Goal: Task Accomplishment & Management: Use online tool/utility

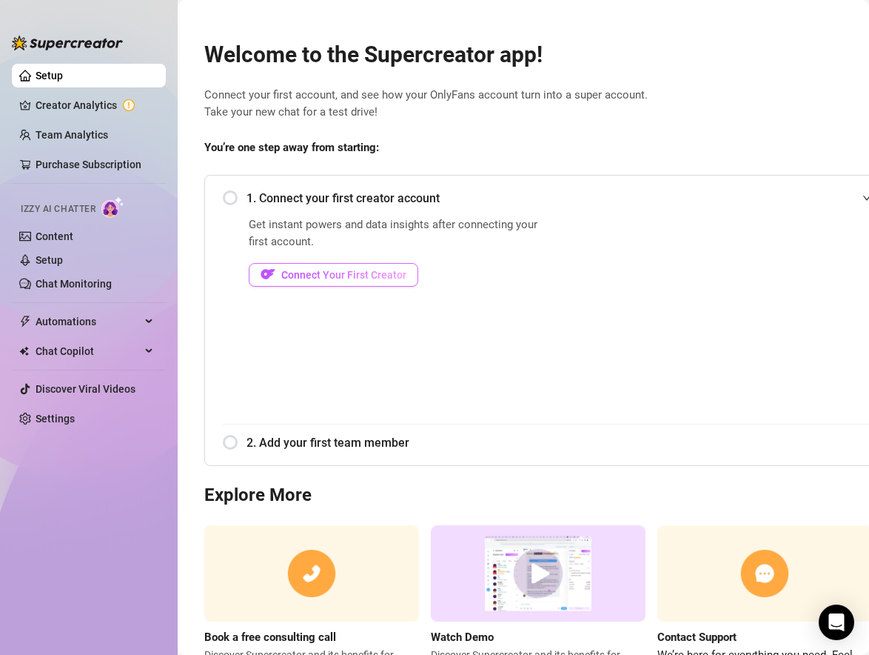
click at [314, 276] on span "Connect Your First Creator" at bounding box center [343, 275] width 125 height 12
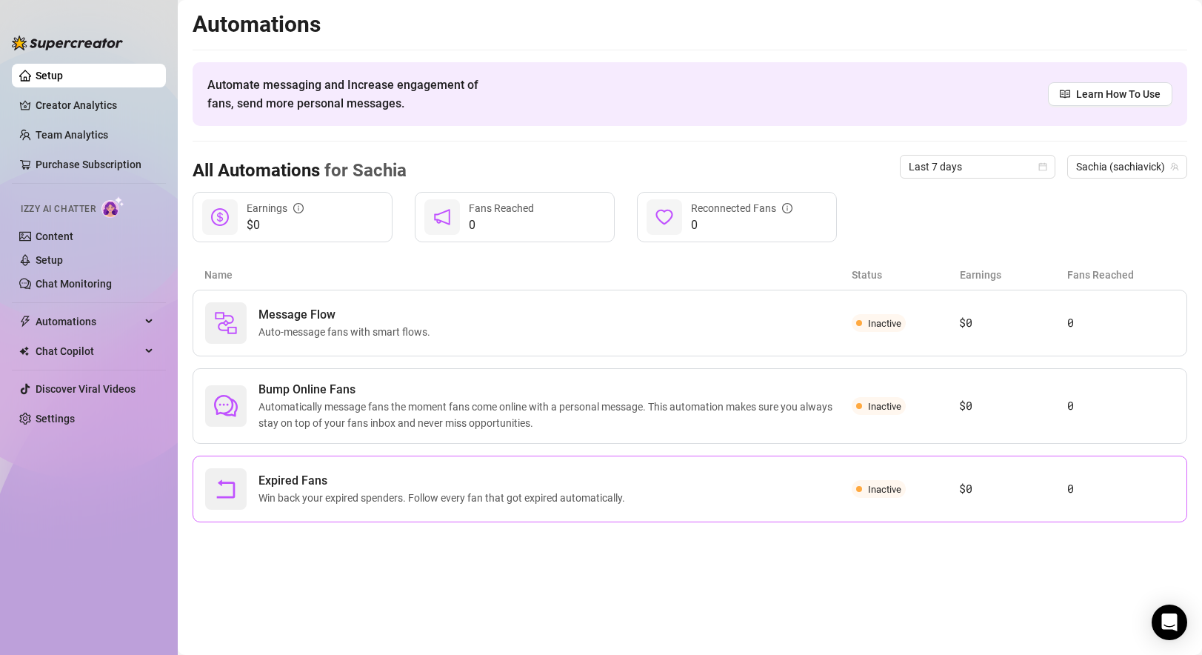
click at [466, 483] on span "Expired Fans" at bounding box center [444, 481] width 372 height 18
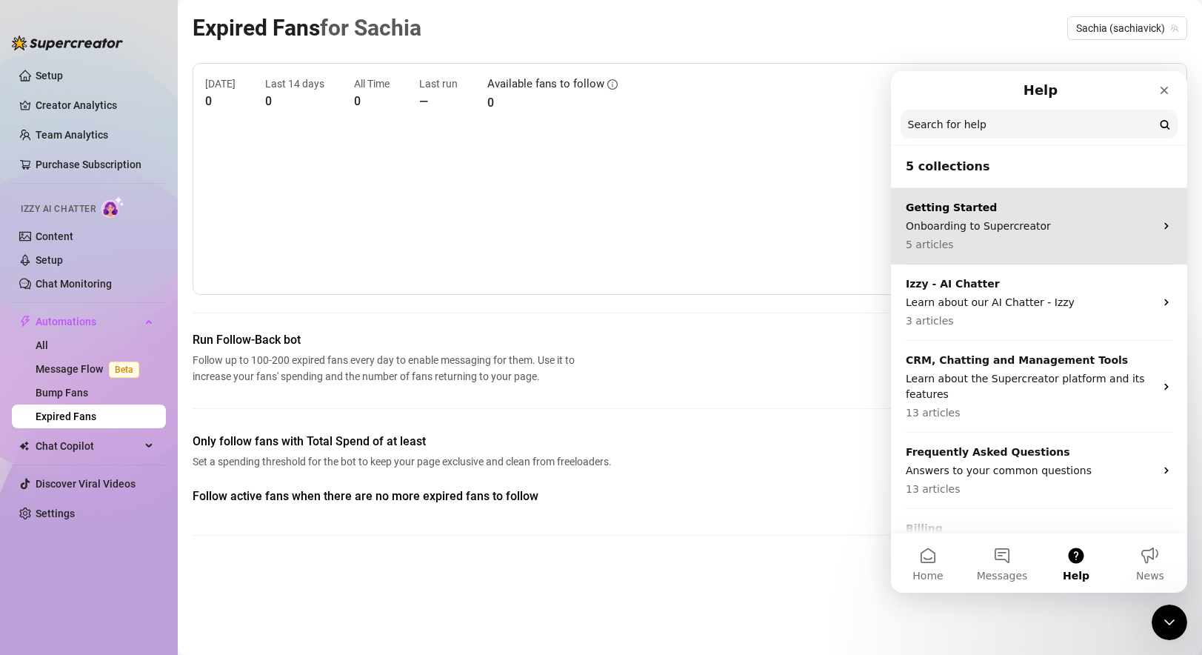
click at [869, 224] on p "Onboarding to Supercreator" at bounding box center [1030, 226] width 249 height 16
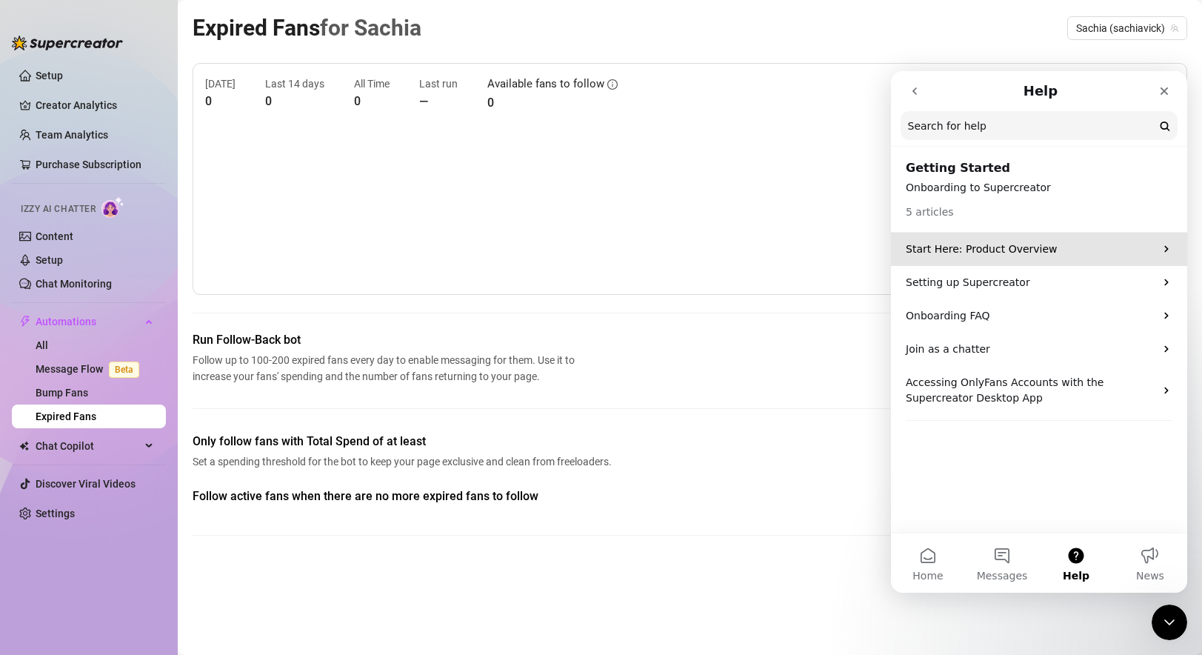
click at [869, 249] on p "Start Here: Product Overview" at bounding box center [1030, 249] width 249 height 16
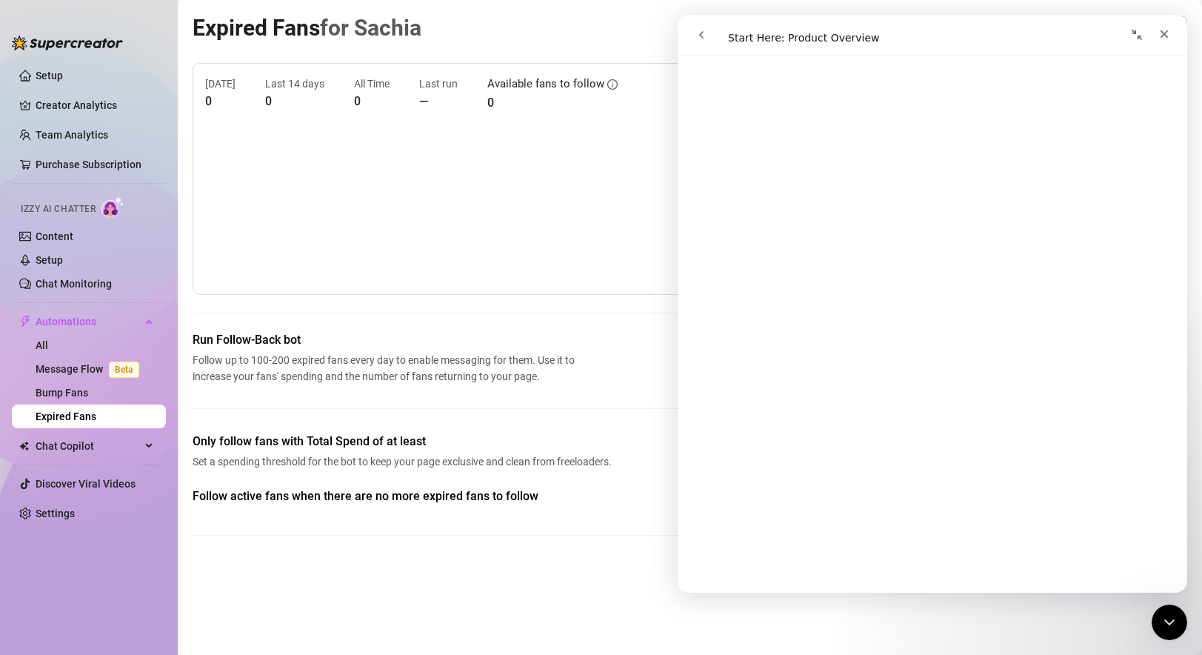
scroll to position [147, 0]
click at [63, 76] on link "Setup" at bounding box center [49, 76] width 27 height 12
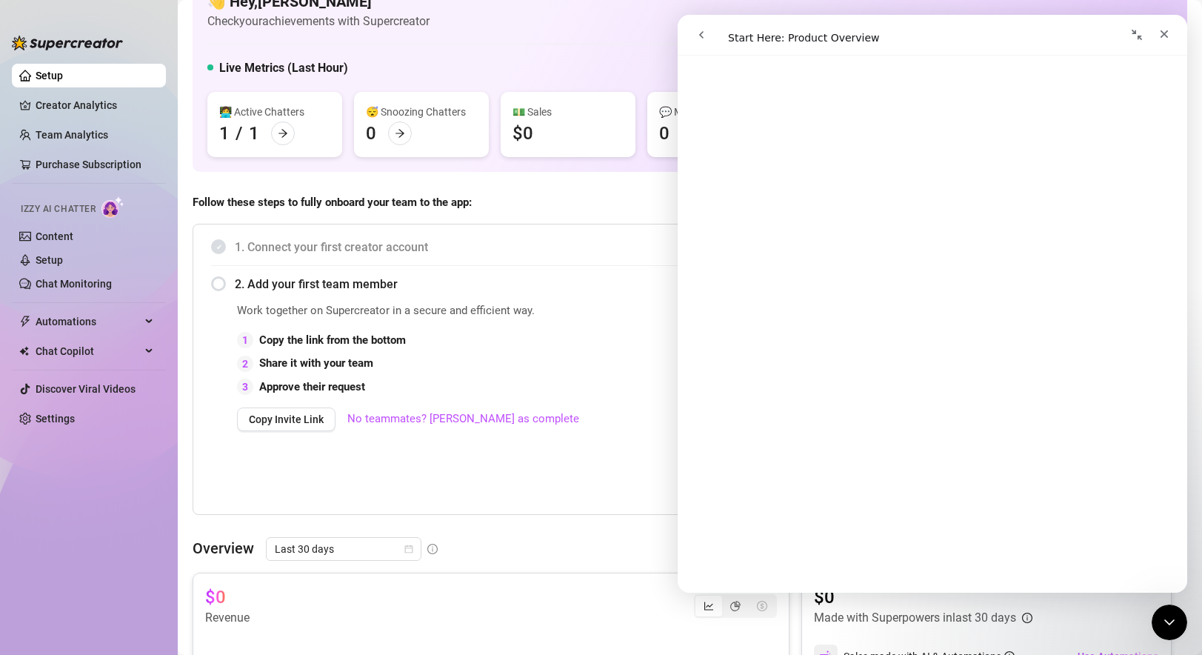
scroll to position [39, 0]
click at [224, 284] on div "2. Add your first team member" at bounding box center [689, 282] width 957 height 36
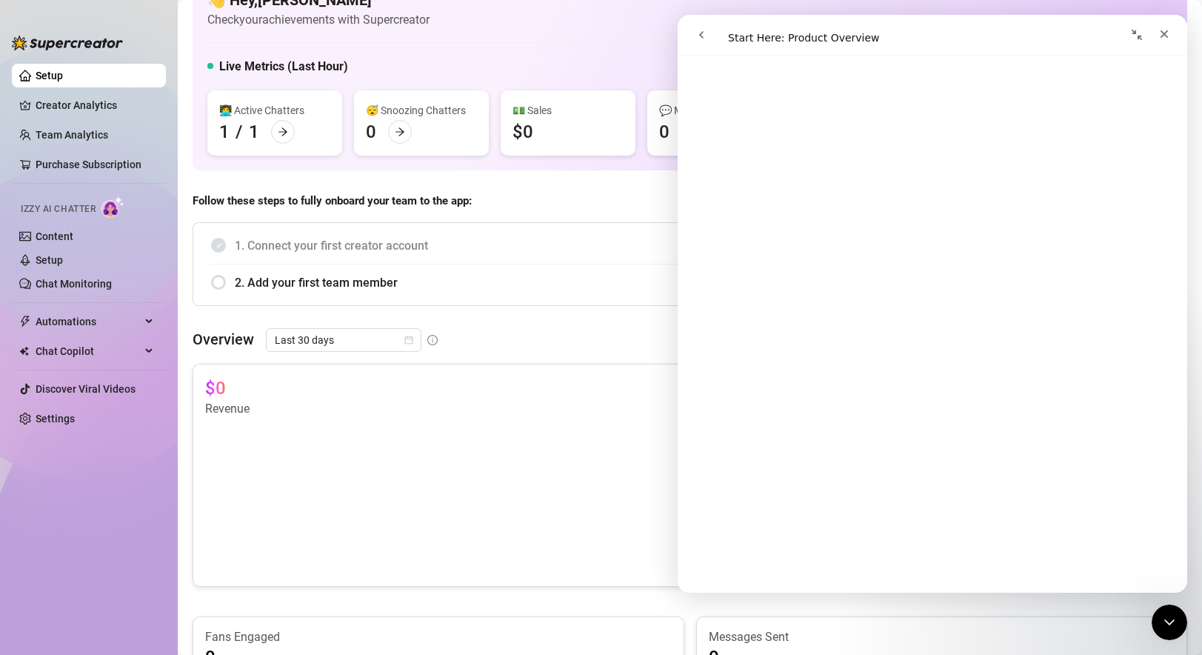
click at [265, 280] on span "2. Add your first team member" at bounding box center [702, 282] width 934 height 19
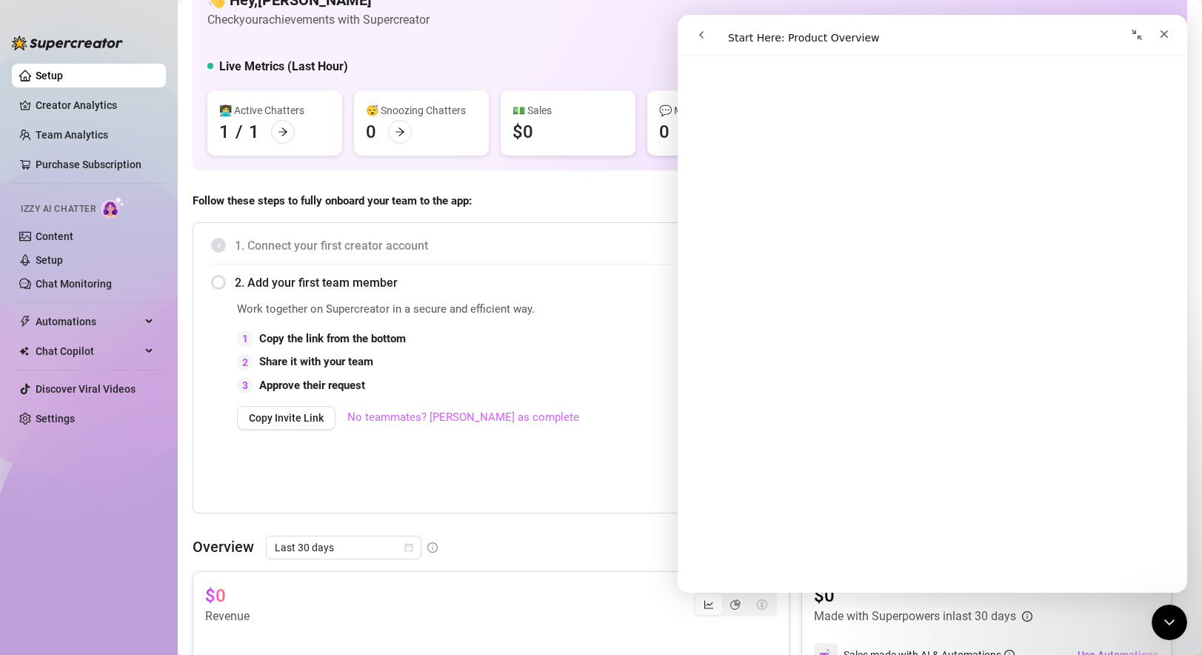
click at [388, 419] on link "No teammates? Mark as complete" at bounding box center [463, 418] width 232 height 18
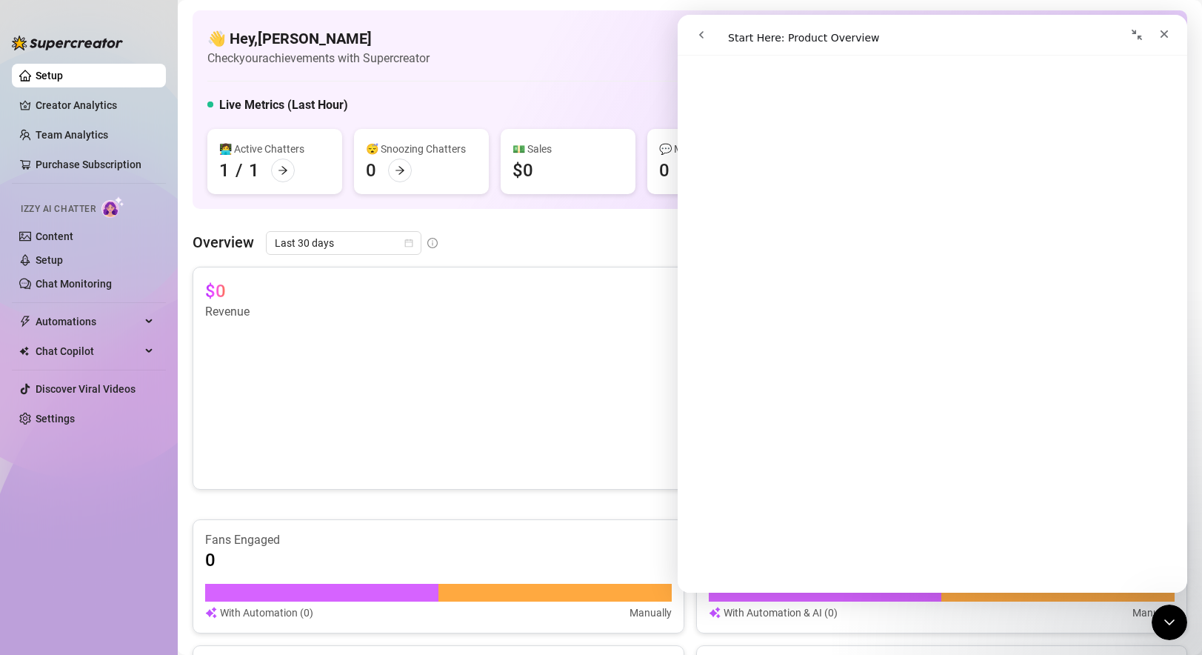
scroll to position [207, 0]
click at [699, 28] on button "go back" at bounding box center [701, 35] width 28 height 28
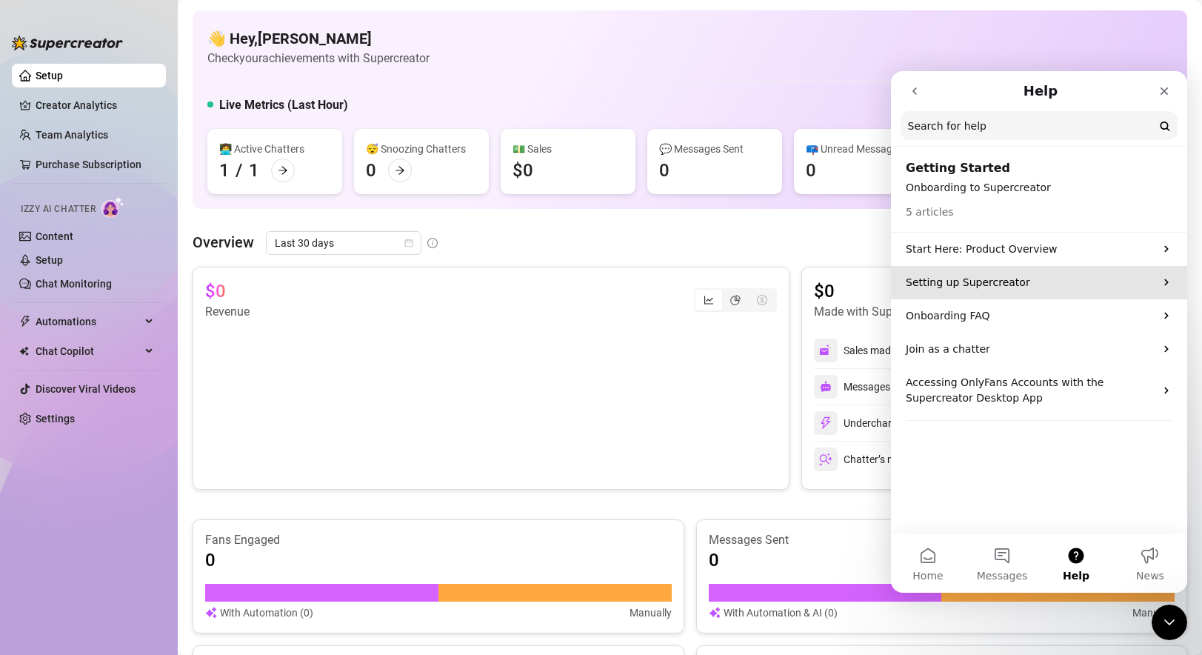
click at [869, 286] on p "Setting up Supercreator" at bounding box center [1030, 283] width 249 height 16
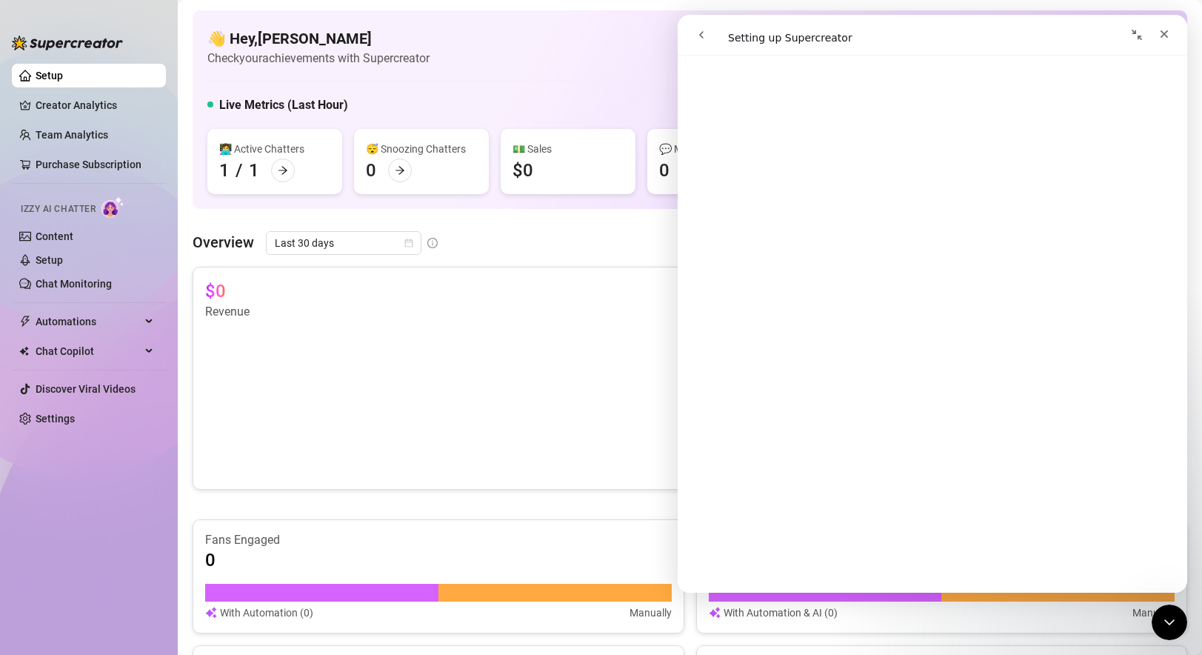
scroll to position [435, 0]
click at [705, 43] on button "go back" at bounding box center [701, 35] width 28 height 28
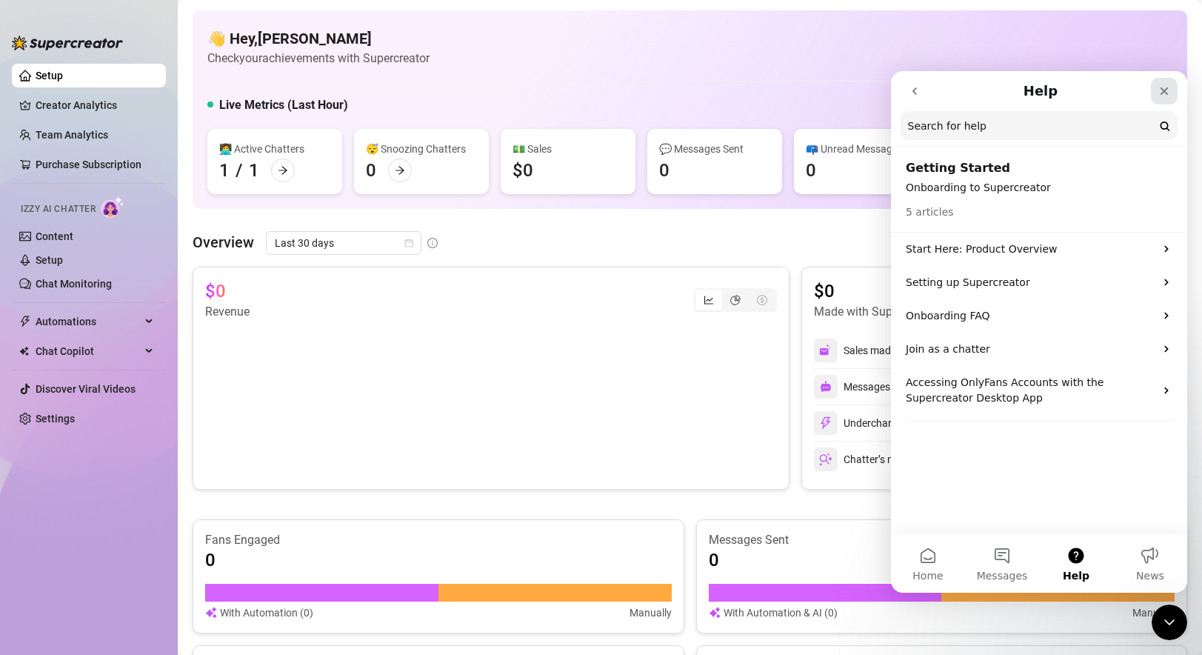
click at [869, 85] on icon "Close" at bounding box center [1164, 91] width 12 height 12
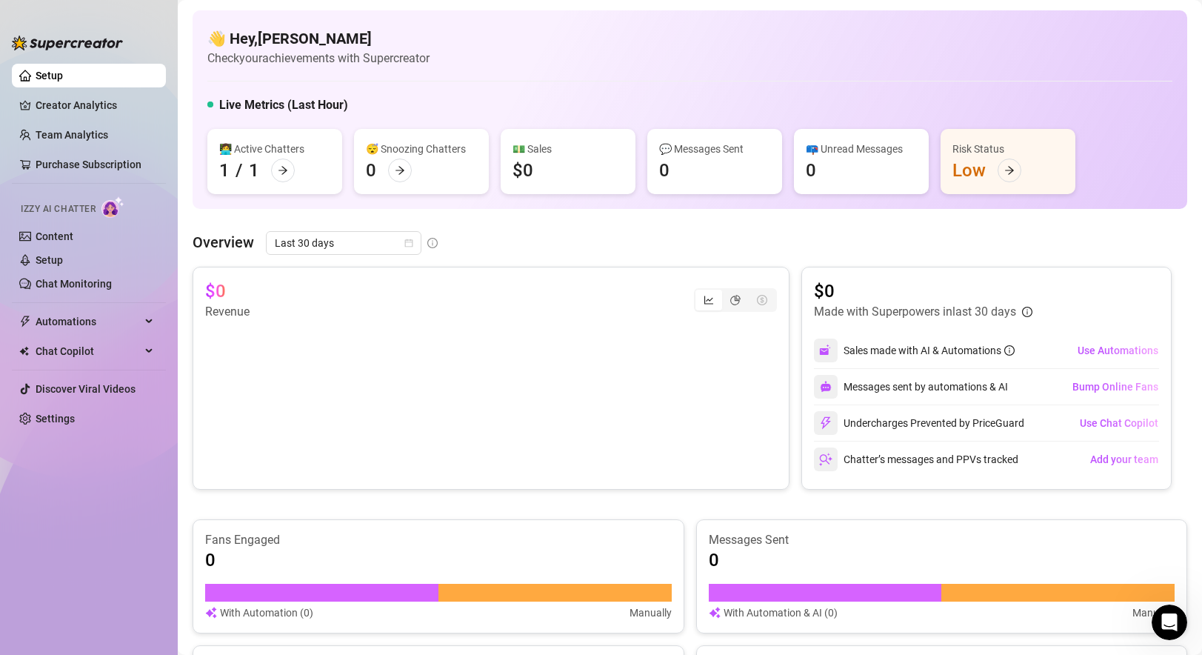
scroll to position [0, 0]
click at [62, 241] on link "Content" at bounding box center [55, 236] width 38 height 12
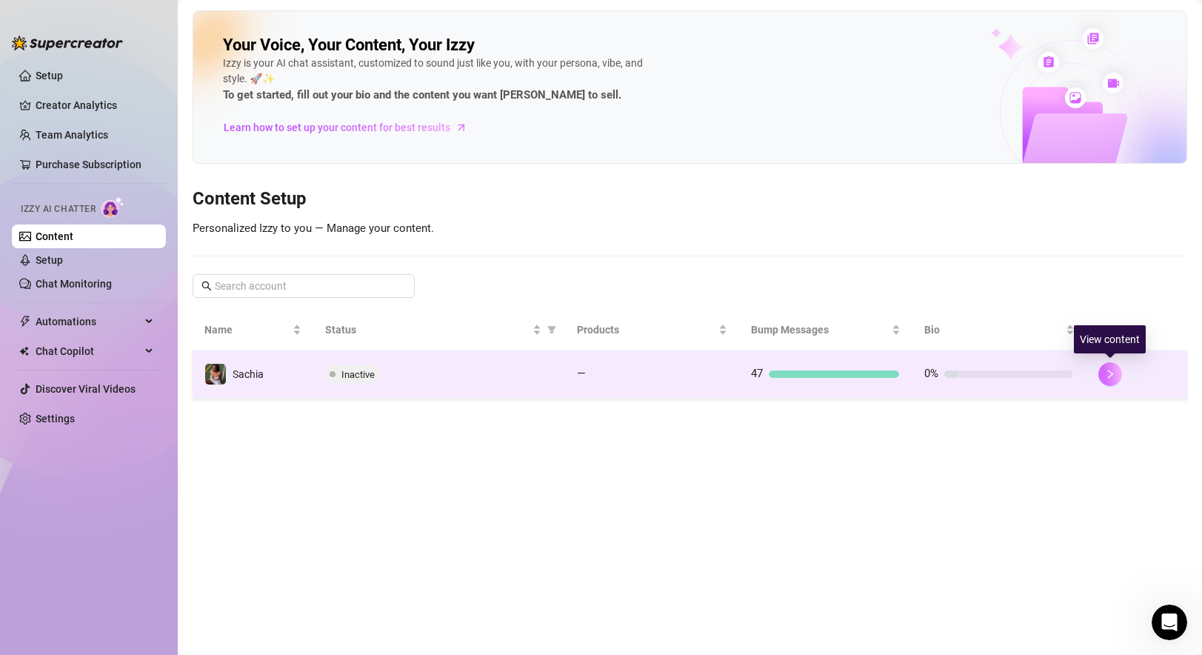
click at [869, 371] on icon "right" at bounding box center [1110, 374] width 10 height 10
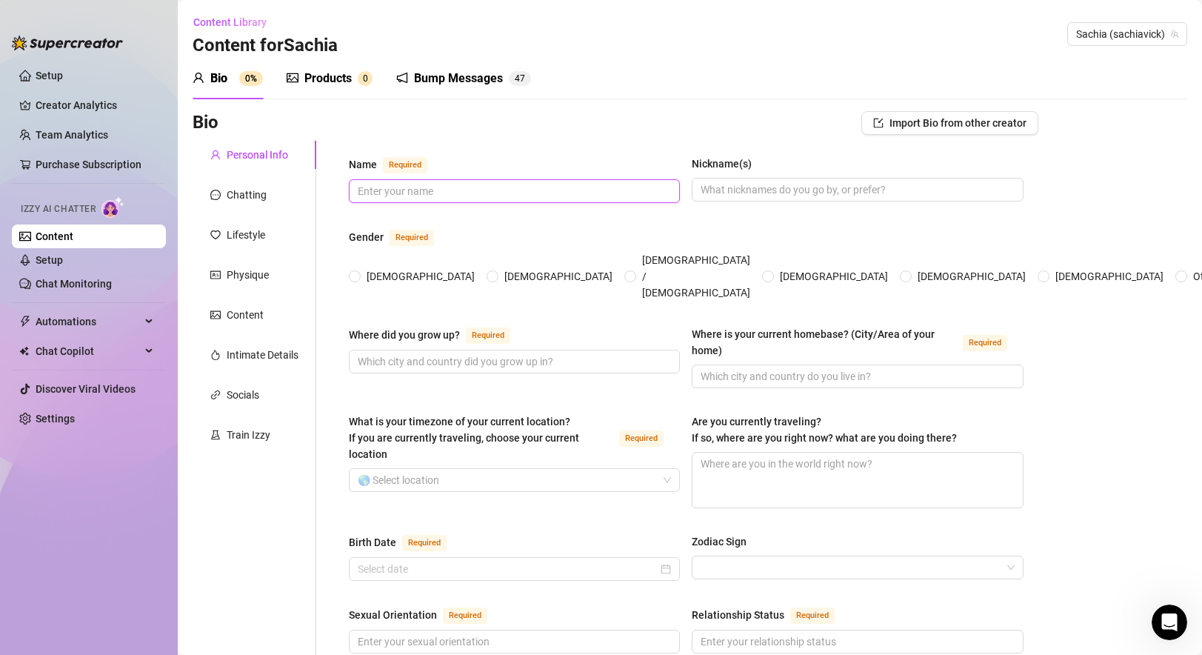
click at [404, 190] on input "Name Required" at bounding box center [513, 191] width 310 height 16
type input "Sachia"
click at [752, 195] on input "Nickname(s)" at bounding box center [855, 189] width 310 height 16
click at [367, 268] on span "[DEMOGRAPHIC_DATA]" at bounding box center [421, 276] width 120 height 16
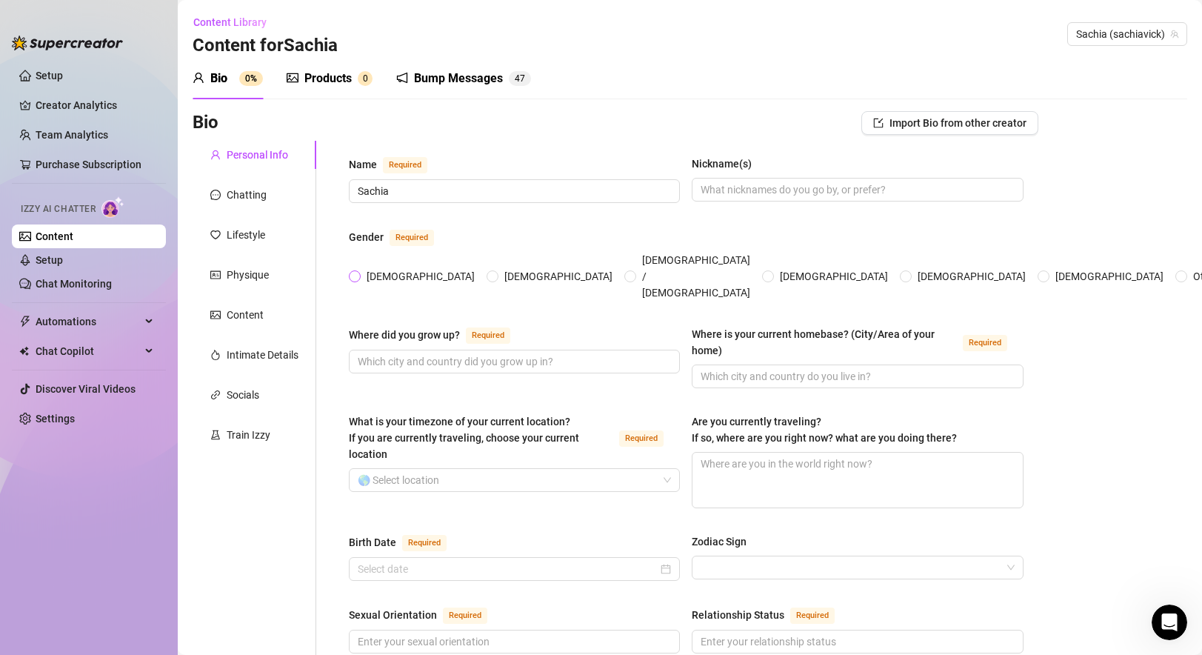
click at [358, 272] on input "[DEMOGRAPHIC_DATA]" at bounding box center [355, 277] width 6 height 10
radio input "true"
click at [456, 349] on span at bounding box center [514, 361] width 331 height 24
type input "[GEOGRAPHIC_DATA]"
click at [802, 368] on input "Where is your current homebase? (City/Area of your home) Required" at bounding box center [855, 376] width 310 height 16
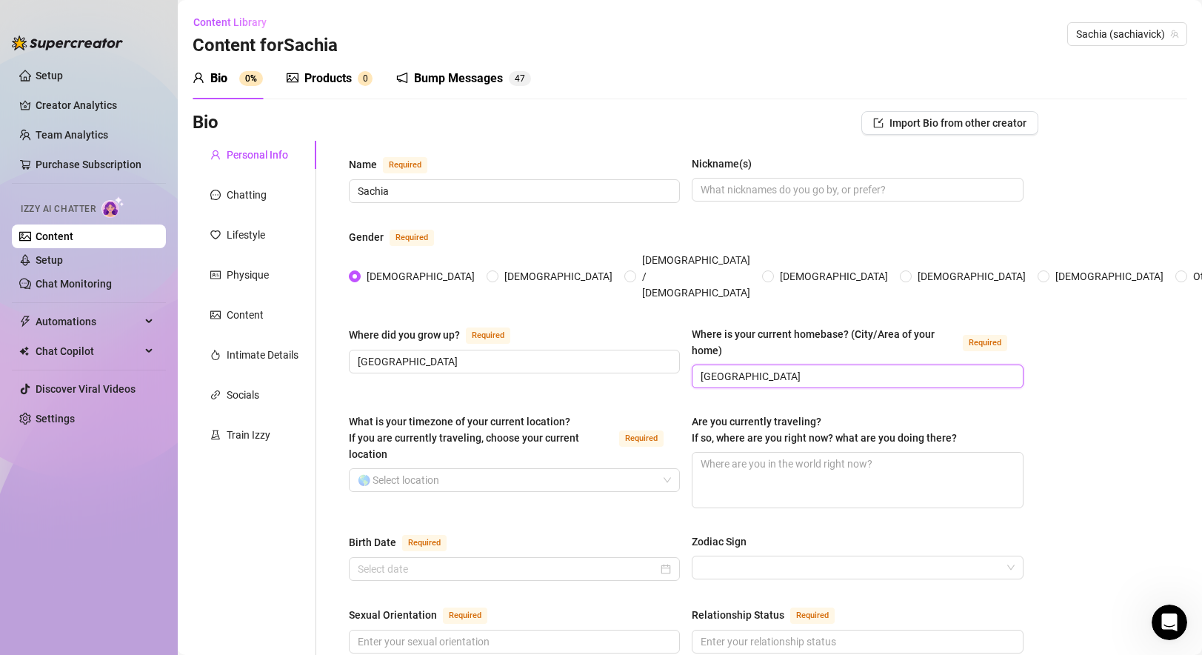
type input "[GEOGRAPHIC_DATA]"
click at [492, 469] on input "What is your timezone of your current location? If you are currently traveling,…" at bounding box center [508, 480] width 300 height 22
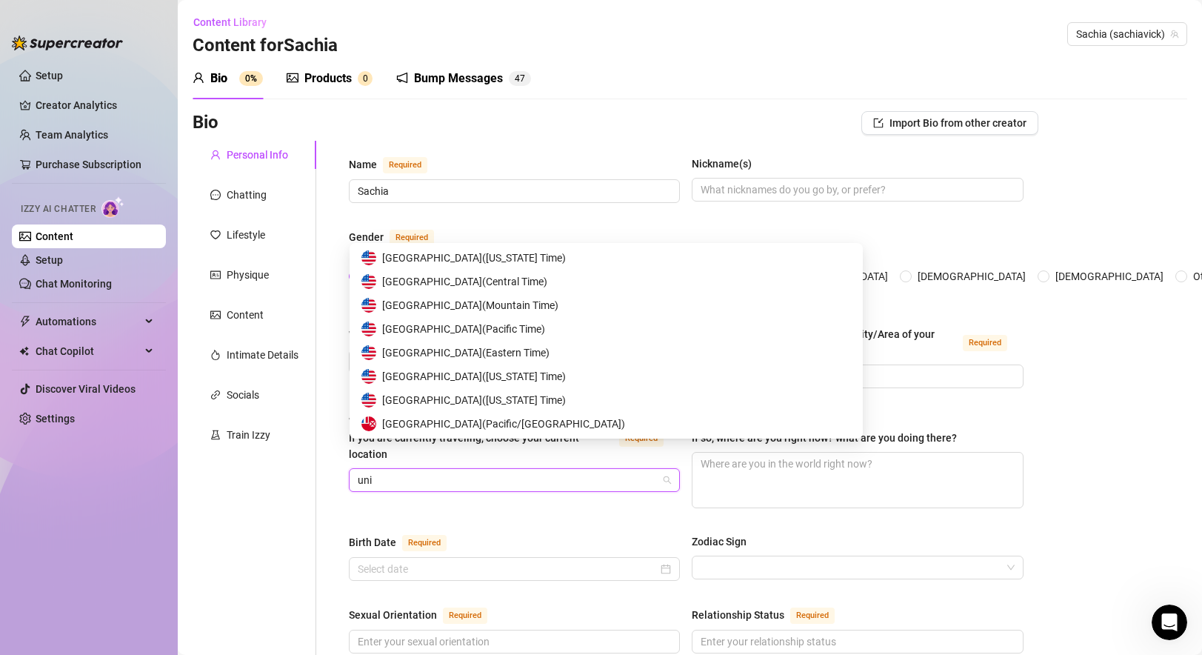
type input "unit"
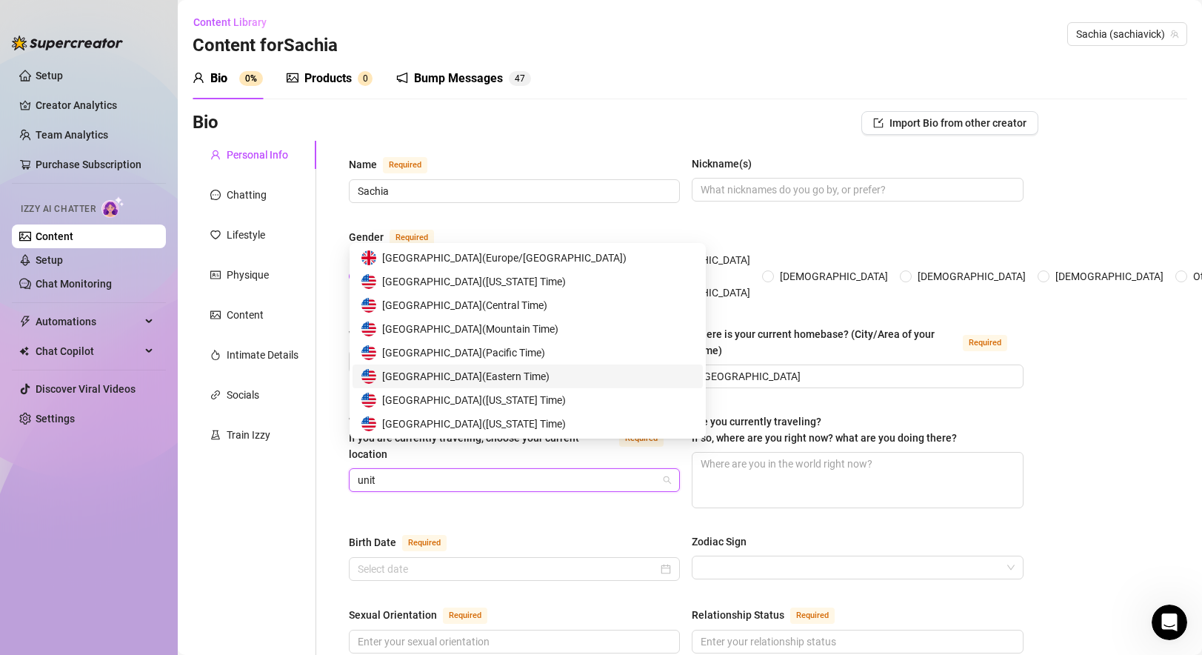
click at [537, 369] on span "United States of America ( Eastern Time )" at bounding box center [465, 376] width 167 height 16
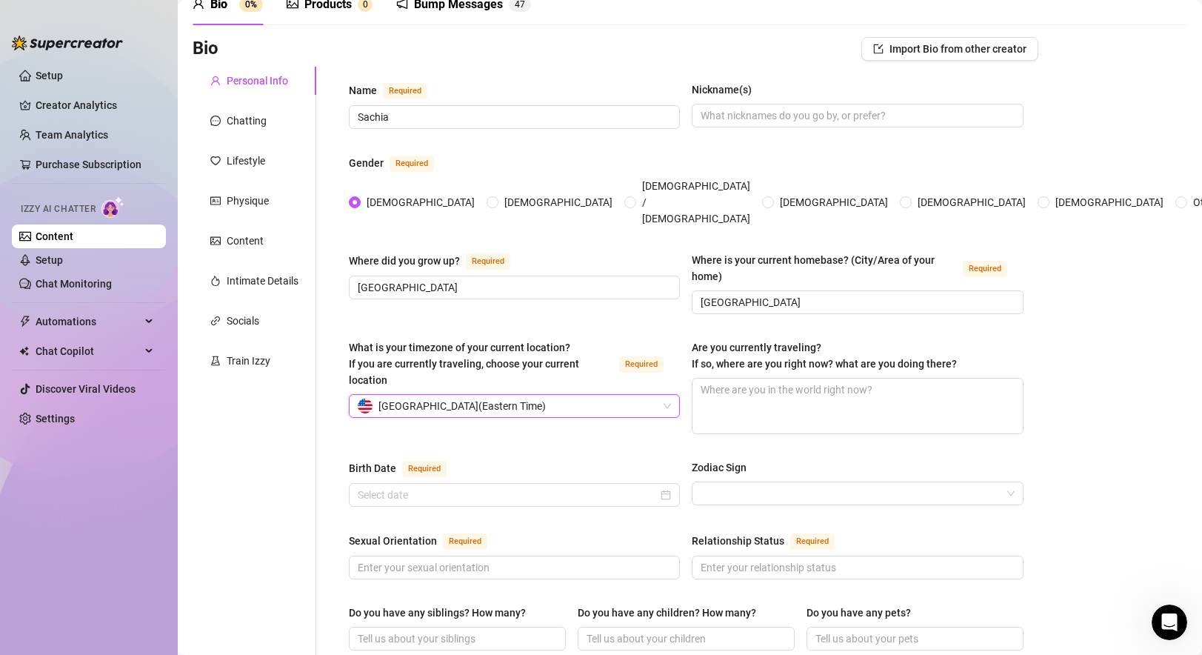
scroll to position [79, 0]
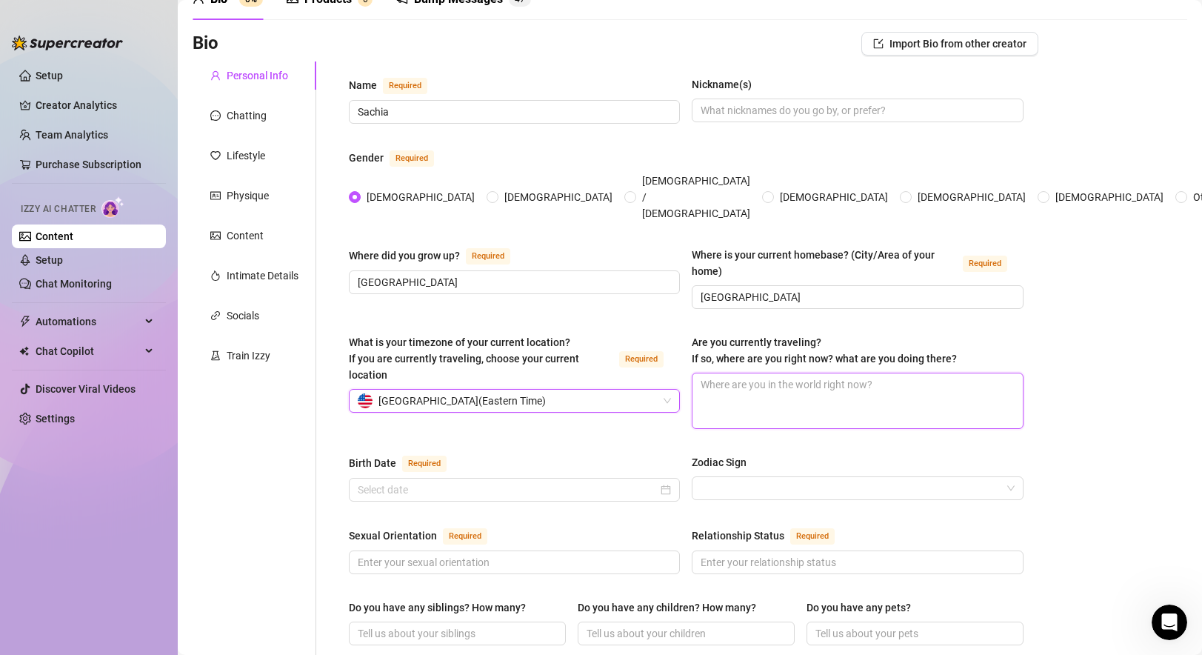
click at [771, 373] on textarea "Are you currently traveling? If so, where are you right now? what are you doing…" at bounding box center [856, 400] width 329 height 55
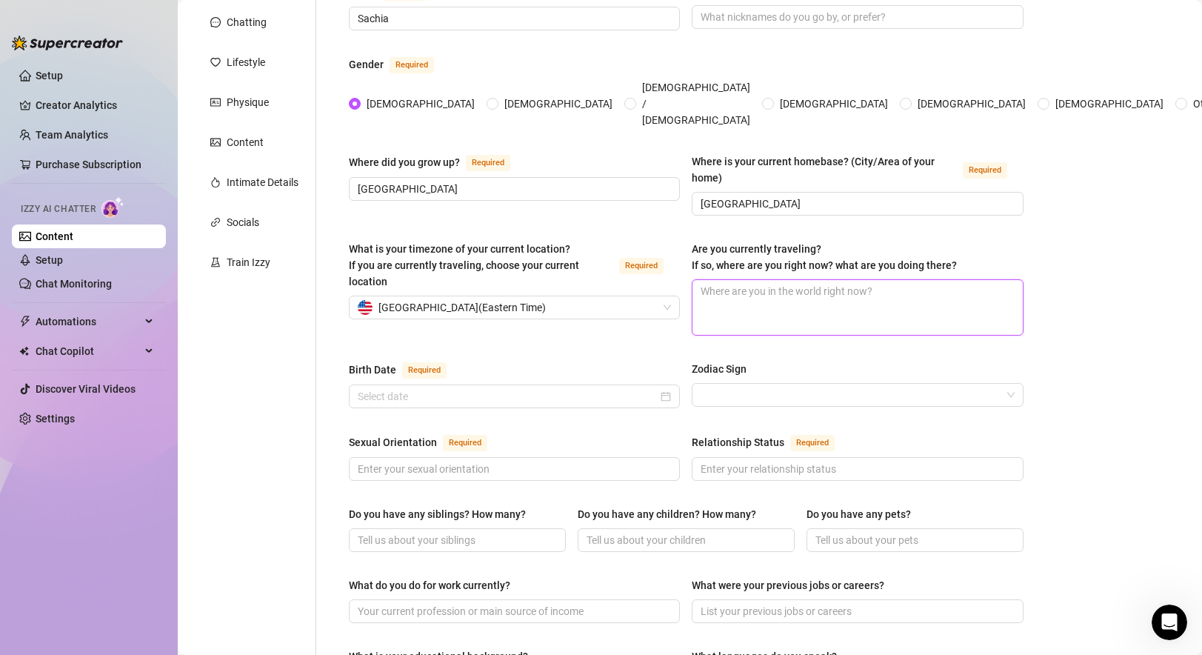
scroll to position [175, 0]
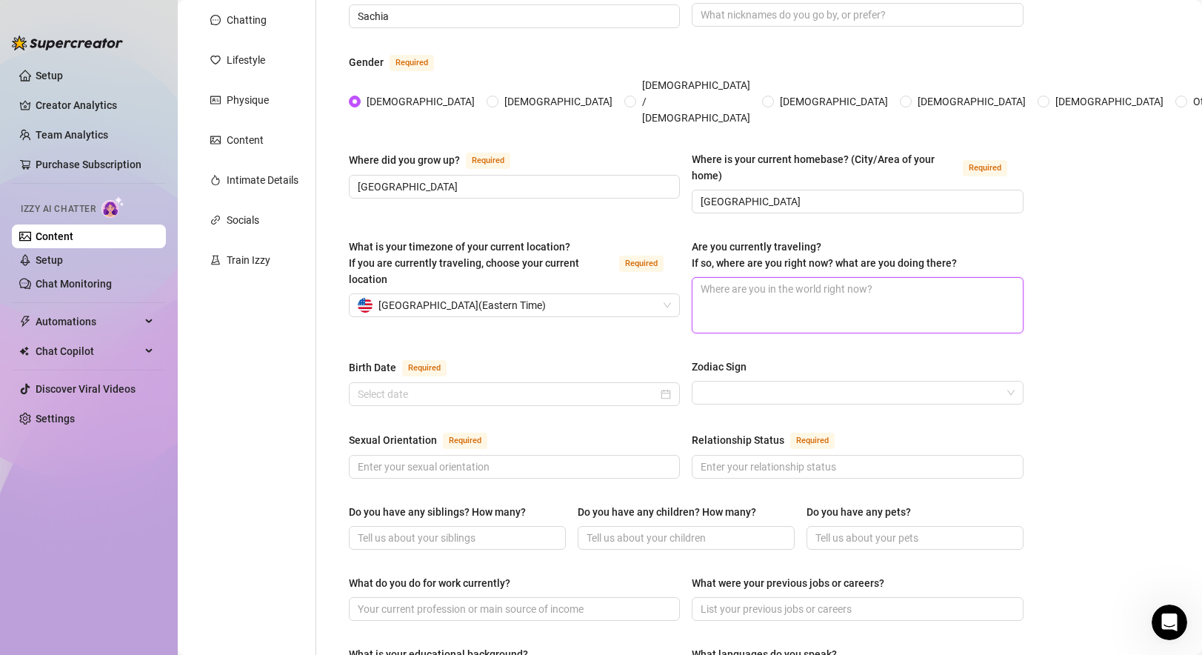
type textarea "H"
type textarea "Ho"
type textarea "Hom"
type textarea "Home"
type textarea "Home f"
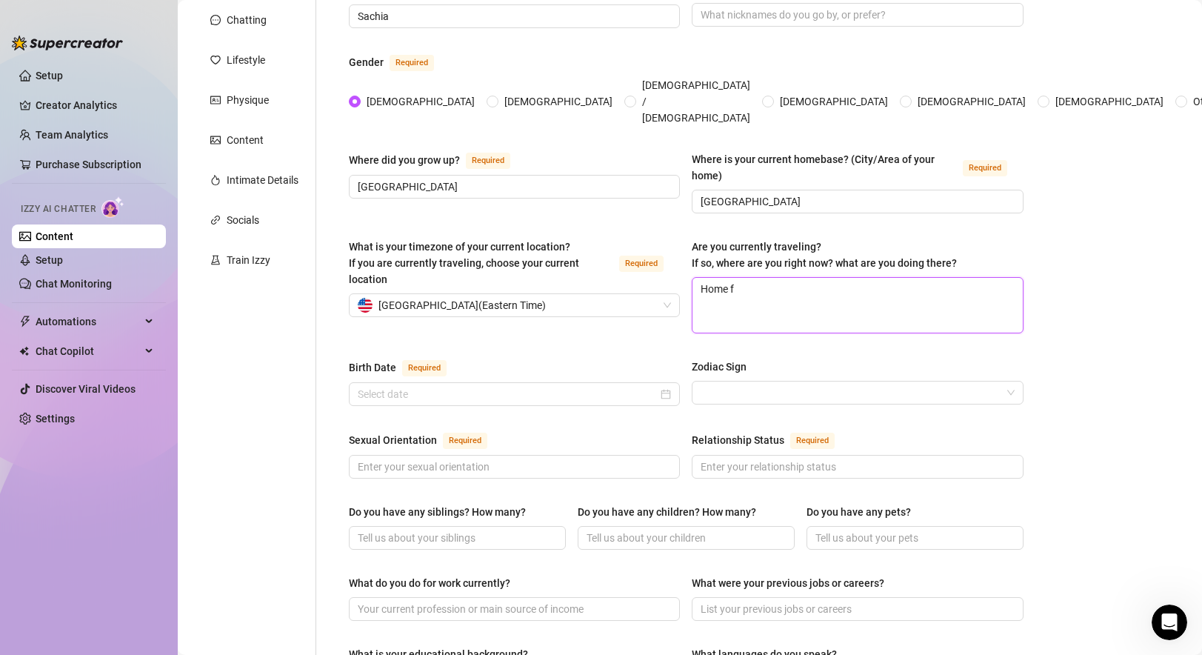
type textarea "Home fo"
type textarea "Home for"
type textarea "Home for t"
type textarea "Home for the"
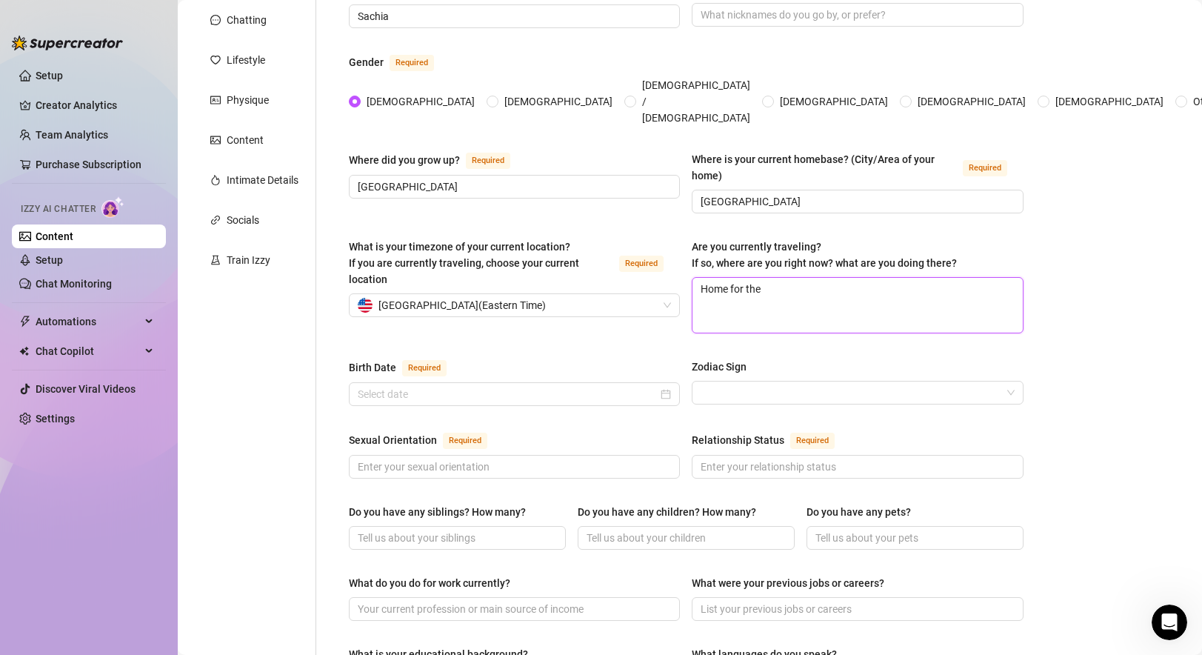
type textarea "Home for the t"
type textarea "Home for the th"
type textarea "Home for the the"
type textarea "Home for the the t"
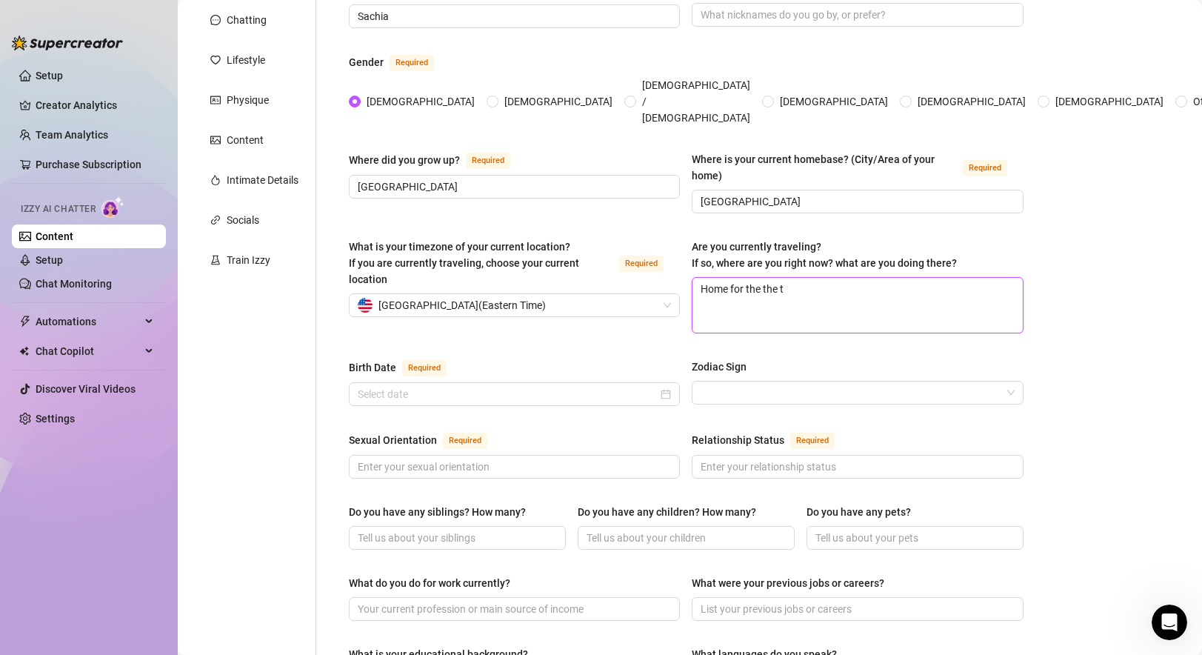
type textarea "Home for the the ti"
type textarea "Home for the the tim"
type textarea "Home for the the time"
type textarea "Home for the the time b"
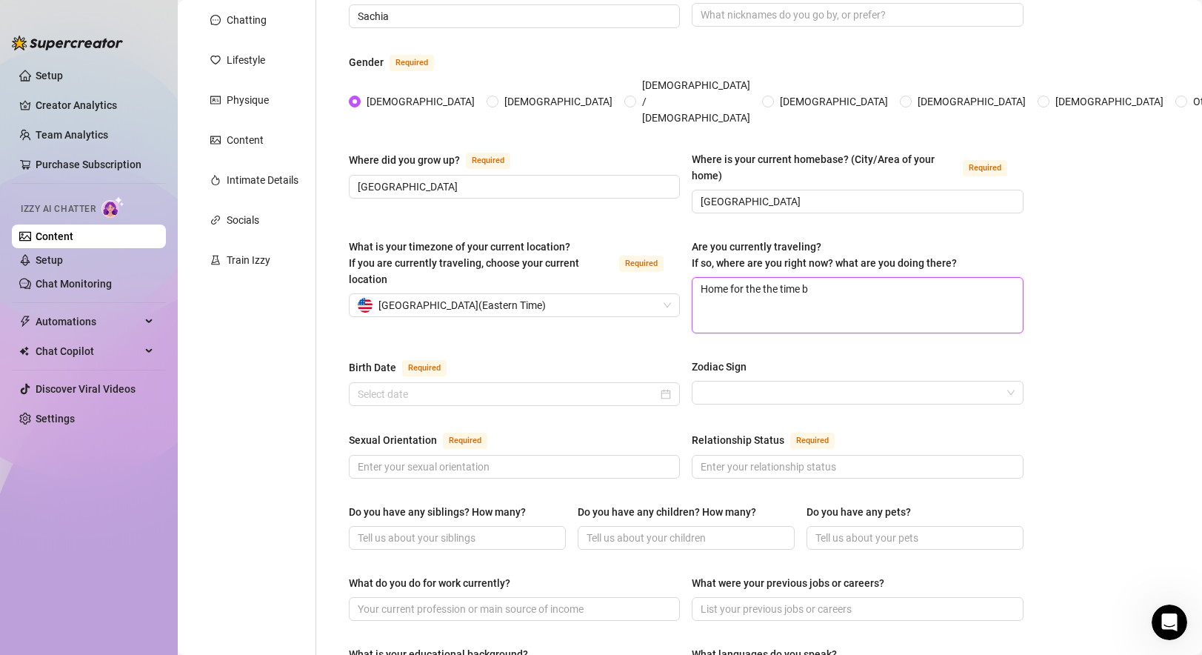
type textarea "Home for the the time be"
type textarea "Home for the the time bei"
type textarea "Home for the the time being"
click at [604, 322] on div "Name Required Sachia Nickname(s) Gender Required Female Male Non-Binary / Gende…" at bounding box center [686, 586] width 675 height 1211
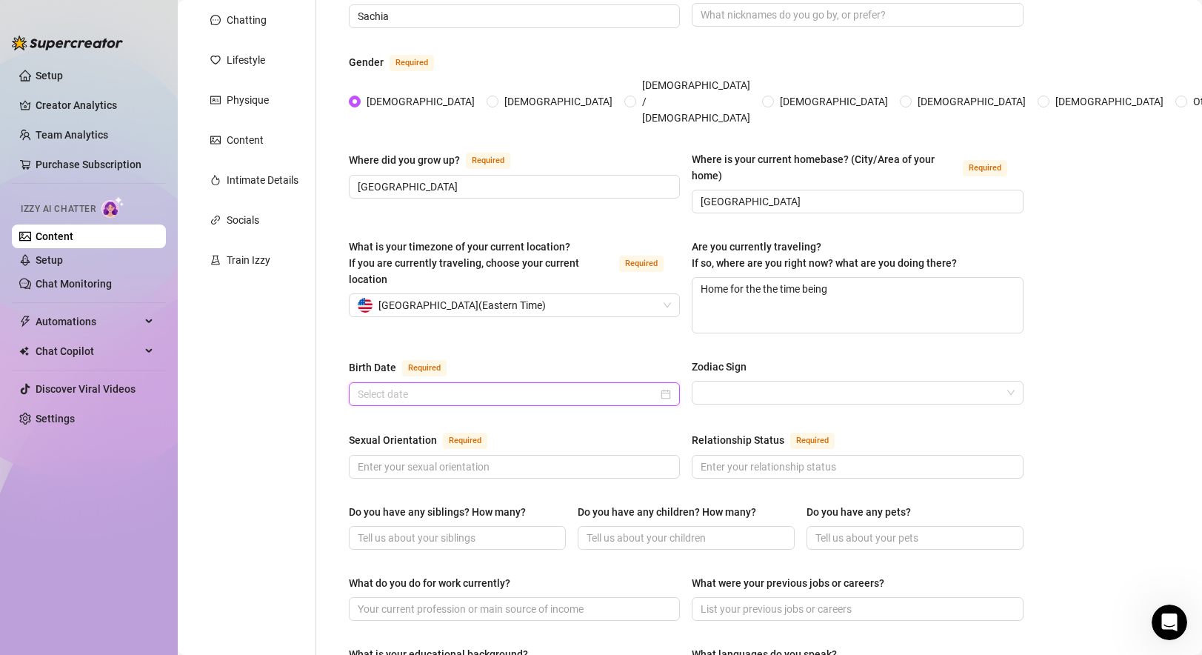
click at [557, 386] on input "Birth Date Required" at bounding box center [508, 394] width 300 height 16
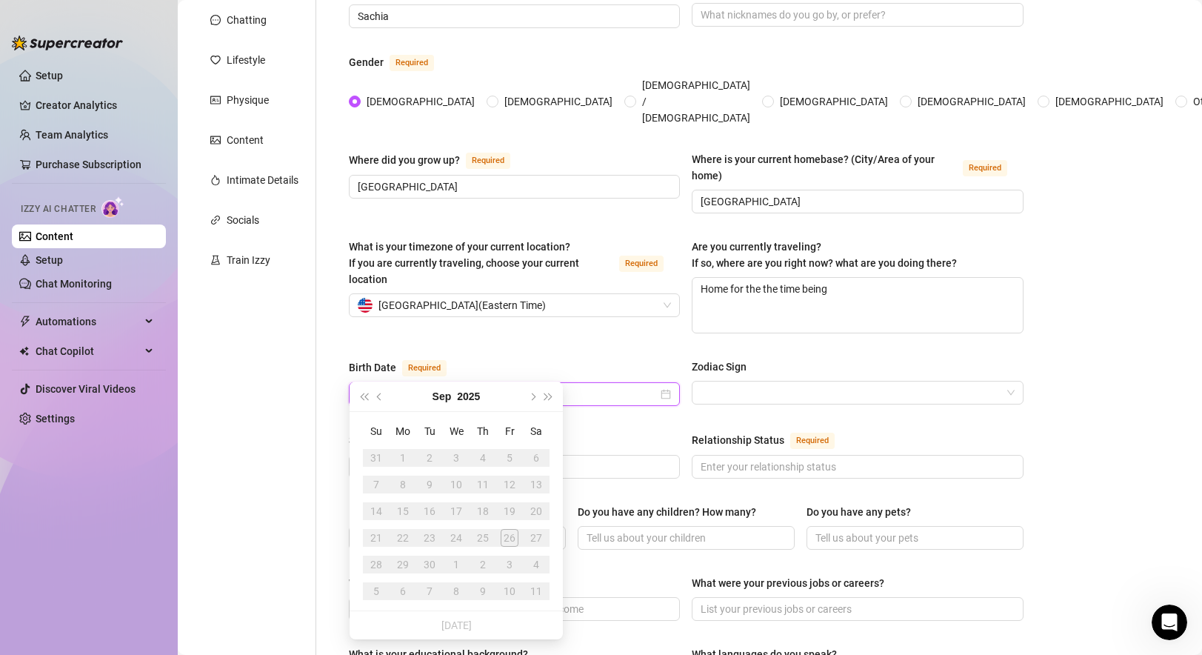
type input "05/11/1995"
click at [638, 382] on div "Birth Date Required Zodiac Sign" at bounding box center [686, 388] width 675 height 61
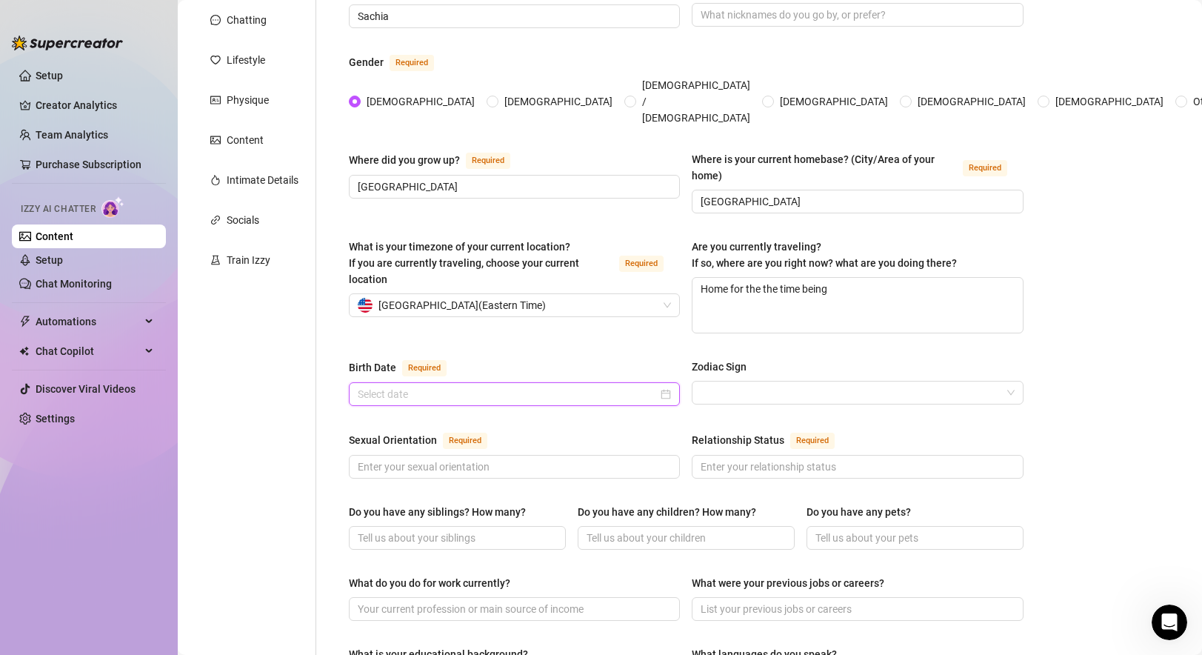
click at [521, 386] on input "Birth Date Required" at bounding box center [508, 394] width 300 height 16
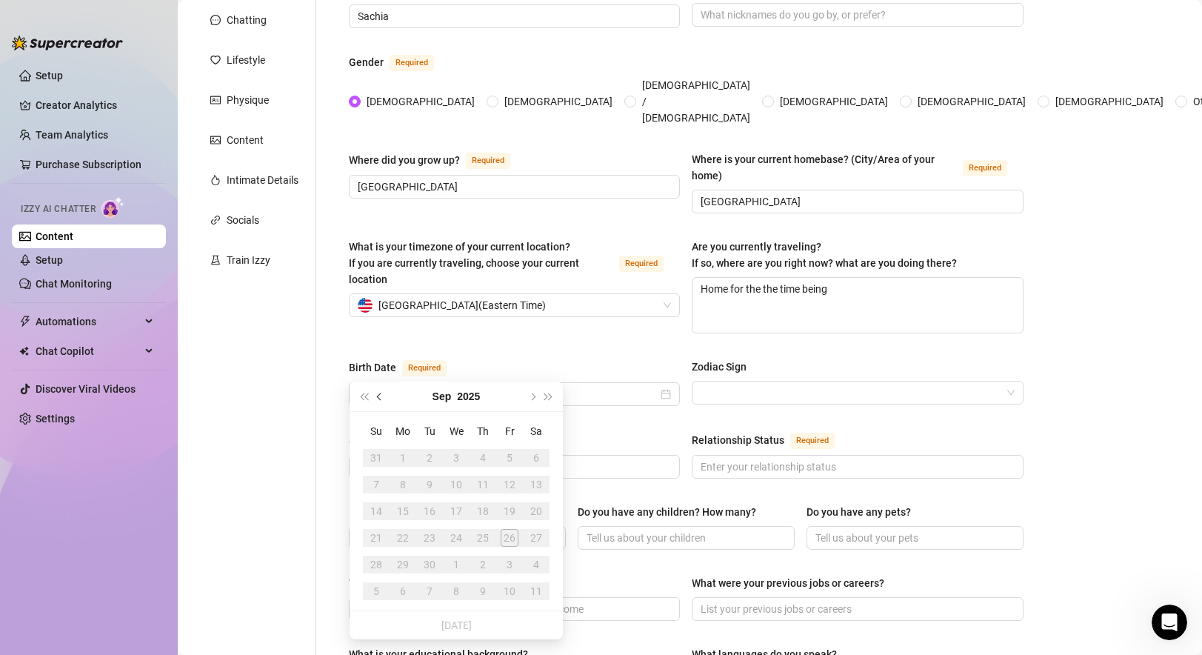
click at [381, 392] on button "Previous month (PageUp)" at bounding box center [380, 396] width 16 height 30
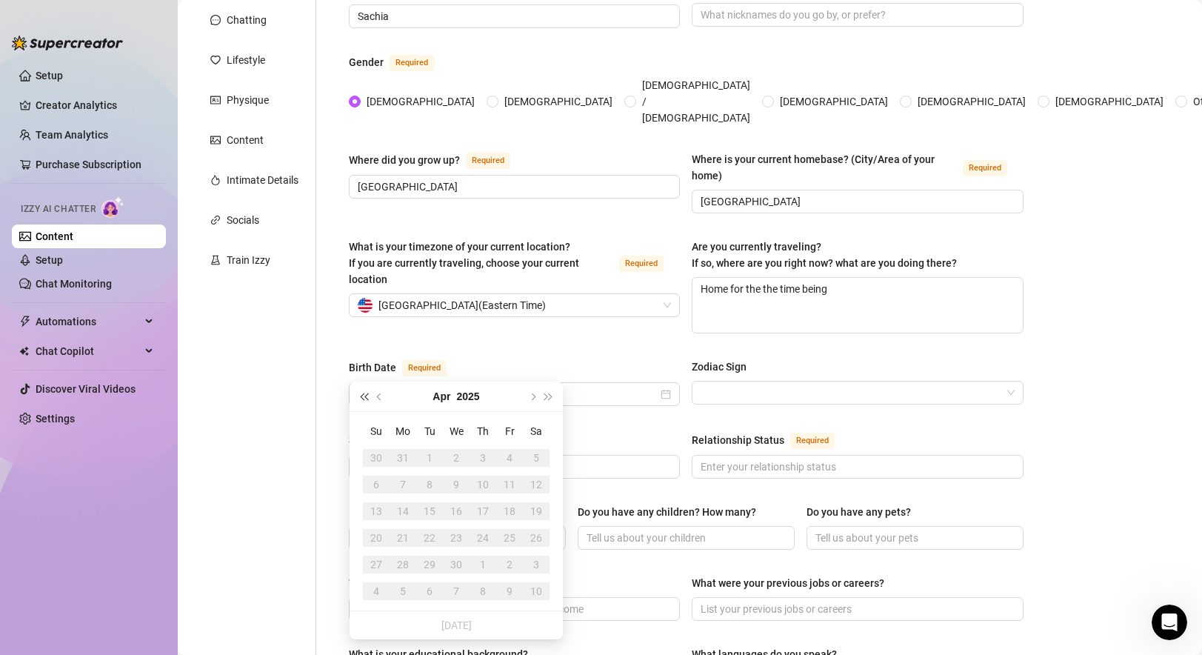
click at [365, 395] on span "Last year (Control + left)" at bounding box center [363, 395] width 7 height 7
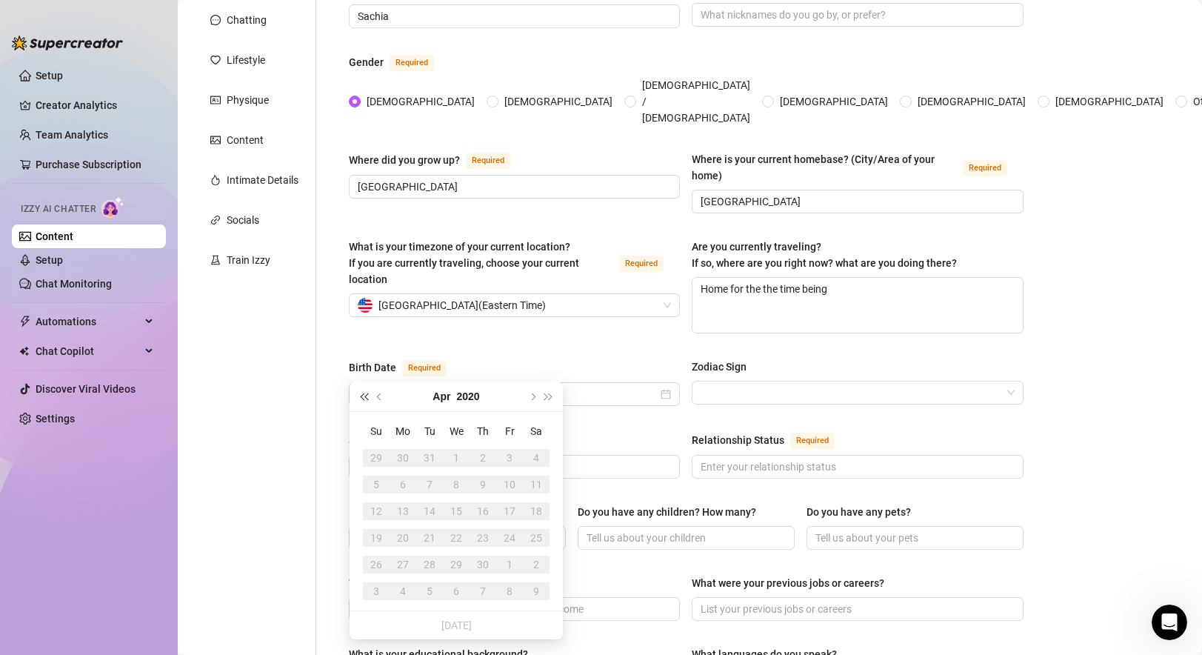
click at [365, 395] on span "Last year (Control + left)" at bounding box center [363, 395] width 7 height 7
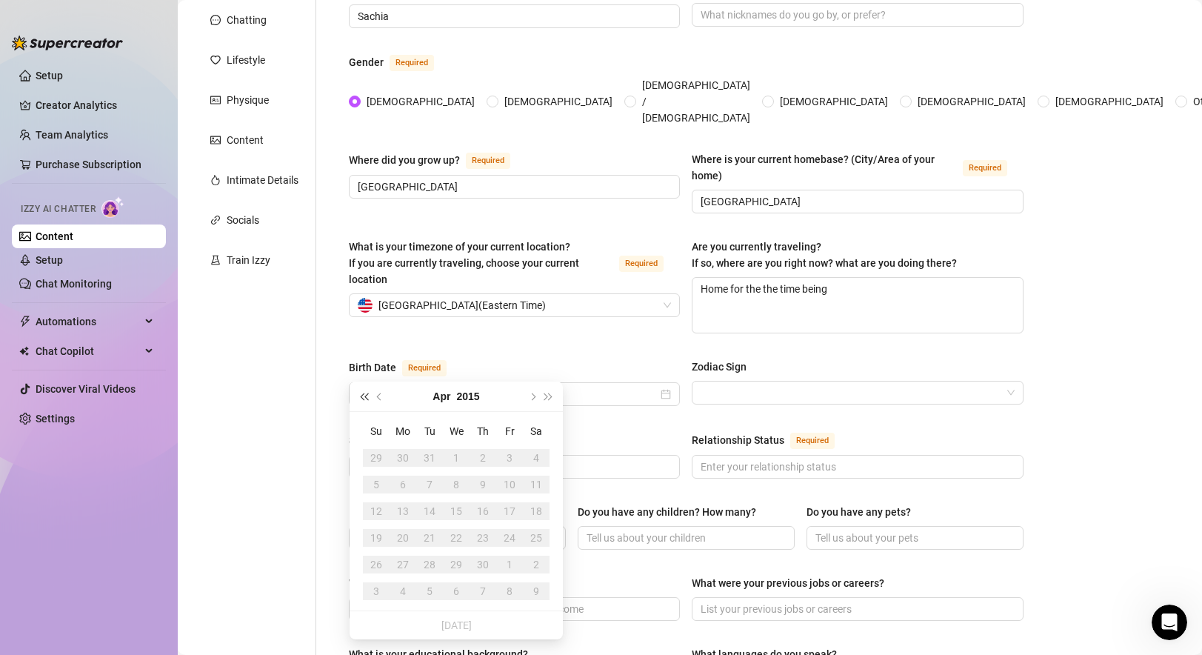
click at [365, 395] on span "Last year (Control + left)" at bounding box center [363, 395] width 7 height 7
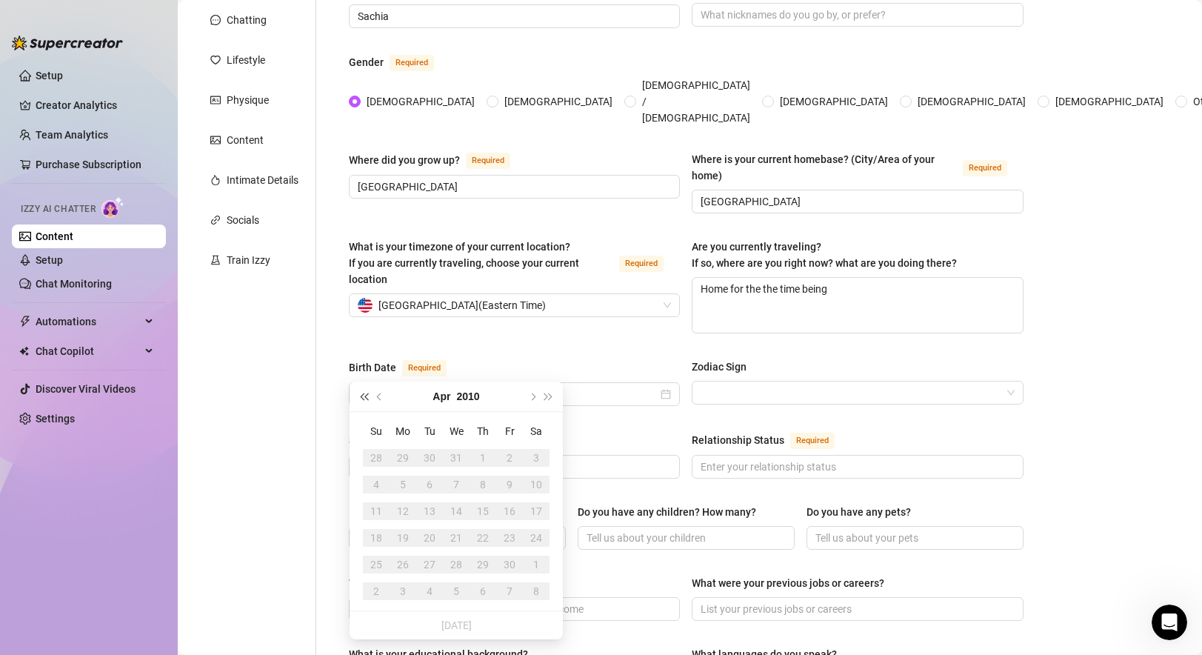
click at [365, 395] on span "Last year (Control + left)" at bounding box center [363, 395] width 7 height 7
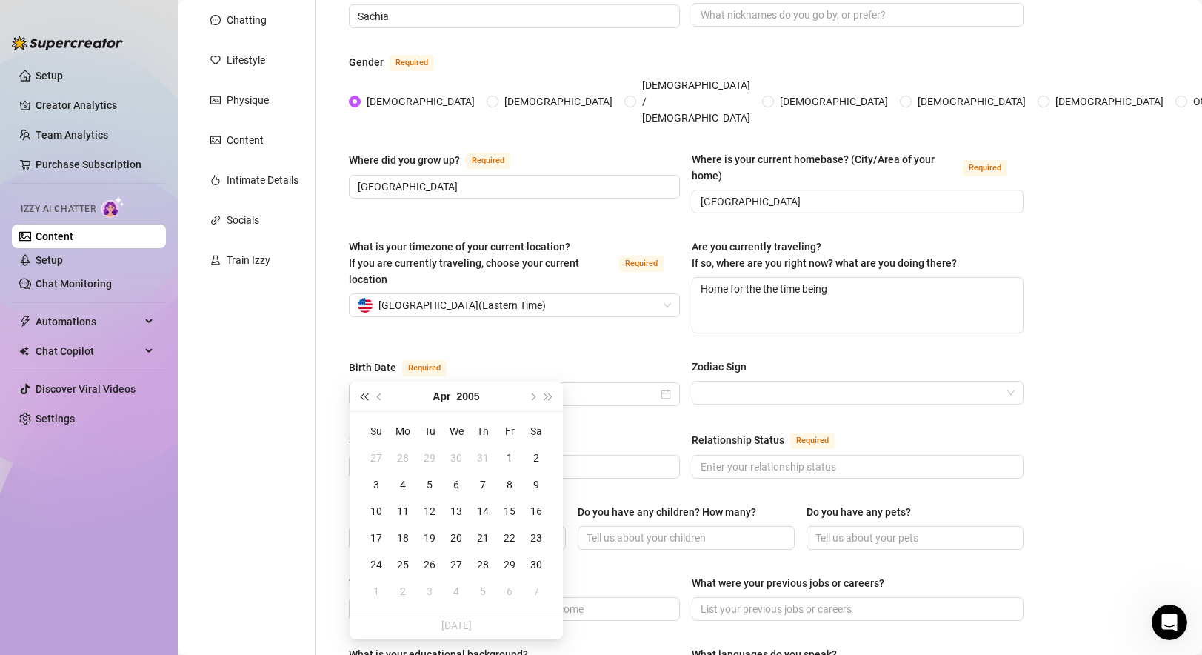
click at [365, 395] on span "Last year (Control + left)" at bounding box center [363, 395] width 7 height 7
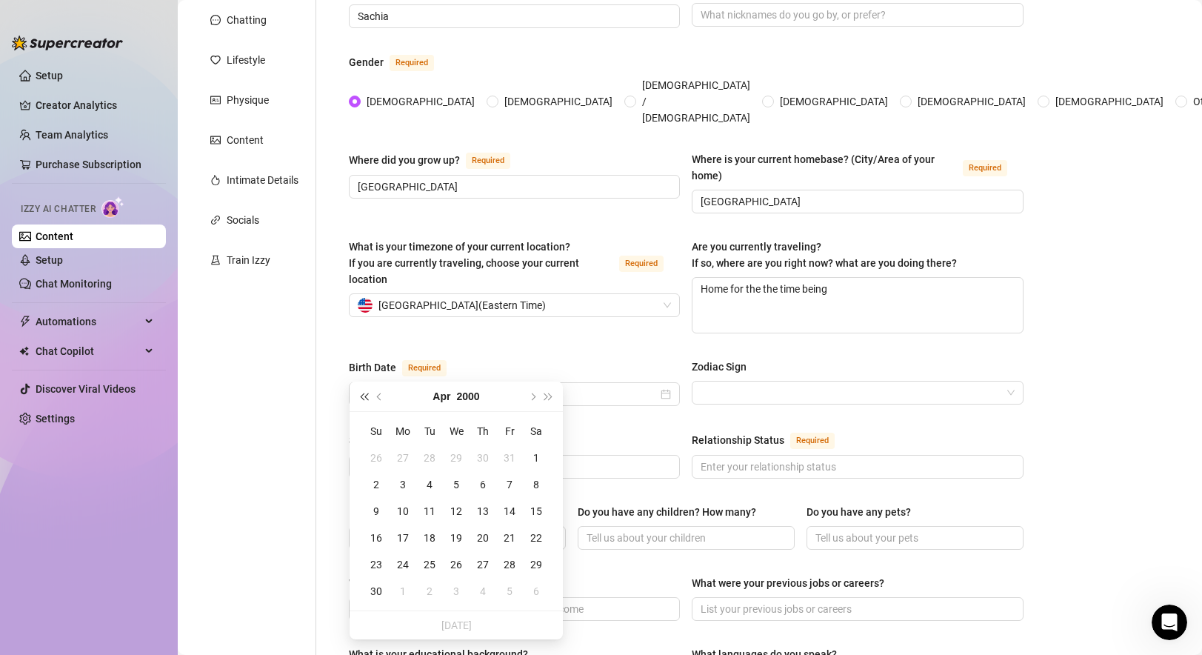
click at [365, 395] on span "Last year (Control + left)" at bounding box center [363, 395] width 7 height 7
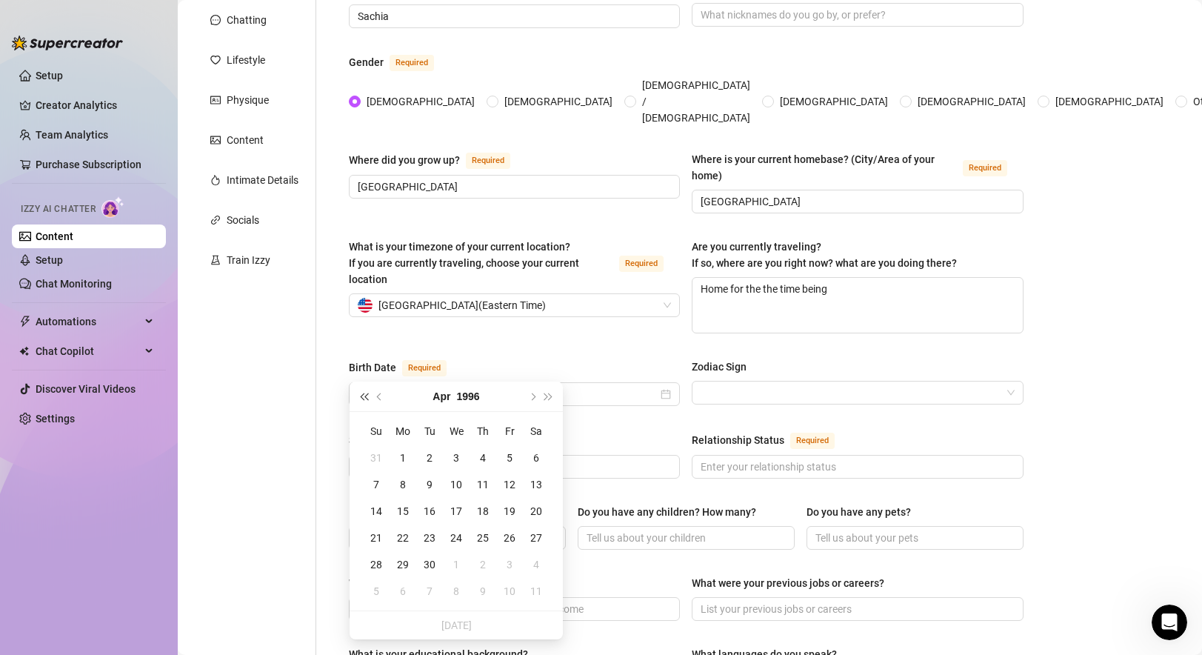
click at [365, 395] on span "Last year (Control + left)" at bounding box center [363, 395] width 7 height 7
click at [541, 390] on button "Next year (Control + right)" at bounding box center [549, 396] width 16 height 30
click at [529, 397] on button "Next month (PageDown)" at bounding box center [531, 396] width 16 height 30
type input "[DATE]"
click at [481, 481] on div "11" at bounding box center [483, 484] width 18 height 18
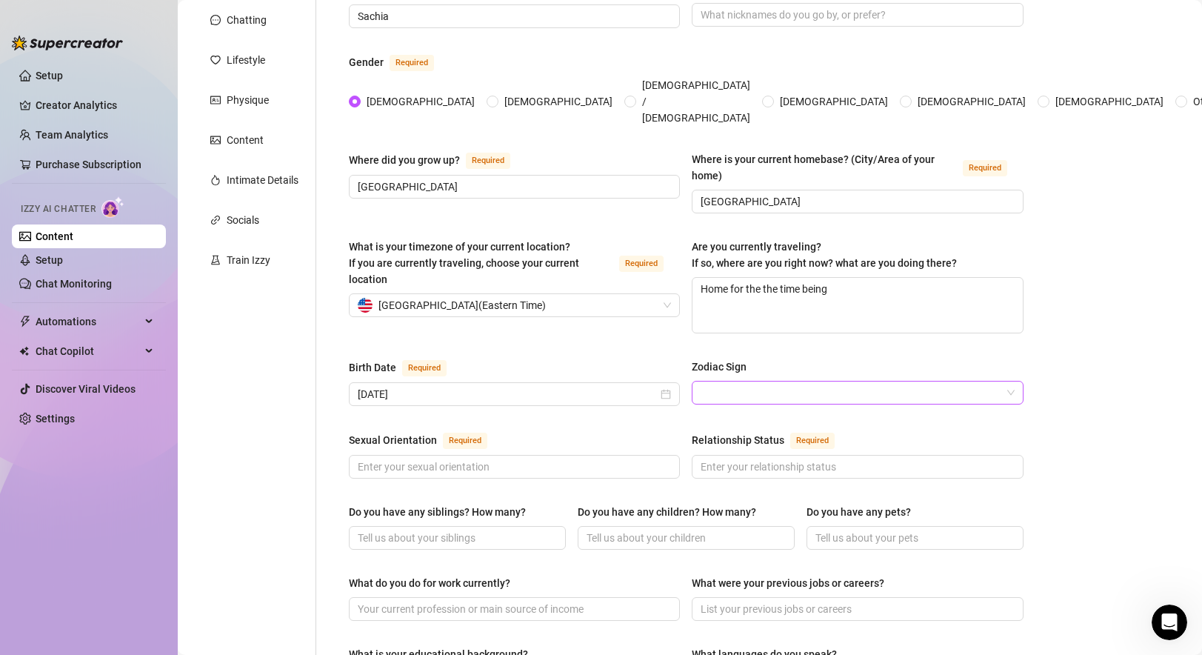
click at [757, 381] on input "Zodiac Sign" at bounding box center [850, 392] width 300 height 22
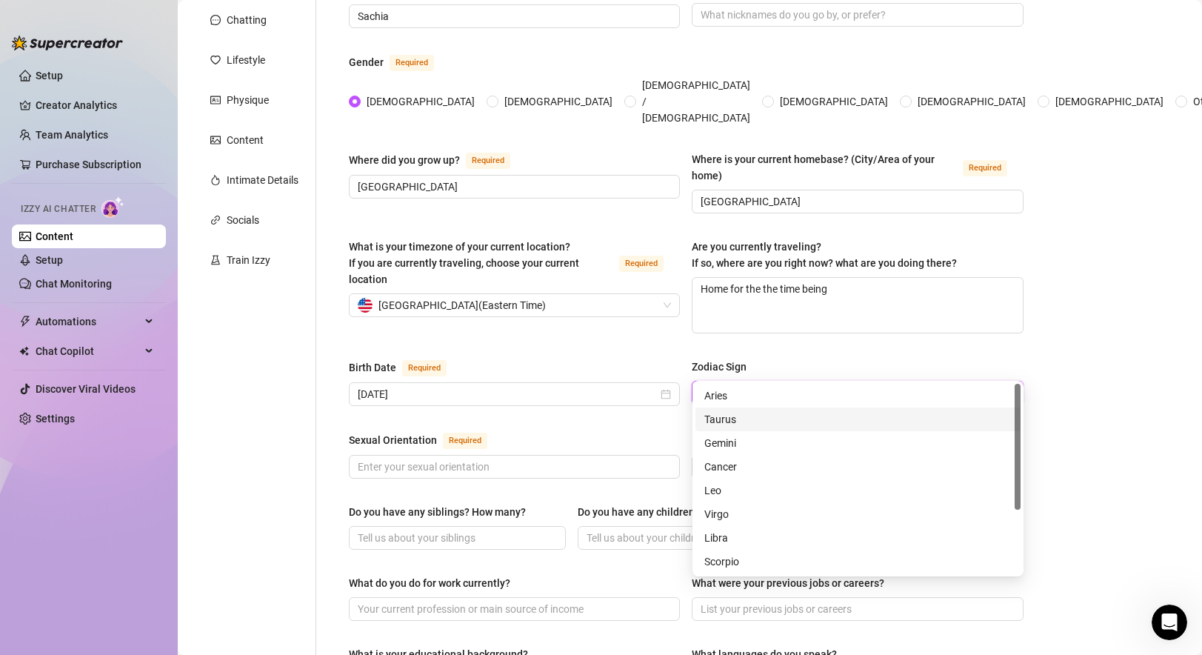
click at [739, 417] on div "Taurus" at bounding box center [857, 419] width 307 height 16
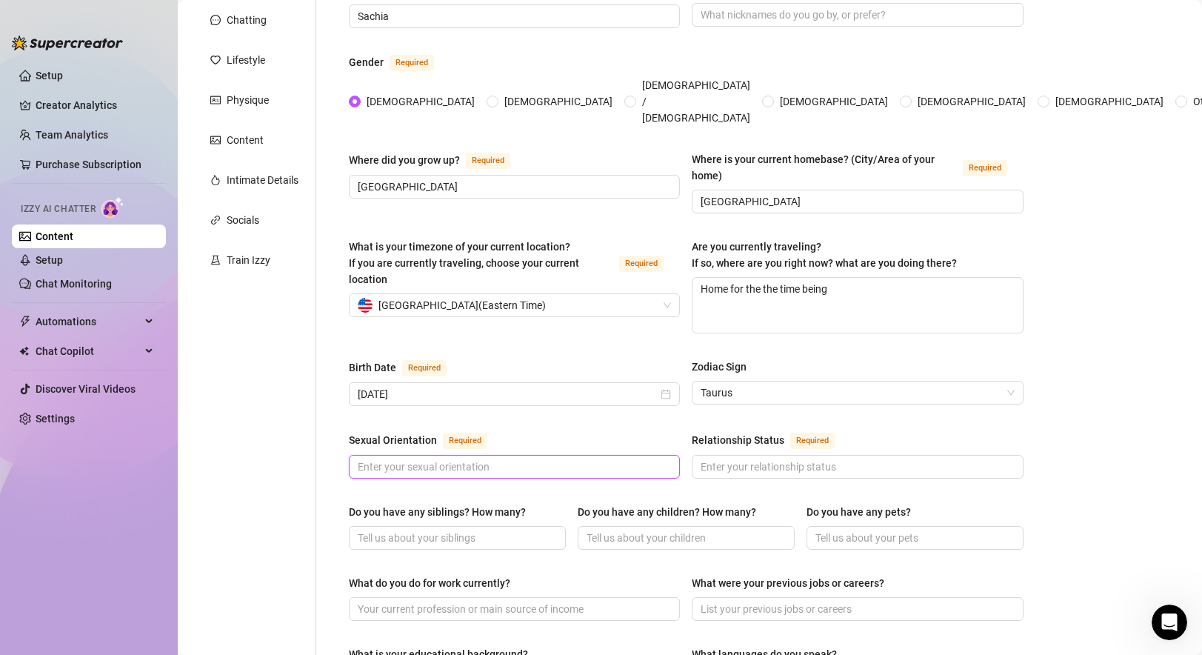
click at [455, 458] on input "Sexual Orientation Required" at bounding box center [513, 466] width 310 height 16
type input "Straight"
click at [761, 458] on input "Relationship Status Required" at bounding box center [855, 466] width 310 height 16
type input "Single"
click at [686, 391] on div "Birth Date Required May 11th, 1995 Zodiac Sign Taurus" at bounding box center [686, 388] width 675 height 61
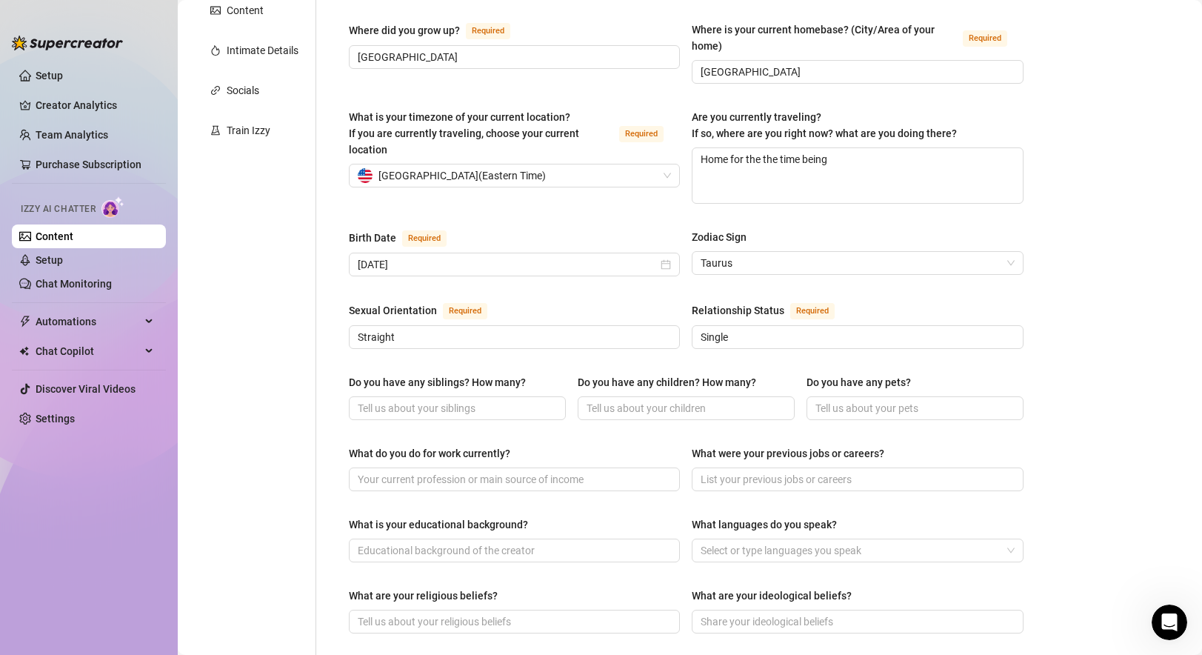
scroll to position [316, 0]
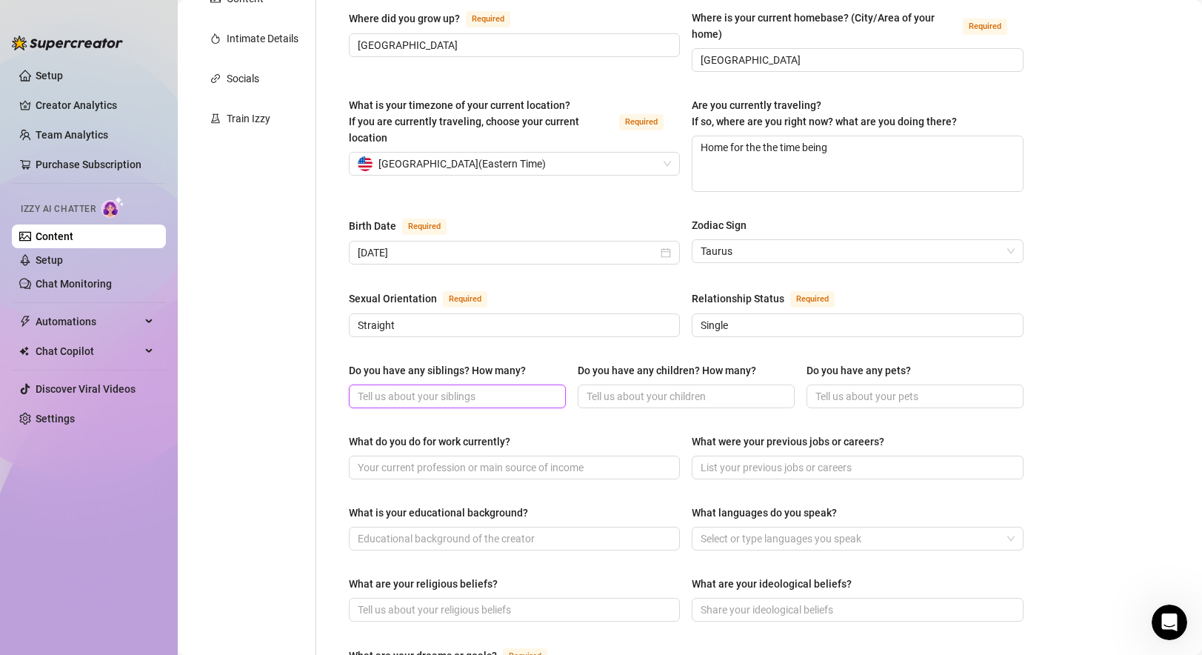
click at [444, 388] on input "Do you have any siblings? How many?" at bounding box center [456, 396] width 196 height 16
type input "A brother"
click at [653, 388] on input "Do you have any children? How many?" at bounding box center [684, 396] width 196 height 16
type input "Nope"
click at [869, 388] on input "Do you have any pets?" at bounding box center [913, 396] width 196 height 16
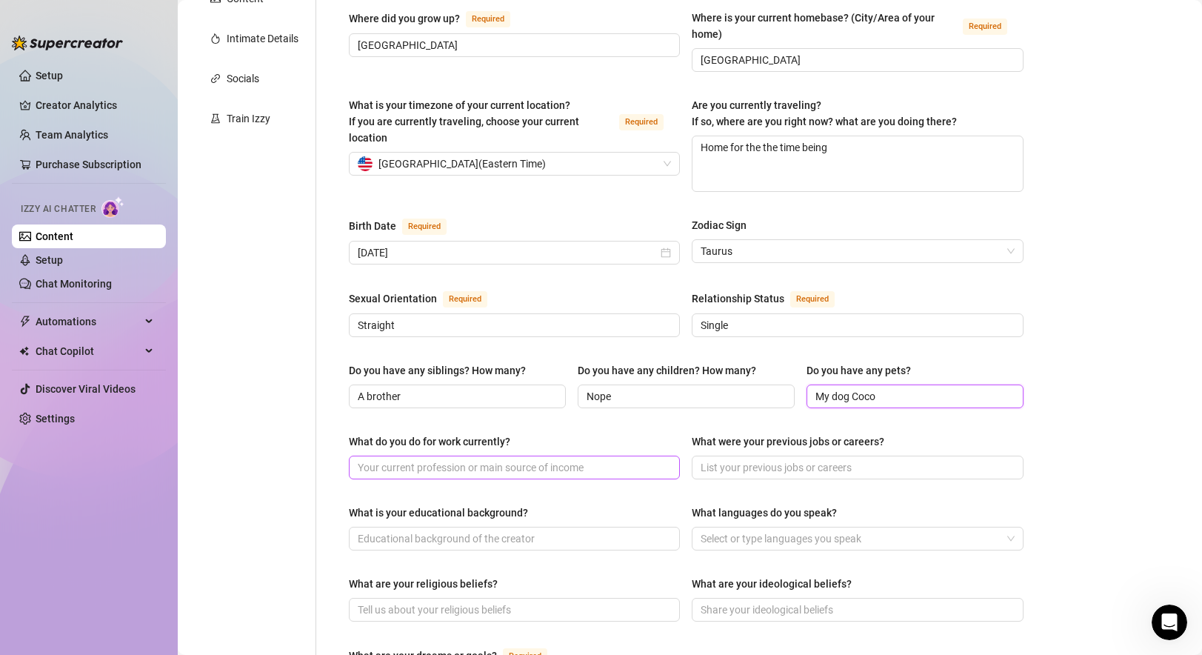
type input "My dog Coco"
click at [549, 459] on input "What do you do for work currently?" at bounding box center [513, 467] width 310 height 16
type input "WTA tennis"
click at [797, 459] on input "What were your previous jobs or careers?" at bounding box center [855, 467] width 310 height 16
click at [544, 530] on input "What is your educational background?" at bounding box center [513, 538] width 310 height 16
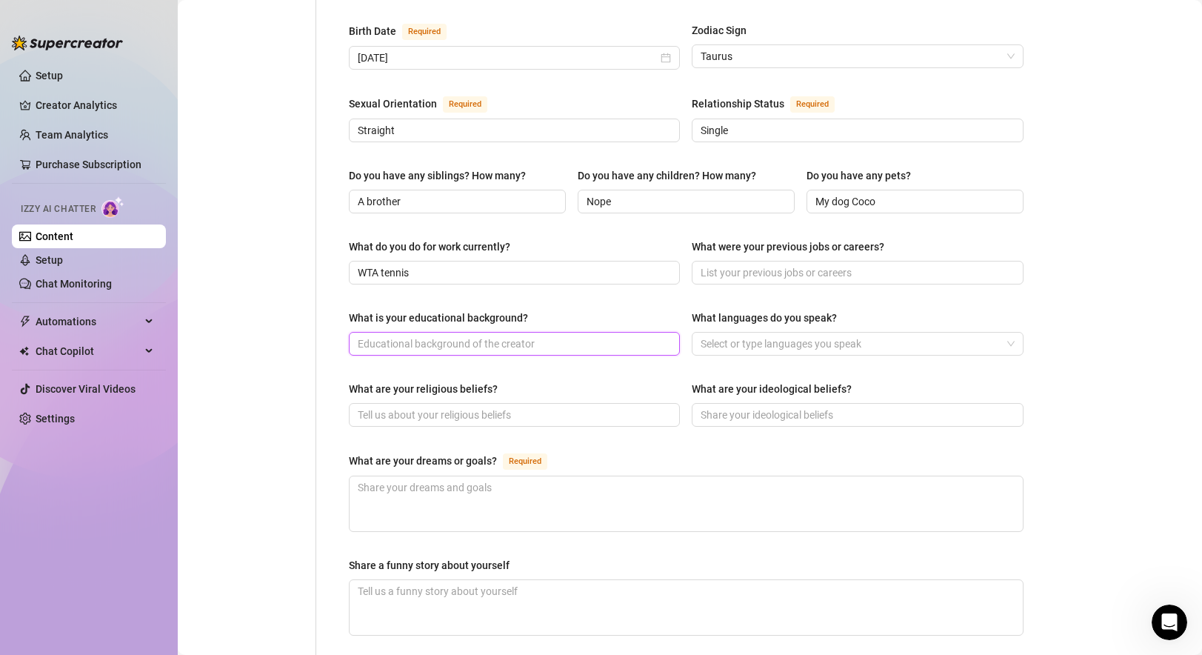
scroll to position [509, 0]
click at [828, 335] on div at bounding box center [849, 345] width 309 height 21
type input "High School Diploma"
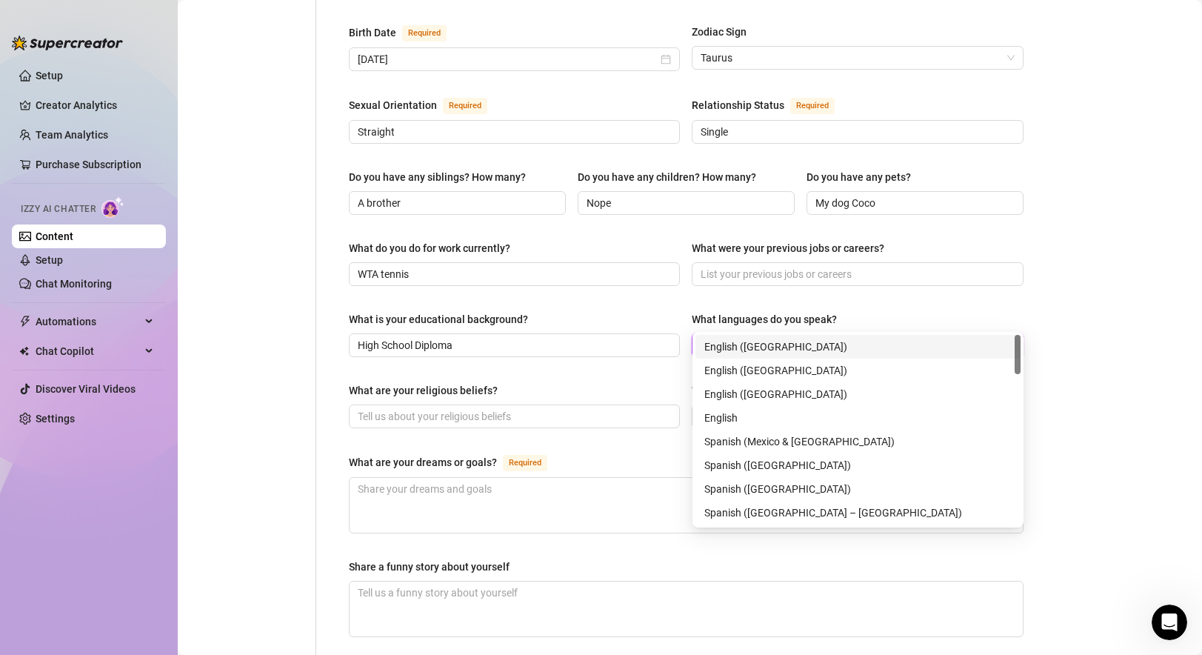
click at [777, 345] on div "English ([GEOGRAPHIC_DATA])" at bounding box center [857, 346] width 307 height 16
click at [444, 408] on input "What are your religious beliefs?" at bounding box center [513, 416] width 310 height 16
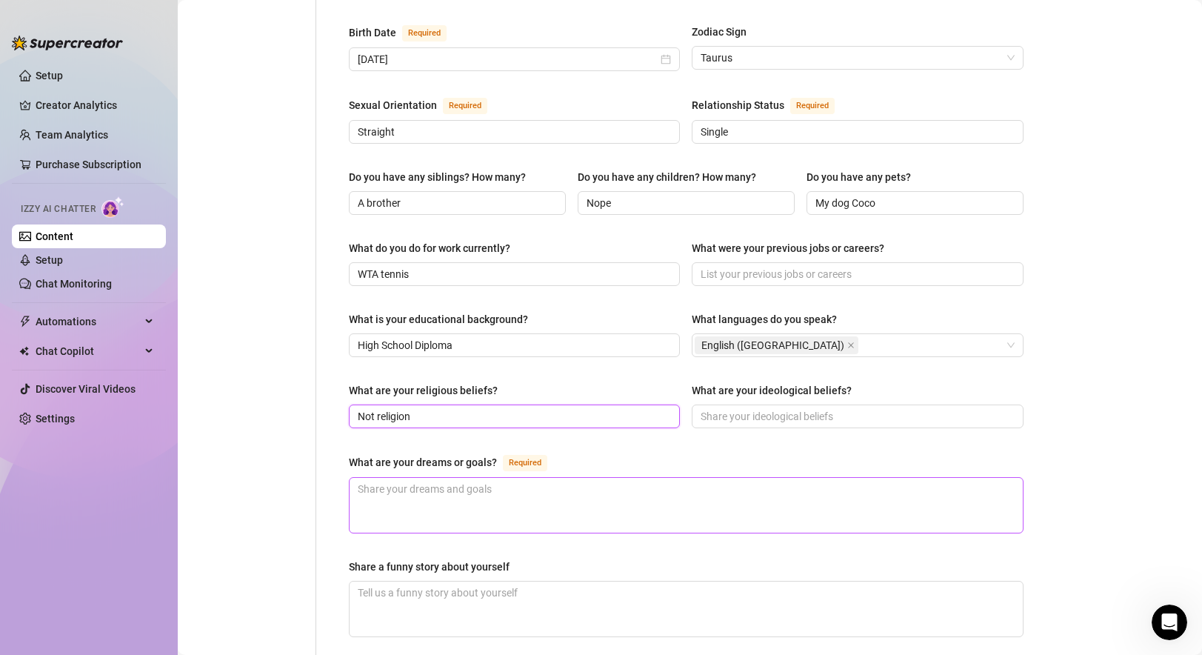
type input "Not religion"
click at [498, 490] on textarea "What are your dreams or goals? Required" at bounding box center [685, 505] width 673 height 55
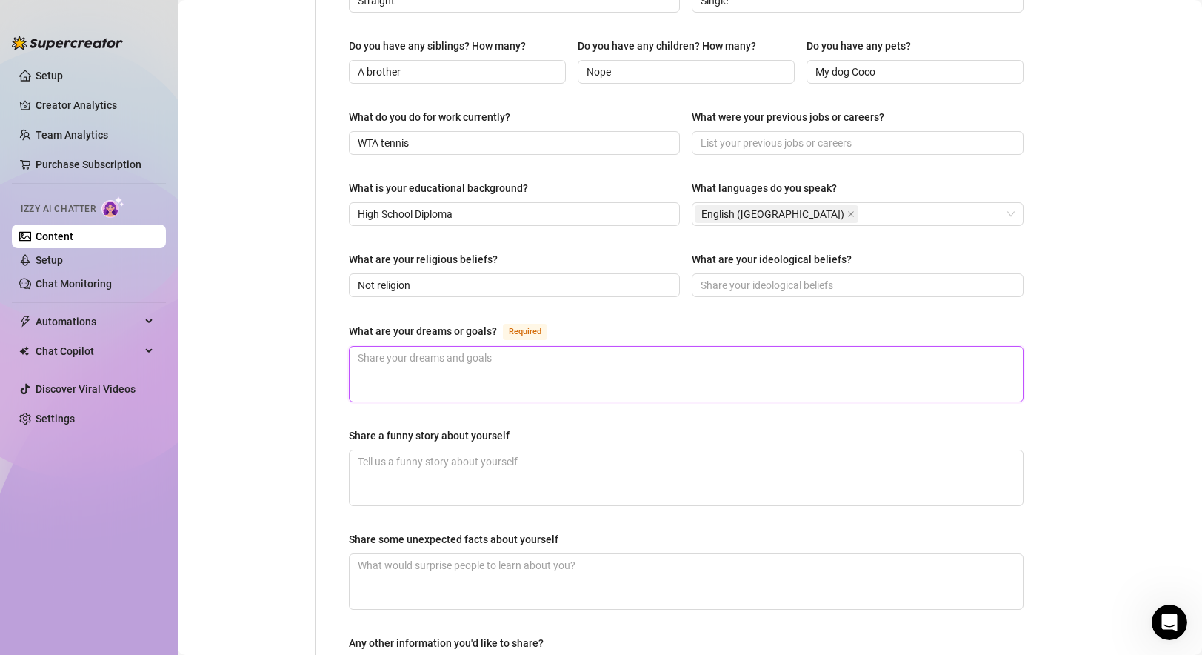
scroll to position [680, 0]
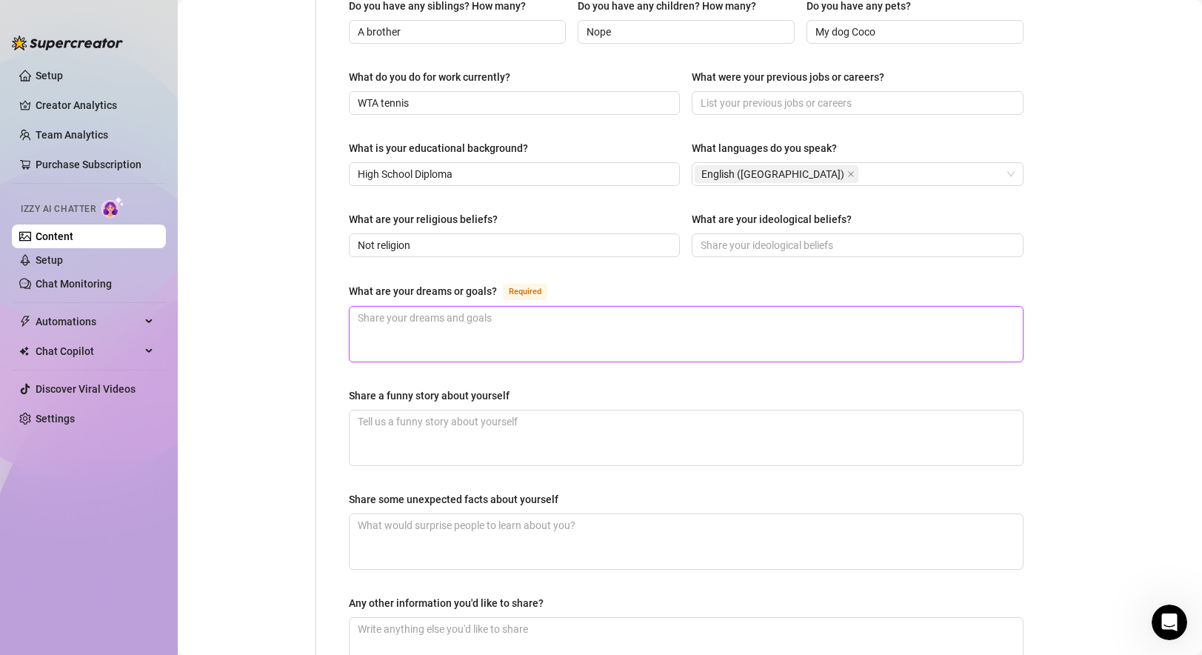
type textarea "C"
type textarea "Co"
type textarea "Con"
type textarea "Cont"
type textarea "Conti"
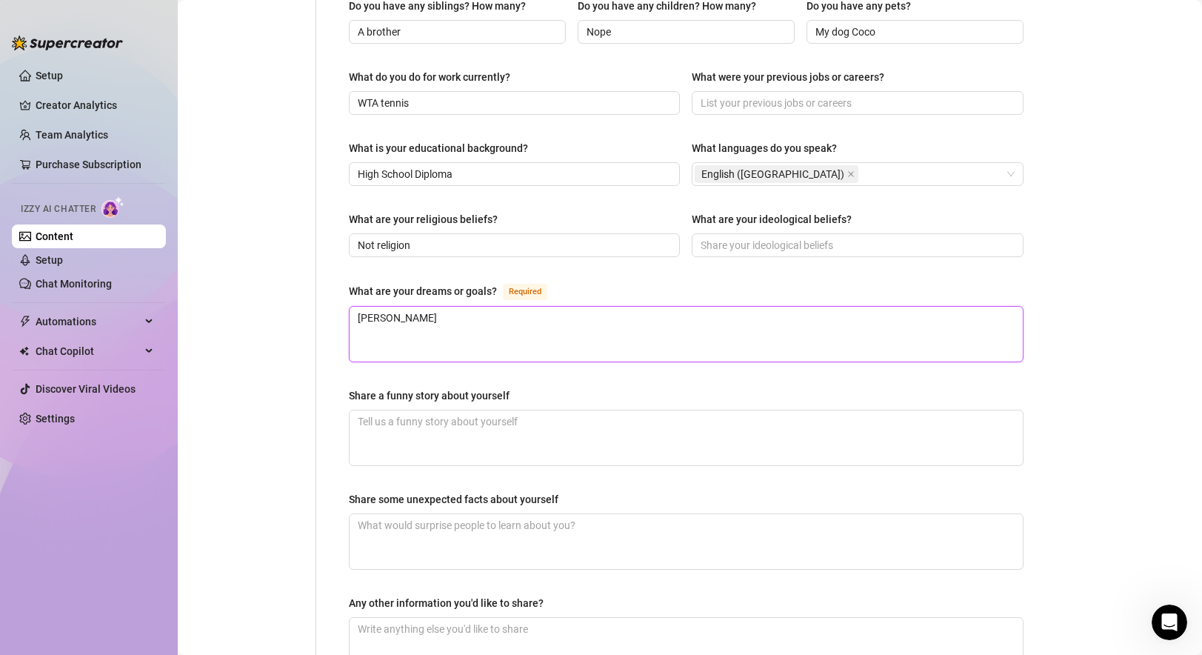
type textarea "Contin"
type textarea "Continu"
type textarea "Contin"
type textarea "Conti"
type textarea "Cont"
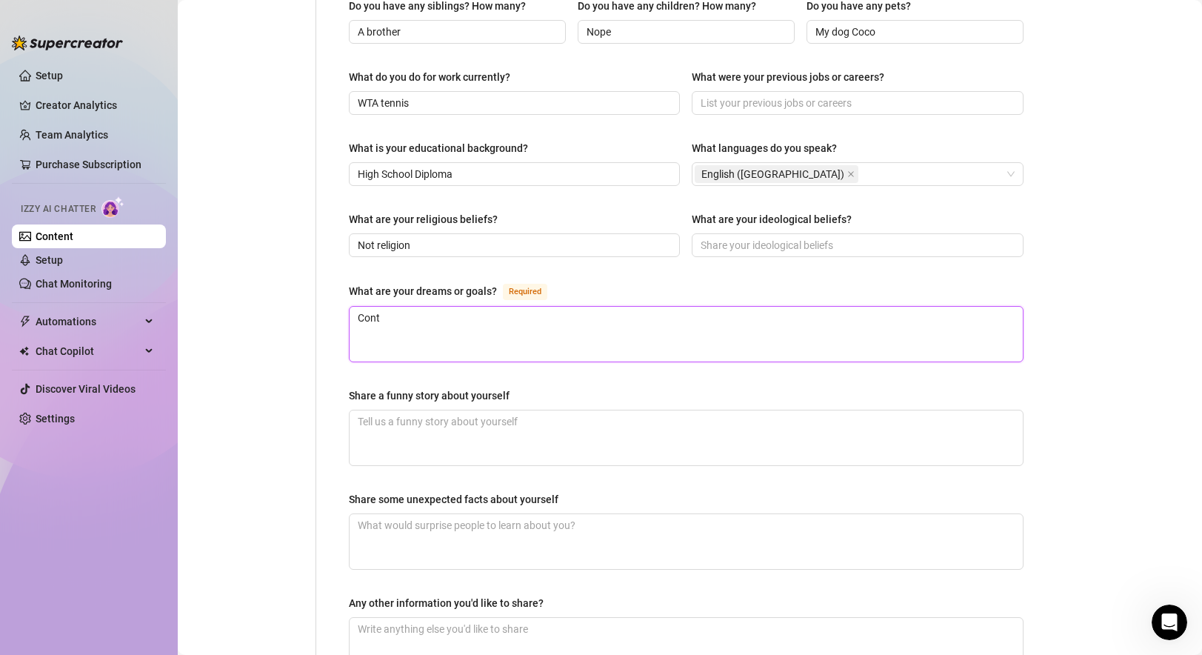
type textarea "Con"
type textarea "Co"
type textarea "C"
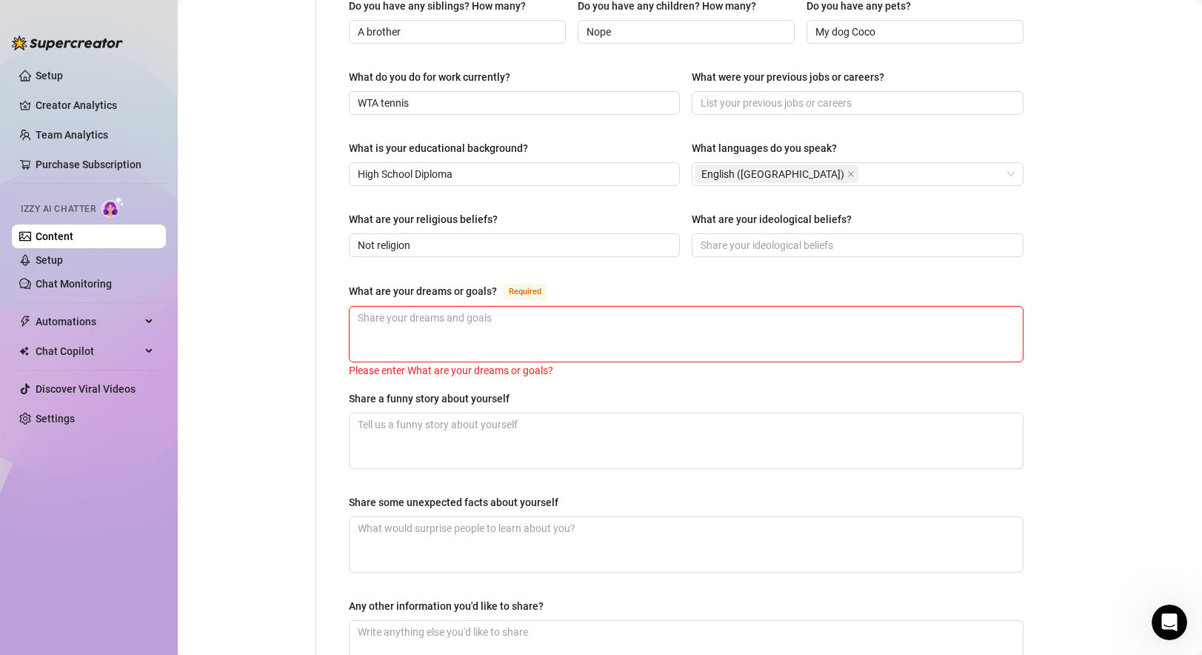
click at [505, 307] on textarea "What are your dreams or goals? Required" at bounding box center [685, 334] width 673 height 55
paste textarea "My goal is always to keep improving in tennis — every day I’m focused on becomi…"
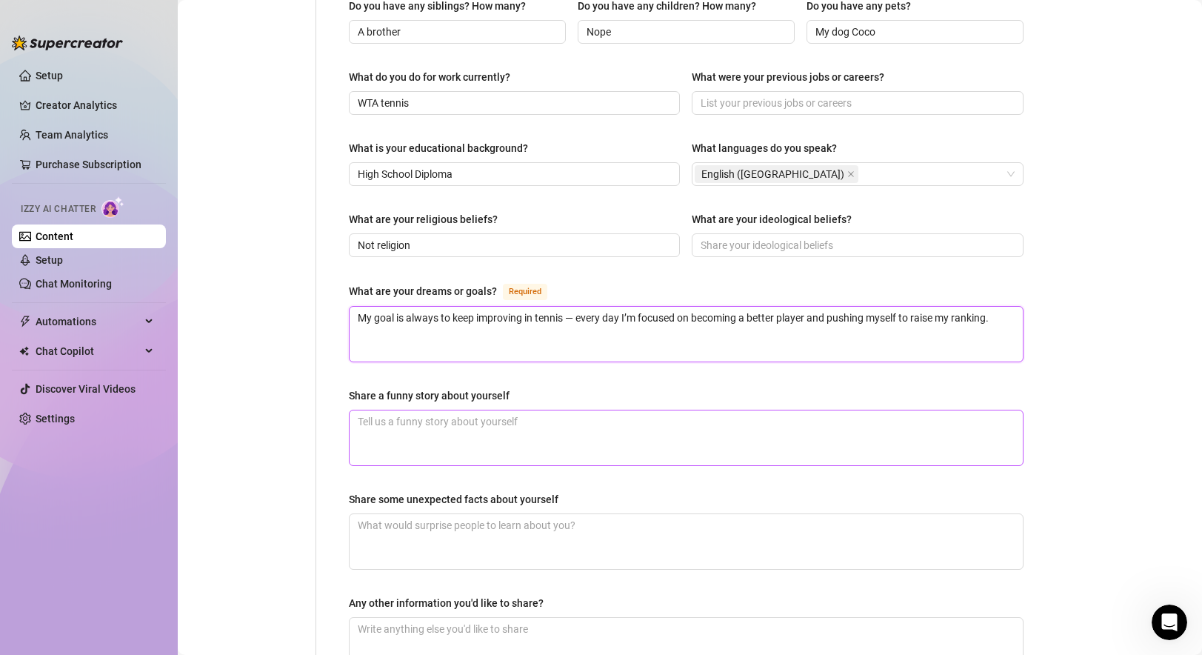
type textarea "My goal is always to keep improving in tennis — every day I’m focused on becomi…"
click at [472, 411] on textarea "Share a funny story about yourself" at bounding box center [685, 437] width 673 height 55
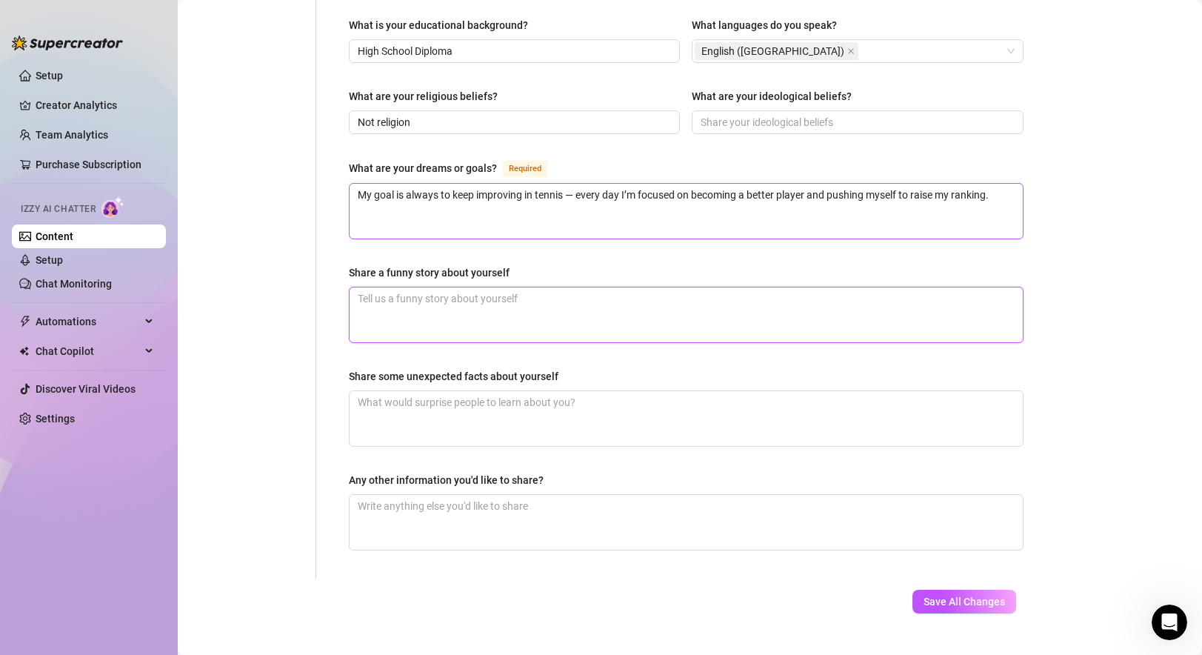
scroll to position [802, 0]
click at [718, 289] on textarea "Share a funny story about yourself" at bounding box center [685, 316] width 673 height 55
click at [428, 289] on textarea "Share a funny story about yourself" at bounding box center [685, 316] width 673 height 55
click at [418, 289] on textarea "Share a funny story about yourself" at bounding box center [685, 316] width 673 height 55
paste textarea "One of my funniest (and most embarrassing) stories has to be my on-court meltdo…"
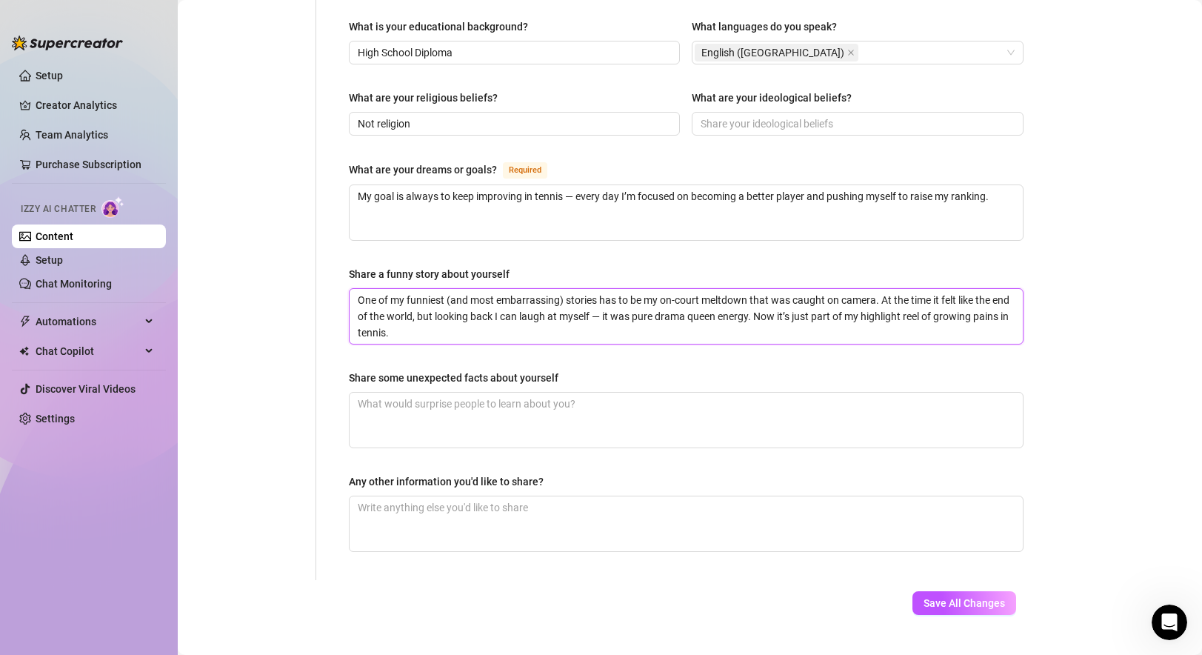
type textarea "One of my funniest (and most embarrassing) stories has to be my on-court meltdo…"
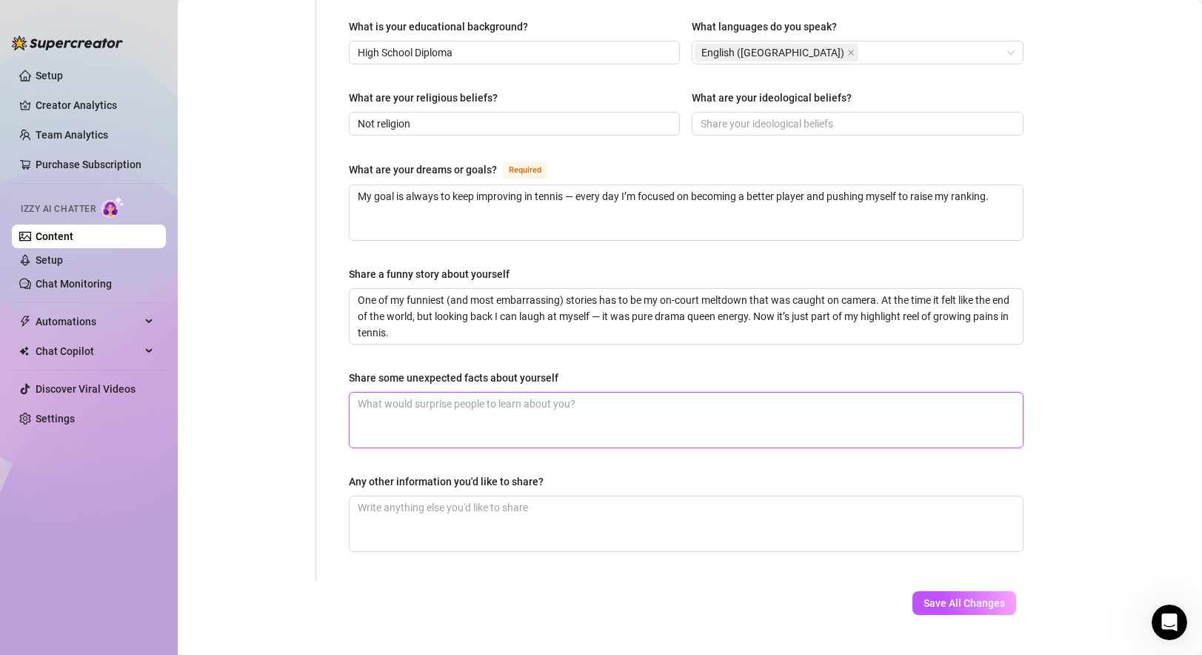
click at [475, 392] on textarea "Share some unexpected facts about yourself" at bounding box center [685, 419] width 673 height 55
type textarea "M"
type textarea "My"
type textarea "My b"
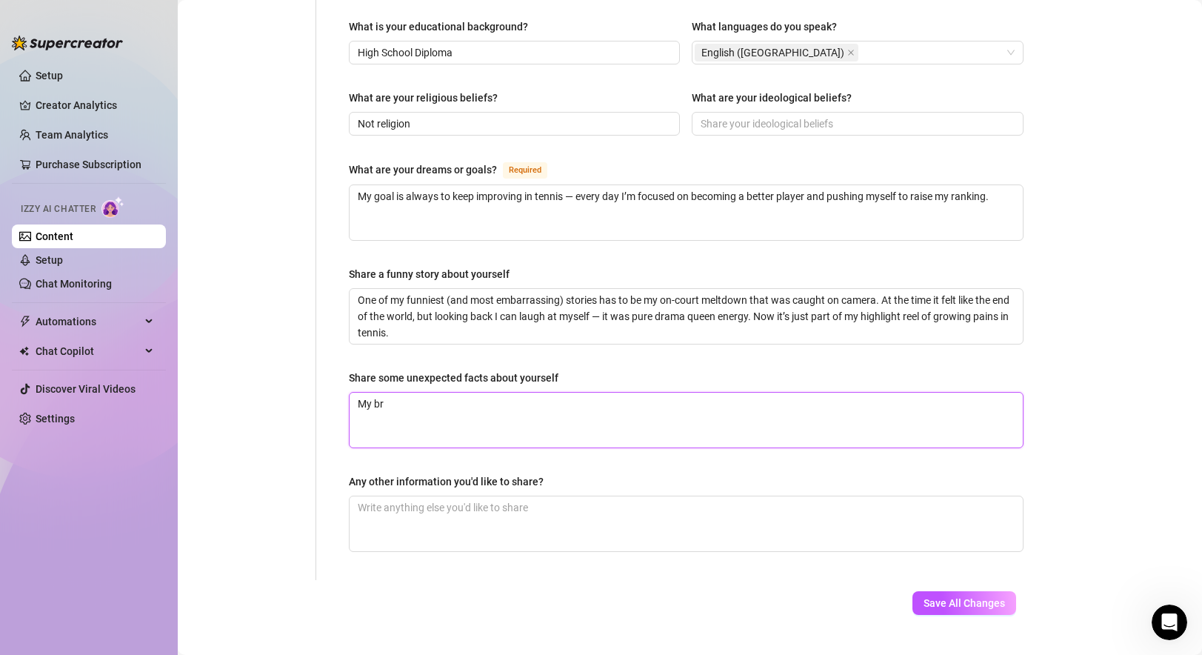
type textarea "My bro"
type textarea "My brot"
type textarea "My brothe"
type textarea "My brother"
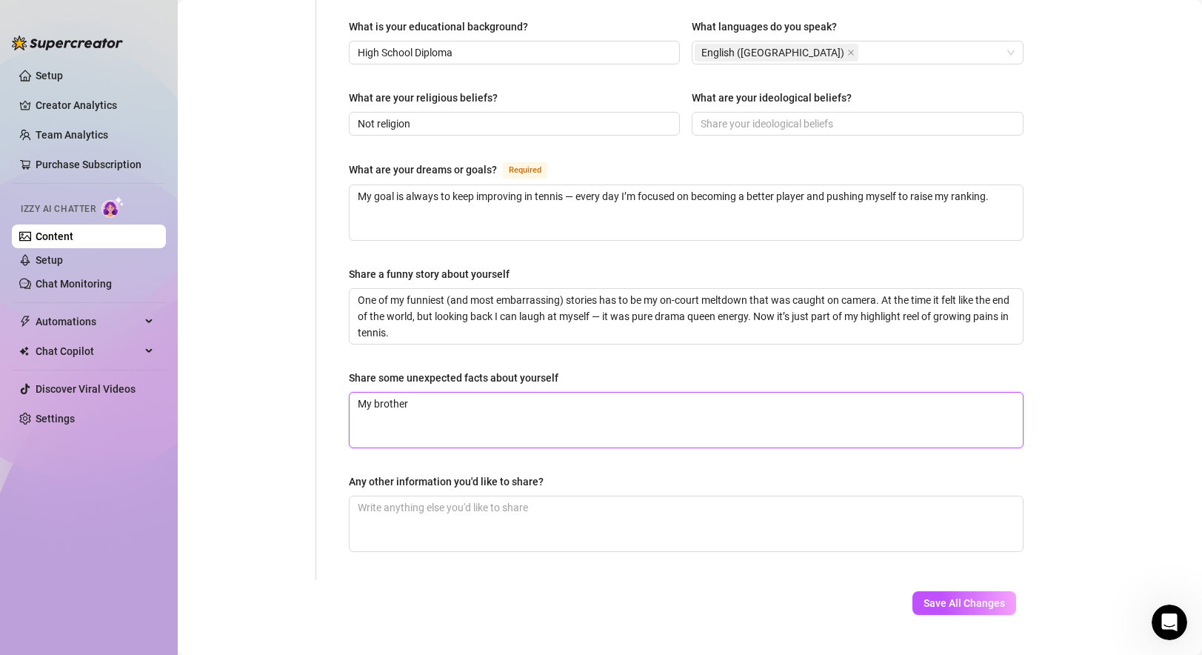
type textarea "My brother i"
type textarea "My brother is"
type textarea "My brother is a"
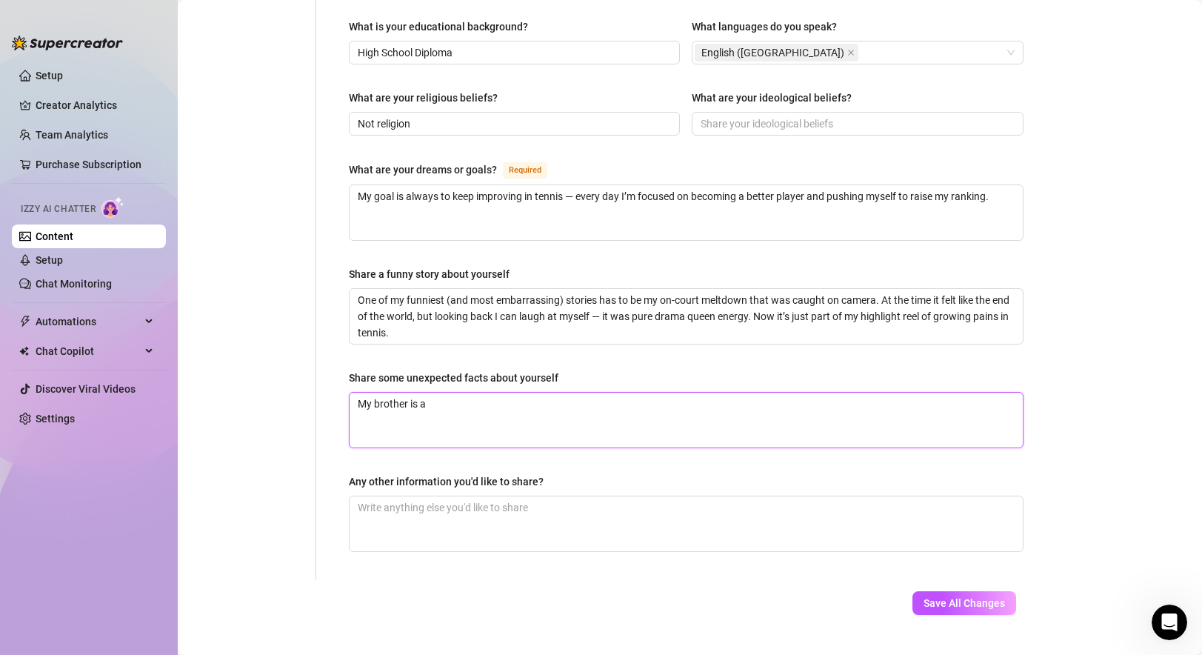
type textarea "My brother is a m"
type textarea "My brother is a mu"
type textarea "My brother is a mus"
type textarea "My brother is a musc"
type textarea "My brother is a musci"
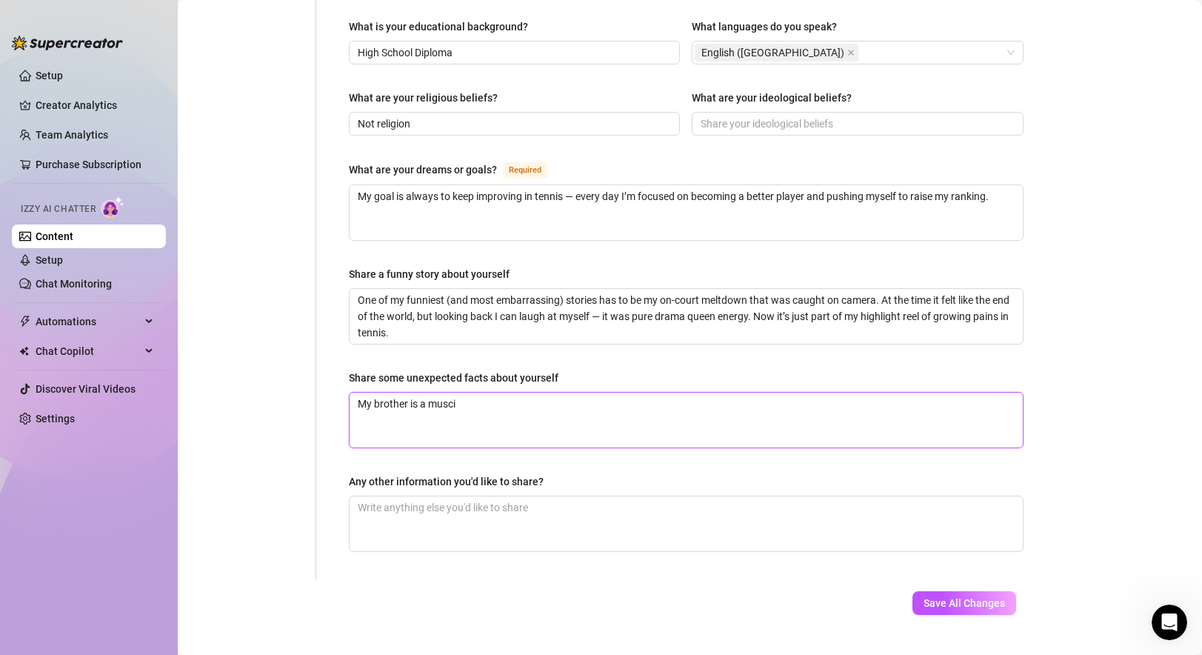
type textarea "My brother is a musci"
type textarea "My brother is a musci p"
type textarea "My brother is a musci pr"
type textarea "My brother is a musci p"
type textarea "My brother is a musci"
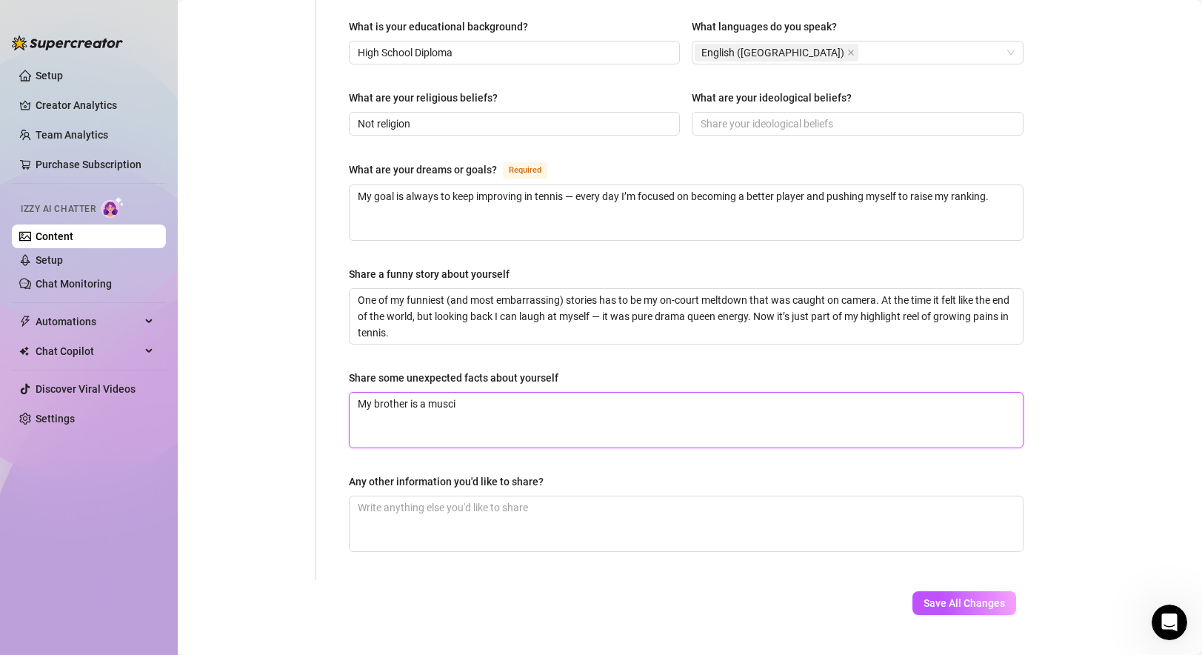
type textarea "My brother is a musci"
type textarea "My brother is a musc"
type textarea "My brother is a mus"
type textarea "My brother is a musi"
type textarea "My brother is a music"
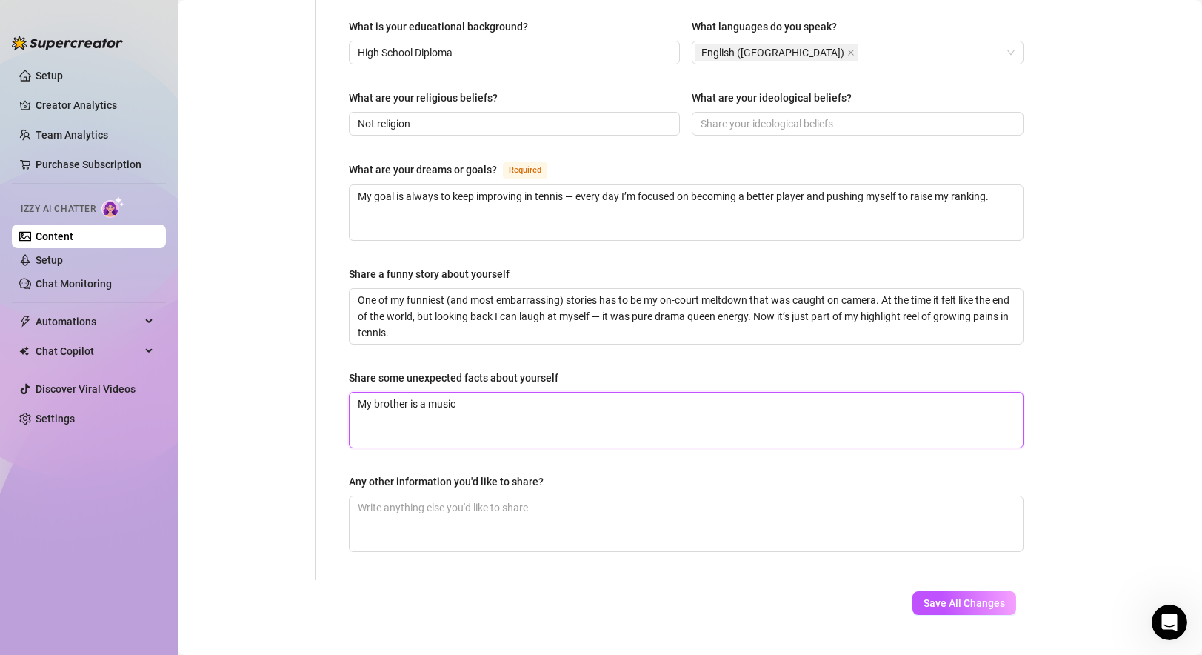
type textarea "My brother is a music"
type textarea "My brother is a music p"
type textarea "My brother is a music pr"
type textarea "My brother is a music pro"
type textarea "My brother is a music prod"
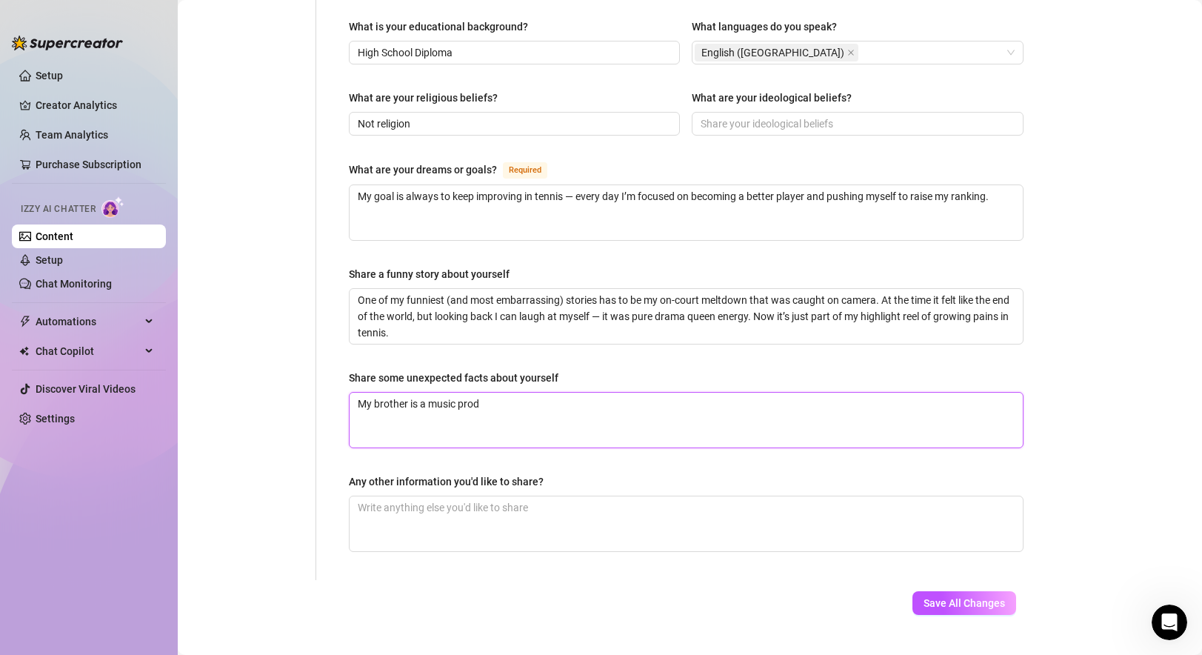
type textarea "My brother is a music produ"
type textarea "My brother is a music produc"
type textarea "My brother is a music producw"
type textarea "My brother is a music produc"
type textarea "My brother is a music produce"
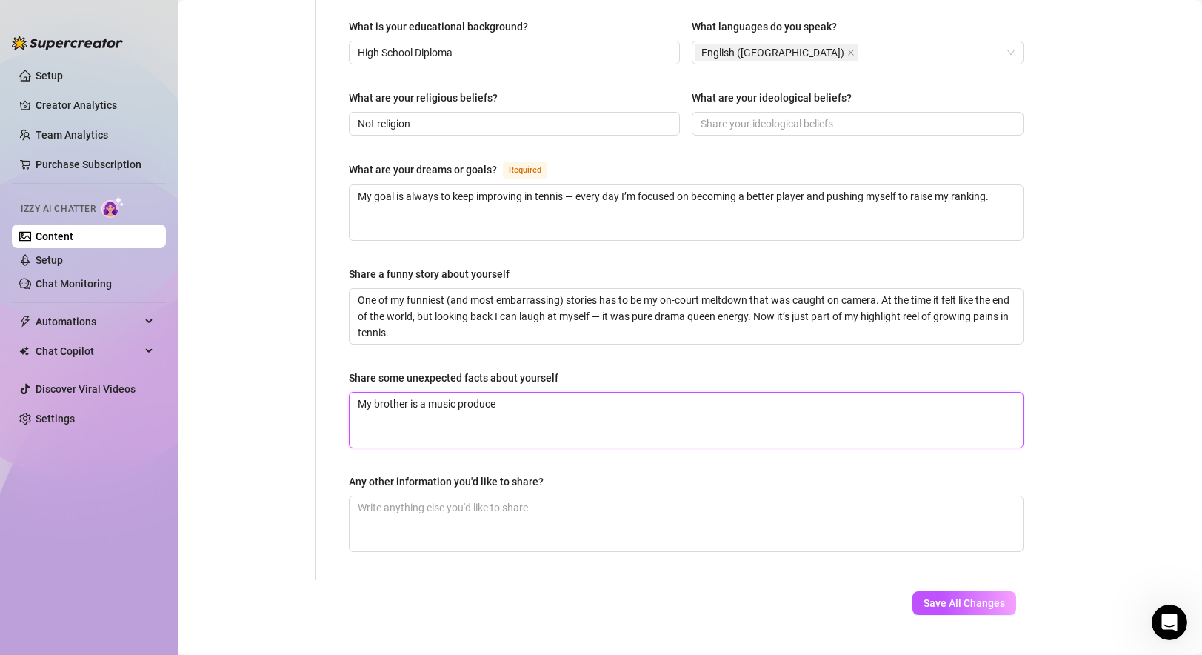
type textarea "My brother is a music producer"
type textarea "My brother is a music producer,"
type textarea "My brother is a music producer, m"
type textarea "My brother is a music producer, my"
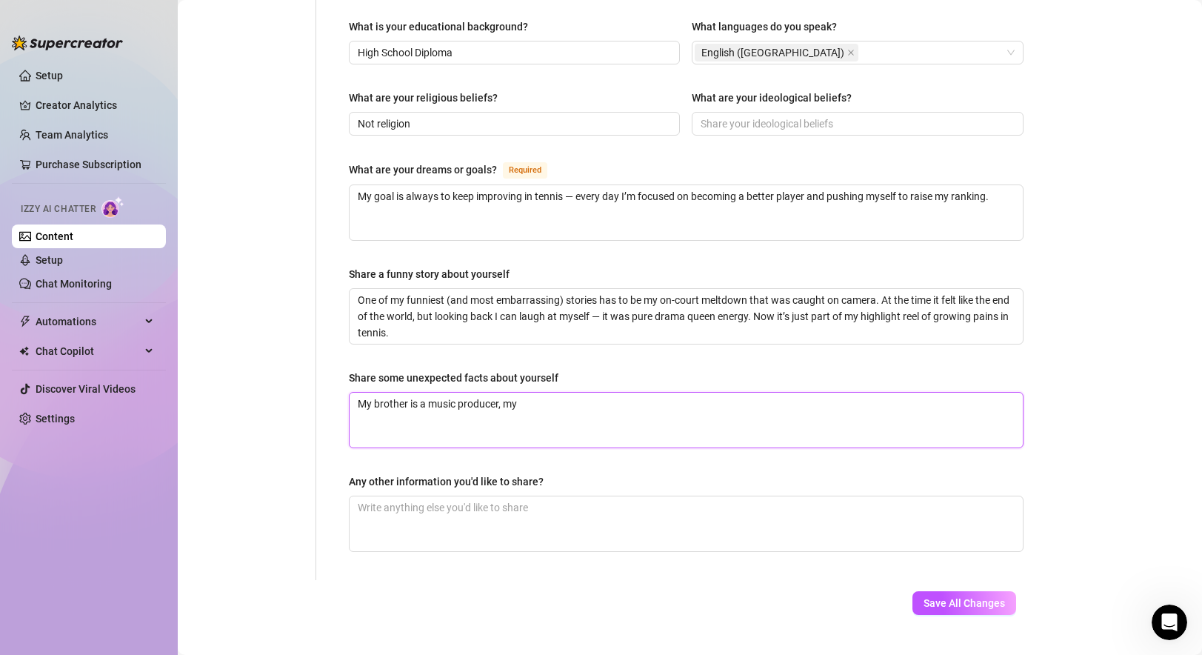
type textarea "My brother is a music producer, my"
type textarea "My brother is a music producer, my m"
type textarea "My brother is a music producer, my mo"
type textarea "My brother is a music producer, my mom"
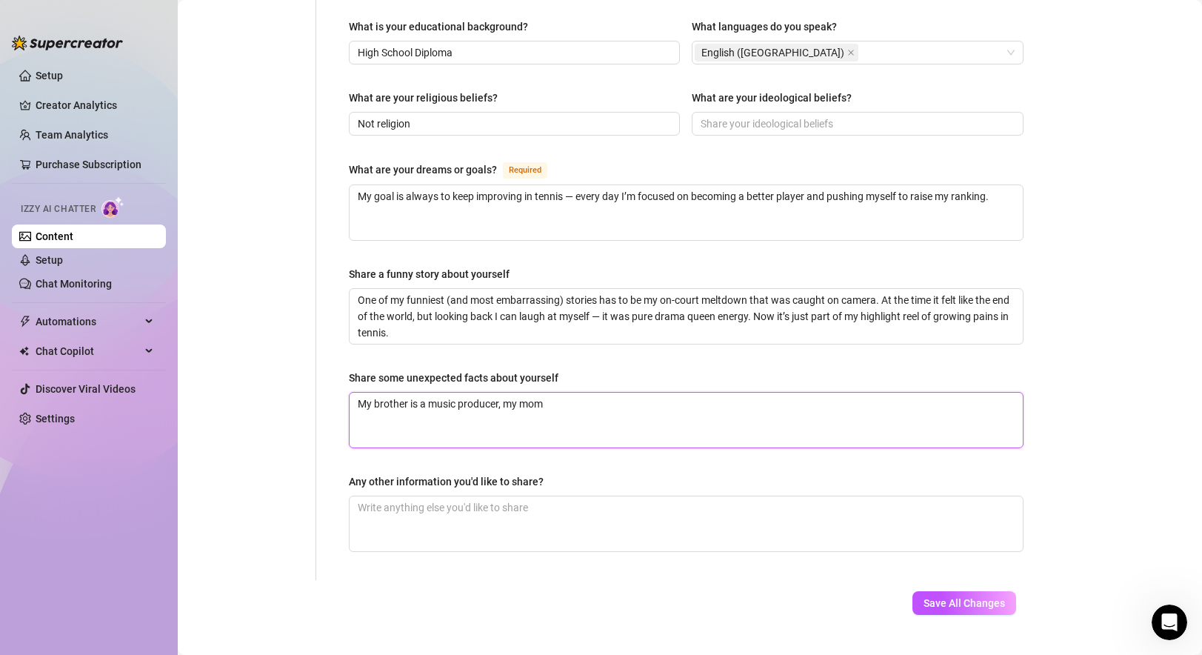
type textarea "My brother is a music producer, my mom i"
type textarea "My brother is a music producer, my mom is"
type textarea "My brother is a music producer, my mom is f"
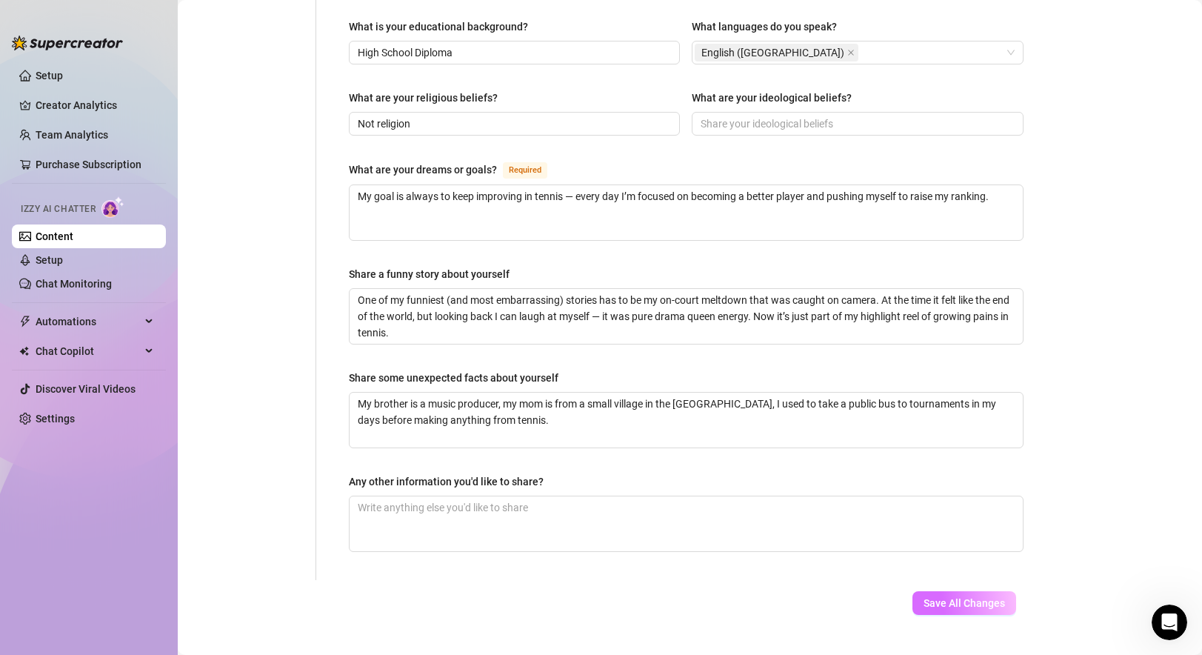
click at [869, 591] on button "Save All Changes" at bounding box center [964, 603] width 104 height 24
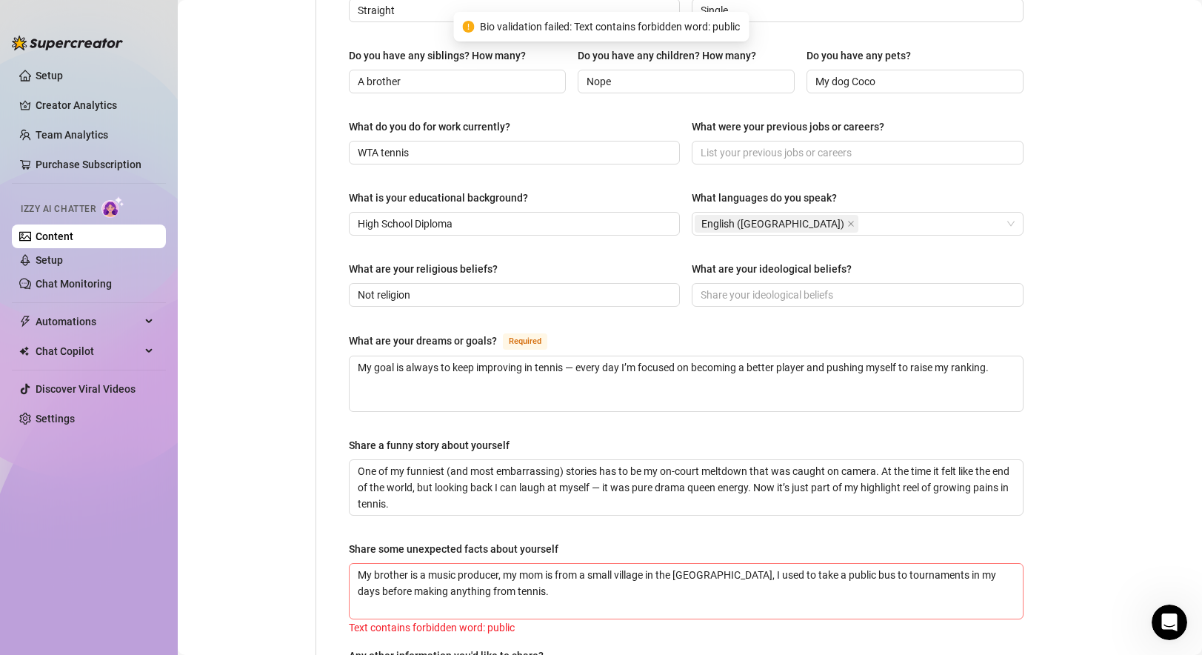
scroll to position [762, 0]
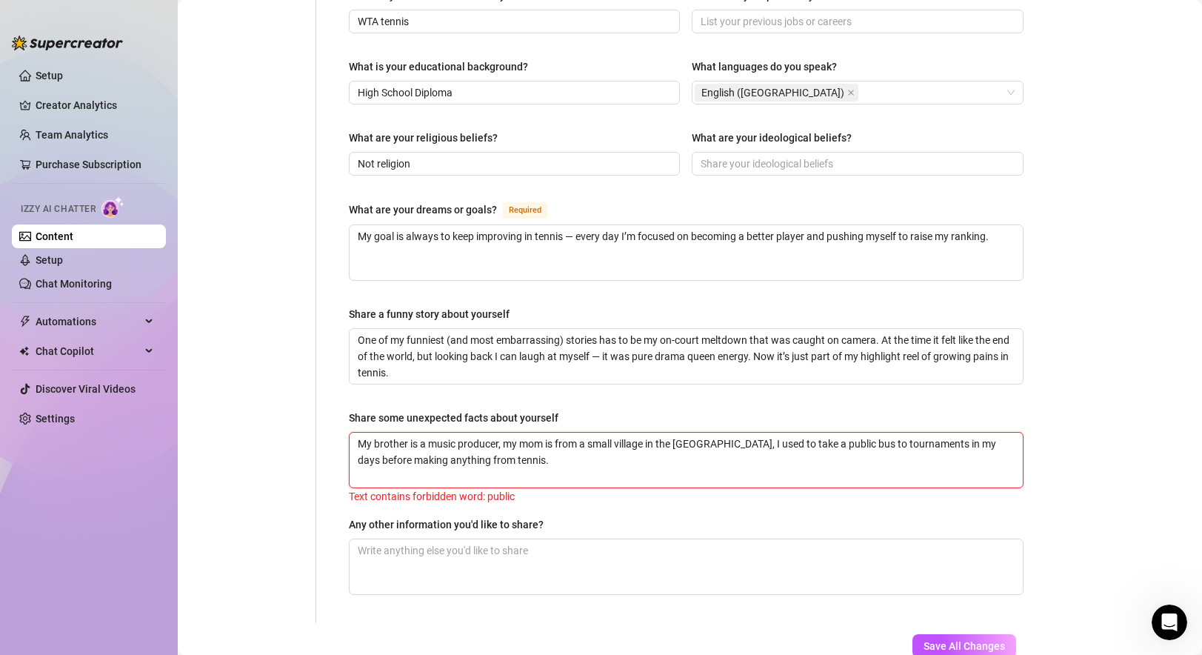
click at [851, 432] on textarea "My brother is a music producer, my mom is from a small village in the Guyanese …" at bounding box center [685, 459] width 673 height 55
click at [869, 640] on span "Save All Changes" at bounding box center [963, 646] width 81 height 12
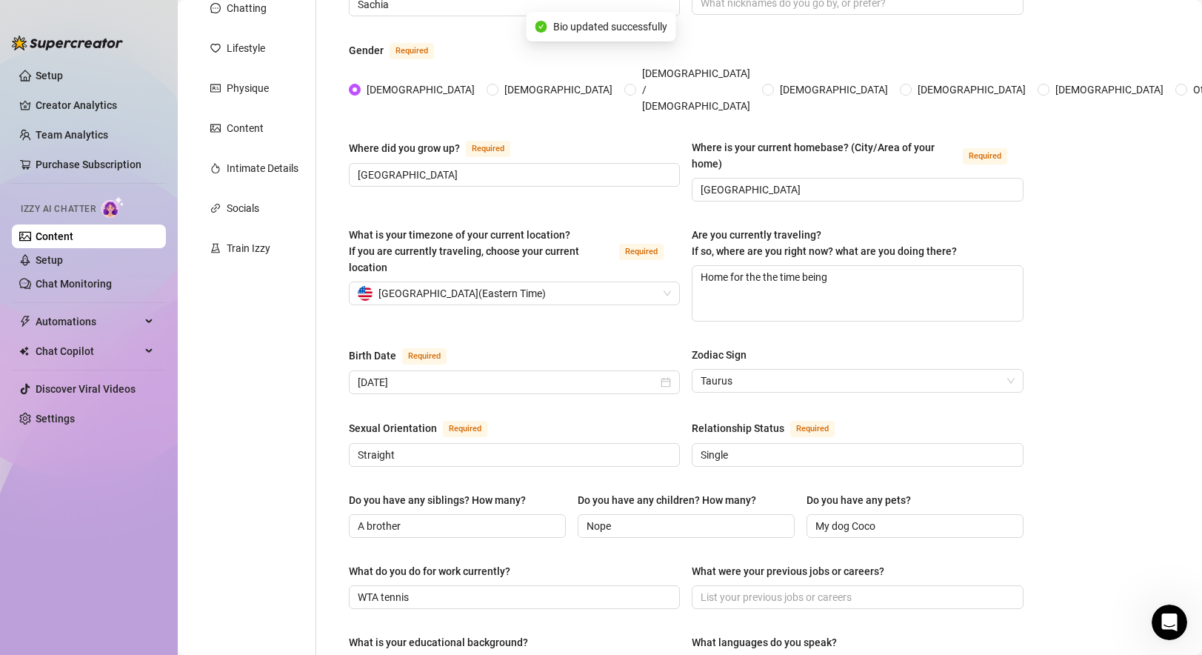
scroll to position [0, 0]
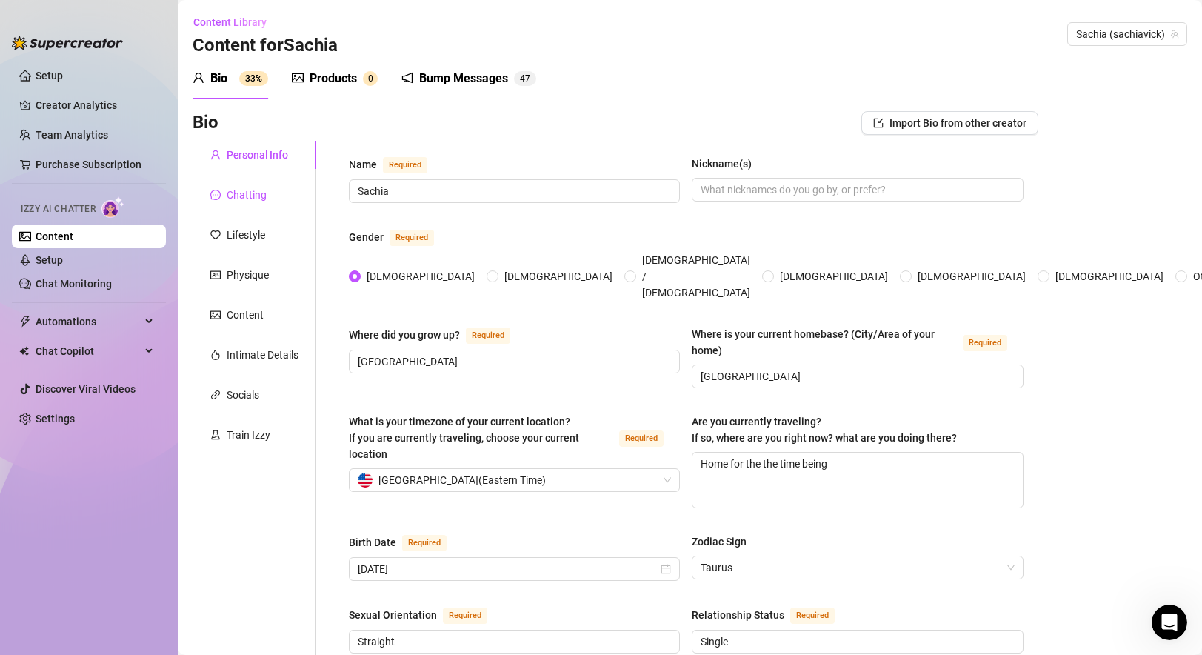
click at [256, 187] on div "Chatting" at bounding box center [247, 195] width 40 height 16
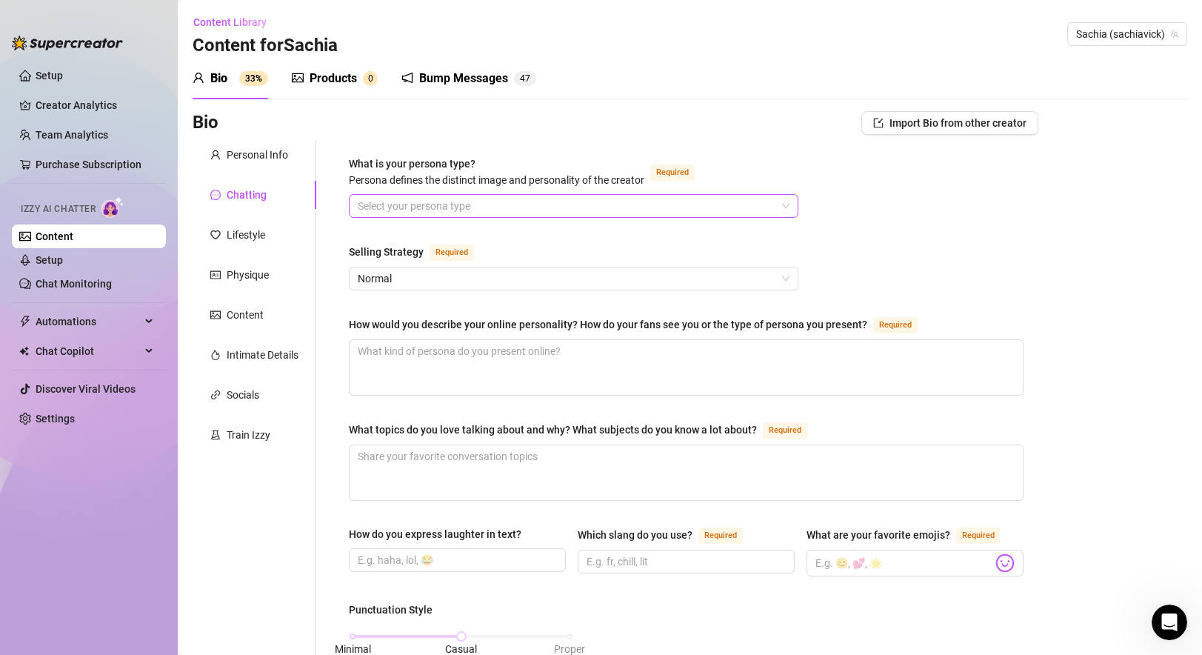
click at [526, 201] on input "What is your persona type? Persona defines the distinct image and personality o…" at bounding box center [567, 206] width 418 height 22
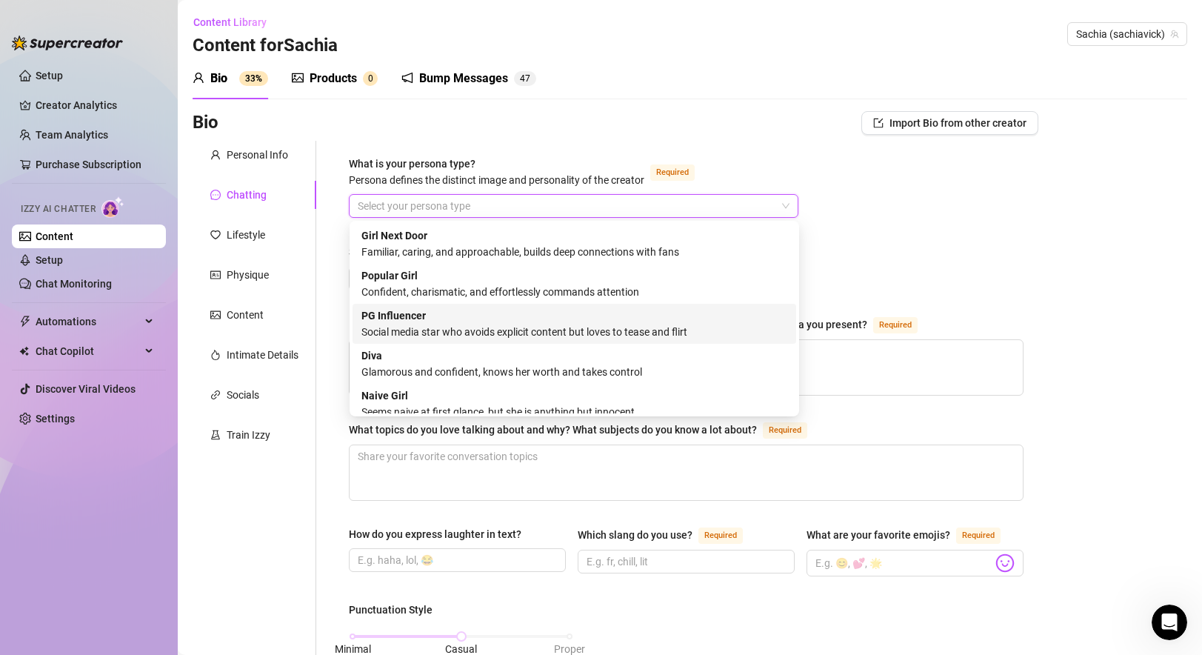
click at [640, 329] on div "Social media star who avoids explicit content but loves to tease and flirt" at bounding box center [574, 332] width 426 height 16
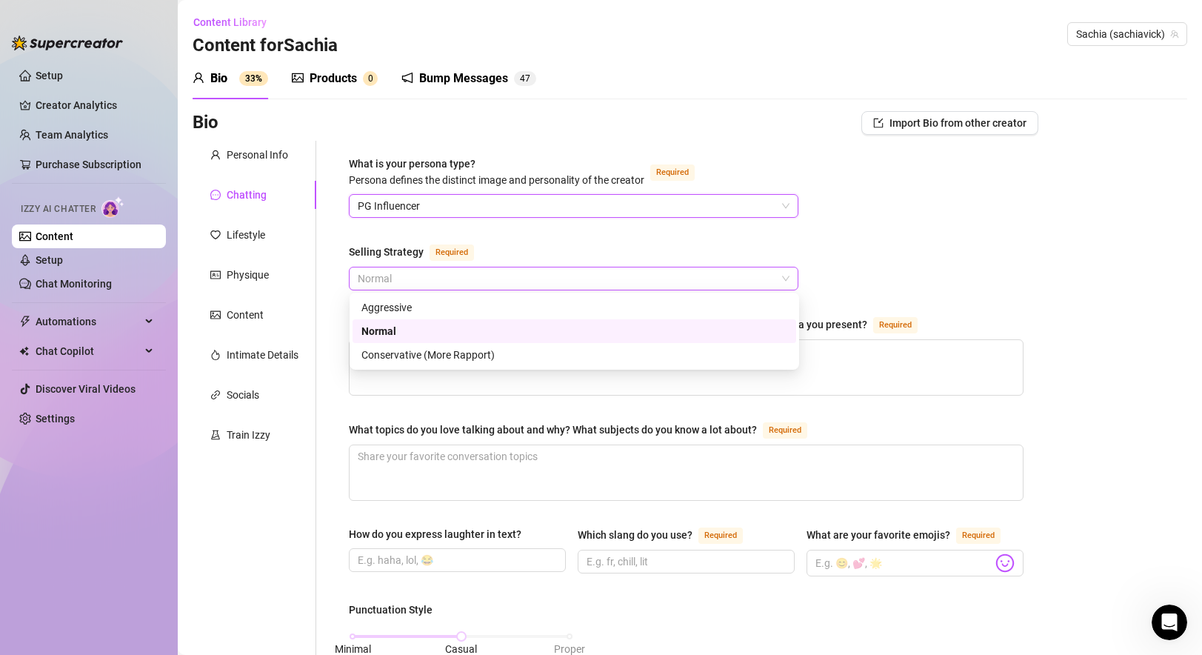
click at [516, 278] on span "Normal" at bounding box center [574, 278] width 432 height 22
click at [470, 347] on div "Conservative (More Rapport)" at bounding box center [574, 355] width 426 height 16
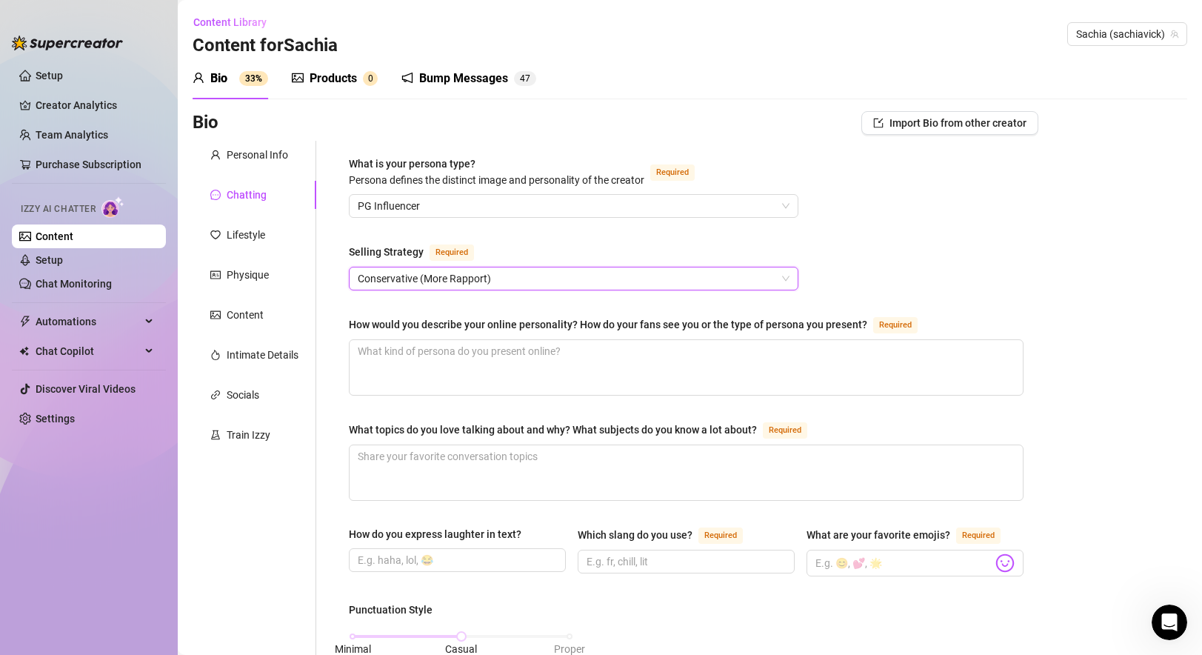
click at [350, 327] on div "How would you describe your online personality? How do your fans see you or the…" at bounding box center [608, 324] width 518 height 16
click at [350, 340] on textarea "How would you describe your online personality? How do your fans see you or the…" at bounding box center [685, 367] width 673 height 55
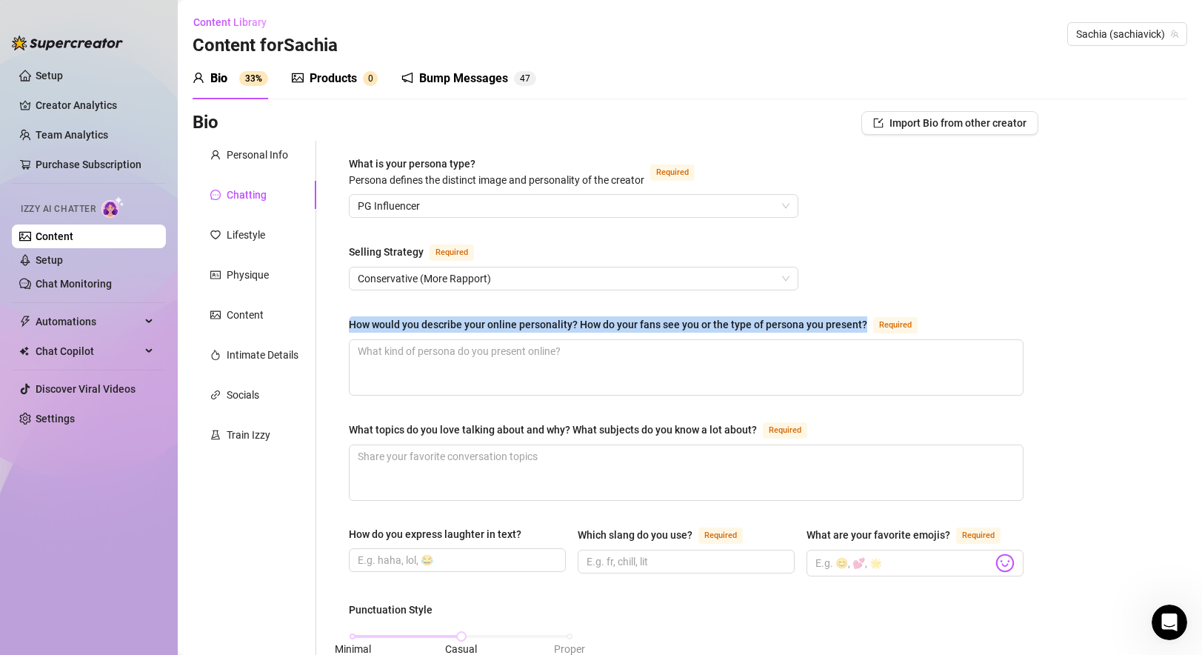
drag, startPoint x: 347, startPoint y: 318, endPoint x: 866, endPoint y: 320, distance: 519.0
copy div "How would you describe your online personality? How do your fans see you or the…"
click at [426, 352] on textarea "How would you describe your online personality? How do your fans see you or the…" at bounding box center [685, 367] width 673 height 55
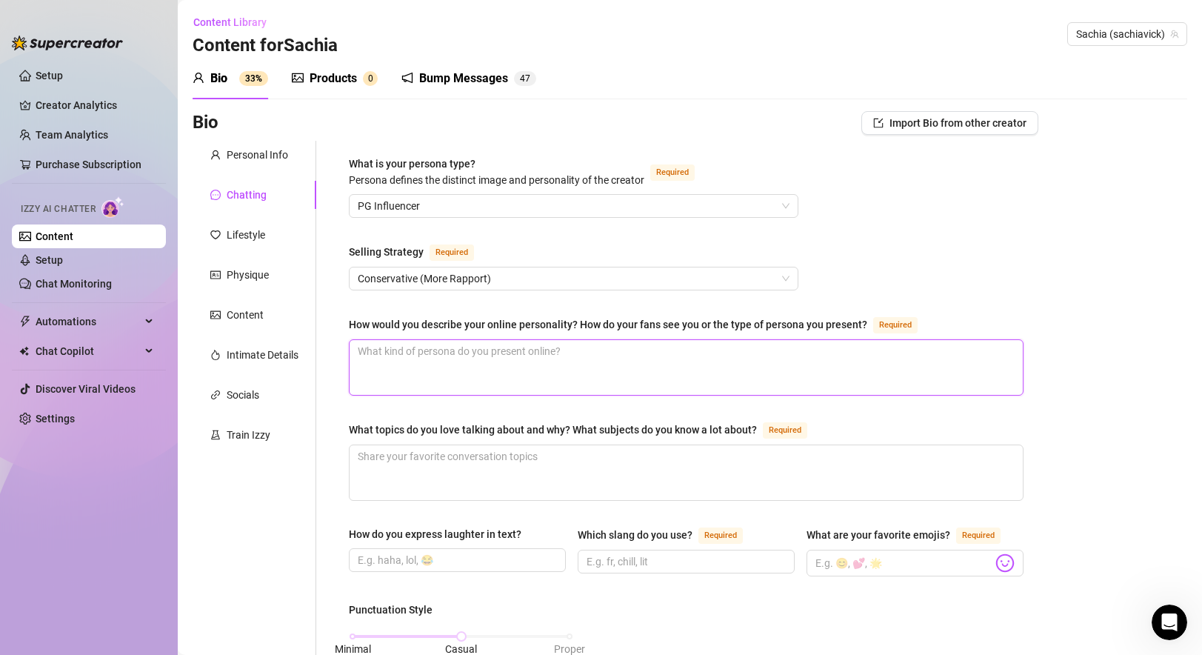
click at [426, 352] on textarea "How would you describe your online personality? How do your fans see you or the…" at bounding box center [685, 367] width 673 height 55
paste textarea "I’d describe my online personality as flirty, playful, and authentic. My fans s…"
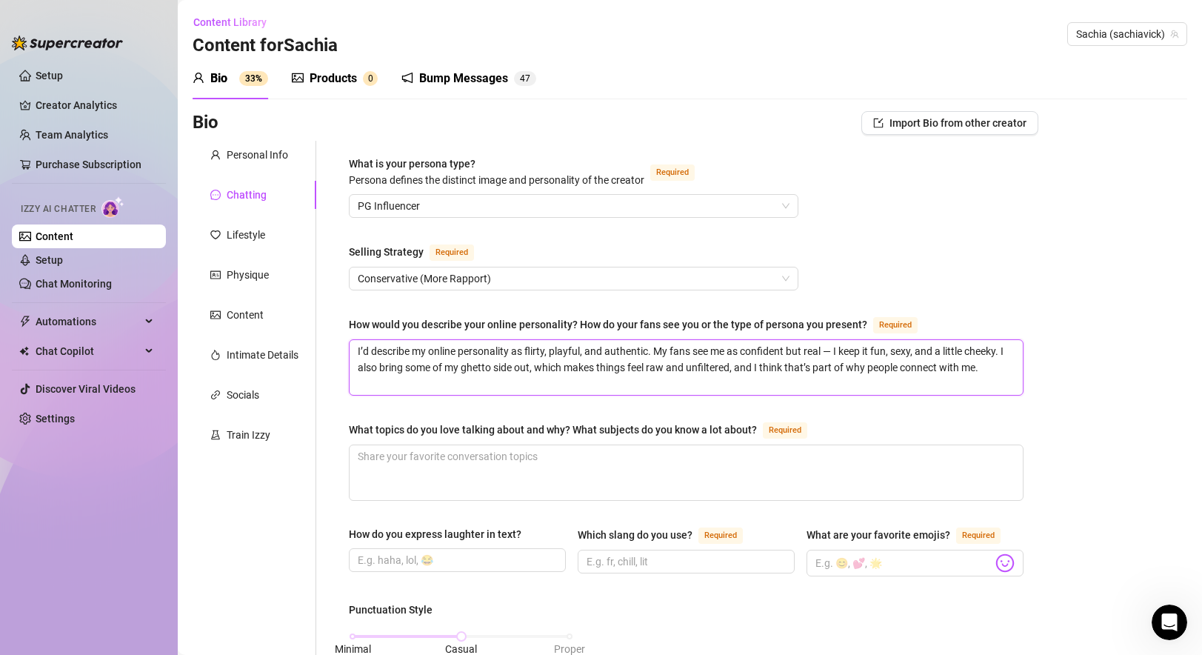
scroll to position [111, 0]
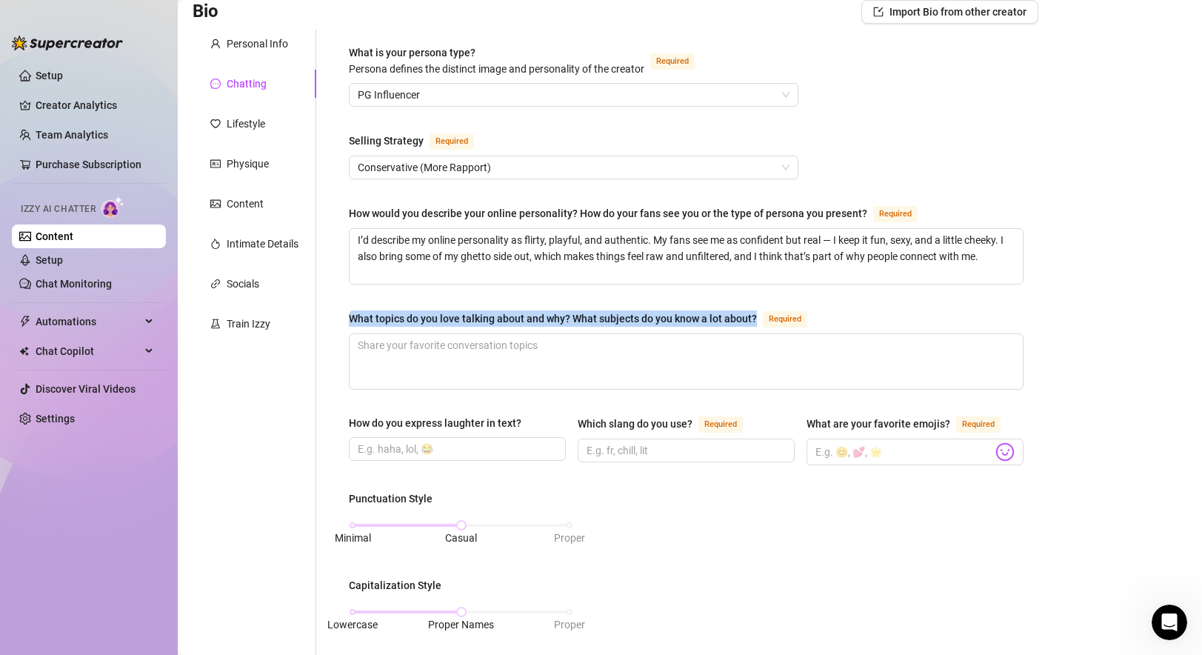
drag, startPoint x: 349, startPoint y: 315, endPoint x: 754, endPoint y: 317, distance: 405.0
click at [754, 317] on div "What topics do you love talking about and why? What subjects do you know a lot …" at bounding box center [581, 318] width 464 height 18
copy div "What topics do you love talking about and why? What subjects do you know a lot …"
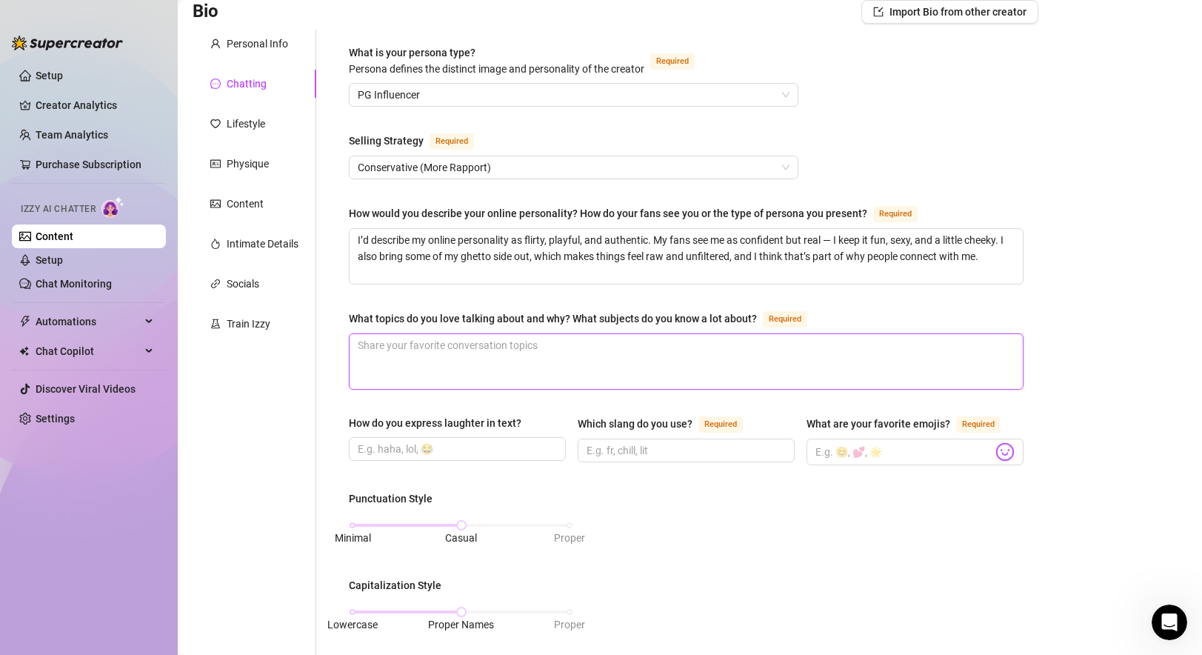
click at [461, 353] on textarea "What topics do you love talking about and why? What subjects do you know a lot …" at bounding box center [685, 361] width 673 height 55
paste textarea "I love talking about fitness, style, music, and just everyday real life stuff. …"
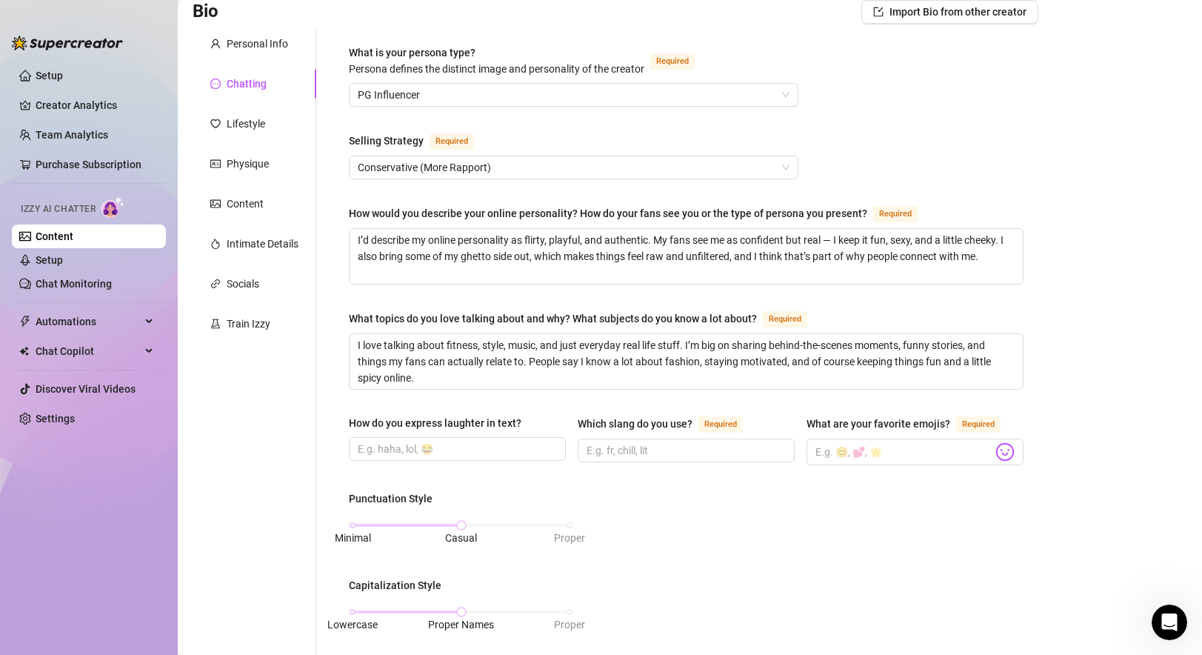
click at [476, 402] on div "What is your persona type? Persona defines the distinct image and personality o…" at bounding box center [686, 590] width 675 height 1092
click at [410, 446] on input "How do you express laughter in text?" at bounding box center [456, 449] width 196 height 16
click at [634, 442] on input "Which slang do you use? Required" at bounding box center [684, 450] width 196 height 16
click at [726, 447] on input "fr, chill, that's crazy," at bounding box center [684, 450] width 196 height 16
click at [863, 448] on input "What are your favorite emojis? Required" at bounding box center [903, 451] width 177 height 19
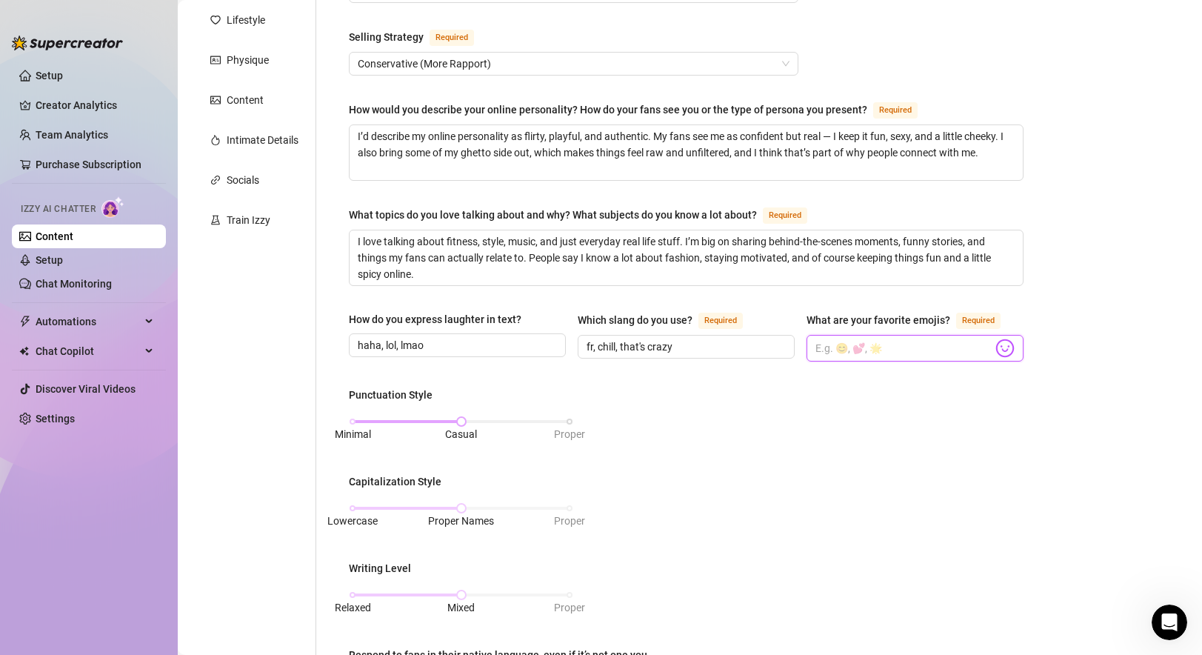
scroll to position [227, 0]
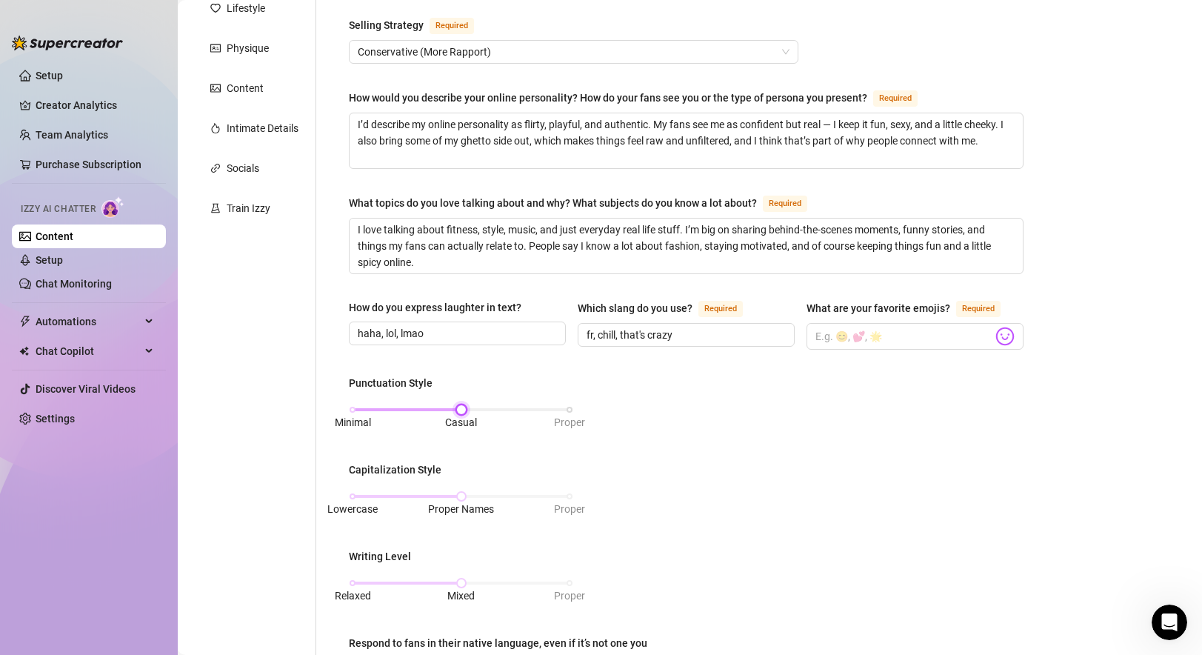
click at [353, 408] on div "Minimal Casual Proper" at bounding box center [460, 409] width 217 height 9
click at [349, 493] on div "Lowercase Proper Names Proper" at bounding box center [461, 502] width 224 height 39
click at [355, 493] on div "Lowercase Proper Names Proper" at bounding box center [460, 496] width 217 height 9
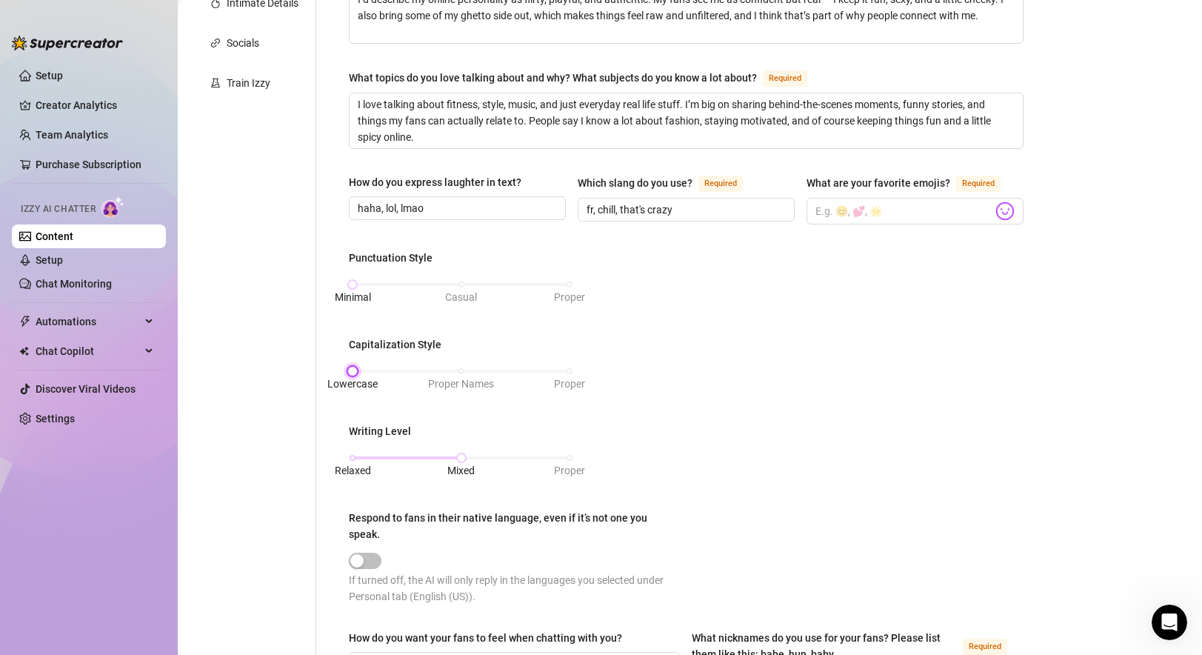
scroll to position [352, 0]
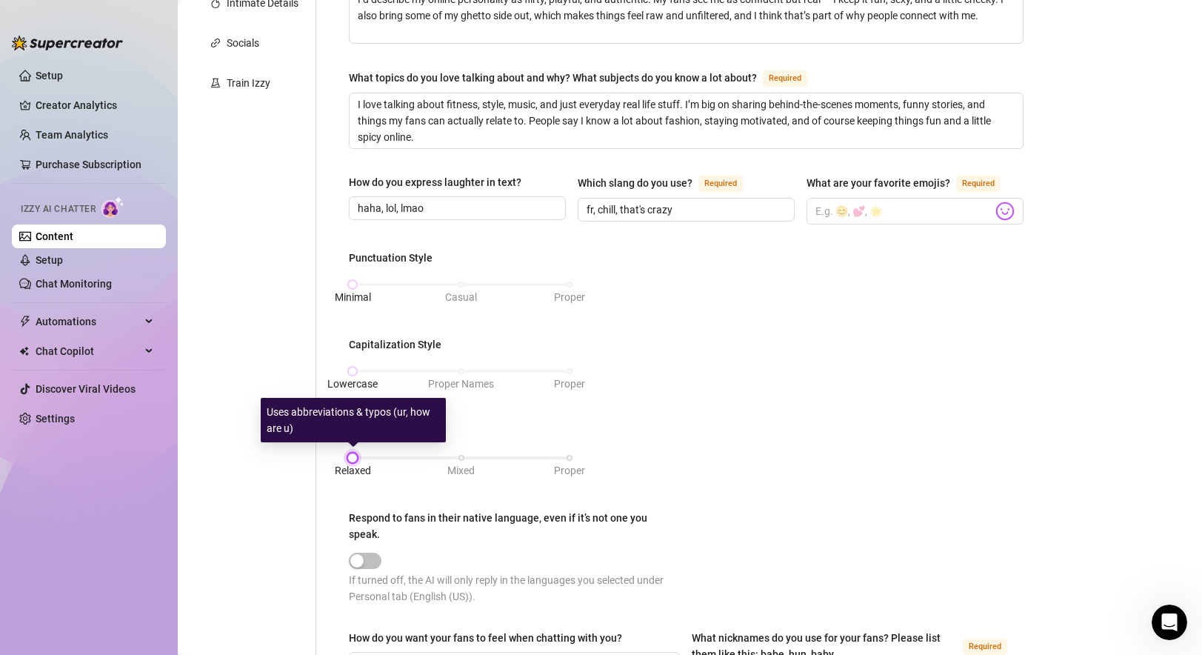
click at [357, 453] on div "Relaxed Mixed Proper" at bounding box center [460, 457] width 217 height 9
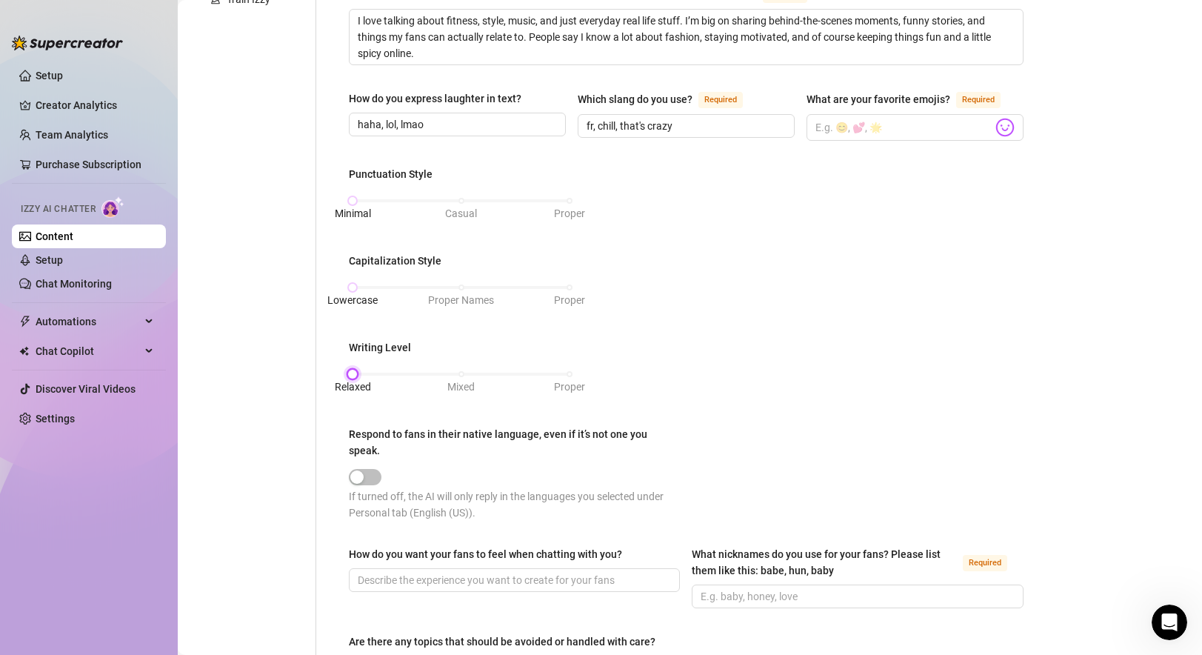
scroll to position [447, 0]
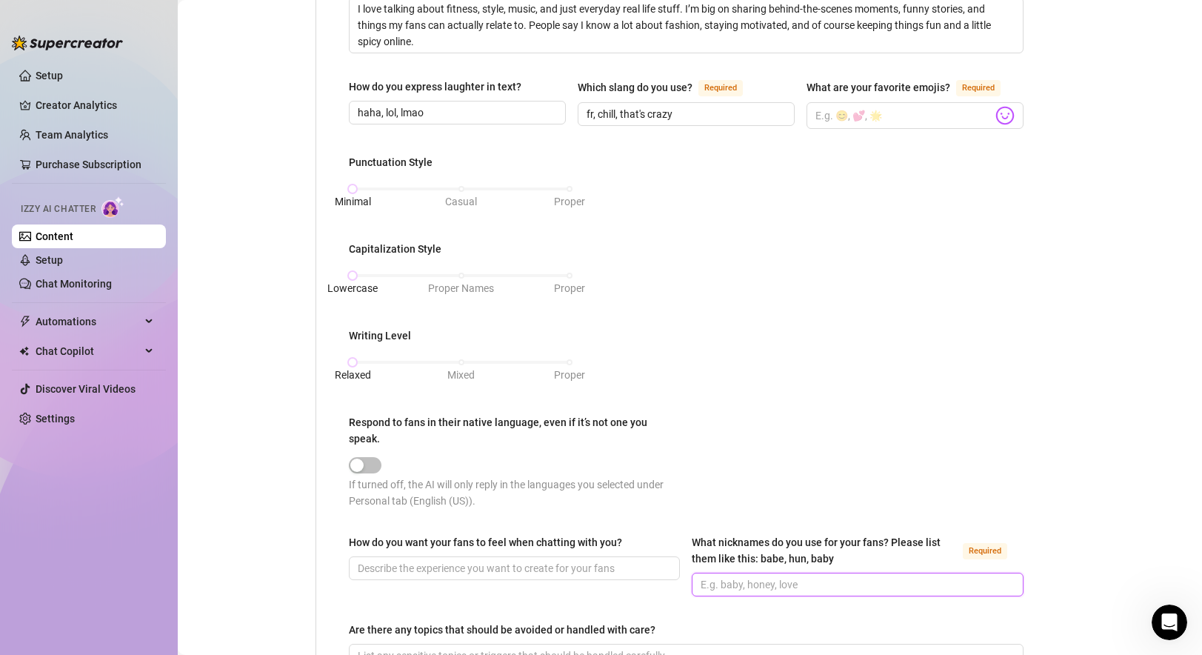
click at [768, 580] on input "What nicknames do you use for your fans? Please list them like this: babe, hun,…" at bounding box center [855, 584] width 310 height 16
click at [775, 441] on div "Punctuation Style Minimal Casual Proper Capitalization Style Lowercase Proper N…" at bounding box center [686, 338] width 675 height 368
click at [859, 111] on input "What are your favorite emojis? Required" at bounding box center [903, 115] width 177 height 19
paste input "😘😋🔥😈👅☺️"
click at [824, 114] on input "😘😋🔥😈👅☺️" at bounding box center [903, 115] width 177 height 19
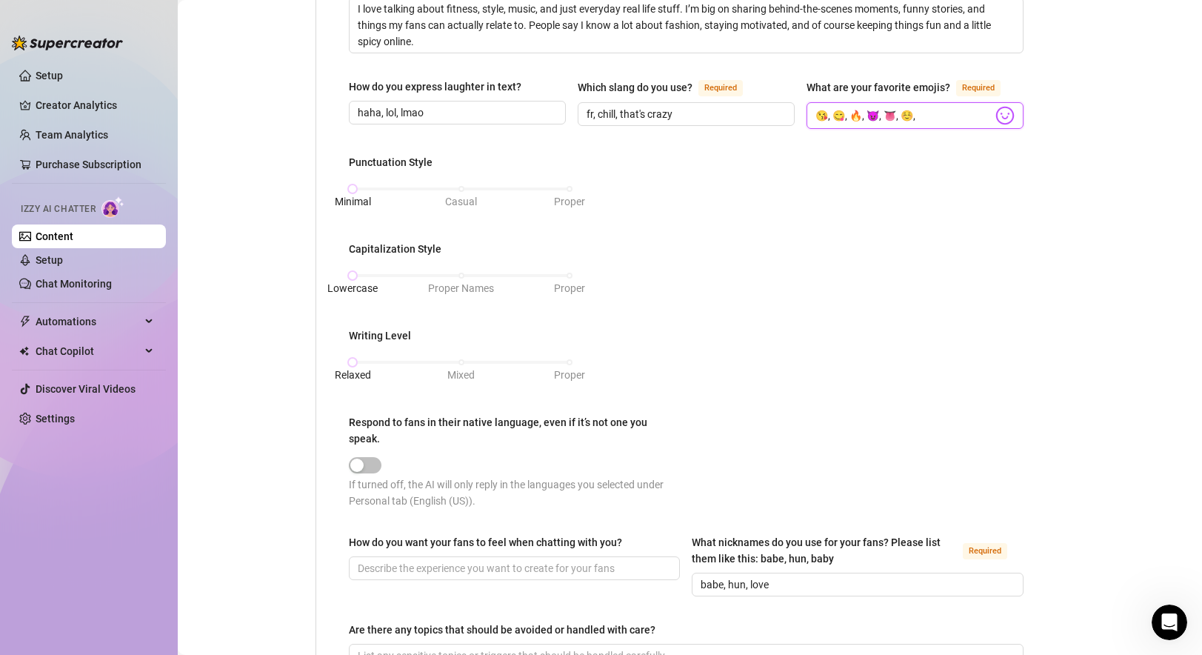
click at [869, 113] on input "😘, 😋, 🔥, 😈, 👅, ☺️," at bounding box center [903, 115] width 177 height 19
paste input "🙈"
click at [759, 273] on div "Punctuation Style Minimal Casual Proper Capitalization Style Lowercase Proper N…" at bounding box center [686, 338] width 675 height 368
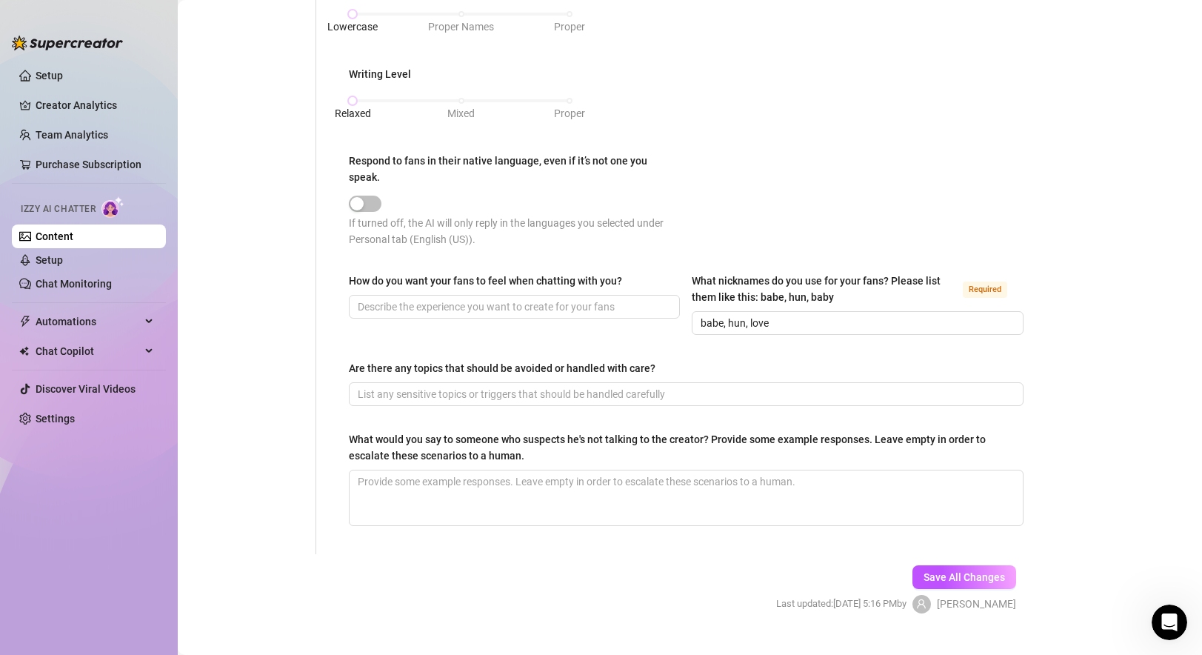
scroll to position [710, 0]
drag, startPoint x: 348, startPoint y: 272, endPoint x: 618, endPoint y: 286, distance: 269.8
copy div "How do you want your fans to feel when chatting with you?"
click at [442, 297] on input "How do you want your fans to feel when chatting with you?" at bounding box center [513, 305] width 310 height 16
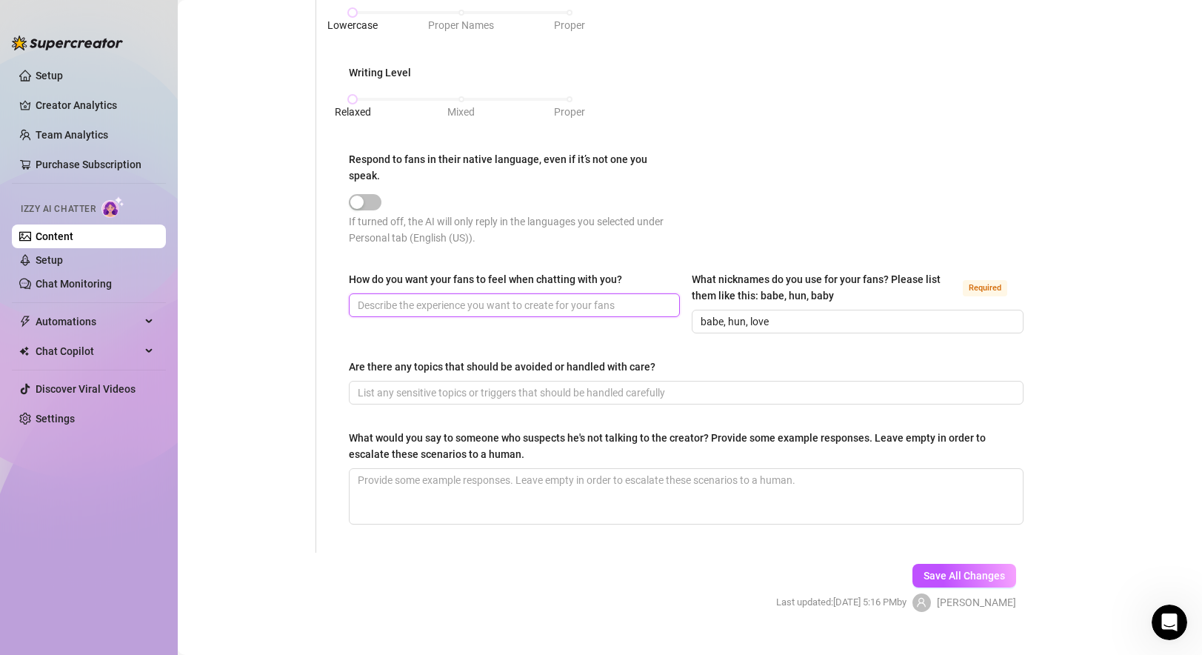
paste input "I want my fans to feel like they’re talking to the real me — comfortable, excit…"
drag, startPoint x: 355, startPoint y: 298, endPoint x: 628, endPoint y: 296, distance: 273.2
click at [628, 296] on span "I want my fans to feel like they’re talking to the real me — comfortable, excit…" at bounding box center [514, 305] width 331 height 24
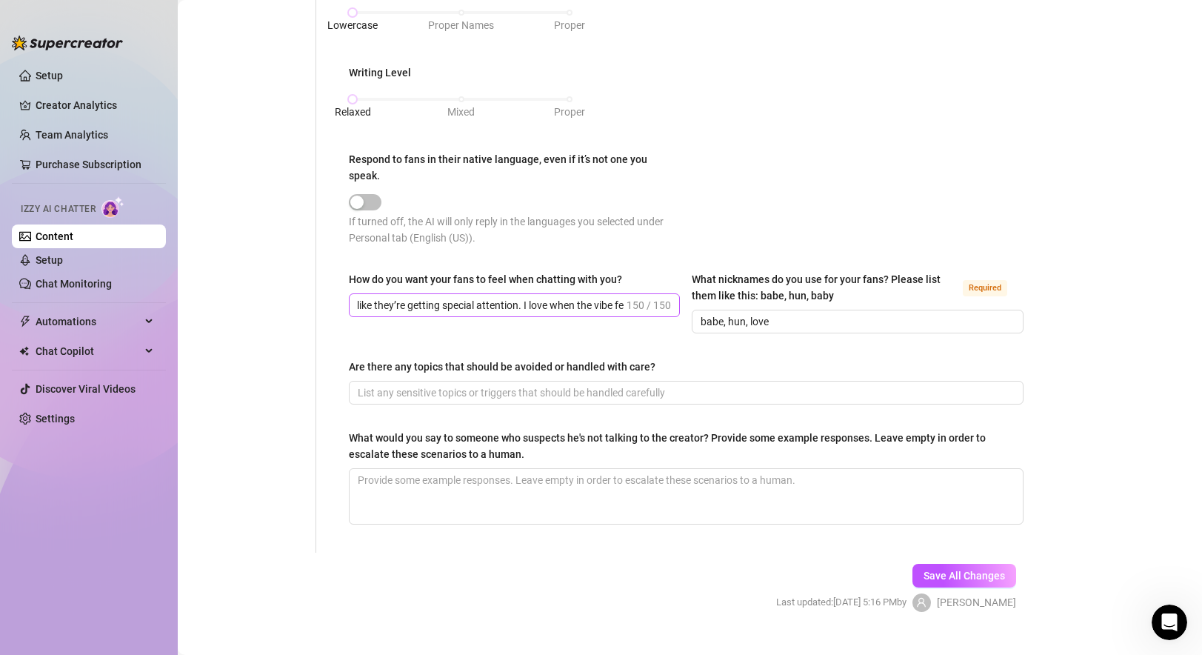
click at [628, 297] on span "150 / 150" at bounding box center [648, 305] width 44 height 16
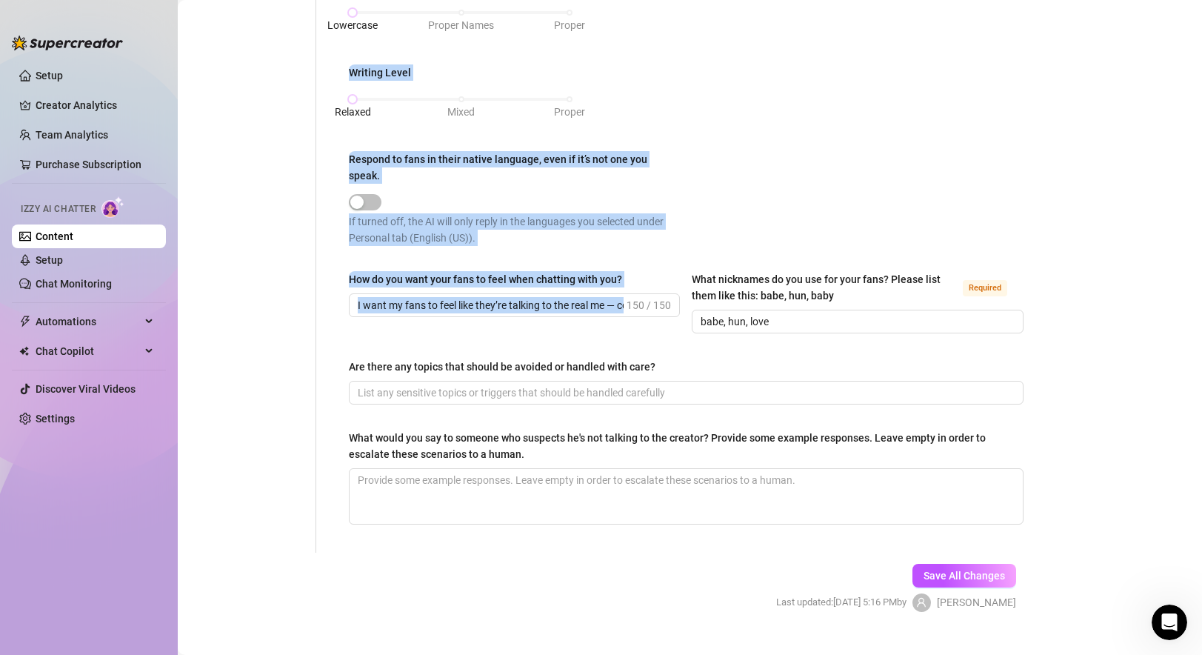
drag, startPoint x: 626, startPoint y: 302, endPoint x: 262, endPoint y: 298, distance: 364.3
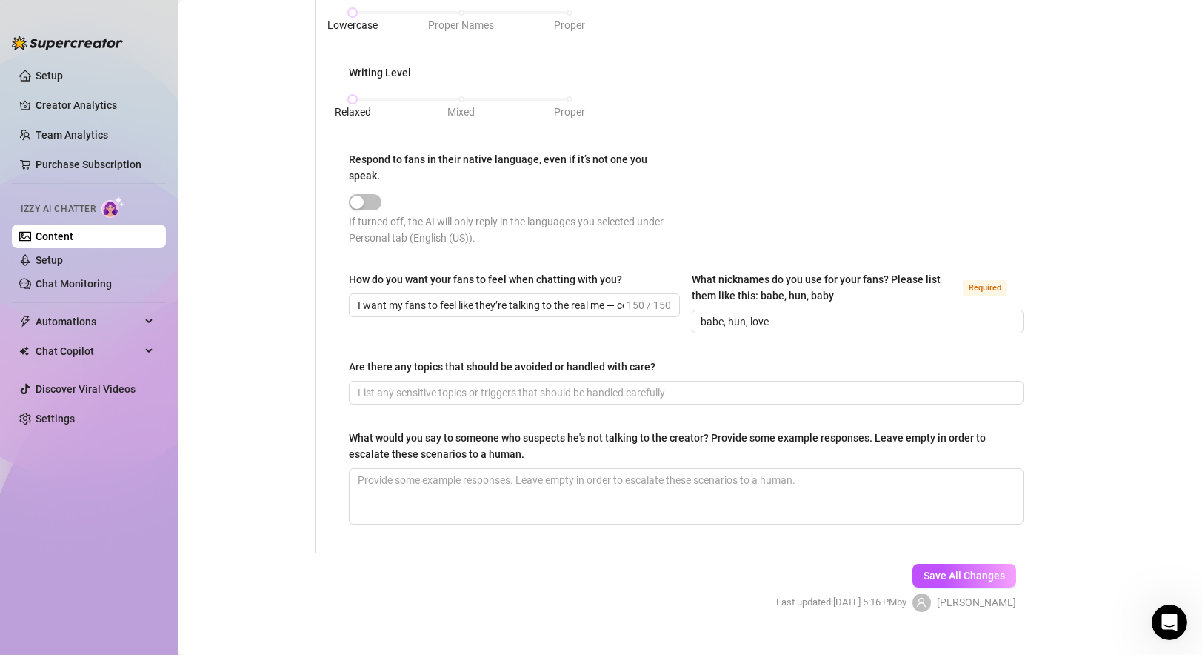
click at [362, 301] on input "I want my fans to feel like they’re talking to the real me — comfortable, excit…" at bounding box center [491, 305] width 266 height 16
drag, startPoint x: 358, startPoint y: 301, endPoint x: 699, endPoint y: 315, distance: 340.9
click at [699, 315] on div "How do you want your fans to feel when chatting with you? I want my fans to fee…" at bounding box center [686, 309] width 675 height 76
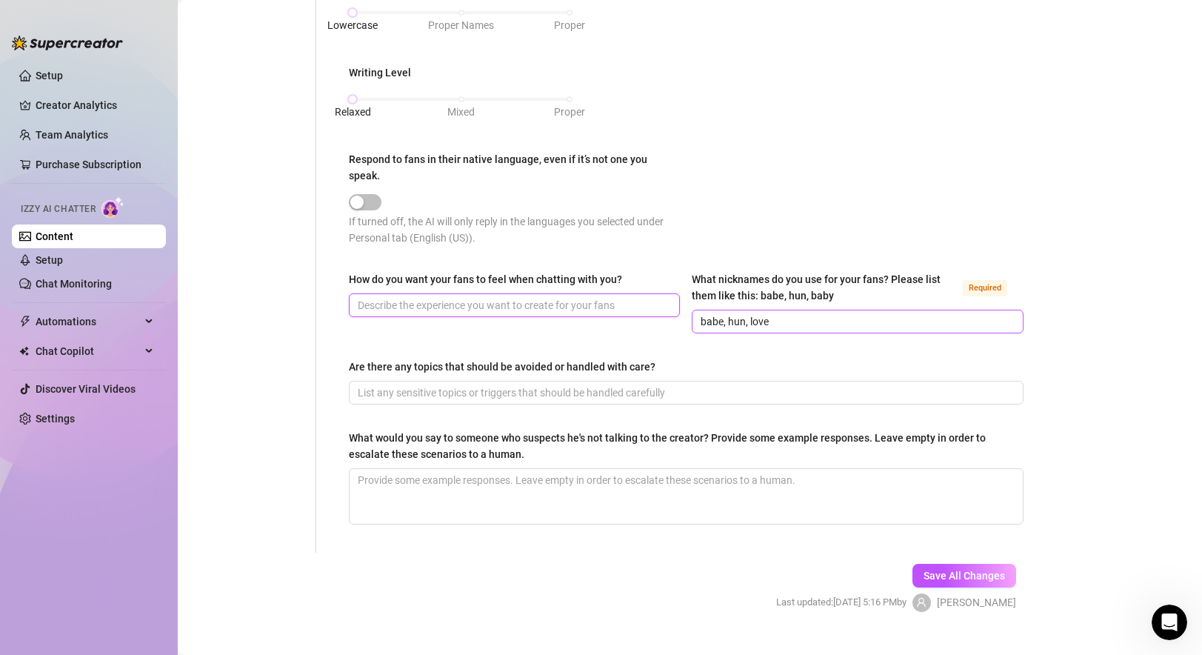
scroll to position [0, 0]
paste input "I want my fans to feel special, flirty, and connected — like they’re chatting w…"
click at [644, 338] on div "How do you want your fans to feel when chatting with you? I want my fans to fee…" at bounding box center [686, 309] width 675 height 76
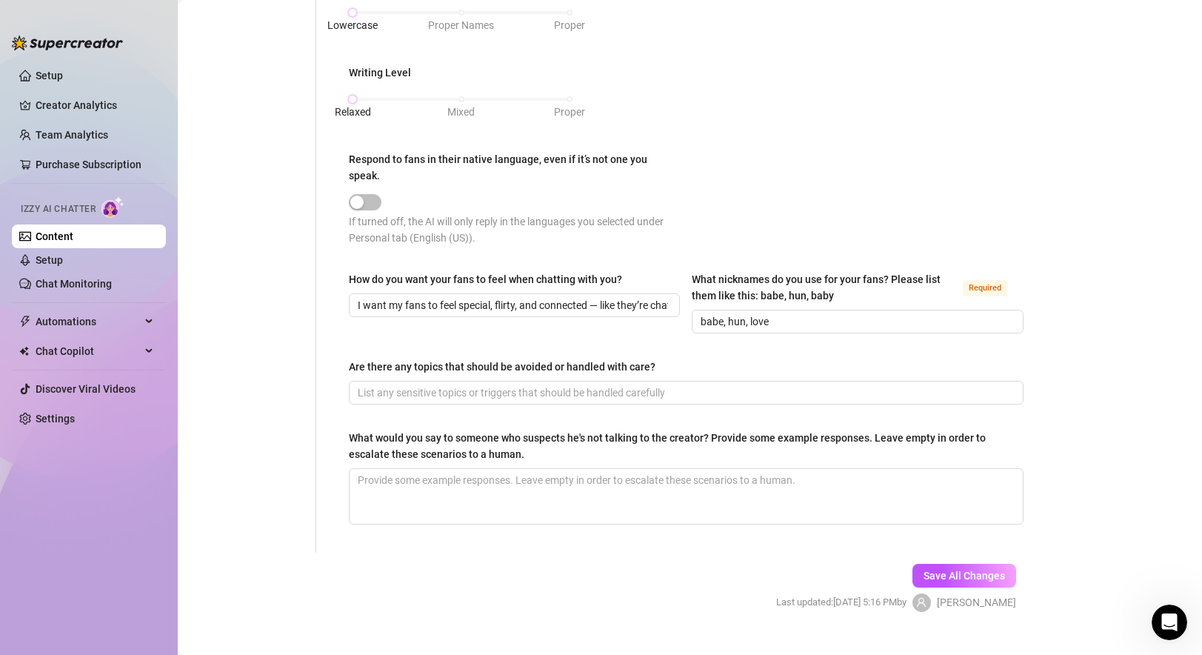
drag, startPoint x: 347, startPoint y: 361, endPoint x: 680, endPoint y: 364, distance: 334.0
copy div "Are there any topics that should be avoided or handled with care?"
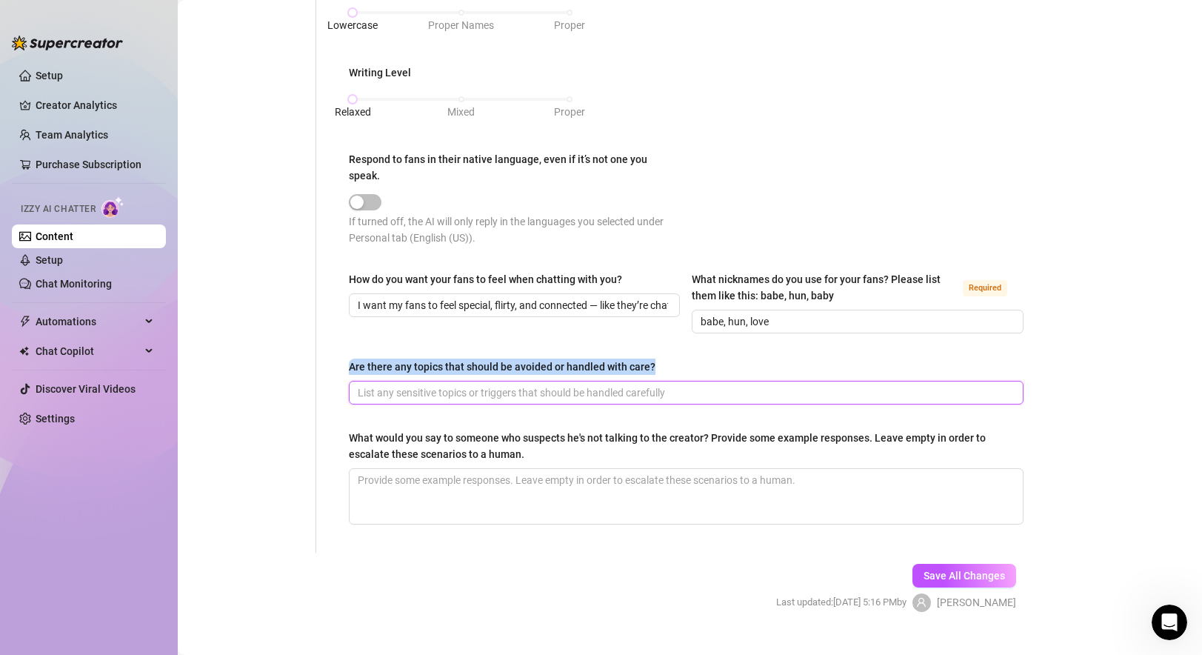
click at [399, 391] on input "Are there any topics that should be avoided or handled with care?" at bounding box center [685, 392] width 654 height 16
paste input "I avoid tennis talk, scores, predictions, and anything too personal like meetup…"
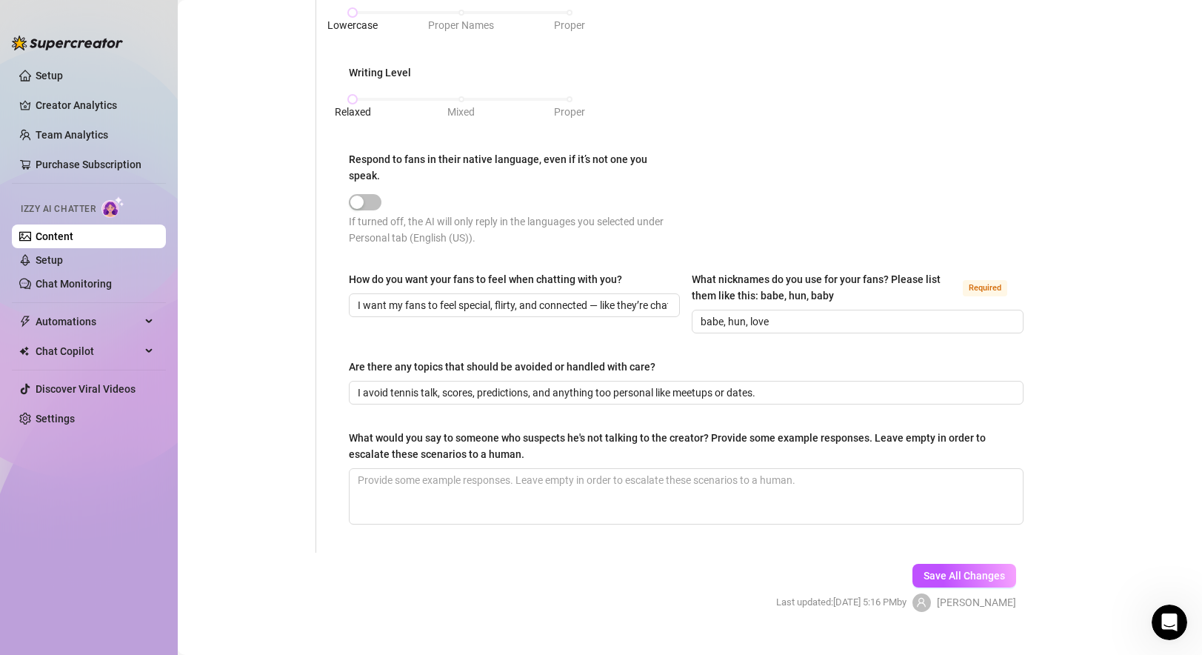
click at [483, 436] on div "What would you say to someone who suspects he's not talking to the creator? Pro…" at bounding box center [681, 445] width 664 height 33
click at [483, 469] on textarea "What would you say to someone who suspects he's not talking to the creator? Pro…" at bounding box center [685, 496] width 673 height 55
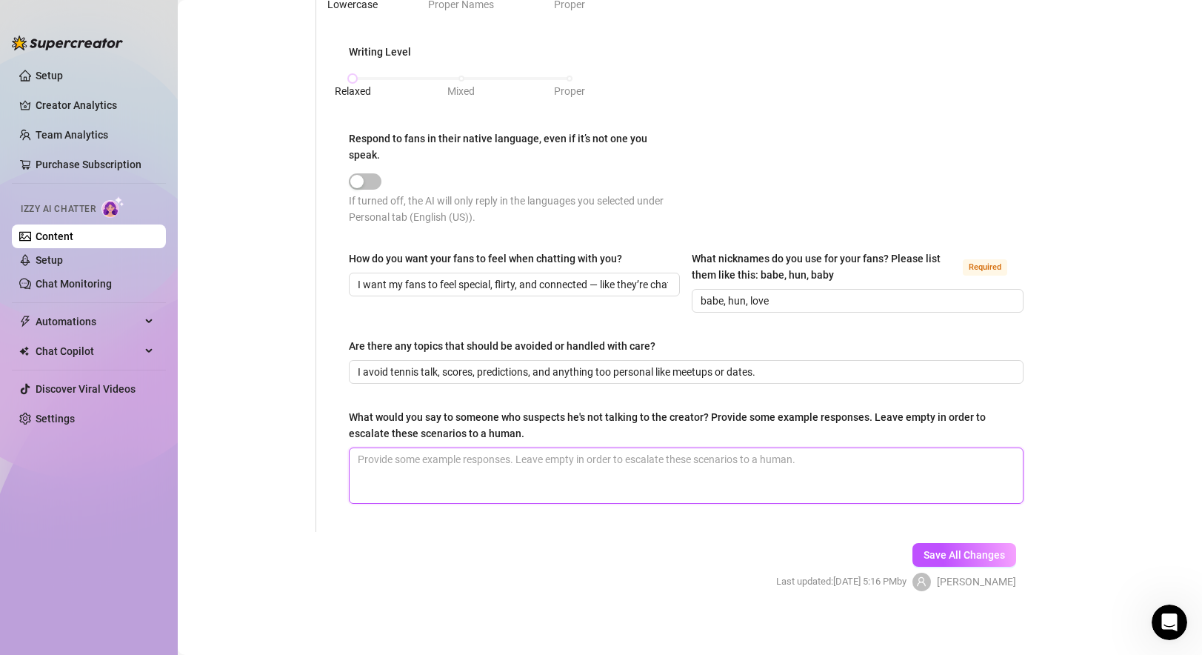
scroll to position [735, 0]
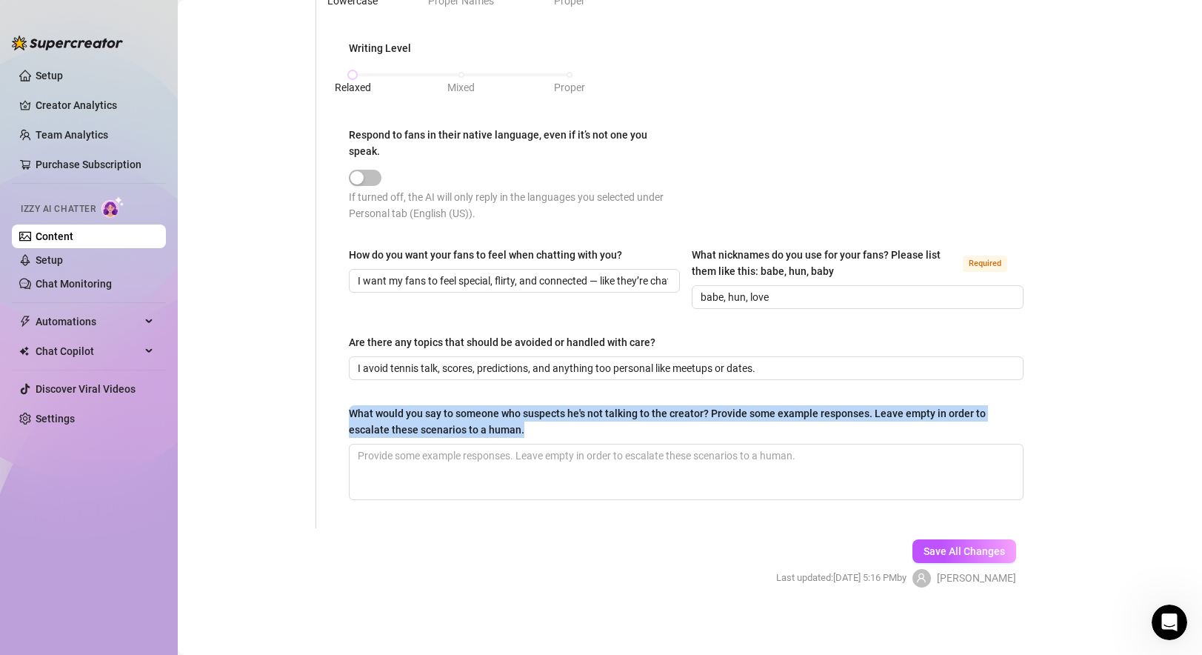
drag, startPoint x: 346, startPoint y: 404, endPoint x: 556, endPoint y: 426, distance: 211.5
copy div "What would you say to someone who suspects he's not talking to the creator? Pro…"
click at [869, 546] on span "Save All Changes" at bounding box center [963, 551] width 81 height 12
click at [869, 549] on span "Save All Changes" at bounding box center [963, 551] width 81 height 12
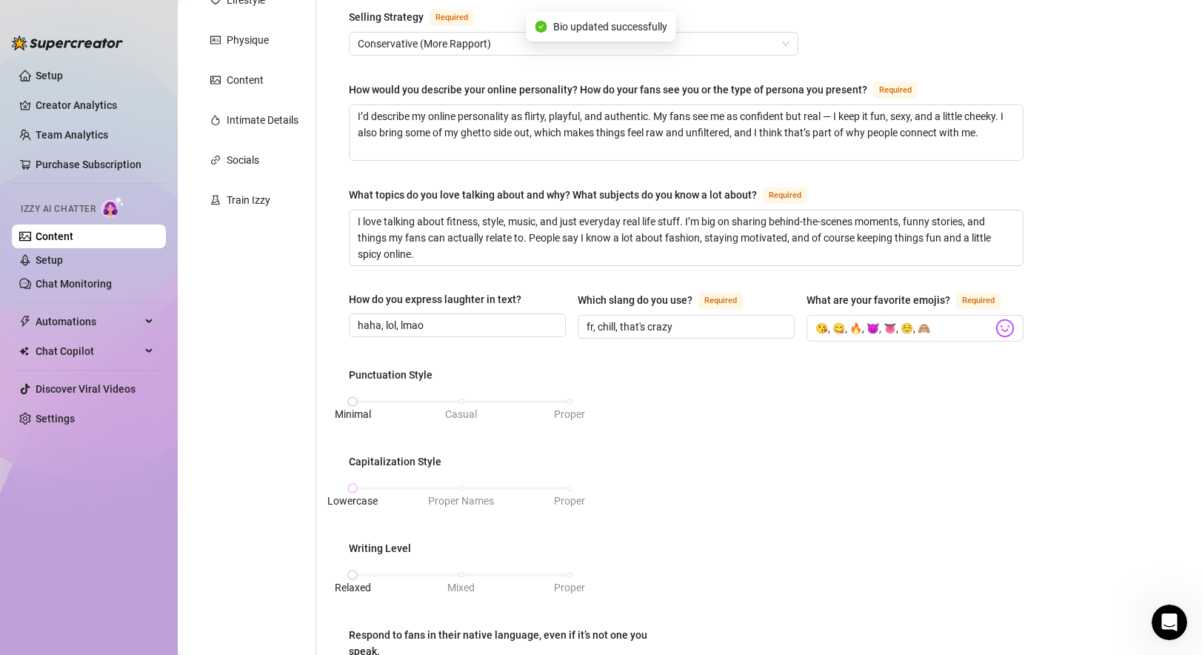
scroll to position [0, 0]
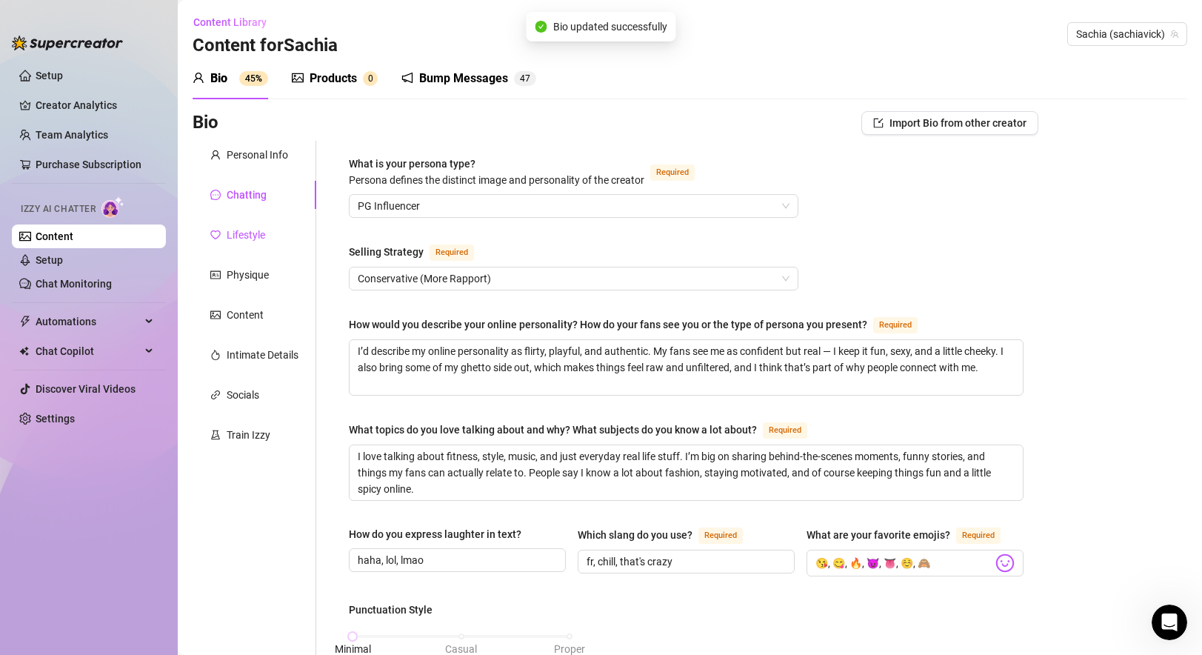
click at [259, 232] on div "Lifestyle" at bounding box center [246, 235] width 39 height 16
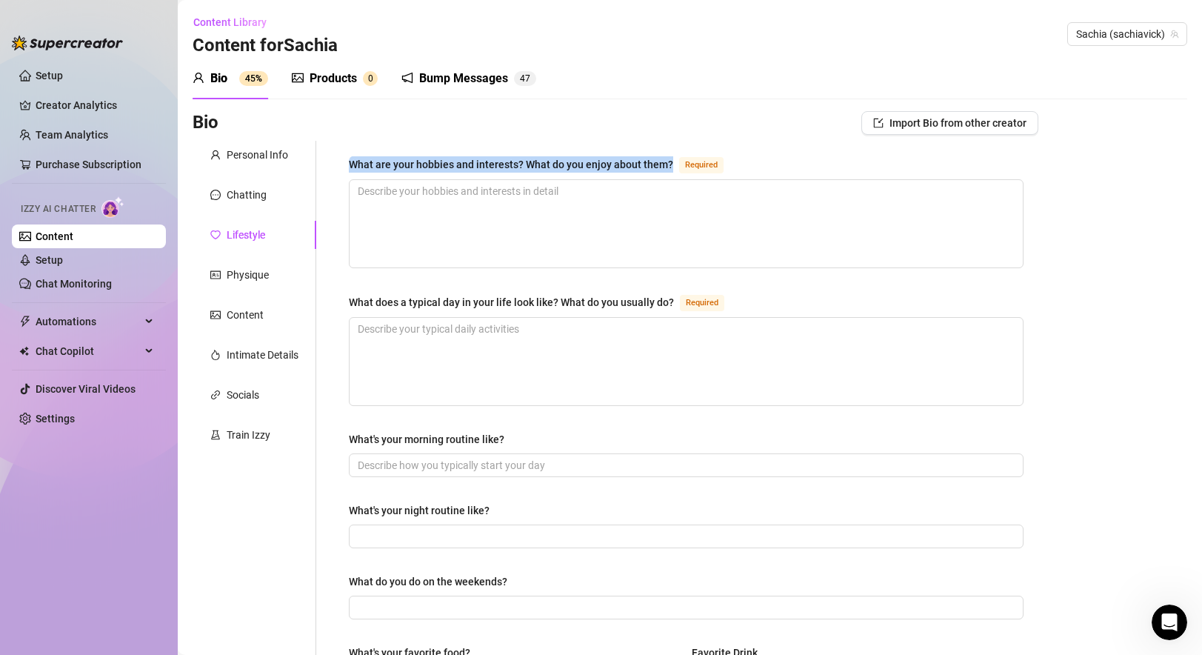
drag, startPoint x: 349, startPoint y: 161, endPoint x: 677, endPoint y: 161, distance: 328.0
click at [677, 161] on div "What are your hobbies and interests? What do you enjoy about them? Required" at bounding box center [539, 164] width 381 height 18
copy div "What are your hobbies and interests? What do you enjoy about them?"
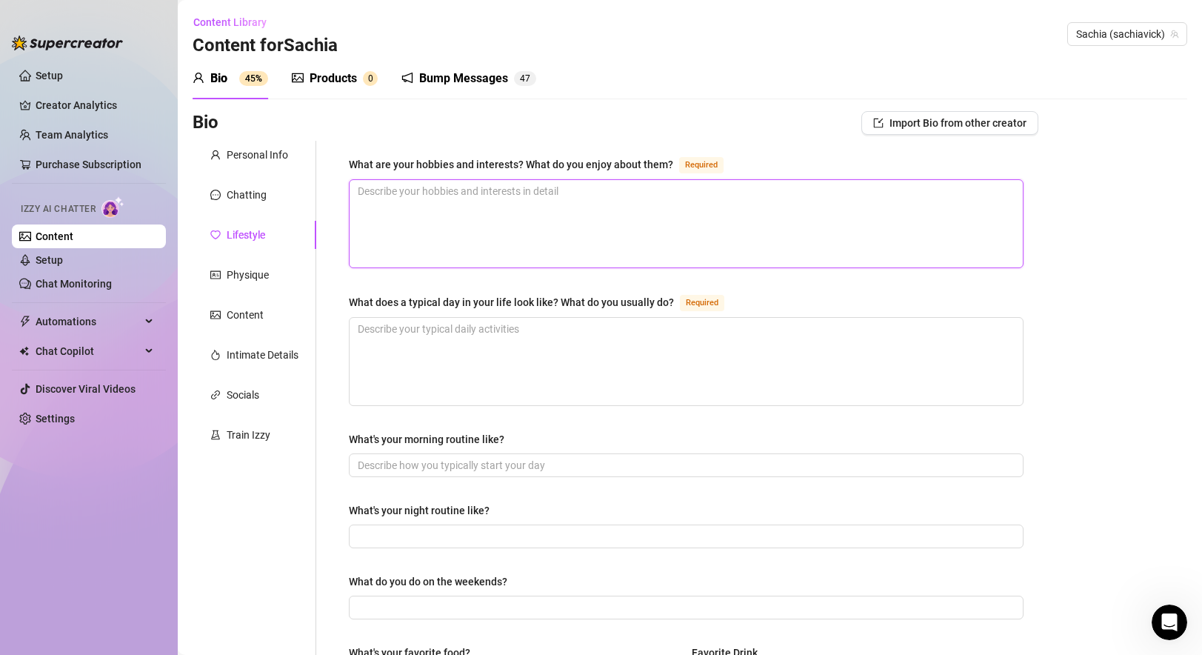
click at [419, 211] on textarea "What are your hobbies and interests? What do you enjoy about them? Required" at bounding box center [685, 223] width 673 height 87
paste textarea "I have a lot of hobbies and interests that keep me balanced and happy. Fitness …"
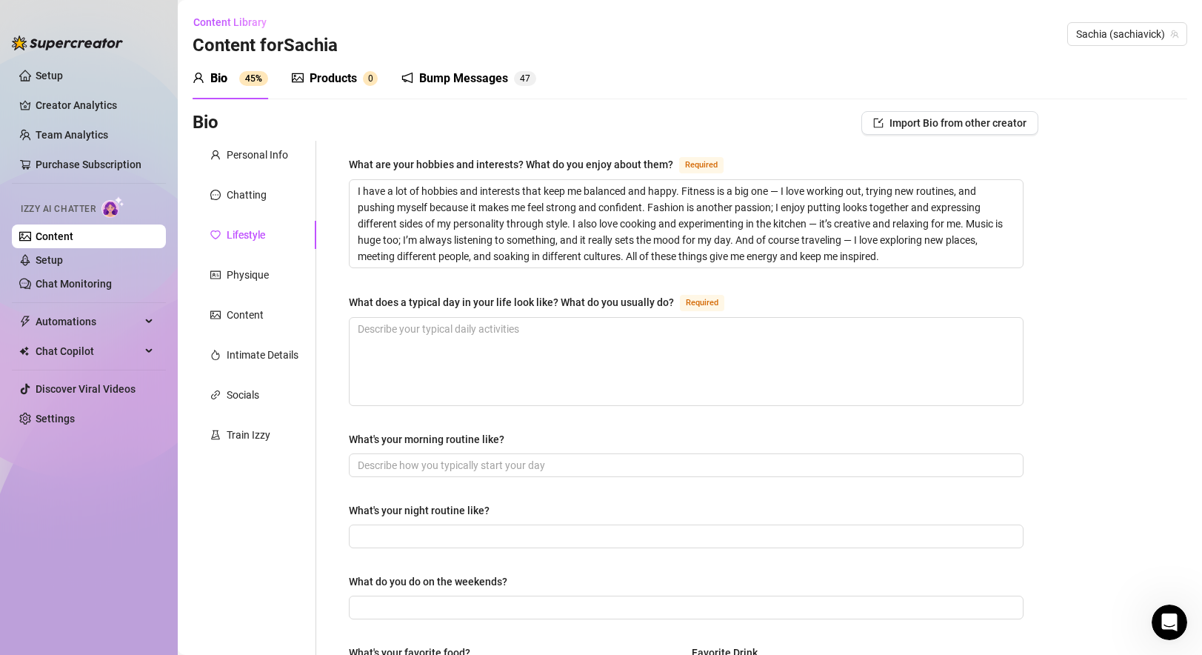
click at [349, 294] on div "What does a typical day in your life look like? What do you usually do?" at bounding box center [511, 302] width 325 height 16
click at [349, 318] on textarea "What does a typical day in your life look like? What do you usually do? Required" at bounding box center [685, 361] width 673 height 87
drag, startPoint x: 346, startPoint y: 295, endPoint x: 671, endPoint y: 304, distance: 325.2
click at [671, 304] on div "What are your hobbies and interests? What do you enjoy about them? Required I h…" at bounding box center [686, 640] width 704 height 998
copy div "What does a typical day in your life look like? What do you usually do?"
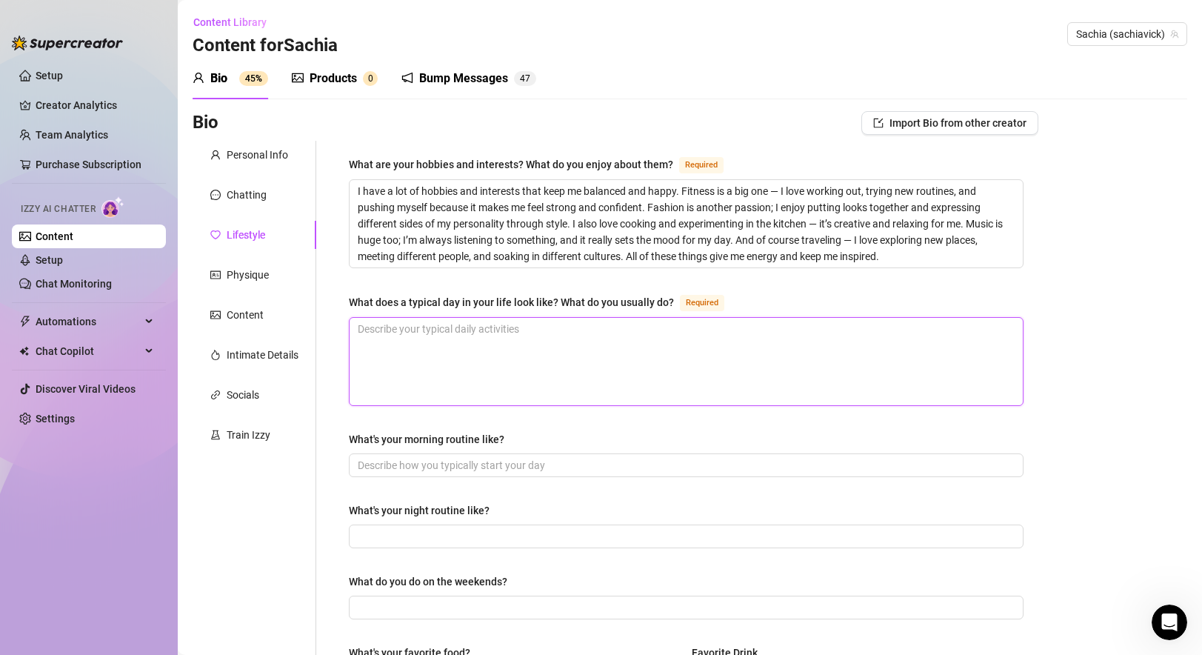
click at [416, 362] on textarea "What does a typical day in your life look like? What do you usually do? Required" at bounding box center [685, 361] width 673 height 87
paste textarea "A typical day for me starts with training — I’m always in the gym or on court p…"
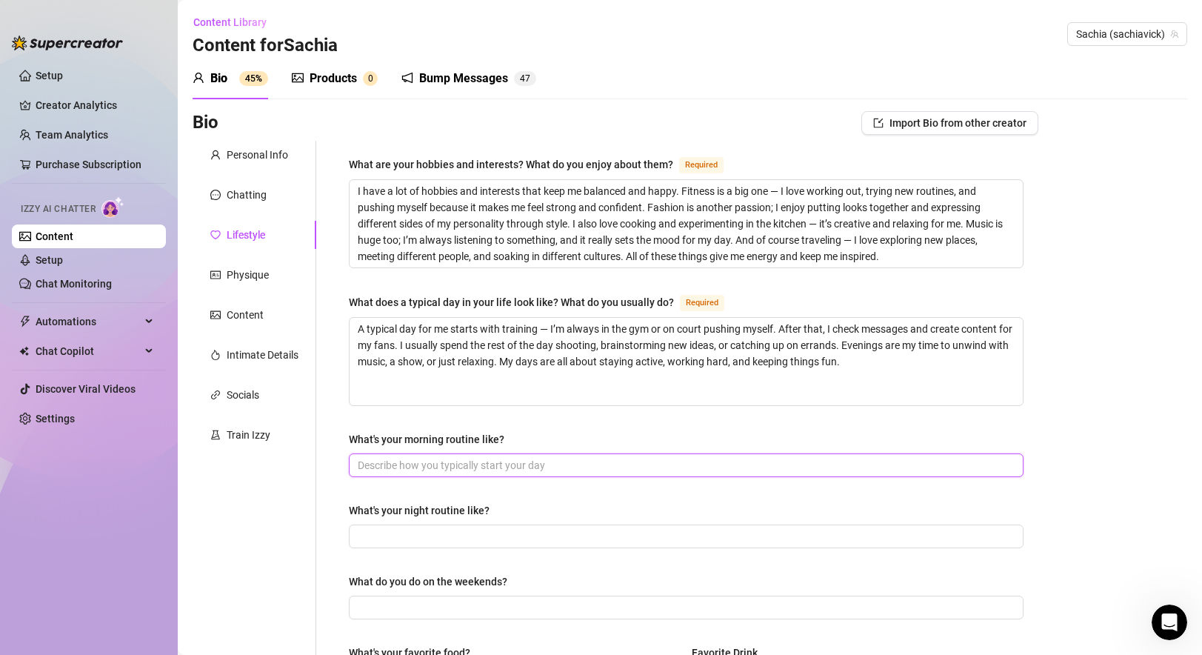
click at [432, 466] on input "What's your morning routine like?" at bounding box center [685, 465] width 654 height 16
click at [451, 526] on span at bounding box center [686, 536] width 675 height 24
click at [405, 607] on input "What do you do on the weekends?" at bounding box center [685, 607] width 654 height 16
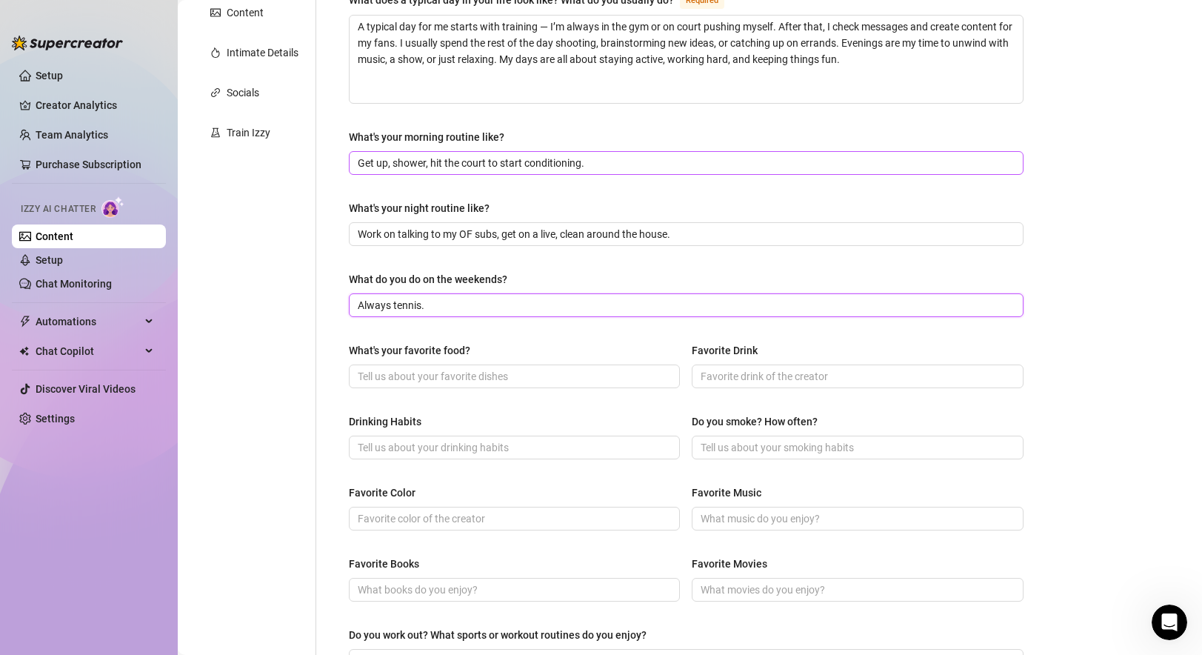
scroll to position [303, 0]
click at [492, 375] on input "What's your favorite food?" at bounding box center [513, 375] width 310 height 16
click at [409, 447] on input "Drinking Habits" at bounding box center [513, 446] width 310 height 16
click at [524, 591] on input "Favorite Books" at bounding box center [513, 588] width 310 height 16
click at [545, 549] on div "What are your hobbies and interests? What do you enjoy about them? Required I h…" at bounding box center [686, 337] width 675 height 968
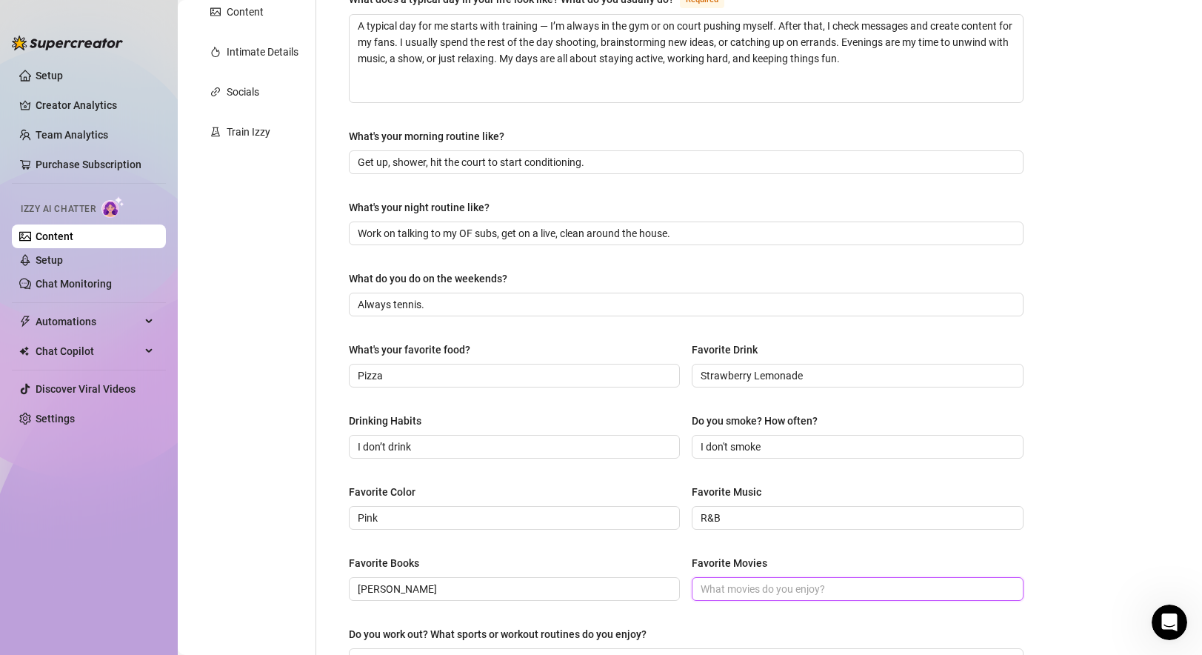
click at [770, 589] on input "Favorite Movies" at bounding box center [855, 588] width 310 height 16
click at [360, 588] on input "James Patterson" at bounding box center [513, 588] width 310 height 16
click at [748, 590] on input "Favorite Movies" at bounding box center [855, 588] width 310 height 16
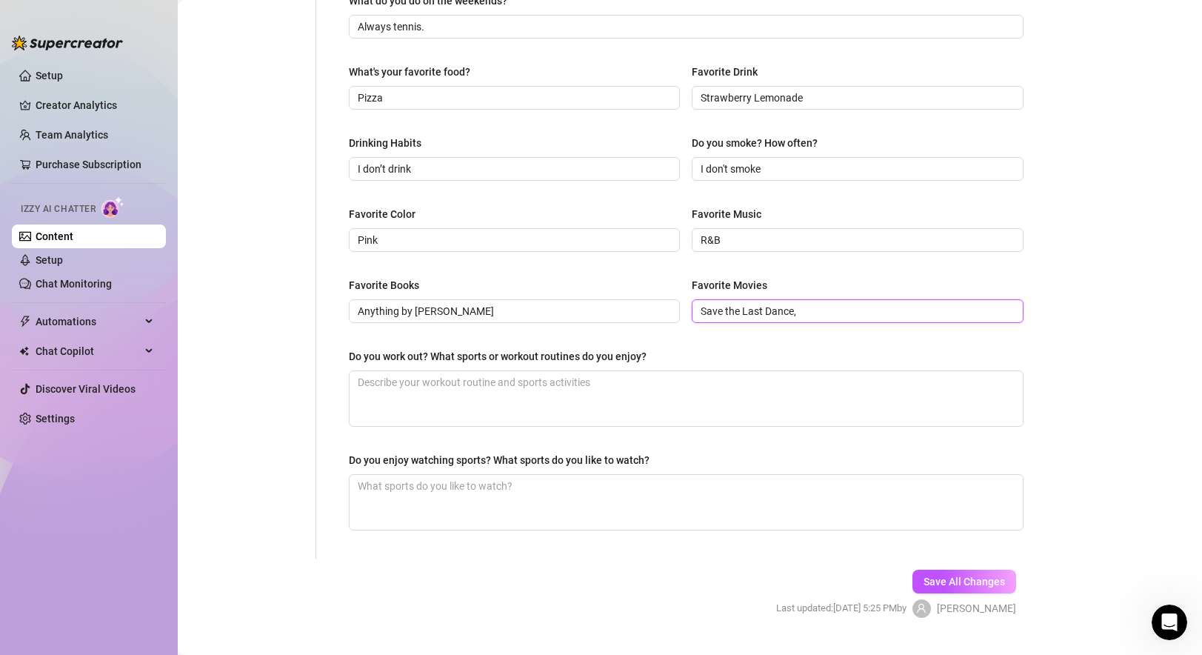
scroll to position [612, 0]
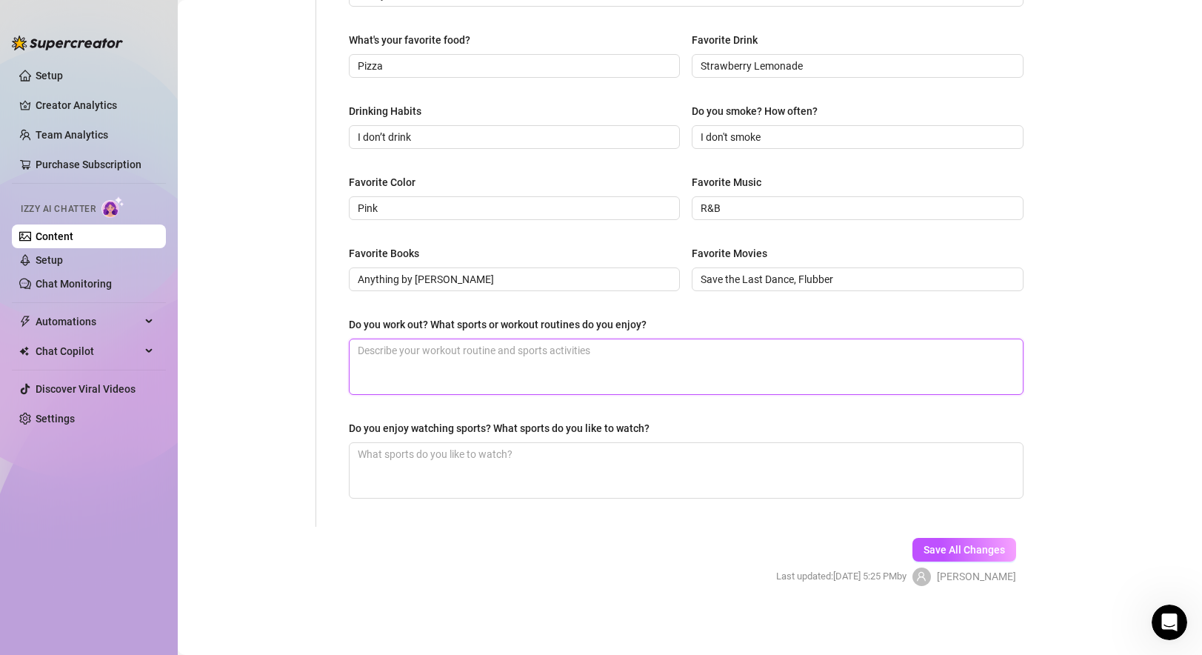
click at [704, 339] on textarea "Do you work out? What sports or workout routines do you enjoy?" at bounding box center [685, 366] width 673 height 55
drag, startPoint x: 349, startPoint y: 324, endPoint x: 671, endPoint y: 327, distance: 322.1
click at [671, 327] on div "Do you work out? What sports or workout routines do you enjoy?" at bounding box center [686, 327] width 675 height 22
copy div "Do you work out? What sports or workout routines do you enjoy?"
click at [471, 352] on textarea "Do you work out? What sports or workout routines do you enjoy?" at bounding box center [685, 366] width 673 height 55
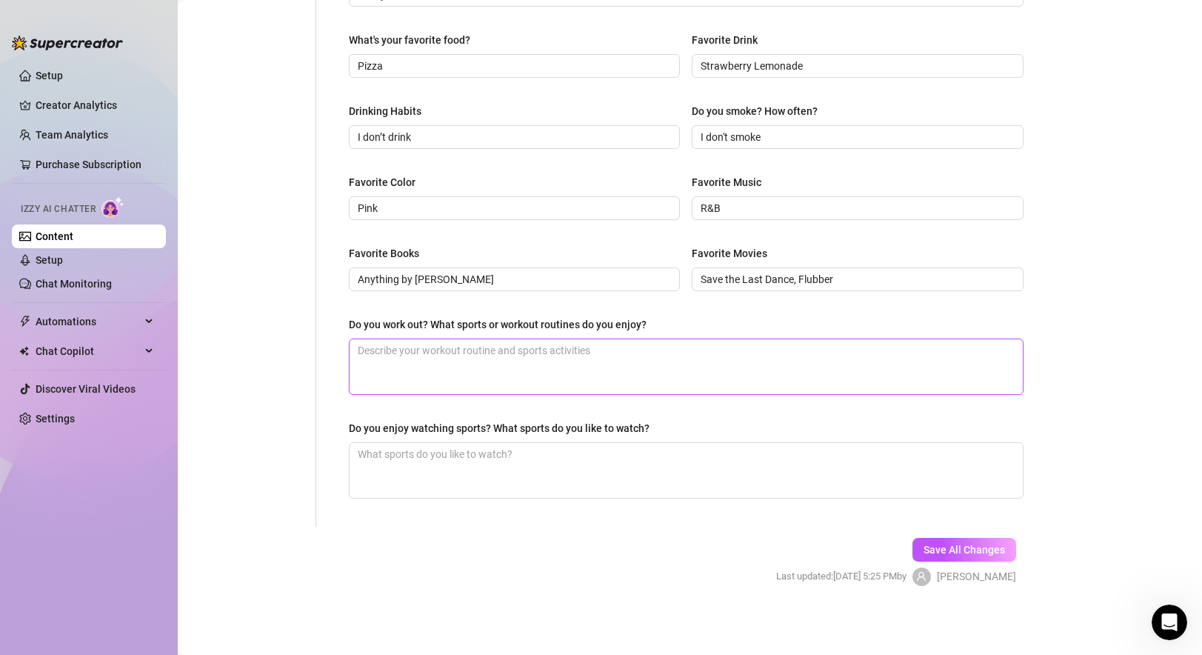
paste textarea "Yes, I work out all the time — training is a huge part of my life. I love high-…"
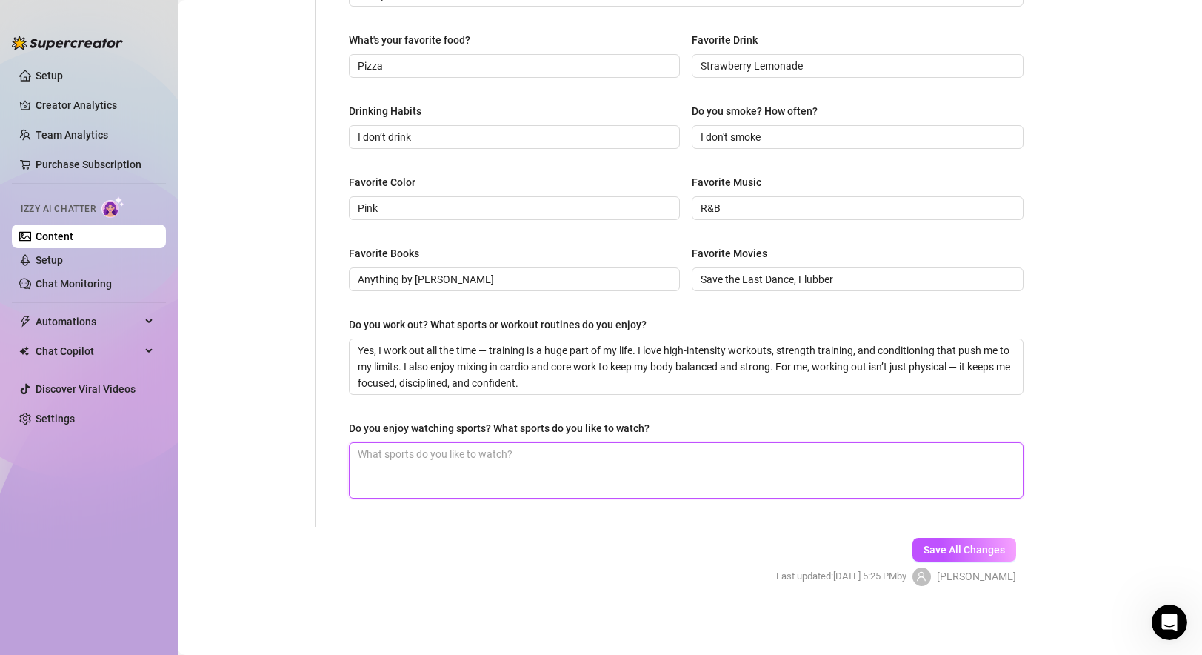
click at [446, 473] on textarea "Do you enjoy watching sports? What sports do you like to watch?" at bounding box center [685, 470] width 673 height 55
click at [869, 553] on span "Save All Changes" at bounding box center [963, 549] width 81 height 12
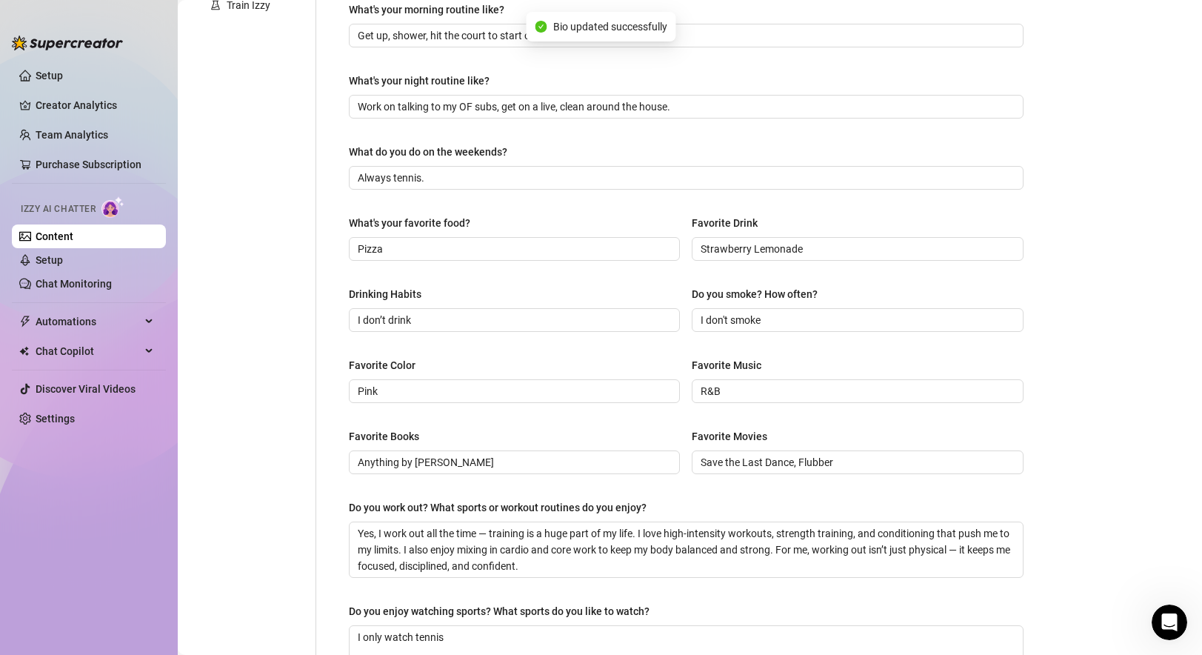
scroll to position [0, 0]
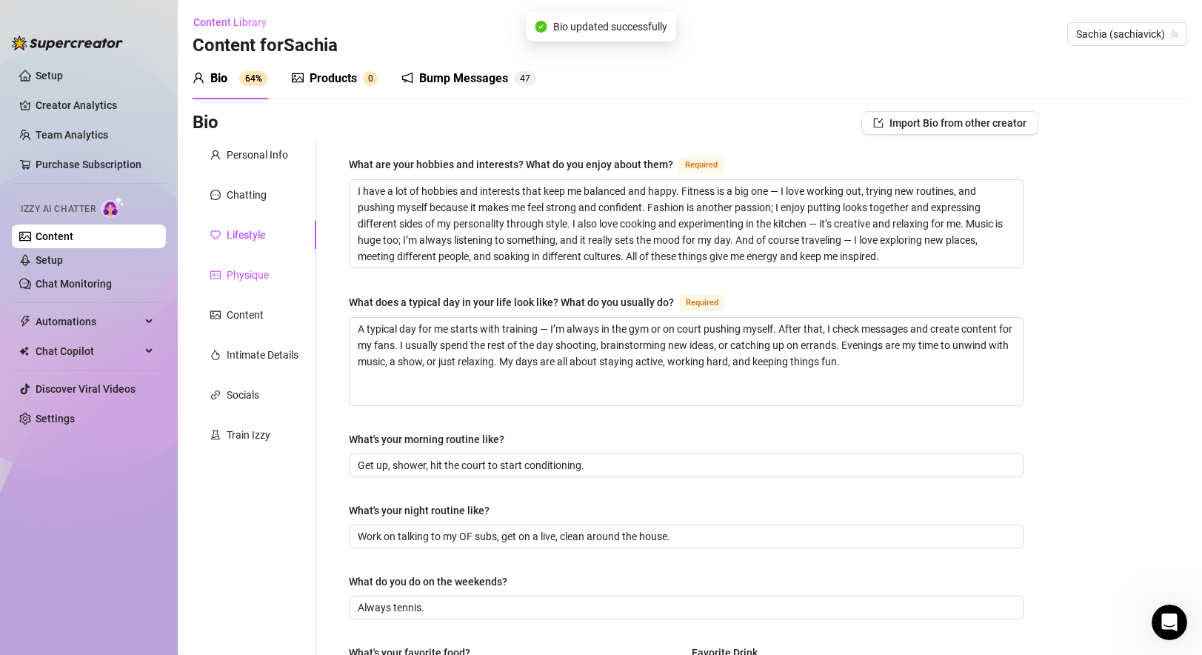
click at [241, 276] on div "Physique" at bounding box center [248, 275] width 42 height 16
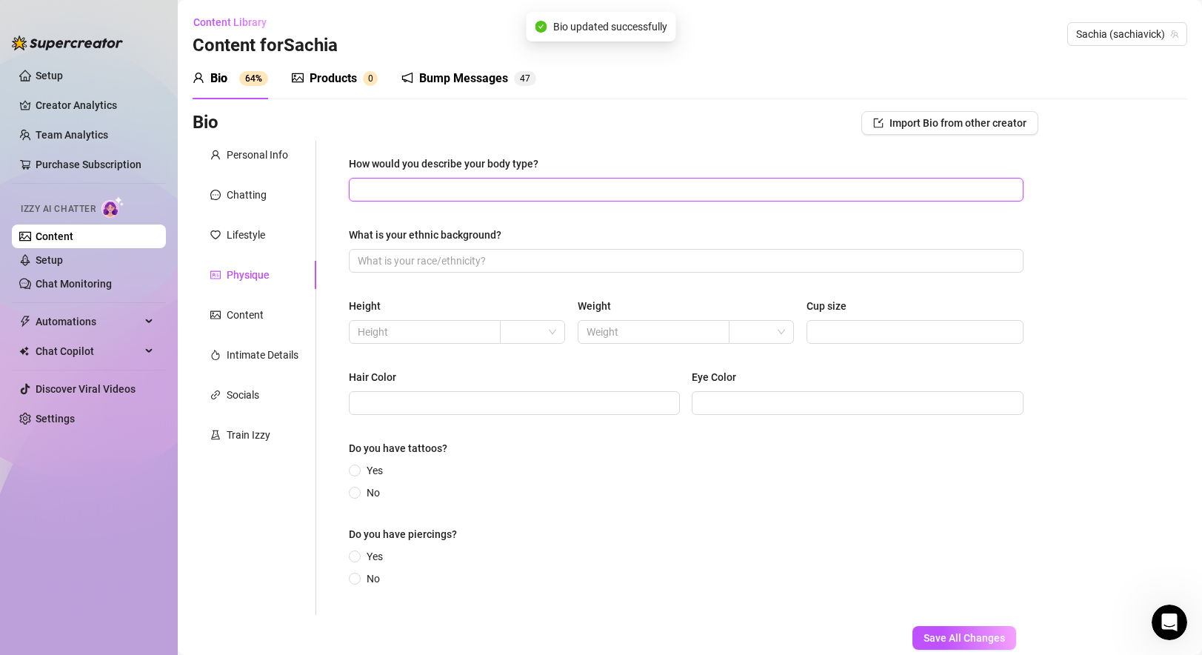
click at [502, 184] on input "How would you describe your body type?" at bounding box center [685, 189] width 654 height 16
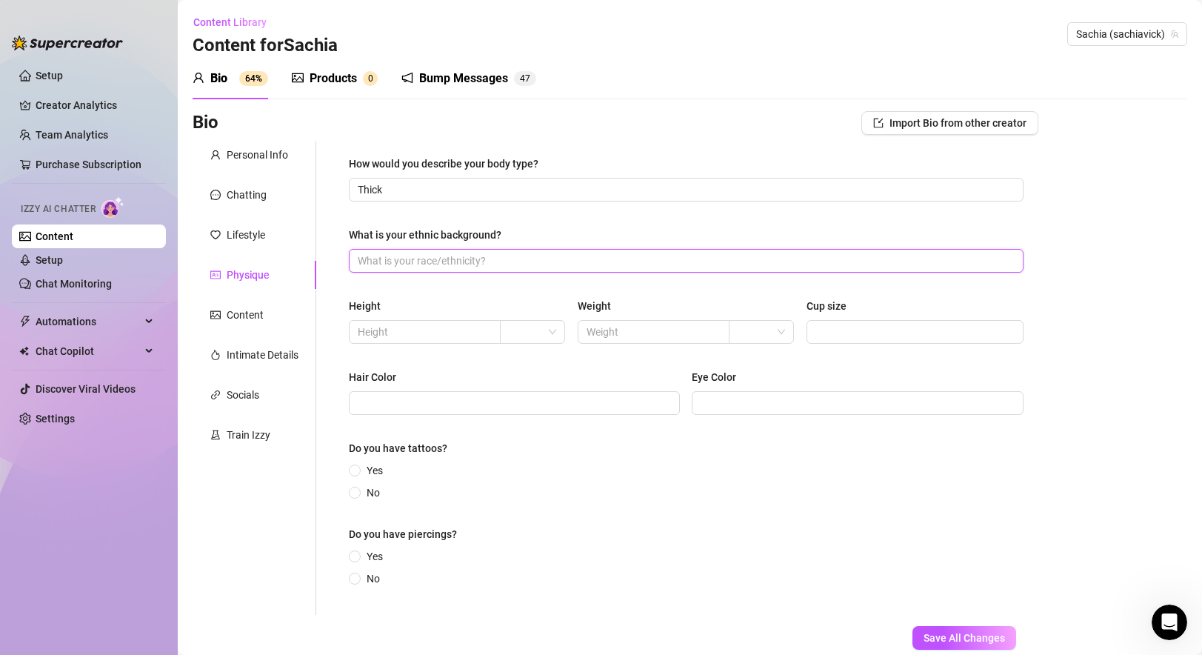
click at [473, 255] on input "What is your ethnic background?" at bounding box center [685, 260] width 654 height 16
click at [424, 329] on input "text" at bounding box center [423, 332] width 131 height 16
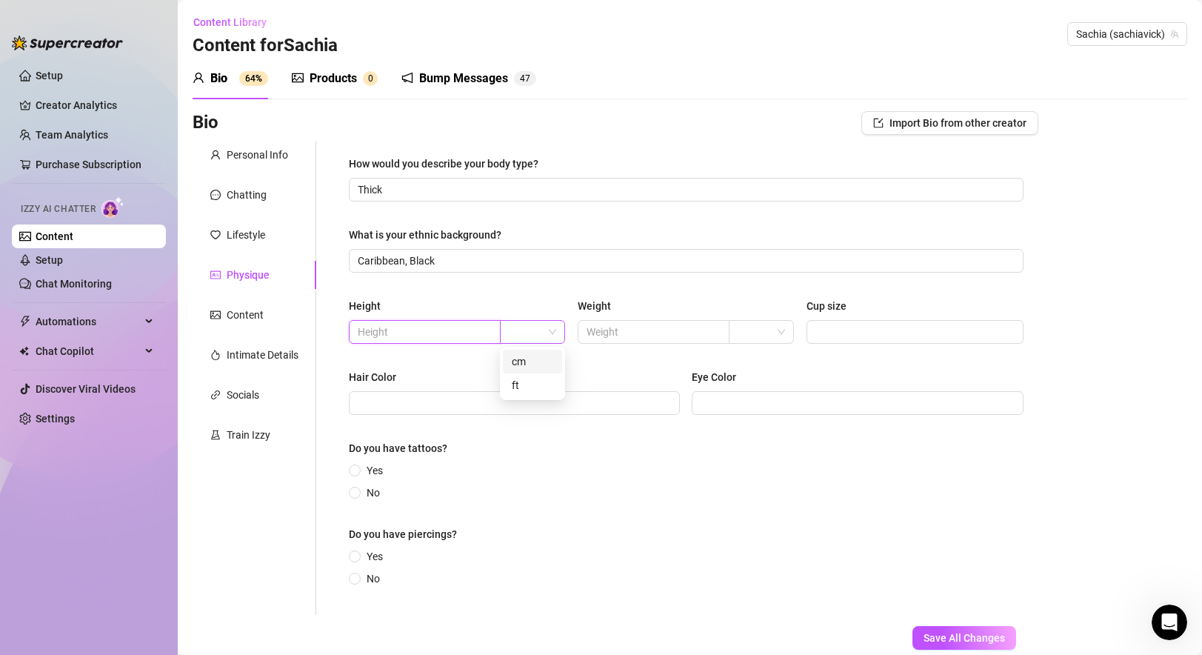
click at [548, 336] on span at bounding box center [532, 332] width 47 height 22
click at [526, 384] on div "ft" at bounding box center [532, 385] width 41 height 16
click at [406, 326] on input "text" at bounding box center [423, 332] width 131 height 16
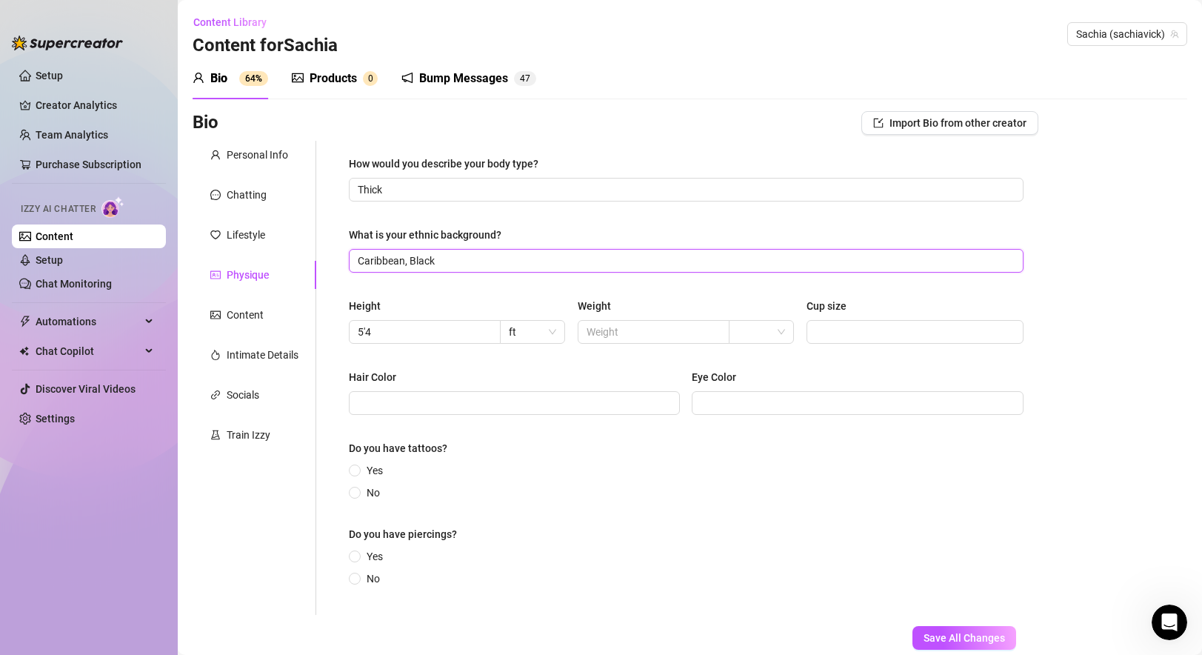
click at [533, 262] on input "Caribbean, Black" at bounding box center [685, 260] width 654 height 16
click at [566, 301] on div "Height 5'4 ft Weight Cup size" at bounding box center [686, 327] width 675 height 59
click at [644, 324] on input "text" at bounding box center [651, 332] width 131 height 16
click at [758, 329] on input "search" at bounding box center [754, 332] width 34 height 22
click at [762, 378] on div "lbs" at bounding box center [760, 385] width 41 height 16
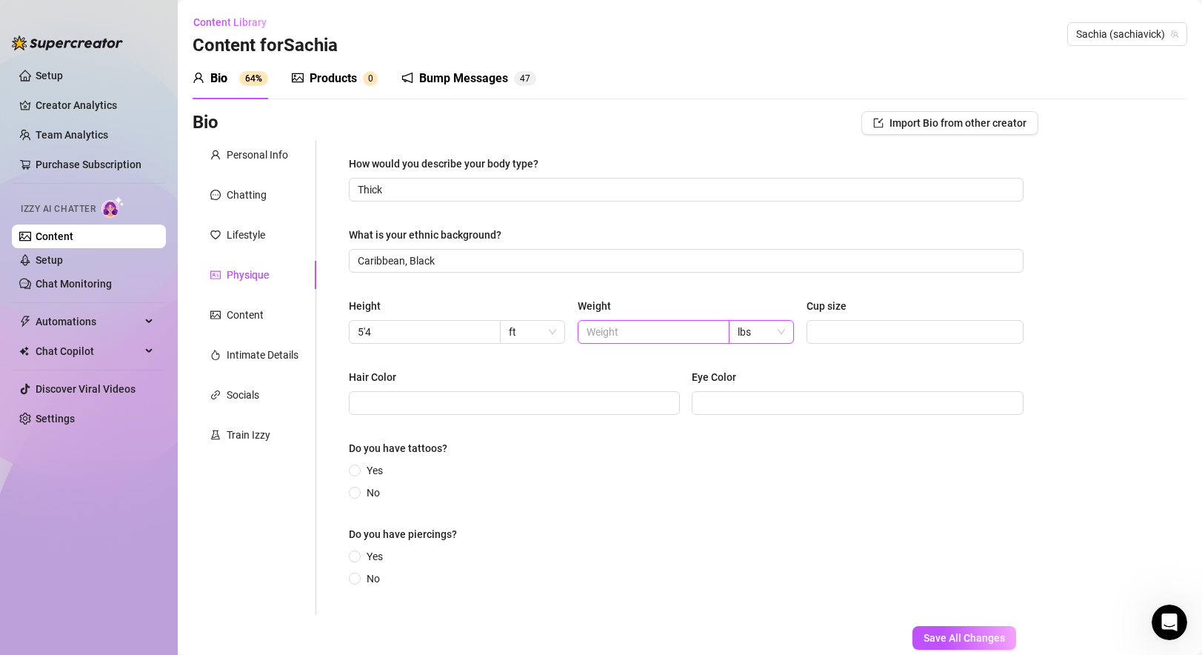
click at [615, 336] on input "text" at bounding box center [651, 332] width 131 height 16
click at [780, 320] on div "lbs" at bounding box center [761, 332] width 65 height 24
click at [837, 316] on div "Cup size" at bounding box center [914, 309] width 217 height 22
click at [840, 335] on input "Cup size" at bounding box center [913, 332] width 196 height 16
click at [492, 405] on input "Hair Color" at bounding box center [513, 403] width 310 height 16
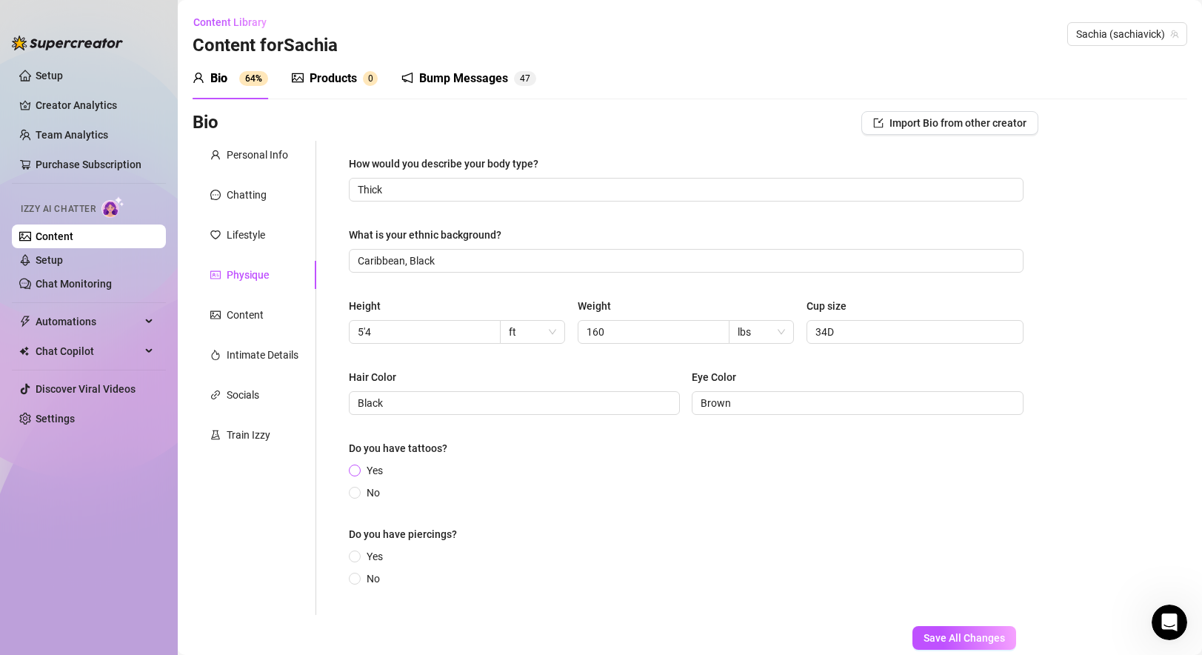
click at [355, 467] on input "Yes" at bounding box center [355, 471] width 6 height 10
click at [358, 565] on input "Yes" at bounding box center [355, 565] width 6 height 10
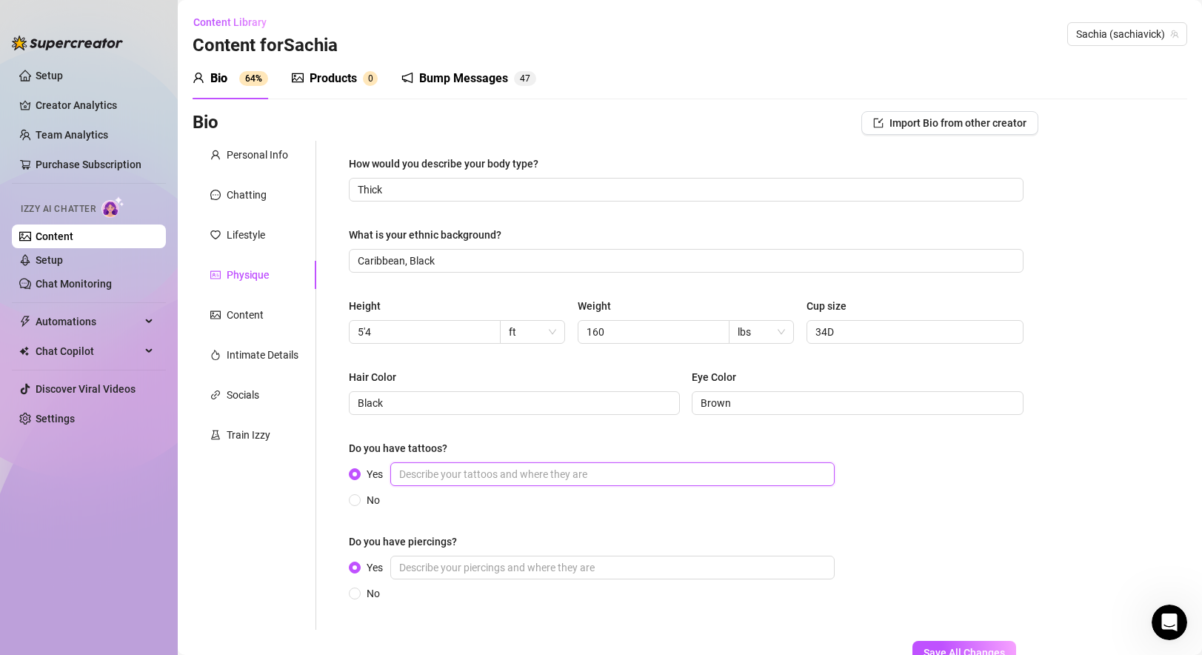
click at [491, 472] on input "Yes" at bounding box center [612, 474] width 444 height 24
click at [480, 567] on input "Yes" at bounding box center [612, 567] width 444 height 24
click at [444, 479] on input "Yes" at bounding box center [612, 474] width 444 height 24
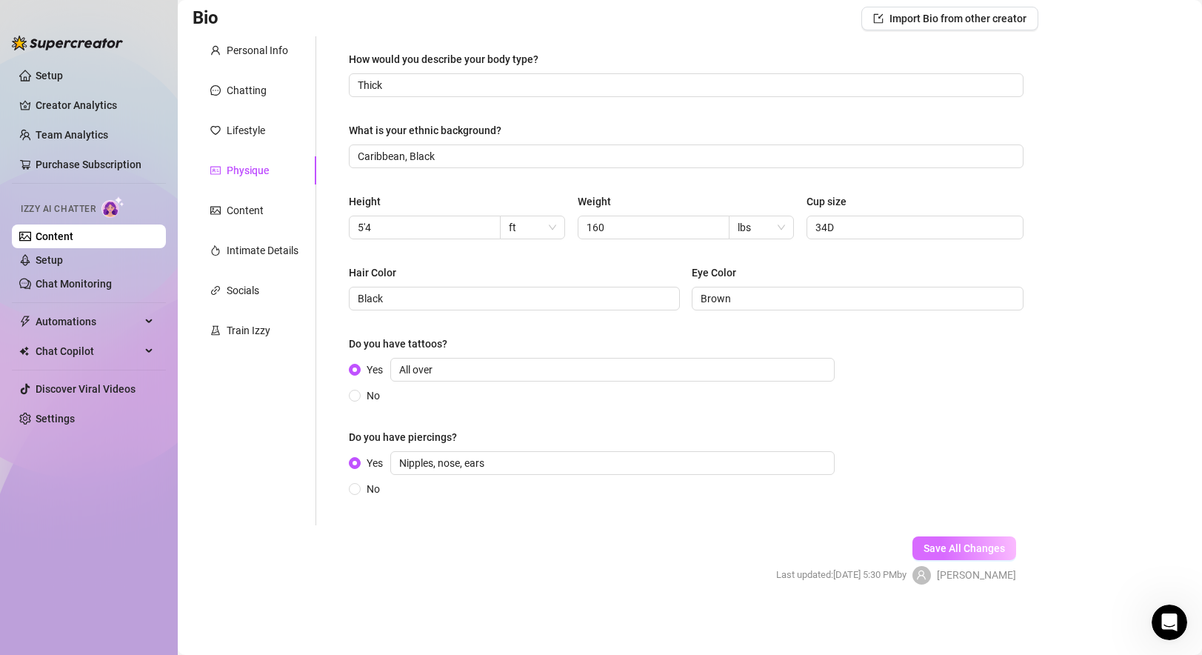
click at [869, 555] on button "Save All Changes" at bounding box center [964, 548] width 104 height 24
click at [255, 210] on div "Content" at bounding box center [245, 210] width 37 height 16
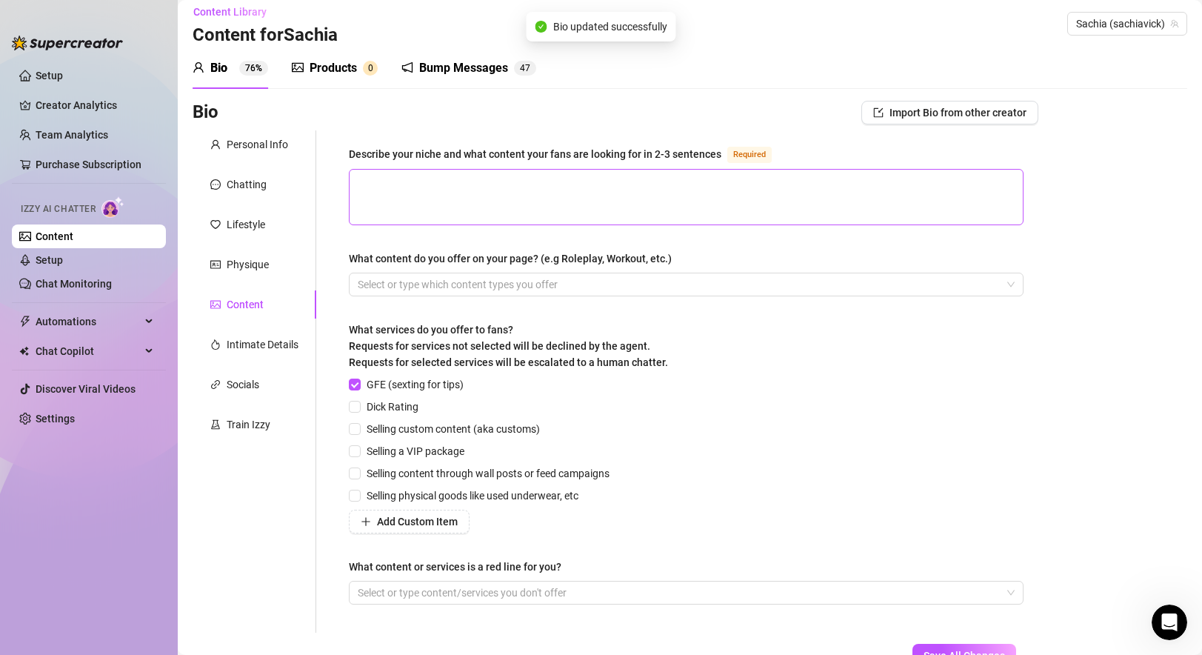
scroll to position [0, 0]
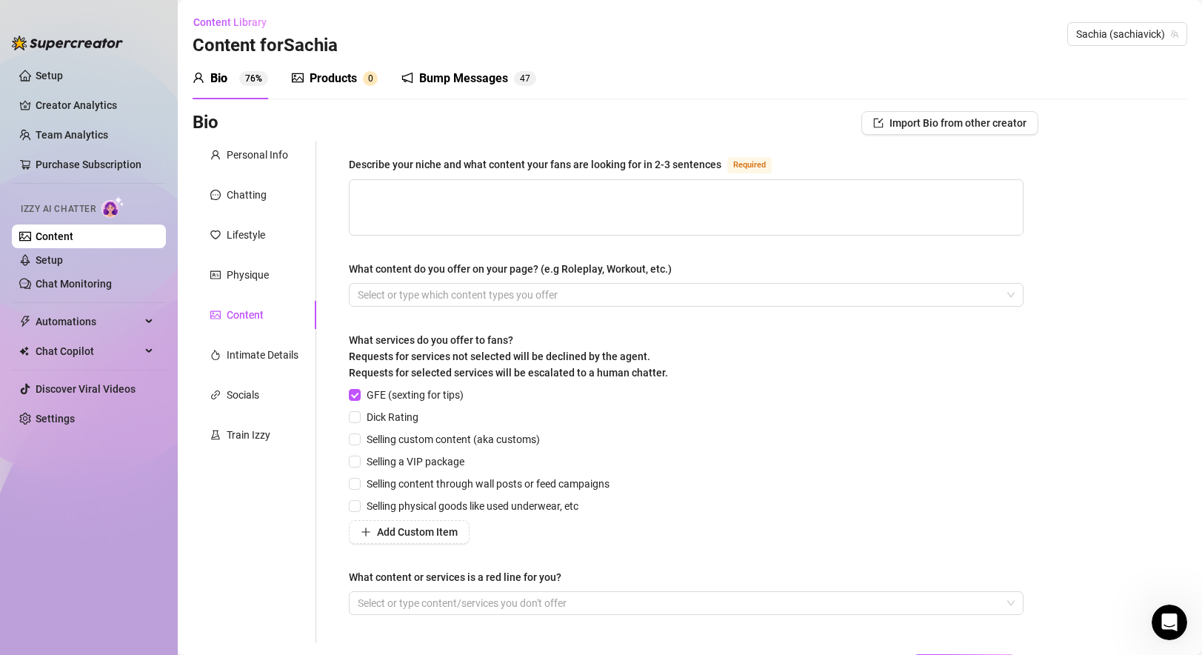
click at [348, 157] on div "Describe your niche and what content your fans are looking for in 2-3 sentences…" at bounding box center [686, 392] width 704 height 502
drag, startPoint x: 348, startPoint y: 158, endPoint x: 717, endPoint y: 164, distance: 369.5
click at [717, 164] on div "Describe your niche and what content your fans are looking for in 2-3 sentences…" at bounding box center [686, 392] width 704 height 502
copy div "Describe your niche and what content your fans are looking for in 2-3 sentences"
click at [456, 200] on textarea "Describe your niche and what content your fans are looking for in 2-3 sentences…" at bounding box center [685, 207] width 673 height 55
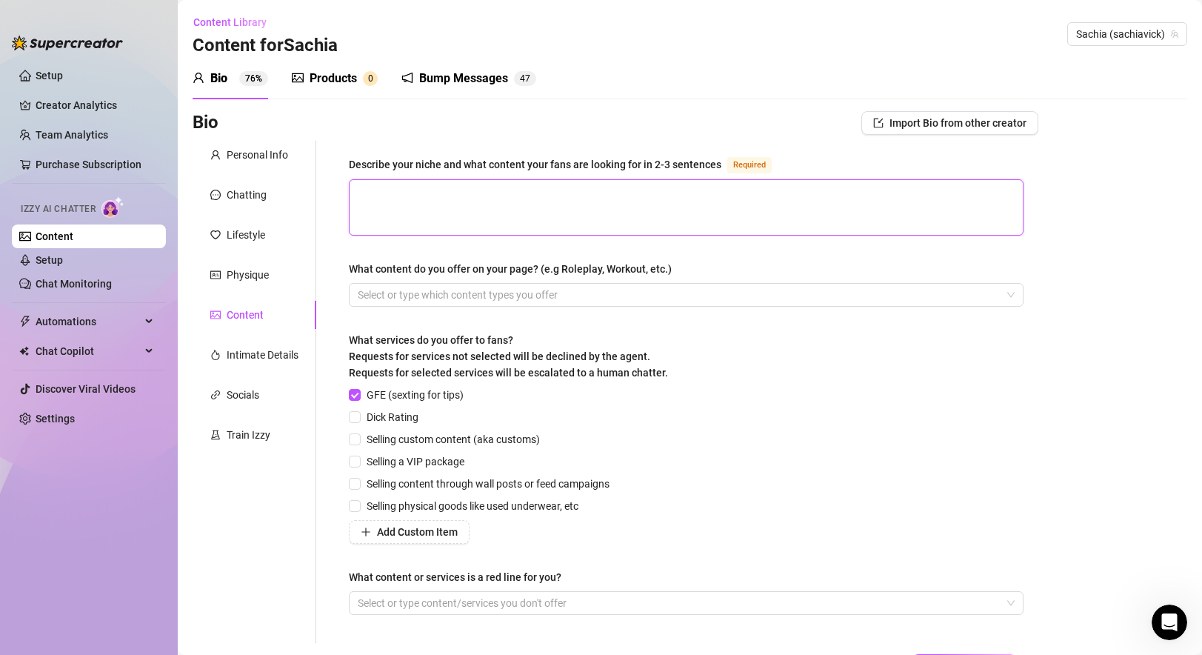
paste textarea "My niche is all about flirty, playful, and authentic content — I keep things se…"
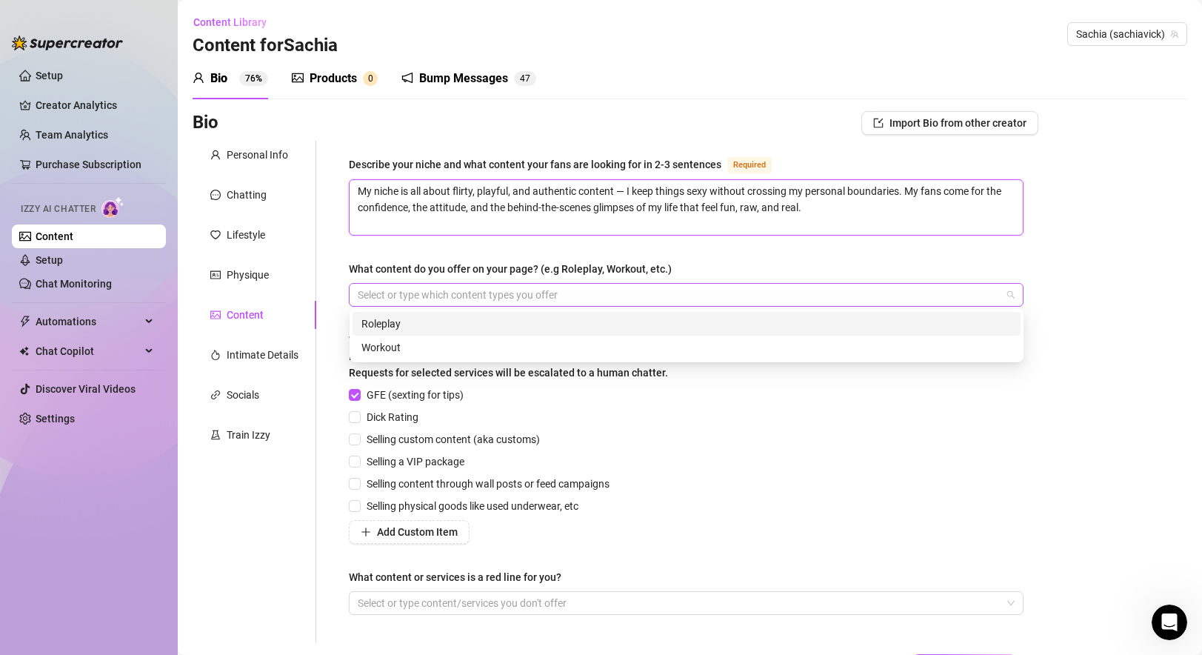
click at [529, 297] on div at bounding box center [678, 294] width 653 height 21
click at [481, 321] on div "Roleplay" at bounding box center [686, 323] width 650 height 16
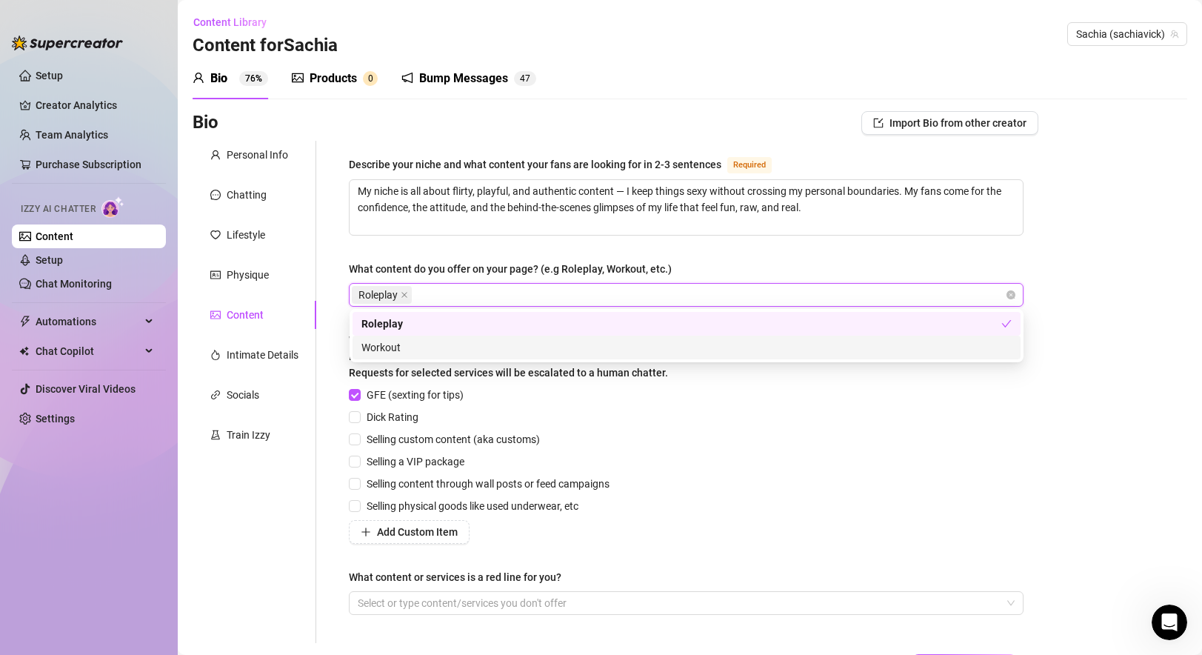
click at [439, 347] on div "Workout" at bounding box center [686, 347] width 650 height 16
click at [751, 246] on div "Describe your niche and what content your fans are looking for in 2-3 sentences…" at bounding box center [686, 391] width 675 height 472
click at [746, 290] on div "Roleplay Workout" at bounding box center [678, 294] width 653 height 21
click at [729, 261] on div "What content do you offer on your page? (e.g Roleplay, Workout, etc.)" at bounding box center [686, 272] width 675 height 22
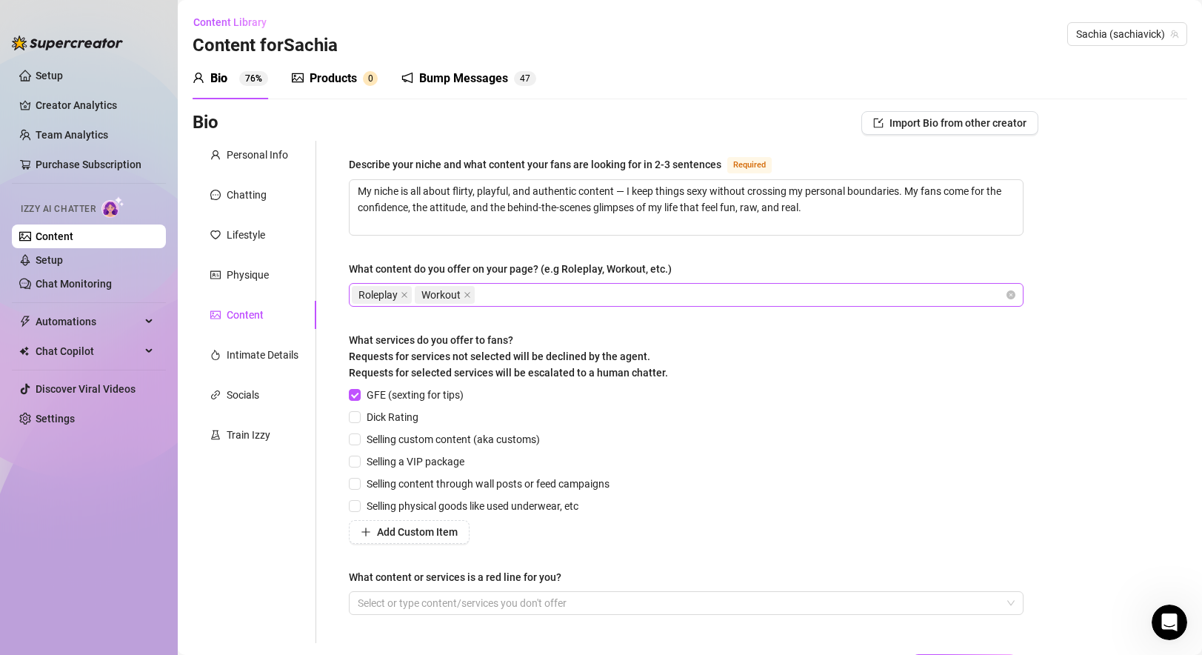
click at [612, 295] on div "Roleplay Workout" at bounding box center [678, 294] width 653 height 21
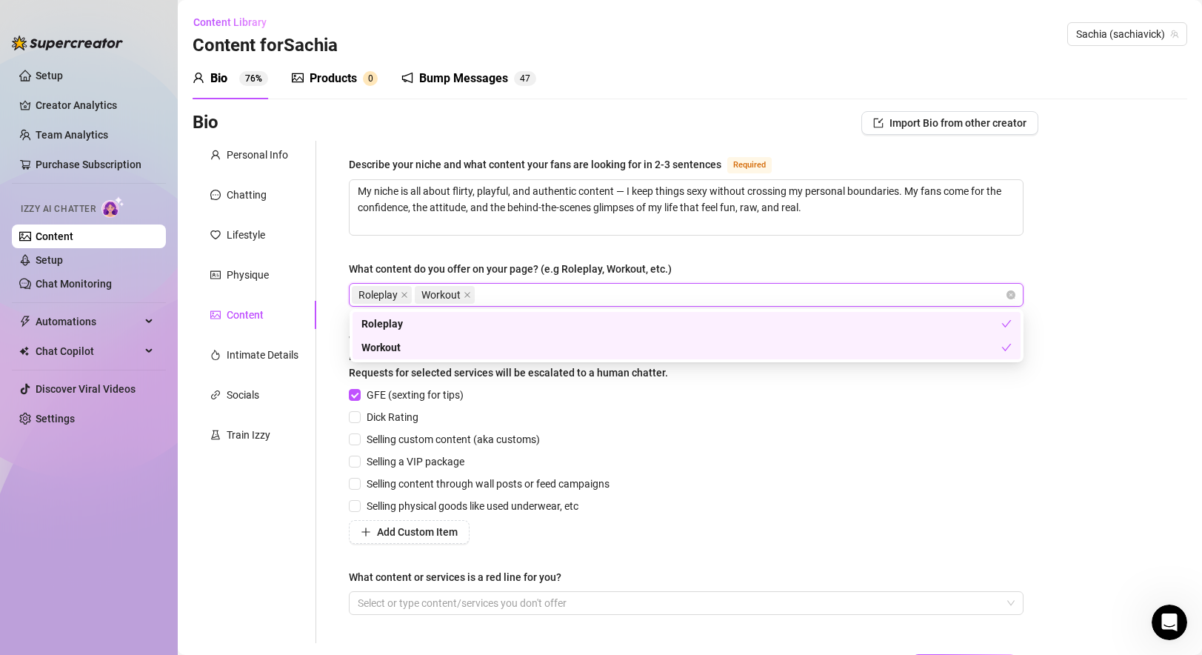
click at [364, 261] on div "What content do you offer on your page? (e.g Roleplay, Workout, etc.)" at bounding box center [510, 269] width 323 height 16
click at [478, 286] on input "What content do you offer on your page? (e.g Roleplay, Workout, etc.)" at bounding box center [479, 295] width 3 height 18
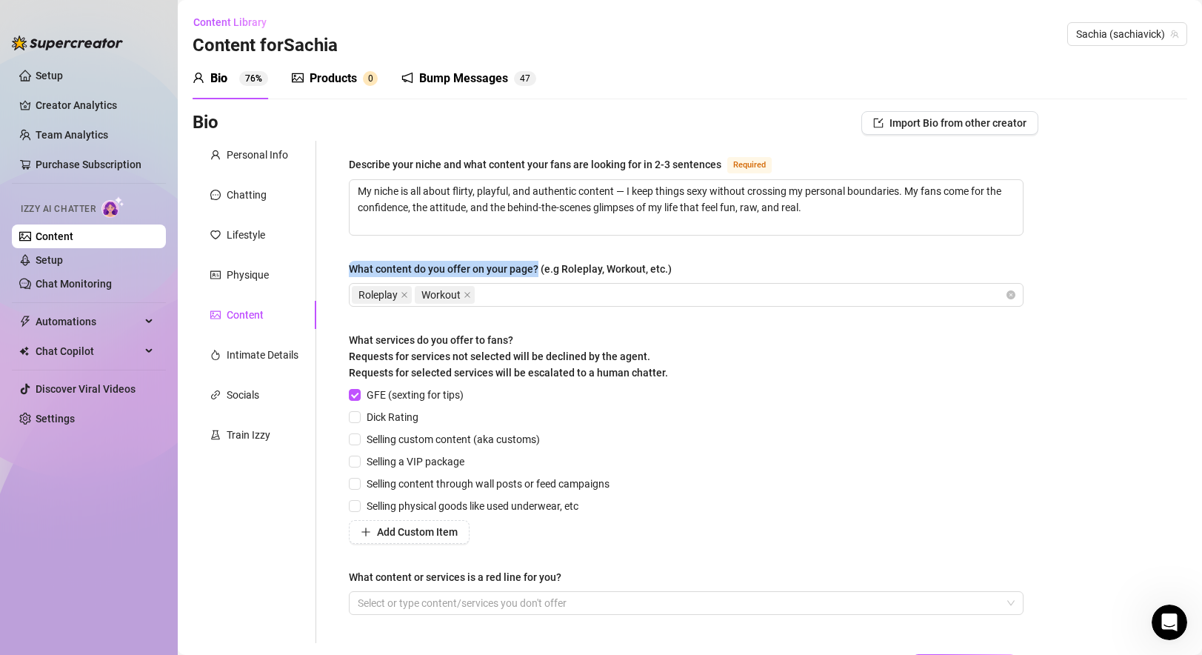
drag, startPoint x: 347, startPoint y: 264, endPoint x: 538, endPoint y: 272, distance: 191.2
click at [538, 272] on div "Describe your niche and what content your fans are looking for in 2-3 sentences…" at bounding box center [686, 392] width 704 height 502
copy div "What content do you offer on your page?"
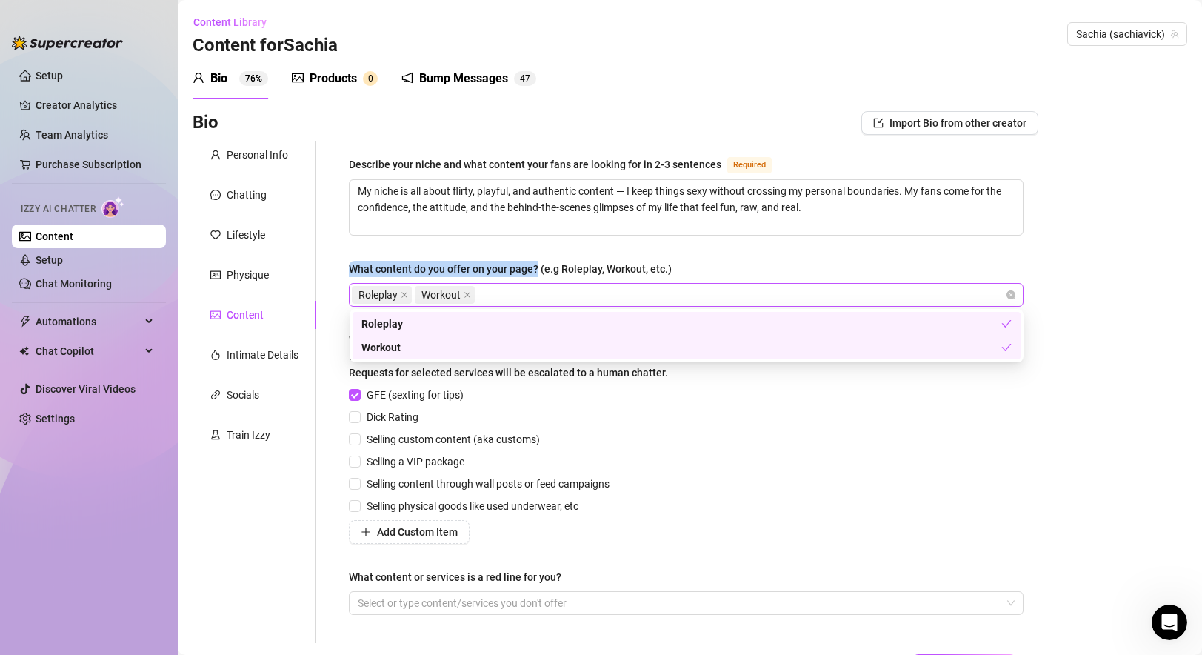
click at [494, 298] on div "Roleplay Workout" at bounding box center [678, 294] width 653 height 21
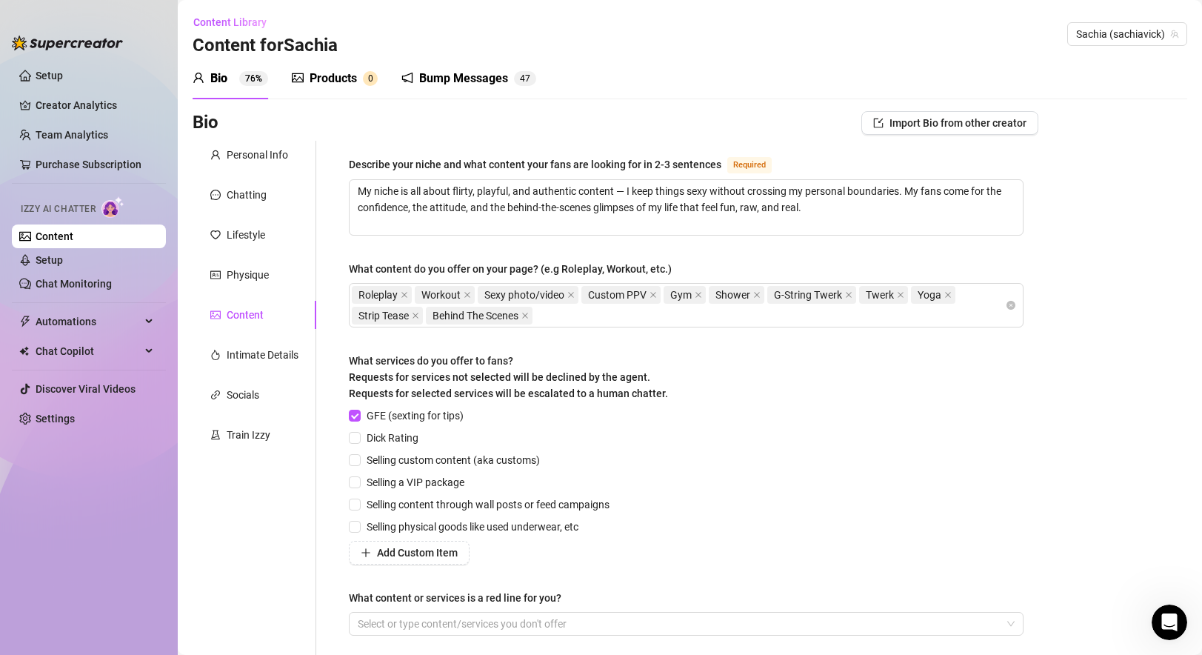
click at [709, 258] on div "Describe your niche and what content your fans are looking for in 2-3 sentences…" at bounding box center [686, 401] width 675 height 493
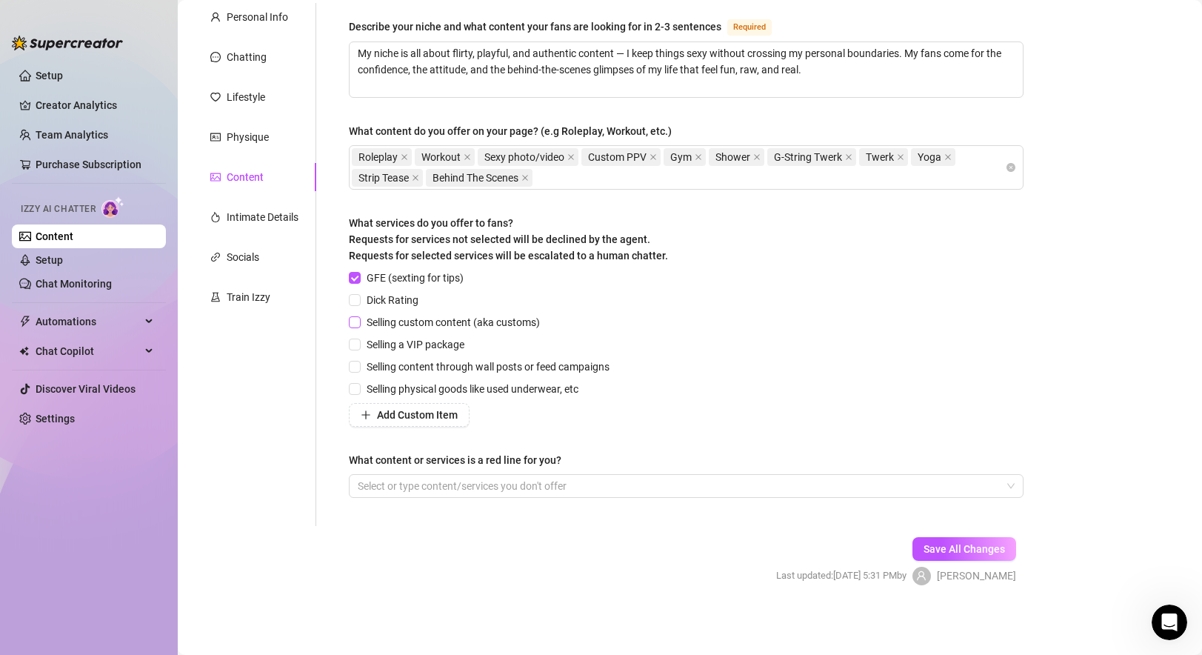
click at [435, 324] on span "Selling custom content (aka customs)" at bounding box center [453, 322] width 185 height 16
click at [359, 324] on input "Selling custom content (aka customs)" at bounding box center [354, 321] width 10 height 10
click at [417, 345] on span "Selling a VIP package" at bounding box center [416, 344] width 110 height 16
click at [359, 345] on input "Selling a VIP package" at bounding box center [354, 343] width 10 height 10
click at [454, 385] on span "Selling physical goods like used underwear, etc" at bounding box center [473, 389] width 224 height 16
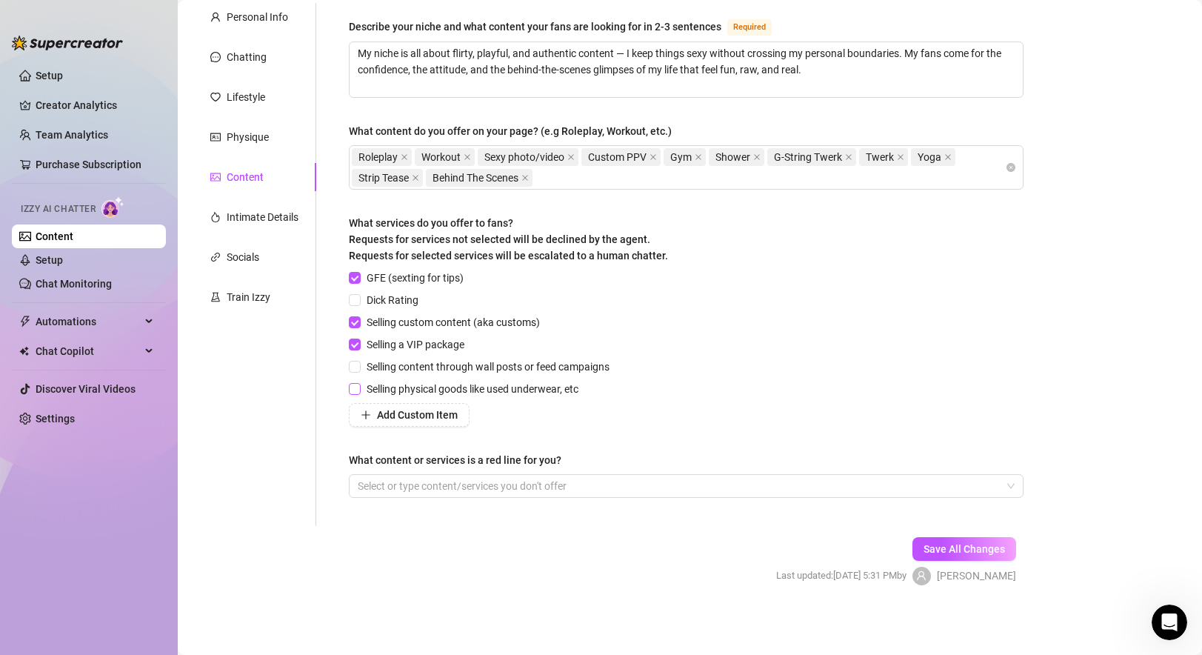
click at [359, 385] on input "Selling physical goods like used underwear, etc" at bounding box center [354, 388] width 10 height 10
click at [447, 369] on span "Selling content through wall posts or feed campaigns" at bounding box center [488, 366] width 255 height 16
click at [359, 369] on input "Selling content through wall posts or feed campaigns" at bounding box center [354, 366] width 10 height 10
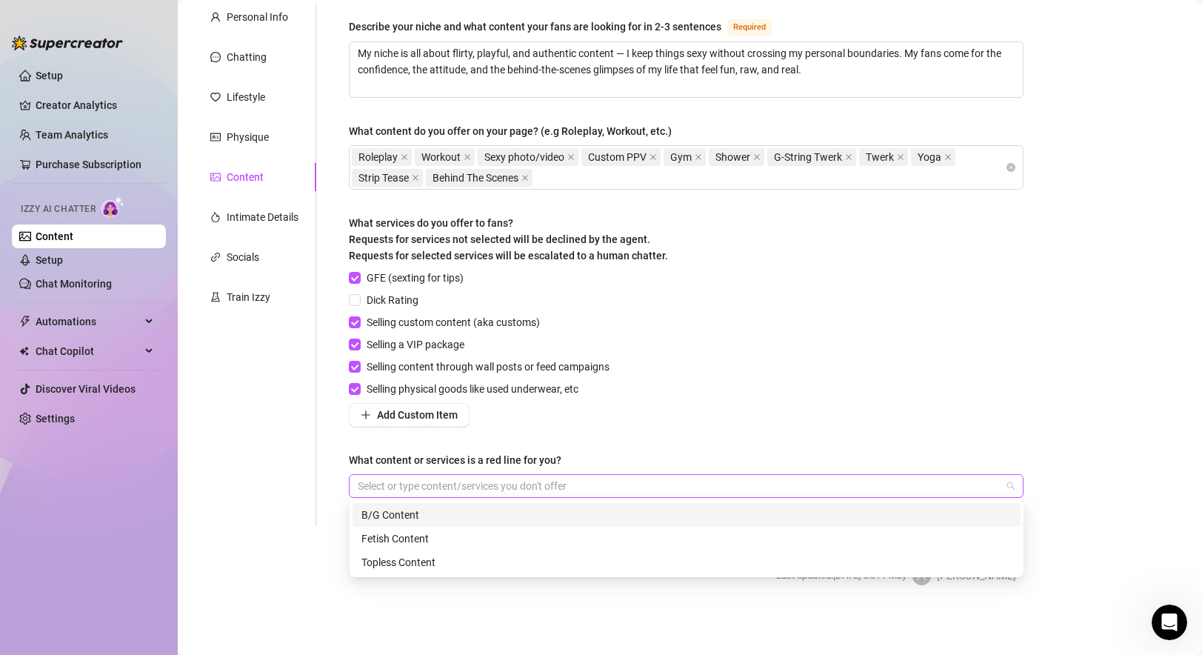
click at [461, 481] on div at bounding box center [678, 485] width 653 height 21
click at [447, 486] on div at bounding box center [678, 485] width 653 height 21
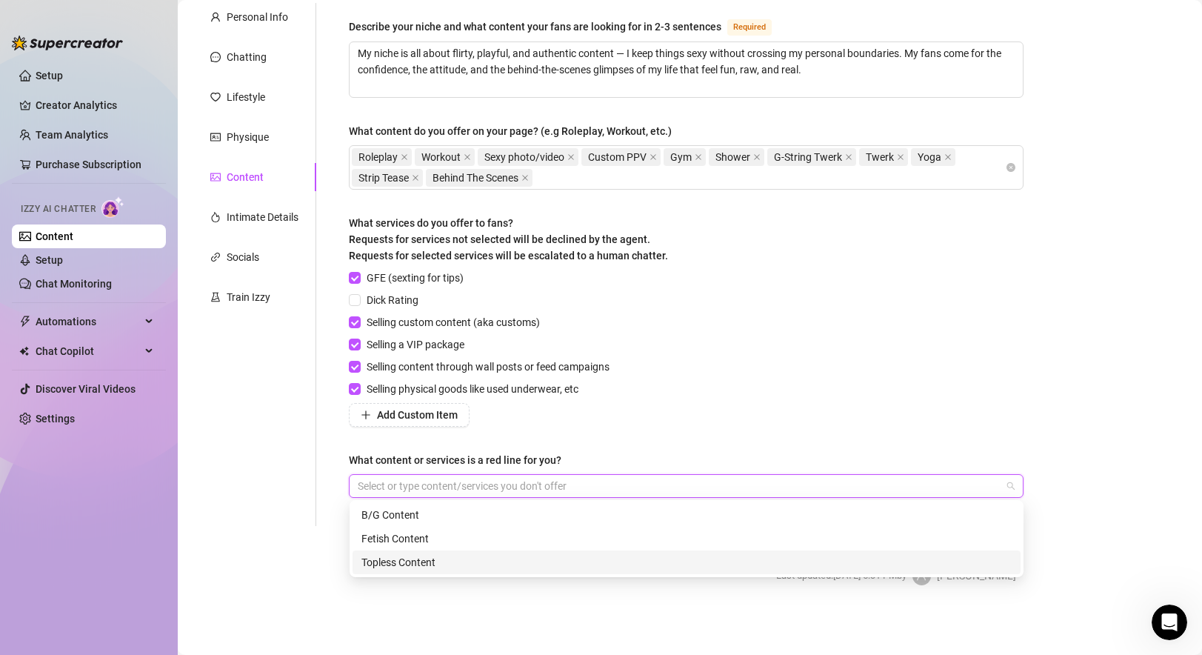
click at [435, 563] on div "Topless Content" at bounding box center [686, 562] width 650 height 16
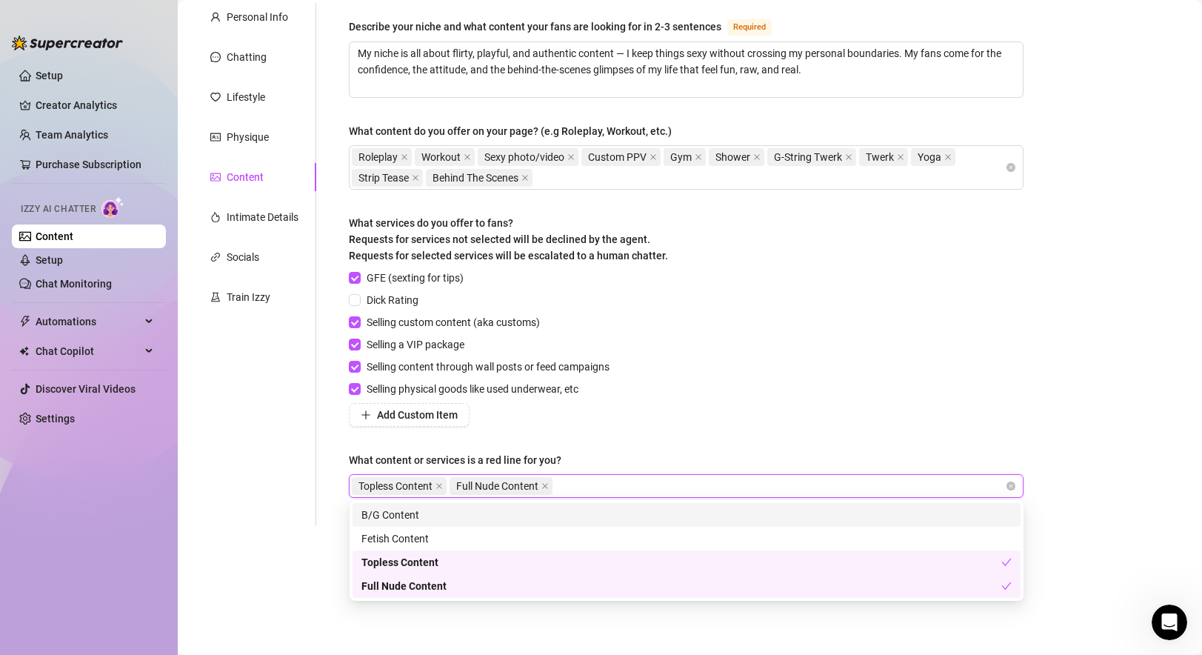
click at [857, 388] on div "GFE (sexting for tips) Dick Rating Selling custom content (aka customs) Selling…" at bounding box center [686, 348] width 675 height 157
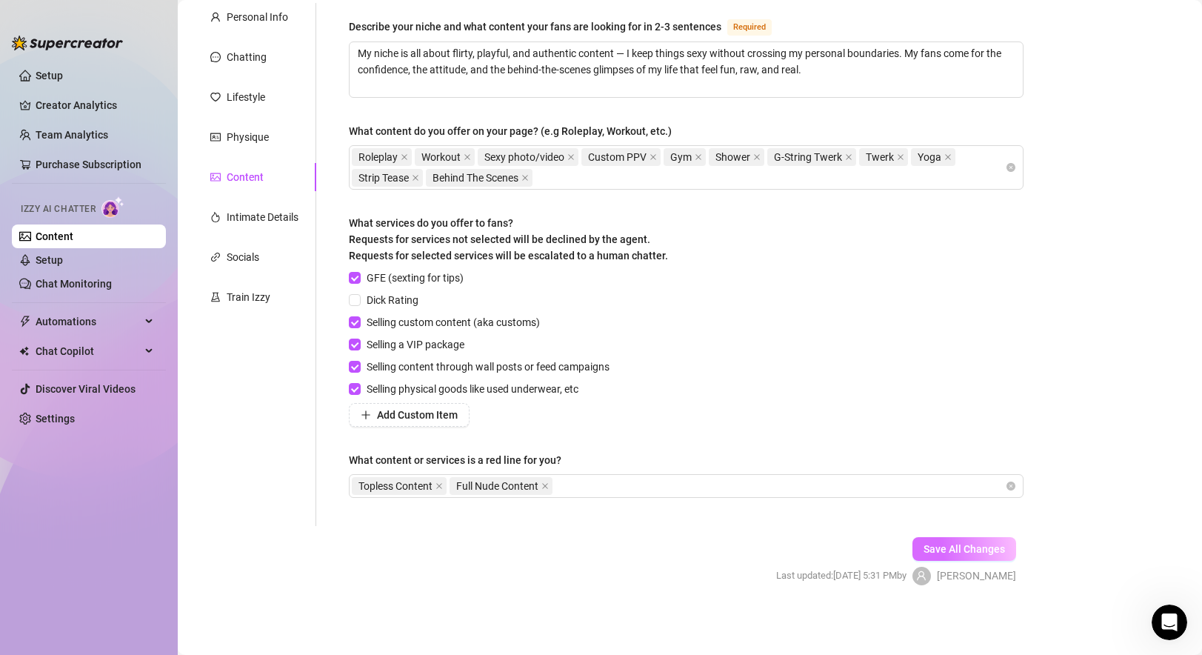
click at [869, 546] on span "Save All Changes" at bounding box center [963, 549] width 81 height 12
click at [274, 215] on div "Intimate Details" at bounding box center [263, 217] width 72 height 16
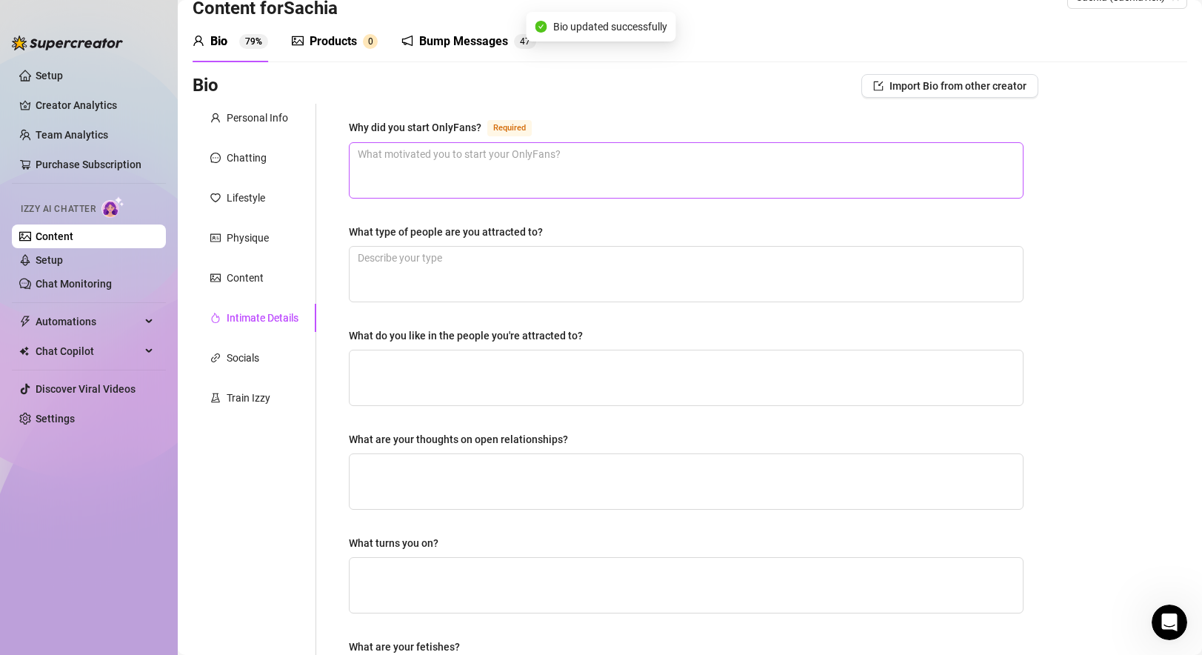
scroll to position [0, 0]
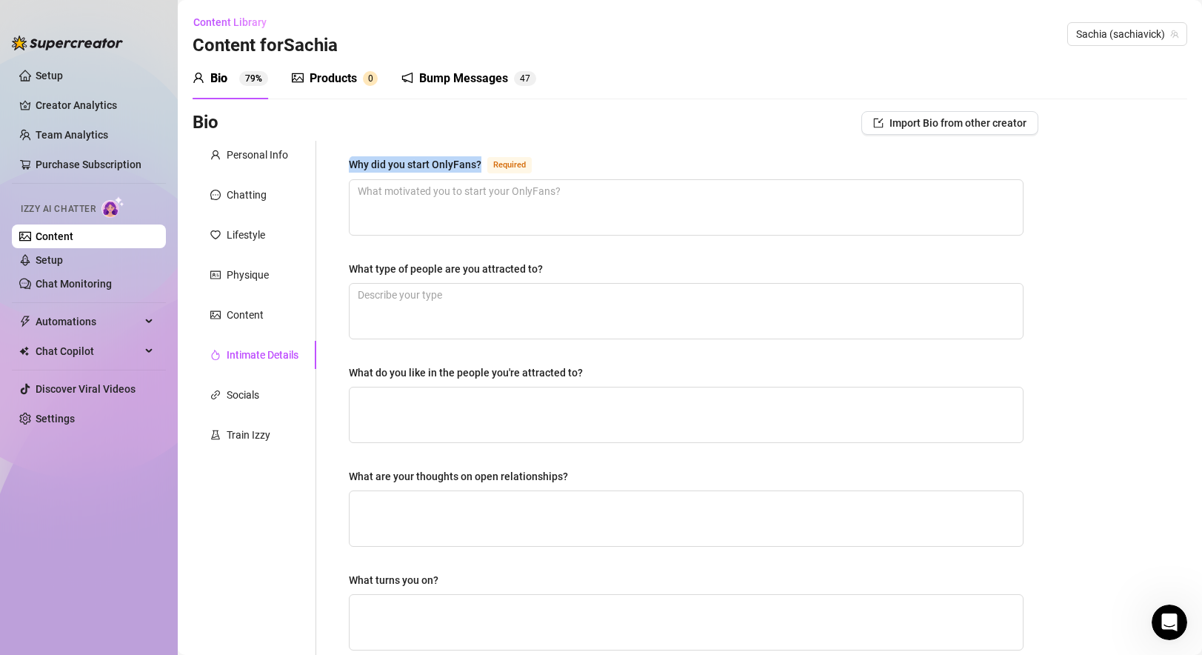
drag, startPoint x: 345, startPoint y: 158, endPoint x: 485, endPoint y: 163, distance: 140.0
click at [485, 164] on div "Why did you start OnlyFans? Required What type of people are you attracted to? …" at bounding box center [686, 513] width 704 height 745
click at [438, 196] on textarea "Why did you start OnlyFans? Required" at bounding box center [685, 207] width 673 height 55
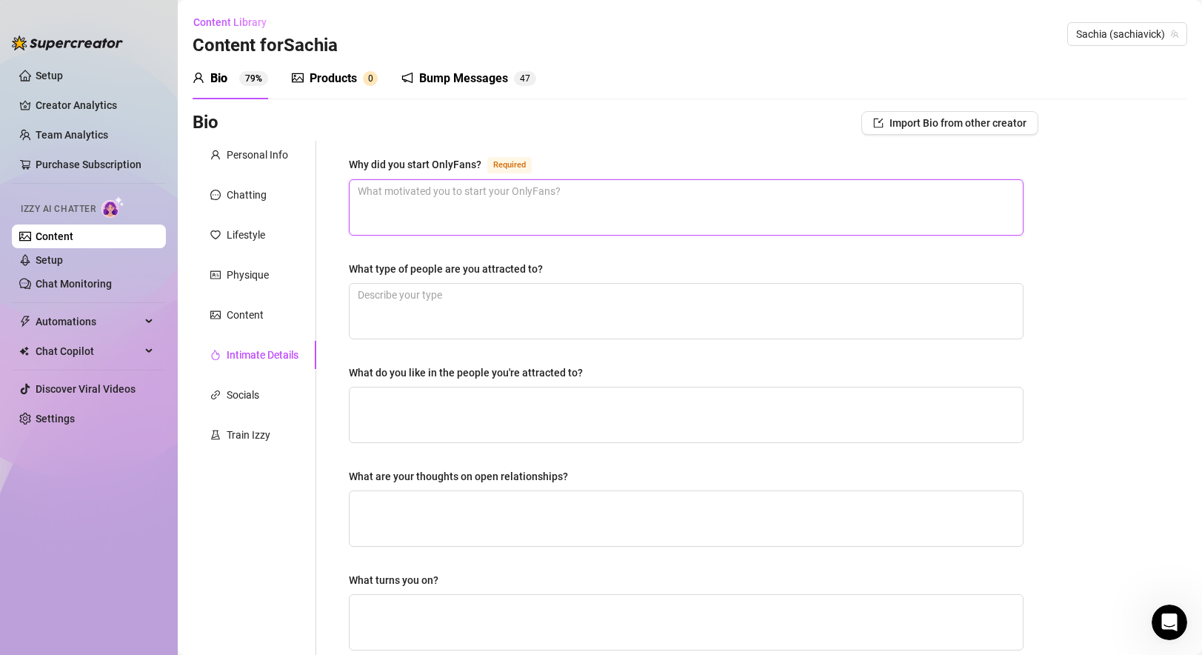
click at [438, 196] on textarea "Why did you start OnlyFans? Required" at bounding box center [685, 207] width 673 height 55
paste textarea "I started OnlyFans because it gave me a way to show another side of myself, con…"
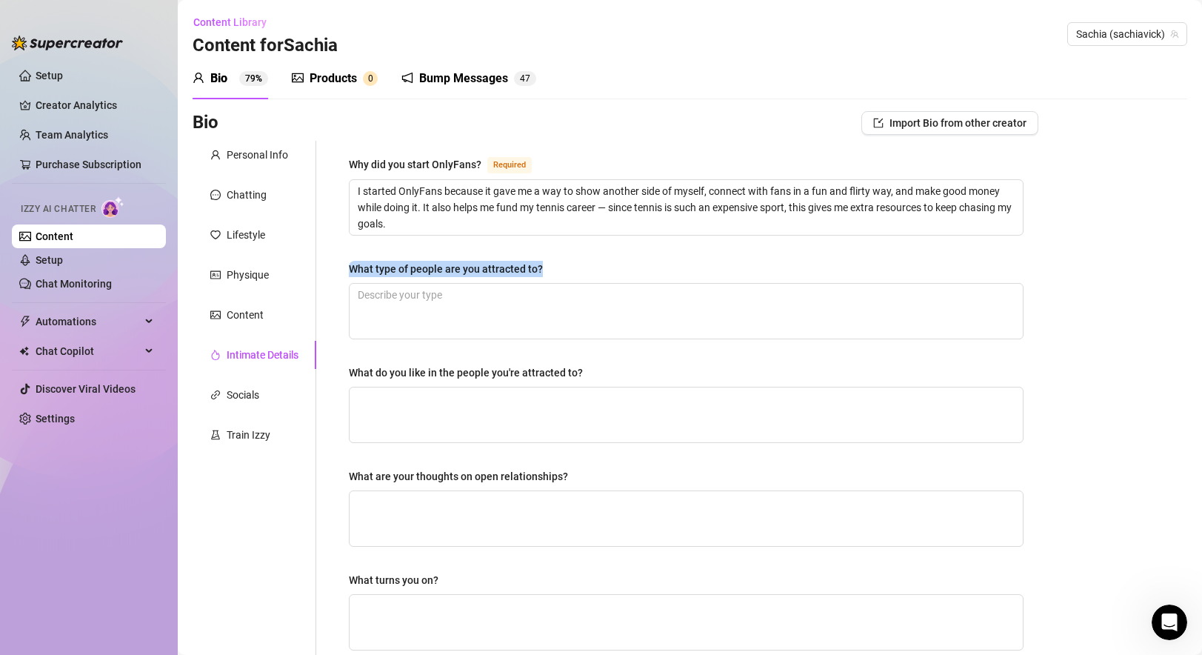
drag, startPoint x: 344, startPoint y: 269, endPoint x: 630, endPoint y: 270, distance: 285.8
click at [630, 270] on div "Why did you start OnlyFans? Required I started OnlyFans because it gave me a wa…" at bounding box center [686, 513] width 704 height 745
click at [459, 305] on textarea "What type of people are you attracted to?" at bounding box center [685, 311] width 673 height 55
paste textarea "I’m attracted to men who are a little spicy, confident, and caring — someone wh…"
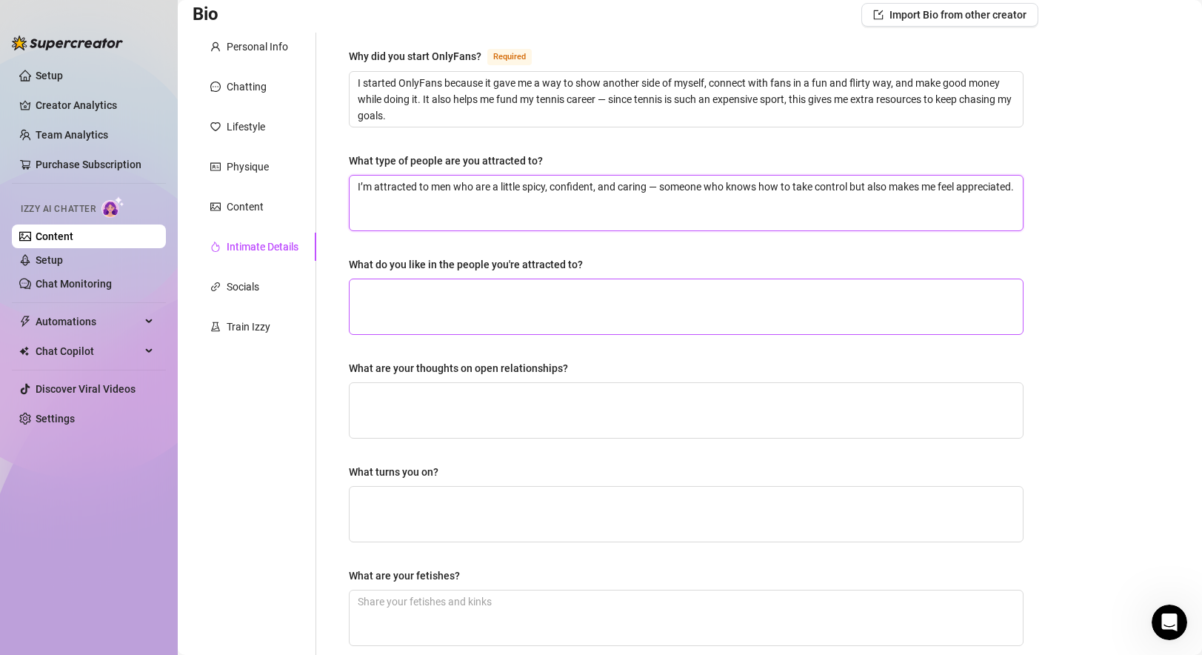
scroll to position [164, 0]
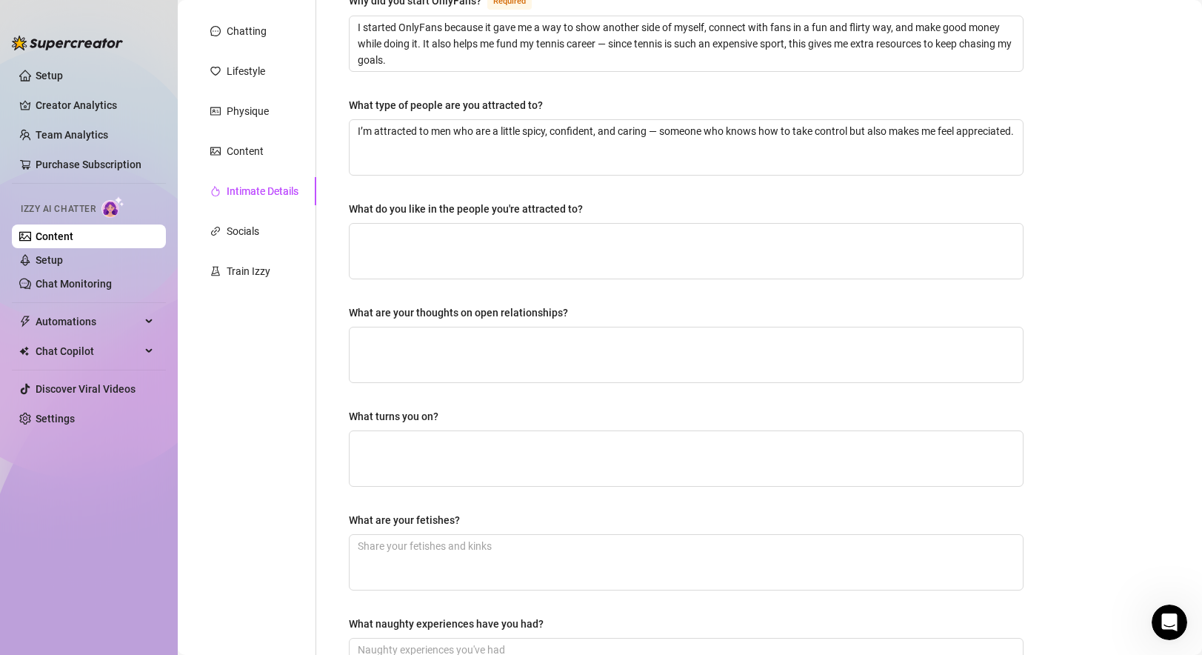
click at [348, 201] on div "Why did you start OnlyFans? Required I started OnlyFans because it gave me a wa…" at bounding box center [686, 349] width 704 height 745
drag, startPoint x: 349, startPoint y: 206, endPoint x: 612, endPoint y: 201, distance: 263.6
click at [613, 202] on div "What do you like in the people you're attracted to?" at bounding box center [686, 212] width 675 height 22
click at [435, 252] on textarea "What do you like in the people you're attracted to?" at bounding box center [685, 251] width 673 height 55
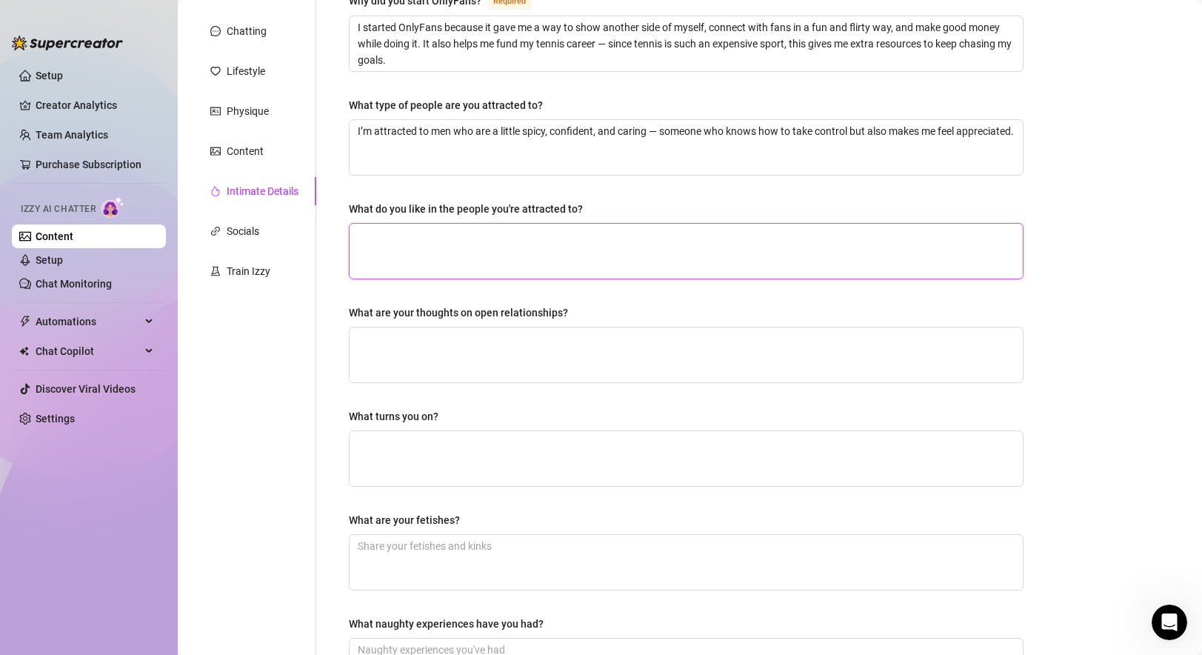
paste textarea "Confidence, care, and playfulness. I love when a man takes control but still kn…"
click at [438, 309] on div "What are your thoughts on open relationships?" at bounding box center [458, 312] width 219 height 16
click at [438, 327] on textarea "What are your thoughts on open relationships?" at bounding box center [685, 354] width 673 height 55
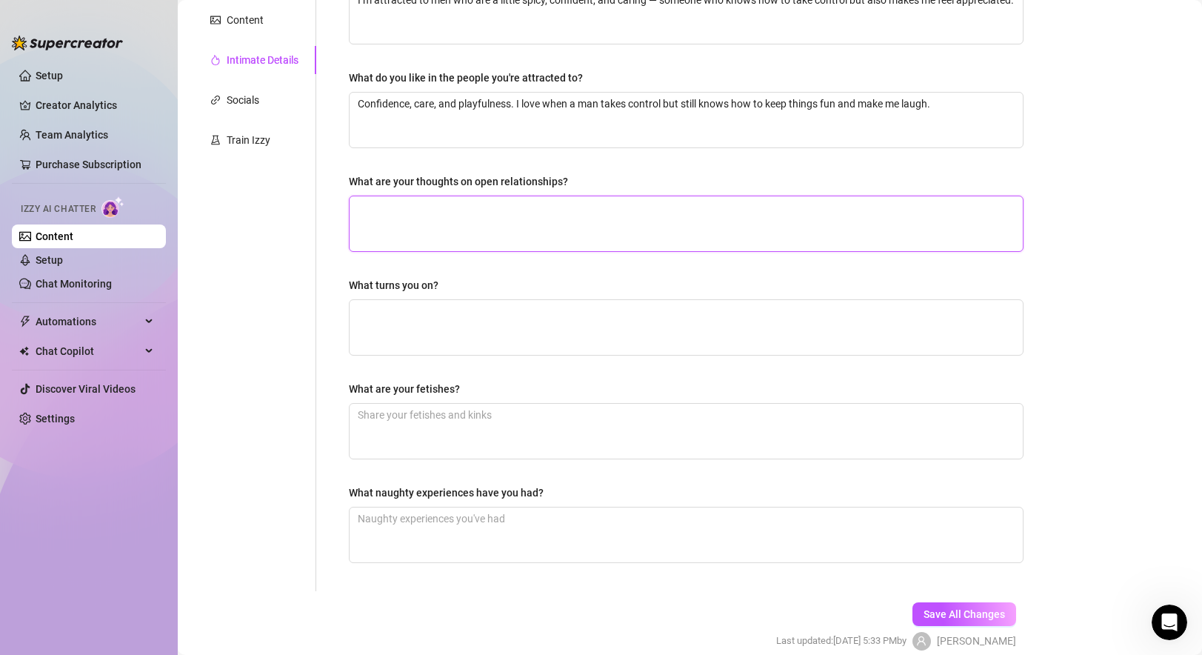
scroll to position [295, 0]
click at [460, 311] on textarea "What turns you on?" at bounding box center [685, 326] width 673 height 55
drag, startPoint x: 345, startPoint y: 286, endPoint x: 473, endPoint y: 280, distance: 128.2
click at [473, 280] on div "Why did you start OnlyFans? Required I started OnlyFans because it gave me a wa…" at bounding box center [686, 217] width 704 height 745
click at [462, 315] on textarea "What turns you on?" at bounding box center [685, 326] width 673 height 55
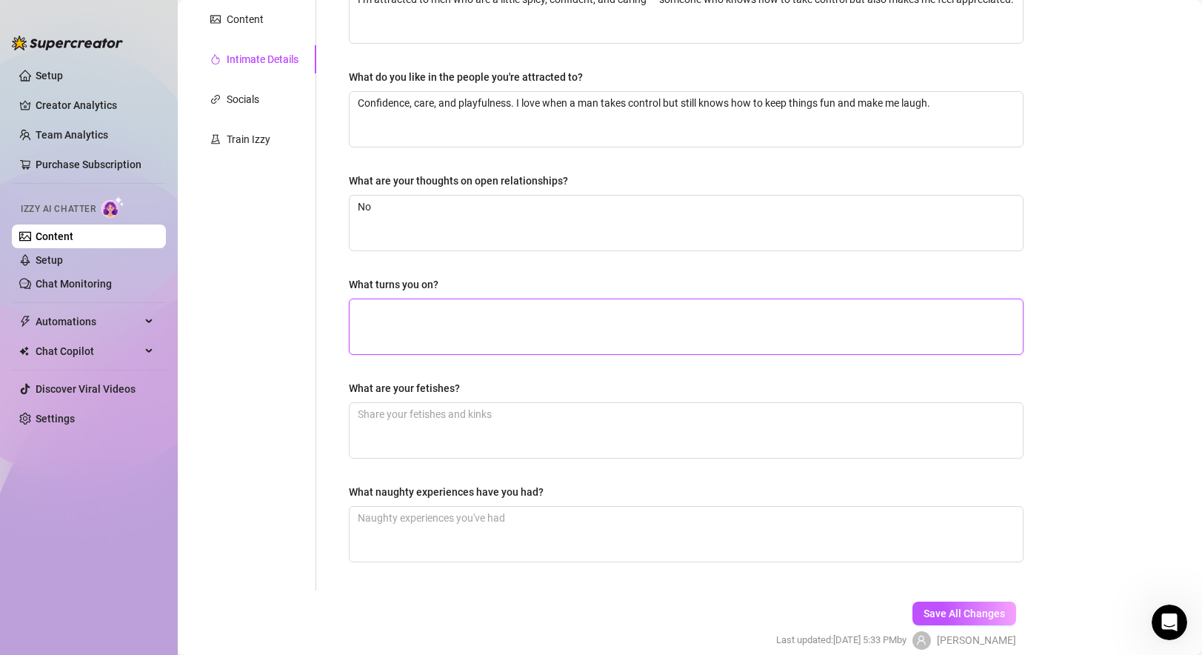
paste textarea "Romantic gestures, a big dick, and a man who knows his way around the kitchen —…"
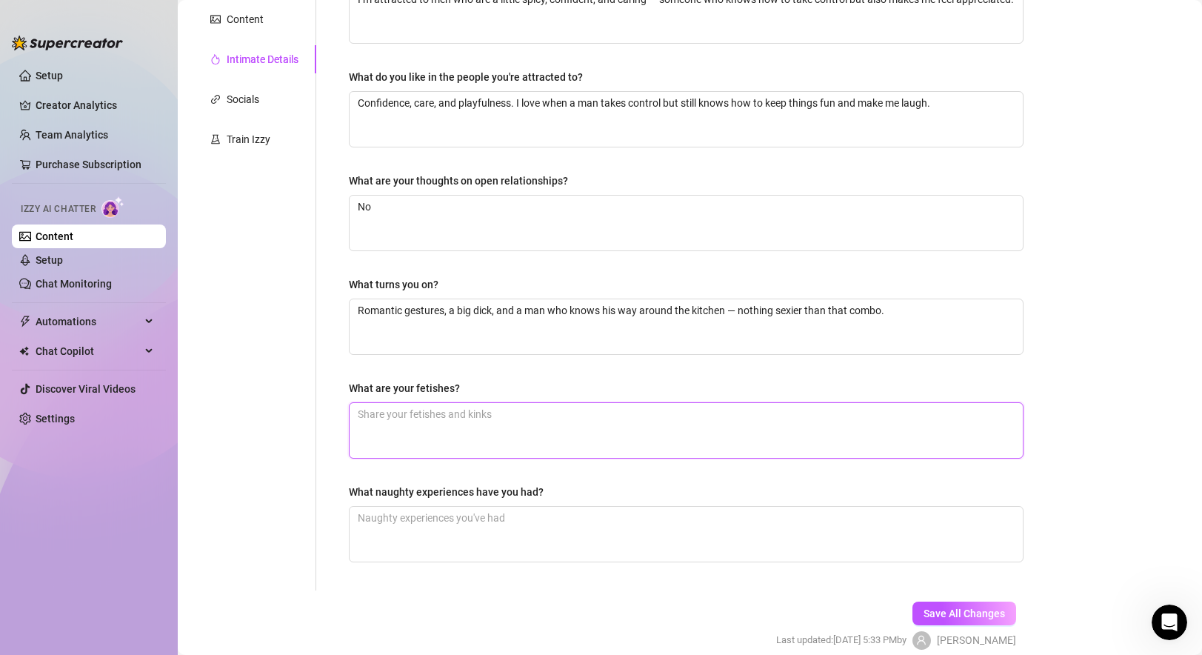
click at [402, 437] on textarea "What are your fetishes?" at bounding box center [685, 430] width 673 height 55
click at [378, 373] on div "Why did you start OnlyFans? Required I started OnlyFans because it gave me a wa…" at bounding box center [686, 217] width 675 height 715
drag, startPoint x: 349, startPoint y: 384, endPoint x: 506, endPoint y: 384, distance: 157.7
click at [506, 387] on div "What are your fetishes?" at bounding box center [686, 391] width 675 height 22
click at [496, 421] on textarea "What are your fetishes?" at bounding box center [685, 430] width 673 height 55
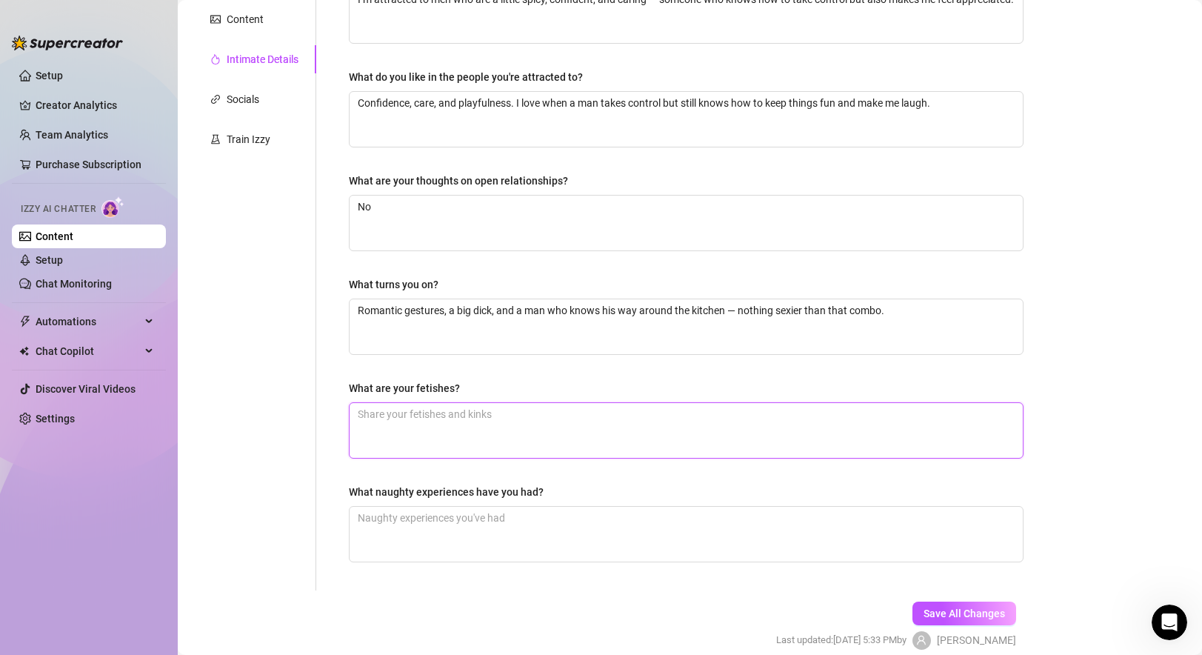
click at [496, 421] on textarea "What are your fetishes?" at bounding box center [685, 430] width 673 height 55
paste textarea "Light bondage, hair pulling, and pussy eating — those are definitely my favorit…"
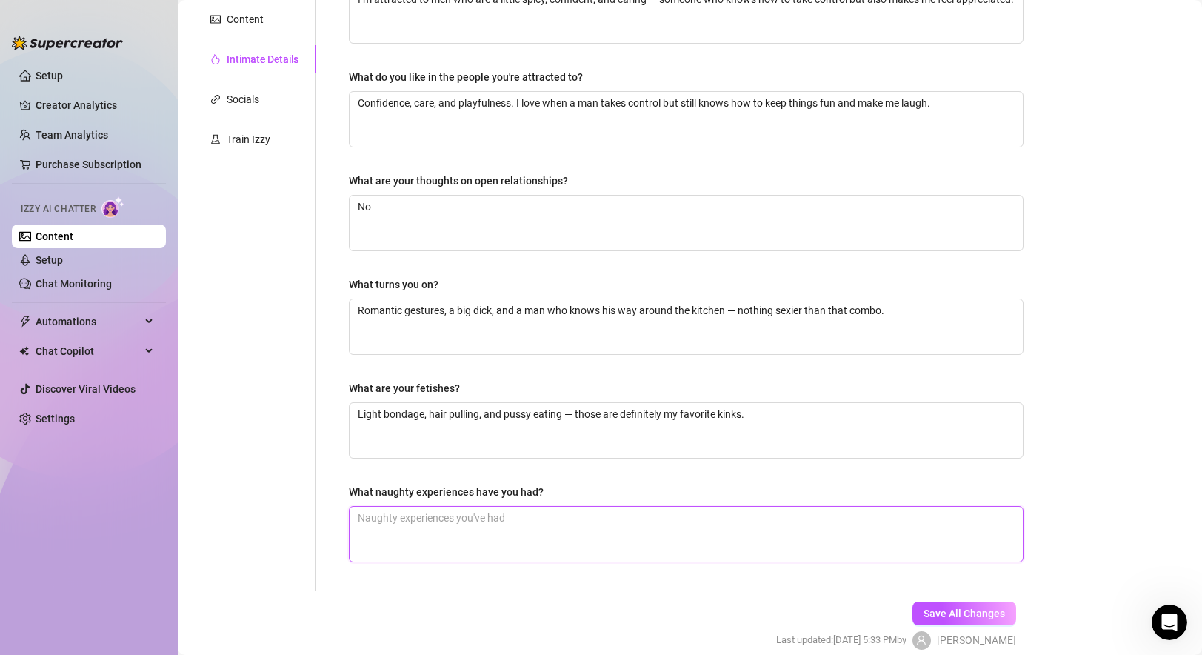
click at [409, 529] on textarea "What naughty experiences have you had?" at bounding box center [685, 533] width 673 height 55
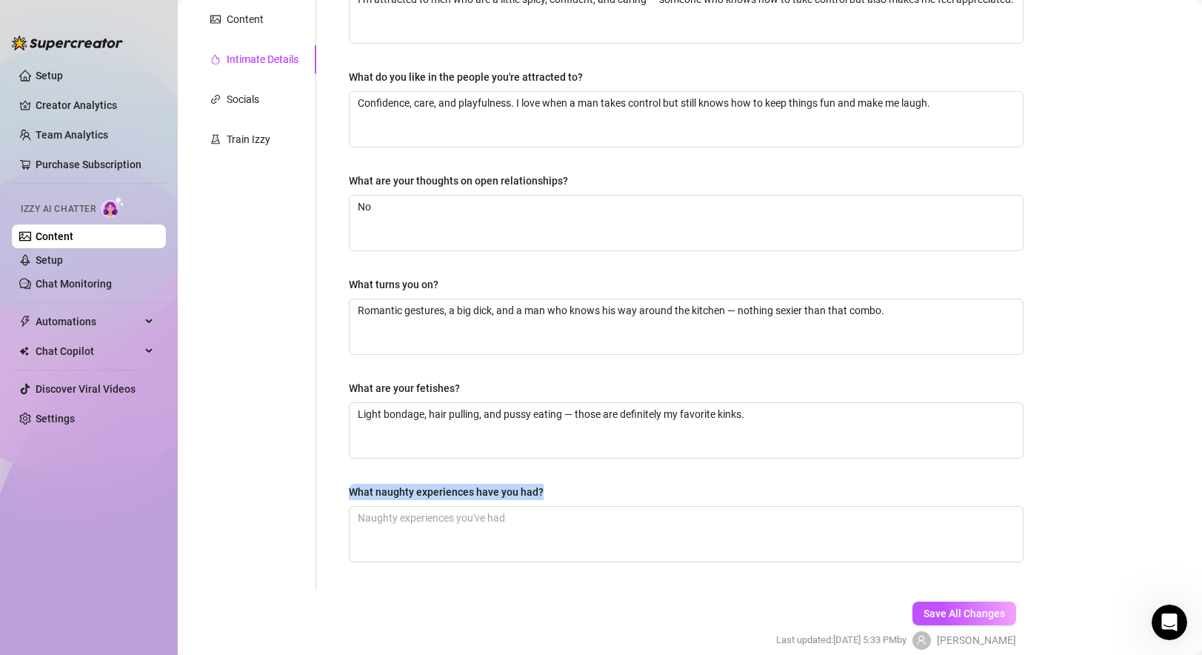
drag, startPoint x: 349, startPoint y: 484, endPoint x: 562, endPoint y: 490, distance: 212.6
click at [562, 490] on div "What naughty experiences have you had?" at bounding box center [686, 494] width 675 height 22
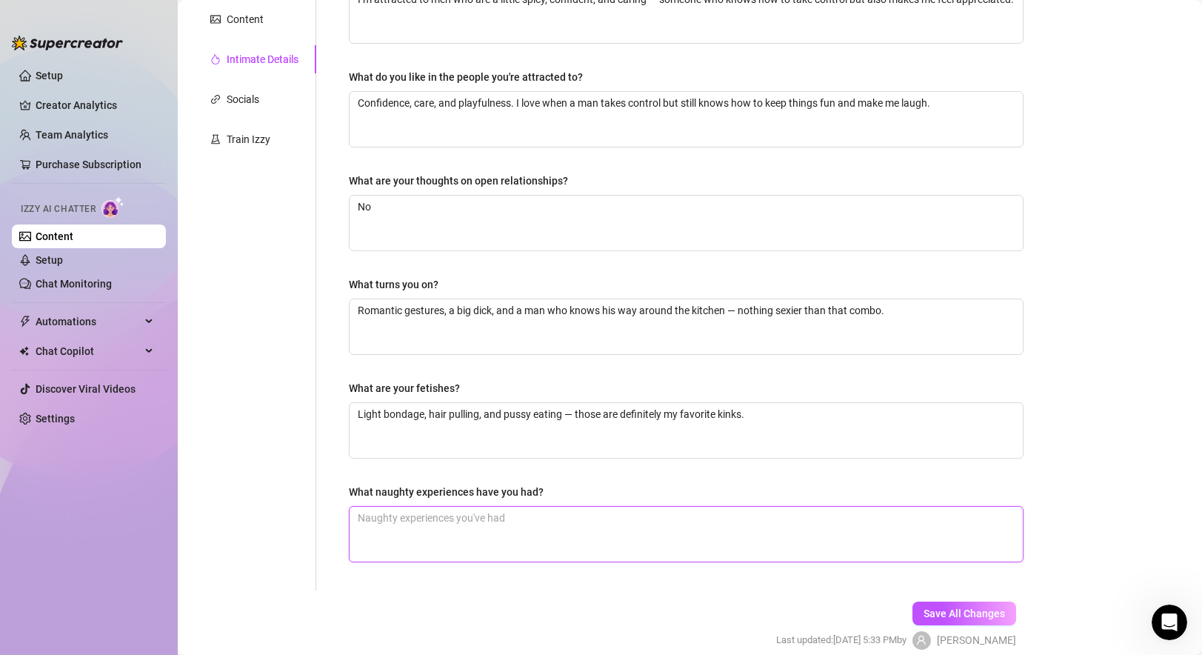
click at [458, 518] on textarea "What naughty experiences have you had?" at bounding box center [685, 533] width 673 height 55
paste textarea "I’ve been tied up and teased for hours until I was begging for more. I’ve had m…"
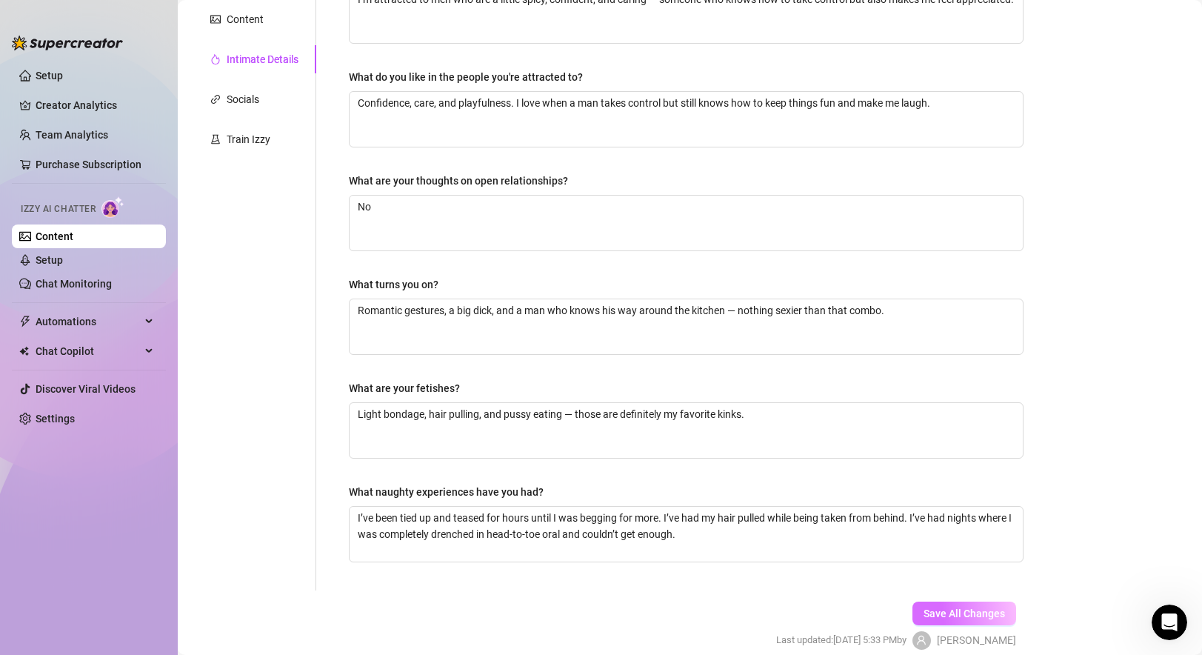
click at [869, 607] on span "Save All Changes" at bounding box center [963, 613] width 81 height 12
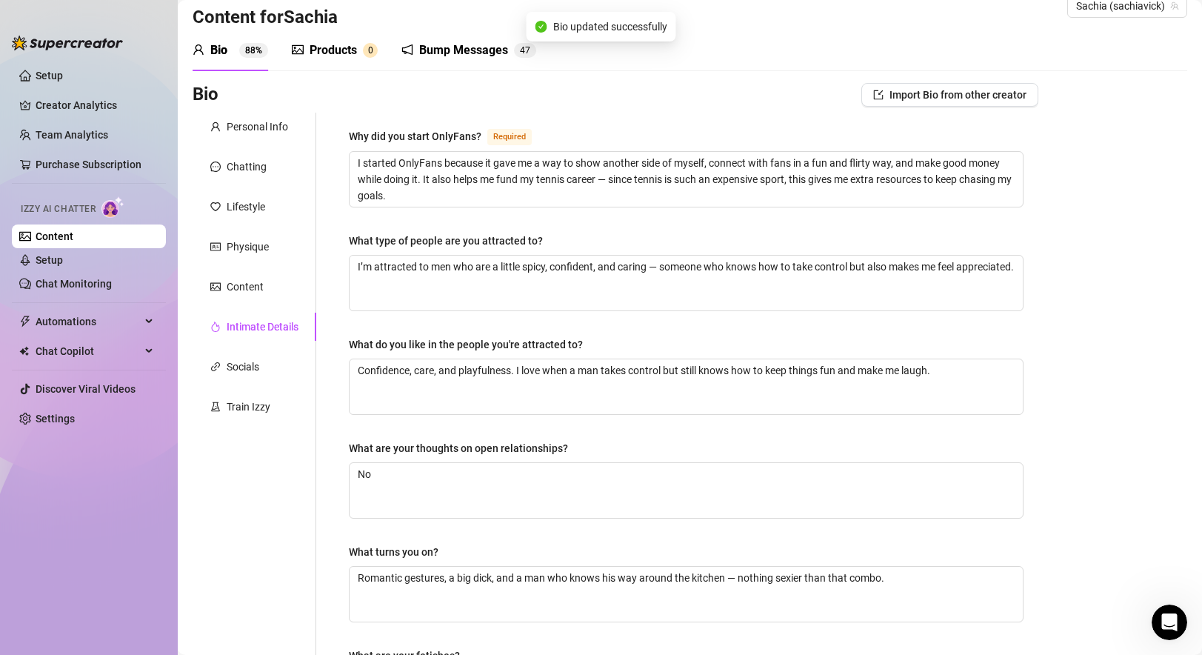
scroll to position [29, 0]
click at [251, 362] on div "Socials" at bounding box center [243, 366] width 33 height 16
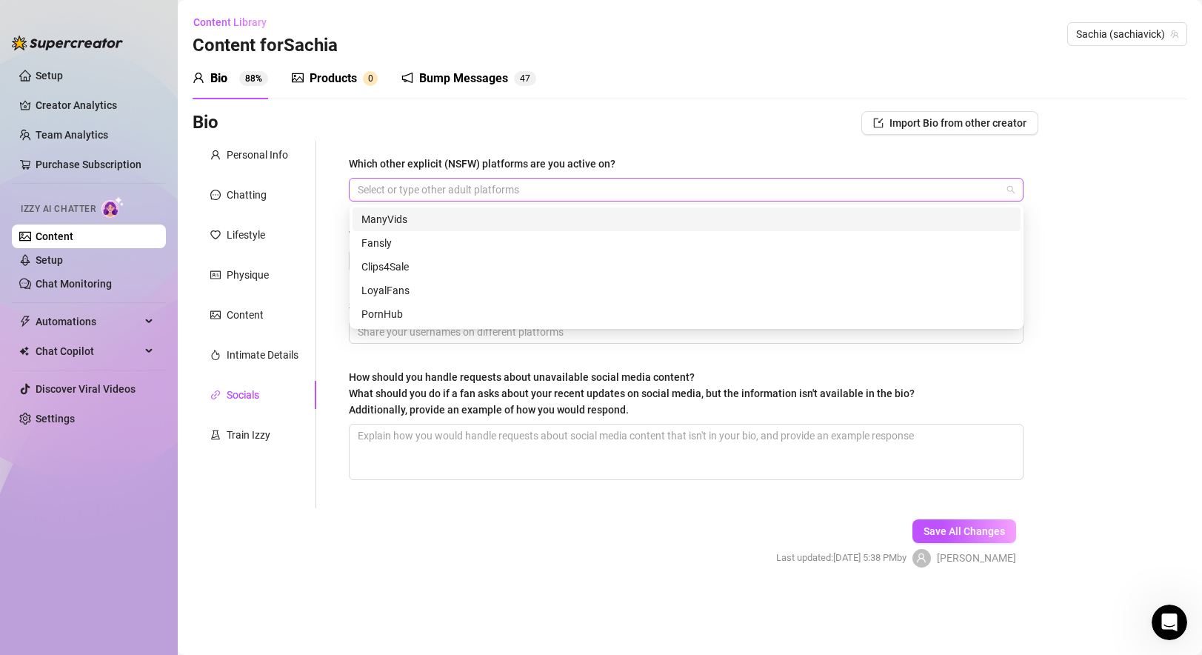
click at [435, 187] on div at bounding box center [678, 189] width 653 height 21
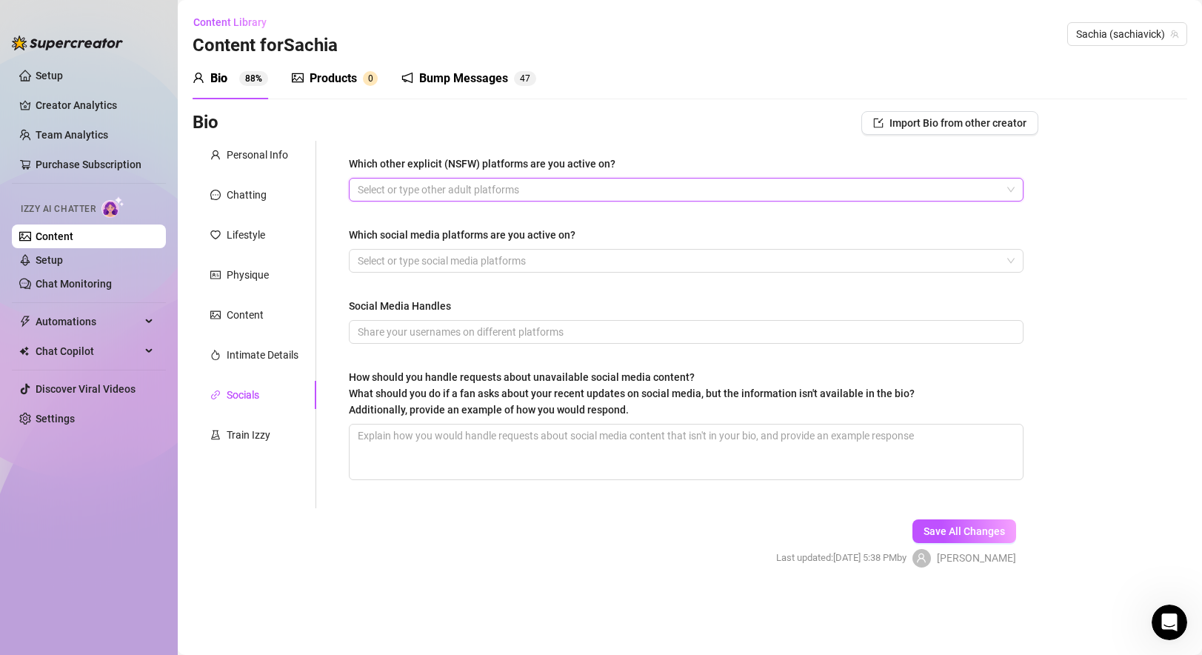
click at [441, 198] on div at bounding box center [678, 189] width 653 height 21
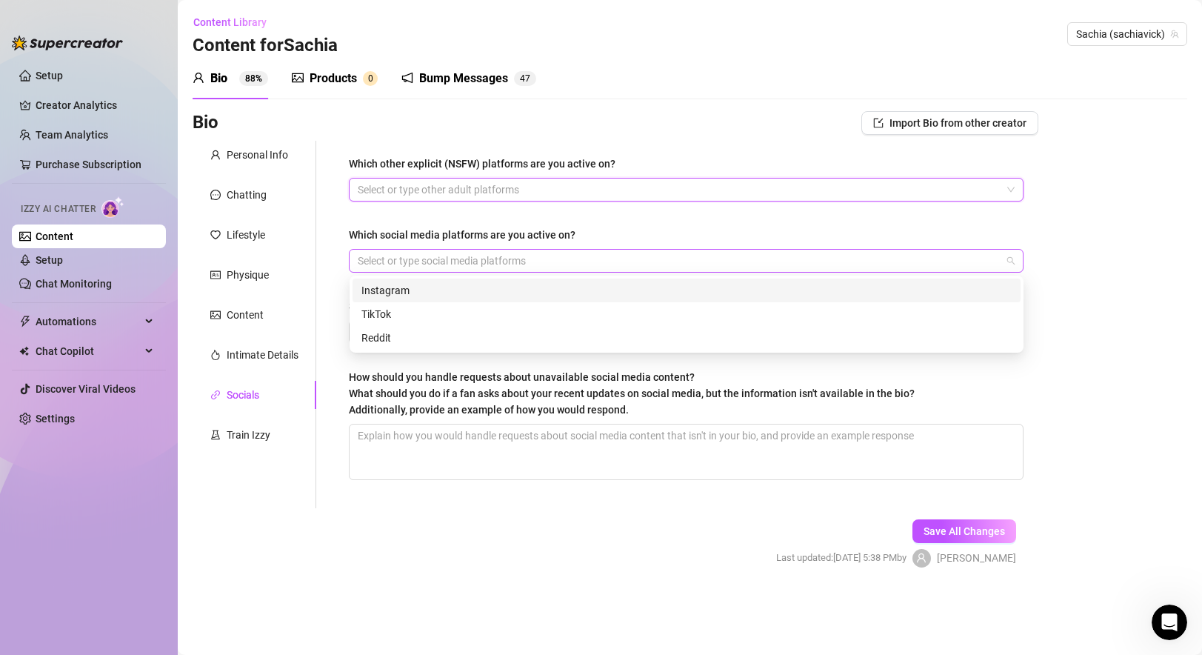
click at [434, 261] on div at bounding box center [678, 260] width 653 height 21
click at [426, 288] on div "Instagram" at bounding box center [686, 290] width 650 height 16
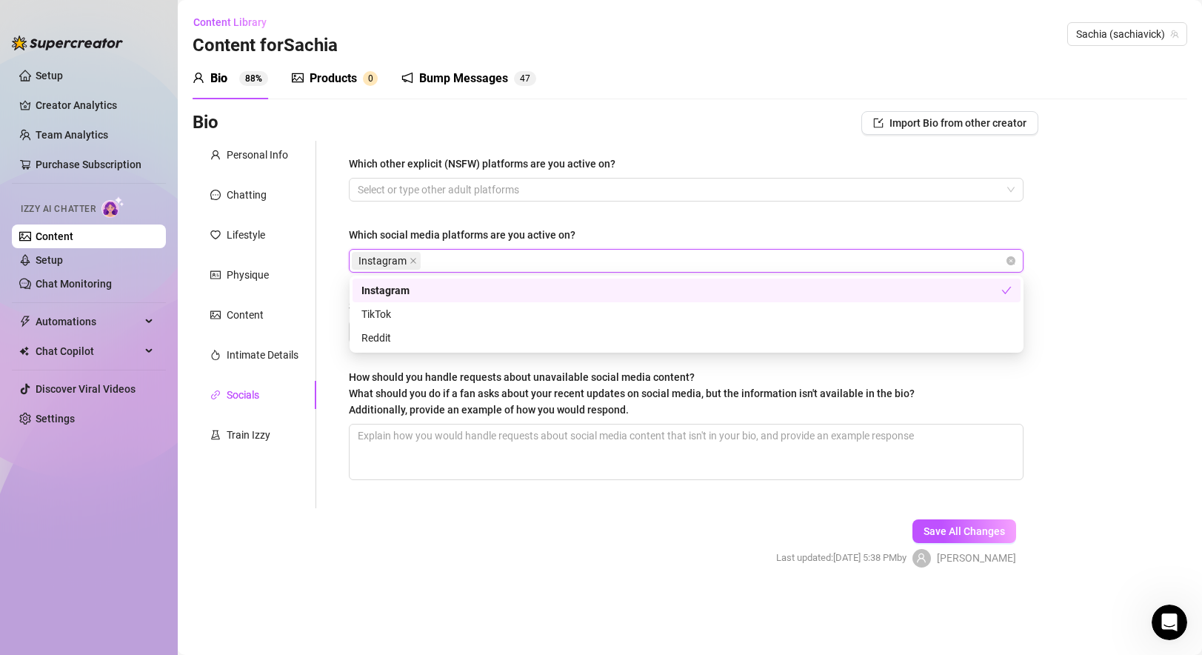
click at [509, 215] on div "Which other explicit (NSFW) platforms are you active on? Select or type other a…" at bounding box center [686, 324] width 675 height 338
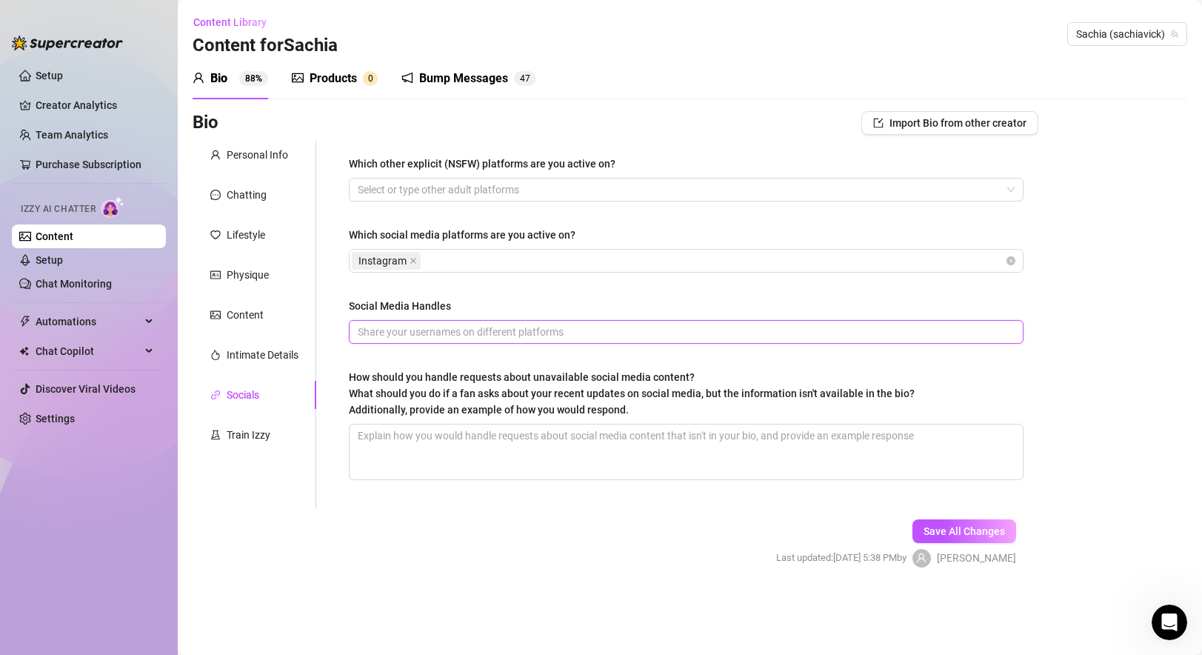
click at [431, 324] on input "Social Media Handles" at bounding box center [685, 332] width 654 height 16
click at [516, 378] on span "How should you handle requests about unavailable social media content? What sho…" at bounding box center [632, 393] width 566 height 44
click at [516, 424] on textarea "How should you handle requests about unavailable social media content? What sho…" at bounding box center [685, 451] width 673 height 55
click at [362, 368] on div "Which other explicit (NSFW) platforms are you active on? Select or type other a…" at bounding box center [686, 324] width 675 height 338
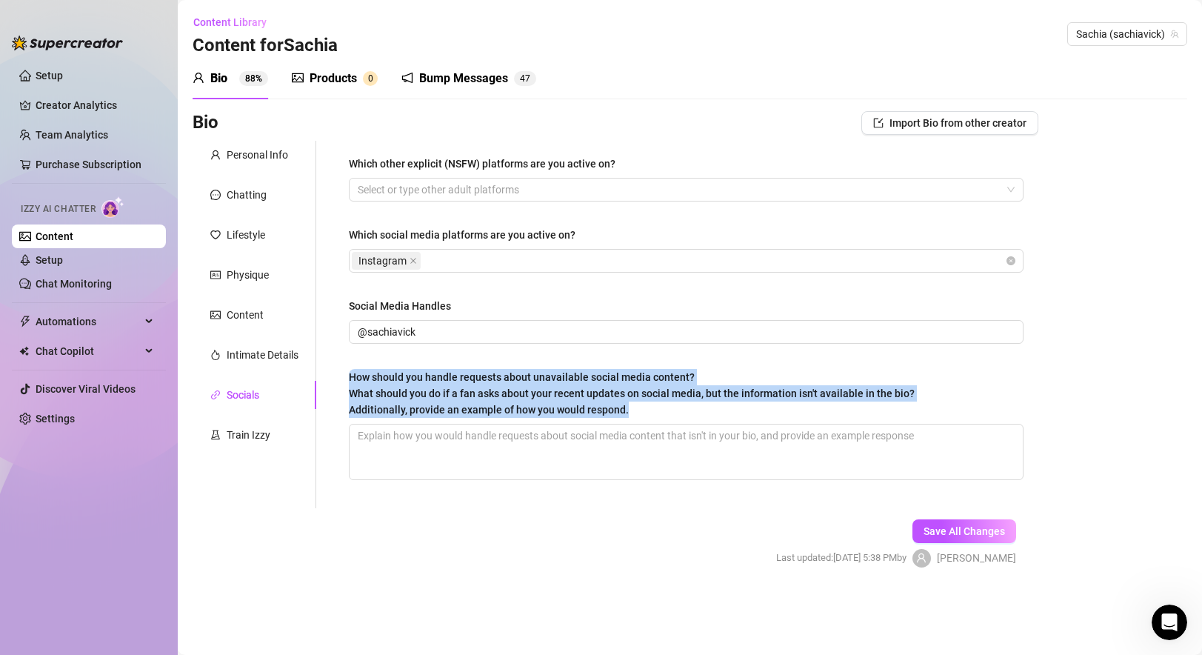
drag, startPoint x: 343, startPoint y: 372, endPoint x: 655, endPoint y: 407, distance: 313.7
click at [655, 407] on div "Which other explicit (NSFW) platforms are you active on? Select or type other a…" at bounding box center [686, 324] width 704 height 367
click at [470, 269] on div "Instagram" at bounding box center [678, 260] width 653 height 21
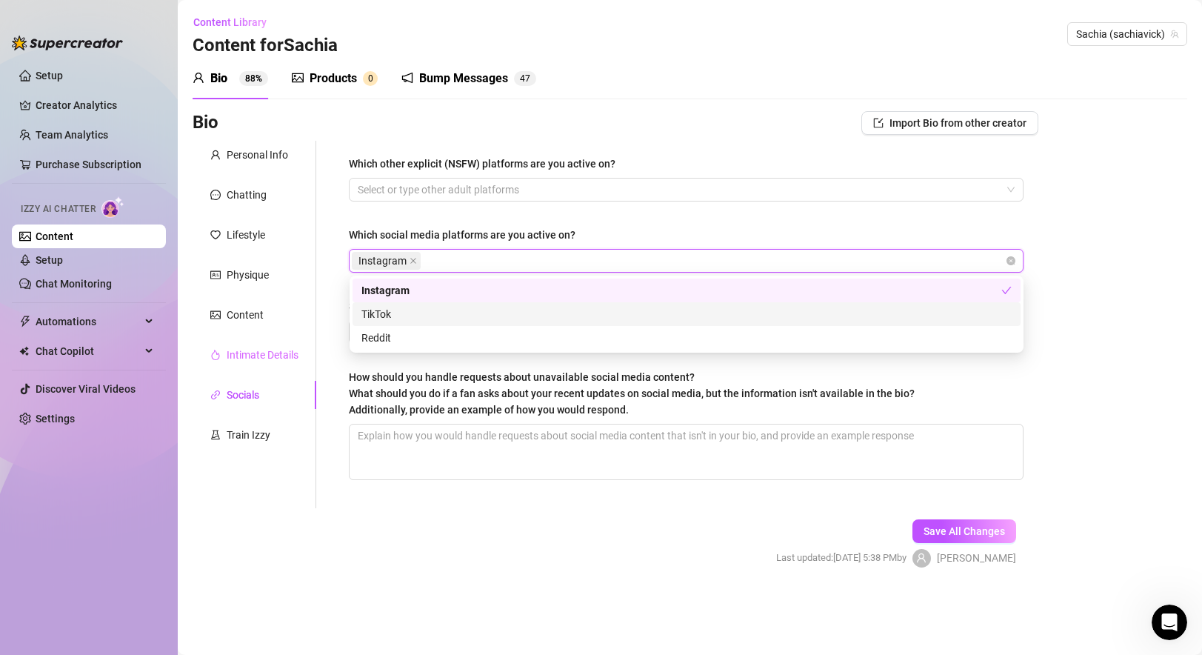
click at [315, 347] on div "Intimate Details" at bounding box center [255, 355] width 124 height 28
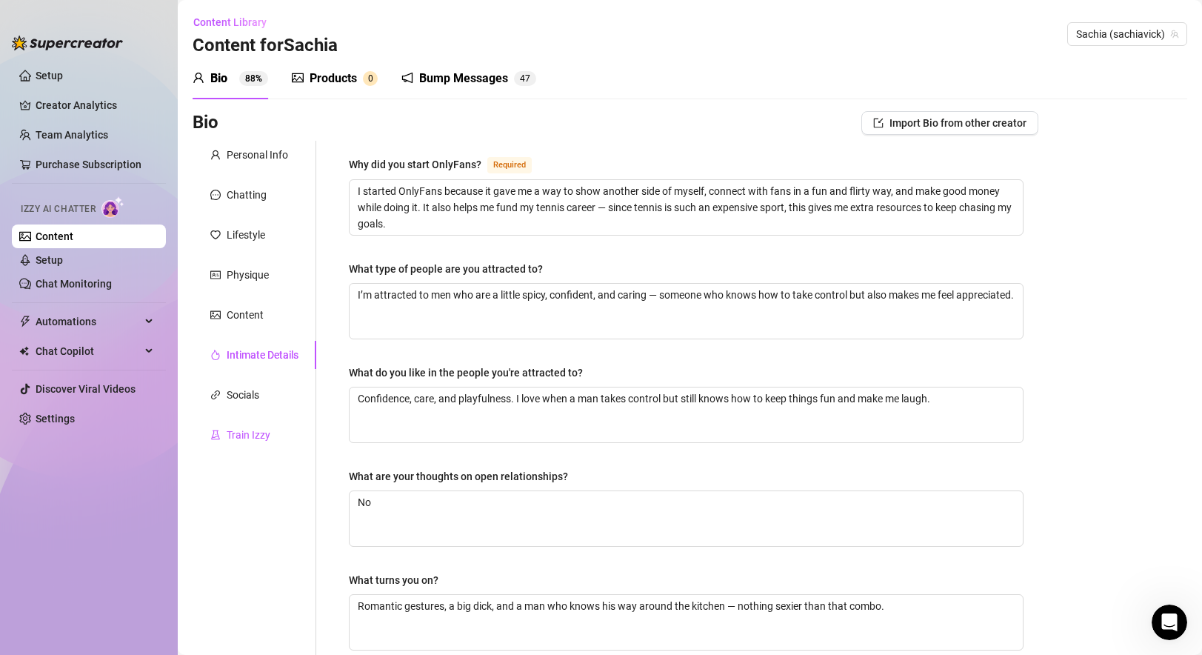
click at [246, 429] on div "Train Izzy" at bounding box center [249, 434] width 44 height 16
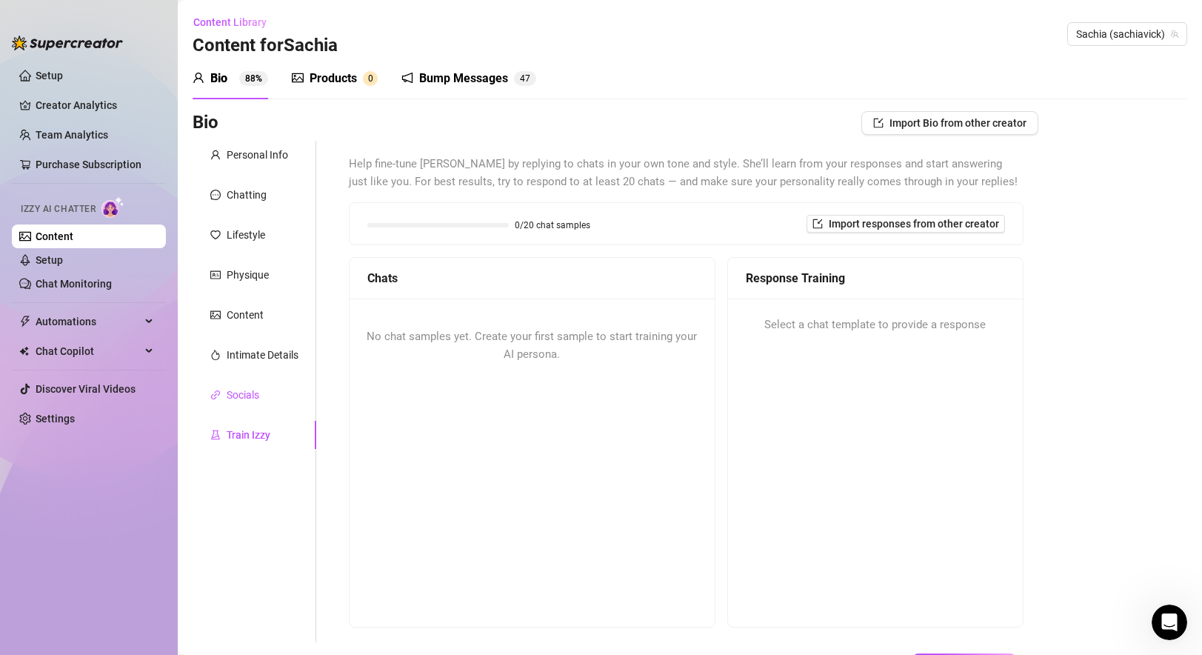
click at [248, 387] on div "Socials" at bounding box center [243, 395] width 33 height 16
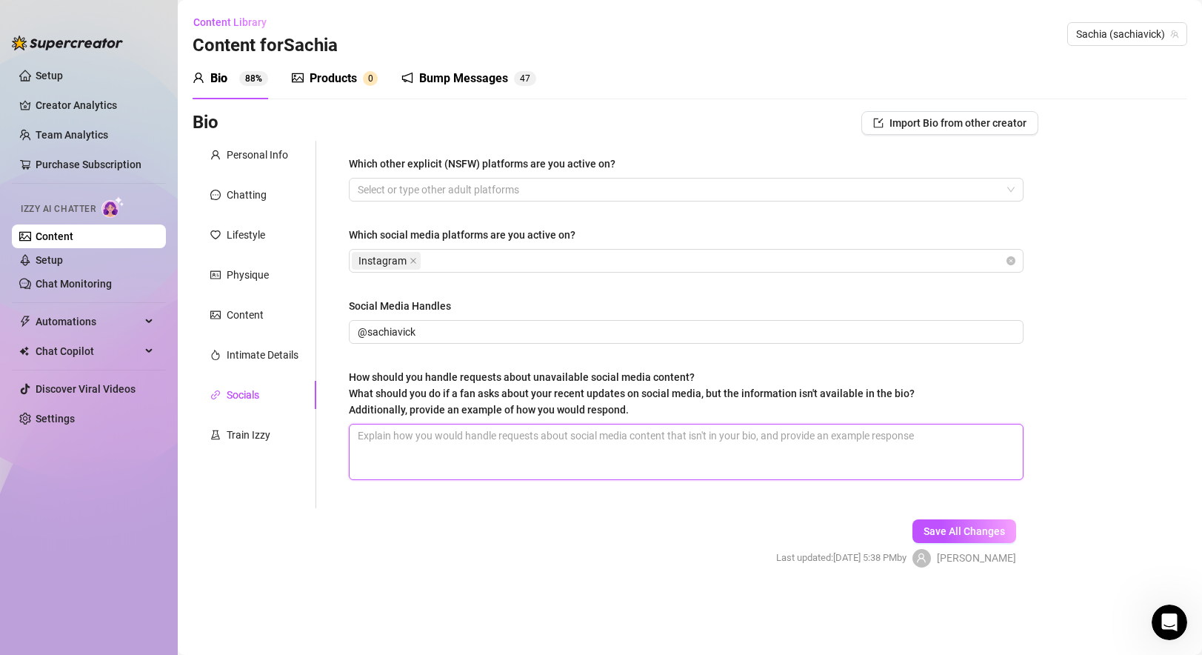
click at [413, 438] on textarea "How should you handle requests about unavailable social media content? What sho…" at bounding box center [685, 451] width 673 height 55
paste textarea "If a fan asks about social media content that isn’t in my bio, I would not shar…"
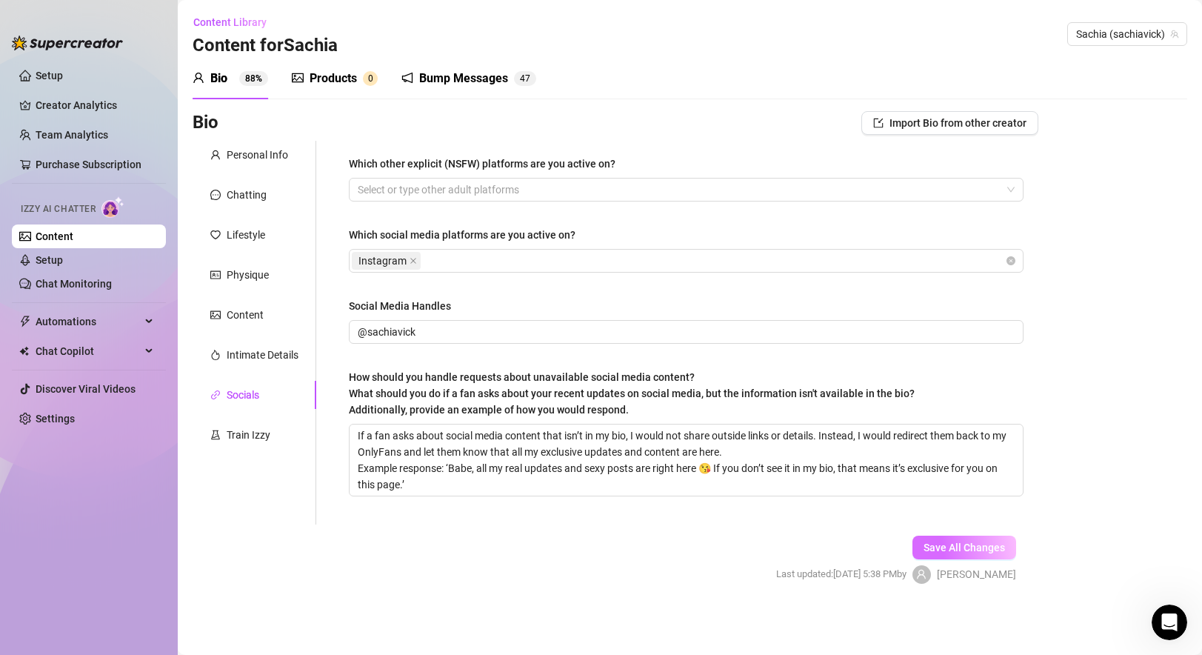
click at [869, 539] on button "Save All Changes" at bounding box center [964, 547] width 104 height 24
click at [254, 442] on div "Train Izzy" at bounding box center [249, 434] width 44 height 16
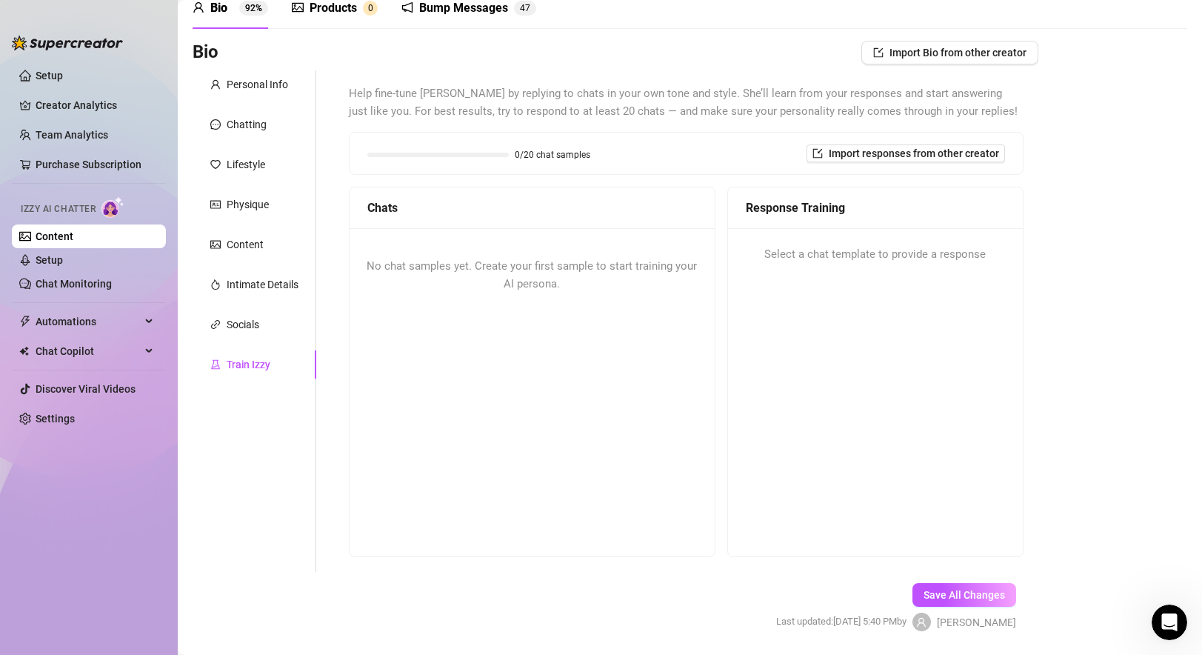
scroll to position [16, 0]
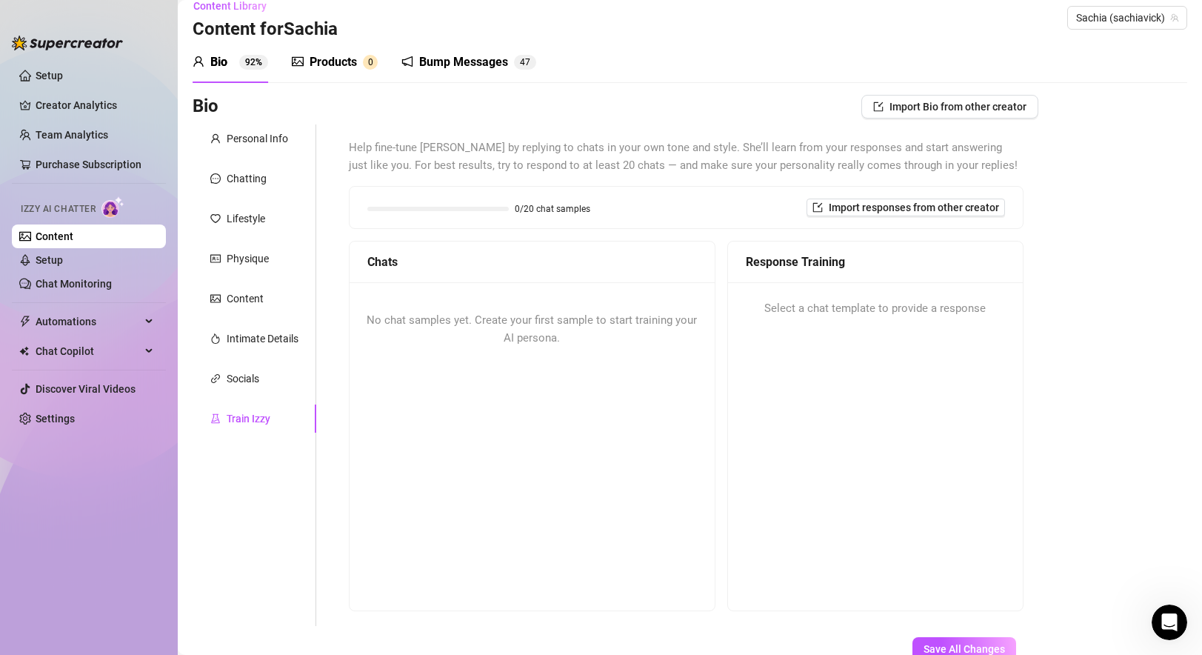
click at [463, 56] on div "Bump Messages" at bounding box center [463, 62] width 89 height 18
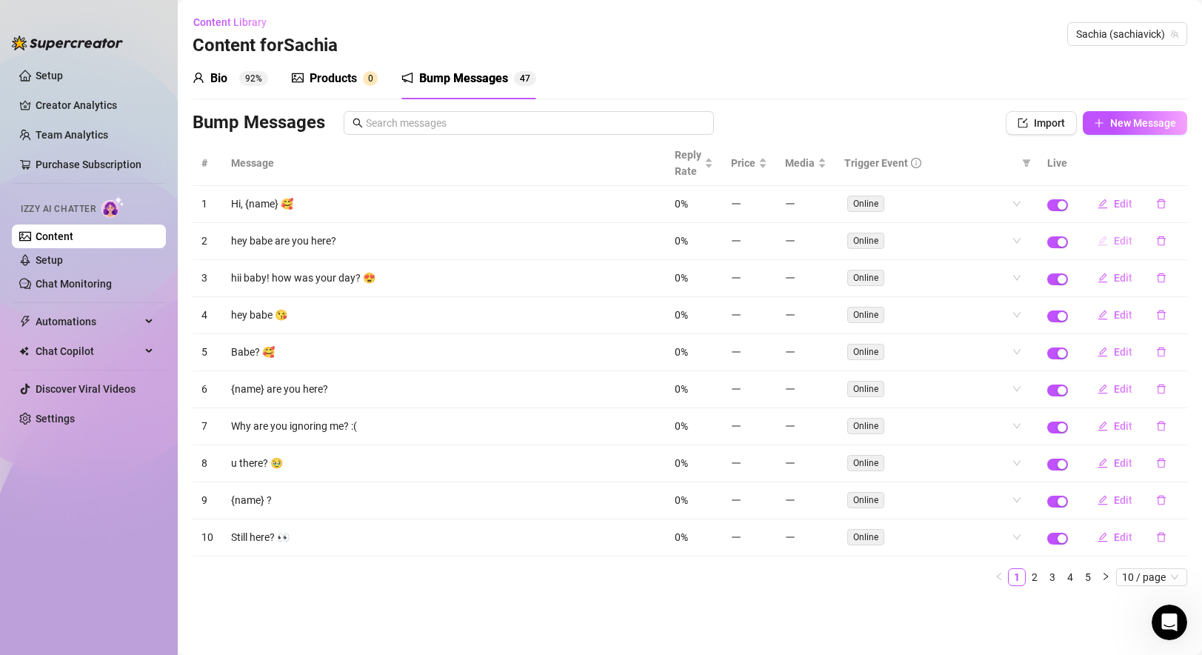
click at [869, 241] on span "Edit" at bounding box center [1123, 241] width 19 height 12
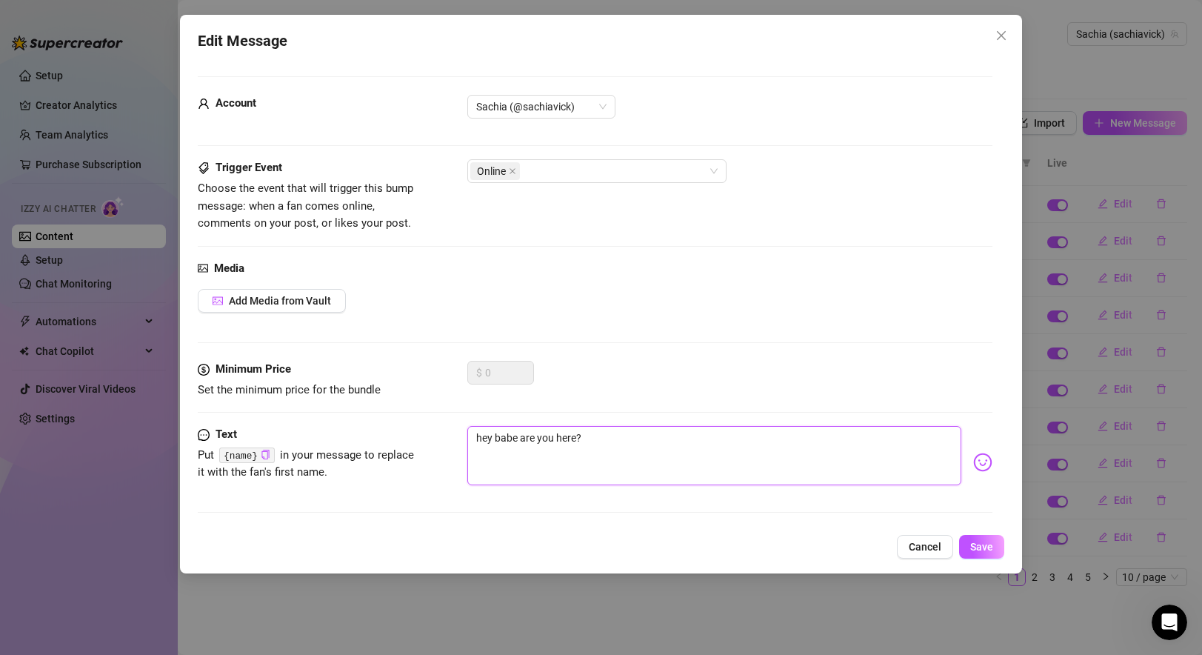
click at [578, 455] on textarea "hey babe are you here?" at bounding box center [713, 455] width 493 height 59
drag, startPoint x: 578, startPoint y: 441, endPoint x: 478, endPoint y: 437, distance: 99.3
click at [478, 437] on textarea "hey babe are you here?" at bounding box center [713, 455] width 493 height 59
click at [570, 446] on textarea "hey babe are you here?" at bounding box center [713, 455] width 493 height 59
click at [869, 544] on span "Save" at bounding box center [981, 547] width 23 height 12
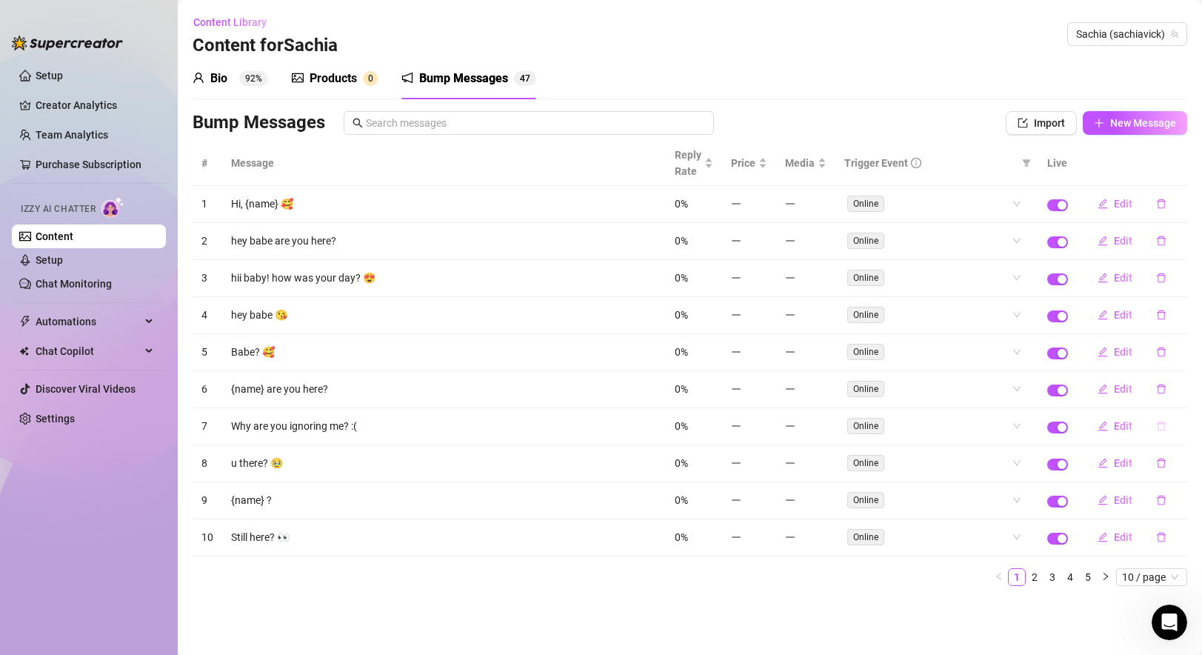
click at [869, 430] on icon "delete" at bounding box center [1161, 426] width 10 height 10
click at [869, 383] on span "Yes" at bounding box center [1177, 387] width 18 height 12
click at [869, 535] on div "Online Comment Like" at bounding box center [929, 536] width 164 height 21
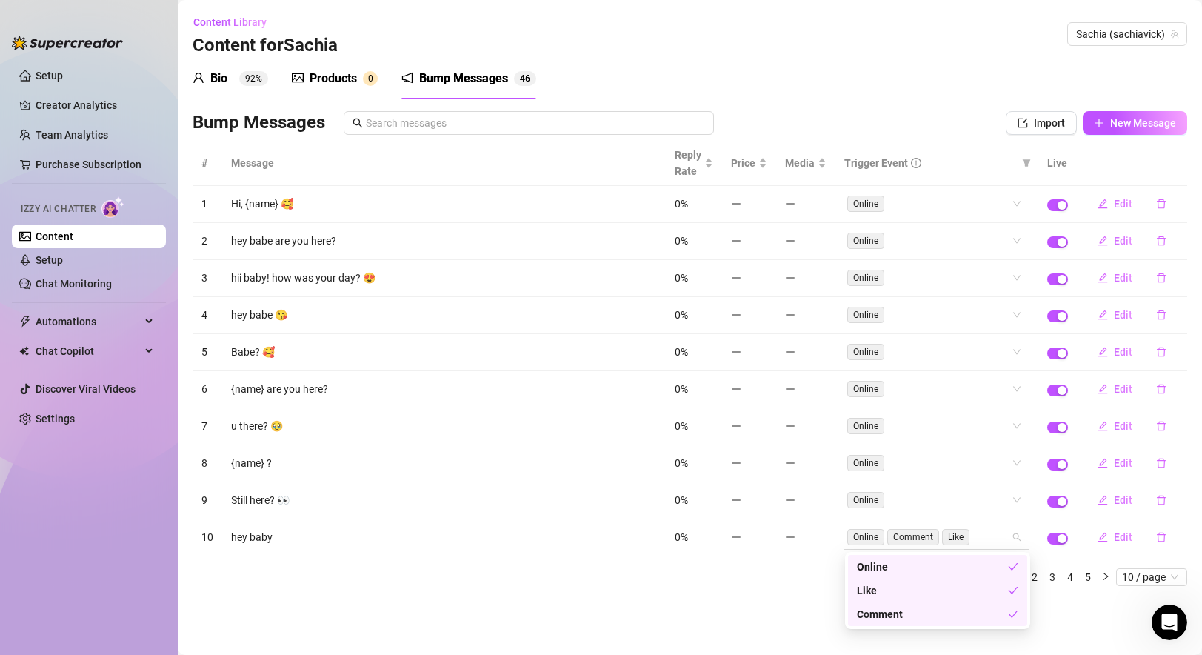
click at [869, 535] on div "Online Comment Like" at bounding box center [929, 536] width 164 height 21
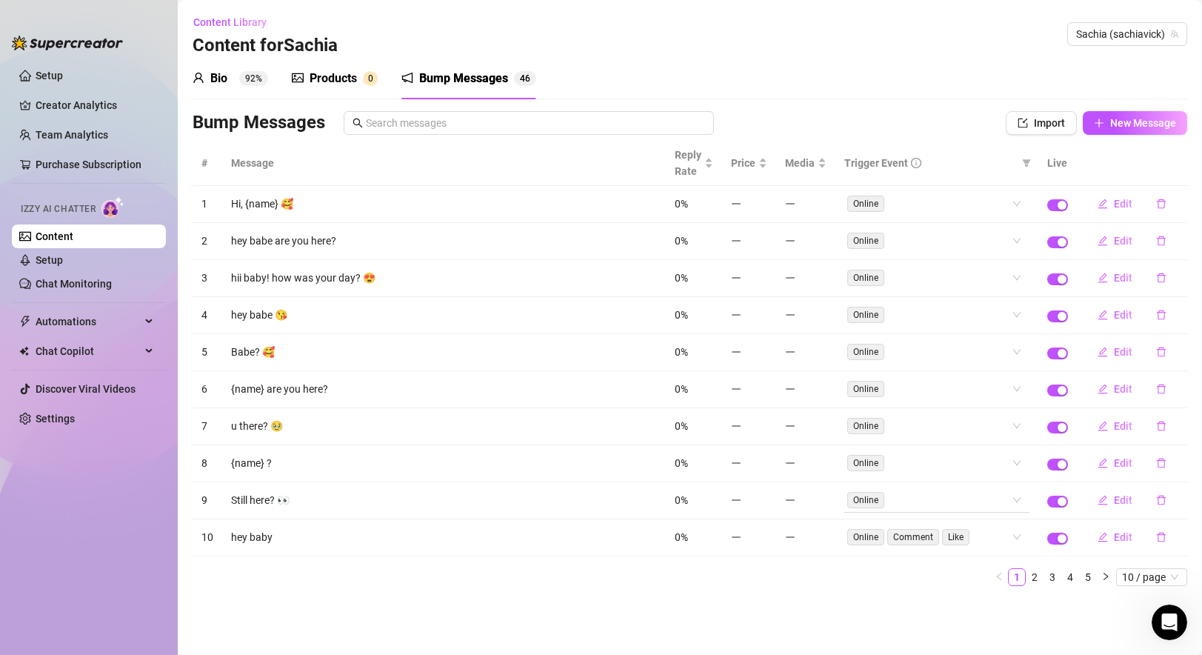
click at [869, 499] on div "Online" at bounding box center [929, 499] width 164 height 21
click at [869, 492] on div "Online" at bounding box center [929, 499] width 164 height 21
click at [869, 123] on span "New Message" at bounding box center [1143, 123] width 66 height 12
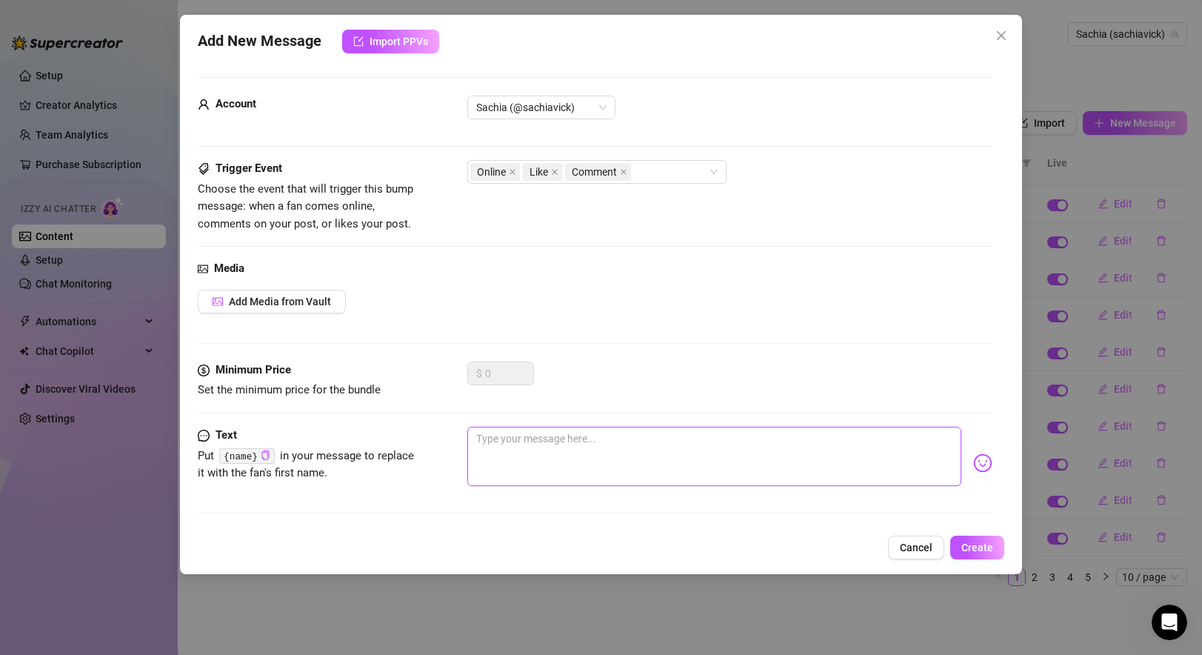
click at [557, 451] on textarea at bounding box center [713, 455] width 493 height 59
click at [512, 166] on span at bounding box center [512, 172] width 7 height 16
click at [574, 170] on icon "close" at bounding box center [570, 171] width 7 height 7
click at [869, 541] on span "Create" at bounding box center [977, 547] width 32 height 12
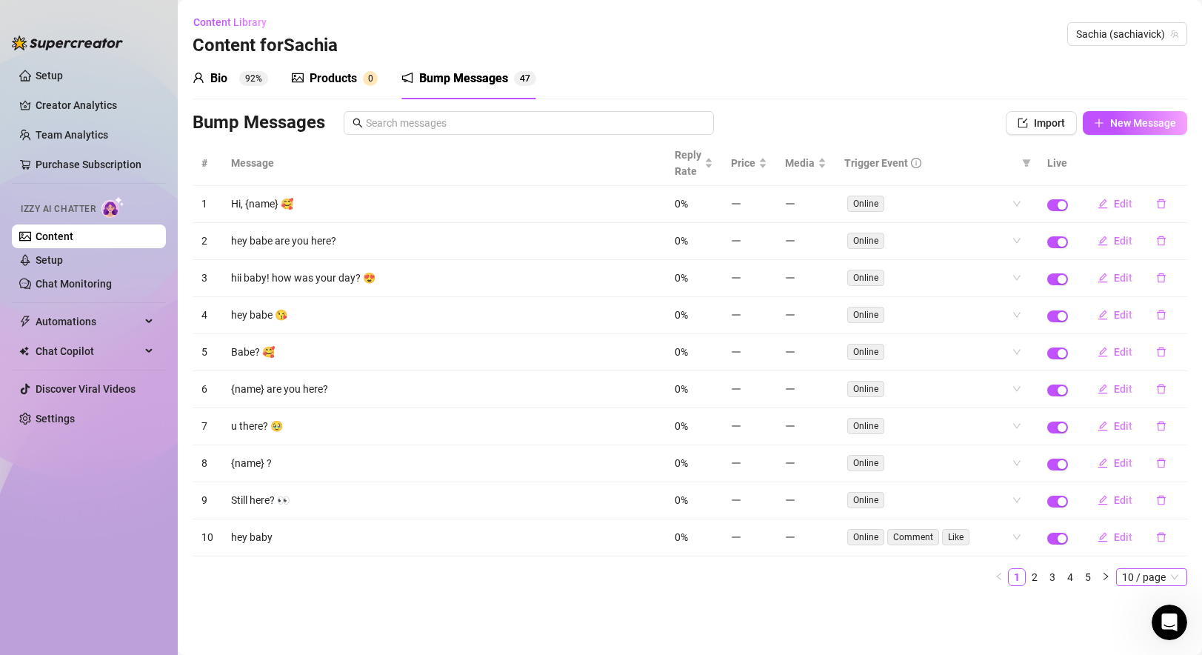
click at [869, 578] on span "10 / page" at bounding box center [1151, 577] width 59 height 16
click at [869, 551] on div "100 / page" at bounding box center [1153, 550] width 50 height 16
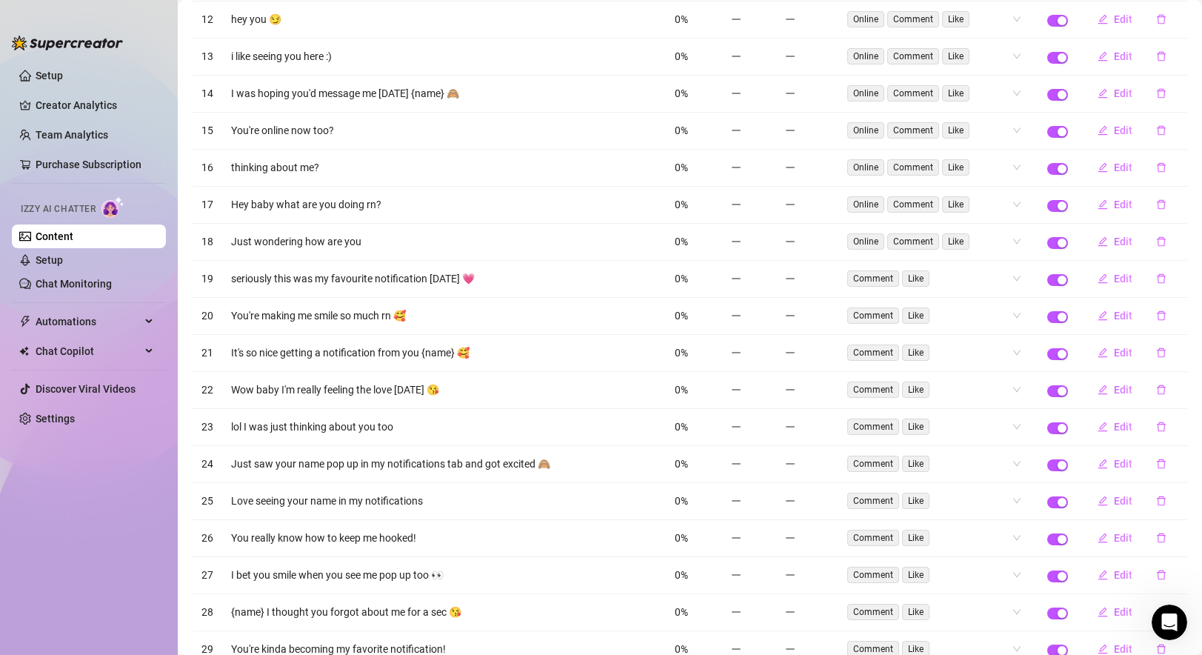
scroll to position [592, 0]
click at [869, 278] on span "Edit" at bounding box center [1123, 278] width 19 height 12
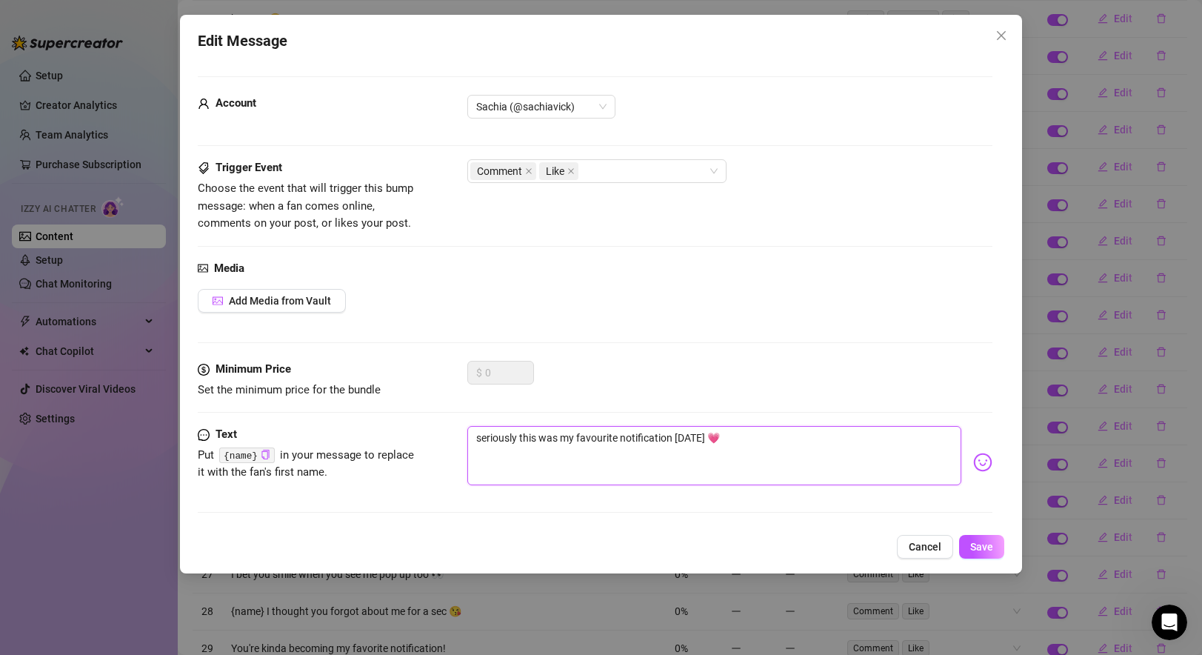
click at [601, 439] on textarea "seriously this was my favourite notification today 💗" at bounding box center [713, 455] width 493 height 59
click at [869, 547] on button "Save" at bounding box center [981, 547] width 45 height 24
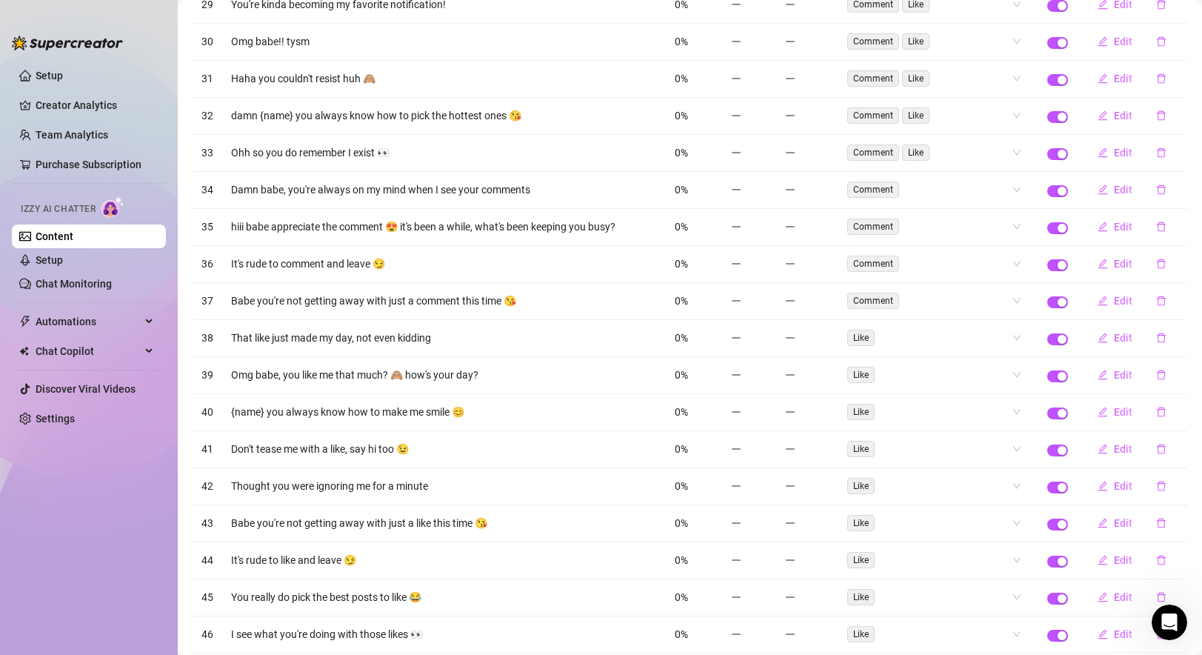
scroll to position [1235, 0]
click at [869, 191] on icon "delete" at bounding box center [1161, 191] width 9 height 10
click at [869, 146] on span "Yes" at bounding box center [1177, 152] width 18 height 12
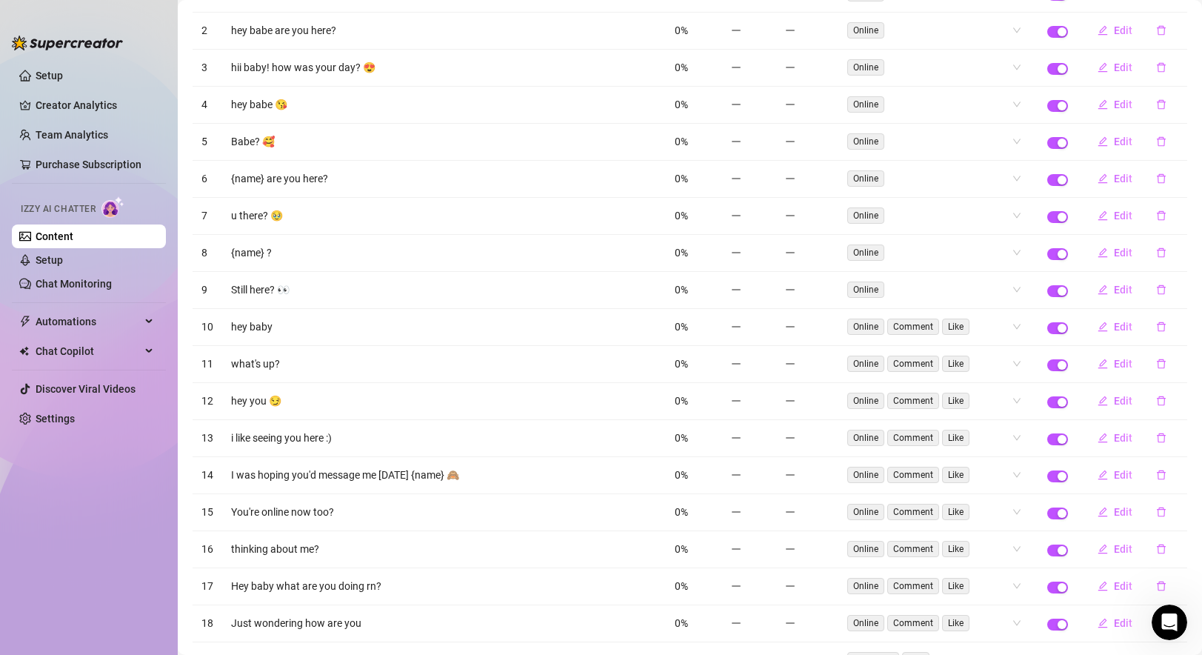
scroll to position [213, 0]
click at [869, 252] on icon "delete" at bounding box center [1161, 250] width 10 height 10
click at [869, 259] on td at bounding box center [1057, 250] width 39 height 37
click at [869, 251] on span "button" at bounding box center [1057, 252] width 21 height 12
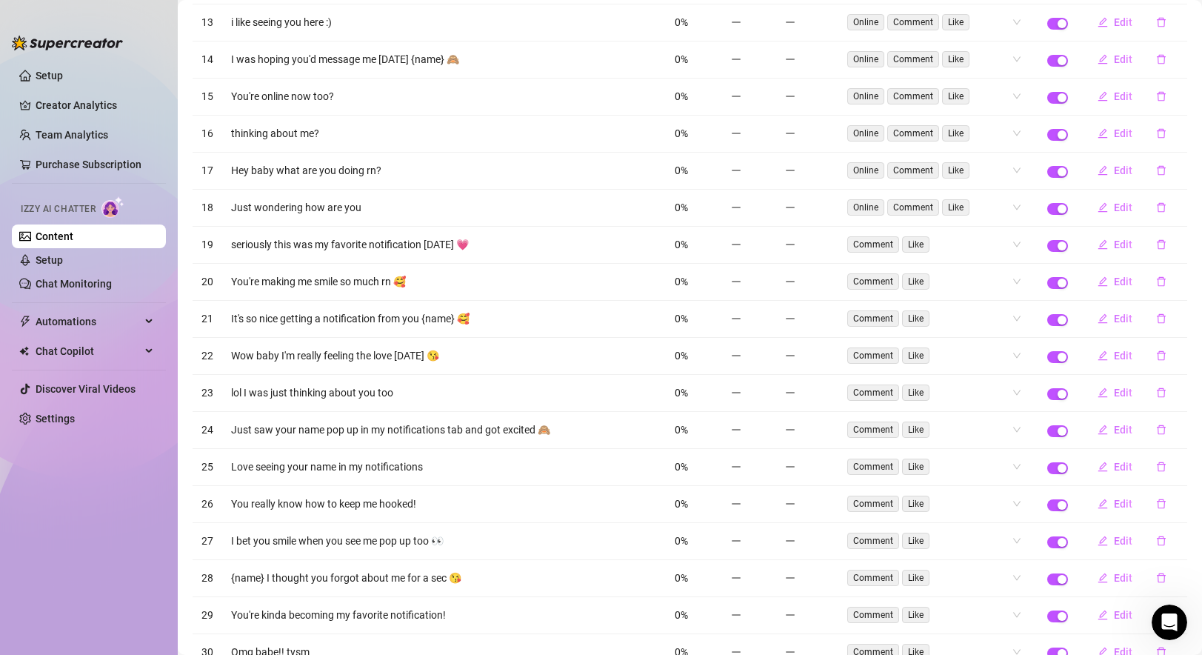
scroll to position [0, 0]
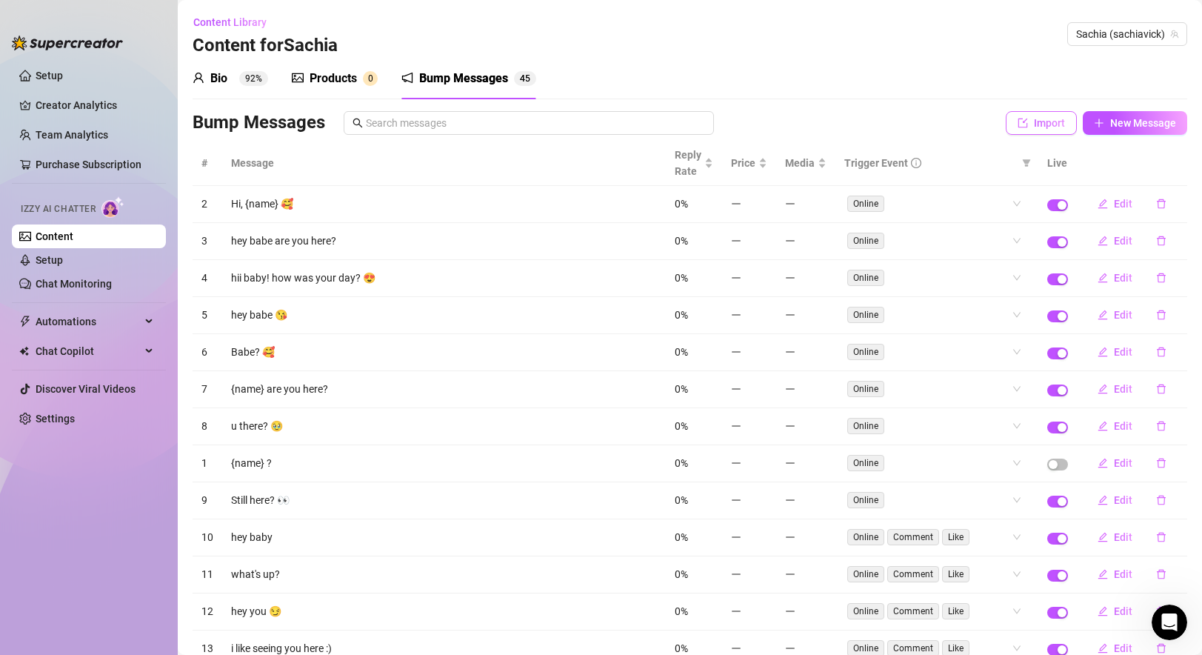
click at [869, 124] on icon "import" at bounding box center [1022, 123] width 10 height 10
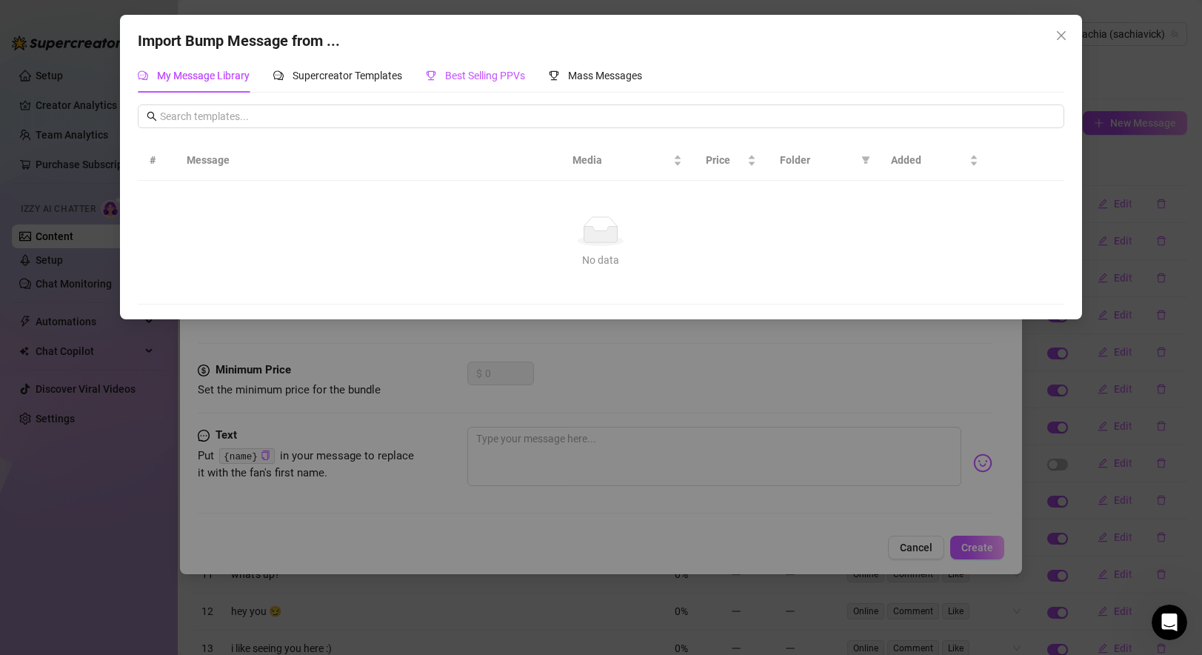
click at [489, 78] on span "Best Selling PPVs" at bounding box center [485, 76] width 80 height 12
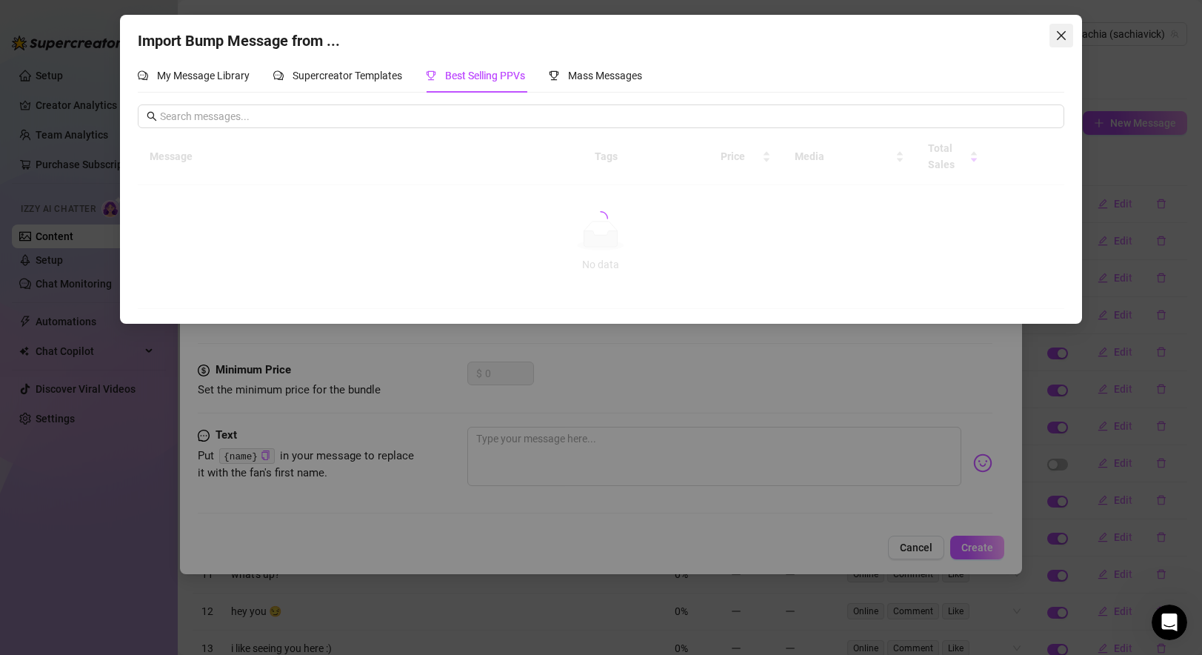
click at [869, 35] on icon "close" at bounding box center [1061, 36] width 12 height 12
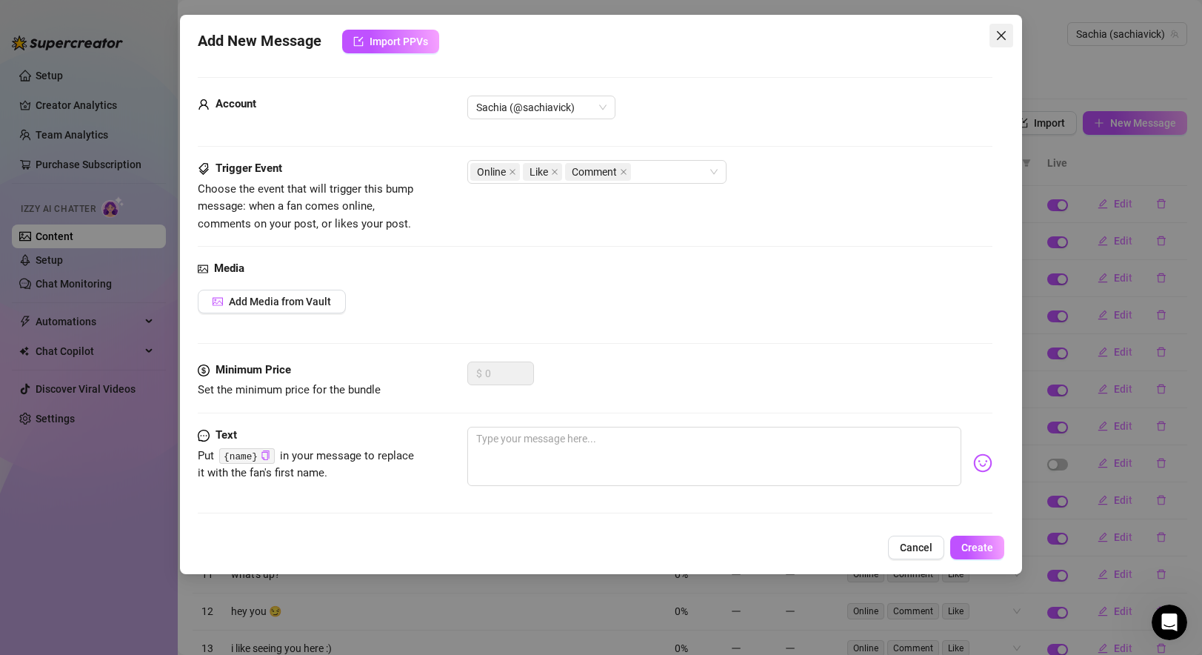
click at [869, 37] on icon "close" at bounding box center [1000, 35] width 9 height 9
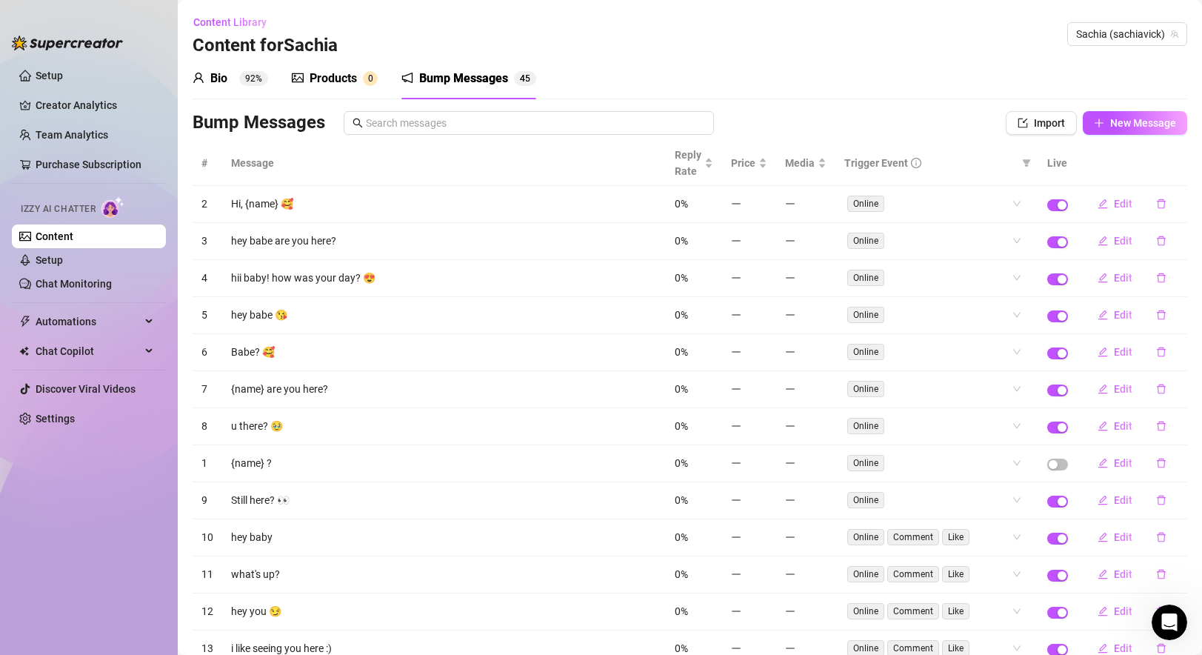
click at [220, 82] on div "Bio" at bounding box center [218, 79] width 17 height 18
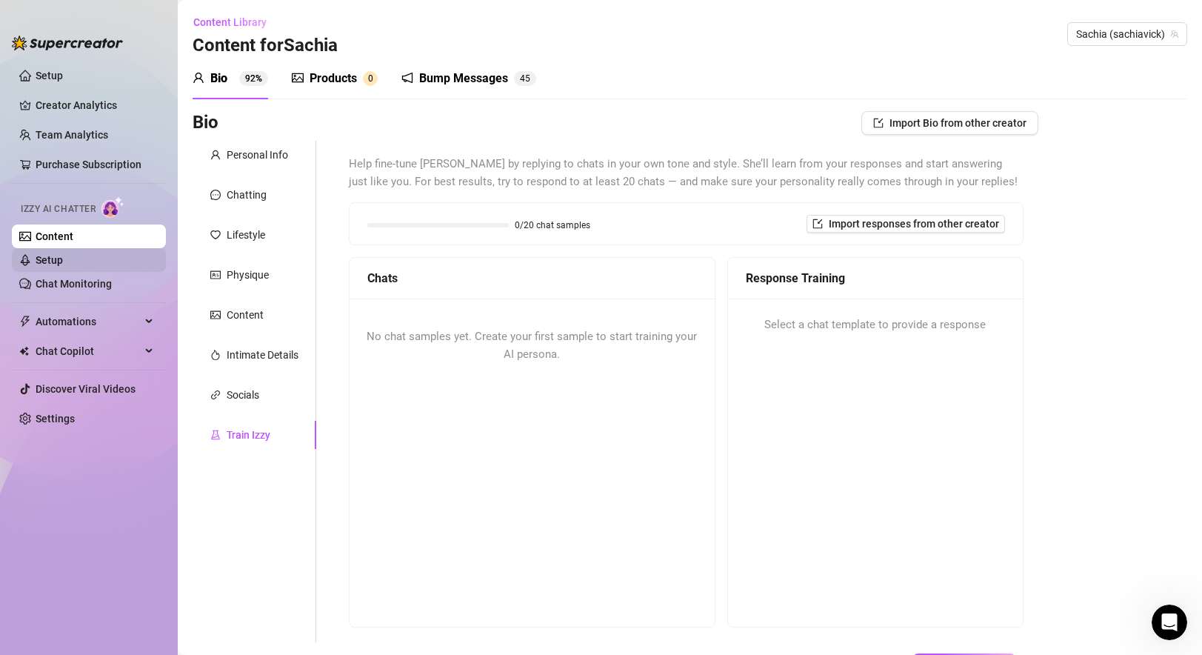
click at [63, 257] on link "Setup" at bounding box center [49, 260] width 27 height 12
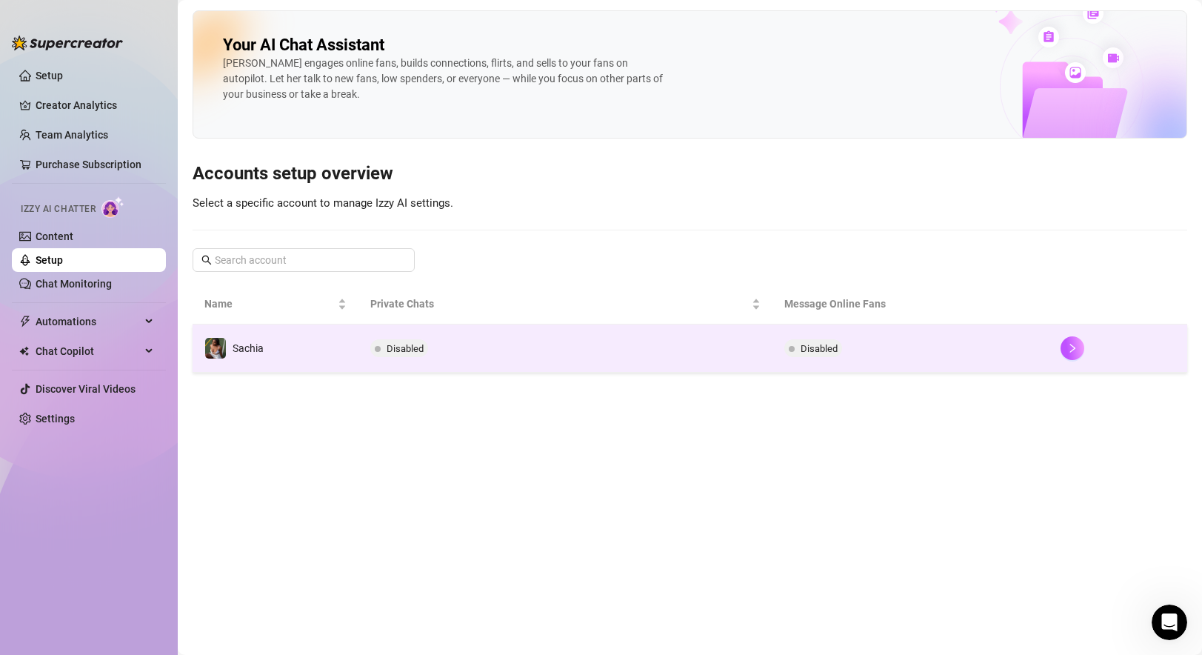
click at [406, 349] on span "Disabled" at bounding box center [405, 348] width 37 height 11
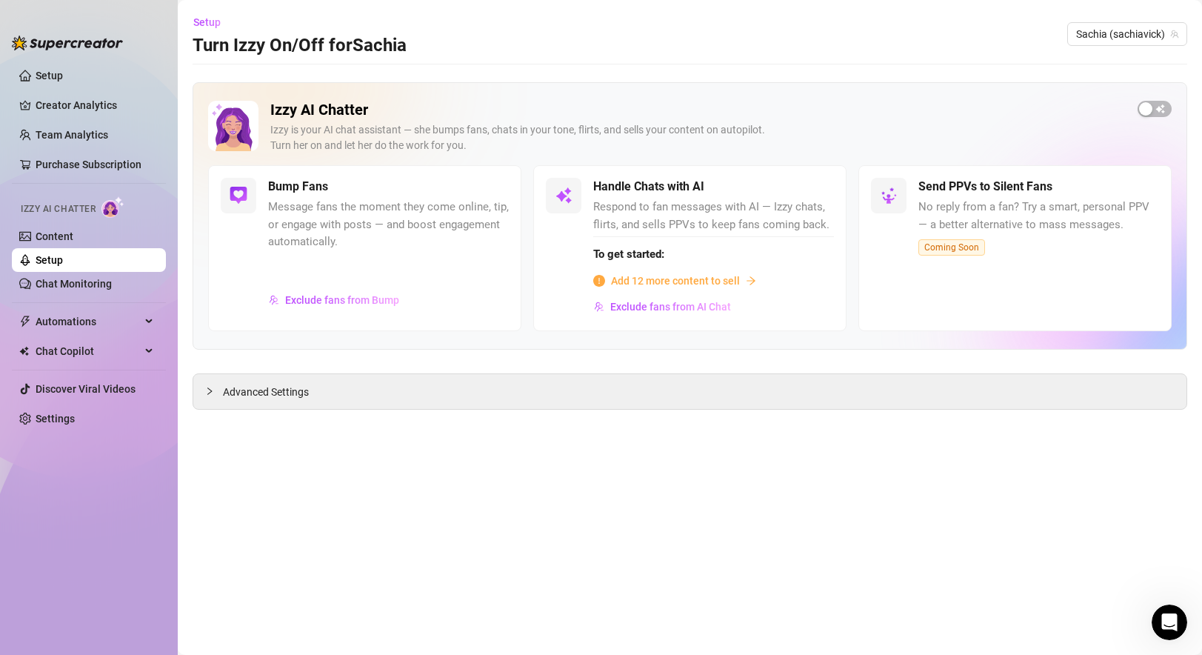
click at [663, 281] on span "Add 12 more content to sell" at bounding box center [675, 280] width 129 height 16
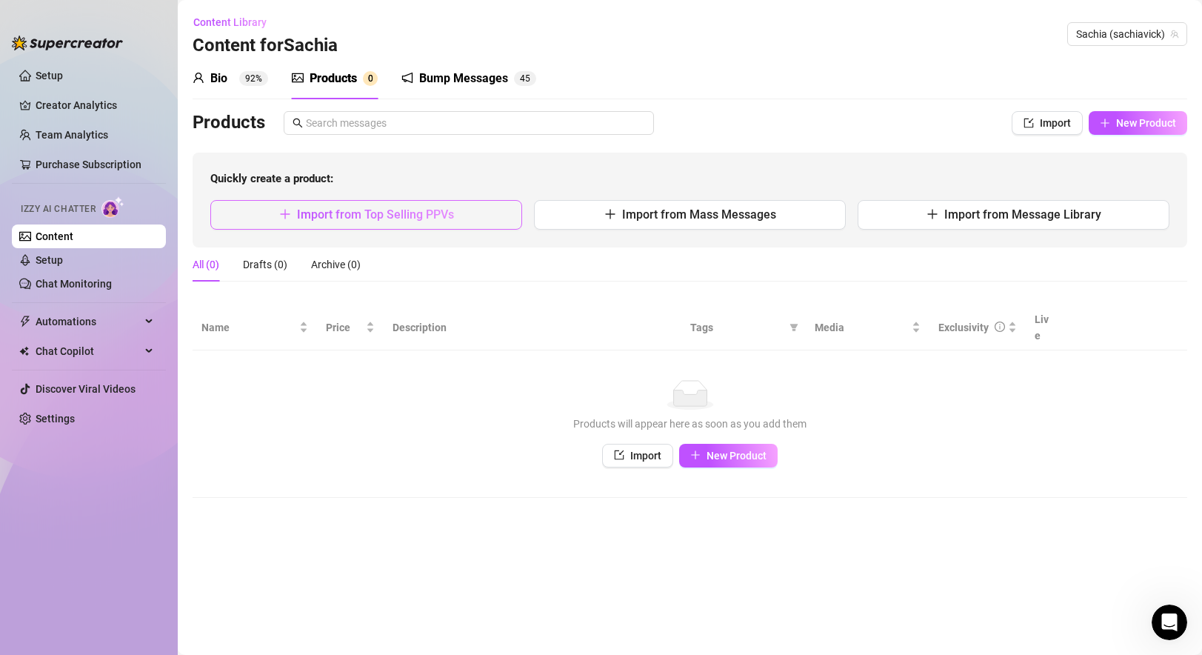
click at [393, 217] on span "Import from Top Selling PPVs" at bounding box center [375, 214] width 157 height 14
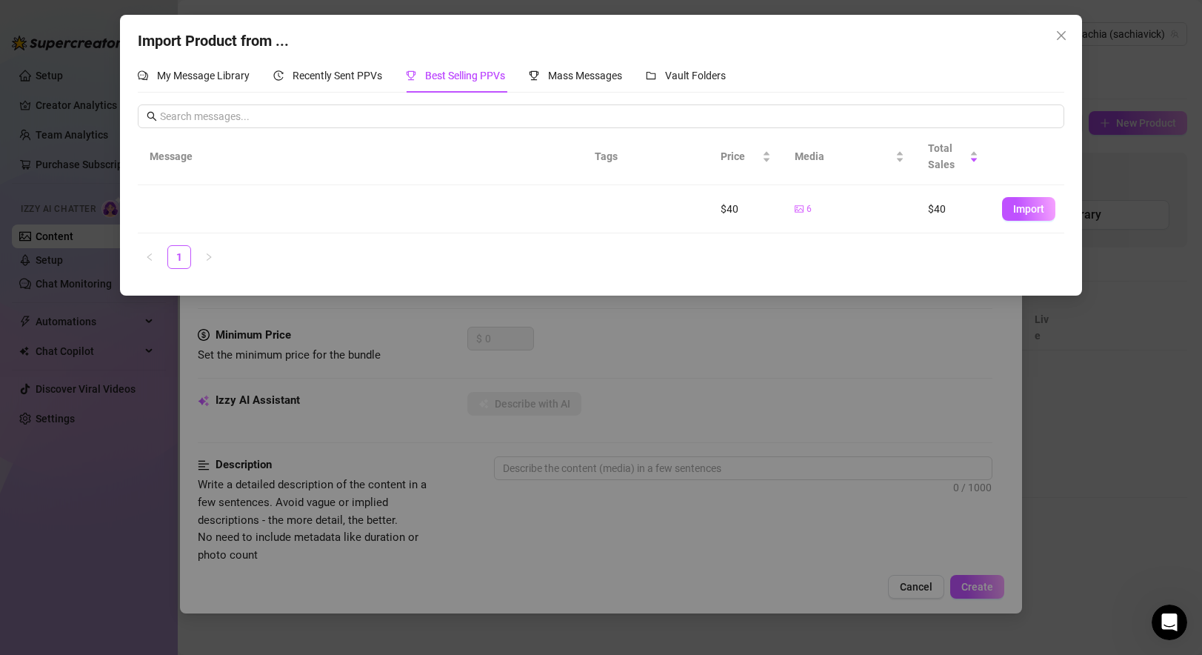
click at [801, 209] on icon "picture" at bounding box center [798, 209] width 9 height 7
click at [869, 269] on ul "1" at bounding box center [601, 257] width 926 height 24
click at [703, 78] on span "Vault Folders" at bounding box center [695, 76] width 61 height 12
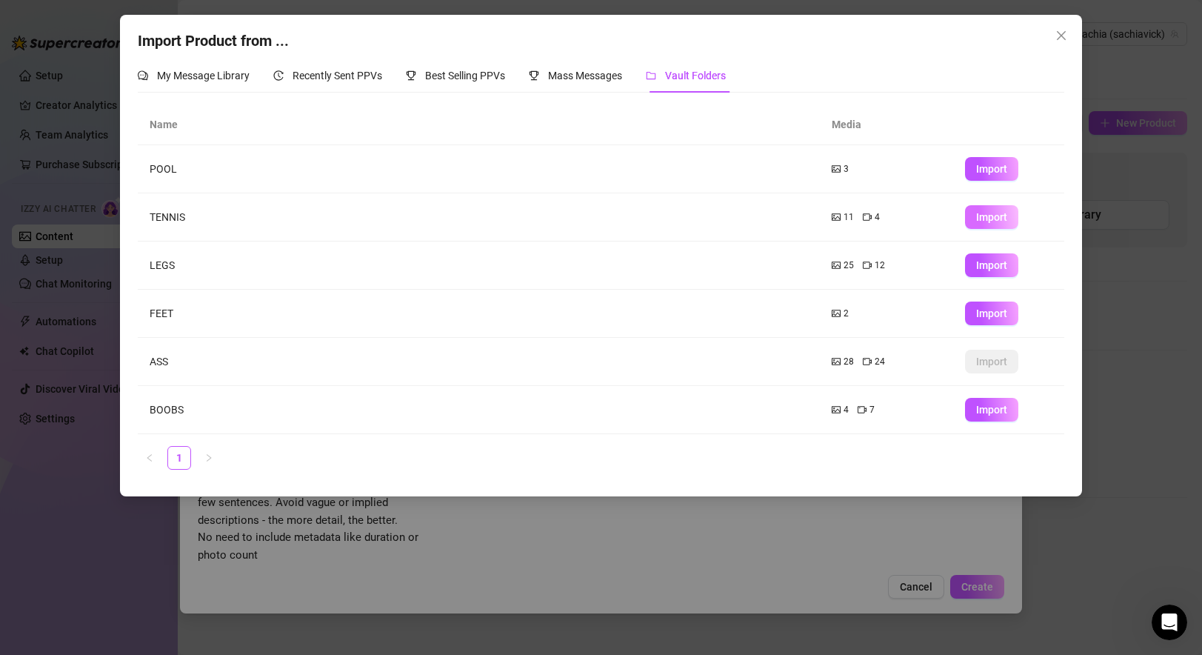
click at [869, 216] on span "Import" at bounding box center [991, 217] width 31 height 12
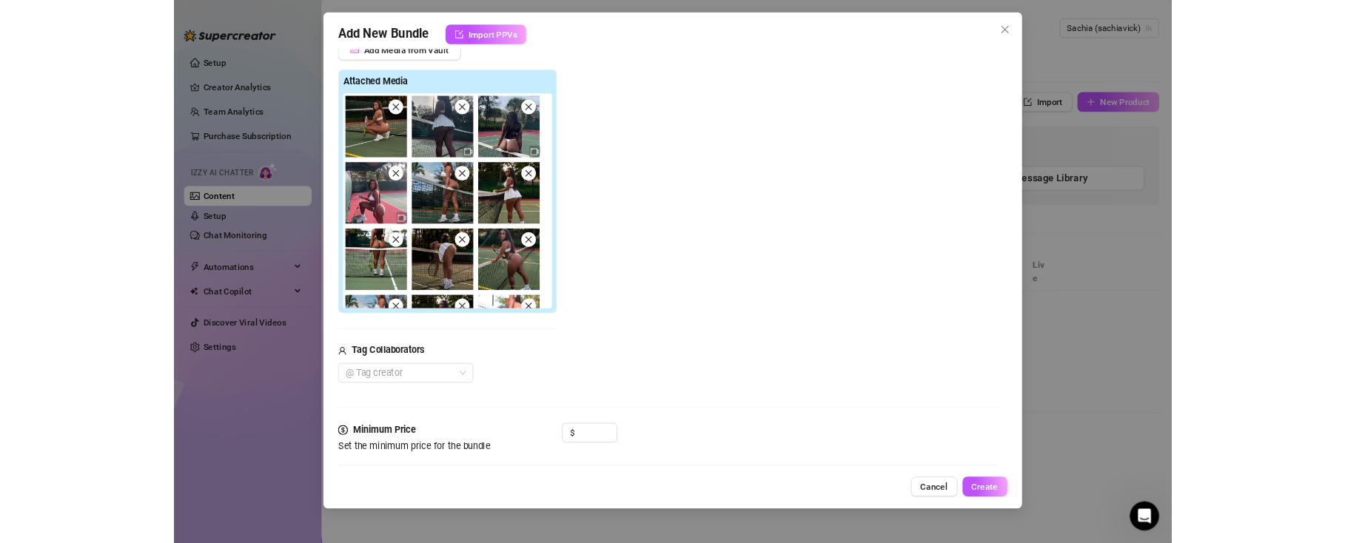
scroll to position [56, 0]
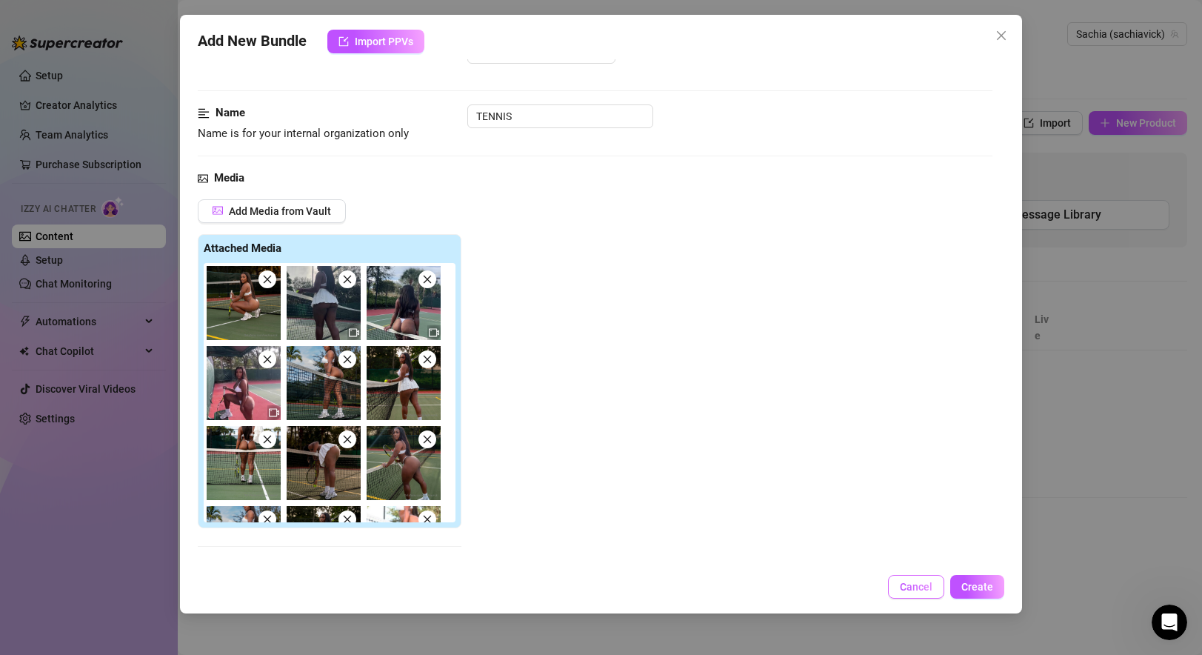
click at [869, 583] on span "Cancel" at bounding box center [916, 586] width 33 height 12
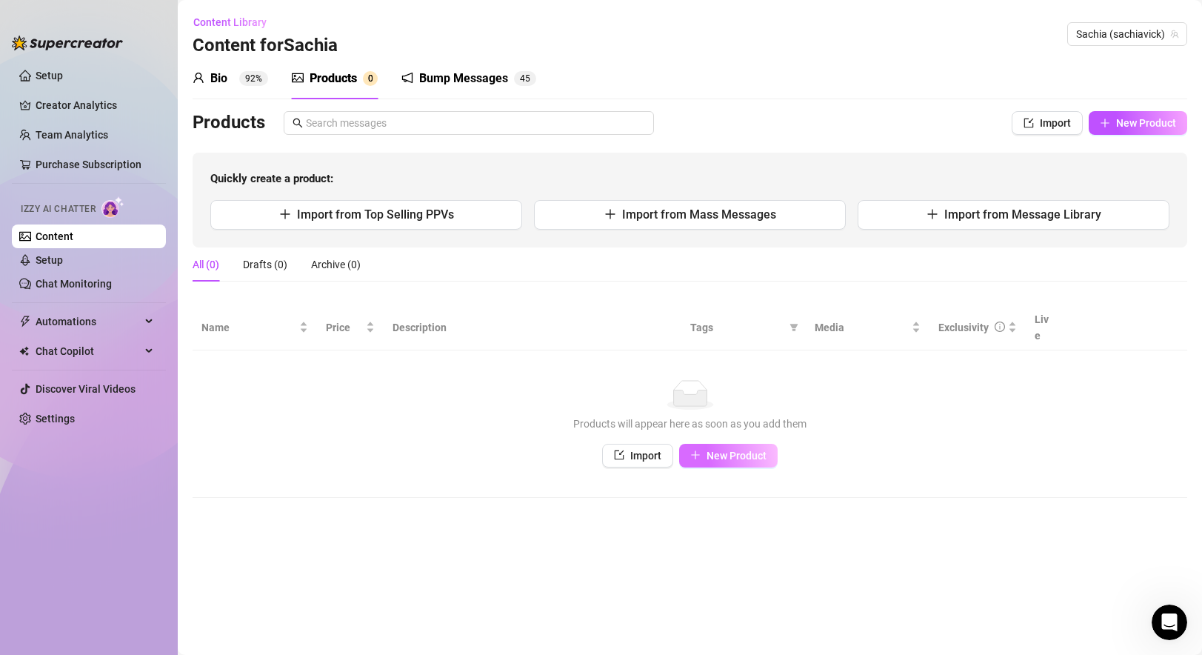
click at [746, 449] on span "New Product" at bounding box center [736, 455] width 60 height 12
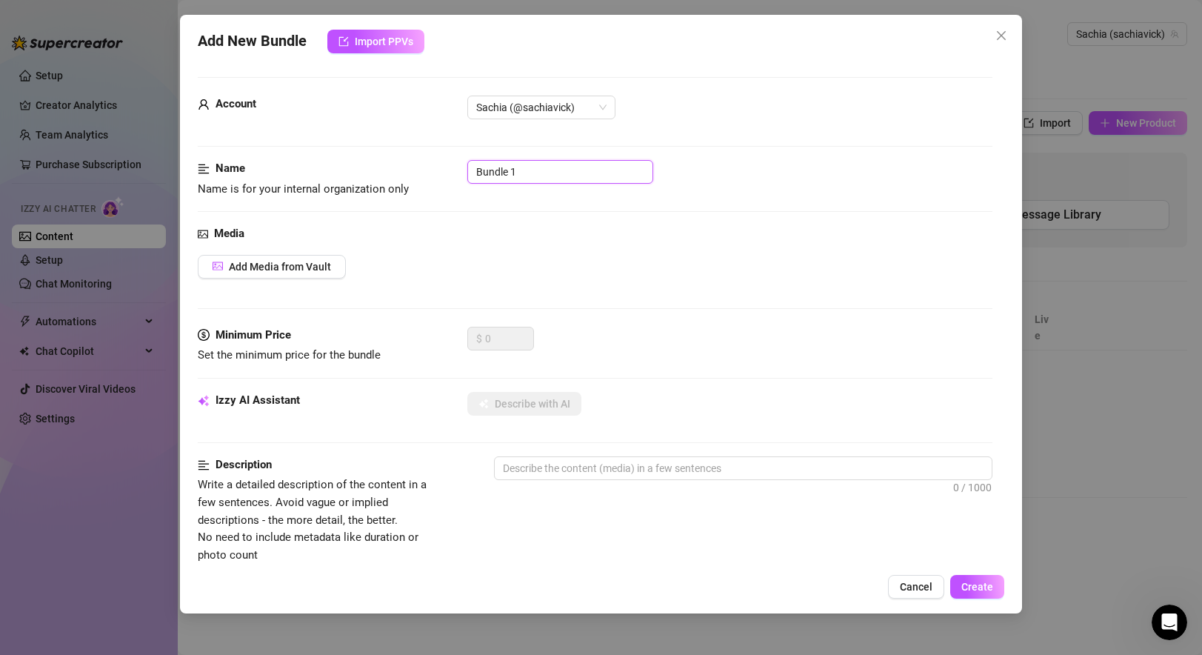
drag, startPoint x: 535, startPoint y: 173, endPoint x: 451, endPoint y: 162, distance: 84.3
click at [451, 163] on div "Name Name is for your internal organization only Bundle 1" at bounding box center [595, 179] width 794 height 38
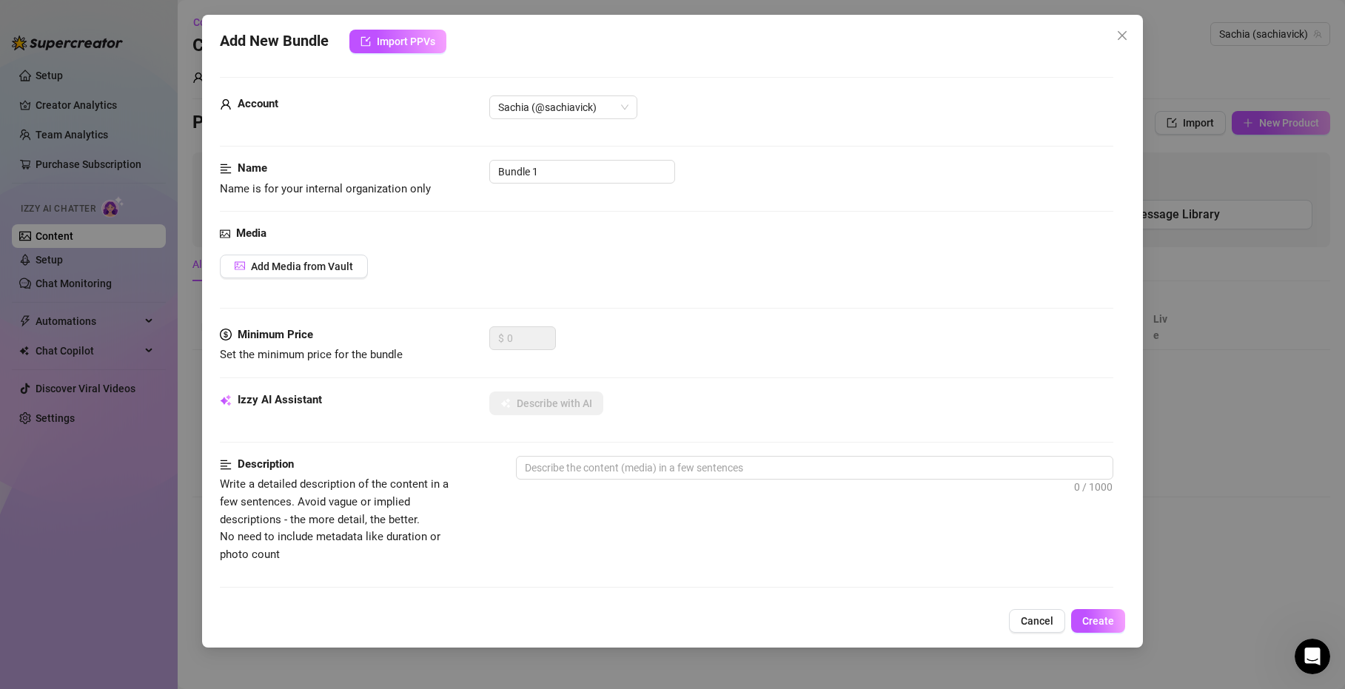
click at [869, 654] on div "Add New Bundle Import PPVs Account Sachia (@sachiavick) Name Name is for your i…" at bounding box center [672, 344] width 1345 height 689
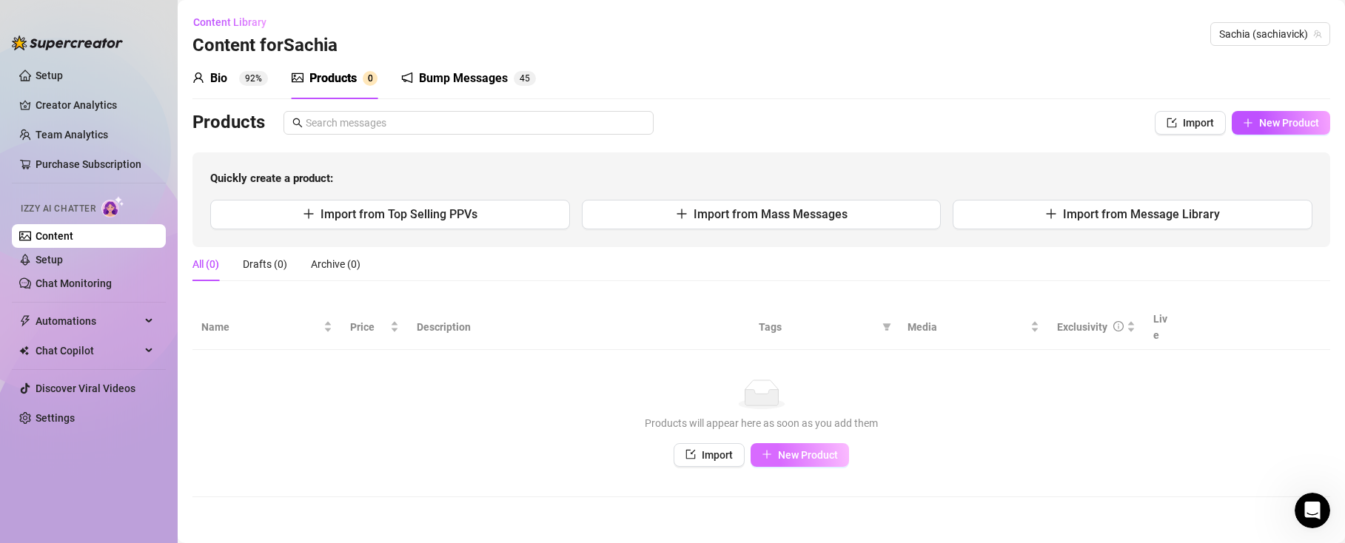
click at [789, 449] on span "New Product" at bounding box center [808, 455] width 60 height 12
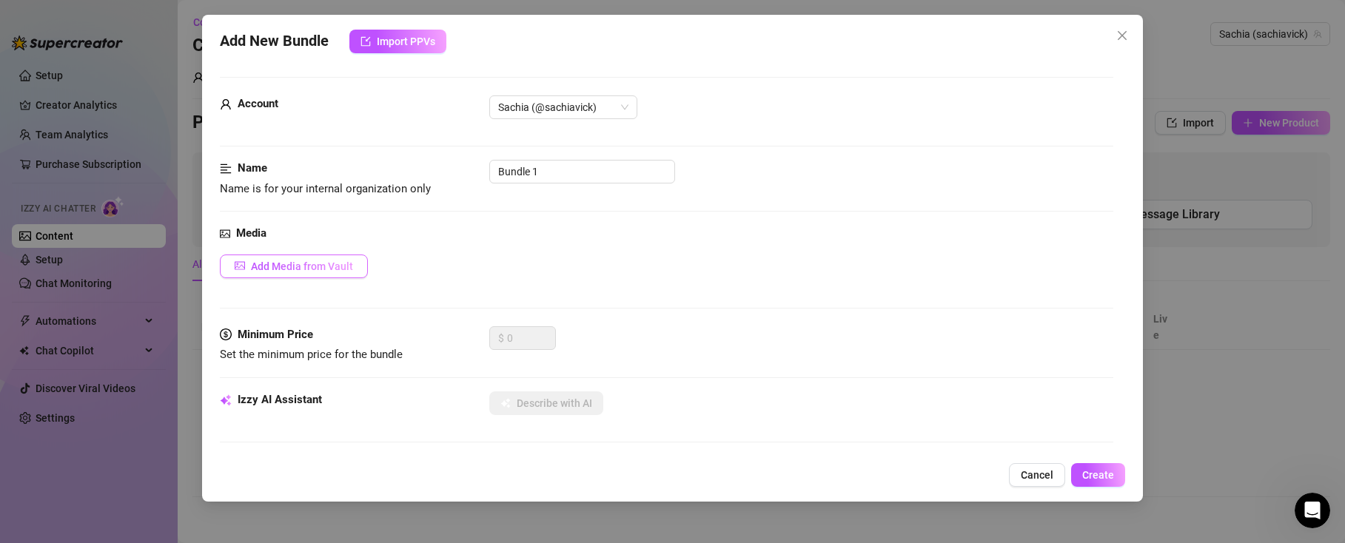
click at [336, 261] on span "Add Media from Vault" at bounding box center [302, 267] width 102 height 12
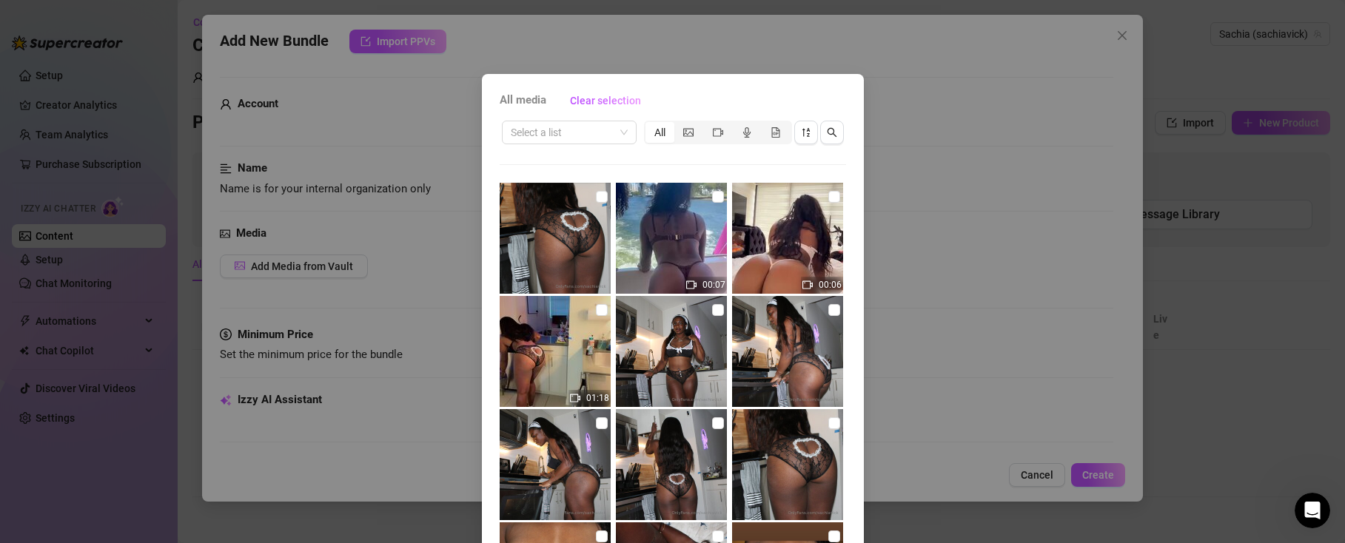
click at [578, 203] on img at bounding box center [555, 238] width 111 height 111
click at [595, 318] on img at bounding box center [555, 351] width 111 height 111
click at [721, 332] on img at bounding box center [671, 351] width 111 height 111
click at [817, 331] on img at bounding box center [787, 351] width 111 height 111
click at [582, 463] on img at bounding box center [555, 464] width 111 height 111
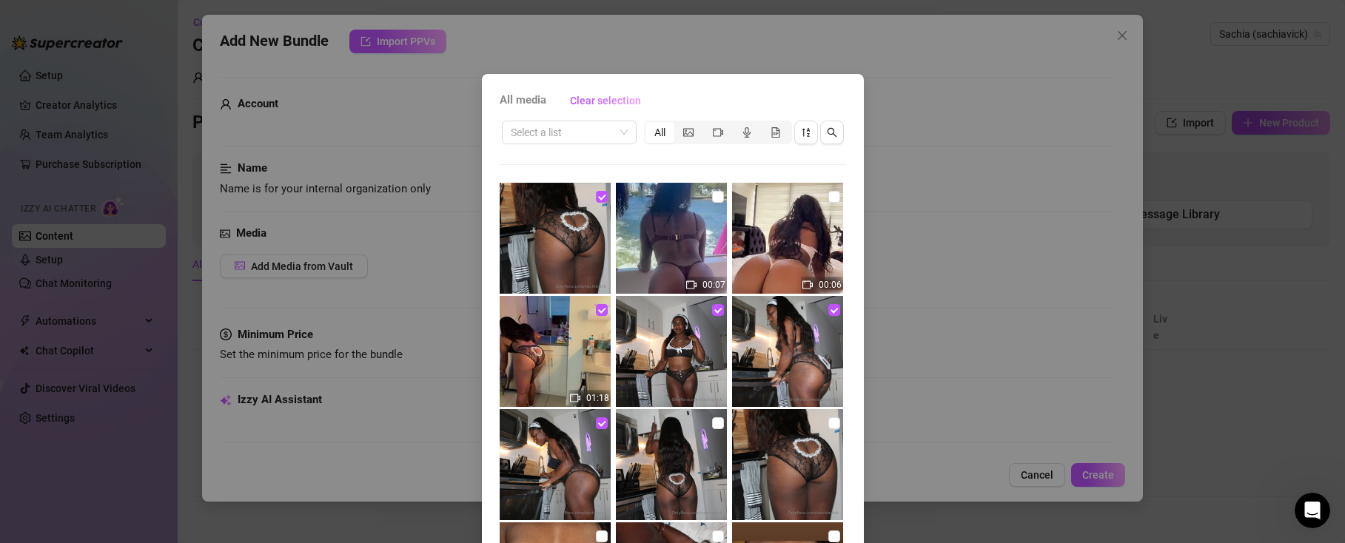
click at [680, 458] on img at bounding box center [671, 464] width 111 height 111
click at [775, 443] on img at bounding box center [787, 464] width 111 height 111
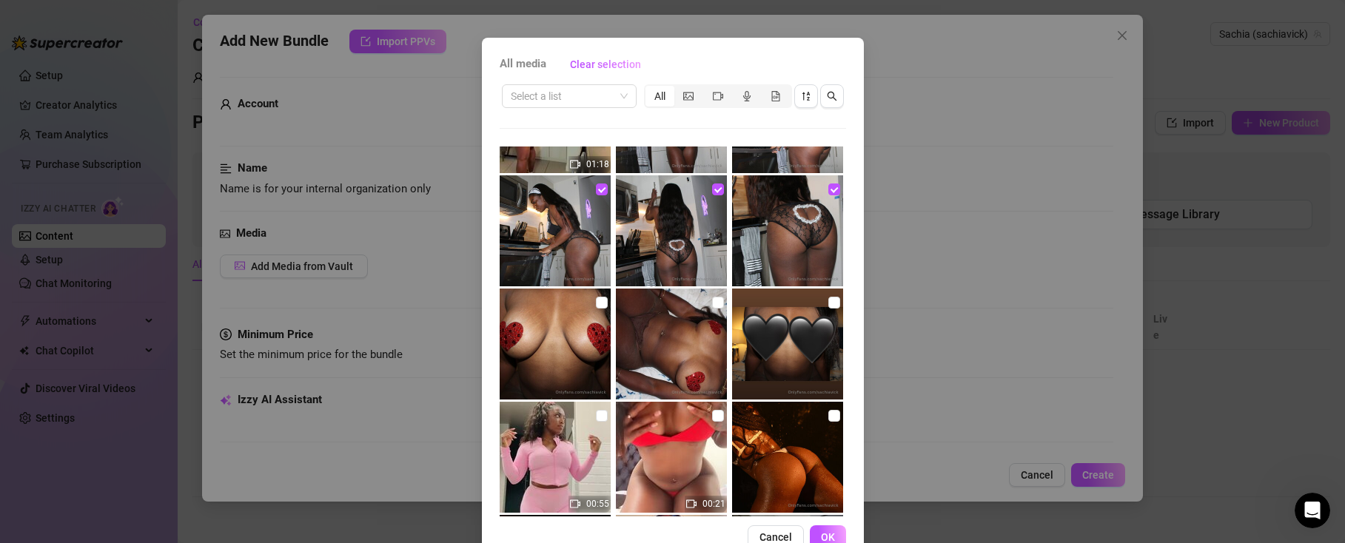
scroll to position [39, 0]
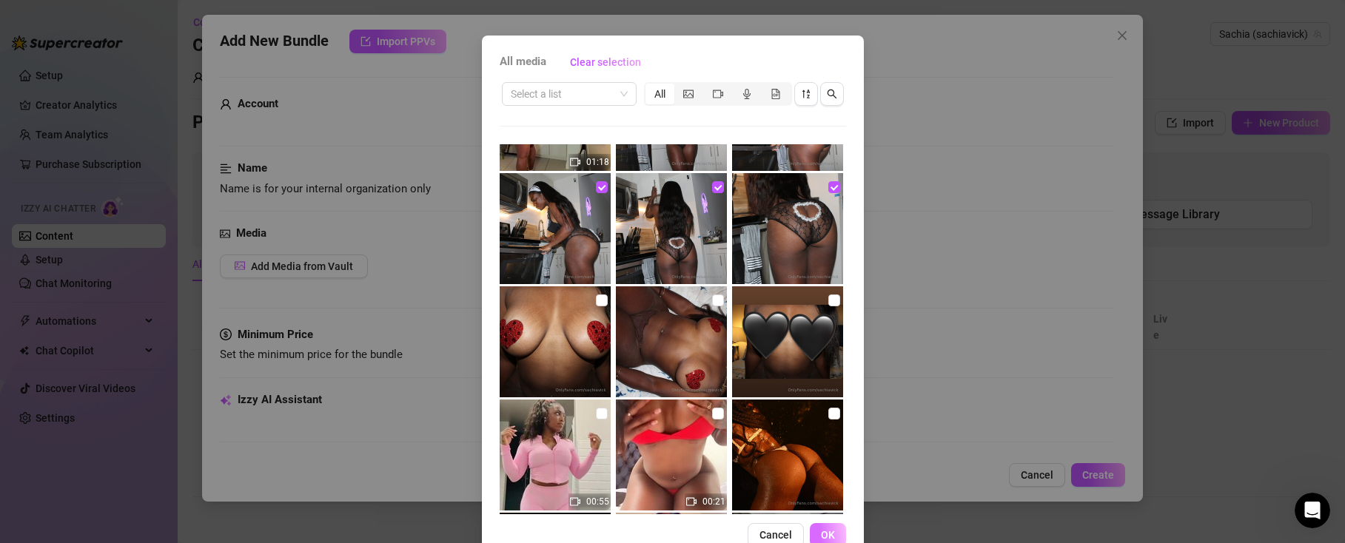
click at [832, 538] on span "OK" at bounding box center [828, 535] width 14 height 12
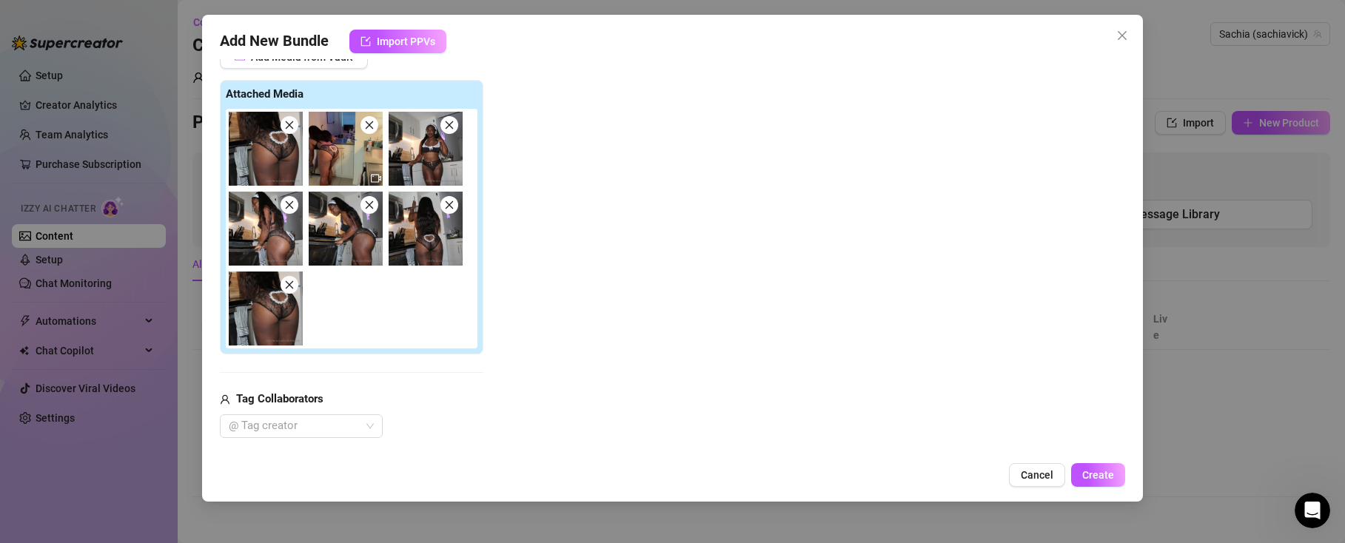
click at [500, 381] on div "Add Media from Vault Attached Media Tag Collaborators @ Tag creator" at bounding box center [667, 241] width 894 height 393
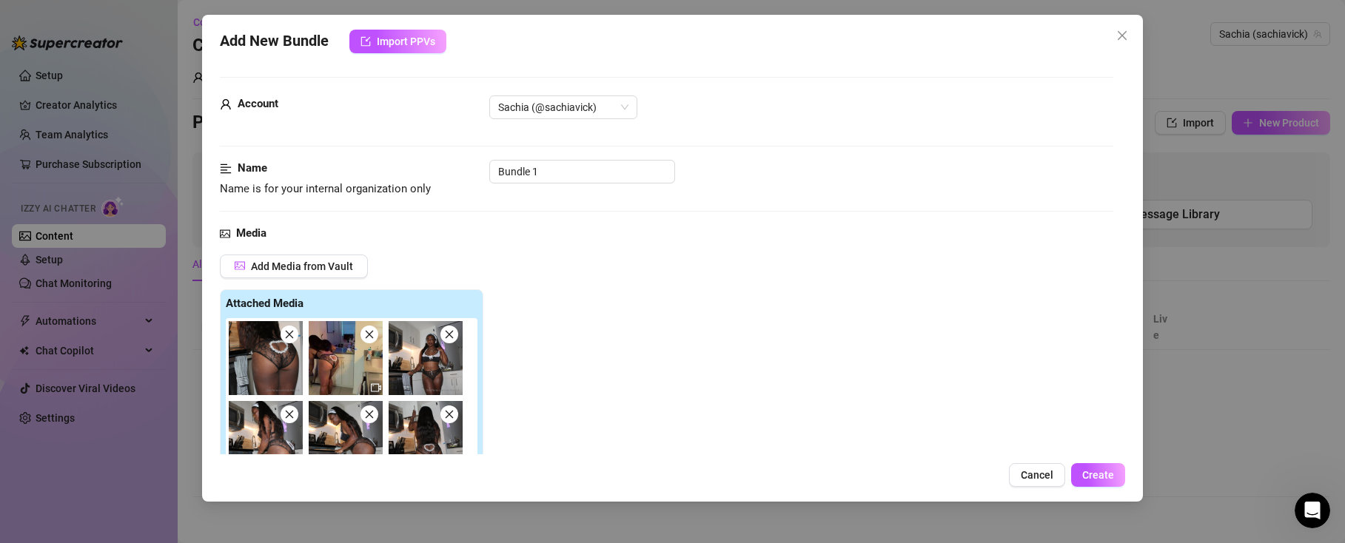
scroll to position [1, 0]
drag, startPoint x: 569, startPoint y: 169, endPoint x: 375, endPoint y: 167, distance: 194.0
click at [375, 167] on div "Name Name is for your internal organization only Bundle 1" at bounding box center [667, 178] width 894 height 38
click at [725, 207] on div "Name Name is for your internal organization only Sexy Maid" at bounding box center [667, 191] width 894 height 65
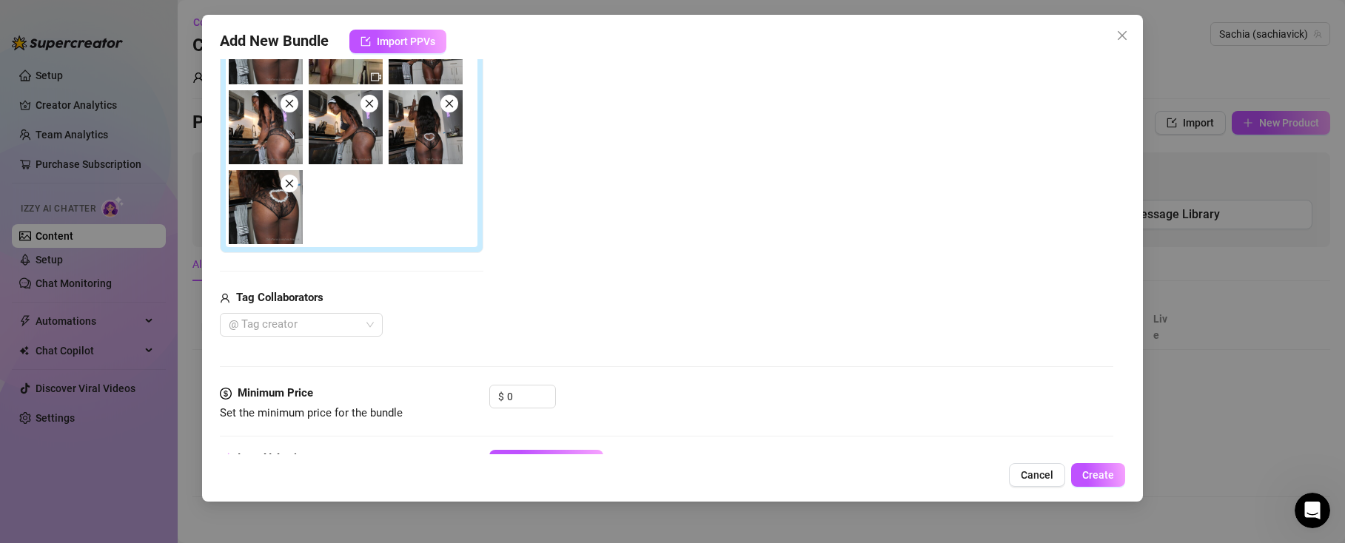
scroll to position [477, 0]
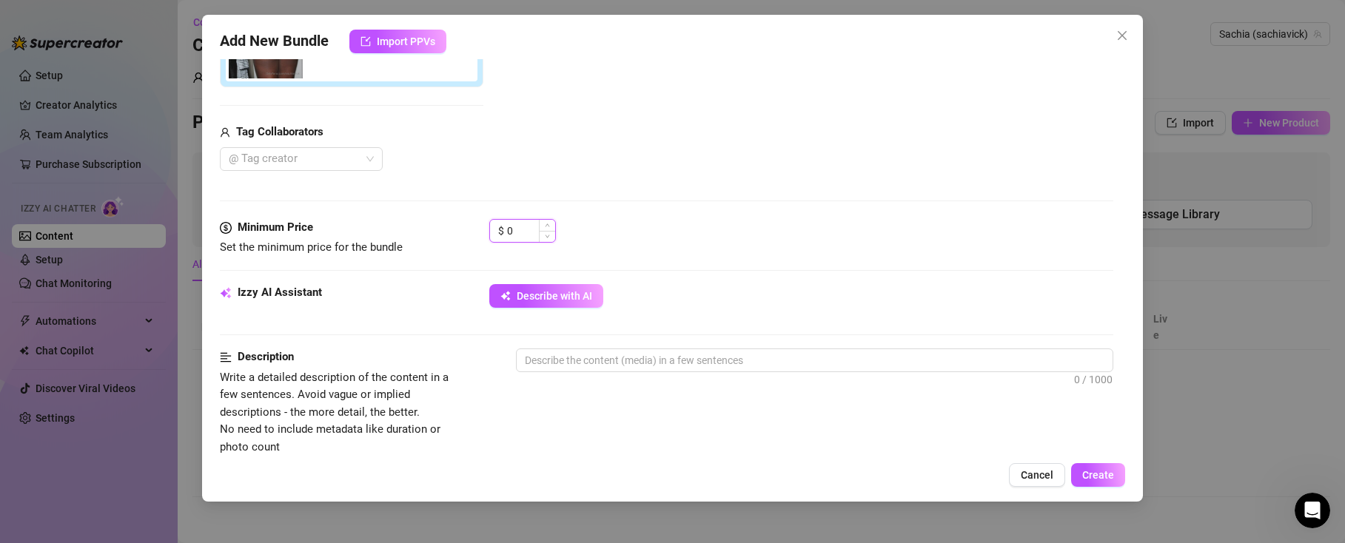
click at [528, 234] on input "0" at bounding box center [531, 231] width 48 height 22
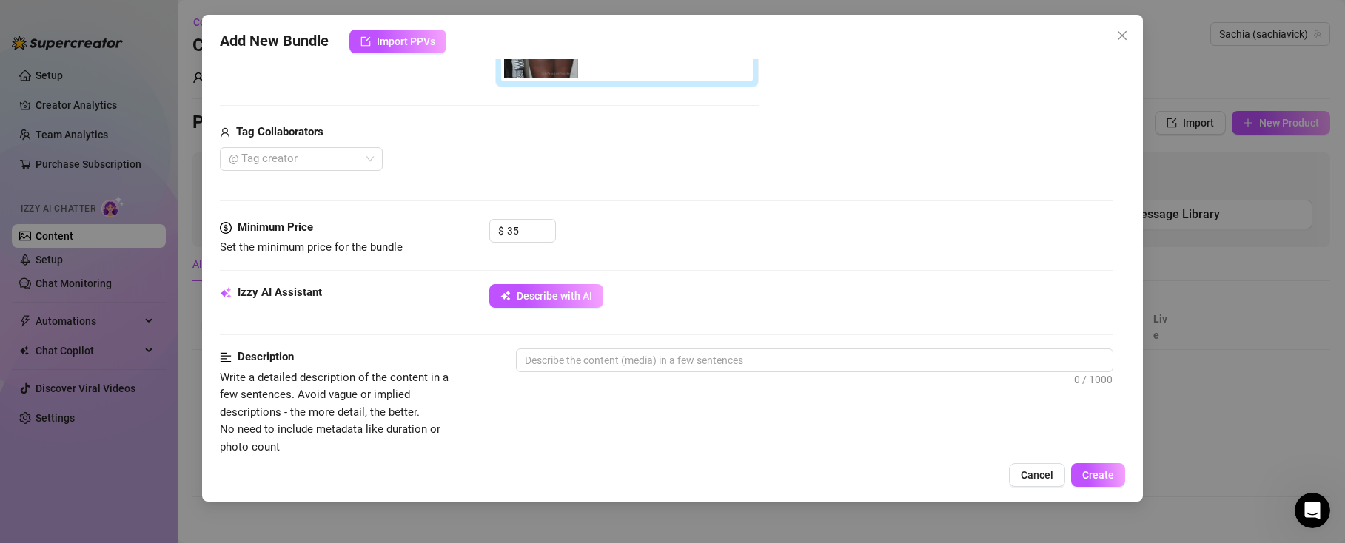
click at [643, 234] on div "$ 35" at bounding box center [801, 237] width 625 height 37
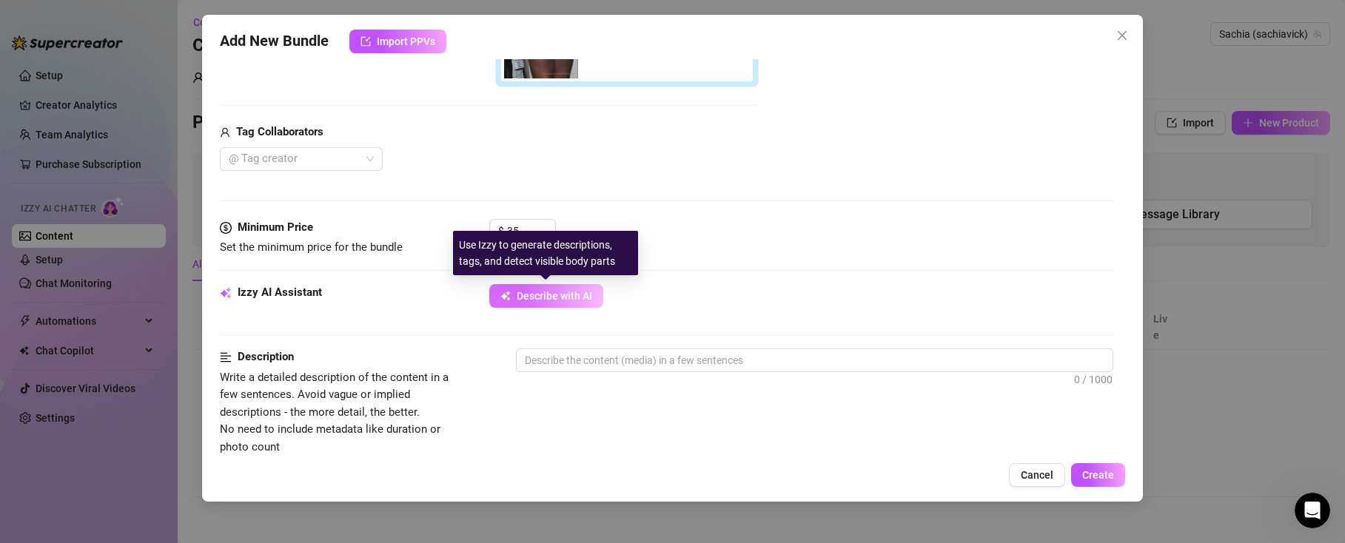
click at [556, 298] on span "Describe with AI" at bounding box center [555, 296] width 76 height 12
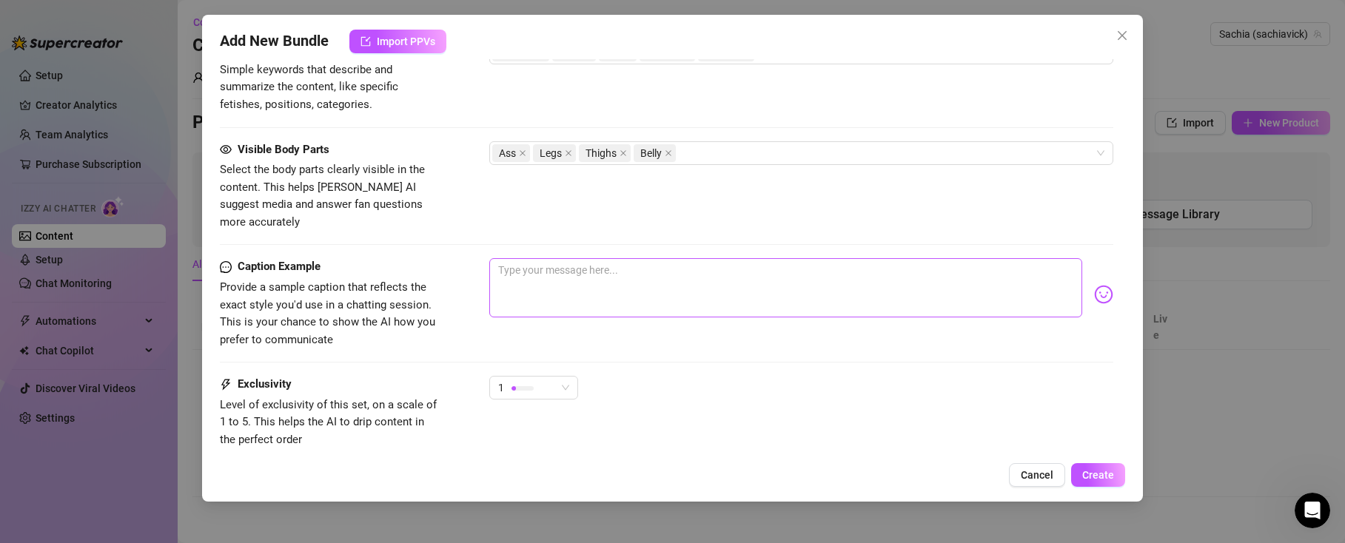
scroll to position [940, 0]
click at [575, 261] on textarea at bounding box center [786, 288] width 594 height 59
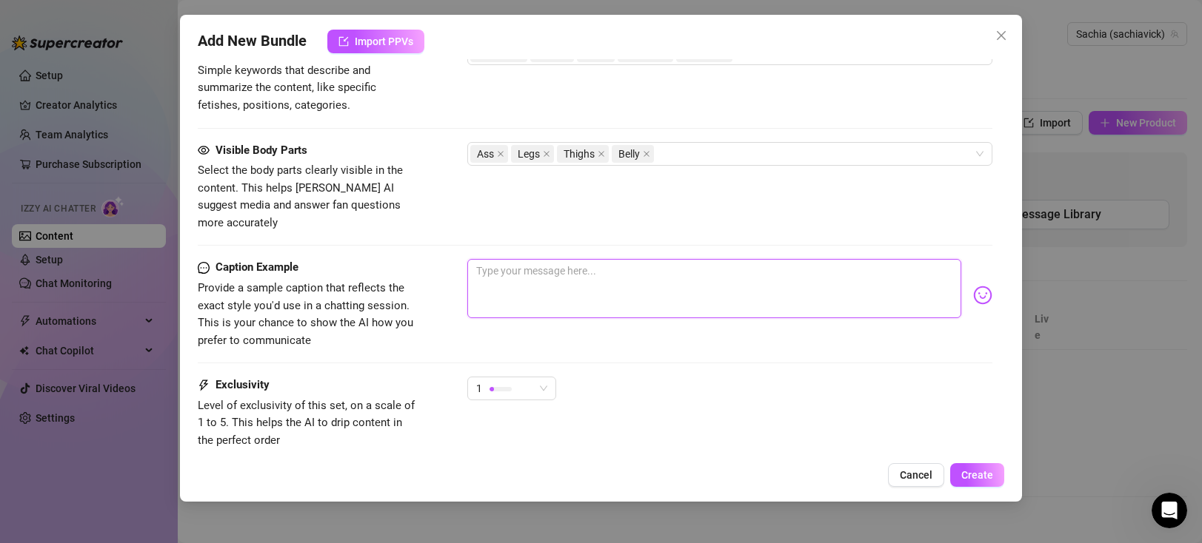
click at [521, 270] on textarea at bounding box center [713, 288] width 493 height 59
paste textarea "Guess who’s been a very naughty maid today… 🧹😈 5 pics + 1 video of me in this s…"
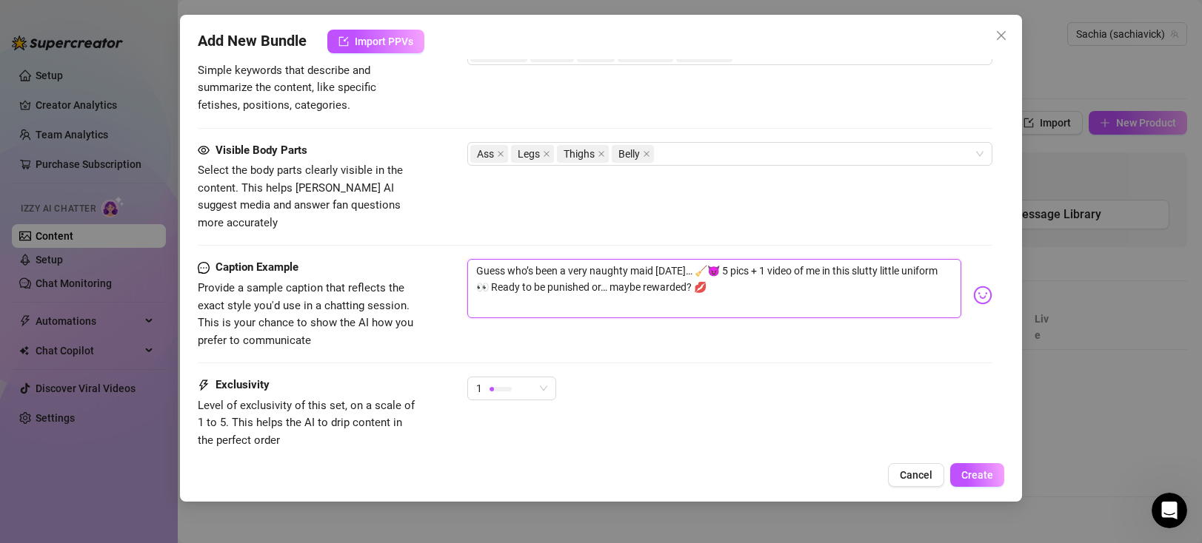
scroll to position [1001, 0]
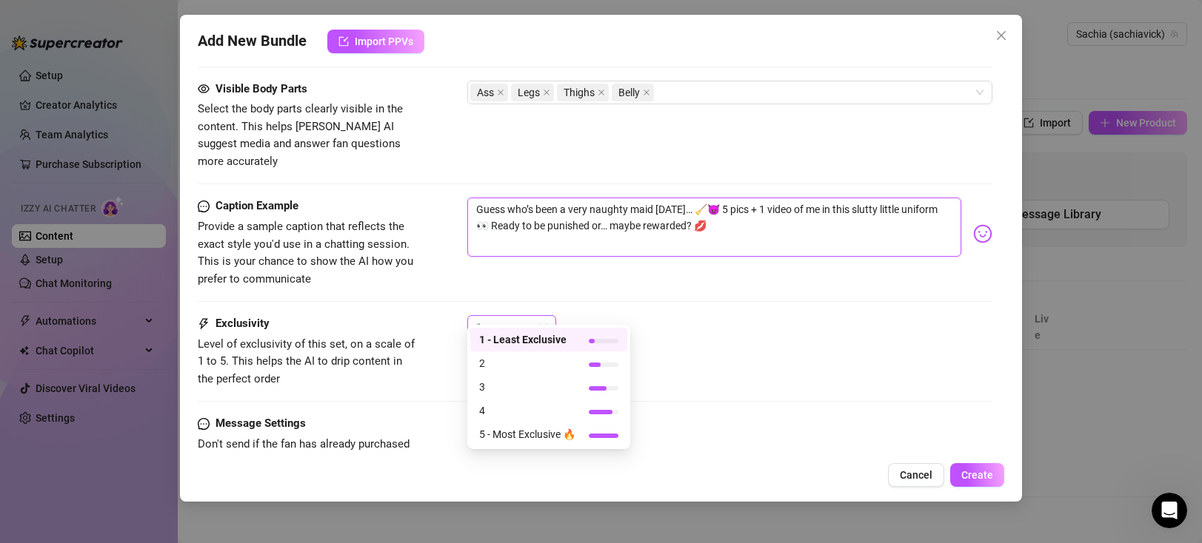
click at [517, 316] on div "1" at bounding box center [505, 327] width 58 height 22
click at [543, 436] on span "5 - Most Exclusive 🔥" at bounding box center [527, 434] width 96 height 16
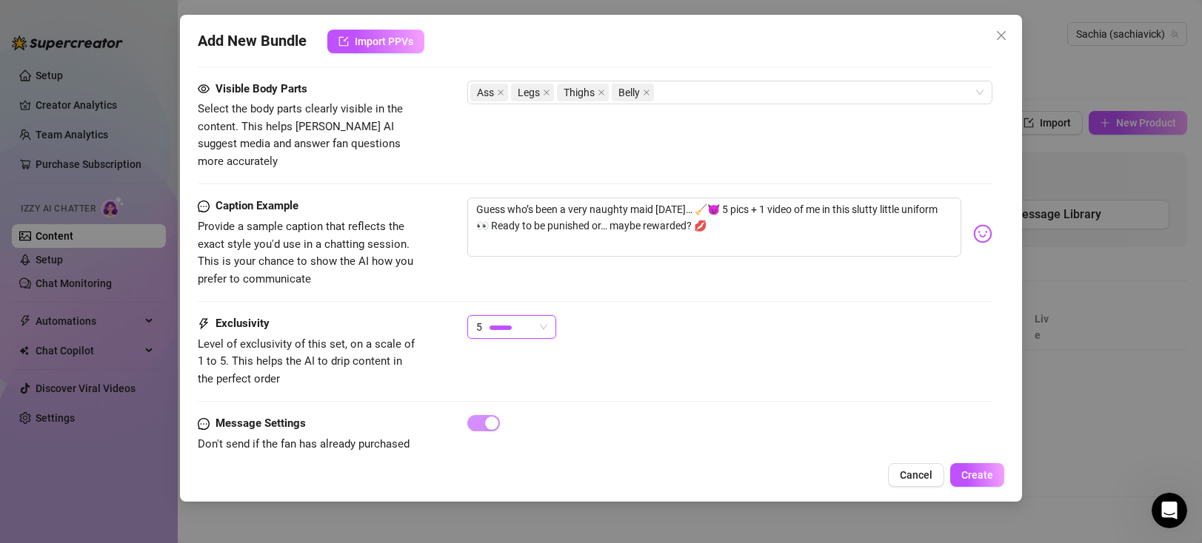
click at [507, 321] on div at bounding box center [500, 328] width 22 height 14
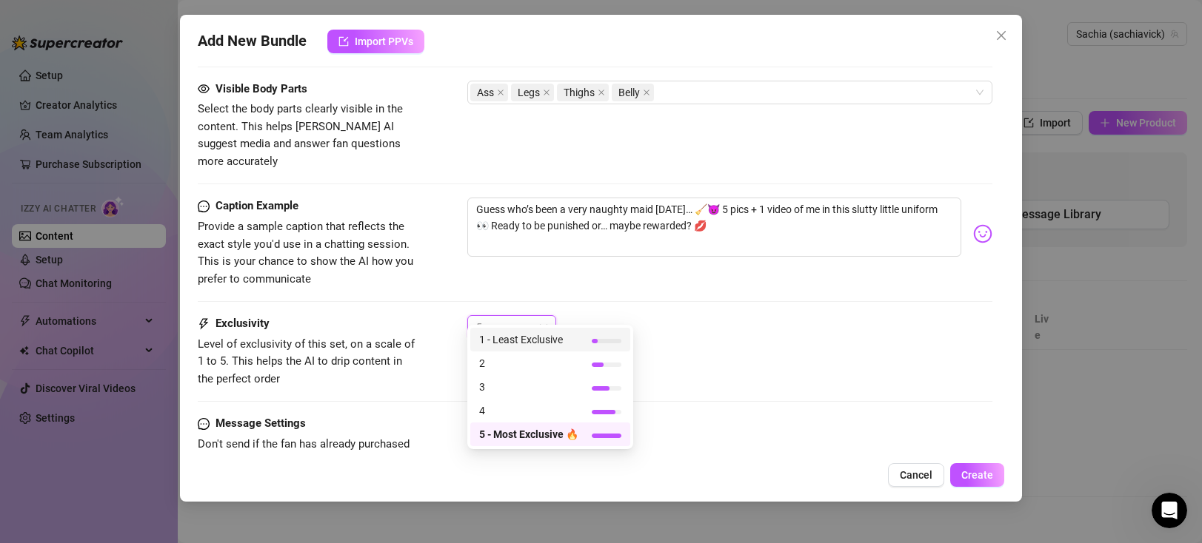
click at [535, 343] on span "1 - Least Exclusive" at bounding box center [528, 340] width 99 height 16
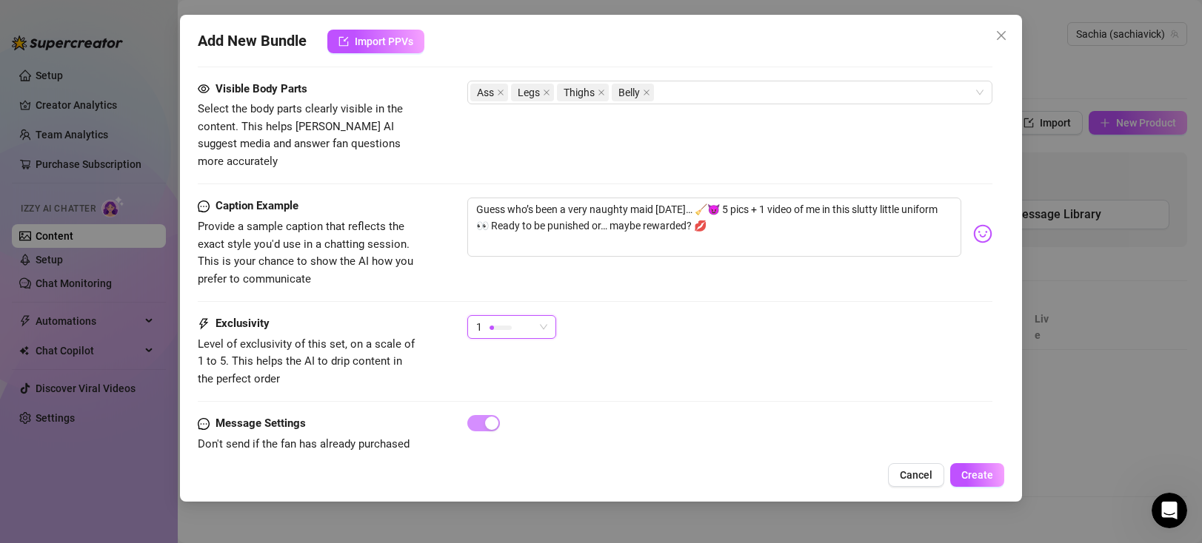
scroll to position [1028, 0]
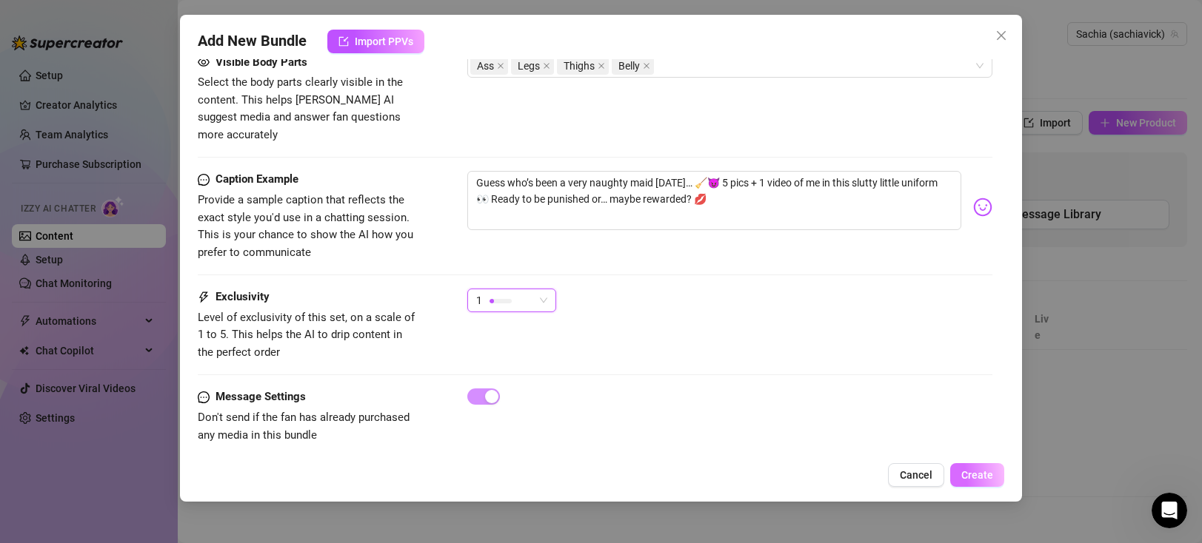
click at [869, 479] on span "Create" at bounding box center [977, 475] width 32 height 12
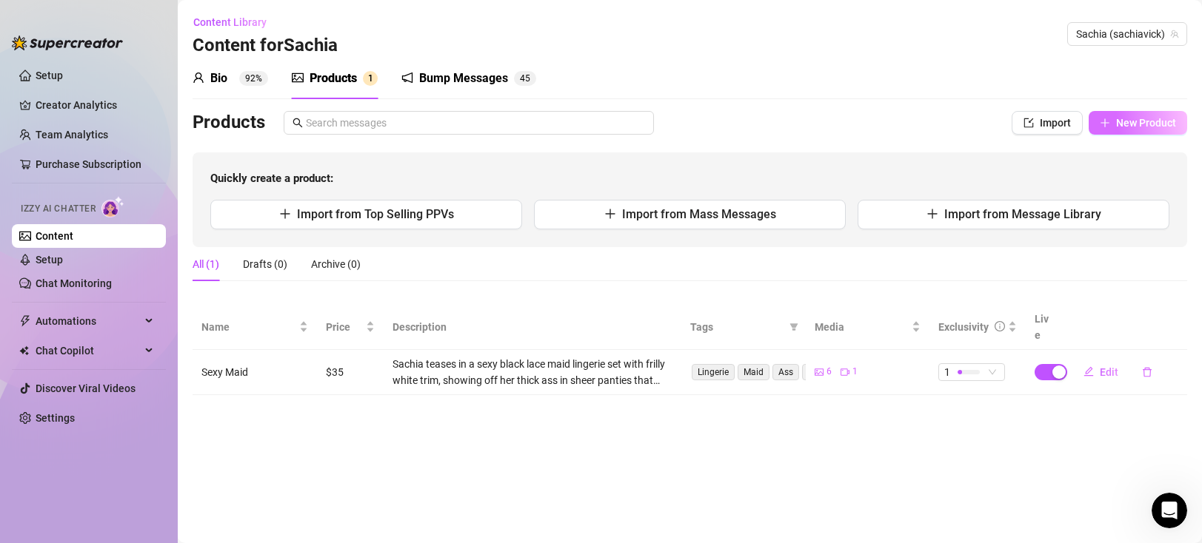
click at [869, 128] on span "New Product" at bounding box center [1146, 123] width 60 height 12
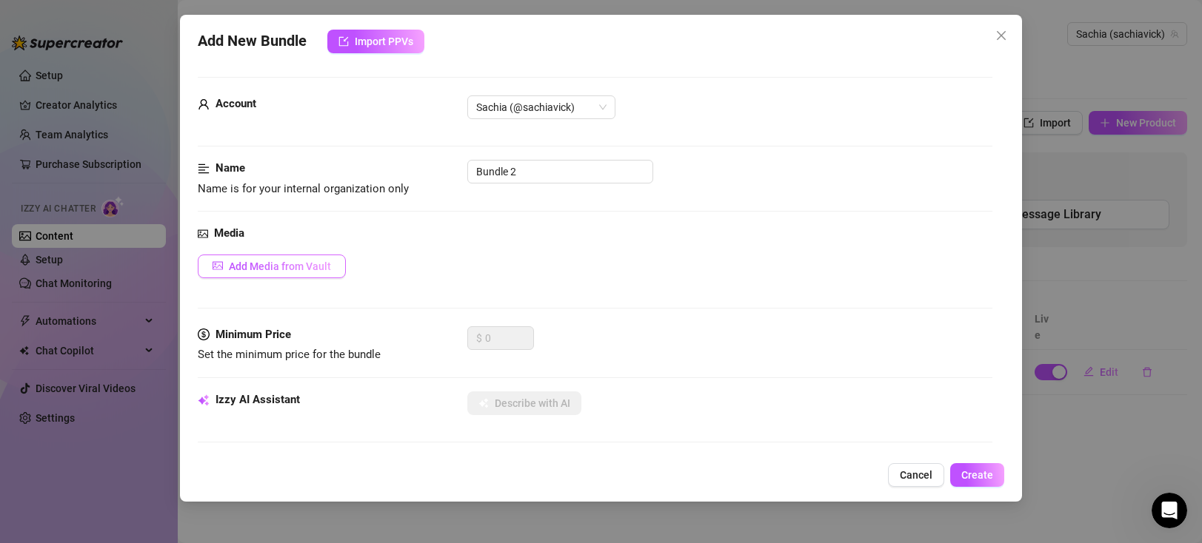
click at [304, 267] on span "Add Media from Vault" at bounding box center [280, 267] width 102 height 12
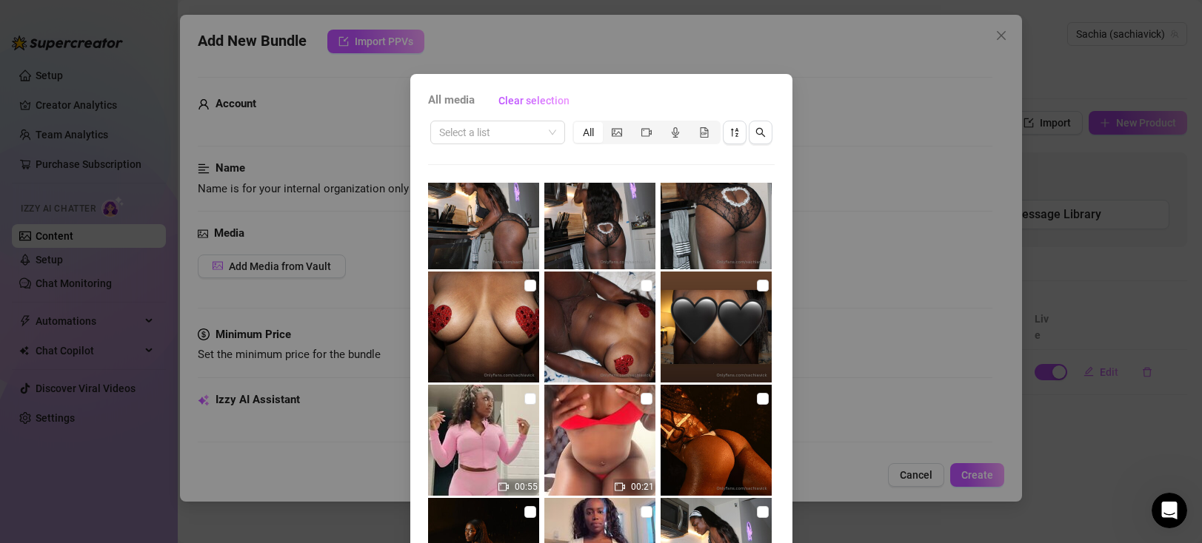
scroll to position [241, 0]
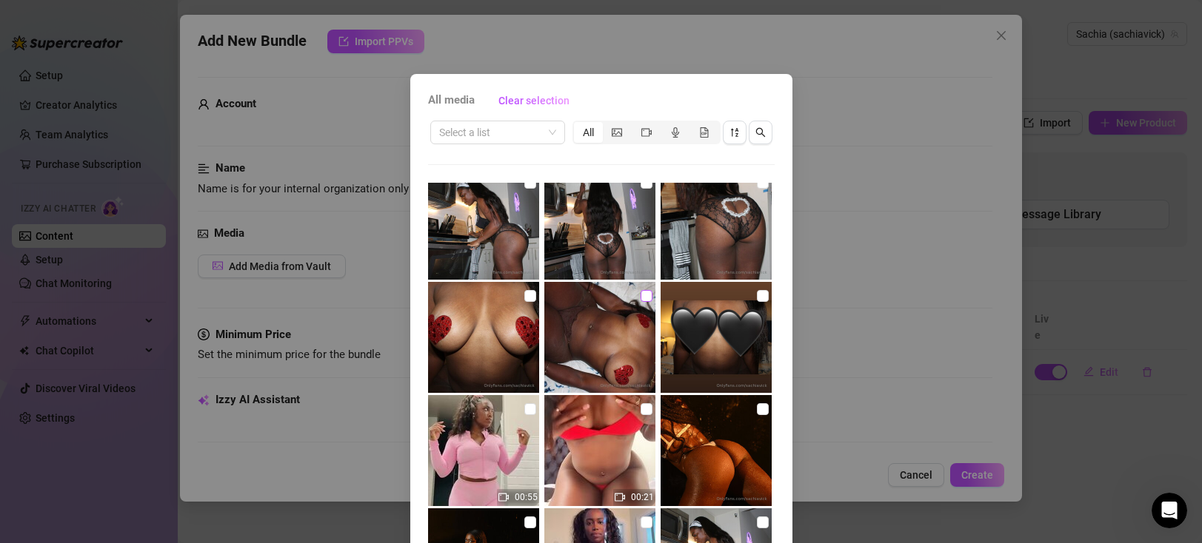
click at [643, 295] on input "checkbox" at bounding box center [646, 296] width 12 height 12
click at [526, 312] on img at bounding box center [483, 337] width 111 height 111
click at [713, 307] on img at bounding box center [715, 337] width 111 height 111
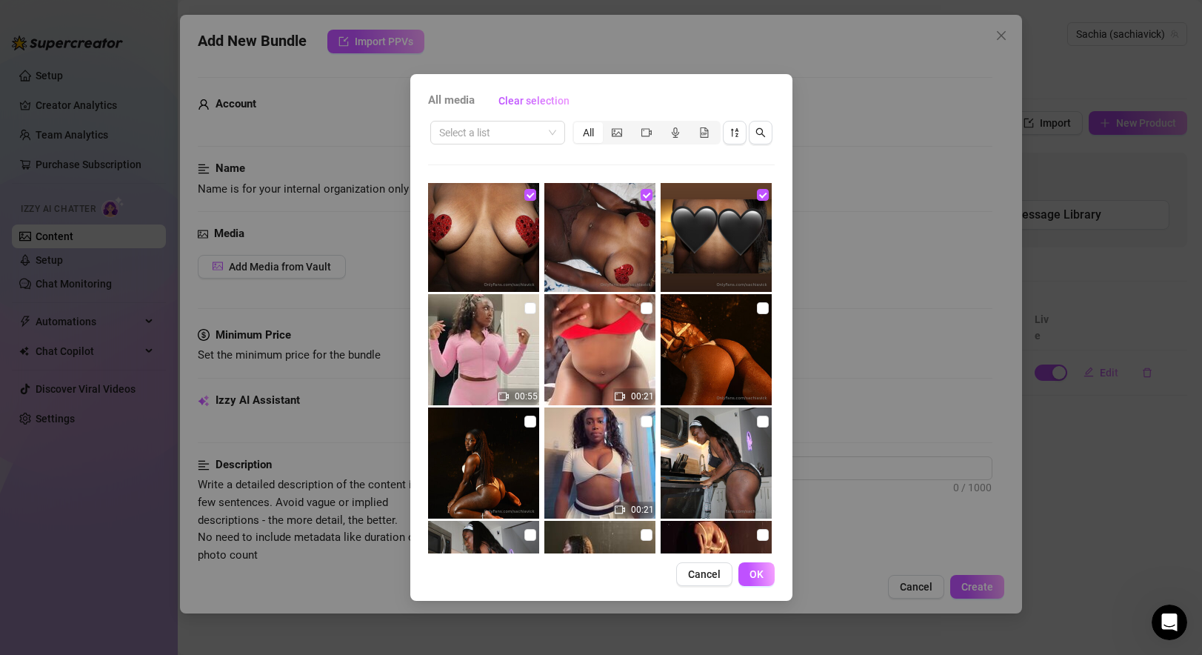
scroll to position [0, 0]
click at [747, 576] on button "OK" at bounding box center [756, 574] width 36 height 24
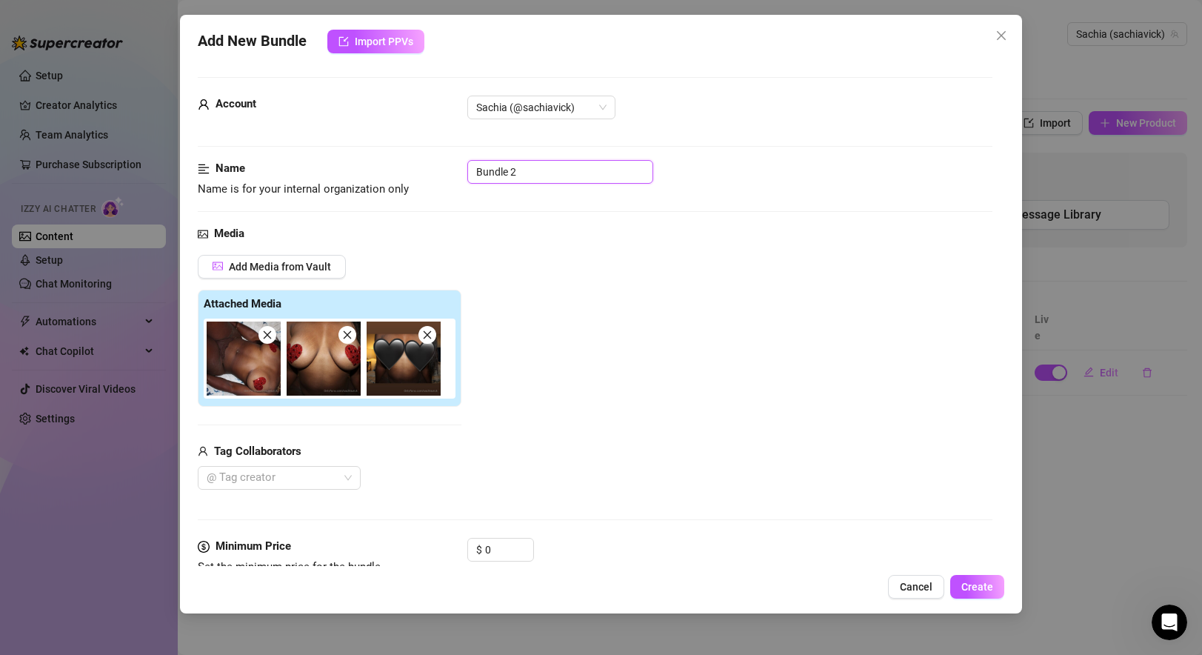
drag, startPoint x: 534, startPoint y: 173, endPoint x: 399, endPoint y: 164, distance: 135.1
click at [398, 164] on div "Name Name is for your internal organization only Bundle 2" at bounding box center [595, 179] width 794 height 38
click at [600, 297] on div "Add Media from Vault Attached Media Tag Collaborators @ Tag creator" at bounding box center [595, 372] width 794 height 235
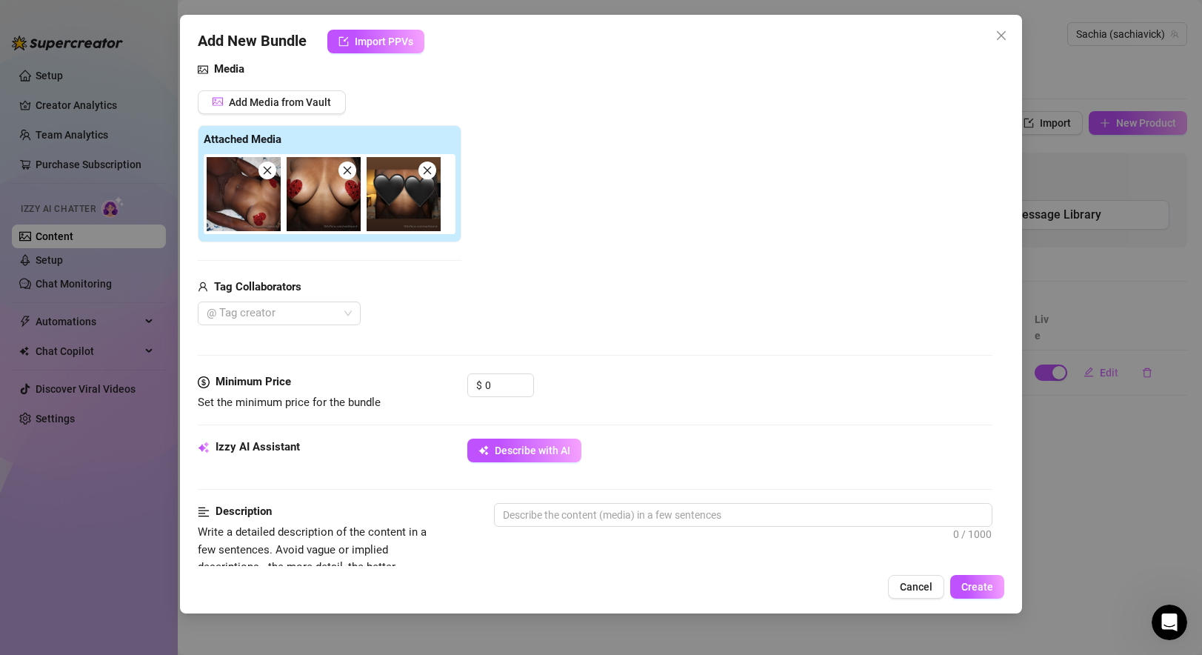
scroll to position [163, 0]
click at [509, 392] on input "0" at bounding box center [509, 386] width 48 height 22
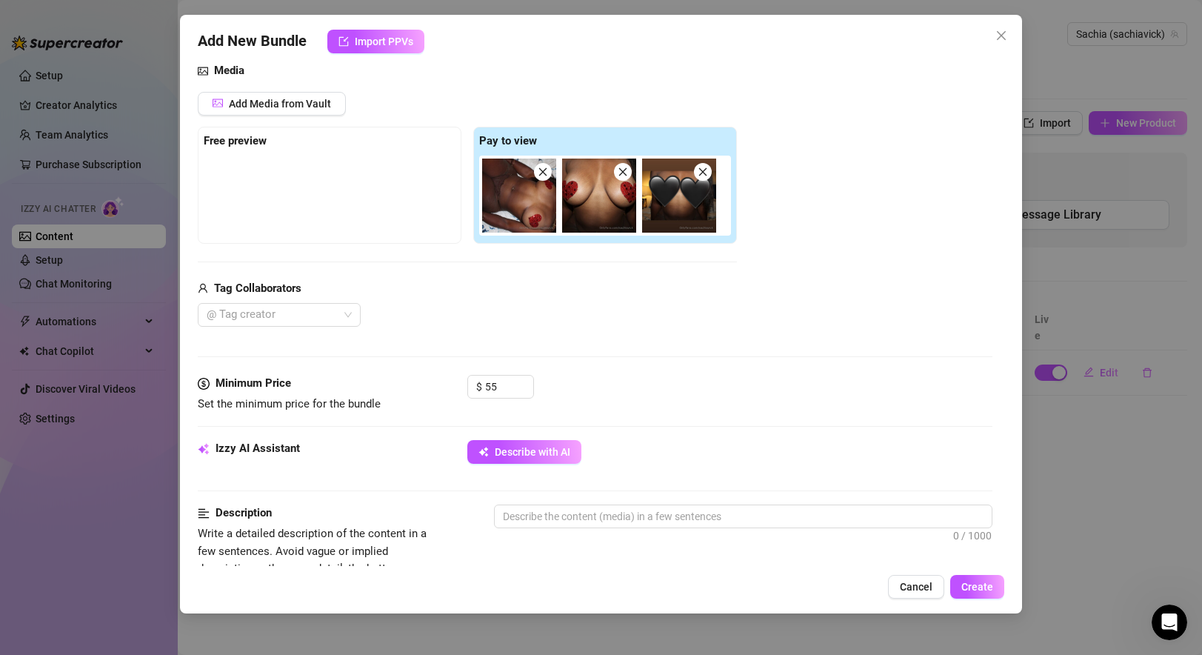
click at [374, 175] on div at bounding box center [330, 192] width 252 height 74
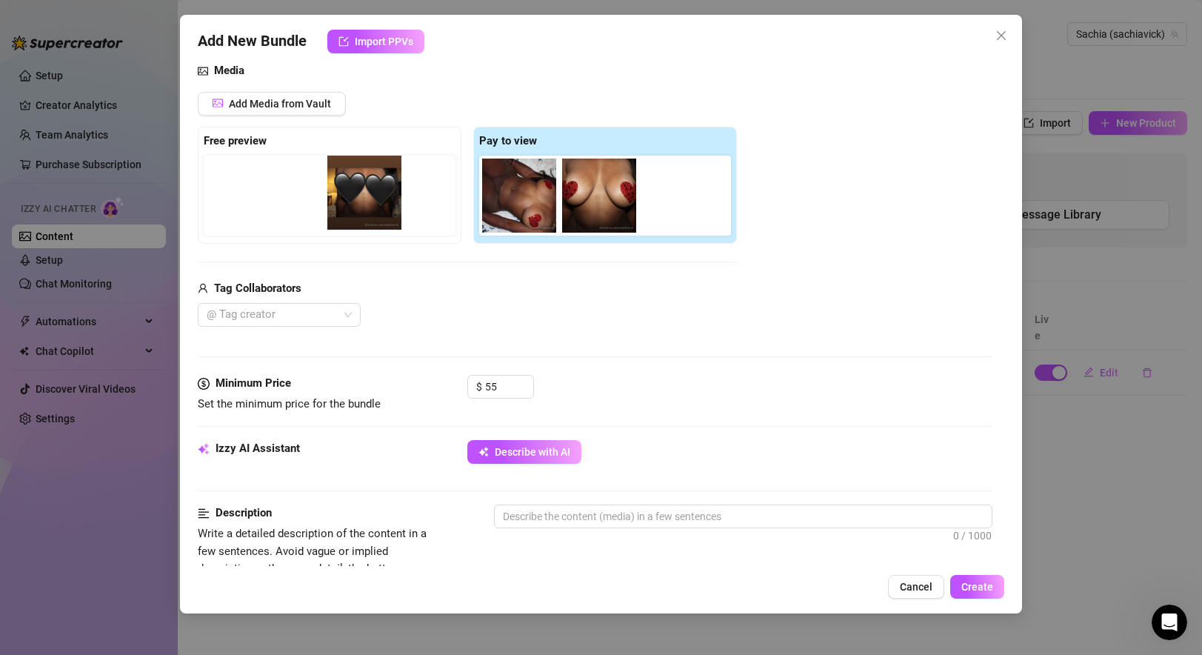
drag, startPoint x: 663, startPoint y: 197, endPoint x: 335, endPoint y: 194, distance: 328.0
click at [335, 194] on div "Free preview Pay to view" at bounding box center [467, 185] width 539 height 117
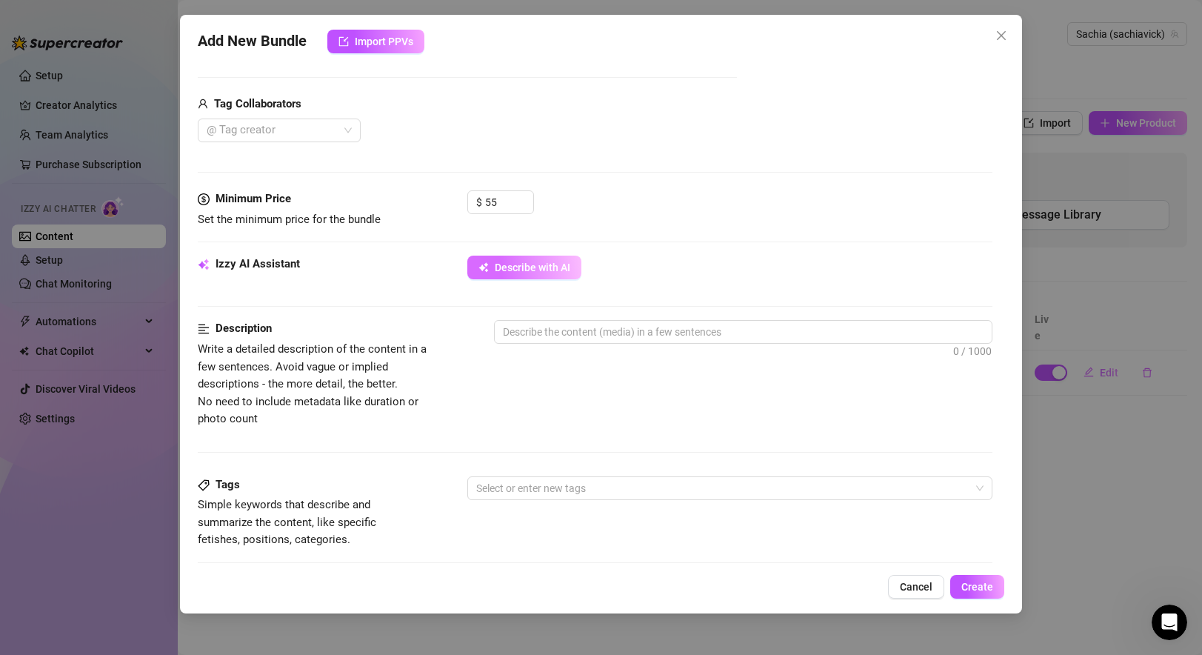
scroll to position [350, 0]
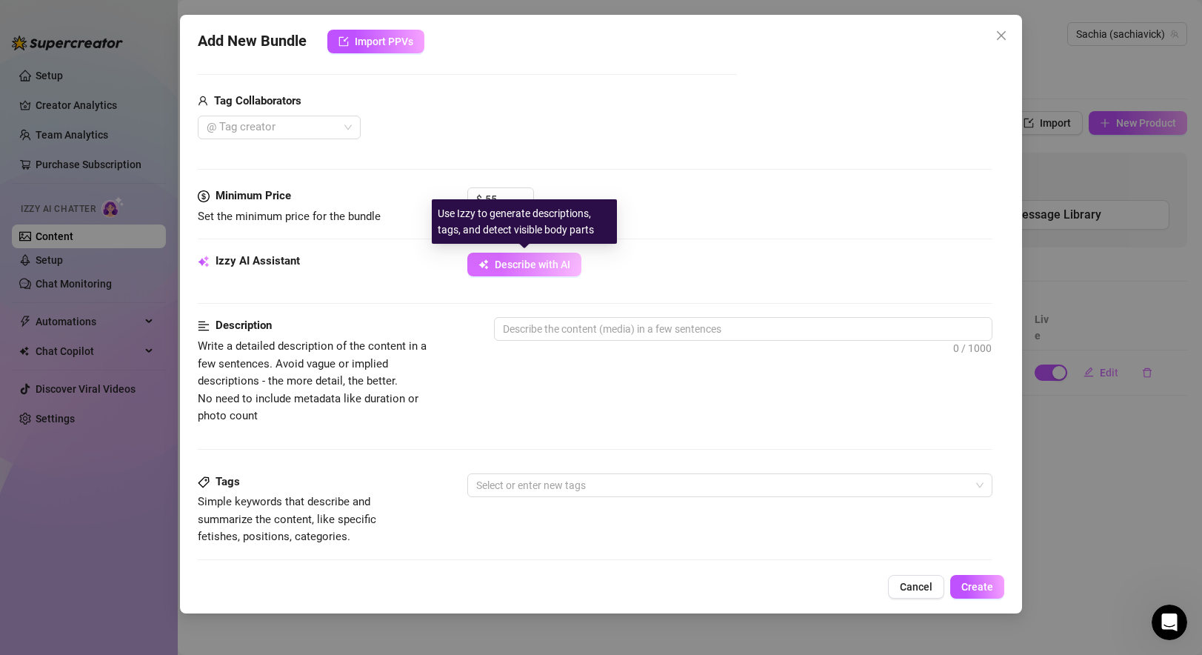
click at [551, 263] on span "Describe with AI" at bounding box center [533, 264] width 76 height 12
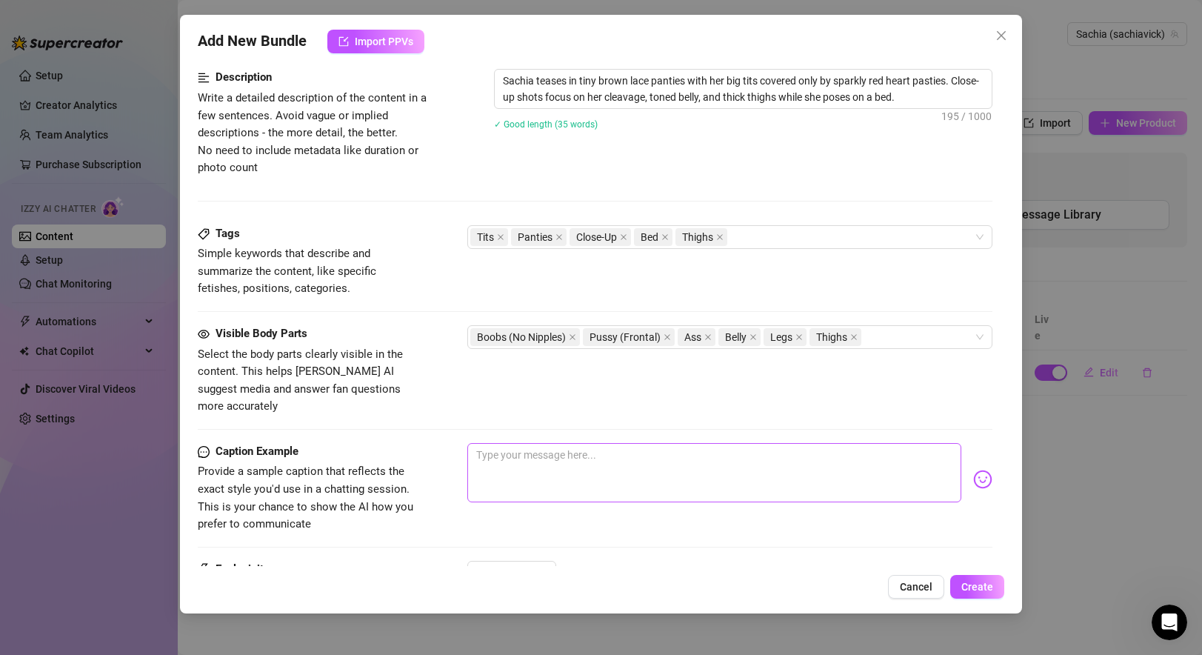
scroll to position [598, 0]
click at [663, 337] on icon "close" at bounding box center [666, 337] width 7 height 7
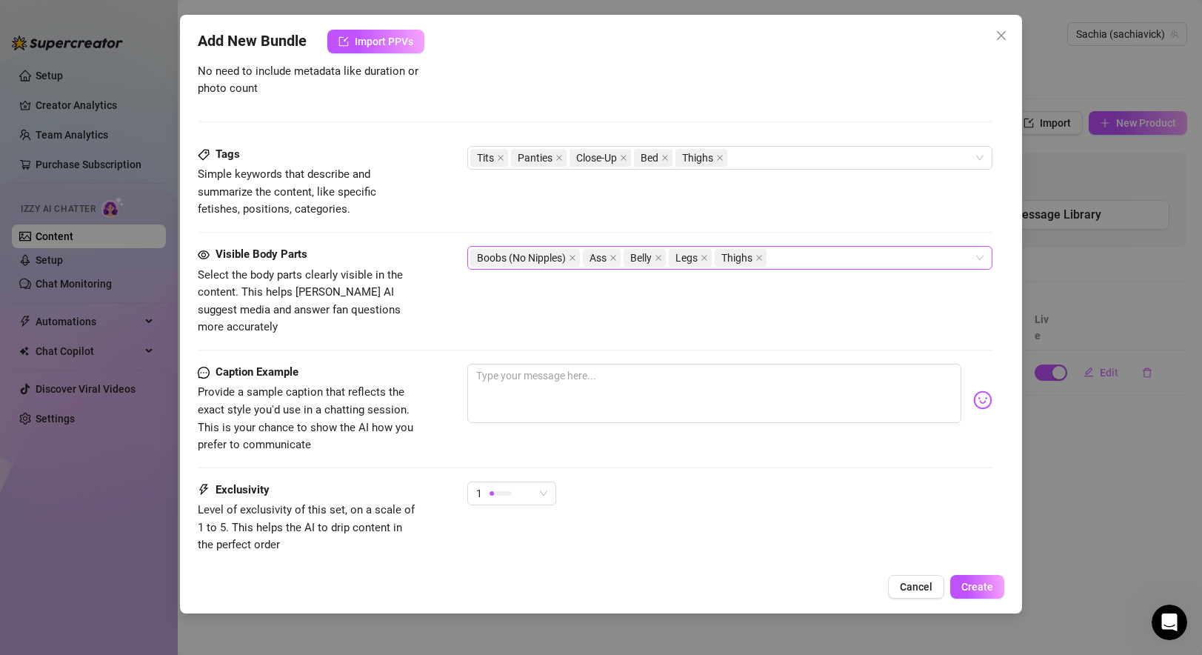
scroll to position [690, 0]
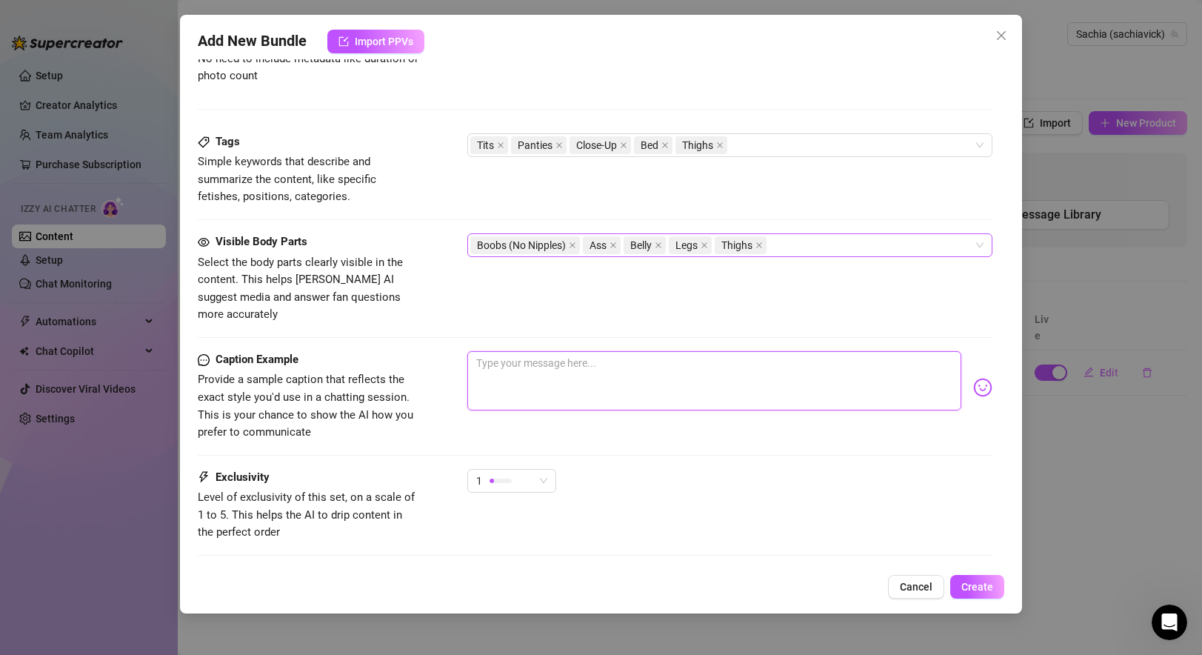
click at [532, 355] on textarea at bounding box center [713, 380] width 493 height 59
paste textarea "I’m just taking off more clothes with ever PPV! 💕💕 enjoy babe!"
click at [662, 351] on textarea "I’m just taking off more clothes with ever PPV! 💕💕 enjoy babe!" at bounding box center [713, 380] width 493 height 59
click at [646, 351] on textarea "I’m just taking off more clothes with ever PPV! 💕💕 enjoy babe!" at bounding box center [713, 380] width 493 height 59
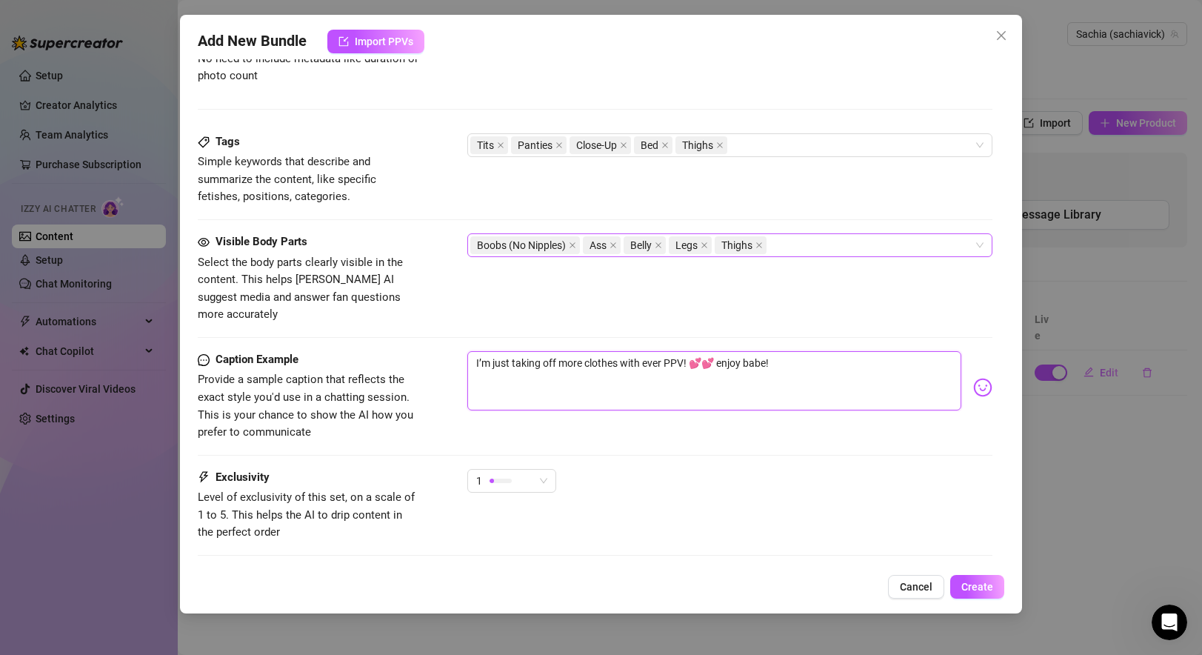
click at [642, 351] on textarea "I’m just taking off more clothes with ever PPV! 💕💕 enjoy babe!" at bounding box center [713, 380] width 493 height 59
click at [666, 351] on textarea "I’m just taking off more clothes than ever PPV! 💕💕 enjoy babe!" at bounding box center [713, 380] width 493 height 59
click at [802, 446] on div "Caption Example Provide a sample caption that reflects the exact style you'd us…" at bounding box center [595, 410] width 794 height 118
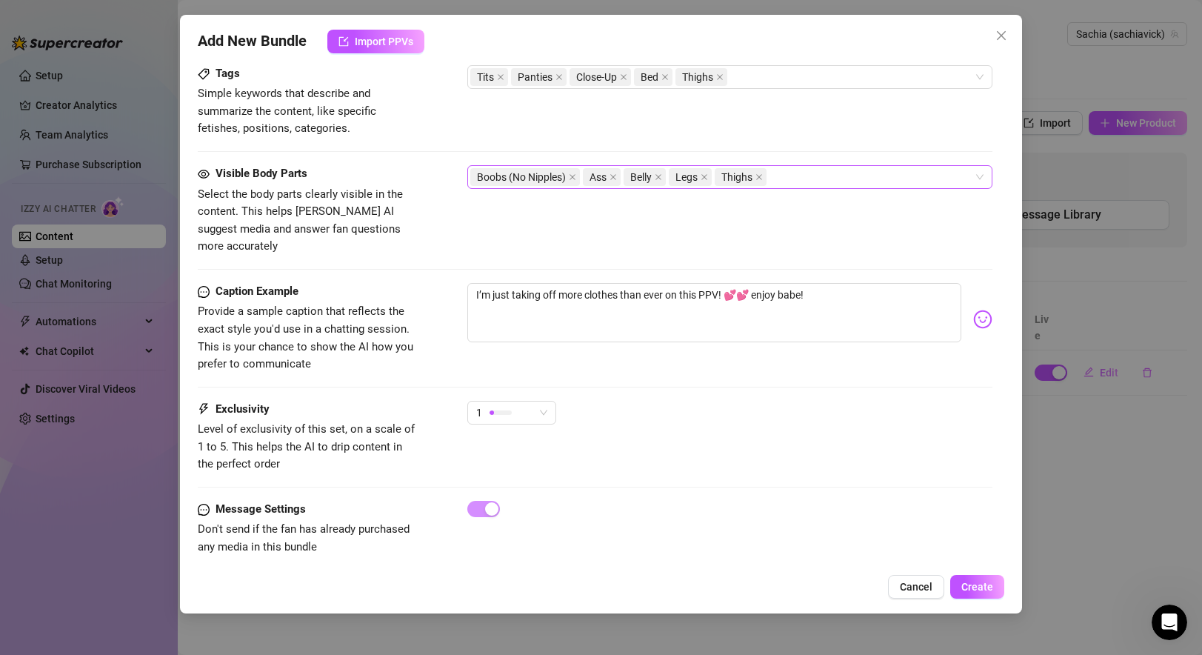
scroll to position [757, 0]
click at [869, 592] on button "Create" at bounding box center [977, 587] width 54 height 24
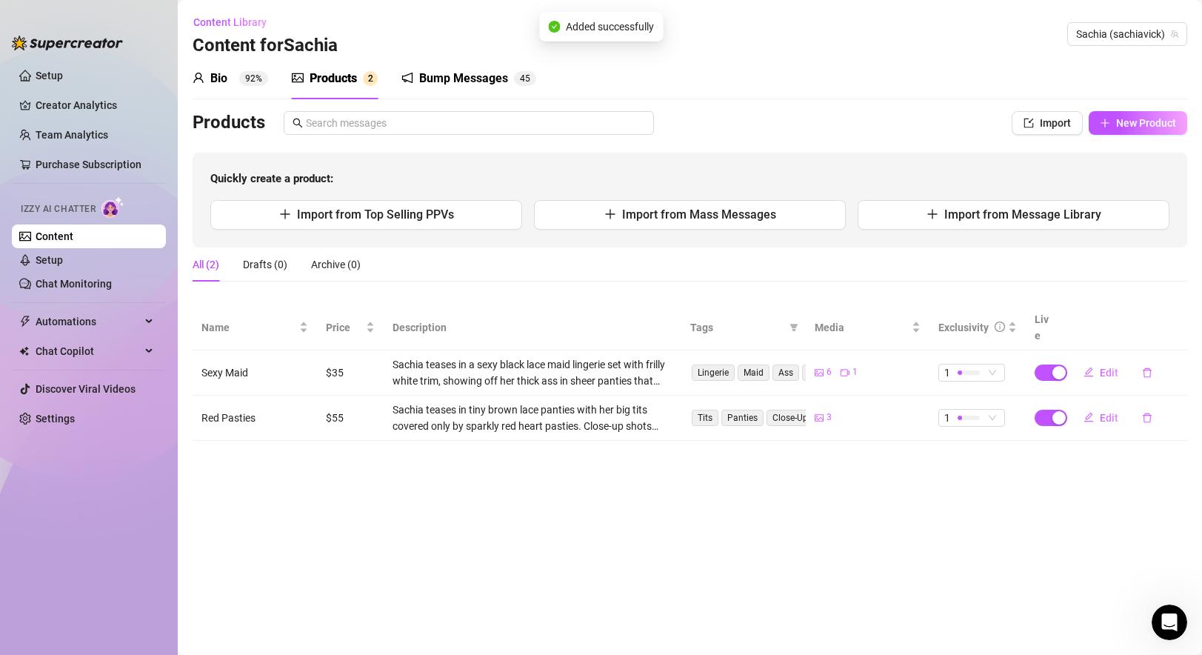
click at [341, 395] on td "$55" at bounding box center [350, 417] width 67 height 45
click at [869, 412] on span "Edit" at bounding box center [1109, 418] width 19 height 12
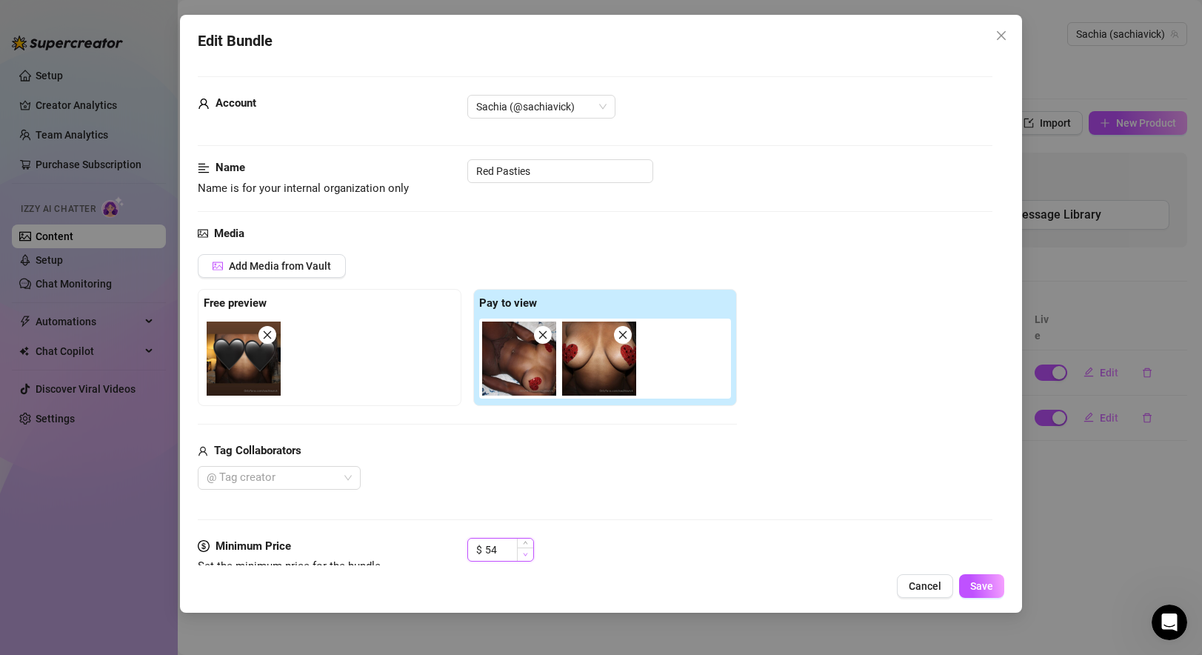
click at [518, 552] on span "Decrease Value" at bounding box center [525, 553] width 16 height 13
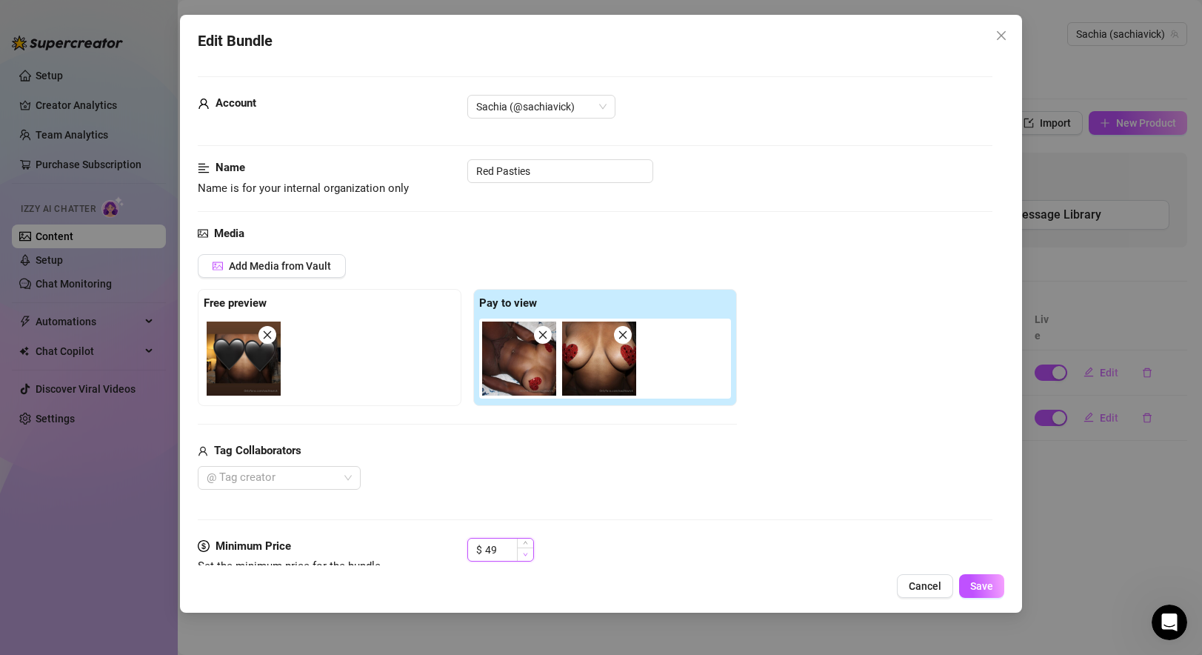
click at [518, 552] on span "Decrease Value" at bounding box center [525, 553] width 16 height 13
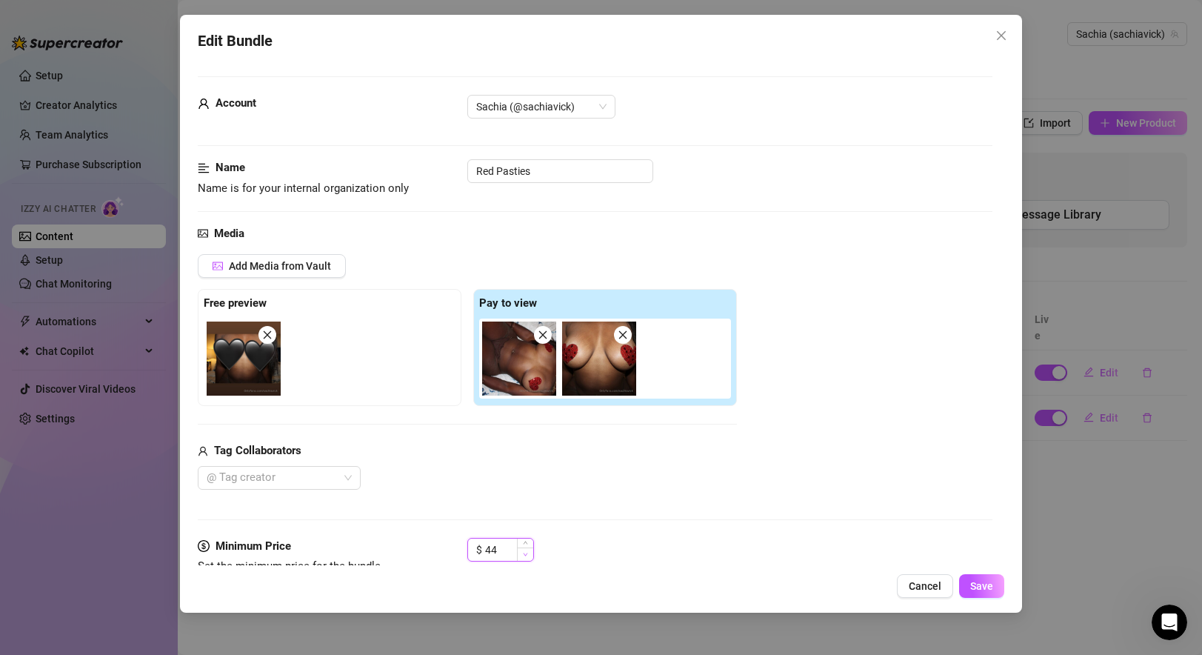
click at [518, 552] on span "Decrease Value" at bounding box center [525, 553] width 16 height 13
click at [526, 540] on span "Increase Value" at bounding box center [525, 544] width 16 height 13
click at [869, 580] on span "Save" at bounding box center [981, 586] width 23 height 12
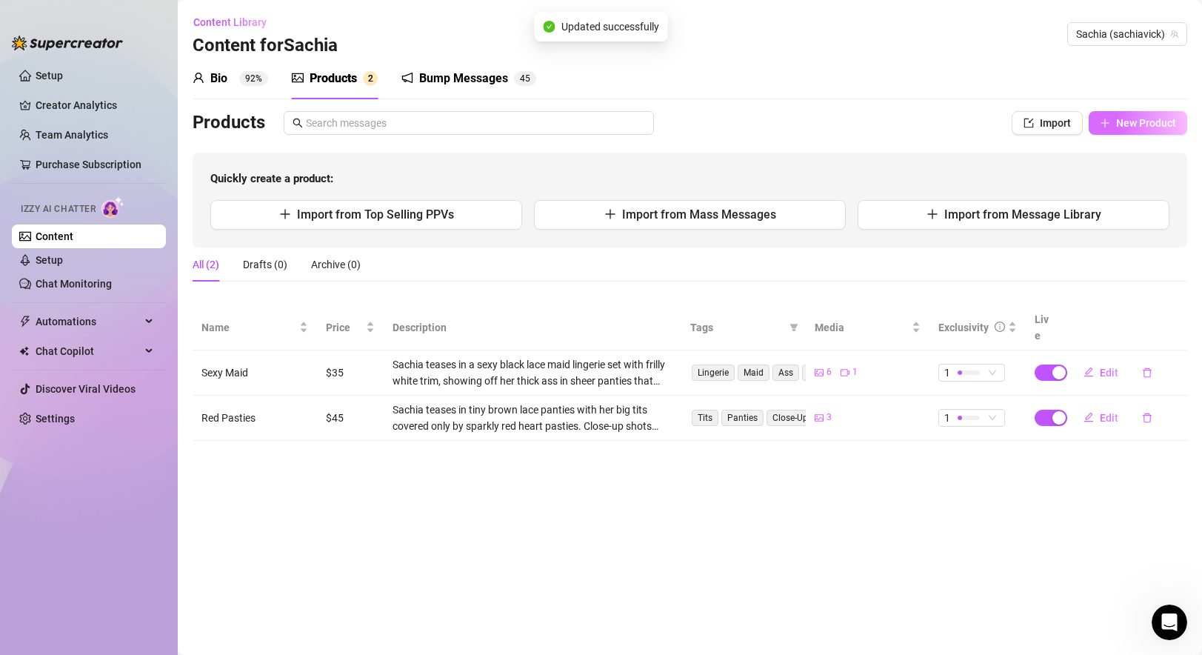
click at [869, 121] on span "New Product" at bounding box center [1146, 123] width 60 height 12
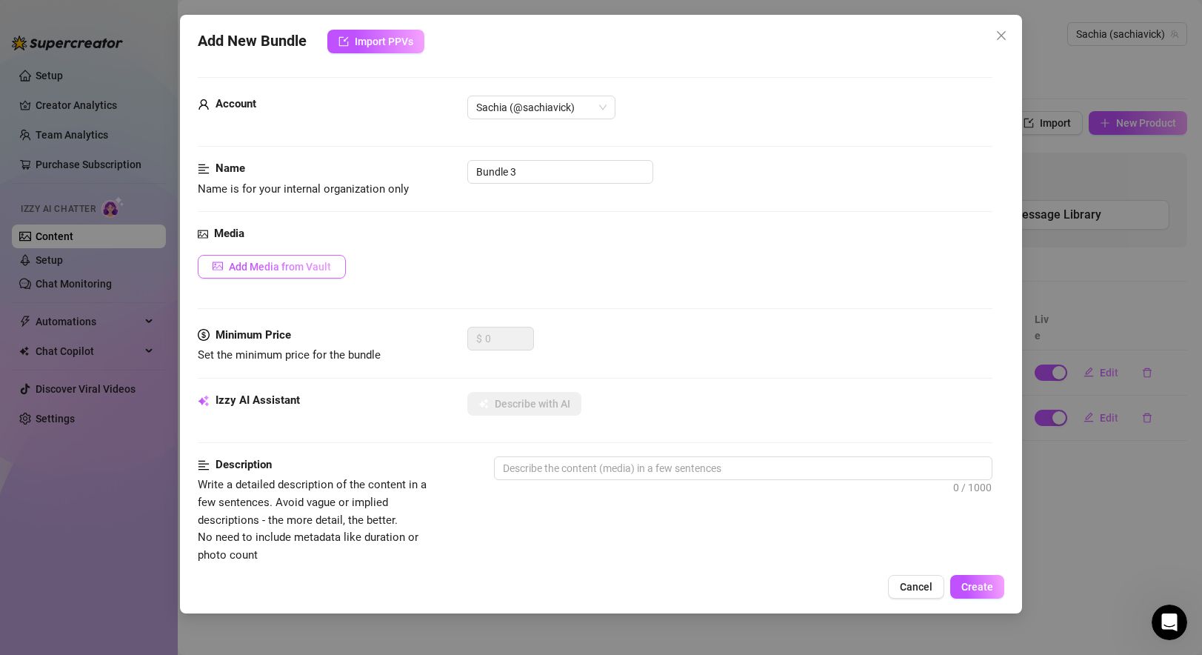
click at [304, 267] on span "Add Media from Vault" at bounding box center [280, 267] width 102 height 12
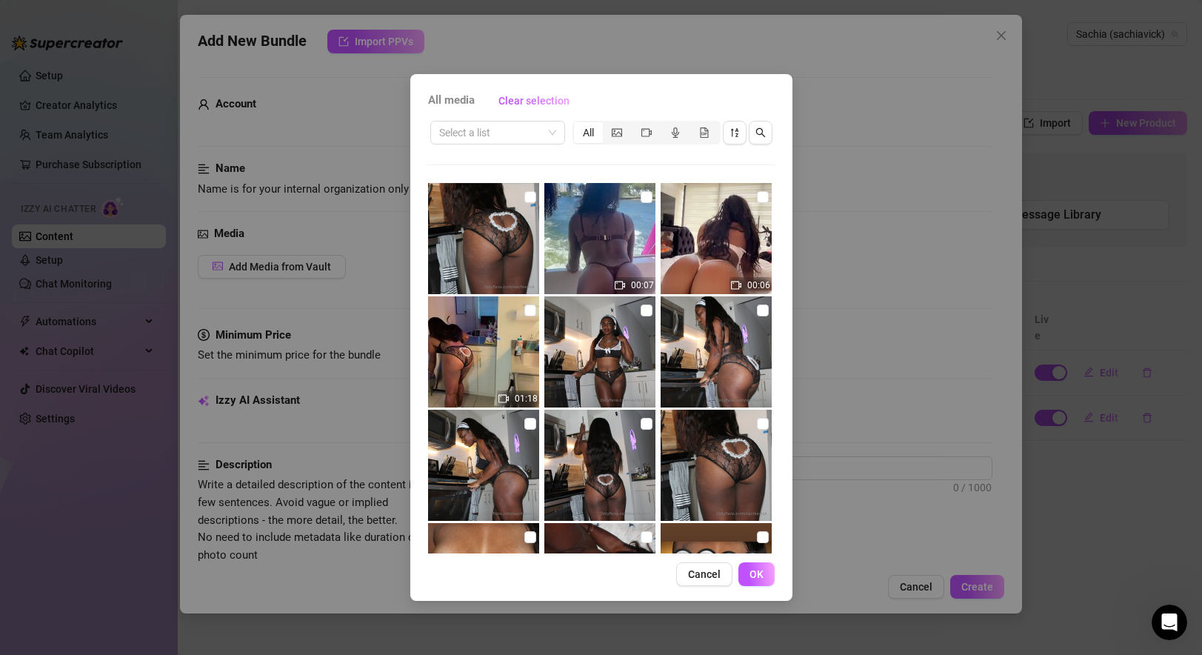
click at [618, 221] on img at bounding box center [599, 238] width 111 height 111
click at [722, 221] on img at bounding box center [715, 238] width 111 height 111
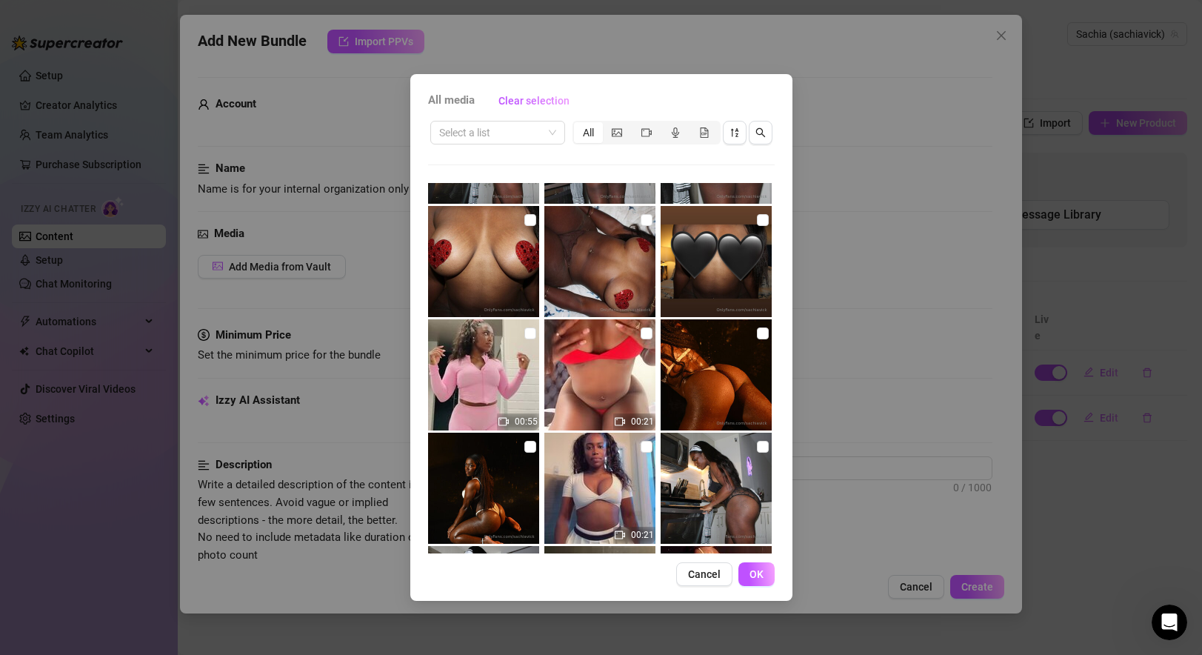
scroll to position [322, 0]
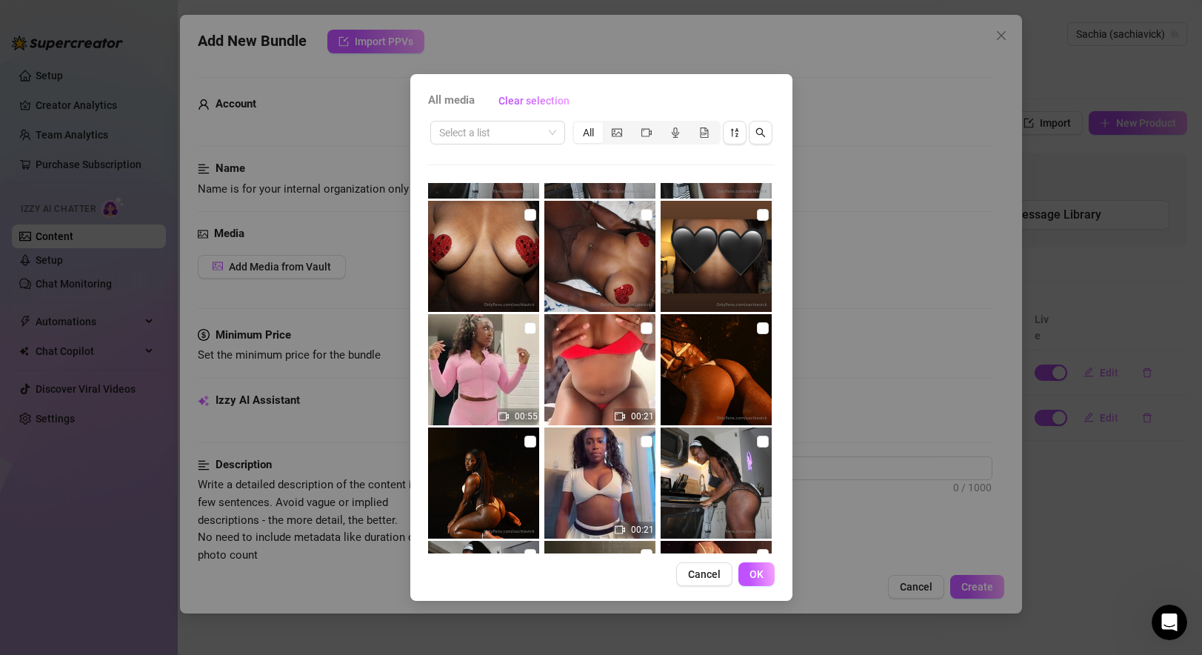
click at [612, 367] on img at bounding box center [599, 369] width 111 height 111
click at [757, 574] on span "OK" at bounding box center [756, 574] width 14 height 12
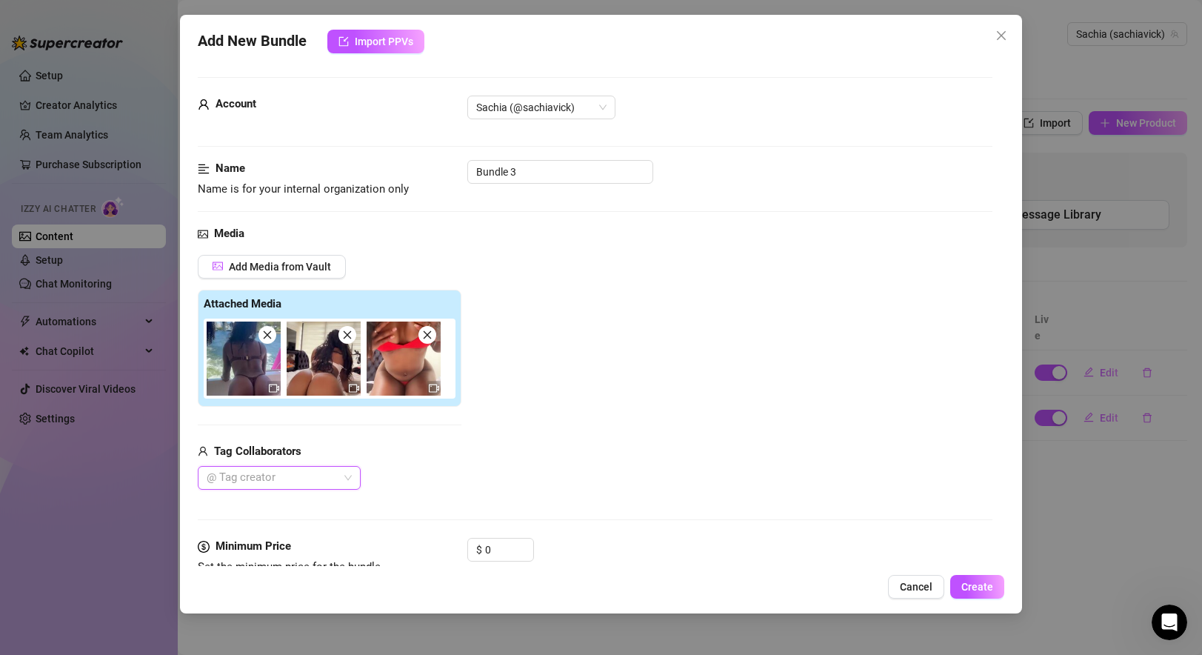
scroll to position [120, 0]
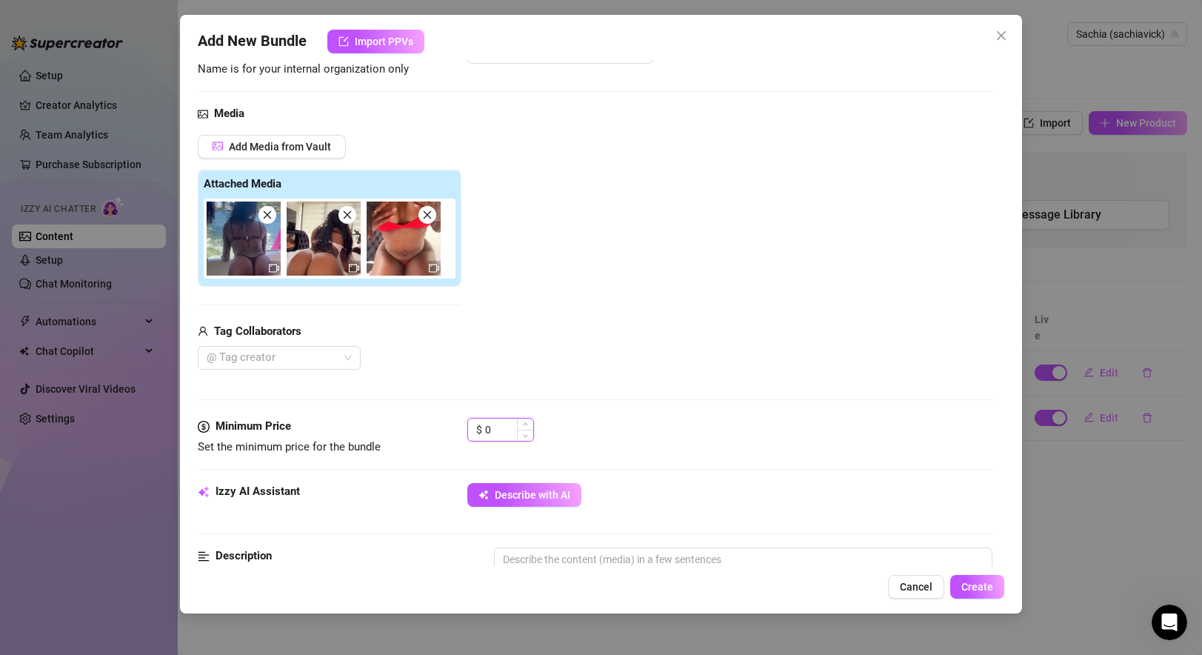
click at [498, 428] on input "0" at bounding box center [509, 429] width 48 height 22
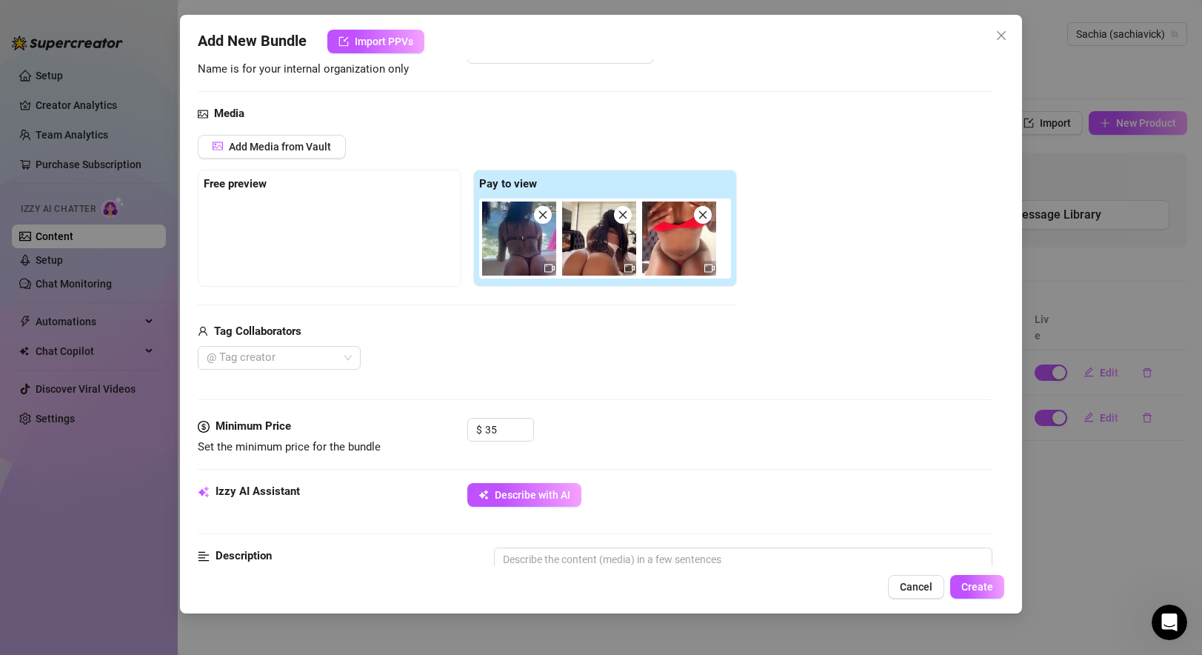
click at [681, 416] on div "Media Add Media from Vault Free preview Pay to view Tag Collaborators @ Tag cre…" at bounding box center [595, 261] width 794 height 312
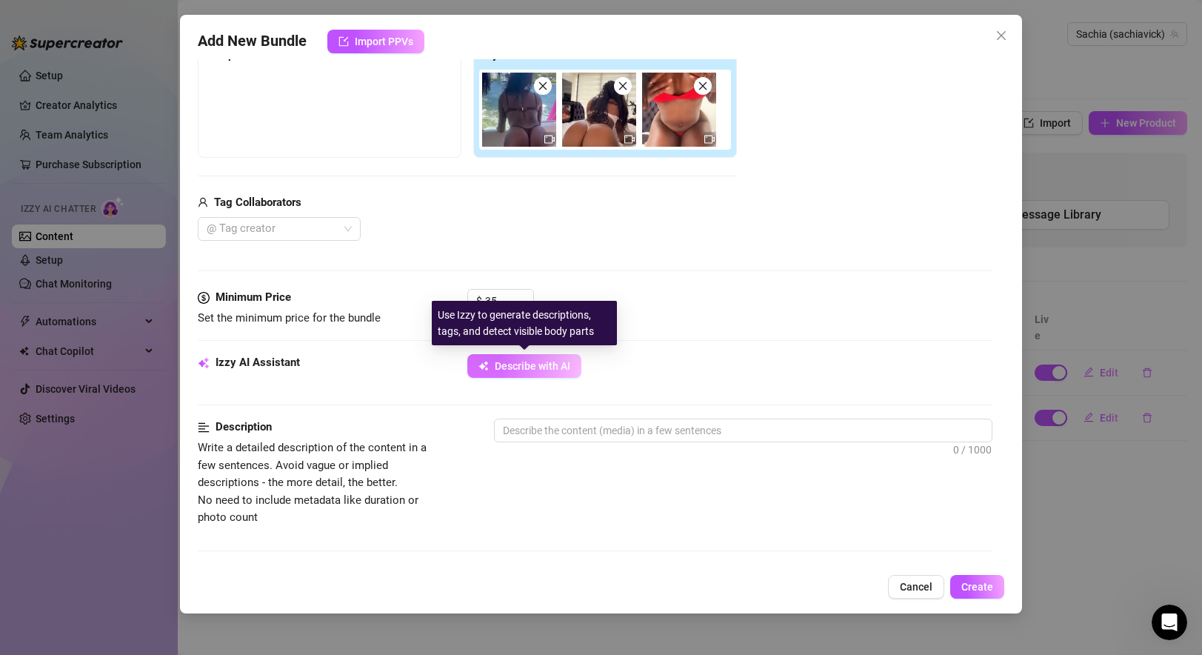
click at [541, 364] on span "Describe with AI" at bounding box center [533, 366] width 76 height 12
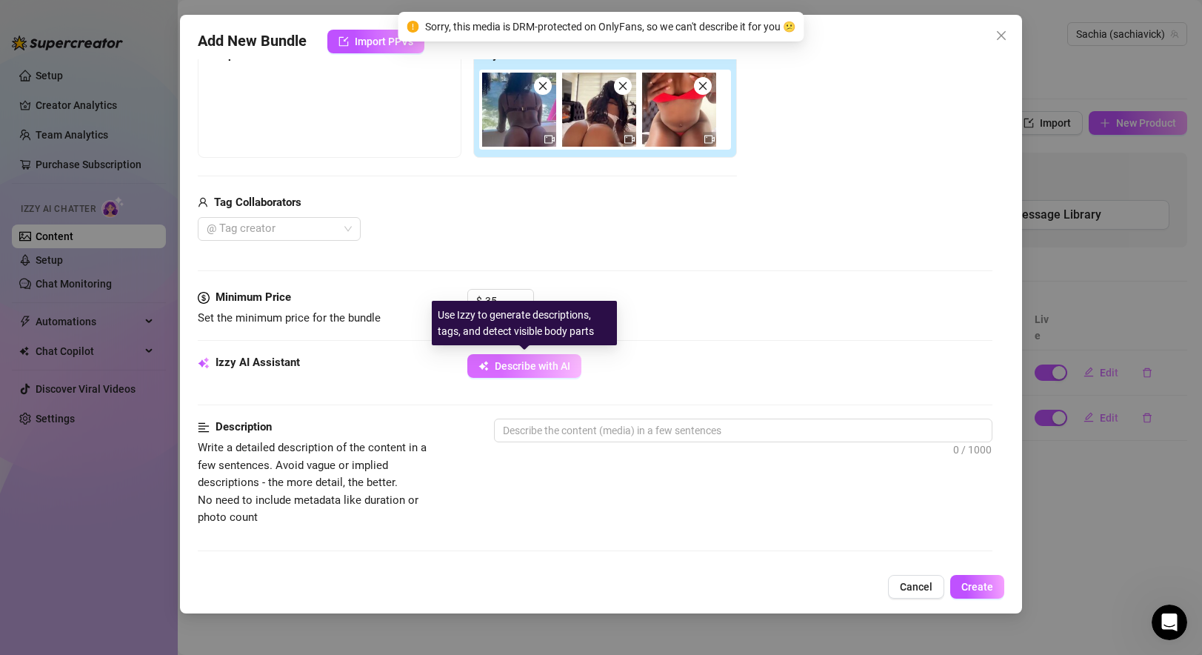
click at [524, 361] on span "Describe with AI" at bounding box center [533, 366] width 76 height 12
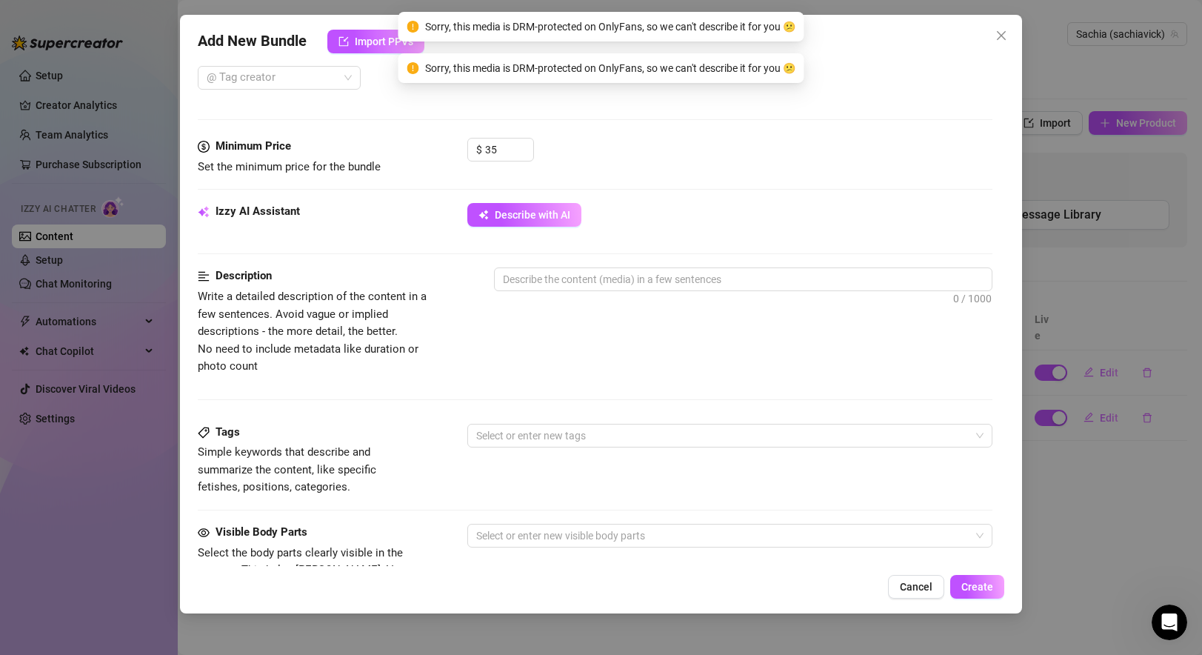
scroll to position [401, 0]
click at [575, 281] on textarea at bounding box center [743, 278] width 496 height 22
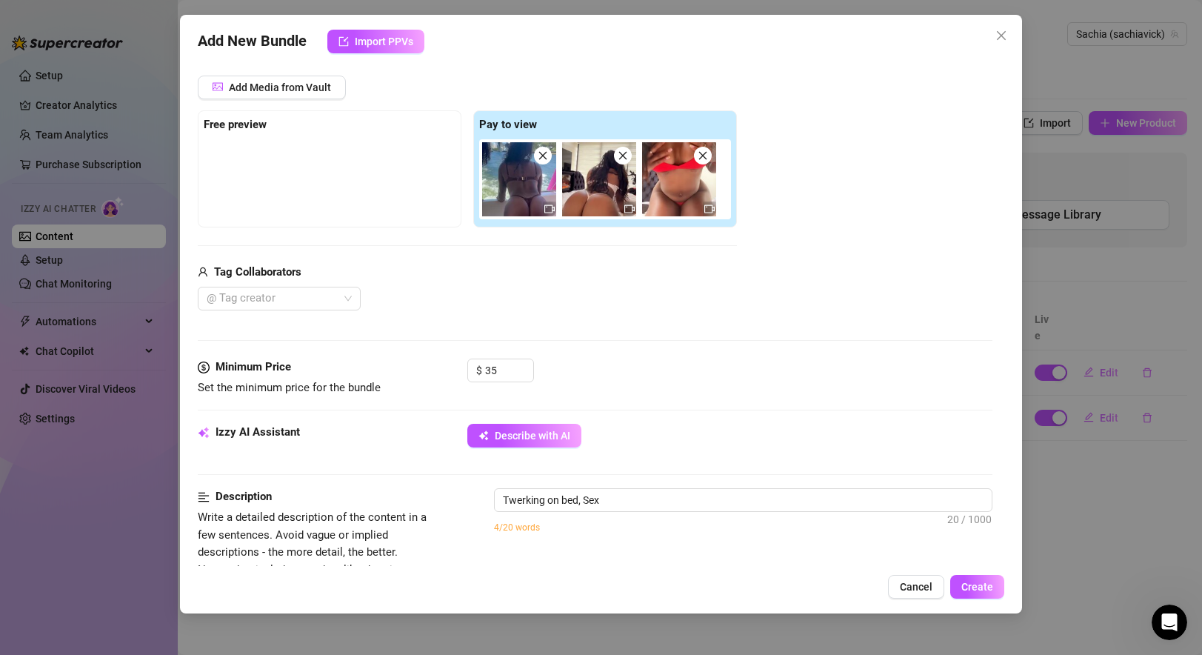
scroll to position [180, 0]
drag, startPoint x: 632, startPoint y: 500, endPoint x: 387, endPoint y: 497, distance: 244.4
click at [387, 498] on div "Description Write a detailed description of the content in a few sentences. Avo…" at bounding box center [595, 540] width 794 height 107
paste textarea "Playful twerk session in a bright-colored thong, bouncing and teasing while giv…"
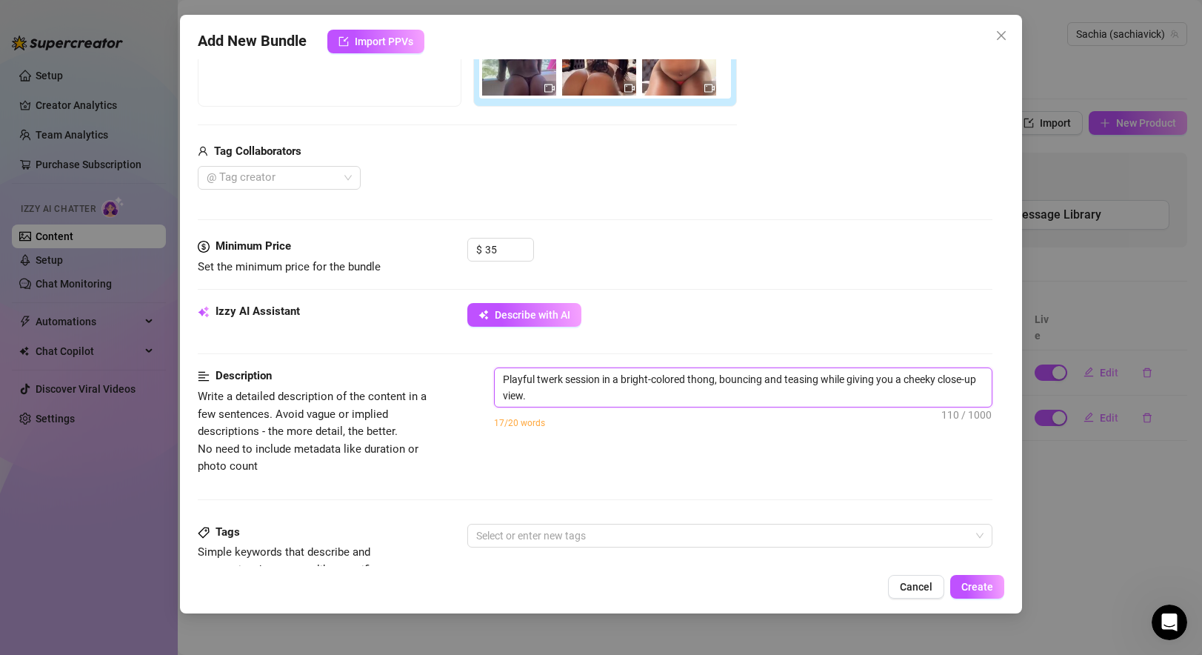
scroll to position [313, 0]
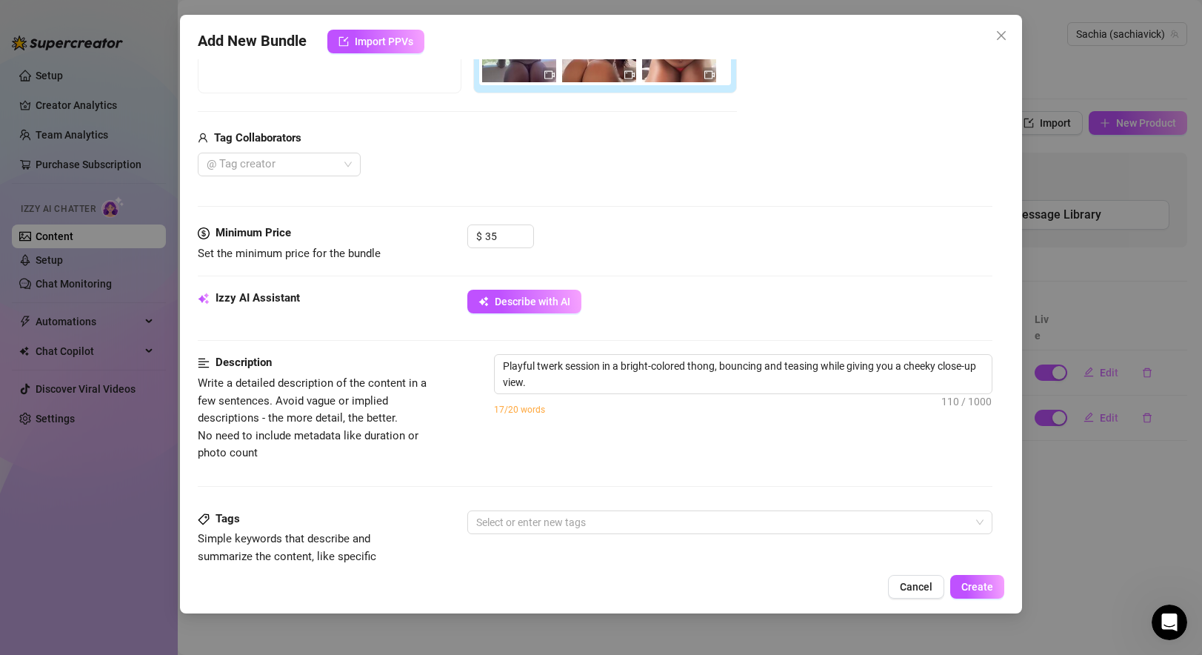
click at [586, 430] on div "Playful twerk session in a bright-colored thong, bouncing and teasing while giv…" at bounding box center [743, 394] width 498 height 80
click at [541, 378] on textarea "Playful twerk session in a bright-colored thong, bouncing and teasing while giv…" at bounding box center [743, 374] width 496 height 39
click at [541, 382] on textarea "Playful twerk session in a bright-colored thong, bouncing and teasing while giv…" at bounding box center [743, 374] width 496 height 39
paste textarea "Fast and dirty twerk in a lace thong — all energy, all curves, shaking it like …"
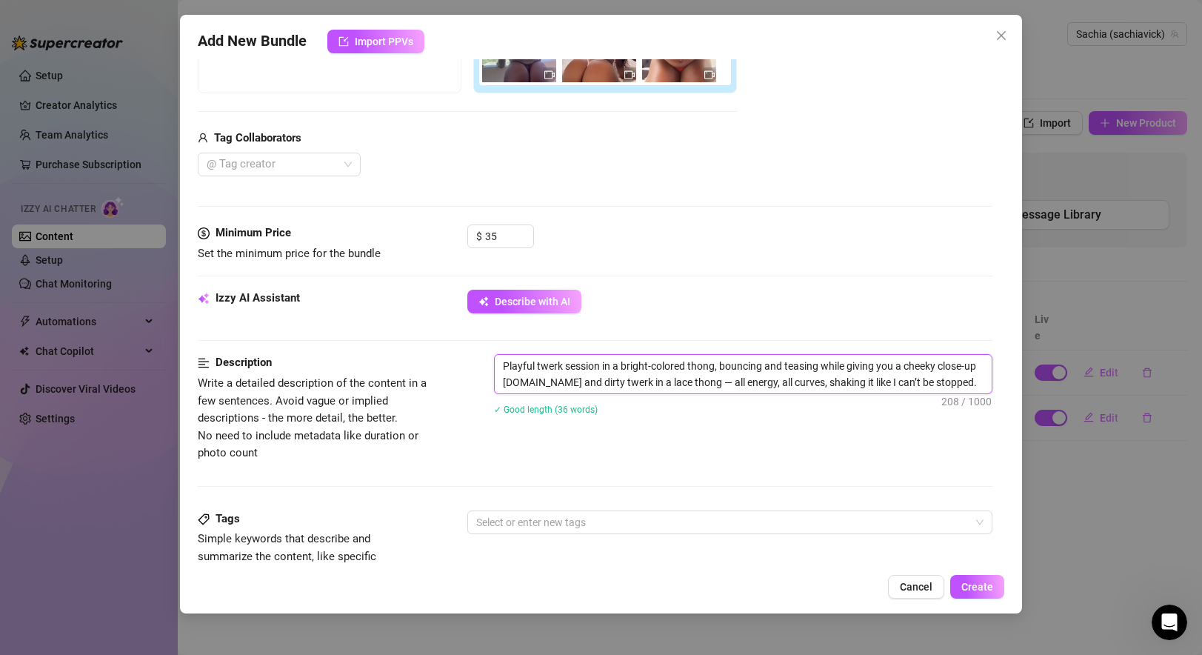
click at [529, 382] on textarea "Playful twerk session in a bright-colored thong, bouncing and teasing while giv…" at bounding box center [743, 374] width 496 height 39
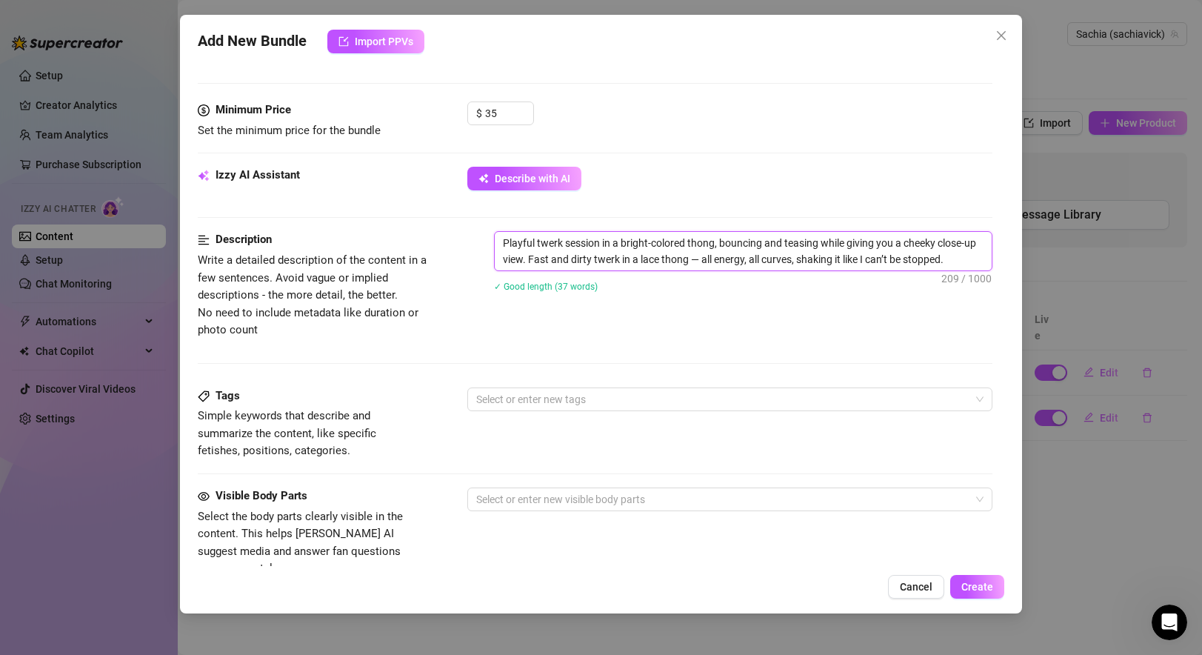
scroll to position [444, 0]
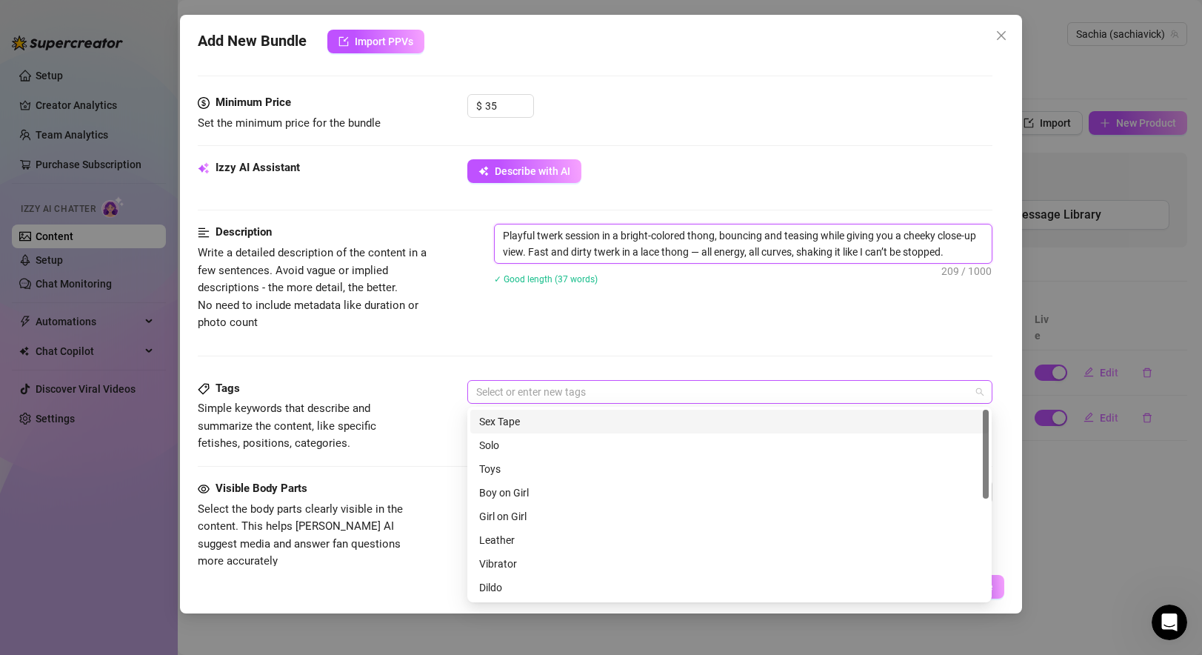
click at [525, 384] on div at bounding box center [721, 391] width 503 height 21
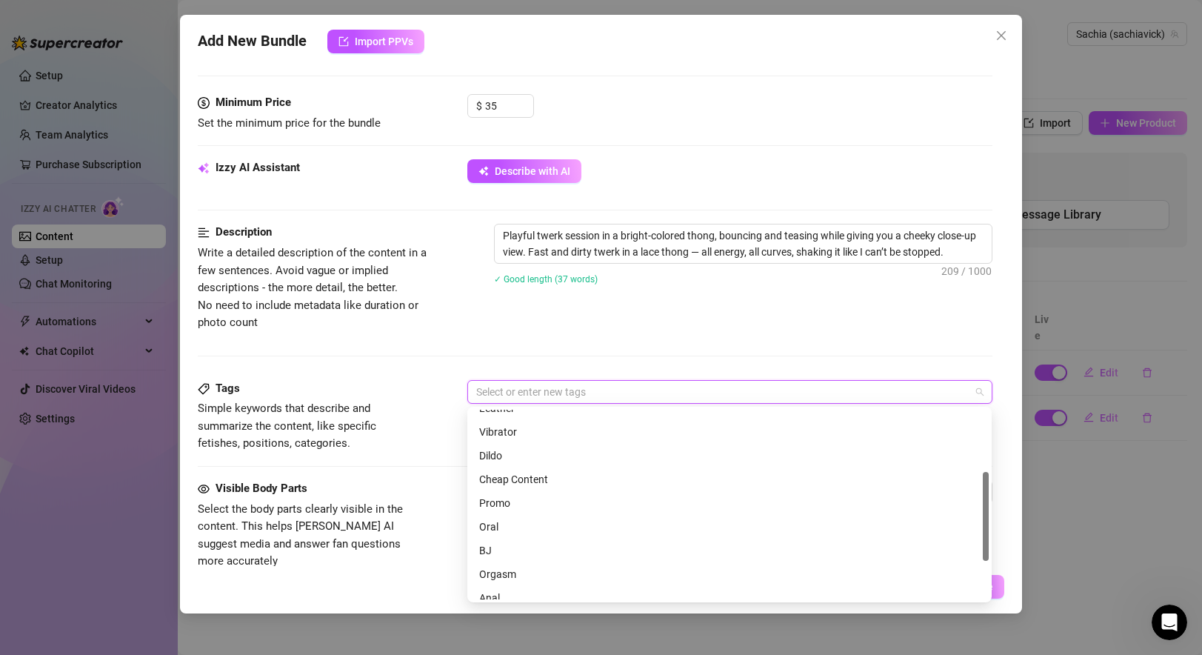
scroll to position [213, 0]
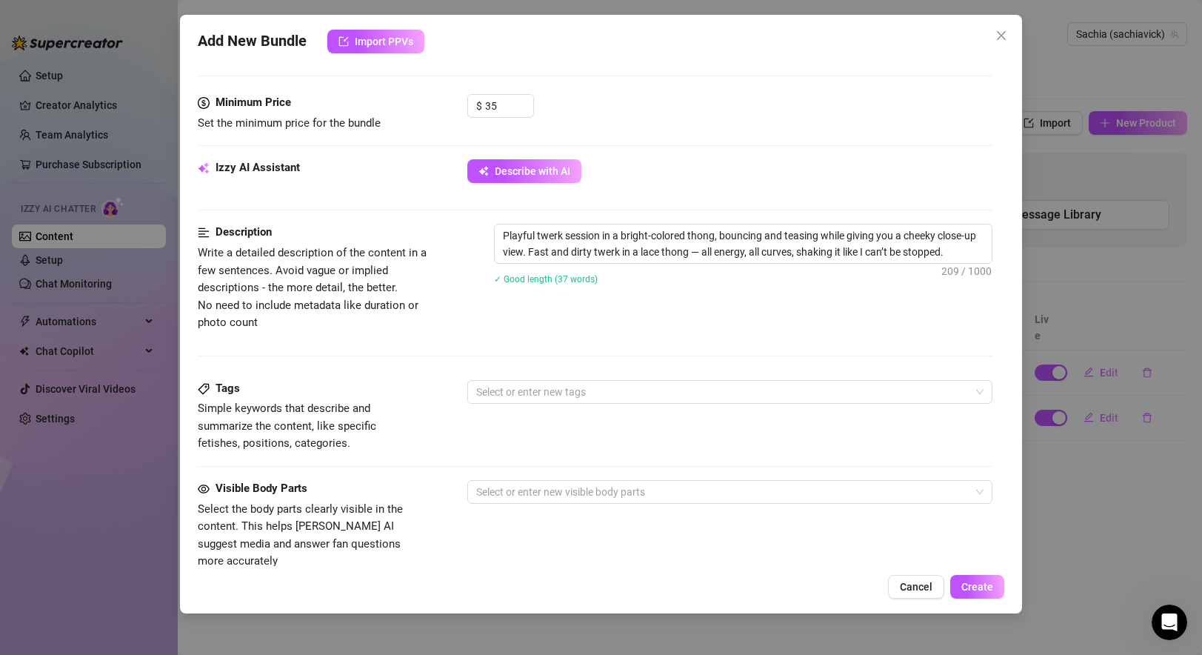
click at [574, 301] on div "Playful twerk session in a bright-colored thong, bouncing and teasing while giv…" at bounding box center [743, 264] width 498 height 80
click at [544, 389] on div at bounding box center [721, 391] width 503 height 21
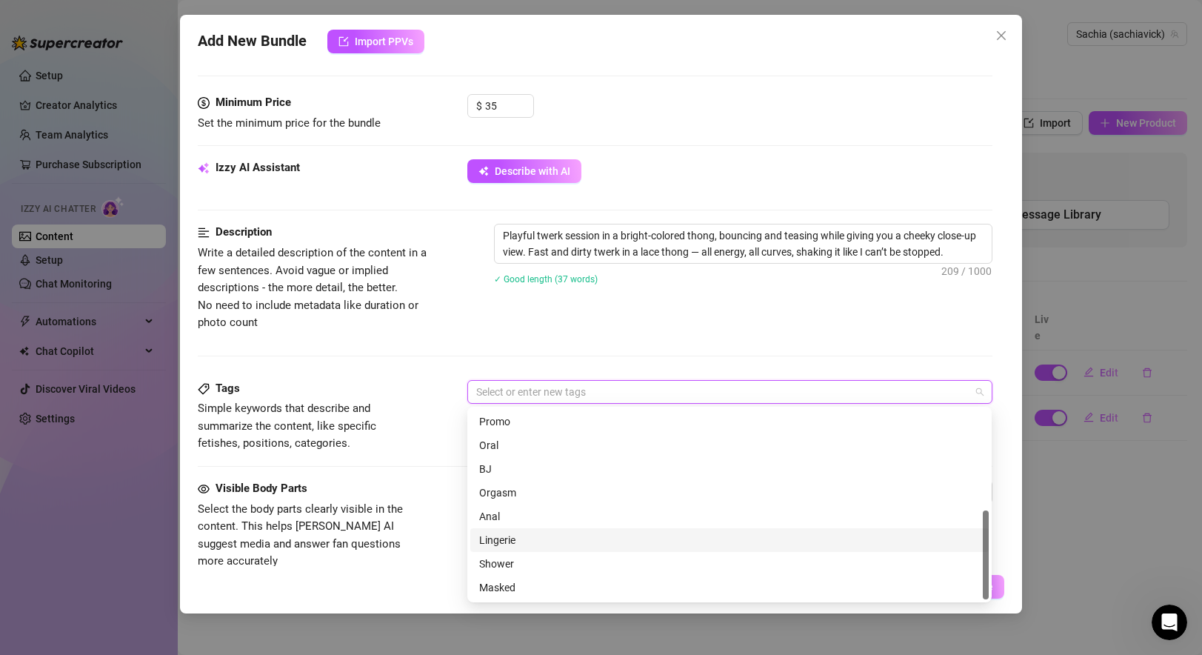
click at [507, 540] on div "Lingerie" at bounding box center [729, 540] width 501 height 16
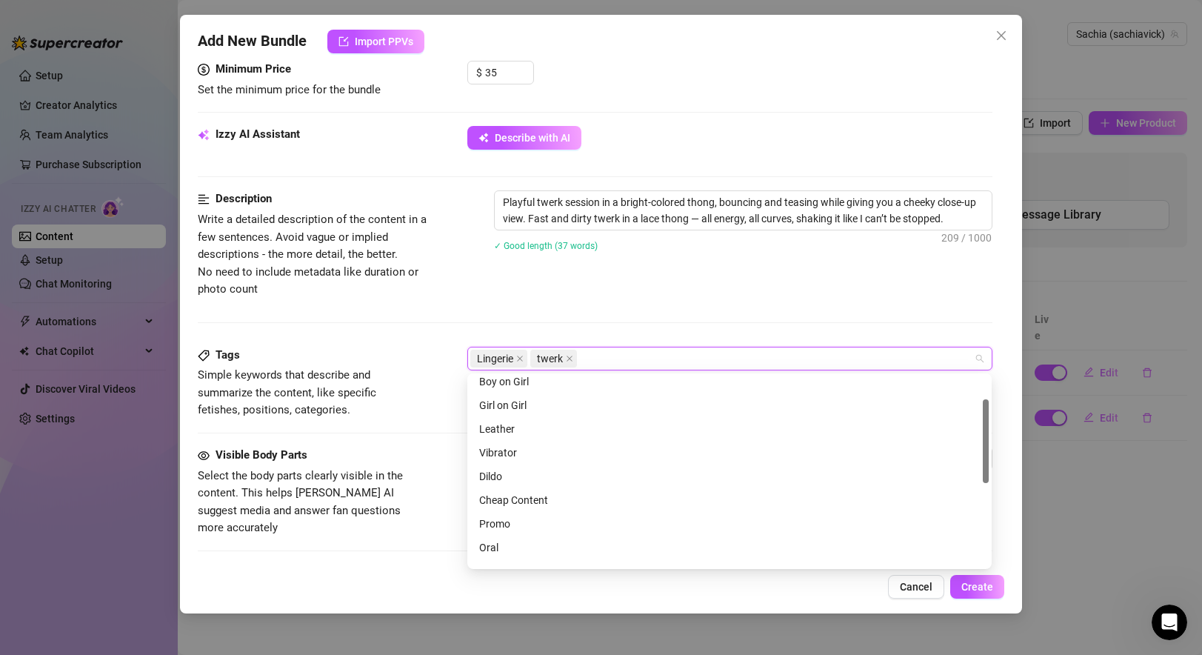
scroll to position [0, 0]
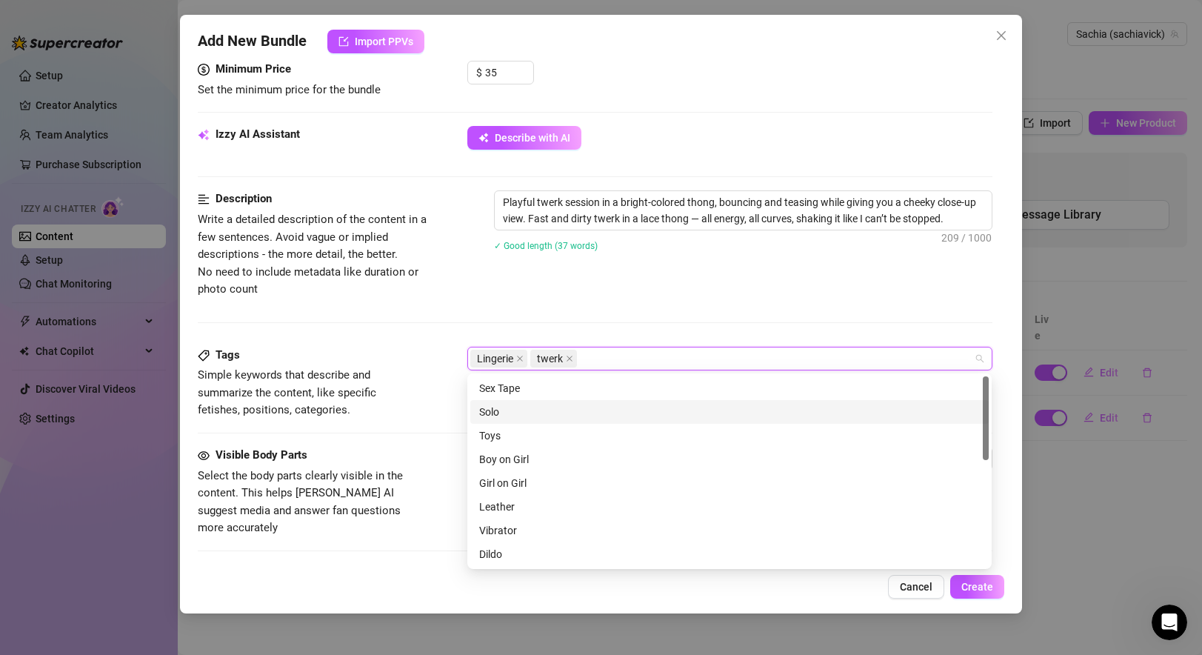
click at [516, 412] on div "Solo" at bounding box center [729, 412] width 501 height 16
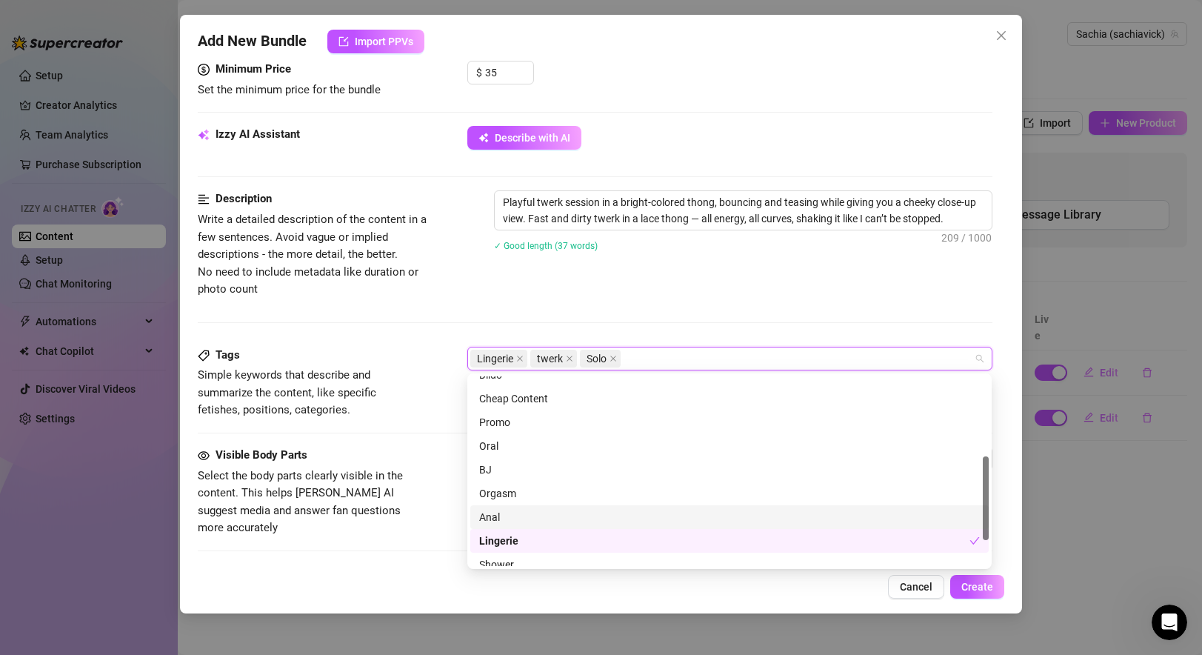
scroll to position [237, 0]
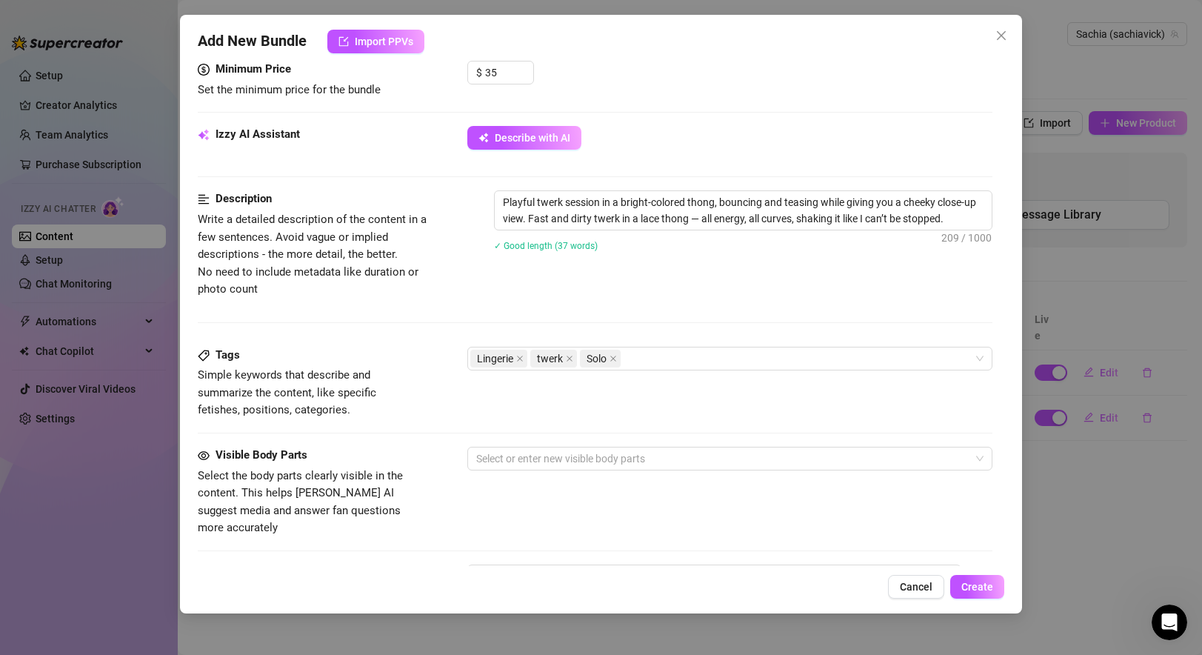
click at [625, 301] on div "Description Write a detailed description of the content in a few sentences. Avo…" at bounding box center [595, 267] width 794 height 155
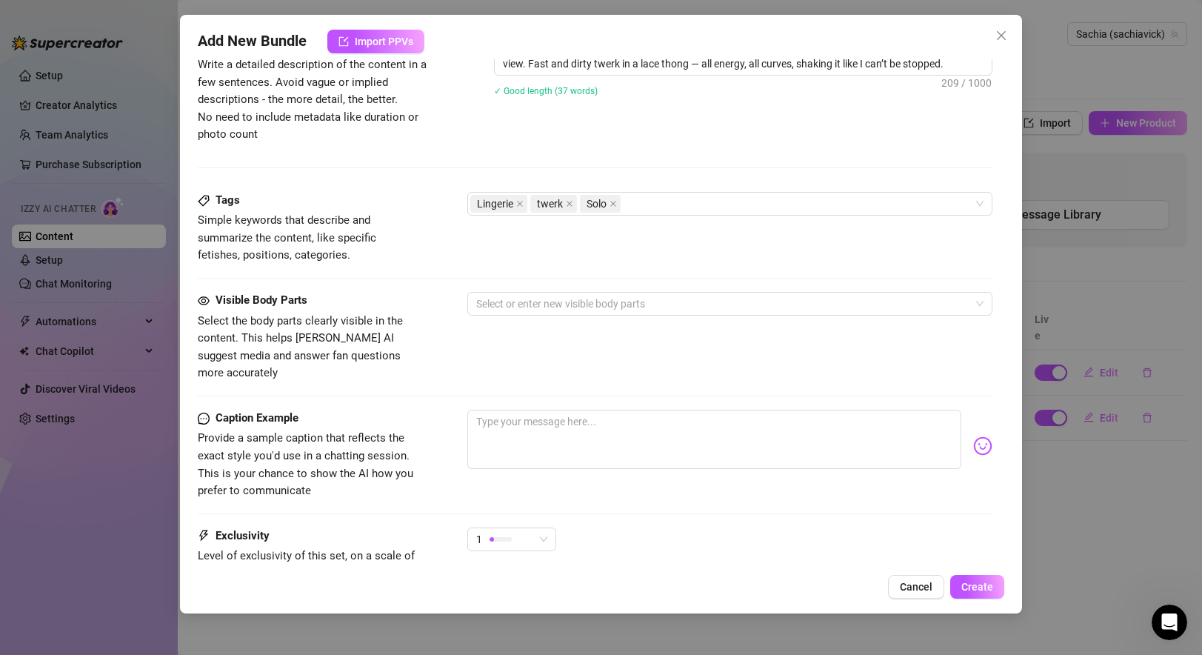
scroll to position [633, 0]
click at [595, 295] on div at bounding box center [721, 302] width 503 height 21
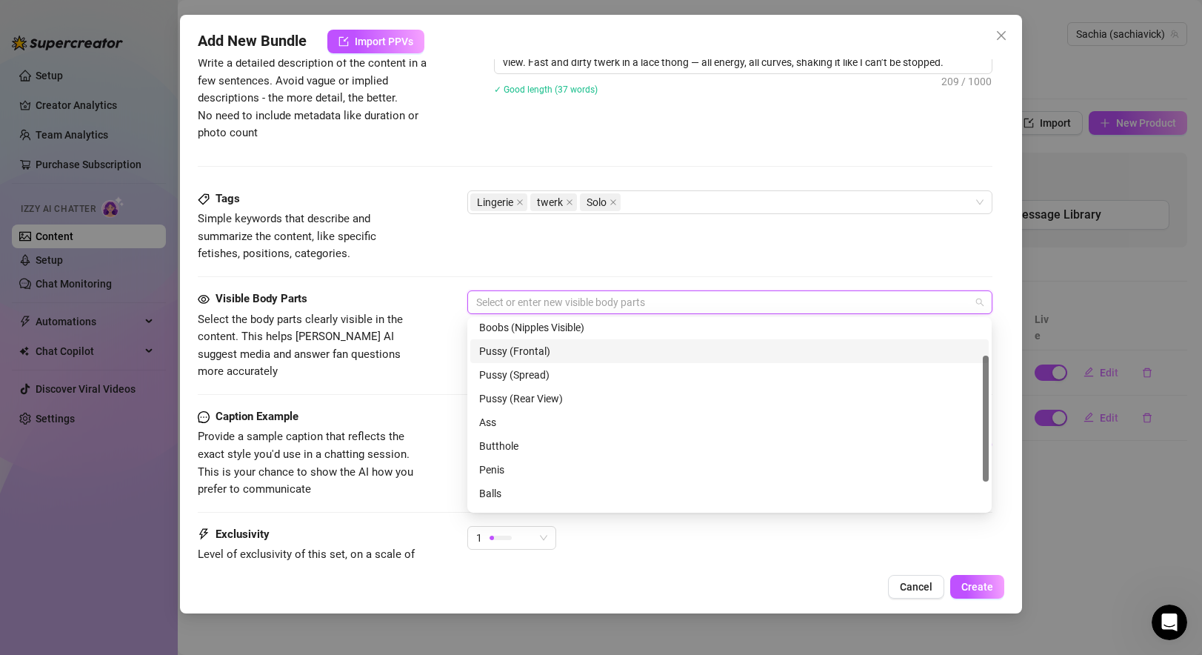
scroll to position [53, 0]
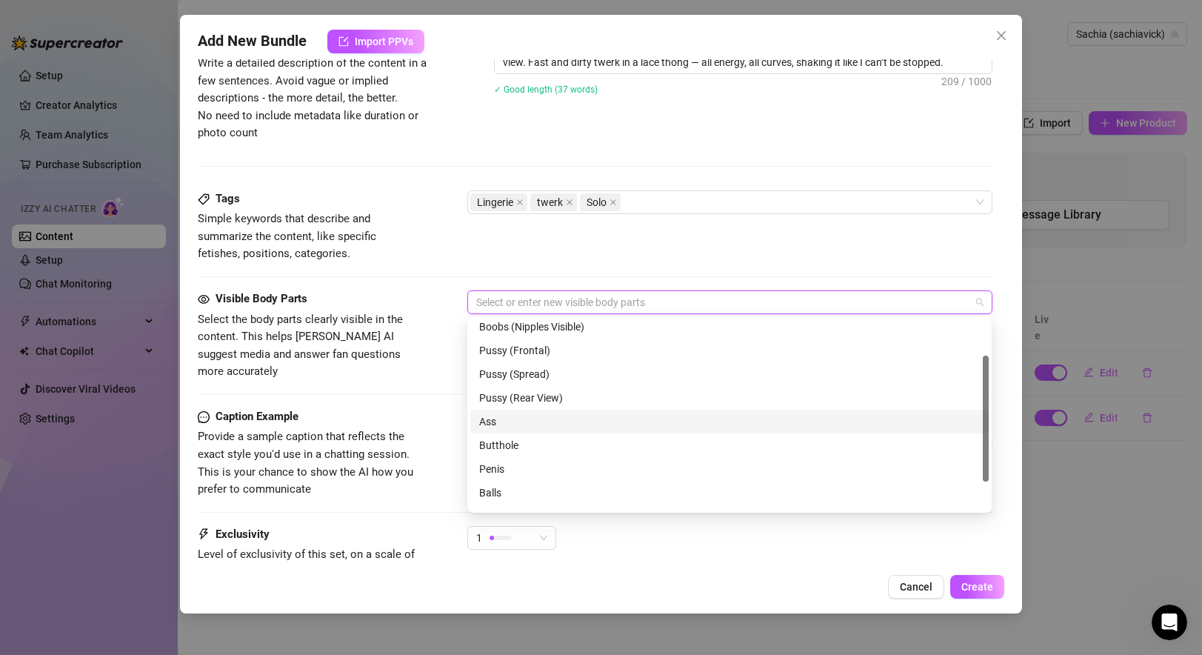
click at [526, 426] on div "Ass" at bounding box center [729, 421] width 501 height 16
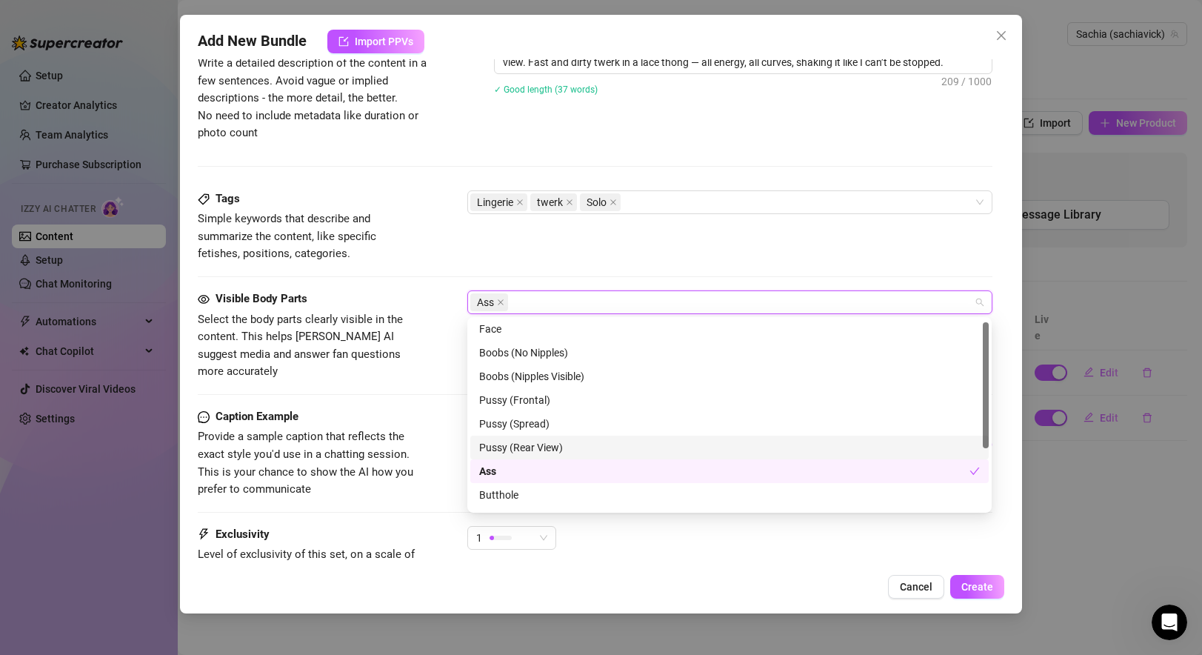
scroll to position [2, 0]
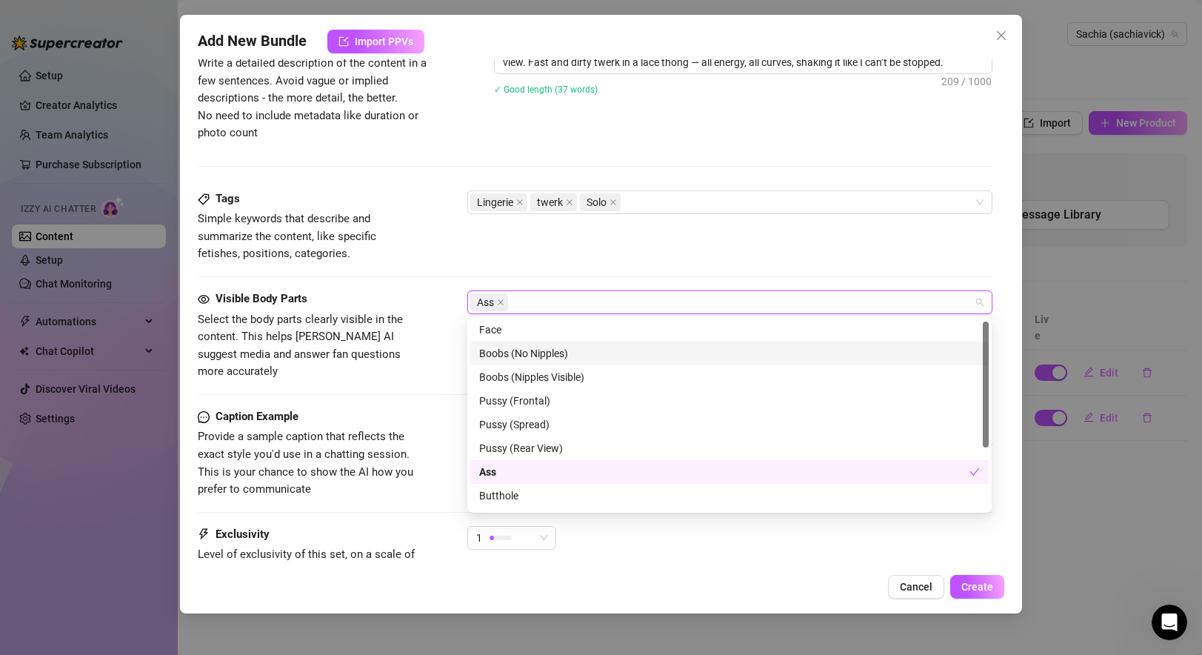
click at [556, 354] on div "Boobs (No Nipples)" at bounding box center [729, 353] width 501 height 16
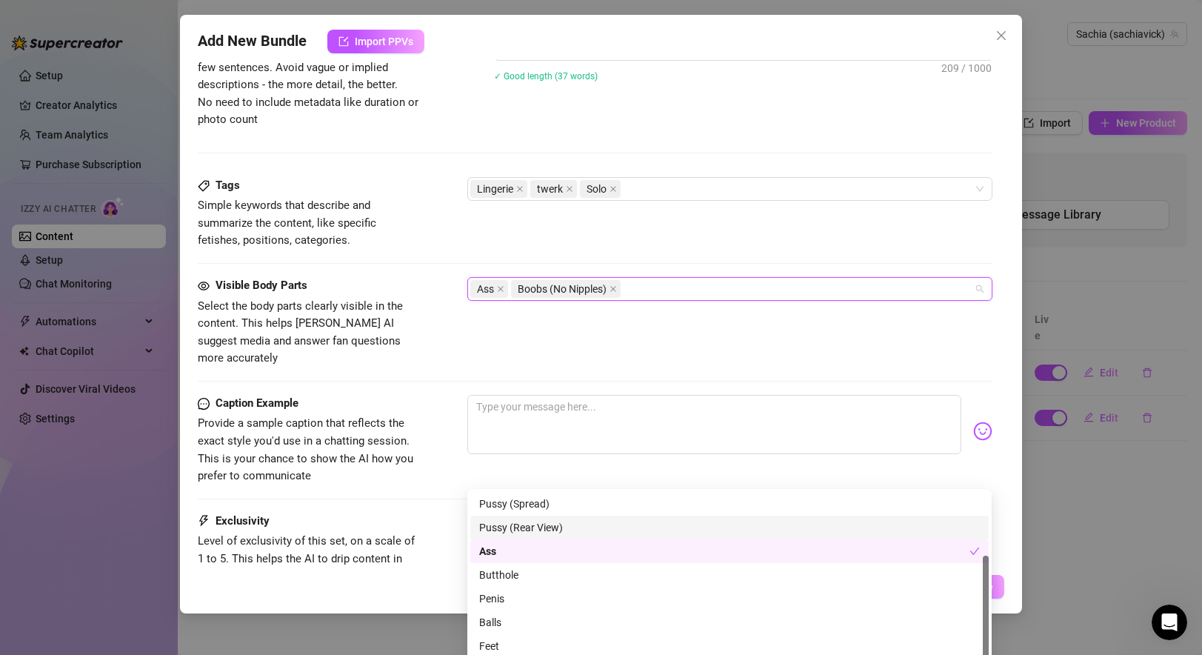
scroll to position [758, 0]
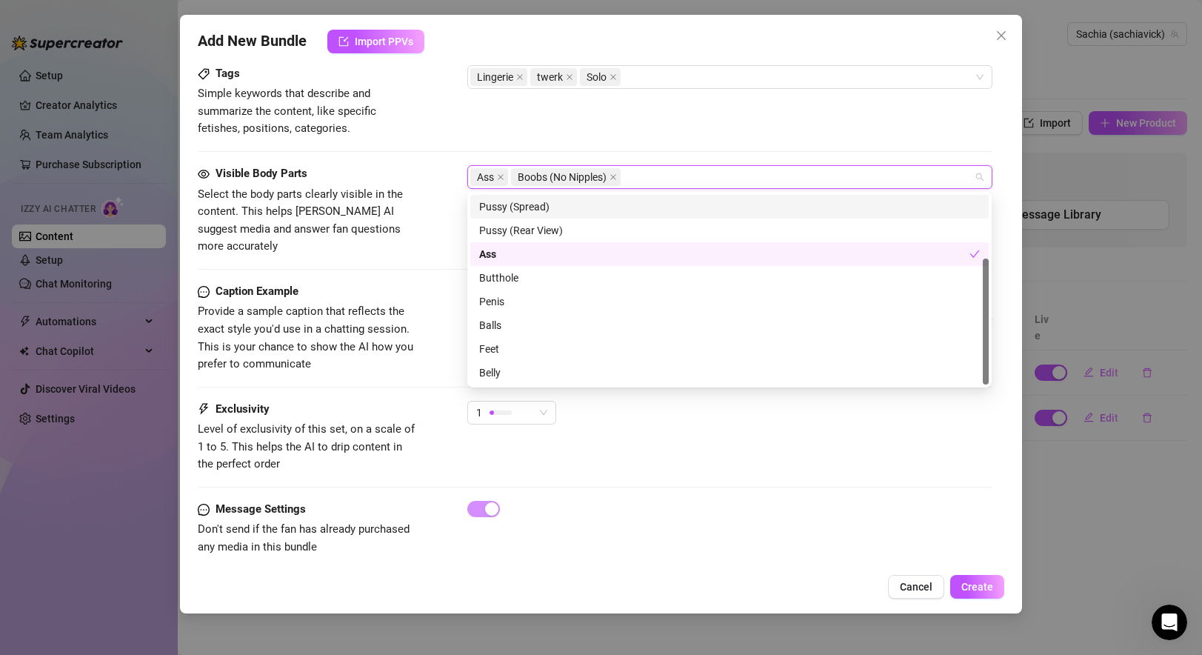
click at [663, 135] on div "Tags Simple keywords that describe and summarize the content, like specific fet…" at bounding box center [595, 101] width 794 height 73
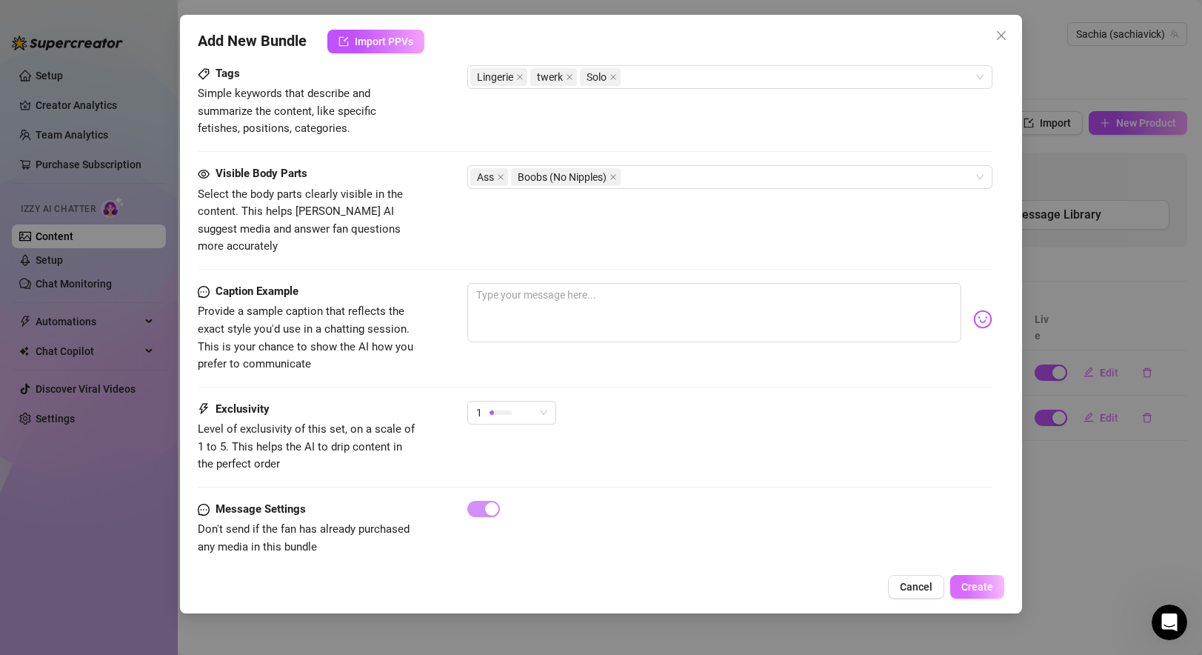
click at [869, 583] on span "Create" at bounding box center [977, 586] width 32 height 12
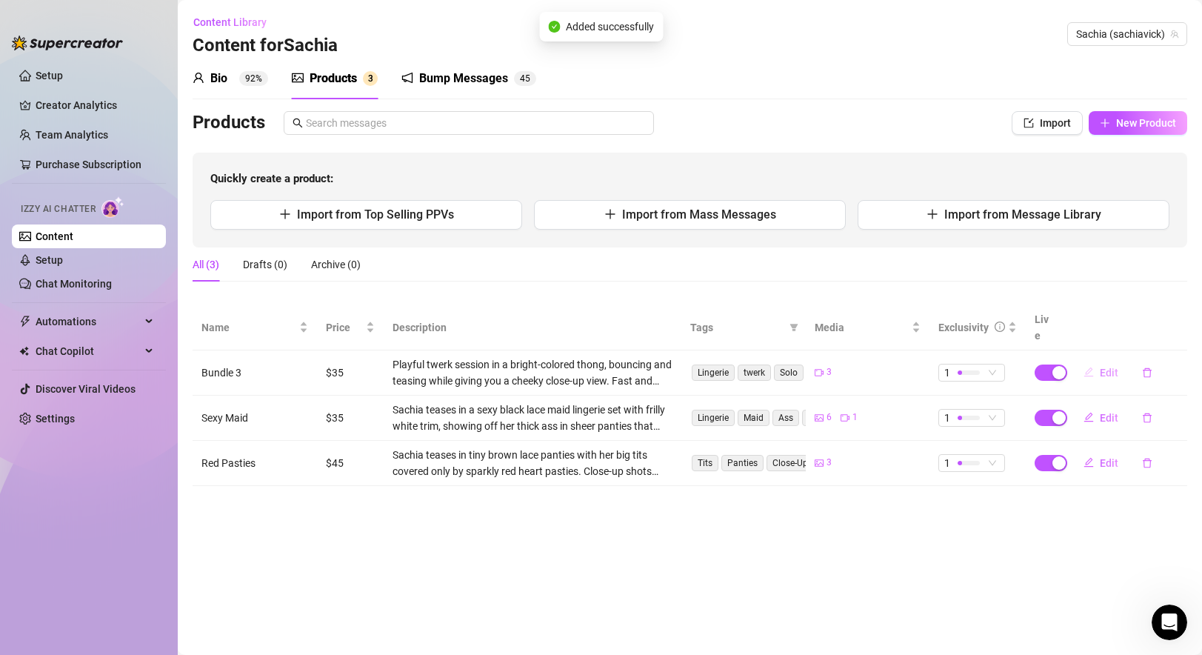
click at [869, 367] on span "Edit" at bounding box center [1109, 373] width 19 height 12
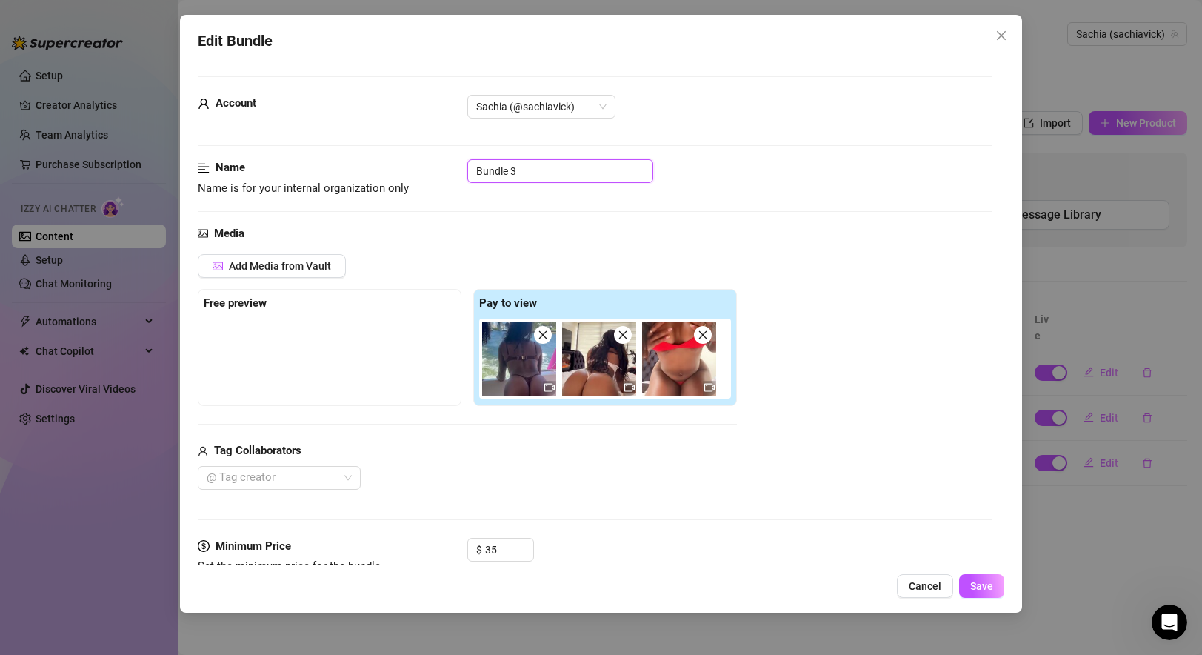
drag, startPoint x: 508, startPoint y: 173, endPoint x: 365, endPoint y: 159, distance: 143.5
click at [365, 159] on div "Name Name is for your internal organization only Bundle 3" at bounding box center [595, 178] width 794 height 38
drag, startPoint x: 535, startPoint y: 172, endPoint x: 385, endPoint y: 167, distance: 149.6
click at [385, 167] on div "Name Name is for your internal organization only Bundle 3" at bounding box center [595, 178] width 794 height 38
click at [869, 595] on button "Save" at bounding box center [981, 586] width 45 height 24
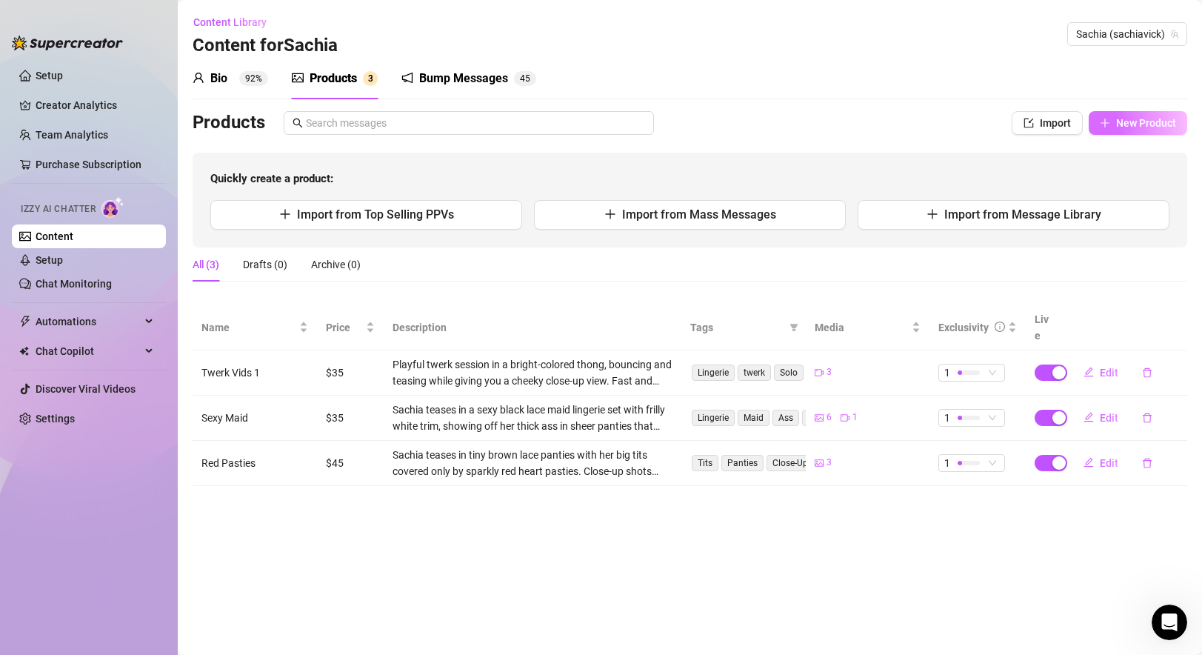
click at [869, 127] on span "New Product" at bounding box center [1146, 123] width 60 height 12
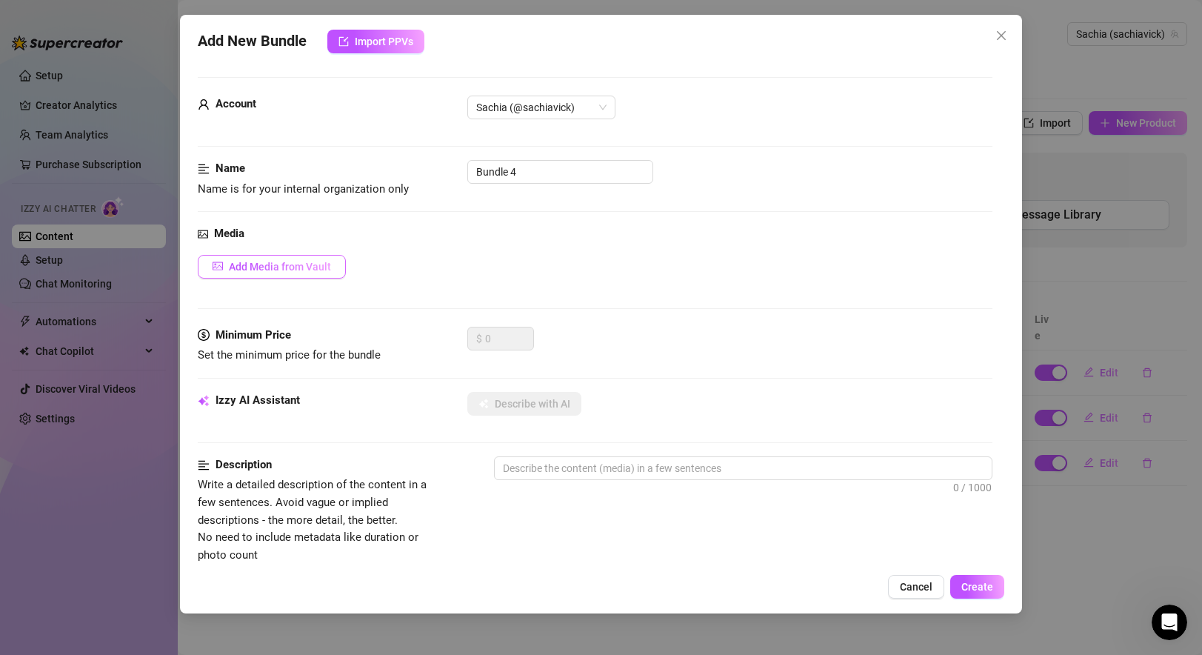
click at [295, 258] on button "Add Media from Vault" at bounding box center [272, 267] width 148 height 24
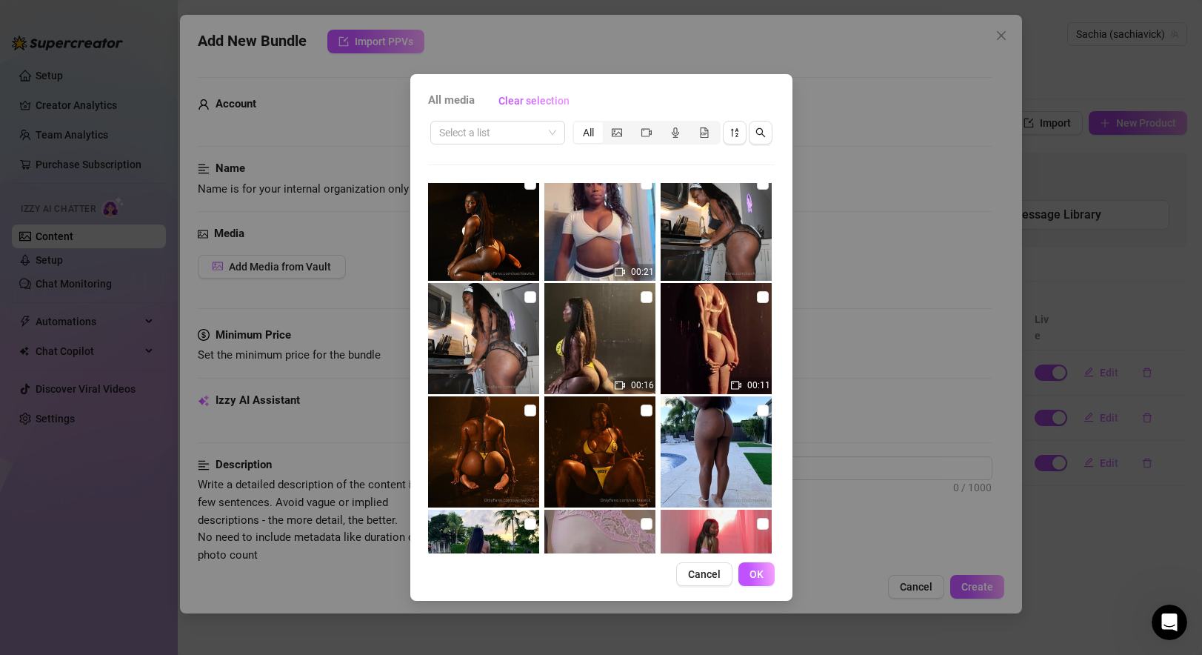
scroll to position [578, 0]
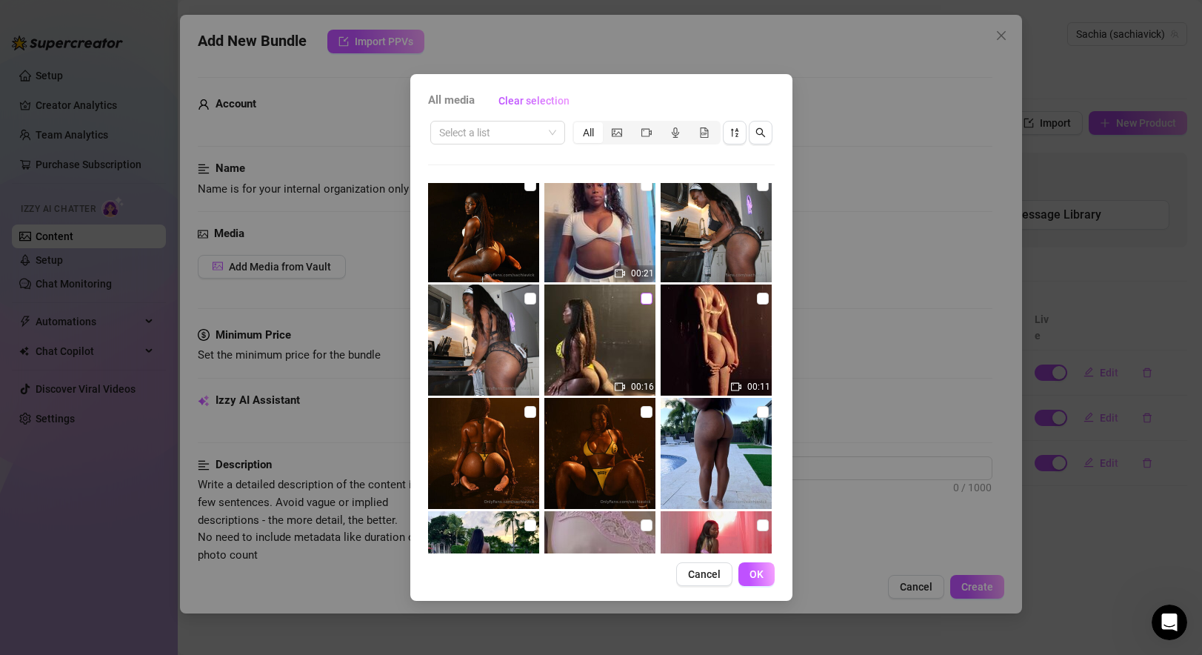
click at [640, 299] on input "checkbox" at bounding box center [646, 298] width 12 height 12
click at [710, 300] on img at bounding box center [715, 339] width 111 height 111
click at [475, 431] on img at bounding box center [483, 453] width 111 height 111
click at [592, 436] on img at bounding box center [599, 453] width 111 height 111
click at [497, 226] on img at bounding box center [483, 226] width 111 height 111
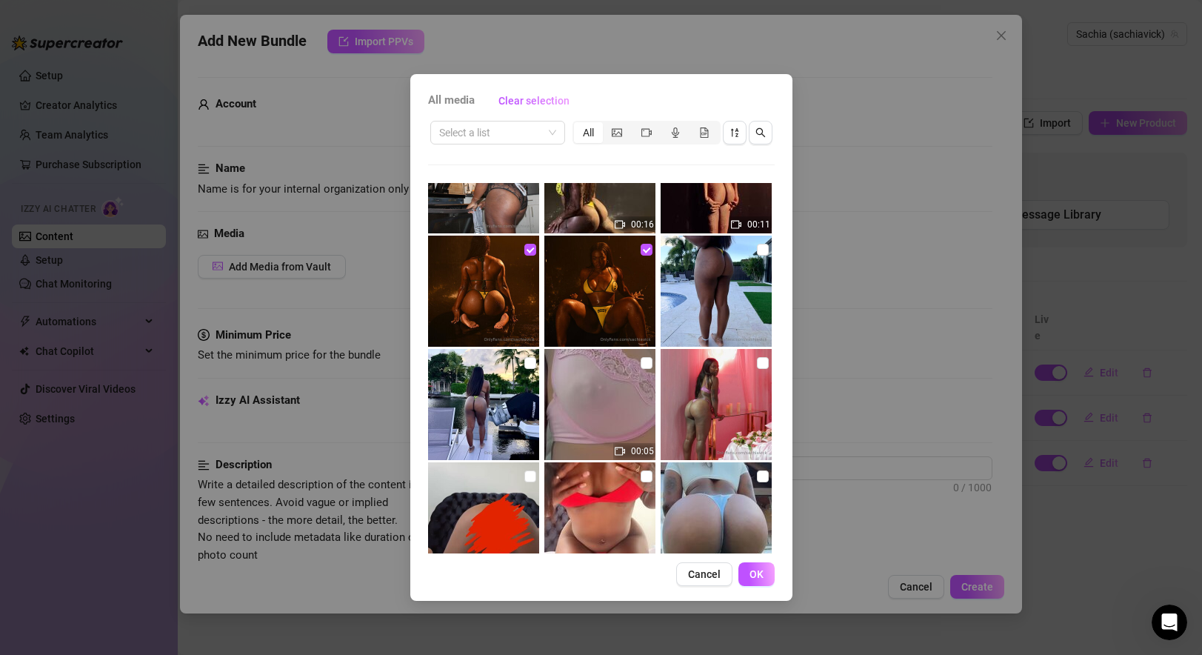
scroll to position [741, 0]
click at [753, 574] on span "OK" at bounding box center [756, 574] width 14 height 12
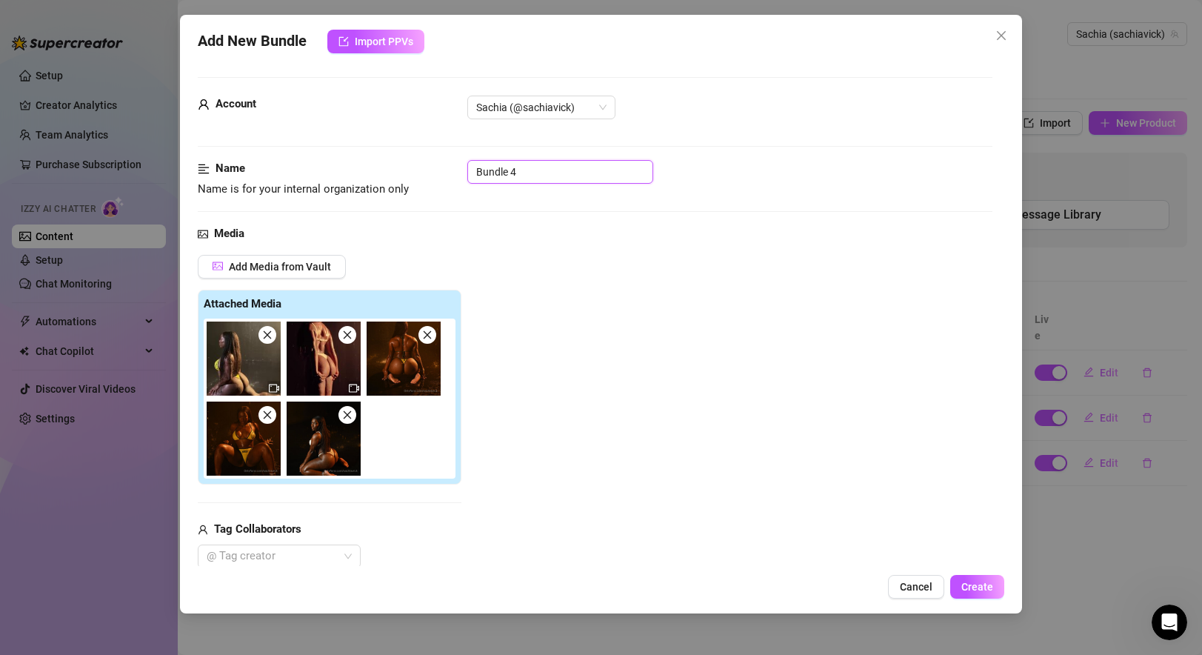
drag, startPoint x: 541, startPoint y: 176, endPoint x: 439, endPoint y: 176, distance: 102.2
click at [439, 176] on div "Name Name is for your internal organization only Bundle 4" at bounding box center [595, 179] width 794 height 38
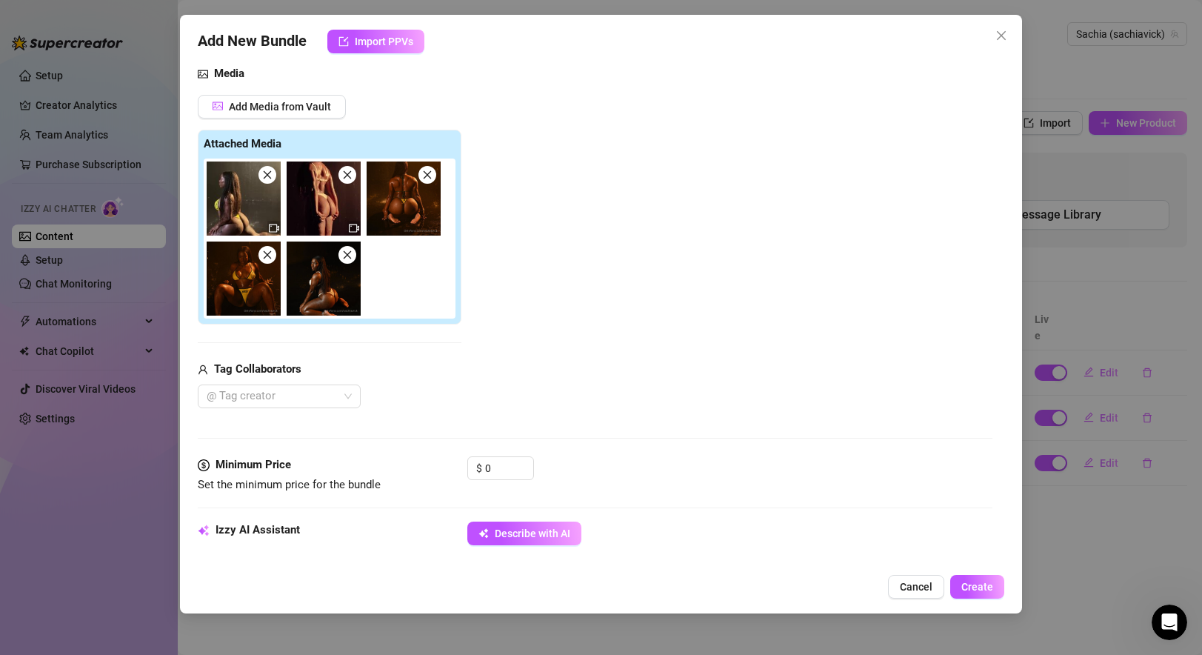
scroll to position [161, 0]
drag, startPoint x: 502, startPoint y: 468, endPoint x: 464, endPoint y: 467, distance: 38.5
click at [464, 467] on div "Minimum Price Set the minimum price for the bundle $ 0" at bounding box center [595, 474] width 794 height 38
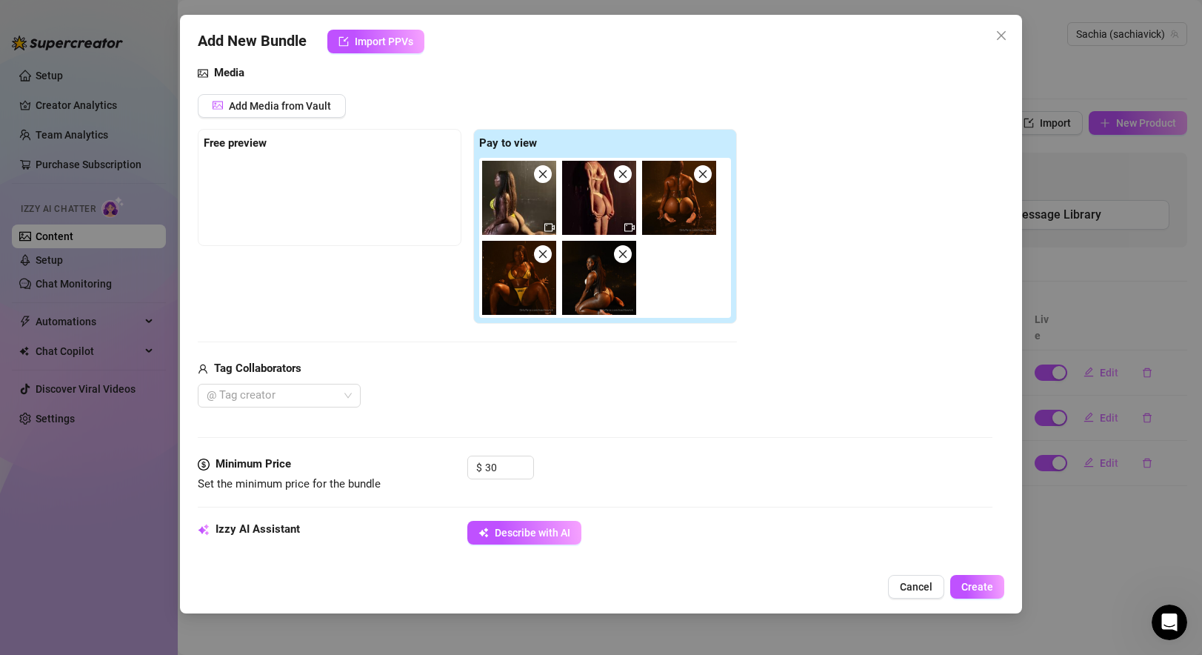
click at [777, 364] on div "Add Media from Vault Free preview Pay to view Tag Collaborators @ Tag creator" at bounding box center [595, 250] width 794 height 313
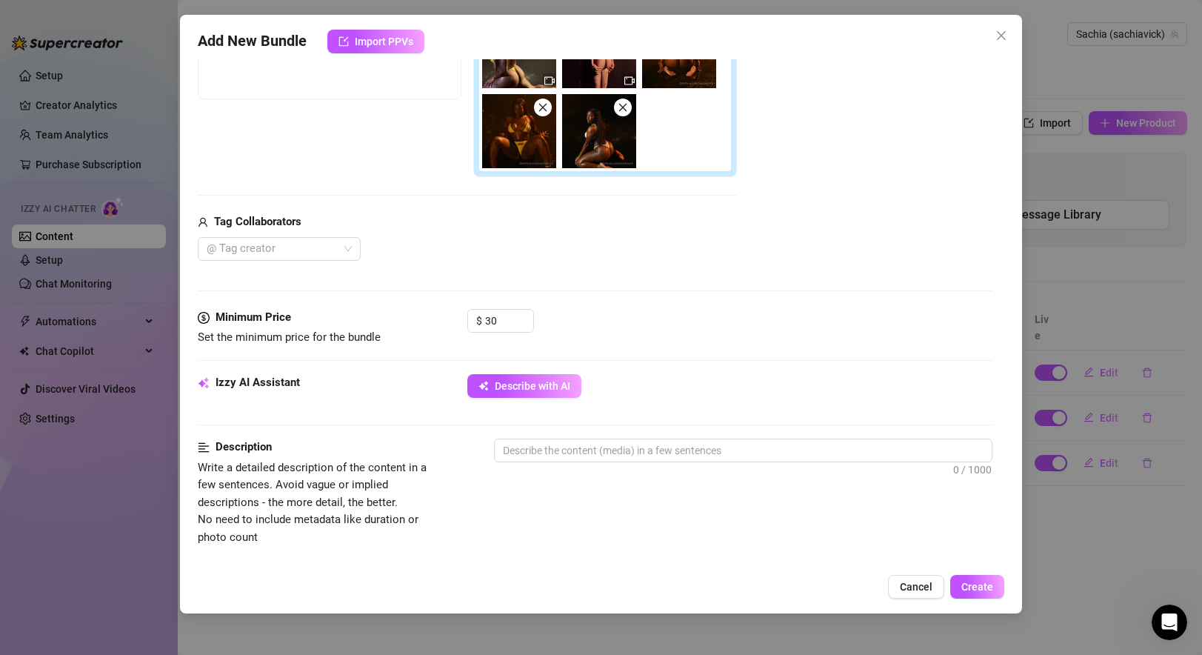
scroll to position [415, 0]
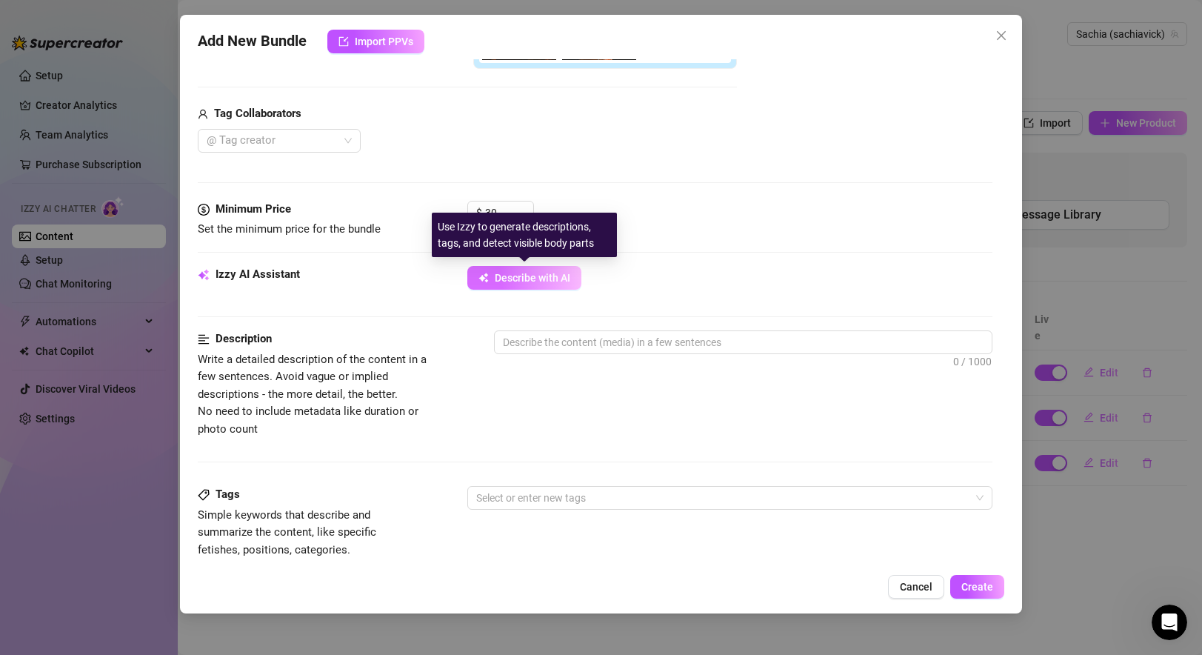
click at [542, 271] on button "Describe with AI" at bounding box center [524, 278] width 114 height 24
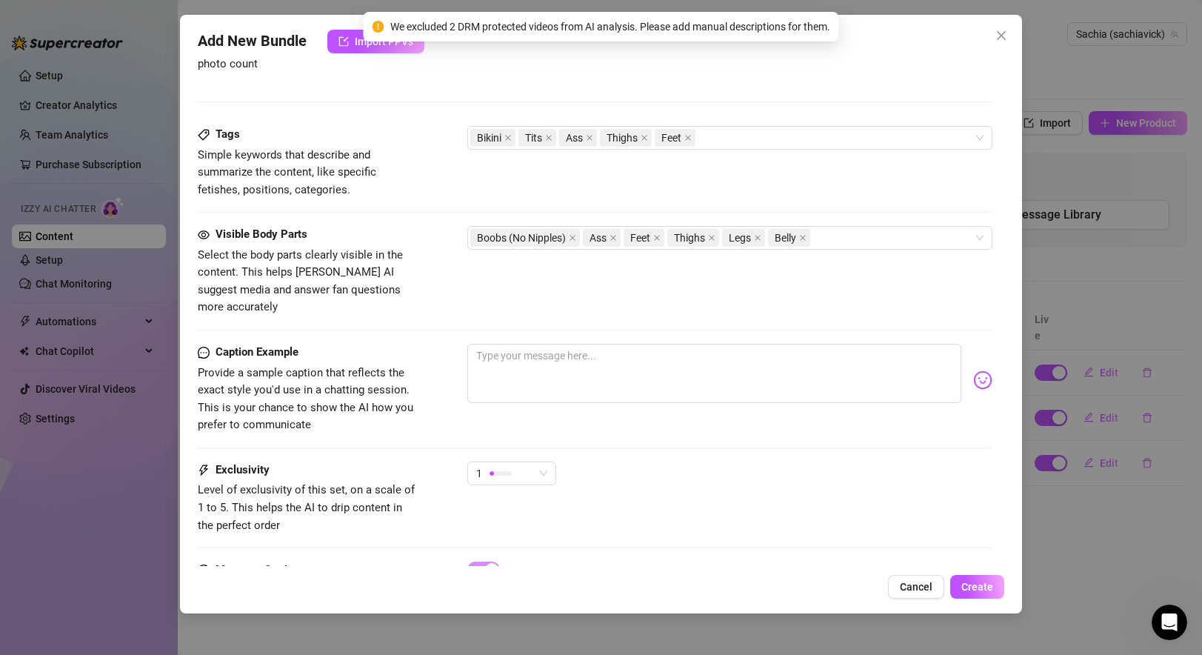
scroll to position [841, 0]
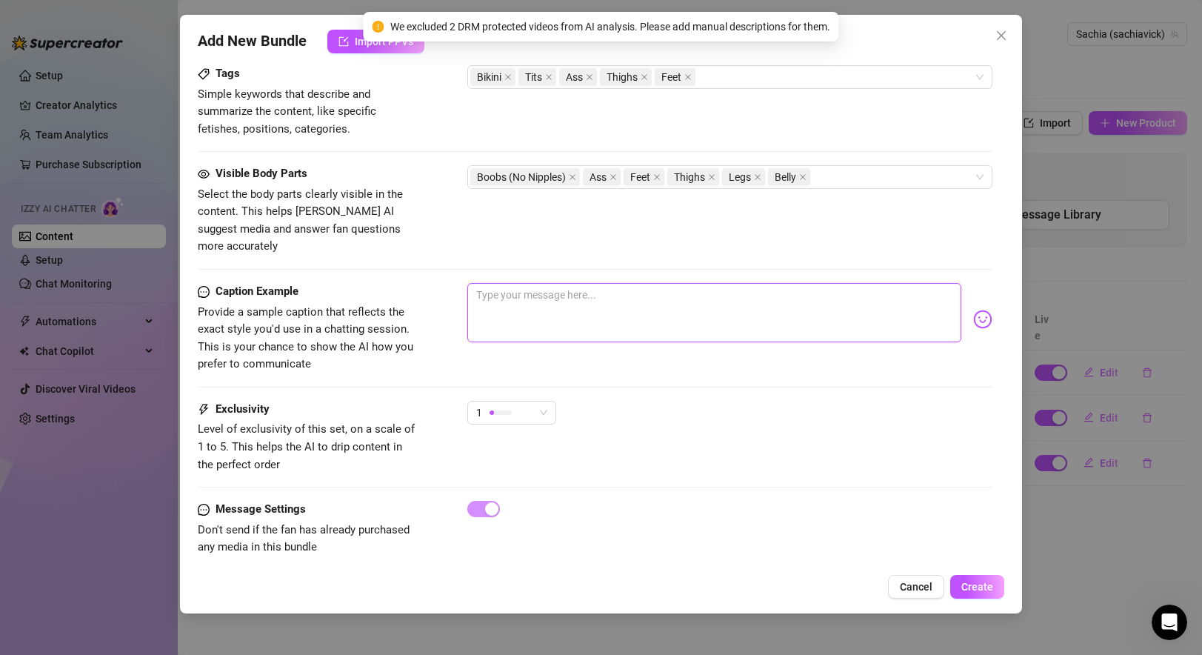
click at [506, 293] on textarea at bounding box center [713, 312] width 493 height 59
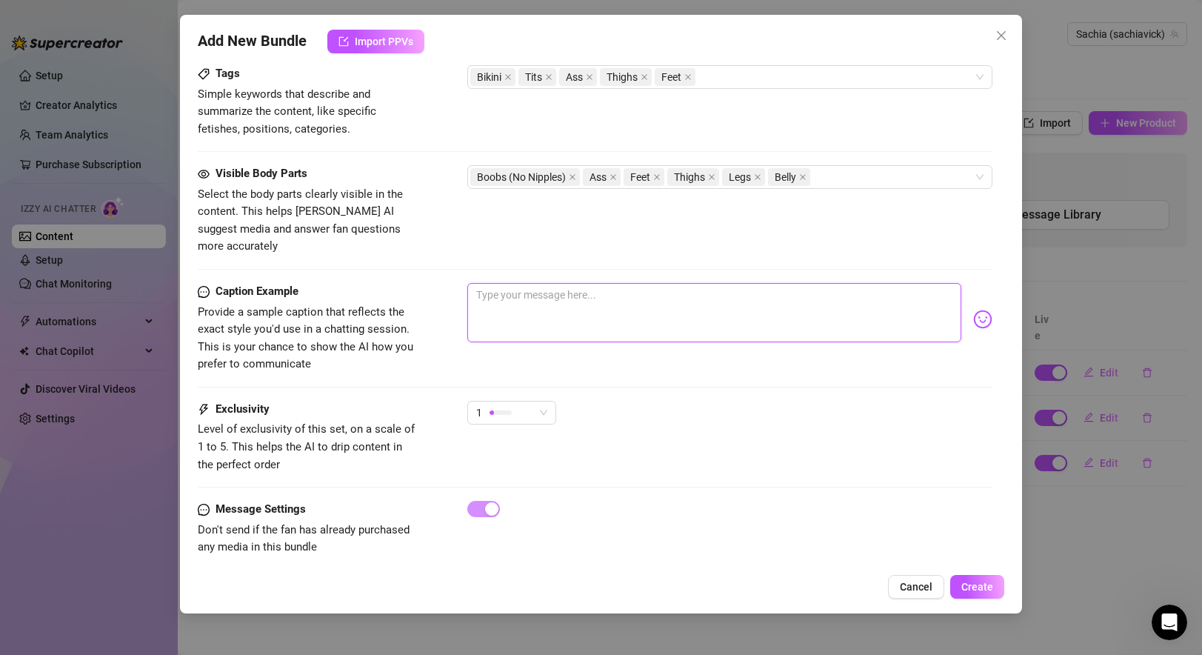
click at [521, 298] on textarea at bounding box center [713, 312] width 493 height 59
paste textarea "You’ve all been calling it the shower… but let’s get it right — this is The Rai…"
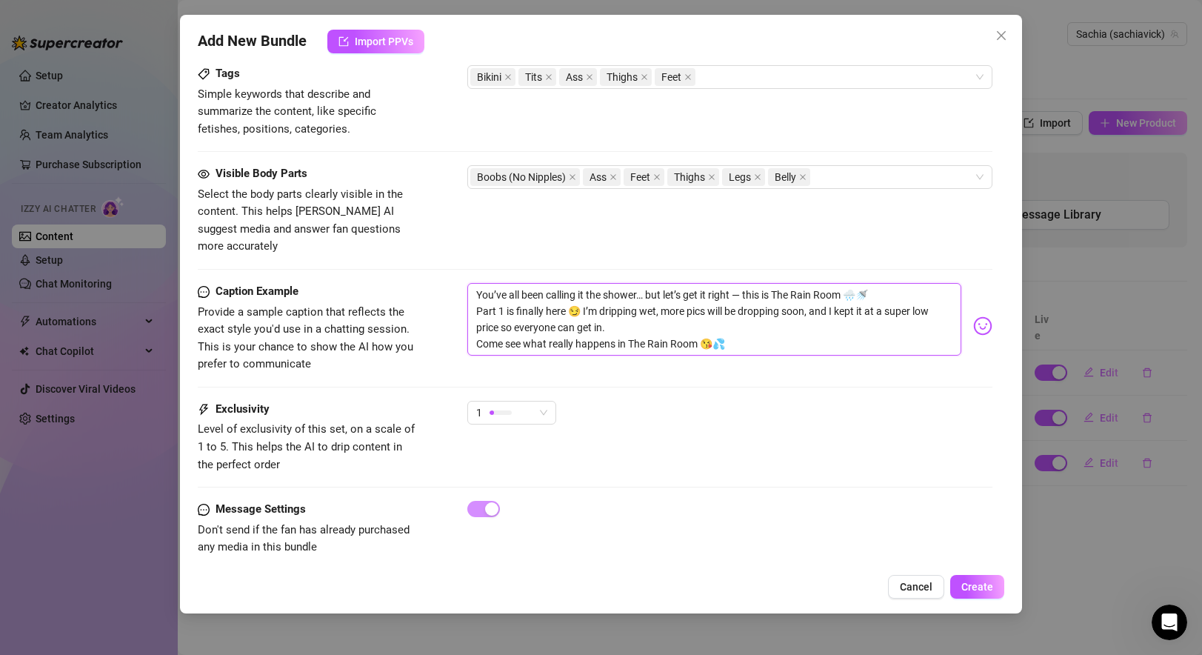
scroll to position [0, 0]
click at [869, 583] on span "Create" at bounding box center [977, 586] width 32 height 12
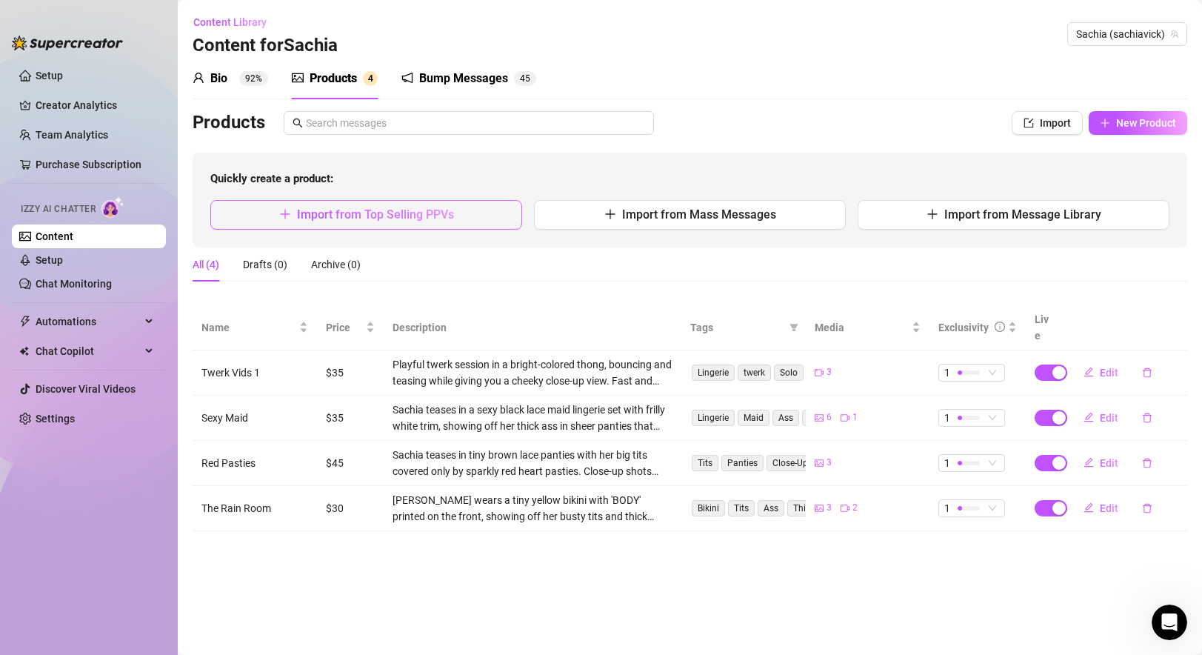
click at [394, 209] on span "Import from Top Selling PPVs" at bounding box center [375, 214] width 157 height 14
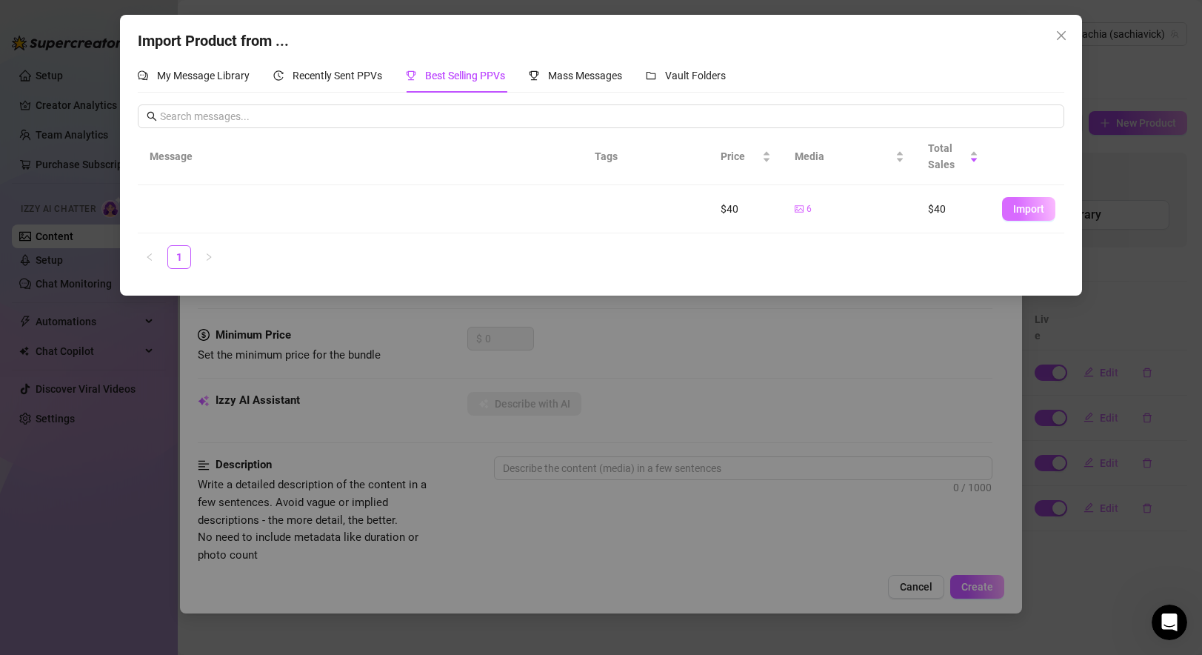
click at [869, 214] on span "Import" at bounding box center [1028, 209] width 31 height 12
click at [869, 210] on span "Import" at bounding box center [1028, 209] width 31 height 12
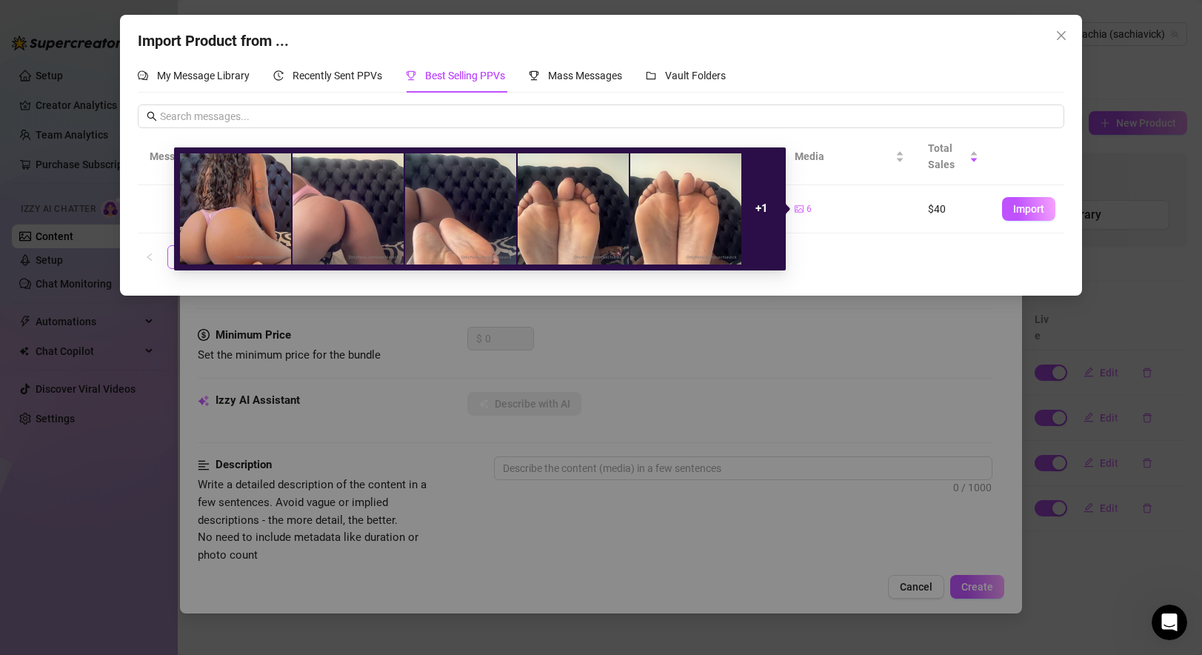
click at [806, 210] on span "6" at bounding box center [808, 209] width 5 height 14
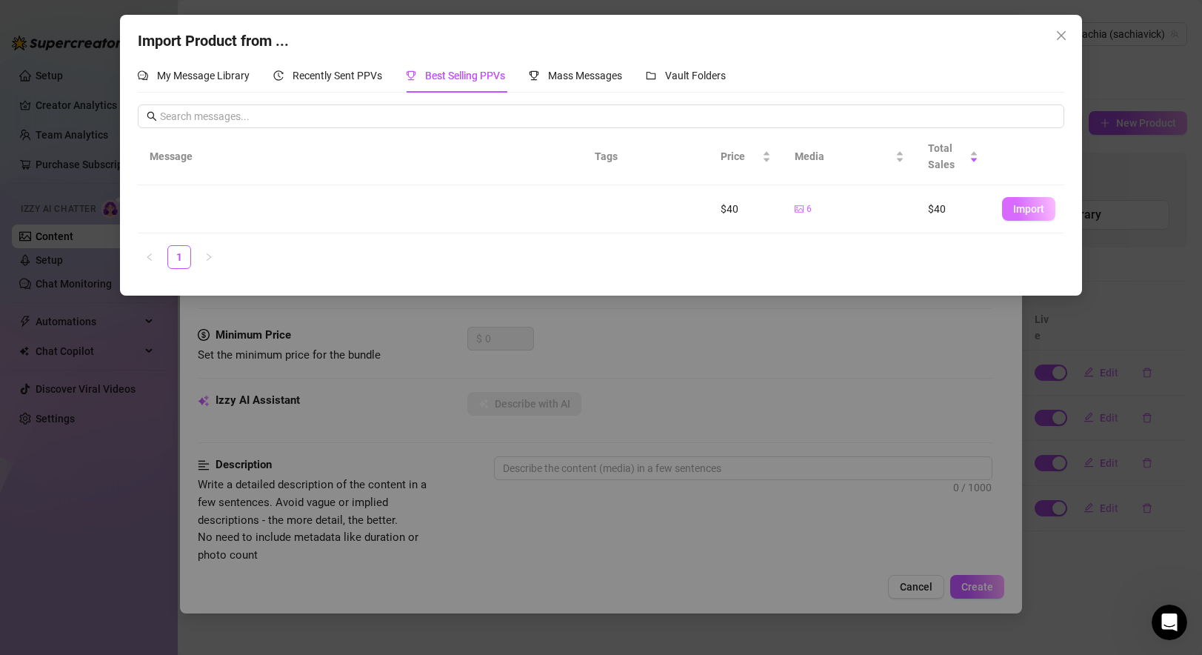
click at [869, 201] on button "Import" at bounding box center [1028, 209] width 53 height 24
click at [869, 41] on button "Close" at bounding box center [1061, 36] width 24 height 24
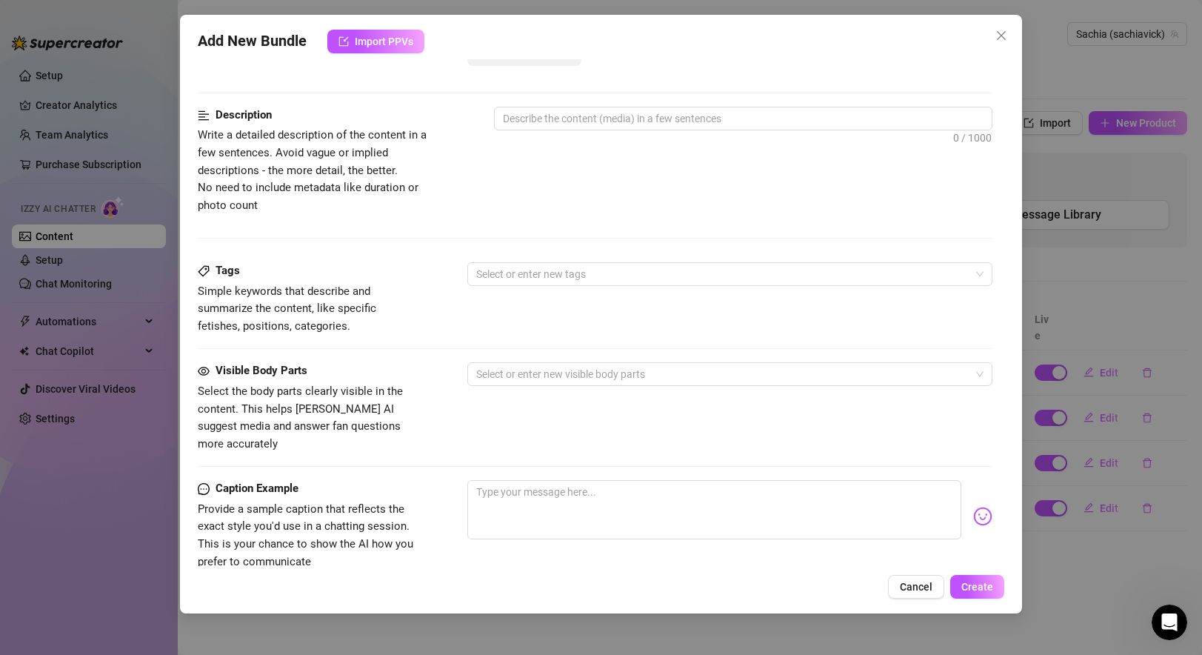
scroll to position [546, 0]
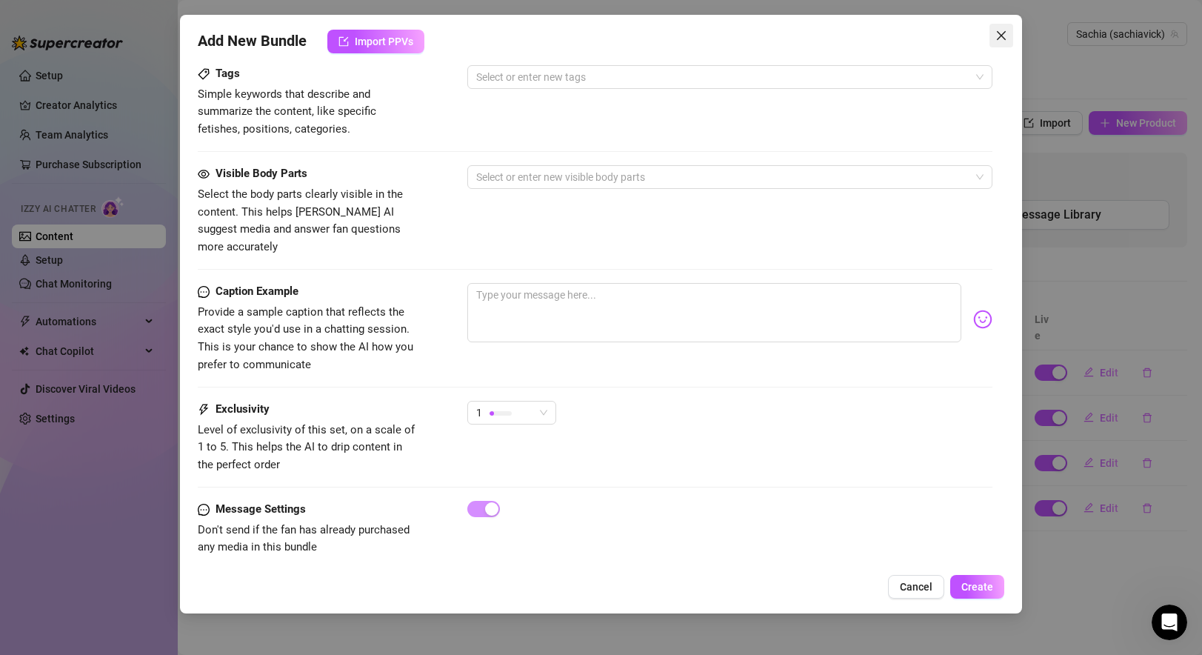
click at [869, 34] on icon "close" at bounding box center [1001, 36] width 12 height 12
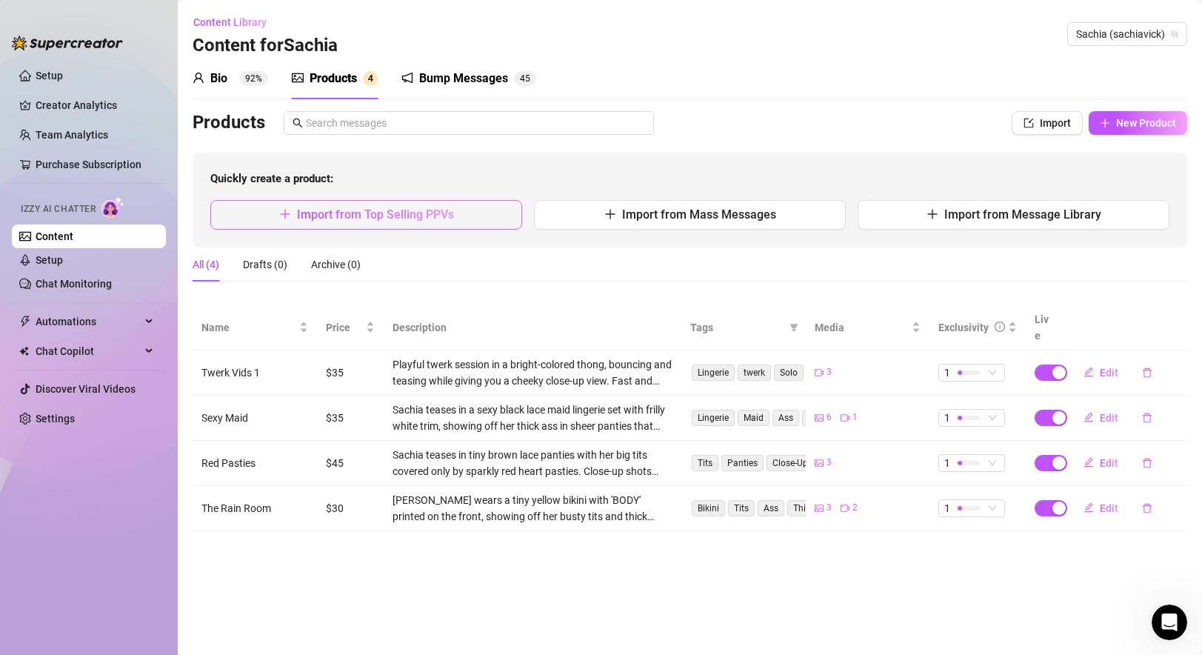
click at [422, 219] on span "Import from Top Selling PPVs" at bounding box center [375, 214] width 157 height 14
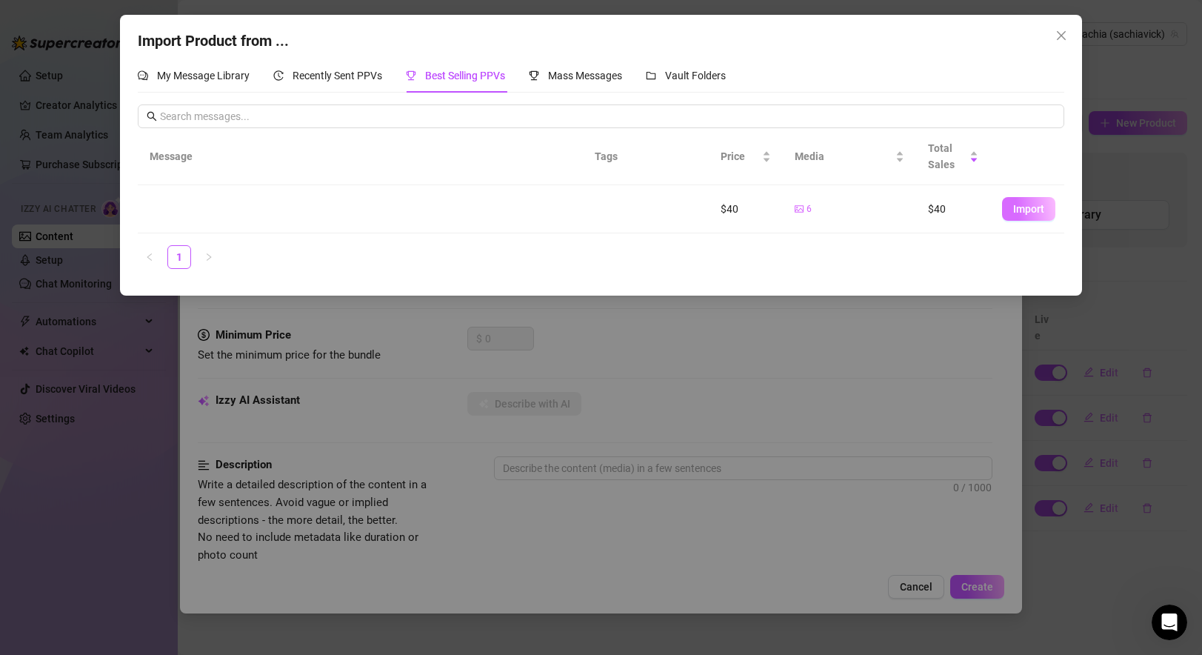
click at [869, 212] on span "Import" at bounding box center [1028, 209] width 31 height 12
click at [869, 207] on button "Import" at bounding box center [1028, 209] width 53 height 24
click at [595, 224] on td at bounding box center [627, 209] width 89 height 48
click at [737, 201] on td "$40" at bounding box center [746, 209] width 74 height 48
click at [869, 199] on td "$40" at bounding box center [953, 209] width 74 height 48
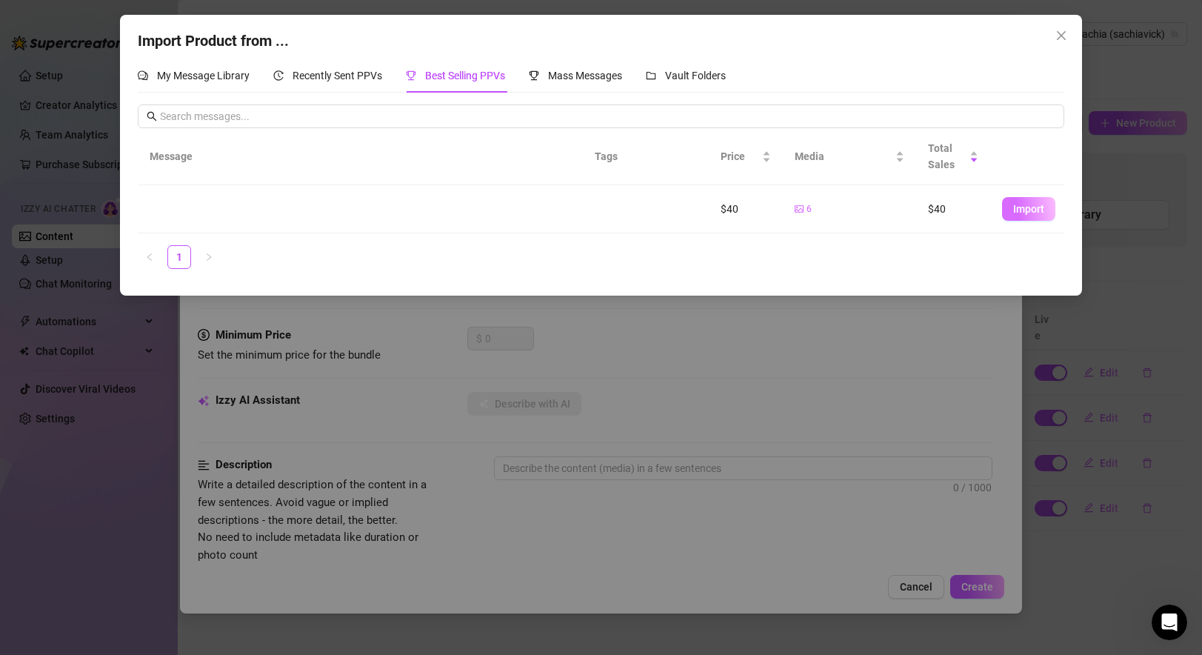
click at [869, 216] on button "Import" at bounding box center [1028, 209] width 53 height 24
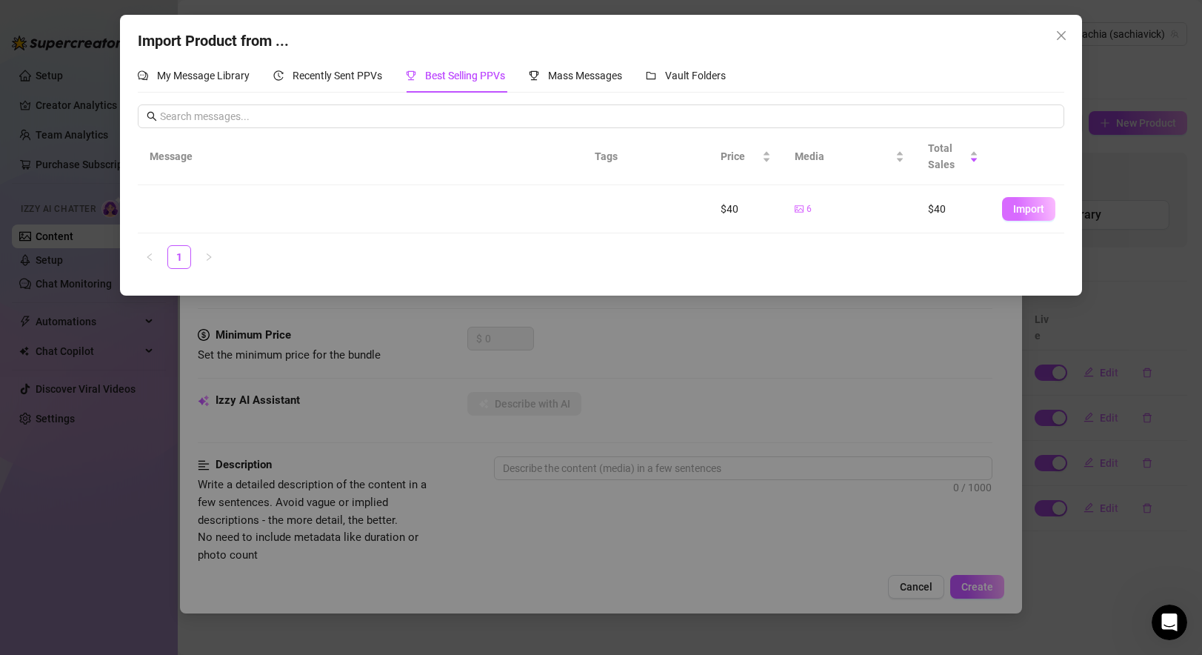
click at [869, 216] on button "Import" at bounding box center [1028, 209] width 53 height 24
click at [318, 80] on span "Recently Sent PPVs" at bounding box center [337, 76] width 90 height 12
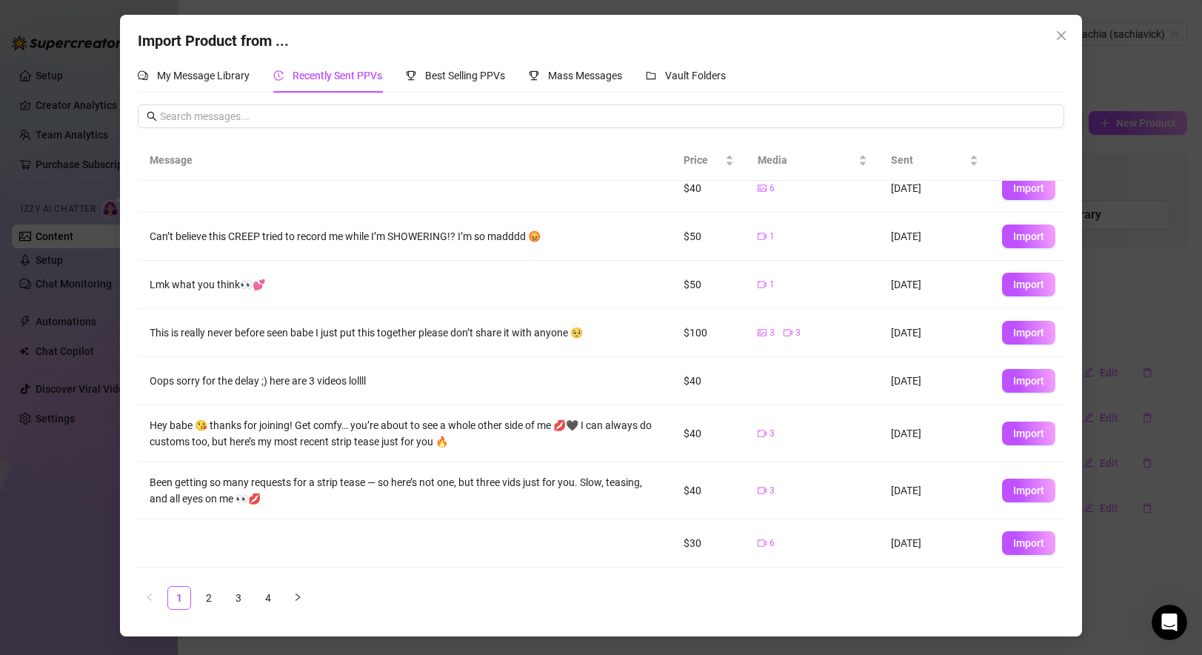
scroll to position [0, 0]
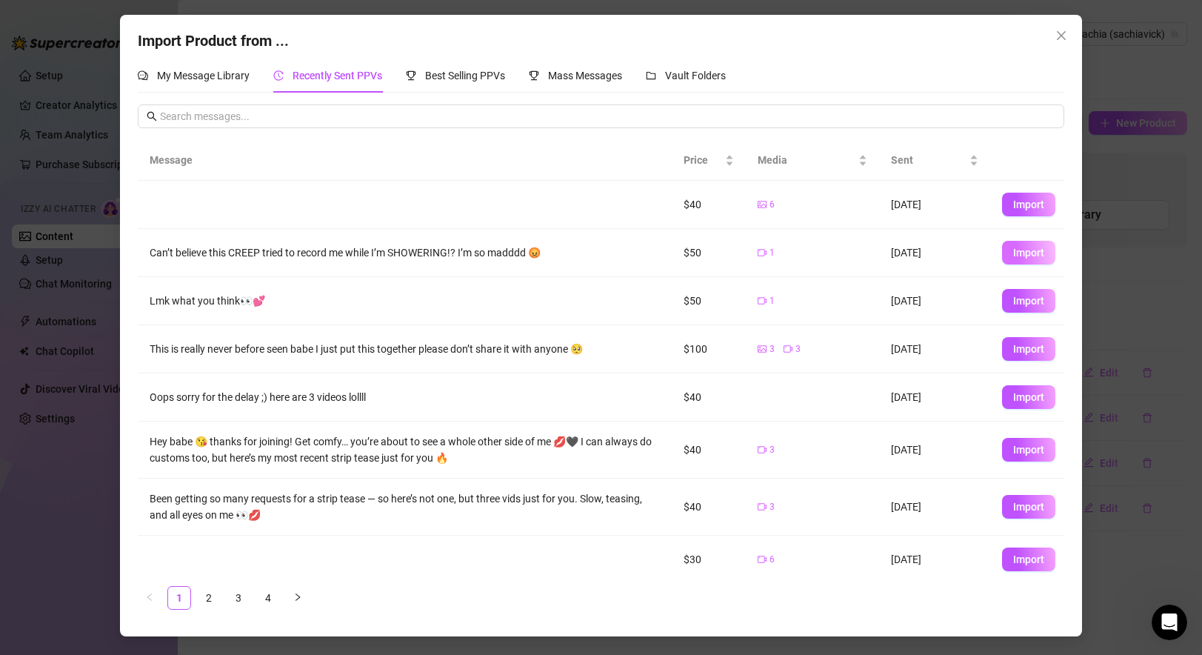
click at [869, 254] on span "Import" at bounding box center [1028, 253] width 31 height 12
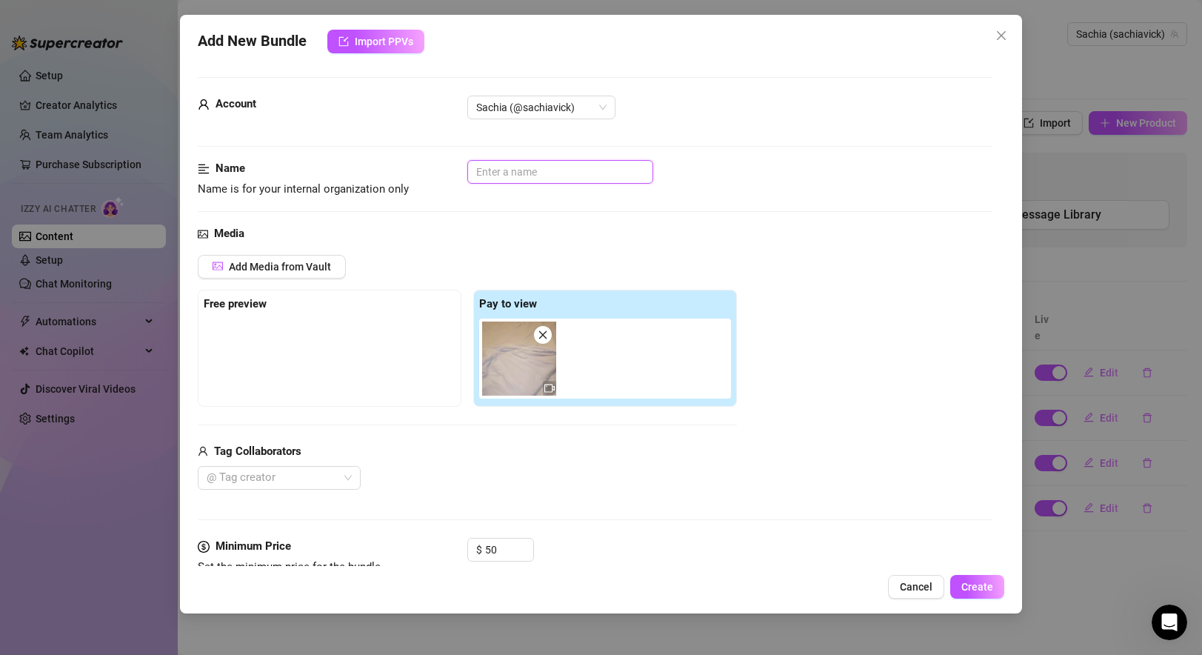
click at [521, 176] on input "text" at bounding box center [560, 172] width 186 height 24
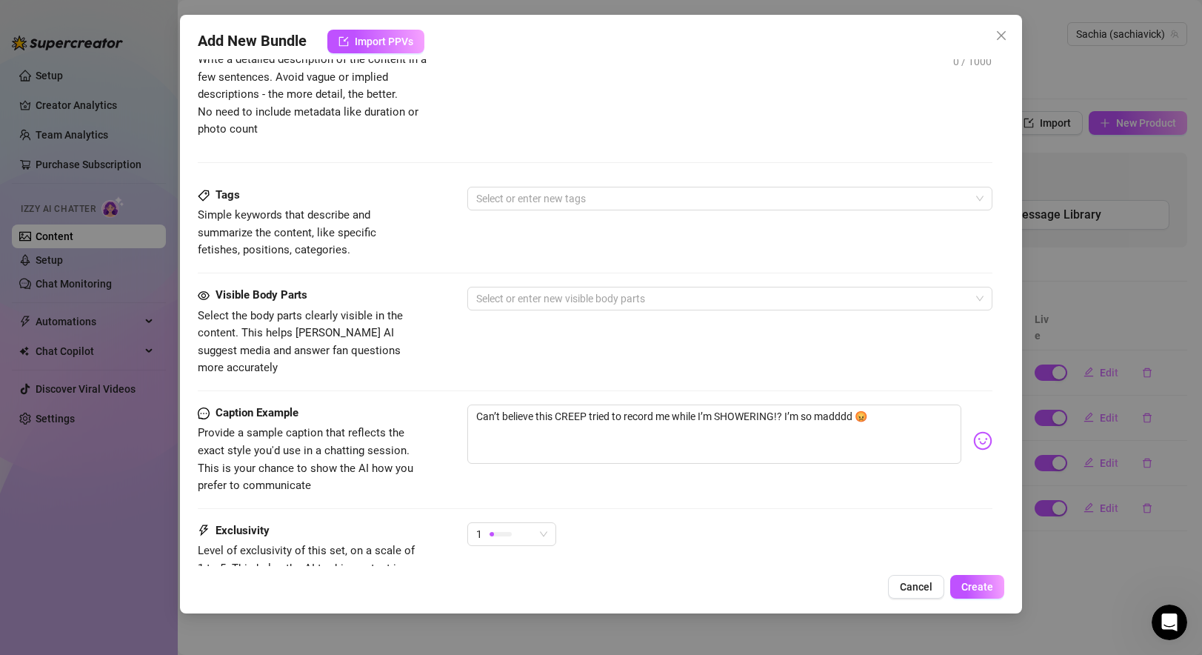
scroll to position [539, 0]
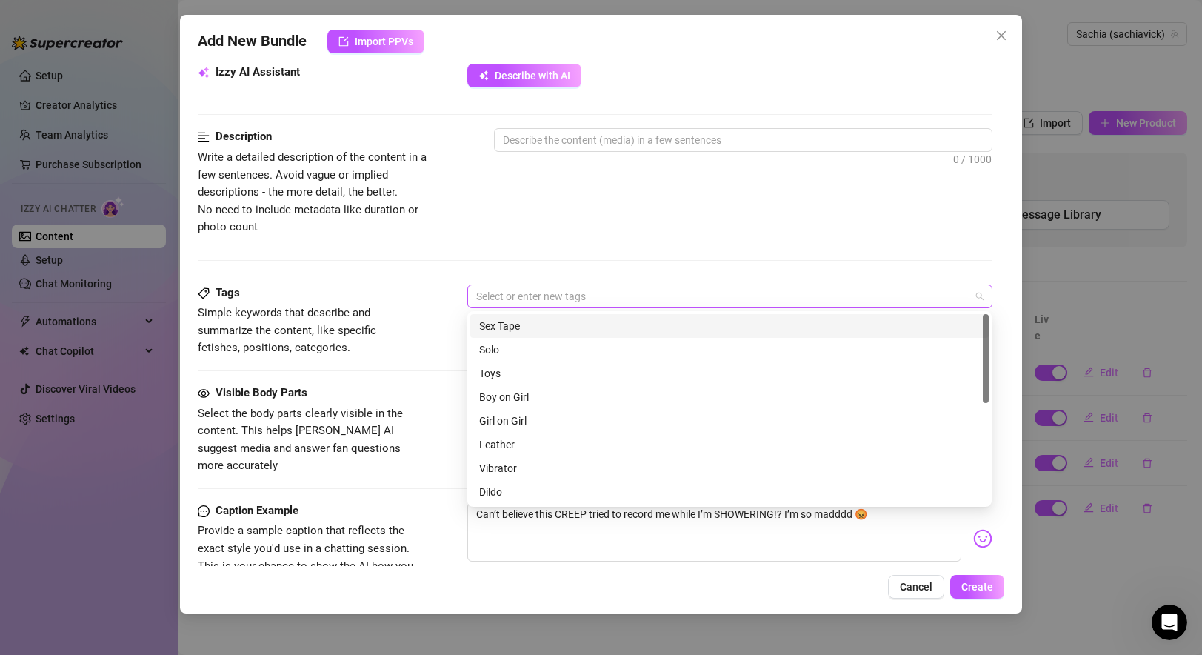
click at [538, 290] on div at bounding box center [721, 296] width 503 height 21
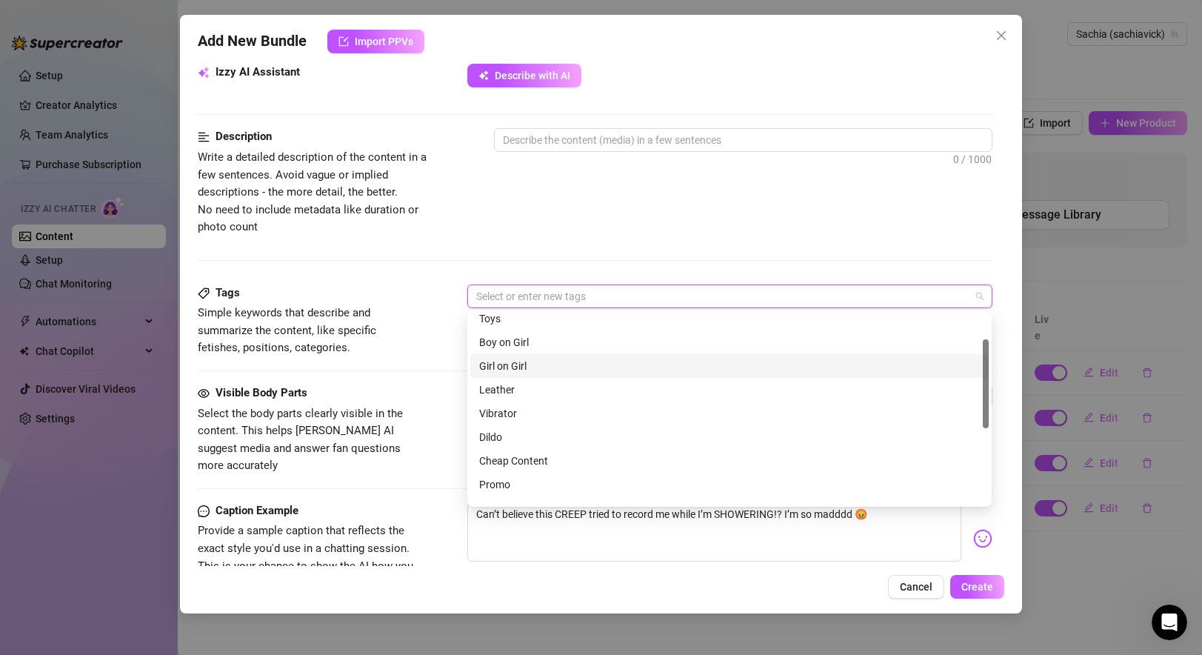
scroll to position [53, 0]
click at [531, 336] on div "Boy on Girl" at bounding box center [729, 343] width 501 height 16
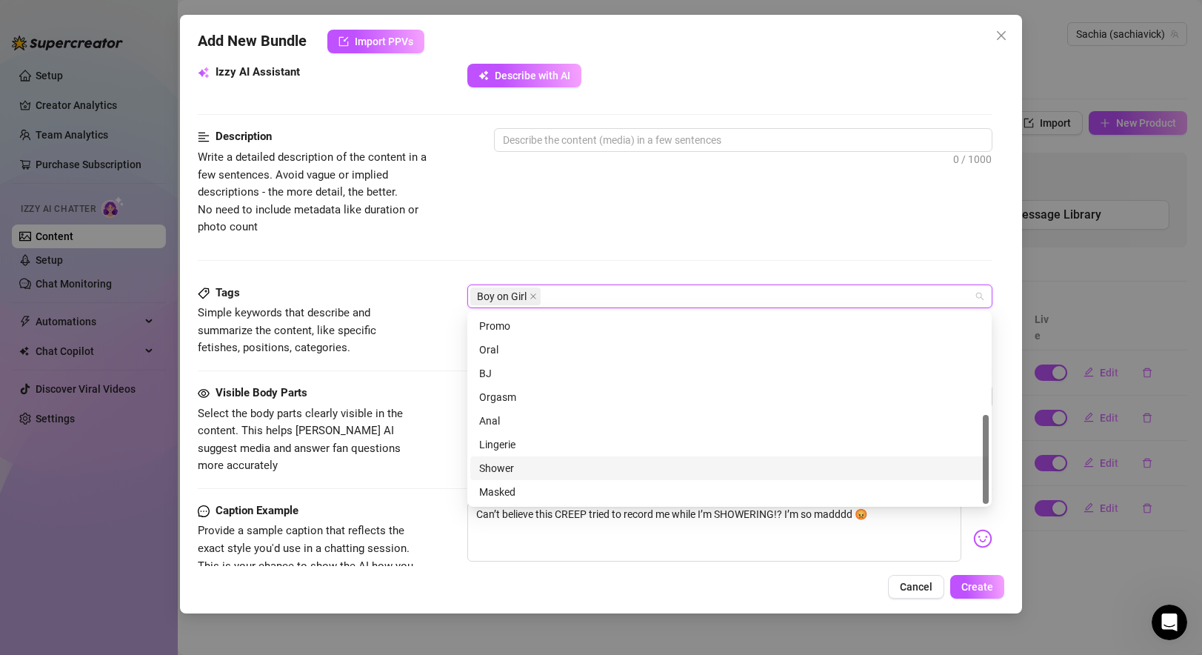
click at [509, 460] on div "Shower" at bounding box center [729, 468] width 501 height 16
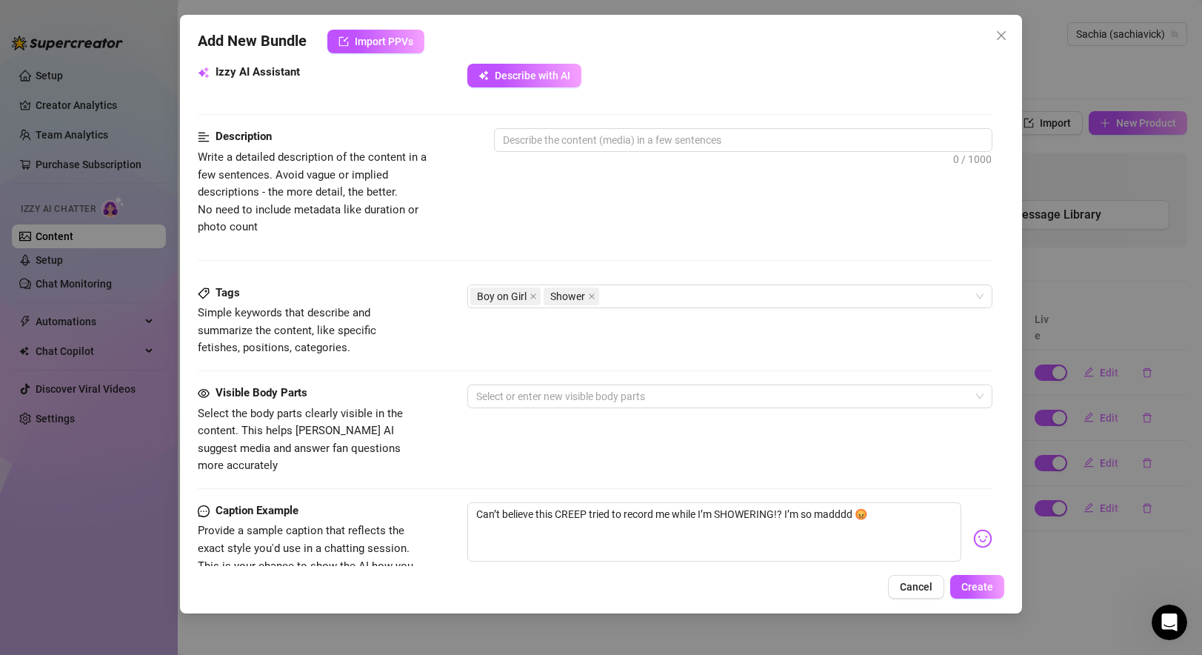
click at [632, 237] on div "Description Write a detailed description of the content in a few sentences. Avo…" at bounding box center [595, 205] width 794 height 155
click at [524, 393] on div at bounding box center [721, 396] width 503 height 21
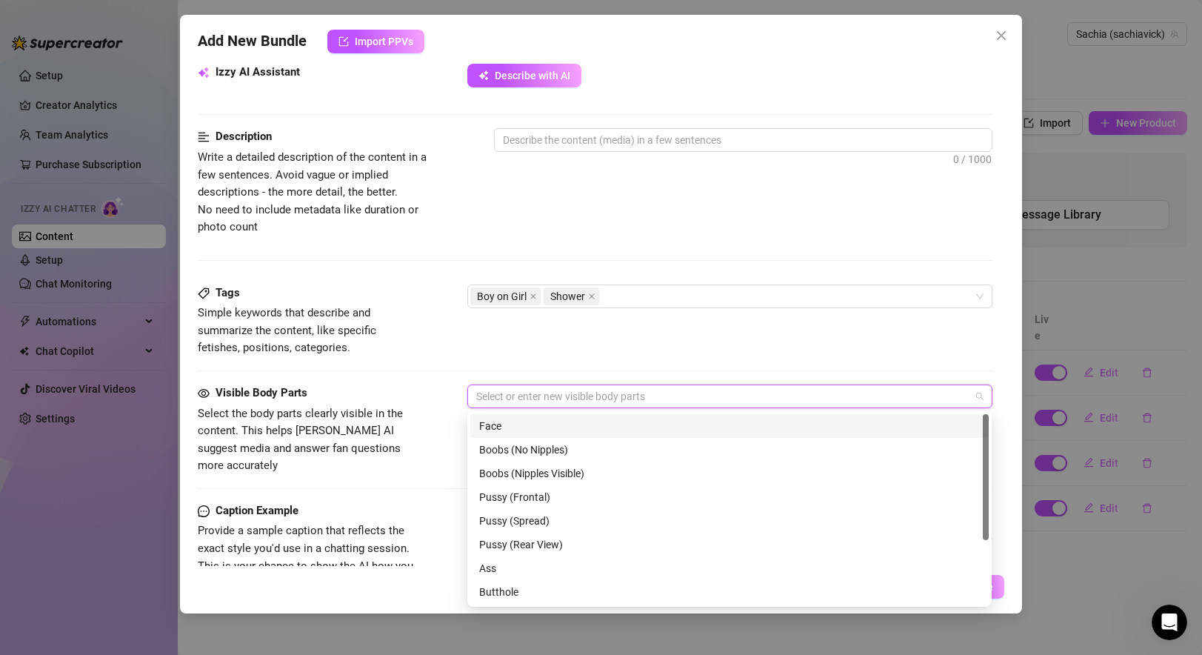
click at [559, 436] on div "Face" at bounding box center [729, 426] width 518 height 24
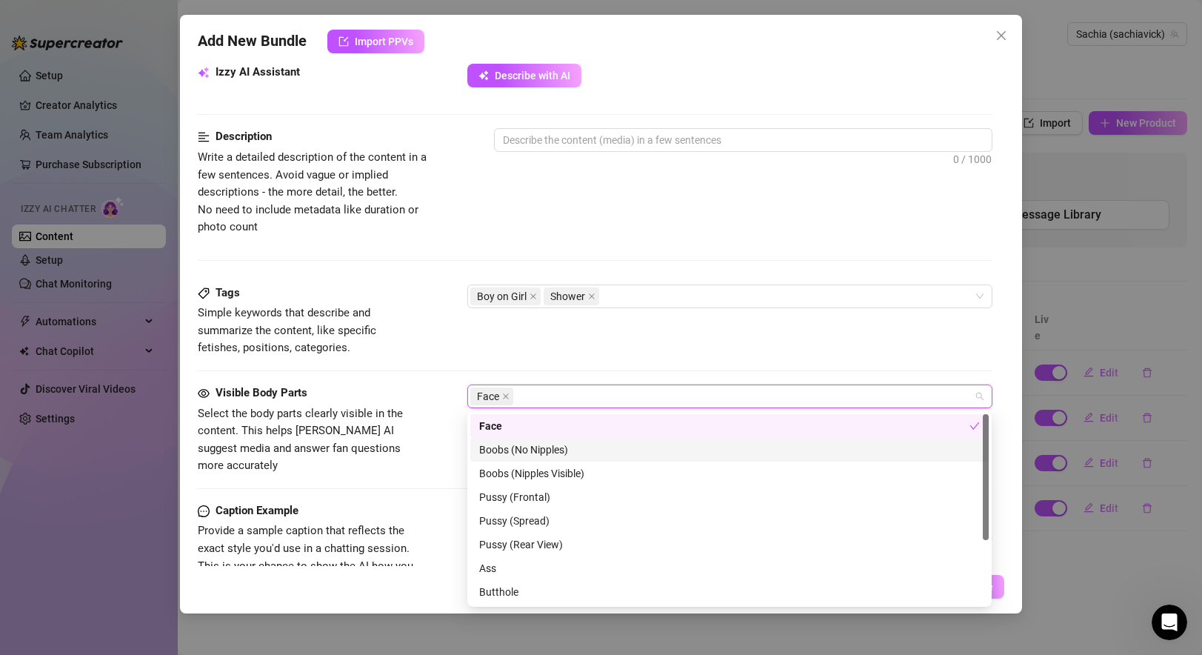
click at [529, 452] on div "Boobs (No Nipples)" at bounding box center [729, 449] width 501 height 16
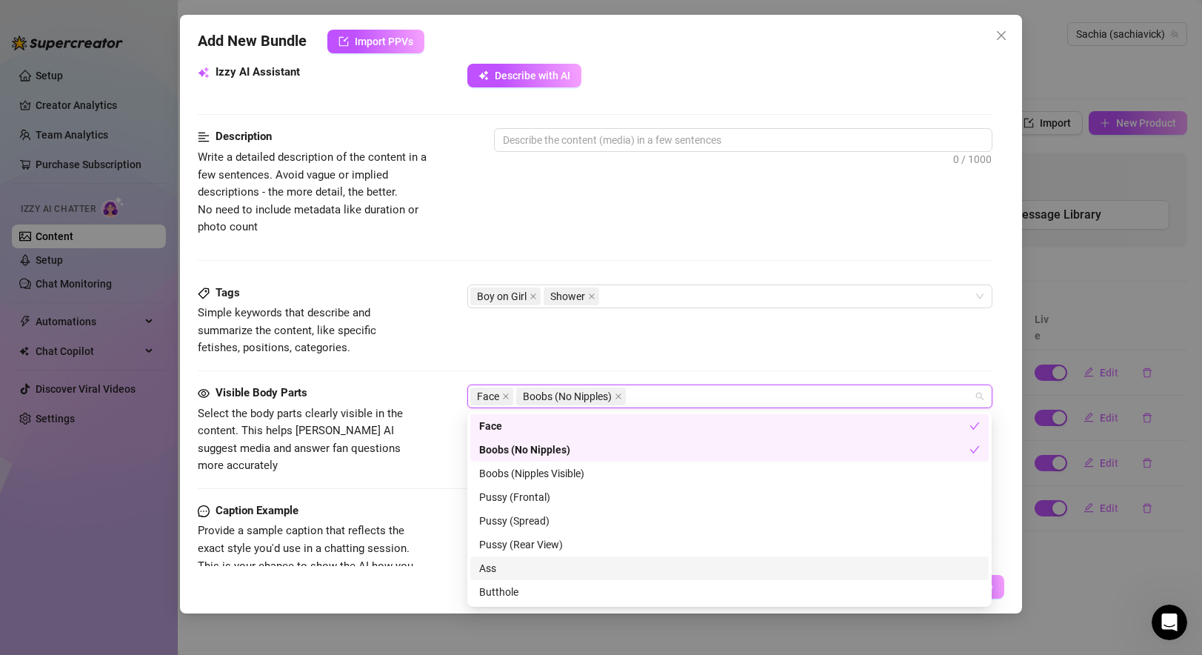
click at [537, 567] on div "Ass" at bounding box center [729, 568] width 501 height 16
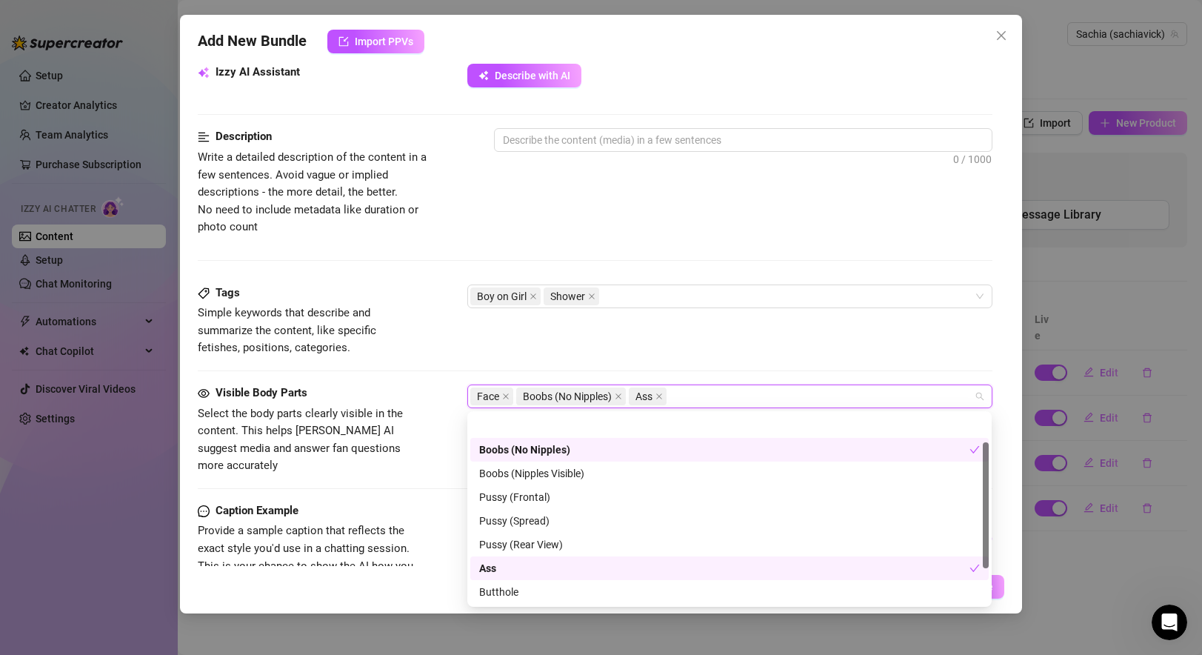
scroll to position [95, 0]
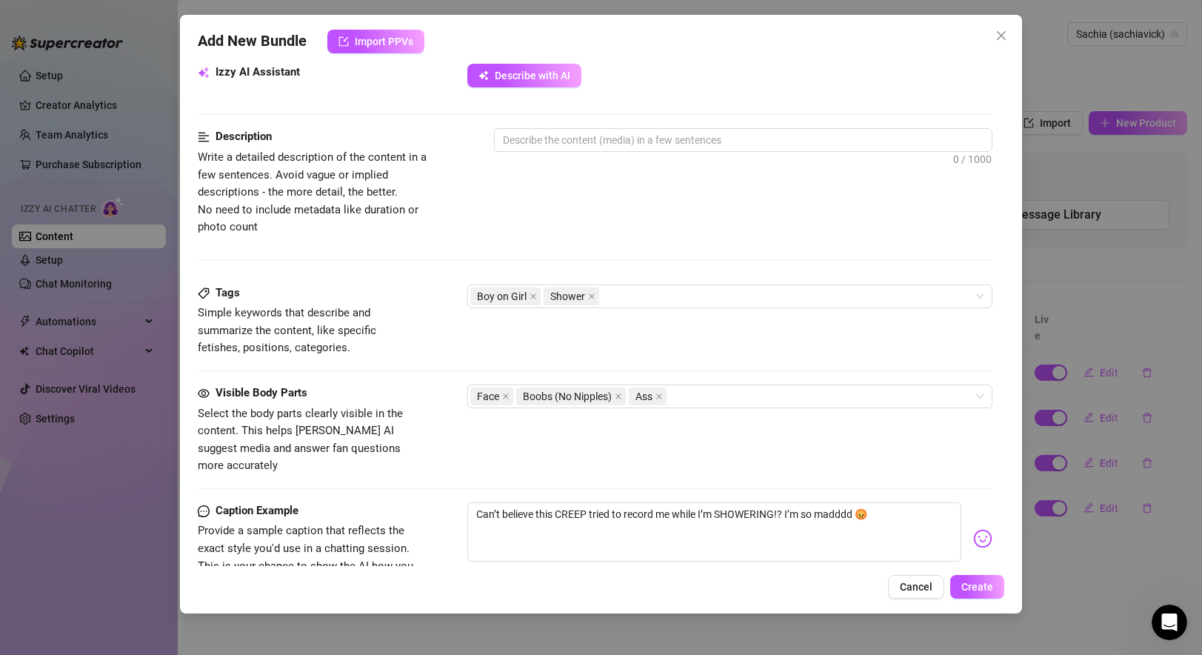
click at [609, 331] on div "Tags Simple keywords that describe and summarize the content, like specific fet…" at bounding box center [595, 320] width 794 height 73
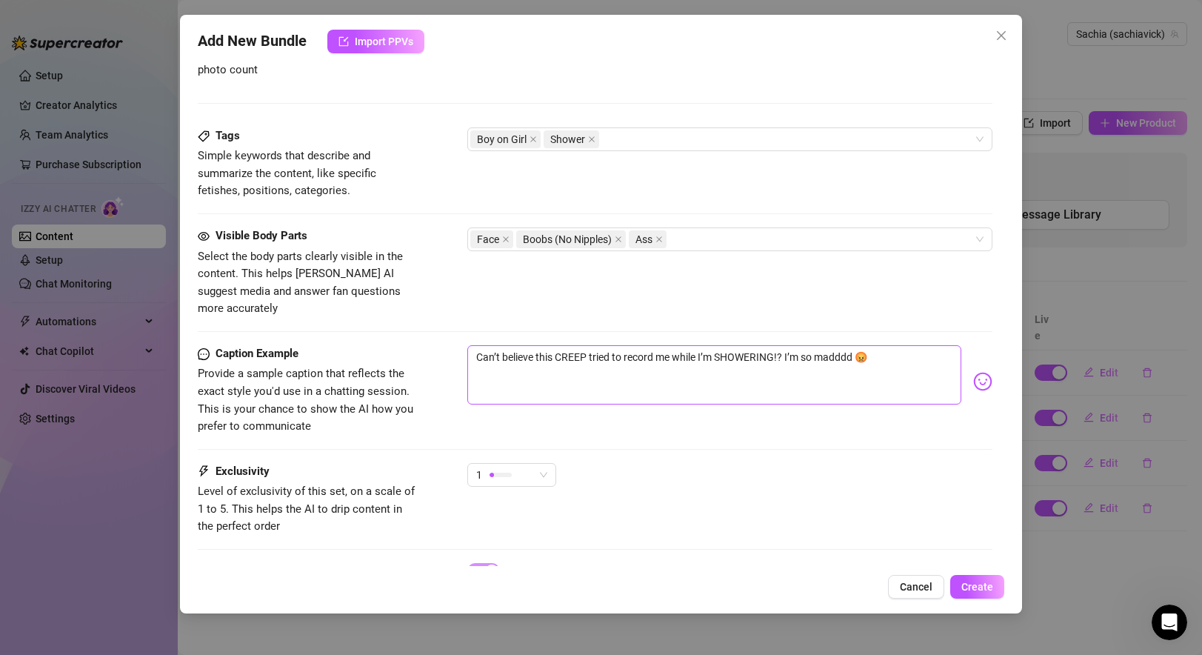
scroll to position [758, 0]
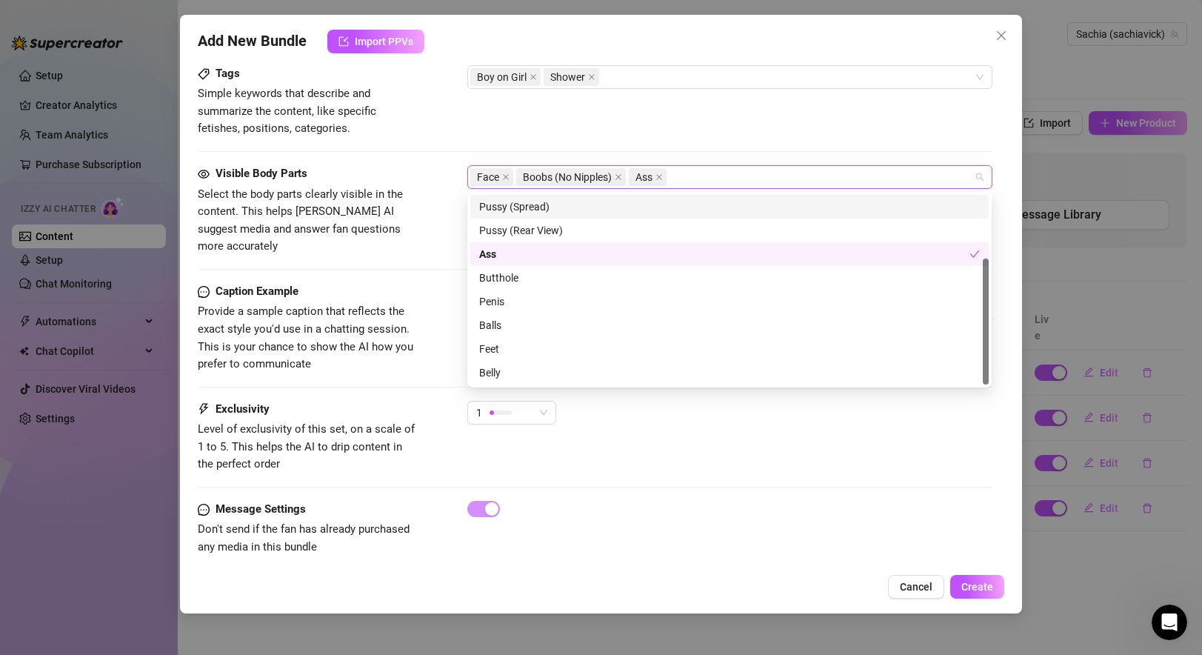
click at [710, 169] on div "Face Boobs (No Nipples) Ass" at bounding box center [721, 177] width 503 height 21
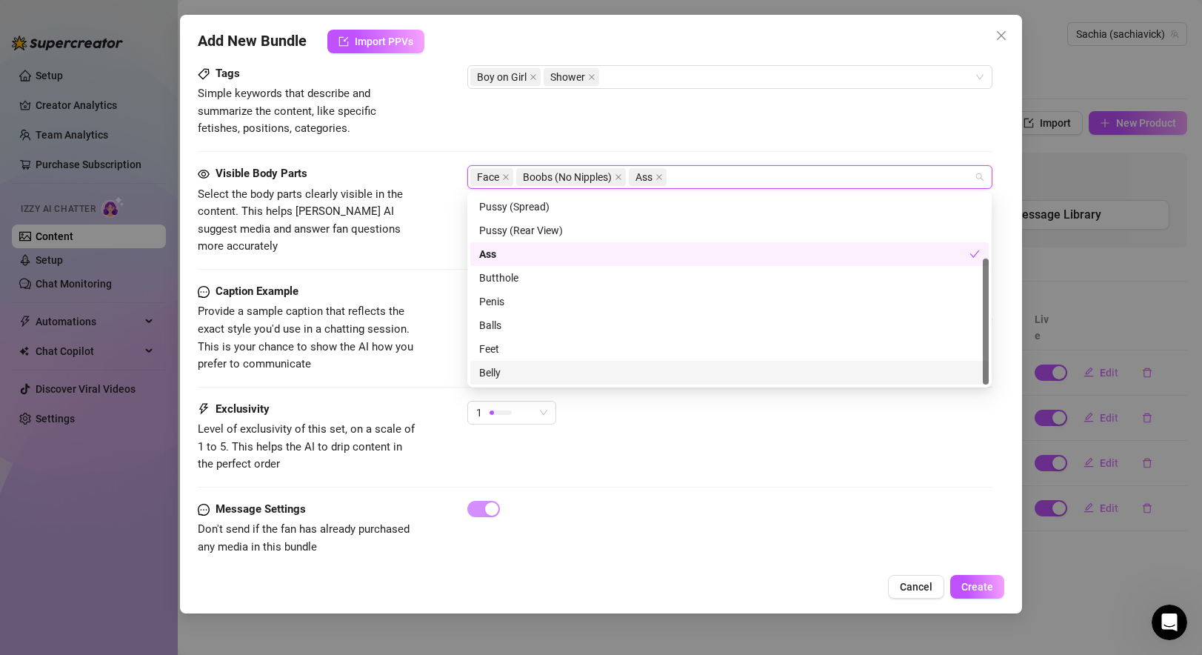
click at [518, 367] on div "Belly" at bounding box center [729, 372] width 501 height 16
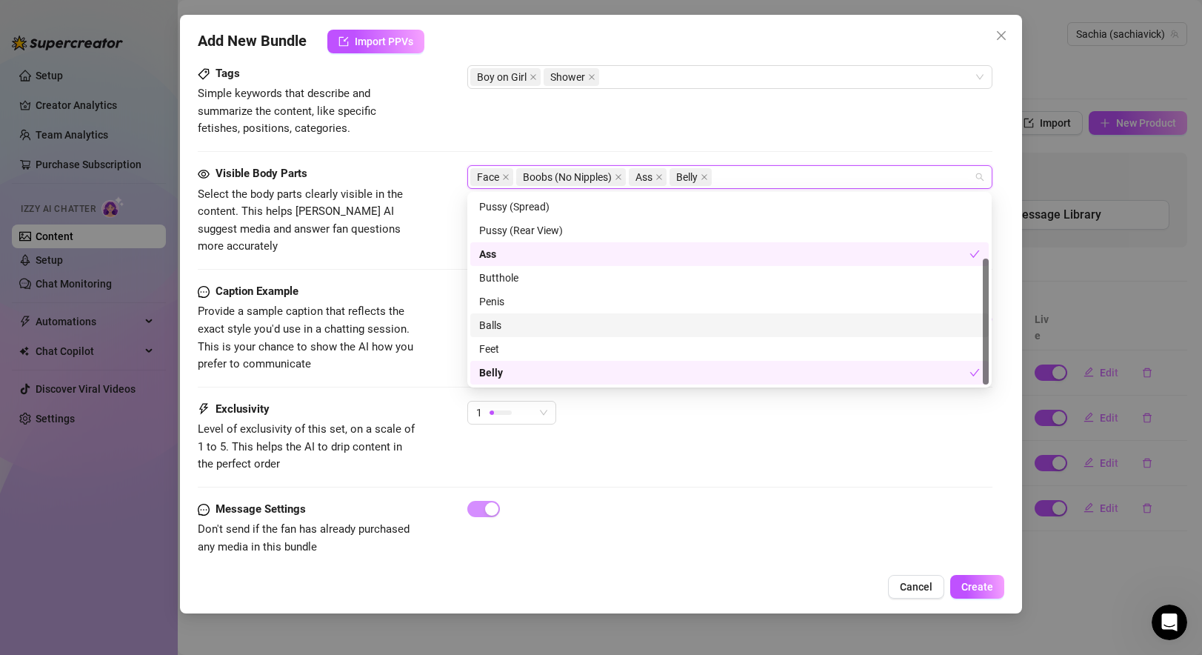
click at [324, 314] on span "Provide a sample caption that reflects the exact style you'd use in a chatting …" at bounding box center [305, 337] width 215 height 66
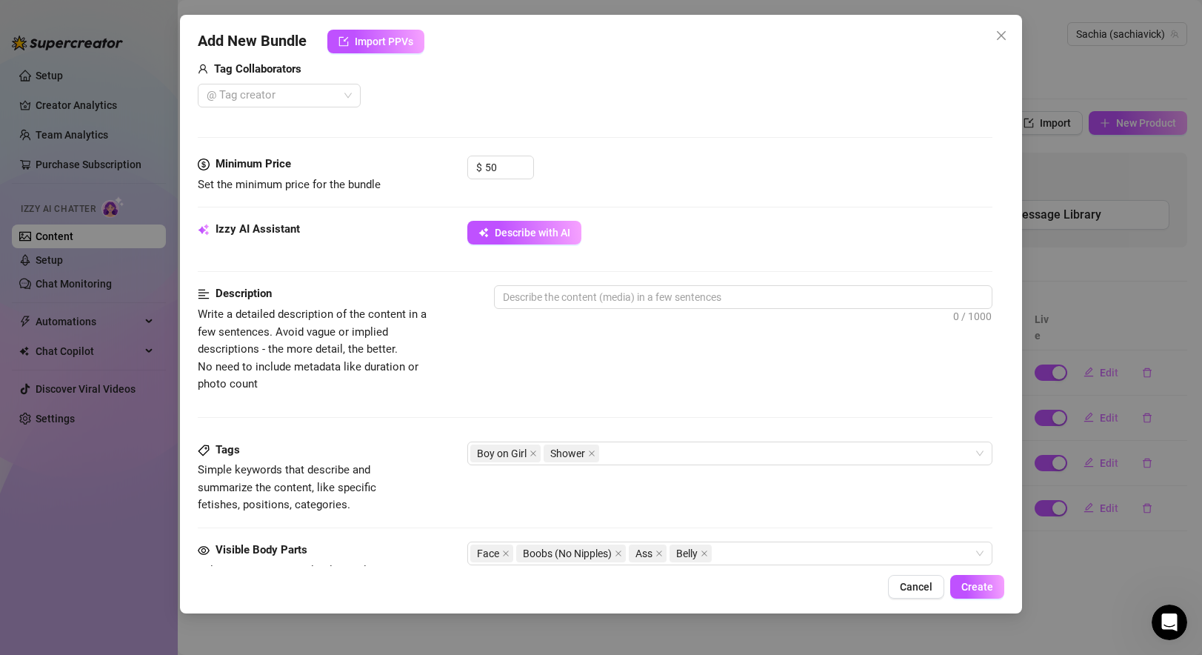
scroll to position [290, 0]
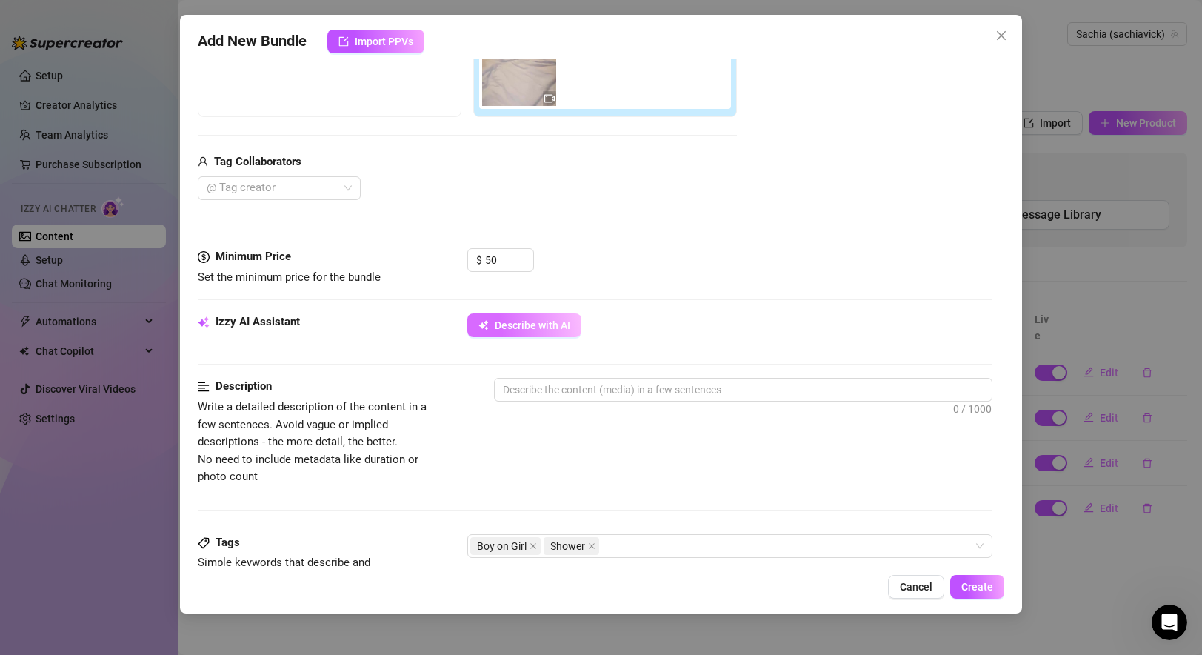
click at [546, 327] on span "Describe with AI" at bounding box center [533, 325] width 76 height 12
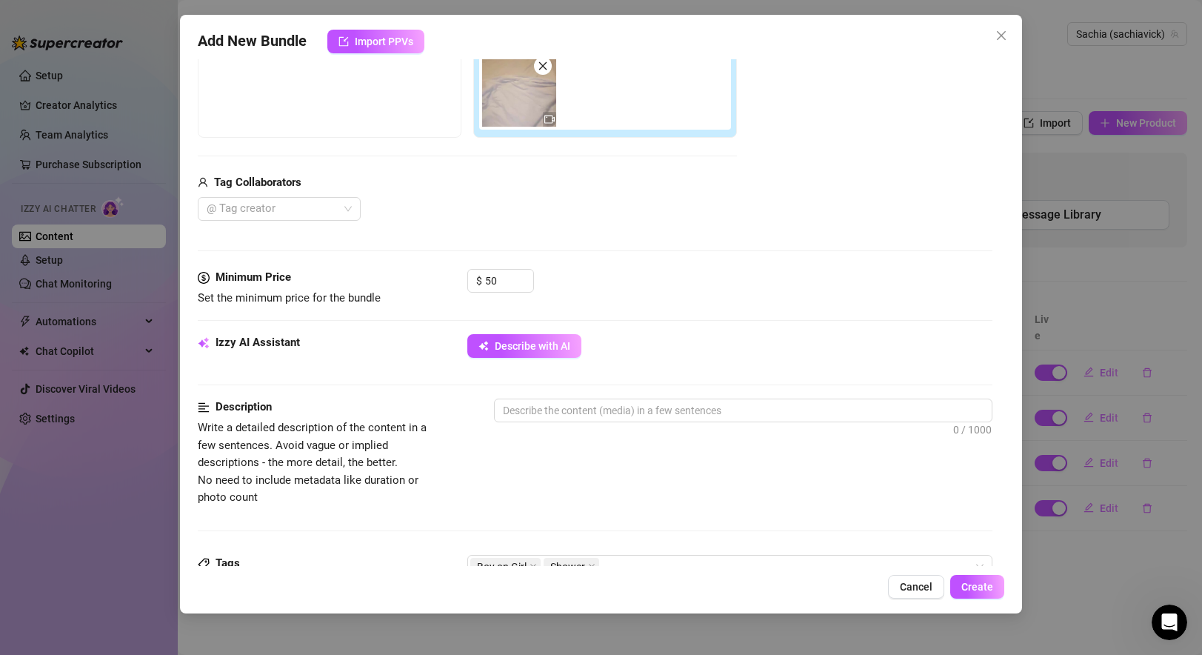
scroll to position [342, 0]
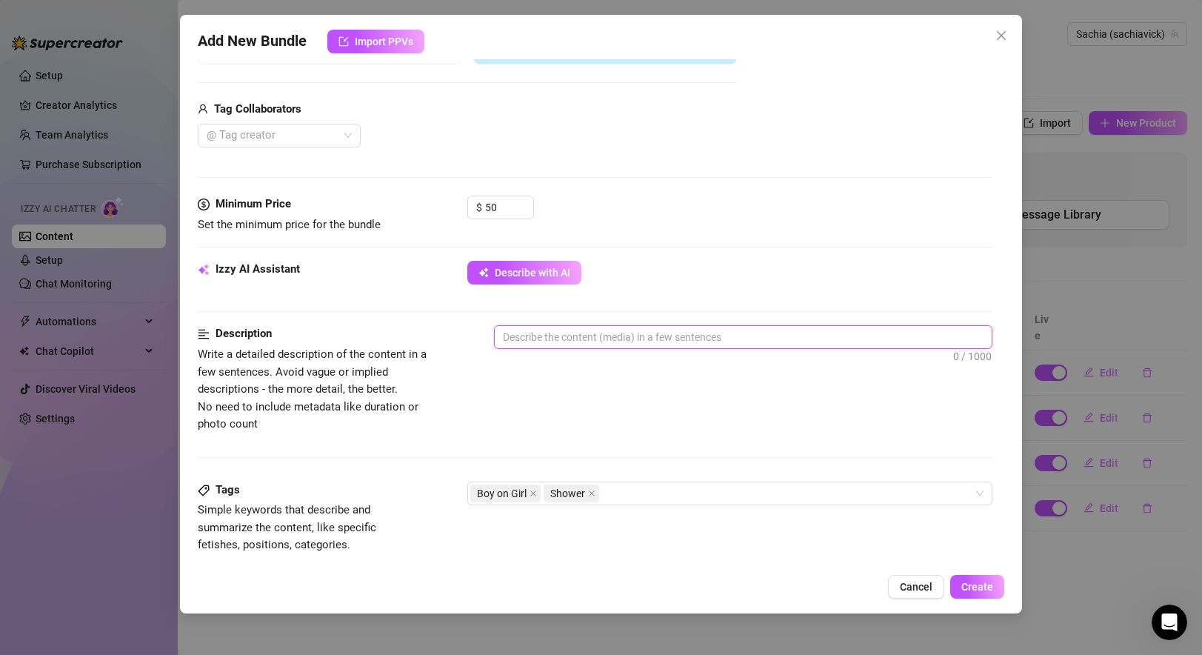
click at [573, 335] on textarea at bounding box center [743, 337] width 496 height 22
paste textarea "A naughty roleplay where the ‘housekeeper’ sneaks a peek at me in the shower 👀 …"
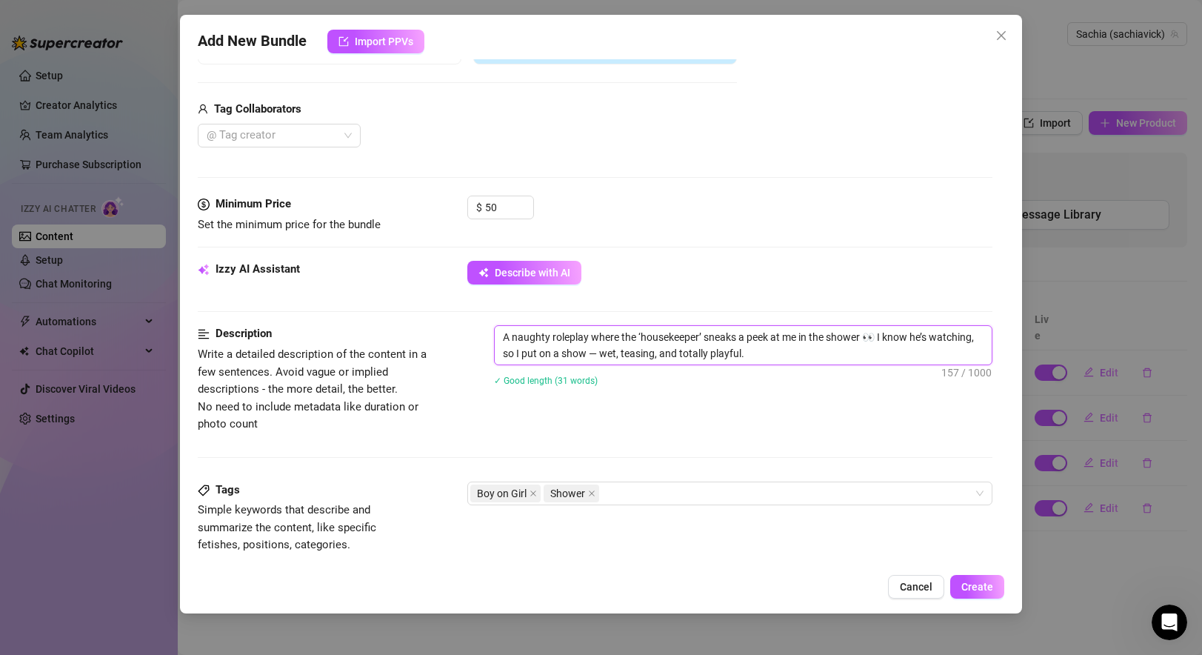
scroll to position [0, 0]
click at [775, 441] on div "Description Write a detailed description of the content in a few sentences. Avo…" at bounding box center [595, 402] width 794 height 155
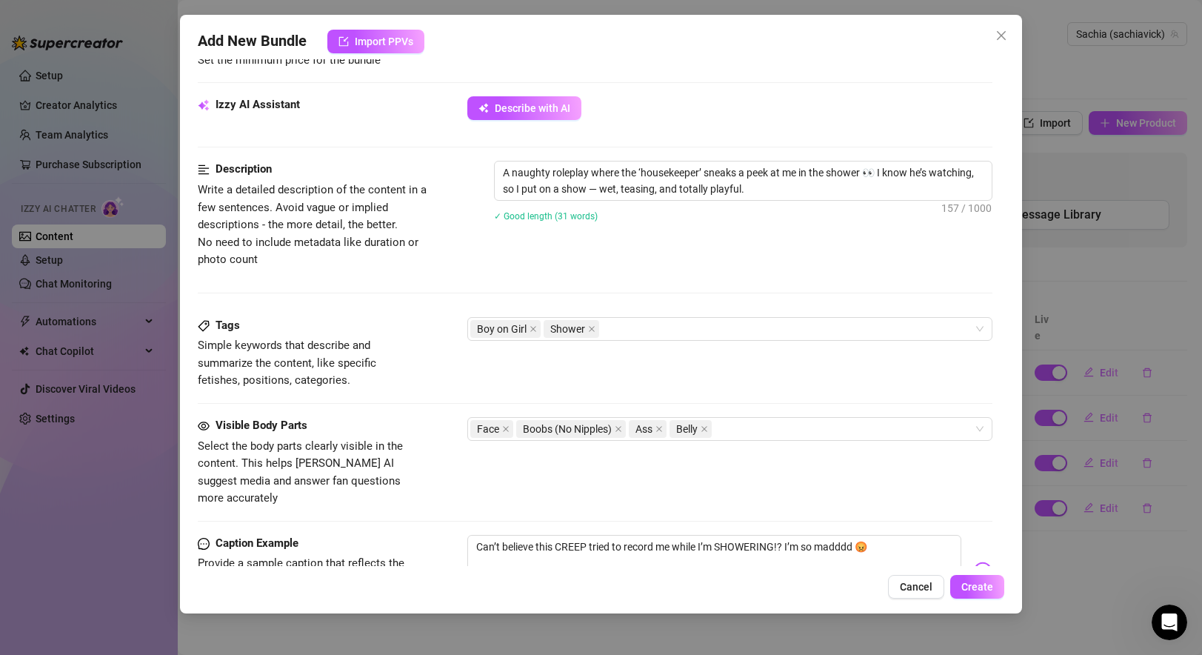
scroll to position [758, 0]
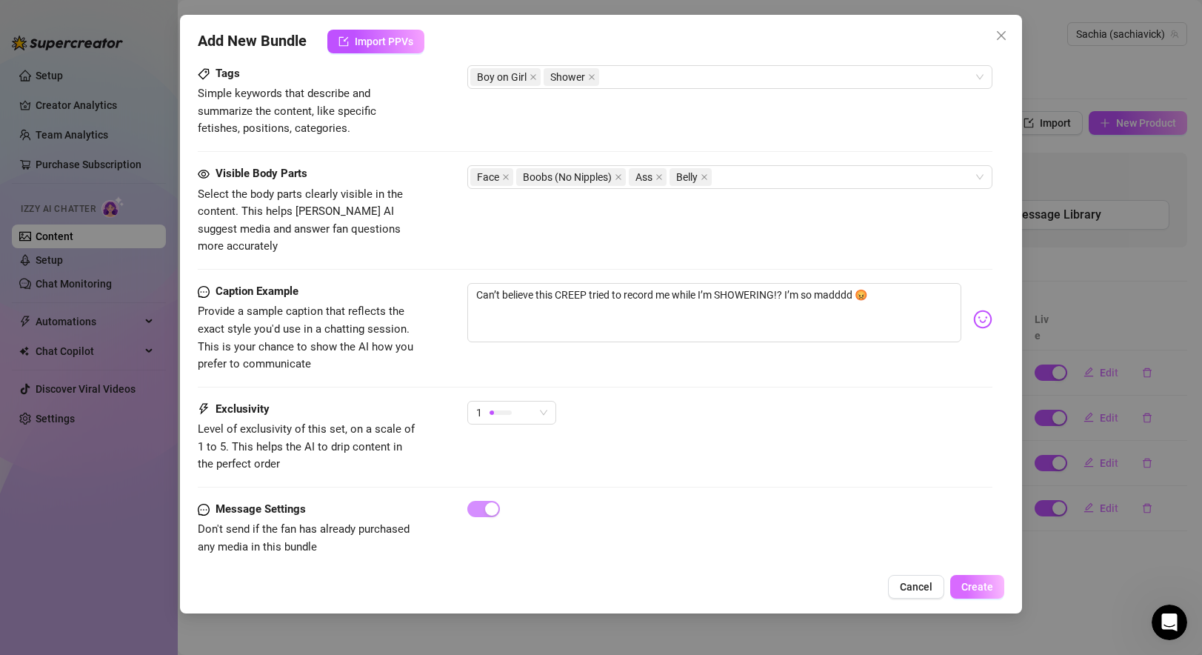
click at [869, 592] on button "Create" at bounding box center [977, 587] width 54 height 24
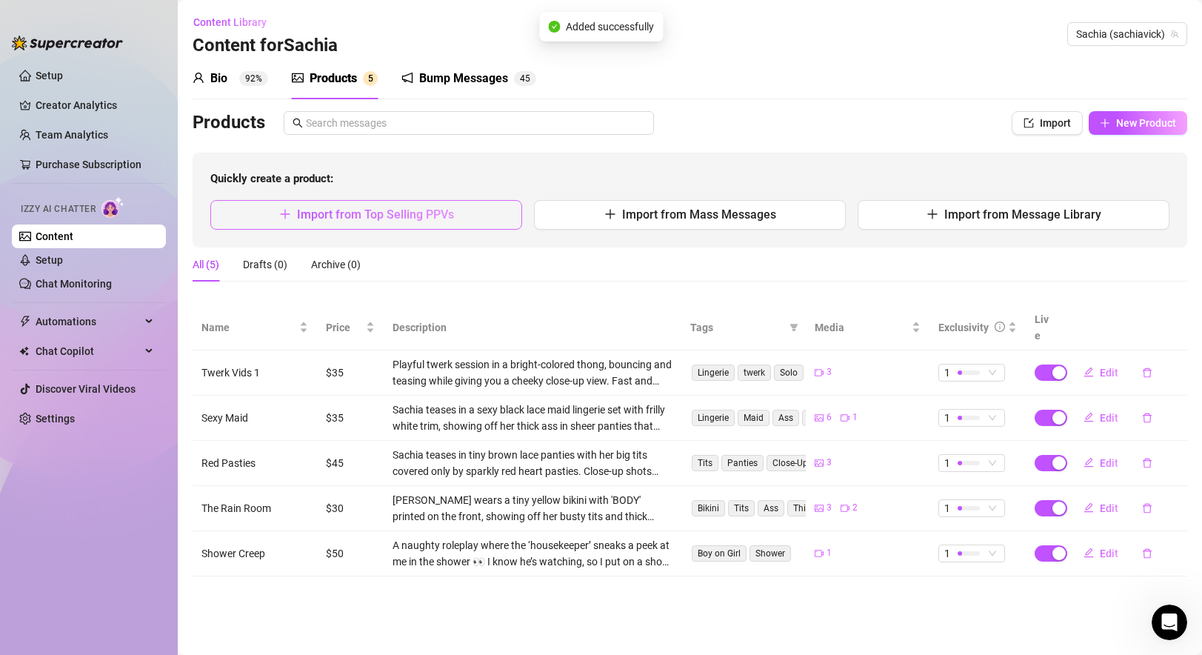
click at [441, 222] on button "Import from Top Selling PPVs" at bounding box center [366, 215] width 312 height 30
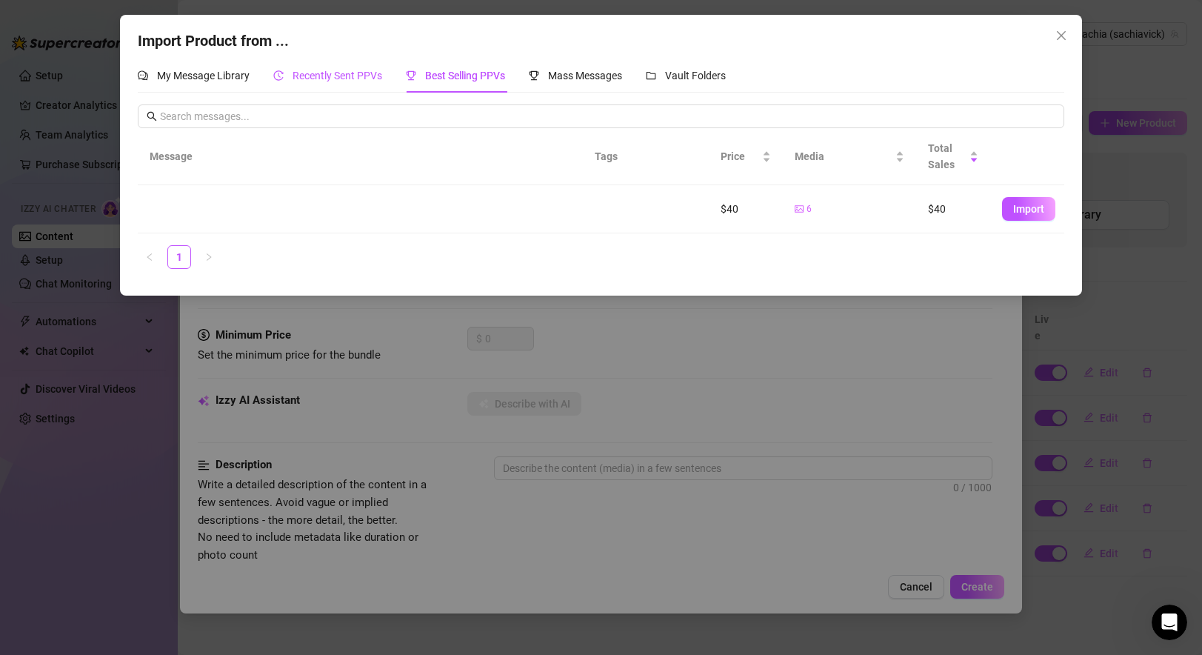
click at [323, 81] on span "Recently Sent PPVs" at bounding box center [337, 76] width 90 height 12
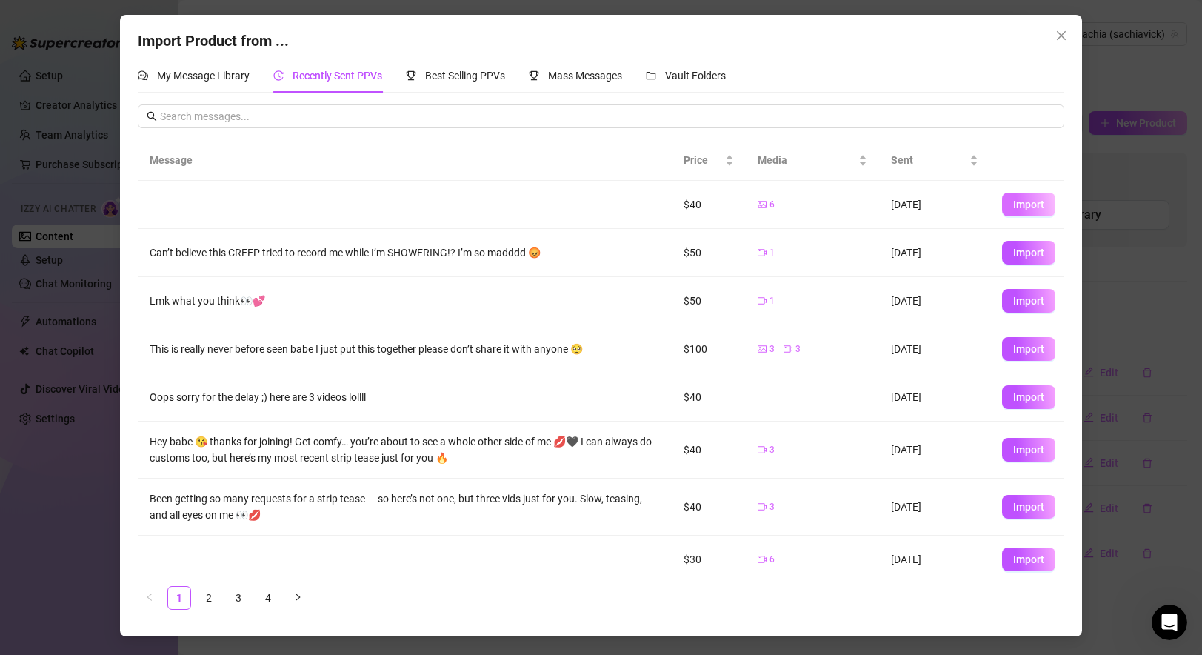
click at [869, 203] on span "Import" at bounding box center [1028, 204] width 31 height 12
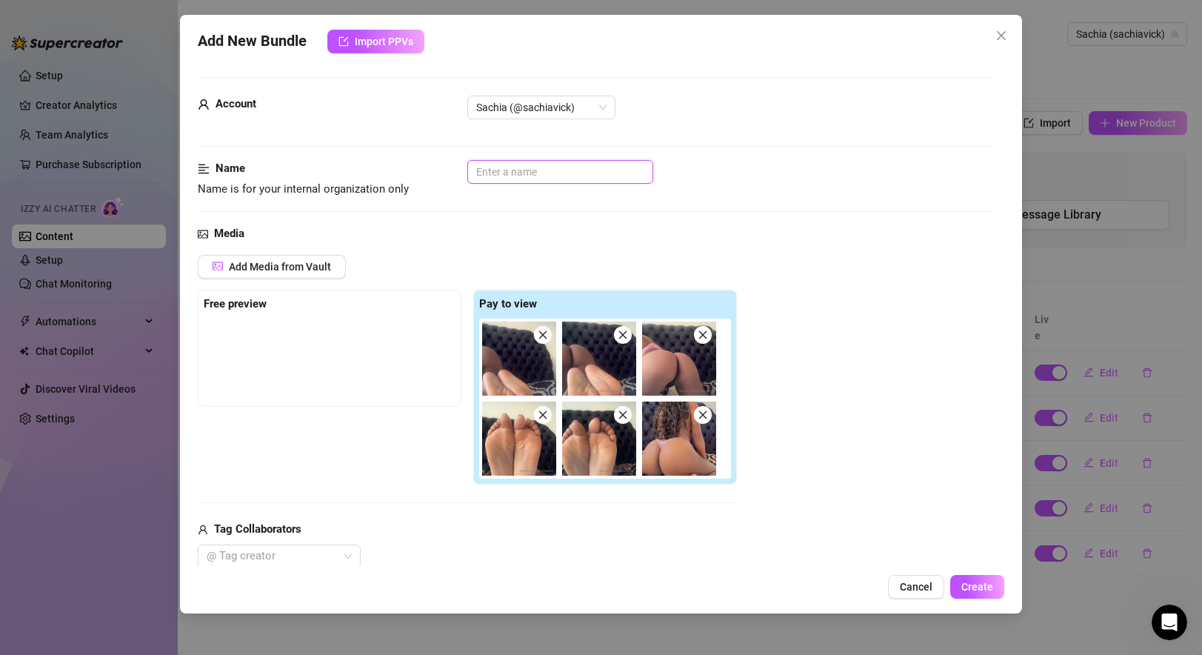
click at [549, 174] on input "text" at bounding box center [560, 172] width 186 height 24
click at [709, 233] on div "Media" at bounding box center [595, 234] width 794 height 18
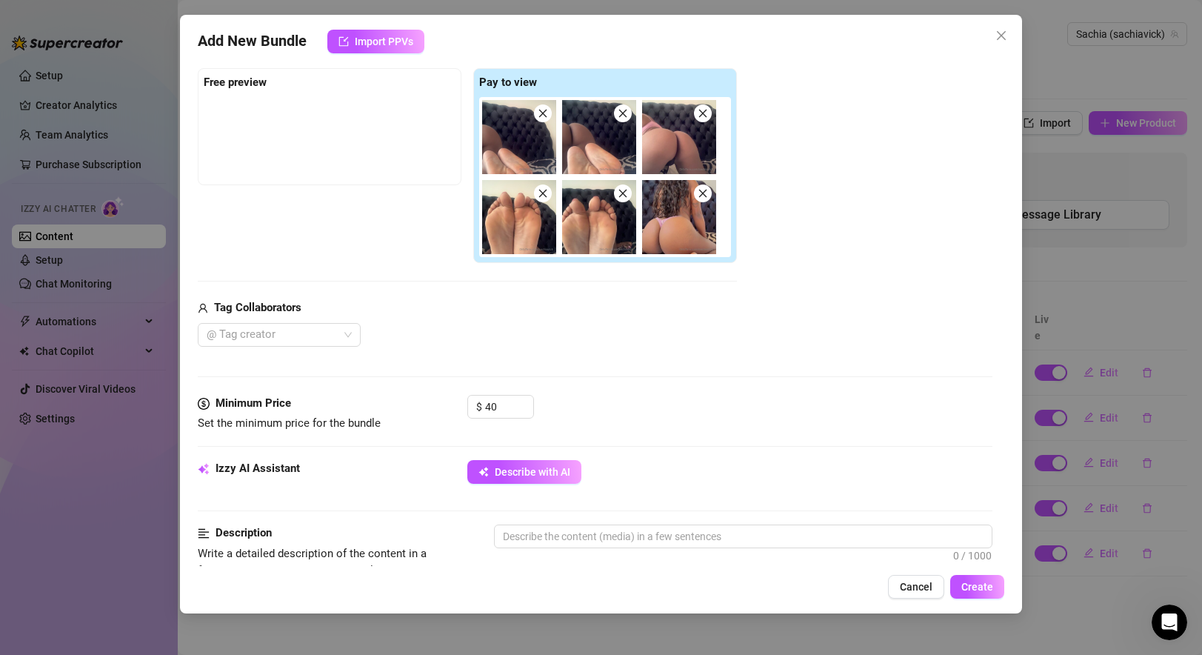
scroll to position [224, 0]
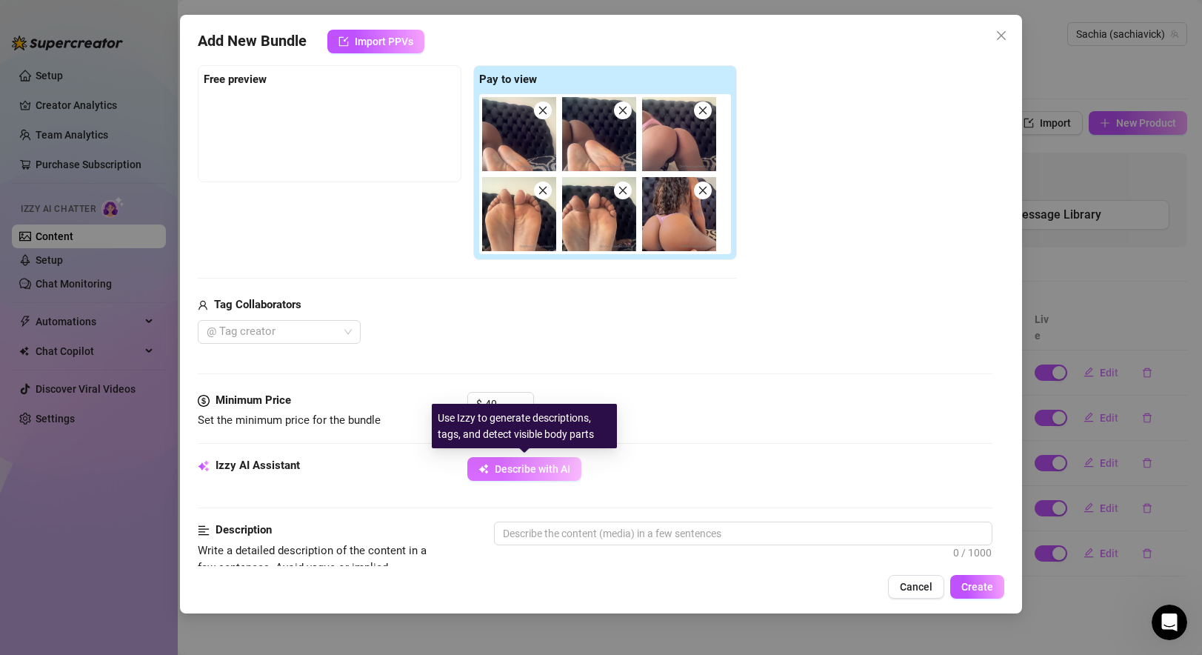
click at [519, 474] on span "Describe with AI" at bounding box center [533, 469] width 76 height 12
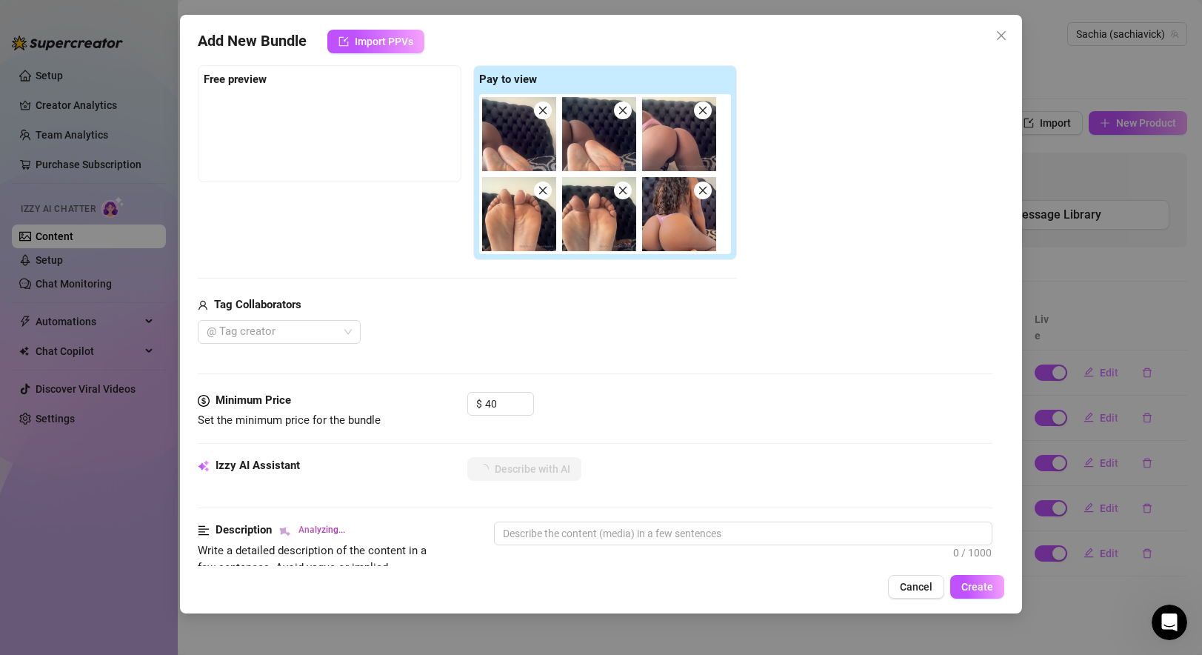
scroll to position [372, 0]
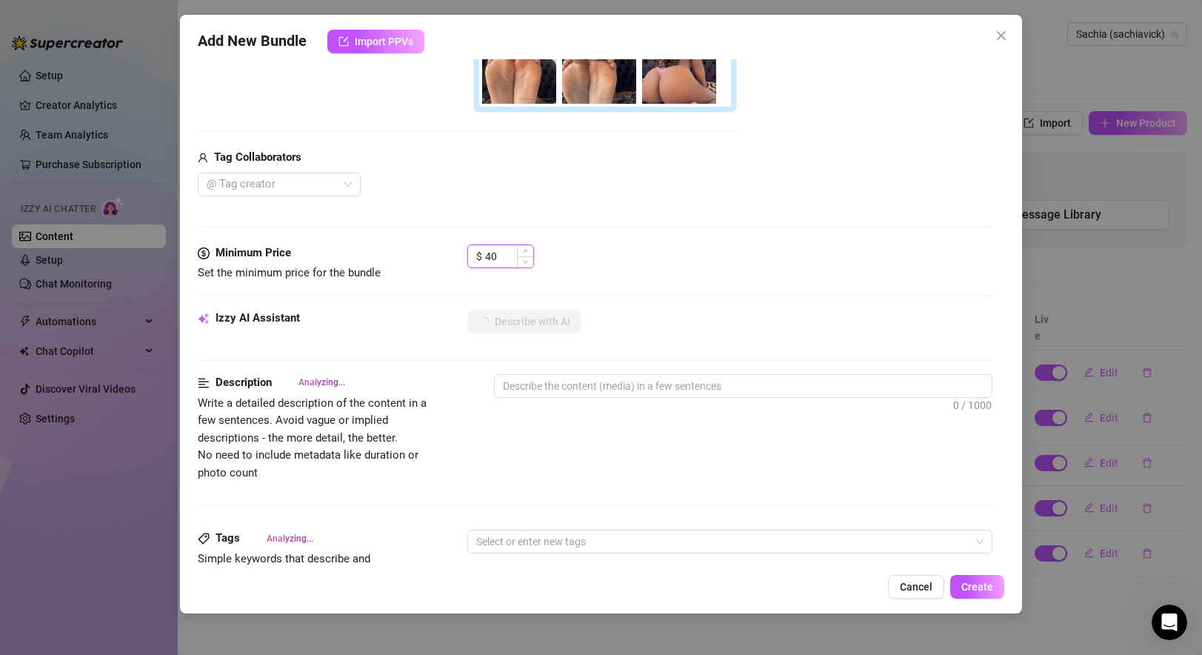
click at [498, 258] on input "40" at bounding box center [509, 256] width 48 height 22
drag, startPoint x: 497, startPoint y: 255, endPoint x: 469, endPoint y: 254, distance: 28.1
click at [469, 254] on div "$ 40" at bounding box center [500, 256] width 67 height 24
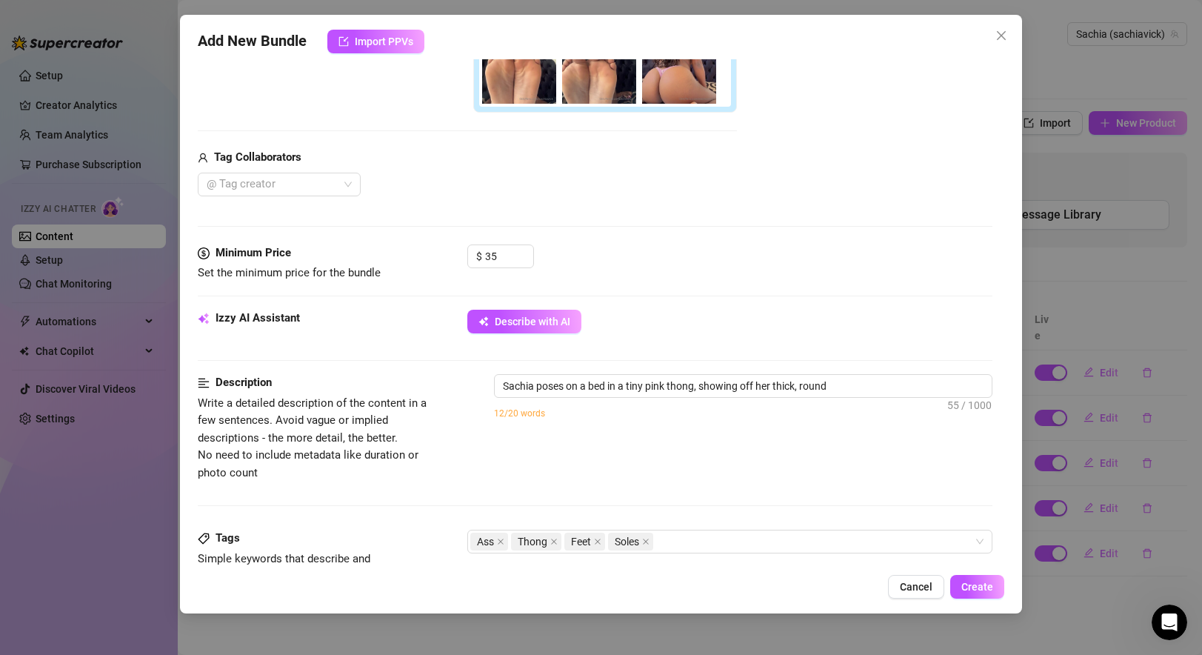
click at [829, 294] on div "Minimum Price Set the minimum price for the bundle $ 35" at bounding box center [595, 276] width 794 height 65
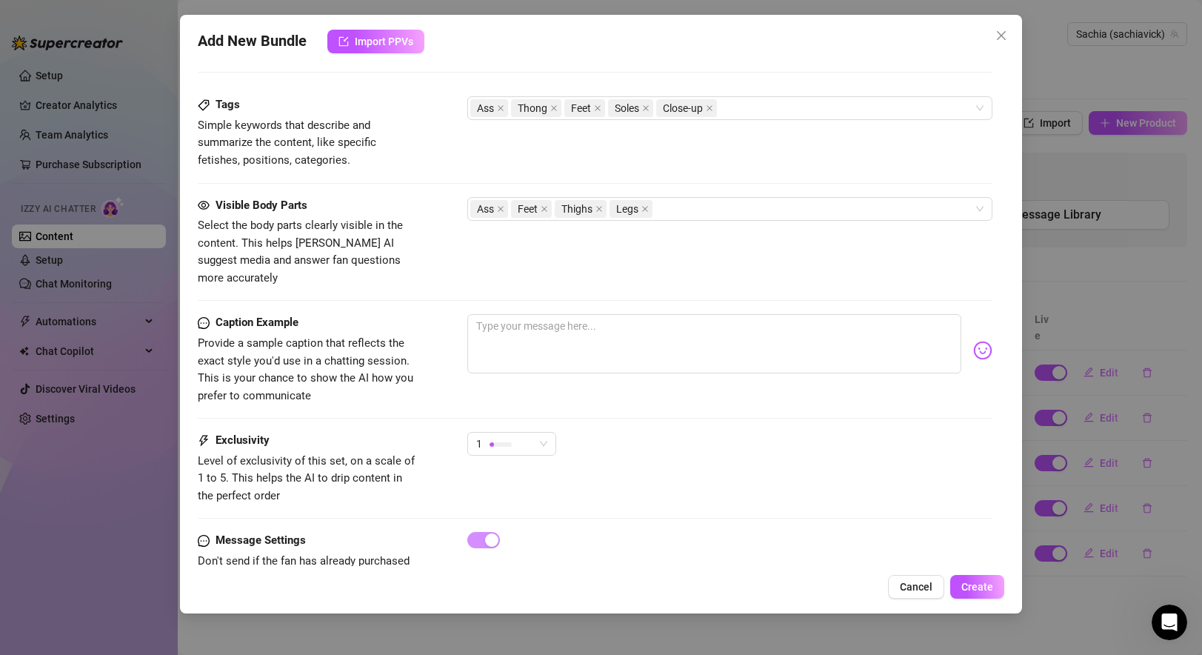
scroll to position [837, 0]
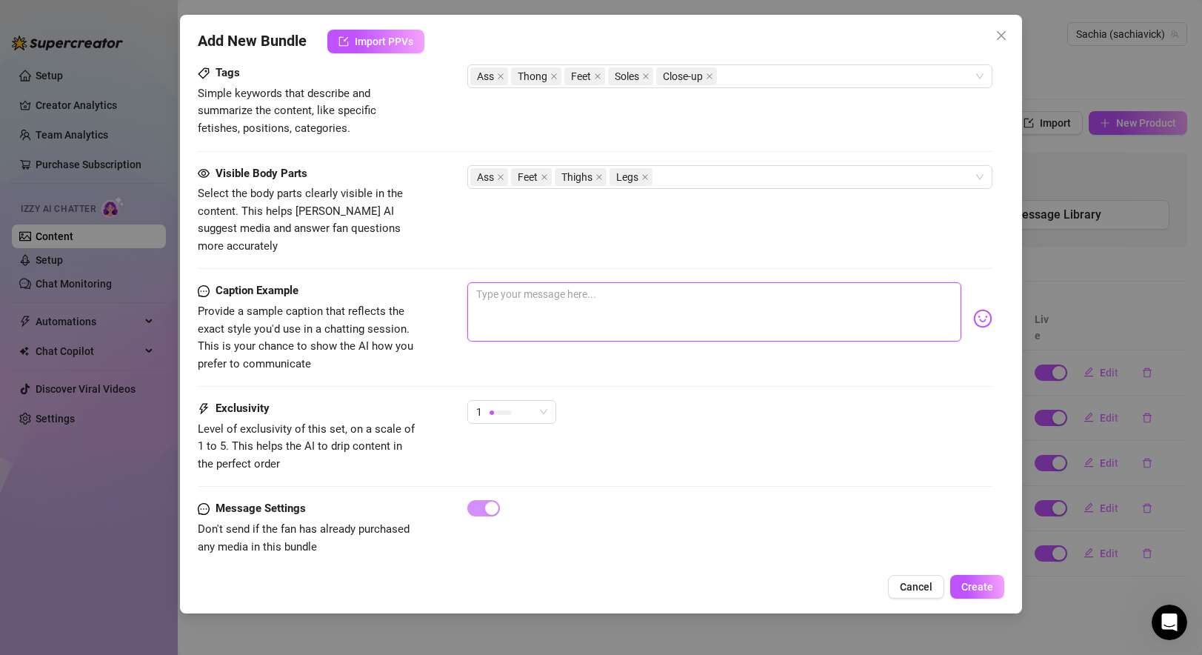
click at [559, 282] on textarea at bounding box center [713, 311] width 493 height 59
paste textarea "Double the tease 😏 A bundle just for my foot lovers and my booty fans… toes cur…"
click at [869, 588] on span "Create" at bounding box center [977, 586] width 32 height 12
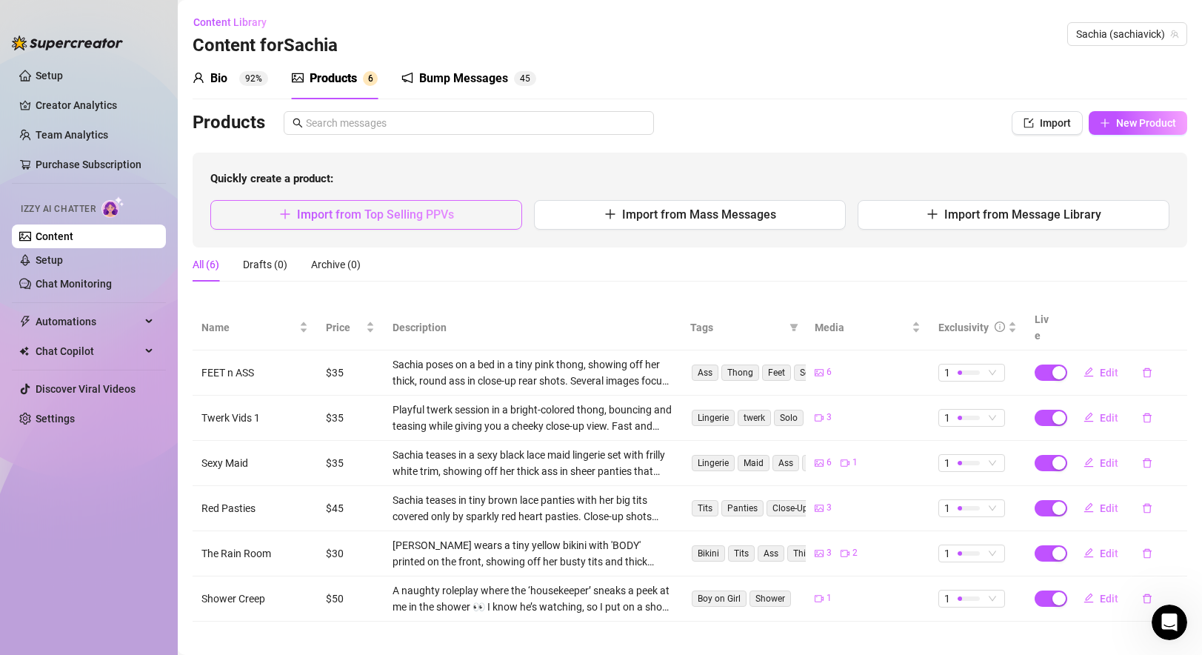
click at [404, 209] on span "Import from Top Selling PPVs" at bounding box center [375, 214] width 157 height 14
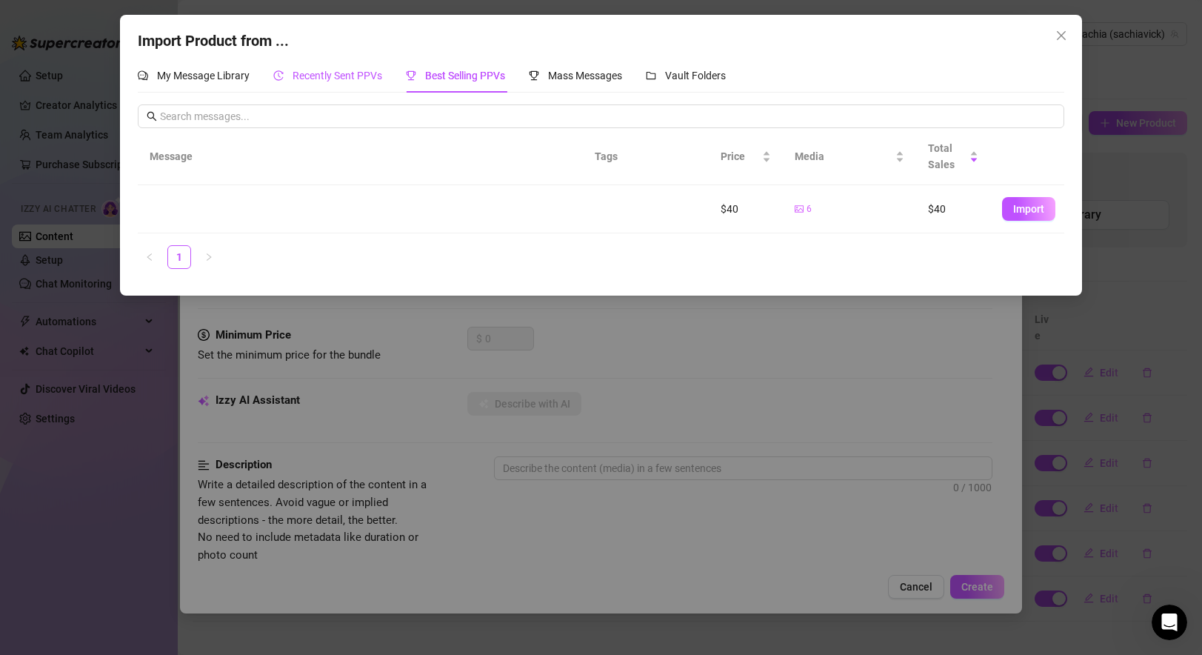
click at [326, 73] on span "Recently Sent PPVs" at bounding box center [337, 76] width 90 height 12
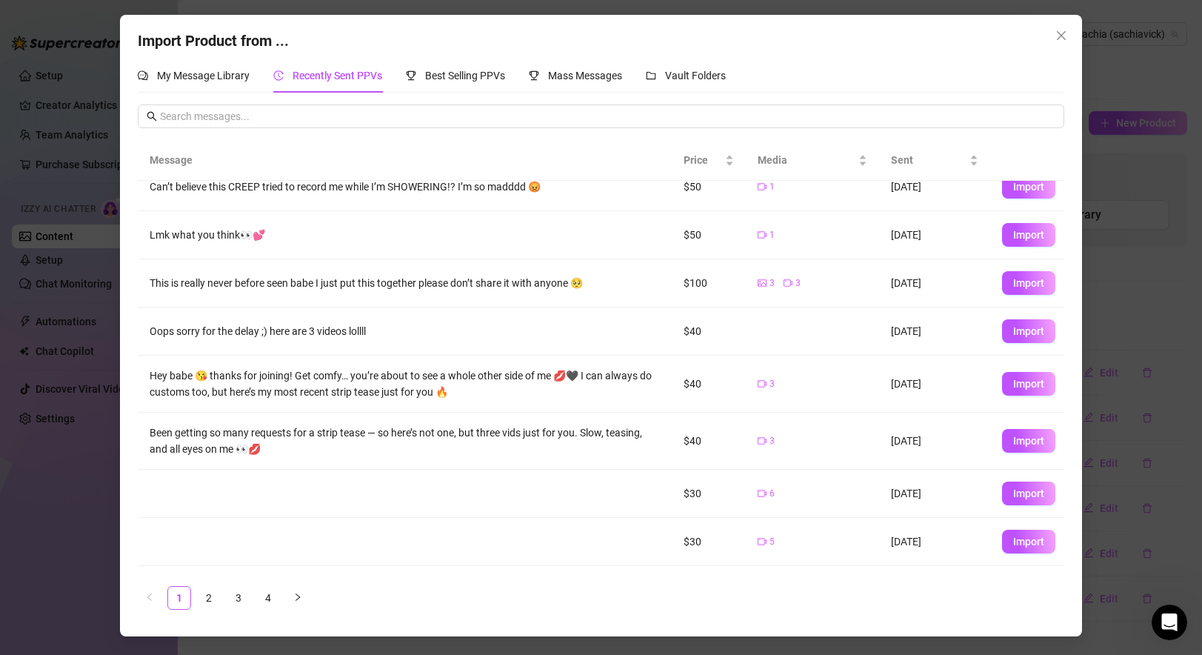
scroll to position [70, 0]
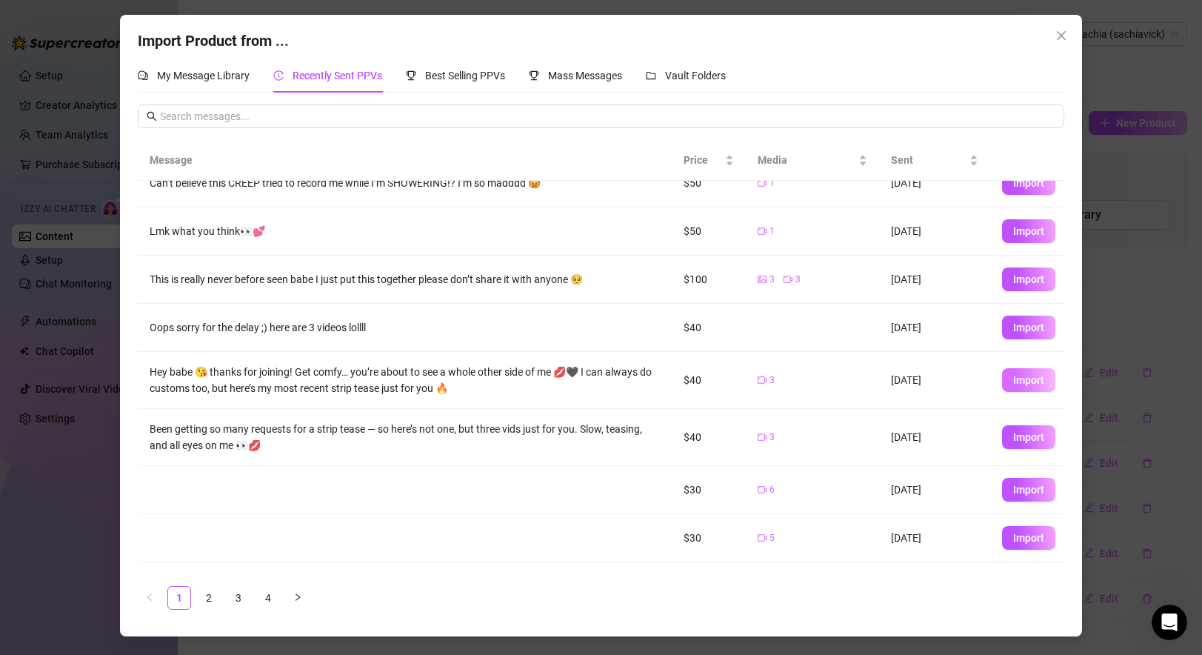
click at [869, 383] on span "Import" at bounding box center [1028, 380] width 31 height 12
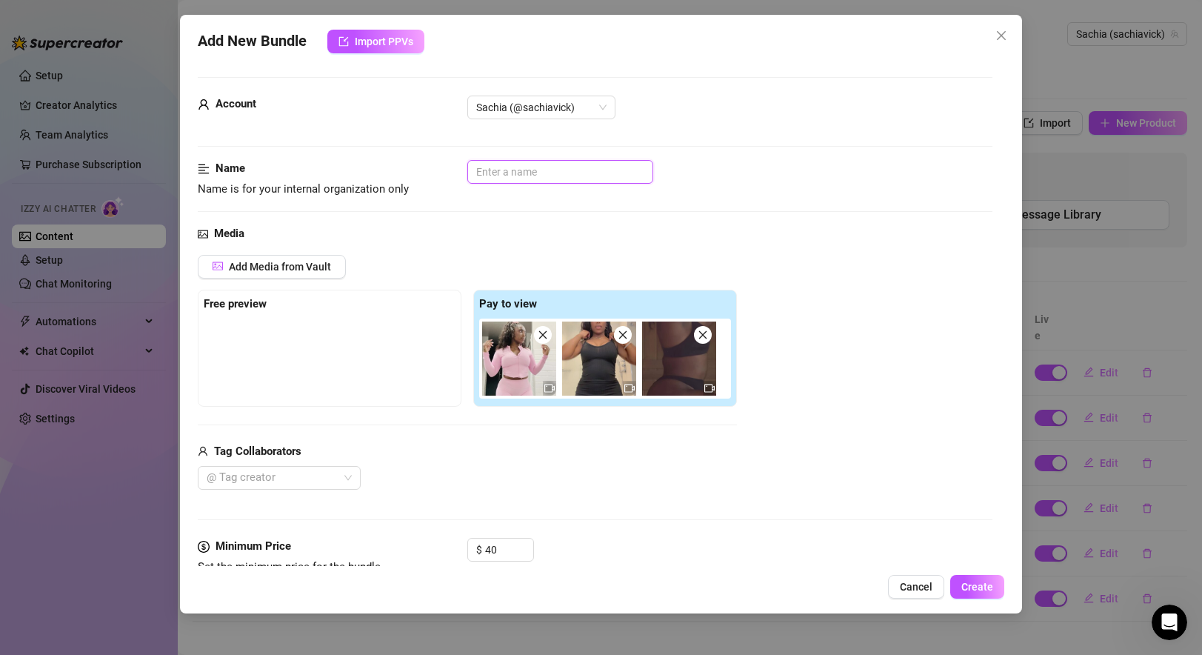
click at [539, 170] on input "text" at bounding box center [560, 172] width 186 height 24
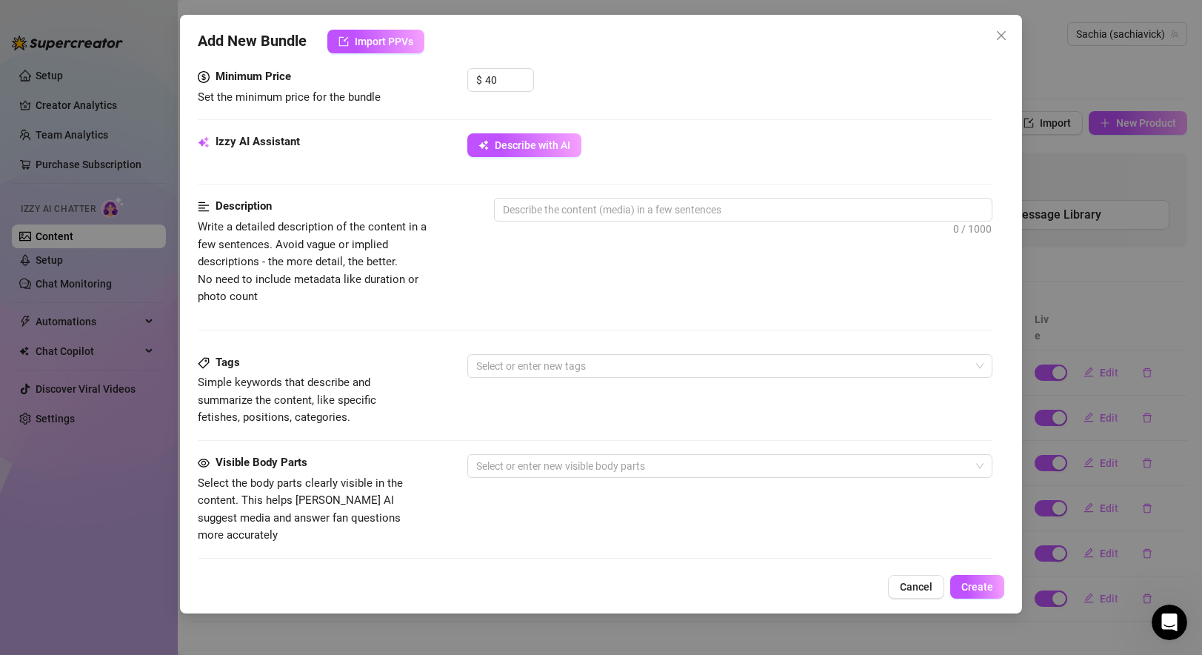
scroll to position [466, 0]
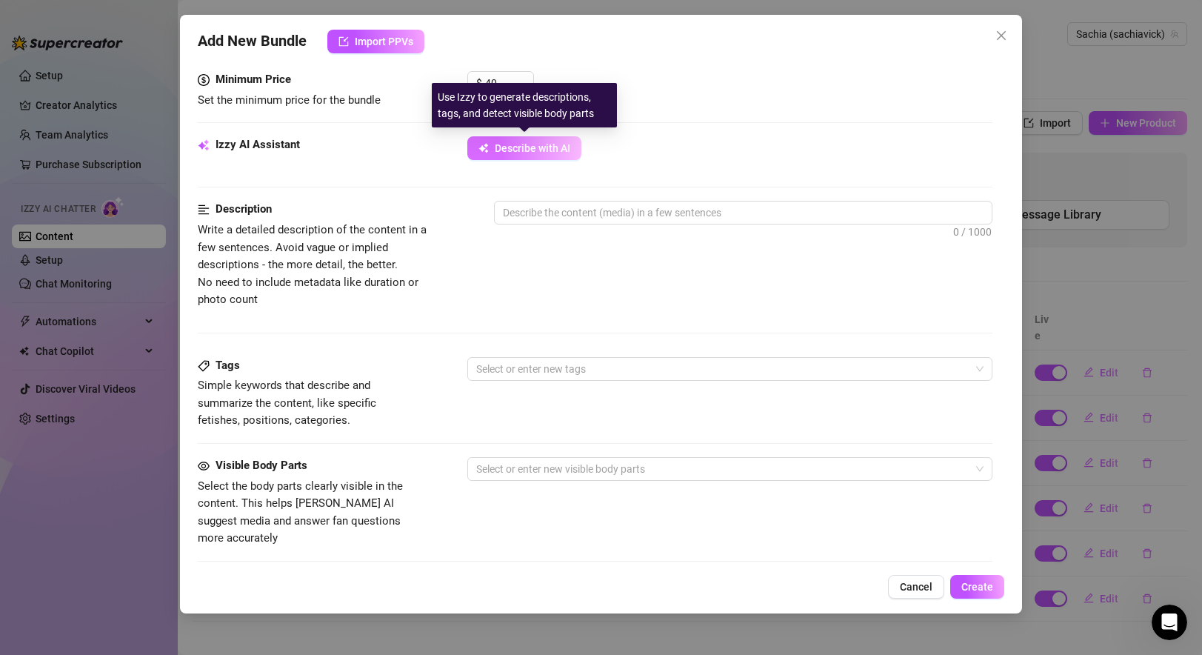
click at [530, 155] on button "Describe with AI" at bounding box center [524, 148] width 114 height 24
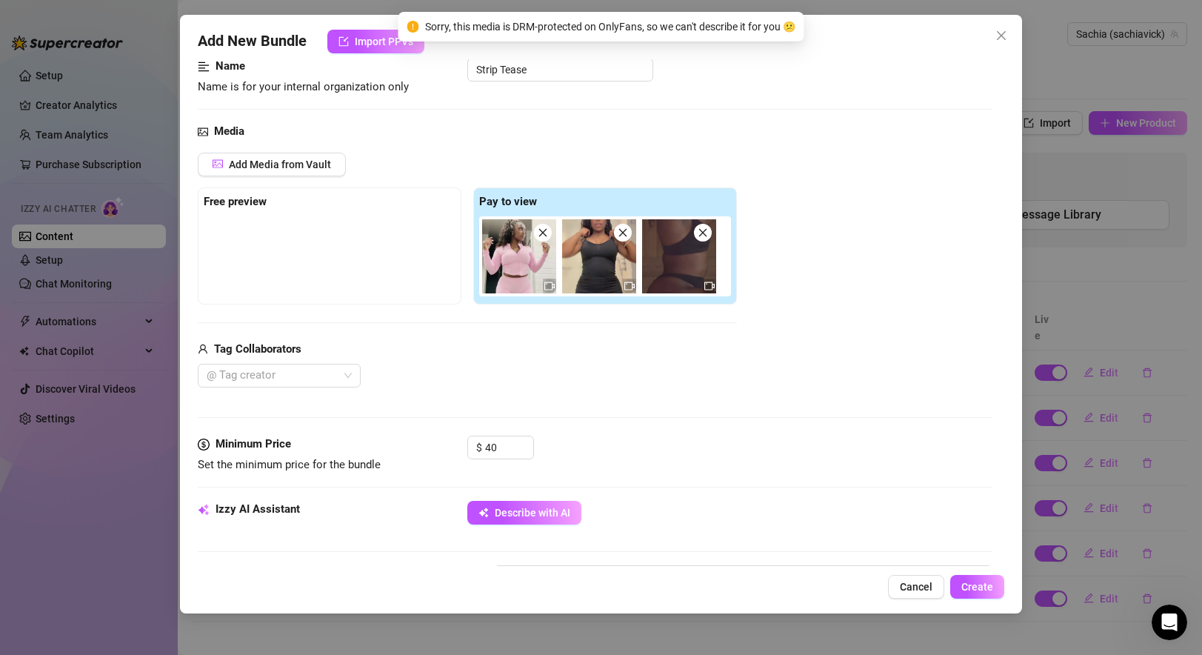
scroll to position [501, 0]
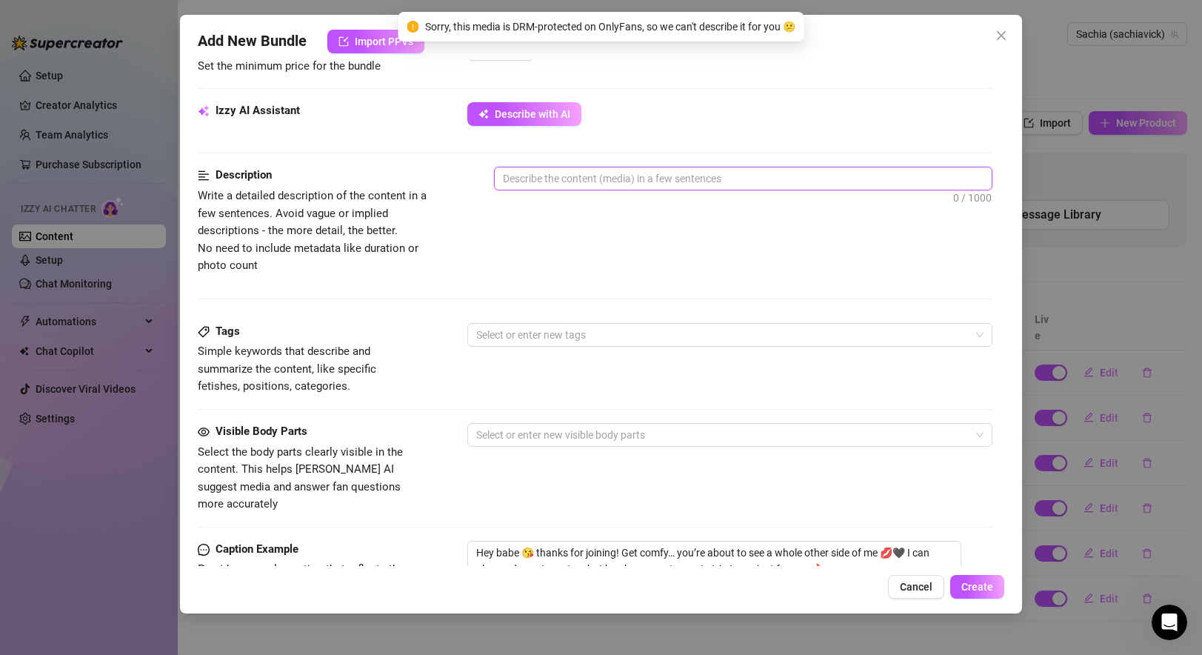
click at [550, 184] on textarea at bounding box center [743, 178] width 496 height 22
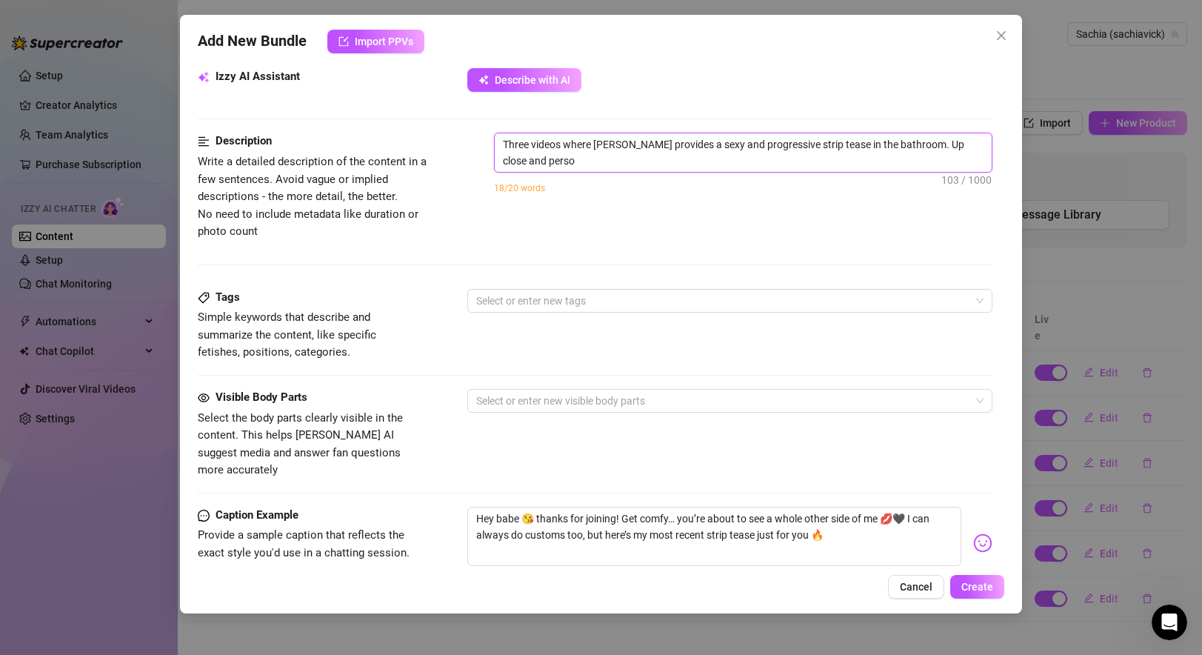
scroll to position [0, 0]
click at [579, 293] on div at bounding box center [721, 300] width 503 height 21
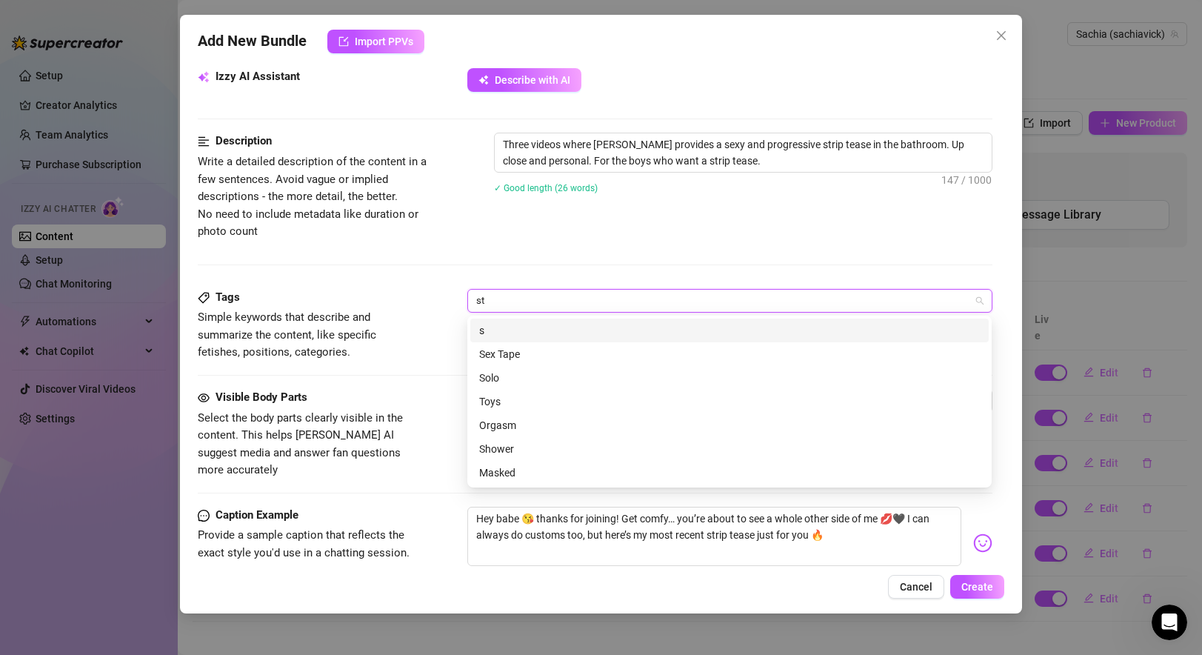
scroll to position [531, 0]
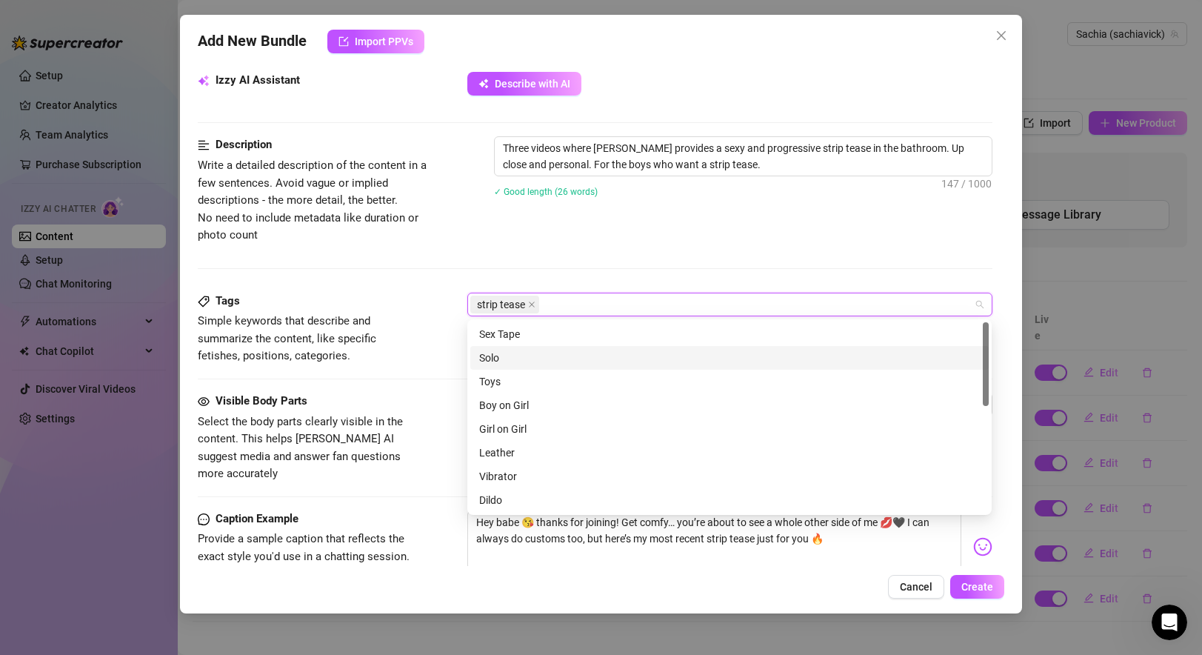
click at [509, 356] on div "Solo" at bounding box center [729, 357] width 501 height 16
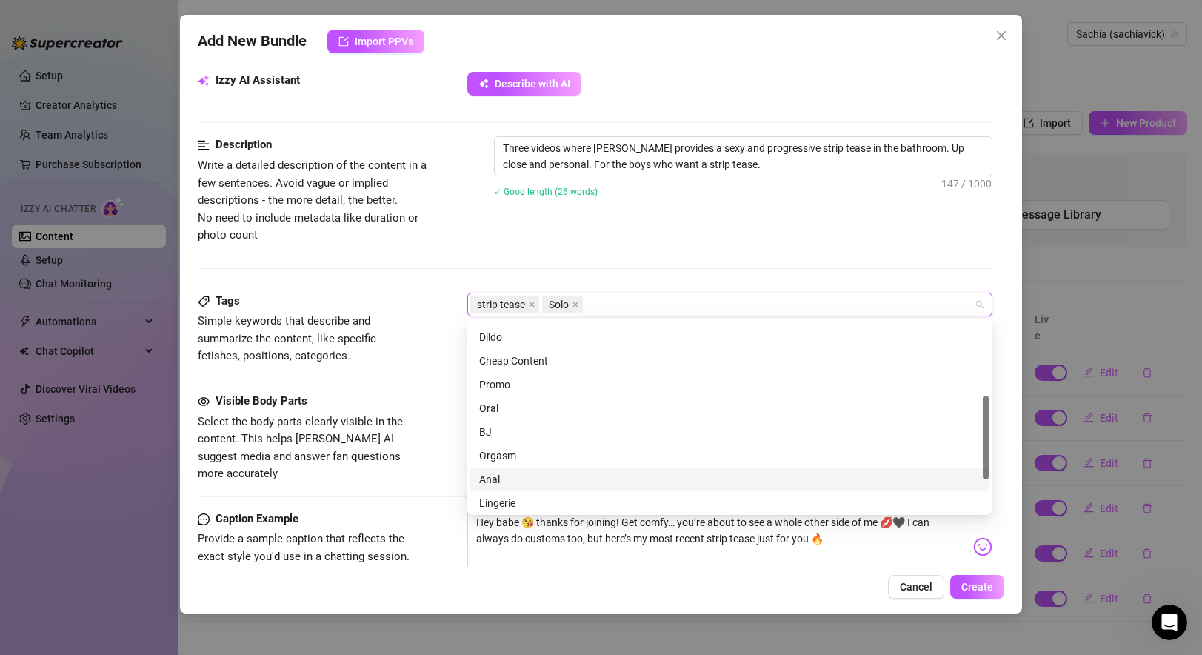
scroll to position [237, 0]
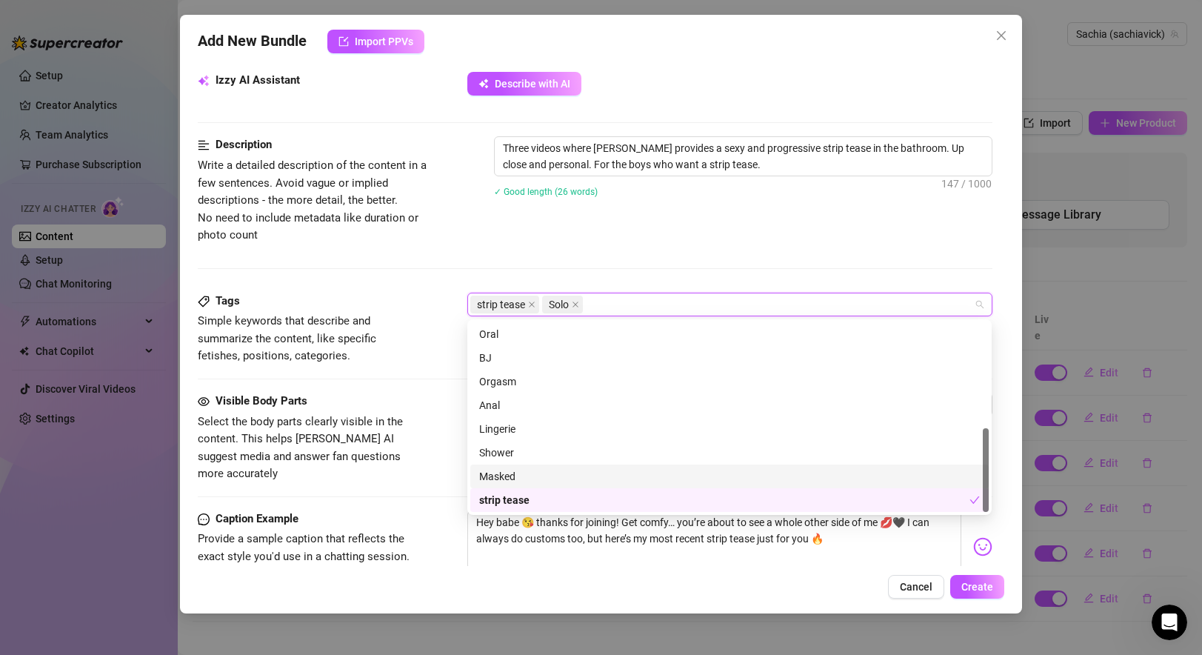
click at [411, 424] on span "Select the body parts clearly visible in the content. This helps Izzy AI sugges…" at bounding box center [309, 448] width 222 height 70
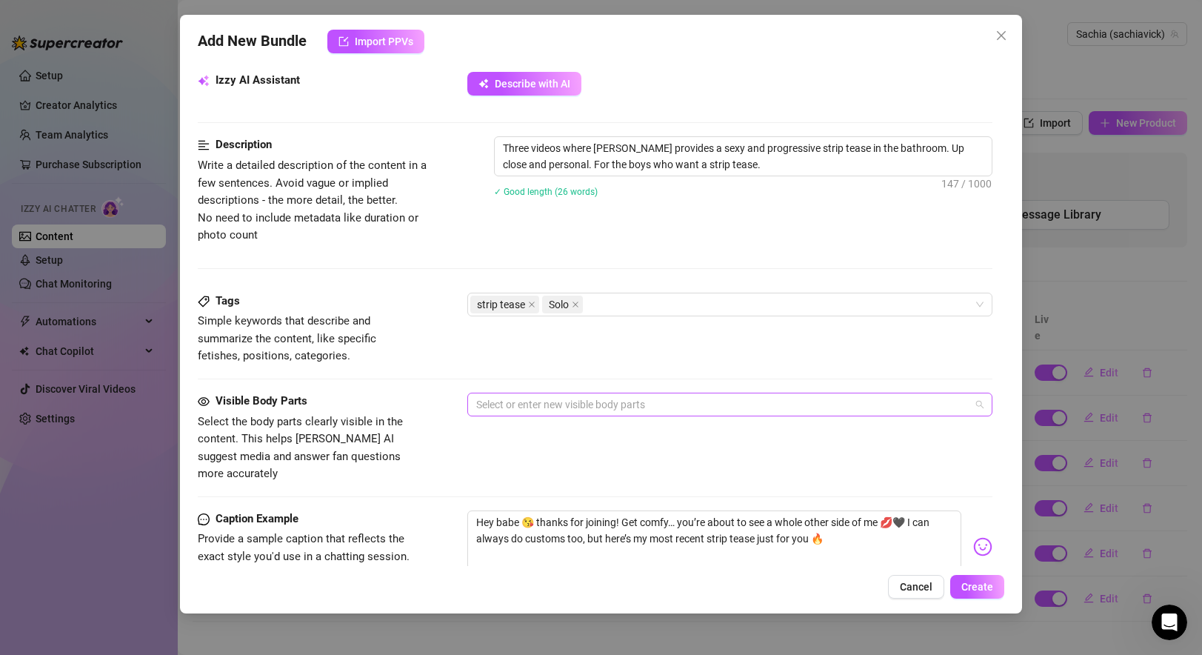
click at [562, 397] on div at bounding box center [721, 404] width 503 height 21
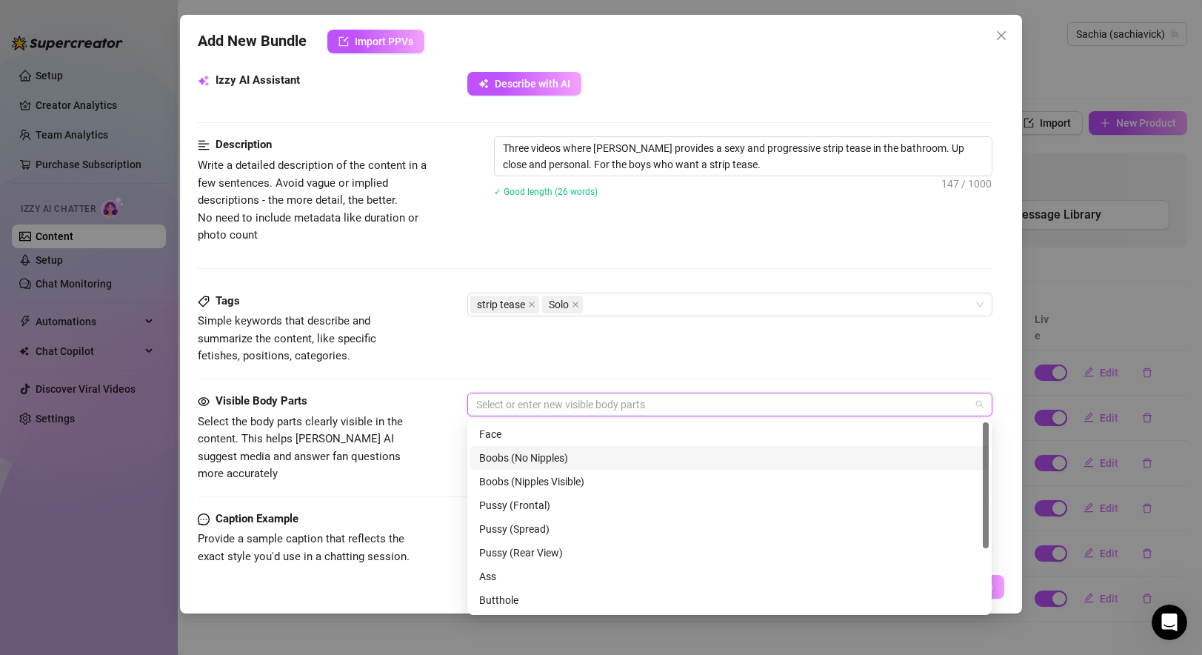
click at [552, 461] on div "Boobs (No Nipples)" at bounding box center [729, 457] width 501 height 16
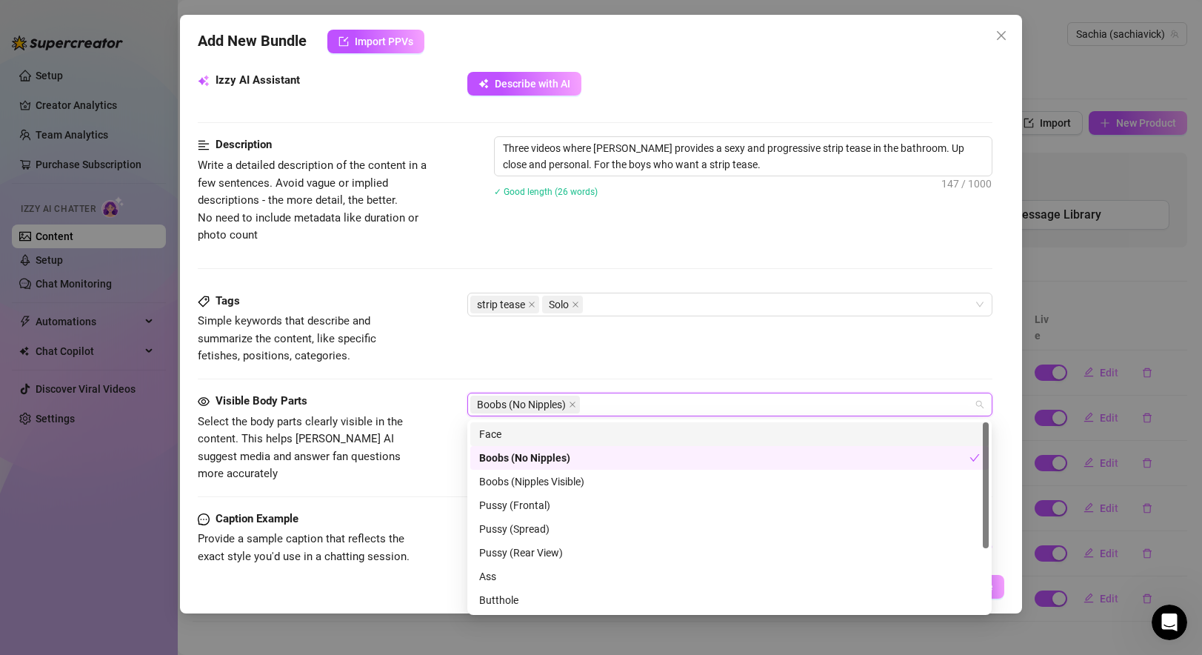
click at [537, 429] on div "Face" at bounding box center [729, 434] width 501 height 16
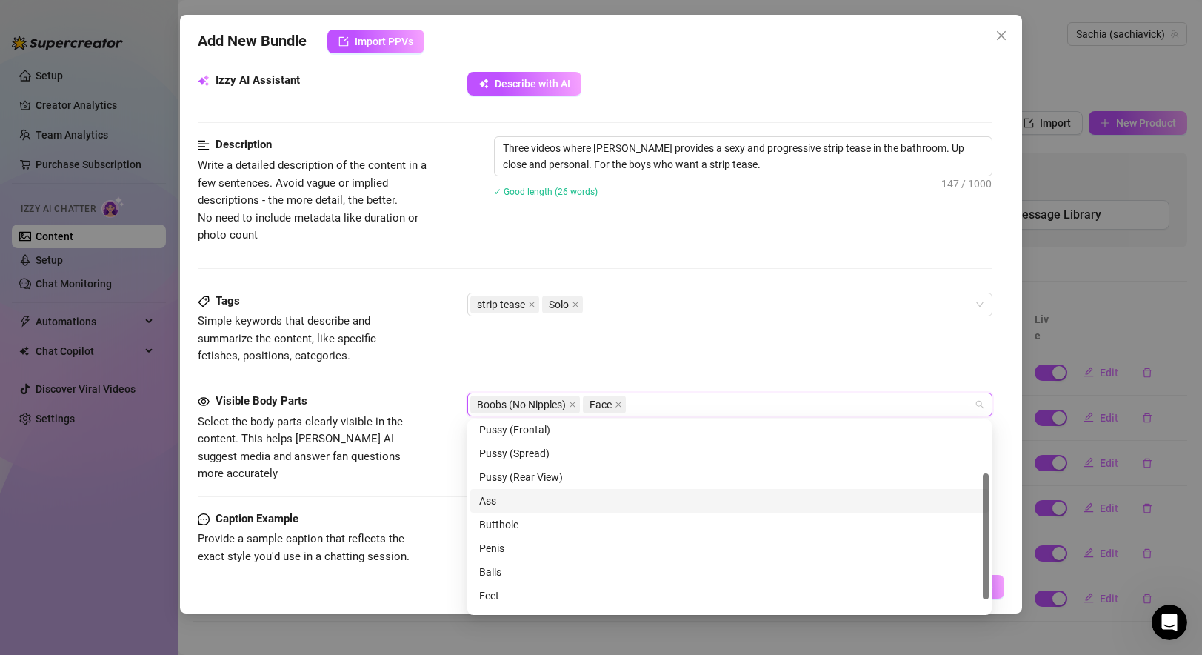
click at [532, 499] on div "Ass" at bounding box center [729, 500] width 501 height 16
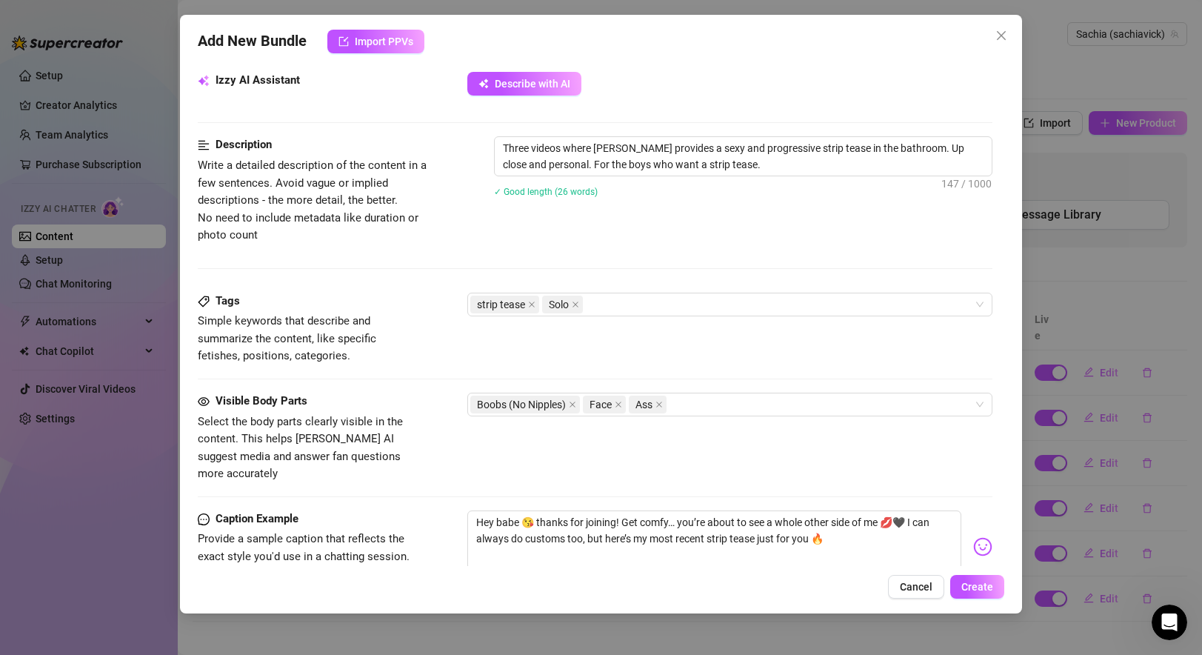
click at [406, 447] on span "Select the body parts clearly visible in the content. This helps Izzy AI sugges…" at bounding box center [309, 448] width 222 height 70
drag, startPoint x: 622, startPoint y: 506, endPoint x: 433, endPoint y: 495, distance: 189.1
click at [433, 510] on div "Caption Example Provide a sample caption that reflects the exact style you'd us…" at bounding box center [595, 555] width 794 height 90
drag, startPoint x: 911, startPoint y: 505, endPoint x: 760, endPoint y: 504, distance: 150.3
click at [760, 510] on textarea "Get comfy… you’re about to see a whole other side of me 💋🖤 I can always do cust…" at bounding box center [713, 539] width 493 height 59
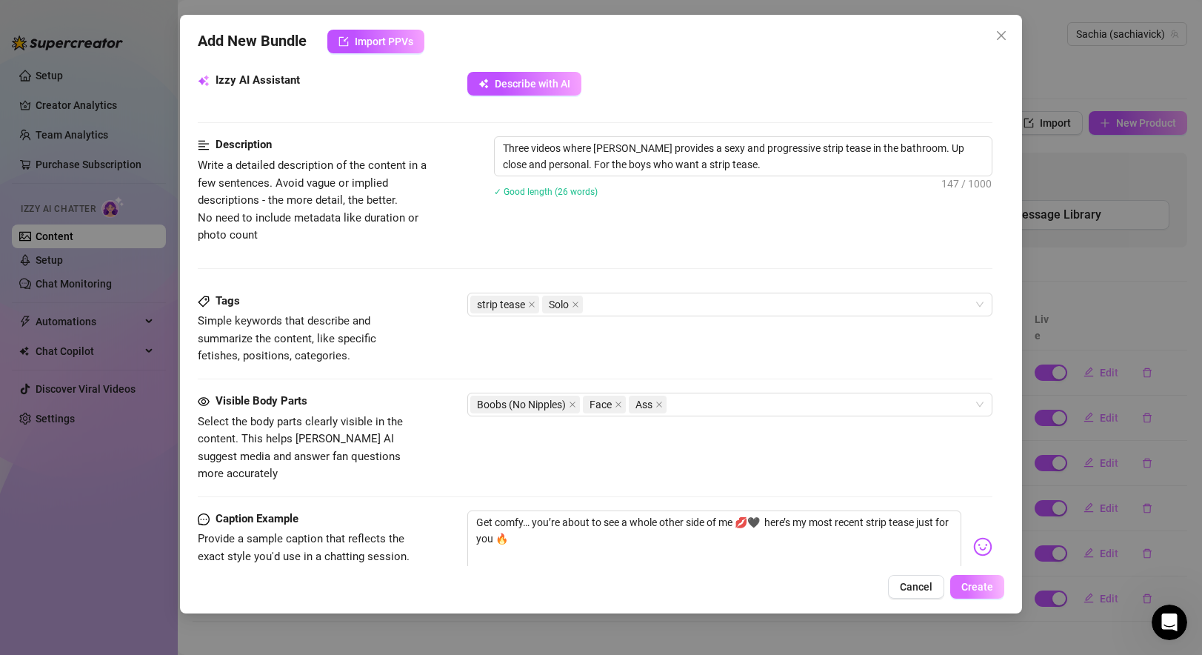
click at [869, 587] on span "Create" at bounding box center [977, 586] width 32 height 12
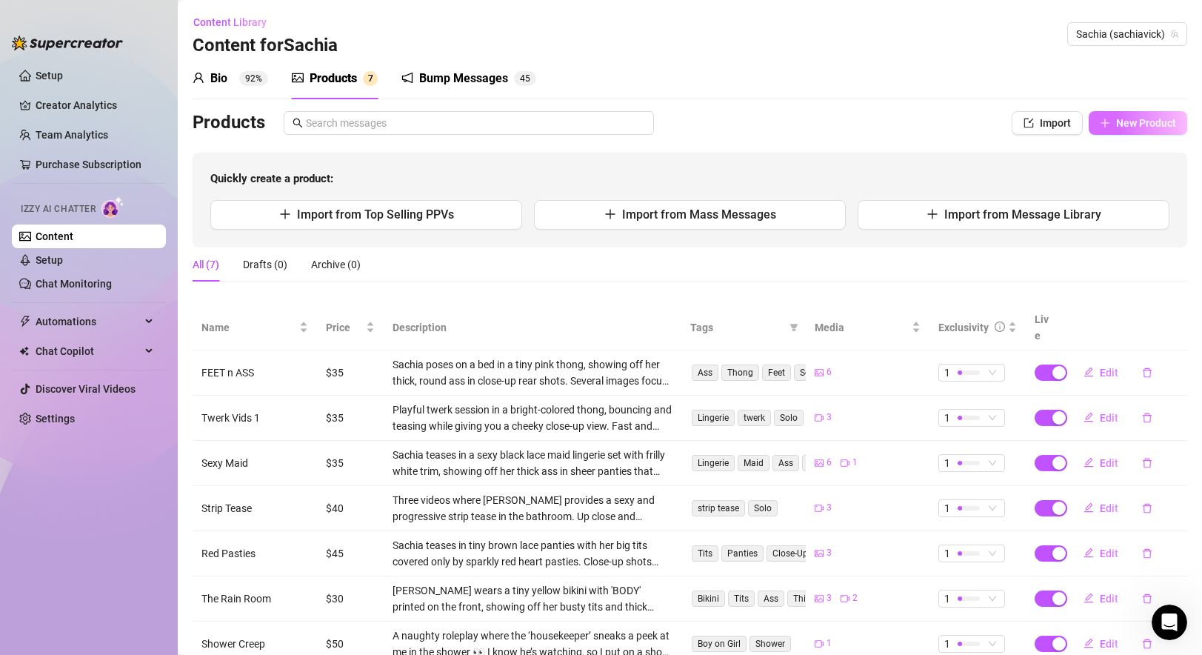
click at [869, 112] on button "New Product" at bounding box center [1137, 123] width 98 height 24
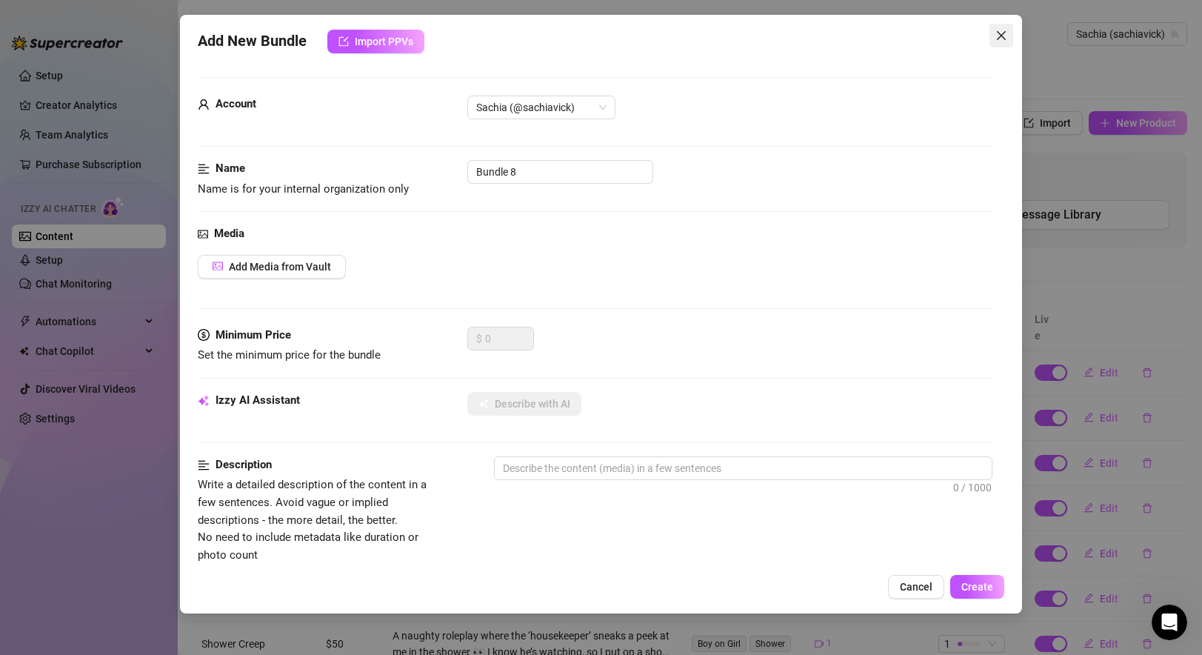
click at [869, 26] on button "Close" at bounding box center [1001, 36] width 24 height 24
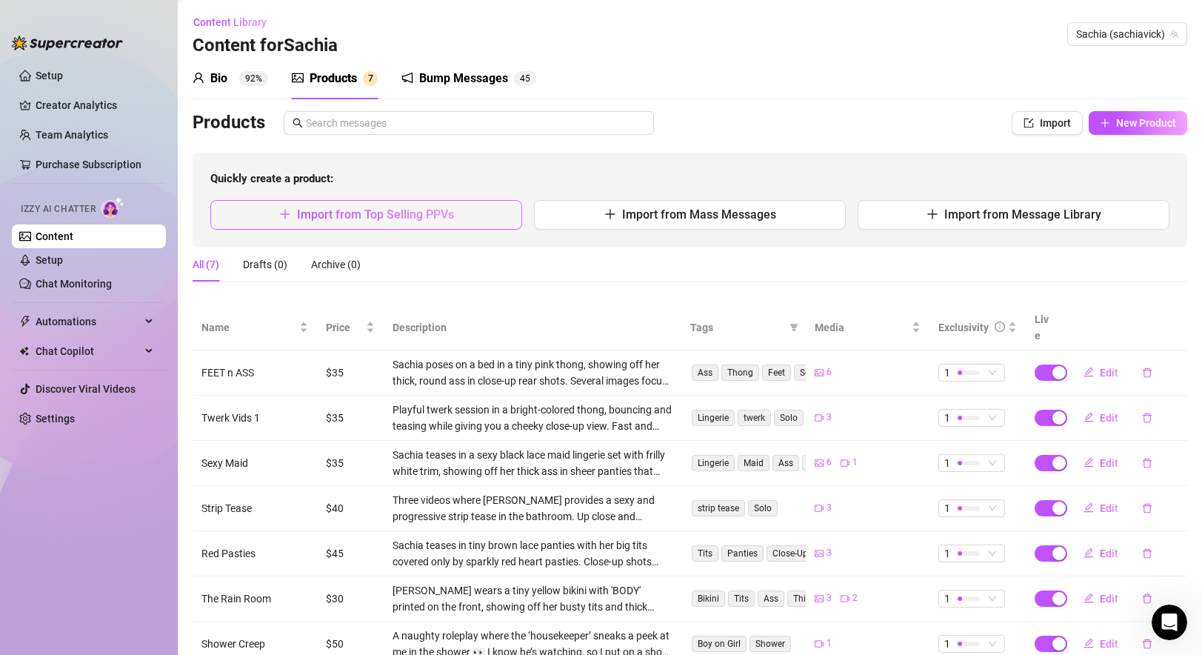
click at [404, 209] on span "Import from Top Selling PPVs" at bounding box center [375, 214] width 157 height 14
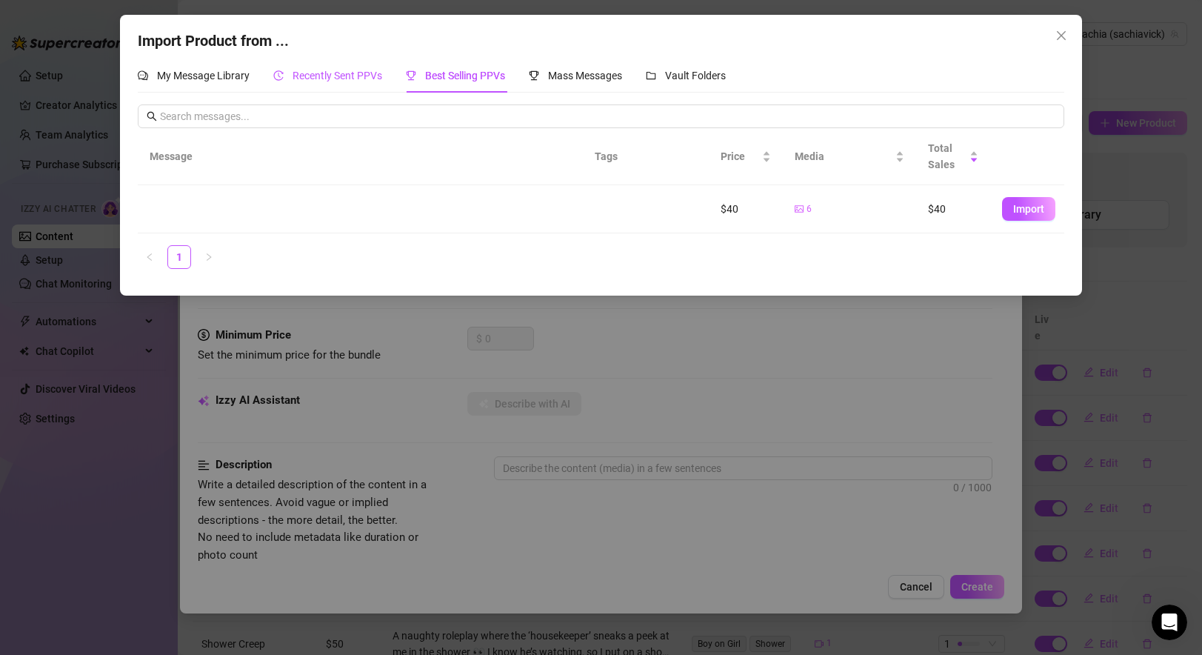
click at [322, 76] on span "Recently Sent PPVs" at bounding box center [337, 76] width 90 height 12
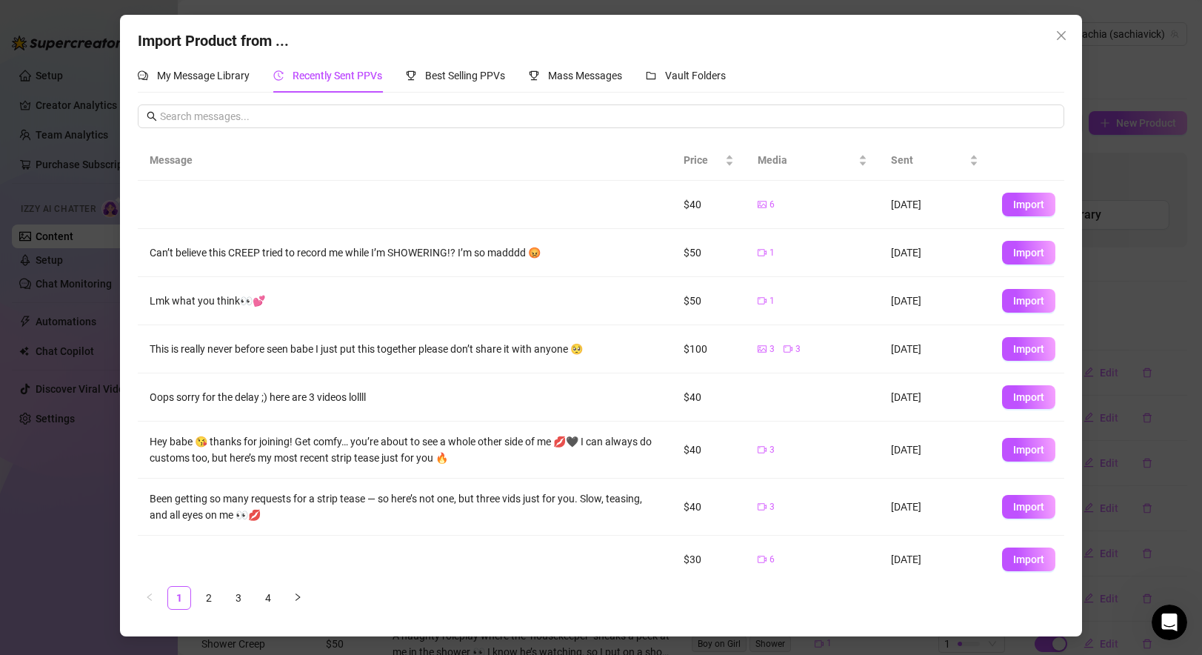
scroll to position [106, 0]
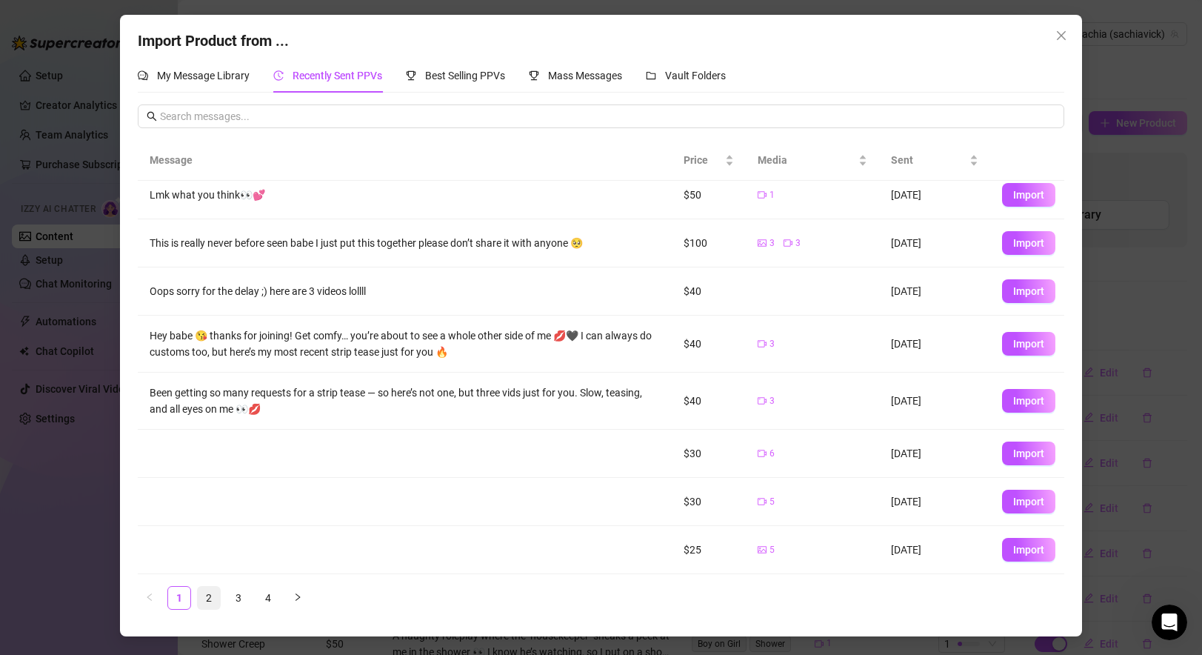
click at [213, 587] on link "2" at bounding box center [209, 597] width 22 height 22
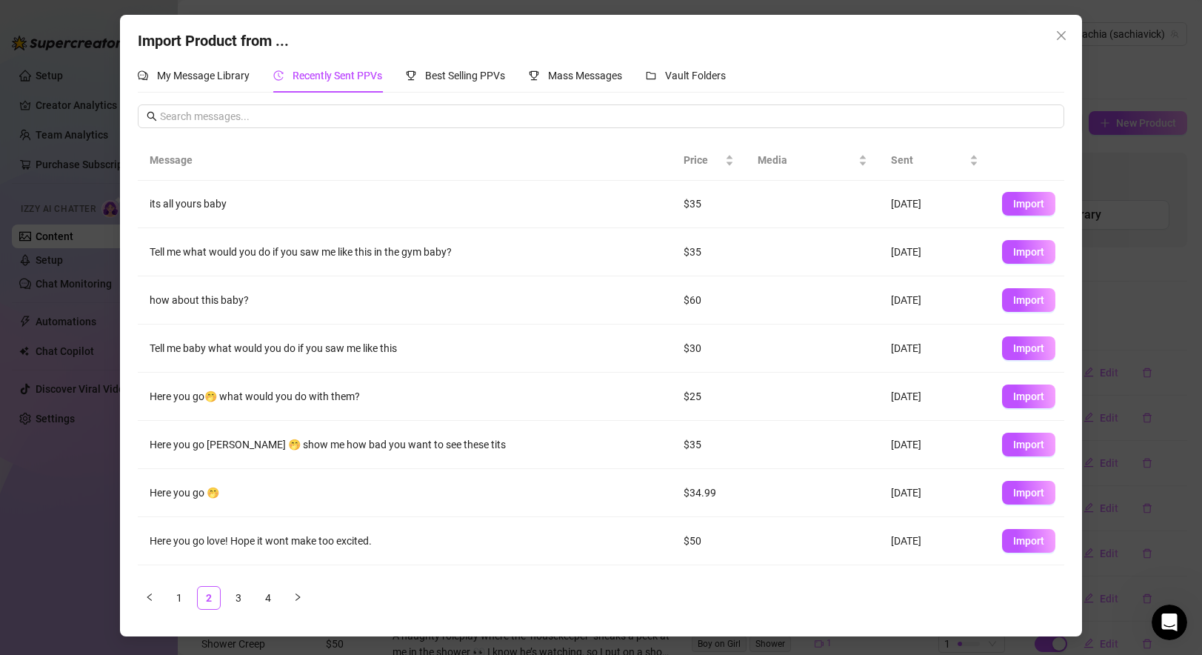
scroll to position [0, 0]
click at [869, 303] on span "Import" at bounding box center [1028, 301] width 31 height 12
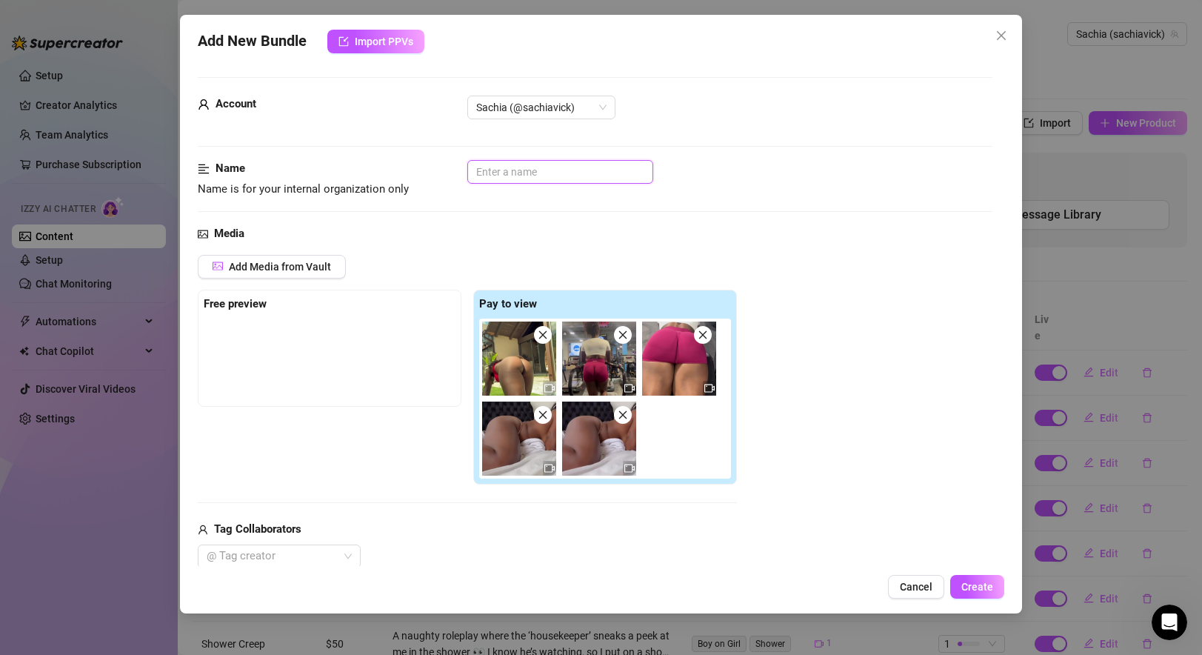
click at [520, 174] on input "text" at bounding box center [560, 172] width 186 height 24
click at [683, 204] on div "Name Name is for your internal organization only Gym+Nude Bed" at bounding box center [595, 192] width 794 height 65
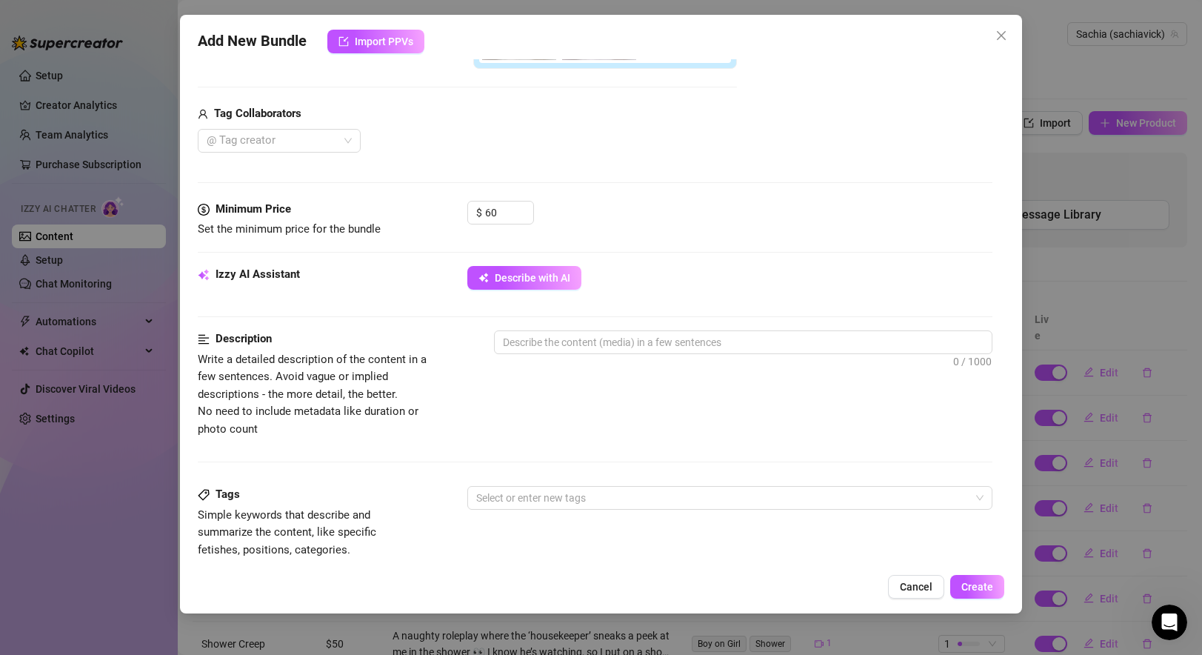
scroll to position [431, 0]
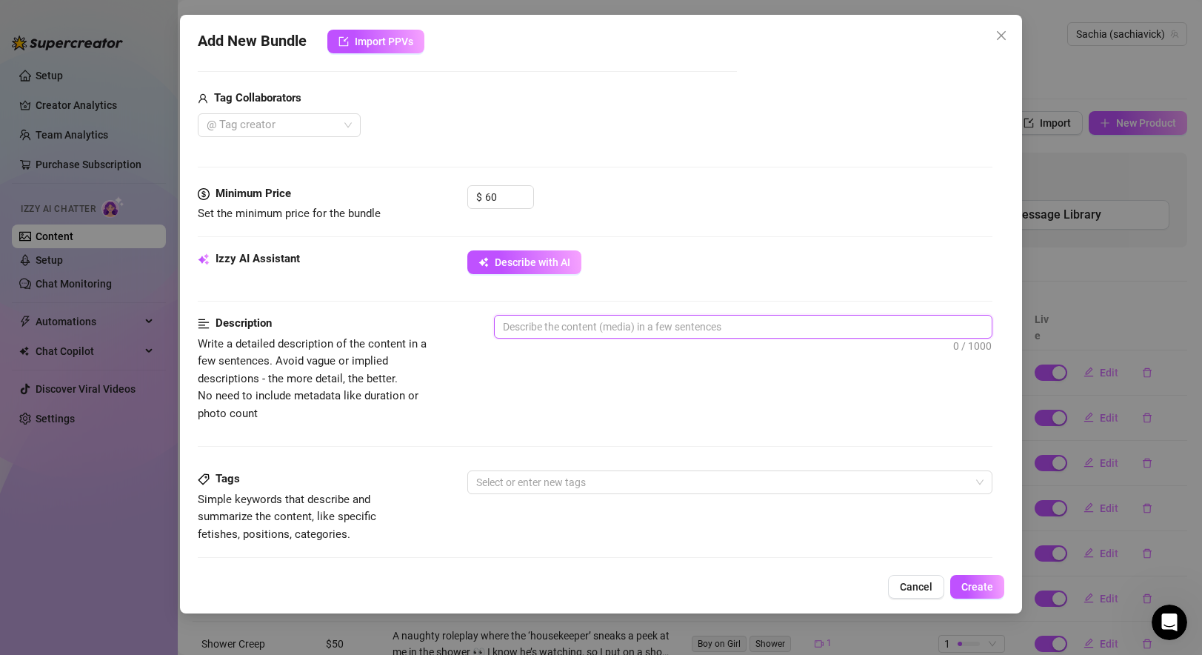
click at [643, 336] on textarea at bounding box center [743, 326] width 496 height 22
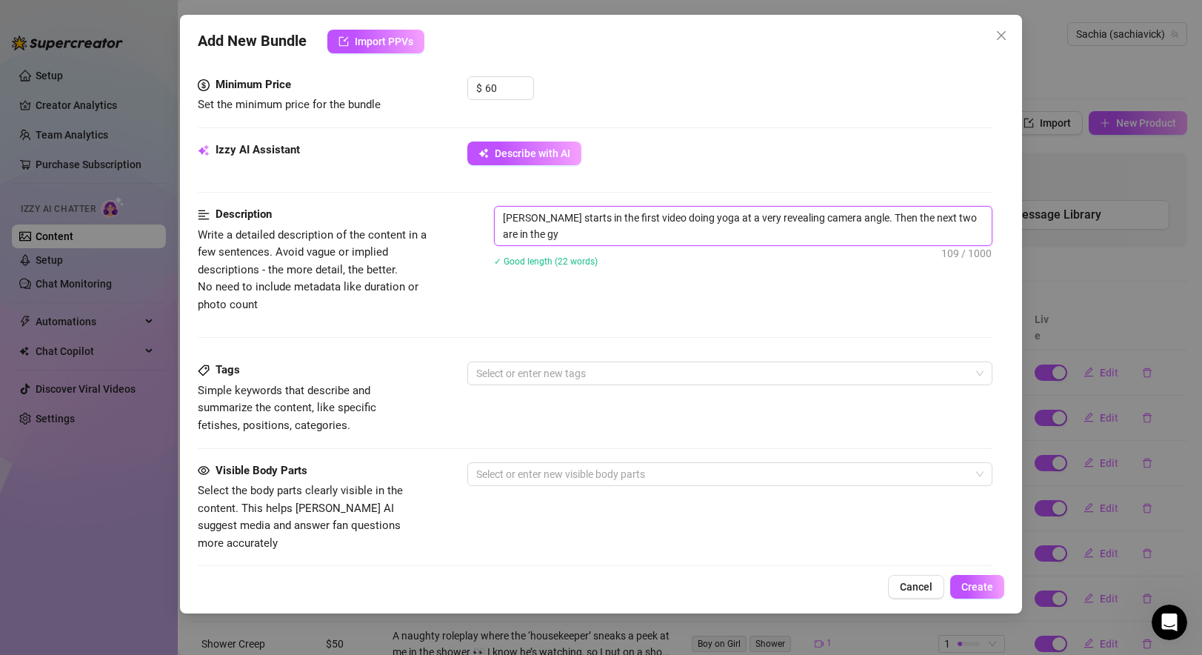
scroll to position [0, 0]
click at [663, 369] on div at bounding box center [721, 373] width 503 height 21
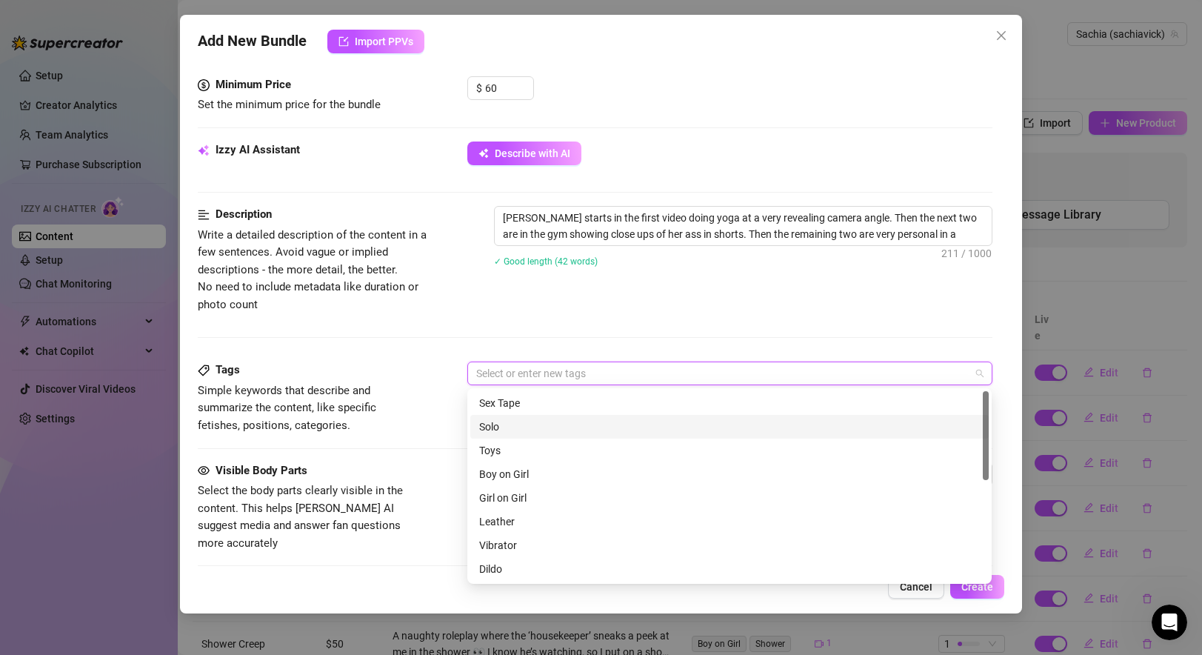
click at [536, 420] on div "Solo" at bounding box center [729, 426] width 501 height 16
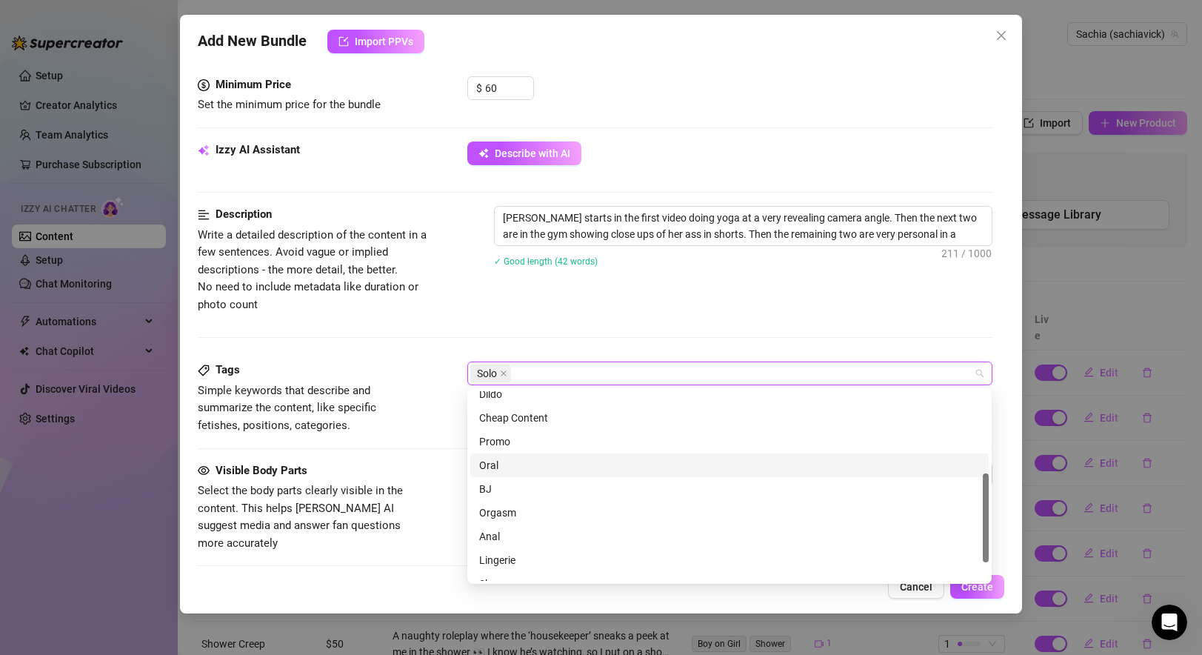
scroll to position [175, 0]
click at [519, 438] on div "Promo" at bounding box center [729, 440] width 501 height 16
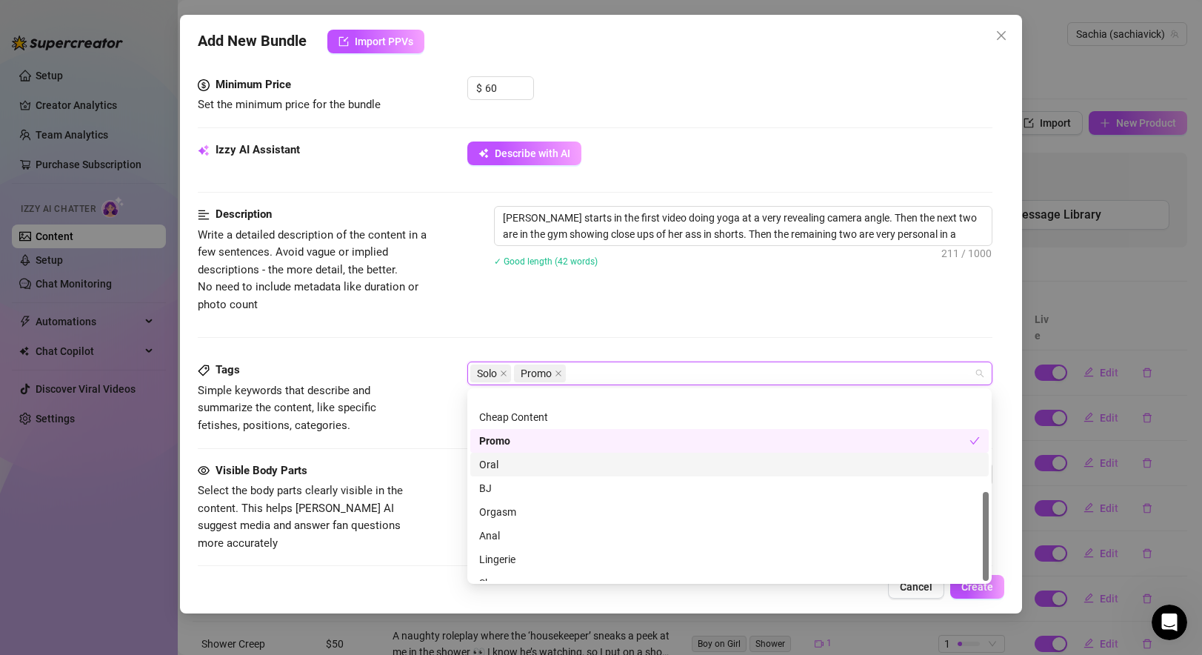
scroll to position [213, 0]
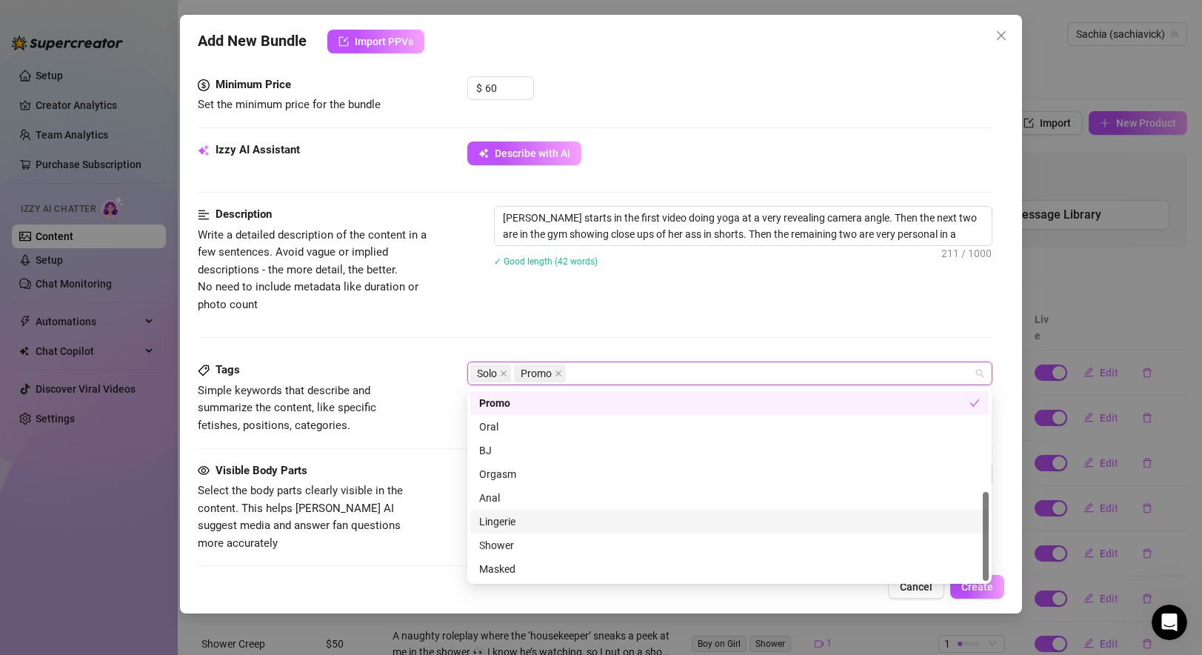
click at [512, 526] on div "Lingerie" at bounding box center [729, 521] width 501 height 16
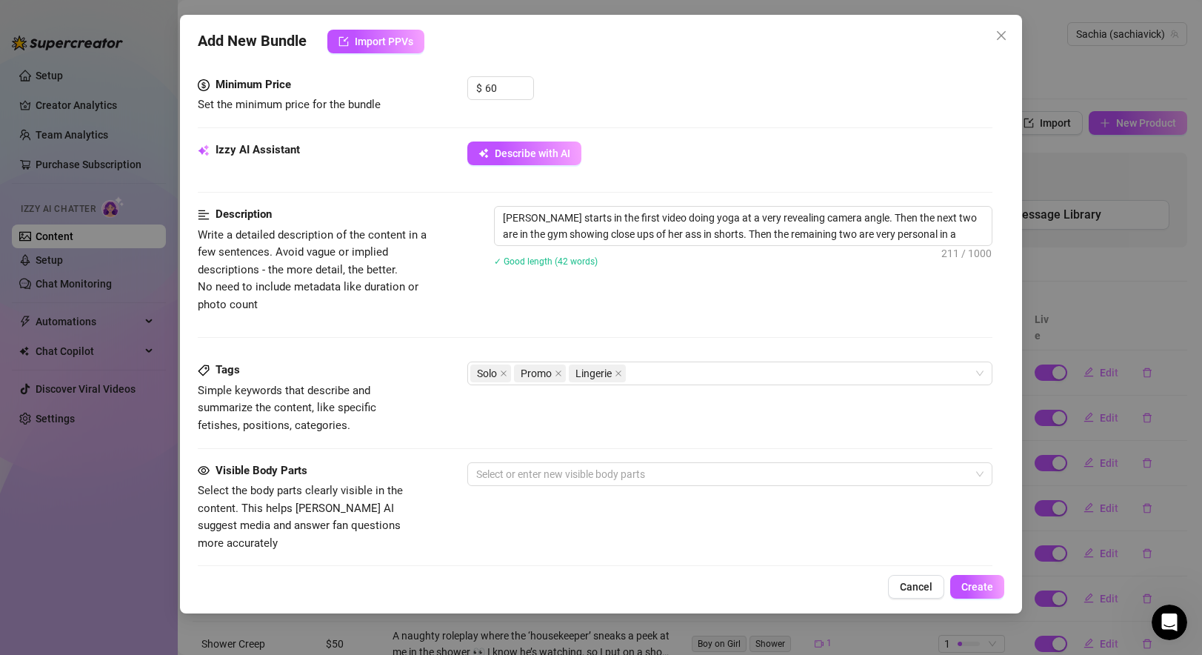
click at [406, 459] on div "Tags Simple keywords that describe and summarize the content, like specific fet…" at bounding box center [595, 411] width 794 height 100
click at [501, 485] on div "Select or enter new visible body parts" at bounding box center [729, 474] width 524 height 24
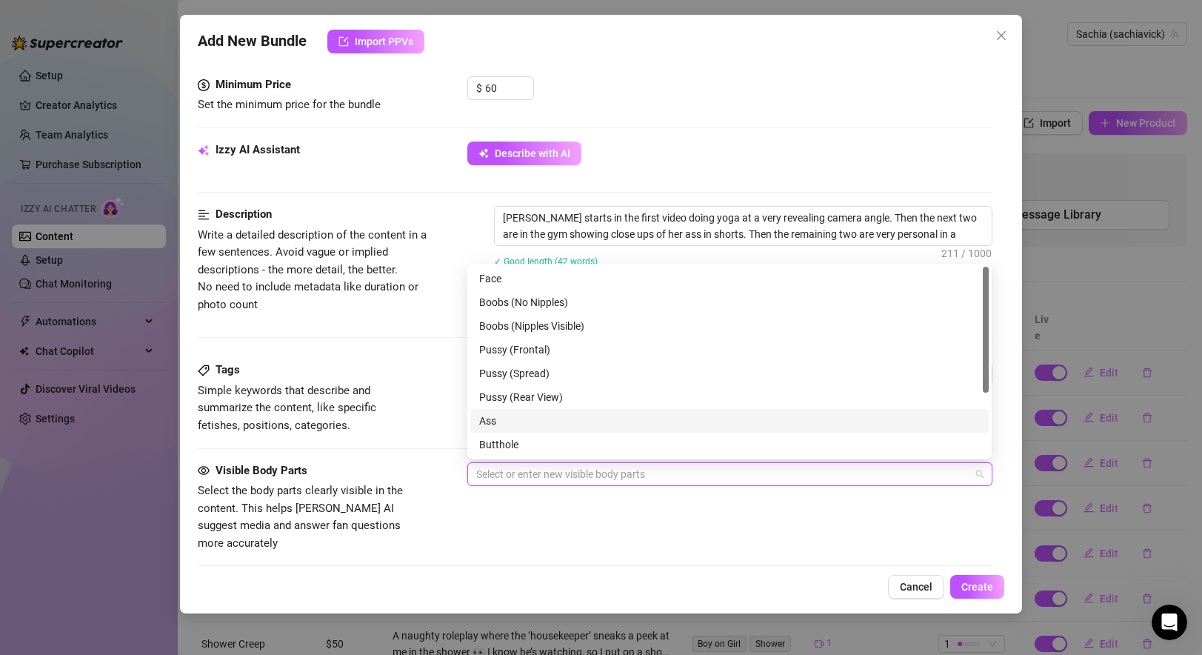
click at [509, 423] on div "Ass" at bounding box center [729, 420] width 501 height 16
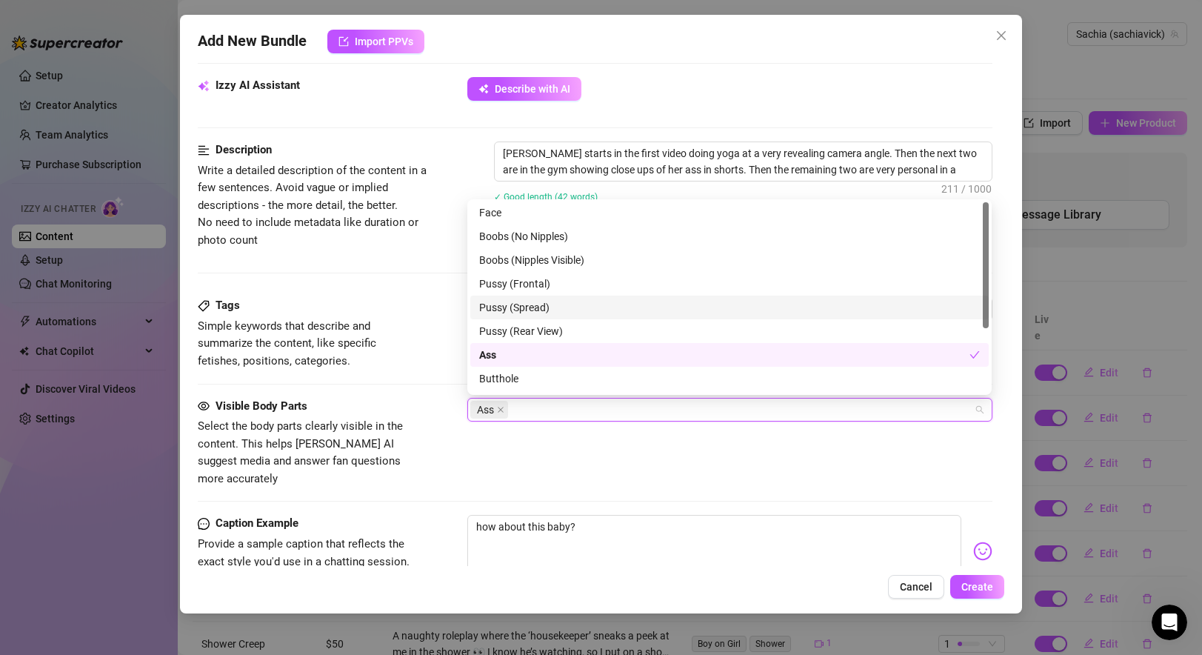
scroll to position [0, 0]
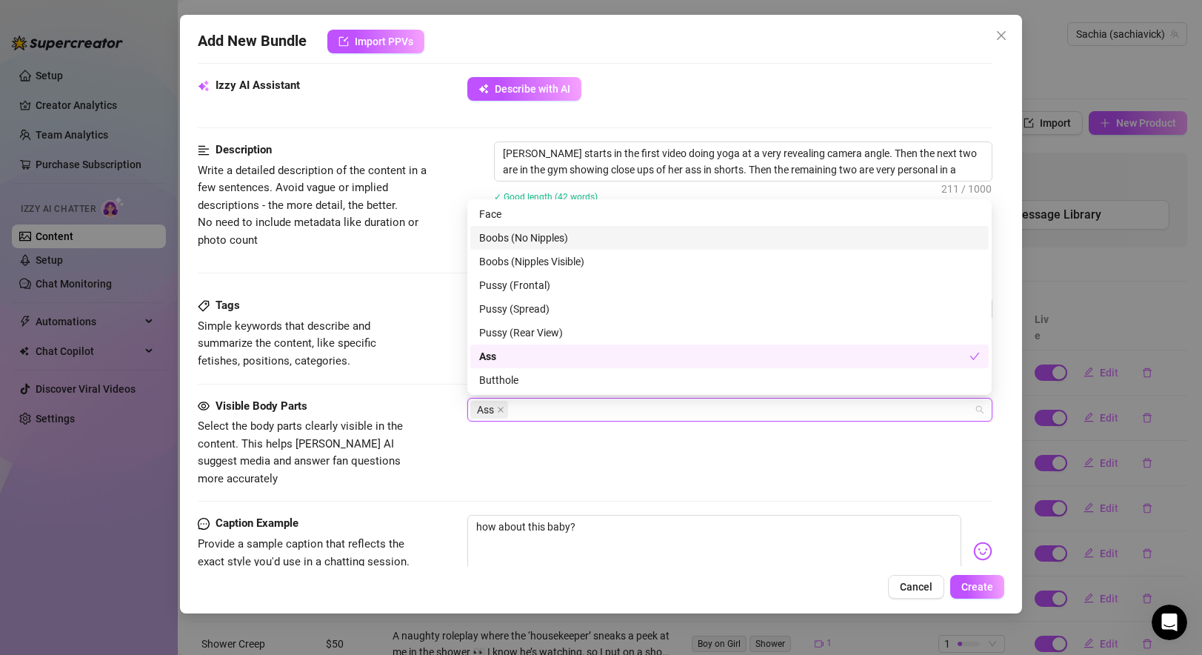
click at [580, 241] on div "Boobs (No Nipples)" at bounding box center [729, 238] width 501 height 16
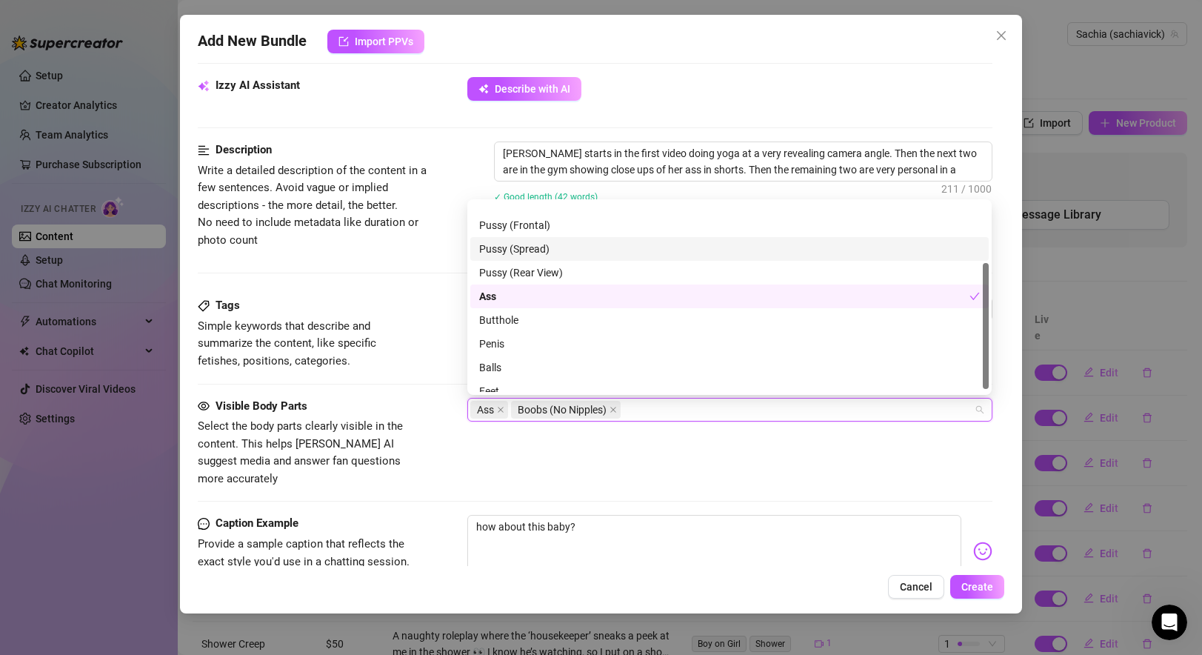
scroll to position [95, 0]
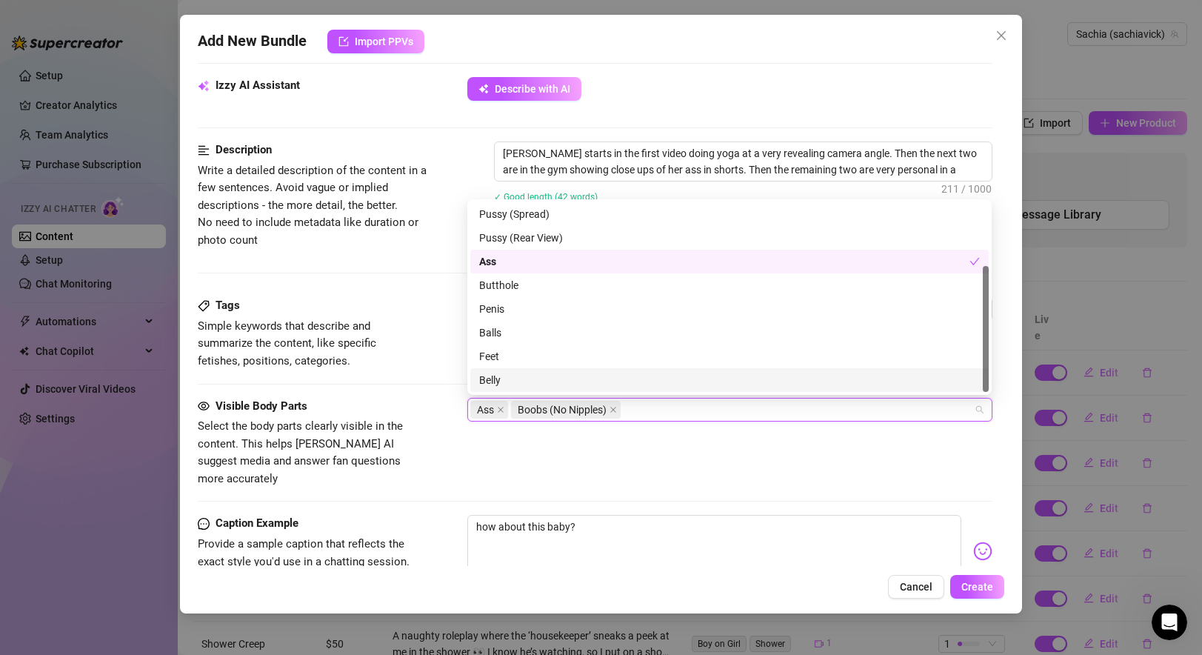
click at [506, 378] on div "Belly" at bounding box center [729, 380] width 501 height 16
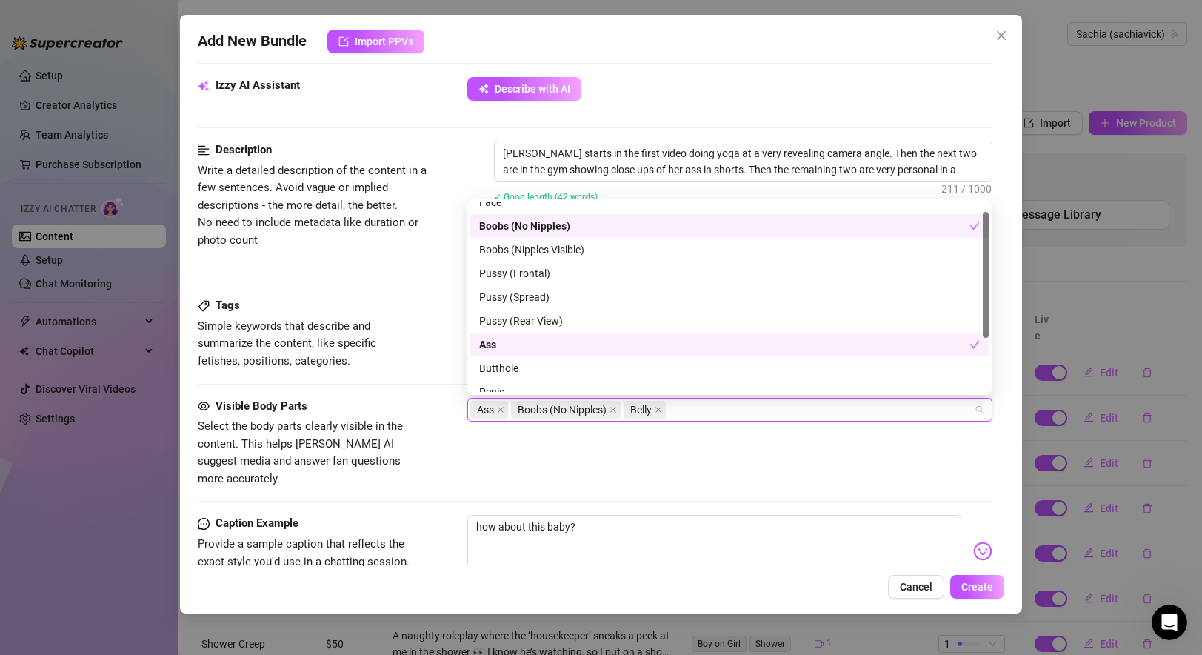
scroll to position [0, 0]
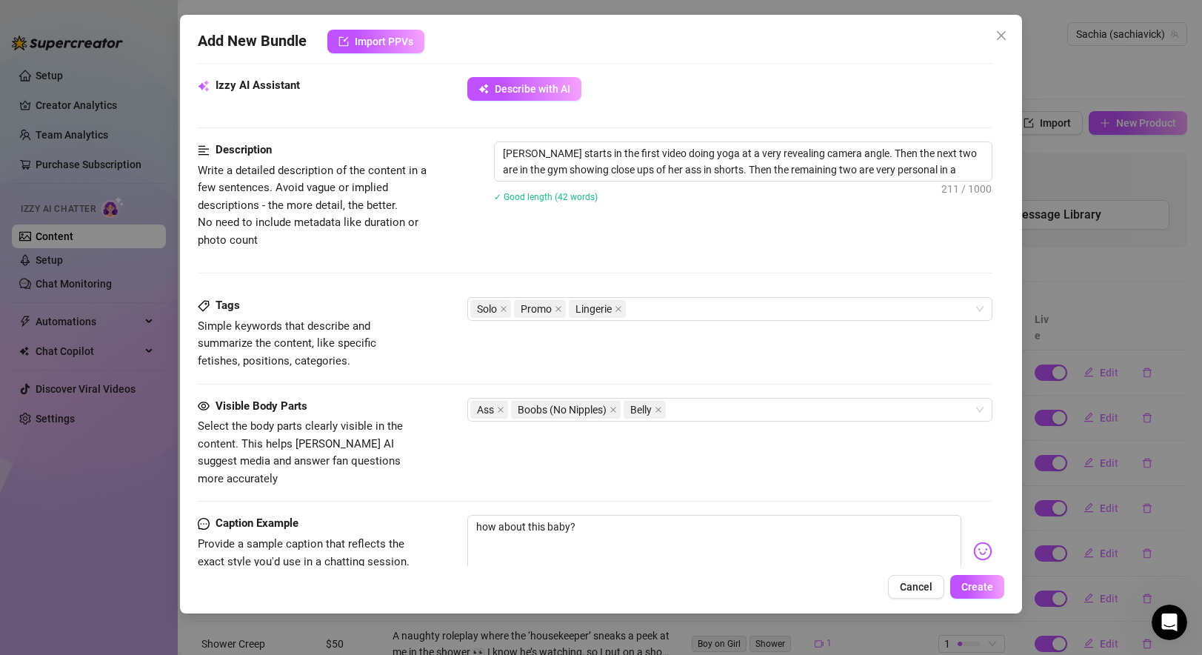
click at [418, 309] on div "Tags" at bounding box center [309, 306] width 222 height 18
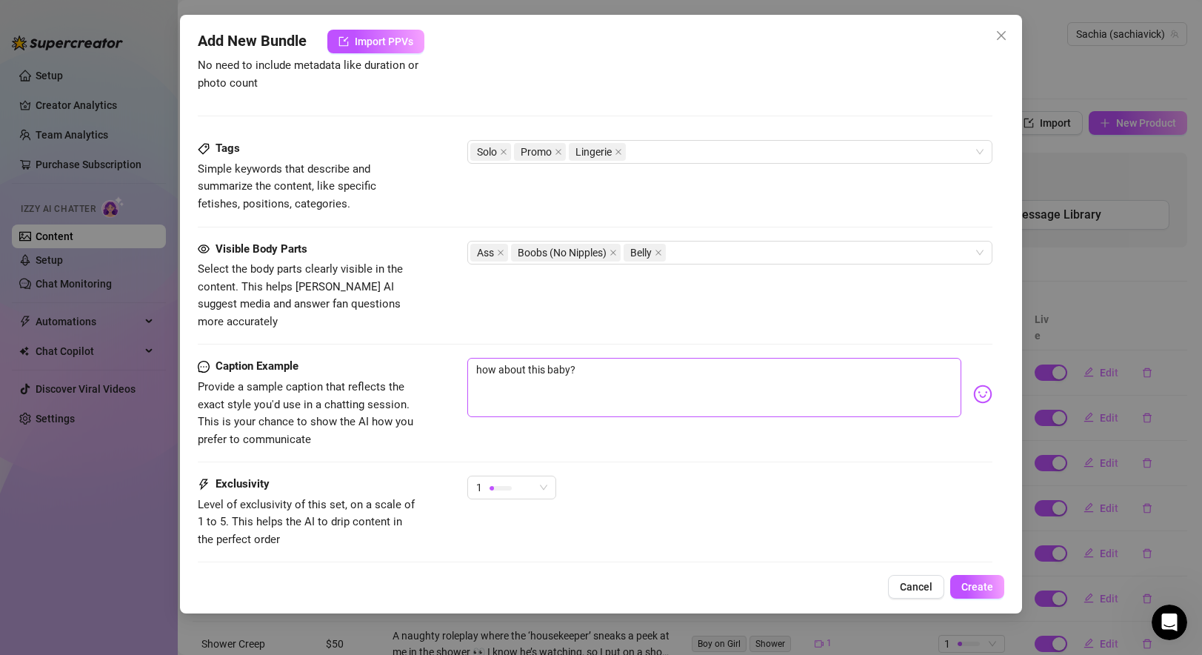
scroll to position [763, 0]
drag, startPoint x: 592, startPoint y: 355, endPoint x: 420, endPoint y: 347, distance: 172.7
click at [420, 356] on div "Caption Example Provide a sample caption that reflects the exact style you'd us…" at bounding box center [595, 401] width 794 height 90
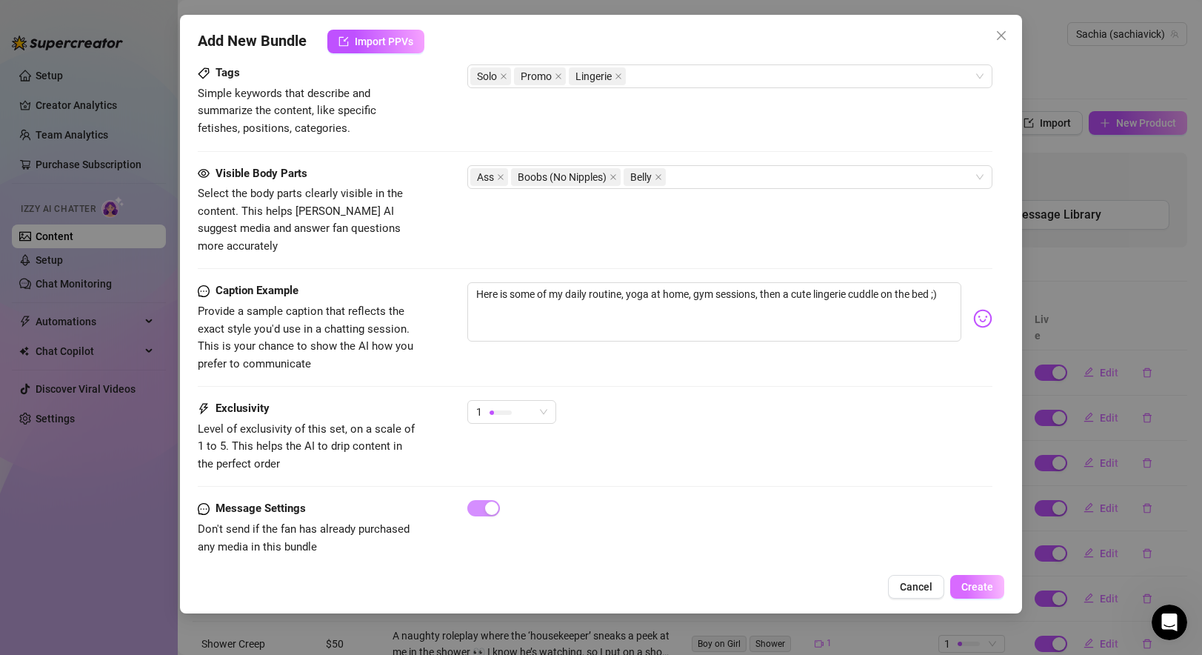
click at [869, 580] on button "Create" at bounding box center [977, 587] width 54 height 24
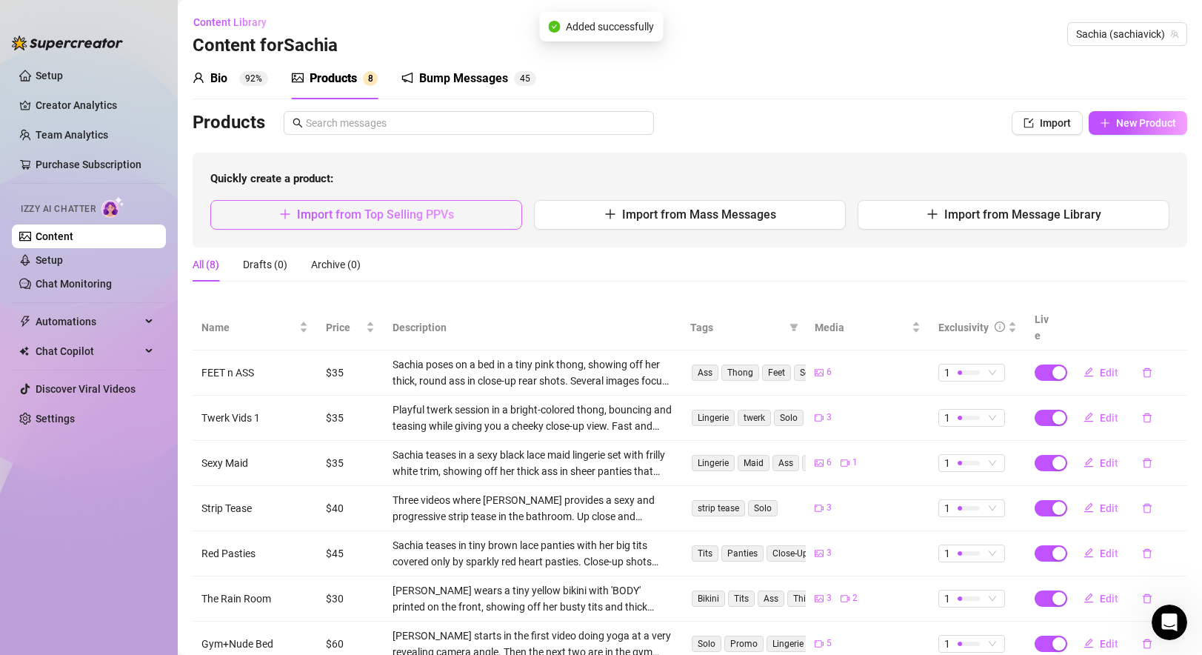
click at [388, 220] on span "Import from Top Selling PPVs" at bounding box center [375, 214] width 157 height 14
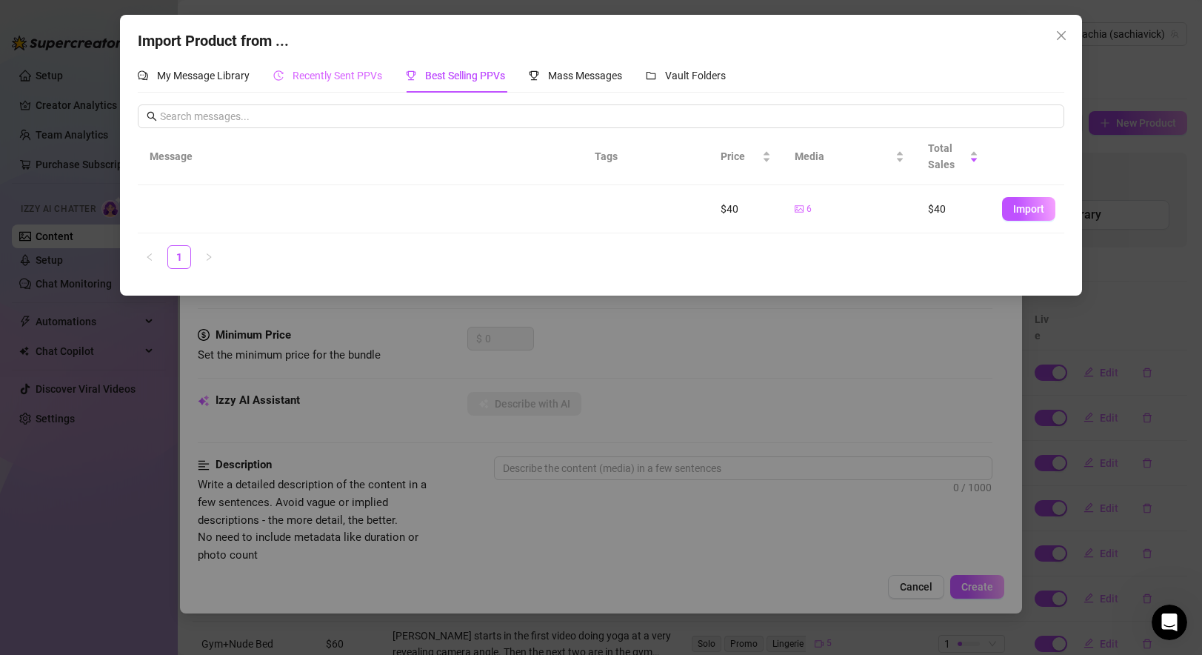
click at [332, 62] on div "Recently Sent PPVs" at bounding box center [327, 75] width 109 height 34
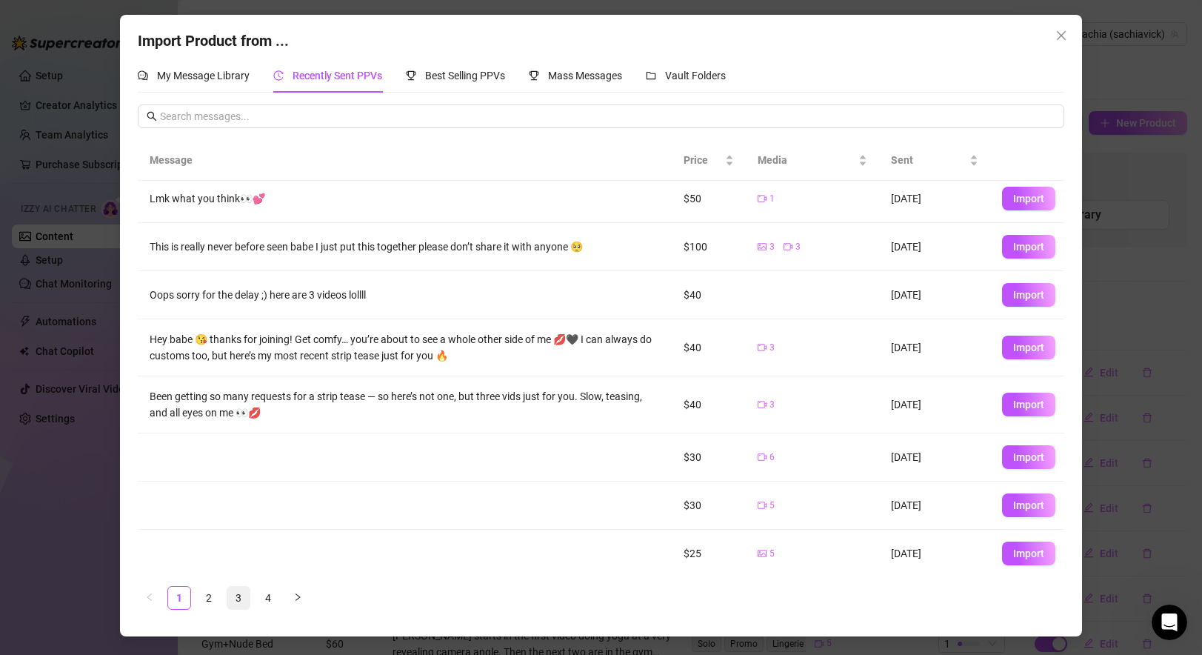
click at [246, 598] on link "3" at bounding box center [238, 597] width 22 height 22
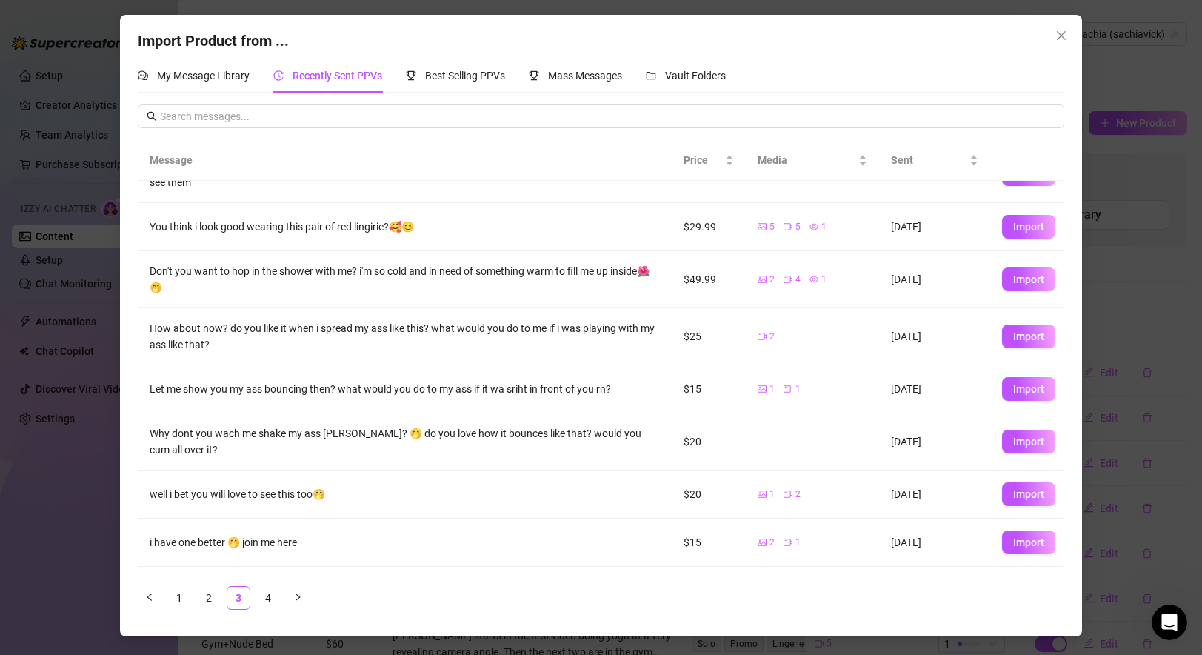
scroll to position [49, 0]
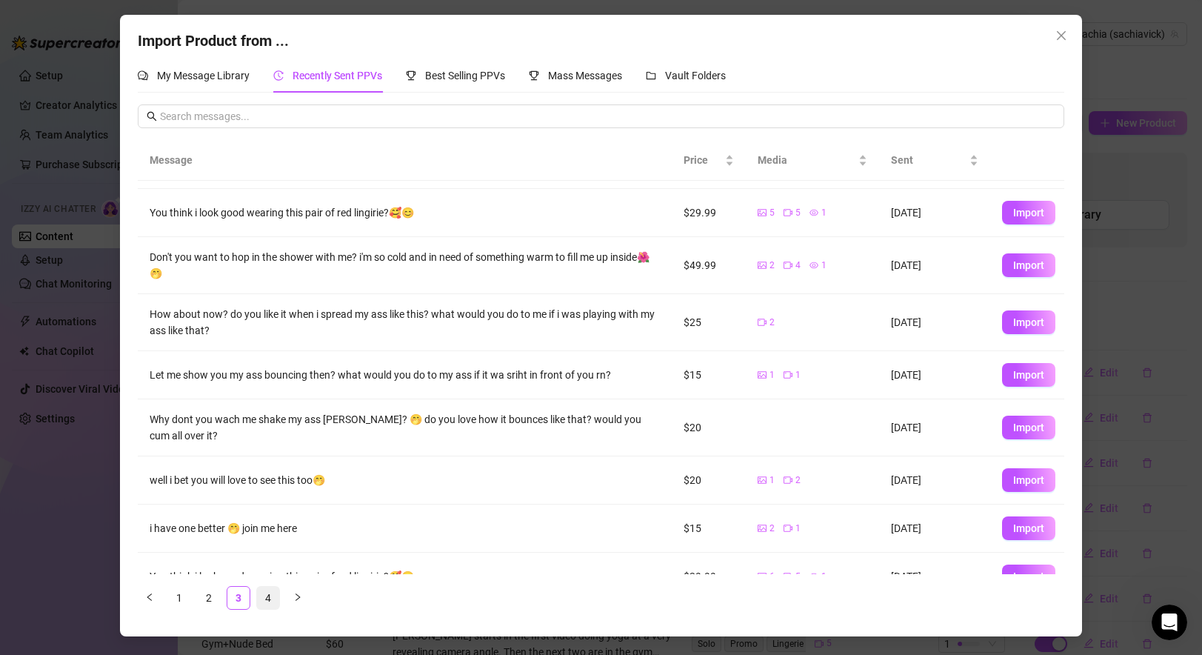
click at [262, 600] on link "4" at bounding box center [268, 597] width 22 height 22
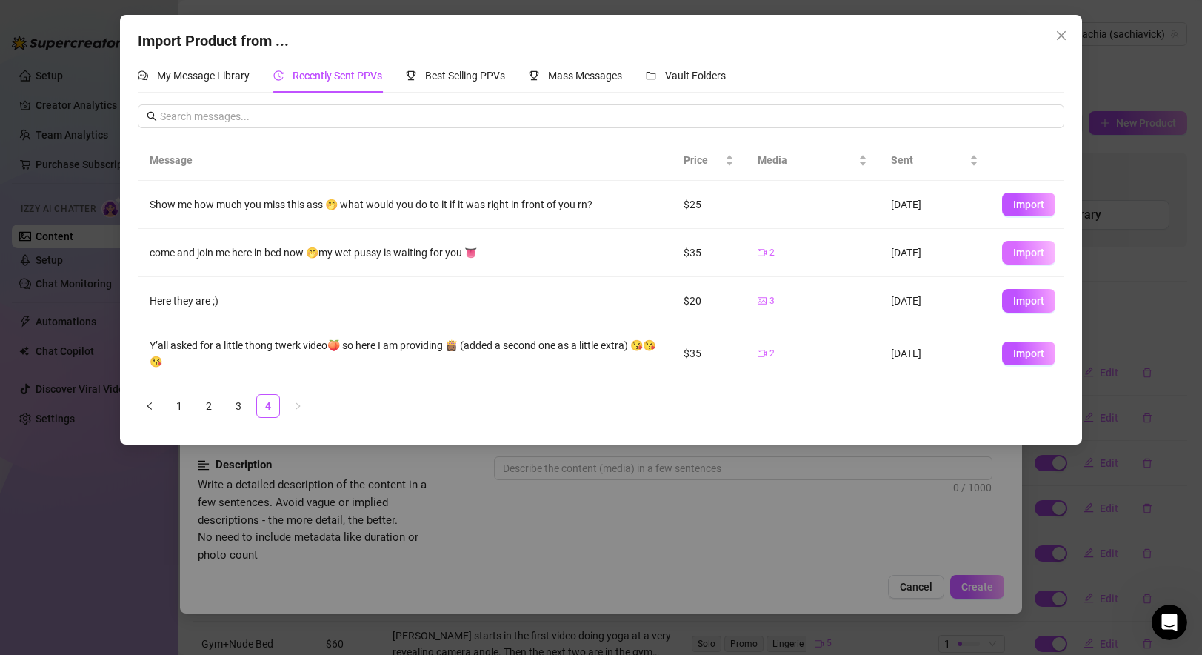
click at [869, 246] on button "Import" at bounding box center [1028, 253] width 53 height 24
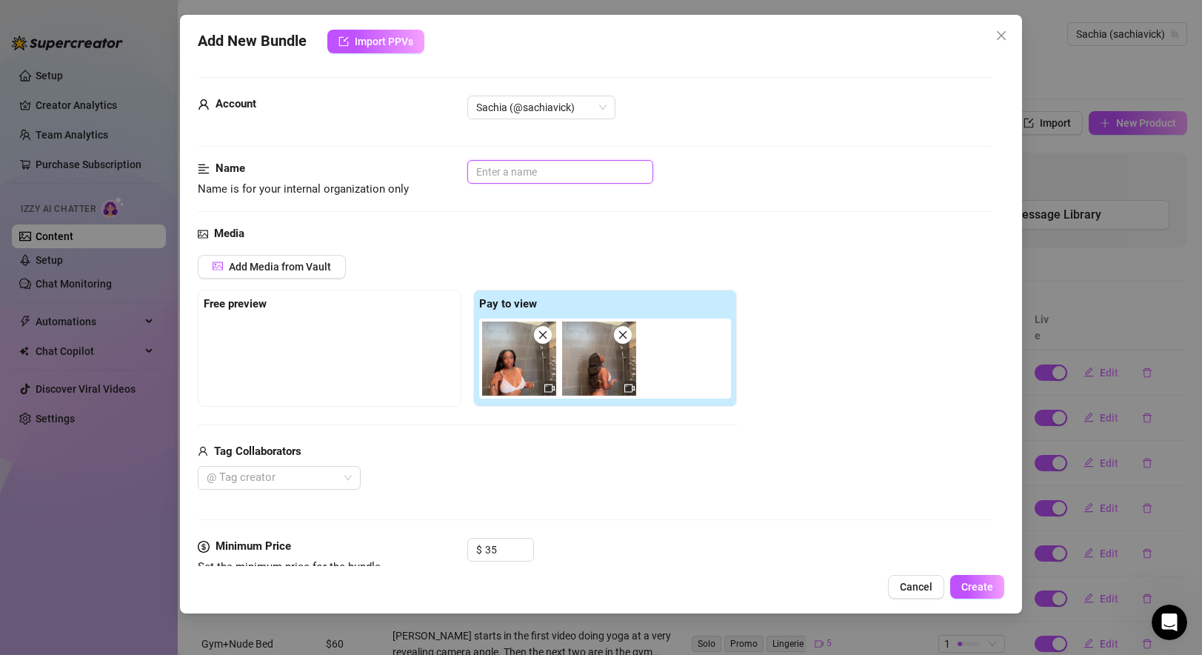
click at [564, 167] on input "text" at bounding box center [560, 172] width 186 height 24
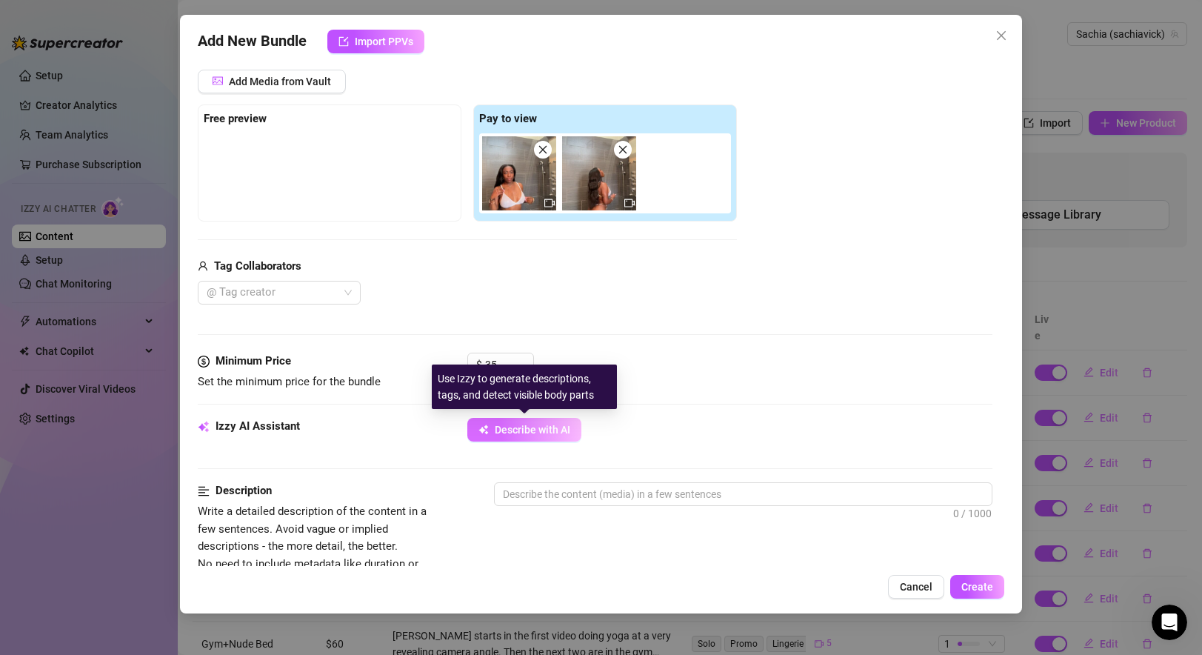
scroll to position [377, 0]
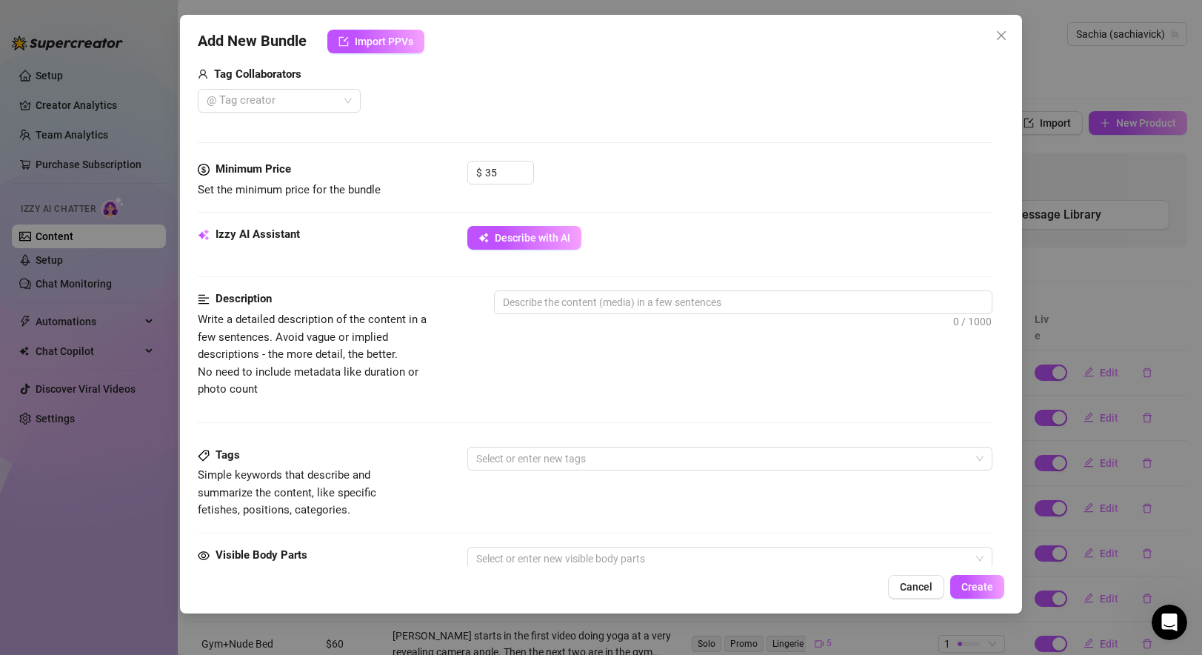
type textarea "S"
type textarea "Sh"
type textarea "Sho"
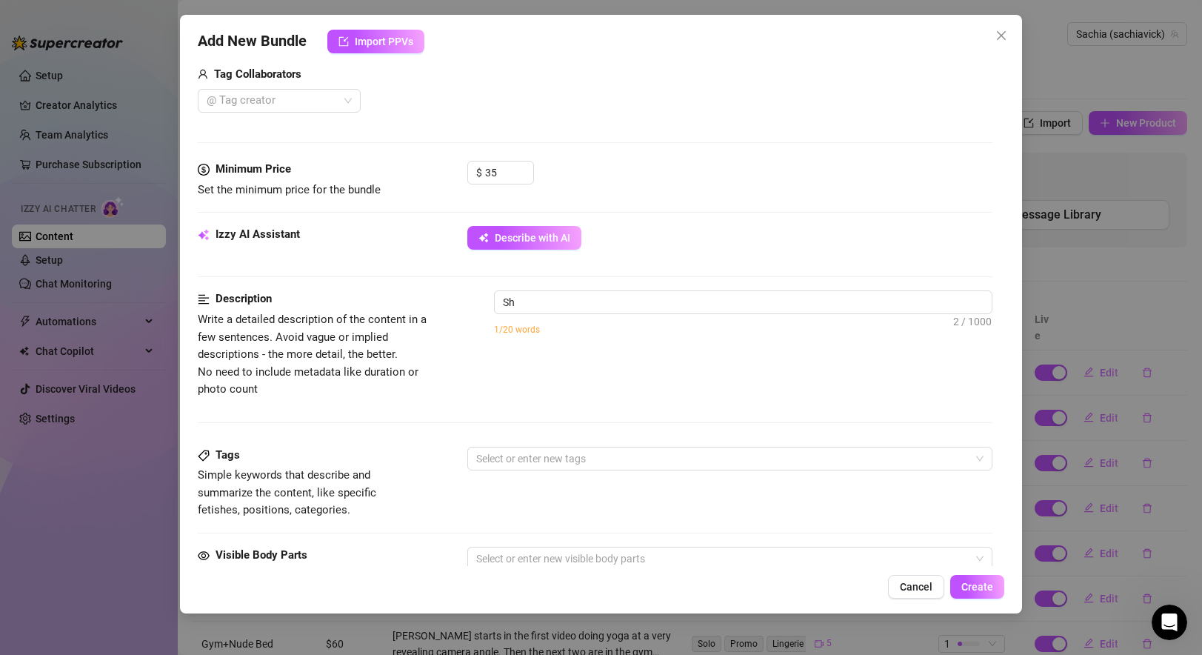
type textarea "Sho"
type textarea "Show"
type textarea "Showe"
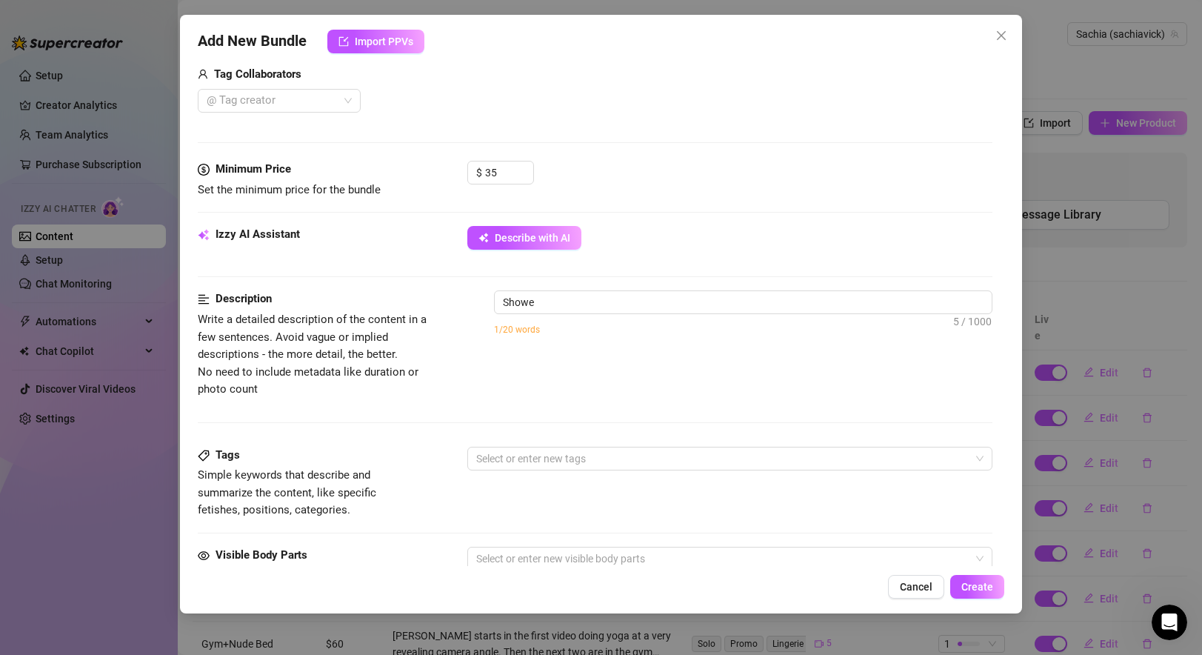
type textarea "Shower"
type textarea "Shower c"
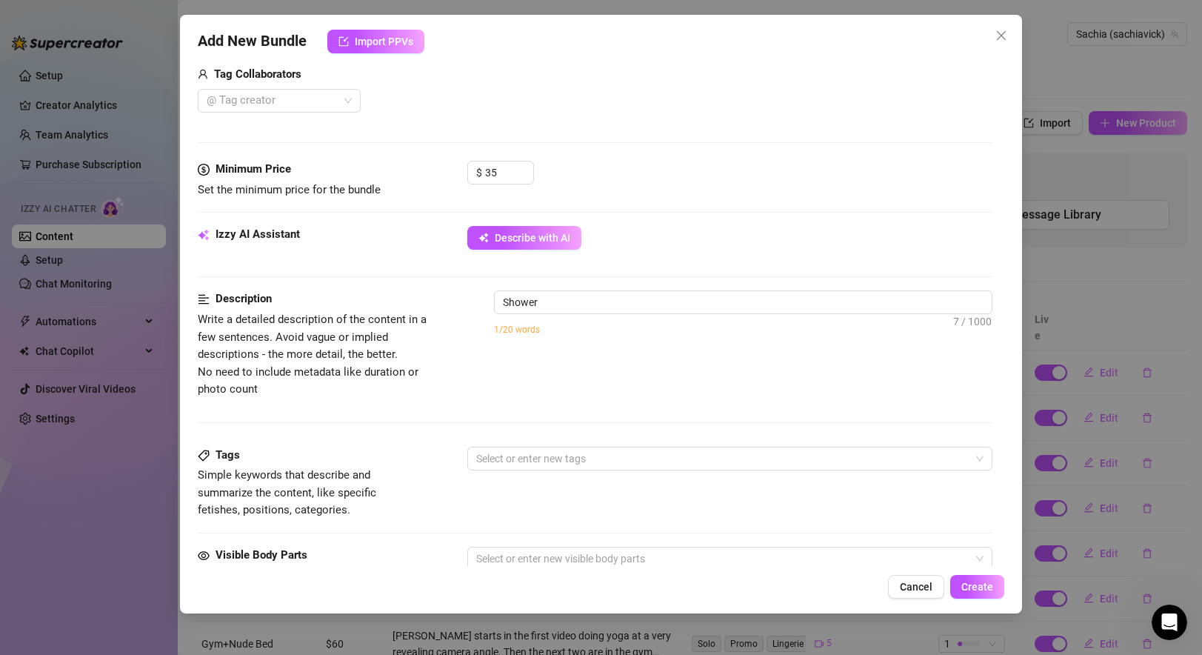
type textarea "Shower c"
type textarea "Shower co"
type textarea "Shower con"
type textarea "Shower cont"
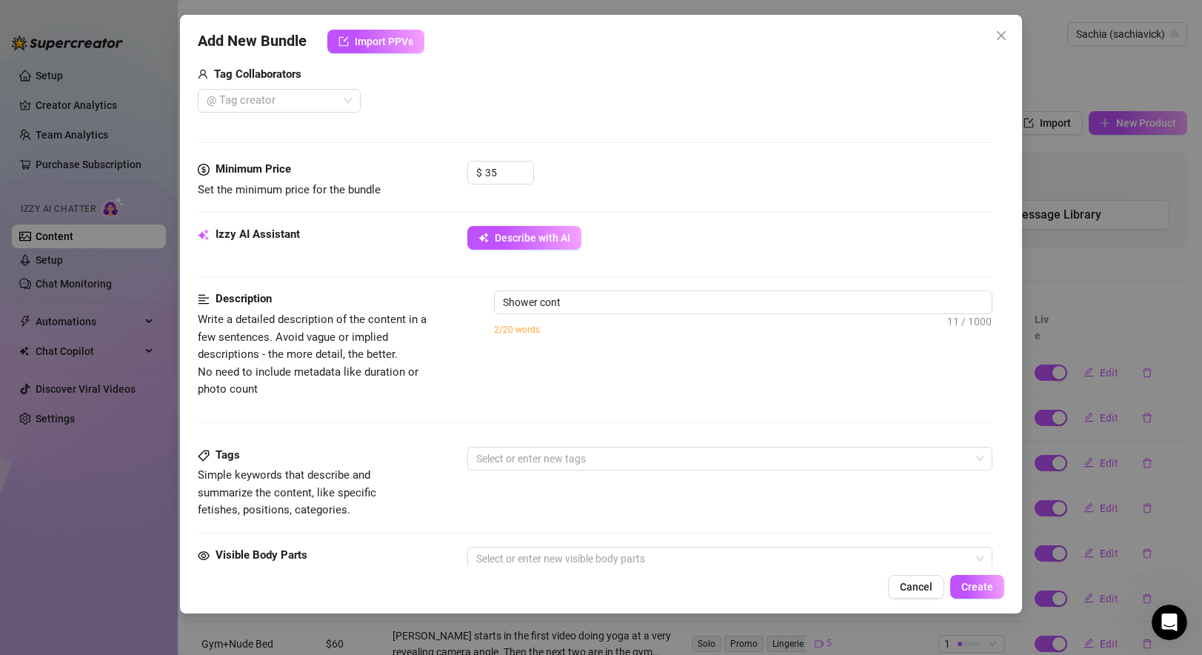
type textarea "Shower conte"
type textarea "Shower conten"
type textarea "Shower content"
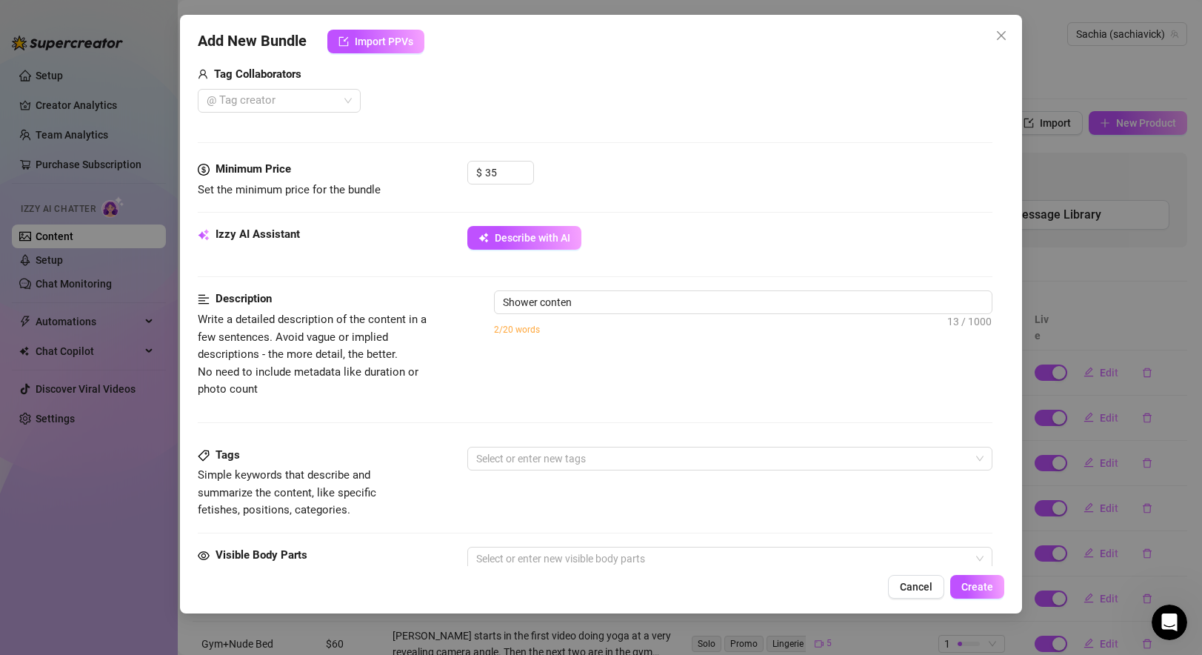
type textarea "Shower content"
type textarea "Shower content w"
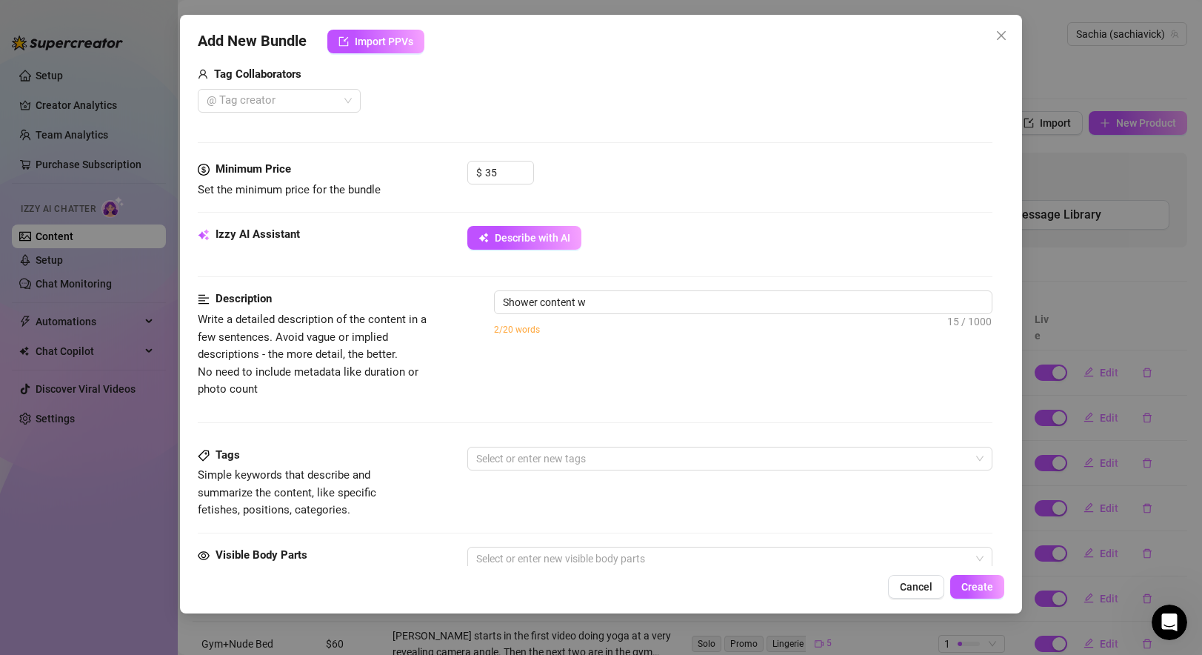
type textarea "Shower content wh"
type textarea "Shower content whe"
type textarea "Shower content wher"
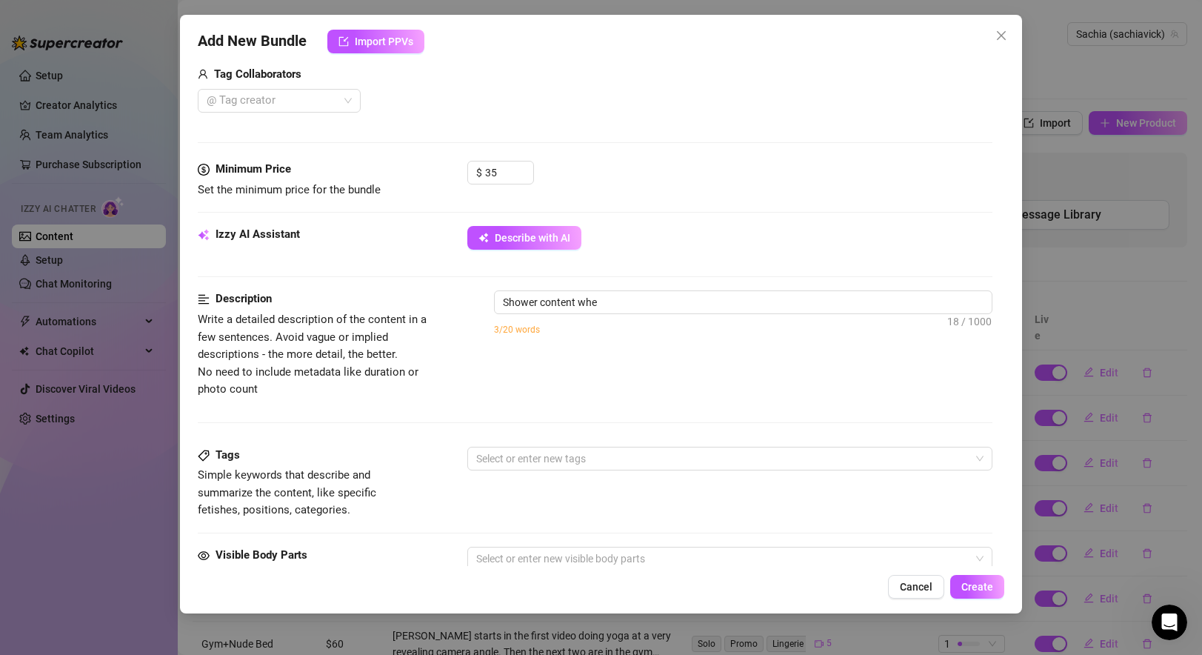
type textarea "Shower content wher"
type textarea "Shower content where"
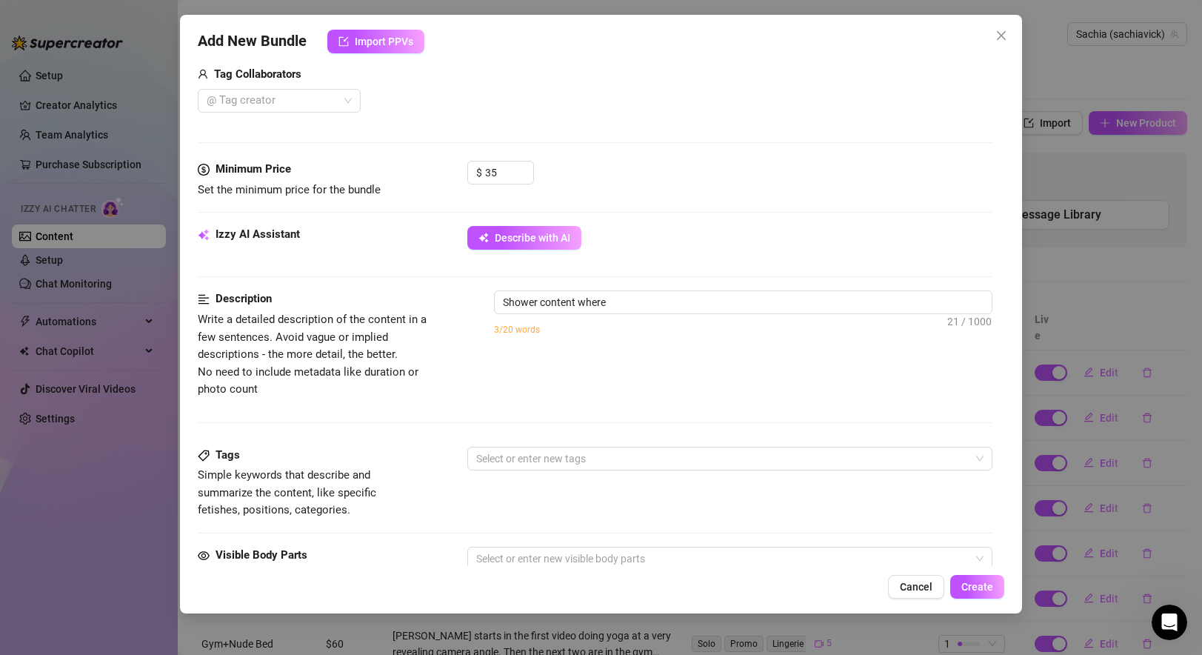
type textarea "Shower content where s"
type textarea "Shower content where sa"
type textarea "Shower content where sac"
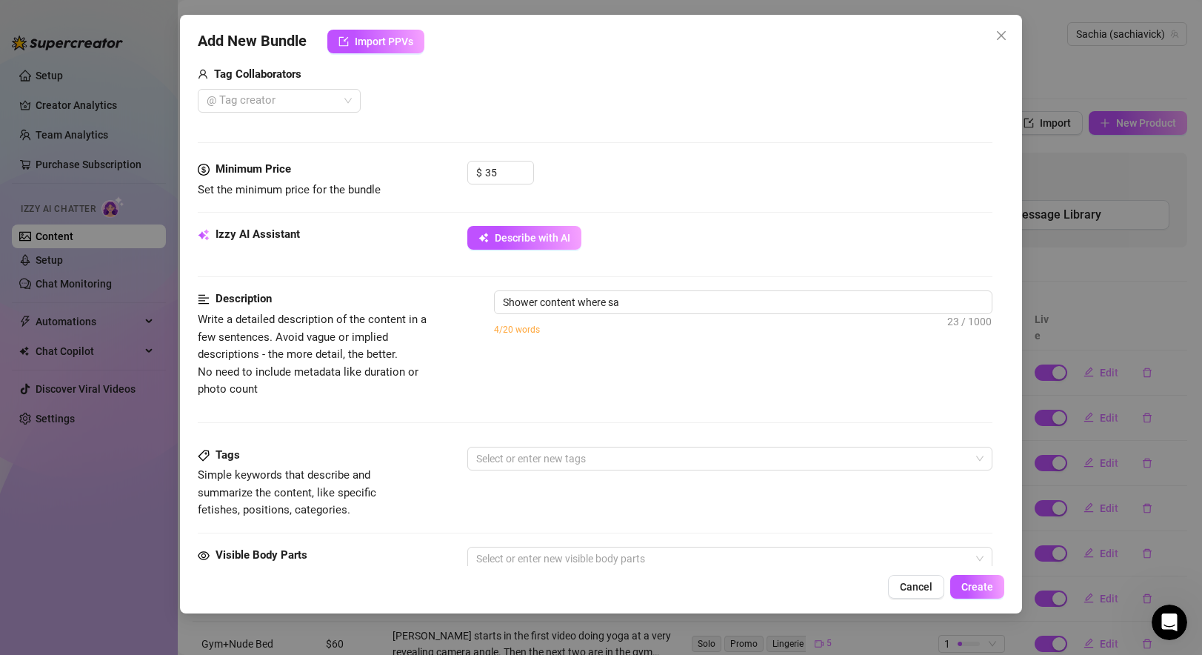
type textarea "Shower content where sac"
type textarea "Shower content where sach"
type textarea "Shower content where sachi"
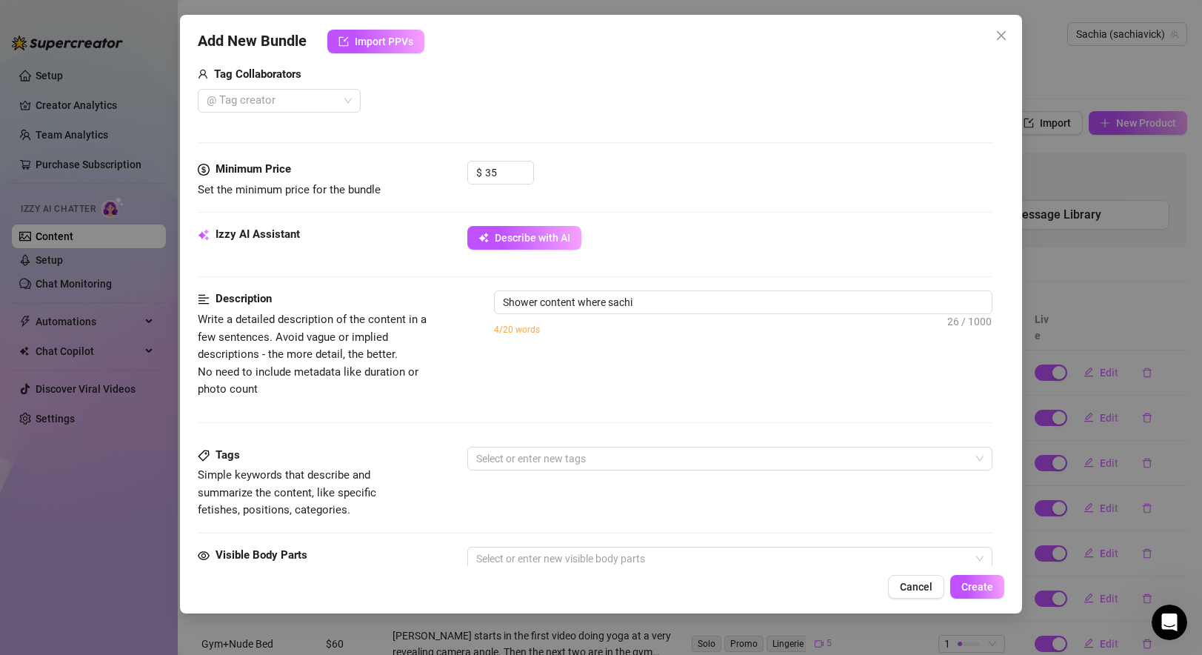
type textarea "Shower content where sachia"
type textarea "Shower content where sachia i"
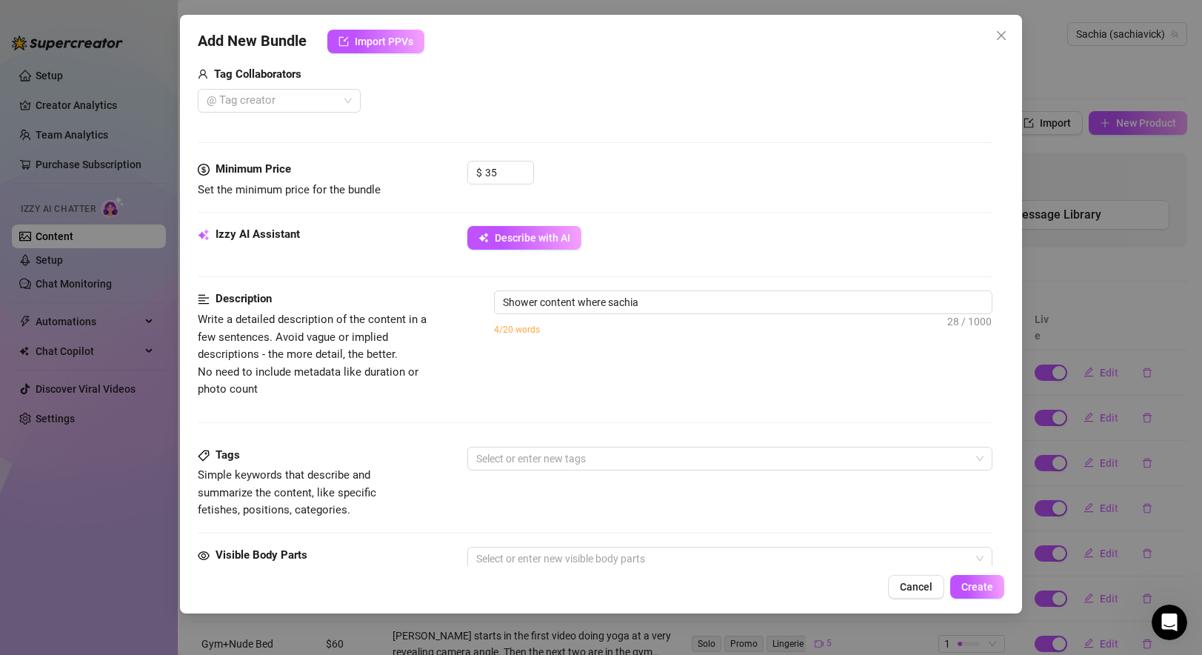
type textarea "Shower content where sachia i"
type textarea "Shower content where sachia is"
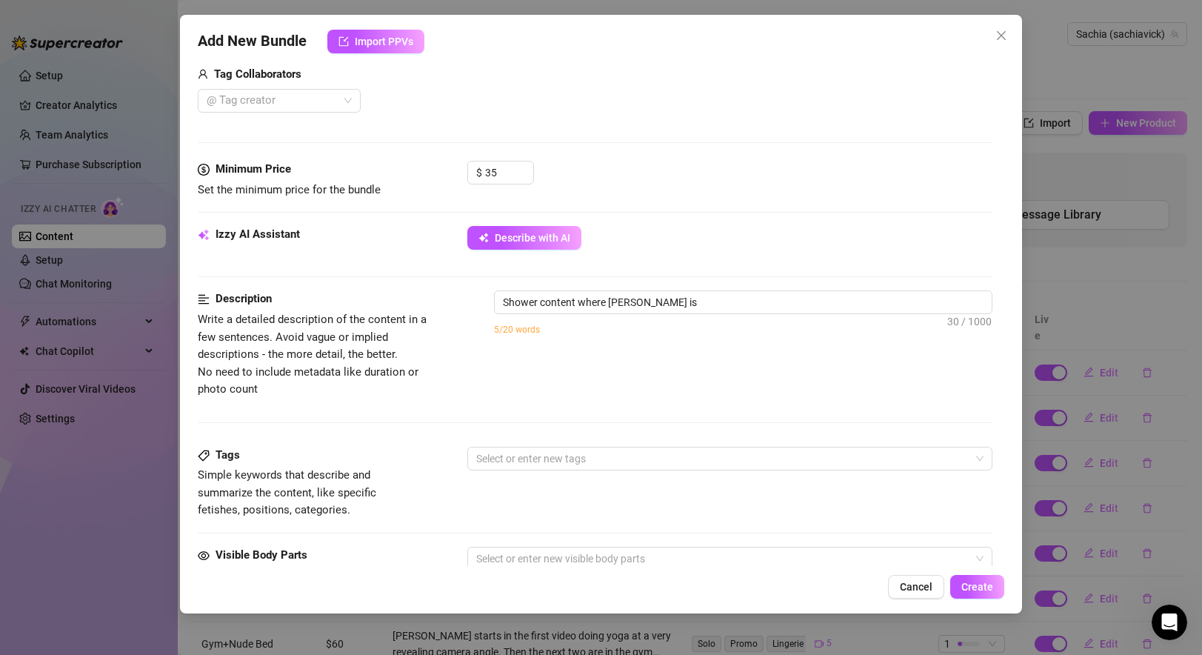
type textarea "Shower content where sachia is i"
type textarea "Shower content where sachia is in"
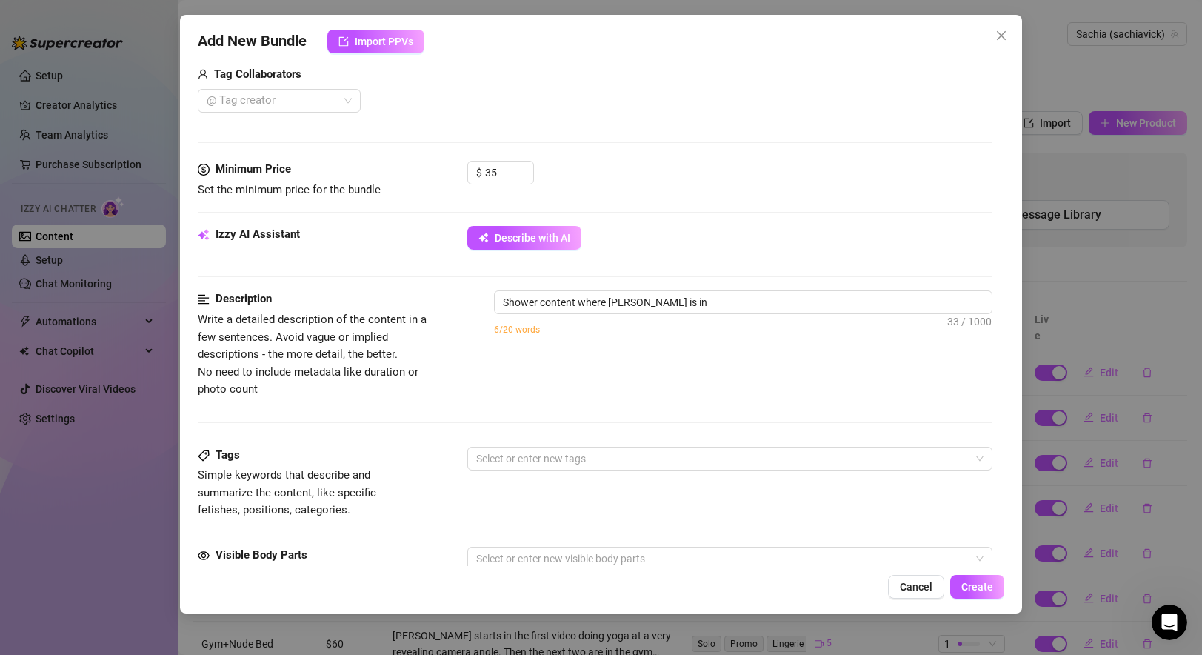
type textarea "Shower content where sachia is in a"
type textarea "Shower content where sachia is in a W"
type textarea "Shower content where sachia is in a WE"
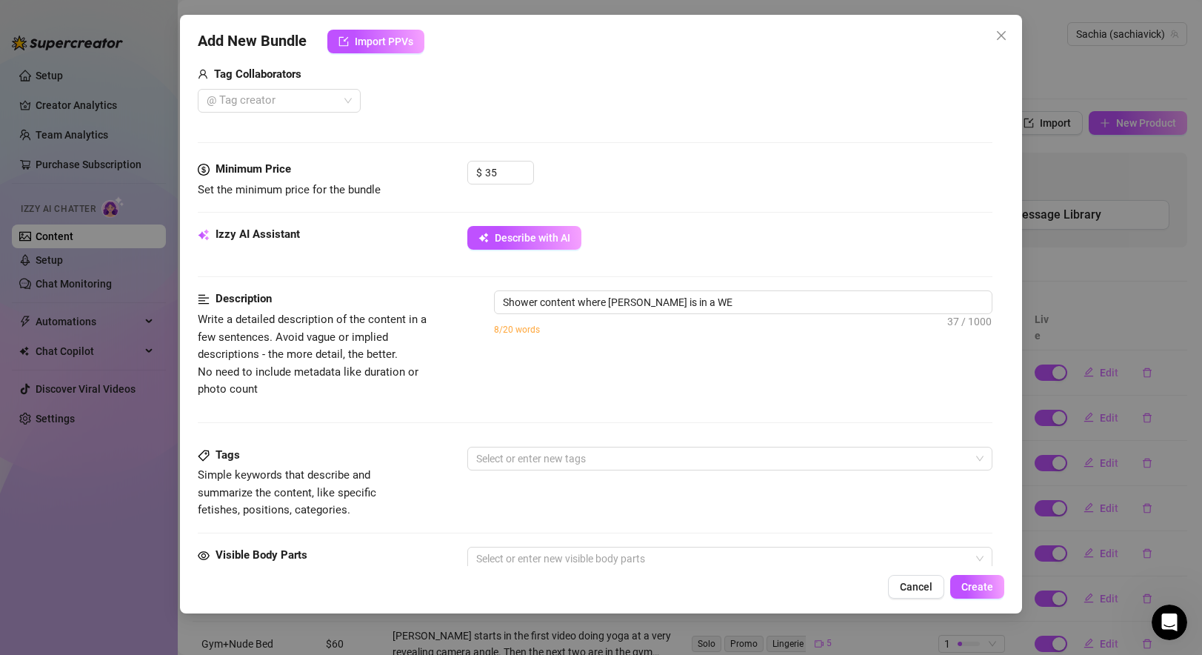
type textarea "Shower content where sachia is in a WET"
type textarea "Shower content where sachia is in a WET w"
type textarea "Shower content where sachia is in a WET wh"
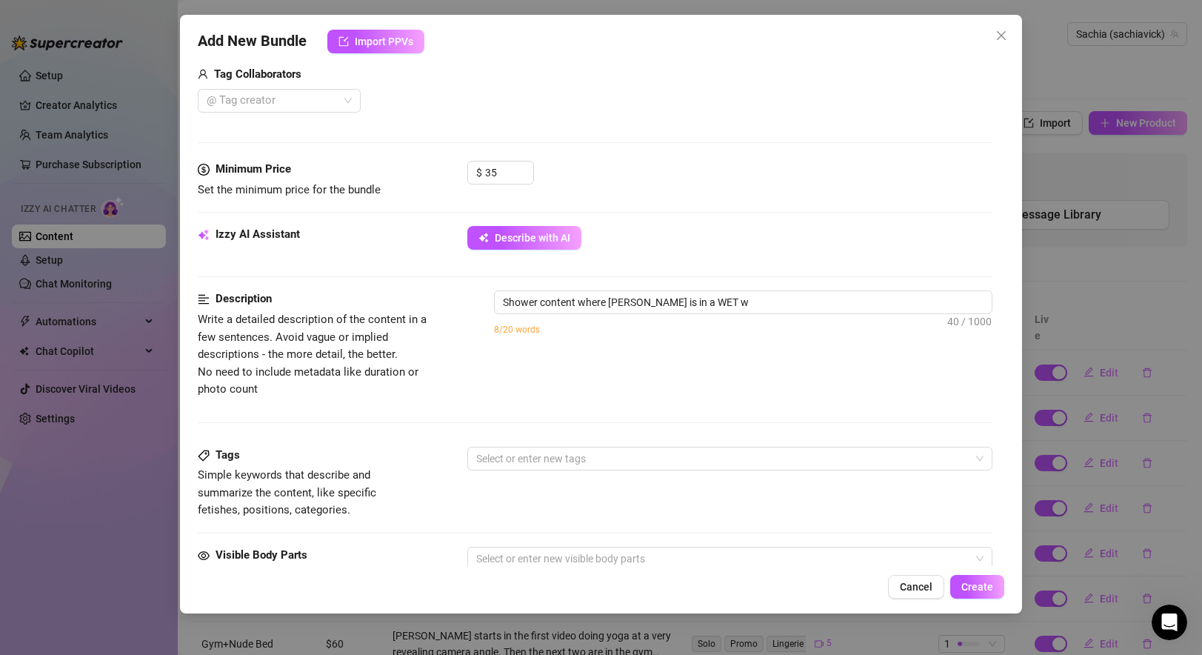
type textarea "Shower content where sachia is in a WET wh"
type textarea "Shower content where sachia is in a WET whi"
type textarea "Shower content where sachia is in a WET whit"
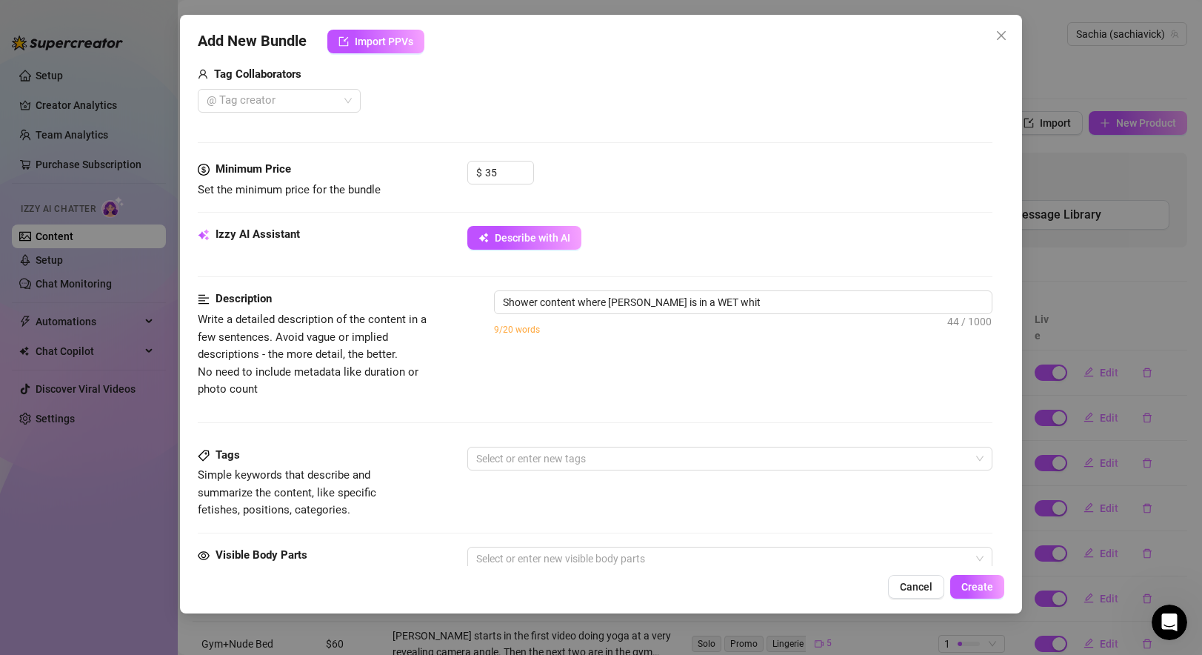
type textarea "Shower content where sachia is in a WET white"
type textarea "Shower content where sachia is in a WET white b"
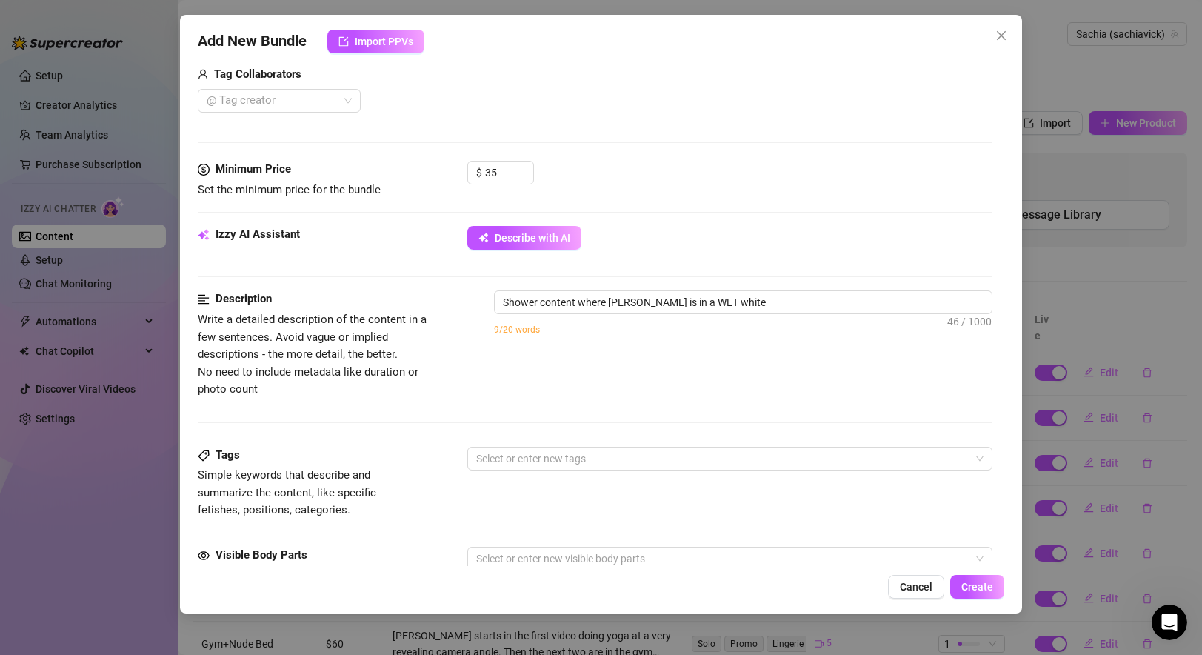
type textarea "Shower content where sachia is in a WET white b"
type textarea "Shower content where sachia is in a WET white"
type textarea "Shower content where sachia is in a WET white l"
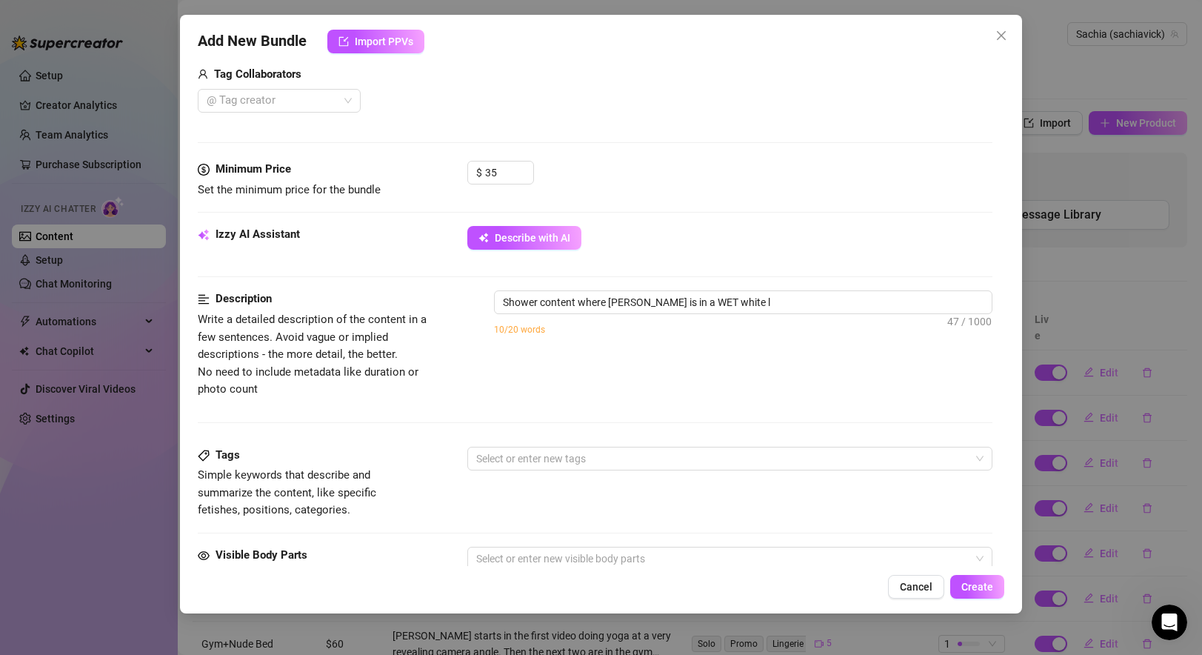
type textarea "Shower content where sachia is in a WET white li"
type textarea "Shower content where sachia is in a WET white lin"
type textarea "Shower content where sachia is in a WET white ling"
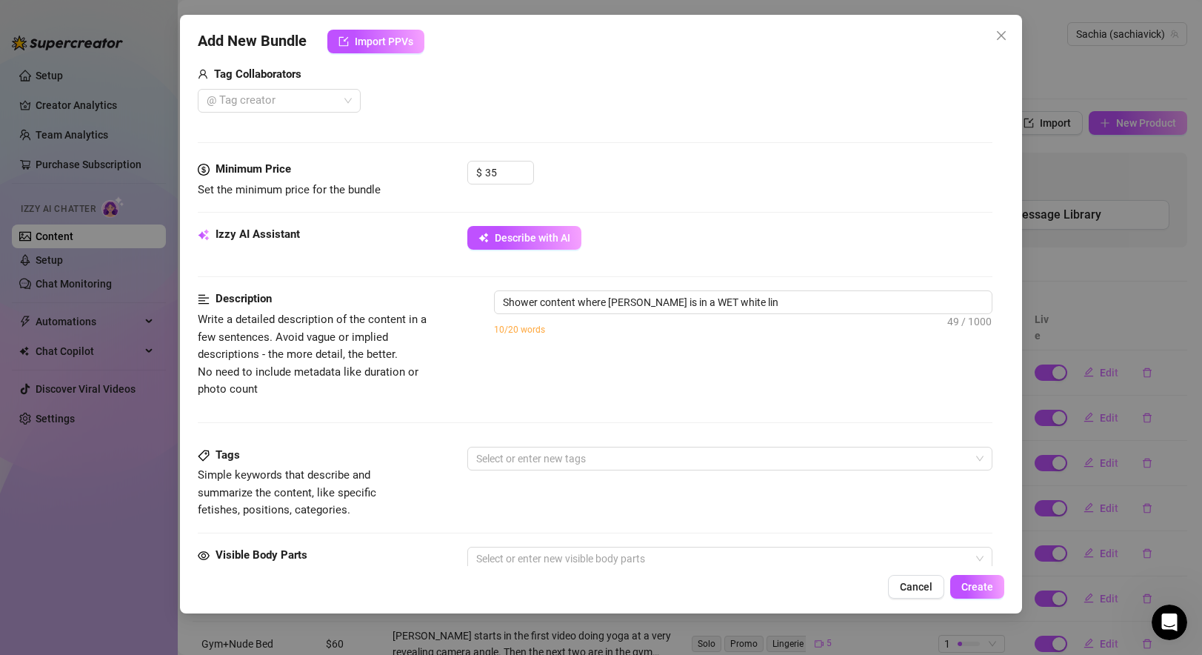
type textarea "Shower content where sachia is in a WET white ling"
type textarea "Shower content where sachia is in a WET white linge"
type textarea "Shower content where sachia is in a WET white linger"
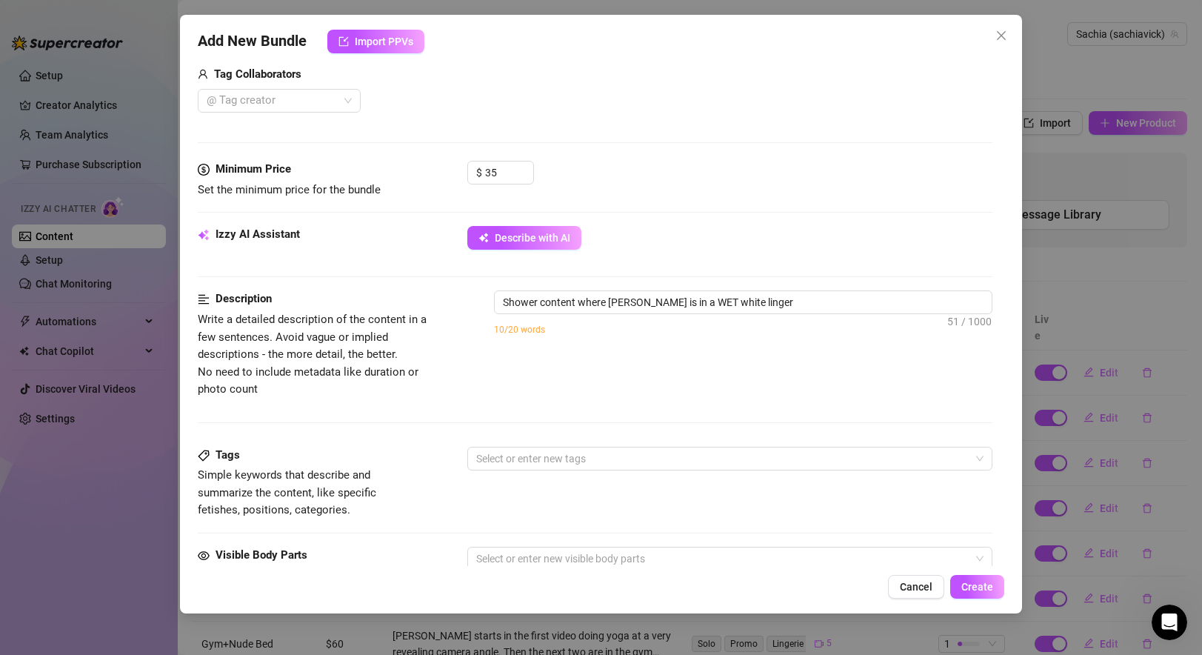
type textarea "Shower content where sachia is in a WET white lingeri"
type textarea "Shower content where sachia is in a WET white lingerie"
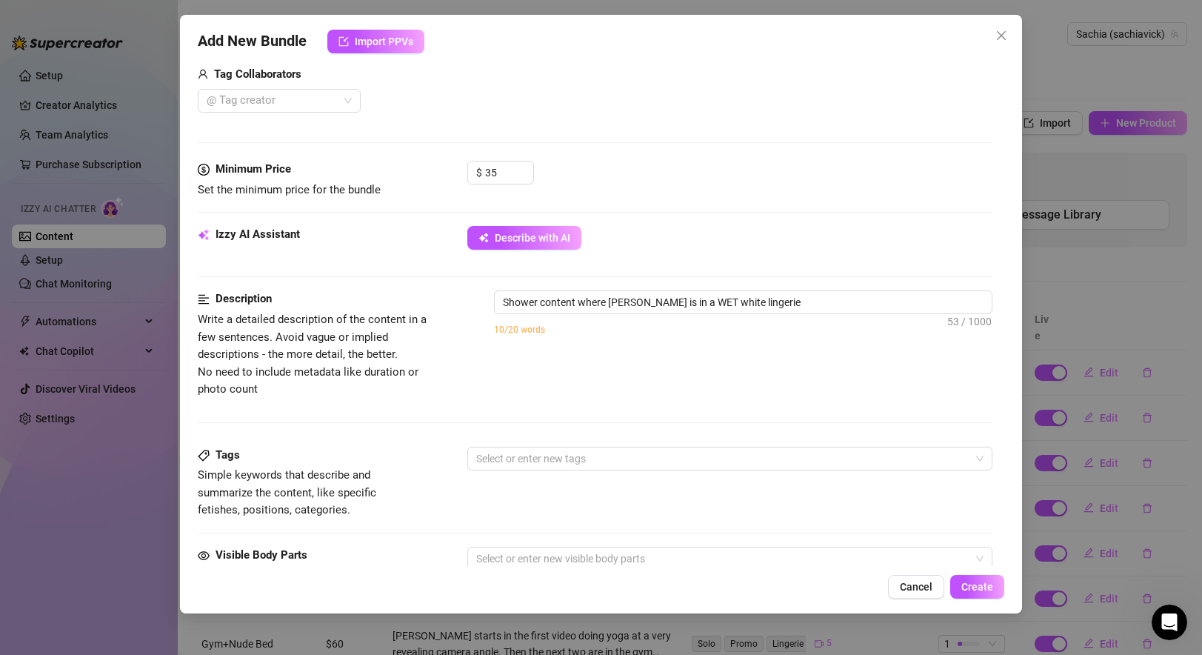
type textarea "Shower content where sachia is in a WET white lingerie"
type textarea "Shower content where sachia is in a WET white lingerie s"
type textarea "Shower content where sachia is in a WET white lingerie se"
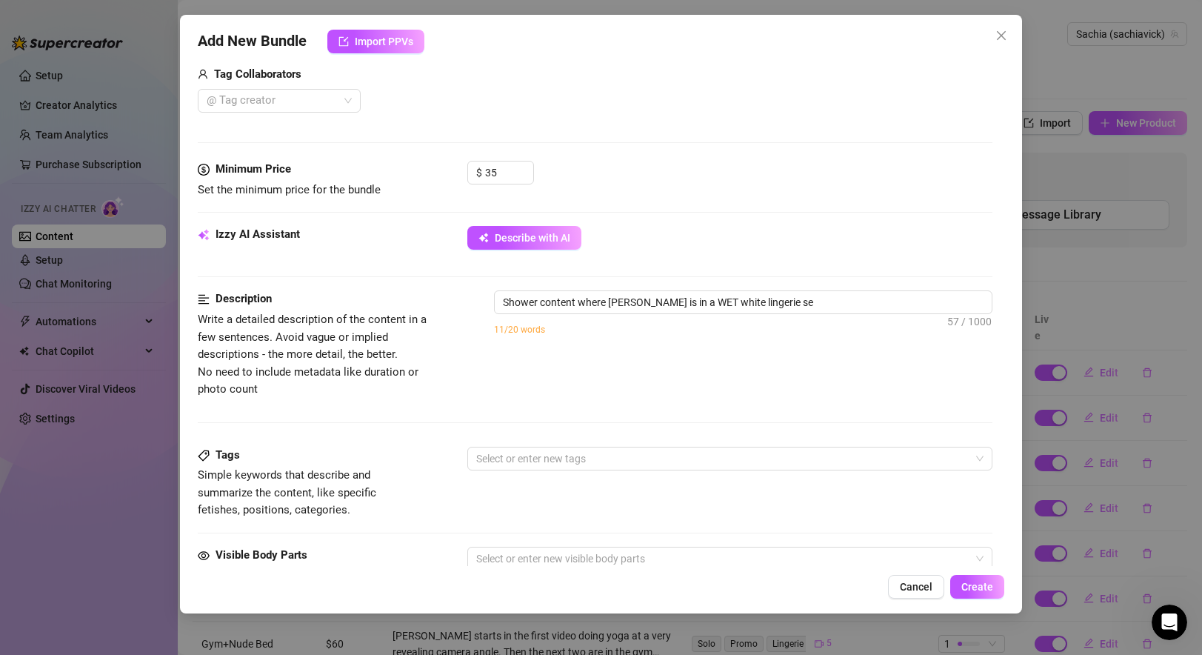
type textarea "Shower content where sachia is in a WET white lingerie set"
type textarea "Shower content where sachia is in a WET white lingerie set i"
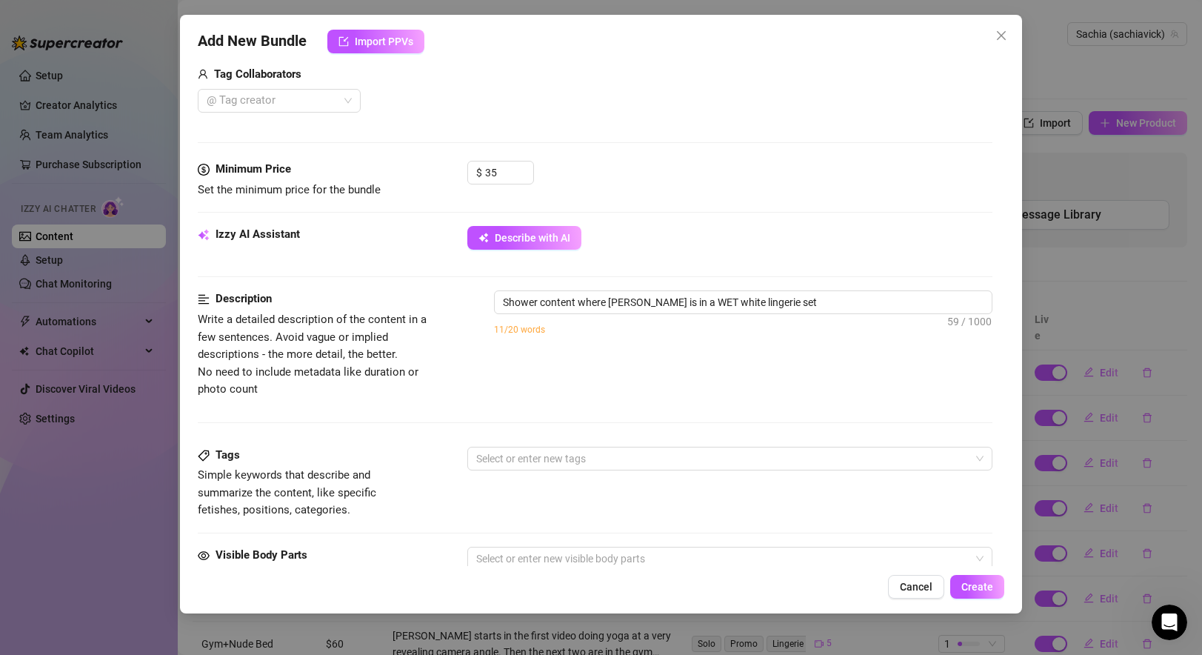
type textarea "Shower content where sachia is in a WET white lingerie set i"
type textarea "Shower content where sachia is in a WET white lingerie set in"
type textarea "Shower content where sachia is in a WET white lingerie set i"
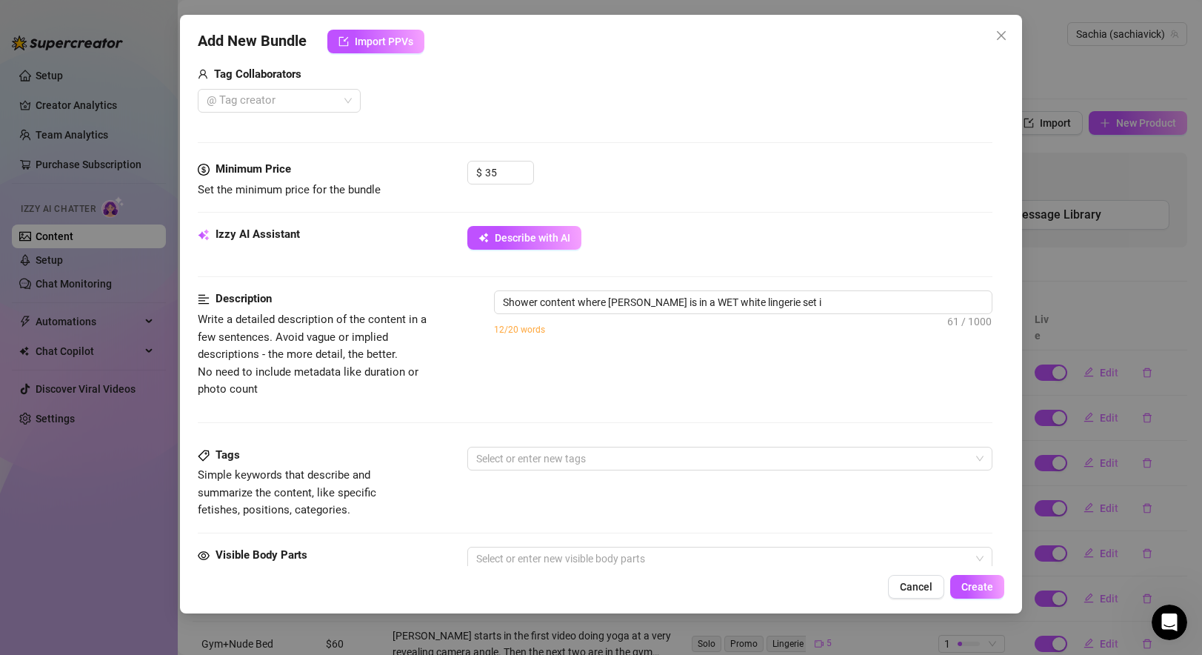
type textarea "Shower content where sachia is in a WET white lingerie set"
type textarea "Shower content where sachia is in a WET white lingerie set u"
type textarea "Shower content where sachia is in a WET white lingerie set un"
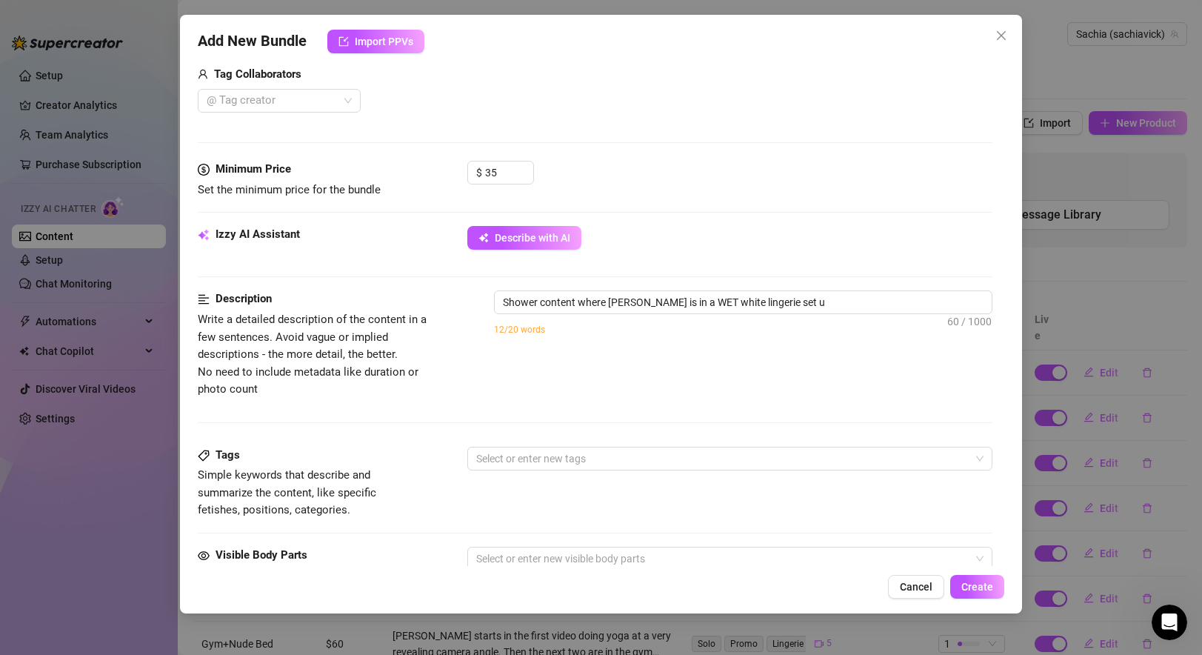
type textarea "Shower content where sachia is in a WET white lingerie set un"
type textarea "Shower content where sachia is in a WET white lingerie set und"
type textarea "Shower content where sachia is in a WET white lingerie set unde"
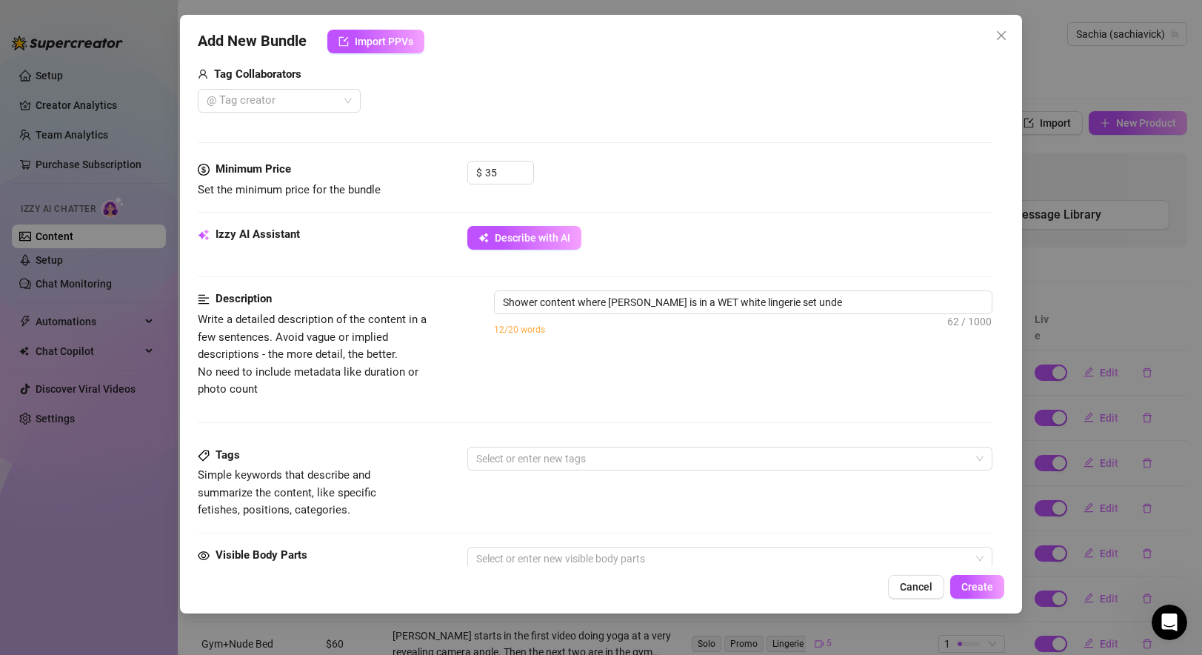
type textarea "Shower content where sachia is in a WET white lingerie set under"
type textarea "Shower content where sachia is in a WET white lingerie set under t"
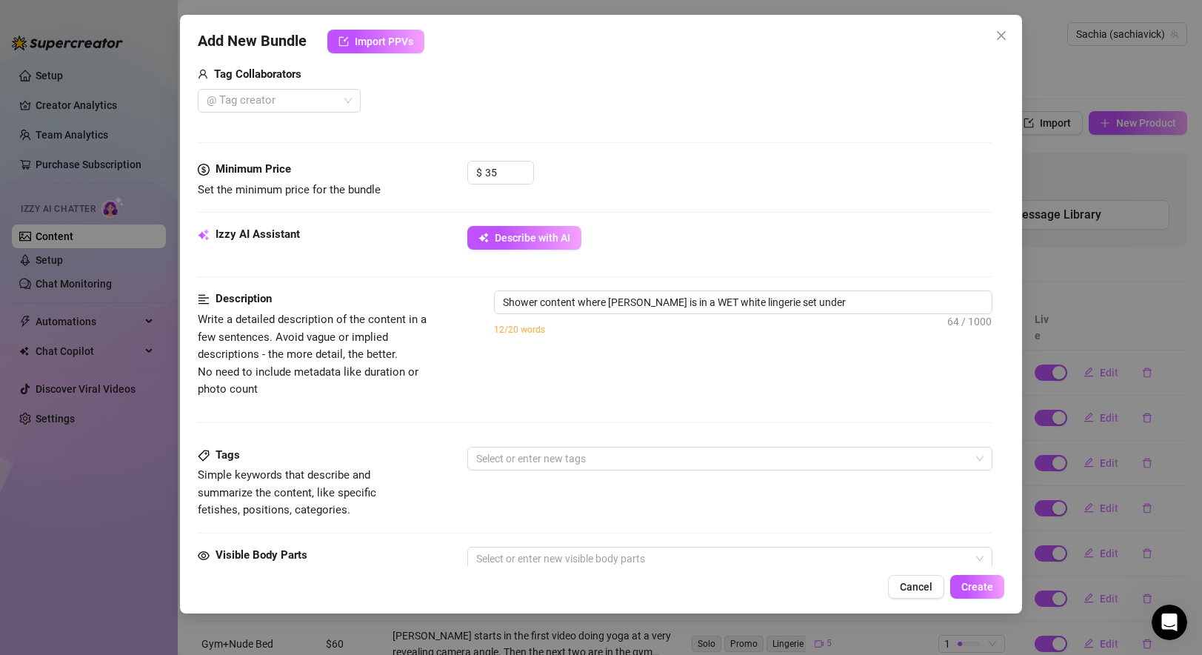
type textarea "Shower content where sachia is in a WET white lingerie set under t"
type textarea "Shower content where sachia is in a WET white lingerie set under th"
type textarea "Shower content where sachia is in a WET white lingerie set under the"
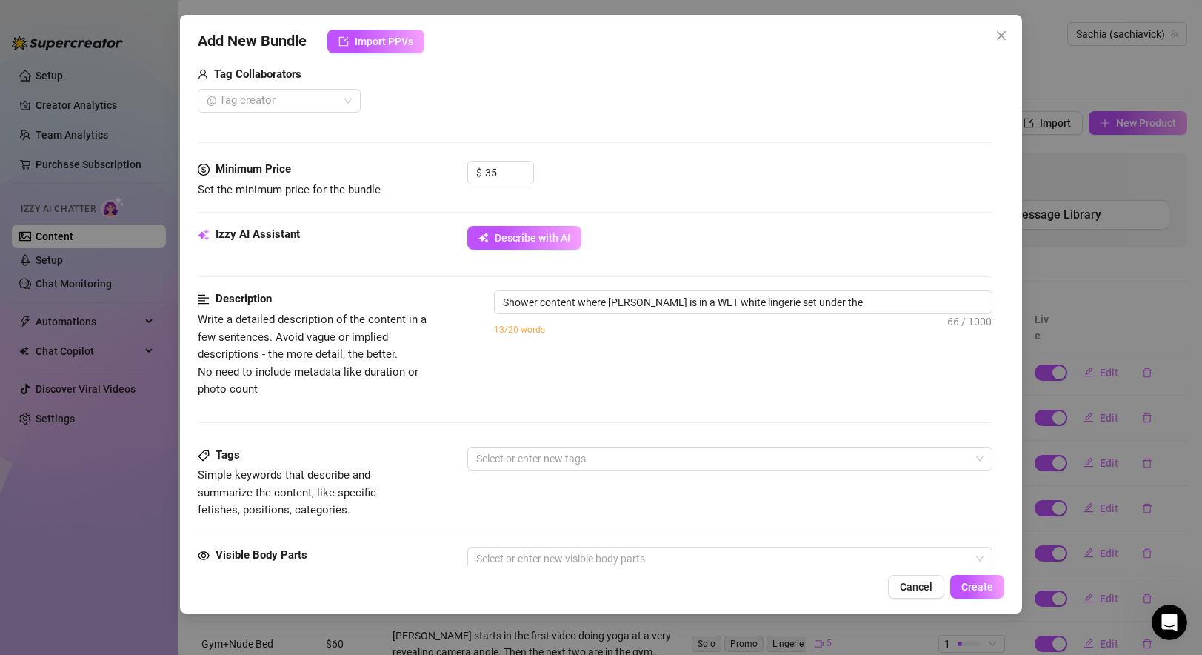
type textarea "Shower content where sachia is in a WET white lingerie set under the"
type textarea "Shower content where sachia is in a WET white lingerie set under the s"
type textarea "Shower content where sachia is in a WET white lingerie set under the sh"
type textarea "Shower content where sachia is in a WET white lingerie set under the sho"
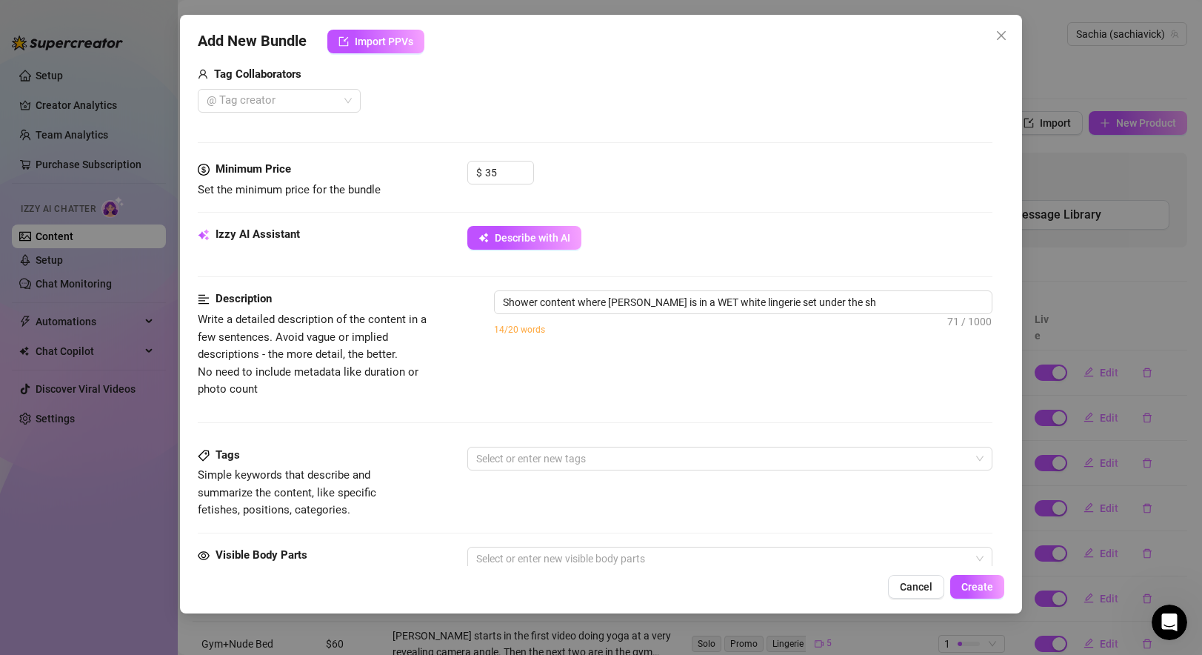
type textarea "Shower content where sachia is in a WET white lingerie set under the sho"
type textarea "Shower content where sachia is in a WET white lingerie set under the show"
type textarea "Shower content where sachia is in a WET white lingerie set under the showe"
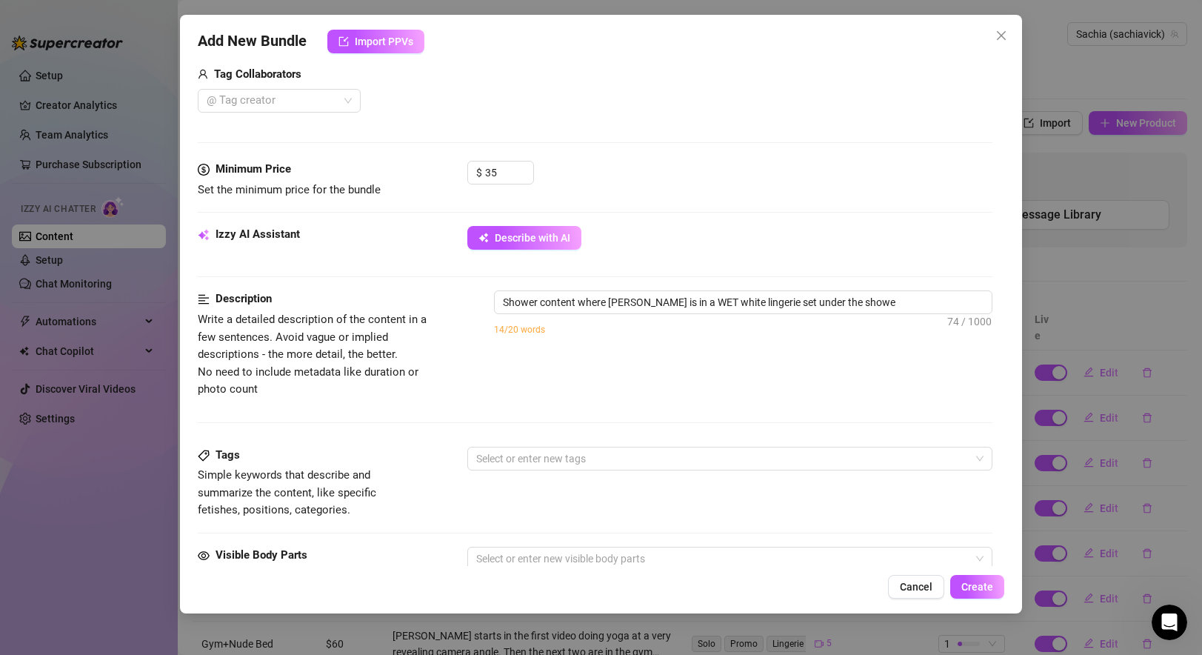
type textarea "Shower content where sachia is in a WET white lingerie set under the shower"
type textarea "Shower content where sachia is in a WET white lingerie set under the shower h"
type textarea "Shower content where sachia is in a WET white lingerie set under the shower he"
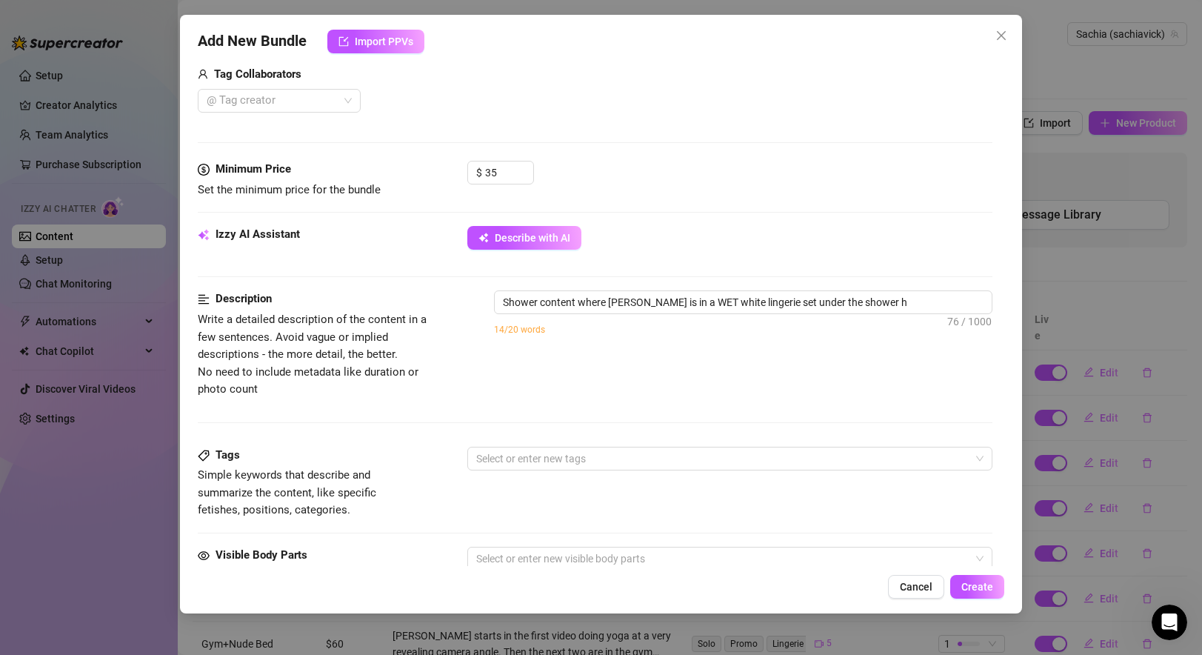
type textarea "Shower content where sachia is in a WET white lingerie set under the shower he"
type textarea "Shower content where sachia is in a WET white lingerie set under the shower hea"
type textarea "Shower content where sachia is in a WET white lingerie set under the shower head"
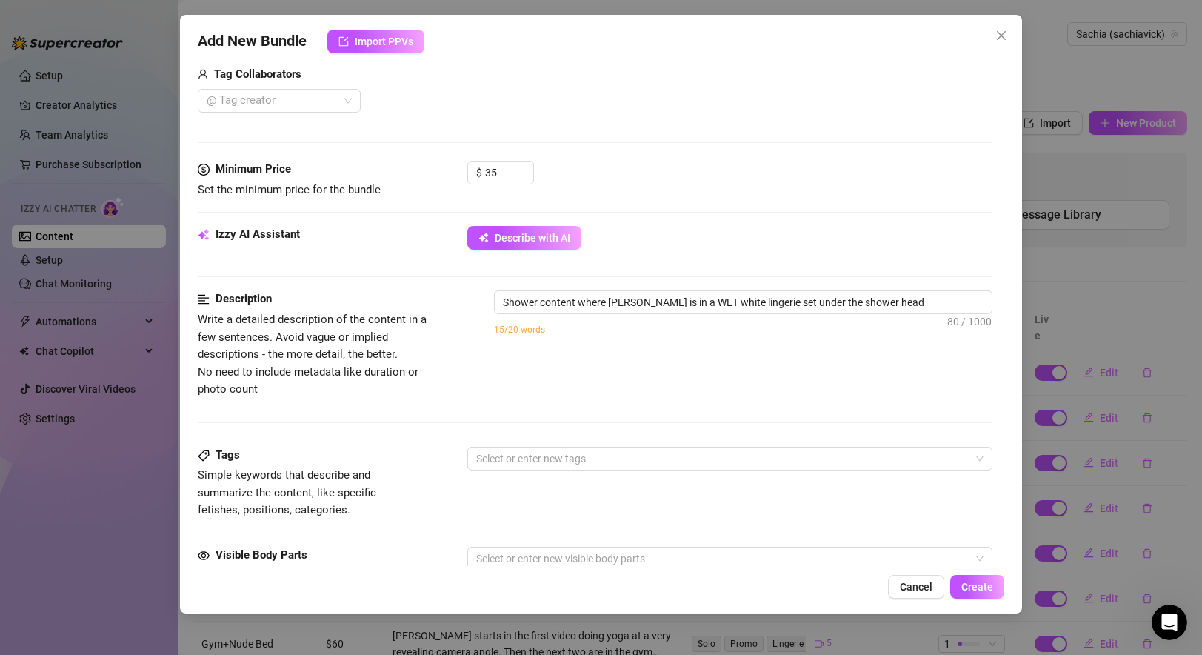
type textarea "Shower content where sachia is in a WET white lingerie set under the shower head"
type textarea "Shower content where sachia is in a WET white lingerie set under the shower hea…"
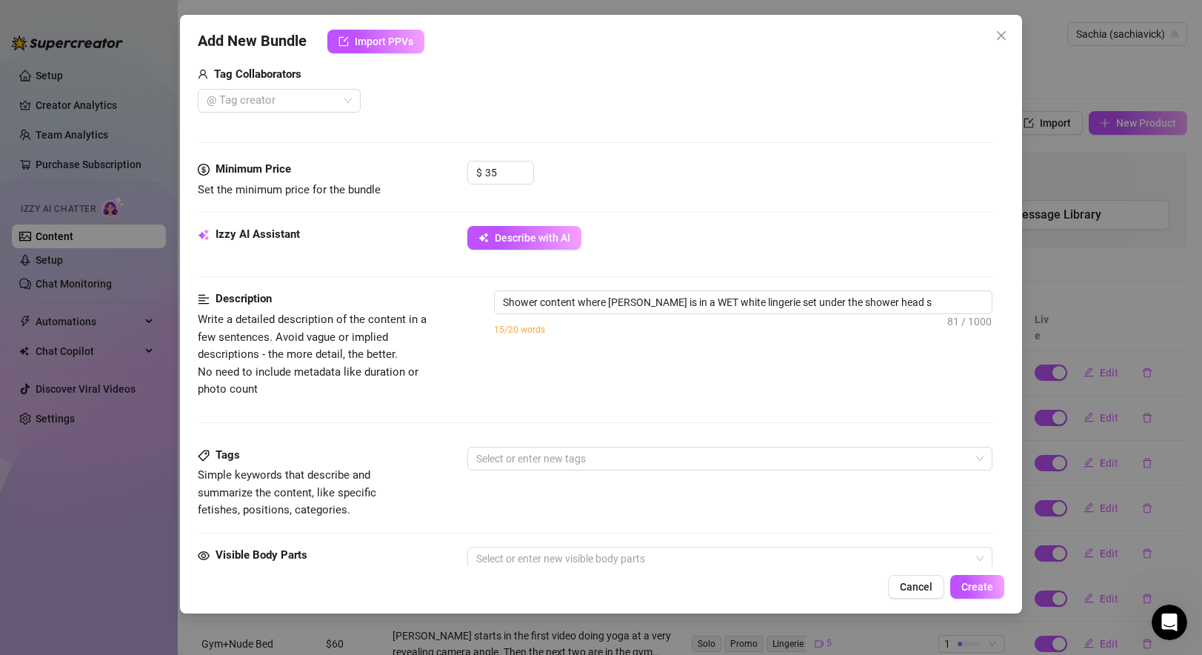
type textarea "Shower content where sachia is in a WET white lingerie set under the shower hea…"
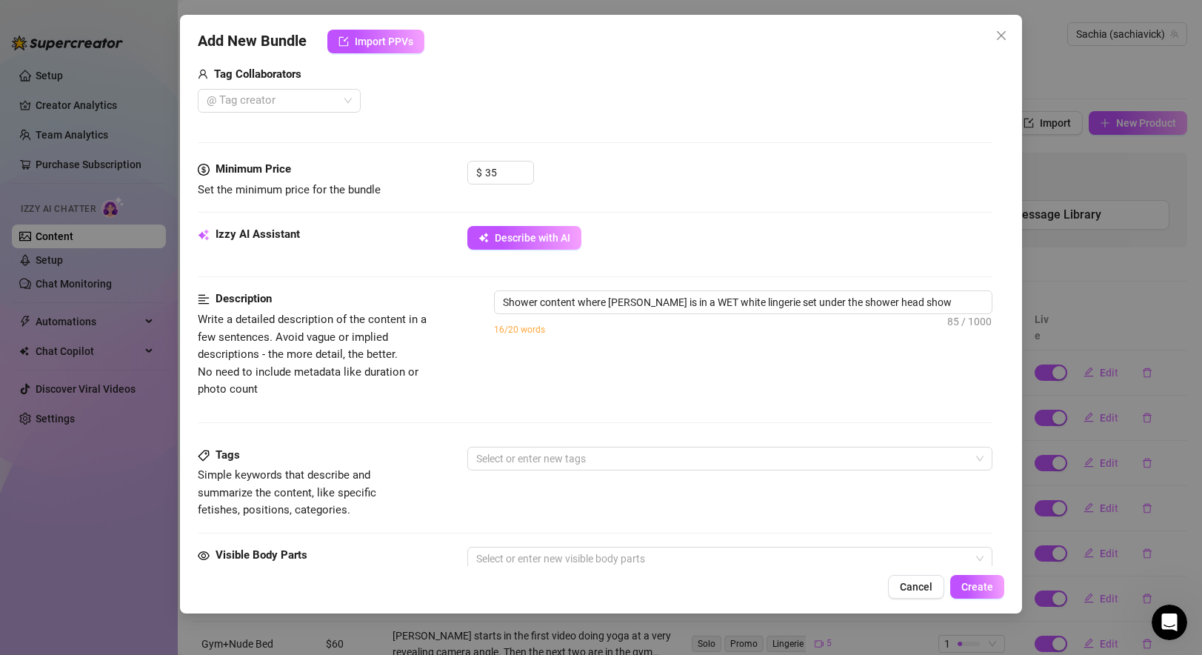
type textarea "Shower content where sachia is in a WET white lingerie set under the shower hea…"
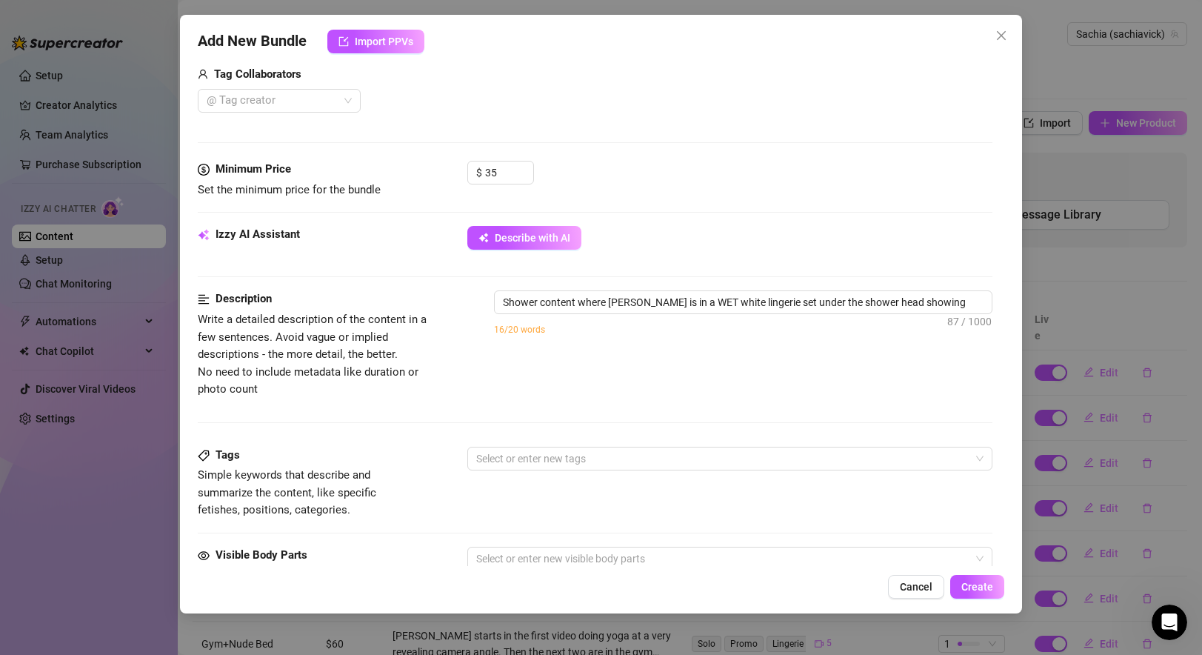
type textarea "Shower content where sachia is in a WET white lingerie set under the shower hea…"
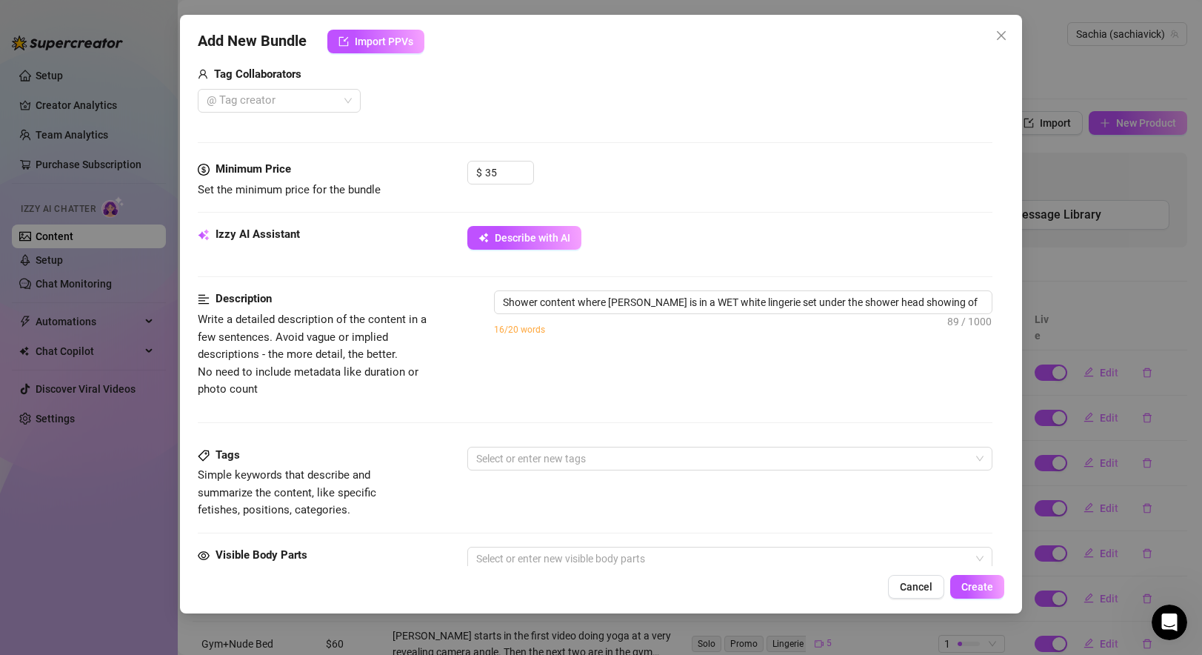
type textarea "Shower content where sachia is in a WET white lingerie set under the shower hea…"
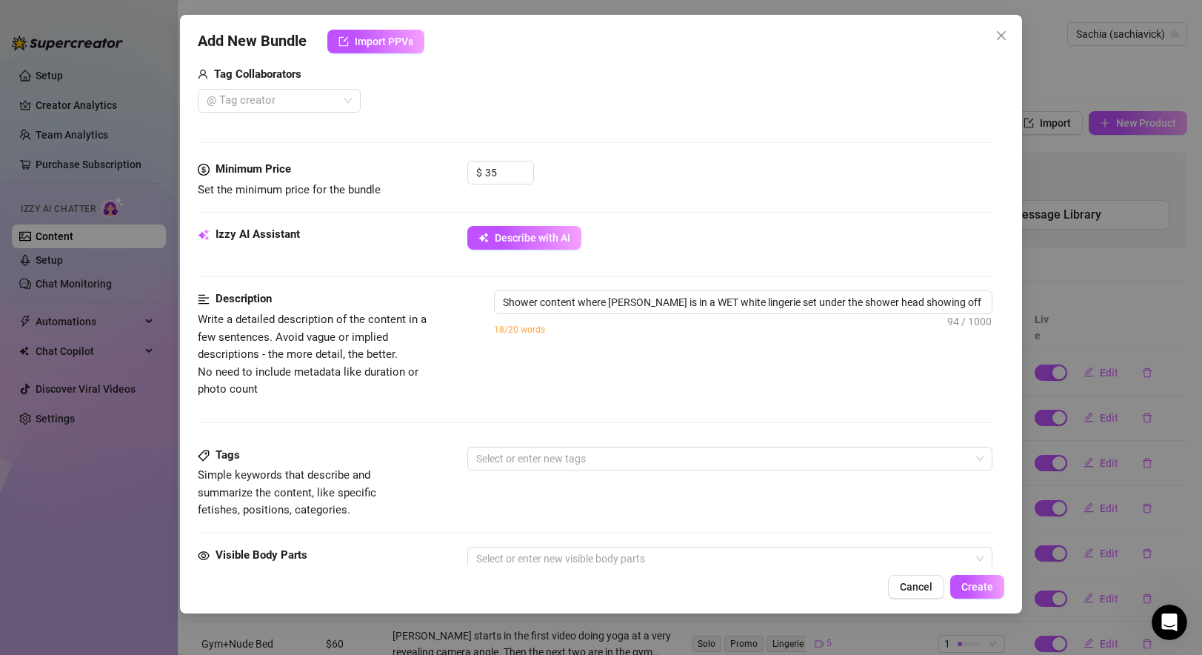
type textarea "Shower content where sachia is in a WET white lingerie set under the shower hea…"
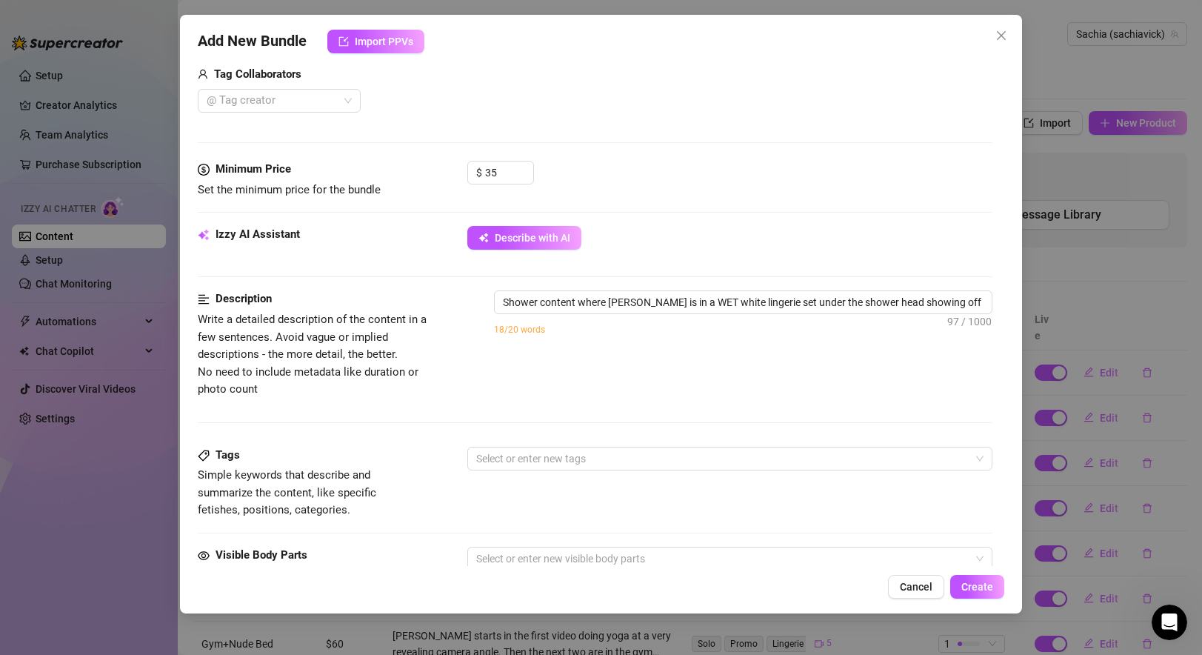
type textarea "Shower content where sachia is in a WET white lingerie set under the shower hea…"
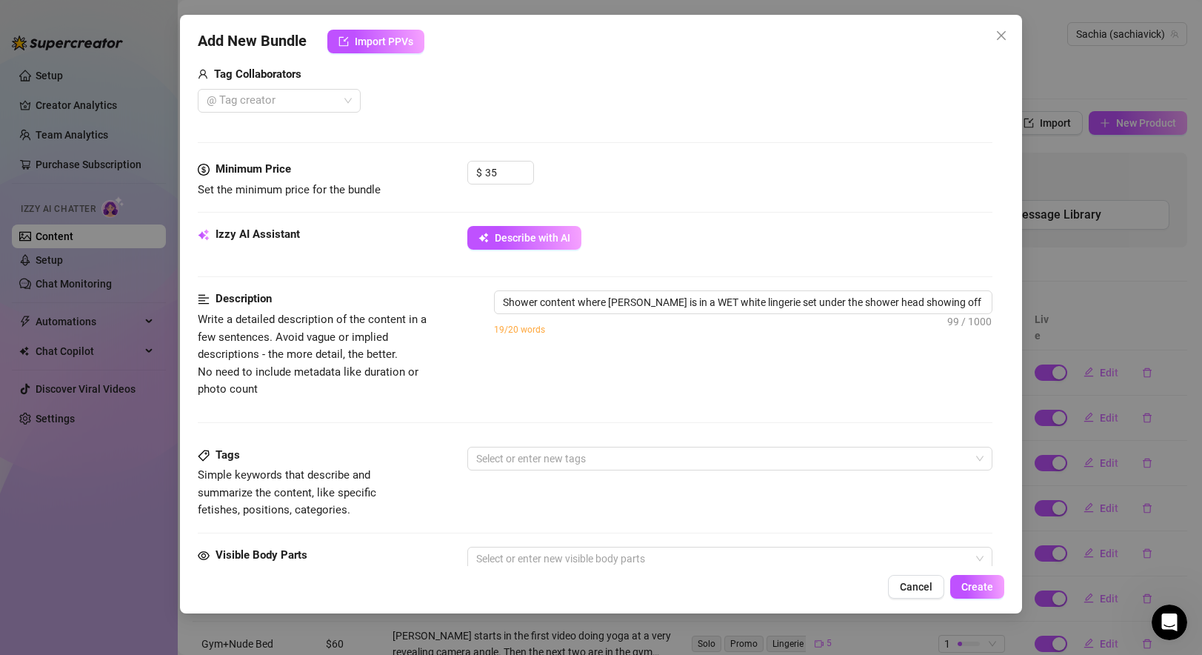
type textarea "Shower content where sachia is in a WET white lingerie set under the shower hea…"
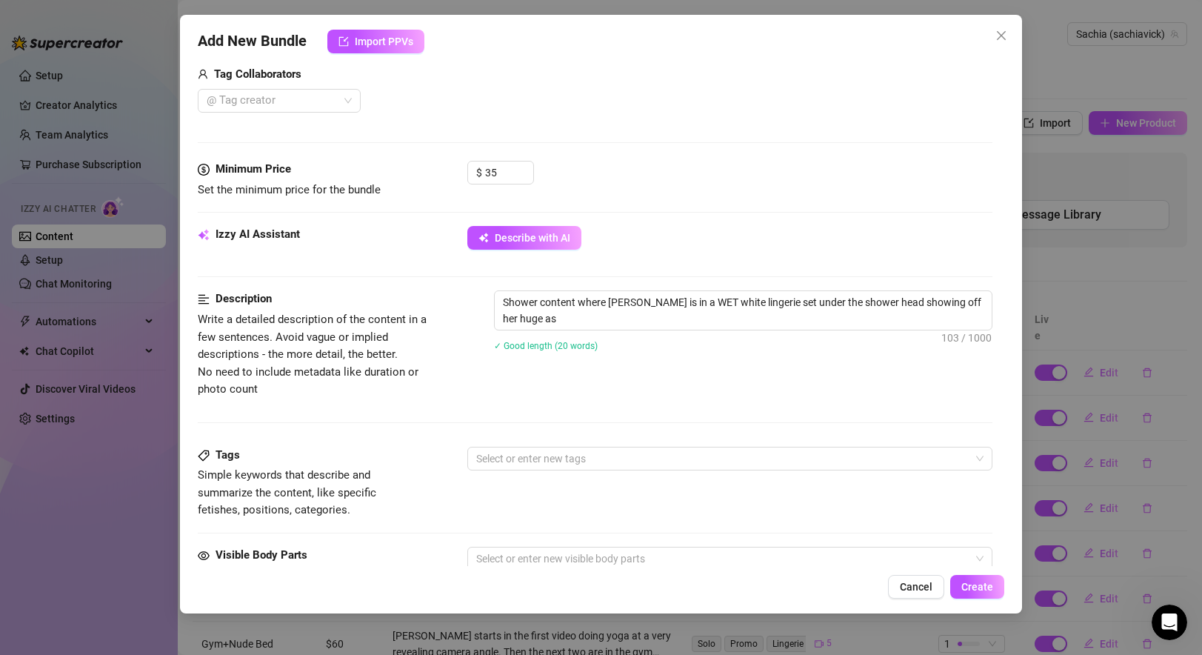
scroll to position [0, 0]
click at [536, 458] on div at bounding box center [721, 458] width 503 height 21
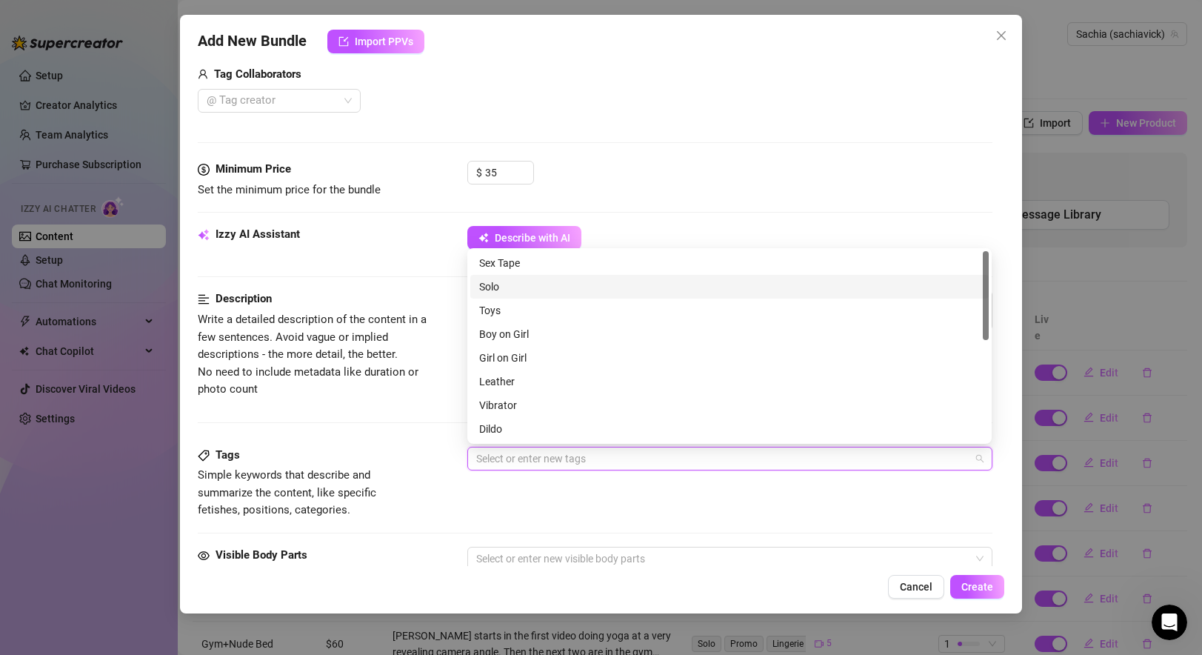
click at [524, 281] on div "Solo" at bounding box center [729, 286] width 501 height 16
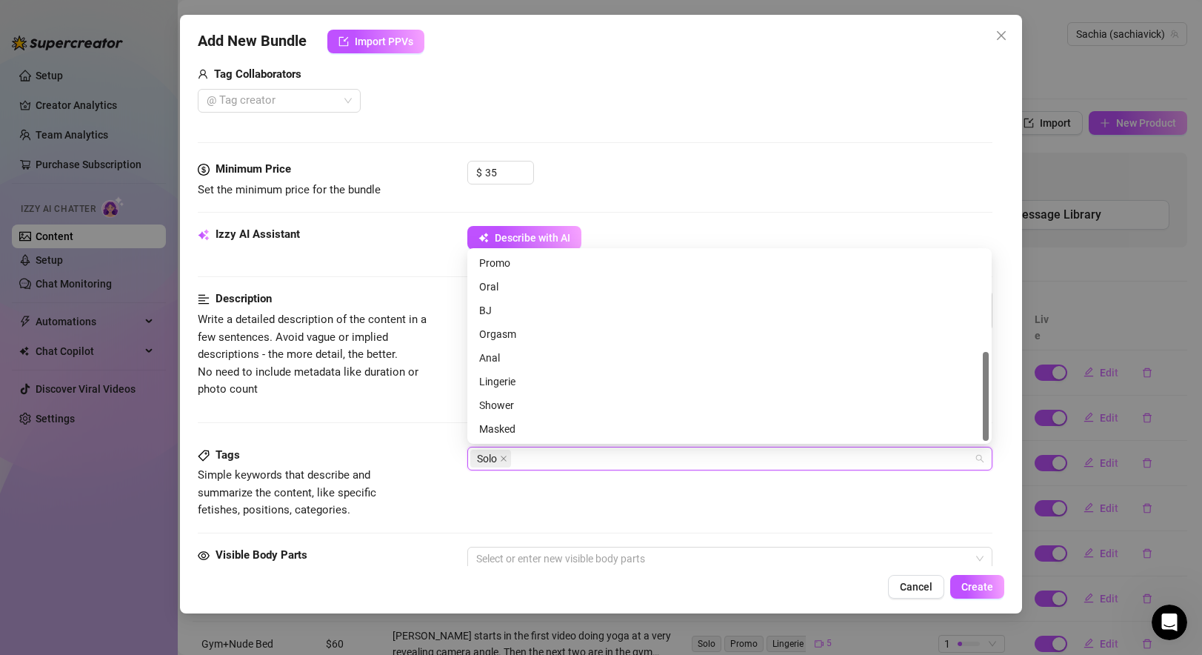
scroll to position [212, 0]
click at [499, 413] on div "Shower" at bounding box center [729, 406] width 501 height 16
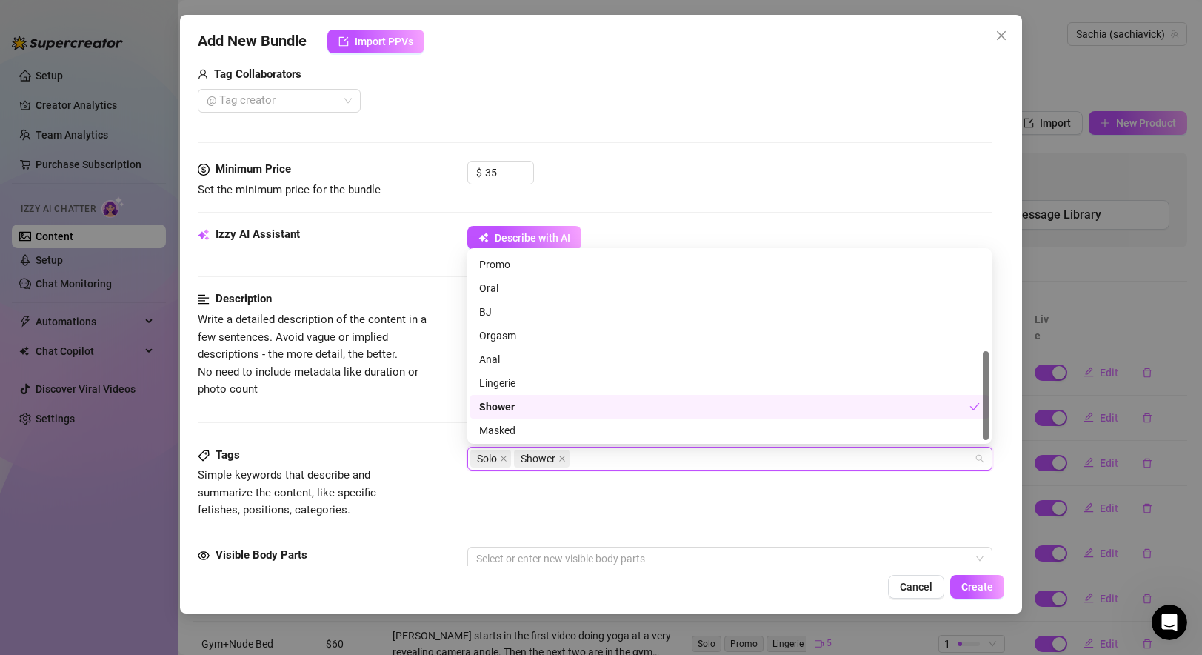
click at [398, 427] on div "Description Write a detailed description of the content in a few sentences. Avo…" at bounding box center [595, 367] width 794 height 155
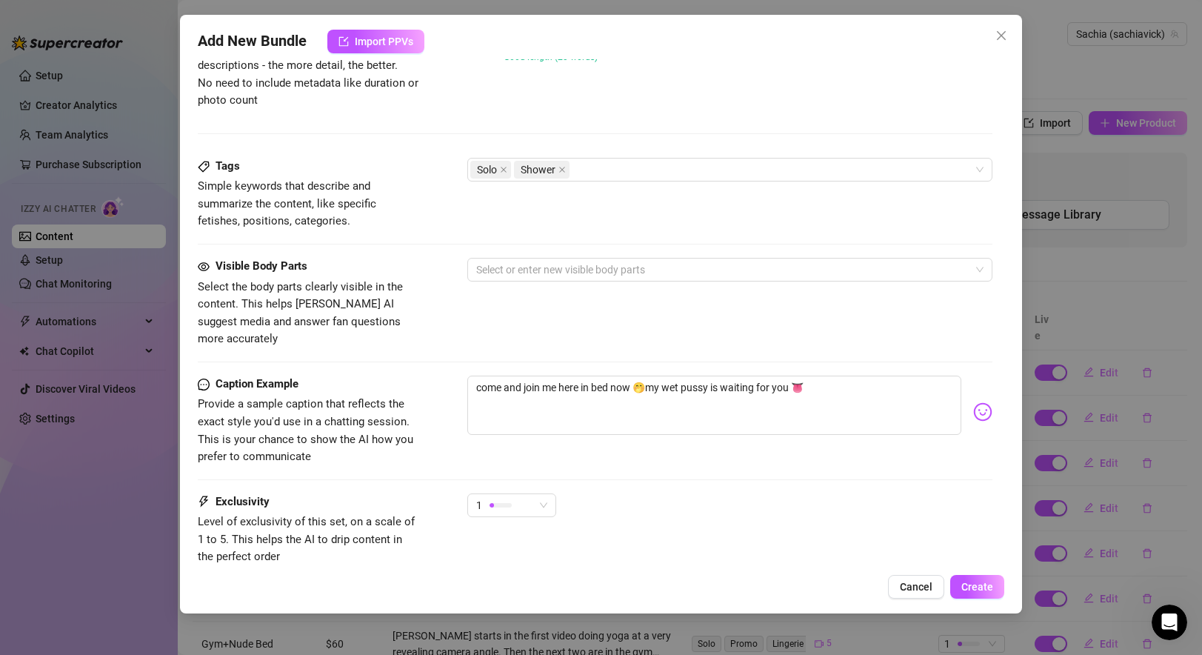
scroll to position [665, 0]
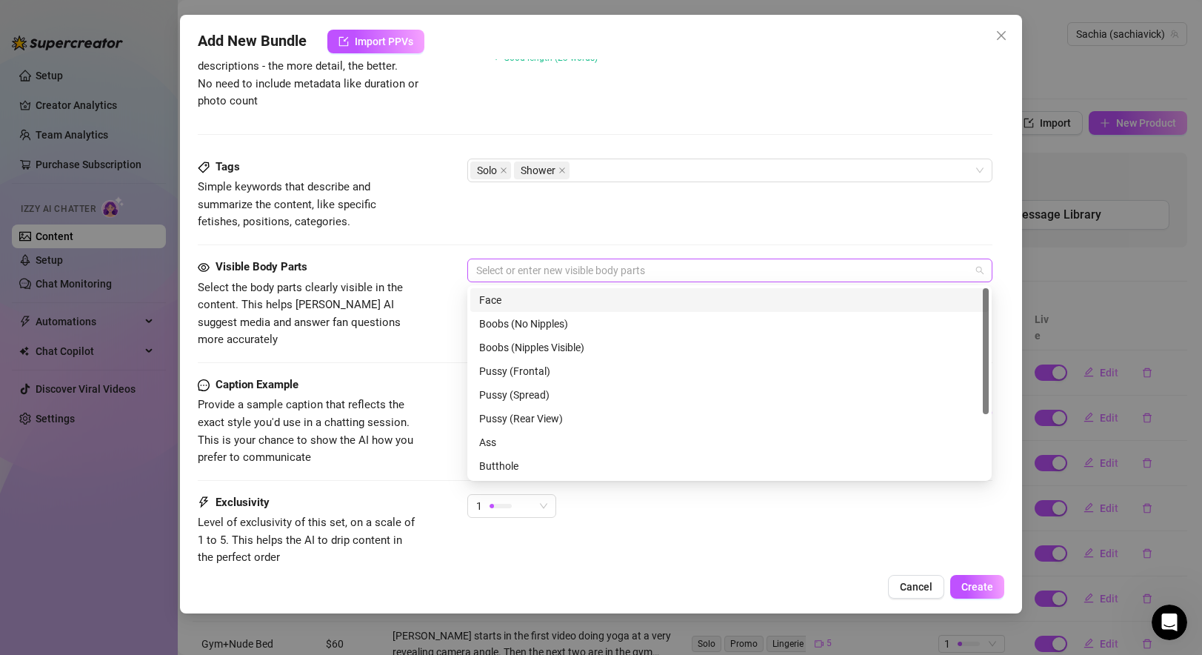
click at [569, 271] on div at bounding box center [721, 270] width 503 height 21
click at [524, 303] on div "Face" at bounding box center [729, 300] width 501 height 16
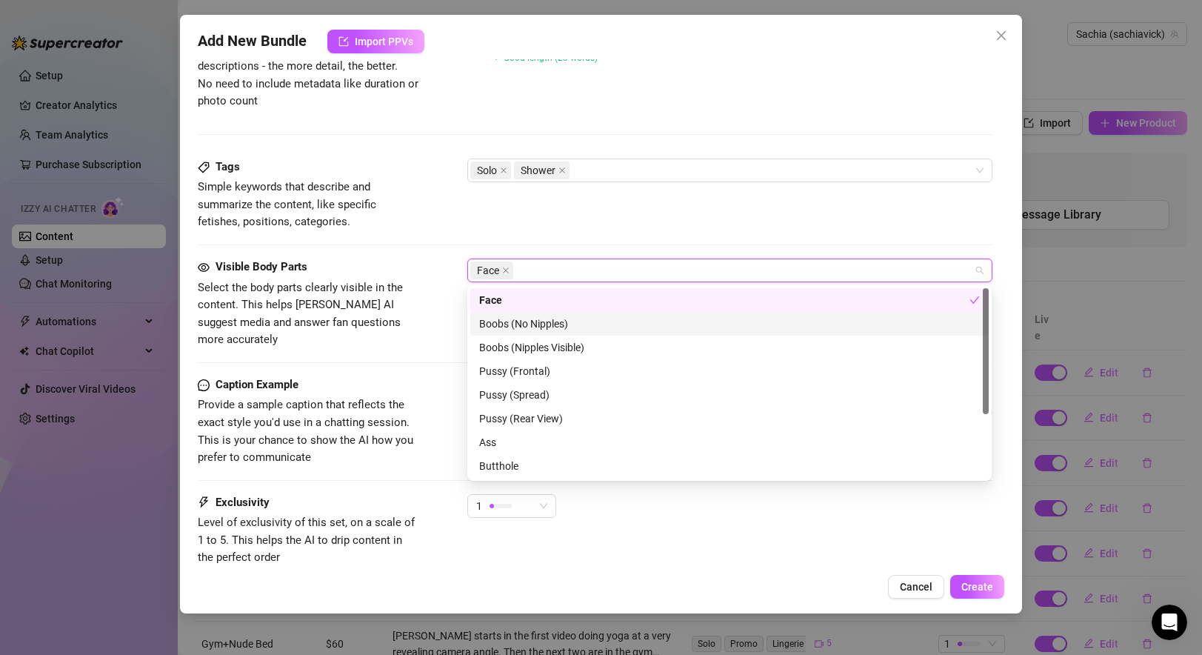
click at [568, 325] on div "Boobs (No Nipples)" at bounding box center [729, 323] width 501 height 16
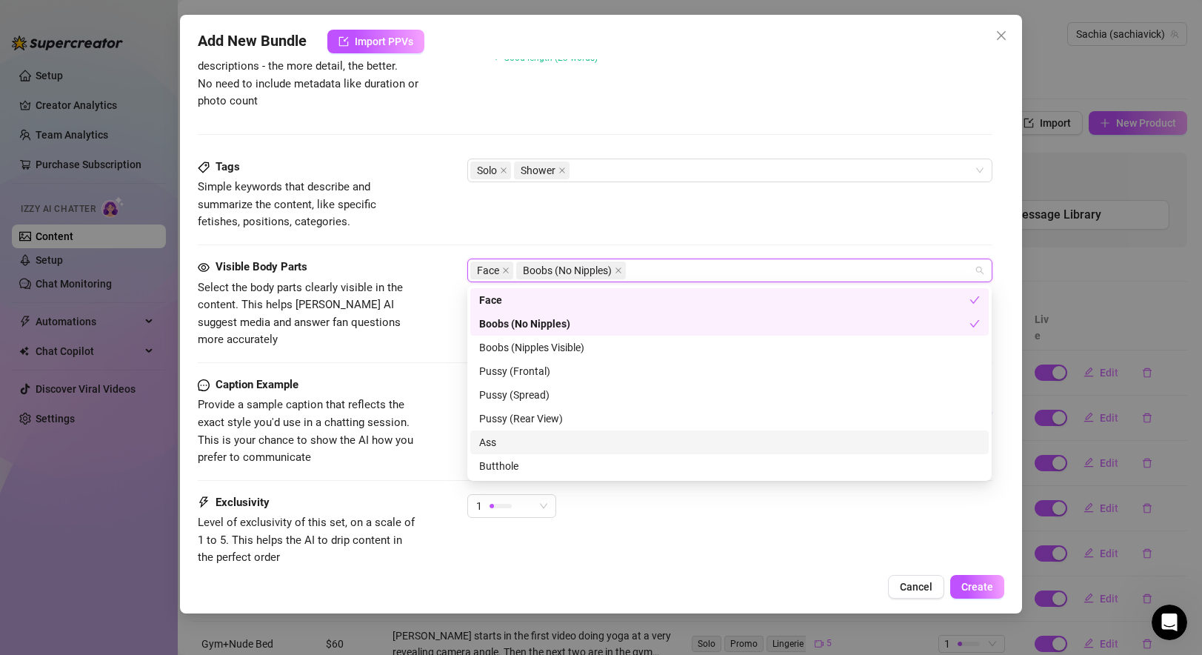
click at [526, 446] on div "Ass" at bounding box center [729, 442] width 501 height 16
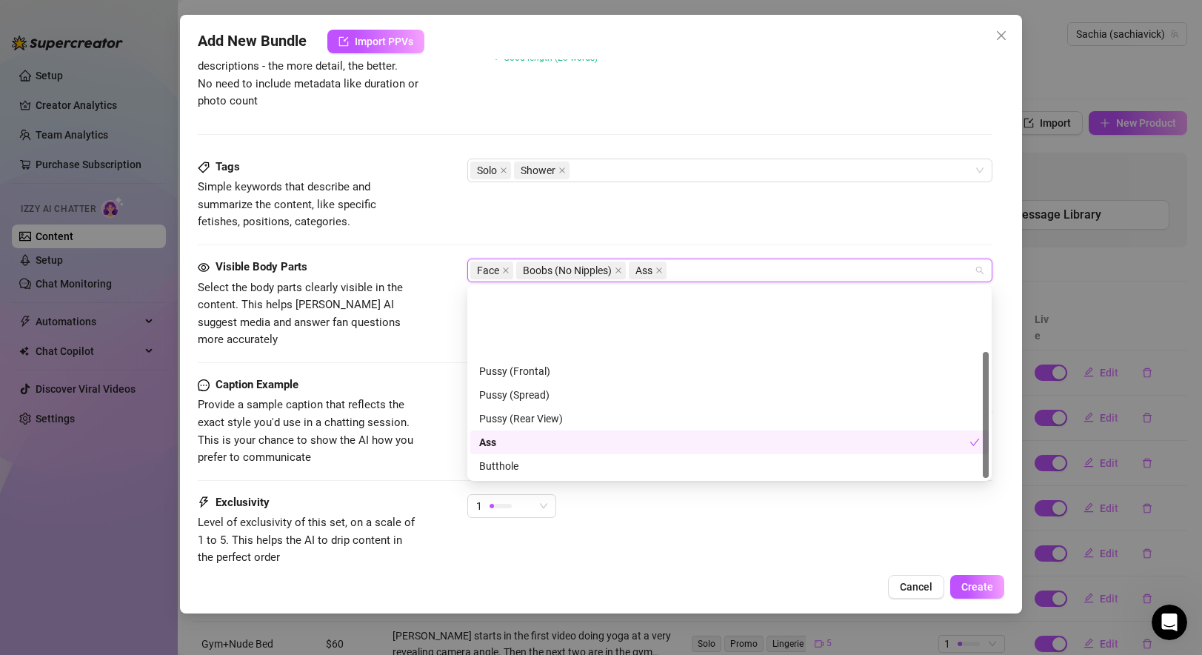
scroll to position [95, 0]
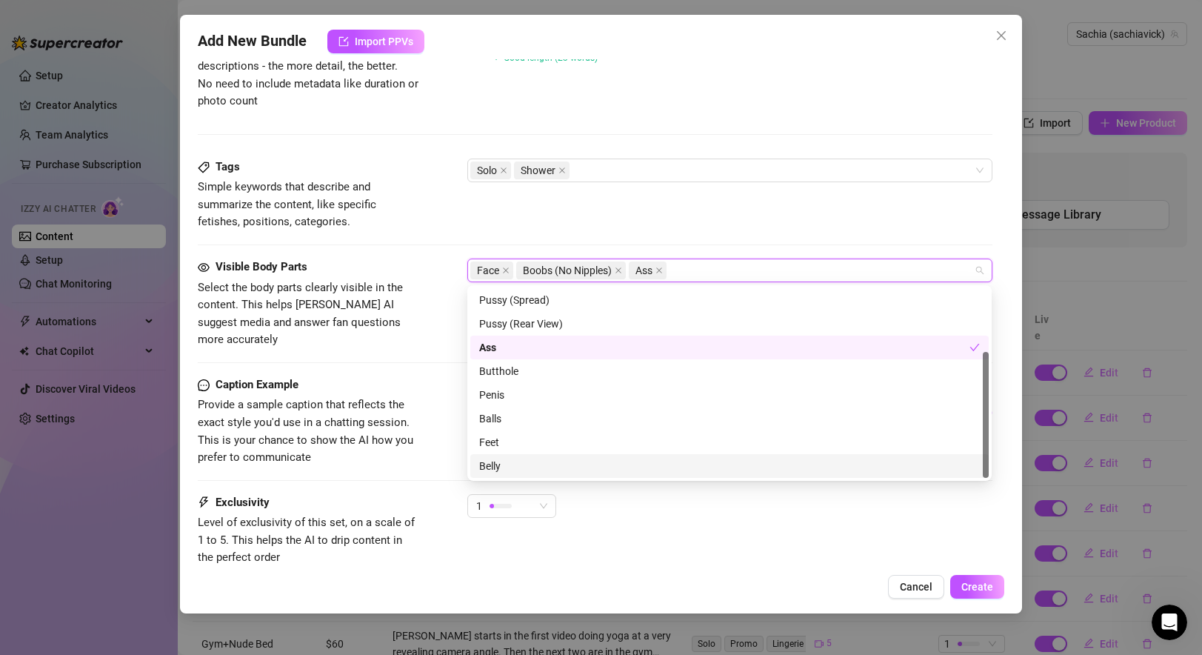
click at [501, 458] on div "Belly" at bounding box center [729, 466] width 501 height 16
click at [349, 415] on span "Provide a sample caption that reflects the exact style you'd use in a chatting …" at bounding box center [309, 431] width 222 height 70
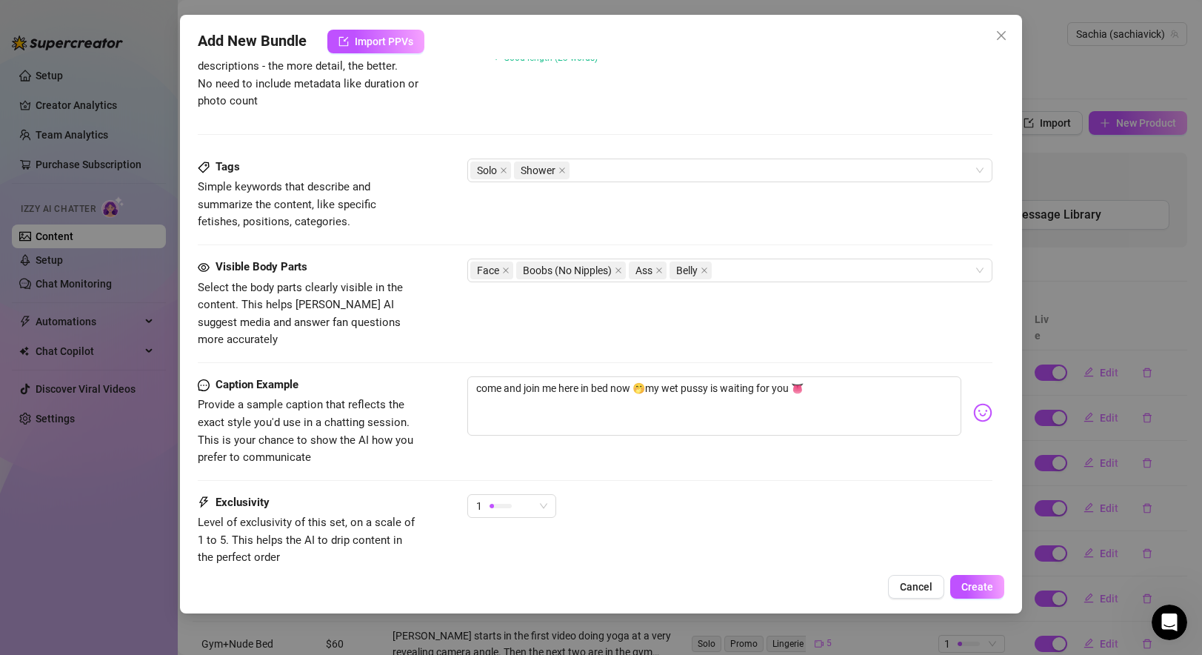
scroll to position [758, 0]
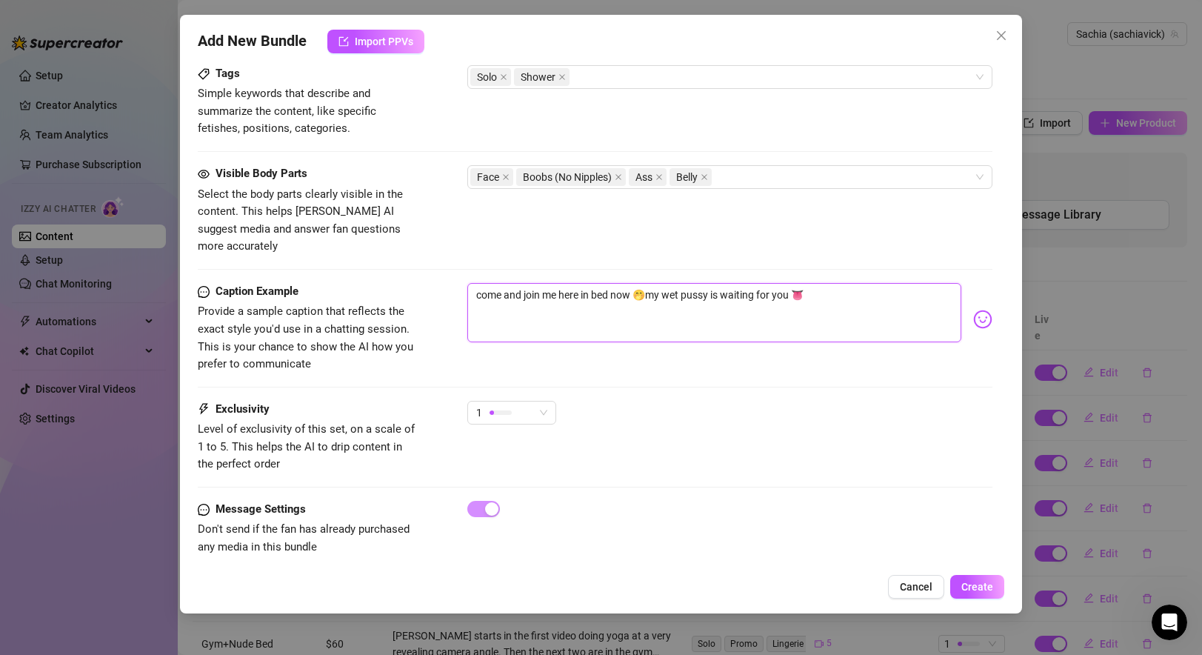
drag, startPoint x: 837, startPoint y: 278, endPoint x: 478, endPoint y: 258, distance: 360.4
click at [991, 589] on span "Create" at bounding box center [977, 586] width 32 height 12
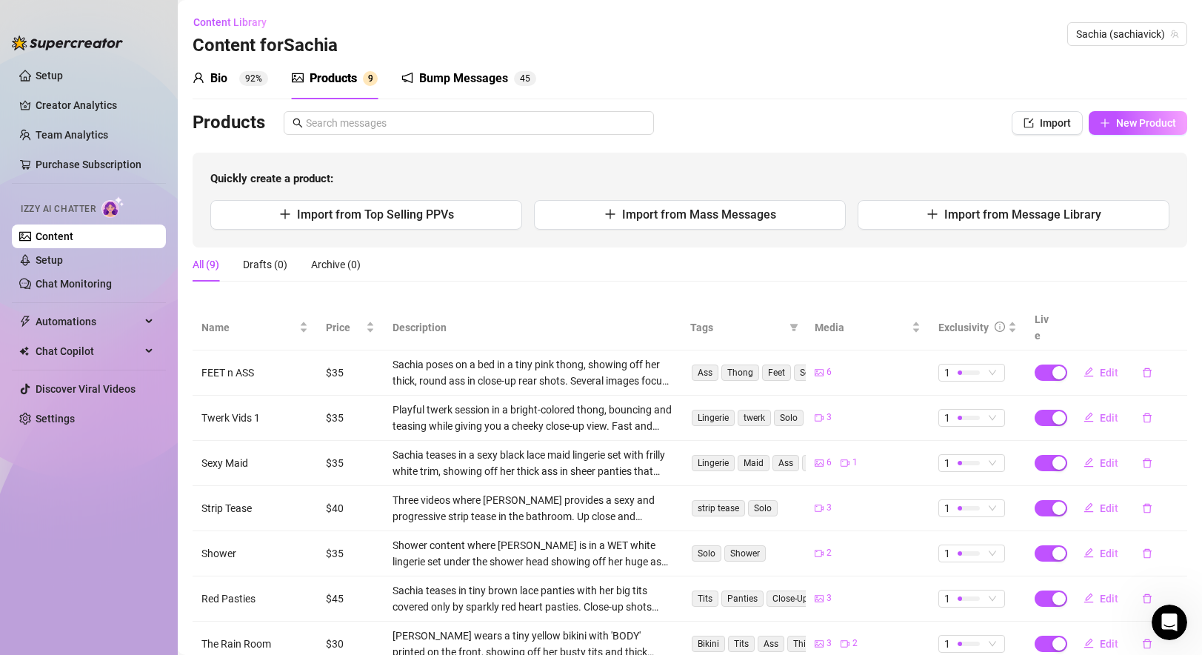
click at [221, 81] on div "Bio" at bounding box center [218, 79] width 17 height 18
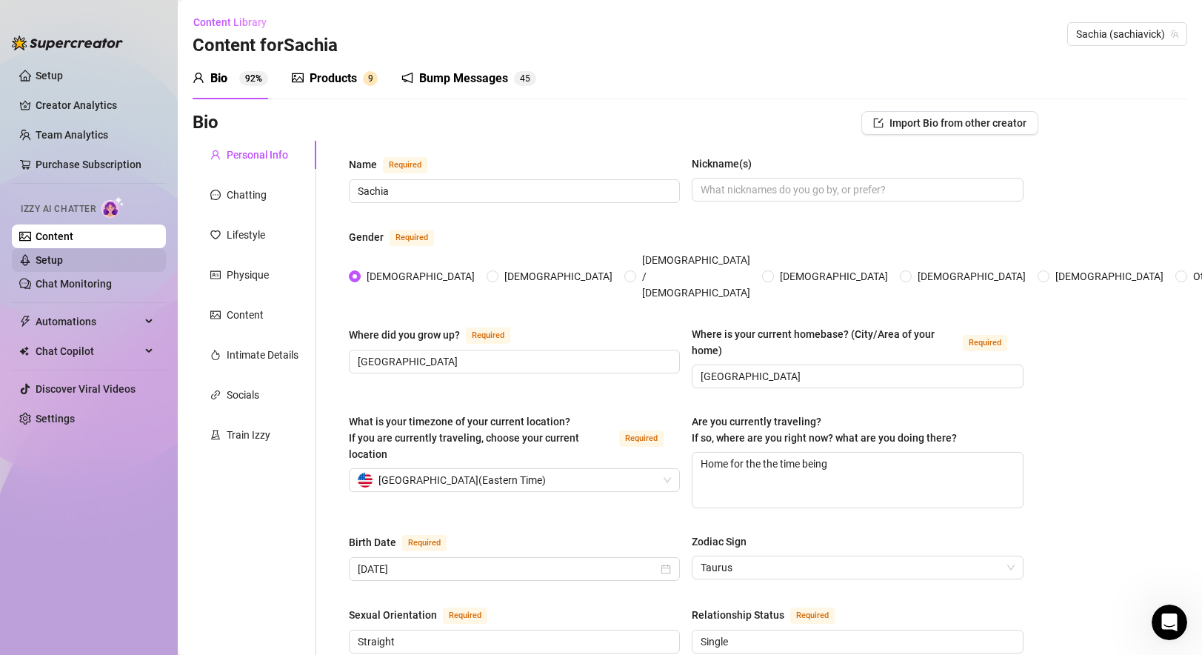
click at [63, 266] on link "Setup" at bounding box center [49, 260] width 27 height 12
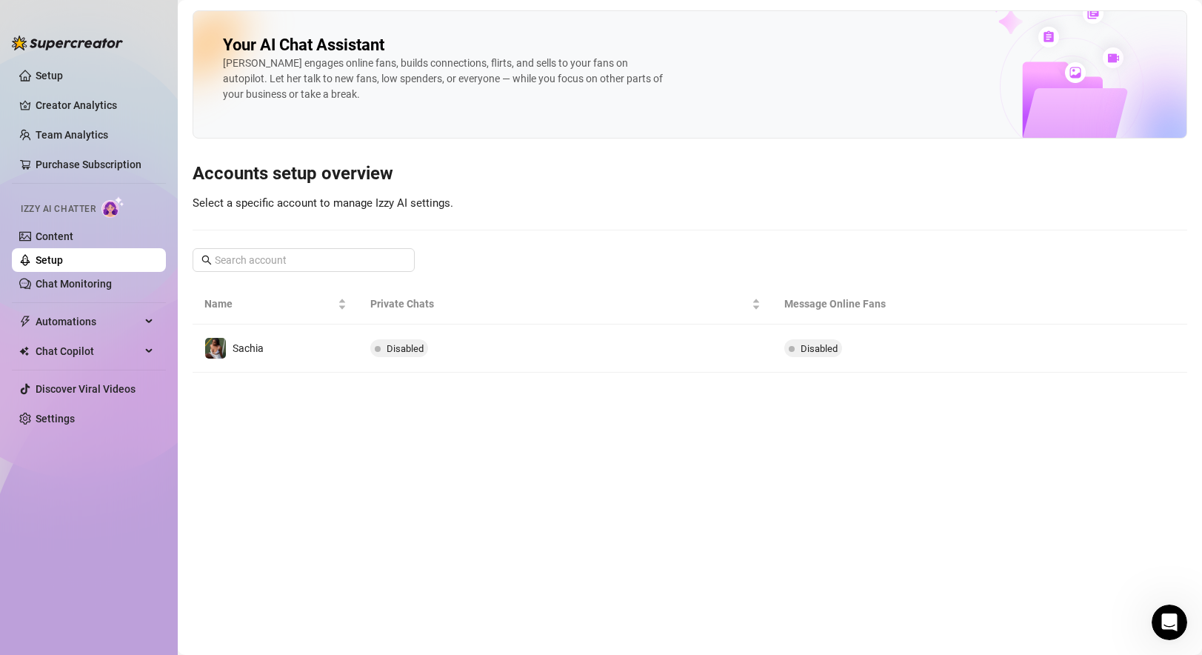
click at [542, 349] on td "Disabled" at bounding box center [565, 348] width 415 height 48
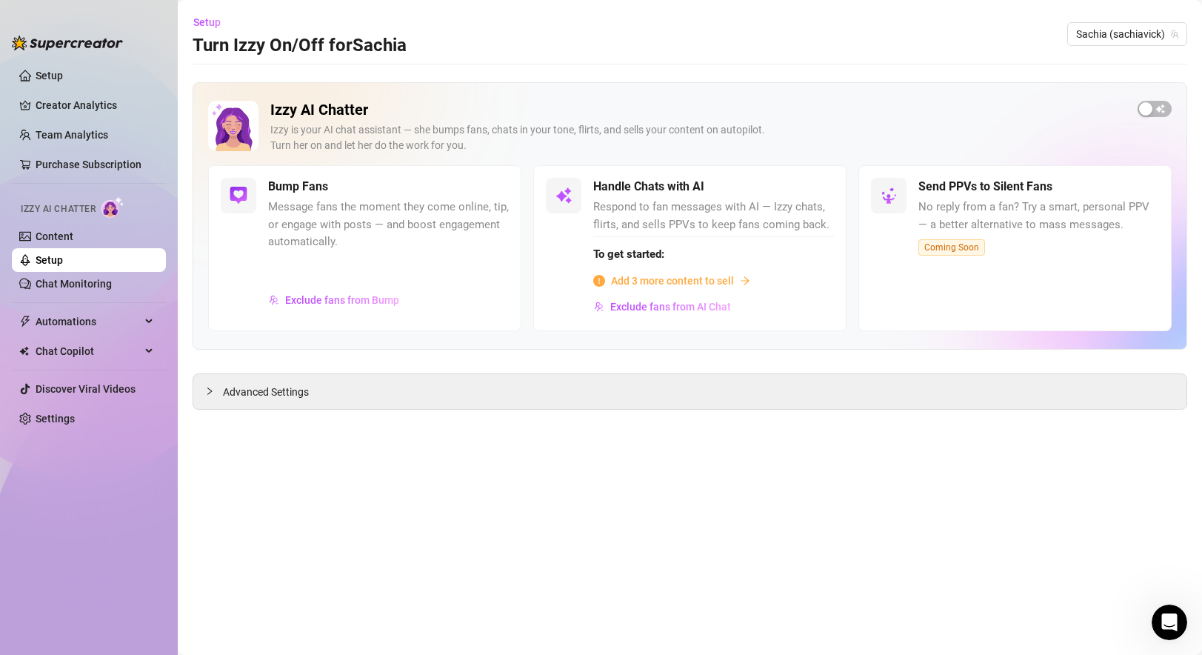
click at [686, 276] on span "Add 3 more content to sell" at bounding box center [672, 280] width 123 height 16
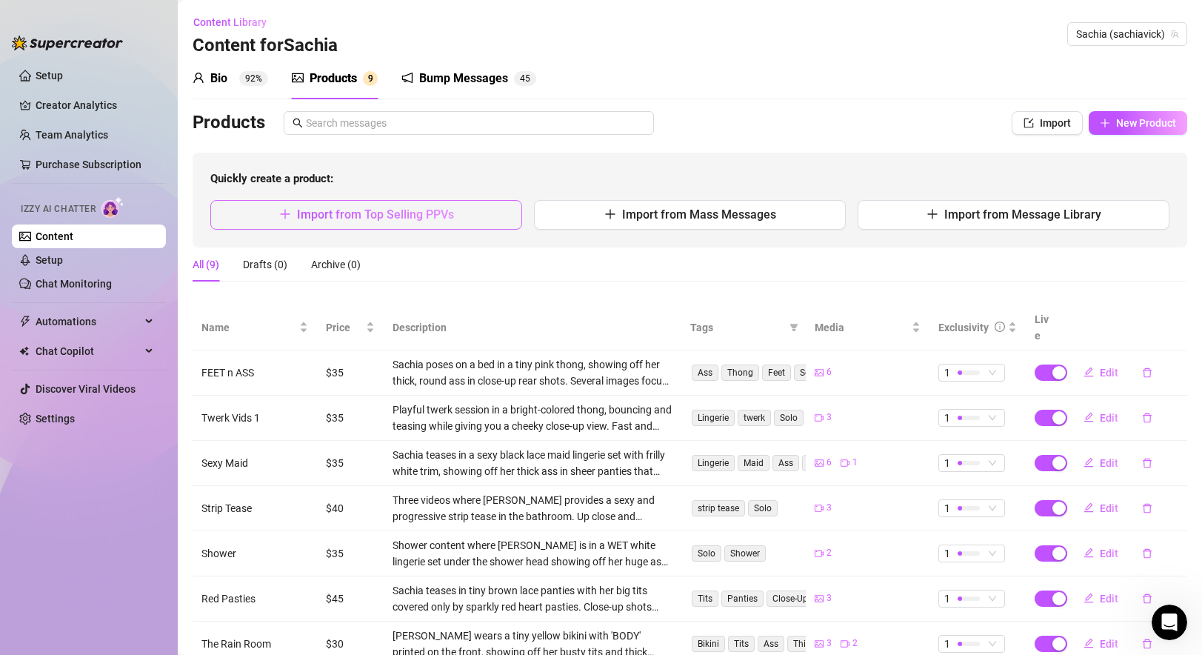
click at [383, 215] on span "Import from Top Selling PPVs" at bounding box center [375, 214] width 157 height 14
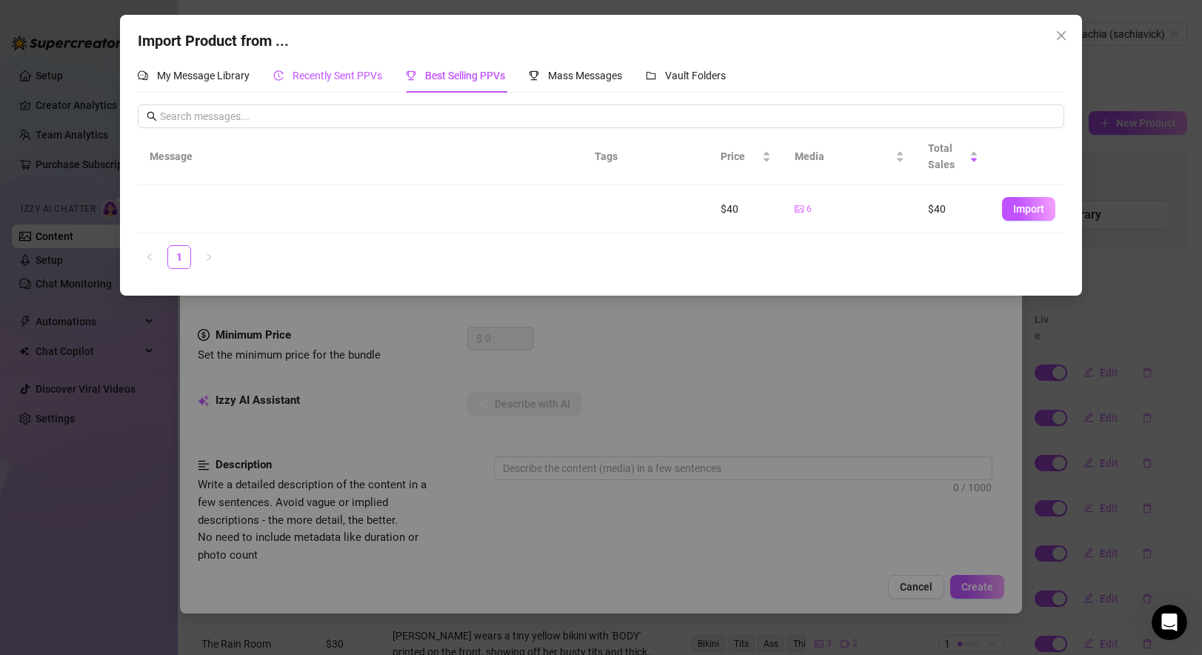
click at [349, 76] on span "Recently Sent PPVs" at bounding box center [337, 76] width 90 height 12
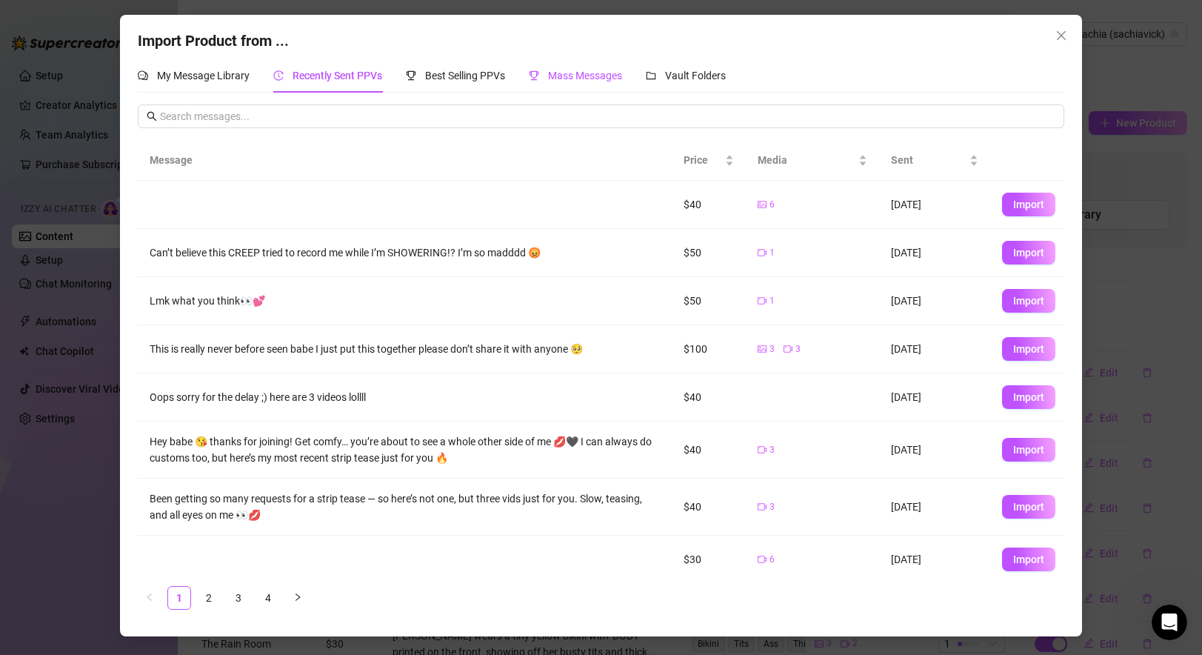
click at [590, 79] on span "Mass Messages" at bounding box center [585, 76] width 74 height 12
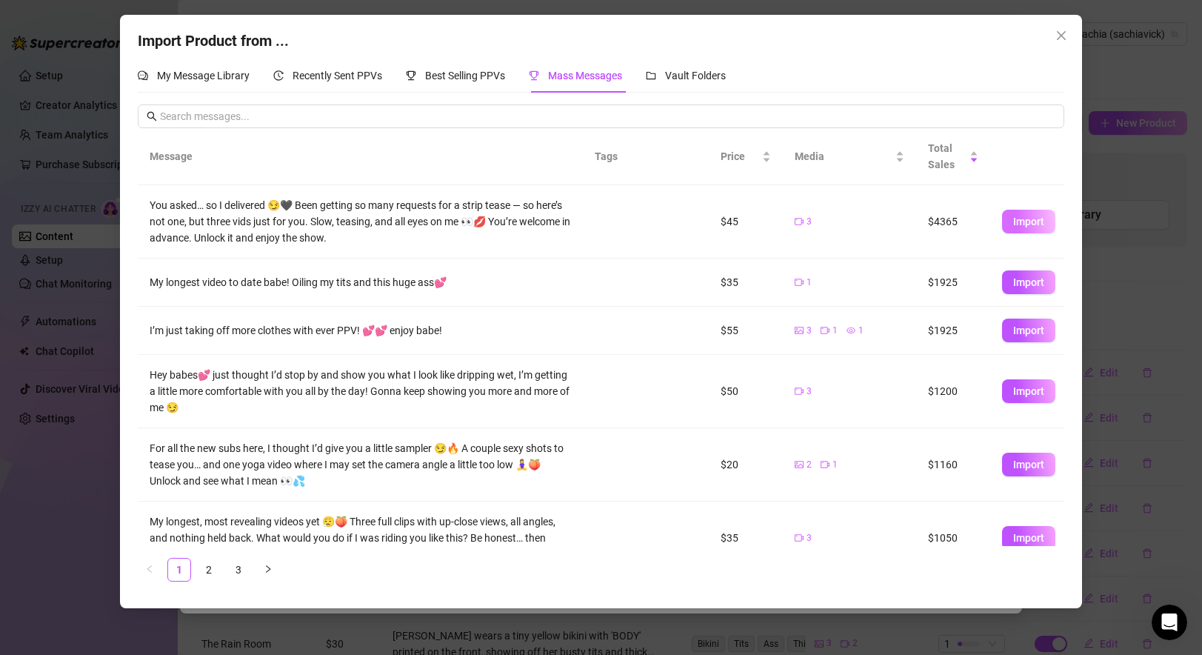
click at [1021, 224] on span "Import" at bounding box center [1028, 221] width 31 height 12
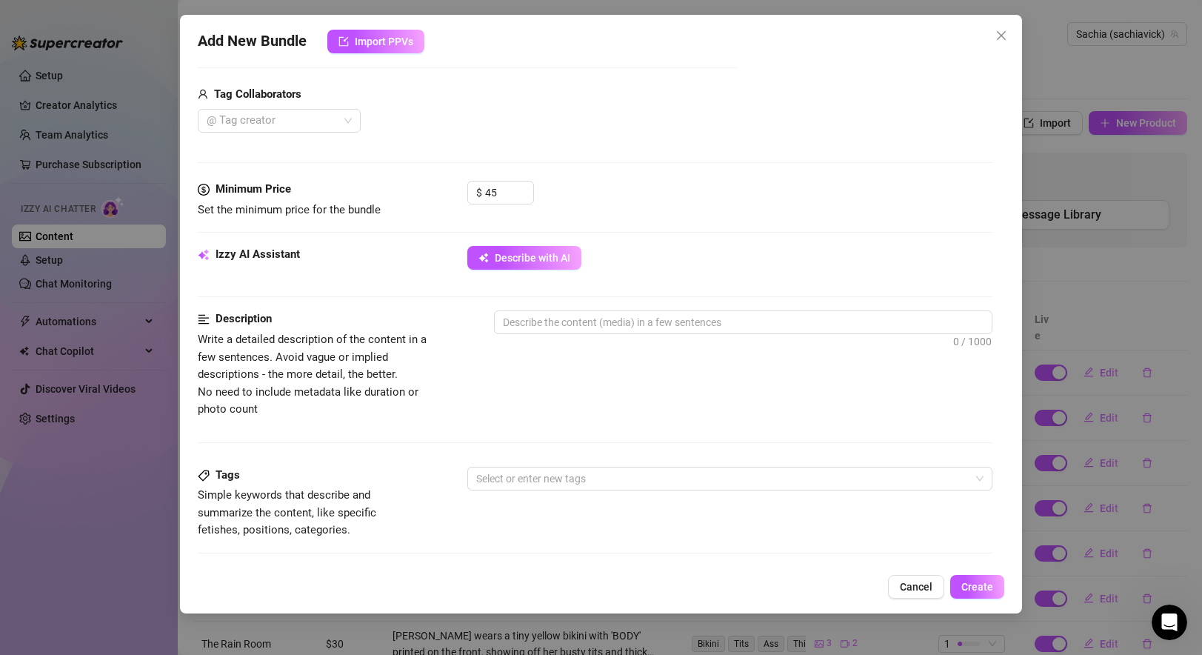
scroll to position [338, 0]
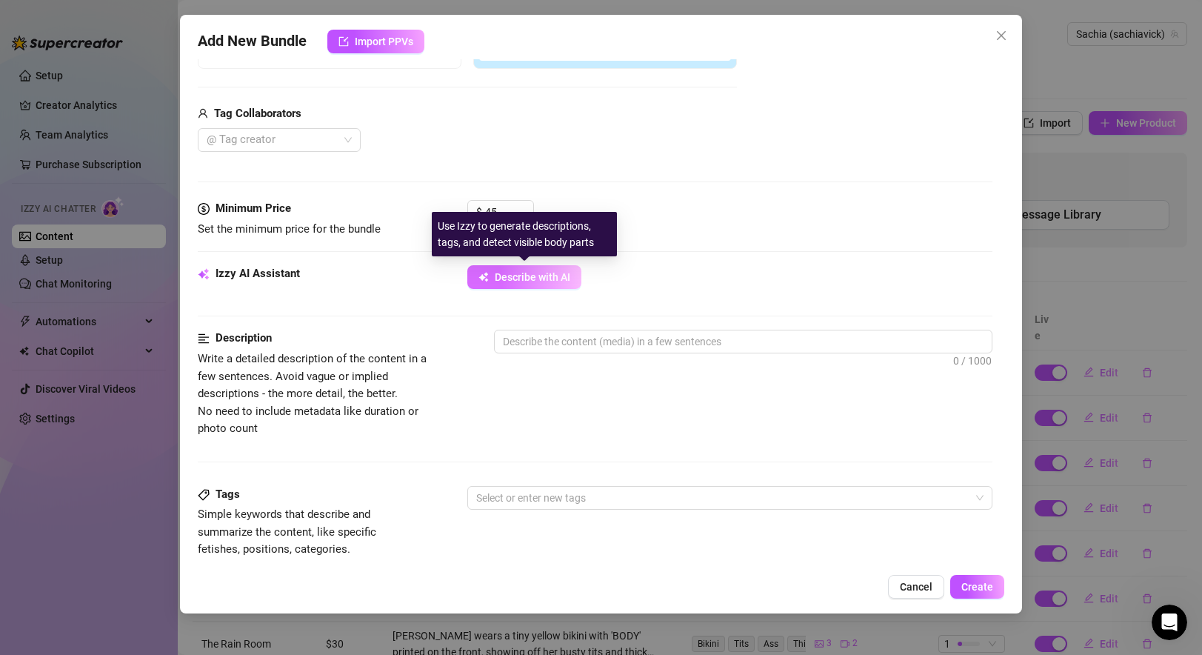
click at [531, 278] on span "Describe with AI" at bounding box center [533, 277] width 76 height 12
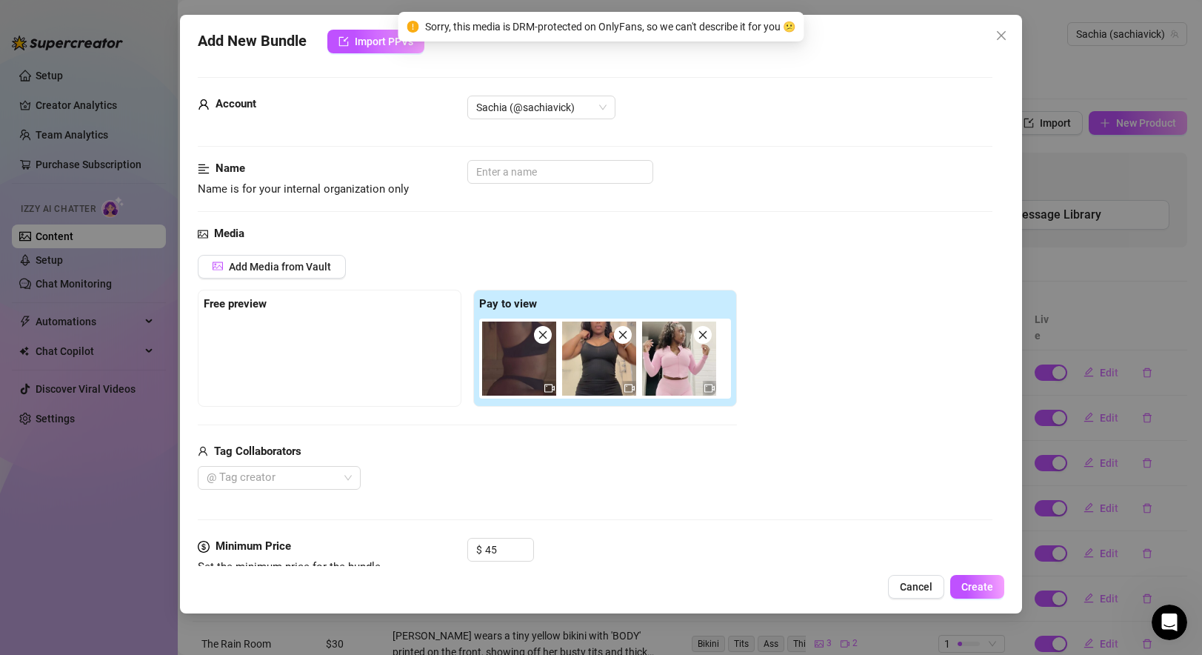
scroll to position [1, 0]
click at [1002, 35] on icon "close" at bounding box center [1001, 36] width 12 height 12
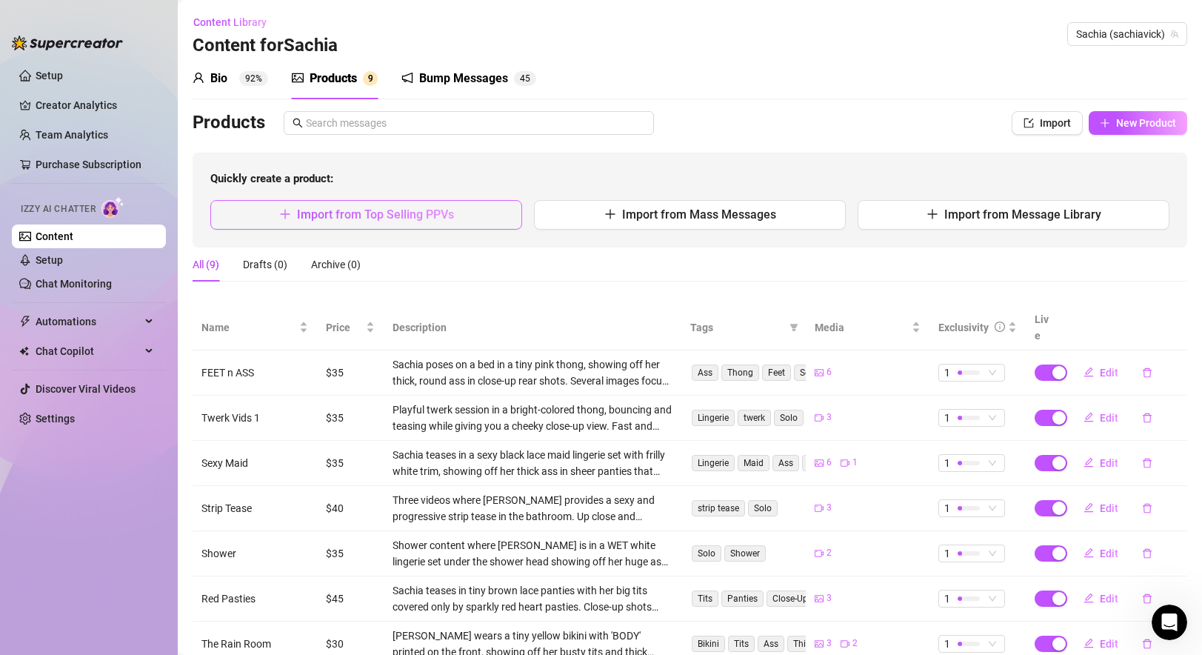
click at [315, 207] on span "Import from Top Selling PPVs" at bounding box center [375, 214] width 157 height 14
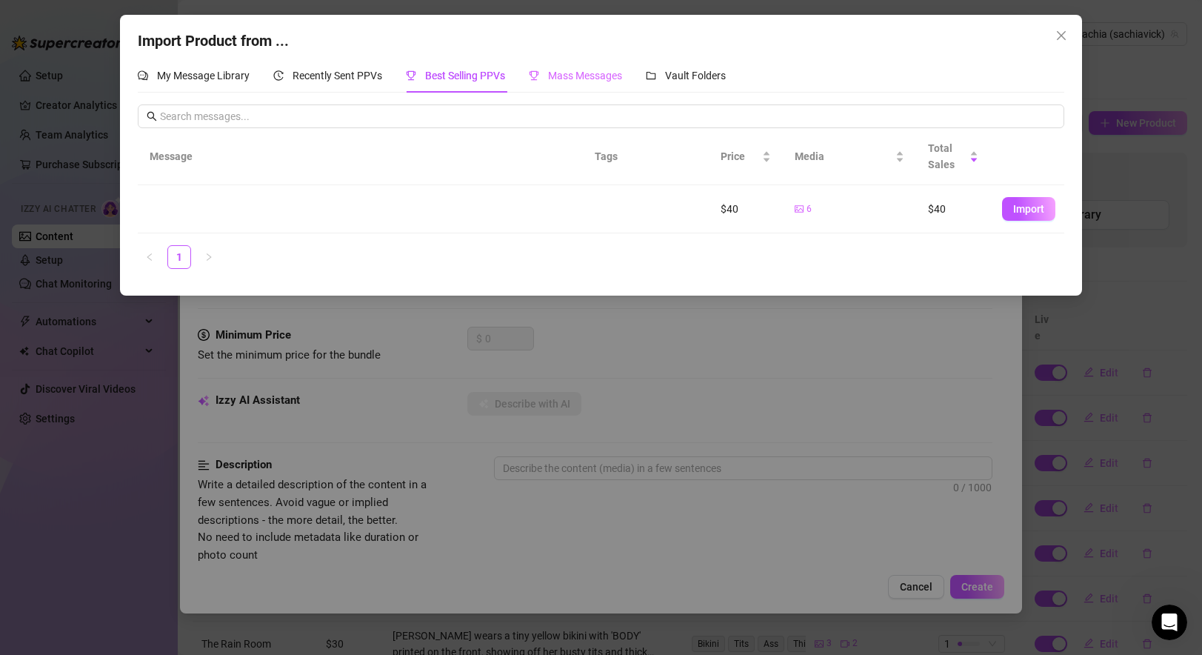
click at [568, 86] on div "Mass Messages" at bounding box center [575, 75] width 93 height 34
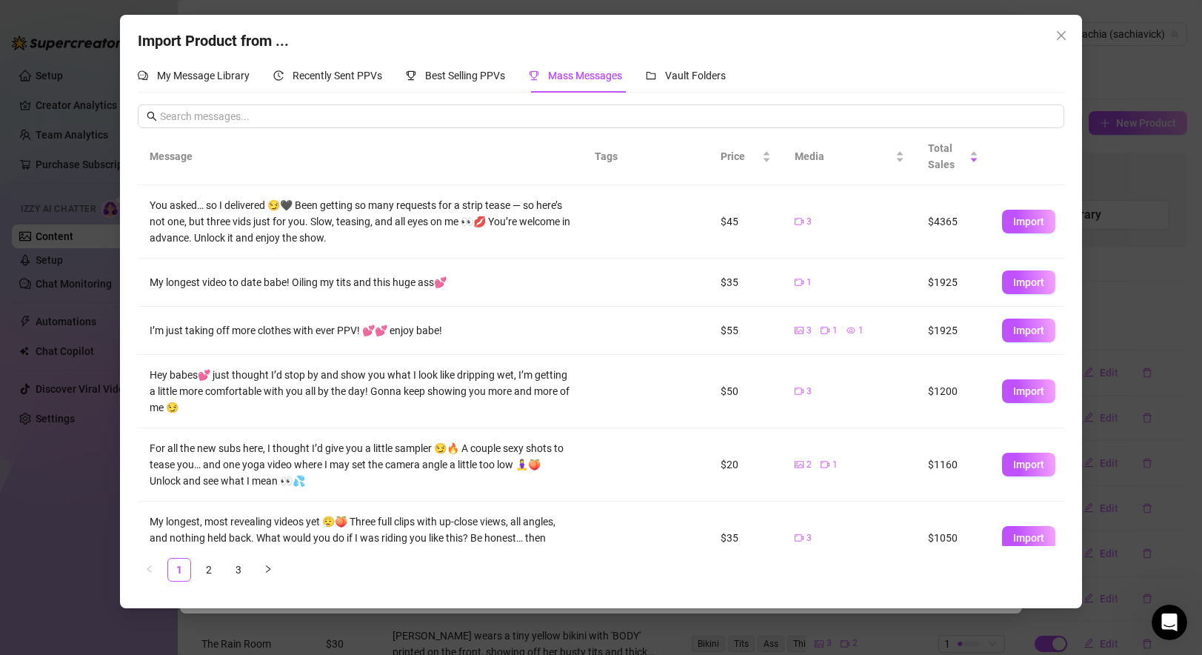
scroll to position [35, 0]
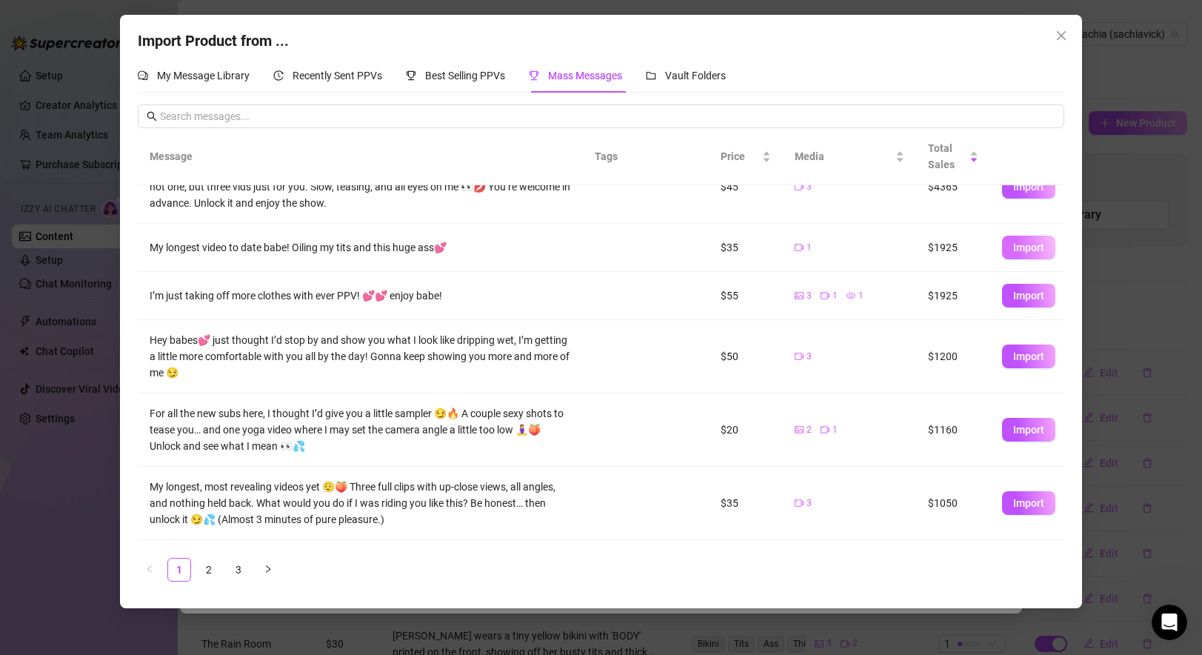
click at [1028, 247] on span "Import" at bounding box center [1028, 247] width 31 height 12
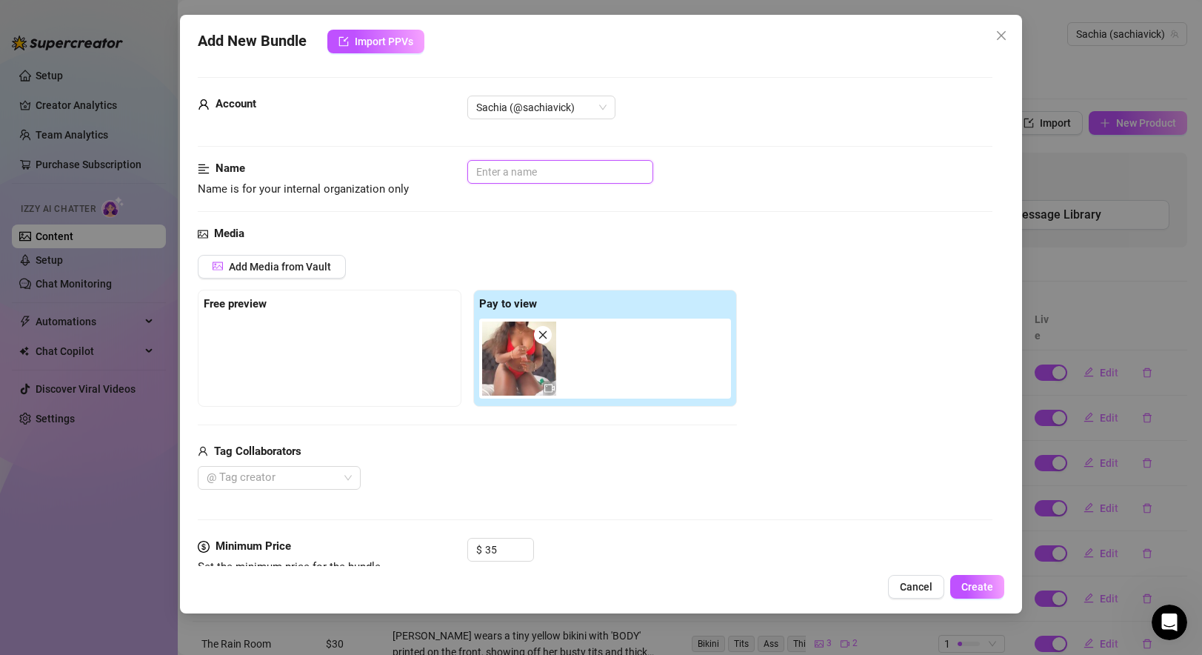
click at [527, 167] on input "text" at bounding box center [560, 172] width 186 height 24
click at [593, 229] on div "Media" at bounding box center [595, 234] width 794 height 18
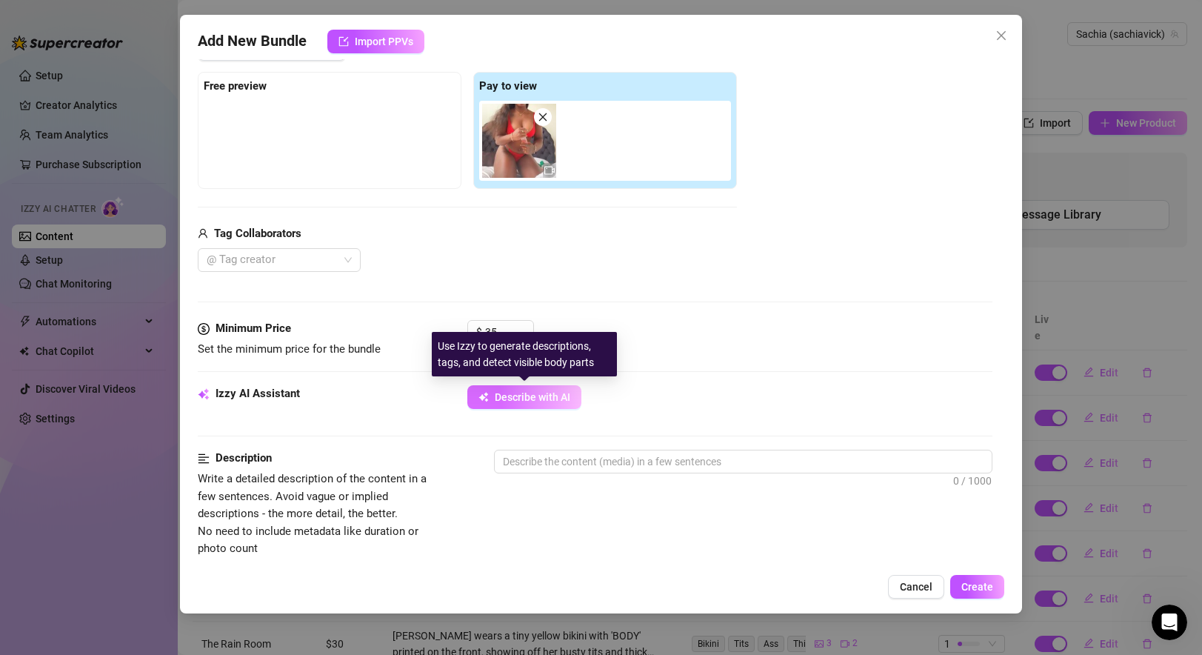
scroll to position [335, 0]
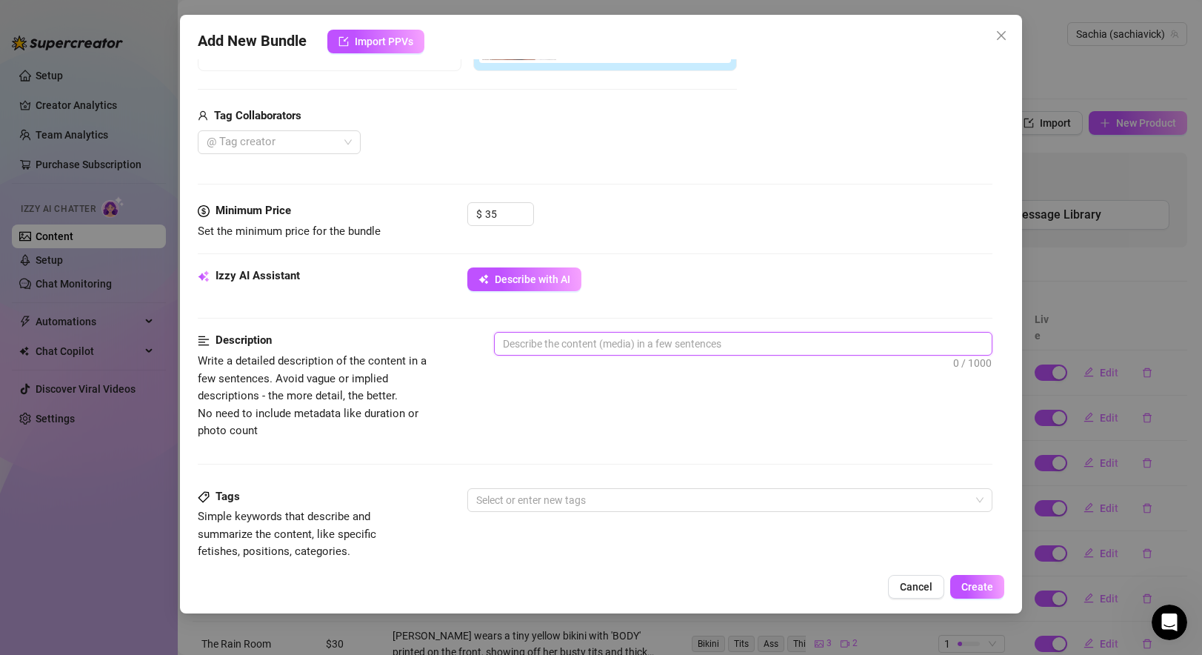
click at [580, 341] on textarea at bounding box center [743, 343] width 496 height 22
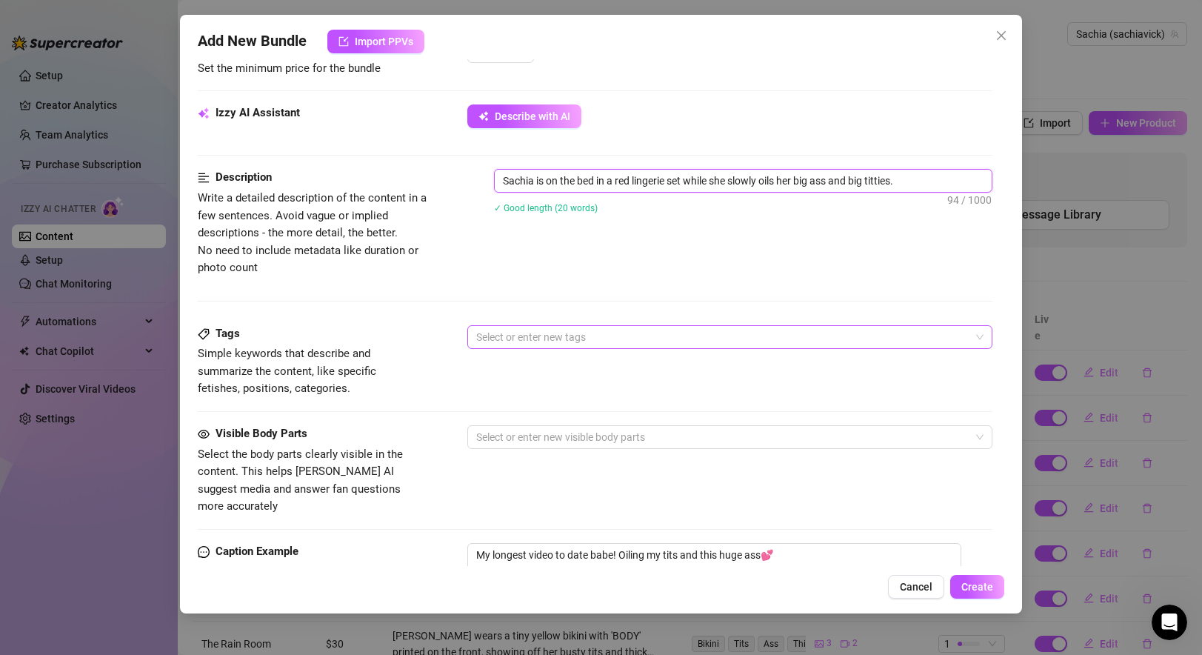
click at [543, 344] on div at bounding box center [721, 337] width 503 height 21
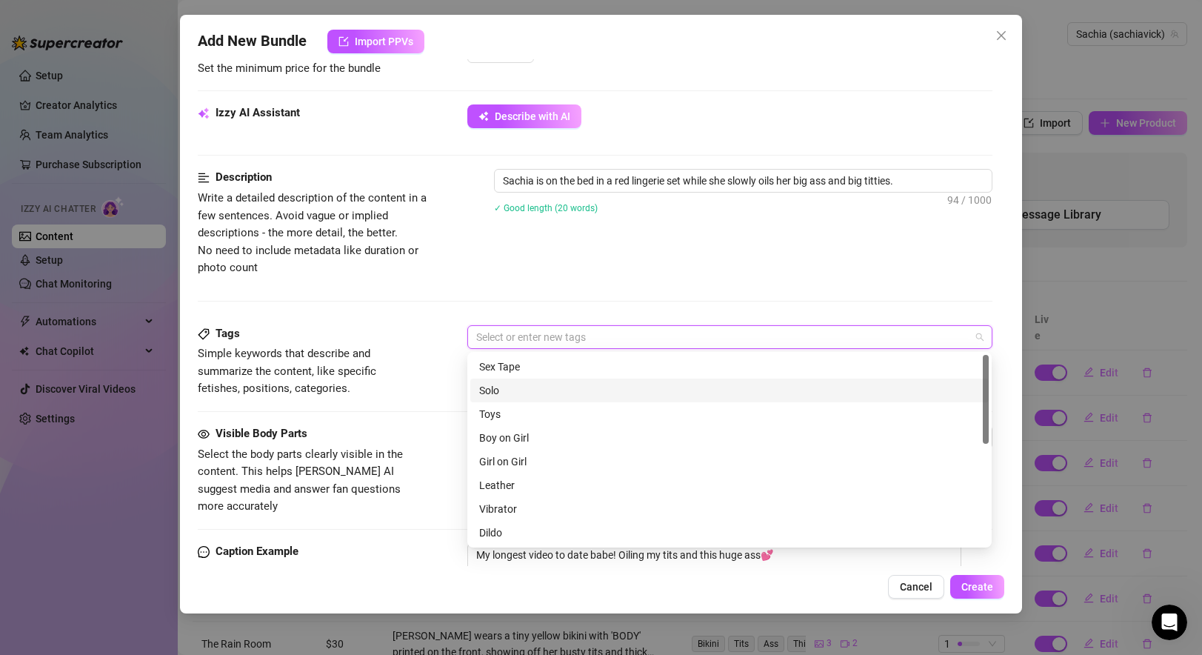
click at [517, 386] on div "Solo" at bounding box center [729, 390] width 501 height 16
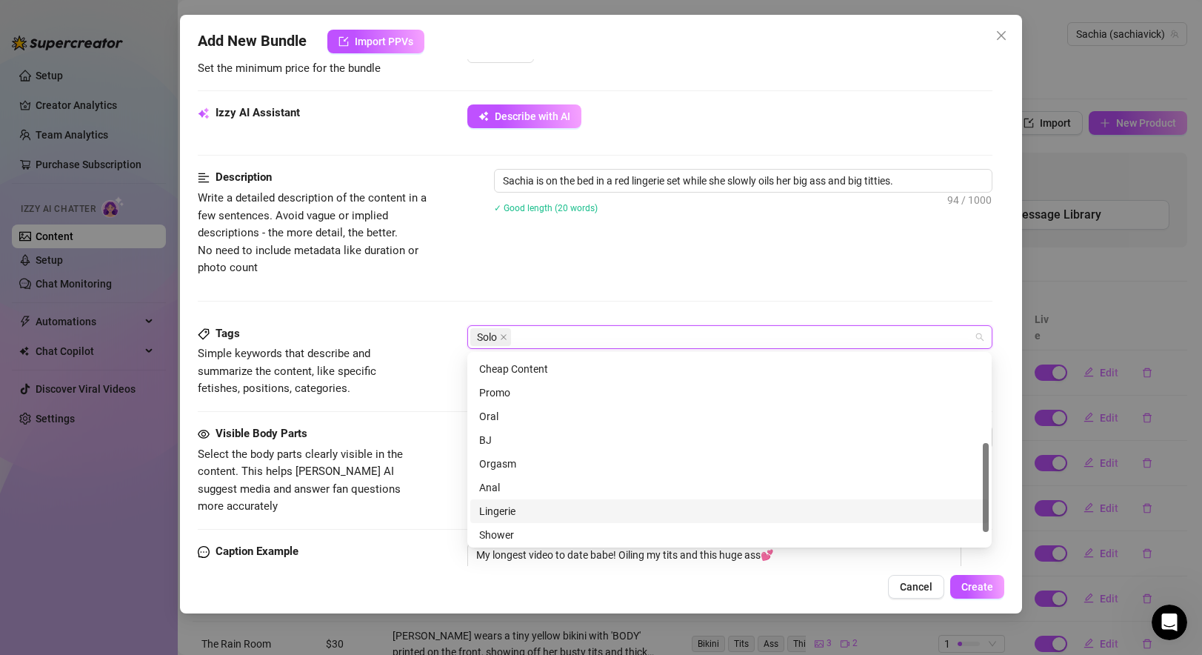
click at [505, 506] on div "Lingerie" at bounding box center [729, 511] width 501 height 16
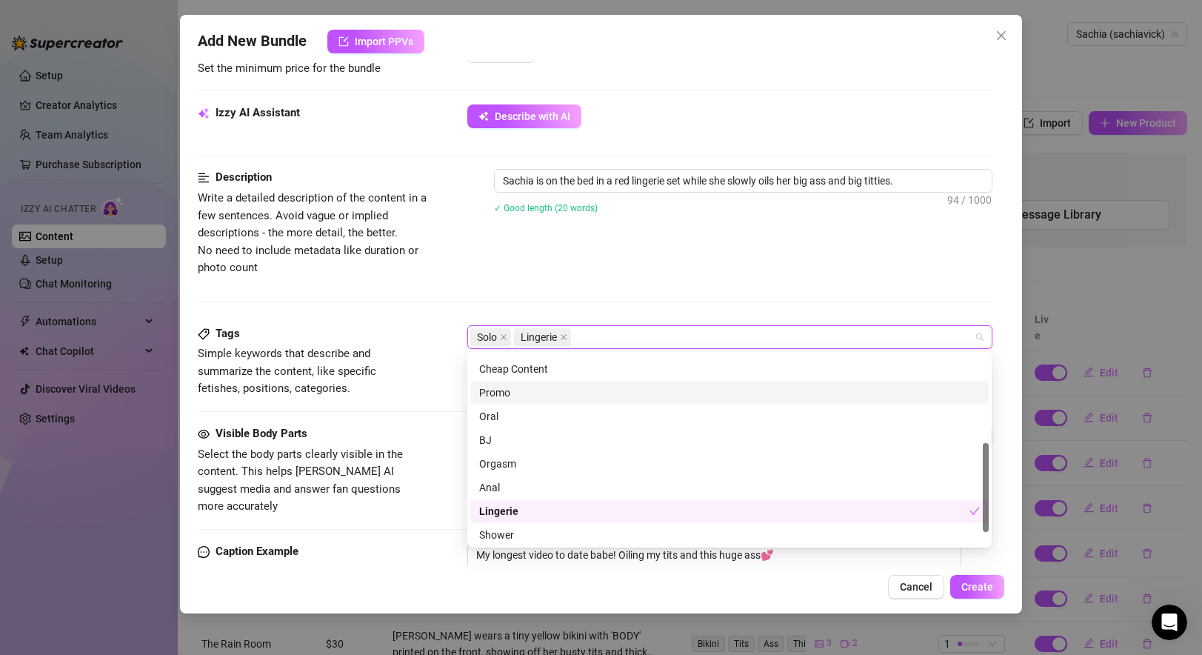
scroll to position [213, 0]
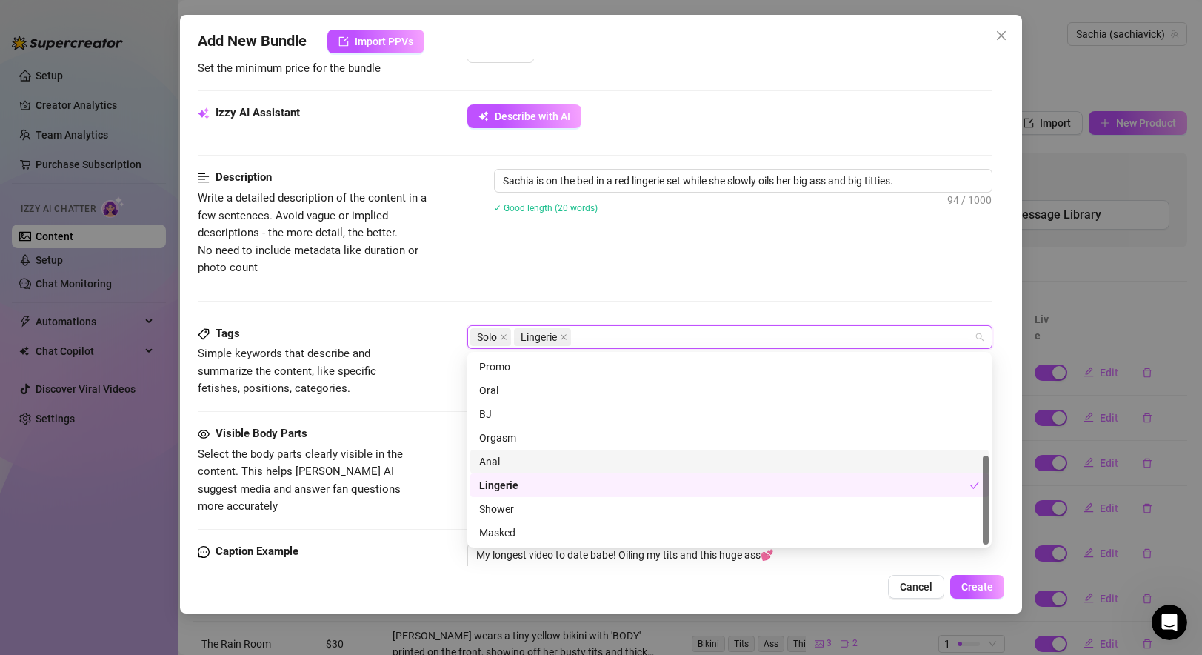
click at [388, 418] on div "Tags Simple keywords that describe and summarize the content, like specific fet…" at bounding box center [595, 375] width 794 height 100
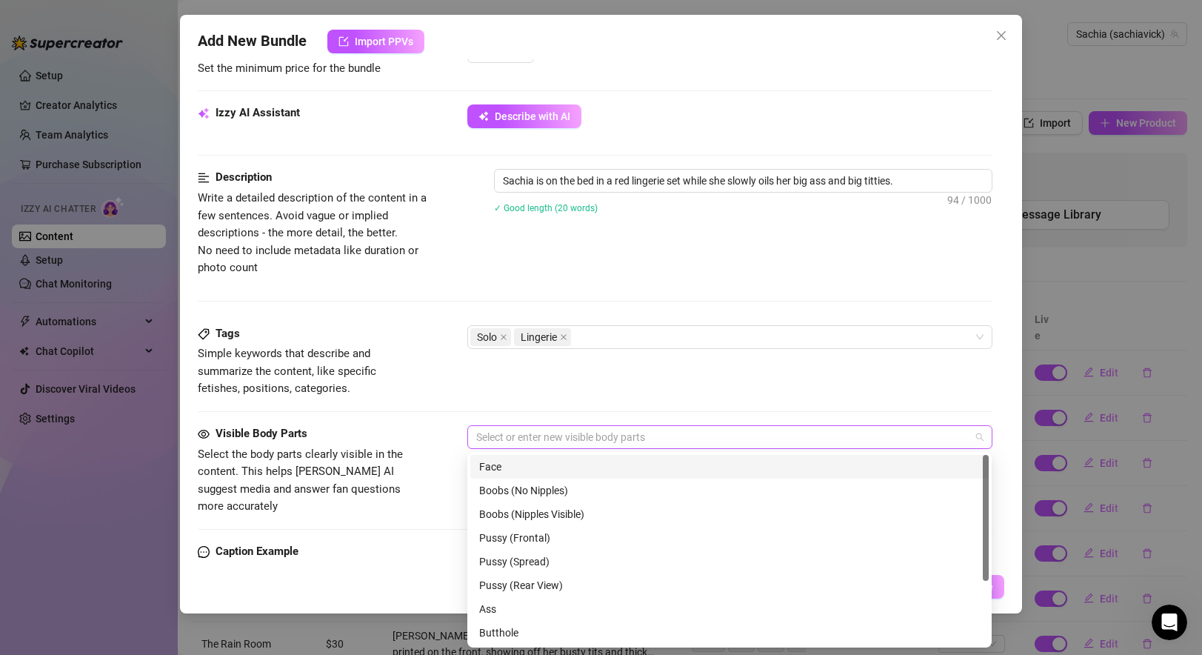
click at [576, 444] on div at bounding box center [721, 436] width 503 height 21
click at [532, 459] on div "Face" at bounding box center [729, 466] width 501 height 16
click at [543, 495] on div "Boobs (No Nipples)" at bounding box center [729, 490] width 501 height 16
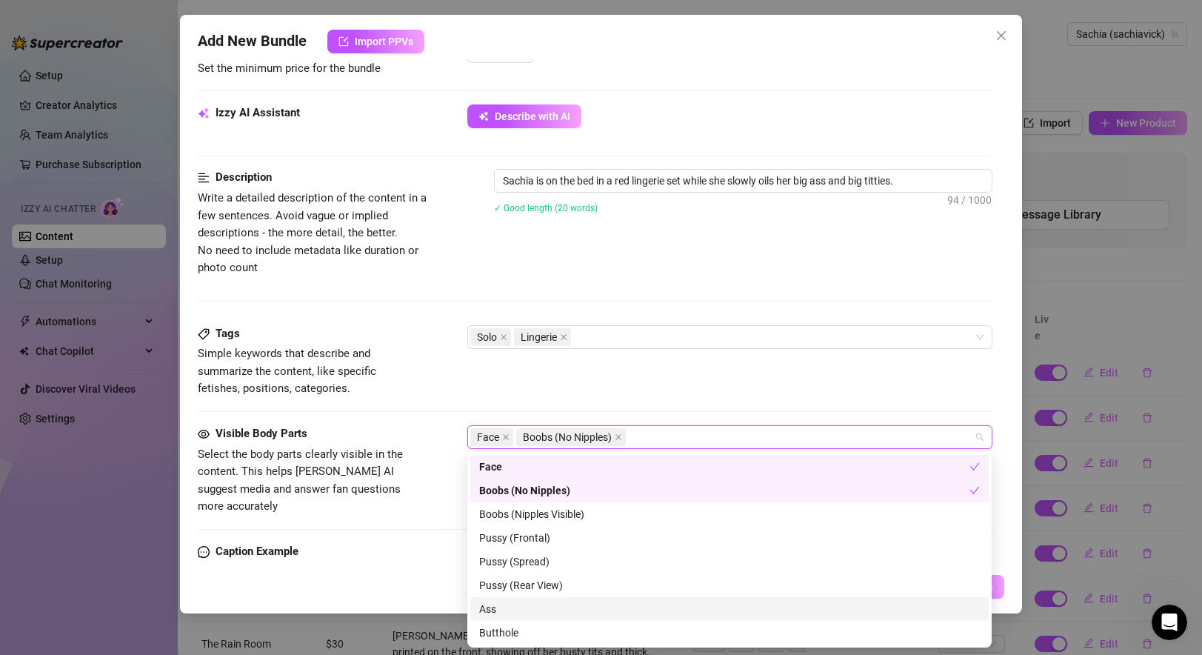
click at [539, 608] on div "Ass" at bounding box center [729, 608] width 501 height 16
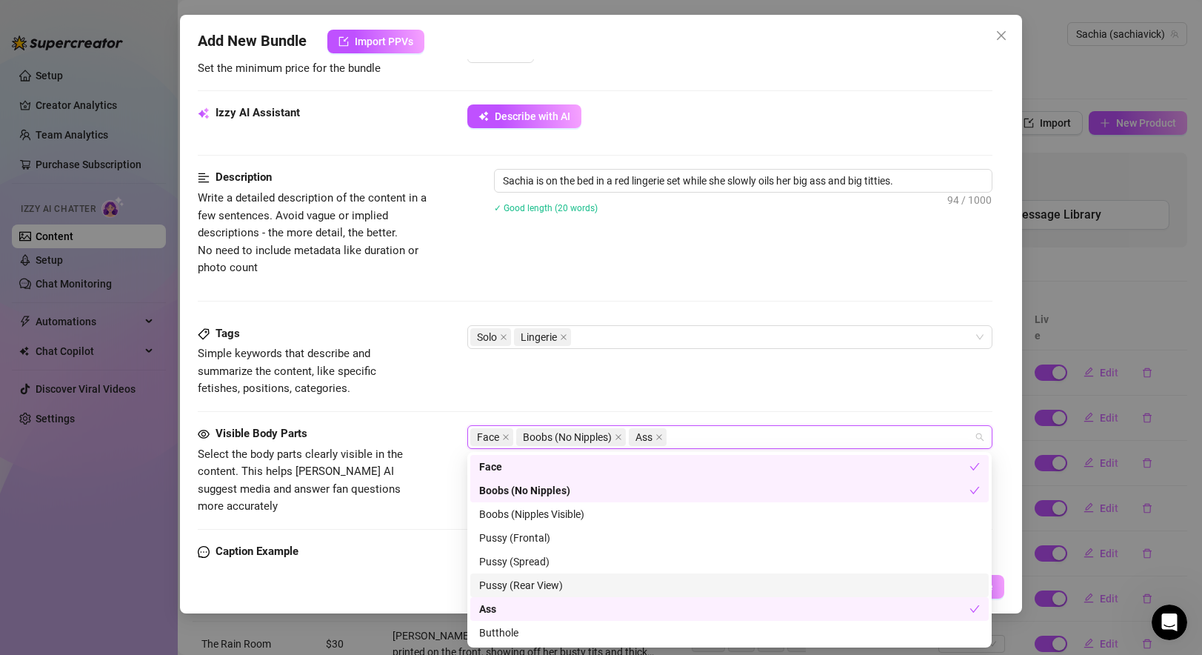
click at [539, 590] on div "Pussy (Rear View)" at bounding box center [729, 585] width 501 height 16
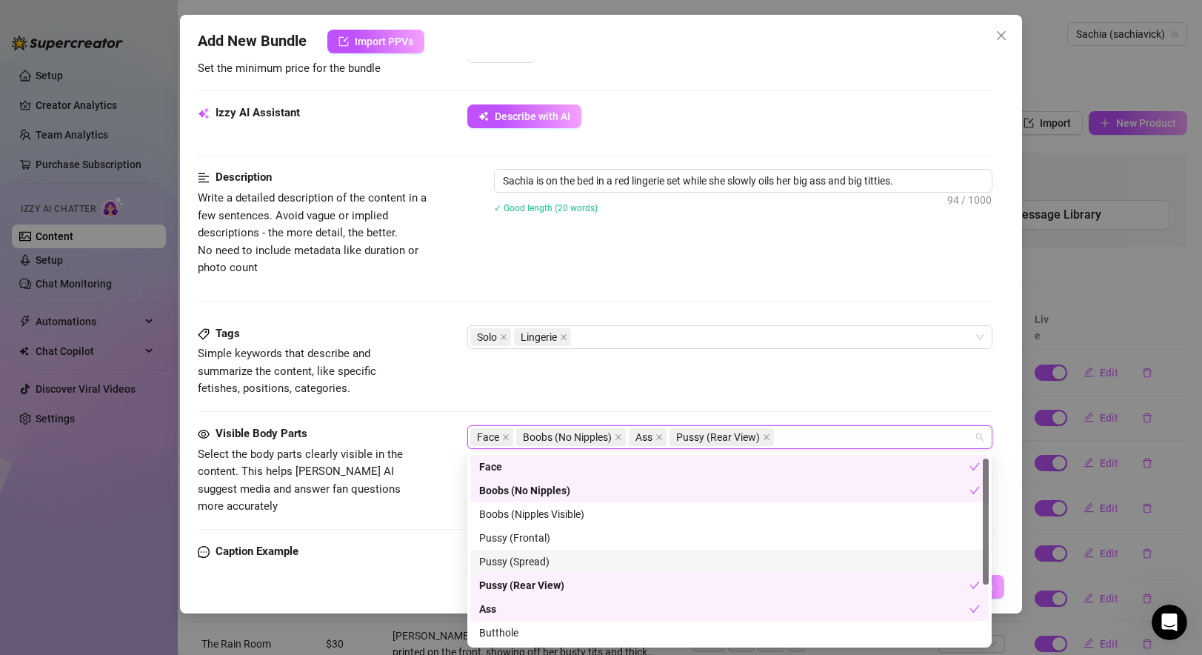
scroll to position [95, 0]
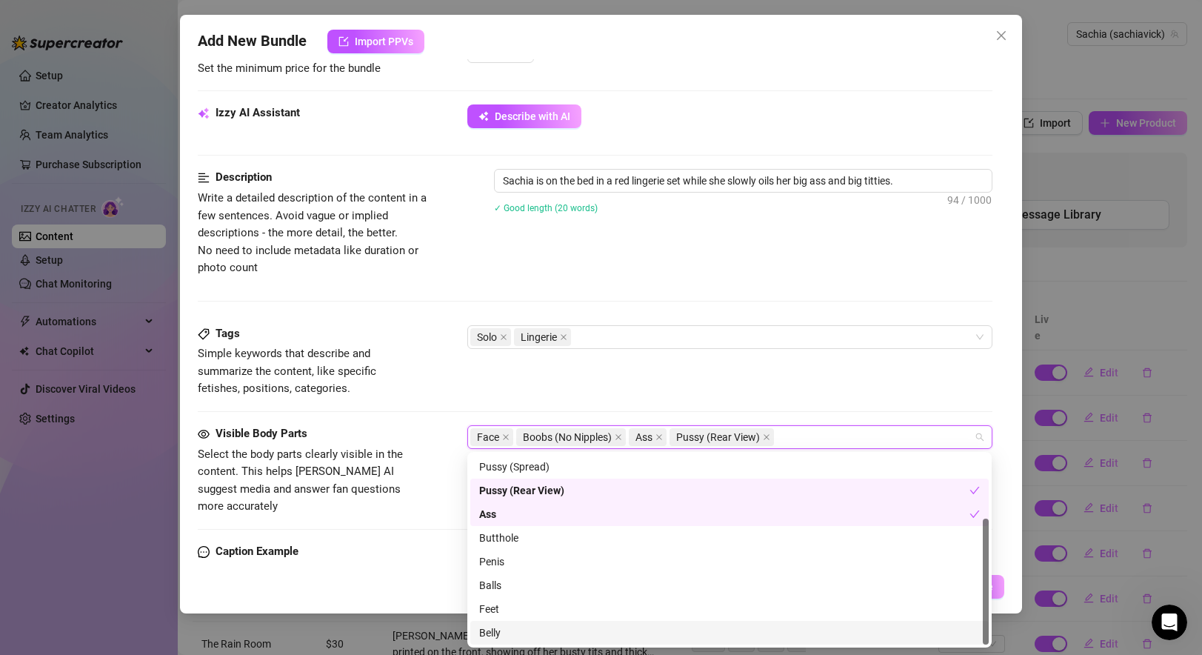
click at [512, 624] on div "Belly" at bounding box center [729, 632] width 501 height 16
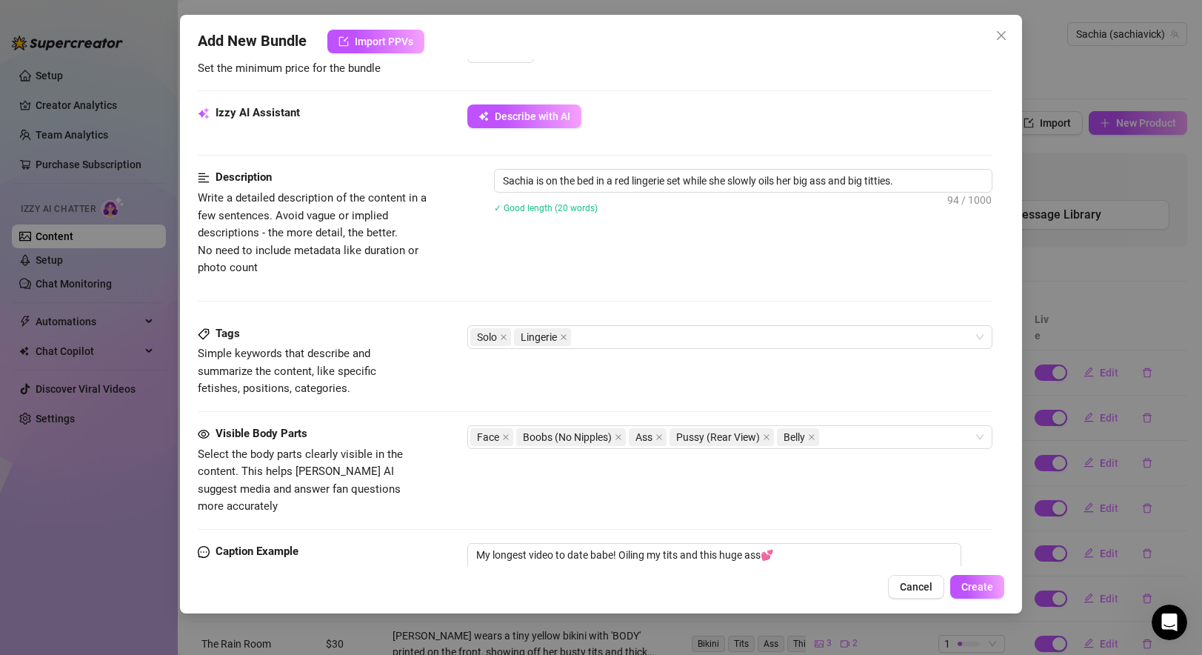
click at [309, 505] on div "Visible Body Parts Select the body parts clearly visible in the content. This h…" at bounding box center [595, 484] width 794 height 118
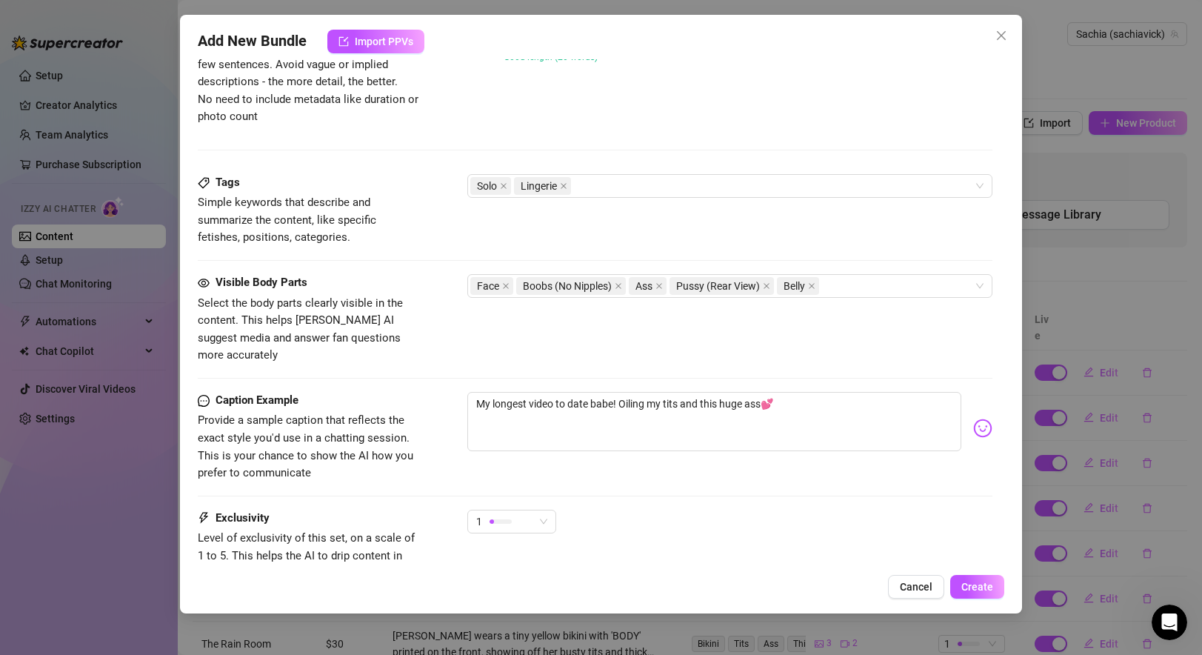
scroll to position [758, 0]
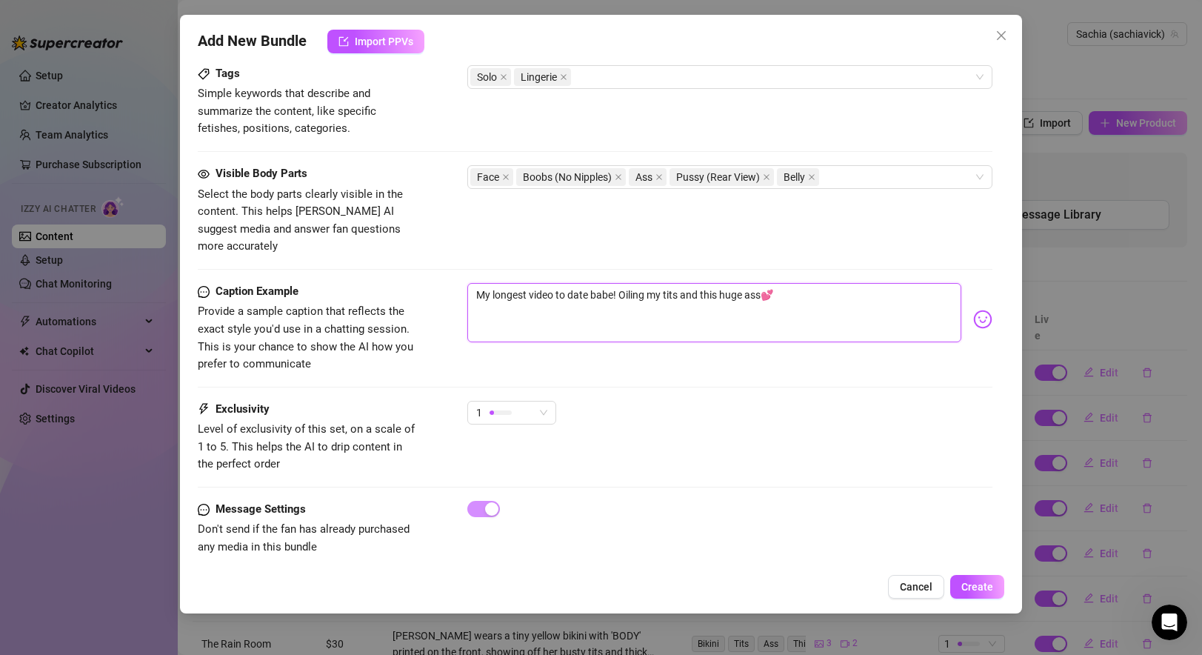
drag, startPoint x: 620, startPoint y: 275, endPoint x: 323, endPoint y: 242, distance: 298.8
click at [980, 588] on span "Create" at bounding box center [977, 586] width 32 height 12
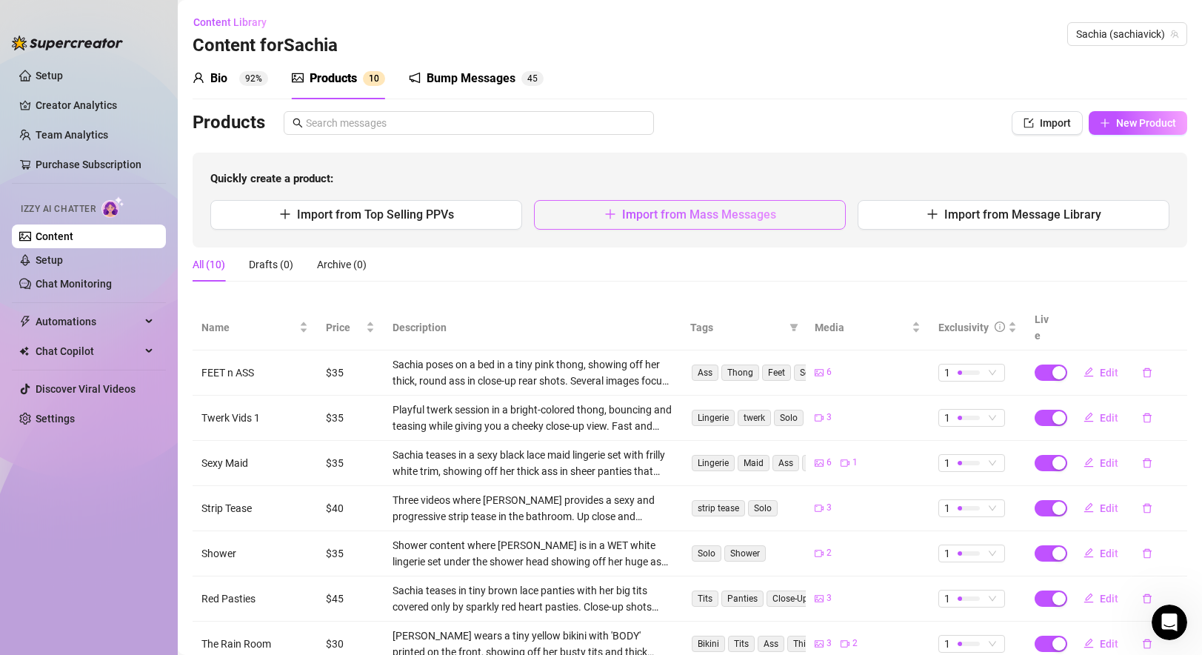
click at [647, 222] on button "Import from Mass Messages" at bounding box center [690, 215] width 312 height 30
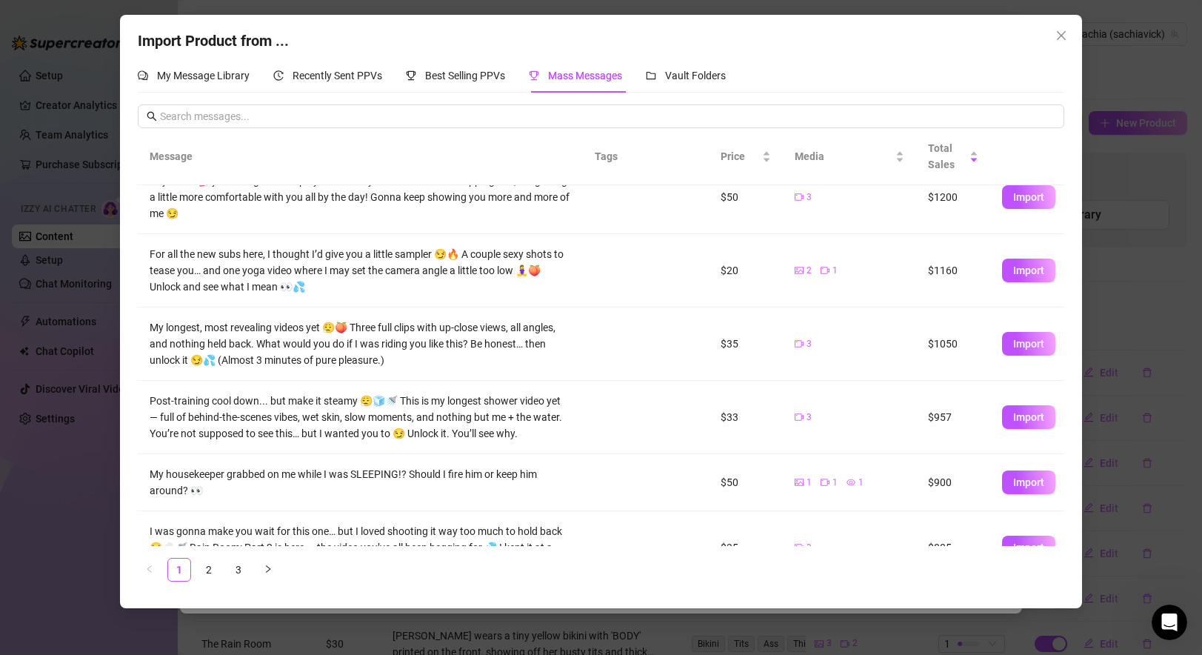
scroll to position [195, 0]
click at [1037, 414] on span "Import" at bounding box center [1028, 415] width 31 height 12
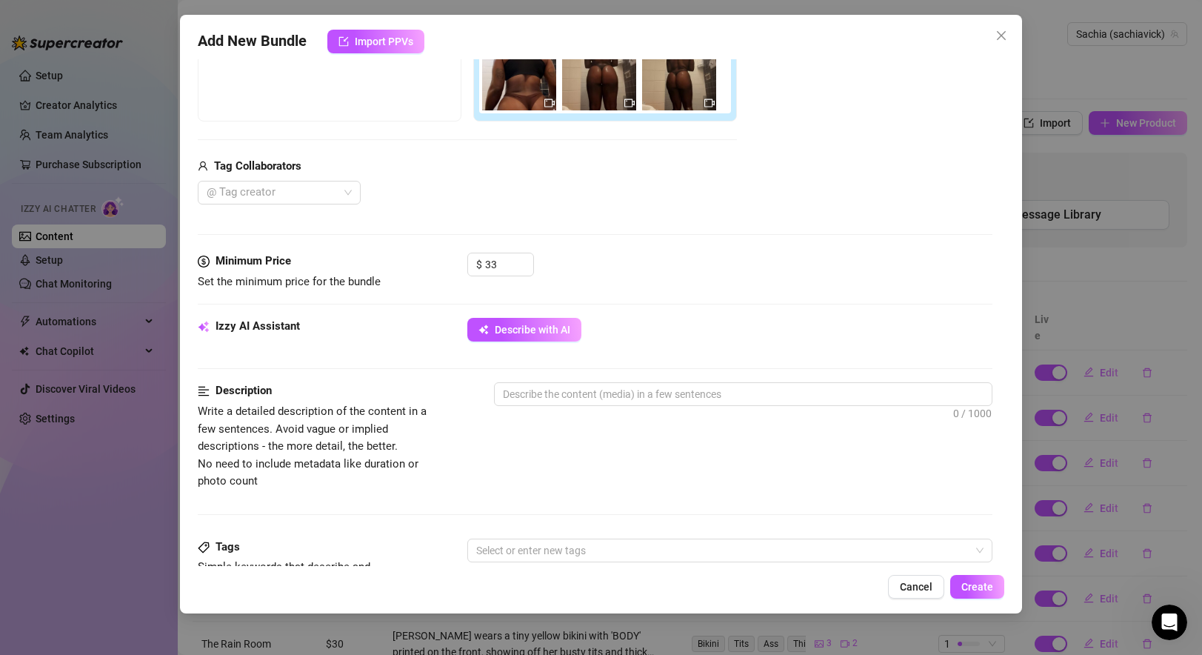
scroll to position [286, 0]
click at [566, 392] on textarea at bounding box center [743, 393] width 496 height 22
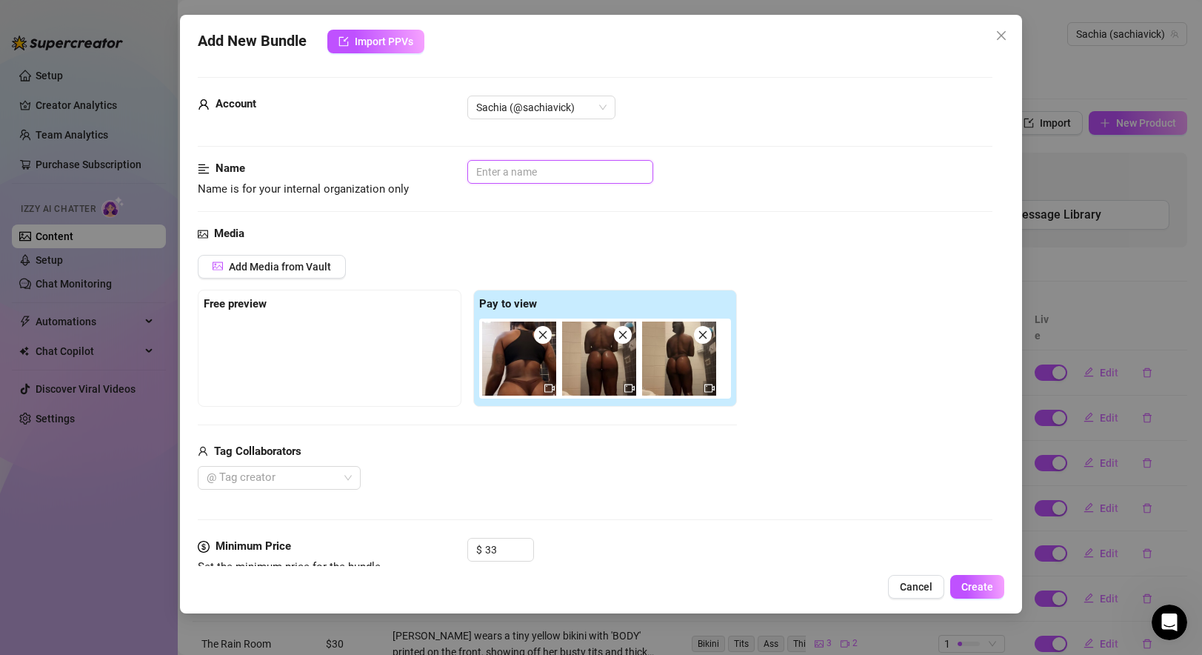
click at [572, 169] on input "text" at bounding box center [560, 172] width 186 height 24
click at [588, 251] on div "Media Add Media from Vault Free preview Pay to view Tag Collaborators @ Tag cre…" at bounding box center [595, 381] width 794 height 312
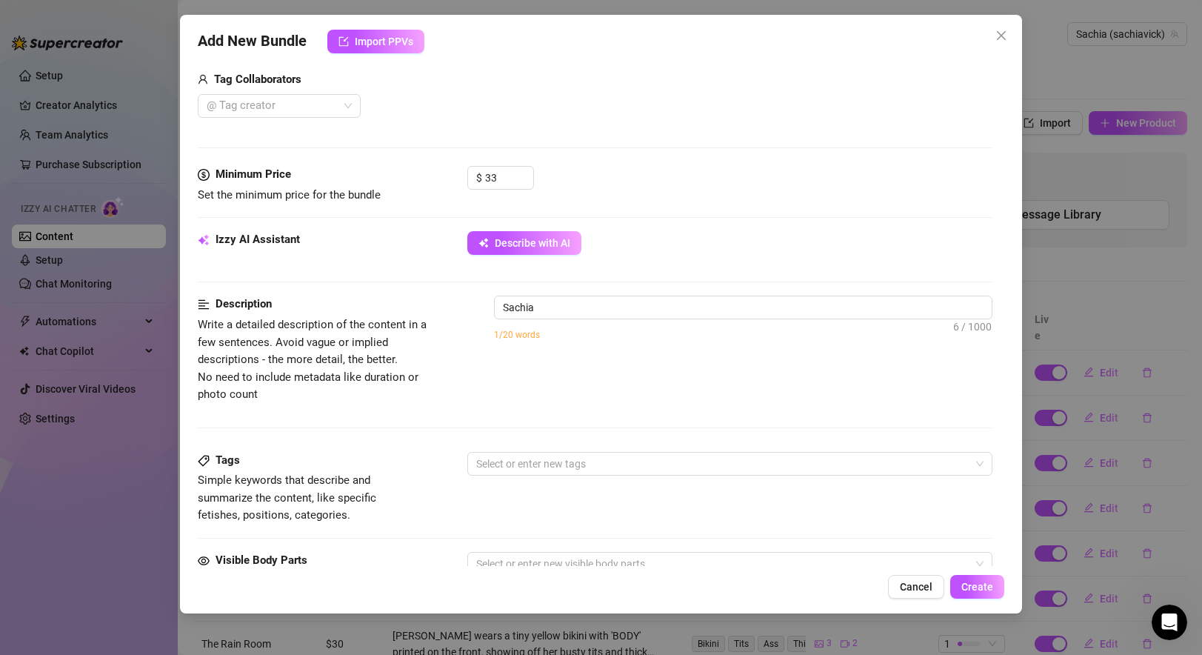
scroll to position [372, 0]
click at [545, 318] on span "Sachia 6 / 1000" at bounding box center [743, 307] width 498 height 24
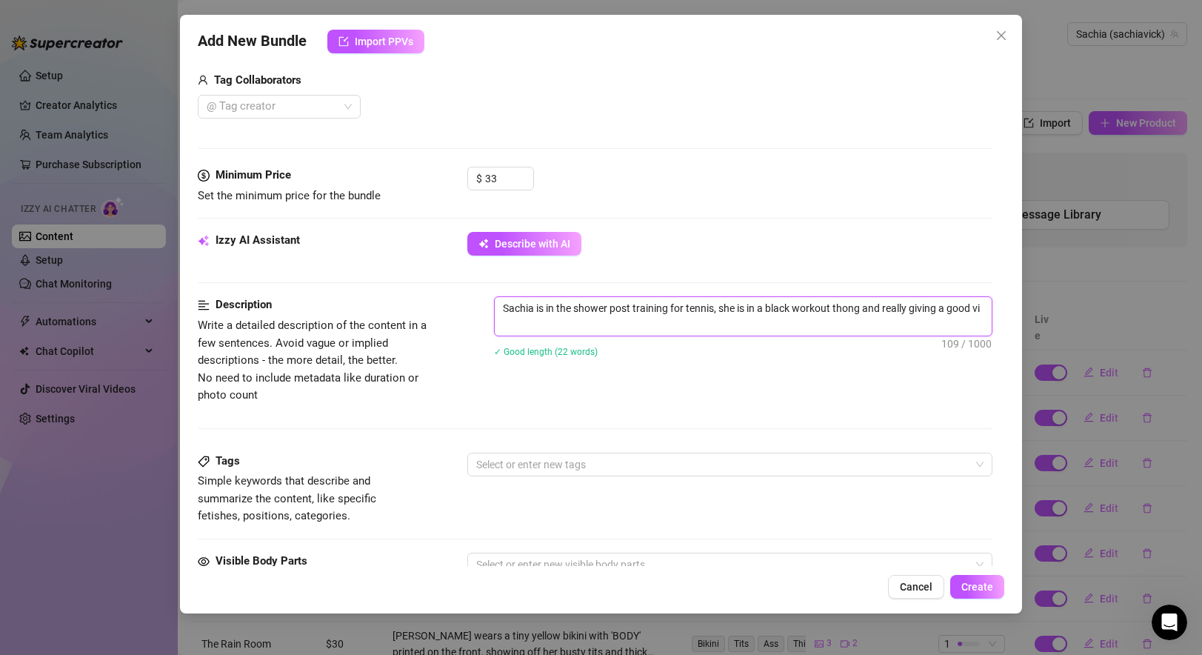
scroll to position [0, 0]
click at [570, 457] on div at bounding box center [721, 464] width 503 height 21
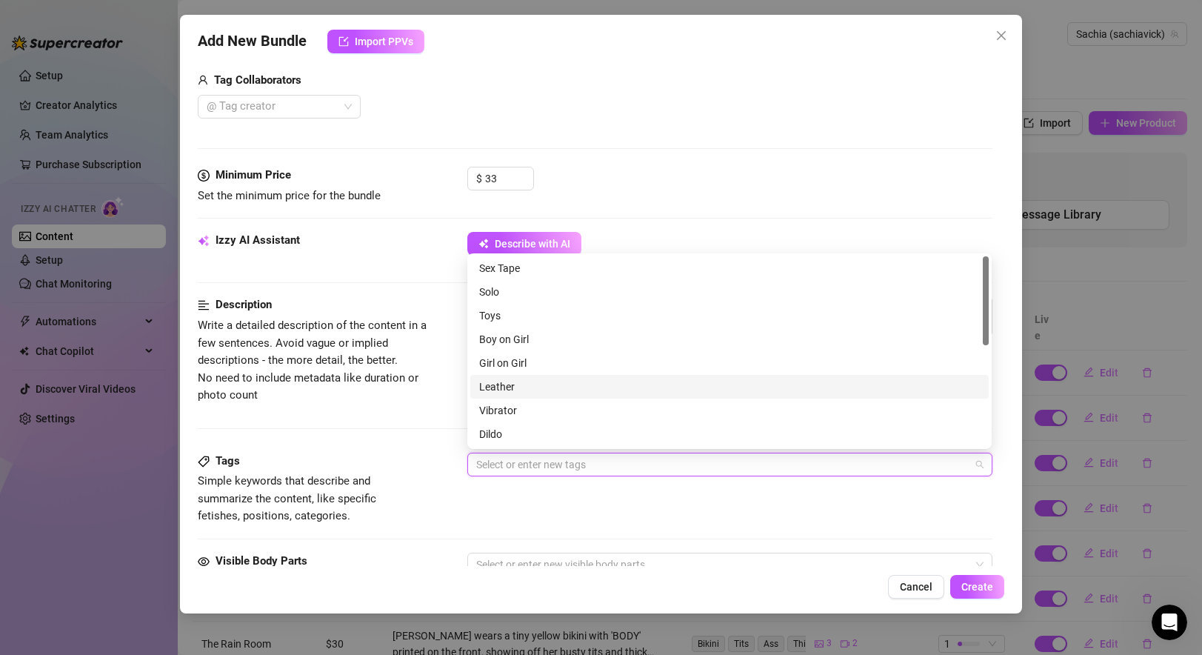
scroll to position [213, 0]
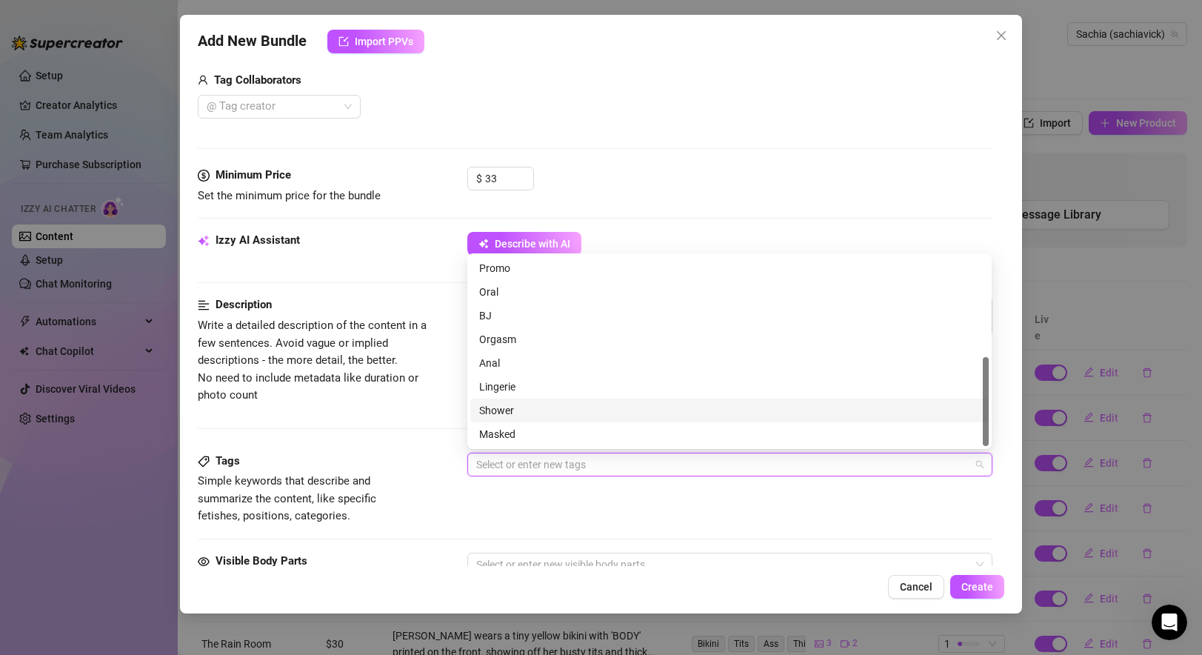
click at [507, 405] on div "Shower" at bounding box center [729, 410] width 501 height 16
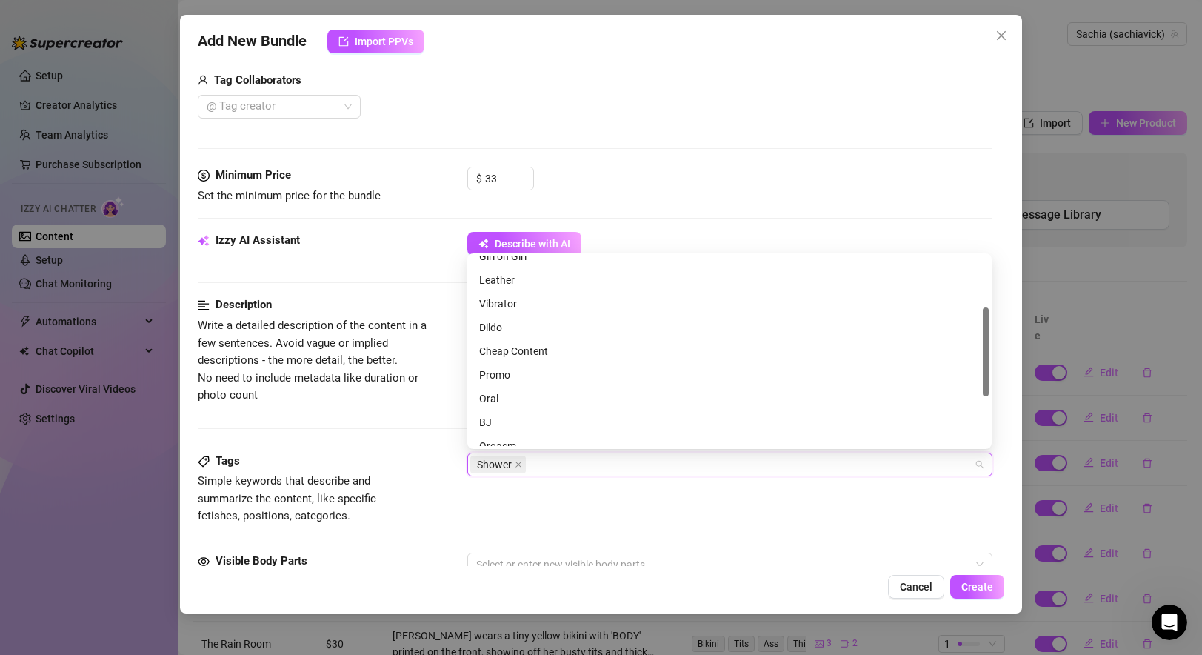
scroll to position [108, 0]
click at [509, 377] on div "Promo" at bounding box center [729, 373] width 501 height 16
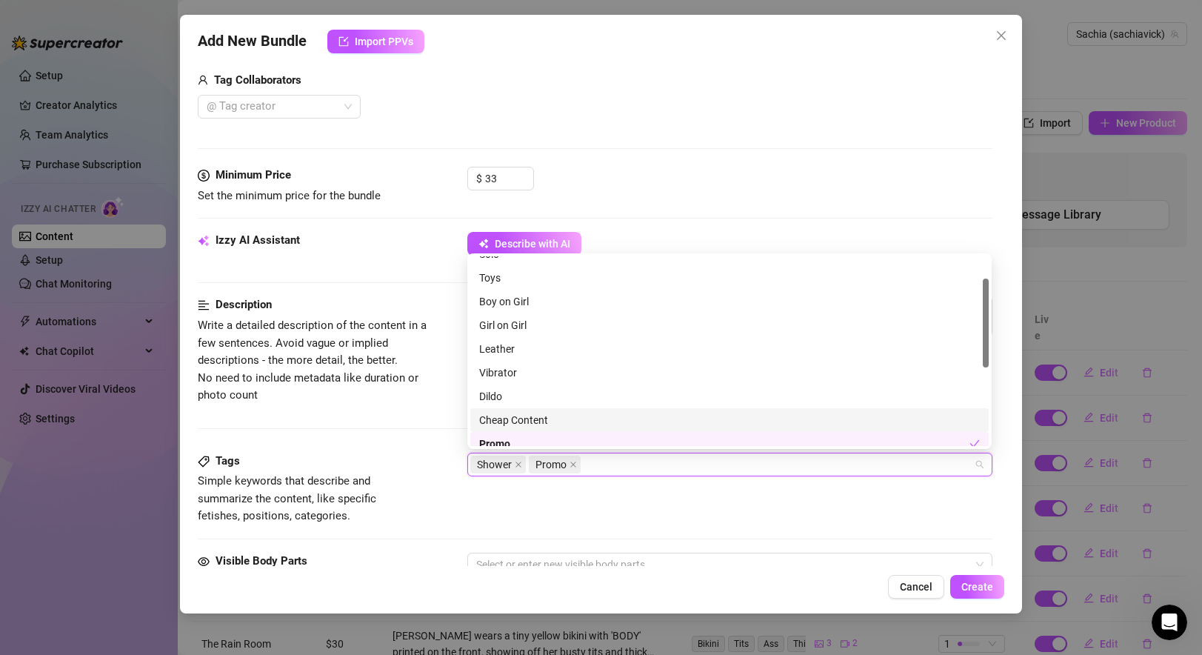
scroll to position [53, 0]
click at [517, 401] on div "Cheap Content" at bounding box center [729, 405] width 501 height 16
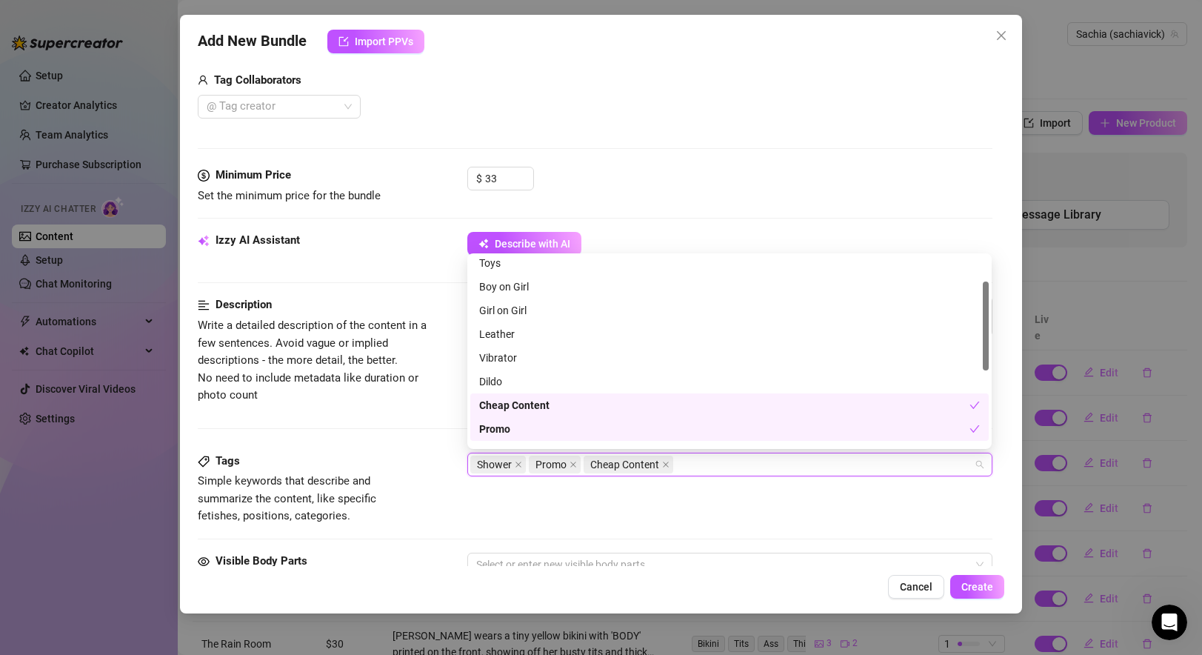
scroll to position [0, 0]
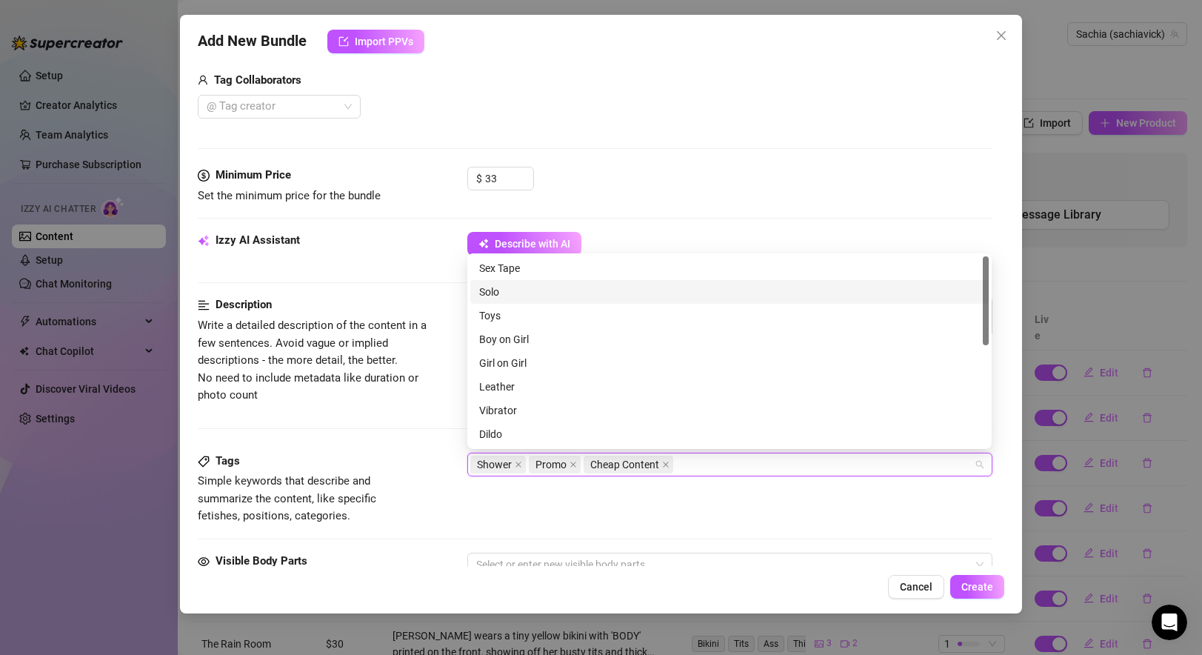
click at [508, 290] on div "Solo" at bounding box center [729, 292] width 501 height 16
click at [389, 282] on div at bounding box center [595, 282] width 794 height 1
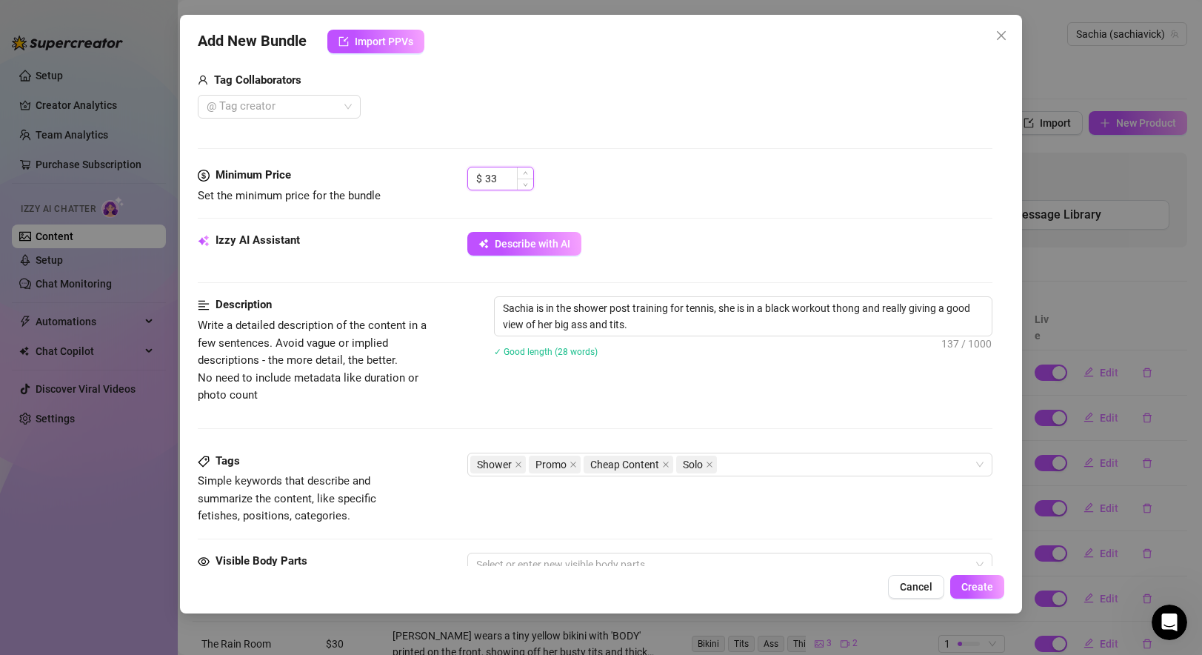
click at [503, 181] on input "33" at bounding box center [509, 178] width 48 height 22
click at [708, 167] on div "$ 30" at bounding box center [729, 185] width 524 height 37
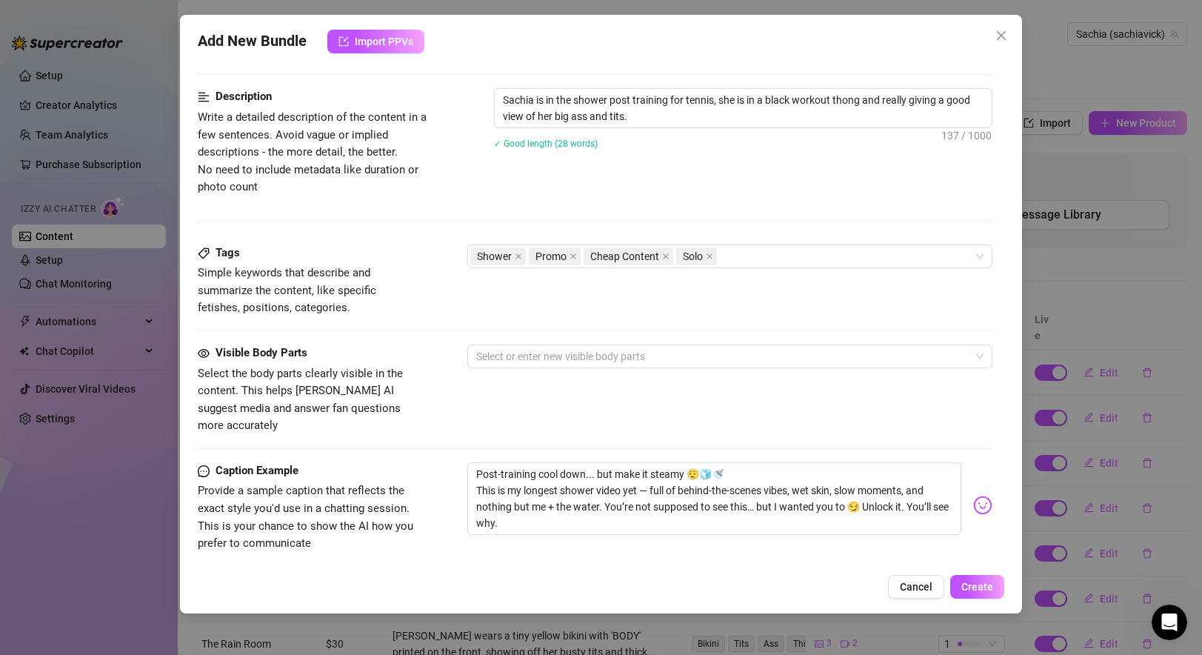
scroll to position [578, 0]
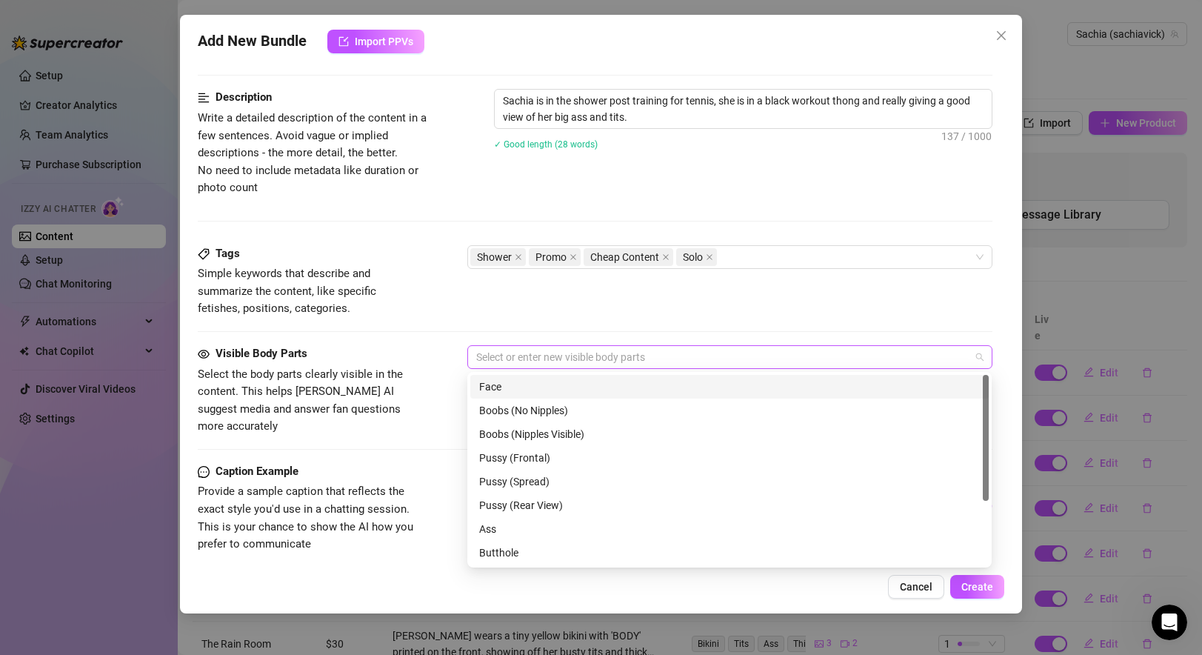
click at [534, 355] on div at bounding box center [721, 357] width 503 height 21
click at [530, 387] on div "Face" at bounding box center [729, 386] width 501 height 16
click at [513, 532] on div "Ass" at bounding box center [729, 529] width 501 height 16
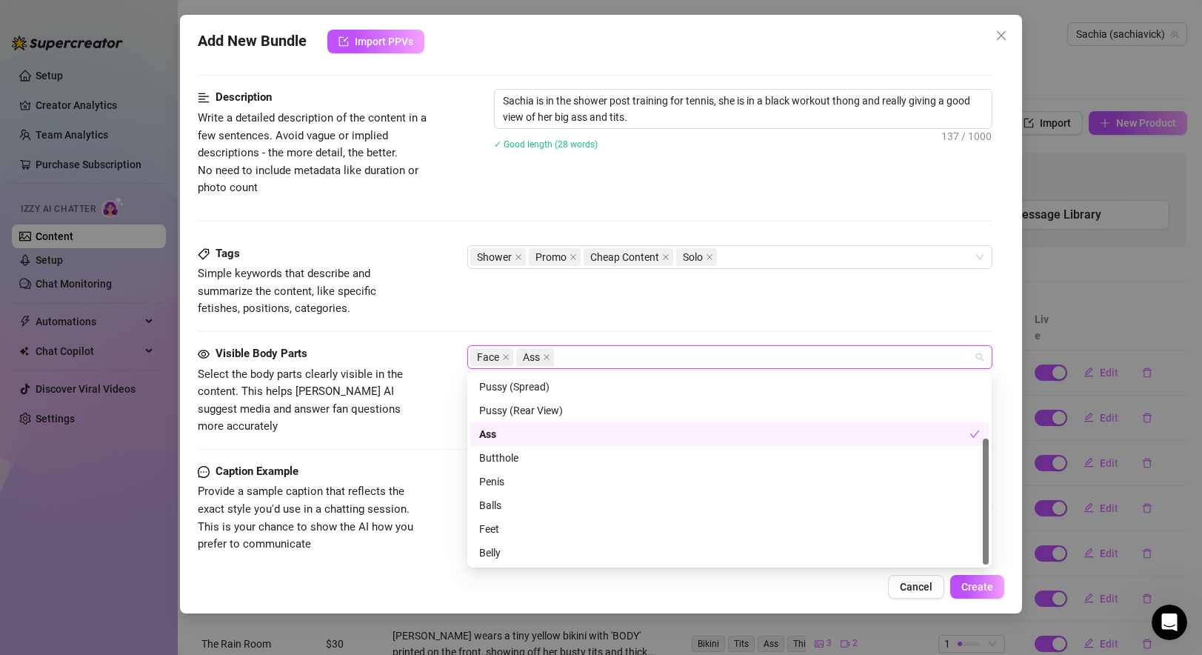
scroll to position [93, 0]
click at [503, 548] on div "Belly" at bounding box center [729, 554] width 501 height 16
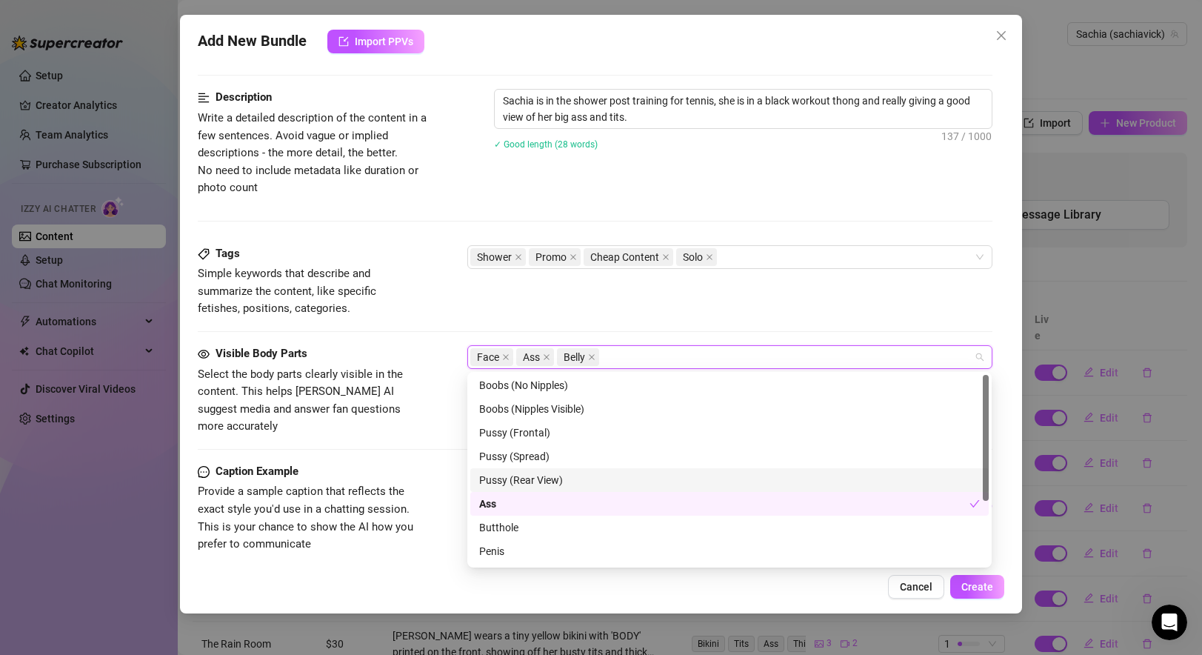
scroll to position [0, 0]
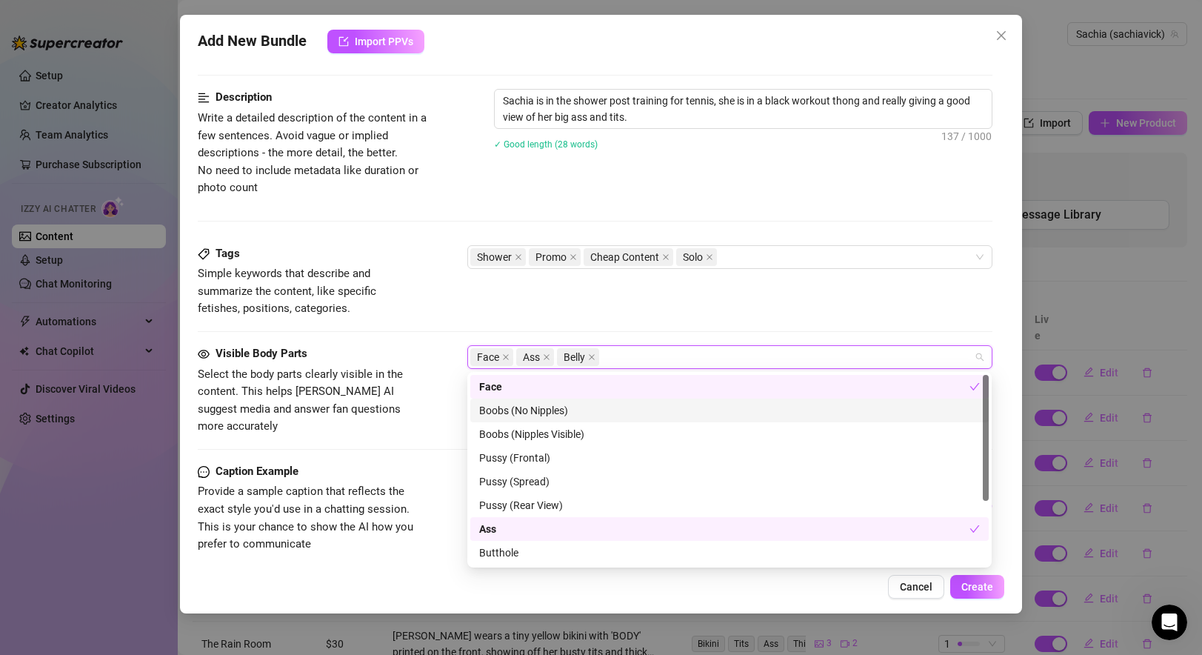
click at [561, 412] on div "Boobs (No Nipples)" at bounding box center [729, 410] width 501 height 16
click at [361, 412] on span "Select the body parts clearly visible in the content. This helps Izzy AI sugges…" at bounding box center [300, 400] width 205 height 66
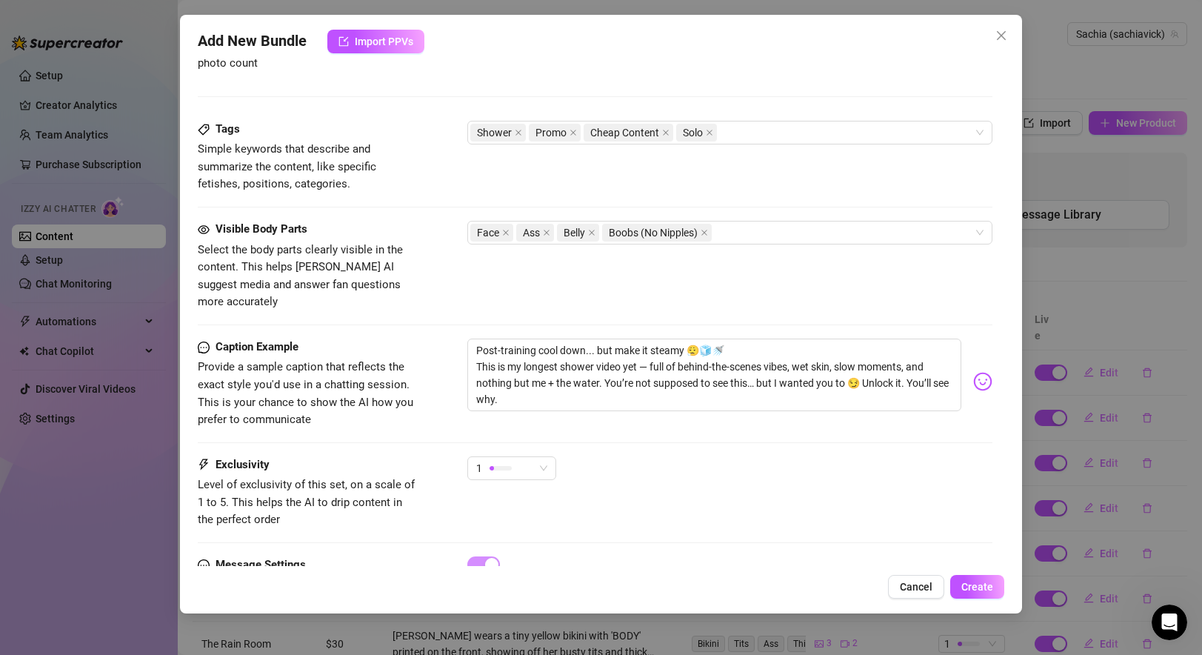
scroll to position [758, 0]
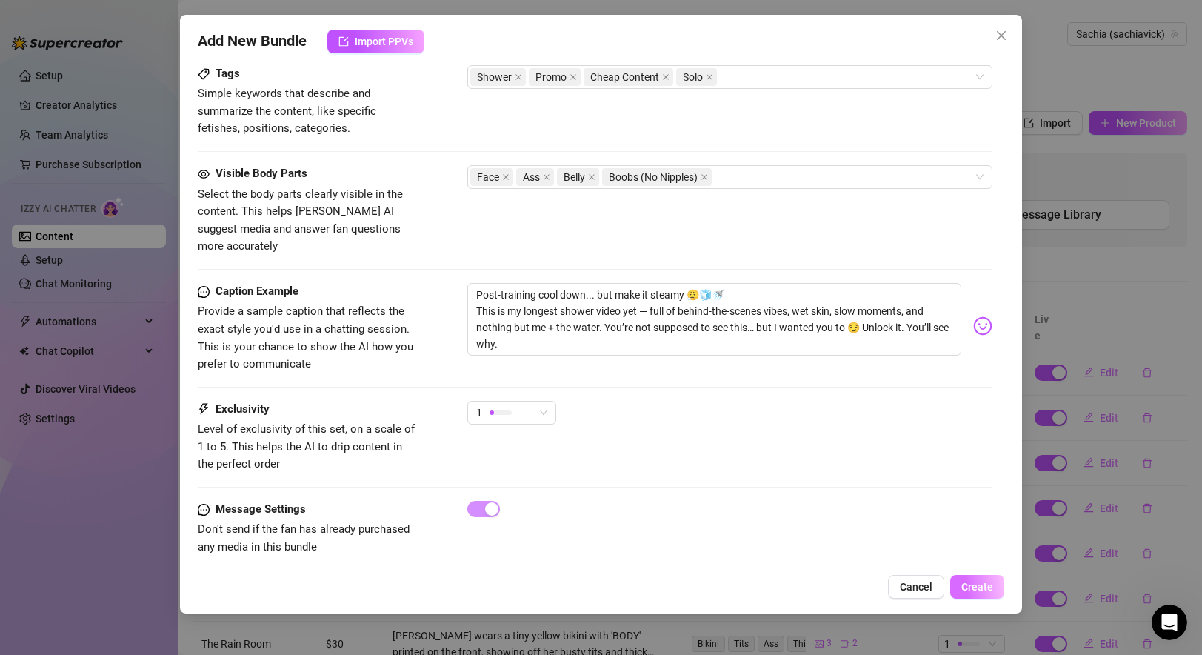
click at [989, 583] on span "Create" at bounding box center [977, 586] width 32 height 12
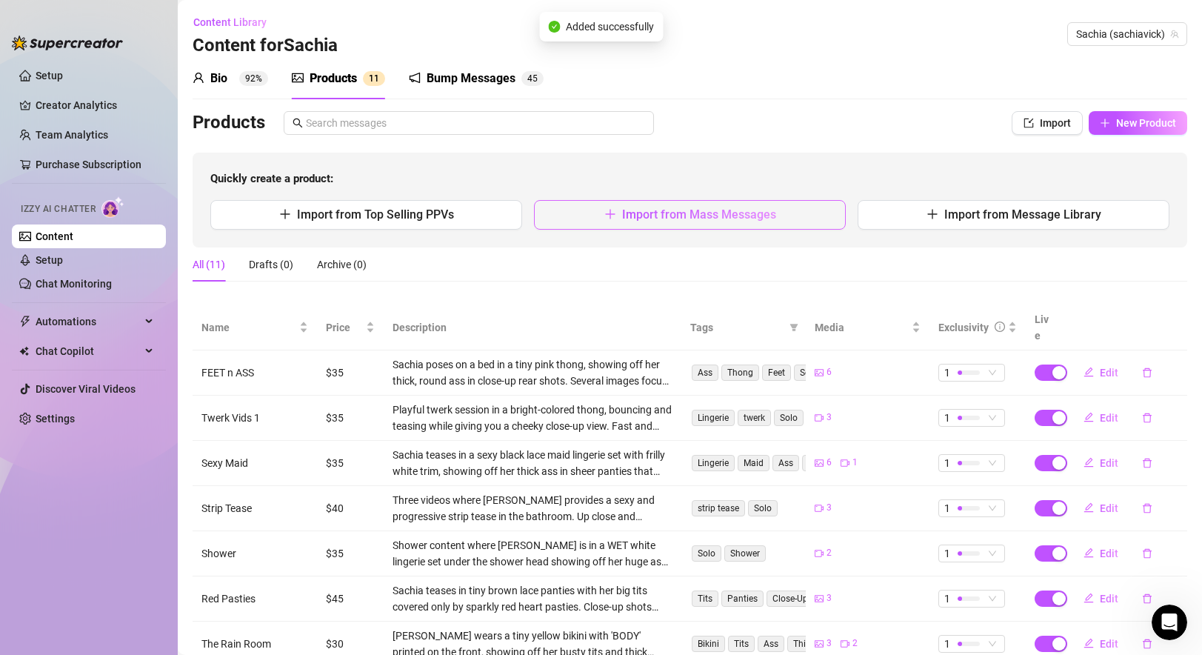
click at [633, 221] on button "Import from Mass Messages" at bounding box center [690, 215] width 312 height 30
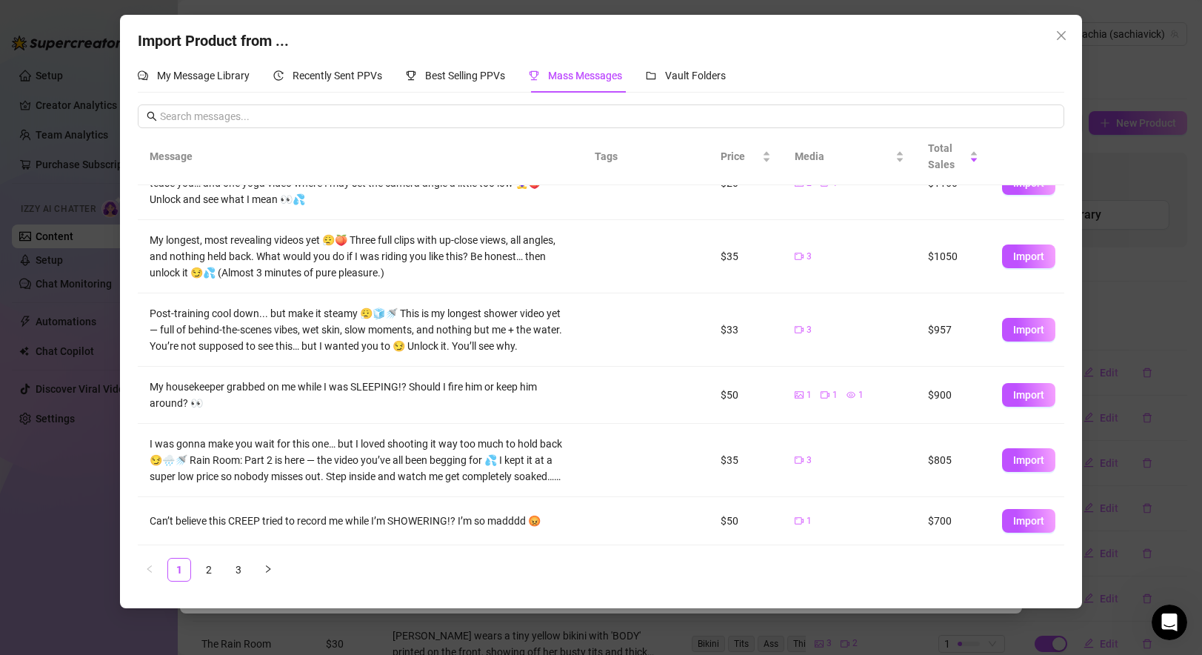
scroll to position [0, 0]
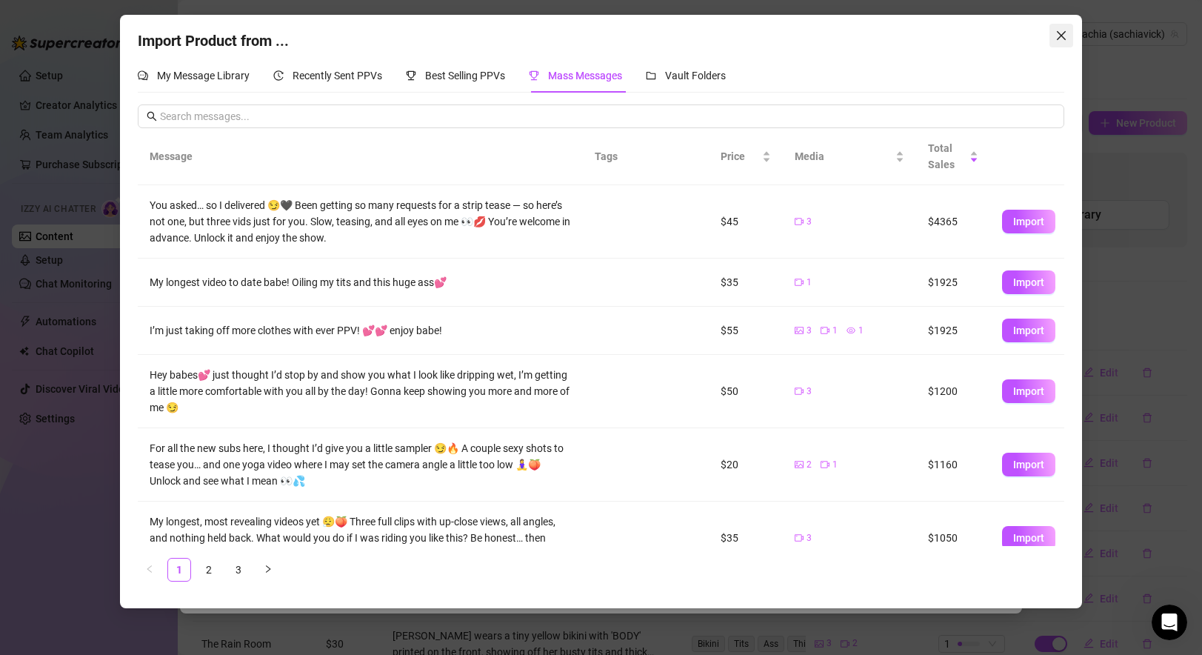
click at [1063, 36] on icon "close" at bounding box center [1061, 36] width 12 height 12
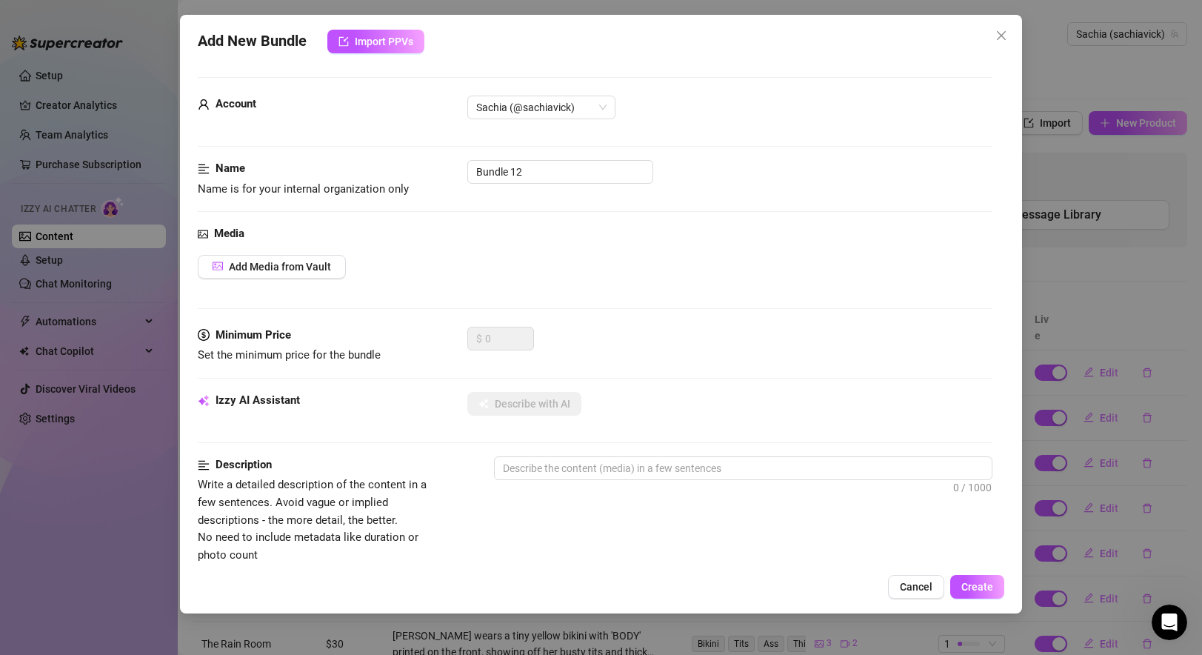
click at [1073, 88] on div "Add New Bundle Import PPVs Account Sachia (@sachiavick) Name Name is for your i…" at bounding box center [601, 327] width 1202 height 655
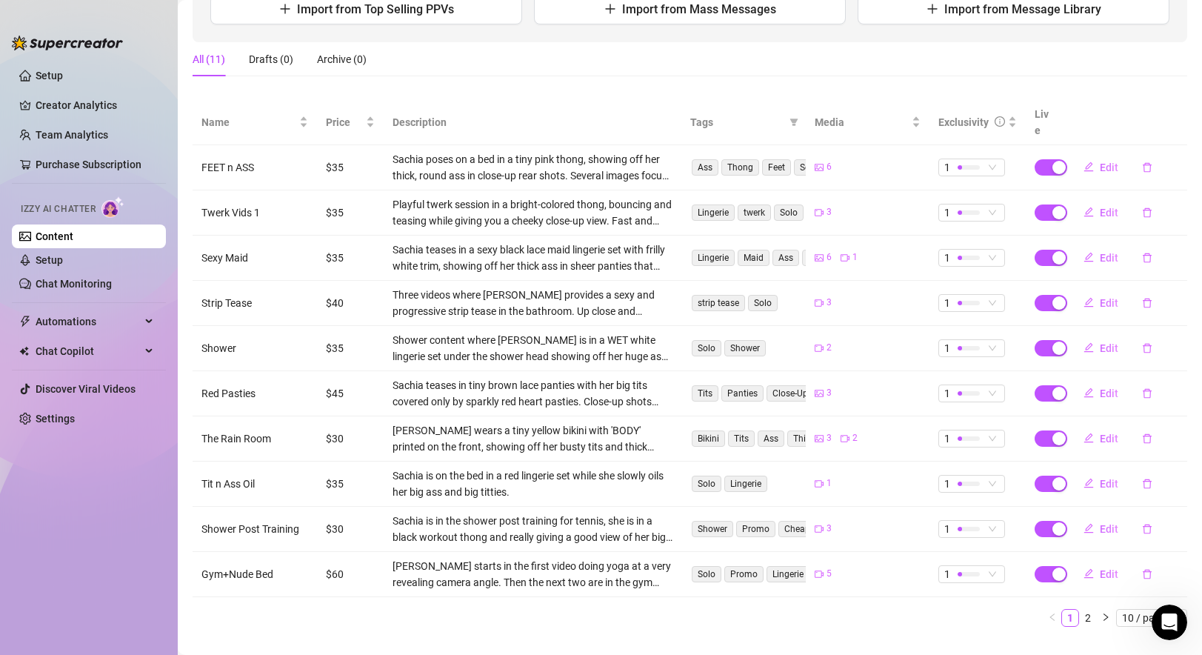
scroll to position [208, 0]
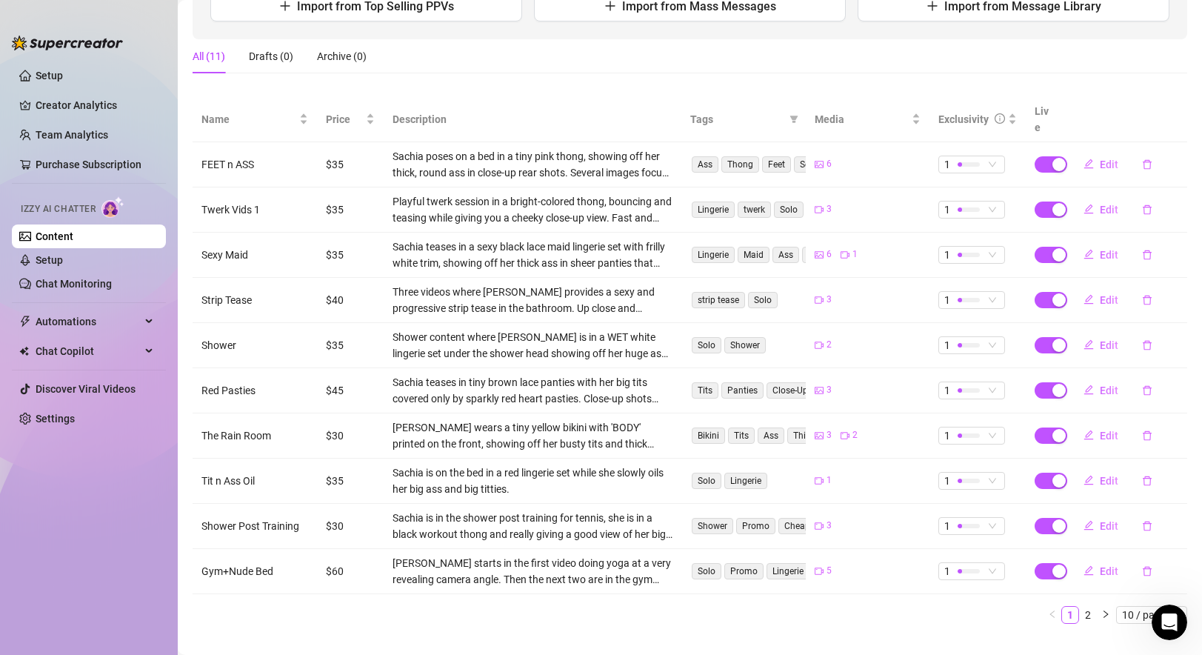
click at [621, 289] on div "Three videos where sachia provides a sexy and progressive strip tease in the ba…" at bounding box center [532, 300] width 281 height 33
click at [1110, 294] on span "Edit" at bounding box center [1109, 300] width 19 height 12
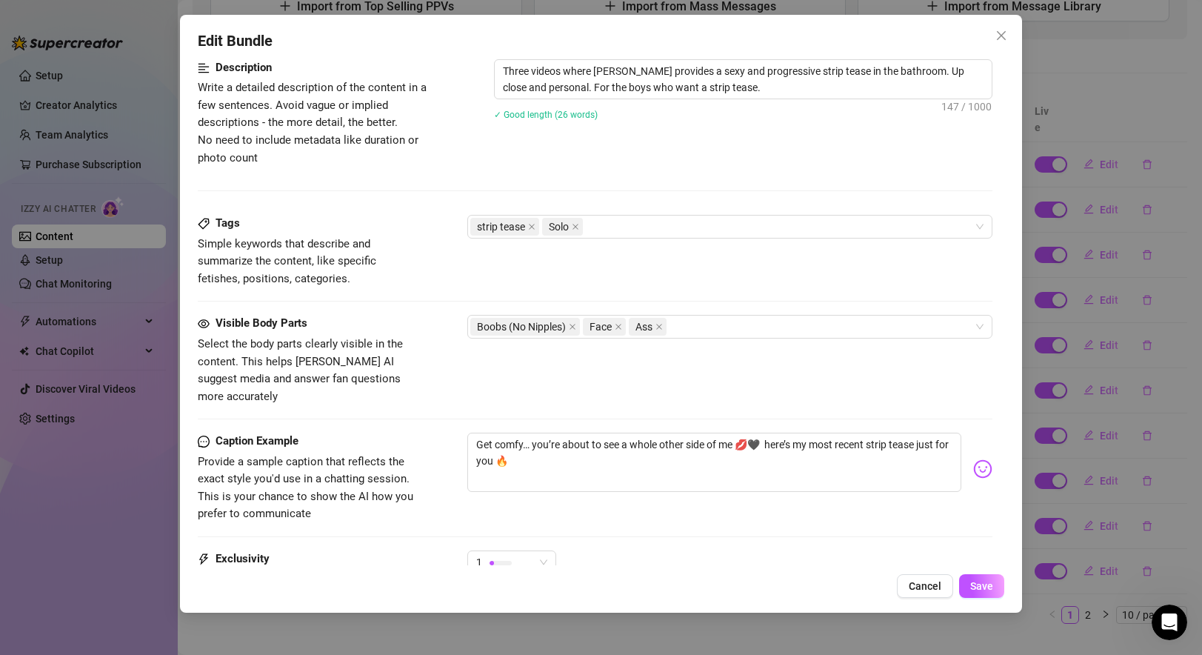
scroll to position [607, 0]
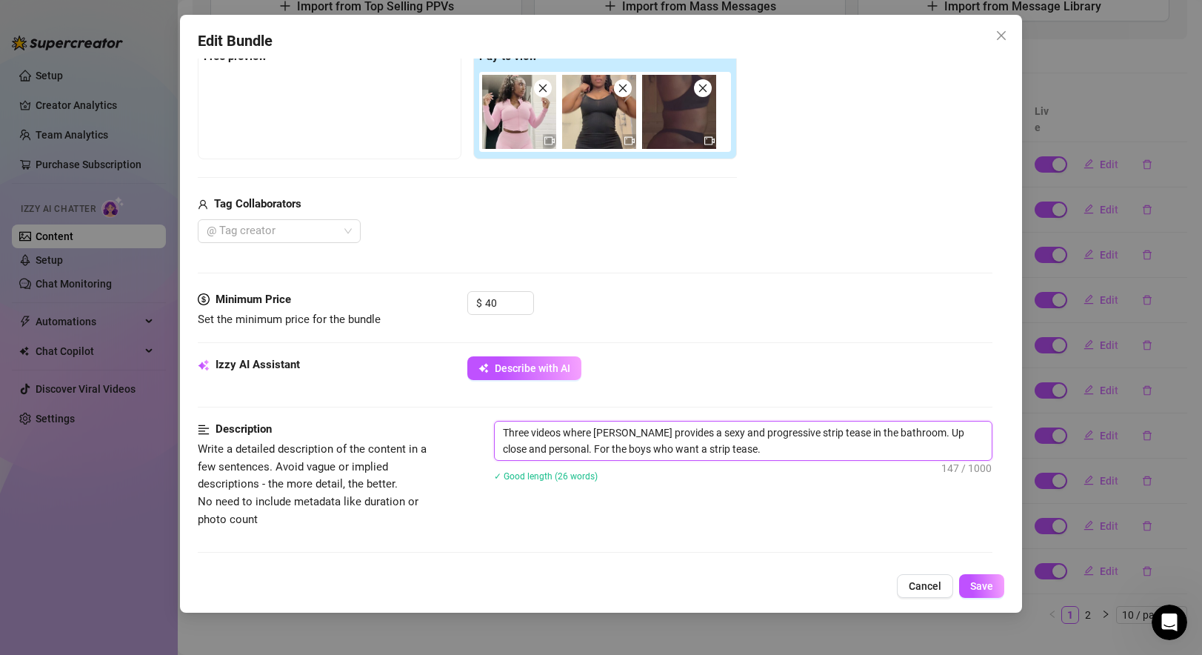
drag, startPoint x: 765, startPoint y: 90, endPoint x: 384, endPoint y: 47, distance: 383.1
click at [384, 47] on div "Edit Bundle Account Sachia (@sachiavick) Name Name is for your internal organiz…" at bounding box center [600, 314] width 841 height 598
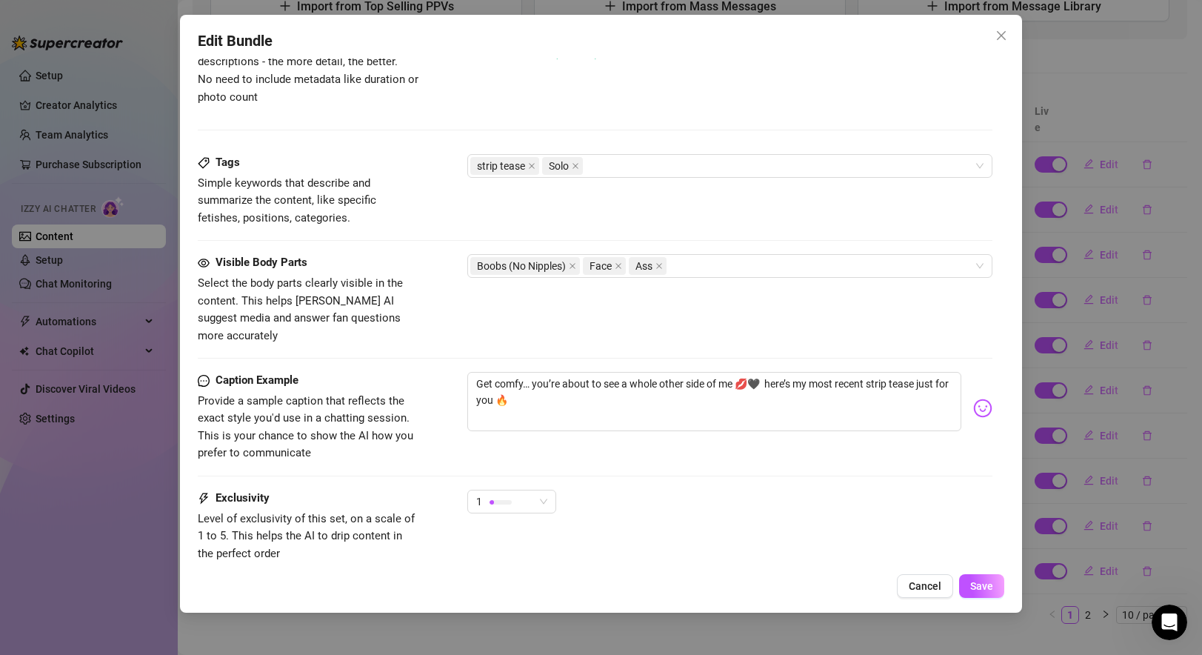
scroll to position [667, 0]
drag, startPoint x: 523, startPoint y: 387, endPoint x: 426, endPoint y: 344, distance: 106.4
click at [426, 344] on form "Account Sachia (@sachiavick) Name Name is for your internal organization only S…" at bounding box center [595, 41] width 794 height 1265
click at [1000, 37] on icon "close" at bounding box center [1001, 36] width 12 height 12
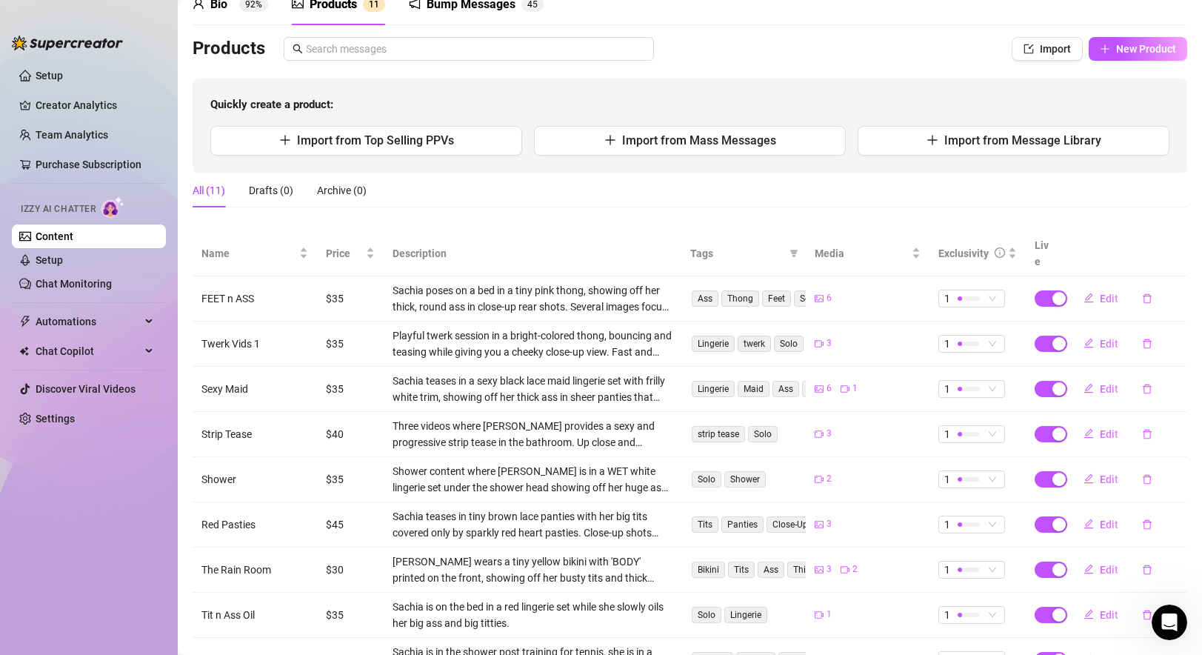
scroll to position [75, 0]
click at [670, 144] on span "Import from Mass Messages" at bounding box center [699, 140] width 154 height 14
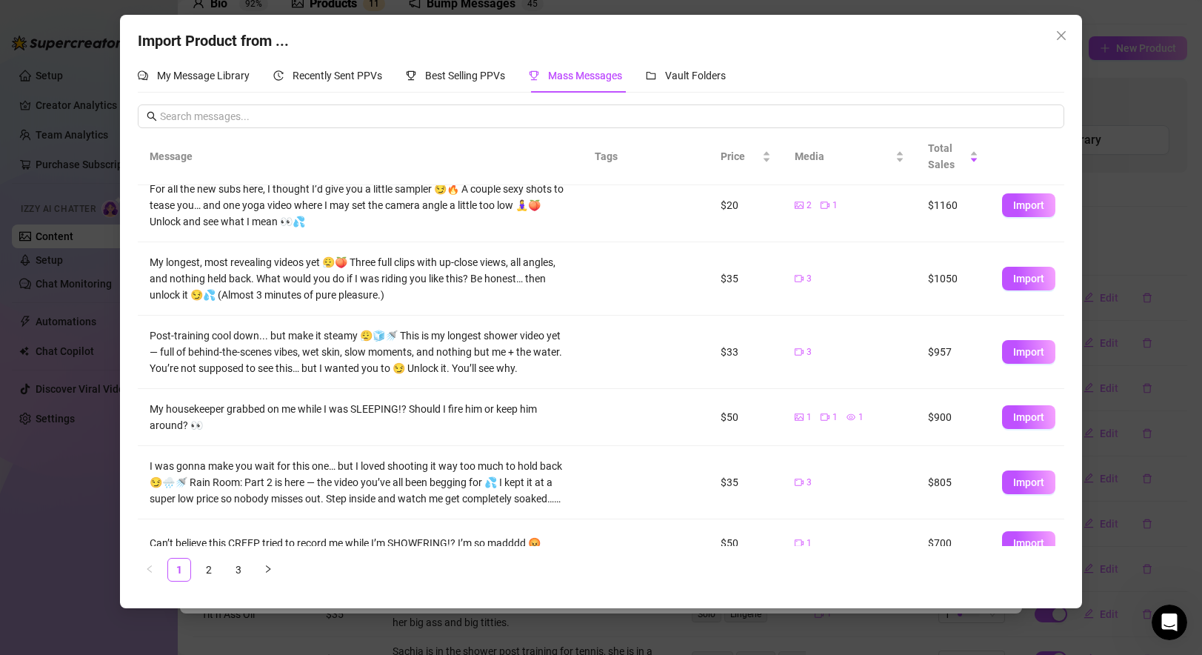
scroll to position [0, 0]
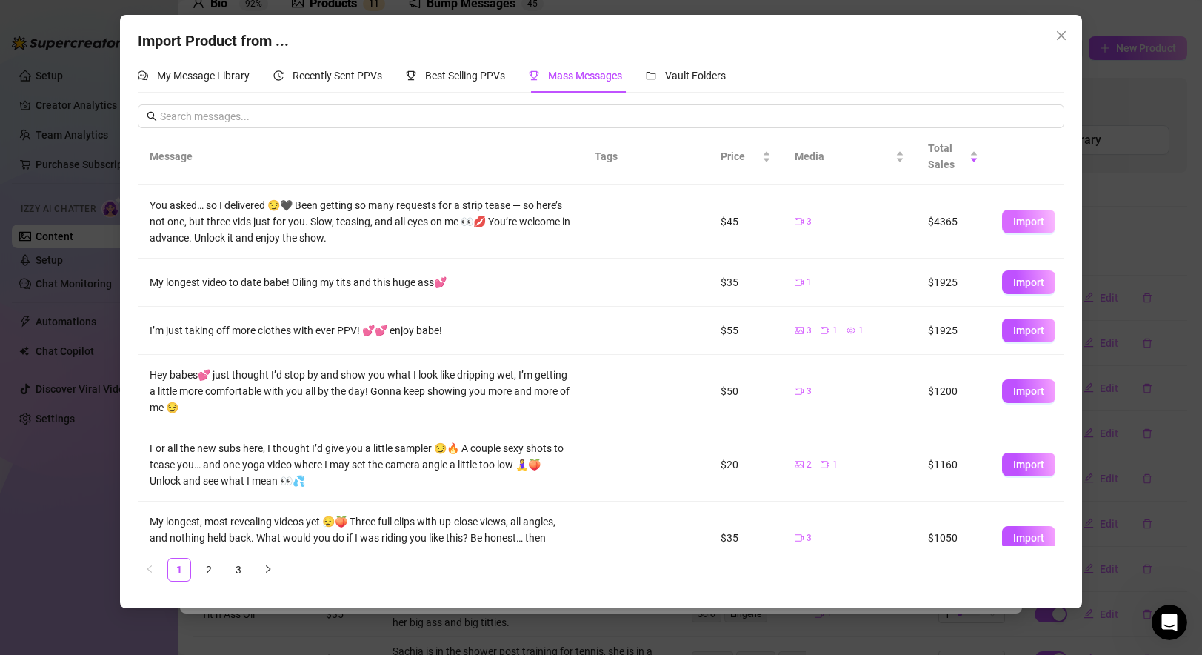
click at [1028, 230] on button "Import" at bounding box center [1028, 222] width 53 height 24
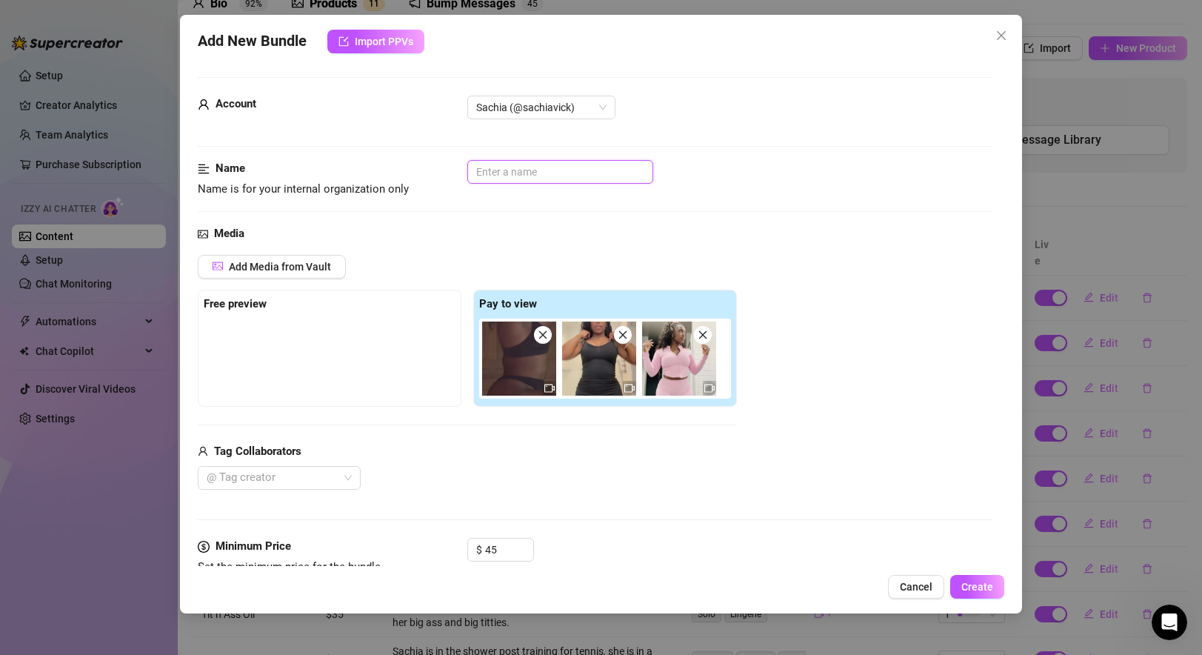
click at [526, 163] on input "text" at bounding box center [560, 172] width 186 height 24
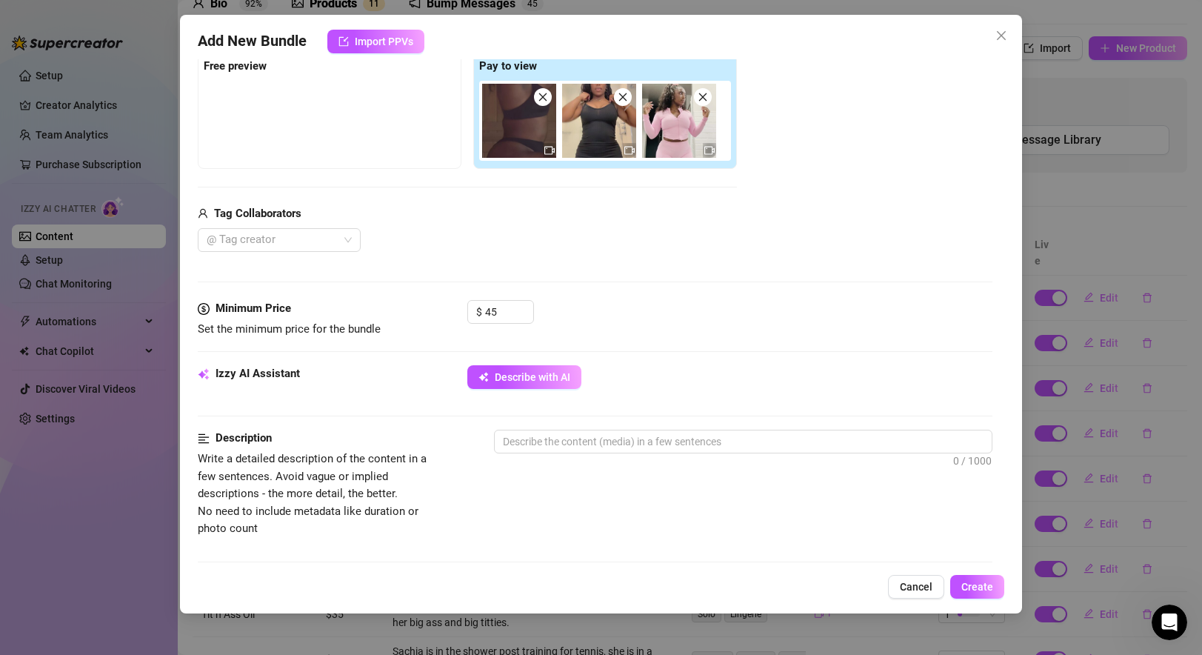
scroll to position [239, 0]
click at [504, 311] on input "45" at bounding box center [509, 310] width 48 height 22
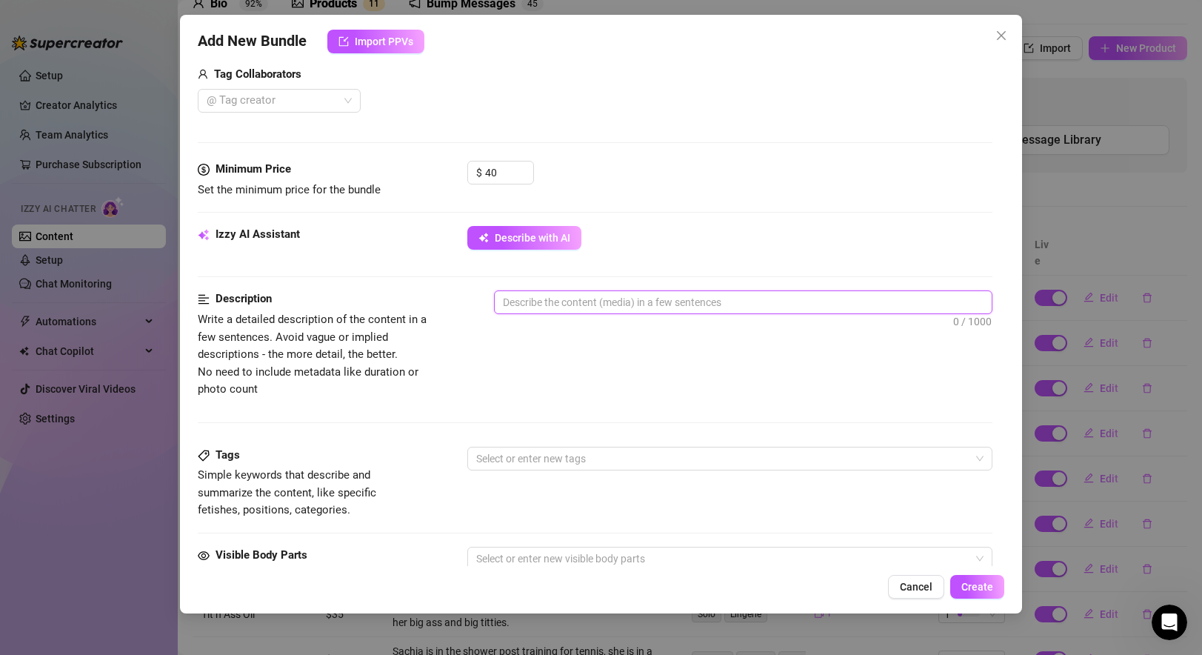
click at [571, 298] on textarea at bounding box center [743, 302] width 496 height 22
click at [597, 305] on textarea at bounding box center [743, 302] width 496 height 22
paste textarea "Three videos where sachia provides a sexy and progressive strip tease in the ba…"
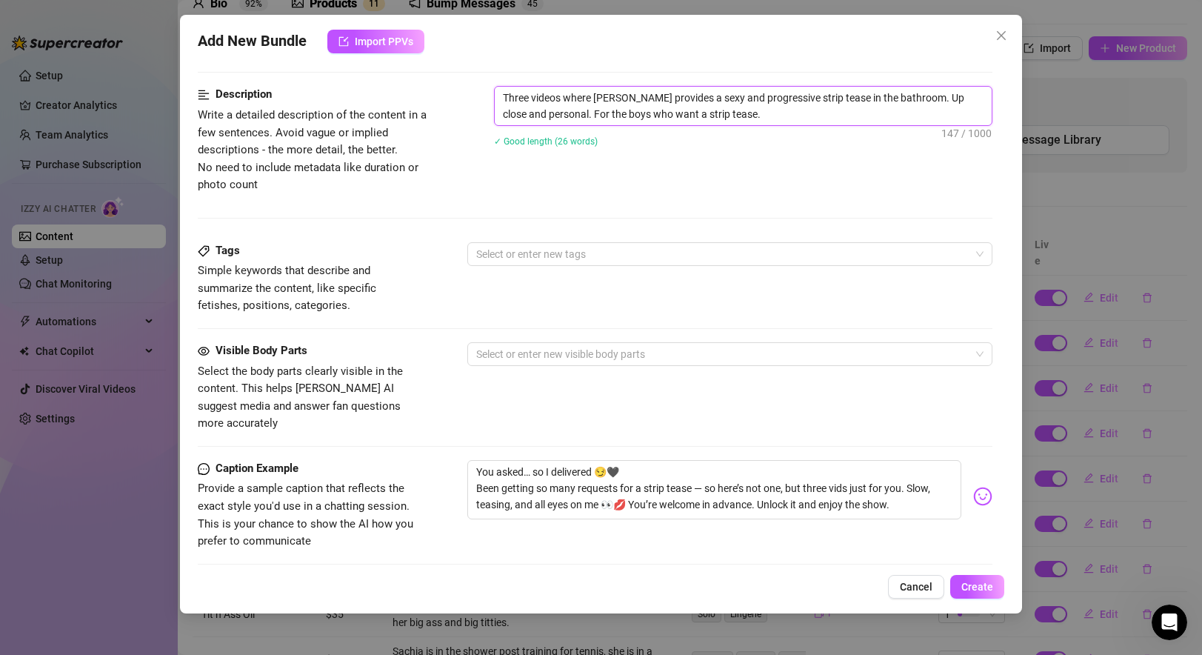
scroll to position [582, 0]
click at [538, 249] on div at bounding box center [721, 253] width 503 height 21
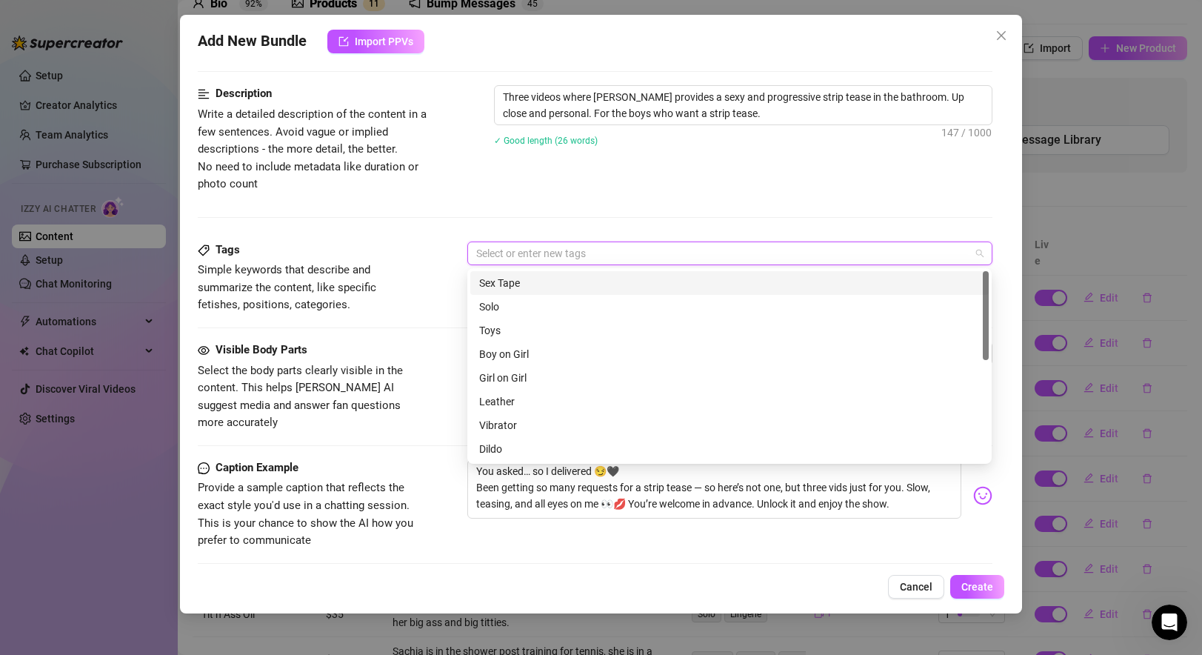
click at [514, 275] on div "Sex Tape" at bounding box center [729, 283] width 501 height 16
click at [526, 250] on icon "close" at bounding box center [524, 253] width 7 height 7
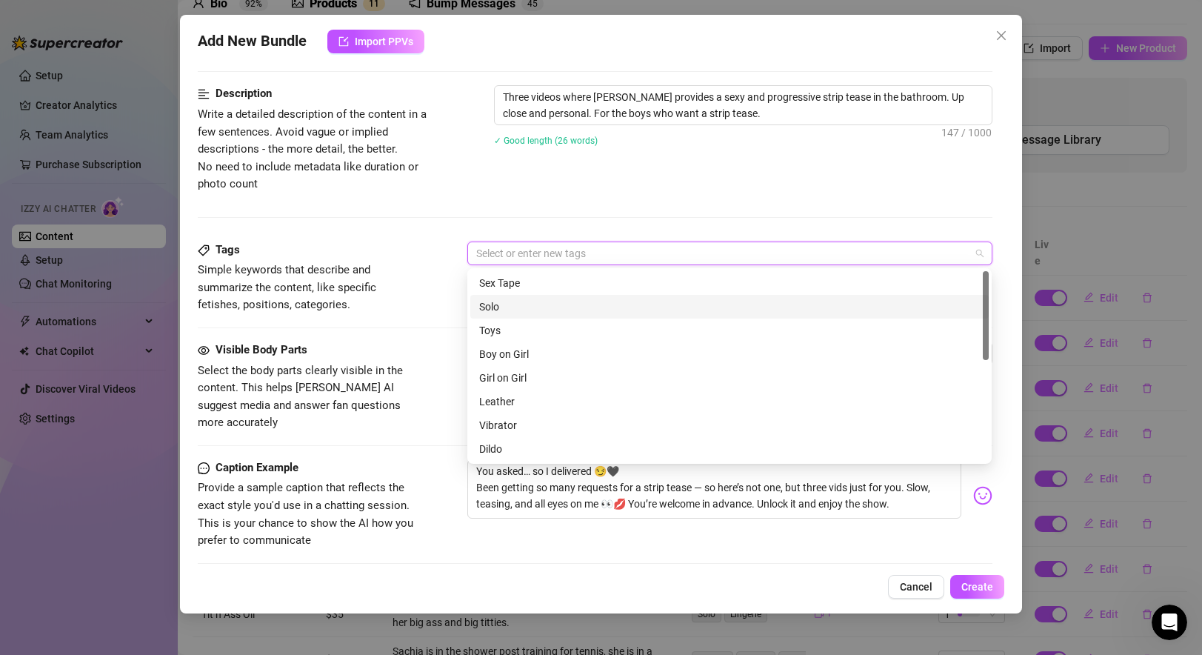
click at [507, 303] on div "Solo" at bounding box center [729, 306] width 501 height 16
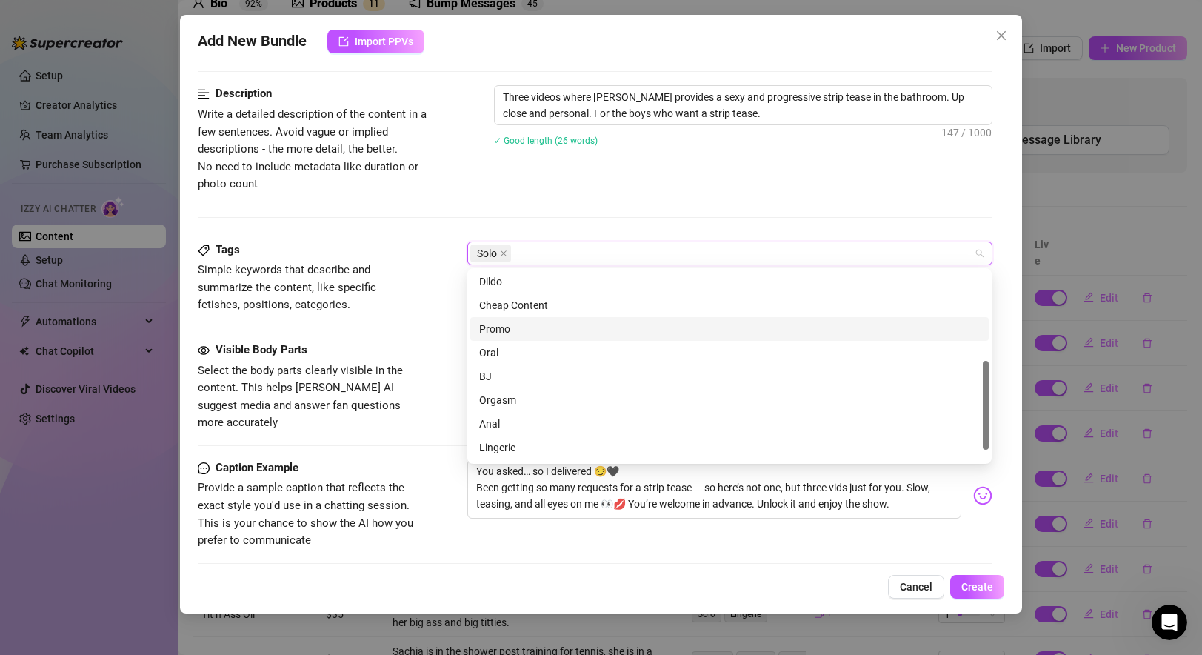
scroll to position [213, 0]
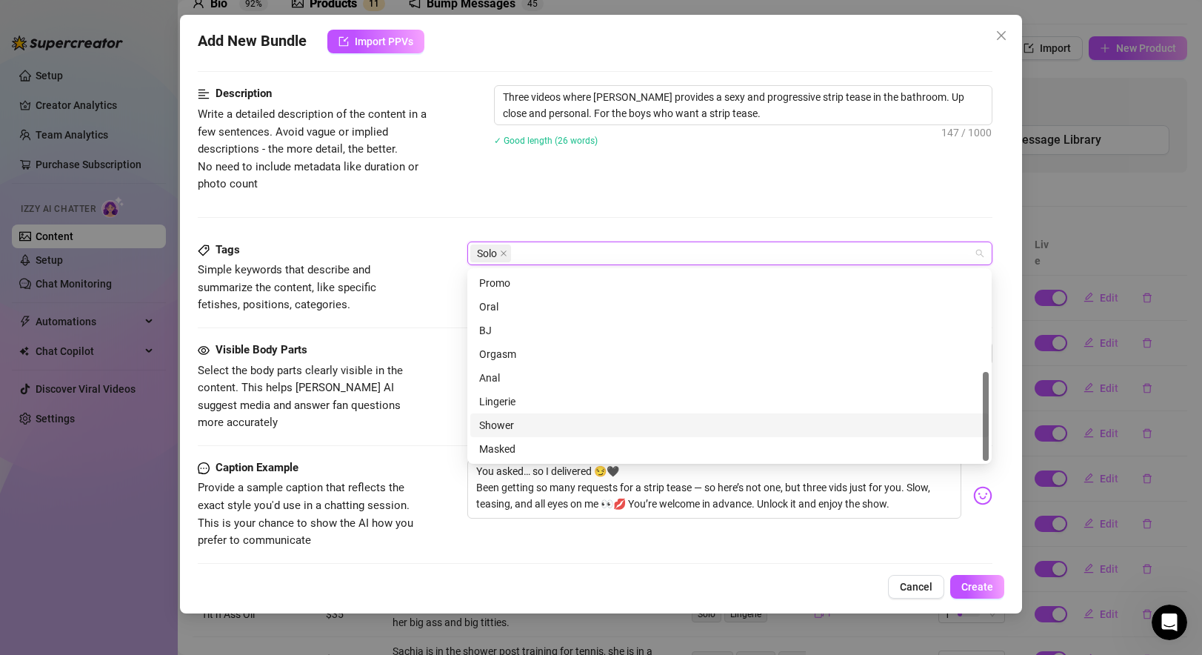
click at [503, 421] on div "Shower" at bounding box center [729, 425] width 501 height 16
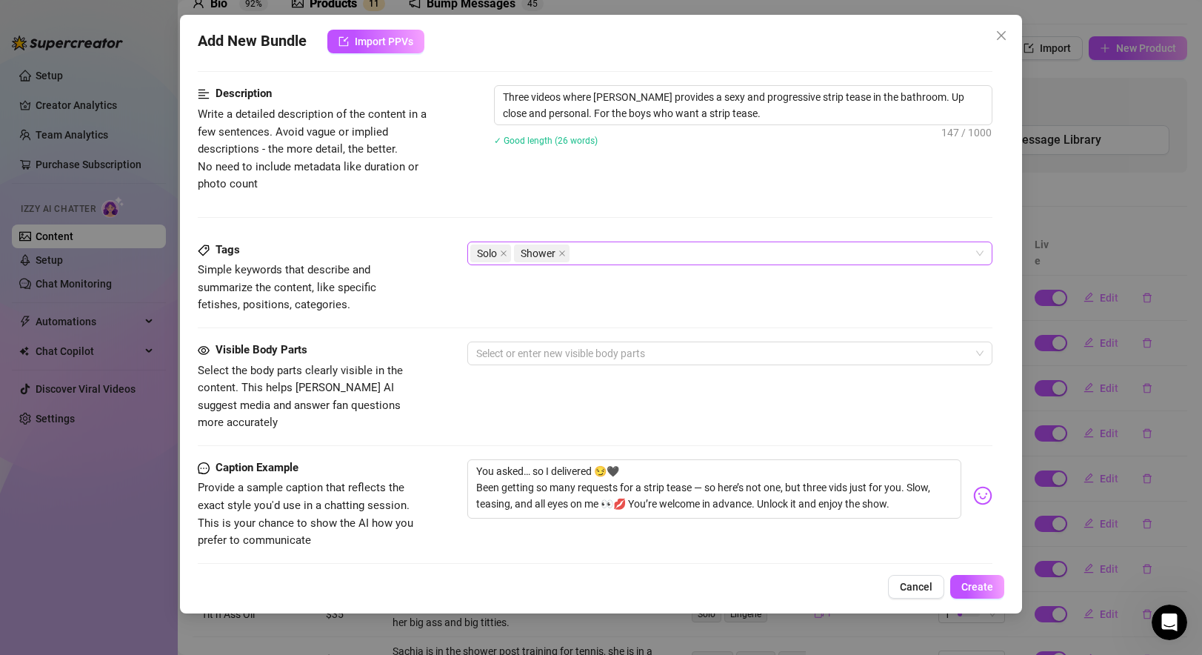
click at [381, 315] on div "Tags Simple keywords that describe and summarize the content, like specific fet…" at bounding box center [595, 291] width 794 height 100
click at [561, 353] on div at bounding box center [721, 353] width 503 height 21
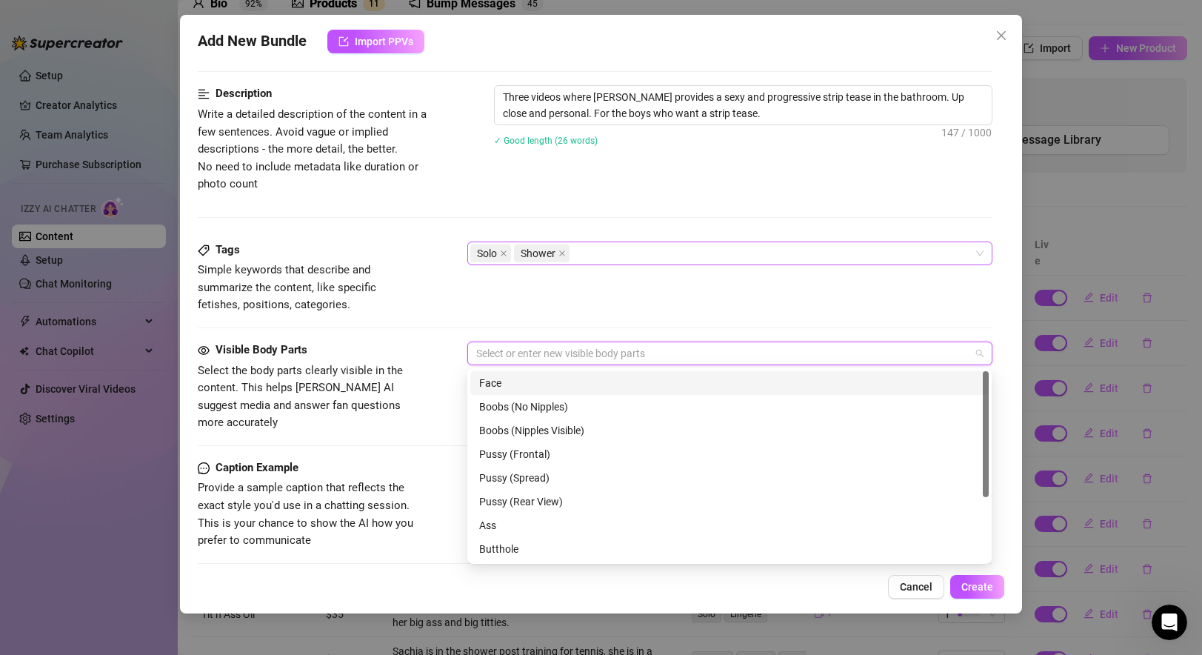
click at [519, 384] on div "Face" at bounding box center [729, 383] width 501 height 16
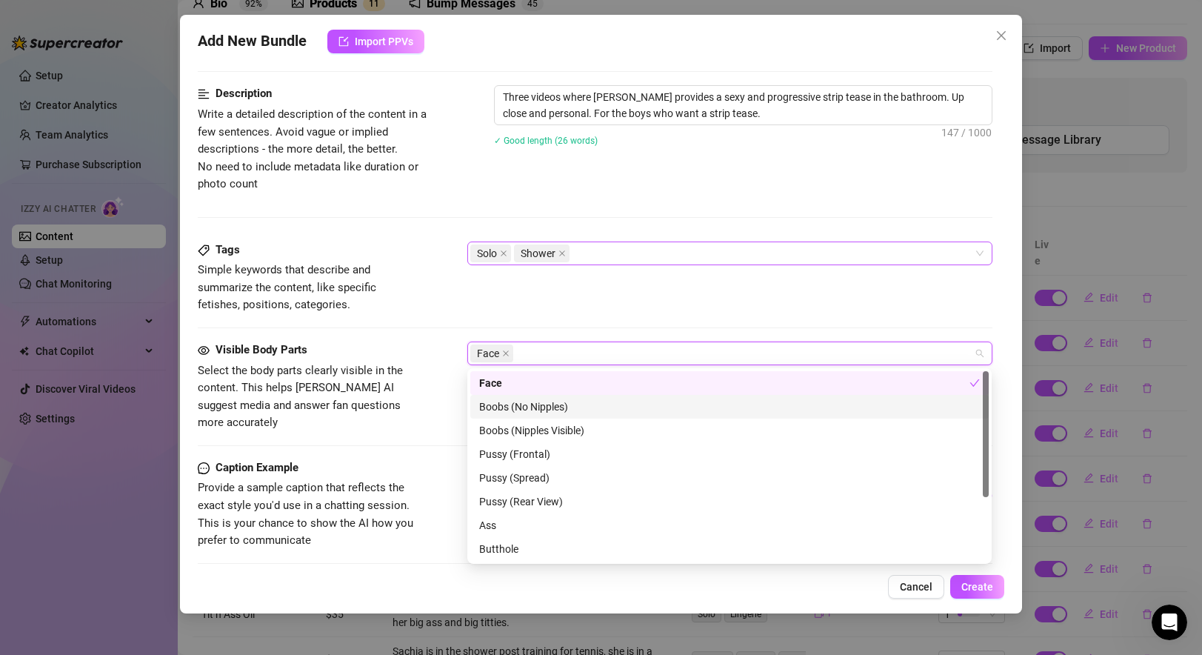
click at [527, 409] on div "Boobs (No Nipples)" at bounding box center [729, 406] width 501 height 16
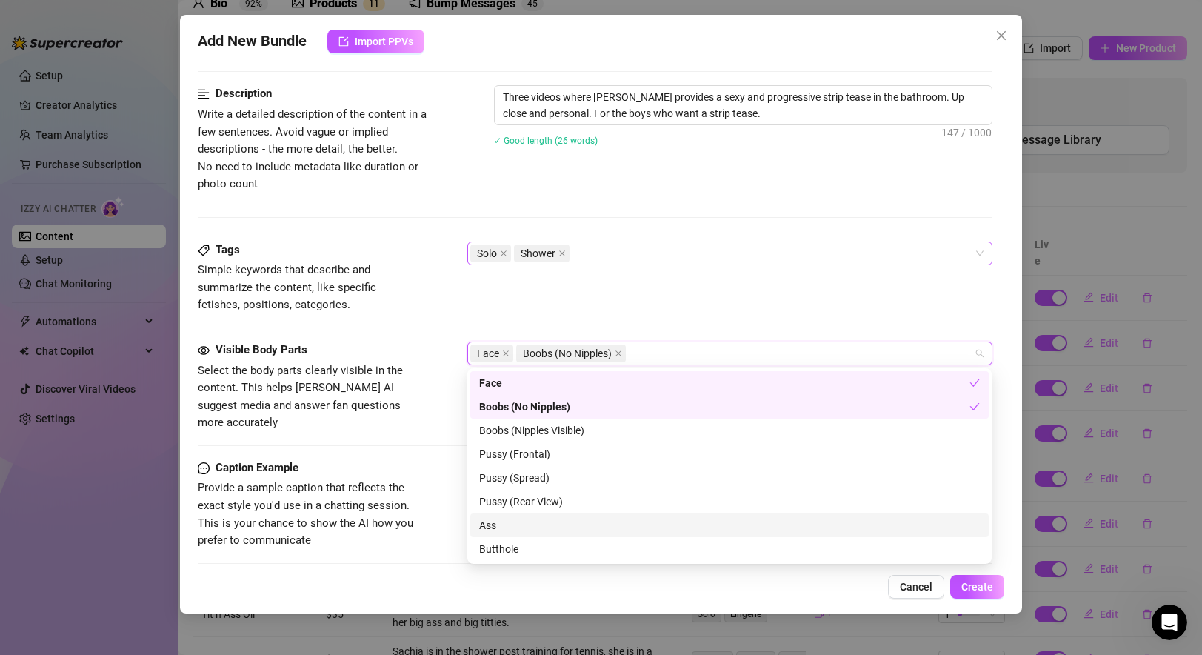
click at [507, 523] on div "Ass" at bounding box center [729, 525] width 501 height 16
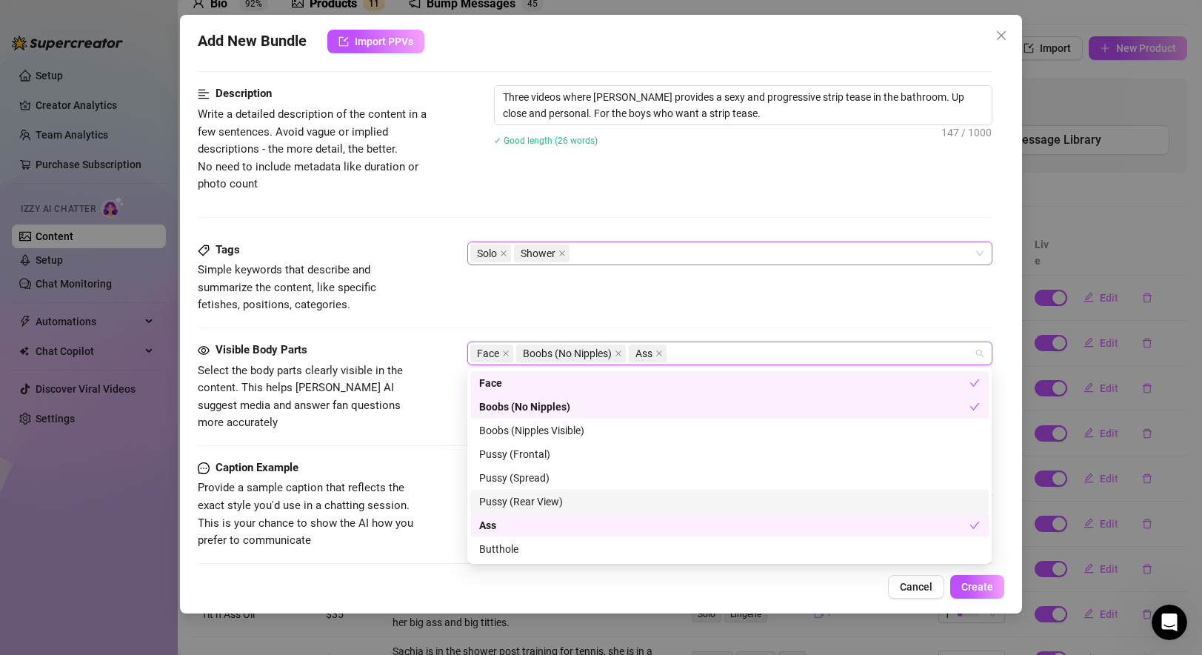
scroll to position [95, 0]
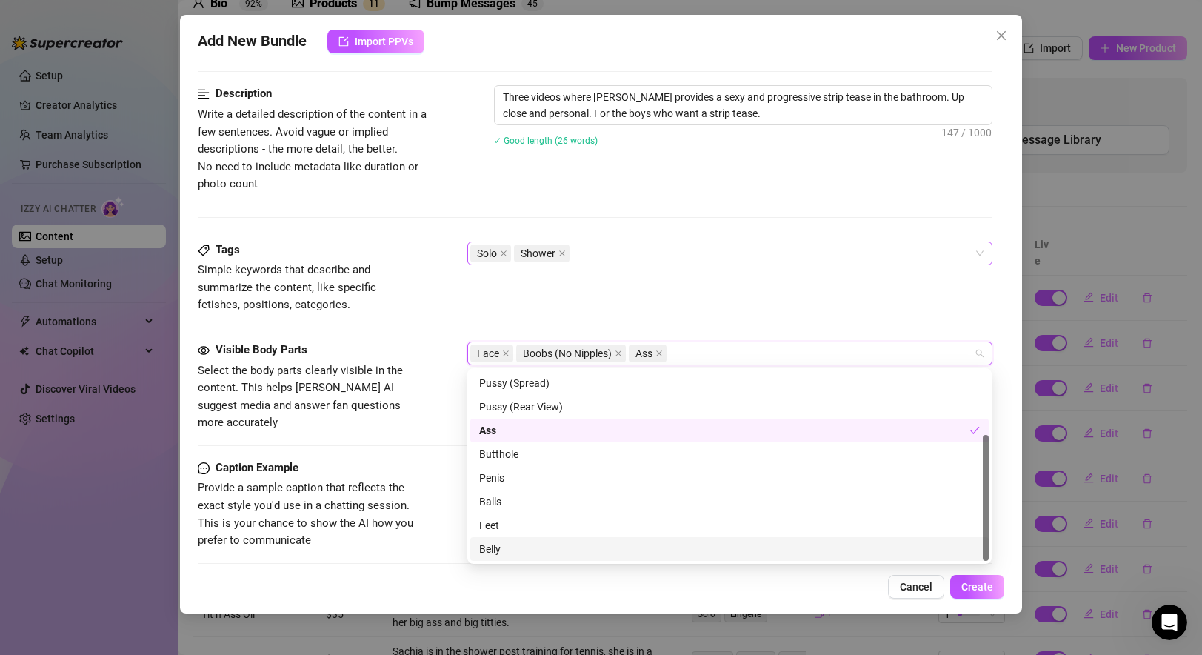
click at [526, 545] on div "Belly" at bounding box center [729, 549] width 501 height 16
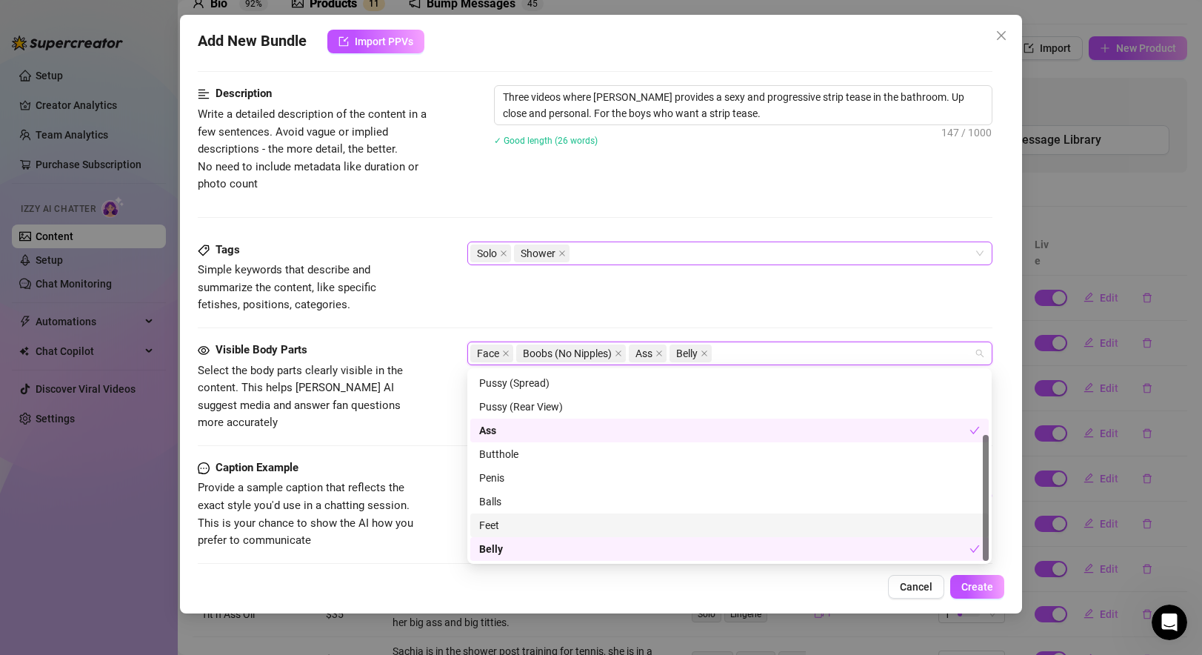
click at [301, 412] on span "Select the body parts clearly visible in the content. This helps Izzy AI sugges…" at bounding box center [300, 397] width 205 height 66
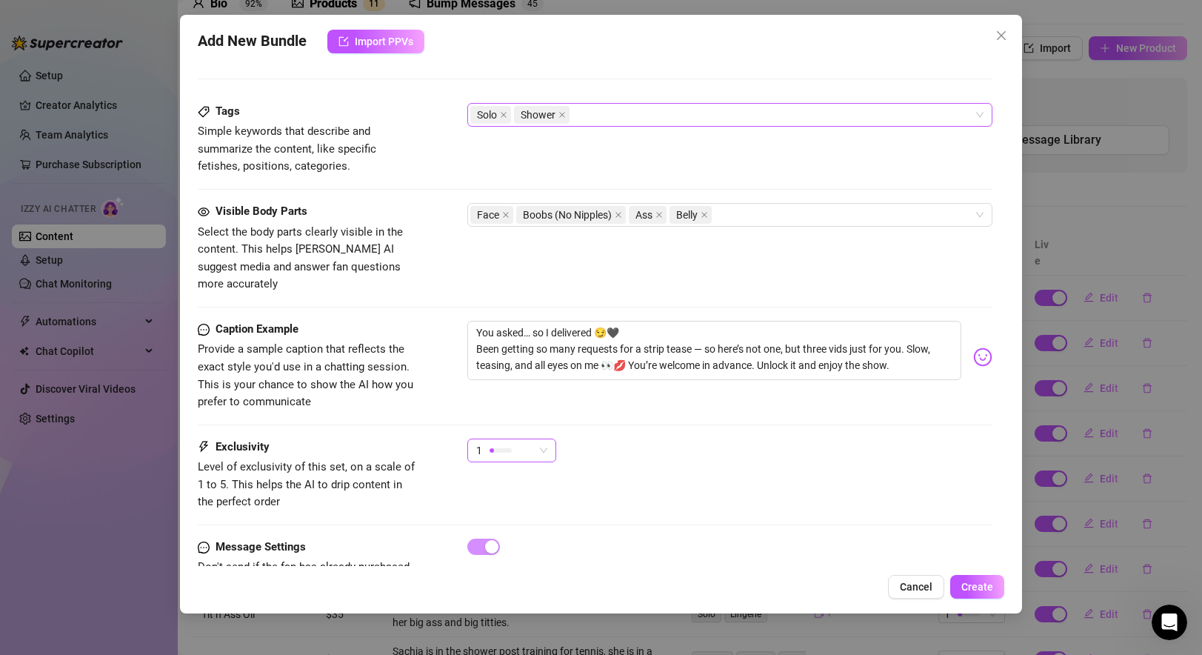
scroll to position [758, 0]
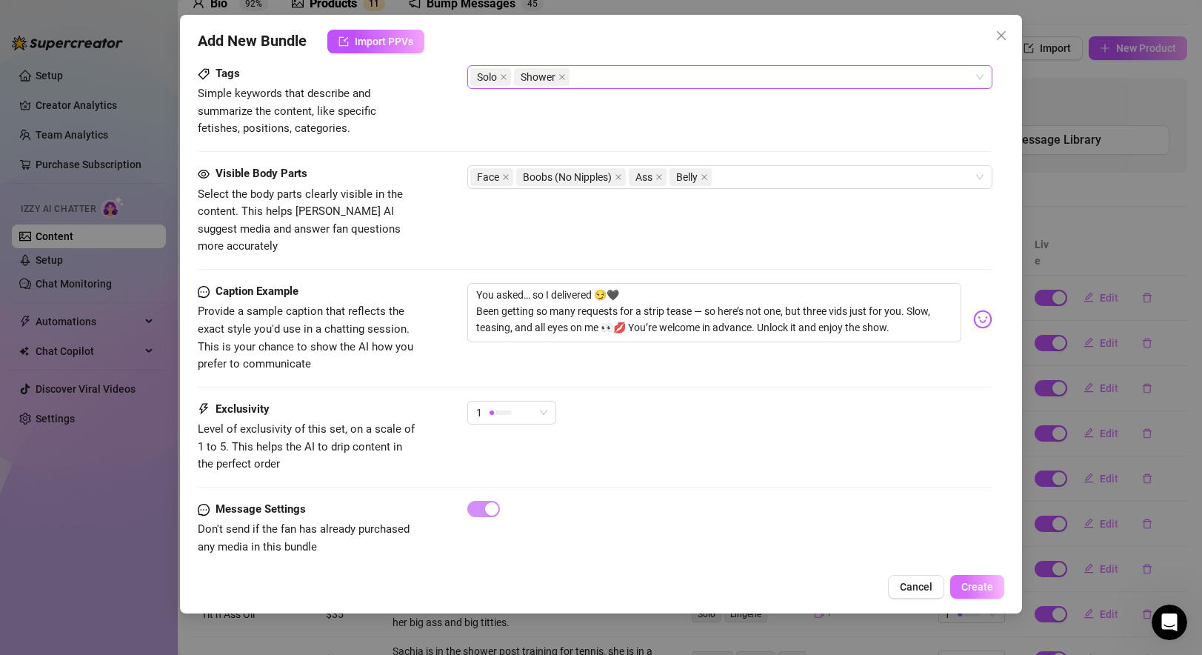
click at [981, 587] on span "Create" at bounding box center [977, 586] width 32 height 12
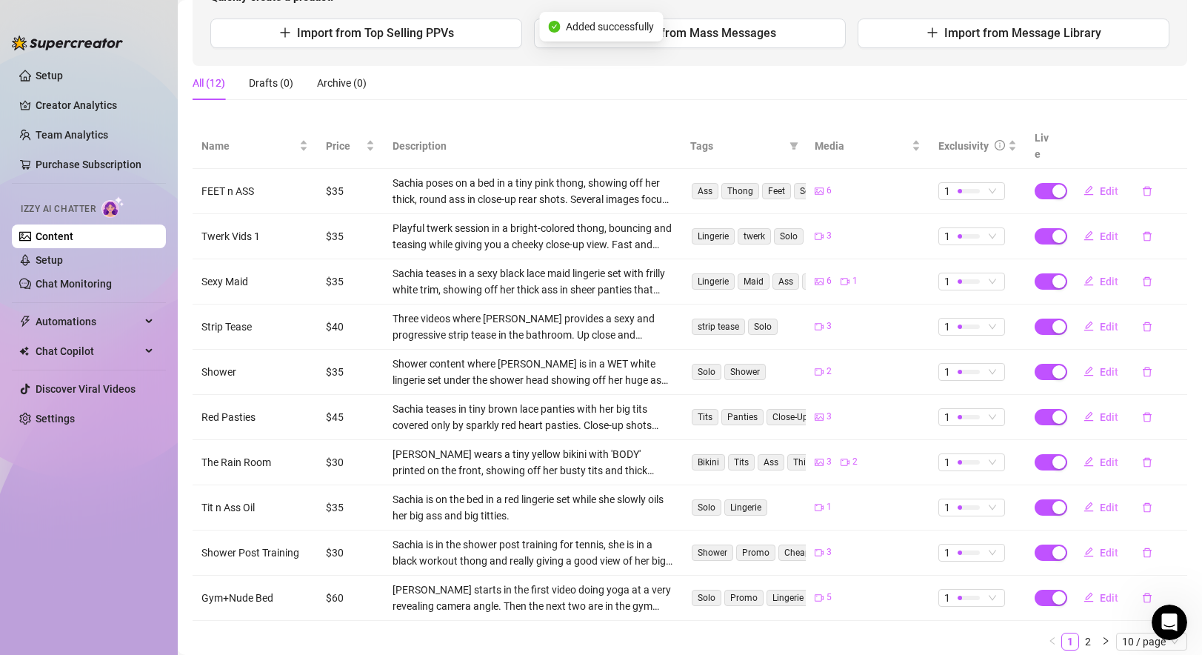
scroll to position [176, 0]
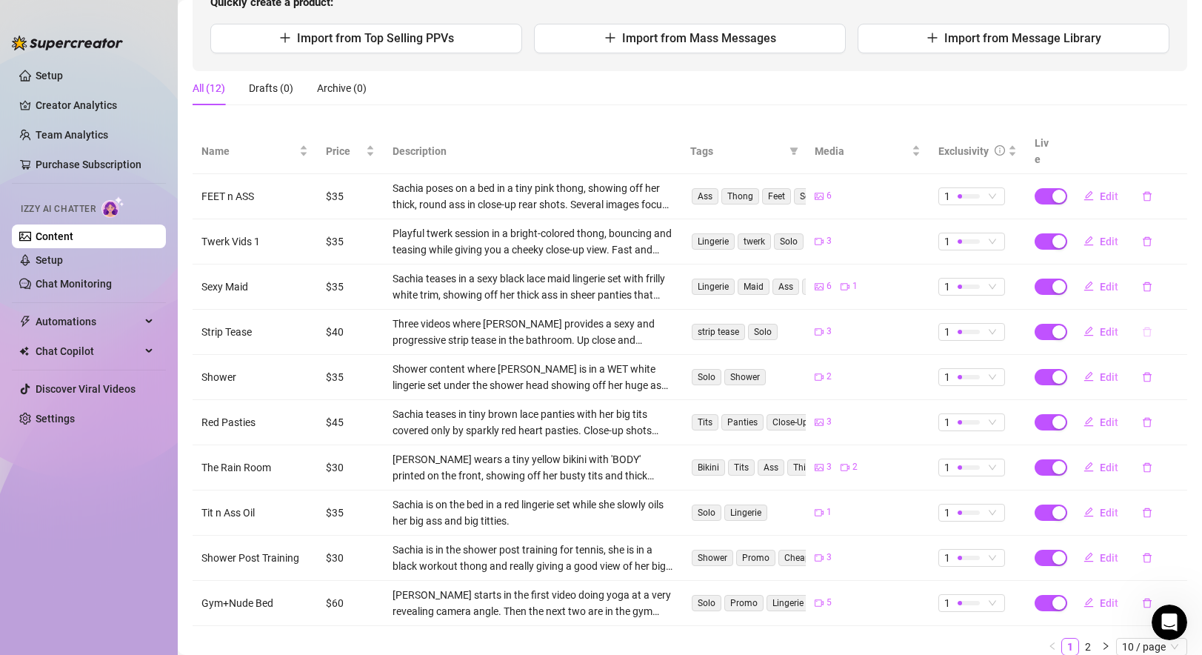
click at [1142, 327] on icon "delete" at bounding box center [1147, 332] width 10 height 10
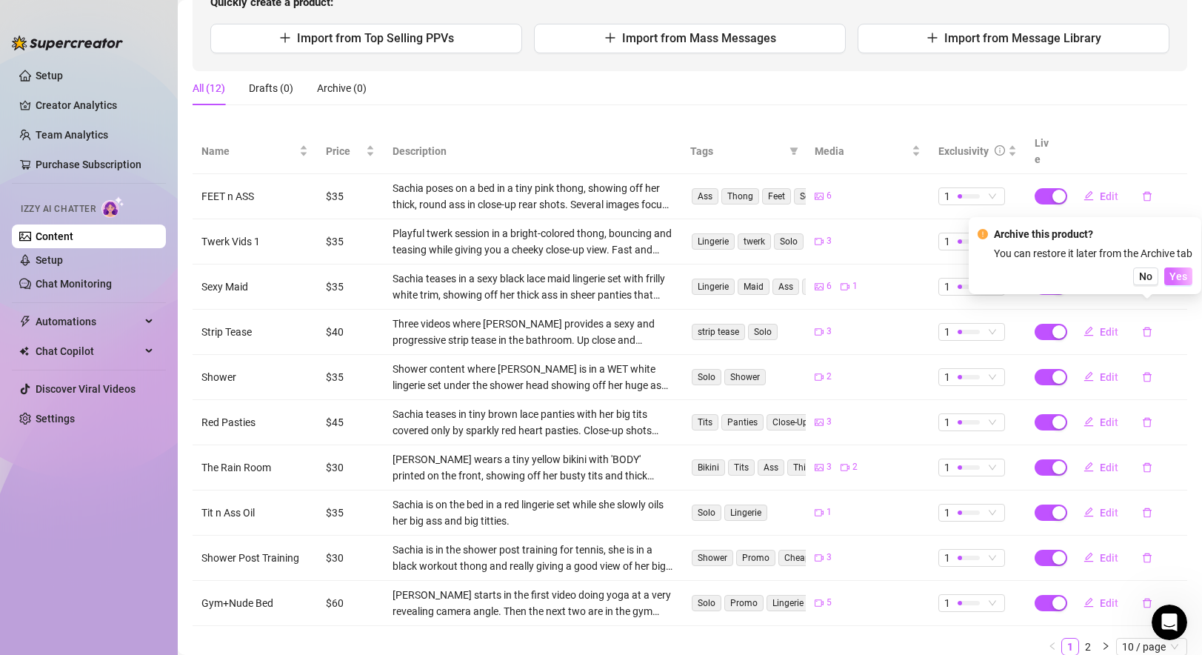
click at [1174, 275] on span "Yes" at bounding box center [1178, 276] width 18 height 12
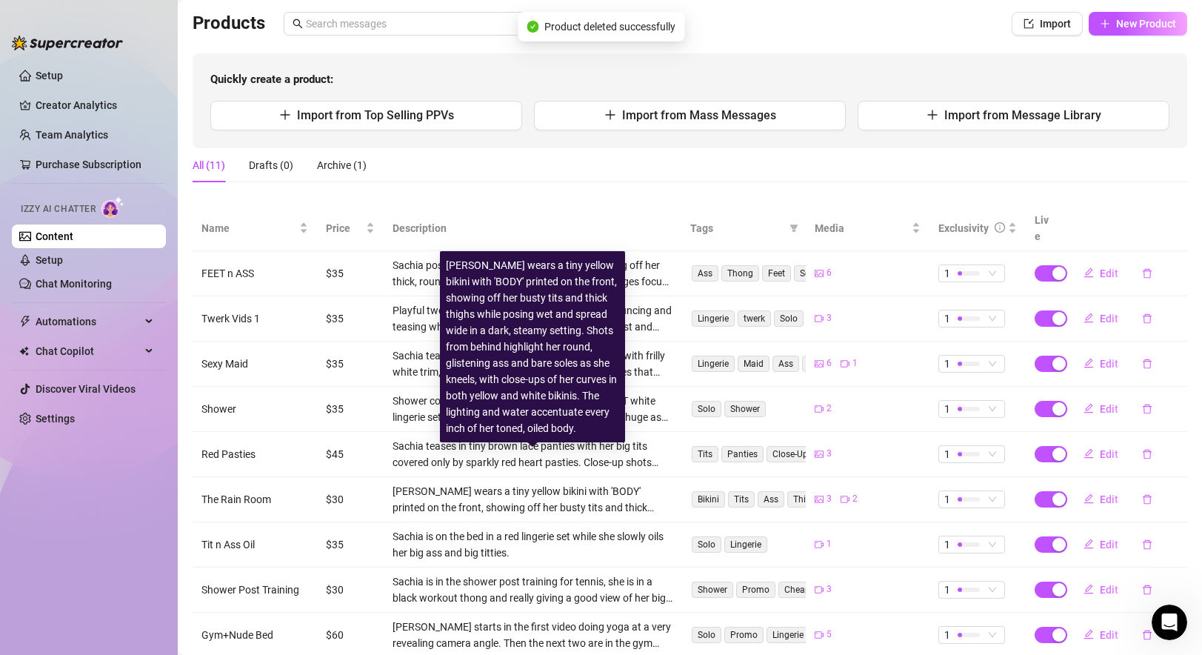
scroll to position [98, 0]
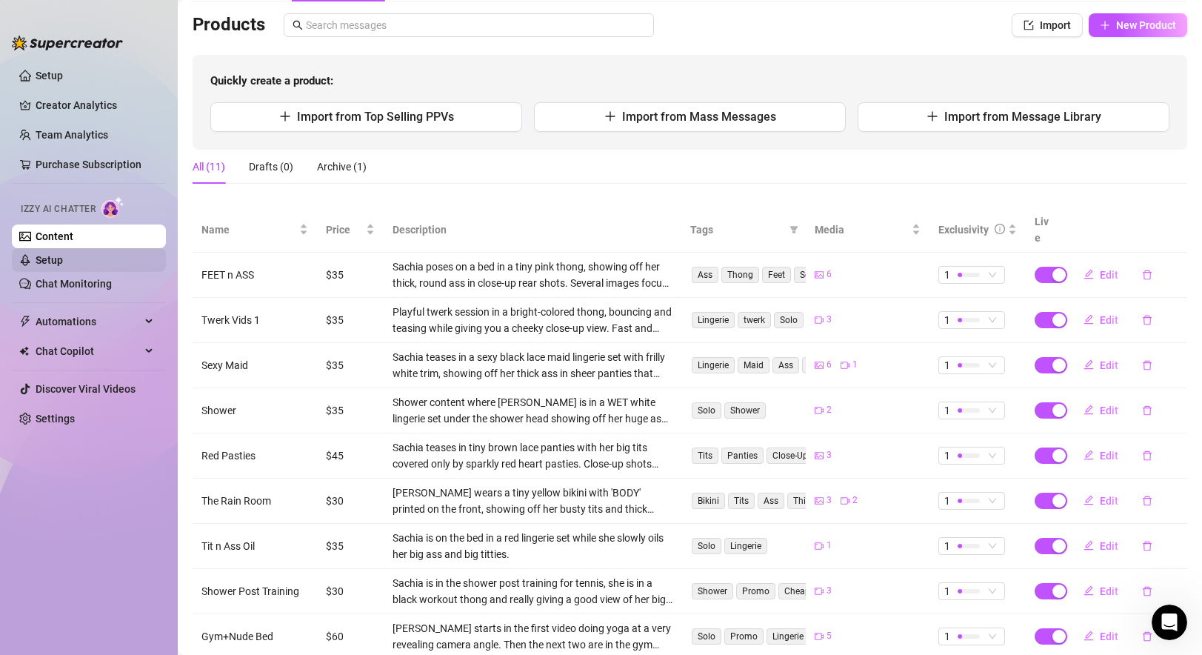
click at [63, 265] on link "Setup" at bounding box center [49, 260] width 27 height 12
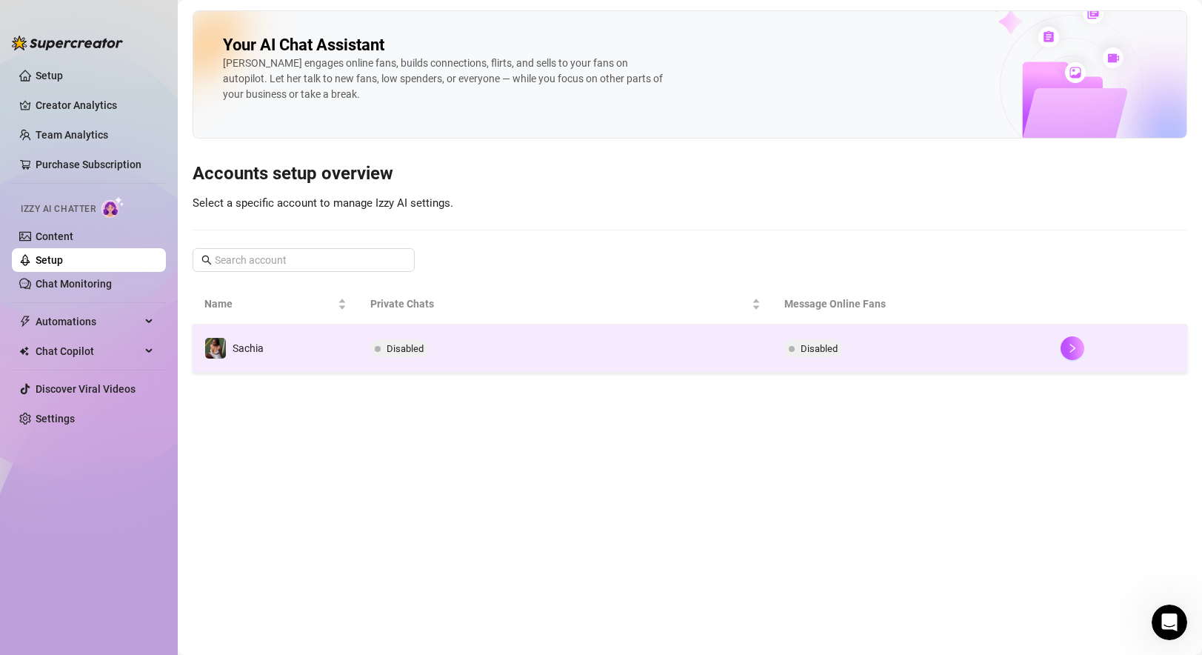
click at [563, 355] on td "Disabled" at bounding box center [565, 348] width 415 height 48
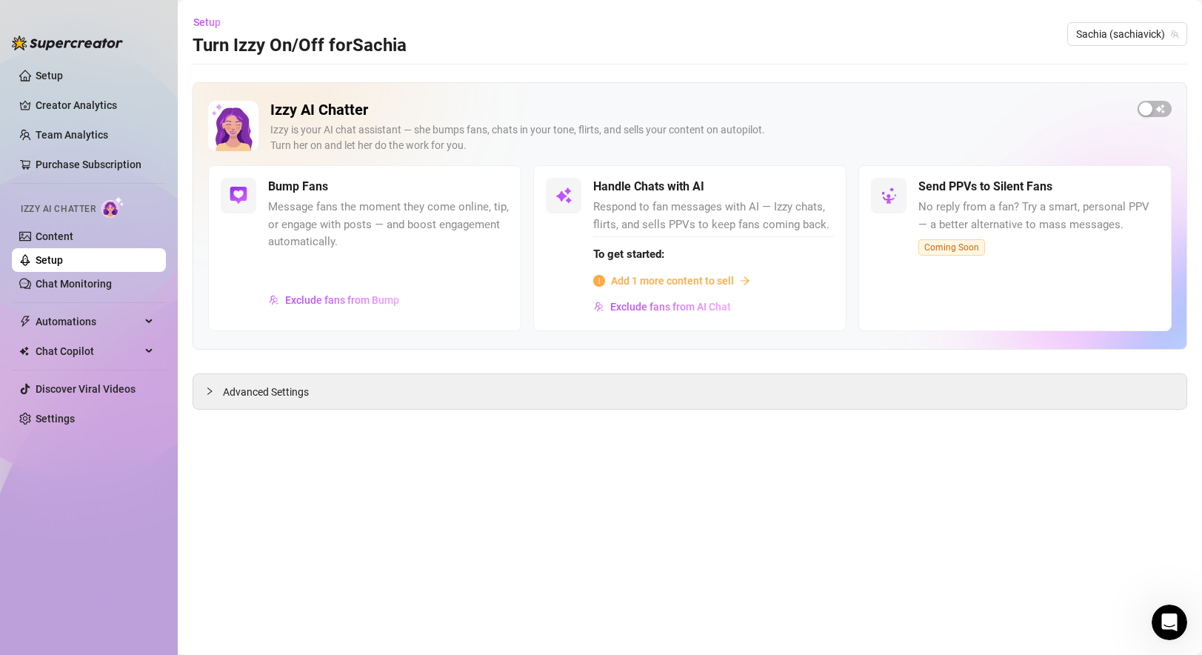
click at [692, 278] on span "Add 1 more content to sell" at bounding box center [672, 280] width 123 height 16
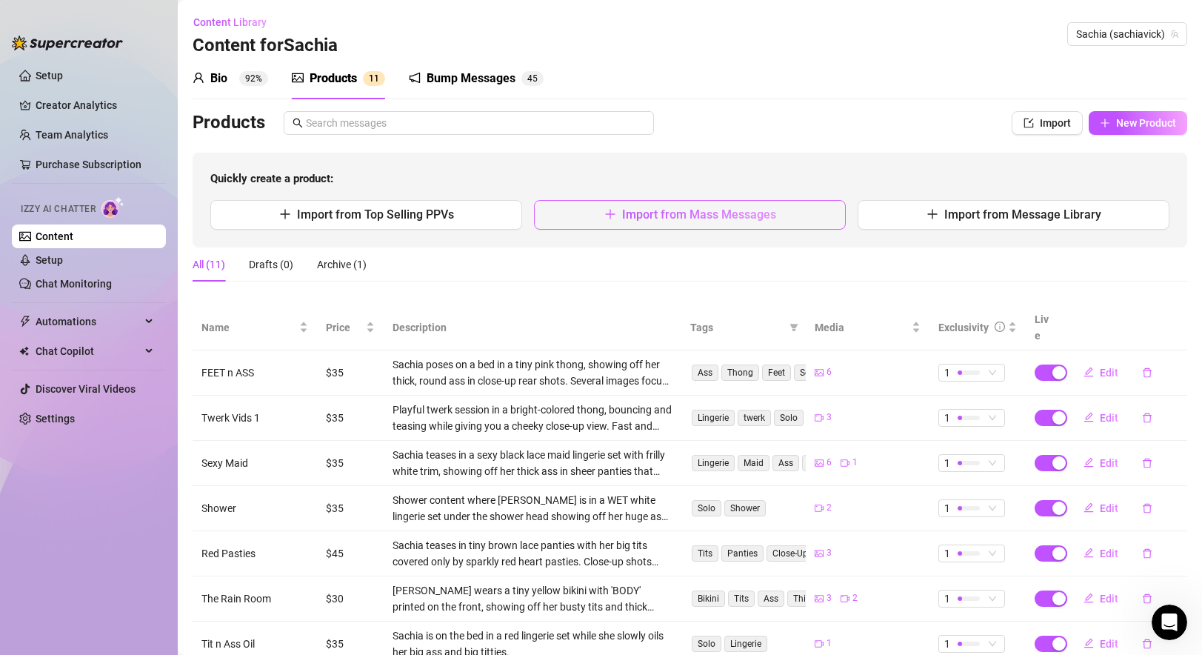
click at [639, 210] on span "Import from Mass Messages" at bounding box center [699, 214] width 154 height 14
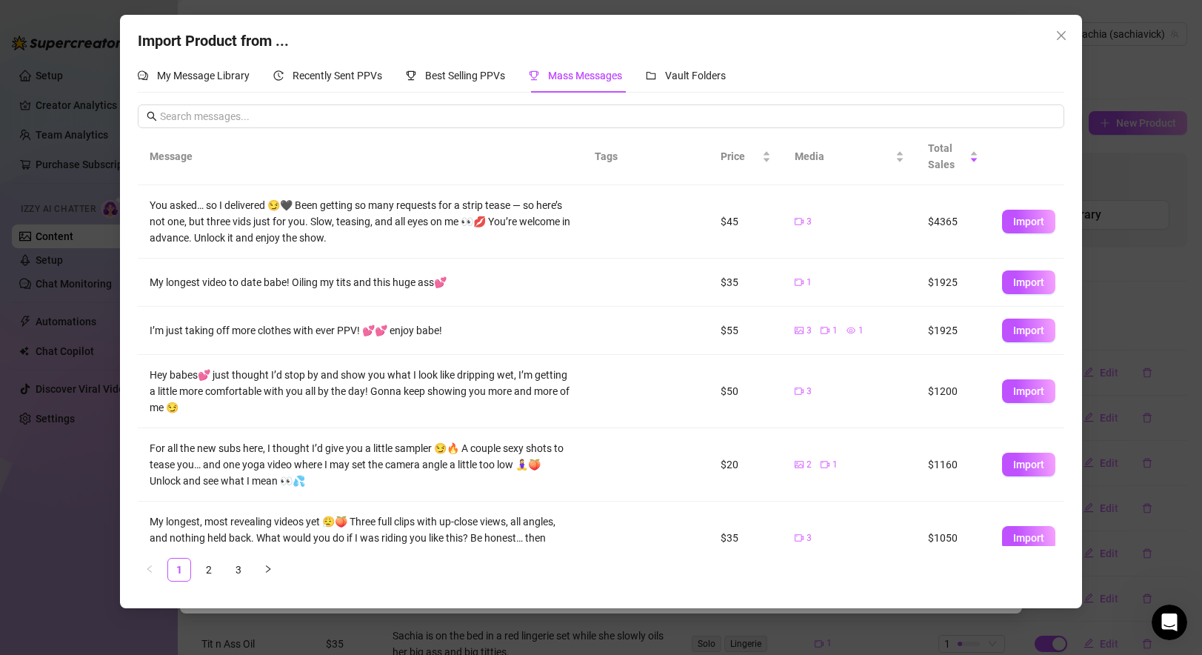
scroll to position [281, 0]
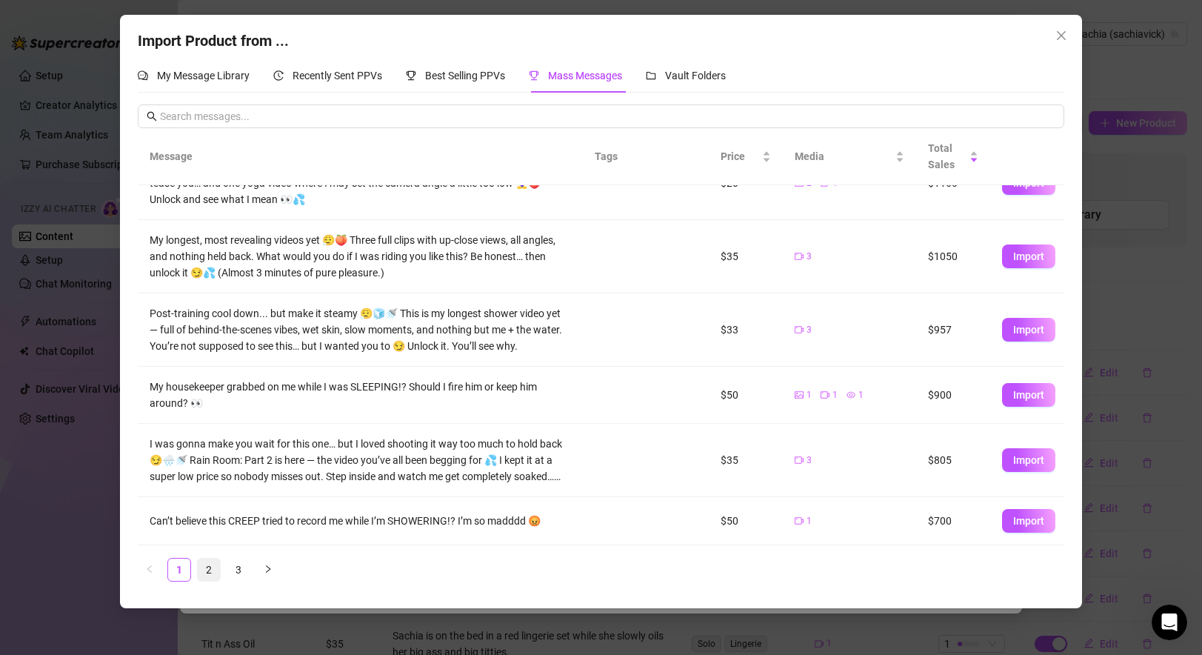
click at [217, 565] on link "2" at bounding box center [209, 569] width 22 height 22
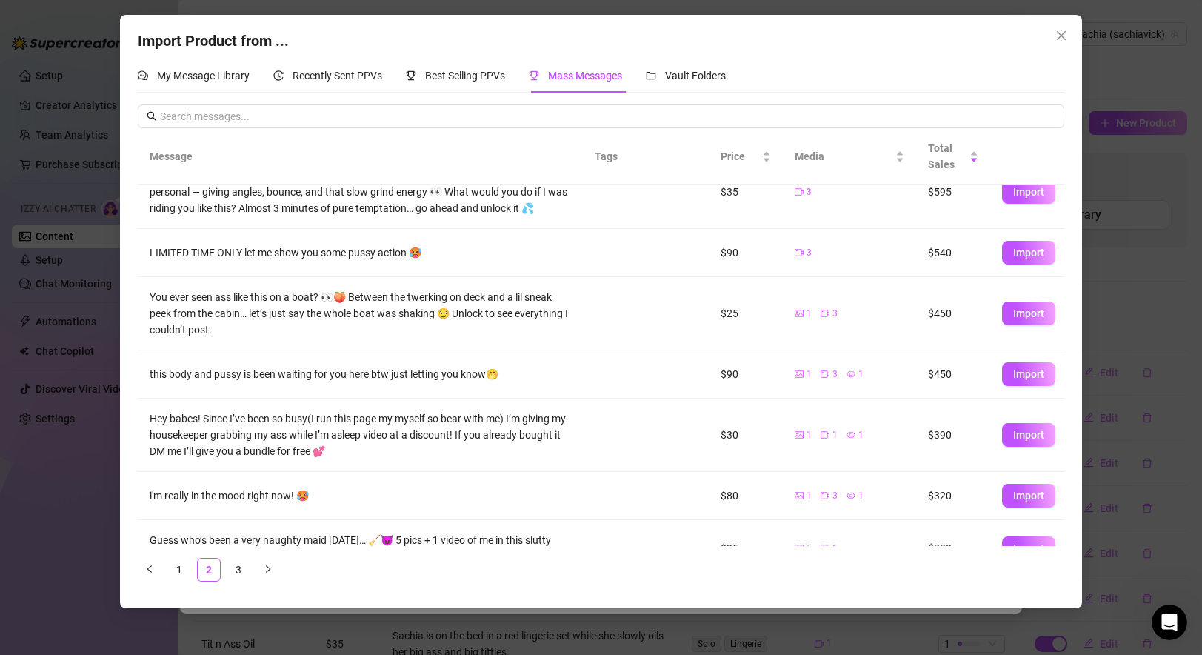
scroll to position [124, 0]
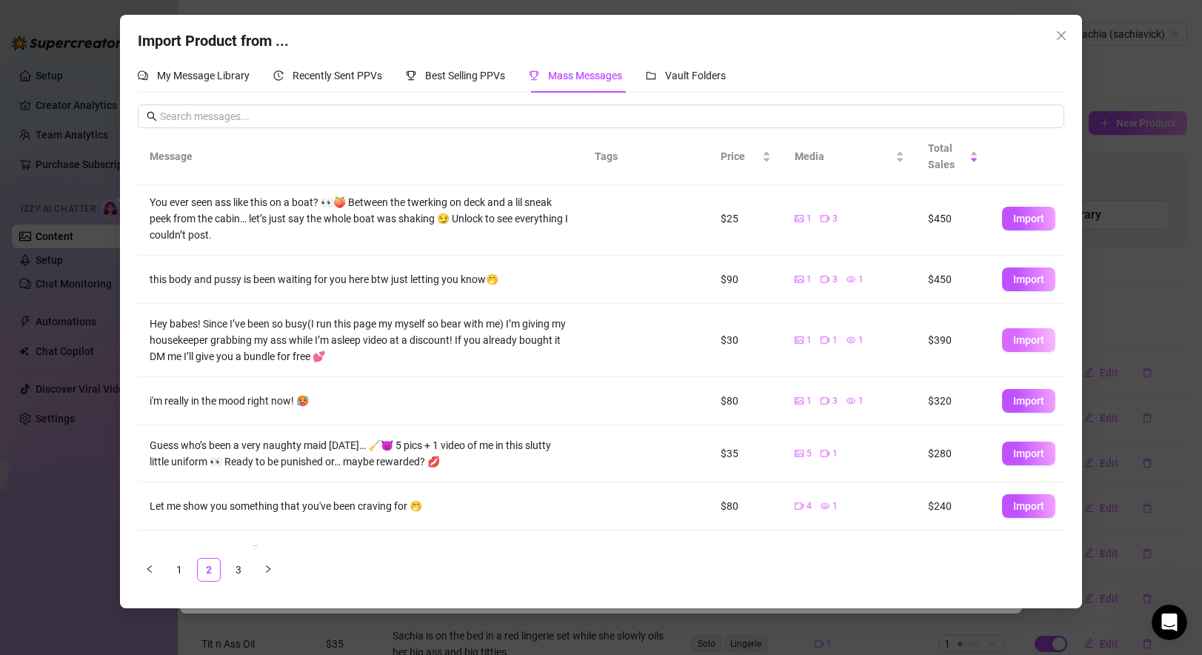
click at [1026, 342] on span "Import" at bounding box center [1028, 340] width 31 height 12
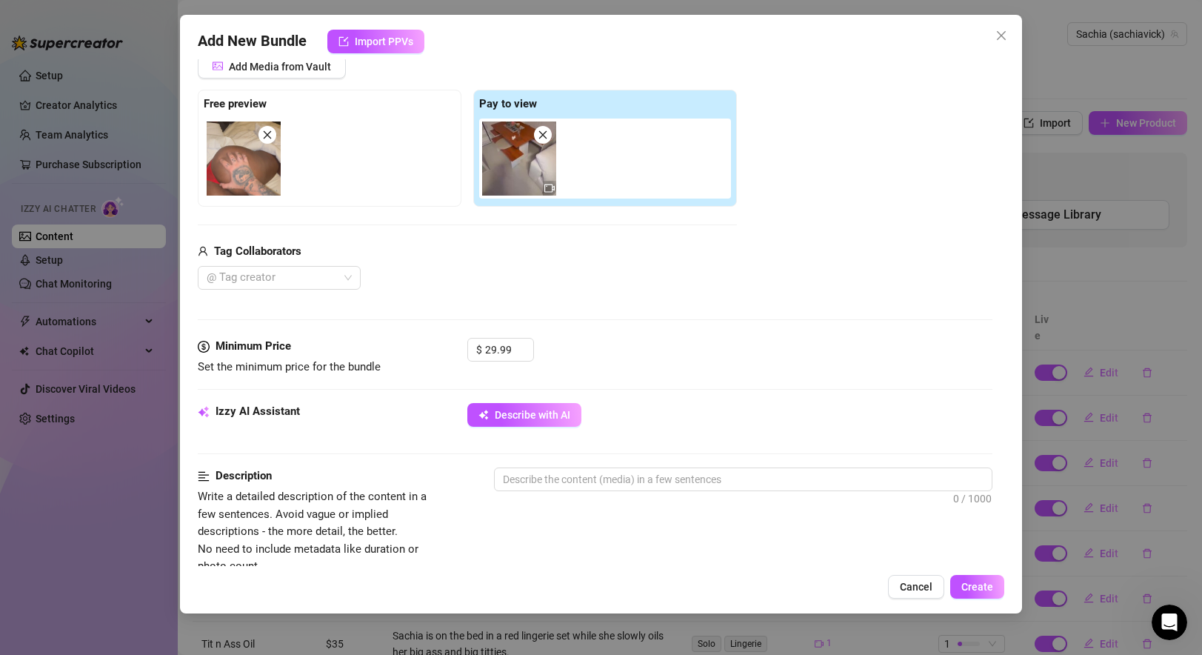
scroll to position [201, 0]
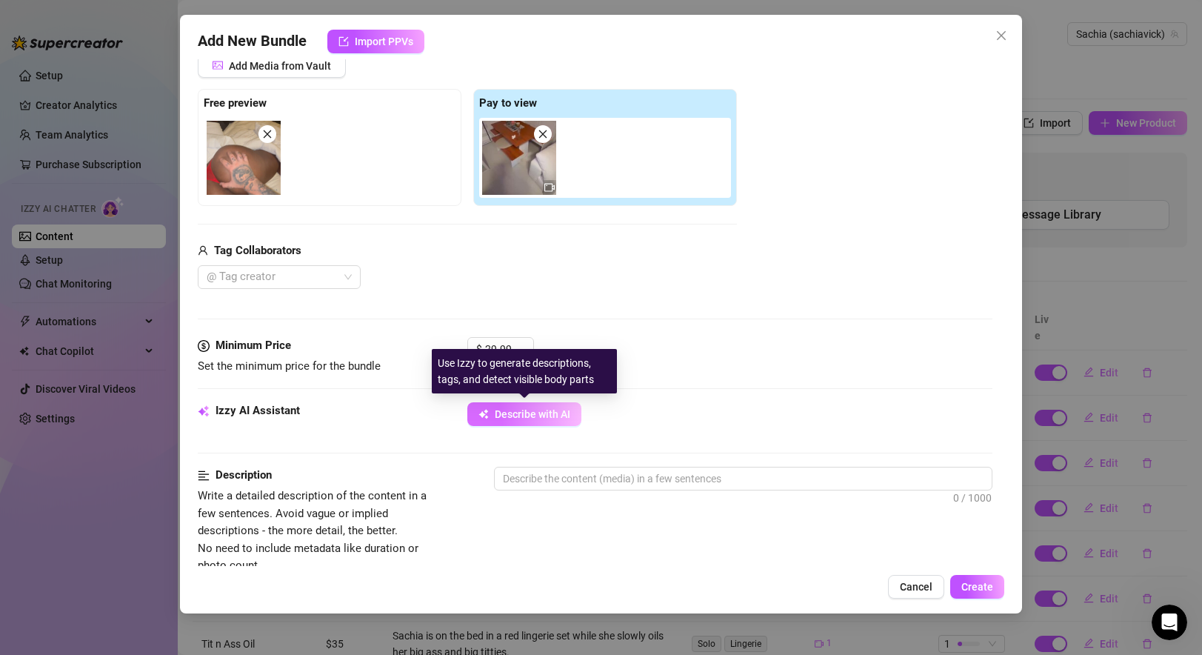
click at [535, 413] on span "Describe with AI" at bounding box center [533, 414] width 76 height 12
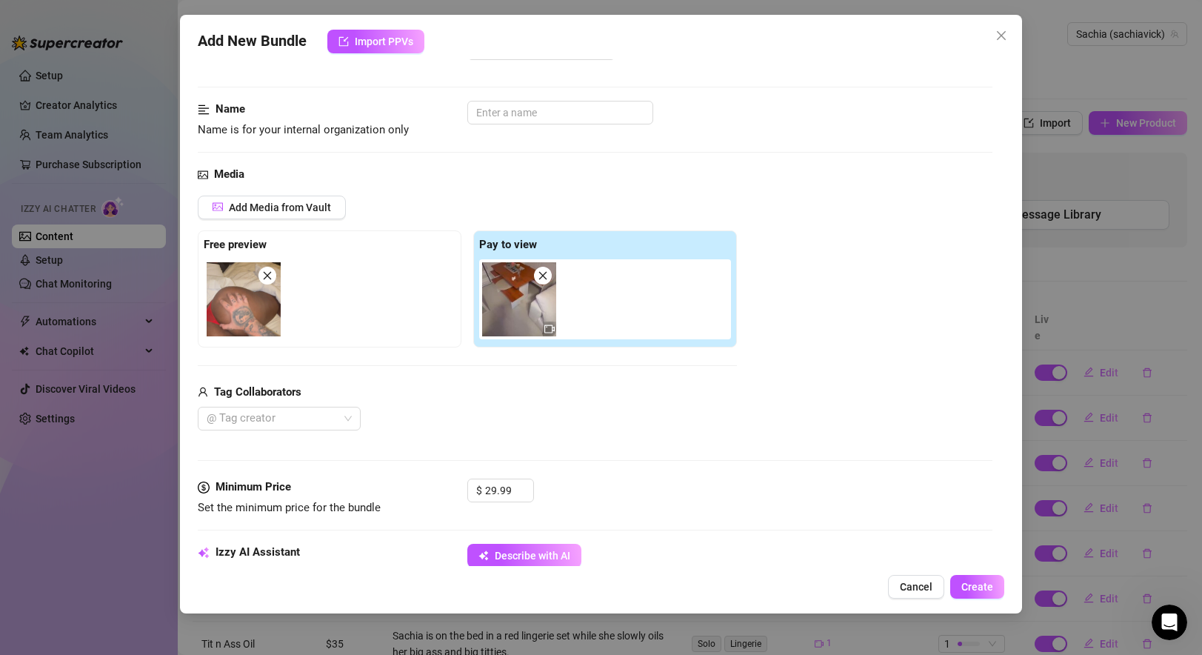
scroll to position [60, 0]
click at [535, 113] on input "text" at bounding box center [560, 112] width 186 height 24
click at [675, 119] on div "Housekeeper Ass Grab" at bounding box center [729, 112] width 524 height 24
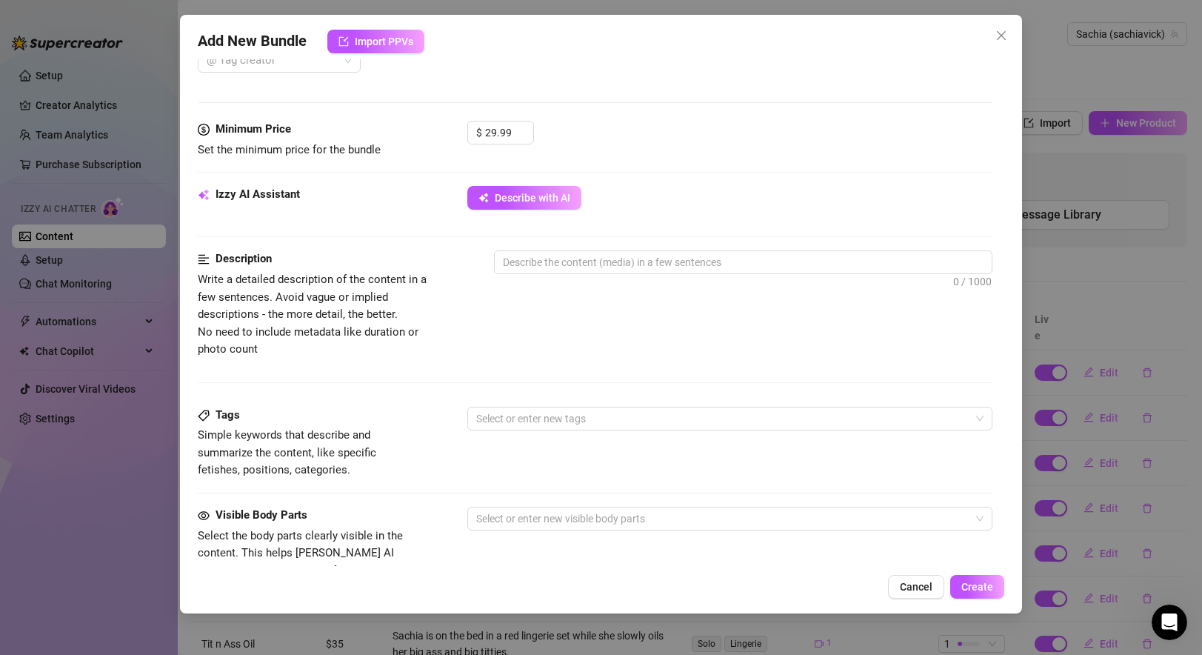
scroll to position [419, 0]
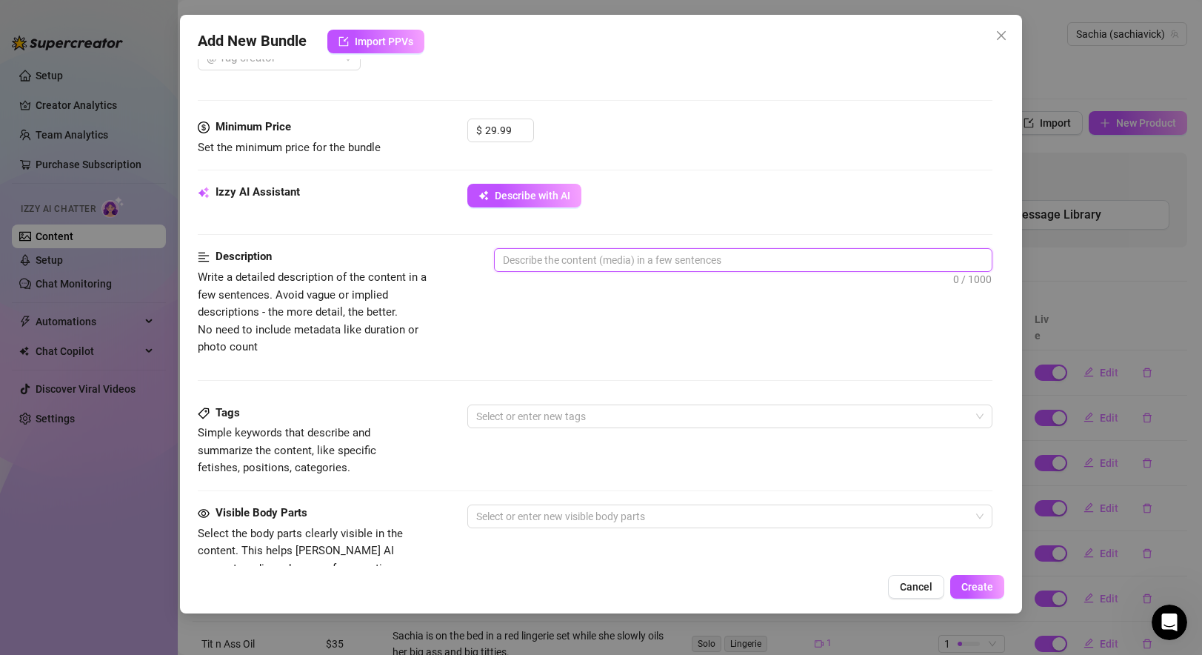
click at [567, 269] on textarea at bounding box center [743, 260] width 496 height 22
paste textarea "In this naughty roleplay, I’m lounging in bed when my ‘housekeeper’ gets a litt…"
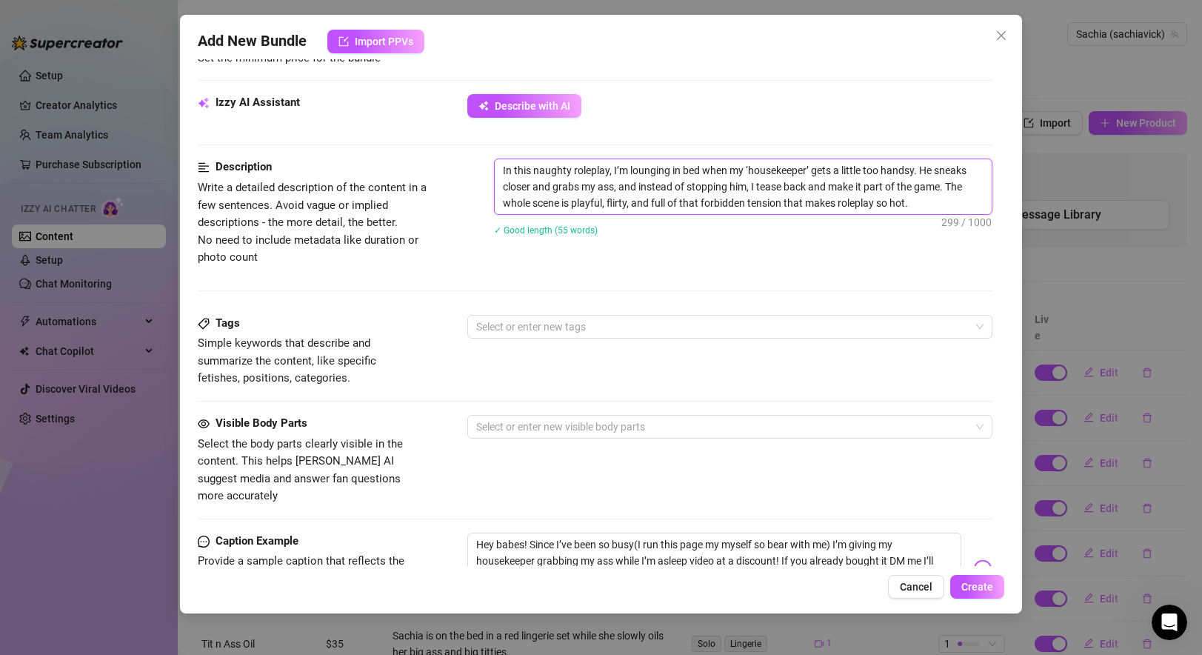
scroll to position [518, 0]
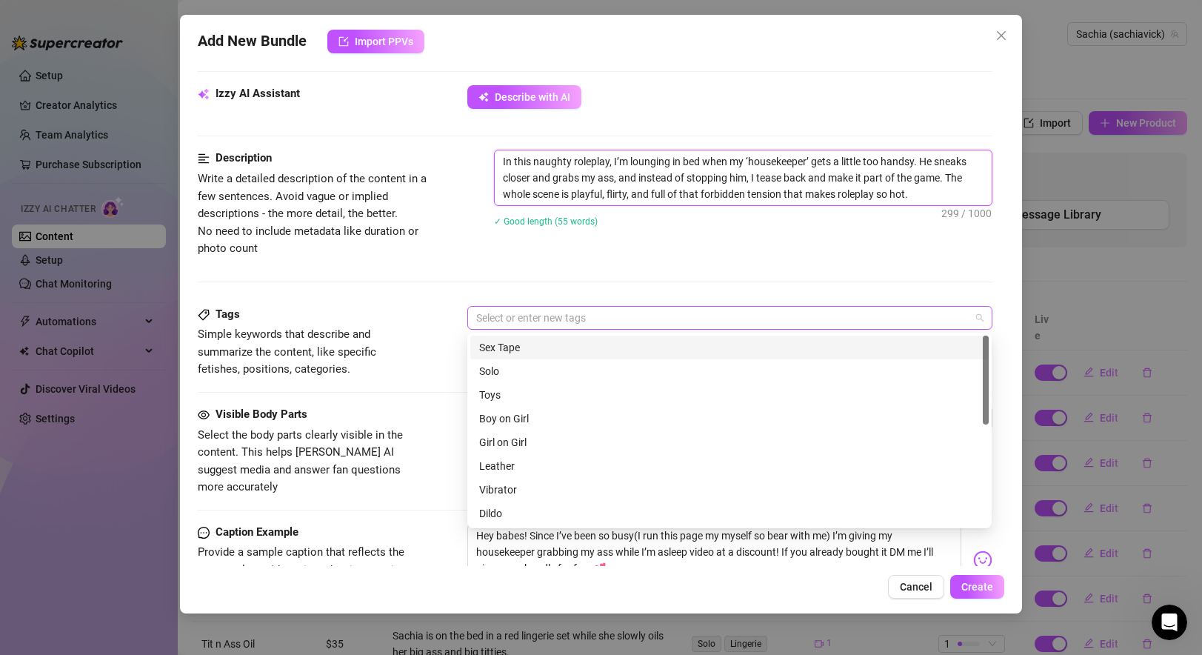
click at [521, 312] on div at bounding box center [721, 317] width 503 height 21
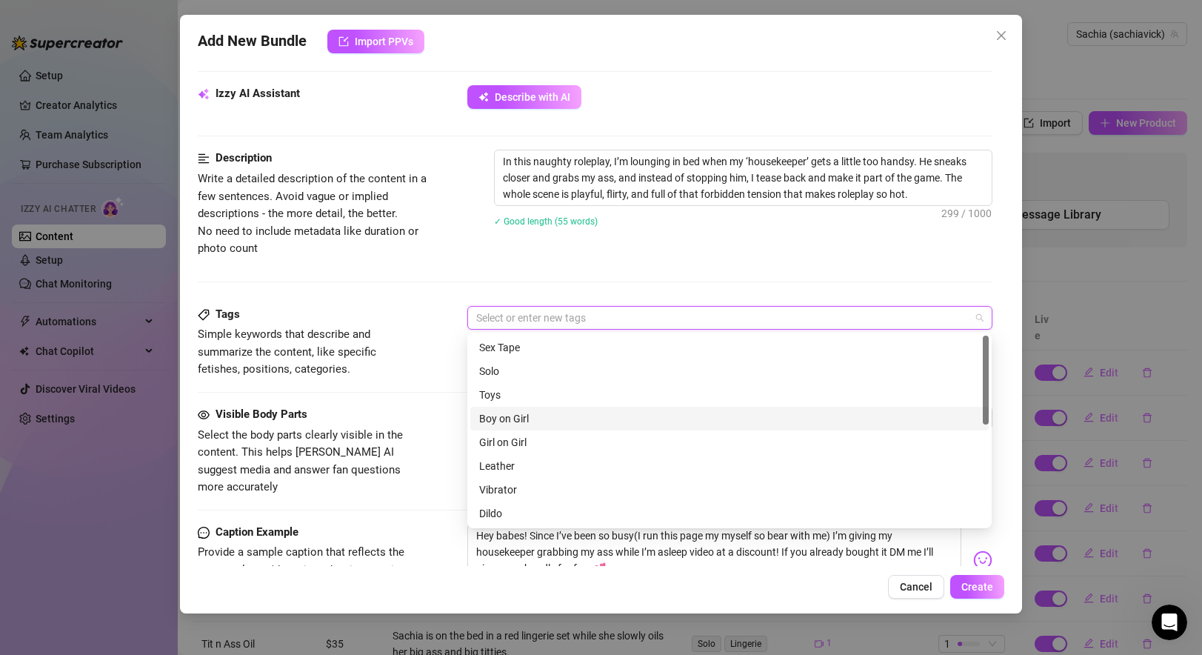
click at [513, 411] on div "Boy on Girl" at bounding box center [729, 418] width 501 height 16
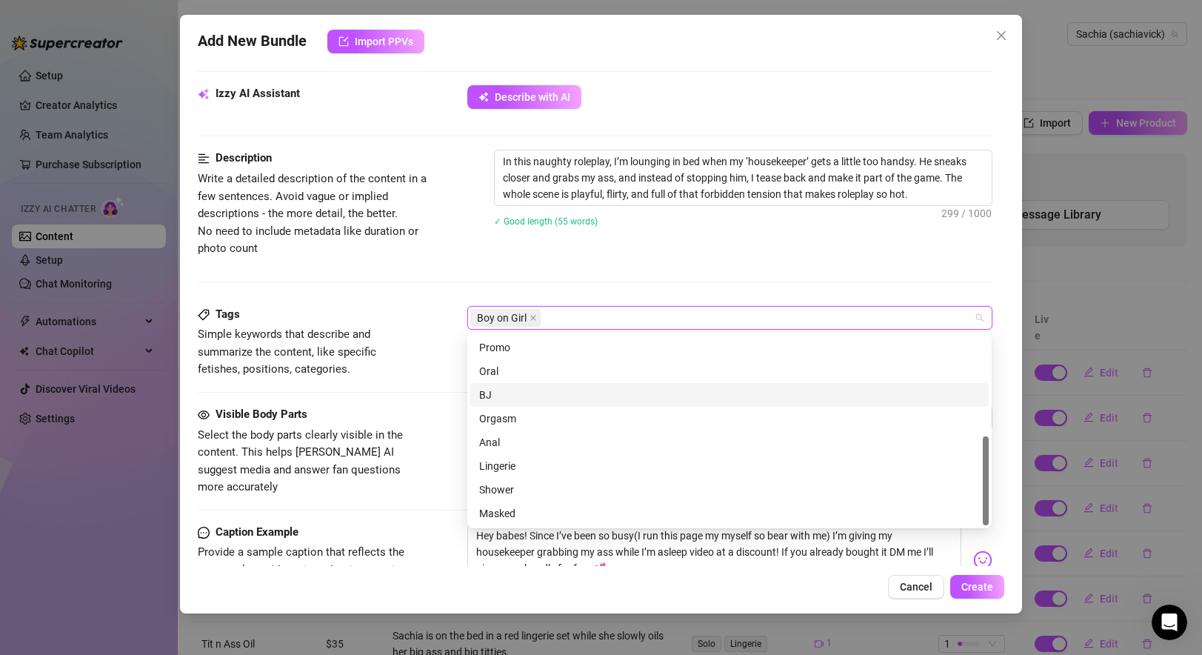
scroll to position [212, 0]
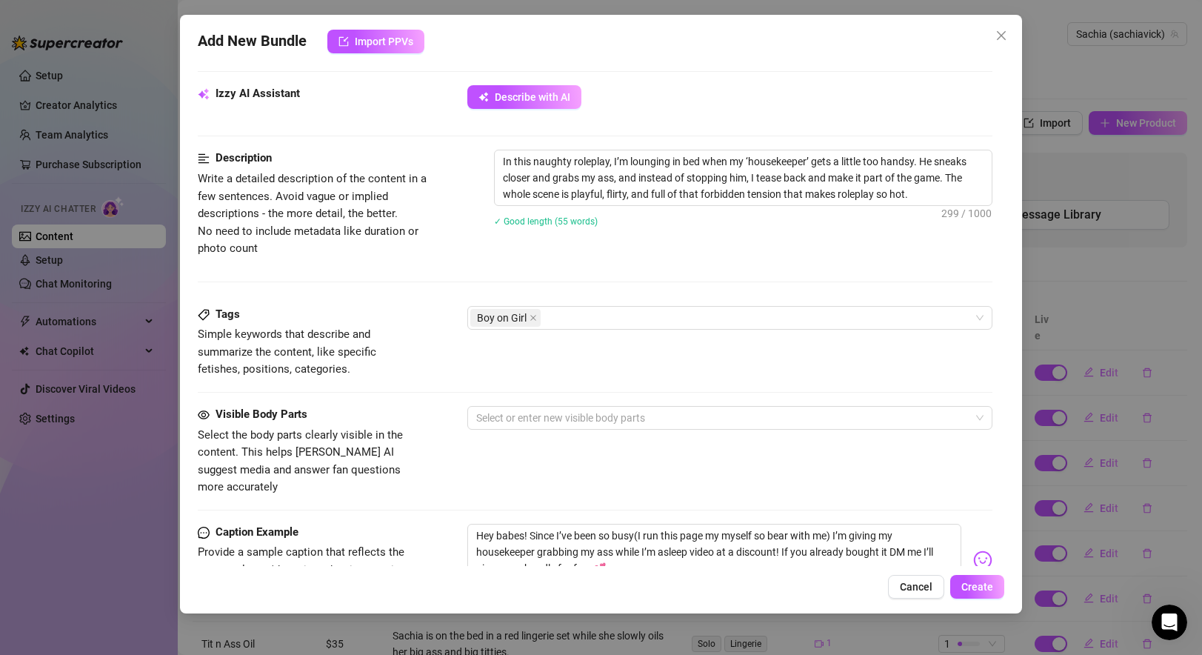
click at [393, 451] on span "Select the body parts clearly visible in the content. This helps Izzy AI sugges…" at bounding box center [300, 461] width 205 height 66
click at [548, 431] on div "Visible Body Parts Select the body parts clearly visible in the content. This h…" at bounding box center [595, 451] width 794 height 90
click at [536, 418] on div at bounding box center [721, 417] width 503 height 21
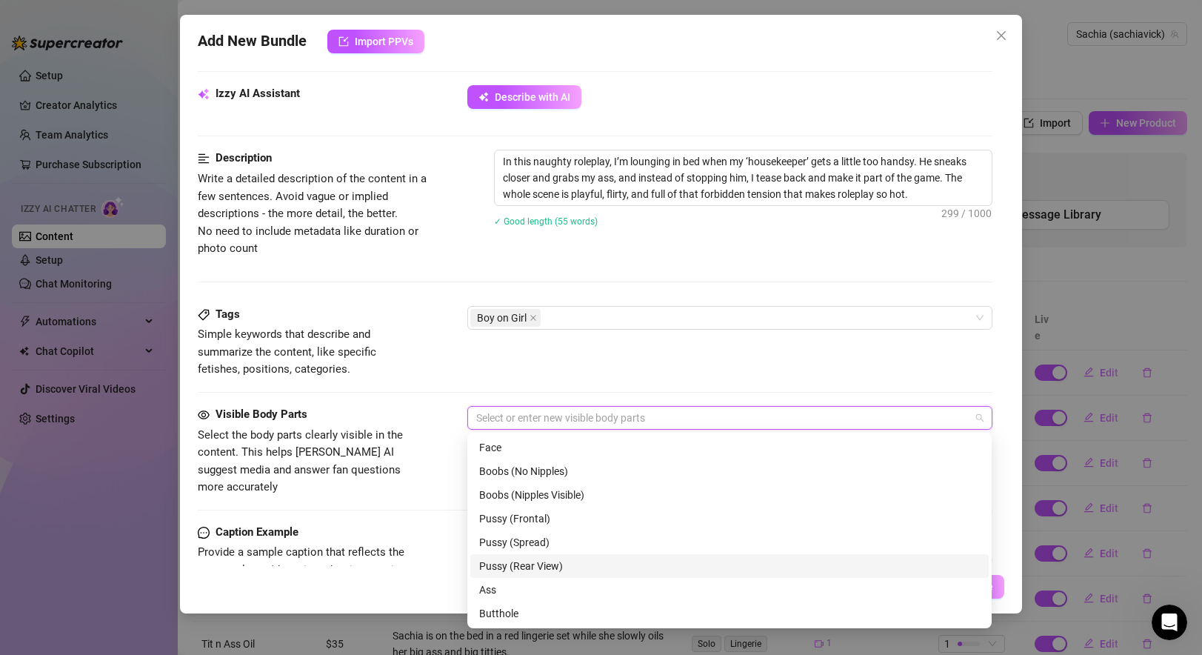
click at [535, 568] on div "Pussy (Rear View)" at bounding box center [729, 566] width 501 height 16
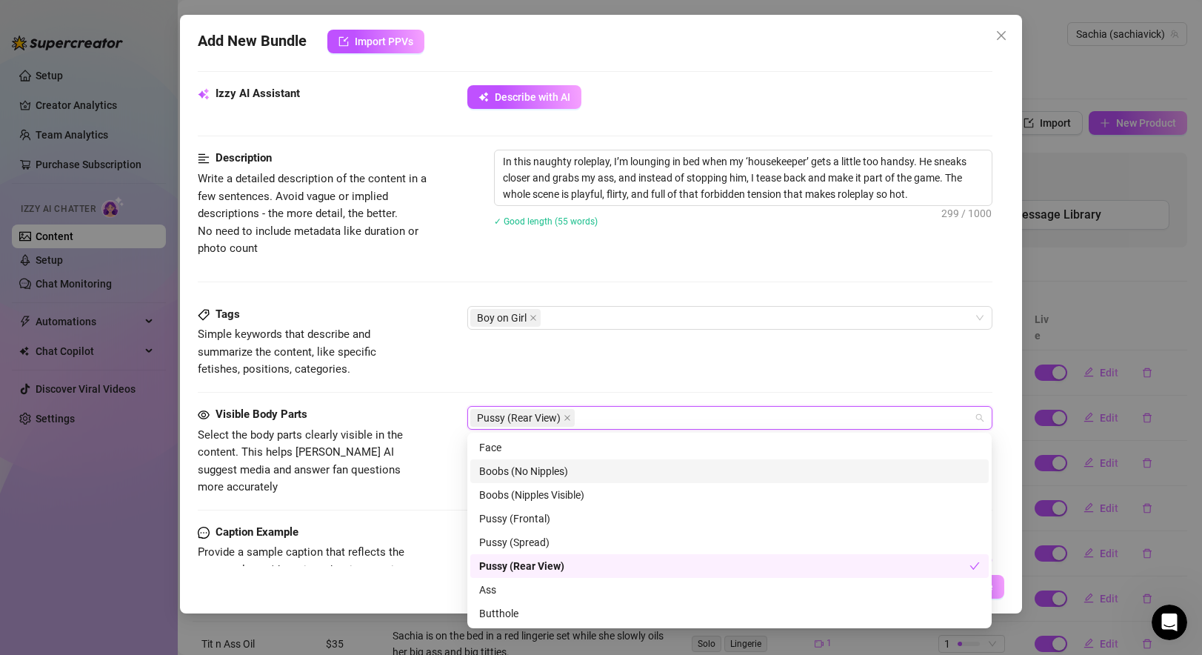
click at [527, 472] on div "Boobs (No Nipples)" at bounding box center [729, 471] width 501 height 16
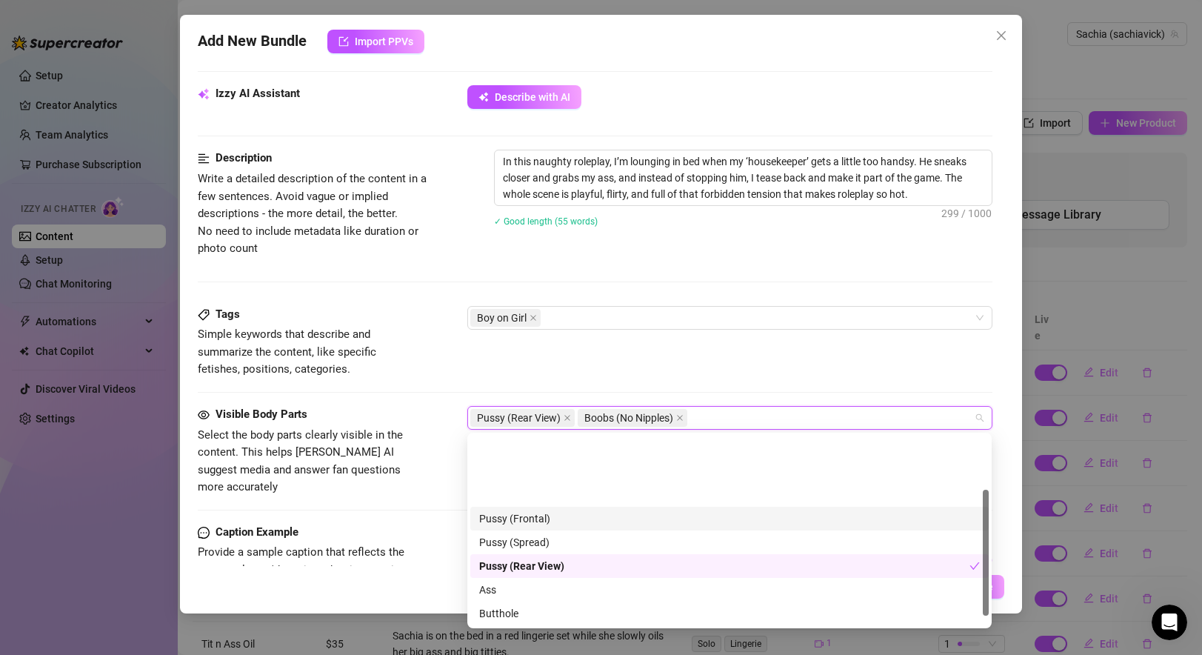
scroll to position [95, 0]
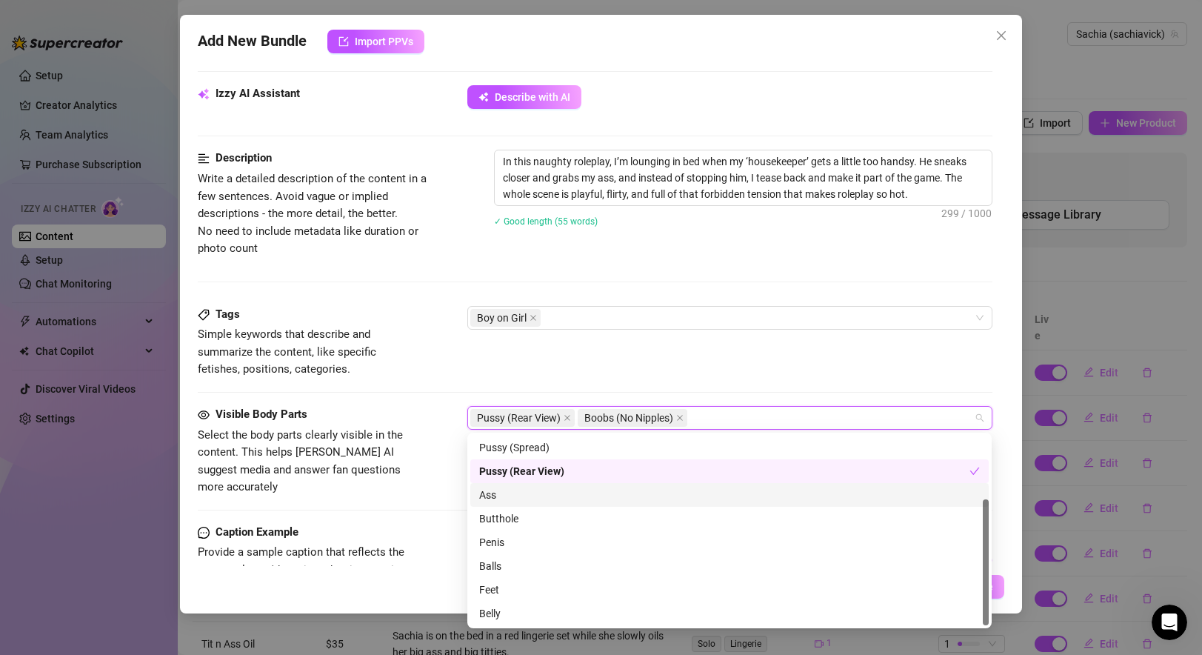
click at [486, 491] on div "Ass" at bounding box center [729, 494] width 501 height 16
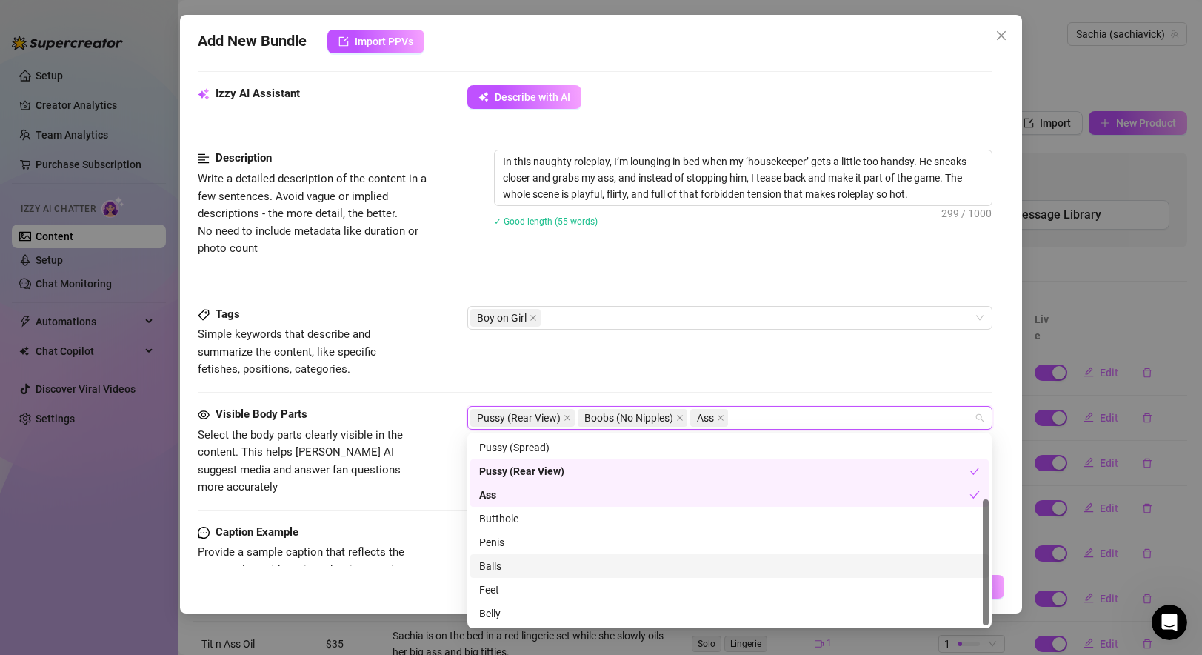
click at [415, 523] on div "Caption Example" at bounding box center [309, 532] width 222 height 18
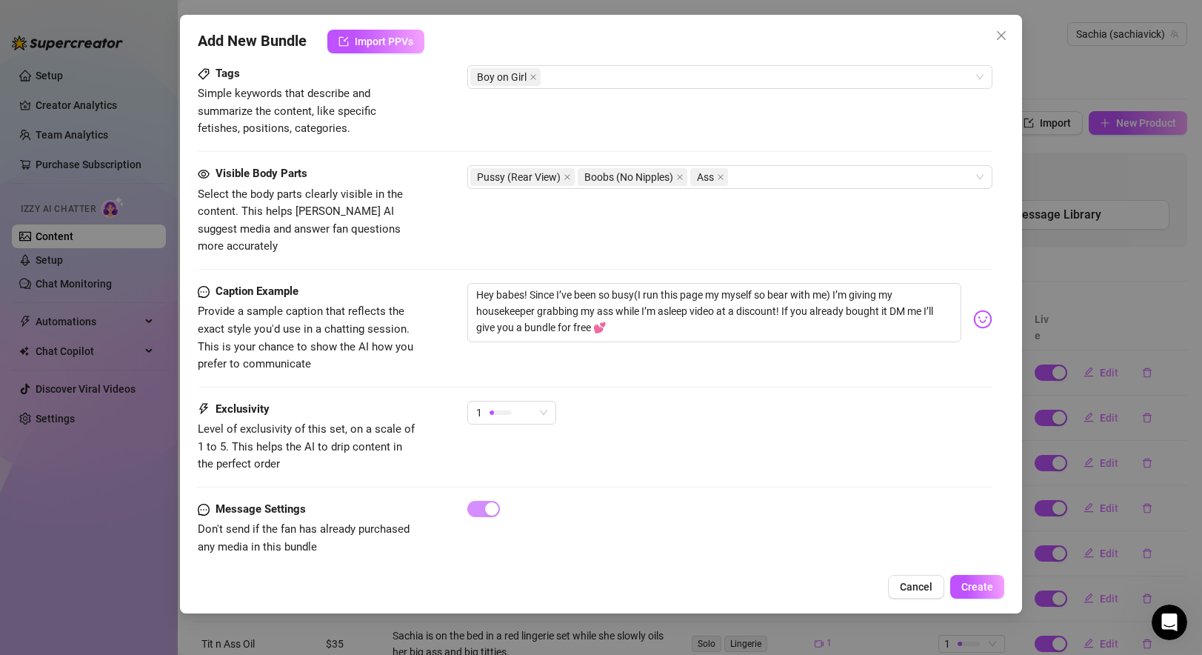
scroll to position [756, 0]
click at [976, 585] on span "Create" at bounding box center [977, 586] width 32 height 12
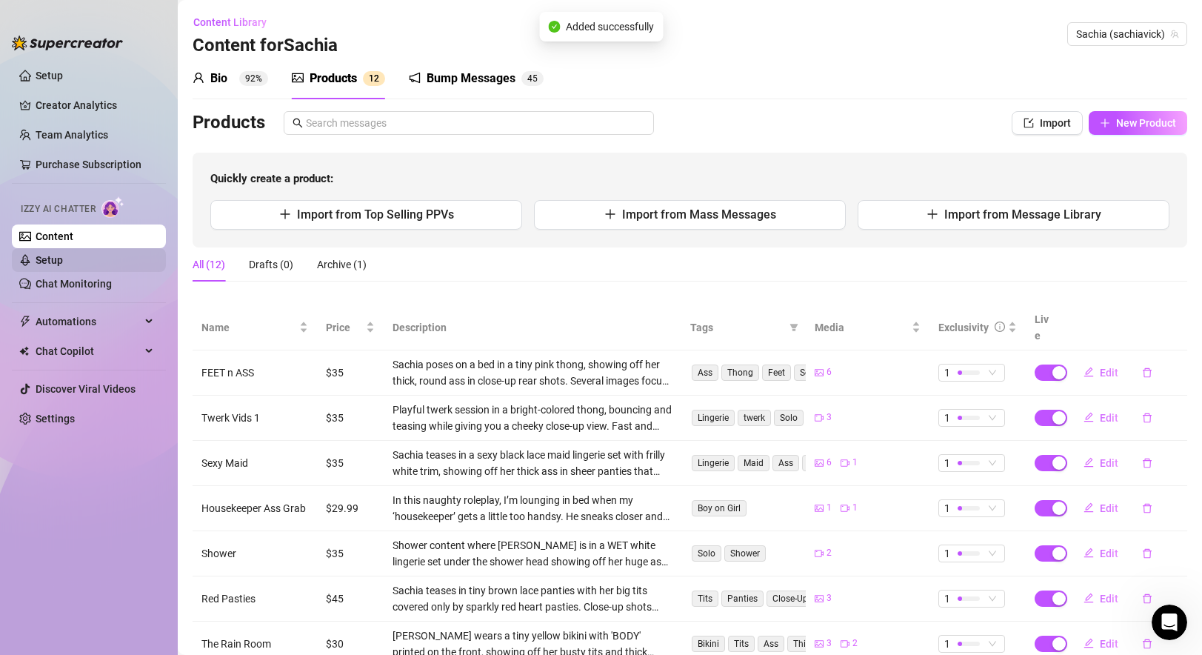
click at [63, 264] on link "Setup" at bounding box center [49, 260] width 27 height 12
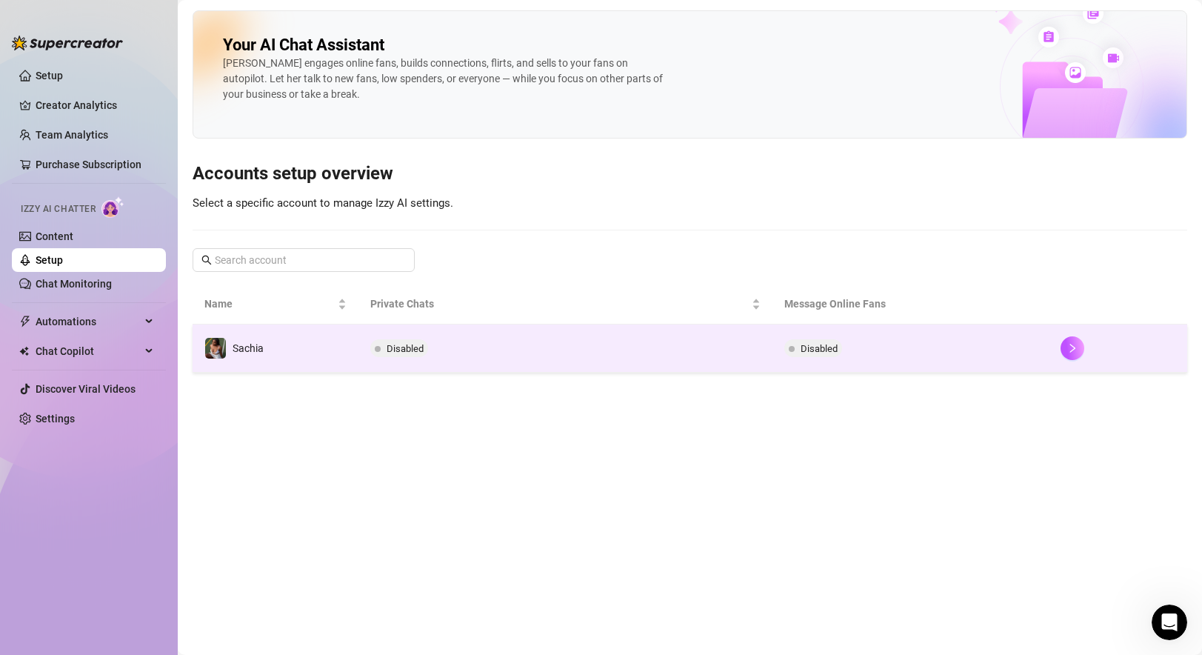
click at [450, 359] on td "Disabled" at bounding box center [565, 348] width 415 height 48
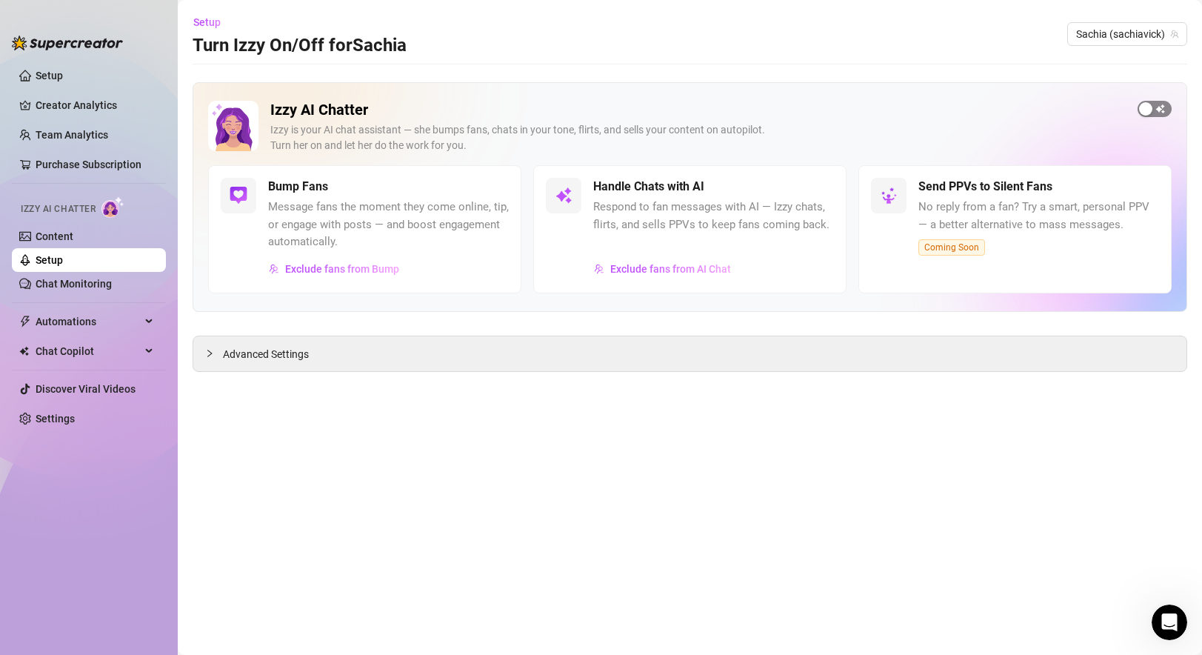
click at [1150, 107] on div "button" at bounding box center [1145, 108] width 13 height 13
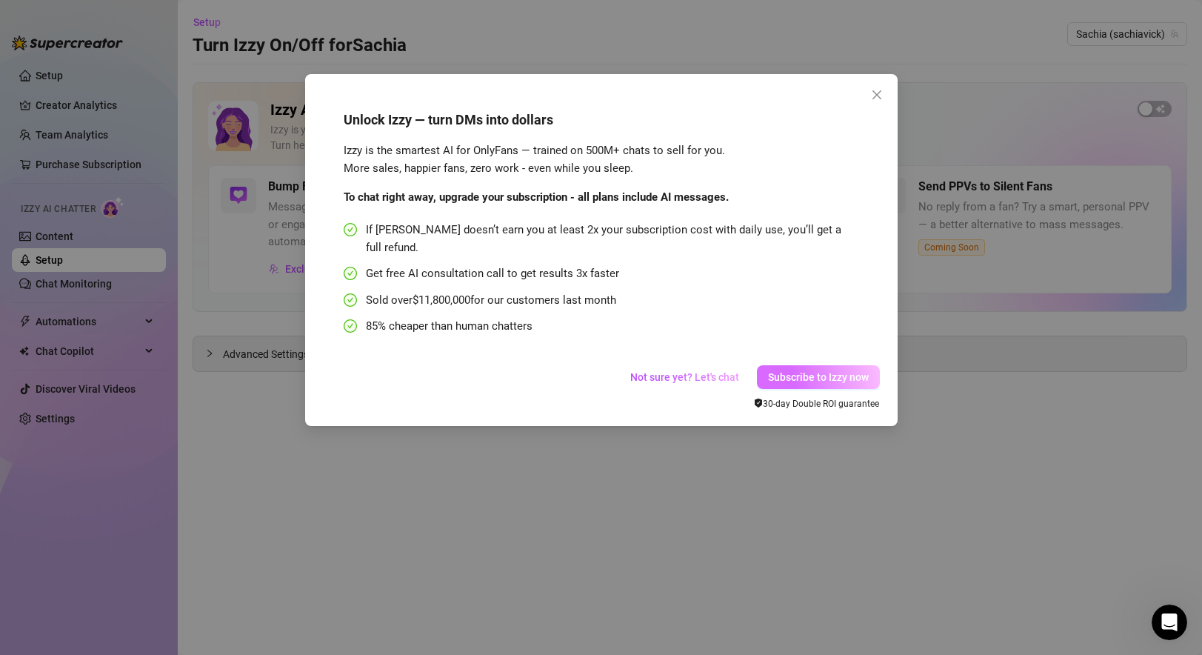
click at [811, 369] on button "Subscribe to Izzy now" at bounding box center [818, 377] width 123 height 24
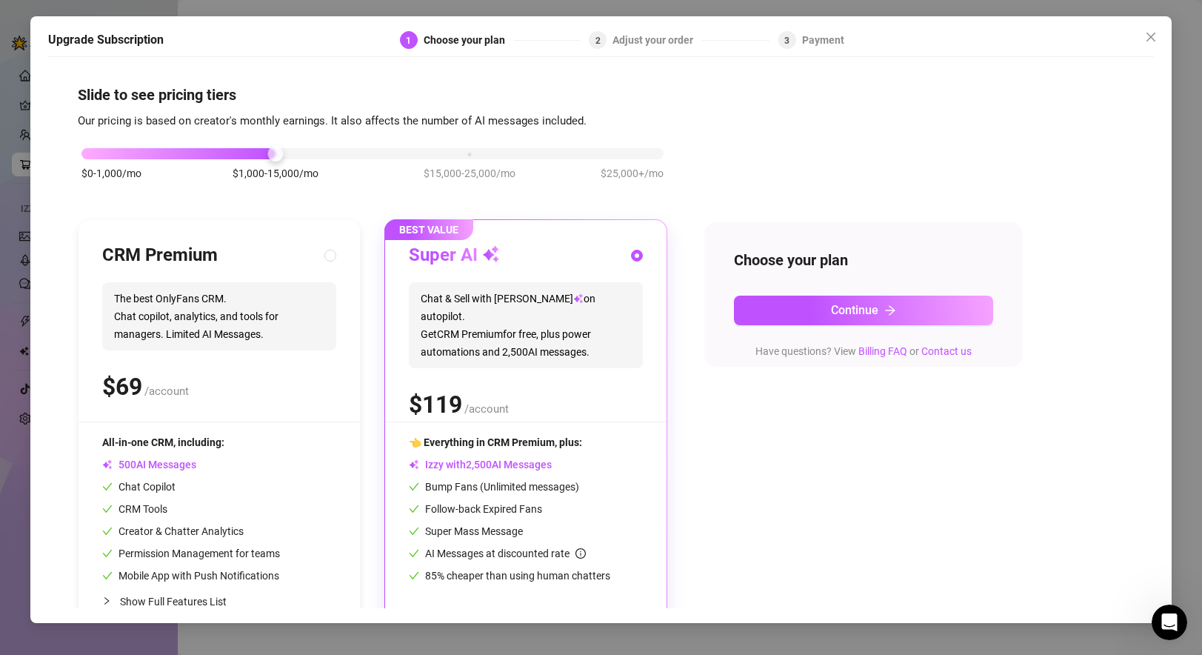
scroll to position [35, 0]
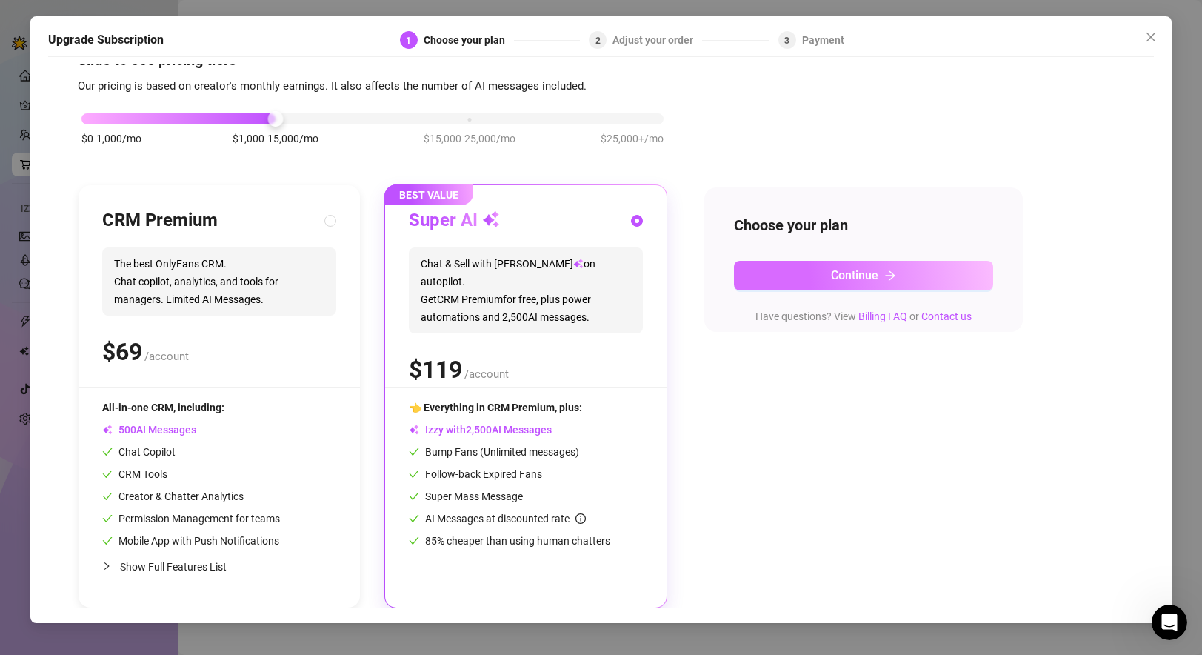
click at [825, 272] on button "Continue" at bounding box center [863, 276] width 259 height 30
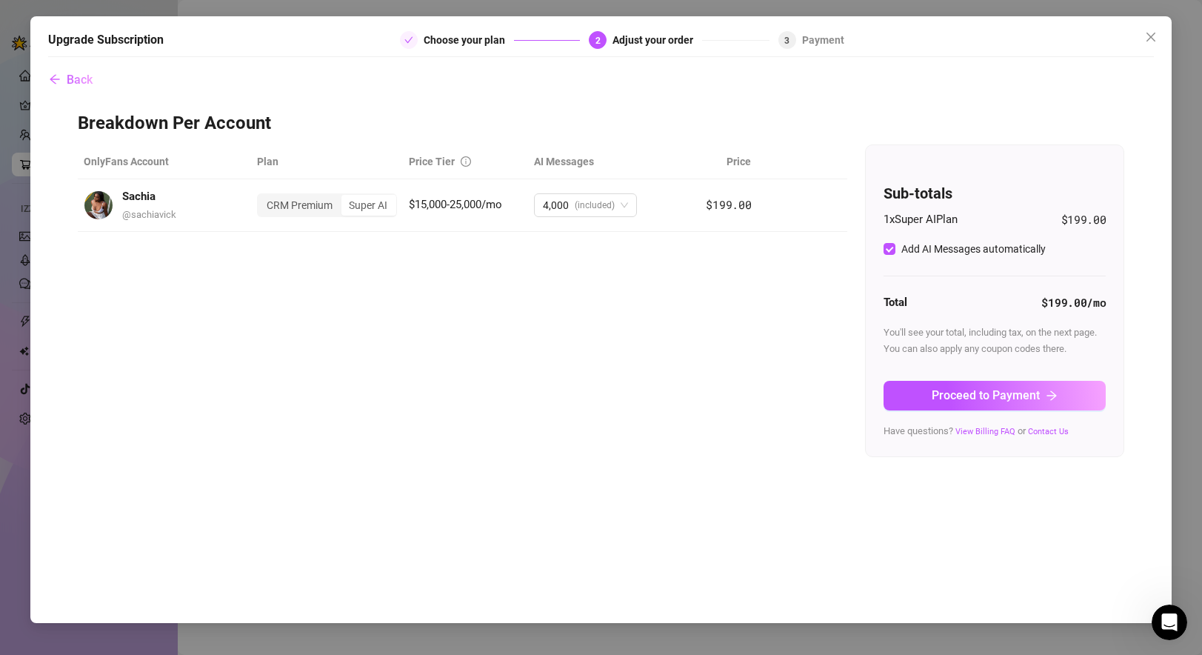
scroll to position [0, 0]
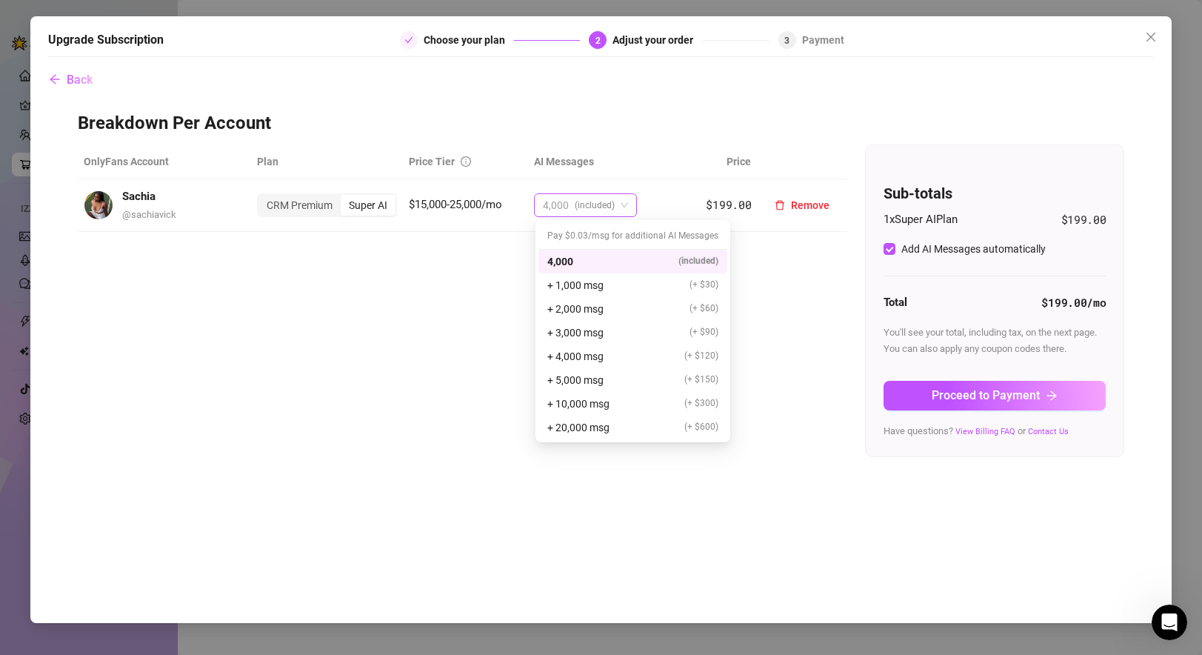
click at [597, 207] on span "(included)" at bounding box center [595, 205] width 40 height 22
click at [589, 204] on span "(included)" at bounding box center [595, 205] width 40 height 22
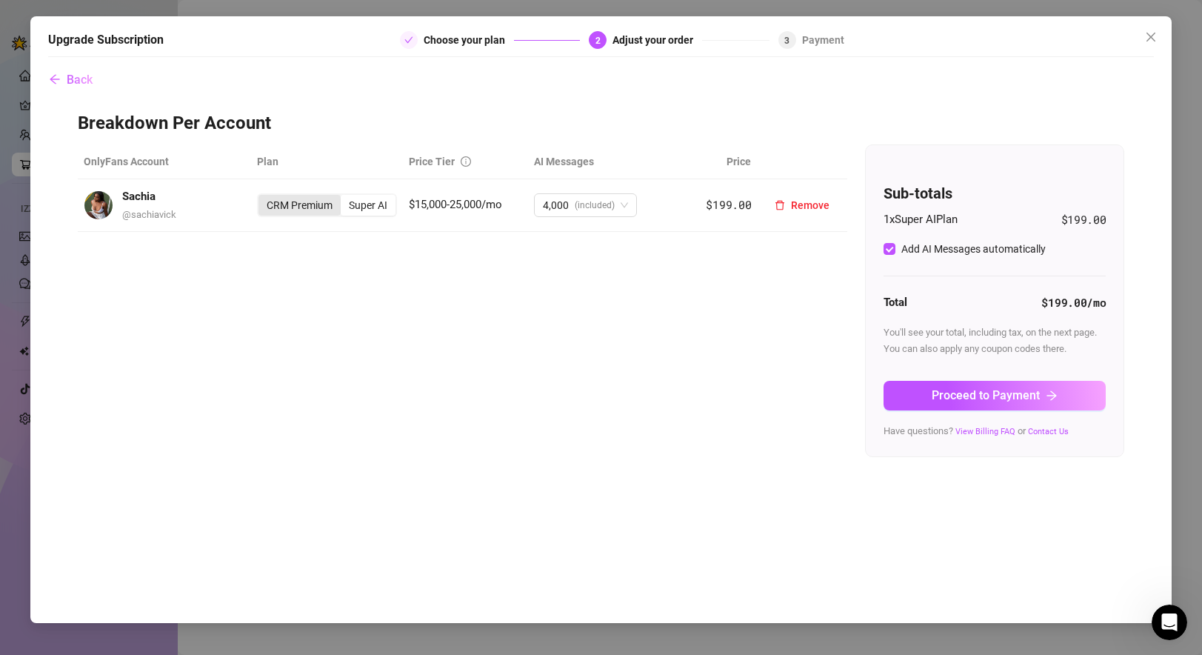
click at [284, 207] on div "CRM Premium" at bounding box center [299, 205] width 82 height 21
click at [262, 197] on input "CRM Premium" at bounding box center [262, 197] width 0 height 0
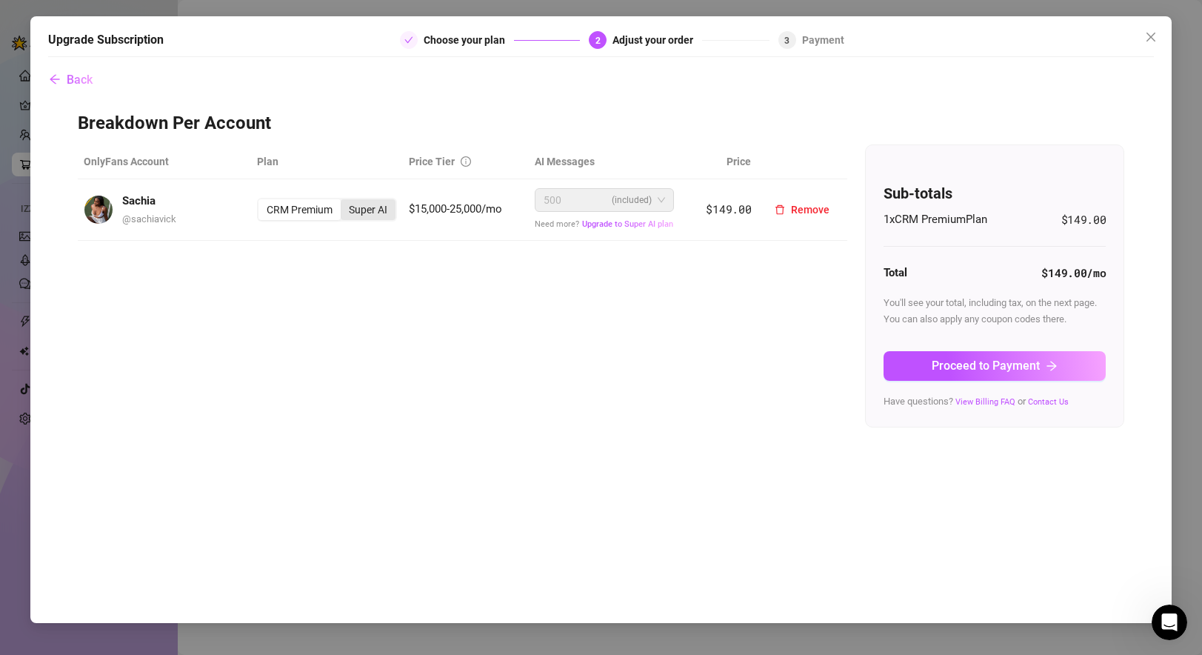
click at [381, 208] on div "Super AI" at bounding box center [368, 209] width 55 height 21
click at [344, 201] on input "Super AI" at bounding box center [344, 201] width 0 height 0
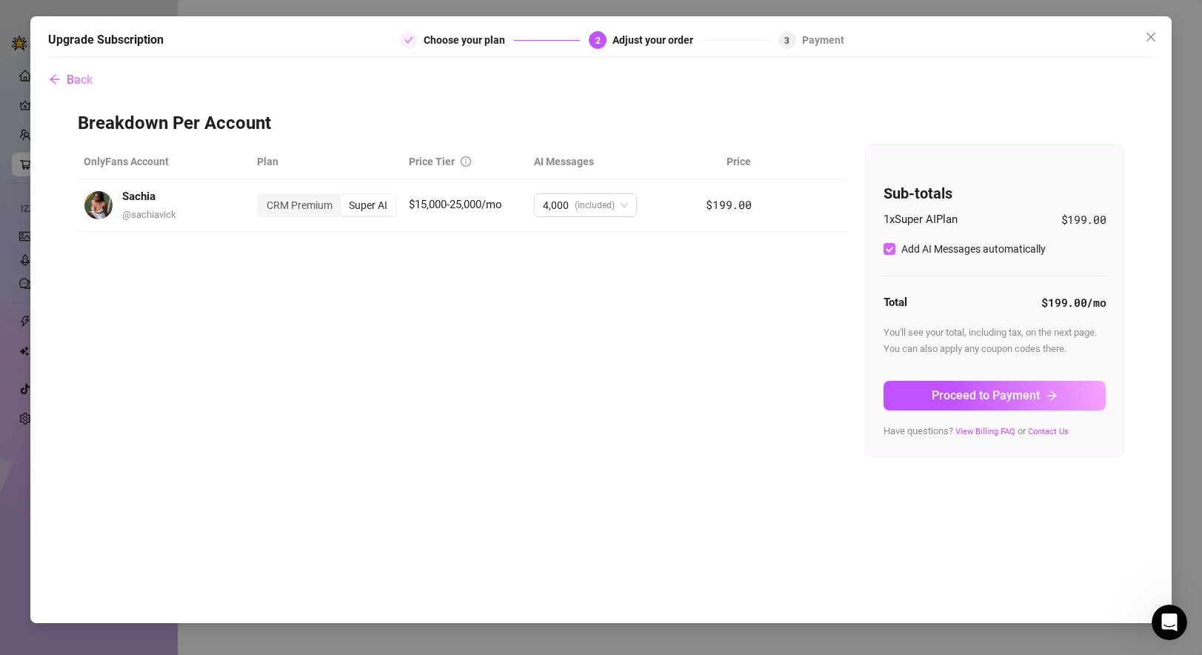
click at [889, 252] on input "Add AI Messages automatically" at bounding box center [889, 249] width 12 height 12
click at [892, 250] on input "Add AI Messages automatically" at bounding box center [889, 249] width 12 height 12
click at [1000, 395] on span "Proceed to Payment" at bounding box center [985, 395] width 108 height 14
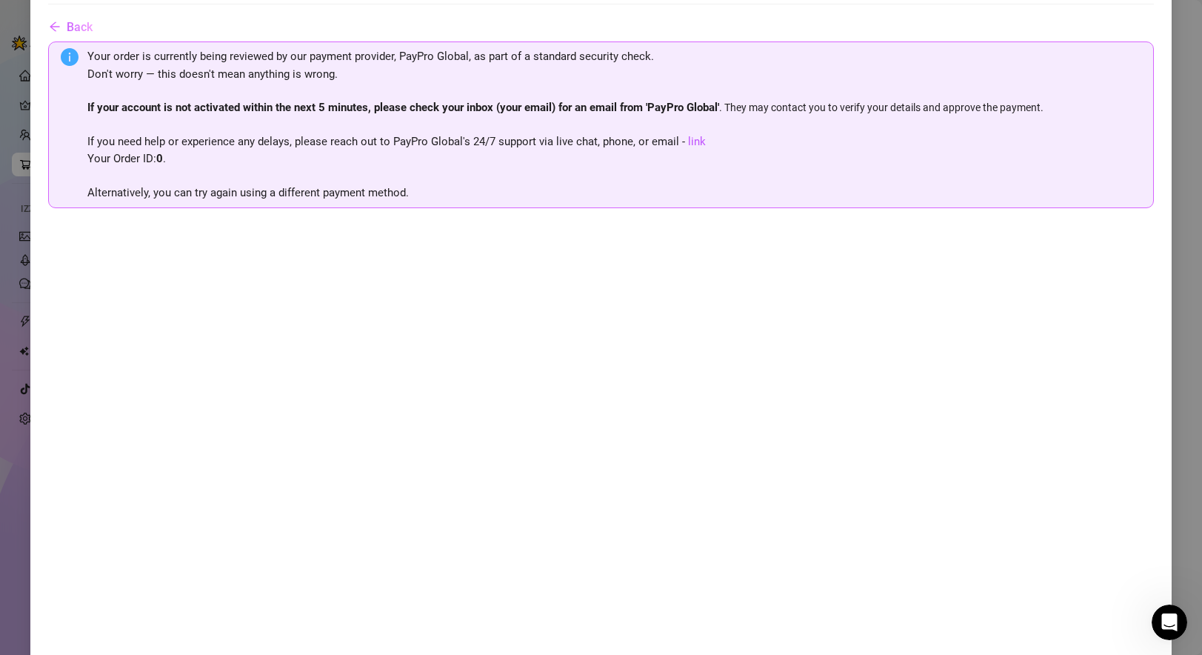
scroll to position [58, 0]
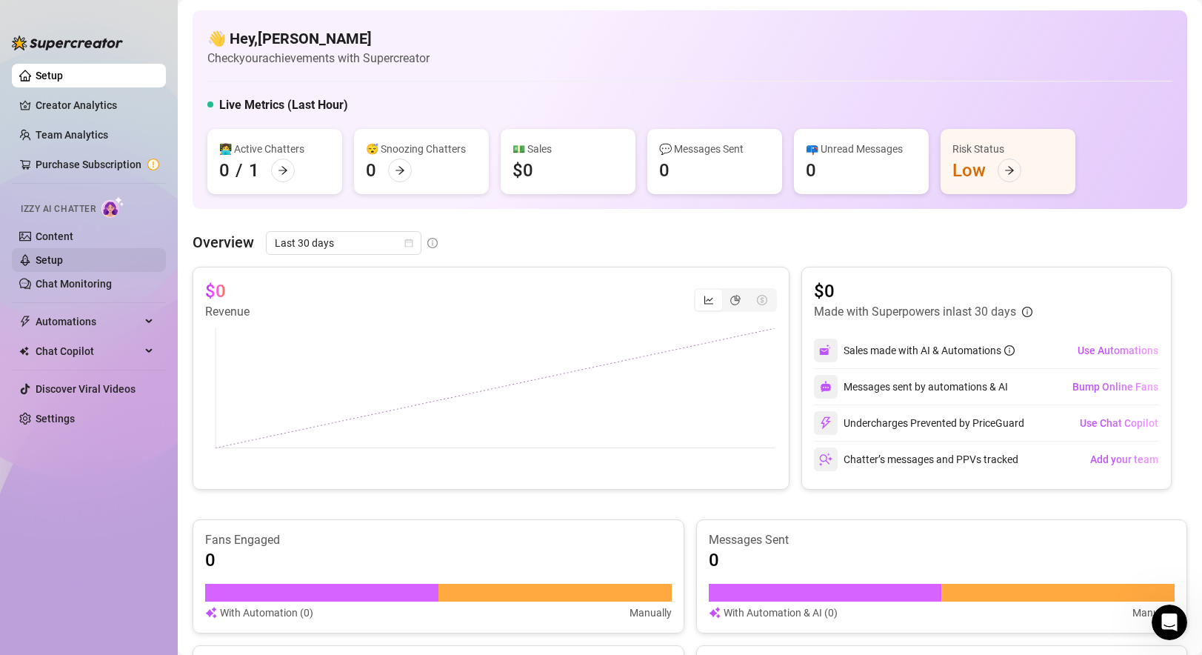
click at [44, 259] on link "Setup" at bounding box center [49, 260] width 27 height 12
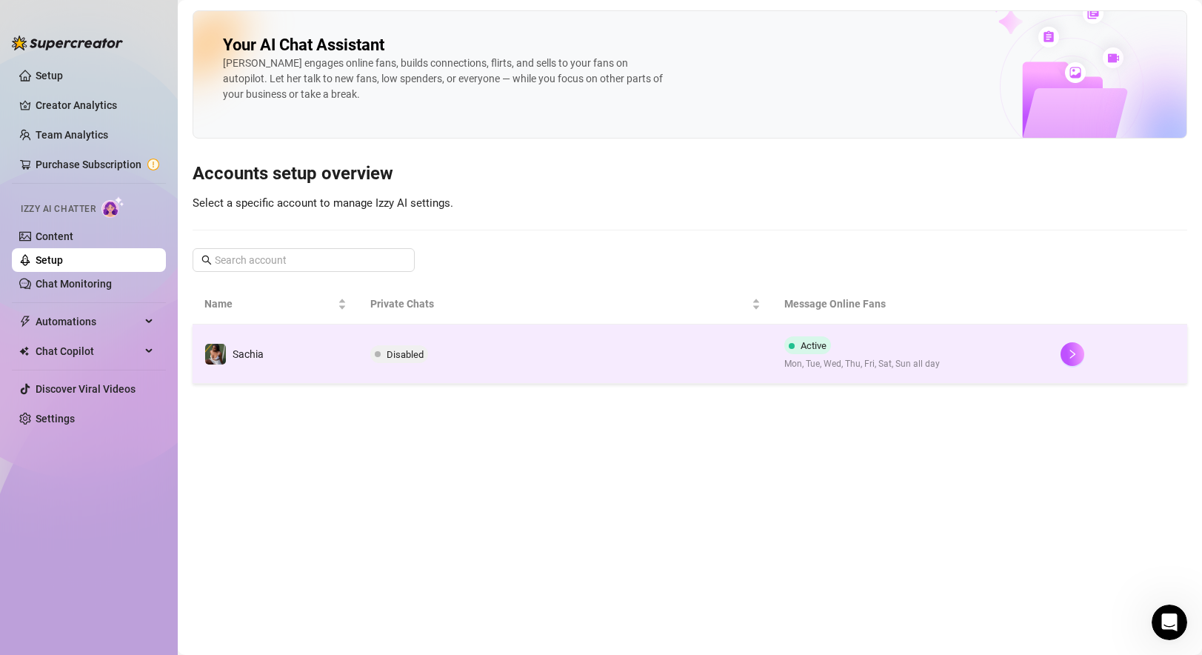
click at [545, 364] on td "Disabled" at bounding box center [565, 353] width 415 height 59
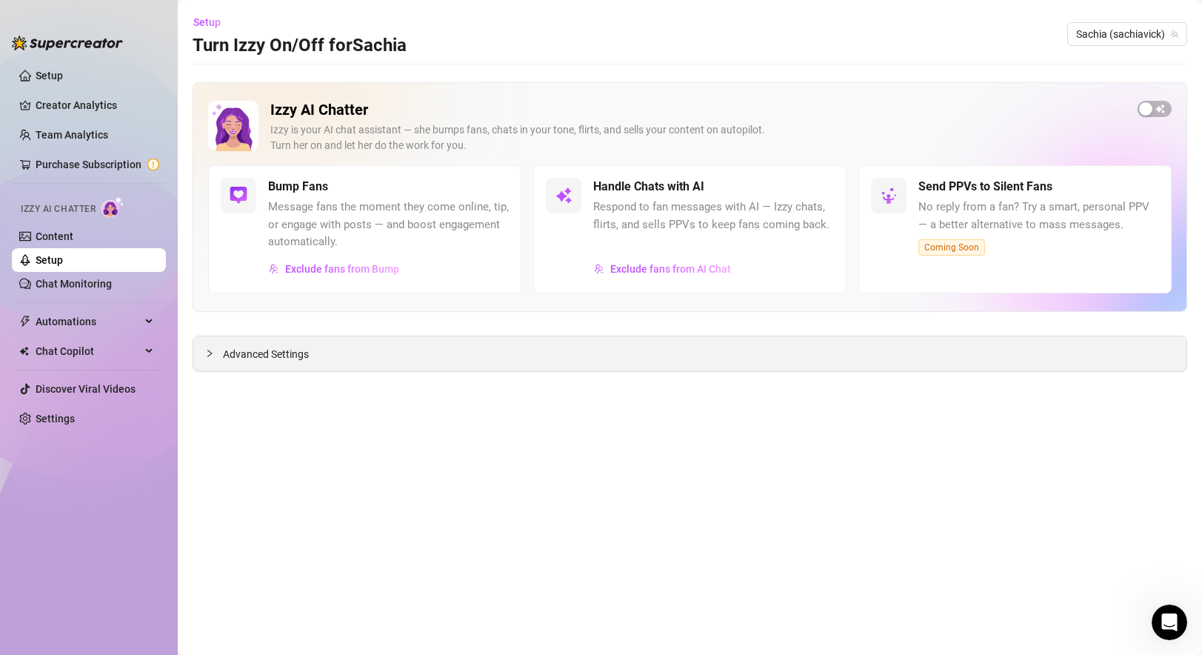
click at [372, 344] on div "Advanced Settings" at bounding box center [689, 353] width 993 height 35
click at [230, 361] on span "Advanced Settings" at bounding box center [266, 354] width 86 height 16
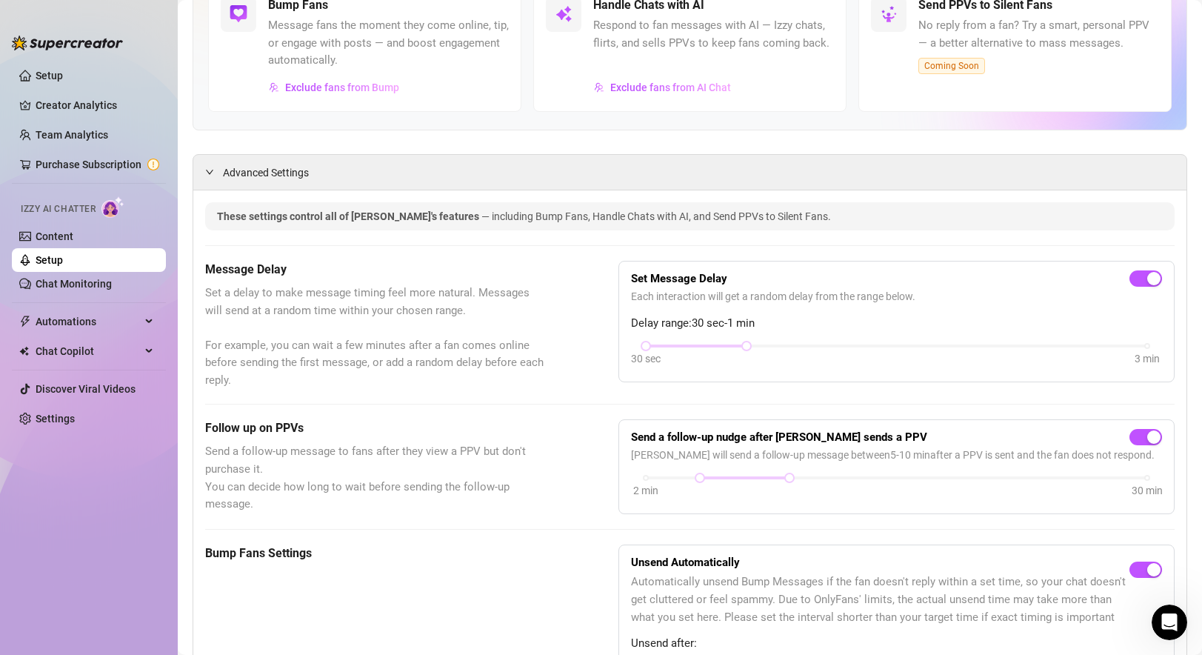
scroll to position [183, 0]
drag, startPoint x: 745, startPoint y: 345, endPoint x: 1147, endPoint y: 352, distance: 402.1
click at [1147, 346] on div "30 sec 3 min" at bounding box center [896, 343] width 501 height 6
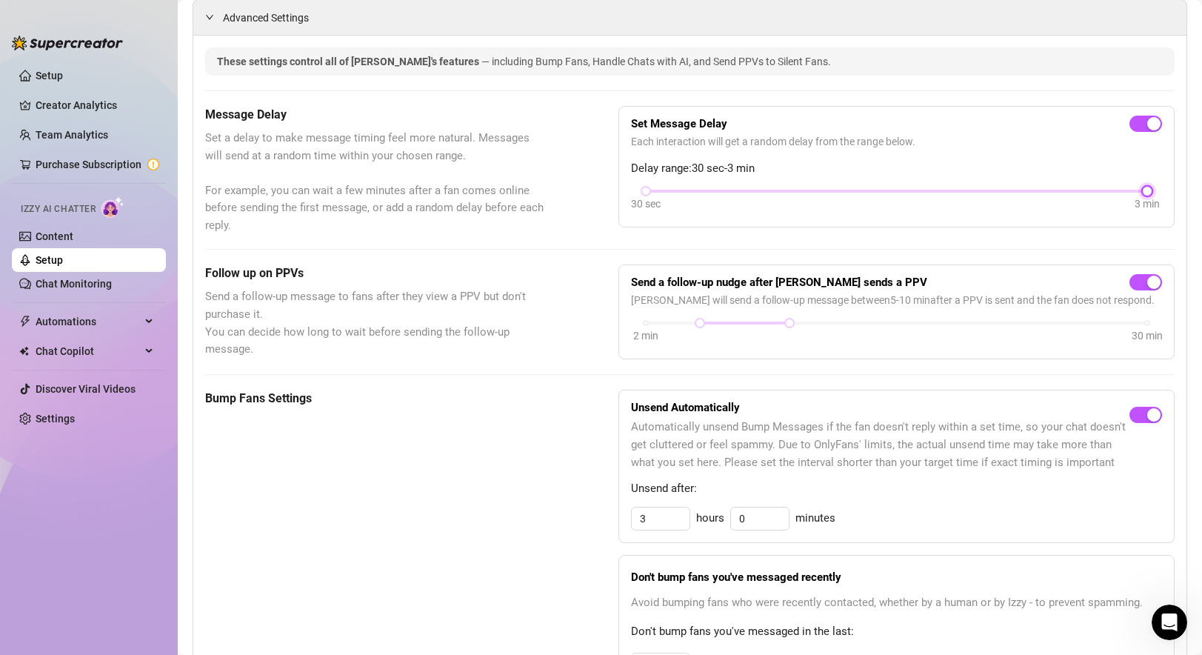
scroll to position [353, 0]
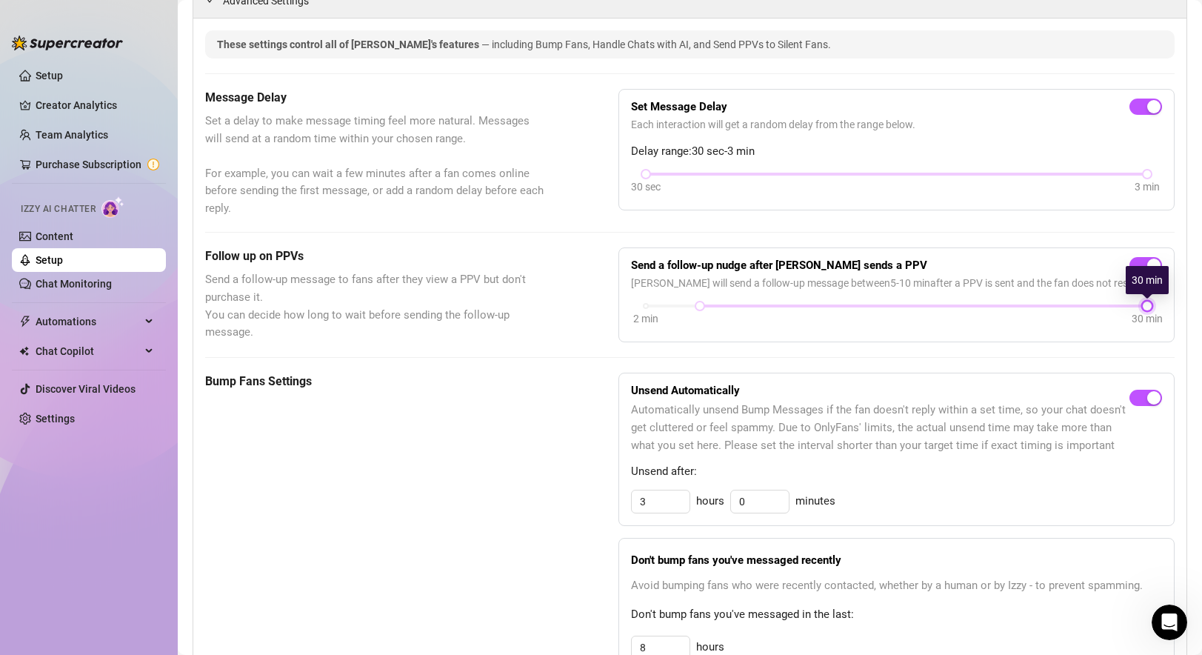
drag, startPoint x: 790, startPoint y: 306, endPoint x: 1171, endPoint y: 332, distance: 381.5
click at [1167, 337] on div "Send a follow-up nudge after Izzy sends a PPV Izzy will send a follow-up messag…" at bounding box center [896, 294] width 556 height 95
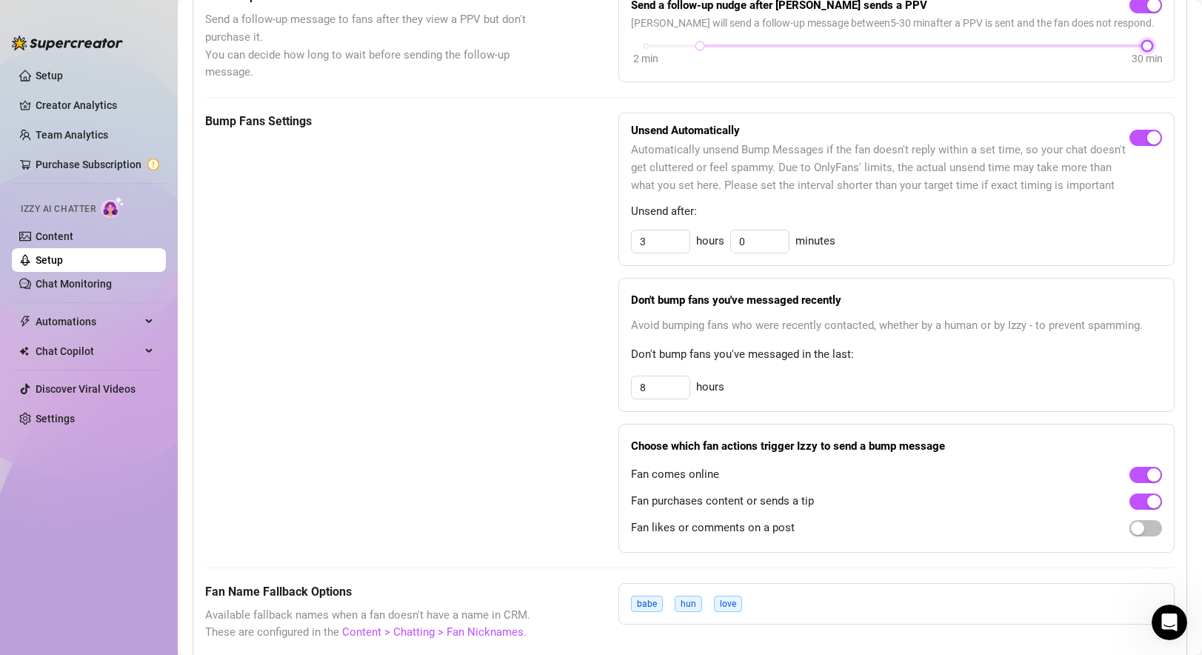
scroll to position [617, 0]
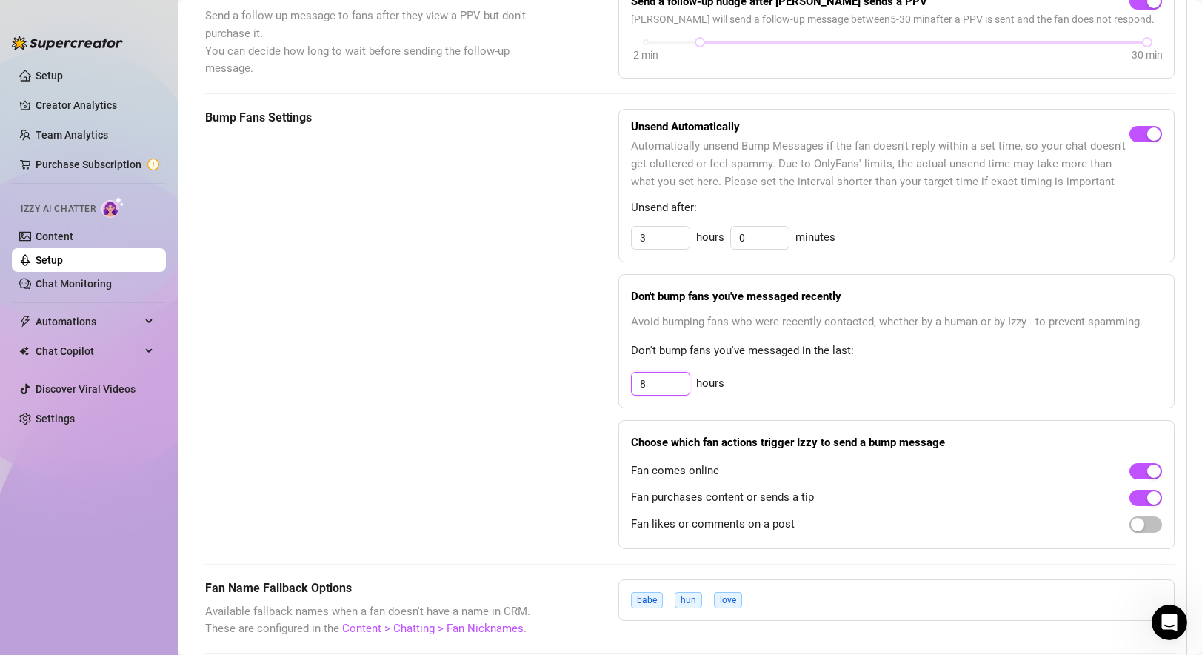
click at [646, 387] on input "8" at bounding box center [661, 383] width 58 height 22
drag, startPoint x: 658, startPoint y: 388, endPoint x: 591, endPoint y: 372, distance: 68.4
click at [591, 372] on div "Bump Fans Settings Unsend Automatically Automatically unsend Bump Messages if t…" at bounding box center [689, 328] width 969 height 439
click at [478, 437] on div "Bump Fans Settings" at bounding box center [374, 328] width 339 height 439
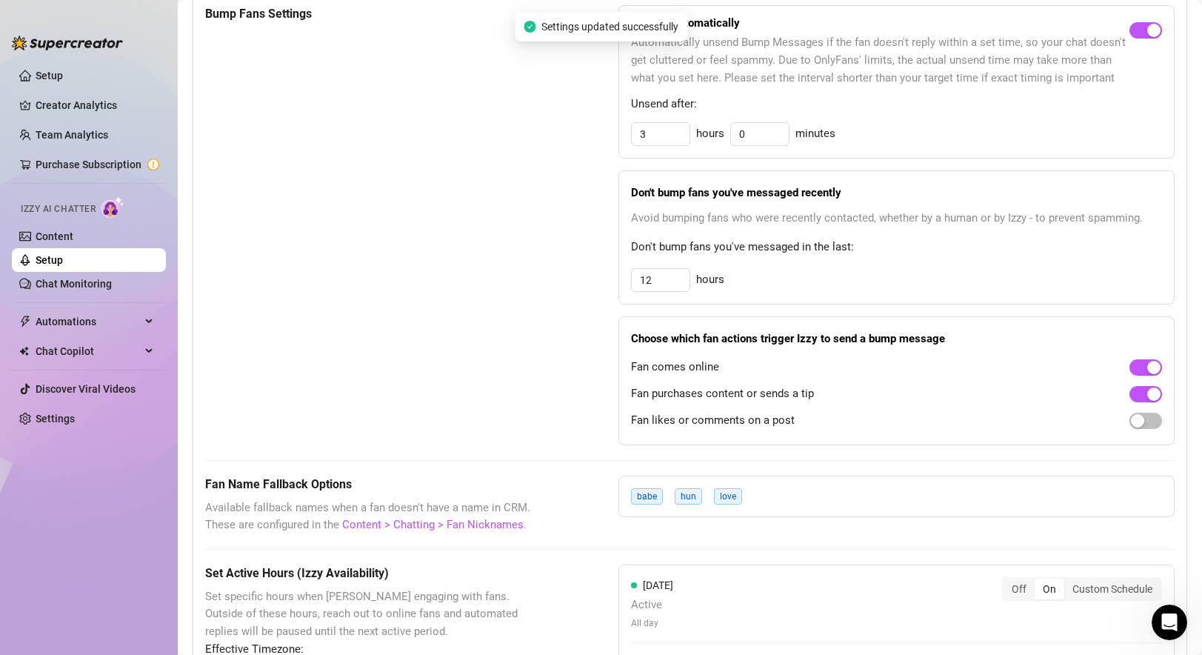
scroll to position [721, 0]
click at [1154, 425] on span "button" at bounding box center [1145, 420] width 33 height 16
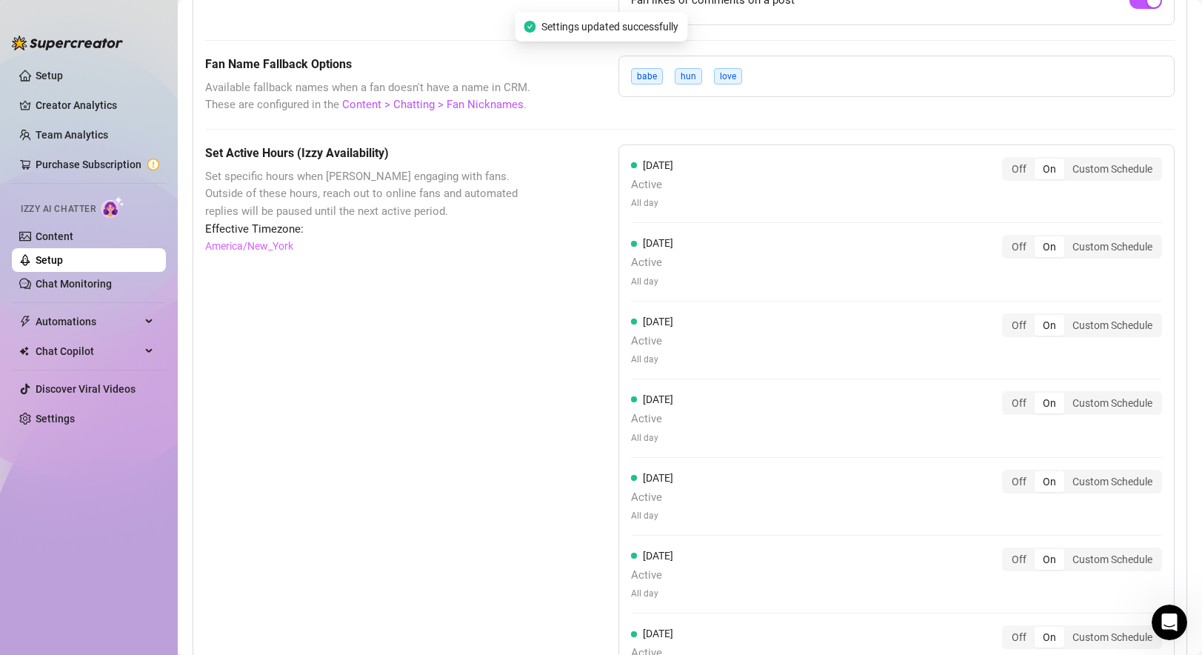
scroll to position [1140, 0]
click at [1110, 166] on div "Custom Schedule" at bounding box center [1112, 169] width 96 height 21
click at [1068, 161] on input "Custom Schedule" at bounding box center [1068, 161] width 0 height 0
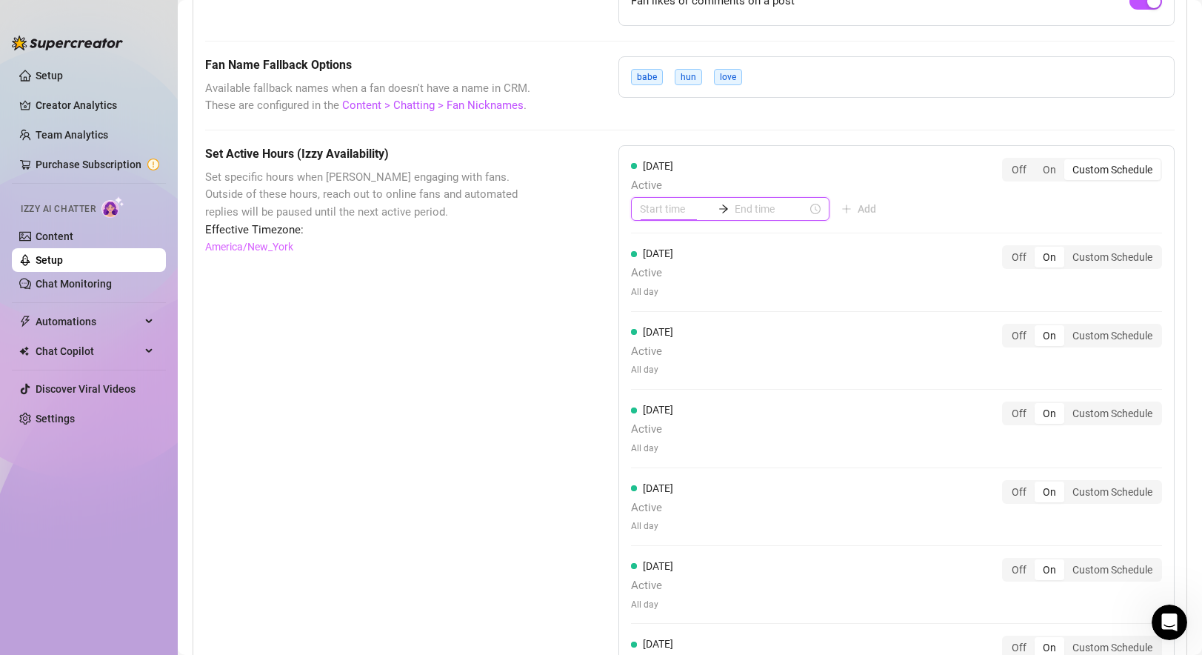
click at [678, 212] on input at bounding box center [676, 209] width 73 height 16
click at [648, 300] on div "07" at bounding box center [652, 298] width 36 height 21
click at [697, 246] on div "00" at bounding box center [694, 248] width 36 height 21
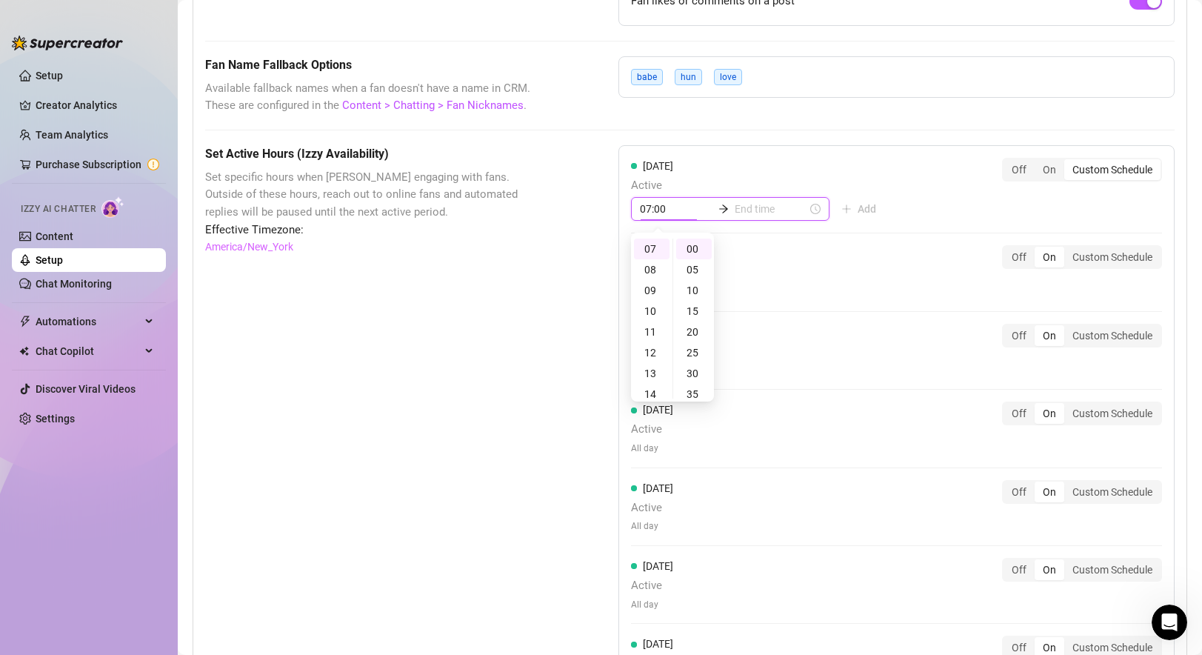
click at [735, 214] on input at bounding box center [771, 209] width 73 height 16
click at [692, 360] on div "22" at bounding box center [693, 364] width 36 height 21
click at [822, 173] on div "Monday Active 07:00 22:00 Add Off On Custom Schedule" at bounding box center [896, 190] width 531 height 64
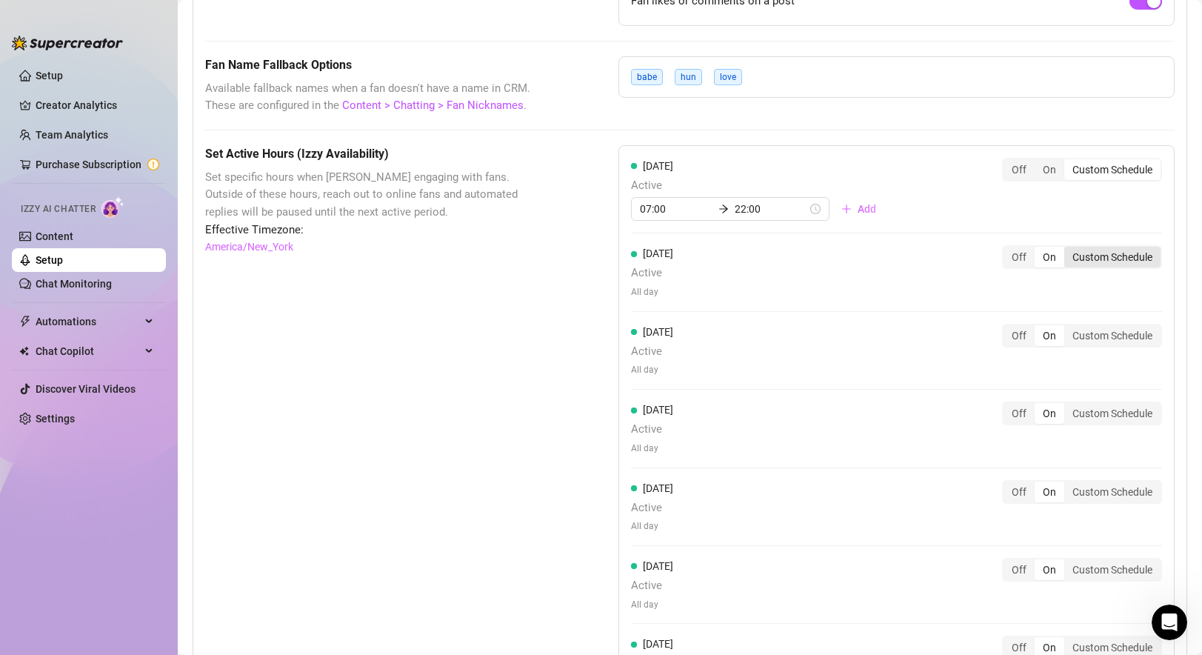
click at [1145, 258] on div "Custom Schedule" at bounding box center [1112, 257] width 96 height 21
click at [1068, 249] on input "Custom Schedule" at bounding box center [1068, 249] width 0 height 0
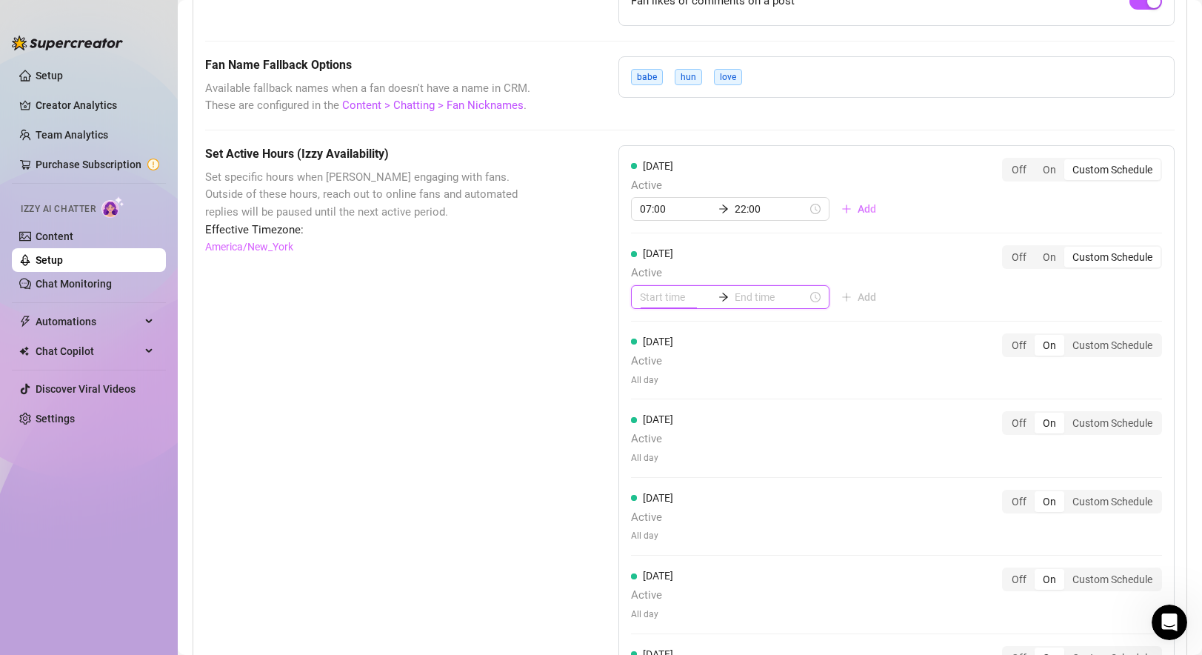
click at [668, 294] on input at bounding box center [676, 297] width 73 height 16
click at [732, 308] on div "07:00" at bounding box center [730, 297] width 198 height 24
click at [735, 302] on input at bounding box center [771, 297] width 73 height 16
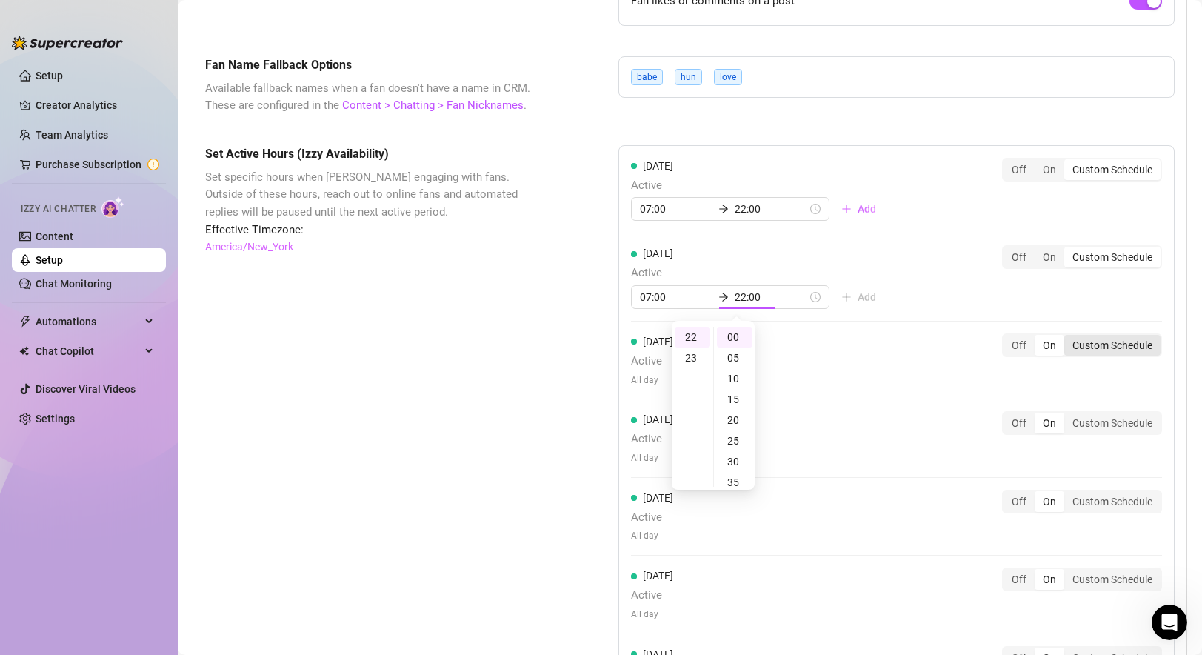
click at [1098, 345] on div "Wednesday Active All day Off On Custom Schedule" at bounding box center [896, 359] width 531 height 53
click at [1100, 347] on div "Custom Schedule" at bounding box center [1112, 345] width 96 height 21
click at [1068, 337] on input "Custom Schedule" at bounding box center [1068, 337] width 0 height 0
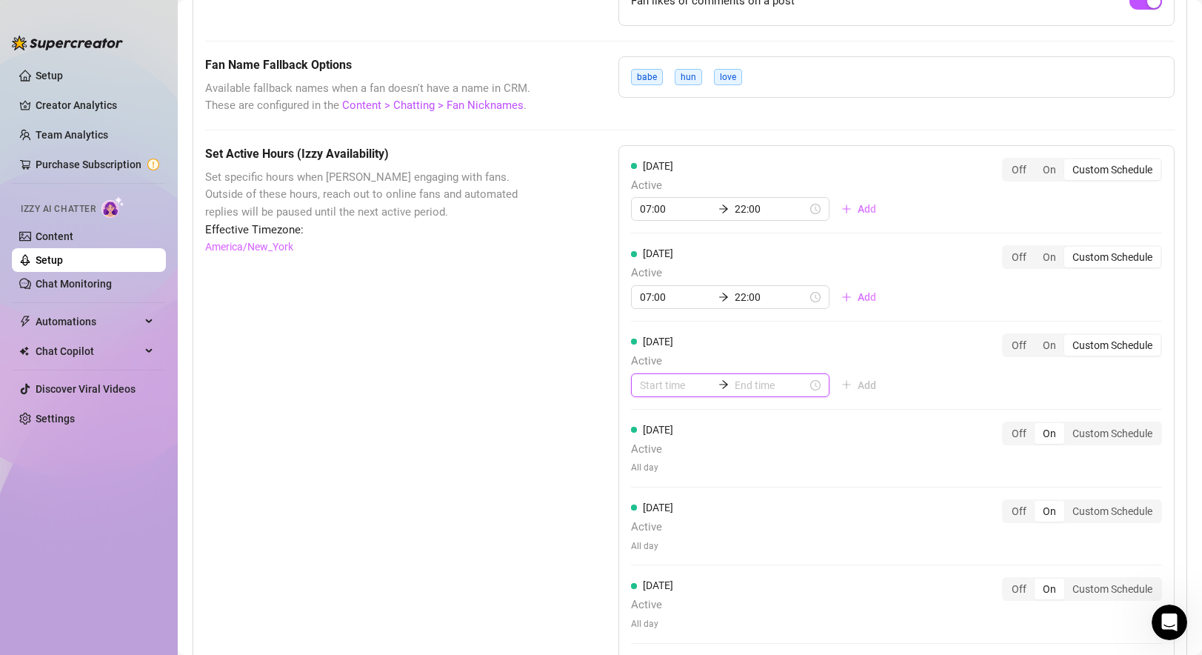
click at [643, 384] on input at bounding box center [676, 385] width 73 height 16
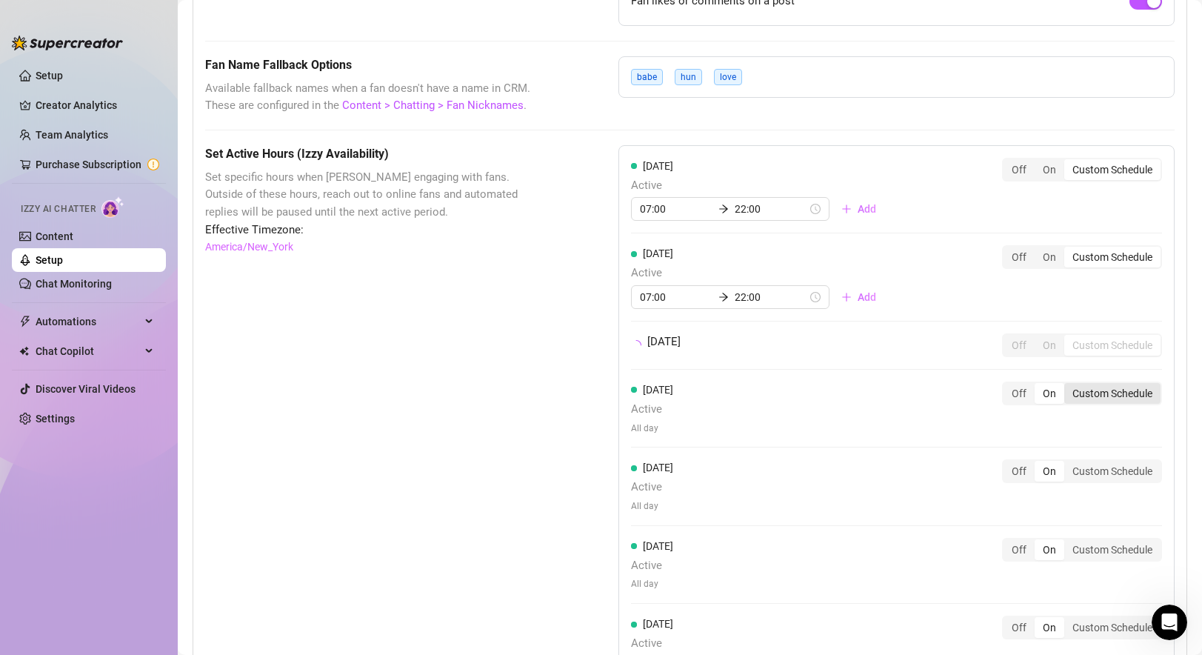
click at [1115, 436] on div "Thursday Active All day Off On Custom Schedule" at bounding box center [896, 414] width 531 height 66
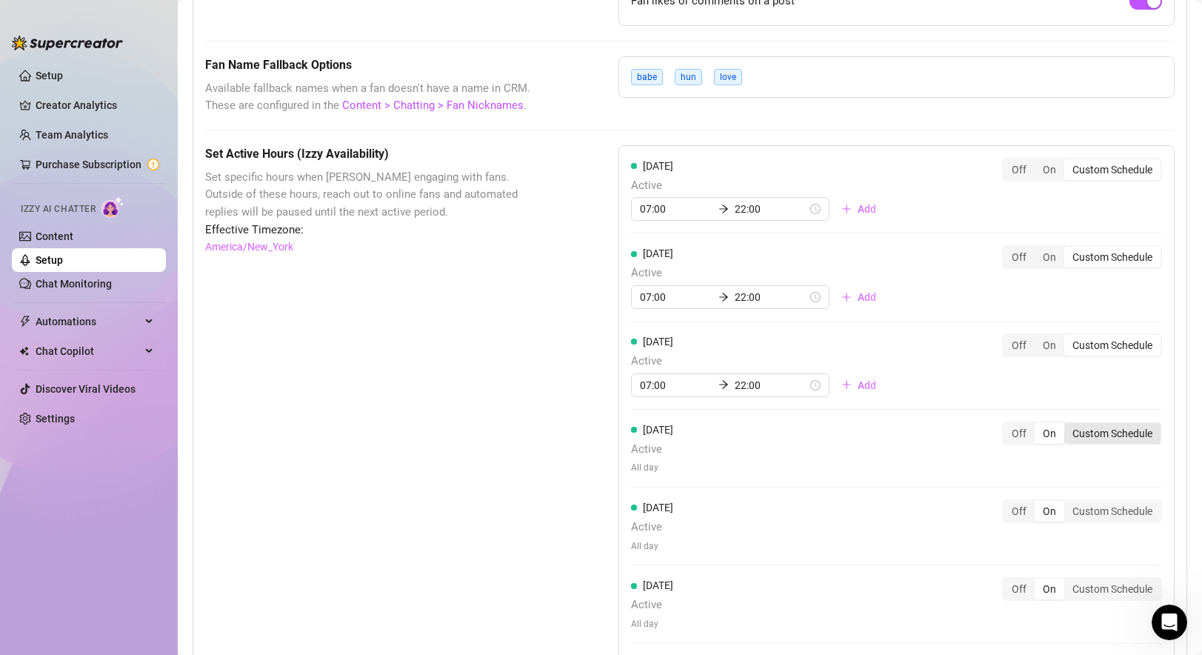
click at [1099, 437] on div "Custom Schedule" at bounding box center [1112, 433] width 96 height 21
click at [1068, 425] on input "Custom Schedule" at bounding box center [1068, 425] width 0 height 0
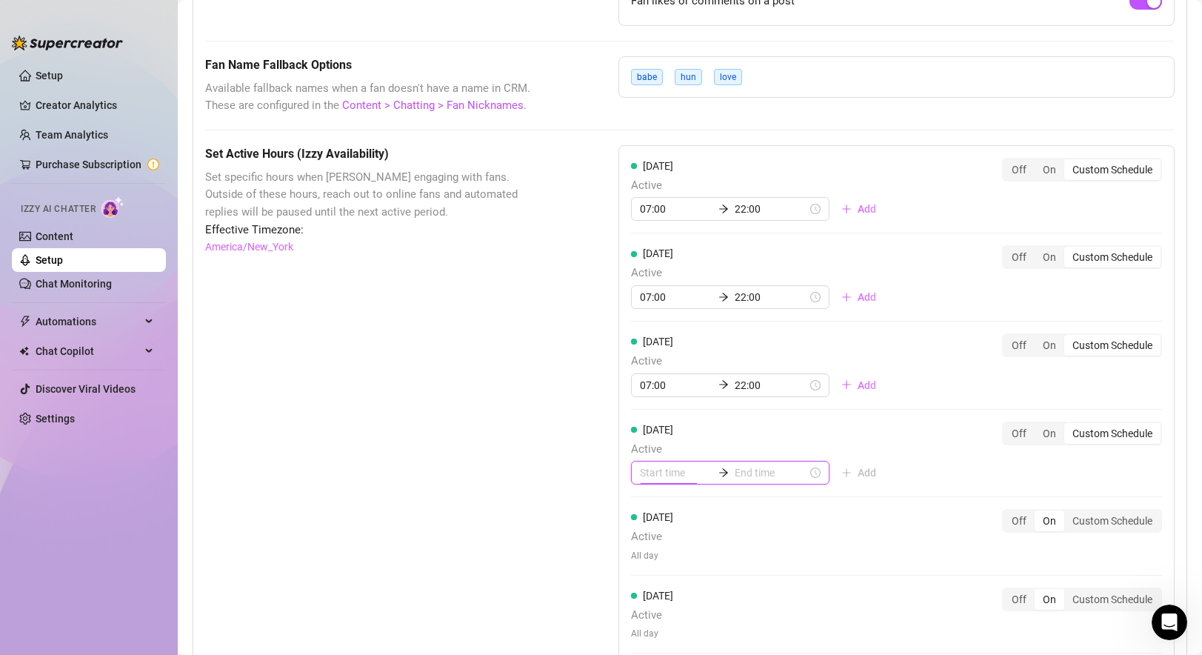
click at [663, 479] on input at bounding box center [676, 472] width 73 height 16
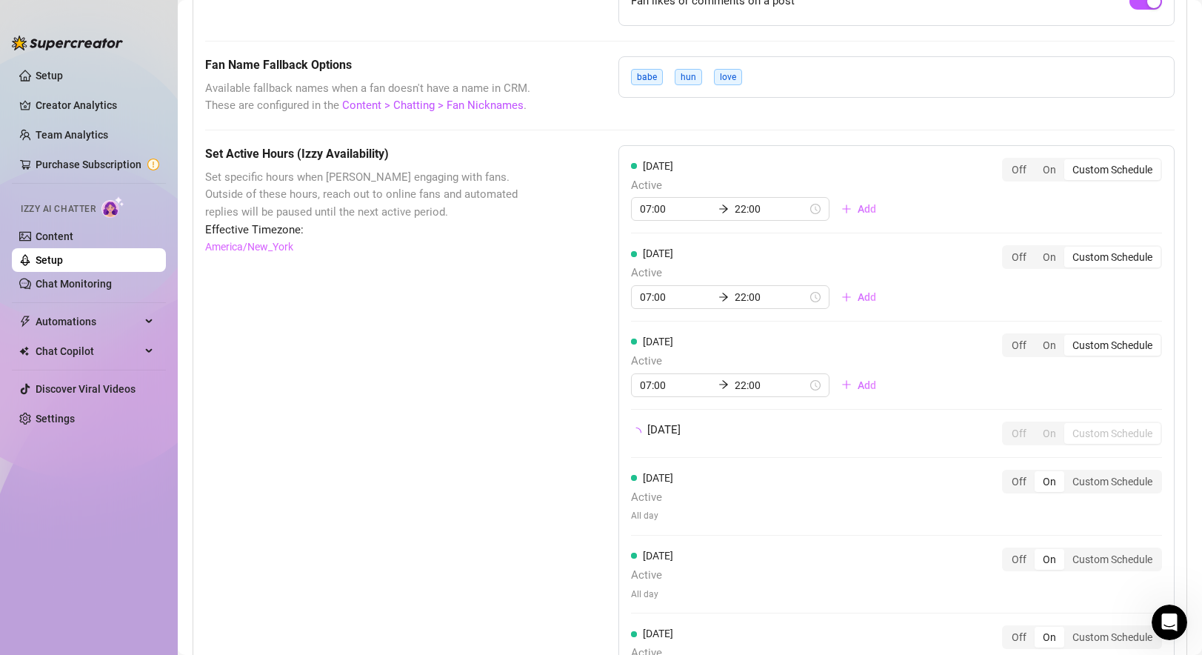
click at [1108, 528] on div "Friday Active All day Off On Custom Schedule" at bounding box center [896, 502] width 531 height 66
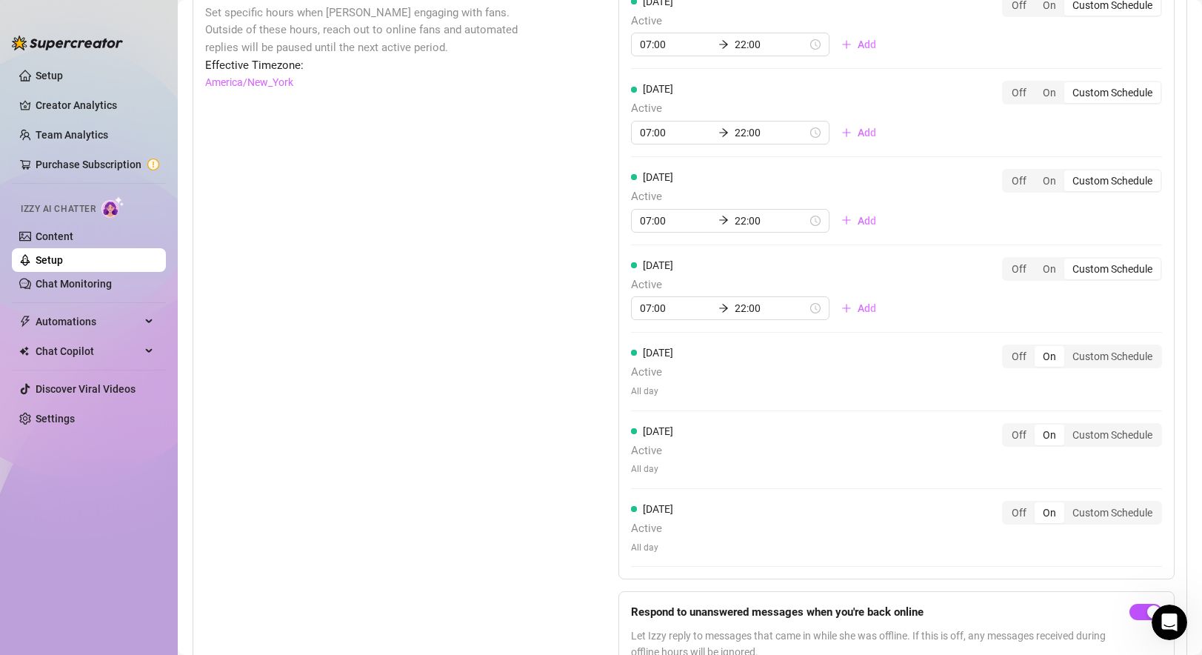
scroll to position [1306, 0]
click at [1112, 355] on div "Custom Schedule" at bounding box center [1112, 354] width 96 height 21
click at [1068, 346] on input "Custom Schedule" at bounding box center [1068, 346] width 0 height 0
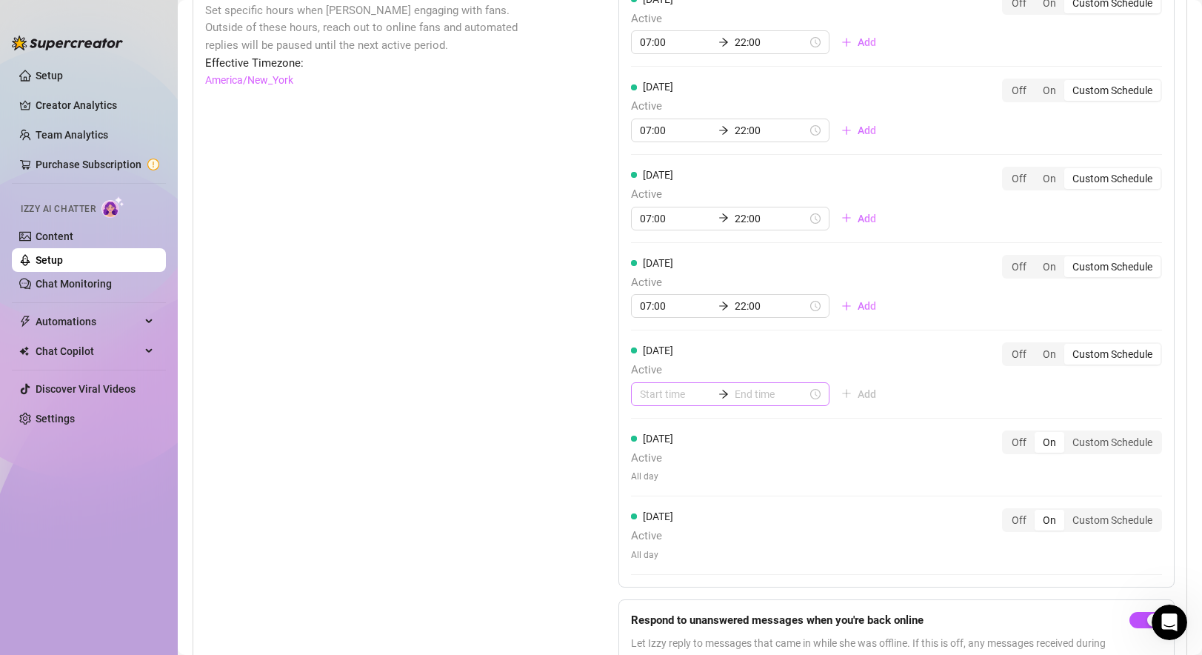
click at [677, 403] on div at bounding box center [730, 394] width 198 height 24
click at [1105, 441] on div "Saturday Active All day Off On Custom Schedule" at bounding box center [896, 456] width 531 height 53
click at [1111, 443] on div "Custom Schedule" at bounding box center [1112, 442] width 96 height 21
click at [1068, 434] on input "Custom Schedule" at bounding box center [1068, 434] width 0 height 0
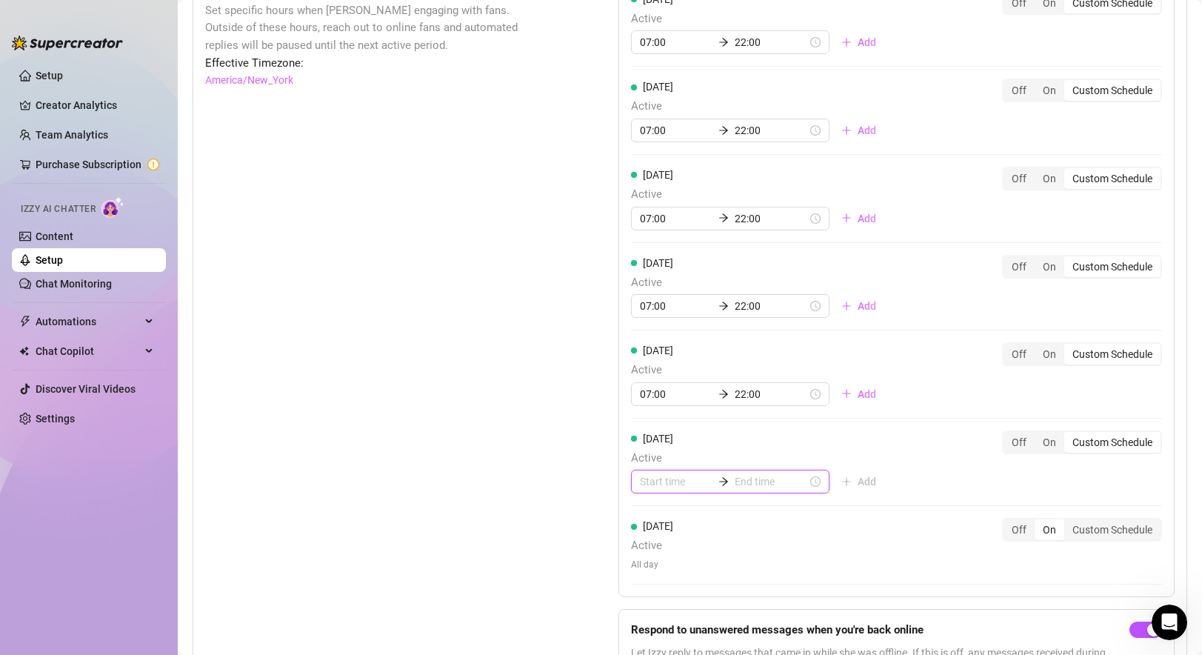
click at [664, 487] on input at bounding box center [676, 481] width 73 height 16
click at [1122, 527] on div "Sunday Active All day Off On Custom Schedule" at bounding box center [896, 544] width 531 height 53
click at [1128, 524] on div "Custom Schedule" at bounding box center [1112, 529] width 96 height 21
click at [1068, 521] on input "Custom Schedule" at bounding box center [1068, 521] width 0 height 0
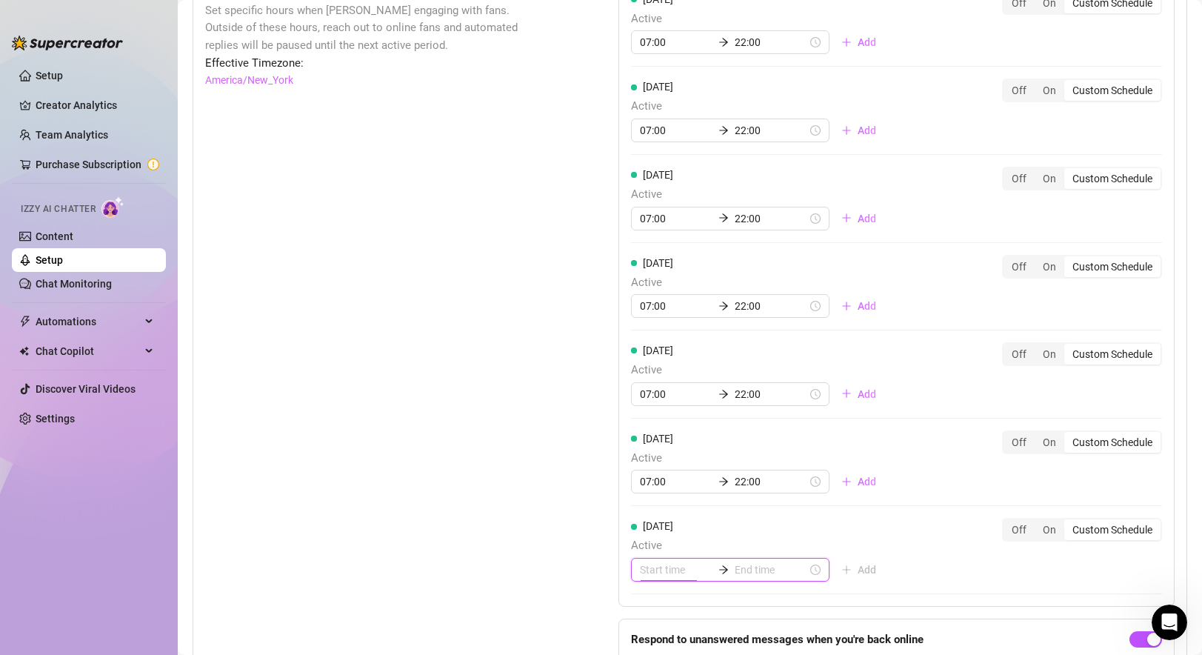
click at [655, 577] on input at bounding box center [676, 569] width 73 height 16
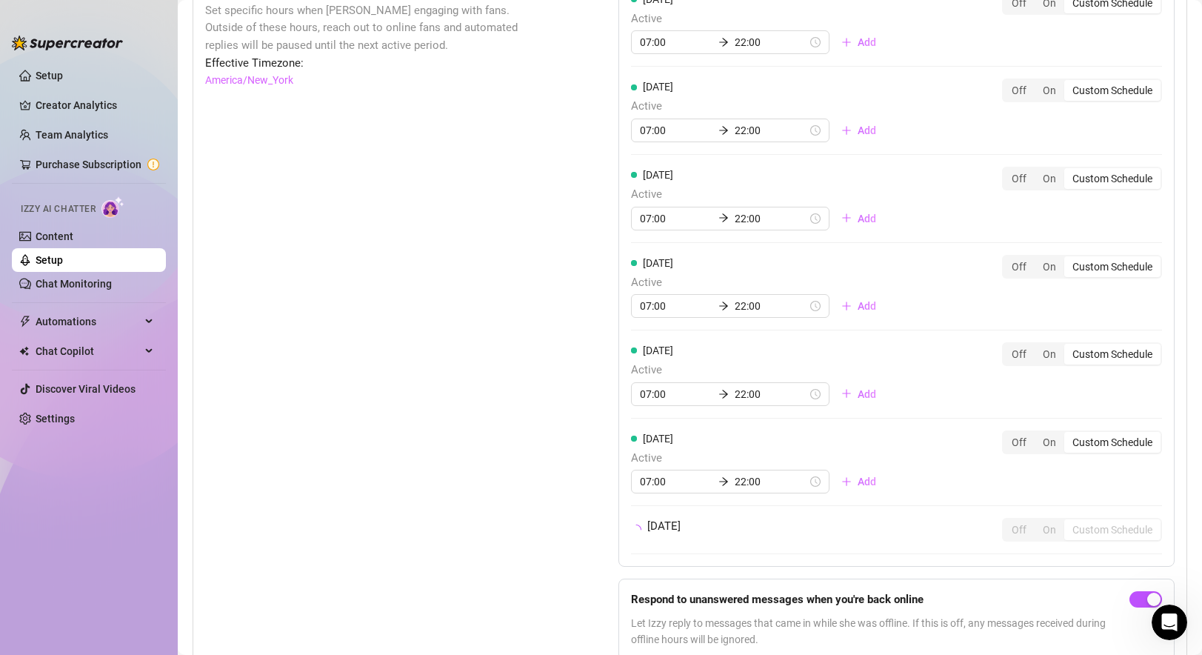
click at [527, 552] on div "Set Active Hours (Izzy Availability) Set specific hours when Izzy engaging with…" at bounding box center [374, 325] width 339 height 693
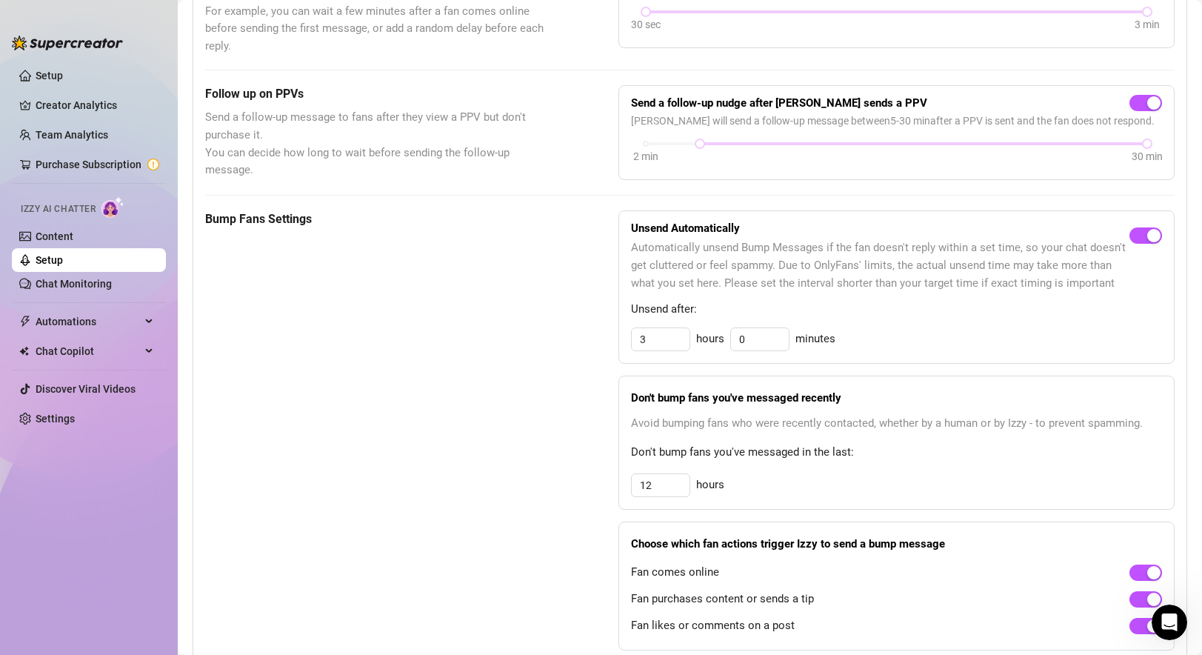
scroll to position [0, 0]
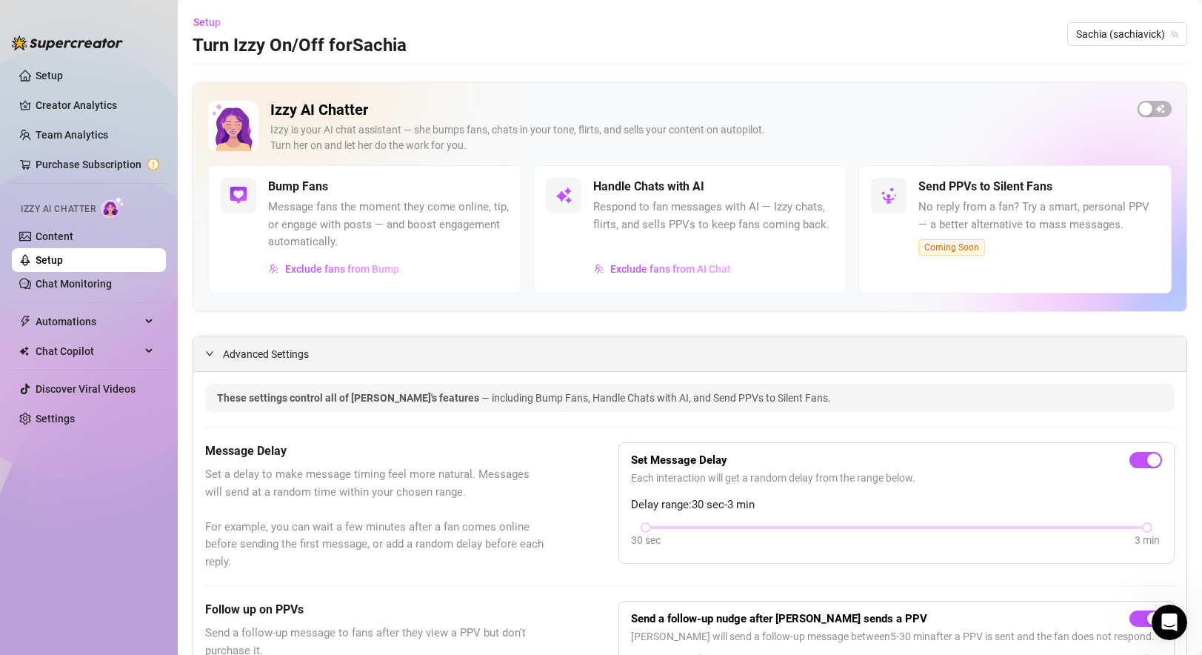
click at [265, 362] on span "Advanced Settings" at bounding box center [266, 354] width 86 height 16
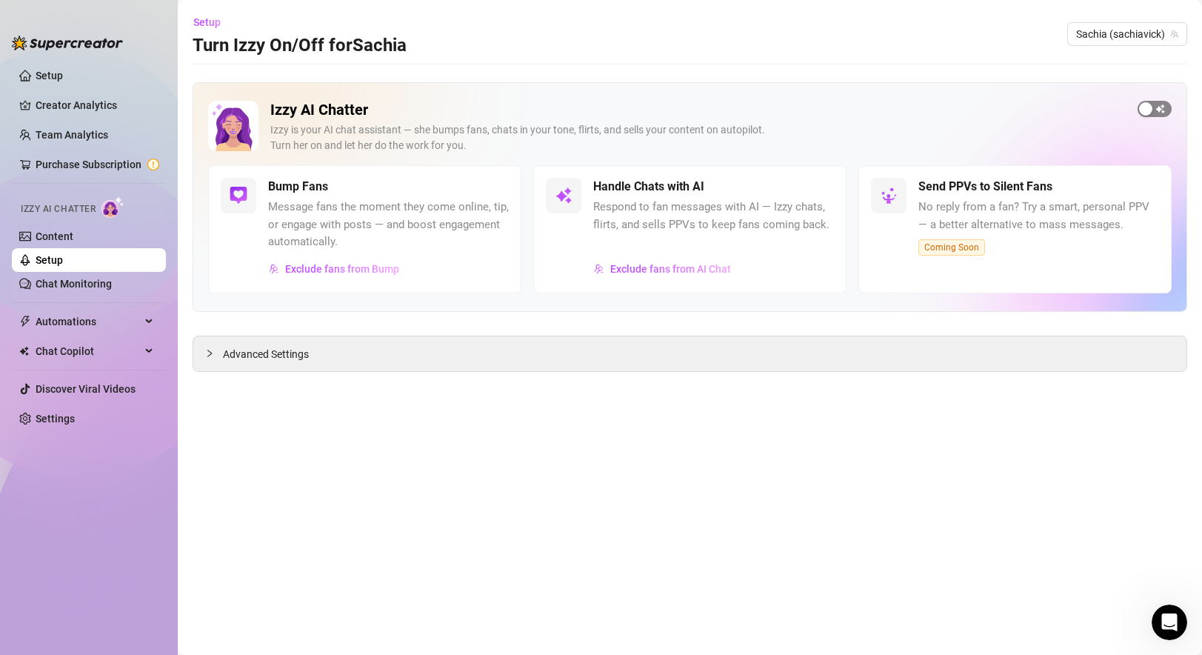
click at [1157, 104] on span "button" at bounding box center [1154, 109] width 34 height 16
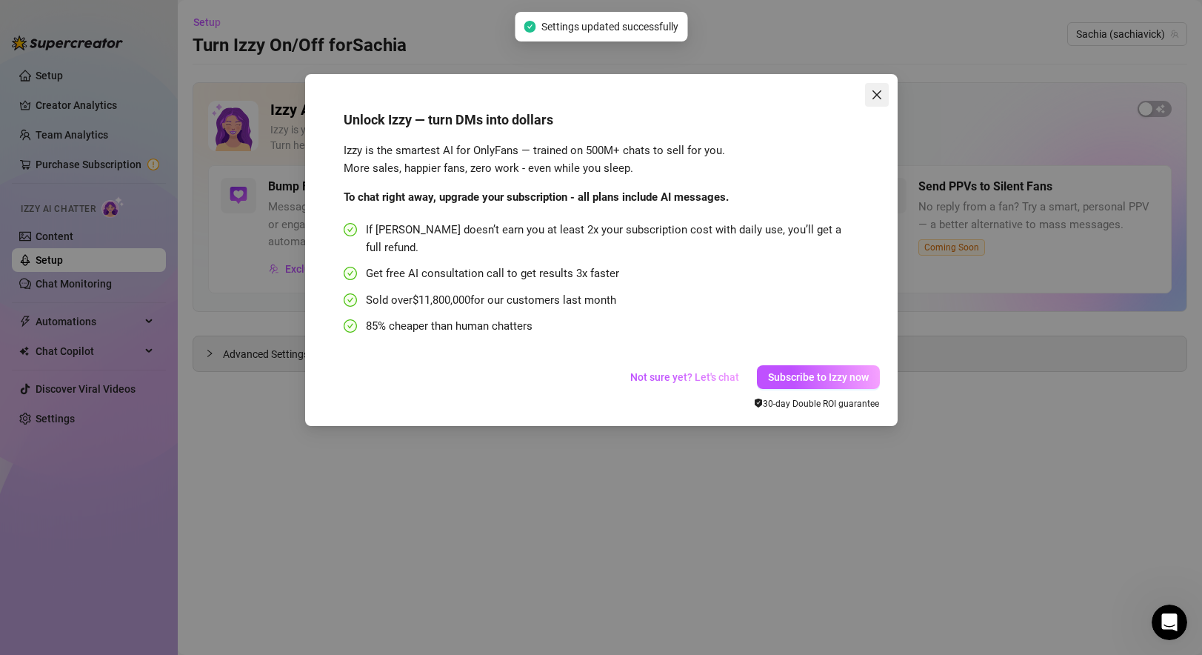
click at [872, 100] on icon "close" at bounding box center [877, 95] width 12 height 12
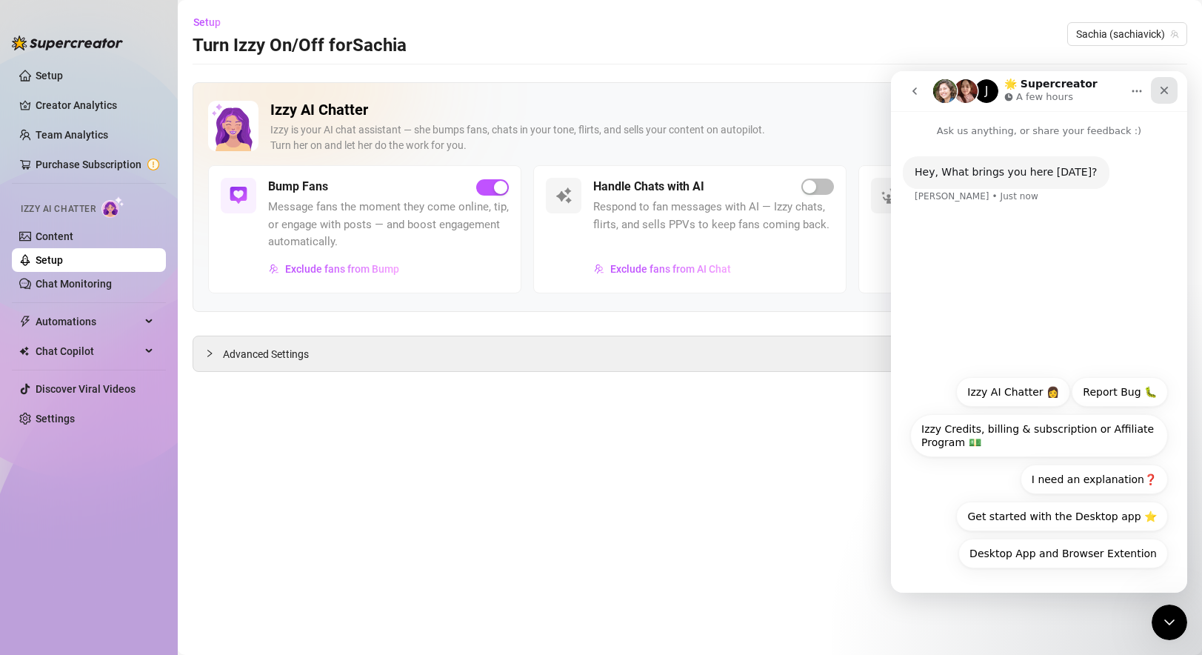
click at [1162, 90] on icon "Close" at bounding box center [1164, 91] width 8 height 8
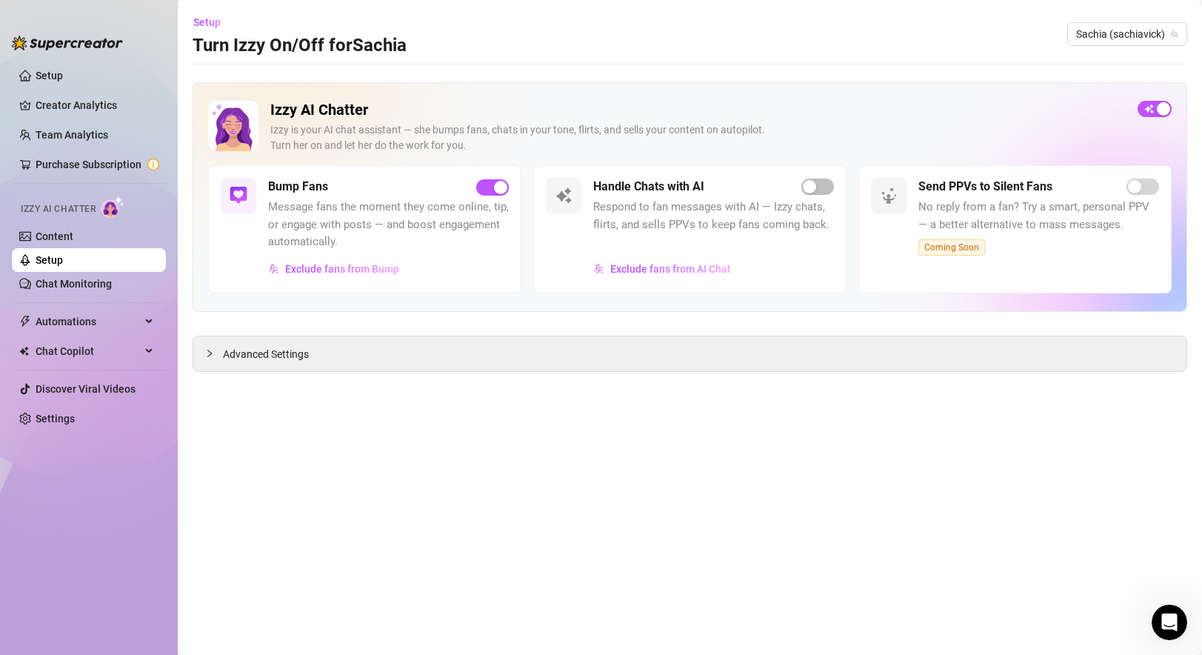
click at [47, 260] on link "Setup" at bounding box center [49, 260] width 27 height 12
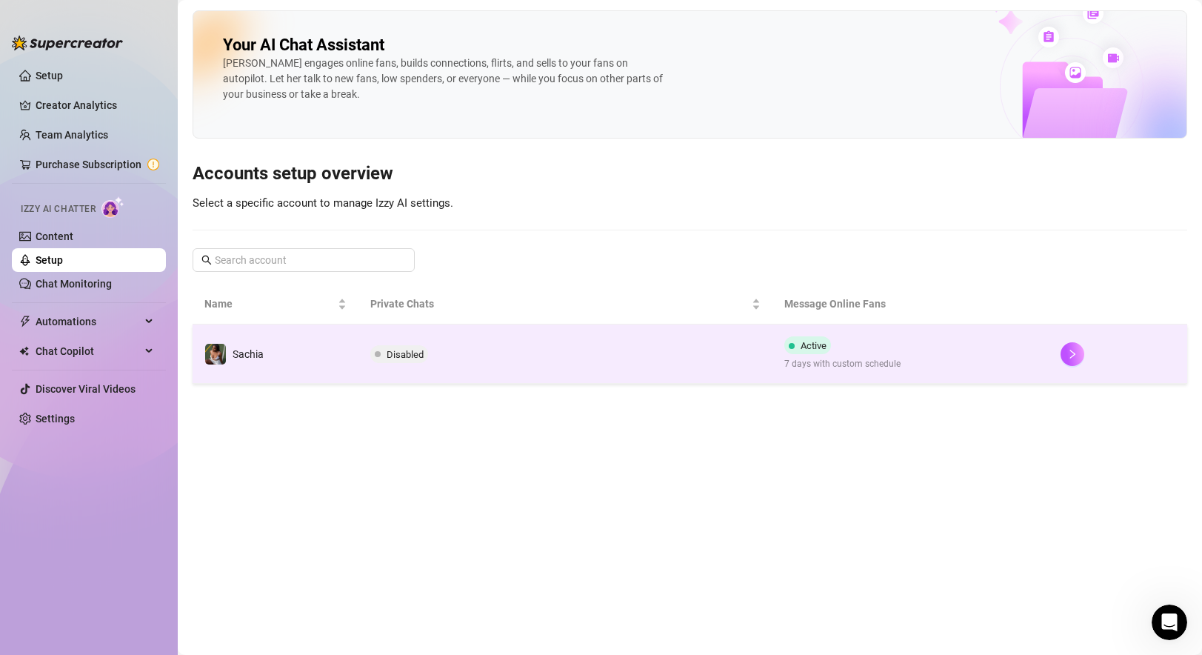
click at [683, 365] on td "Disabled" at bounding box center [565, 353] width 415 height 59
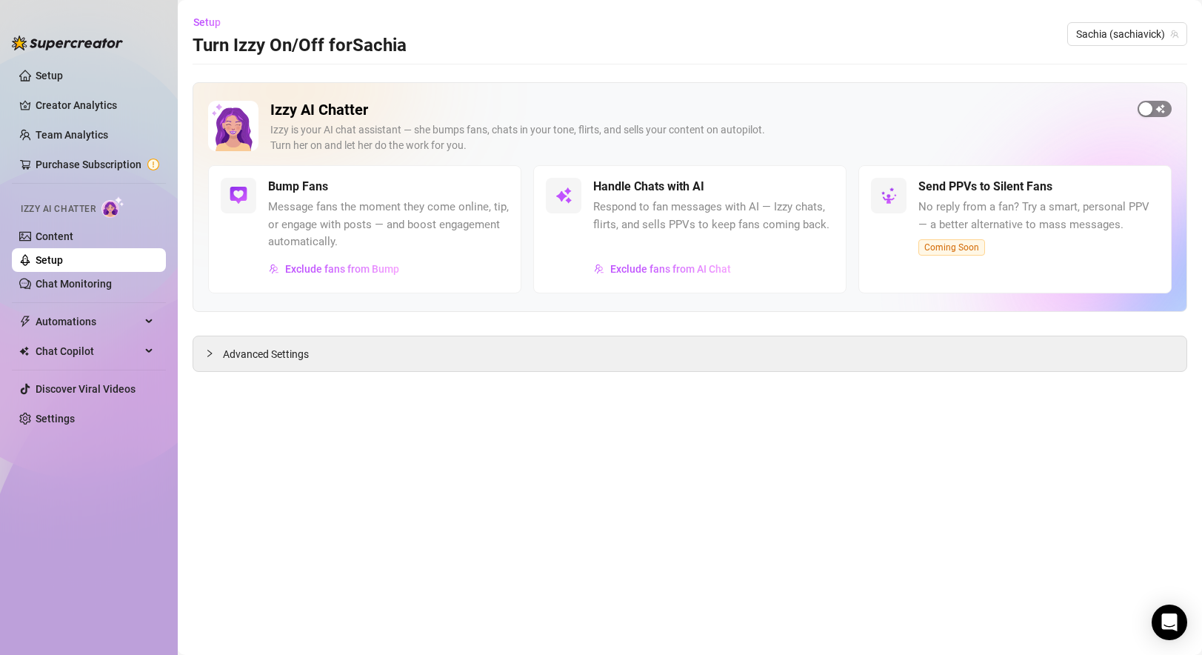
click at [1153, 102] on span "button" at bounding box center [1154, 109] width 34 height 16
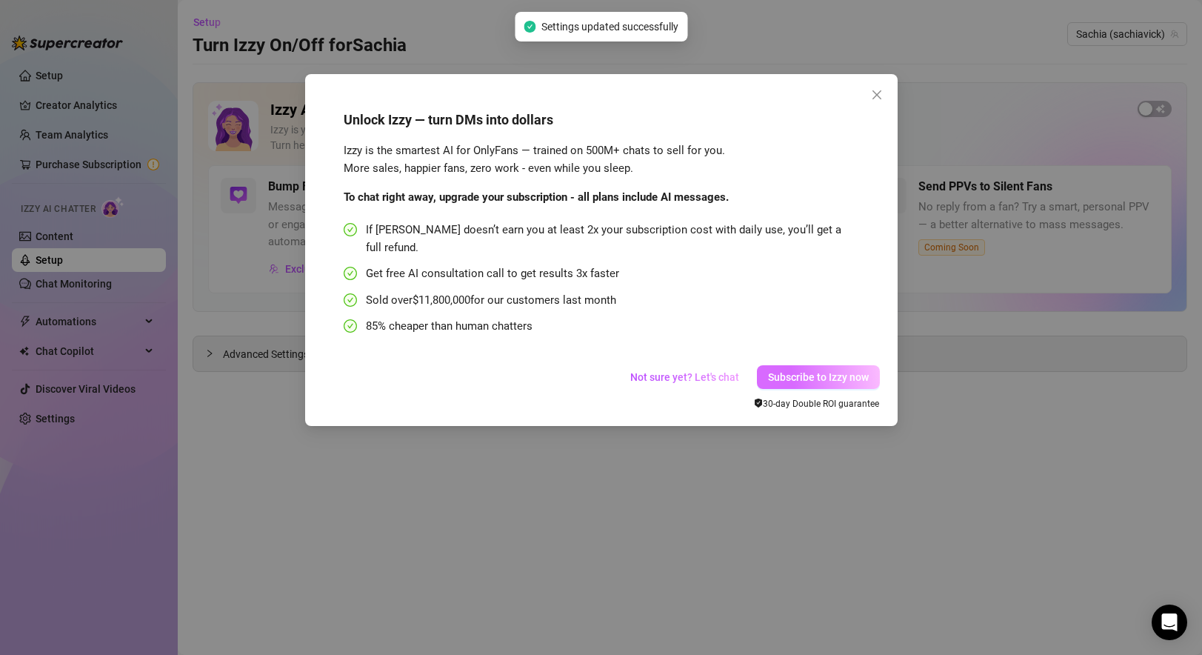
click at [820, 371] on span "Subscribe to Izzy now" at bounding box center [818, 377] width 101 height 12
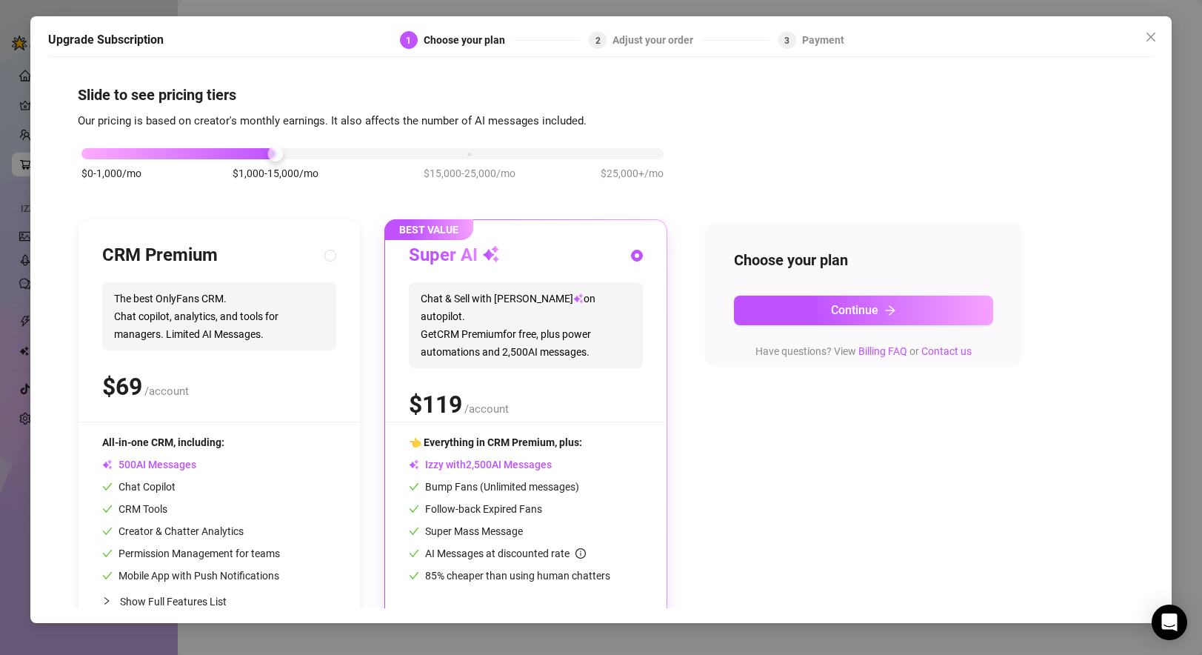
click at [1140, 50] on div "Upgrade Subscription 1 Choose your plan 2 Adjust your order 3 Payment" at bounding box center [601, 44] width 1106 height 26
click at [1148, 39] on icon "close" at bounding box center [1150, 37] width 9 height 9
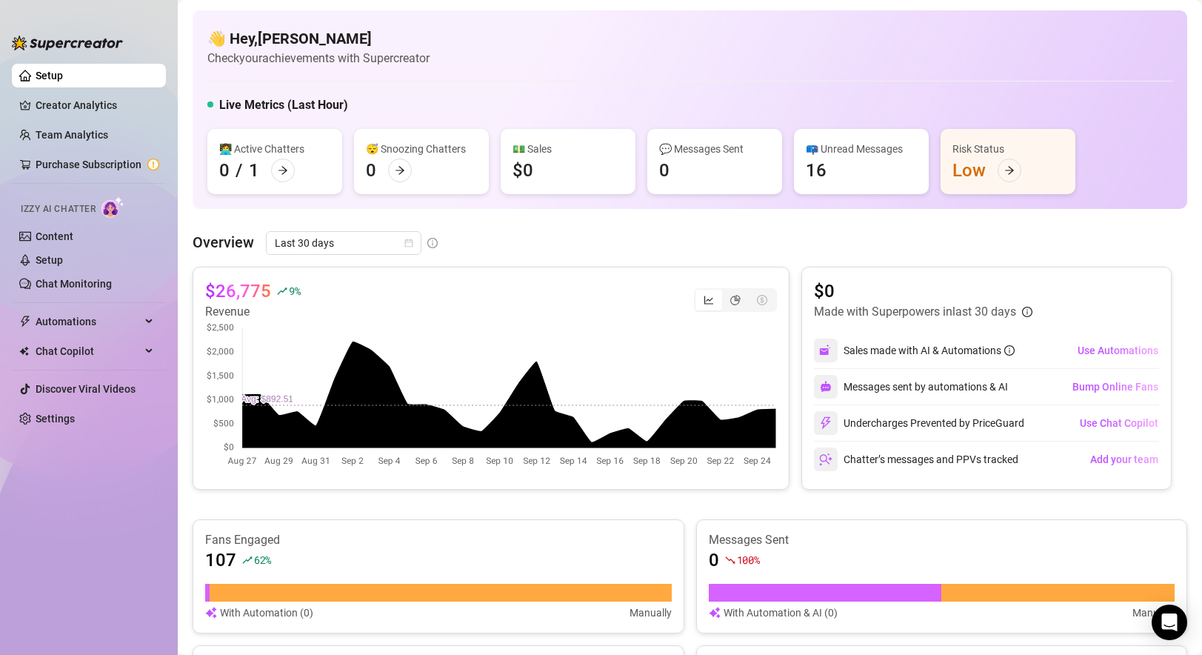
scroll to position [106, 0]
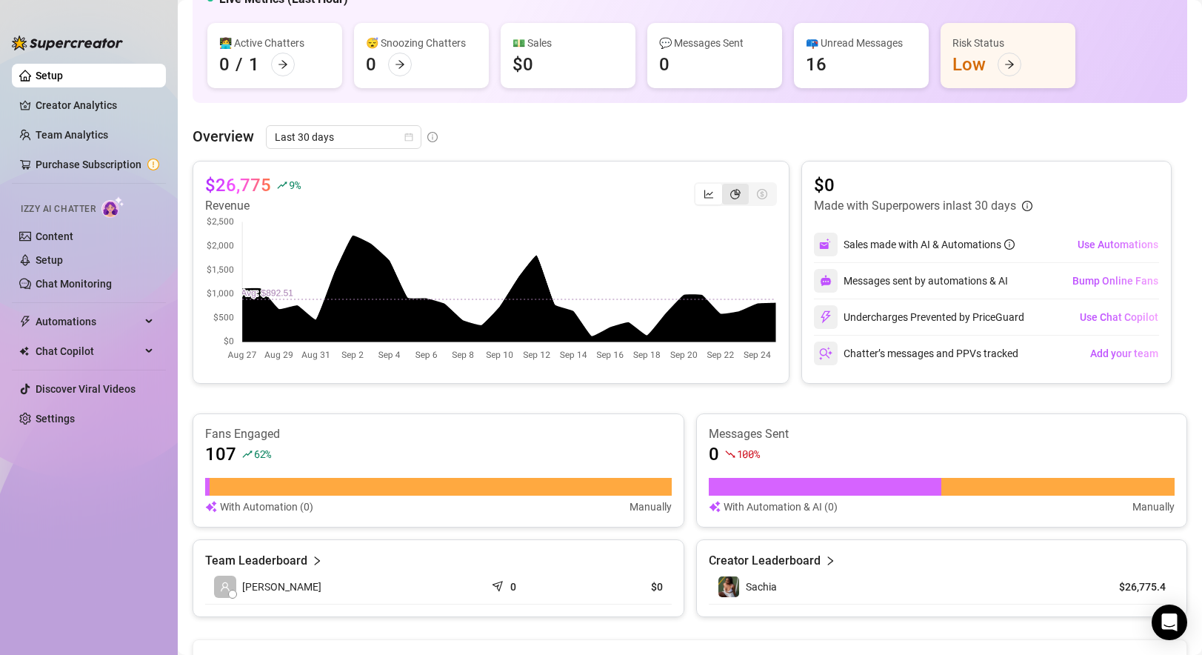
click at [729, 187] on div "segmented control" at bounding box center [735, 194] width 27 height 21
click at [726, 186] on input "segmented control" at bounding box center [726, 186] width 0 height 0
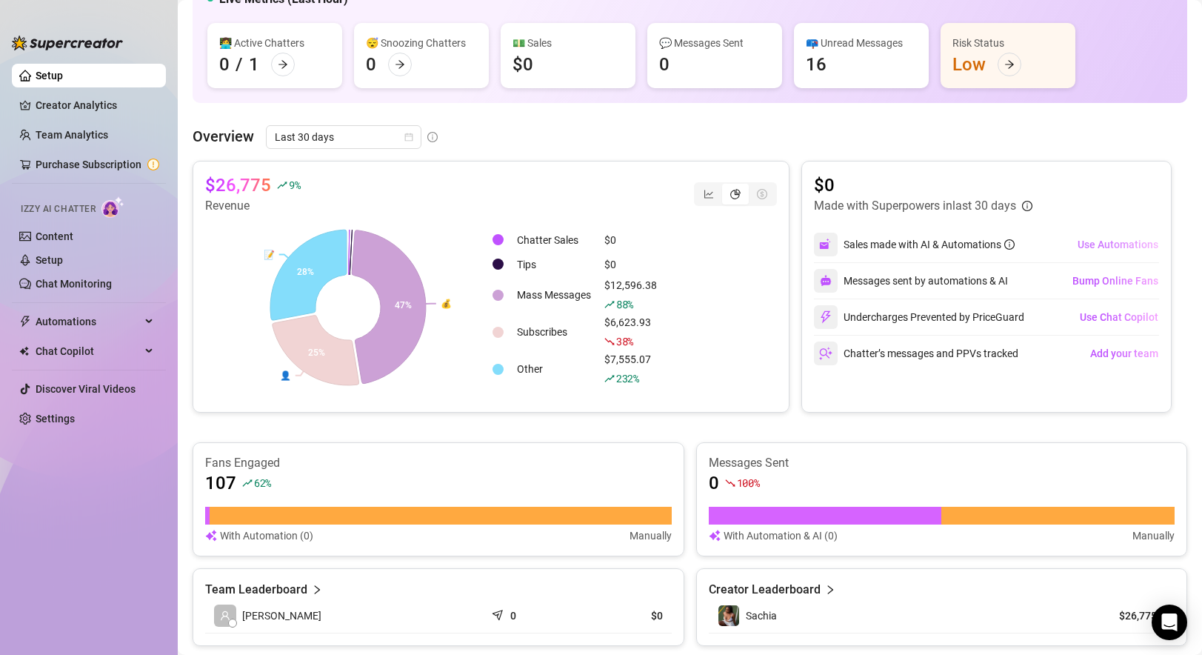
click at [1108, 247] on span "Use Automations" at bounding box center [1117, 244] width 81 height 12
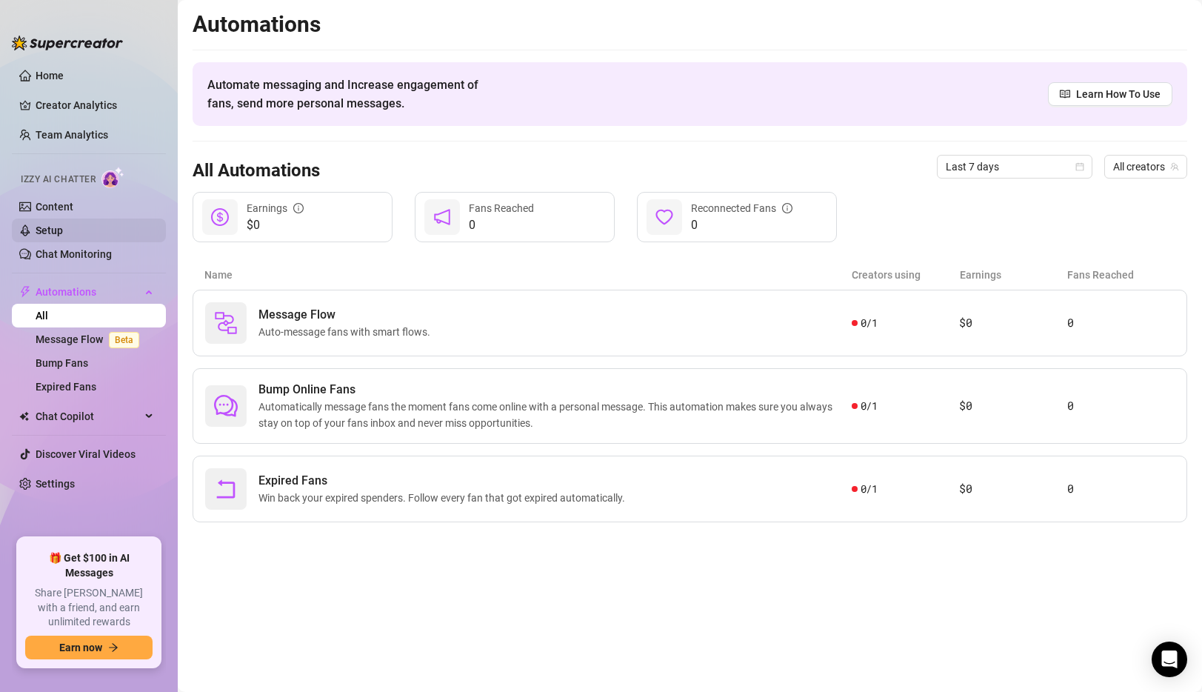
click at [63, 233] on link "Setup" at bounding box center [49, 230] width 27 height 12
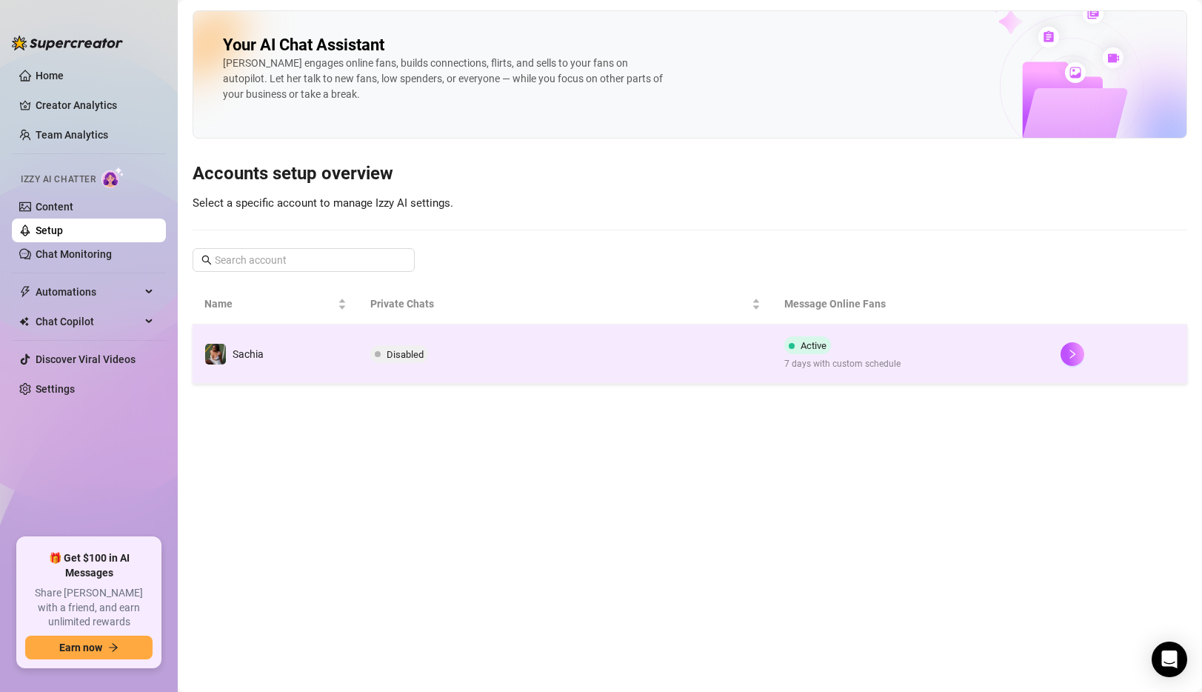
click at [521, 361] on td "Disabled" at bounding box center [565, 353] width 415 height 59
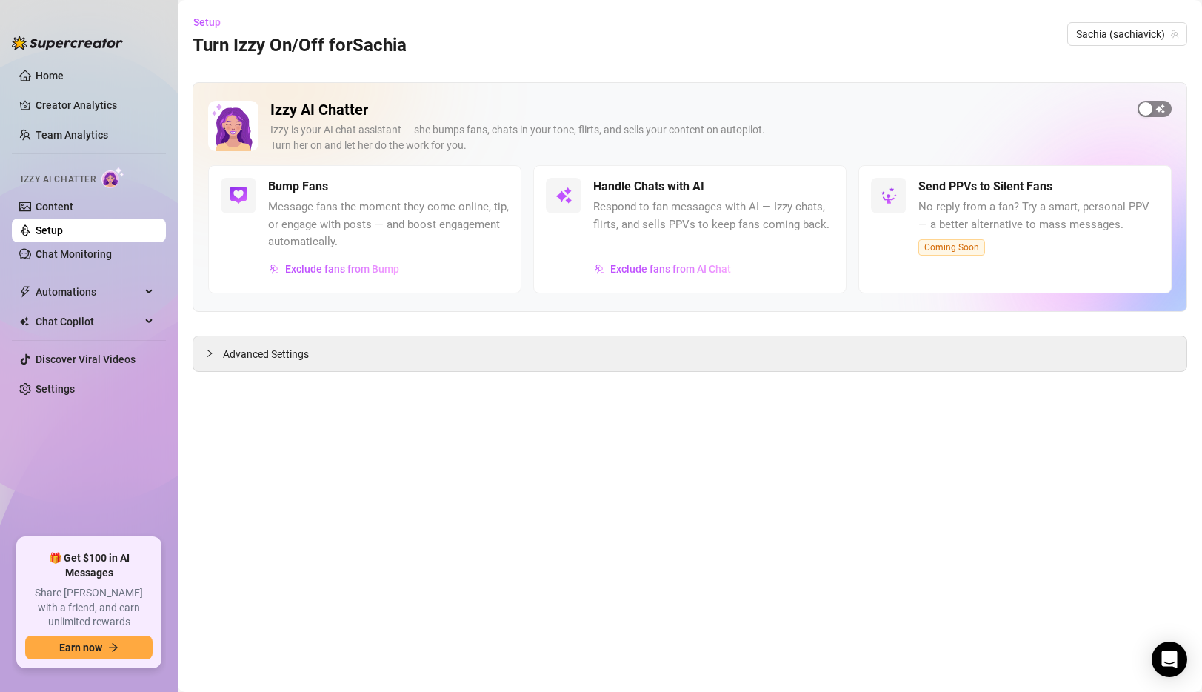
click at [1148, 109] on div "button" at bounding box center [1145, 108] width 13 height 13
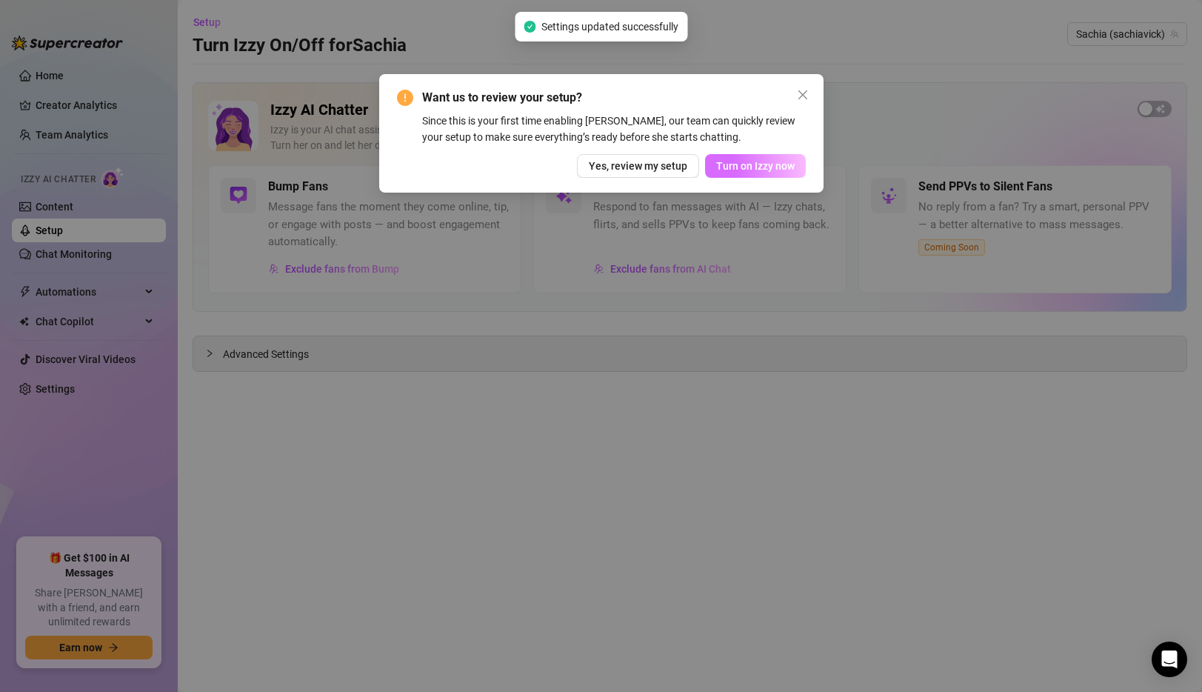
click at [759, 169] on span "Turn on Izzy now" at bounding box center [755, 166] width 78 height 12
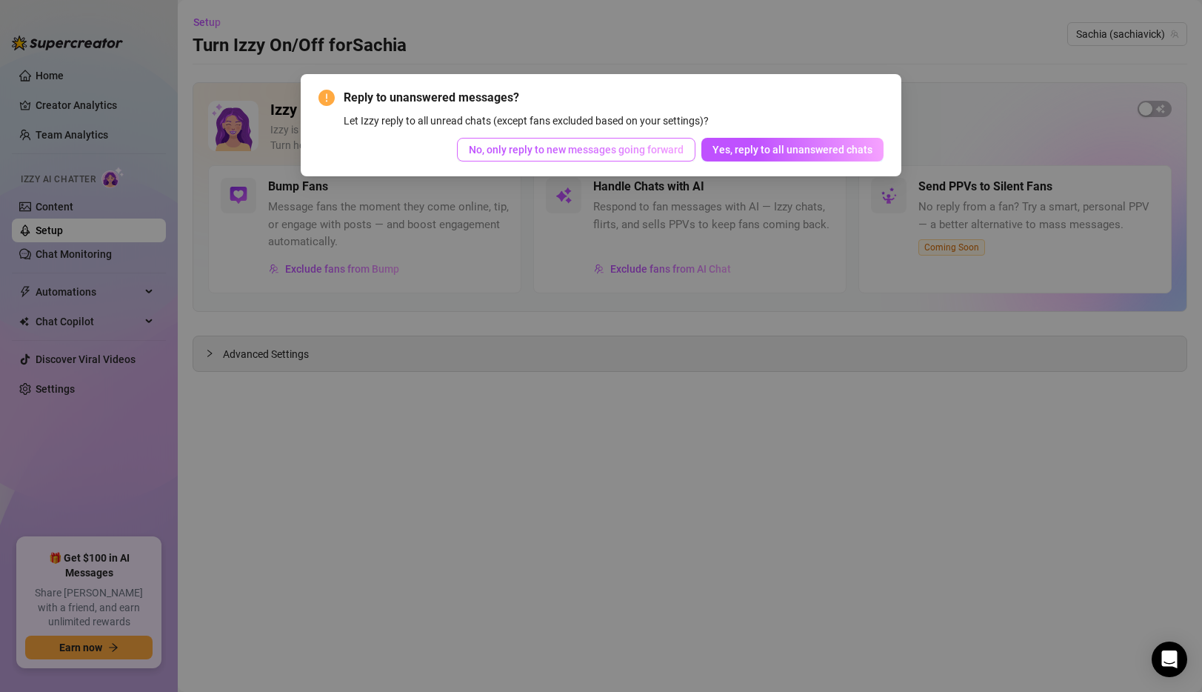
click at [635, 155] on button "No, only reply to new messages going forward" at bounding box center [576, 150] width 238 height 24
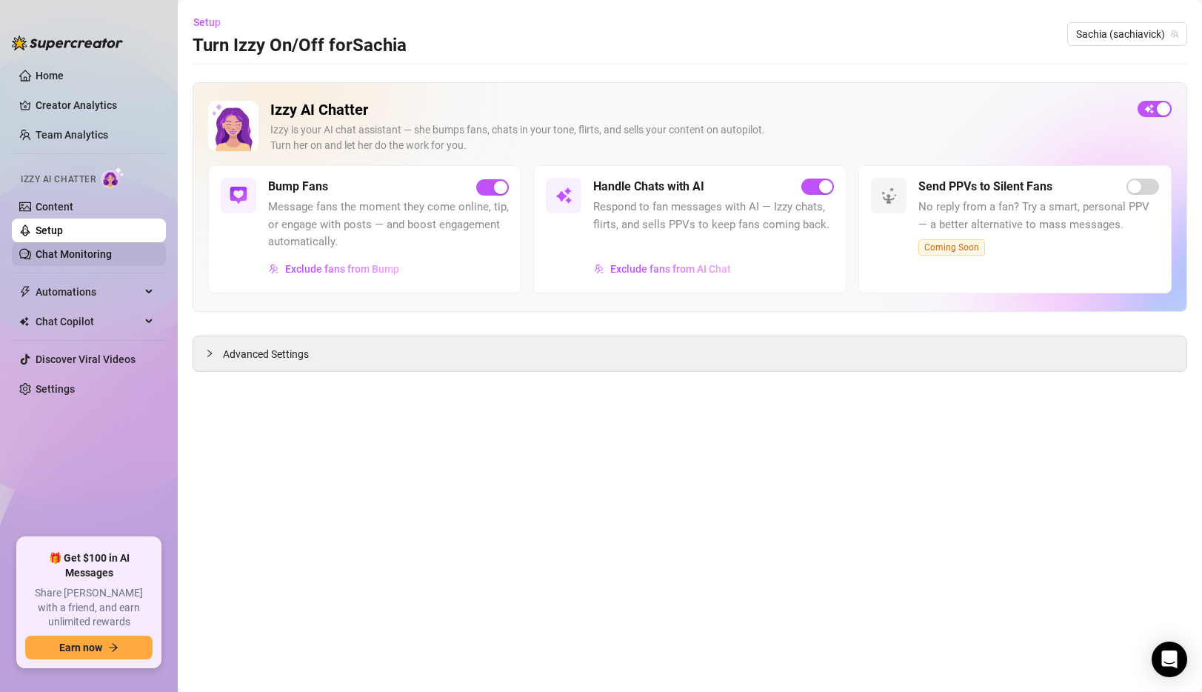
click at [92, 252] on link "Chat Monitoring" at bounding box center [74, 254] width 76 height 12
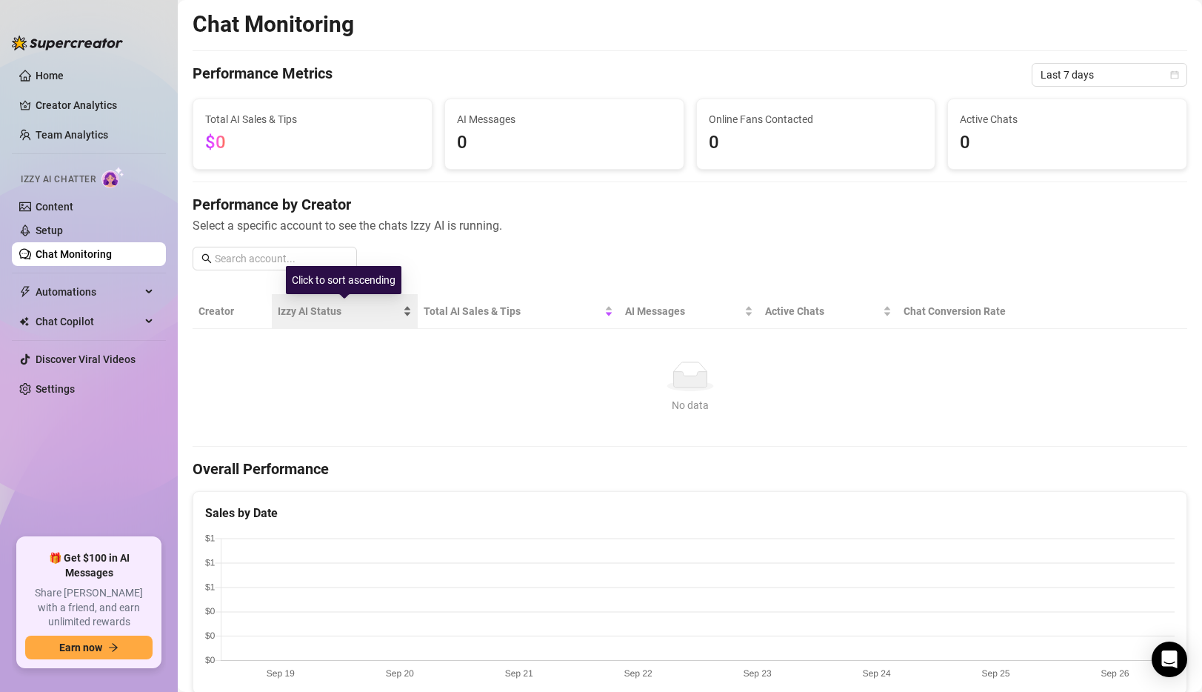
click at [310, 307] on span "Izzy AI Status" at bounding box center [339, 311] width 122 height 16
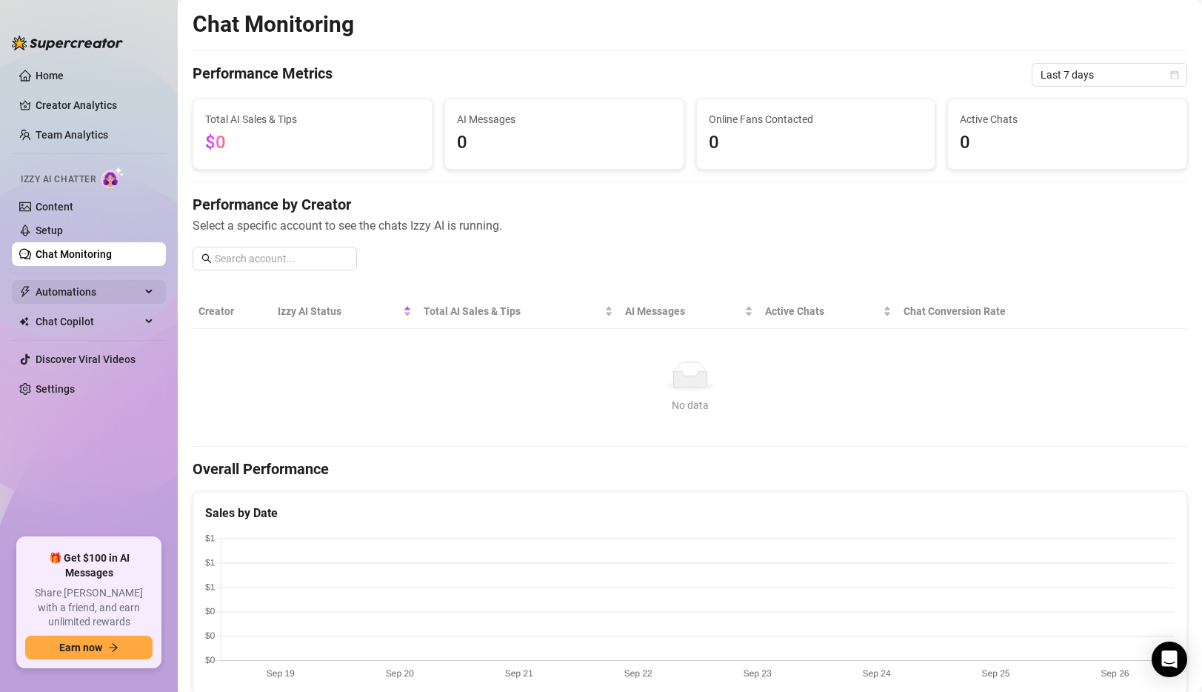
click at [73, 291] on span "Automations" at bounding box center [88, 292] width 105 height 24
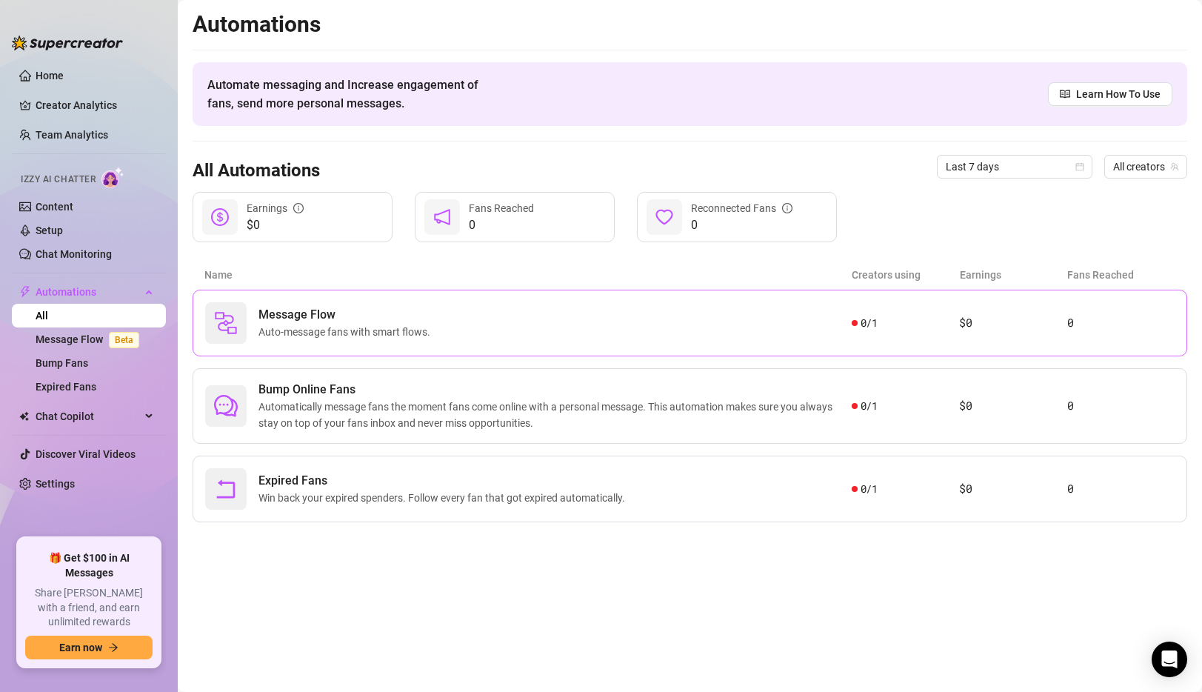
click at [425, 315] on span "Message Flow" at bounding box center [347, 315] width 178 height 18
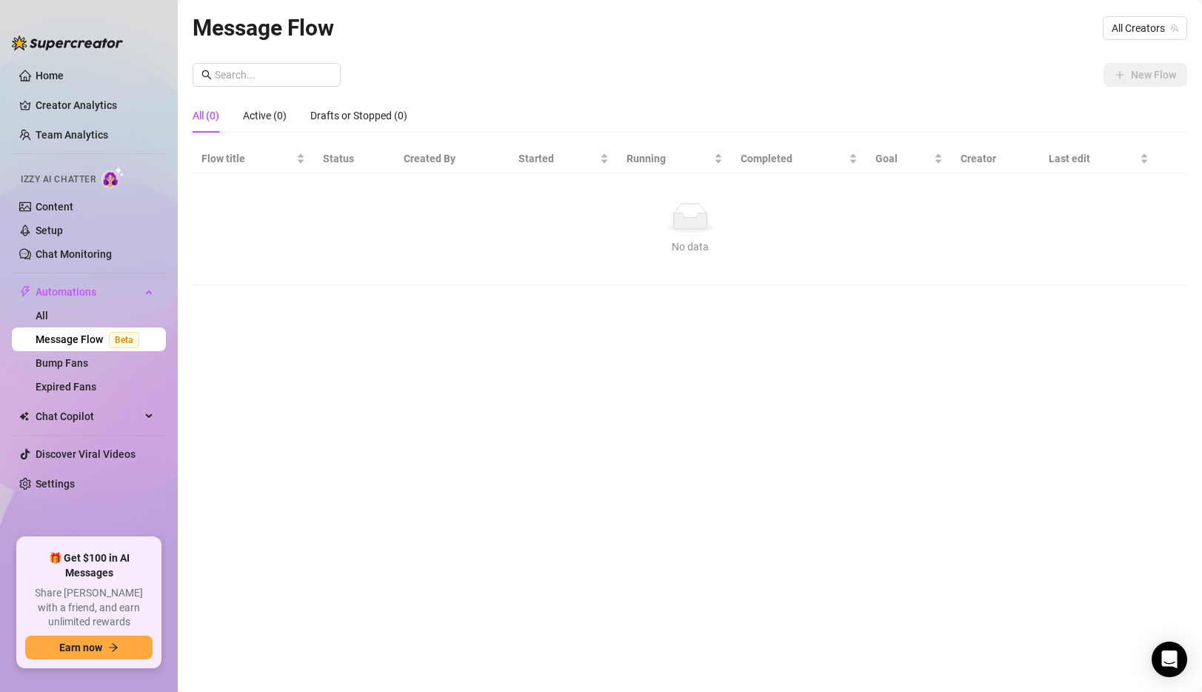
click at [109, 337] on span "Beta" at bounding box center [124, 340] width 30 height 16
click at [48, 314] on link "All" at bounding box center [42, 315] width 13 height 12
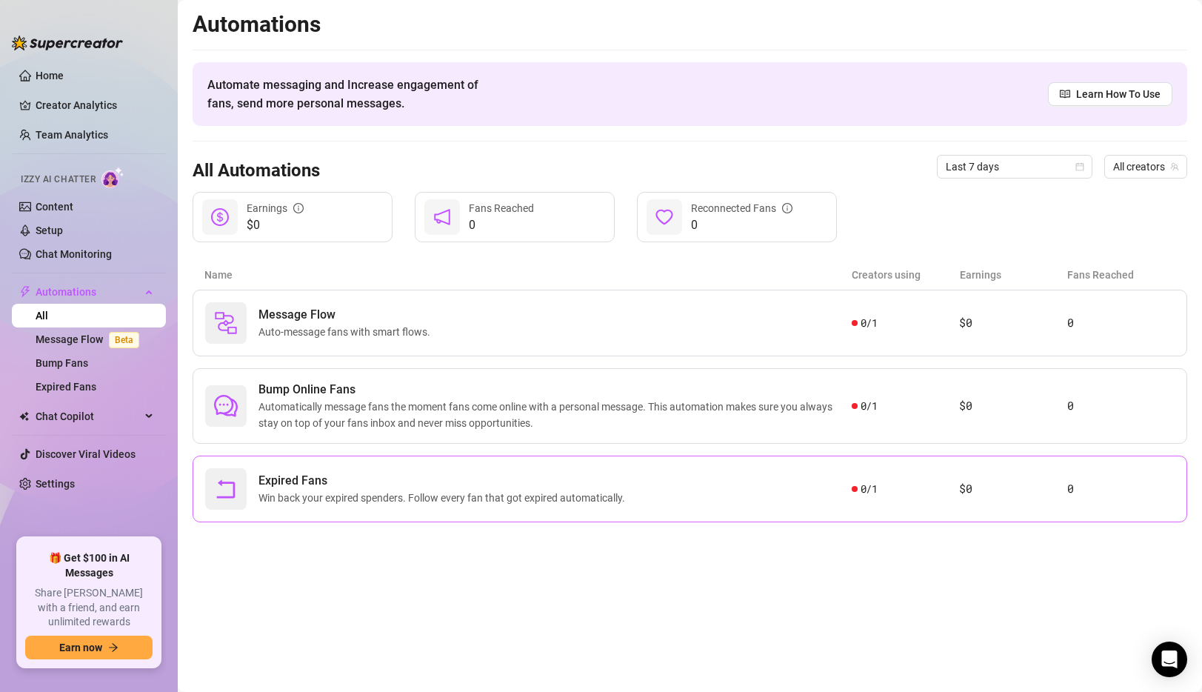
click at [344, 504] on span "Win back your expired spenders. Follow every fan that got expired automatically." at bounding box center [444, 497] width 372 height 16
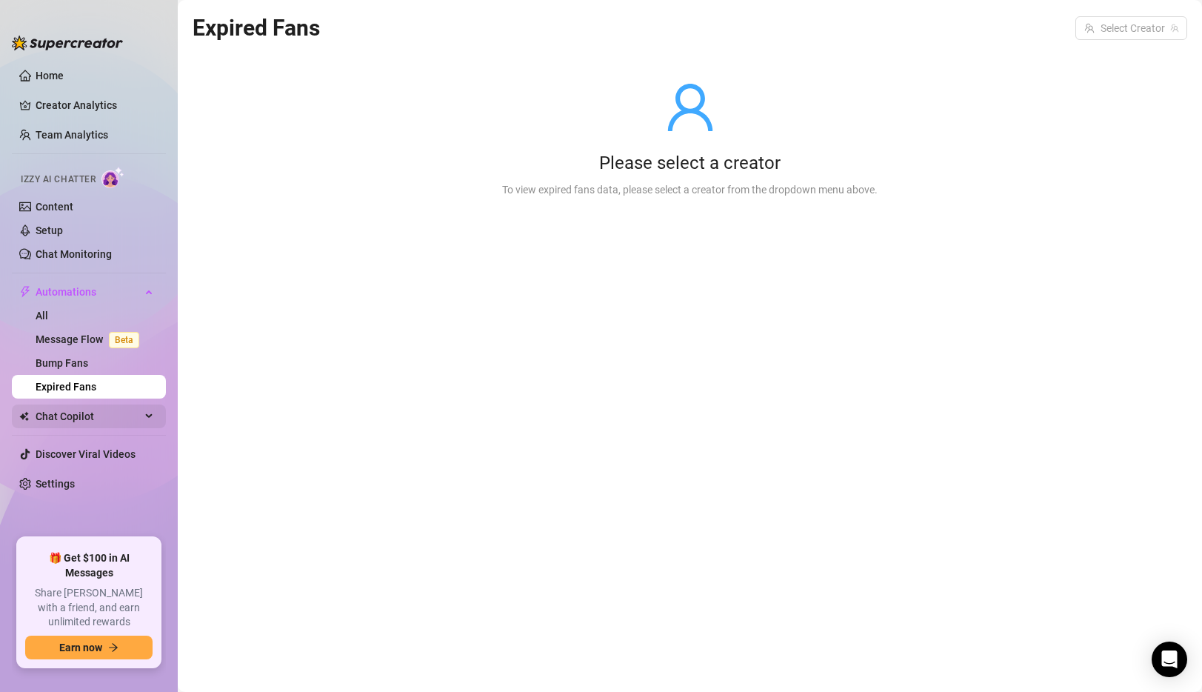
click at [89, 421] on span "Chat Copilot" at bounding box center [88, 416] width 105 height 24
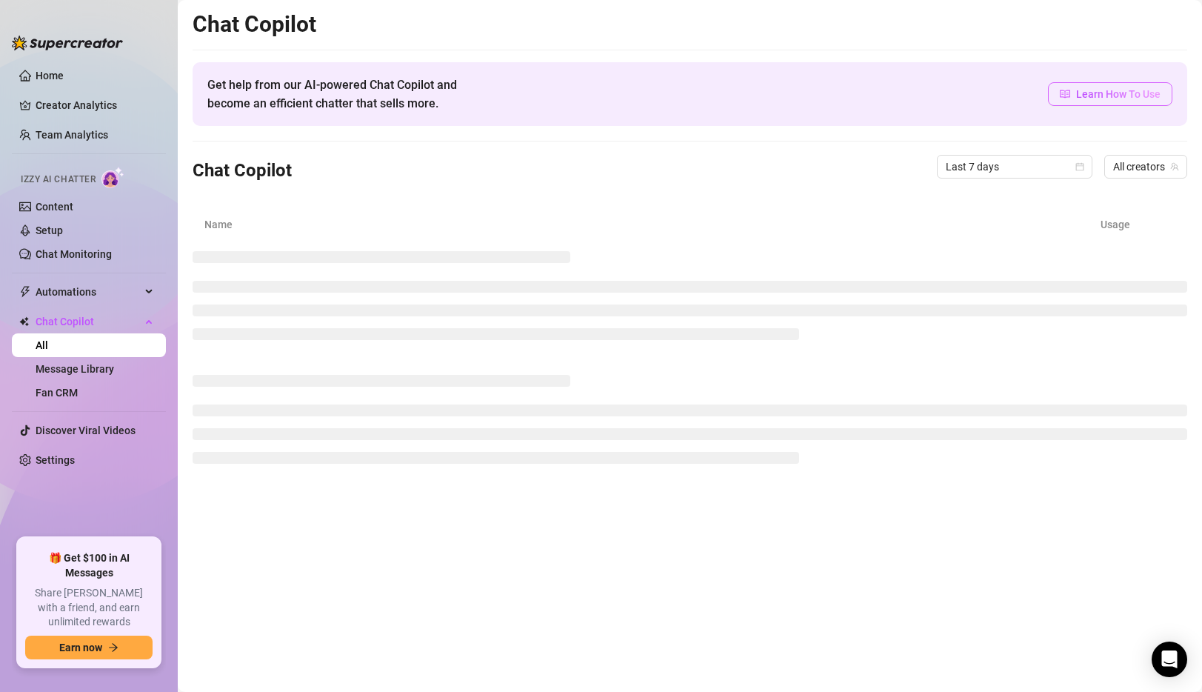
click at [1107, 100] on span "Learn How To Use" at bounding box center [1118, 94] width 84 height 16
click at [59, 229] on link "Setup" at bounding box center [49, 230] width 27 height 12
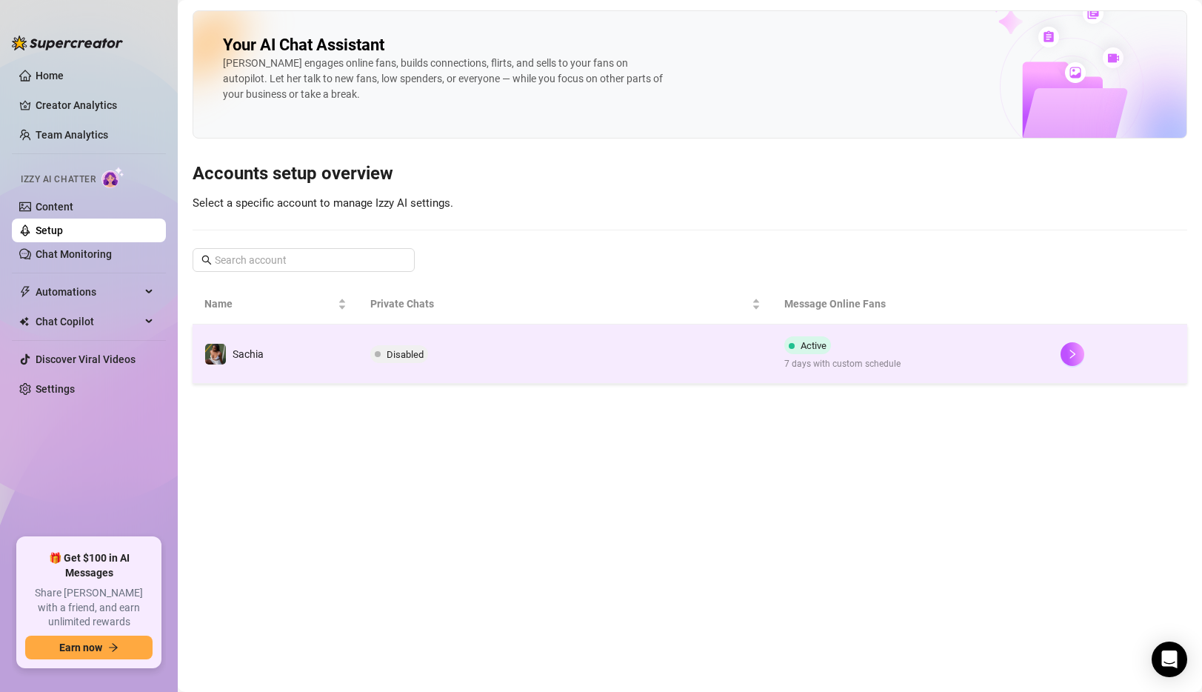
click at [407, 351] on span "Disabled" at bounding box center [405, 354] width 37 height 11
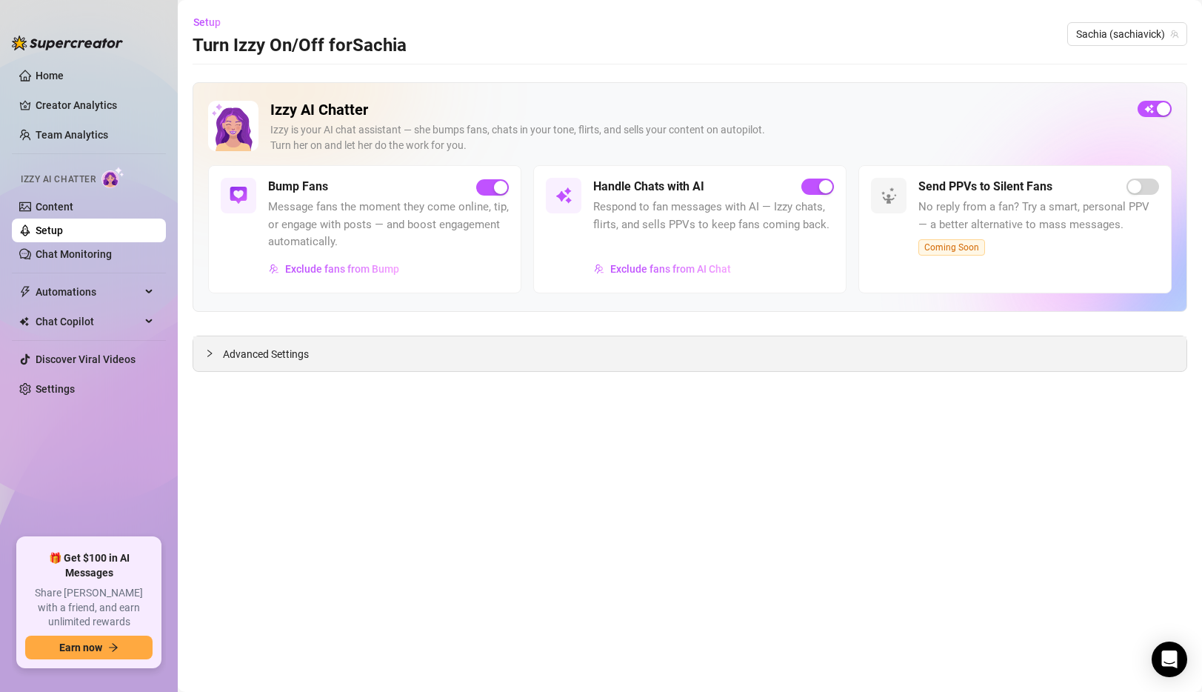
click at [541, 363] on div "Advanced Settings" at bounding box center [689, 353] width 993 height 35
click at [255, 344] on div "Advanced Settings" at bounding box center [689, 353] width 993 height 35
click at [205, 355] on icon "collapsed" at bounding box center [209, 353] width 9 height 9
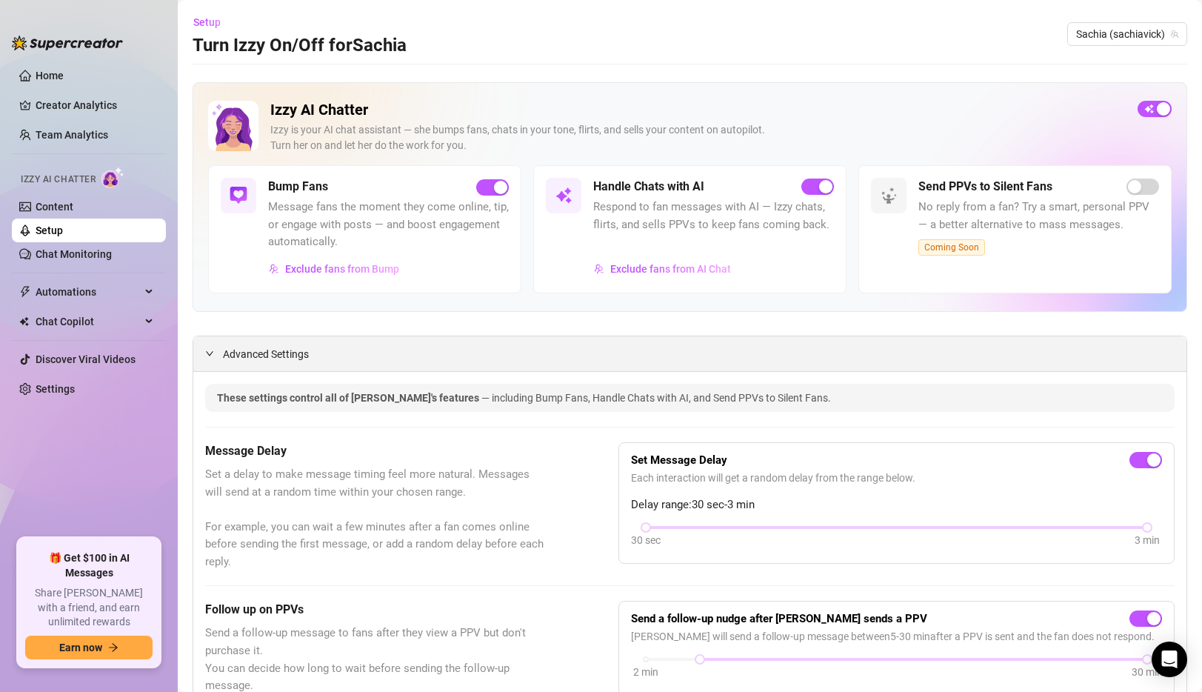
click at [251, 352] on span "Advanced Settings" at bounding box center [266, 354] width 86 height 16
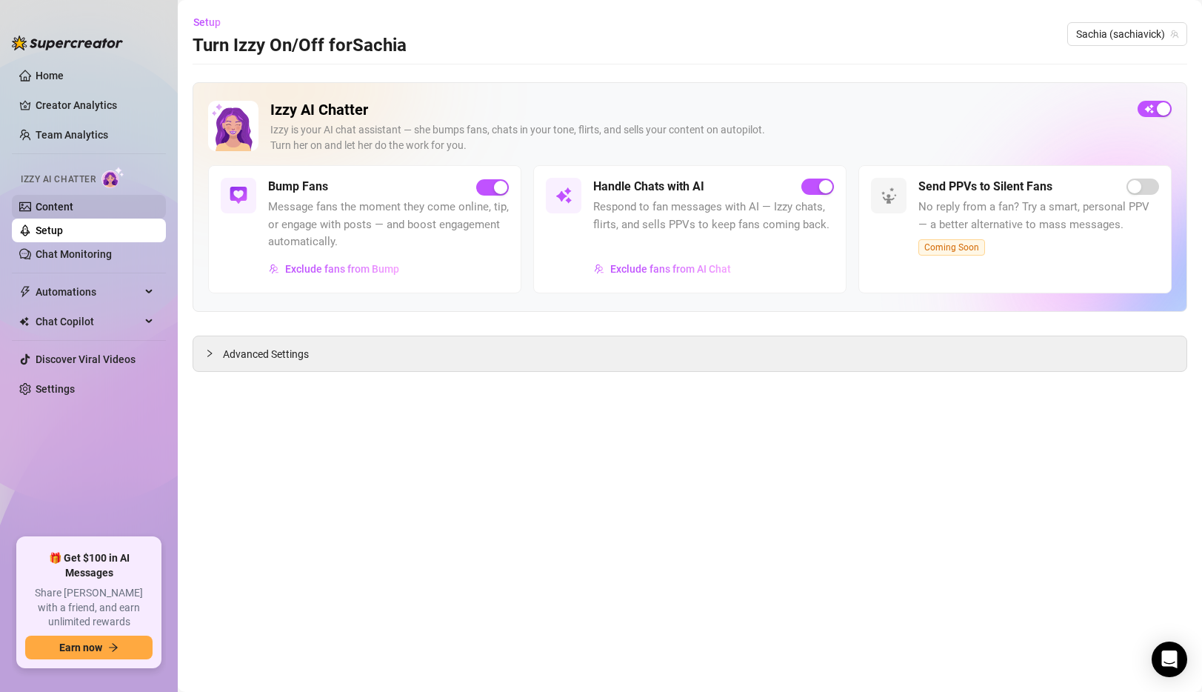
click at [59, 213] on link "Content" at bounding box center [55, 207] width 38 height 12
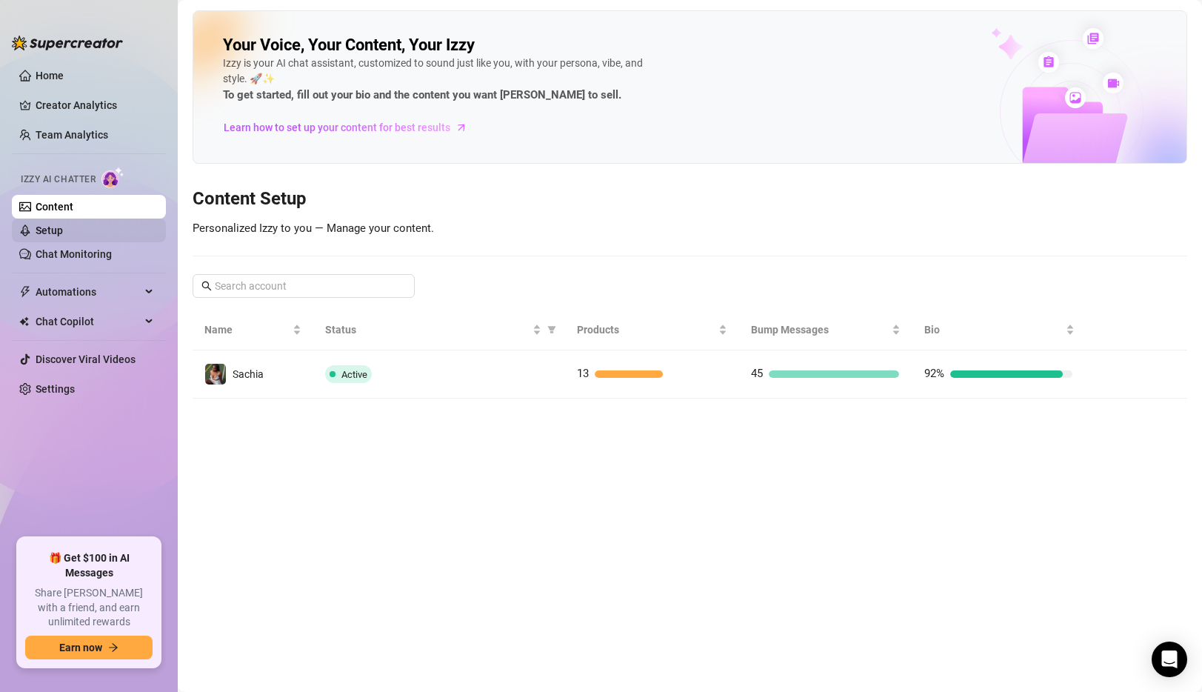
click at [63, 232] on link "Setup" at bounding box center [49, 230] width 27 height 12
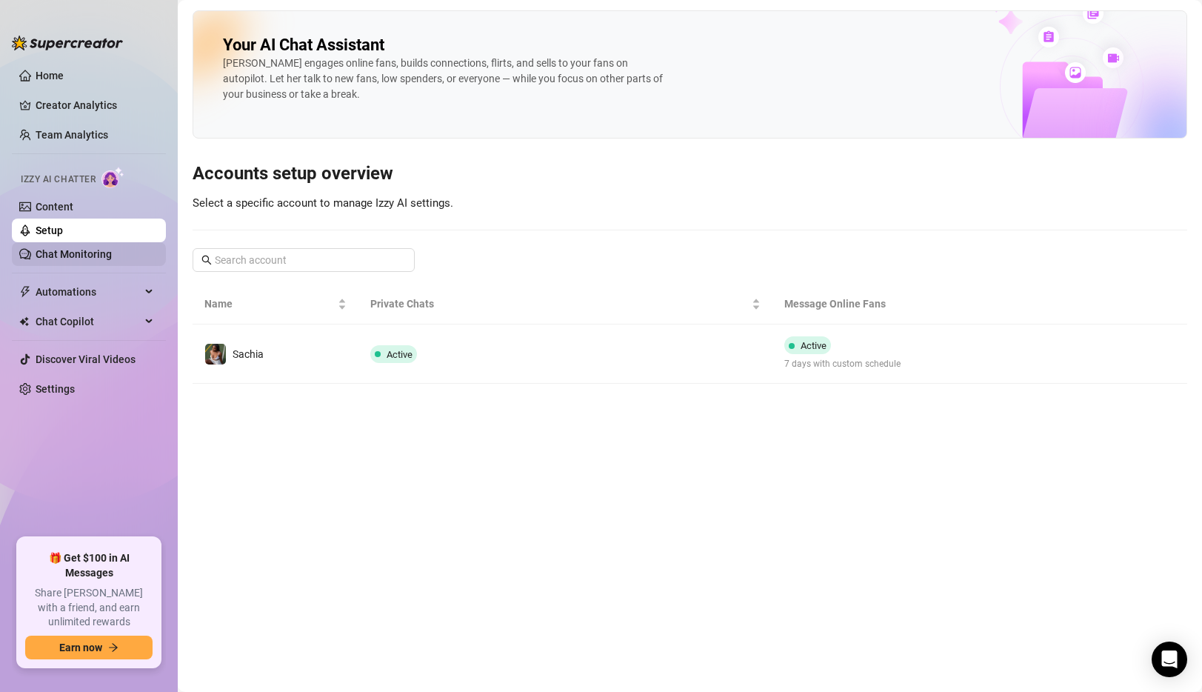
click at [68, 248] on link "Chat Monitoring" at bounding box center [74, 254] width 76 height 12
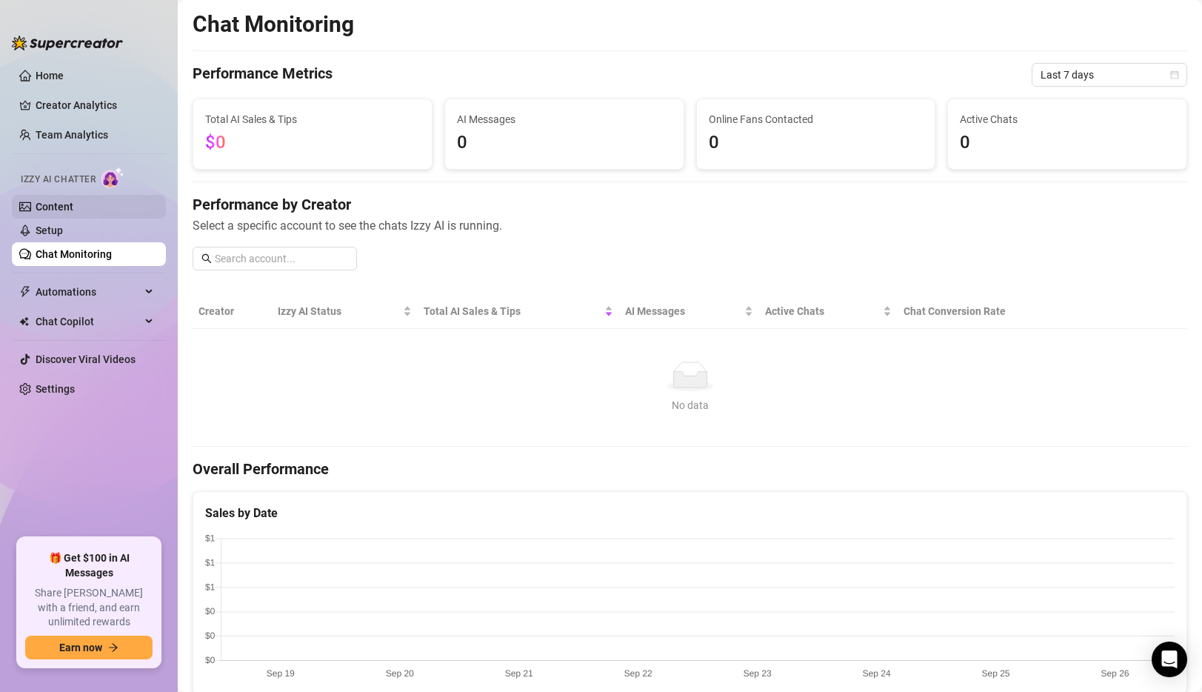
click at [66, 206] on link "Content" at bounding box center [55, 207] width 38 height 12
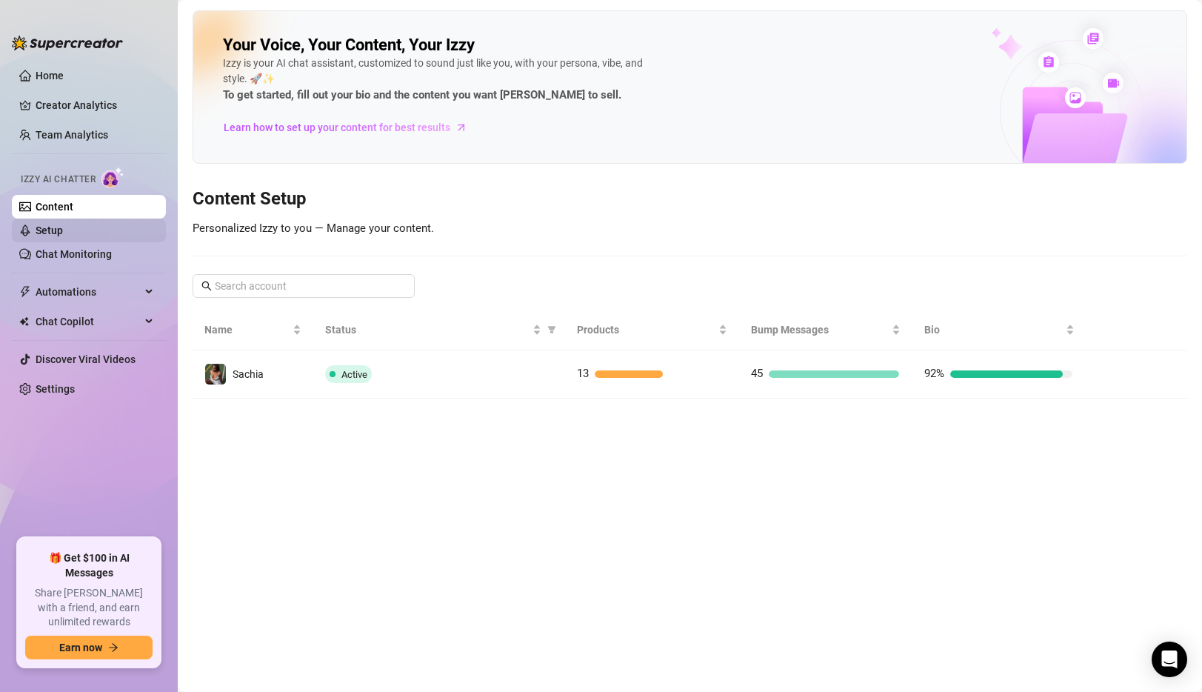
click at [63, 230] on link "Setup" at bounding box center [49, 230] width 27 height 12
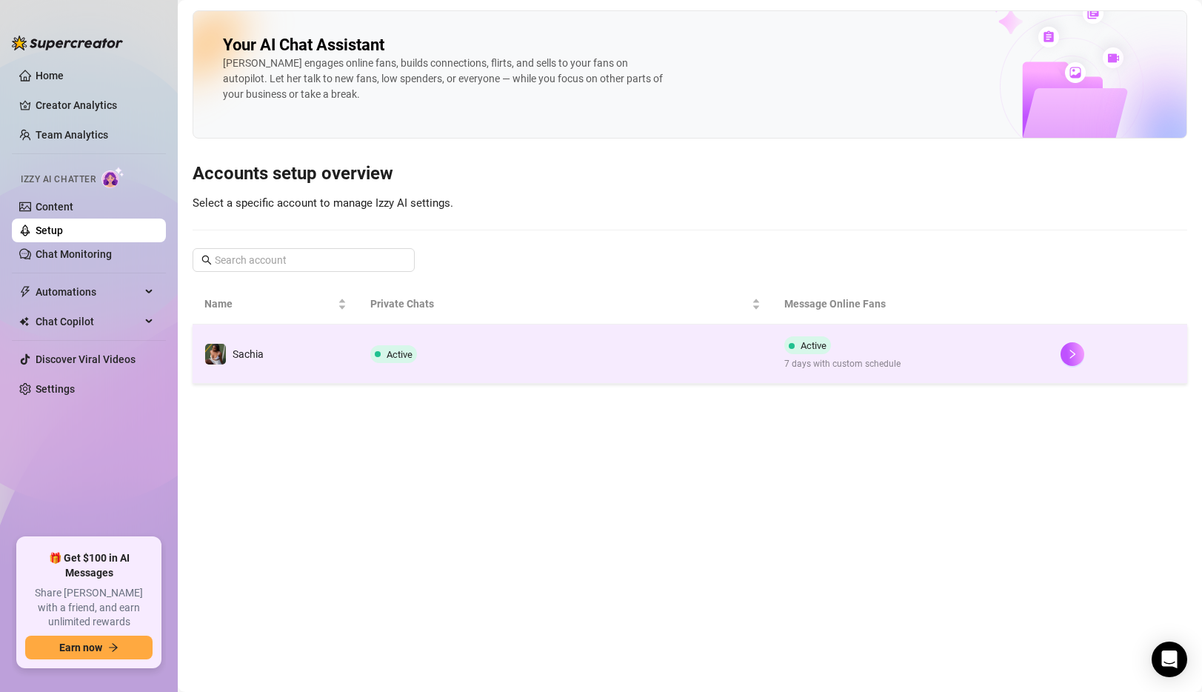
click at [481, 352] on td "Active" at bounding box center [565, 353] width 415 height 59
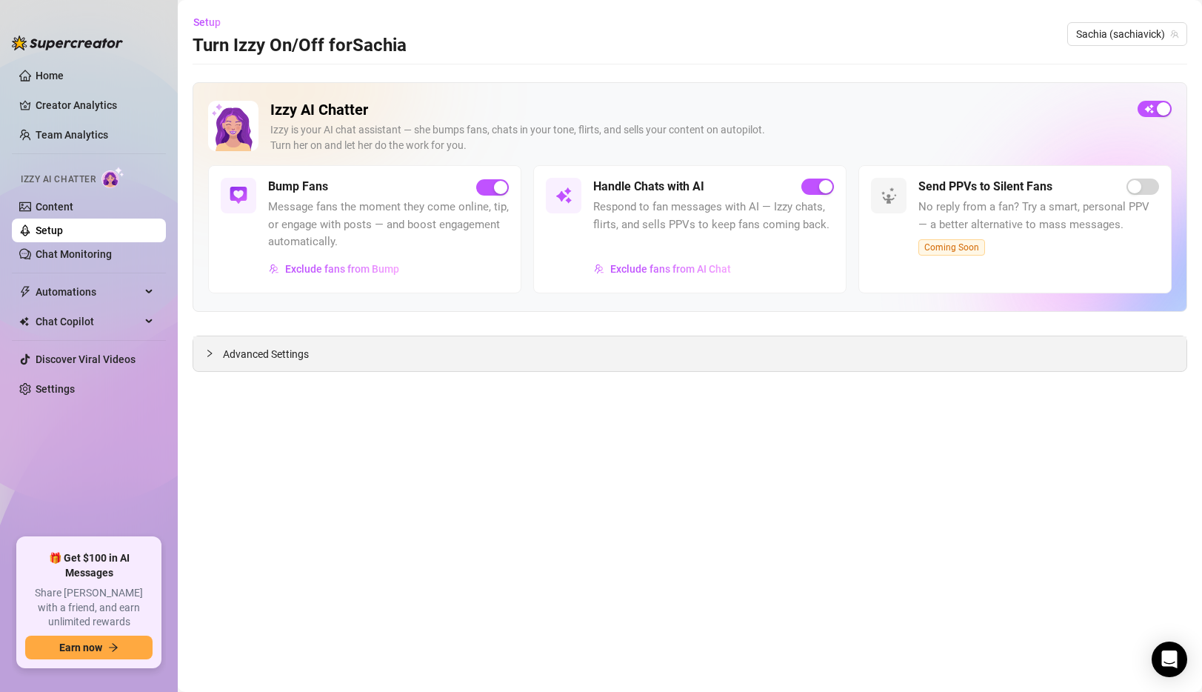
click at [532, 361] on div "Advanced Settings" at bounding box center [689, 353] width 993 height 35
click at [268, 361] on span "Advanced Settings" at bounding box center [266, 354] width 86 height 16
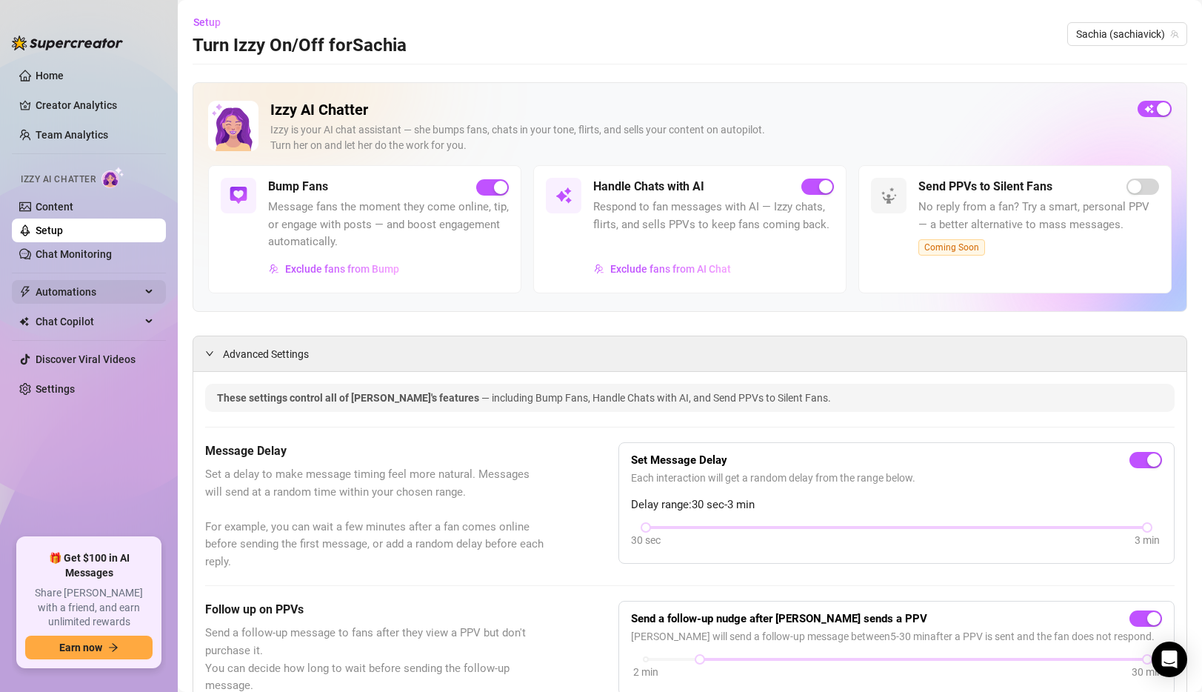
click at [124, 294] on span "Automations" at bounding box center [88, 292] width 105 height 24
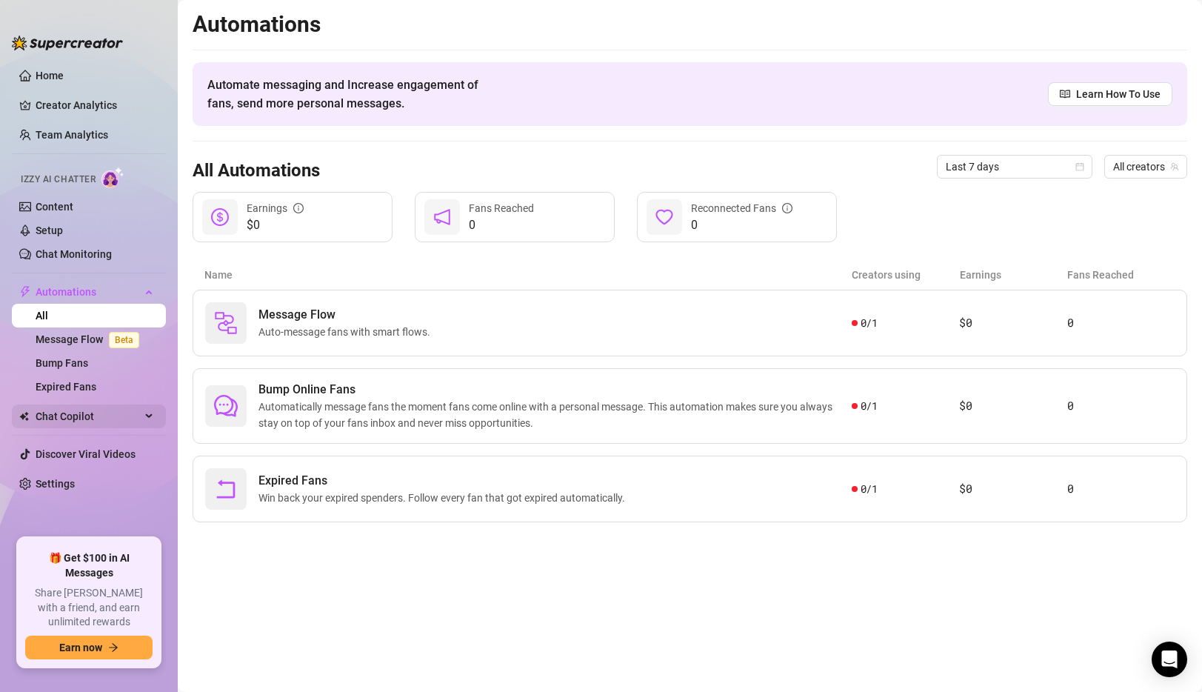
click at [123, 417] on span "Chat Copilot" at bounding box center [88, 416] width 105 height 24
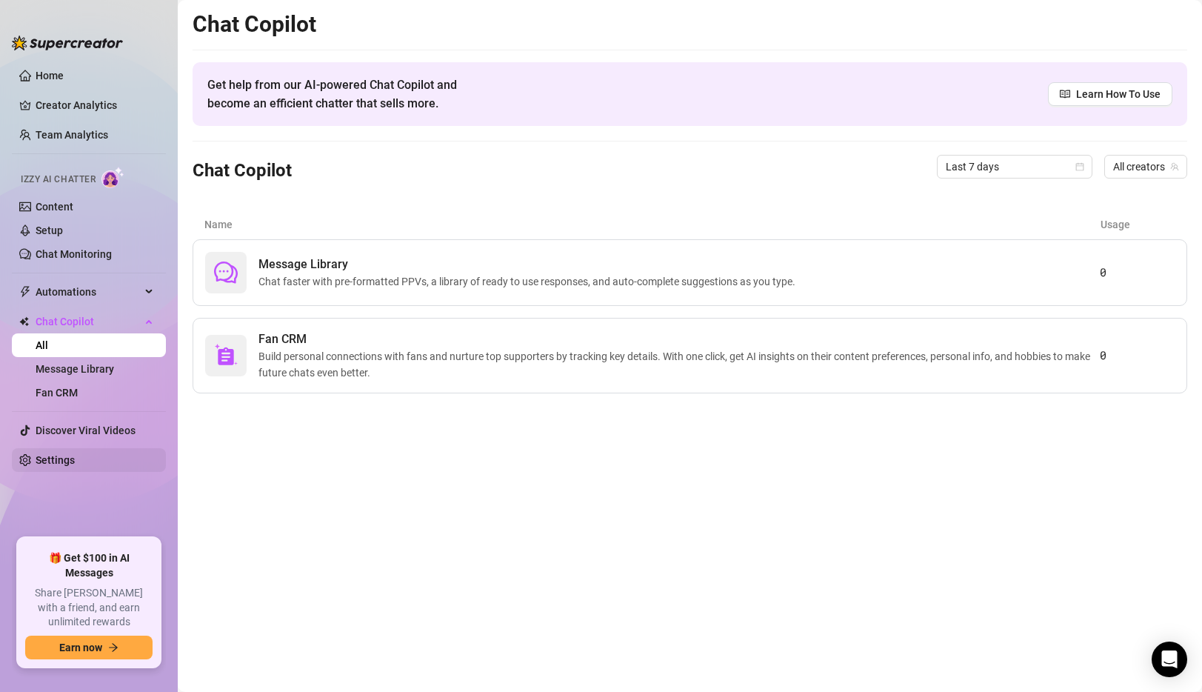
click at [71, 458] on link "Settings" at bounding box center [55, 460] width 39 height 12
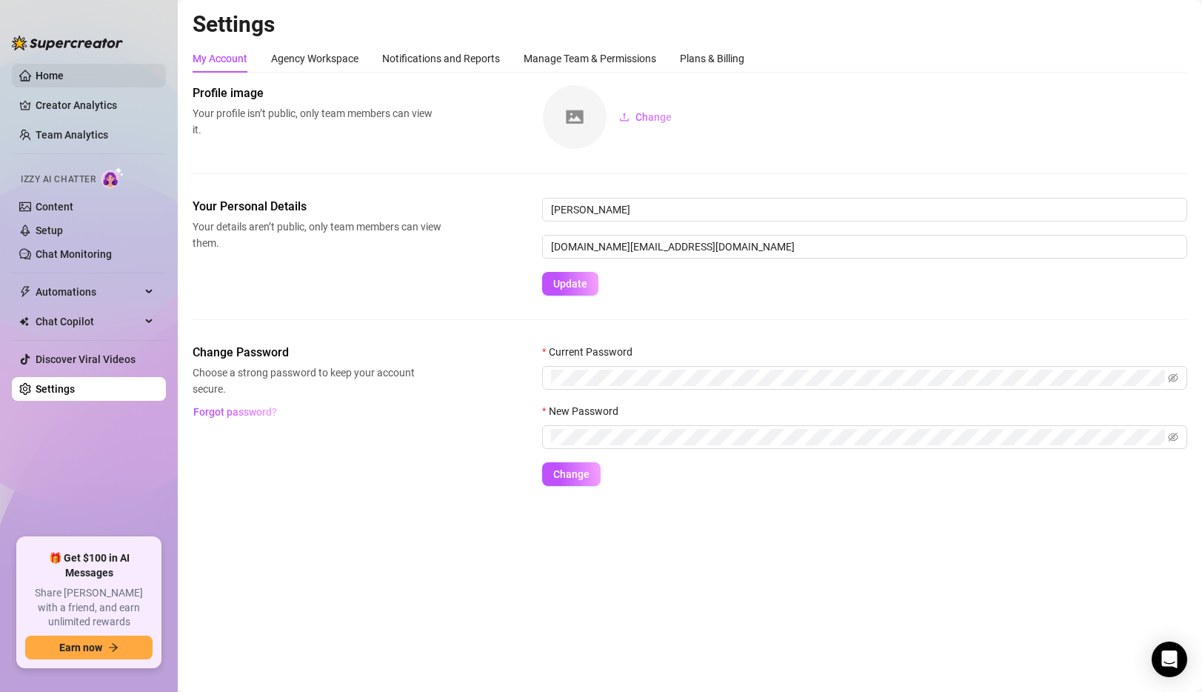
click at [64, 80] on link "Home" at bounding box center [50, 76] width 28 height 12
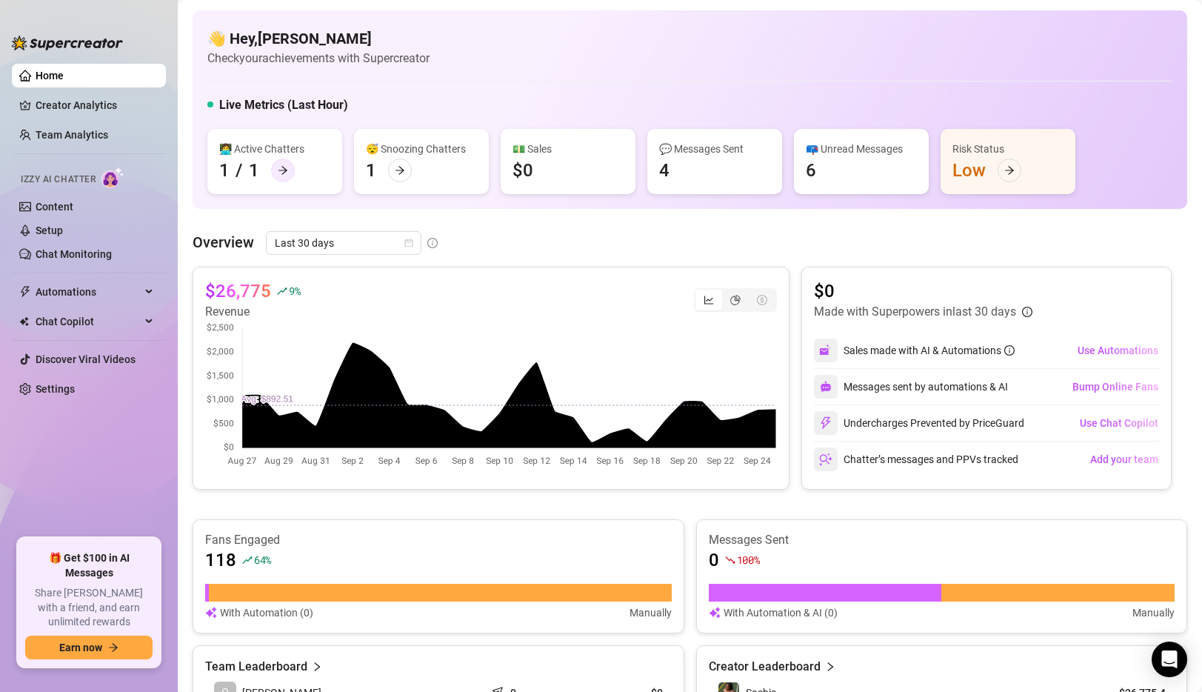
click at [285, 168] on icon "arrow-right" at bounding box center [283, 170] width 10 height 10
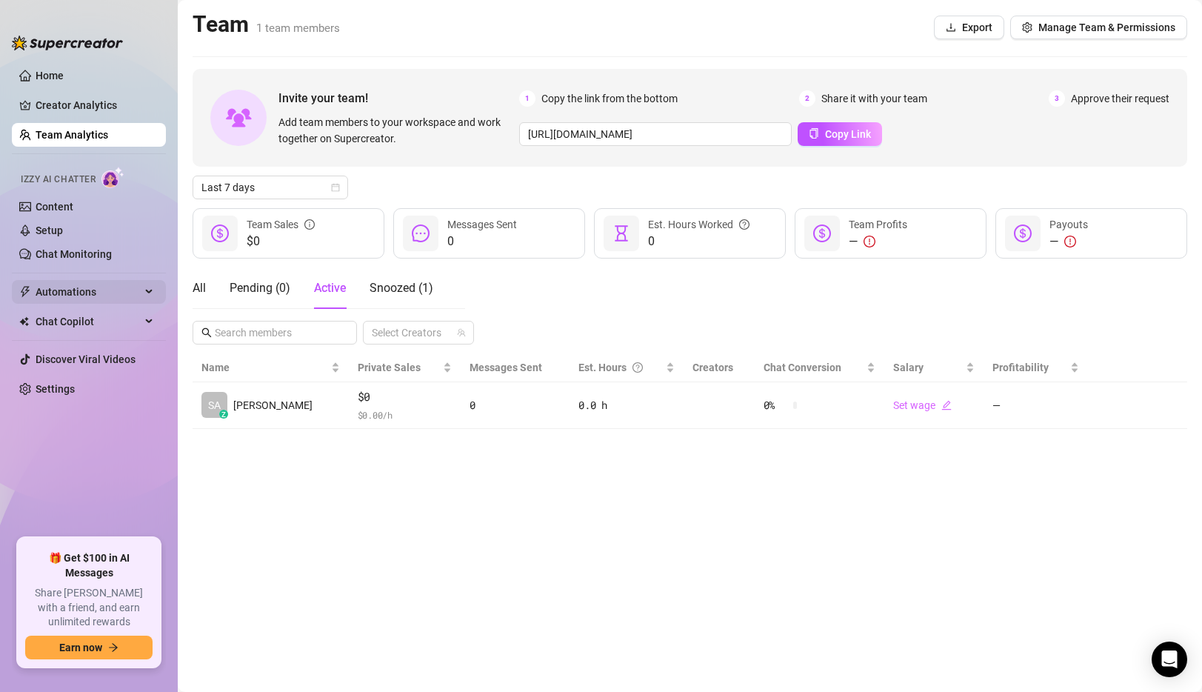
click at [98, 286] on span "Automations" at bounding box center [88, 292] width 105 height 24
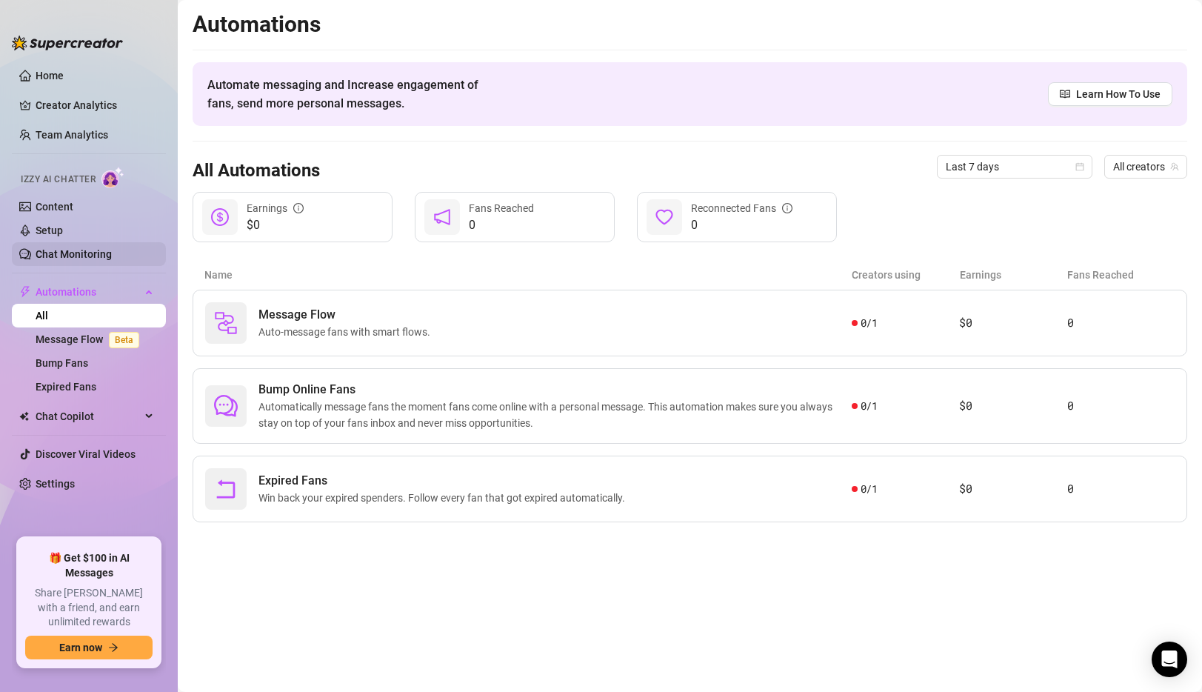
click at [81, 250] on link "Chat Monitoring" at bounding box center [74, 254] width 76 height 12
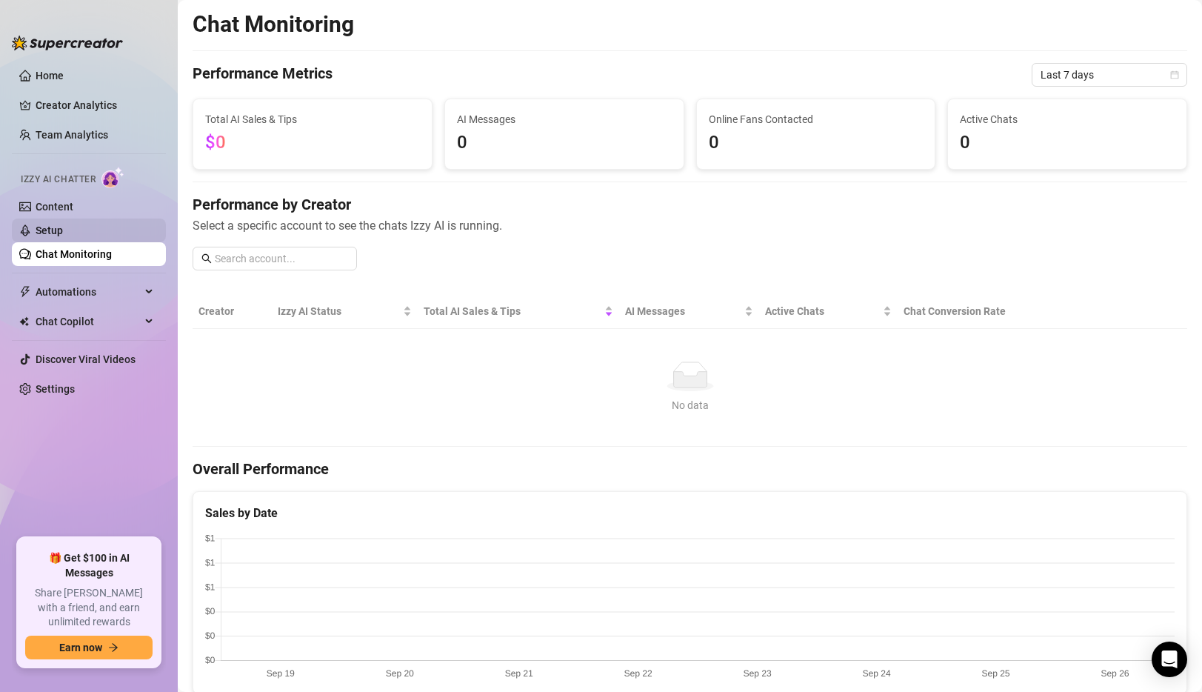
click at [63, 225] on link "Setup" at bounding box center [49, 230] width 27 height 12
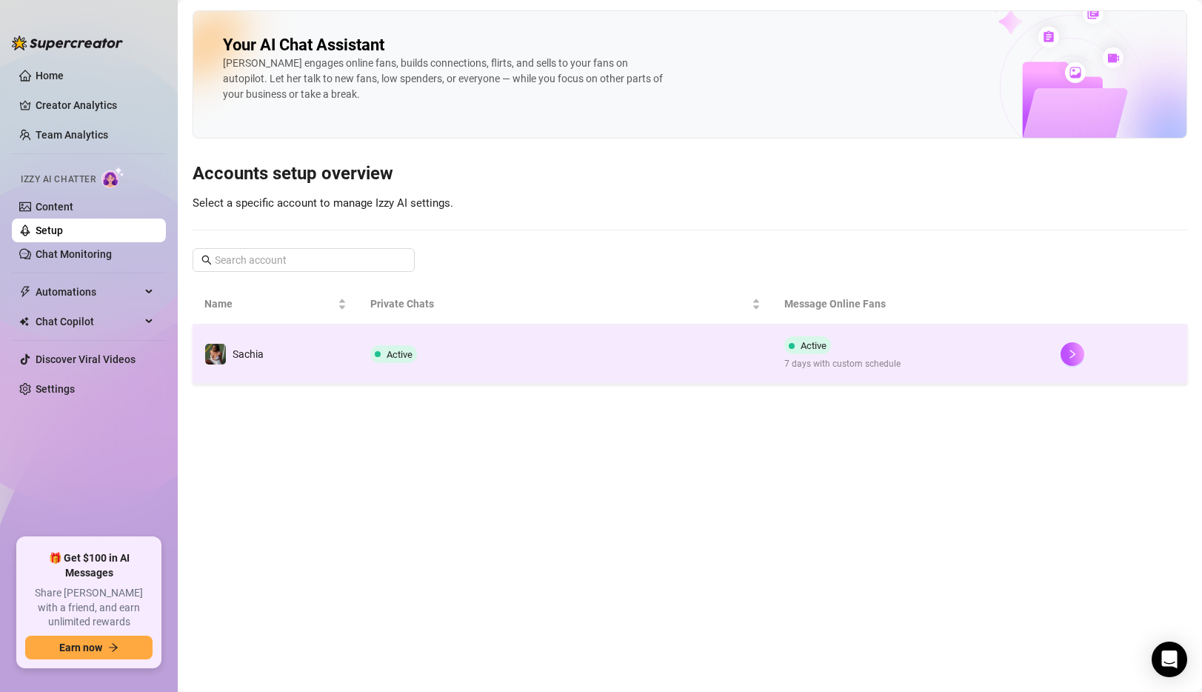
click at [390, 362] on span "Active" at bounding box center [393, 354] width 47 height 18
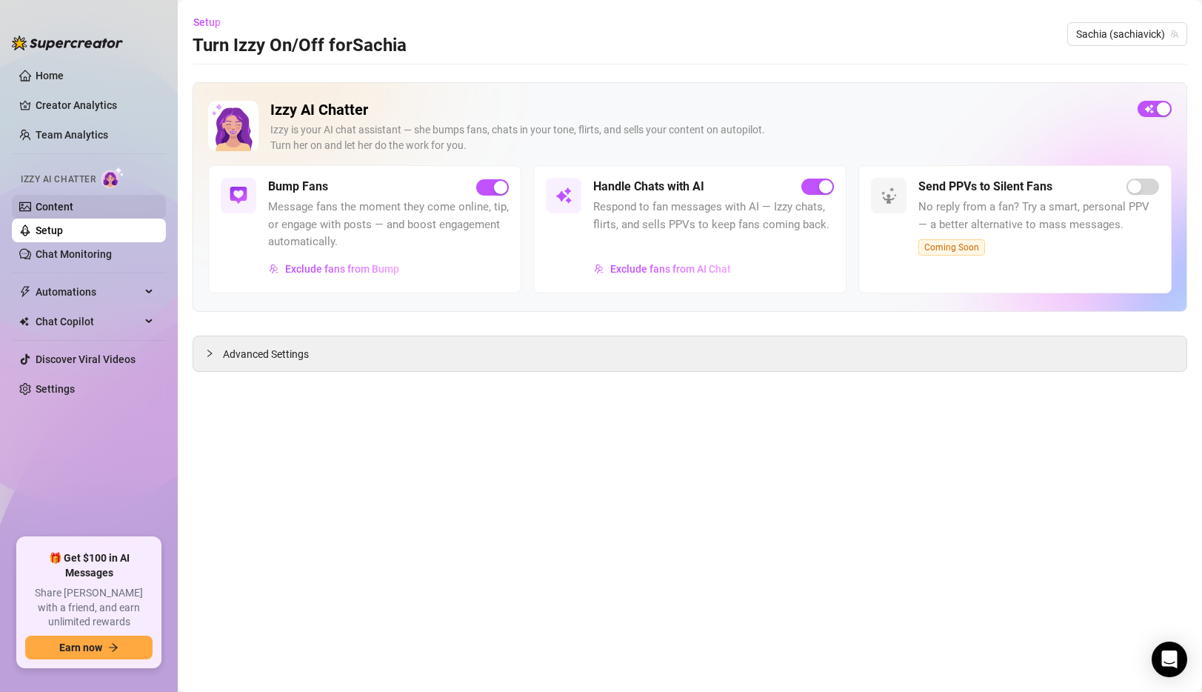
click at [67, 209] on link "Content" at bounding box center [55, 207] width 38 height 12
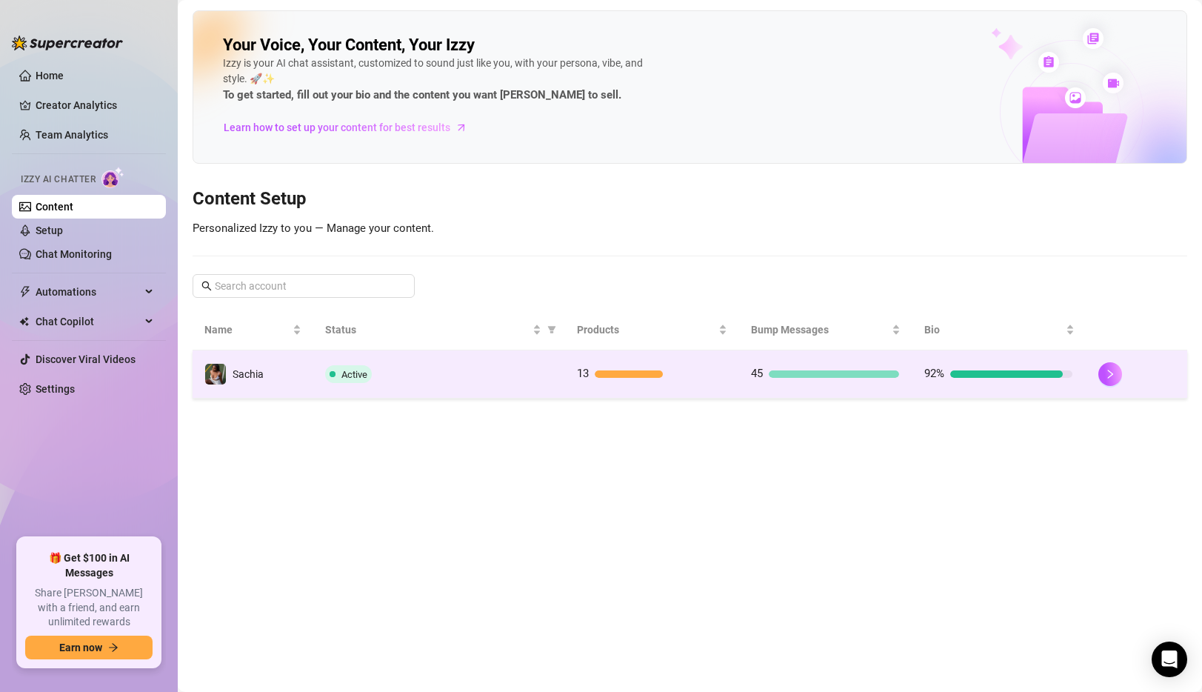
click at [406, 377] on div "Active" at bounding box center [439, 374] width 228 height 18
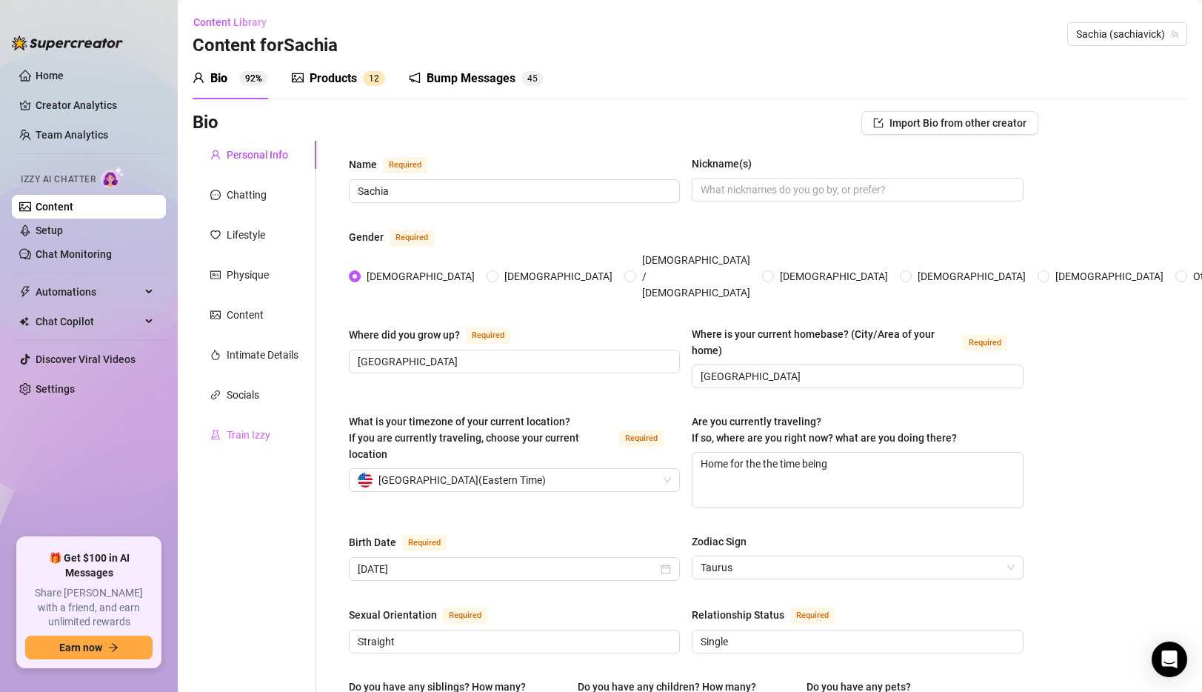
click at [281, 438] on div "Train Izzy" at bounding box center [255, 435] width 124 height 28
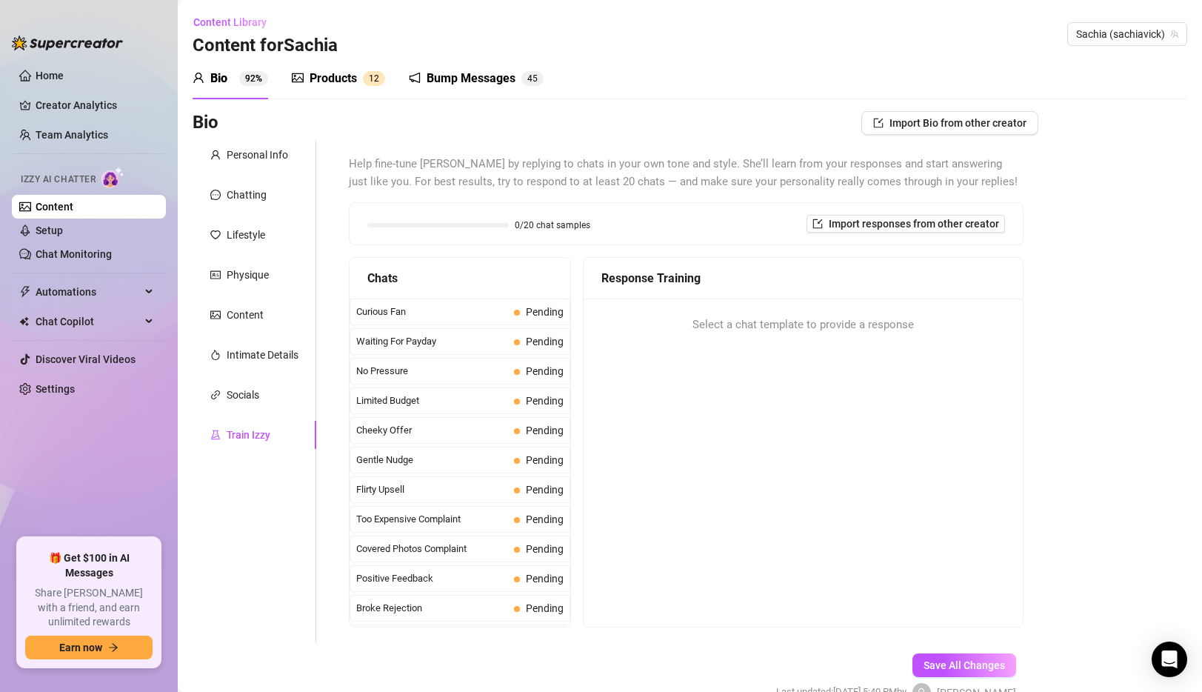
scroll to position [60, 0]
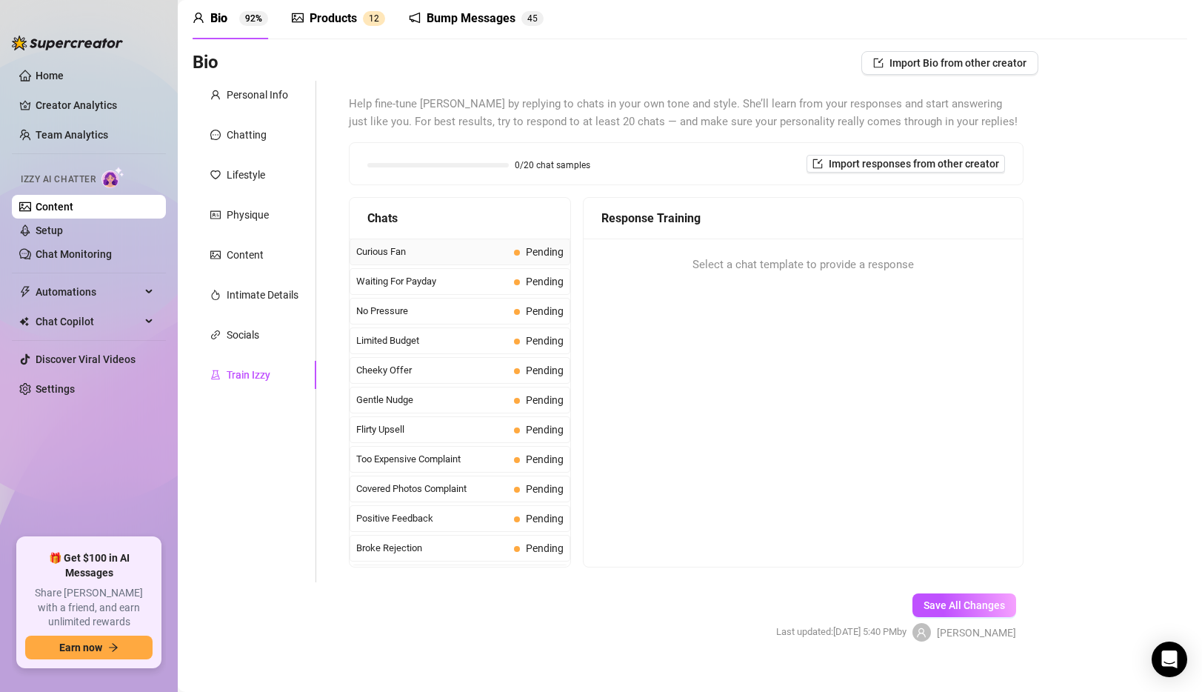
click at [478, 258] on span "Curious Fan" at bounding box center [432, 251] width 152 height 15
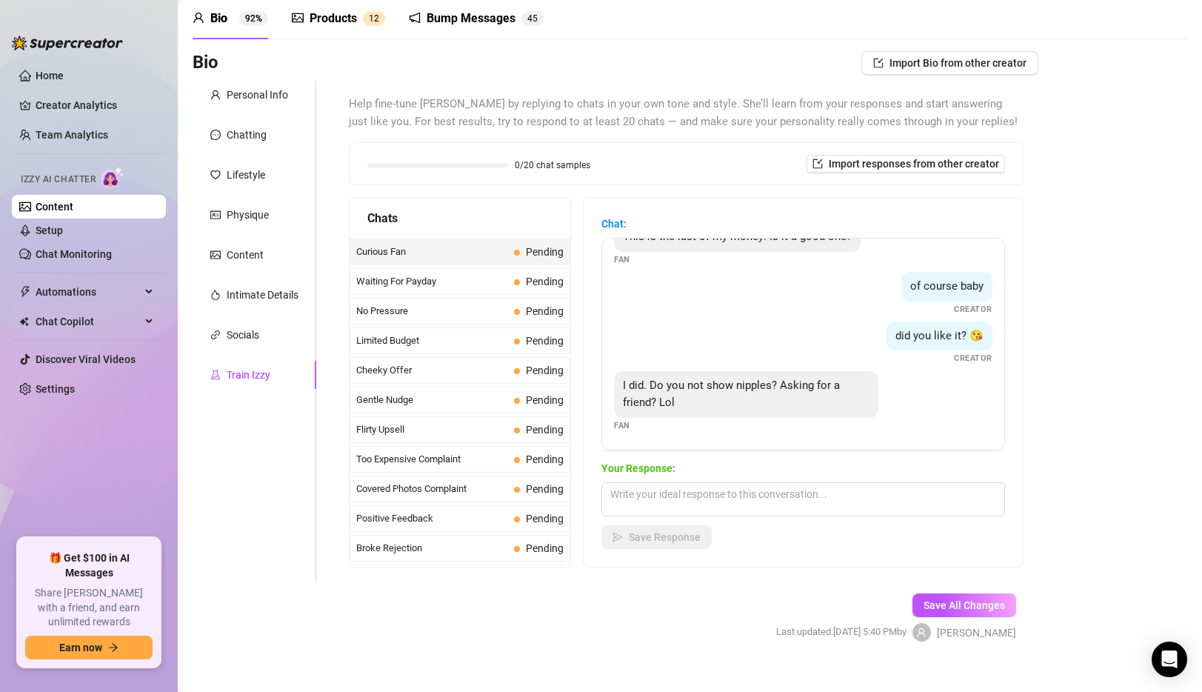
scroll to position [80, 0]
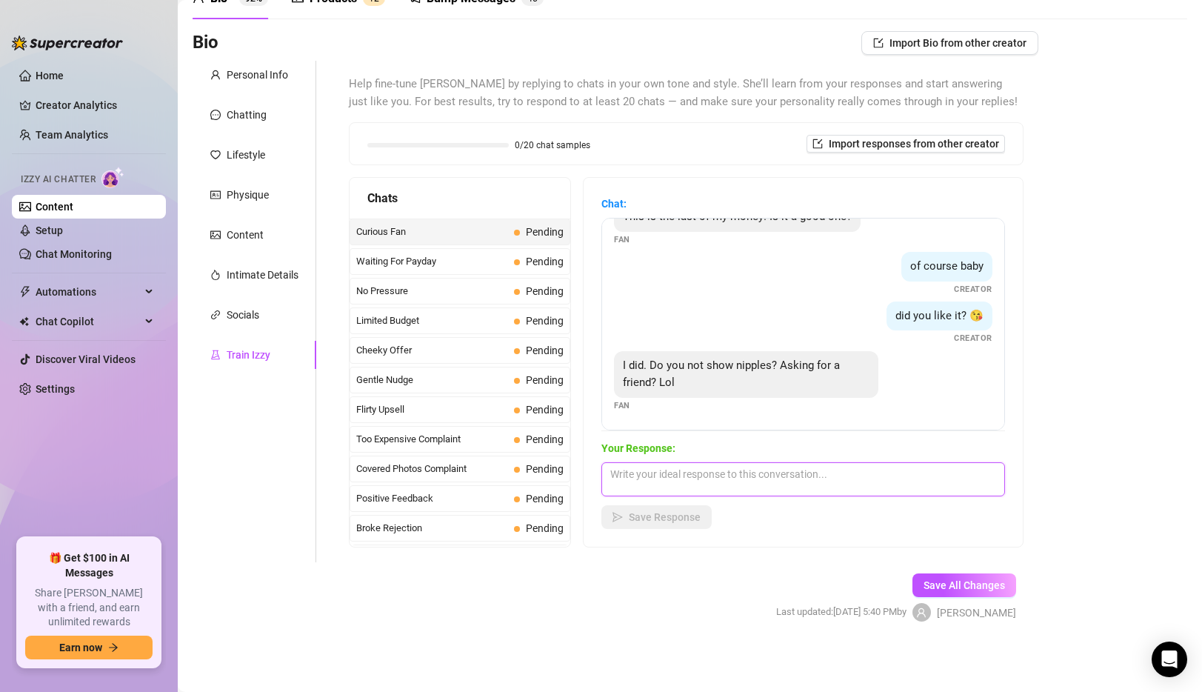
click at [724, 481] on textarea at bounding box center [803, 479] width 404 height 34
type textarea "Because of past leaks I don’t do FULL nudity, but i get pretty close ;)"
click at [646, 513] on span "Save Response" at bounding box center [665, 517] width 72 height 12
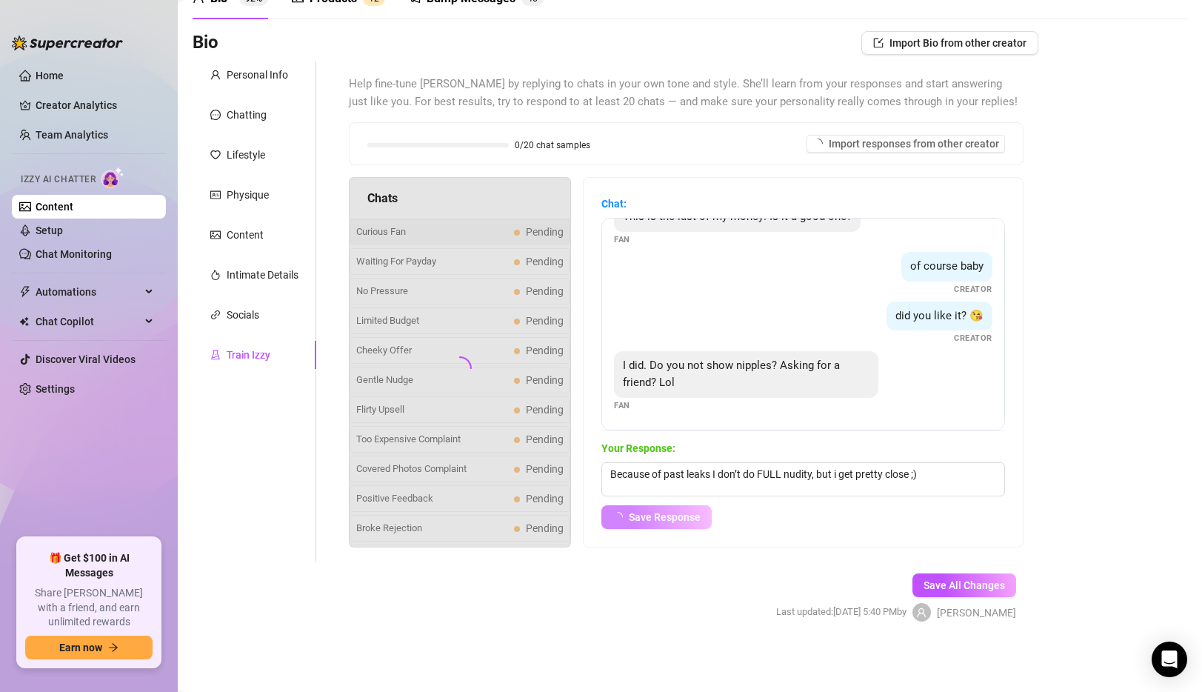
scroll to position [10, 0]
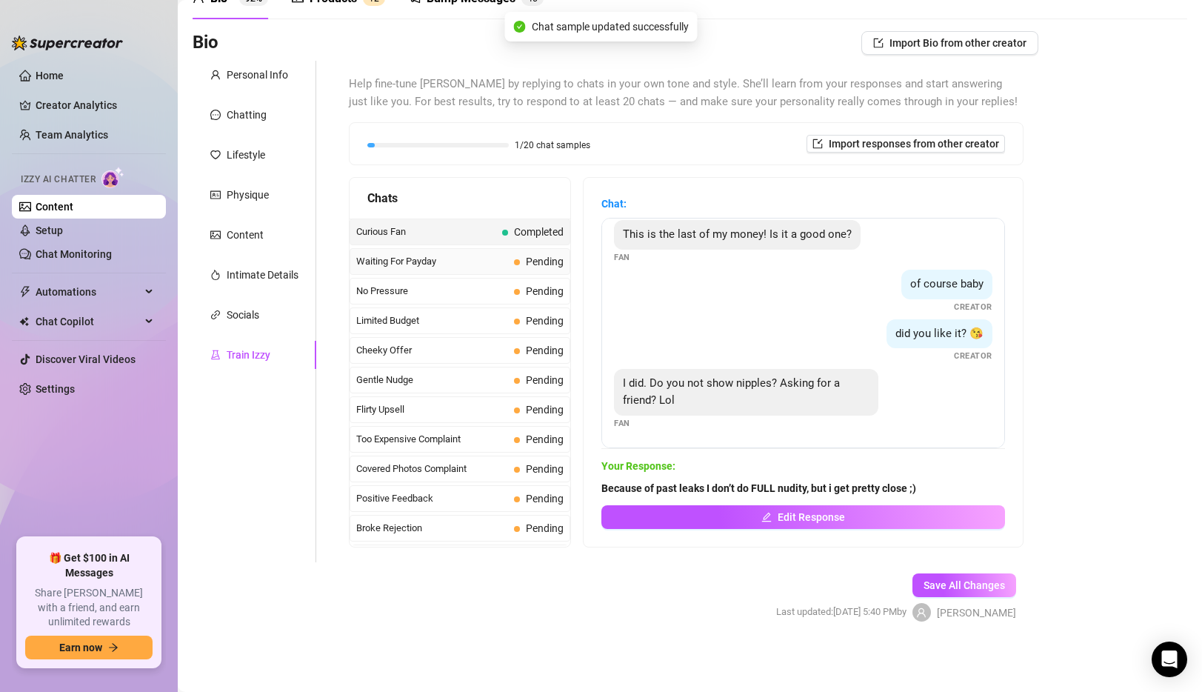
click at [462, 258] on span "Waiting For Payday" at bounding box center [432, 261] width 152 height 15
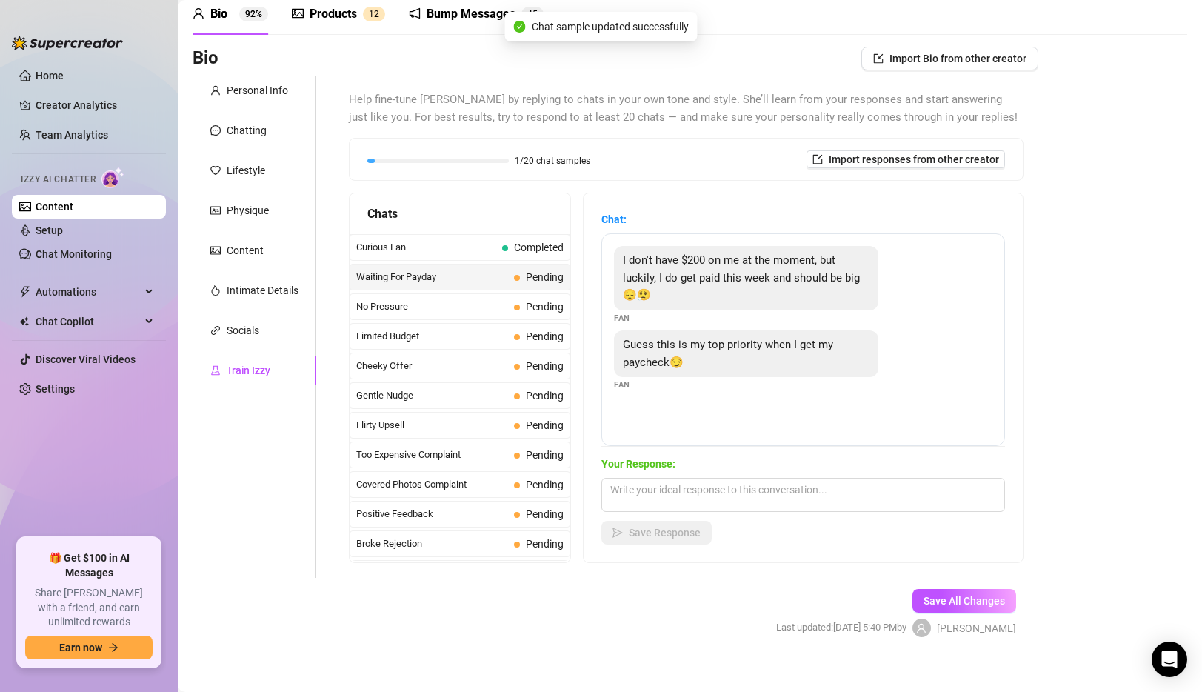
scroll to position [65, 0]
click at [750, 498] on textarea at bounding box center [803, 494] width 404 height 34
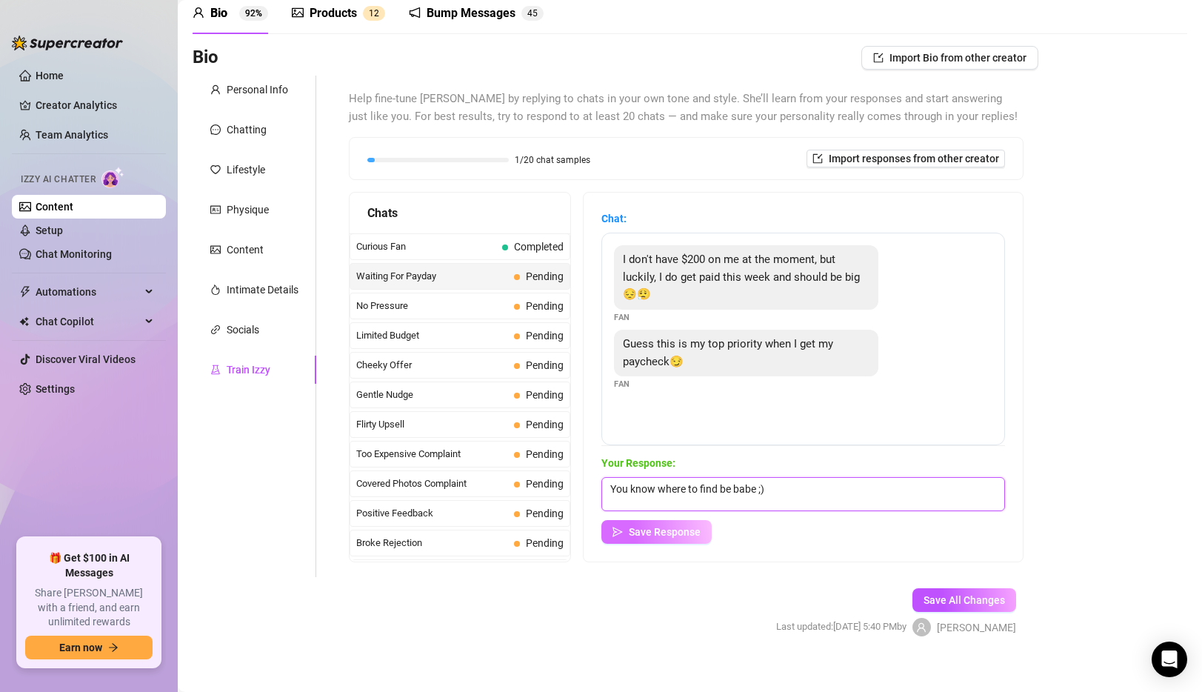
type textarea "You know where to find be babe ;)"
click at [654, 535] on span "Save Response" at bounding box center [665, 532] width 72 height 12
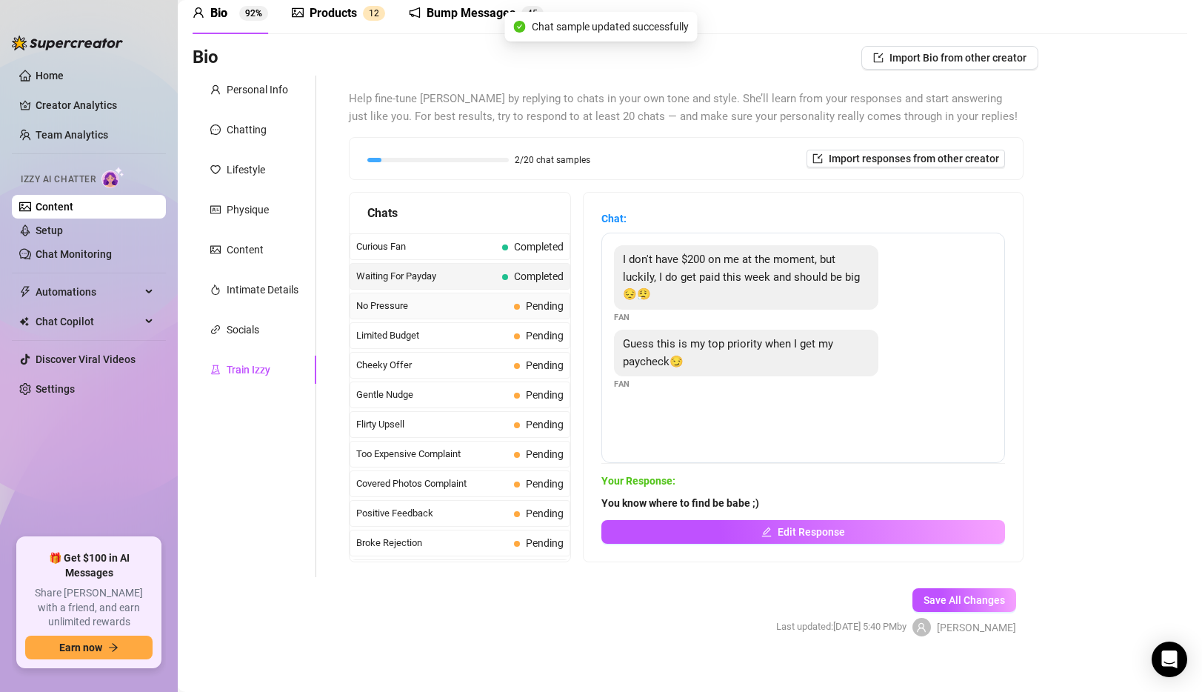
click at [503, 314] on div "No Pressure Pending" at bounding box center [459, 305] width 221 height 27
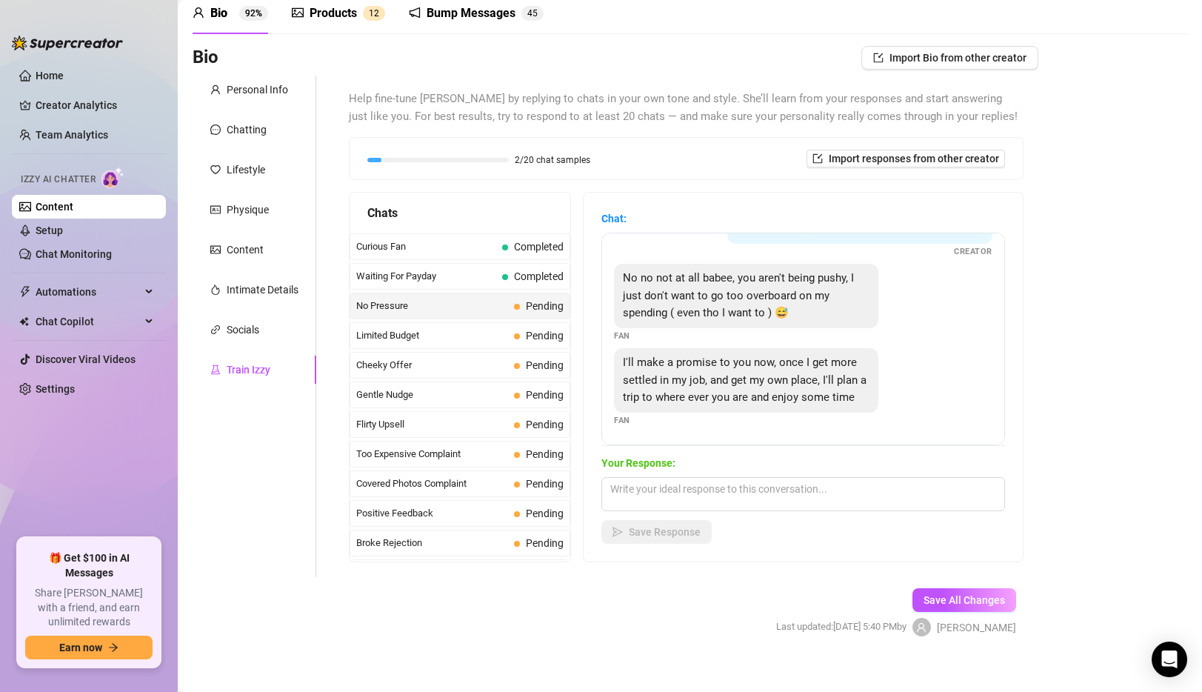
scroll to position [80, 0]
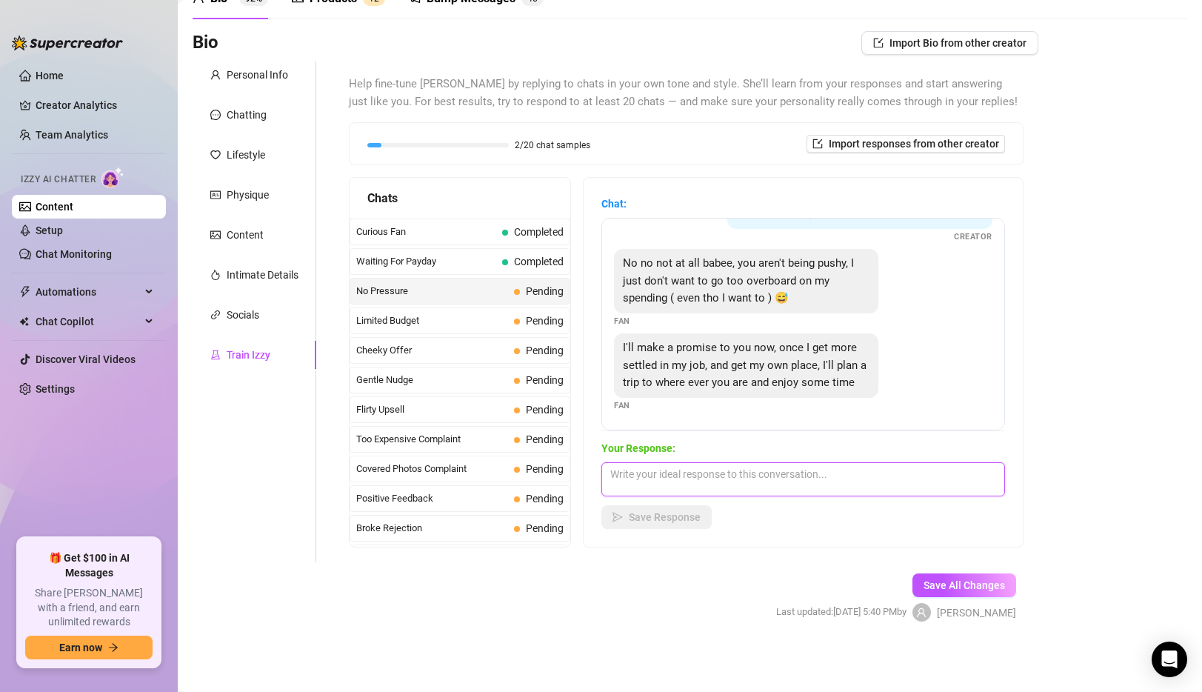
click at [703, 485] on textarea at bounding box center [803, 479] width 404 height 34
type textarea "awe thank you [PERSON_NAME]! Maybe one day ;)"
click at [659, 521] on span "Save Response" at bounding box center [665, 517] width 72 height 12
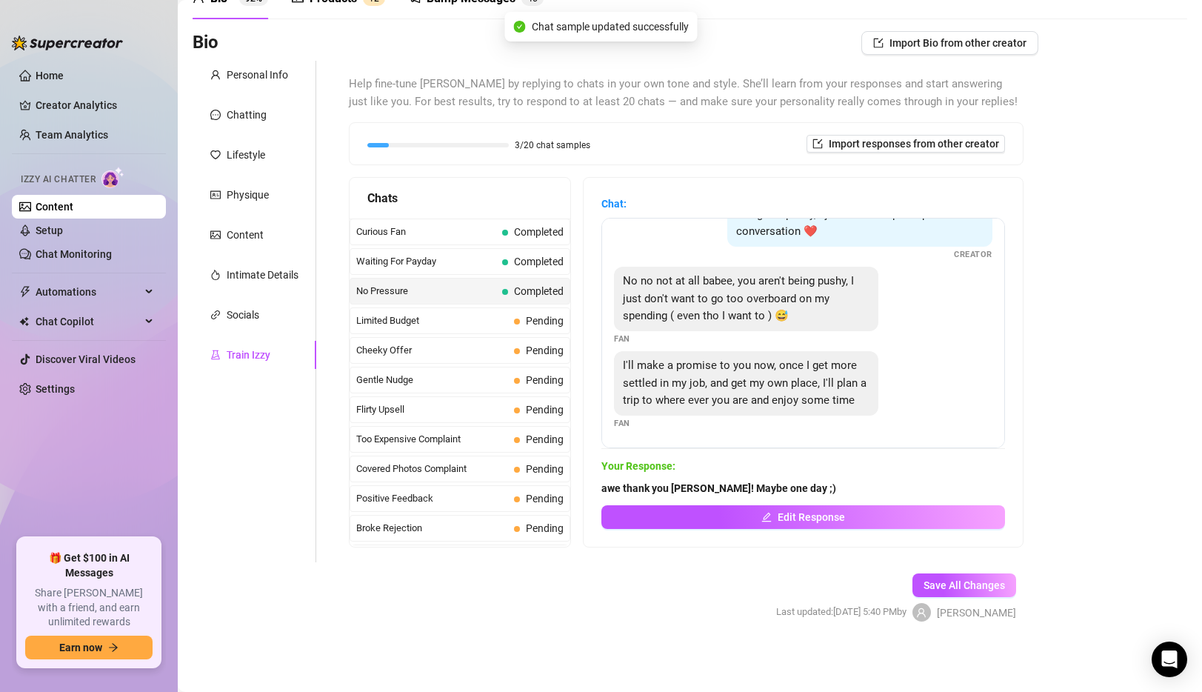
scroll to position [48, 0]
click at [435, 326] on span "Limited Budget" at bounding box center [432, 320] width 152 height 15
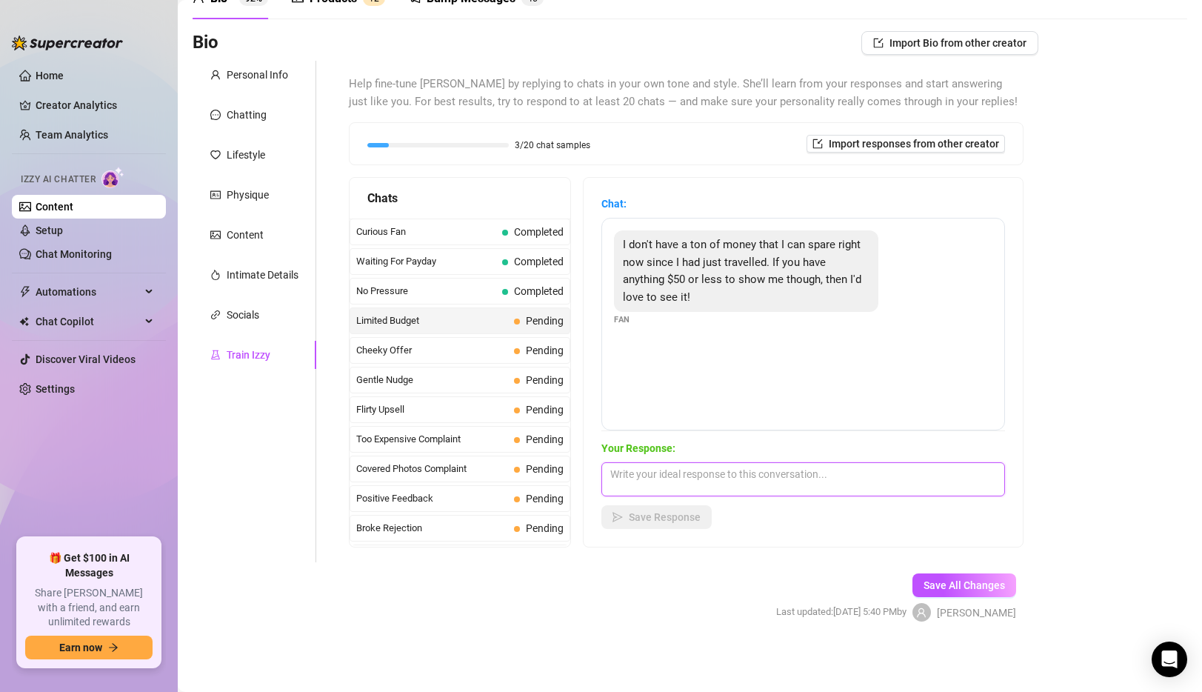
click at [716, 488] on textarea at bounding box center [803, 479] width 404 height 34
type textarea "Let me see what I have for you hun"
click at [678, 517] on span "Save Response" at bounding box center [665, 517] width 72 height 12
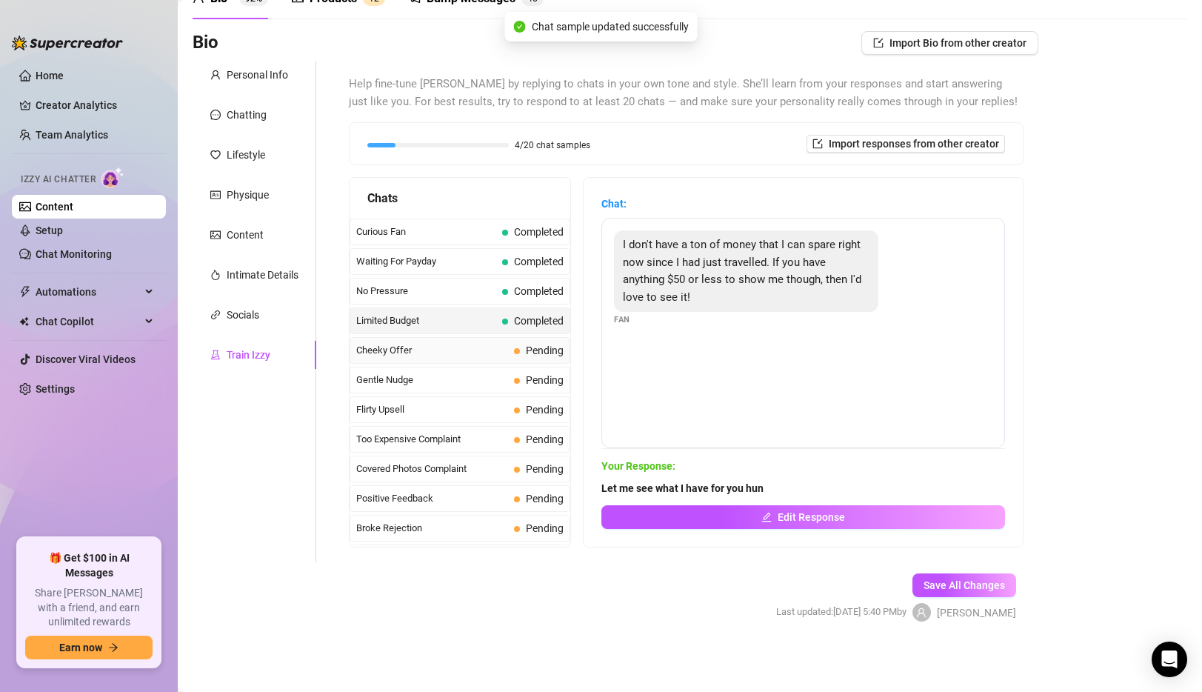
click at [450, 352] on span "Cheeky Offer" at bounding box center [432, 350] width 152 height 15
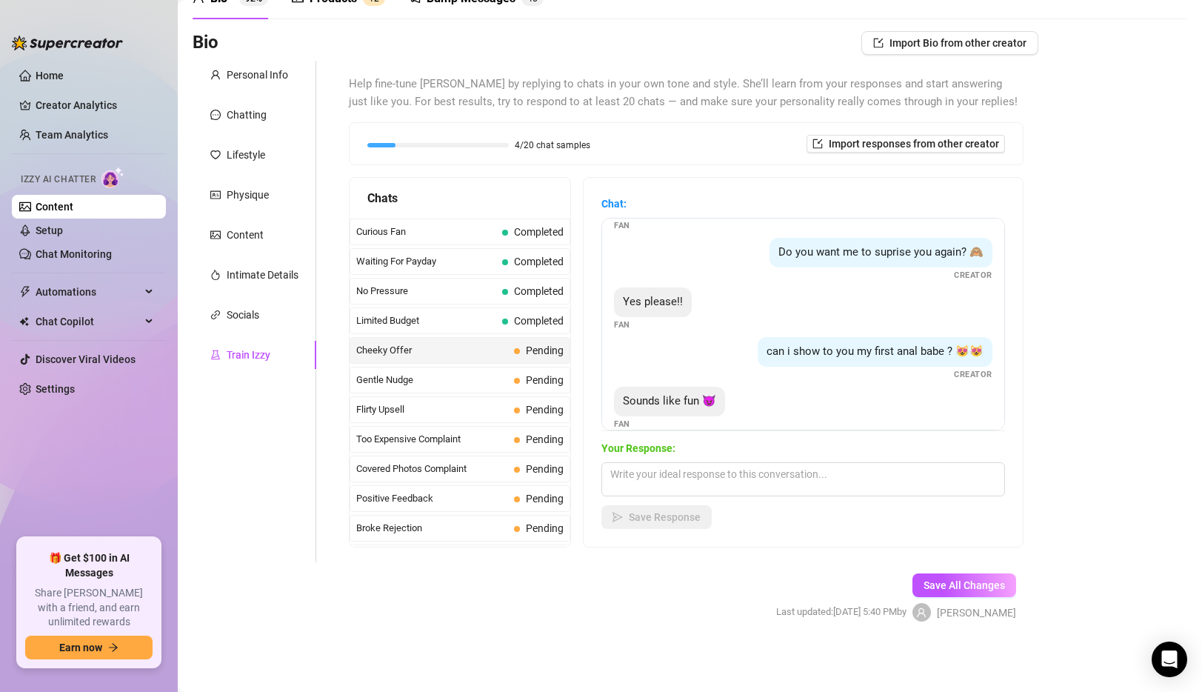
scroll to position [209, 0]
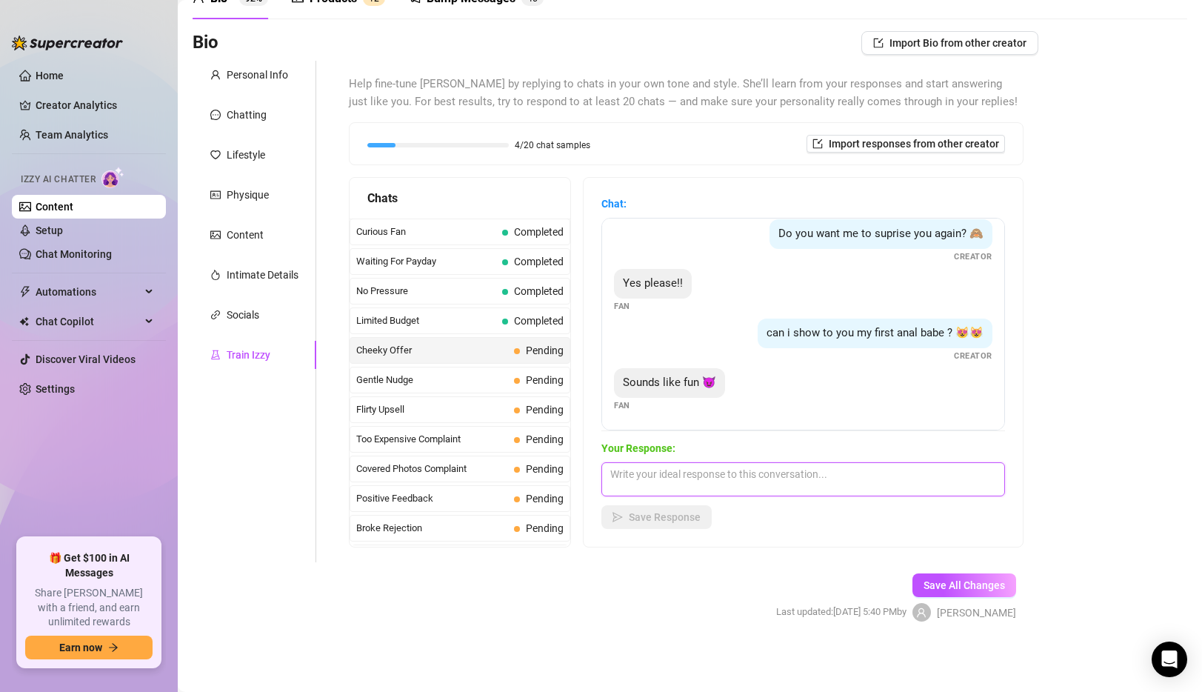
click at [715, 479] on textarea at bounding box center [803, 479] width 404 height 34
type textarea "g"
type textarea "Make sure you're alone and ready hun ;)"
click at [649, 524] on button "Save Response" at bounding box center [656, 517] width 110 height 24
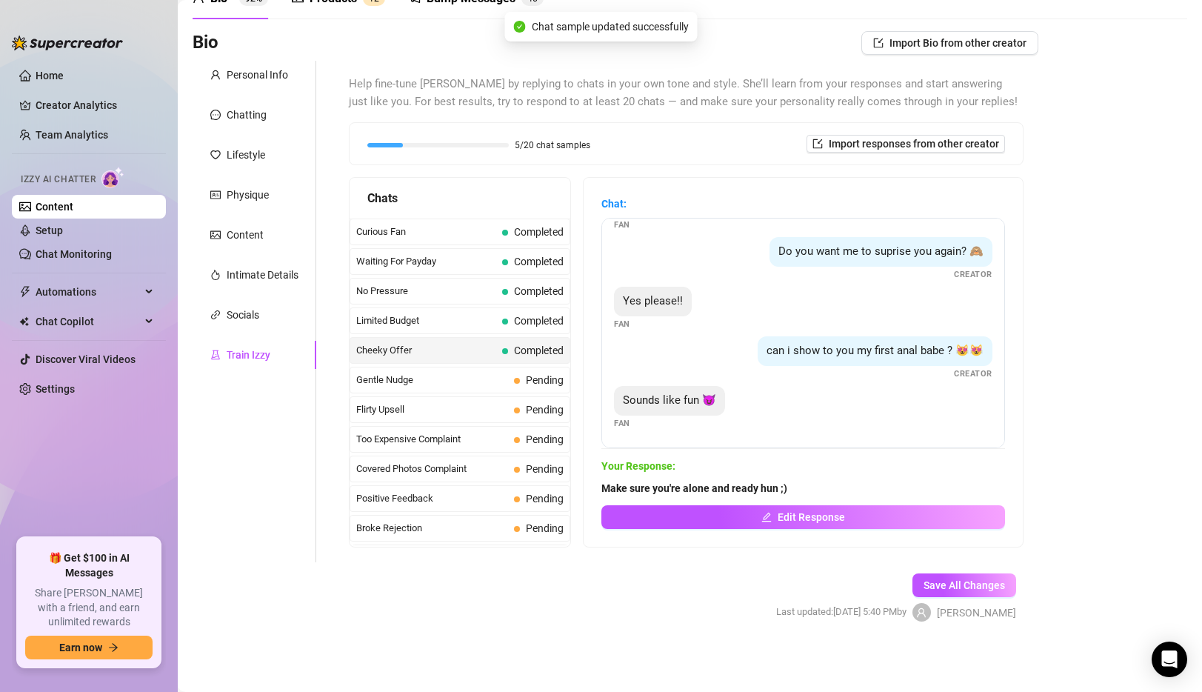
scroll to position [191, 0]
click at [429, 384] on span "Gentle Nudge" at bounding box center [432, 379] width 152 height 15
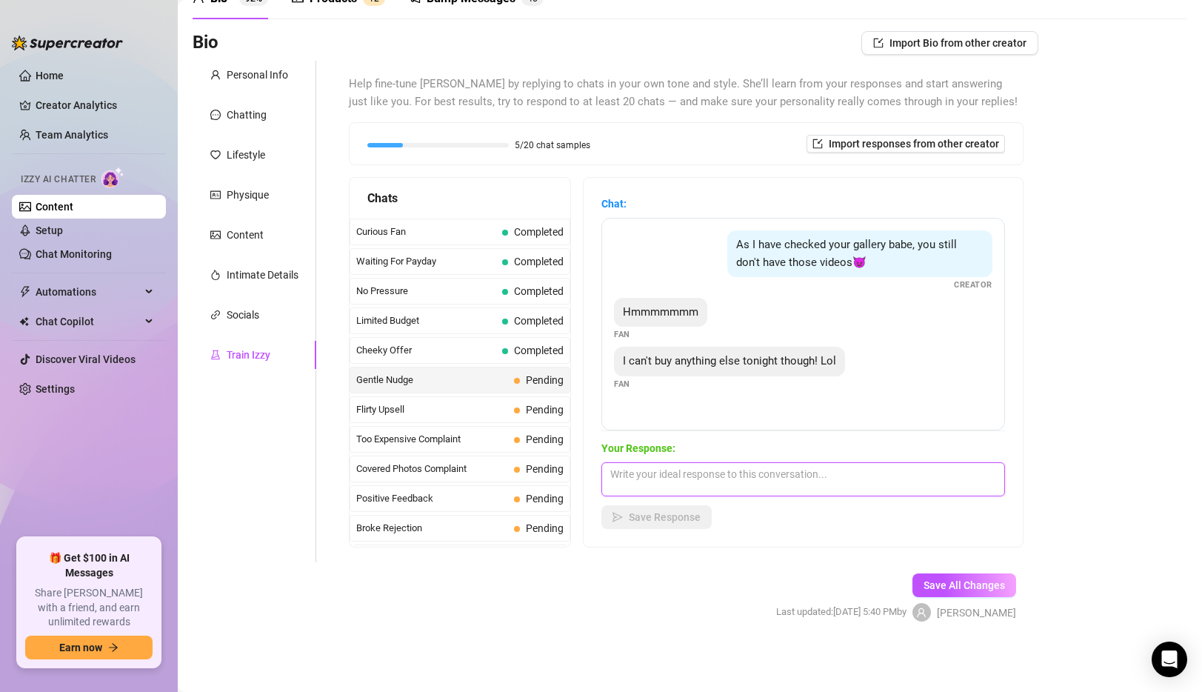
click at [775, 482] on textarea at bounding box center [803, 479] width 404 height 34
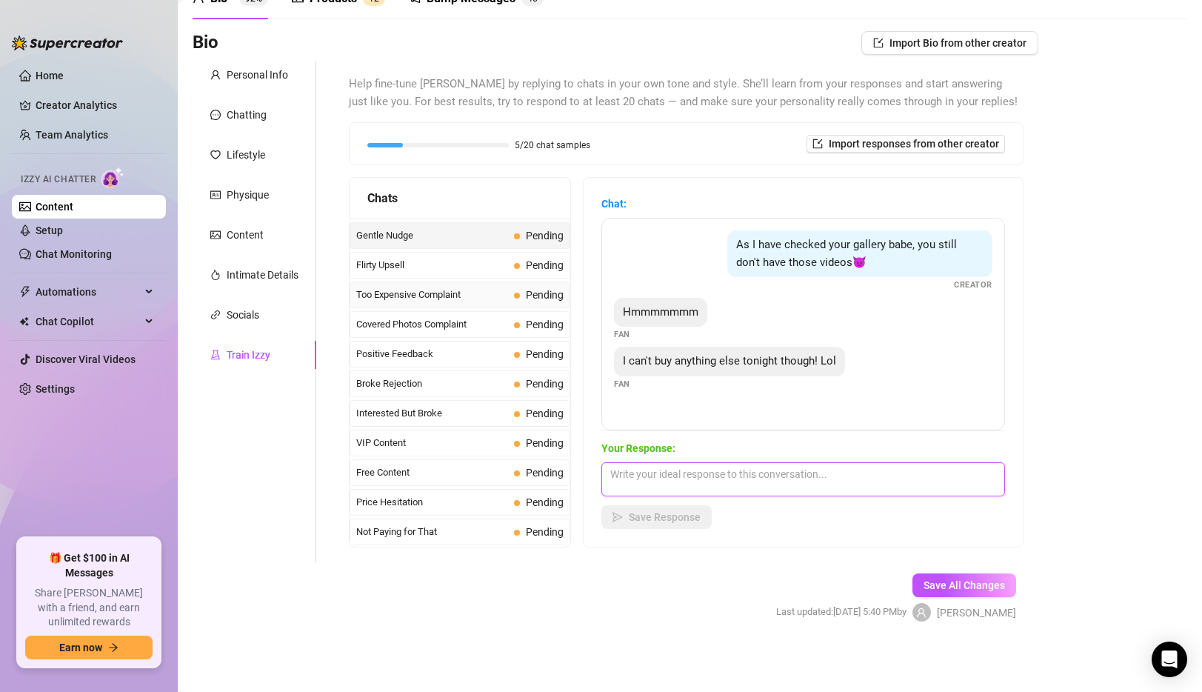
scroll to position [0, 0]
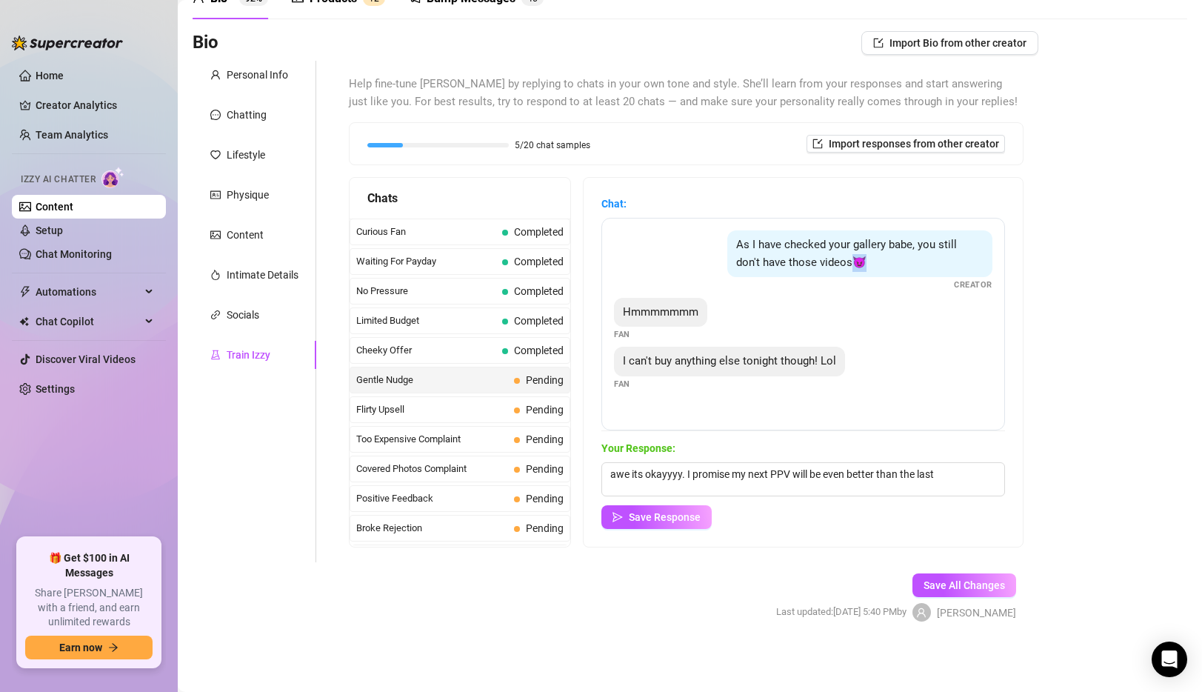
drag, startPoint x: 837, startPoint y: 265, endPoint x: 829, endPoint y: 260, distance: 10.3
click at [829, 260] on div "As I have checked your gallery babe, you still don't have those videos😈" at bounding box center [859, 253] width 264 height 47
copy span "😈"
click at [975, 461] on div "Your Response: awe its okayyyy. I promise my next PPV will be even better than …" at bounding box center [803, 484] width 404 height 89
click at [963, 472] on textarea "awe its okayyyy. I promise my next PPV will be even better than the last" at bounding box center [803, 479] width 404 height 34
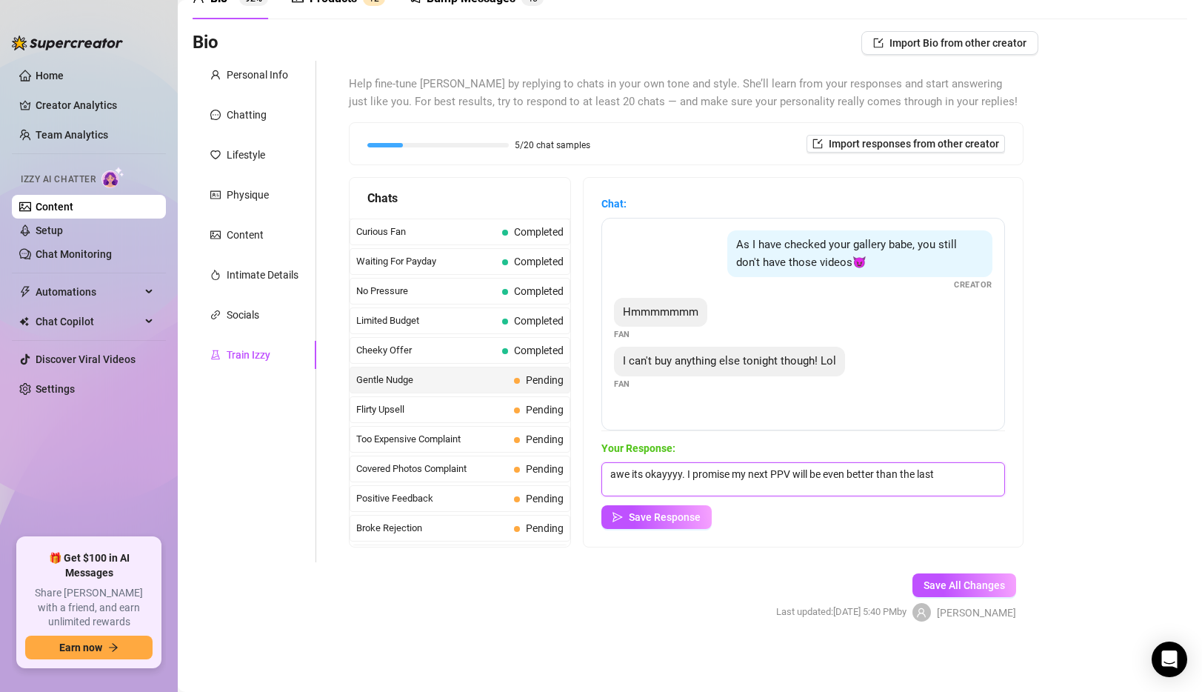
paste textarea "😈"
type textarea "awe its okayyyy. I promise my next PPV will be even better than the last 😈"
click at [660, 521] on span "Save Response" at bounding box center [665, 517] width 72 height 12
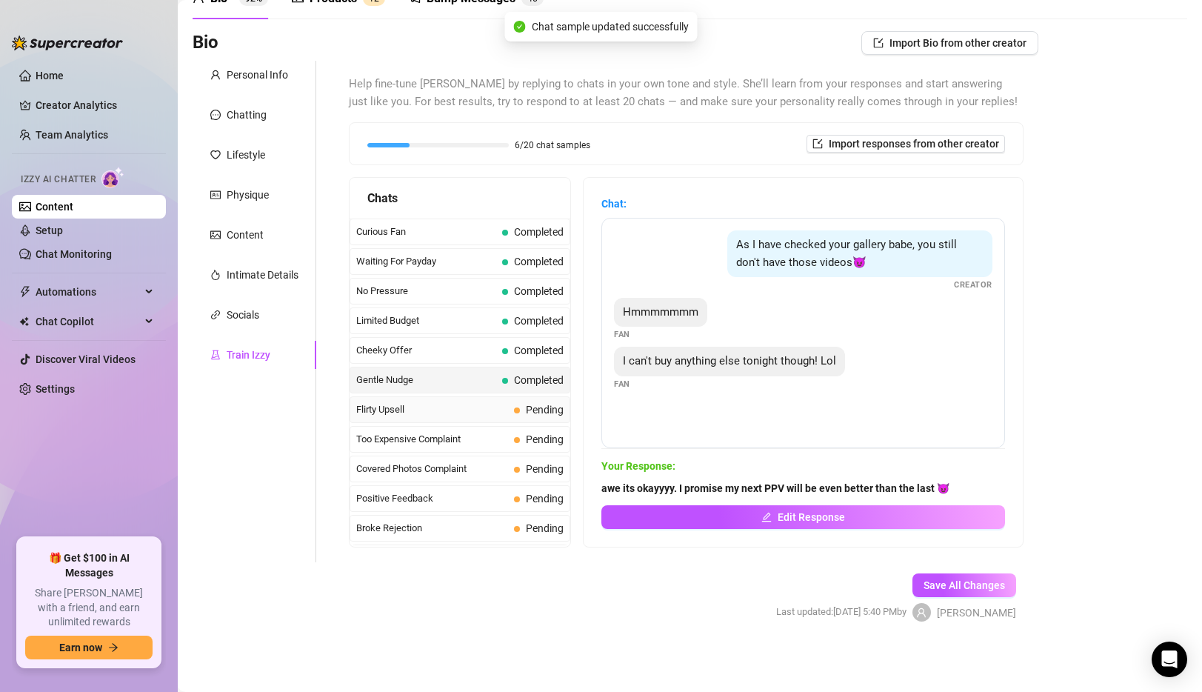
click at [452, 407] on span "Flirty Upsell" at bounding box center [432, 409] width 152 height 15
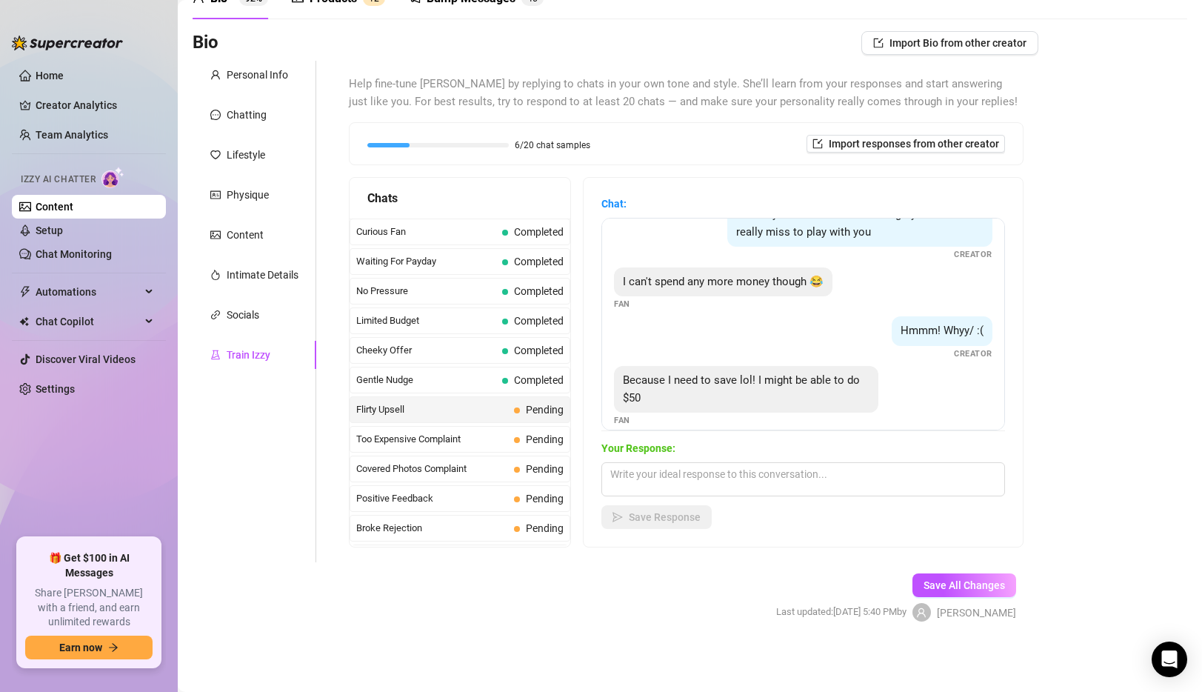
scroll to position [342, 0]
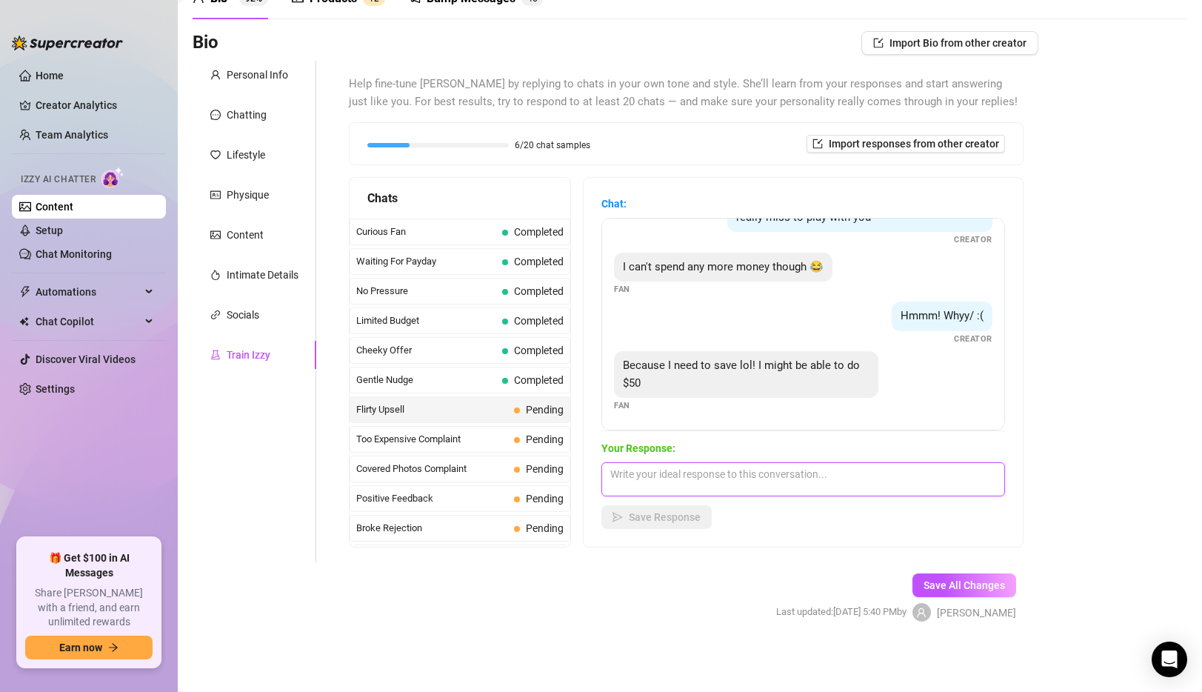
click at [713, 476] on textarea at bounding box center [803, 479] width 404 height 34
type textarea "lemme see what I can send you, thats more than enough ;)"
click at [668, 501] on div "Your Response: lemme see what I can send you, thats more than enough ;) Save Re…" at bounding box center [803, 484] width 404 height 89
click at [665, 523] on button "Save Response" at bounding box center [656, 517] width 110 height 24
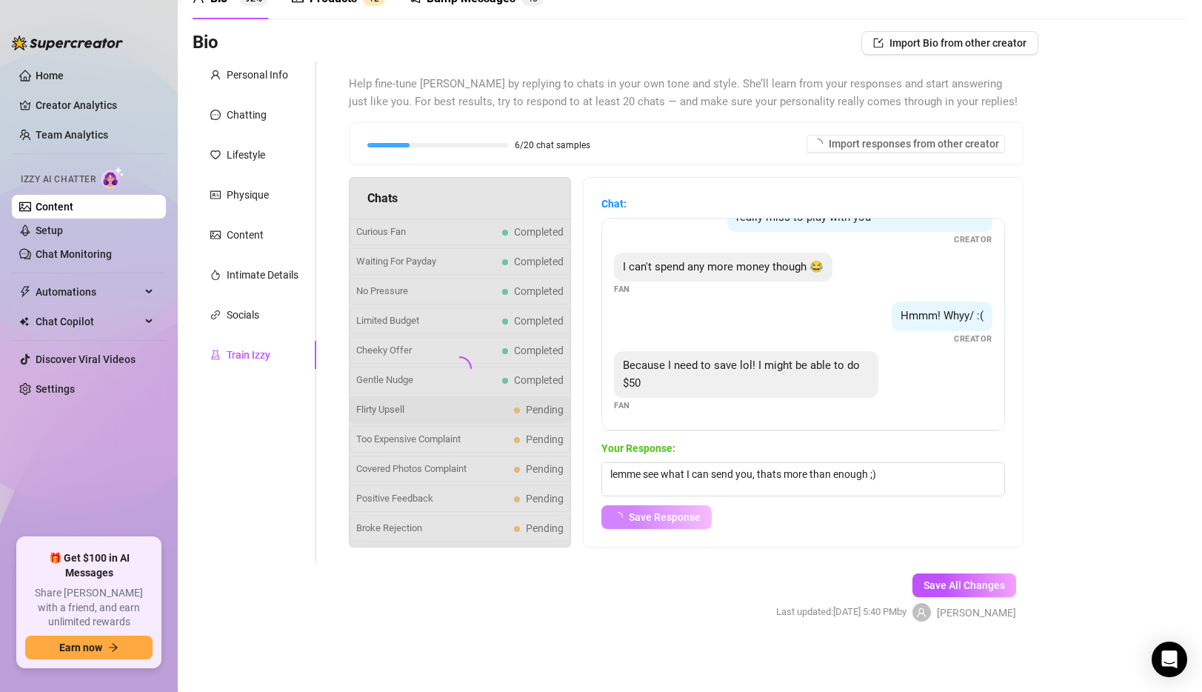
scroll to position [324, 0]
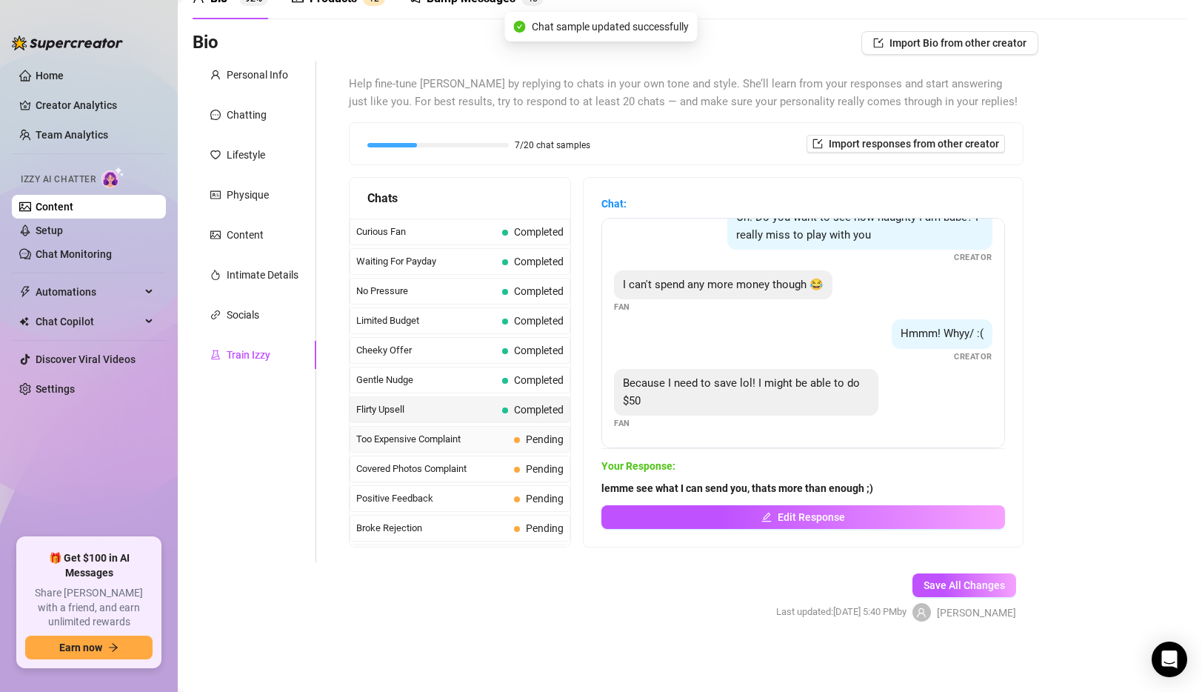
click at [434, 434] on span "Too Expensive Complaint" at bounding box center [432, 439] width 152 height 15
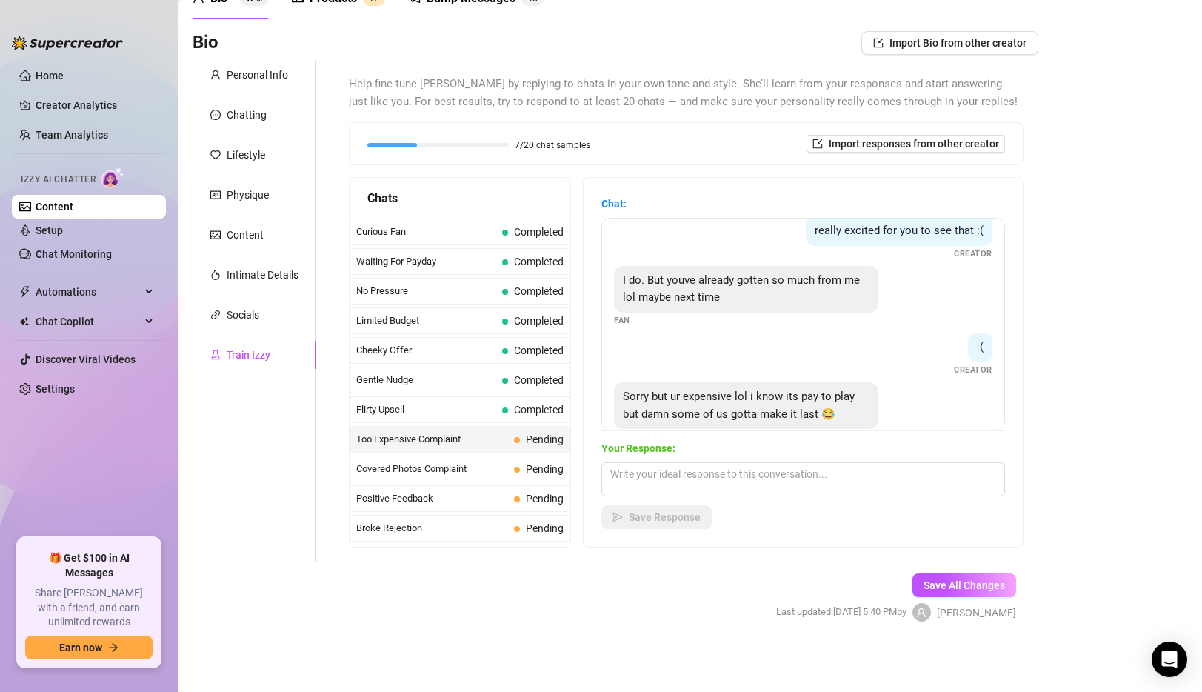
scroll to position [244, 0]
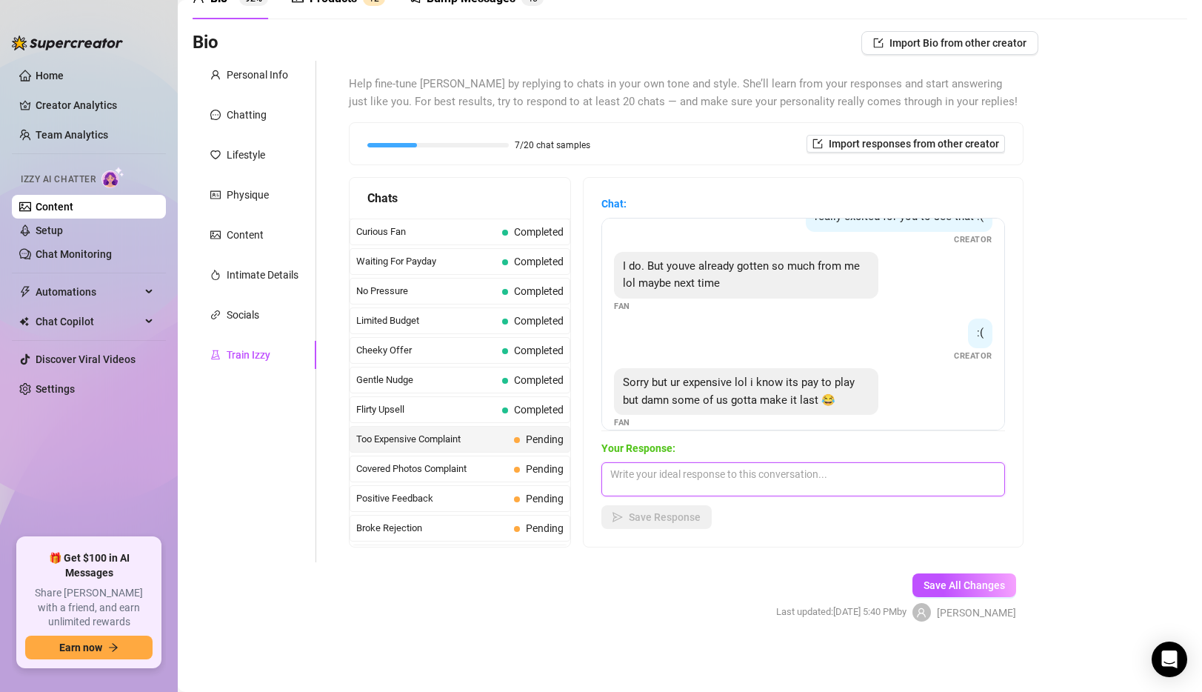
click at [732, 477] on textarea at bounding box center [803, 479] width 404 height 34
type textarea "W"
type textarea "I hear you babe - I just have to keep my spiciest content exclusive to avoid an…"
click at [640, 523] on button "Save Response" at bounding box center [656, 517] width 110 height 24
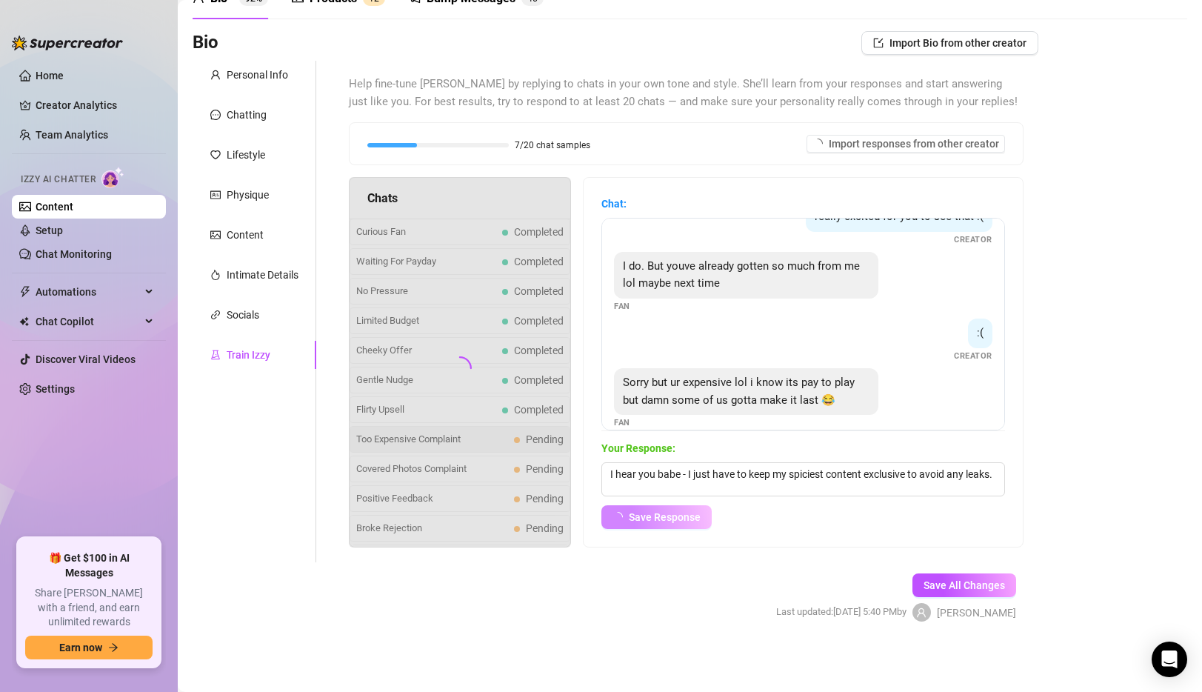
scroll to position [226, 0]
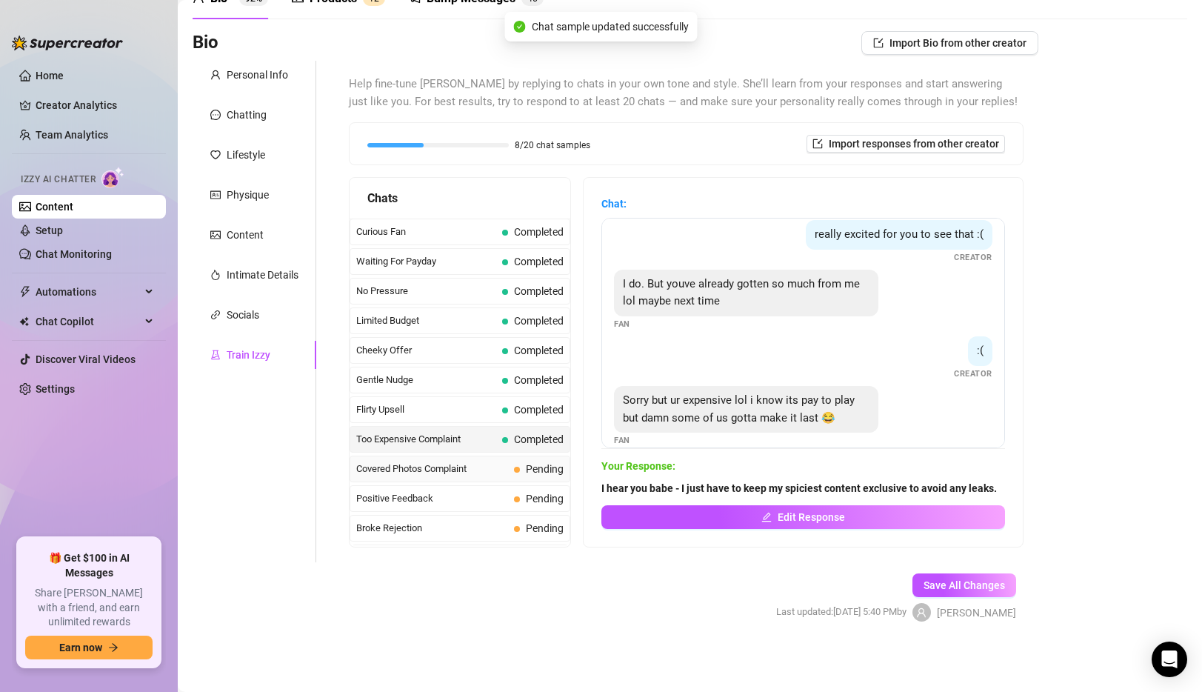
click at [451, 475] on span "Covered Photos Complaint" at bounding box center [432, 468] width 152 height 15
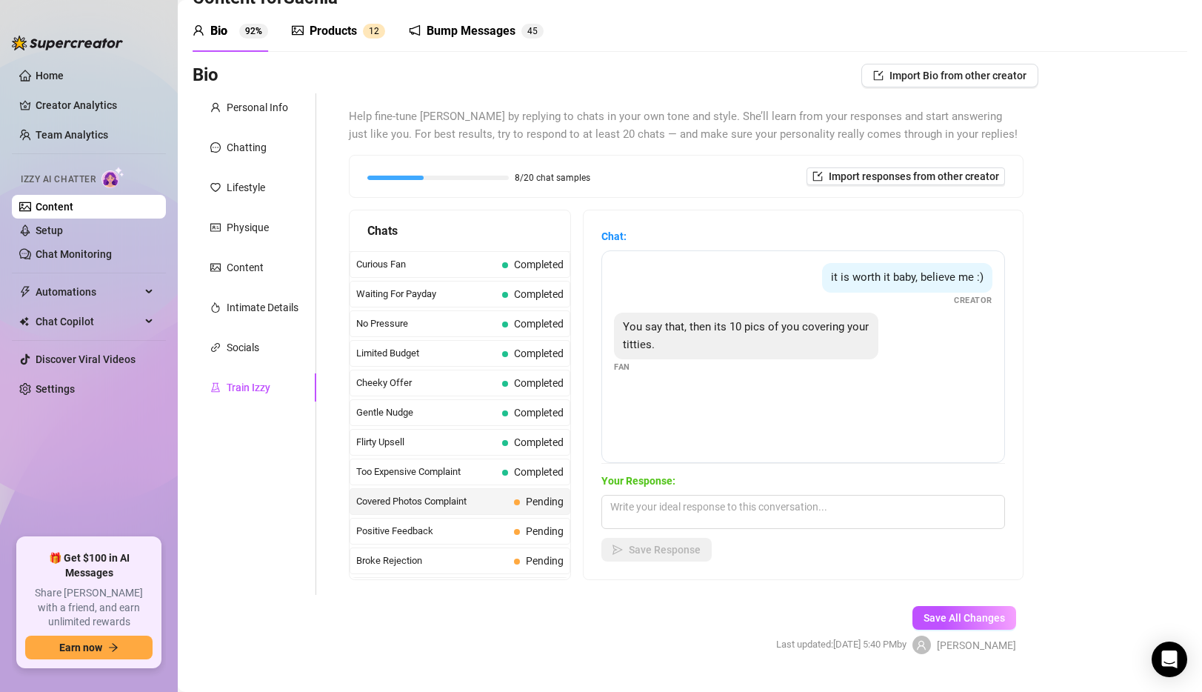
scroll to position [80, 0]
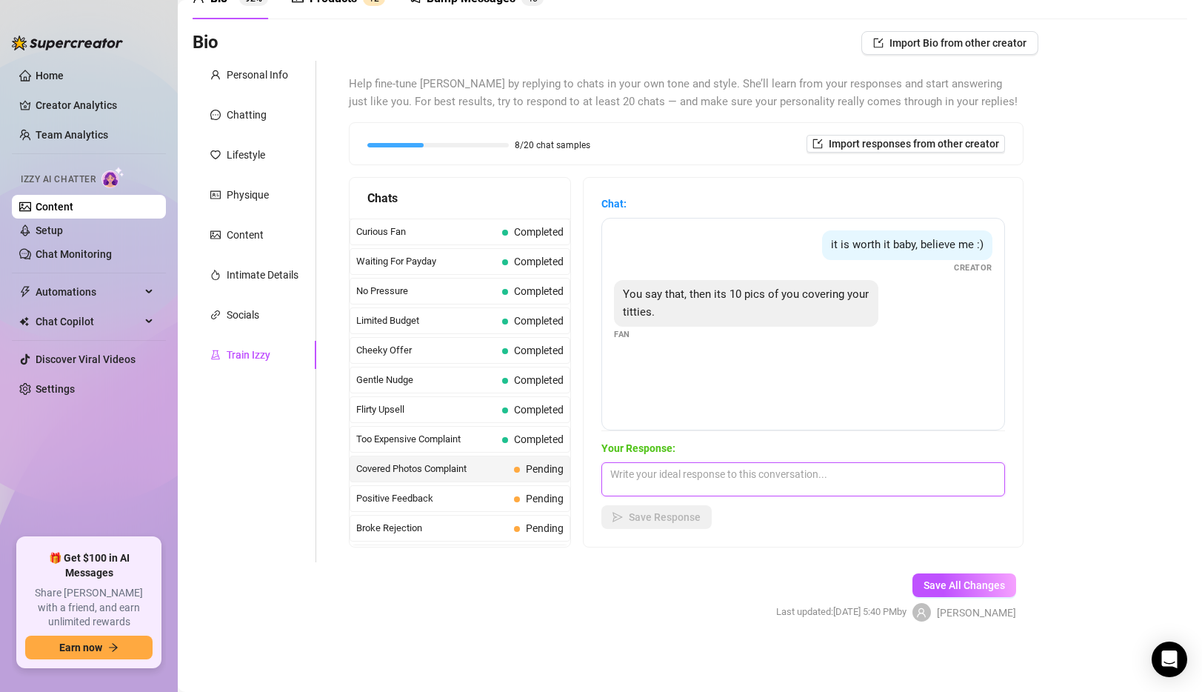
click at [704, 481] on textarea at bounding box center [803, 479] width 404 height 34
type textarea "W"
type textarea "Well it says at the top of my profile that I don't do full nudity so its not li…"
click at [680, 521] on span "Save Response" at bounding box center [665, 517] width 72 height 12
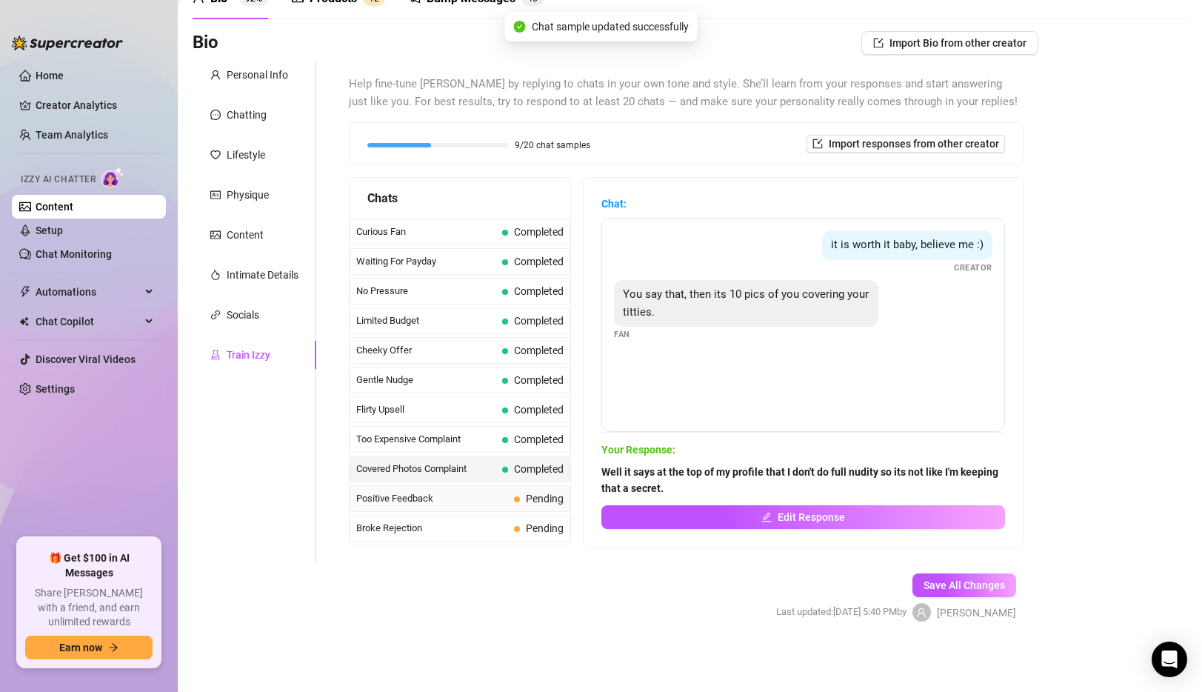
click at [474, 501] on span "Positive Feedback" at bounding box center [432, 498] width 152 height 15
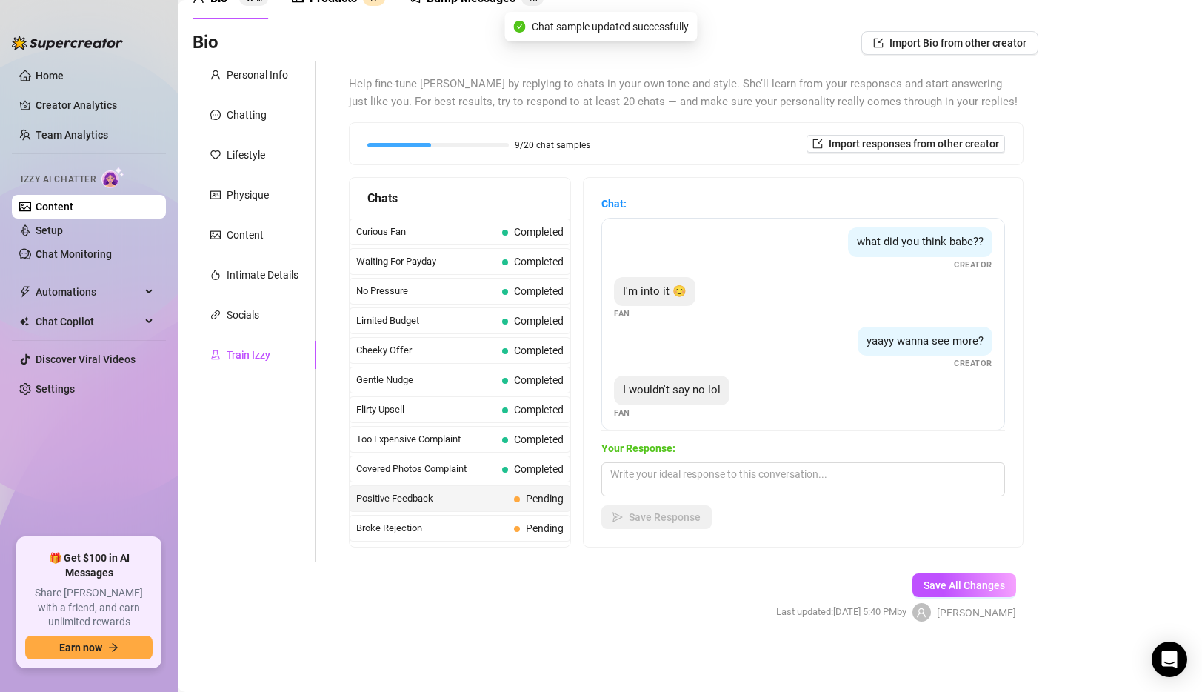
scroll to position [60, 0]
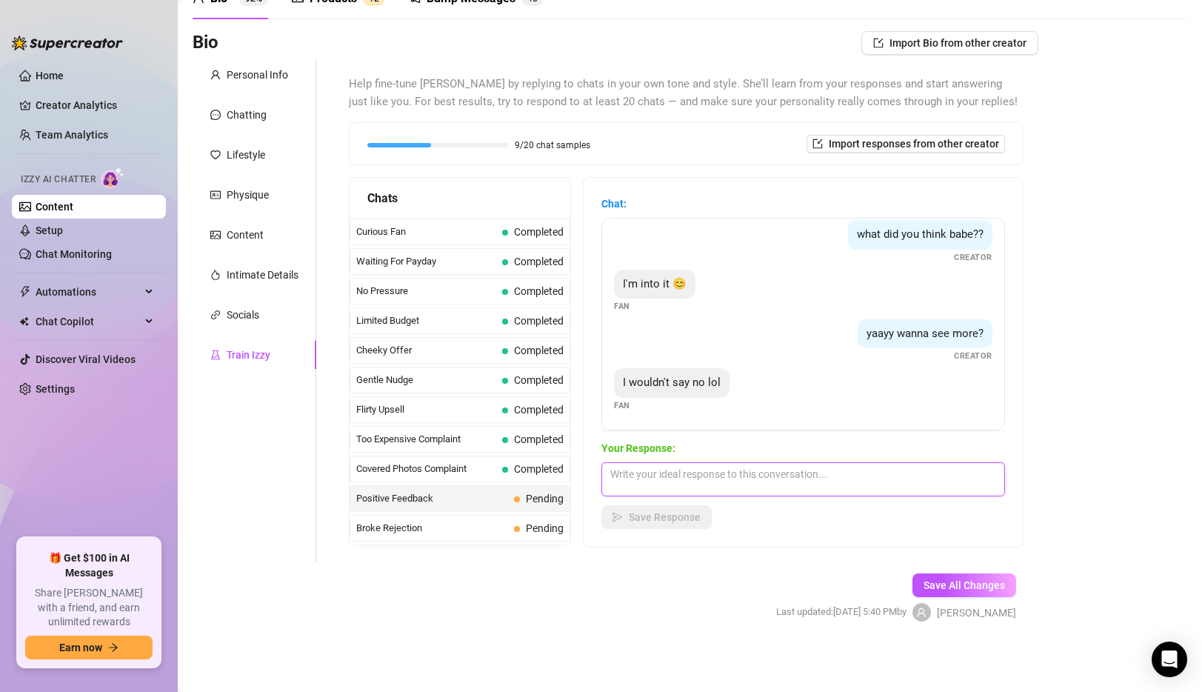
click at [722, 475] on textarea at bounding box center [803, 479] width 404 height 34
type textarea "thats what i like to hear ;)"
click at [680, 521] on span "Save Response" at bounding box center [665, 517] width 72 height 12
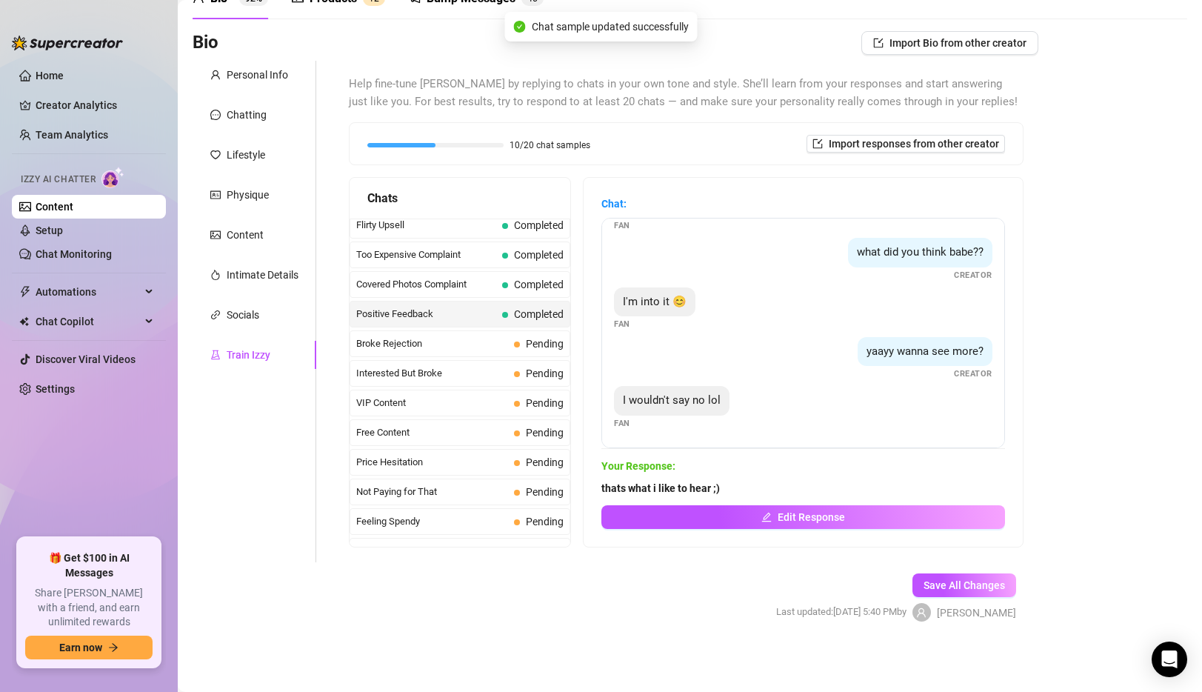
scroll to position [187, 0]
click at [456, 335] on span "Broke Rejection" at bounding box center [432, 340] width 152 height 15
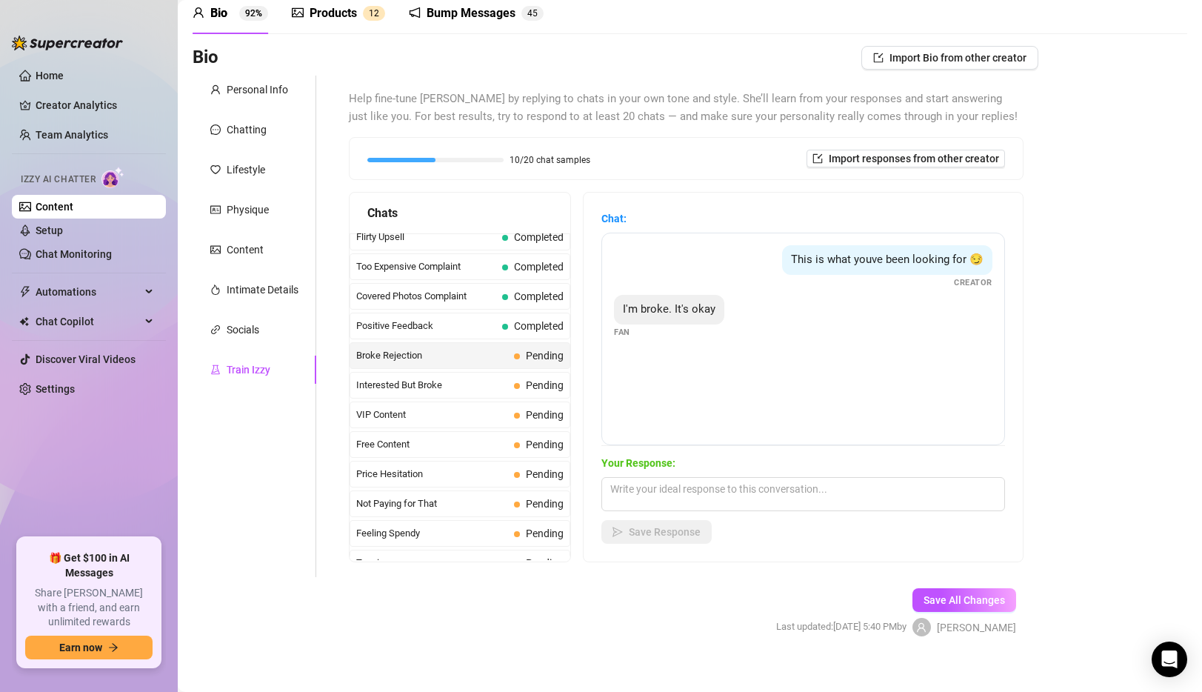
scroll to position [80, 0]
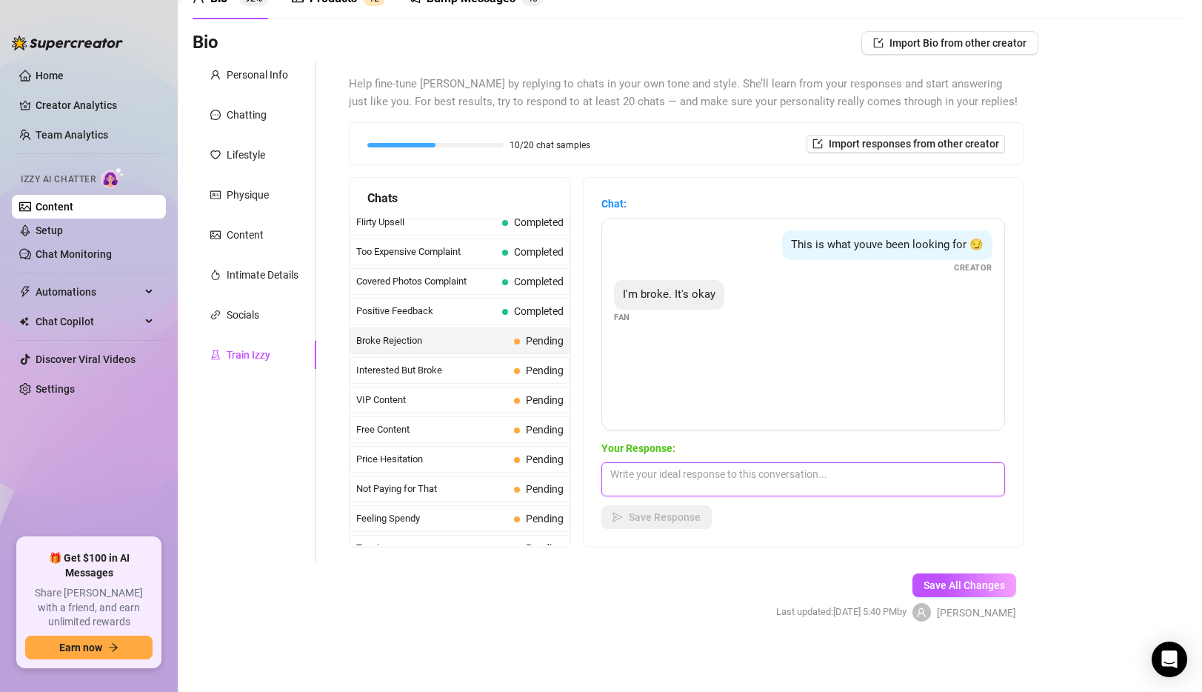
click at [732, 478] on textarea at bounding box center [803, 479] width 404 height 34
type textarea "W"
type textarea "Well I'm happy you could be here at all! I'll keep posting free content on my m…"
click at [688, 521] on span "Save Response" at bounding box center [665, 517] width 72 height 12
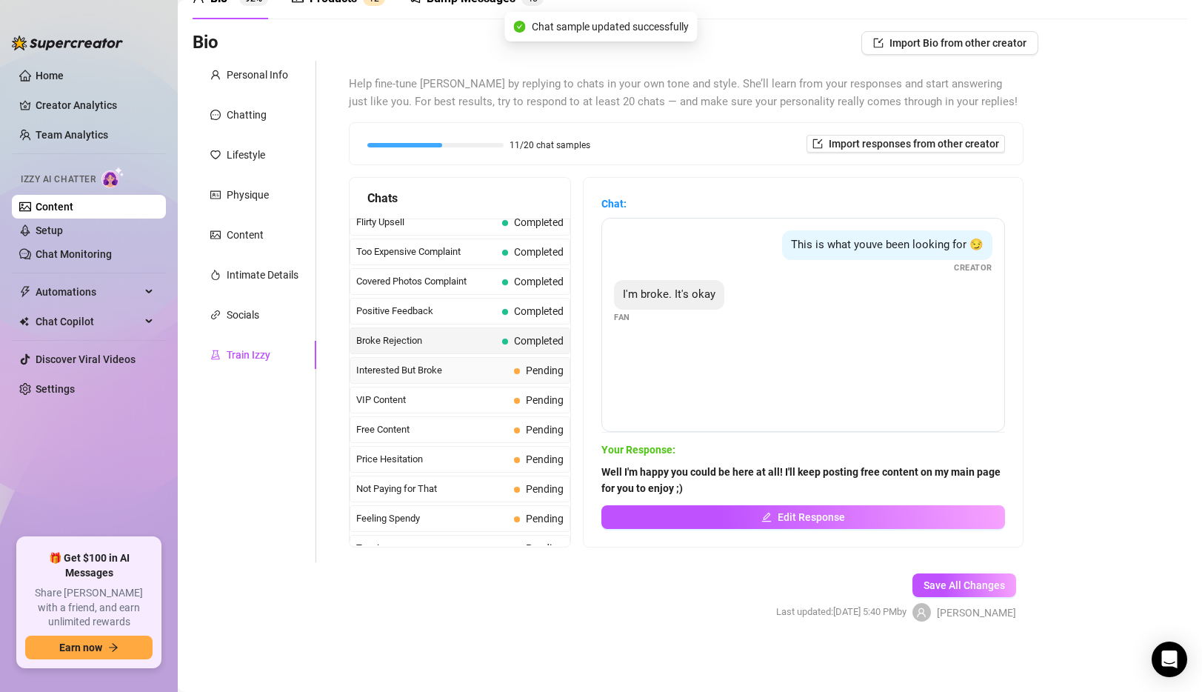
click at [445, 378] on div "Interested But Broke Pending" at bounding box center [459, 370] width 221 height 27
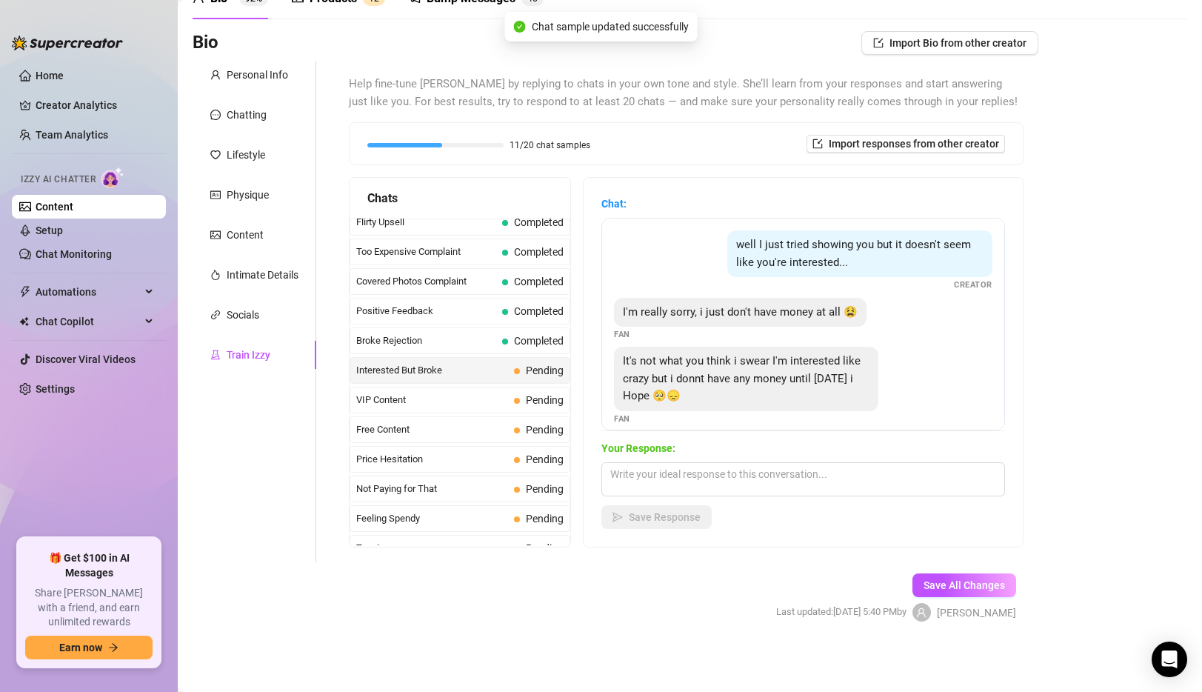
scroll to position [13, 0]
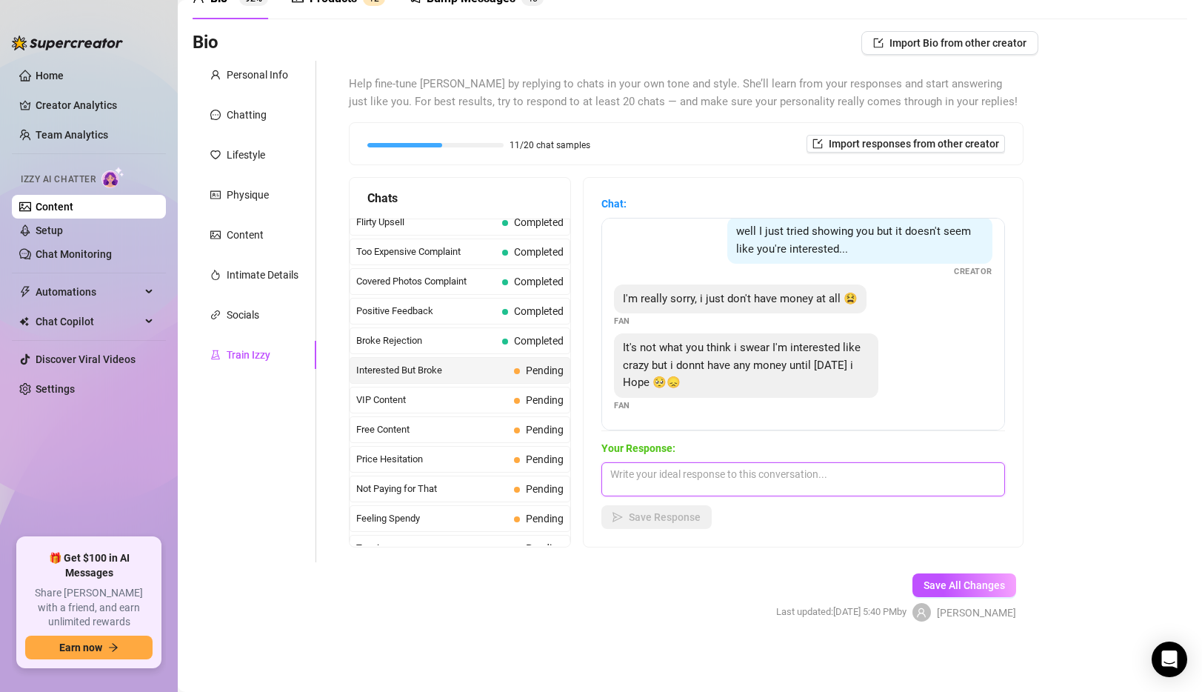
click at [712, 490] on textarea at bounding box center [803, 479] width 404 height 34
type textarea "s"
type textarea "so lets wait until [DATE] and hopefully my content on my profile is enough unti…"
click at [628, 510] on button "Save Response" at bounding box center [656, 517] width 110 height 24
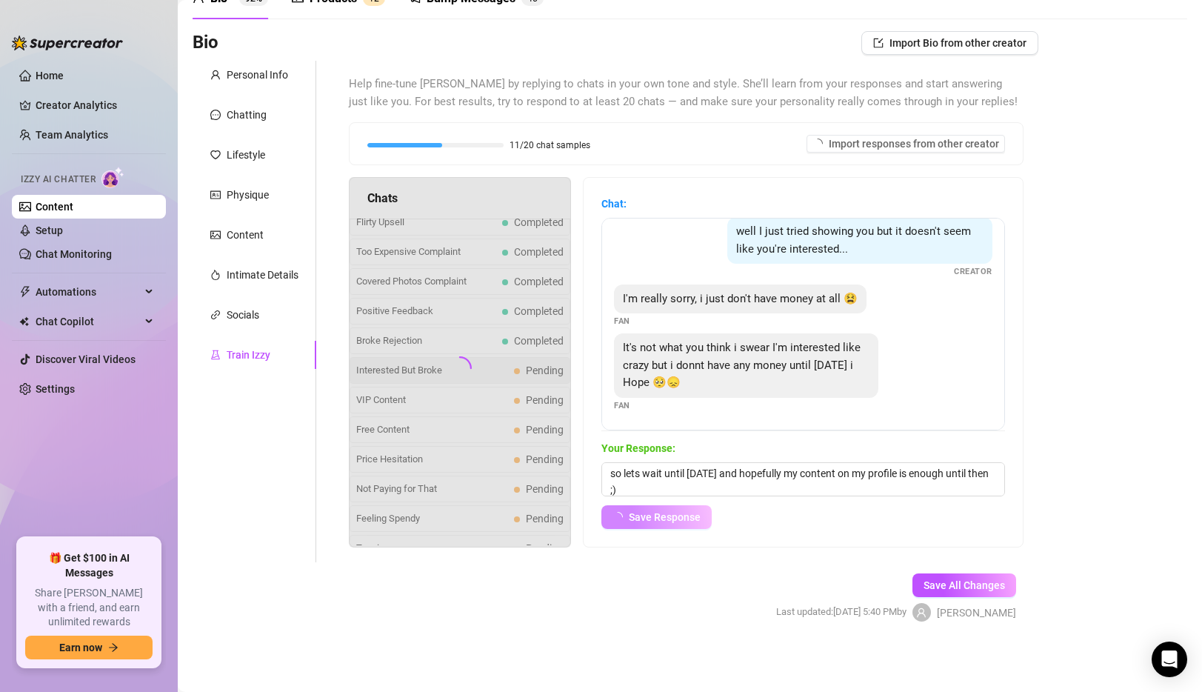
scroll to position [0, 0]
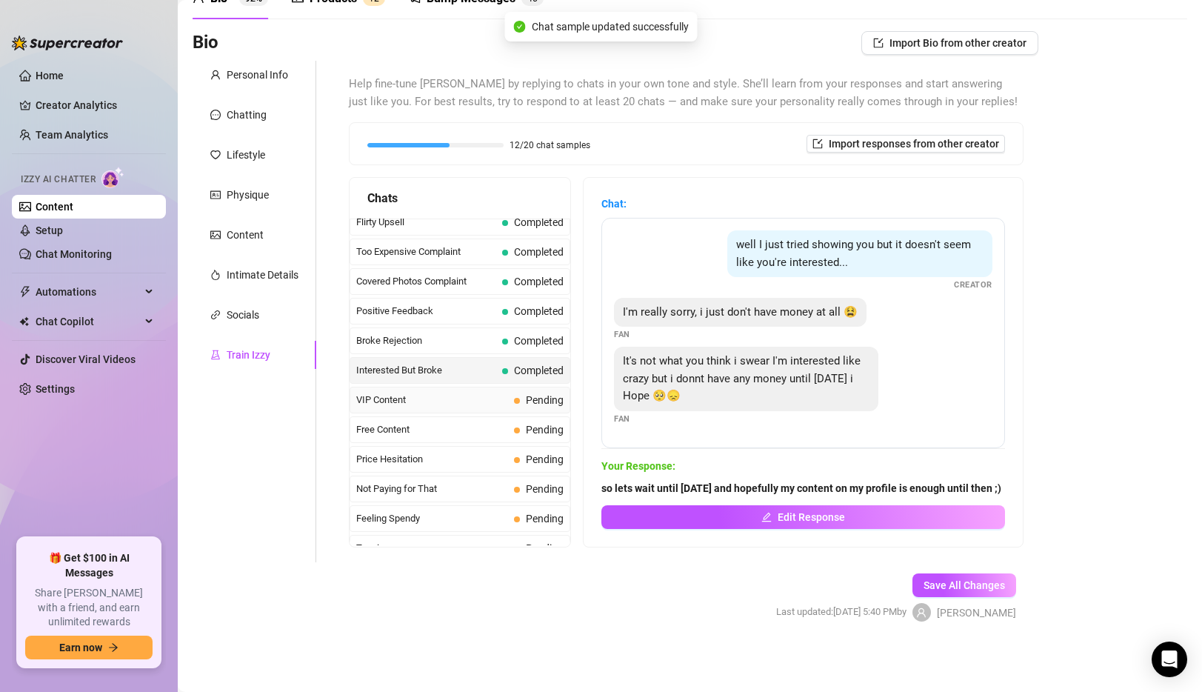
click at [438, 398] on span "VIP Content" at bounding box center [432, 399] width 152 height 15
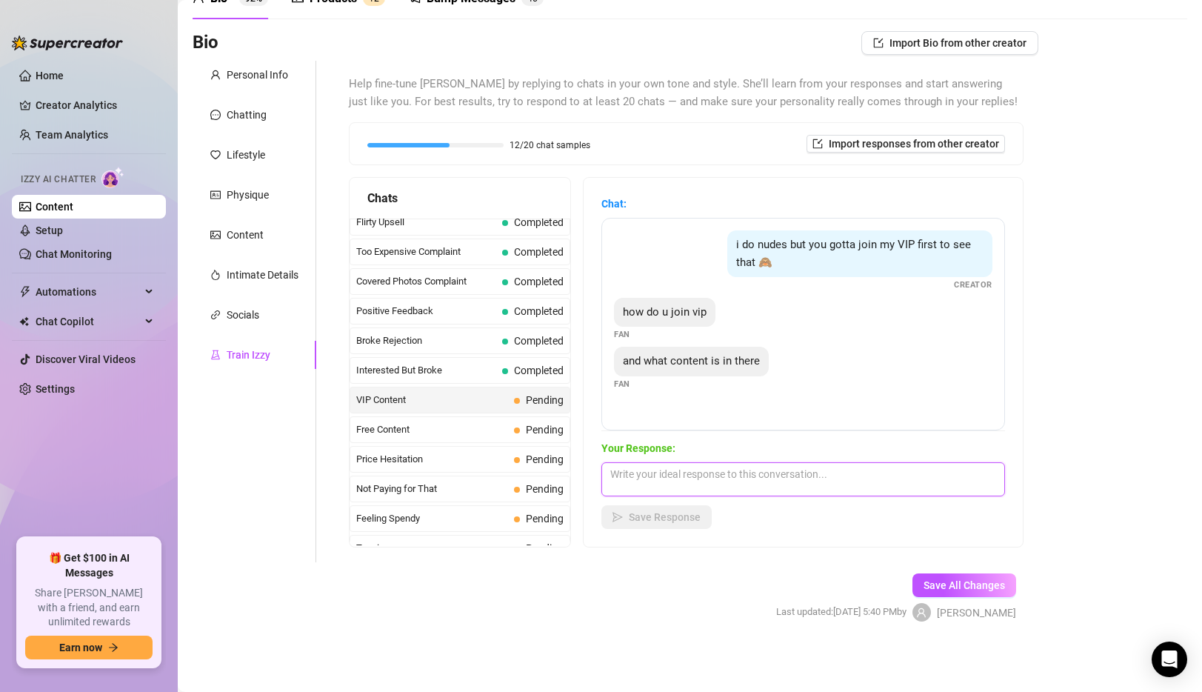
click at [754, 483] on textarea at bounding box center [803, 479] width 404 height 34
click at [480, 430] on span "Free Content" at bounding box center [432, 429] width 152 height 15
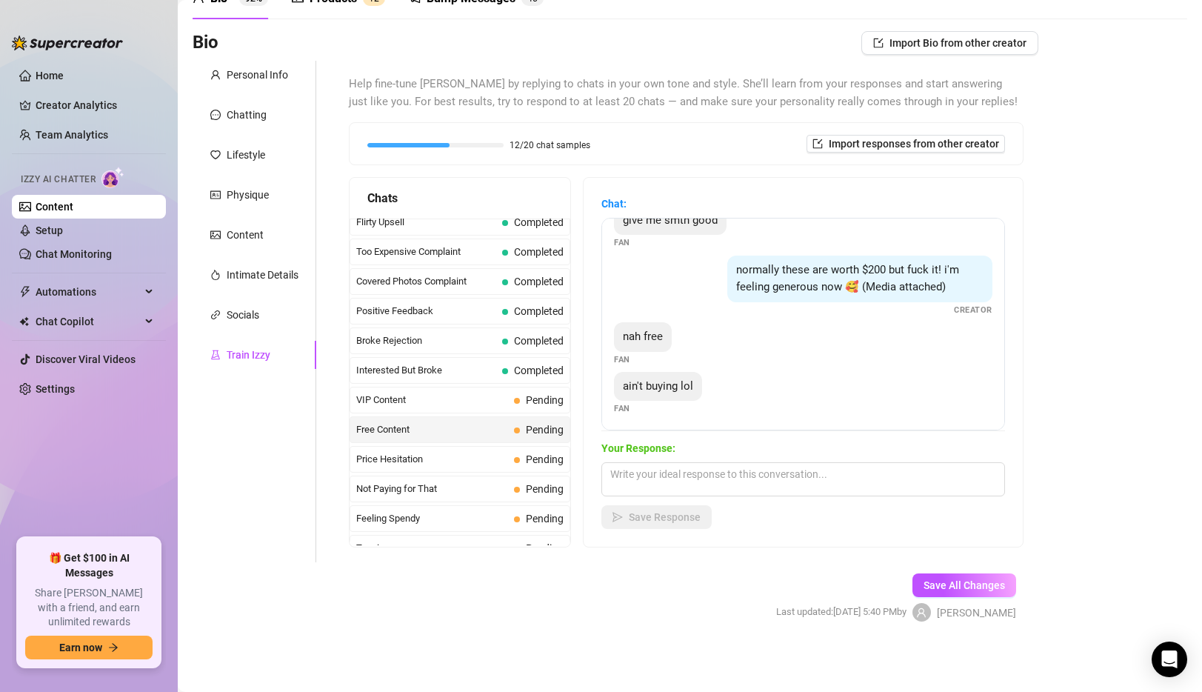
scroll to position [127, 0]
click at [717, 481] on textarea at bounding box center [803, 479] width 404 height 34
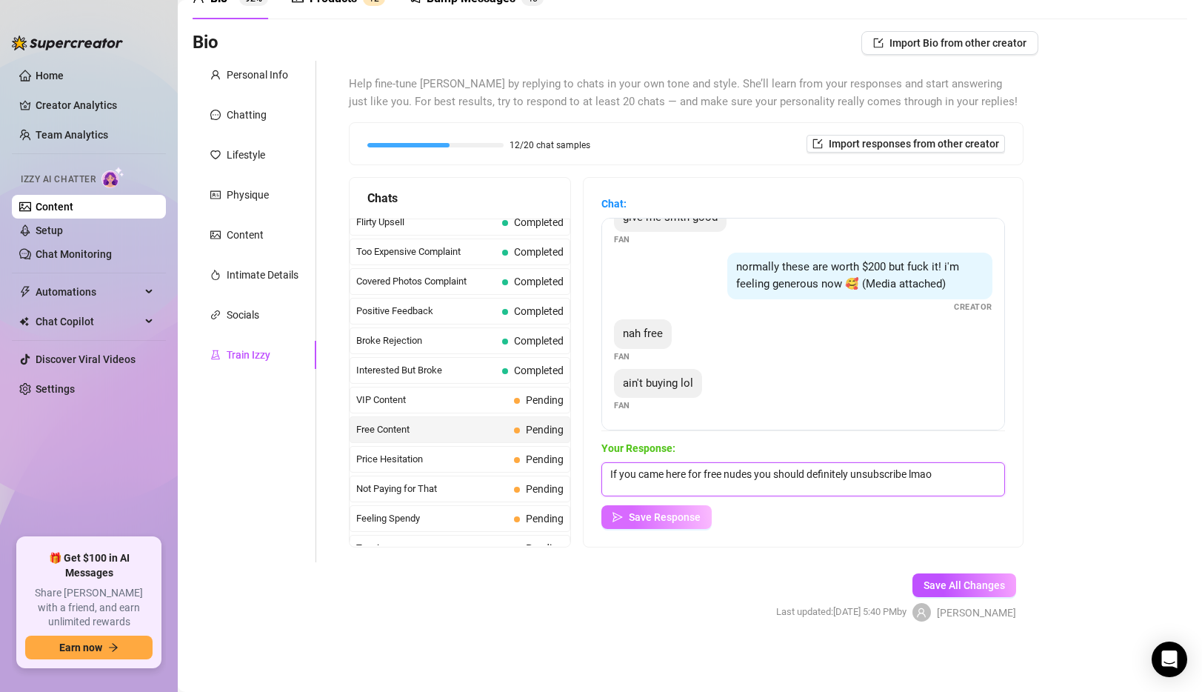
type textarea "If you came here for free nudes you should definitely unsubscribe lmao"
click at [675, 518] on span "Save Response" at bounding box center [665, 517] width 72 height 12
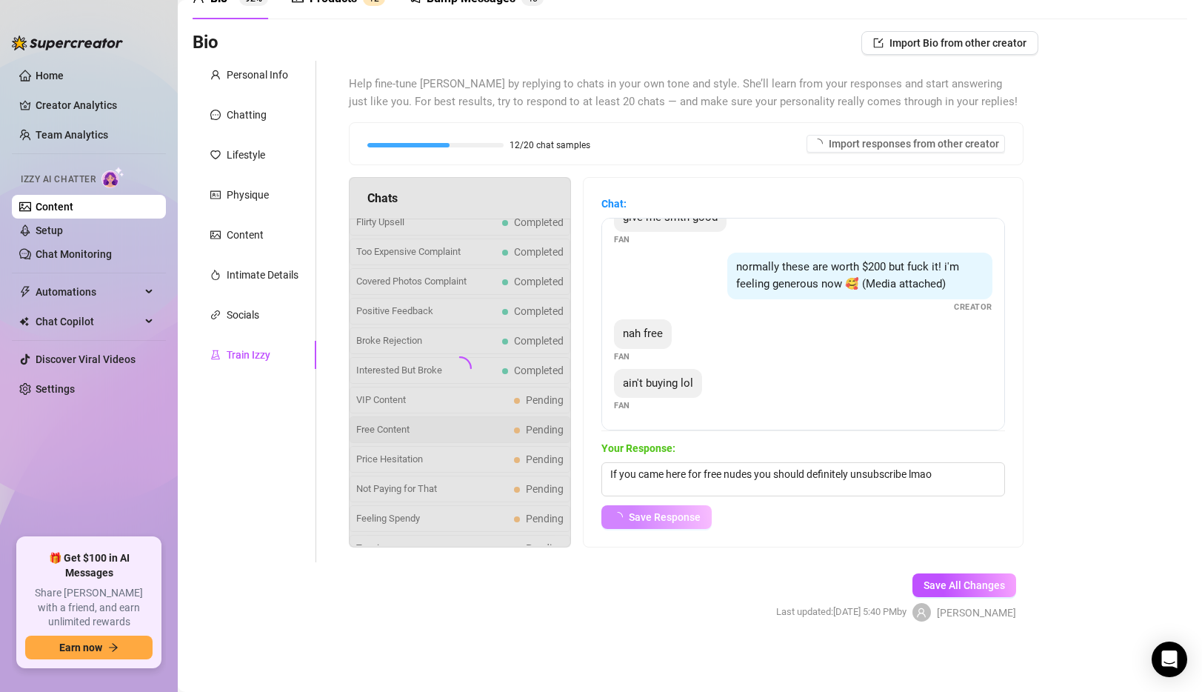
scroll to position [109, 0]
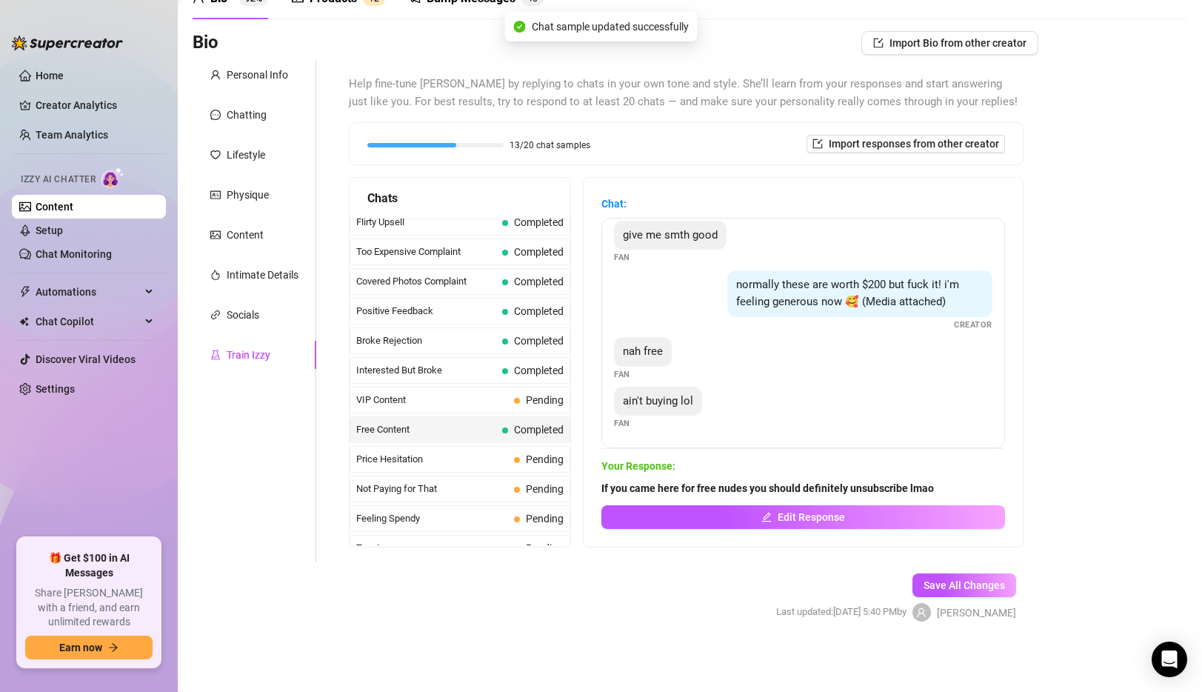
click at [434, 458] on span "Price Hesitation" at bounding box center [432, 459] width 152 height 15
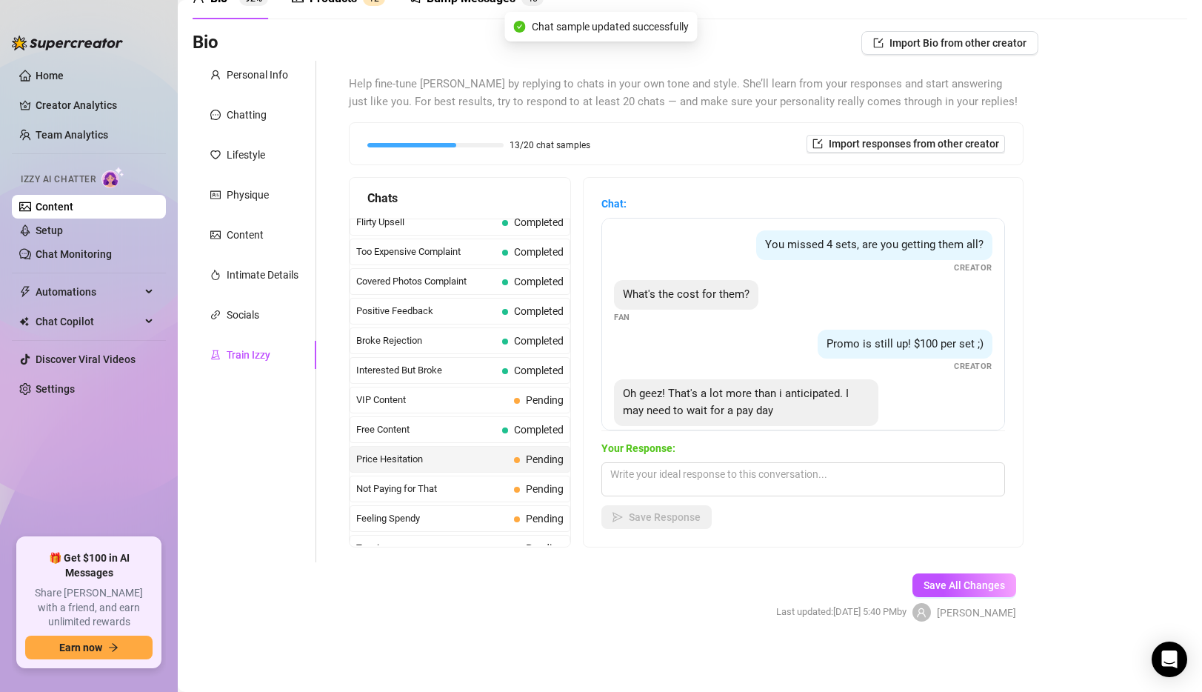
scroll to position [28, 0]
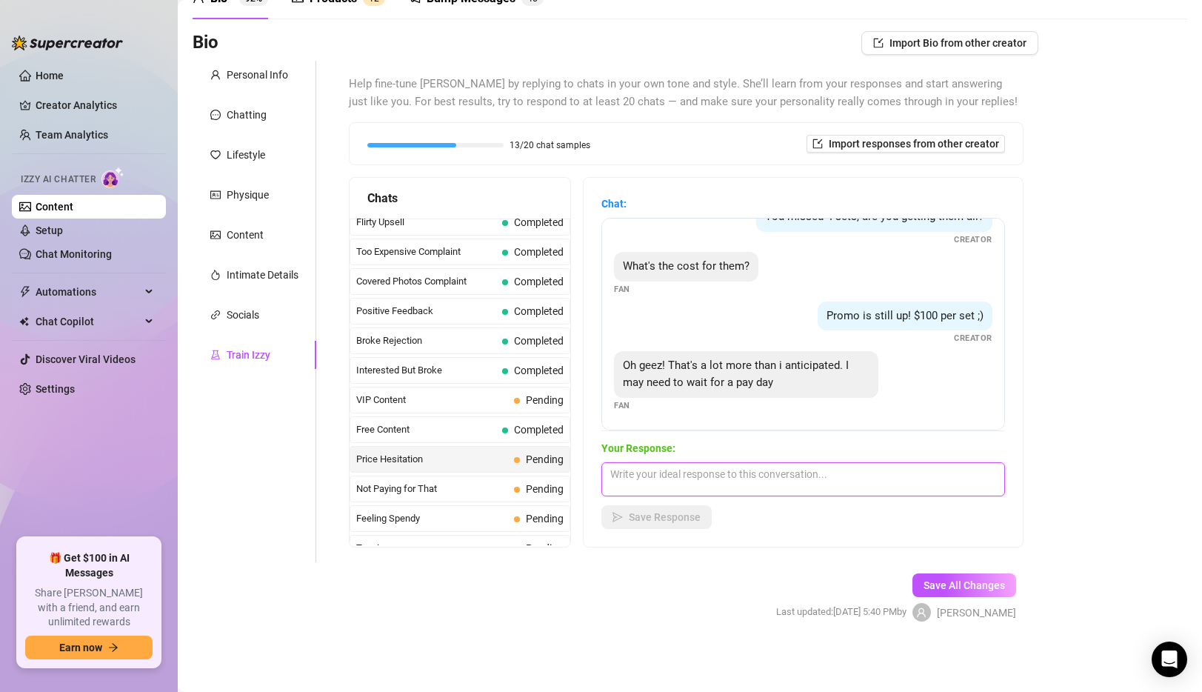
click at [717, 481] on textarea at bounding box center [803, 479] width 404 height 34
type textarea "m"
type textarea "I promise its worth it babe ;) but if you want to wait until payday im happy wi…"
click at [691, 521] on span "Save Response" at bounding box center [665, 517] width 72 height 12
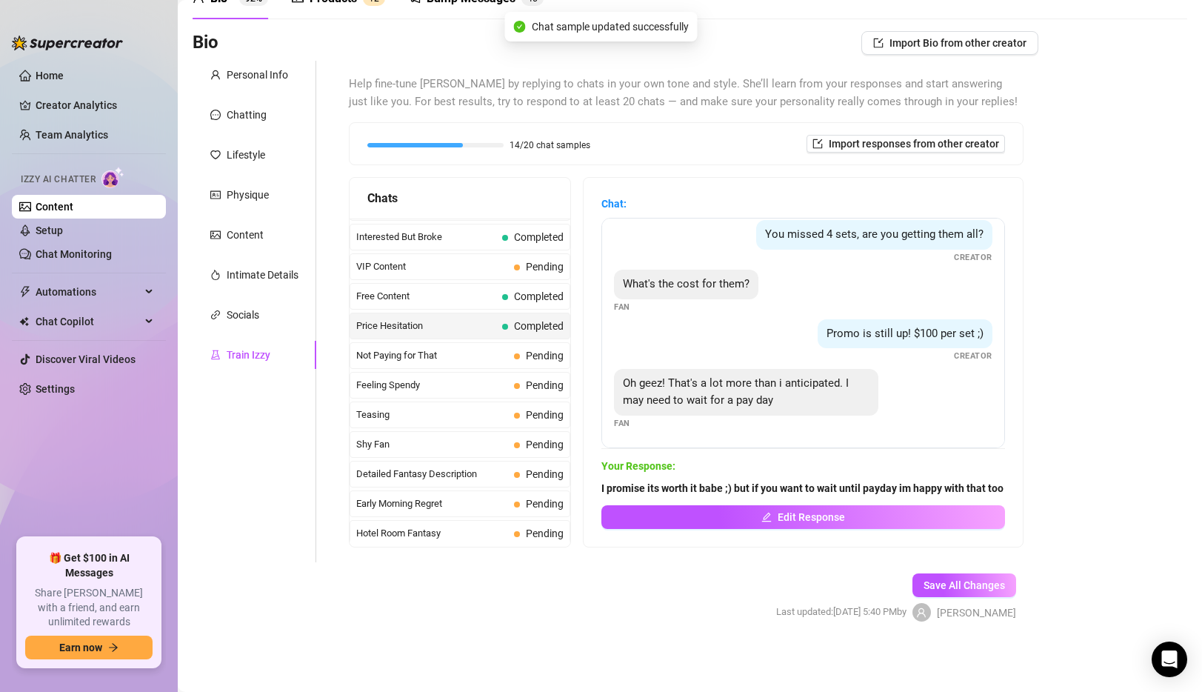
scroll to position [324, 0]
click at [486, 351] on span "Not Paying for That" at bounding box center [432, 352] width 152 height 15
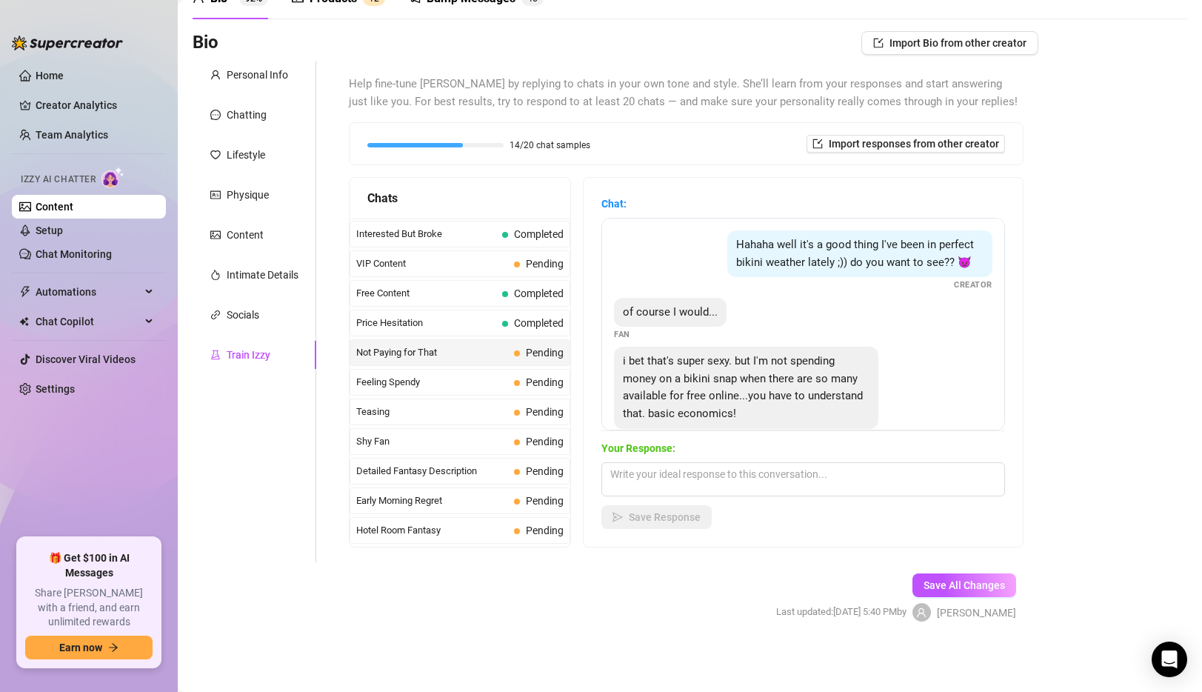
scroll to position [31, 0]
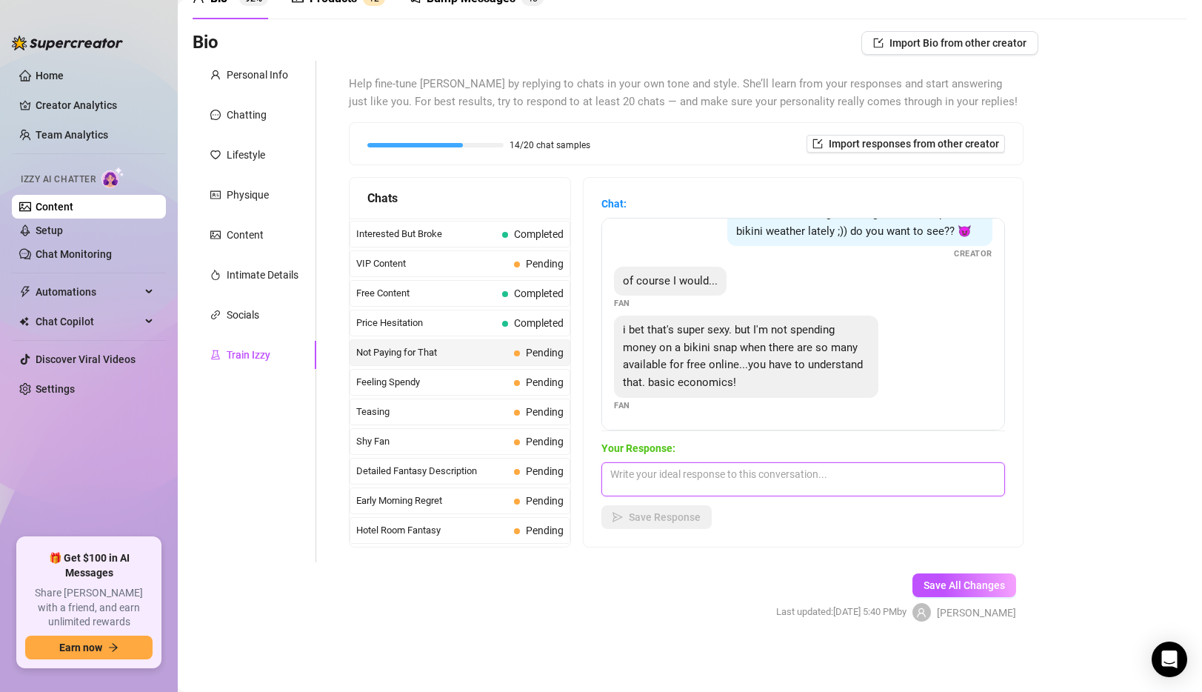
click at [749, 480] on textarea at bounding box center [803, 479] width 404 height 34
type textarea "I can promise the content I send on PPV here is exclusive (and usually custom) …"
click at [658, 525] on button "Save Response" at bounding box center [656, 517] width 110 height 24
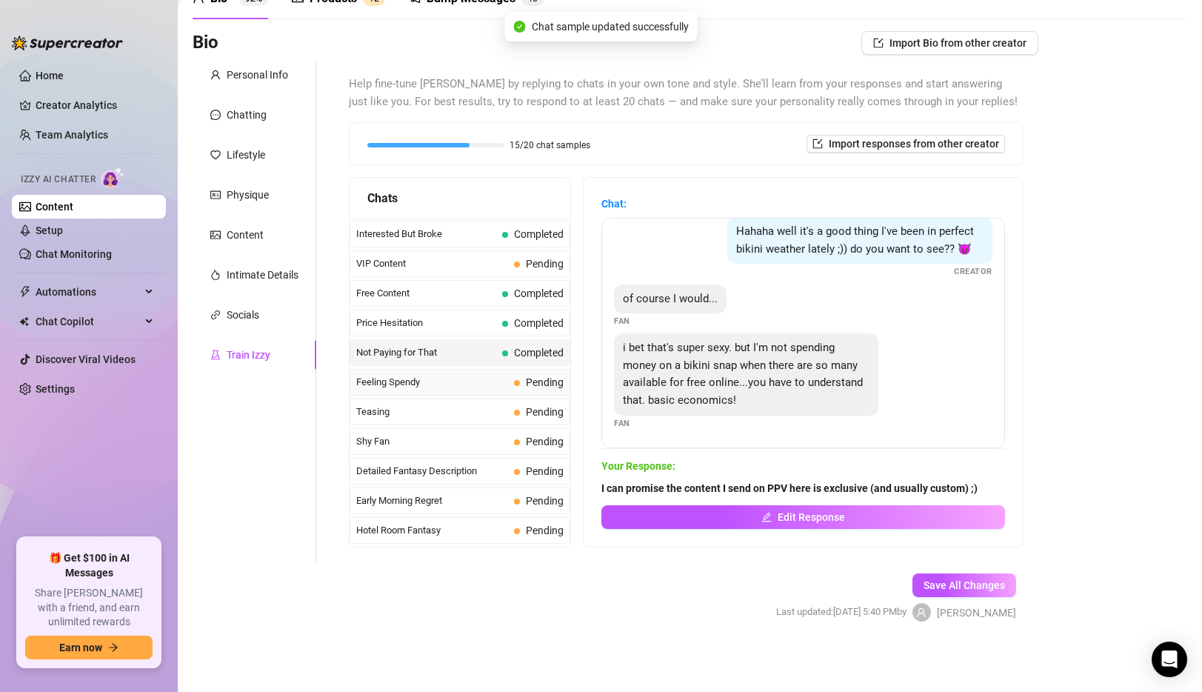
scroll to position [324, 0]
click at [443, 374] on span "Feeling Spendy" at bounding box center [432, 381] width 152 height 15
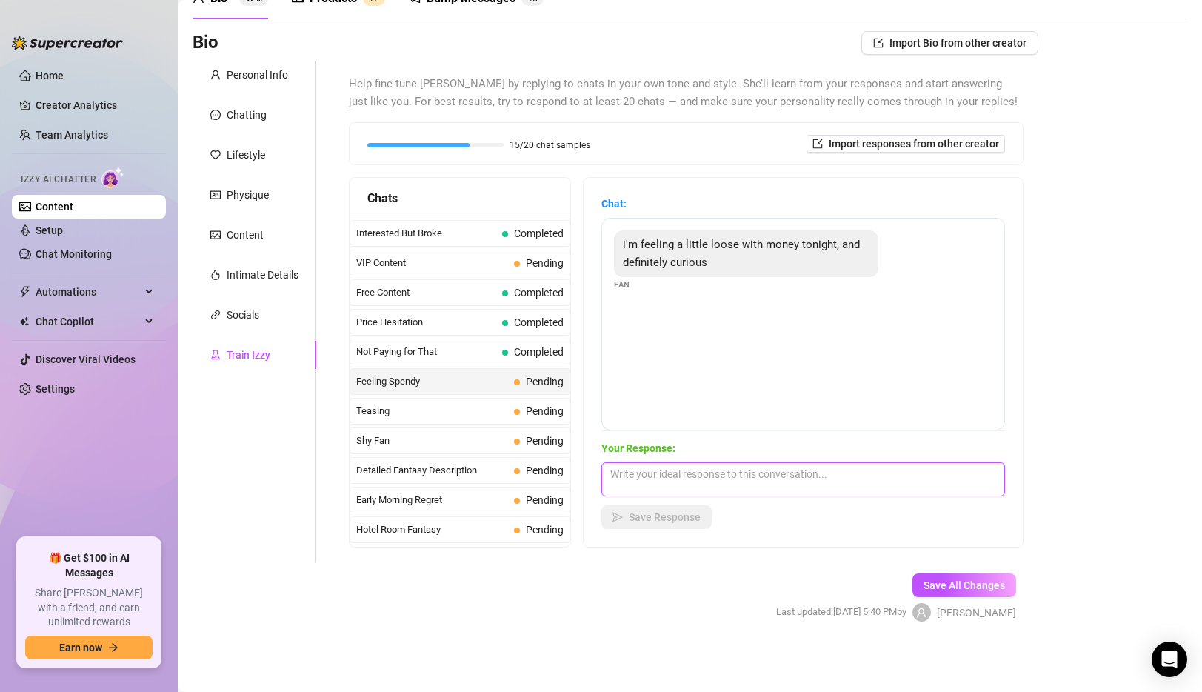
click at [746, 489] on textarea at bounding box center [803, 479] width 404 height 34
type textarea "Tell me what you want to see (within my limits) and I'm all yours ;)"
click at [641, 521] on span "Save Response" at bounding box center [665, 517] width 72 height 12
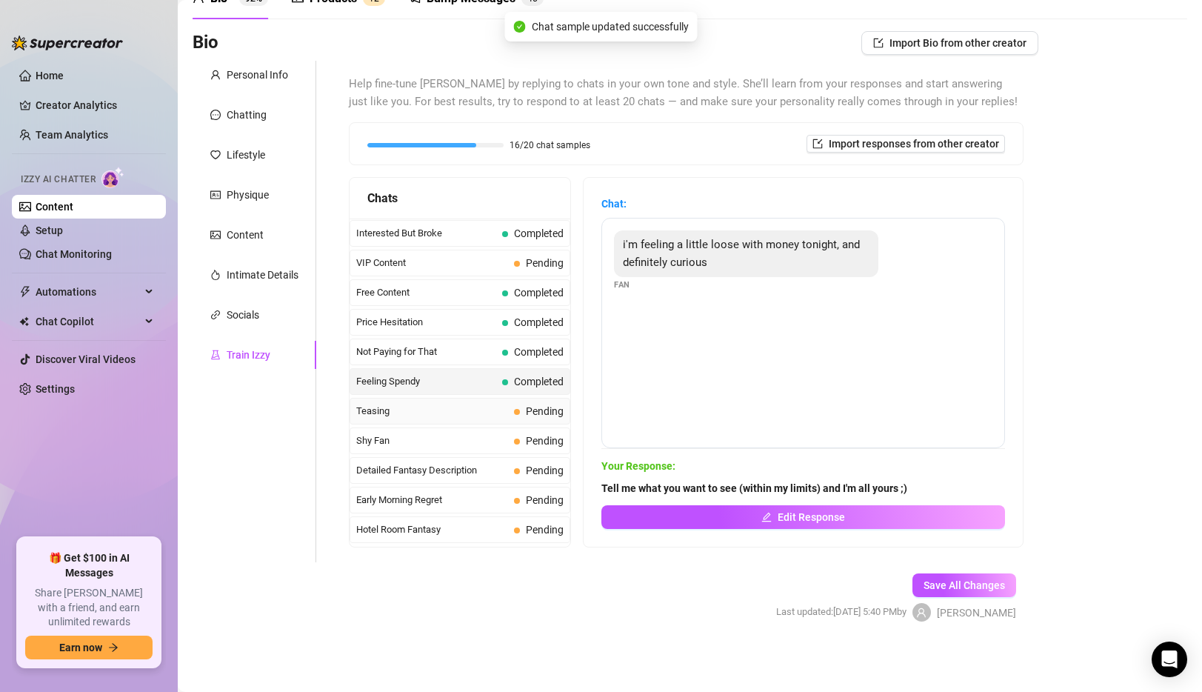
click at [426, 413] on span "Teasing" at bounding box center [432, 411] width 152 height 15
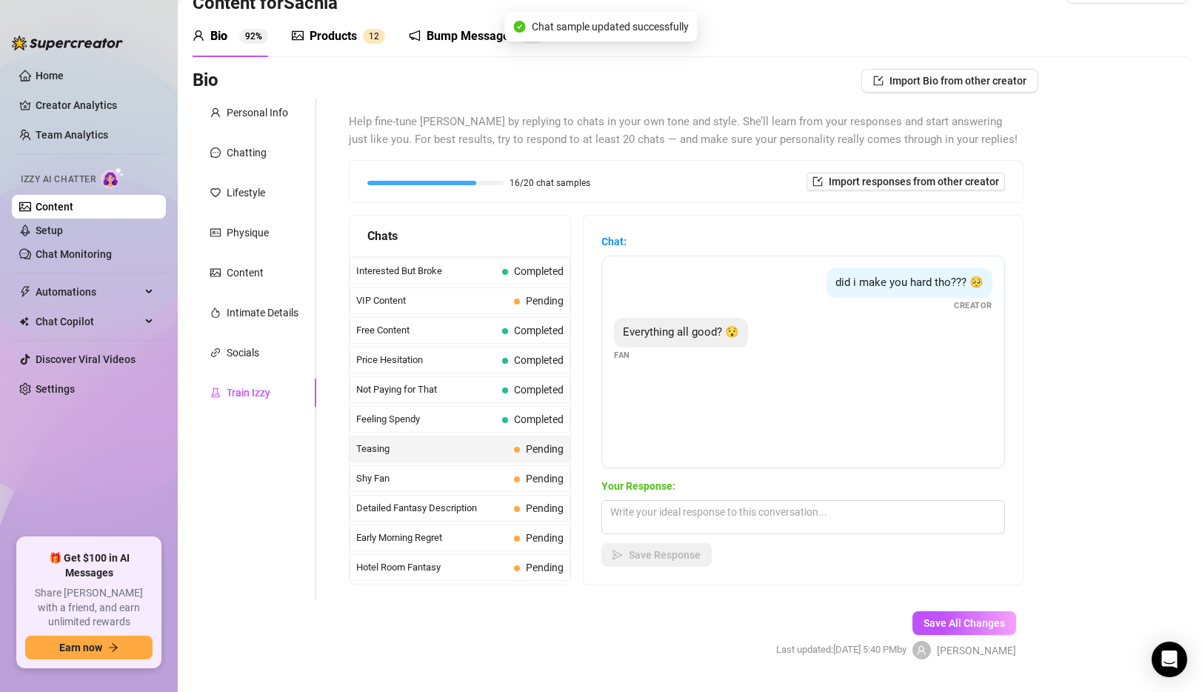
scroll to position [80, 0]
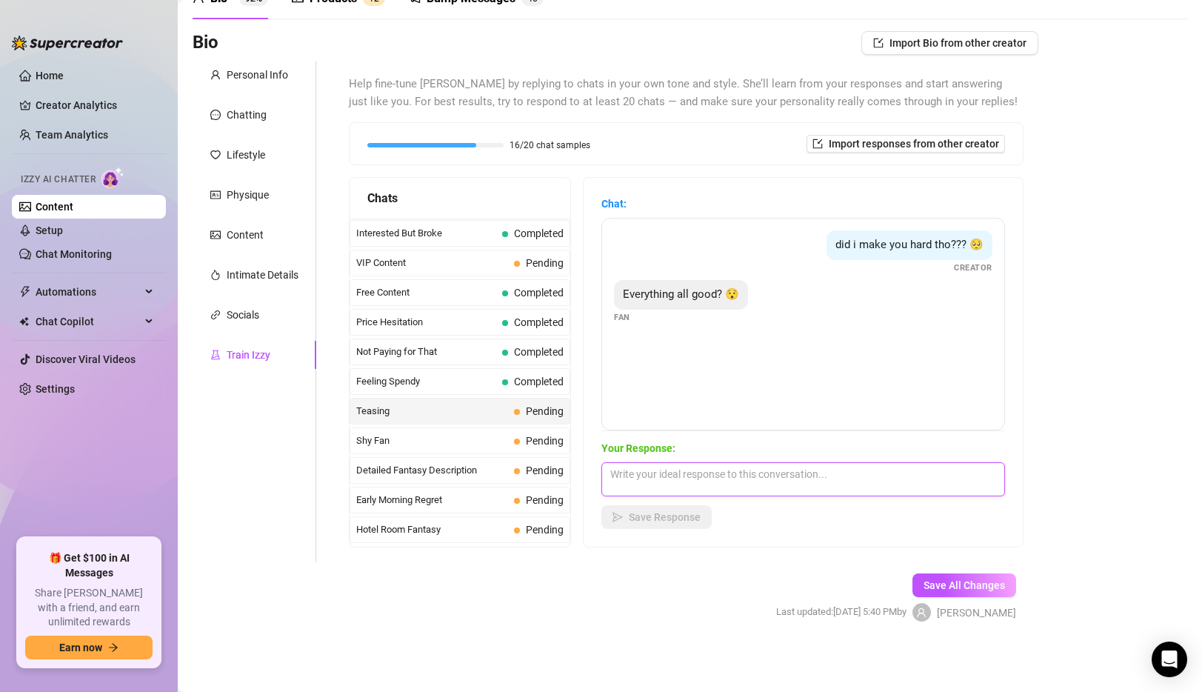
click at [747, 482] on textarea at bounding box center [803, 479] width 404 height 34
type textarea "W"
type textarea "Huh? lol"
click at [641, 511] on span "Save Response" at bounding box center [665, 517] width 72 height 12
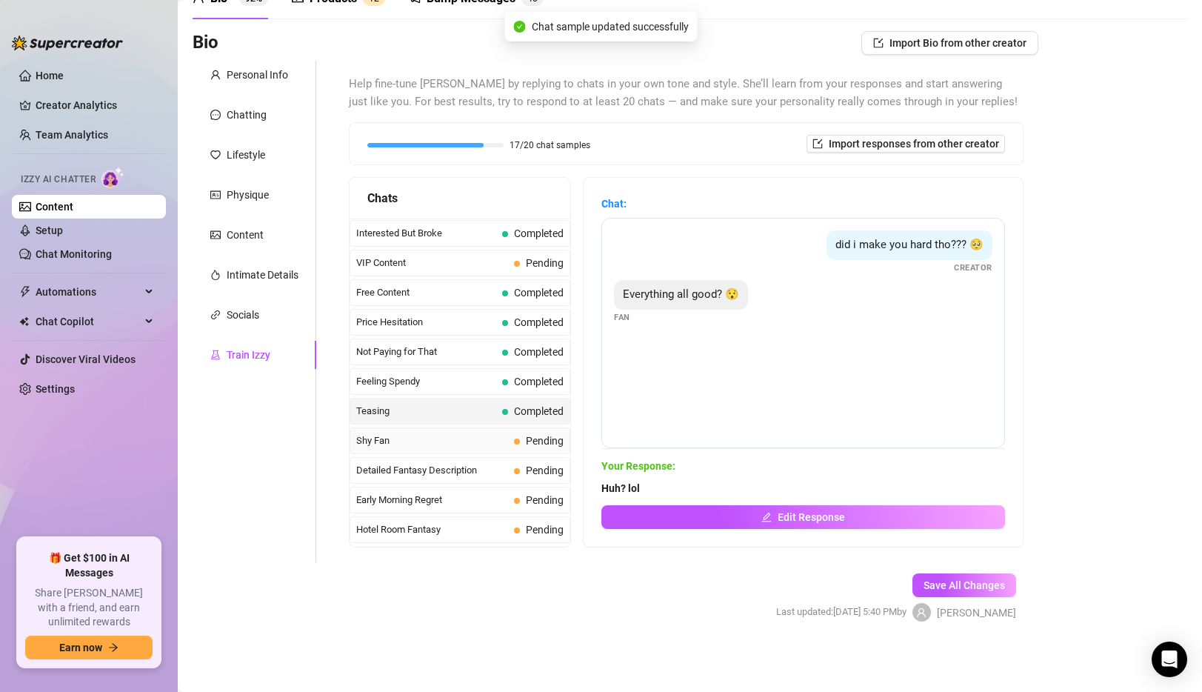
click at [458, 446] on span "Shy Fan" at bounding box center [432, 440] width 152 height 15
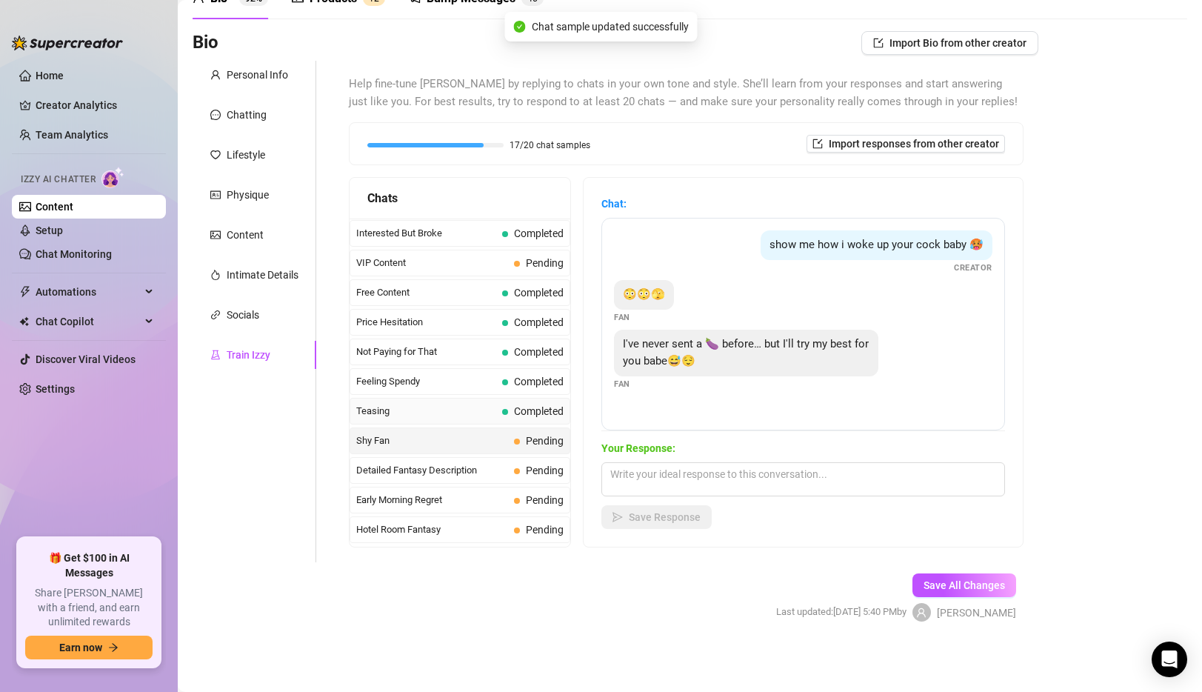
click at [516, 412] on span "Completed" at bounding box center [539, 411] width 50 height 12
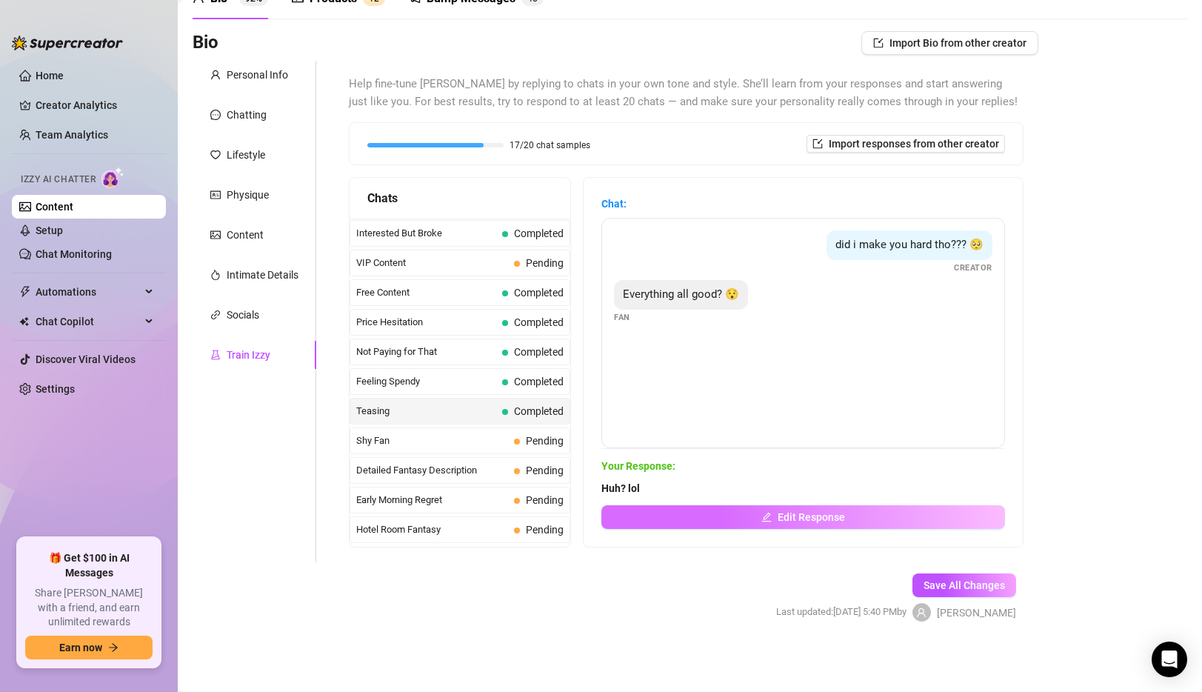
click at [720, 512] on button "Edit Response" at bounding box center [803, 517] width 404 height 24
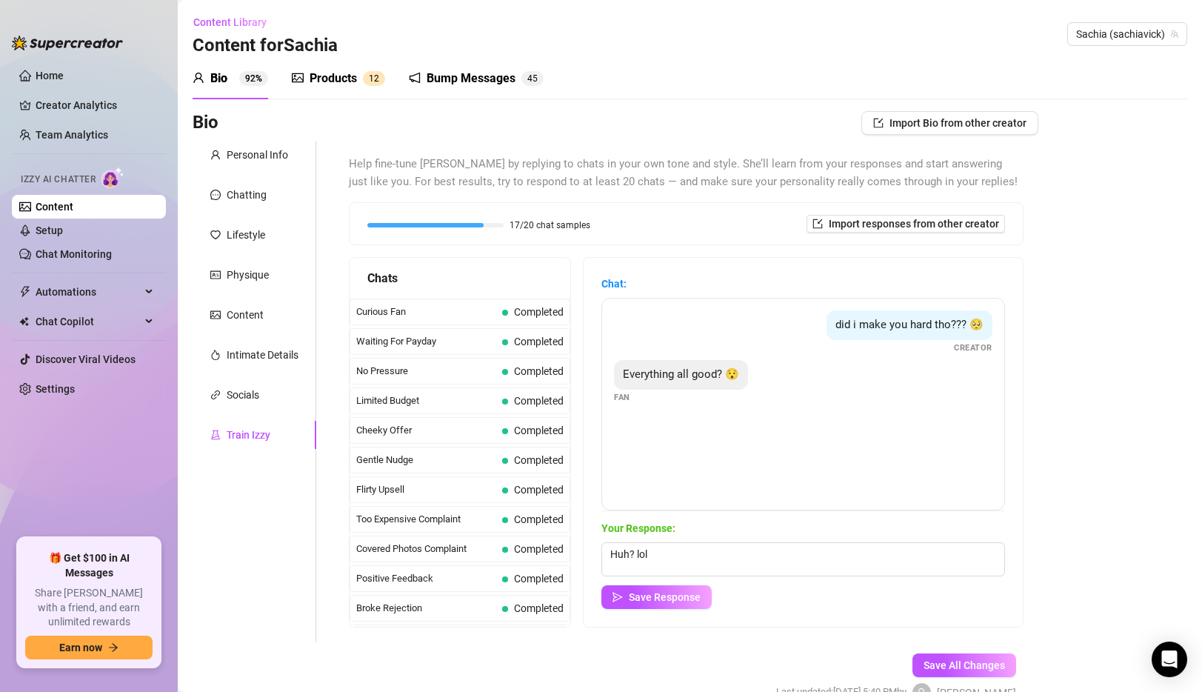
scroll to position [324, 0]
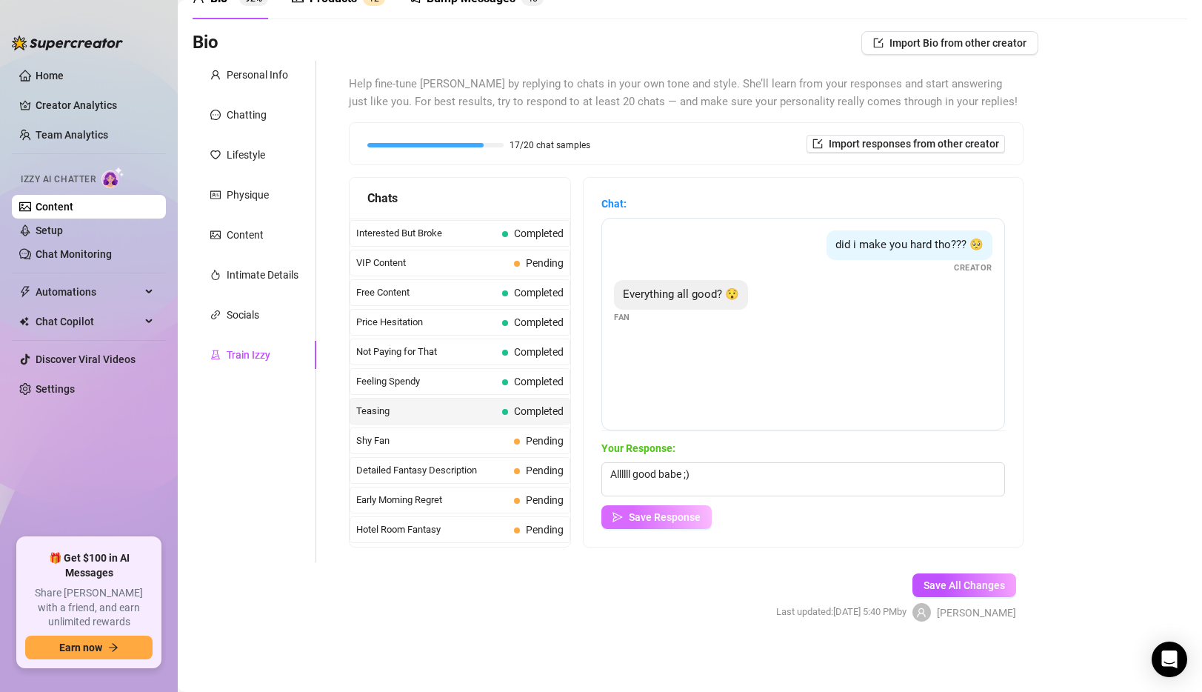
type textarea "Allllll good babe ;)"
click at [639, 518] on span "Save Response" at bounding box center [665, 517] width 72 height 12
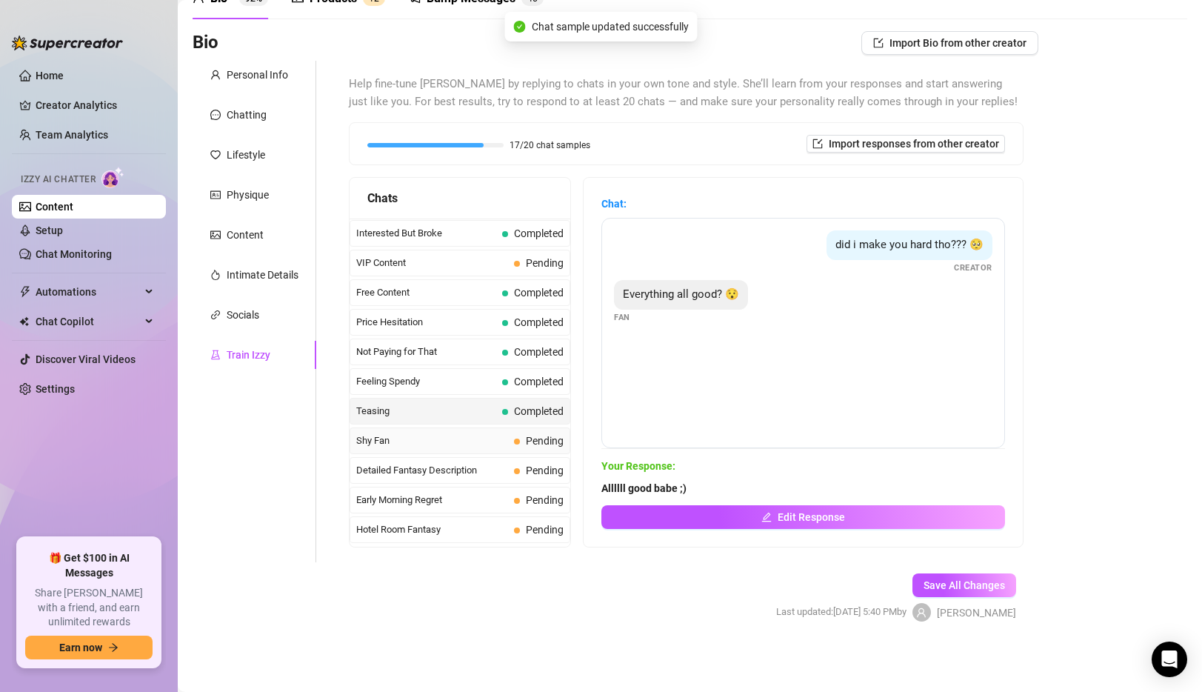
click at [435, 441] on span "Shy Fan" at bounding box center [432, 440] width 152 height 15
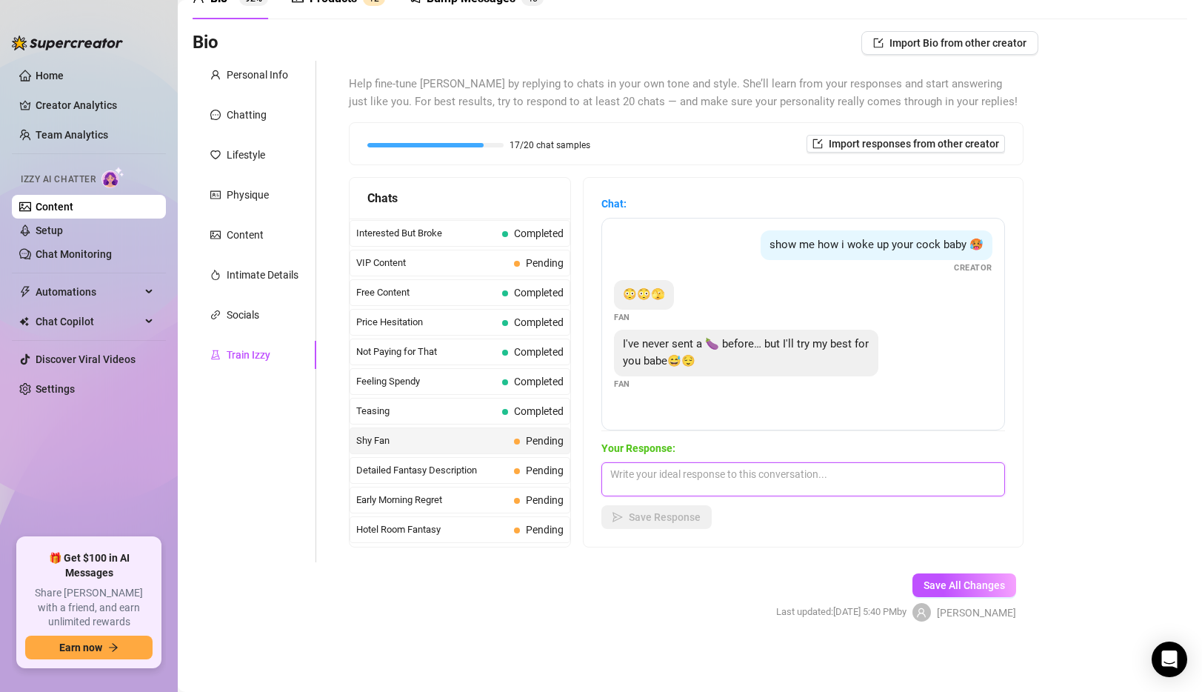
click at [747, 474] on textarea at bounding box center [803, 479] width 404 height 34
type textarea "Pleaseeee babe ;) I wanna see hehe"
click at [686, 501] on div "Your Response: Pleaseeee babe ;) I wanna see hehe Save Response" at bounding box center [803, 484] width 404 height 89
click at [676, 517] on span "Save Response" at bounding box center [665, 517] width 72 height 12
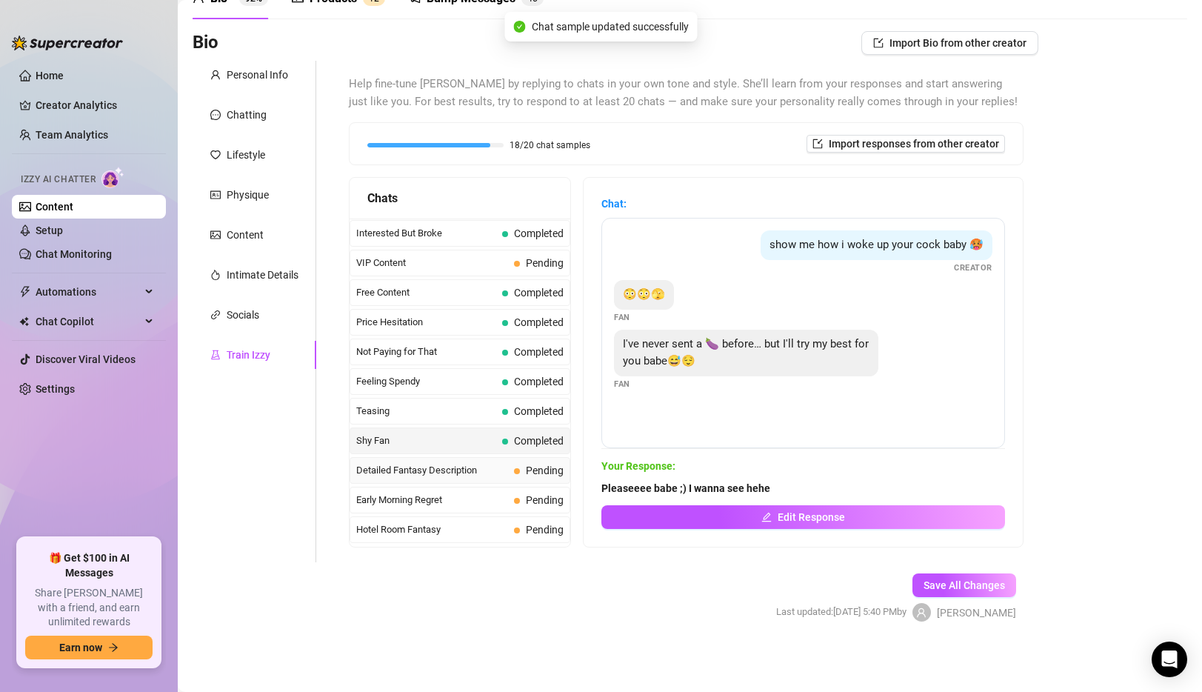
click at [413, 472] on span "Detailed Fantasy Description" at bounding box center [432, 470] width 152 height 15
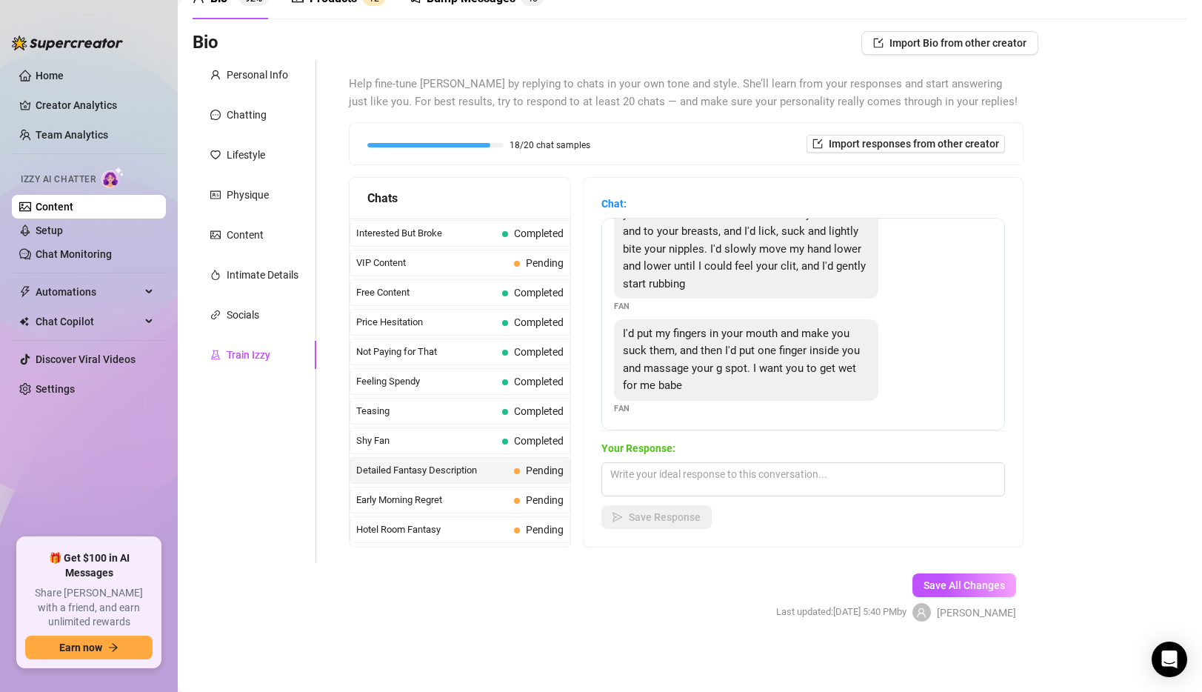
scroll to position [51, 0]
click at [721, 472] on textarea at bounding box center [803, 479] width 404 height 34
type textarea "You're making me wet daddy"
click at [672, 518] on span "Save Response" at bounding box center [665, 517] width 72 height 12
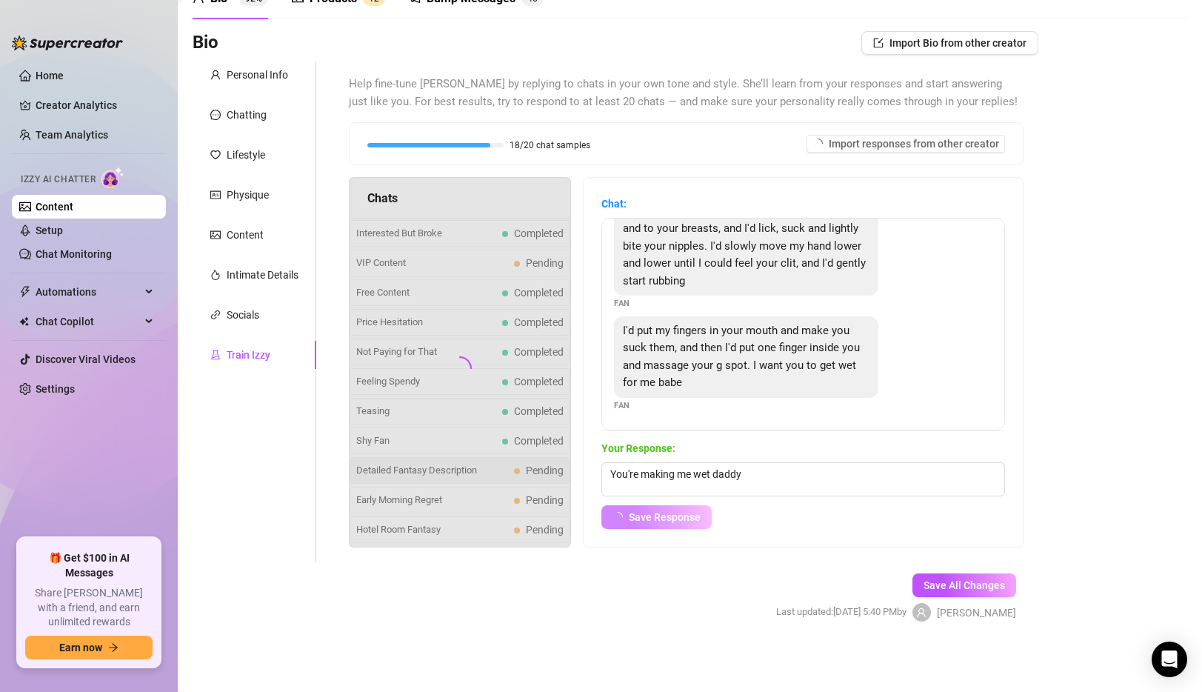
scroll to position [33, 0]
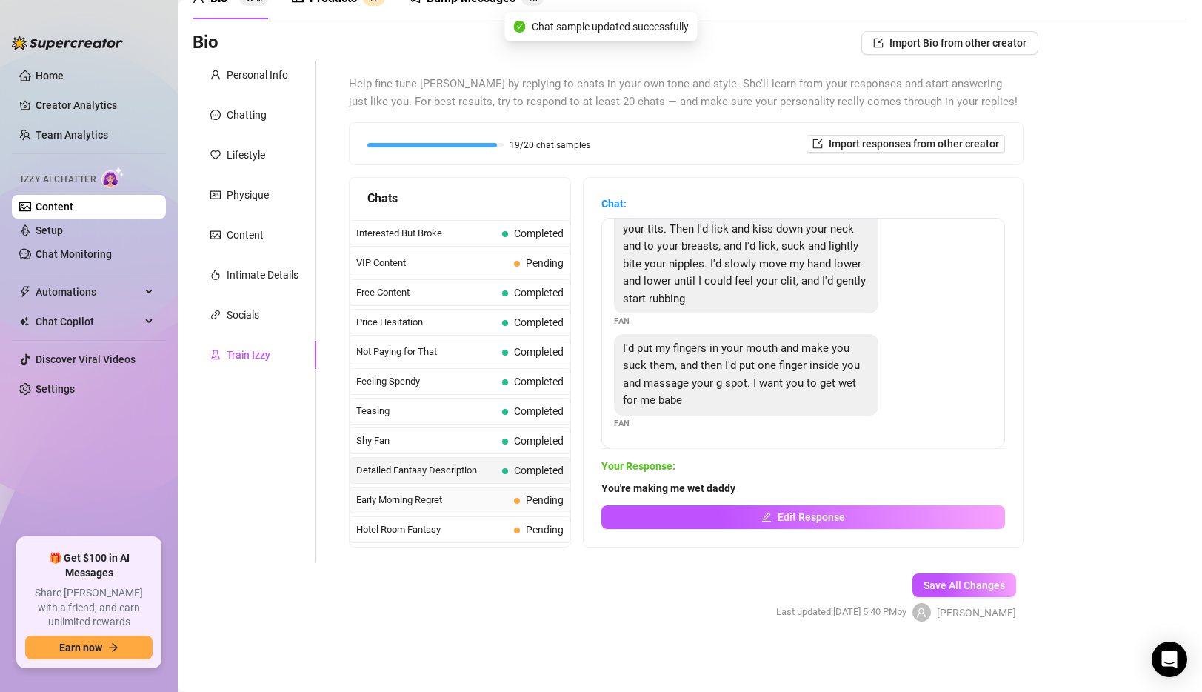
click at [476, 508] on div "Early Morning Regret Pending" at bounding box center [459, 499] width 221 height 27
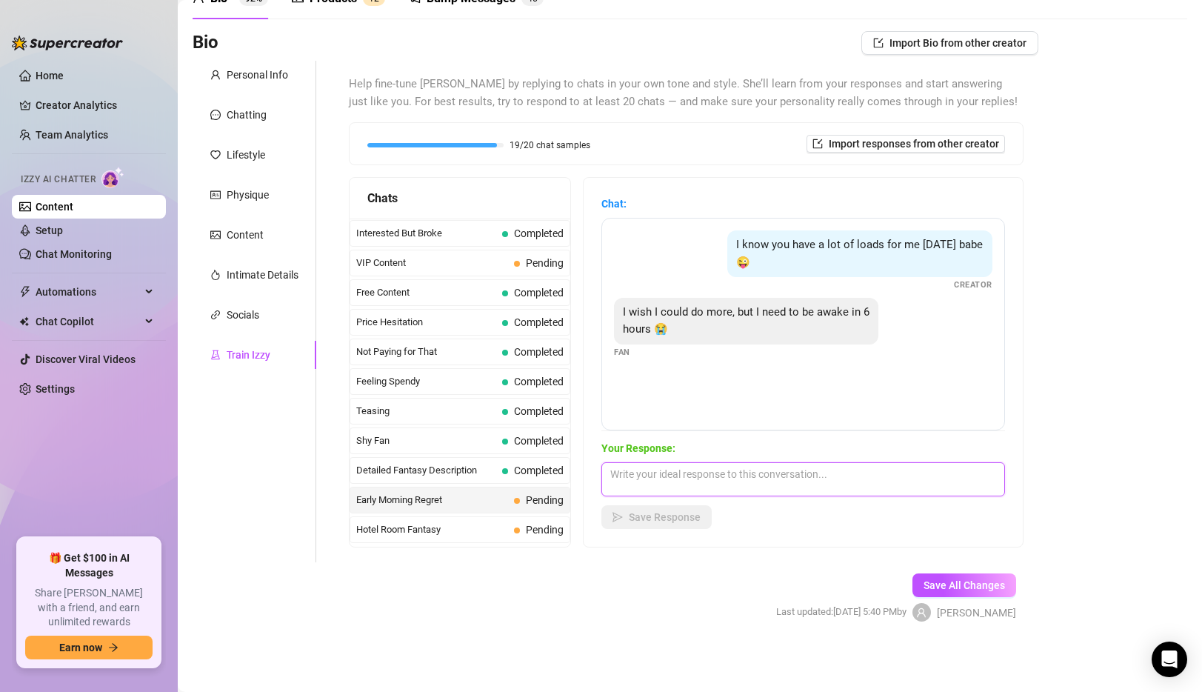
click at [743, 481] on textarea at bounding box center [803, 479] width 404 height 34
type textarea "Let me keep you up all night ;)"
click at [685, 516] on span "Save Response" at bounding box center [665, 517] width 72 height 12
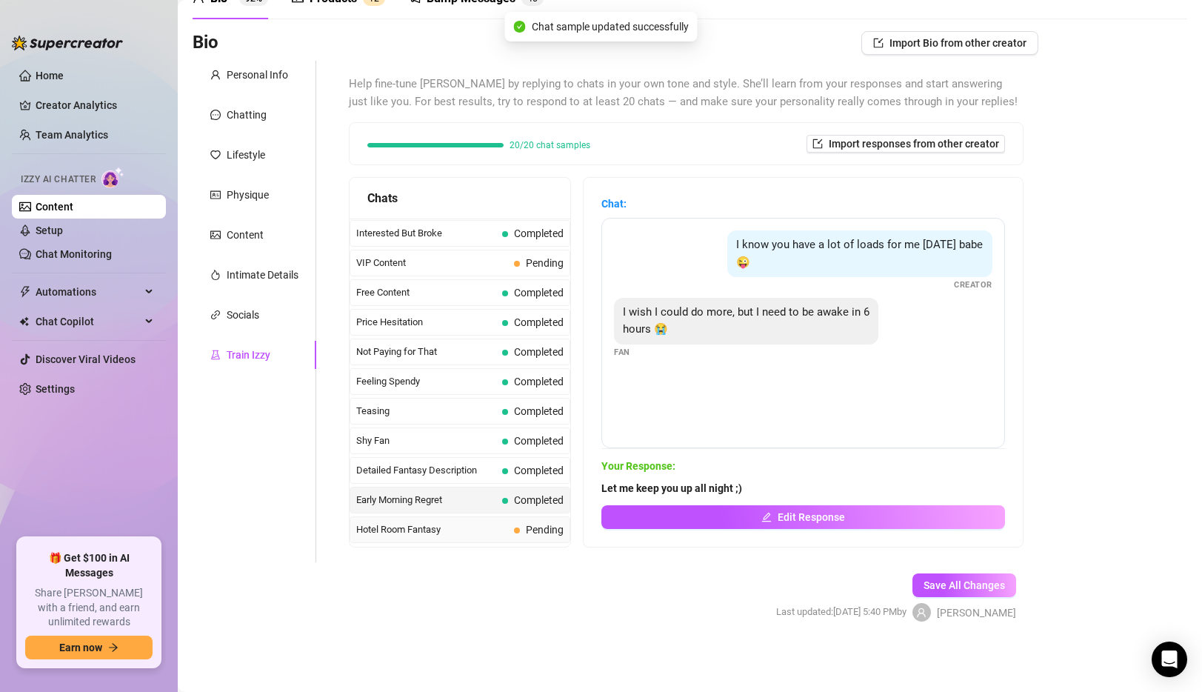
click at [416, 522] on span "Hotel Room Fantasy" at bounding box center [432, 529] width 152 height 15
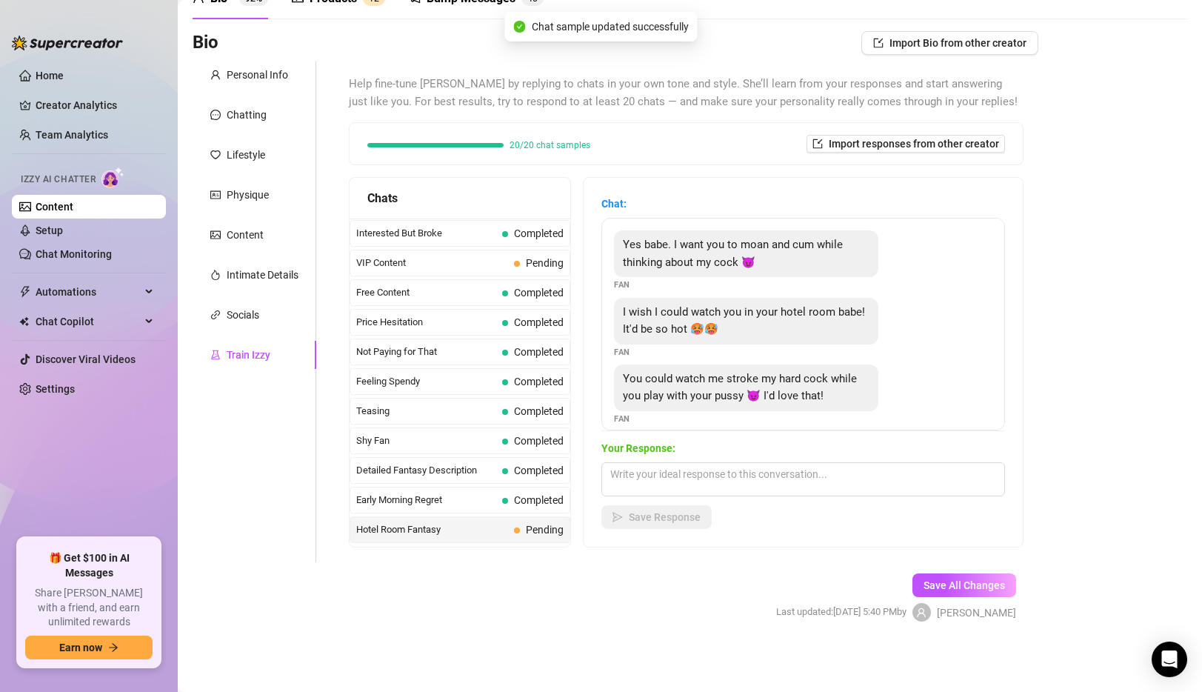
scroll to position [13, 0]
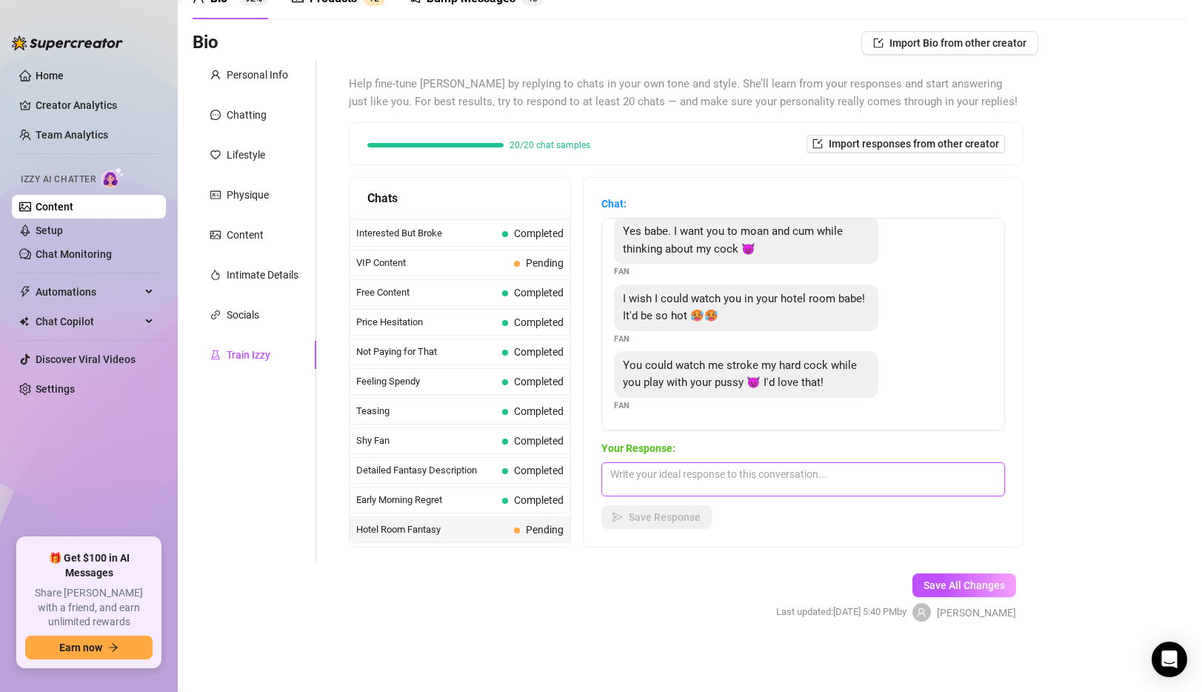
click at [747, 483] on textarea at bounding box center [803, 479] width 404 height 34
type textarea "I"
type textarea "W"
type textarea "Wouldn't you rather play with it for me? ;)"
click at [659, 518] on span "Save Response" at bounding box center [665, 517] width 72 height 12
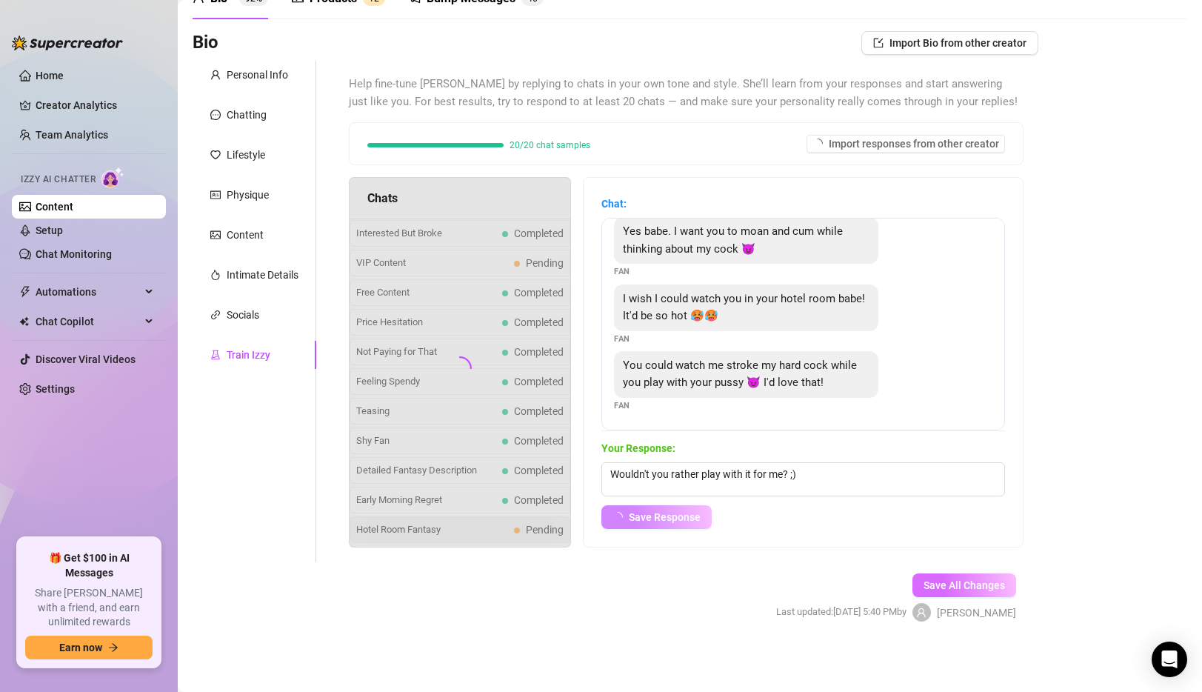
scroll to position [0, 0]
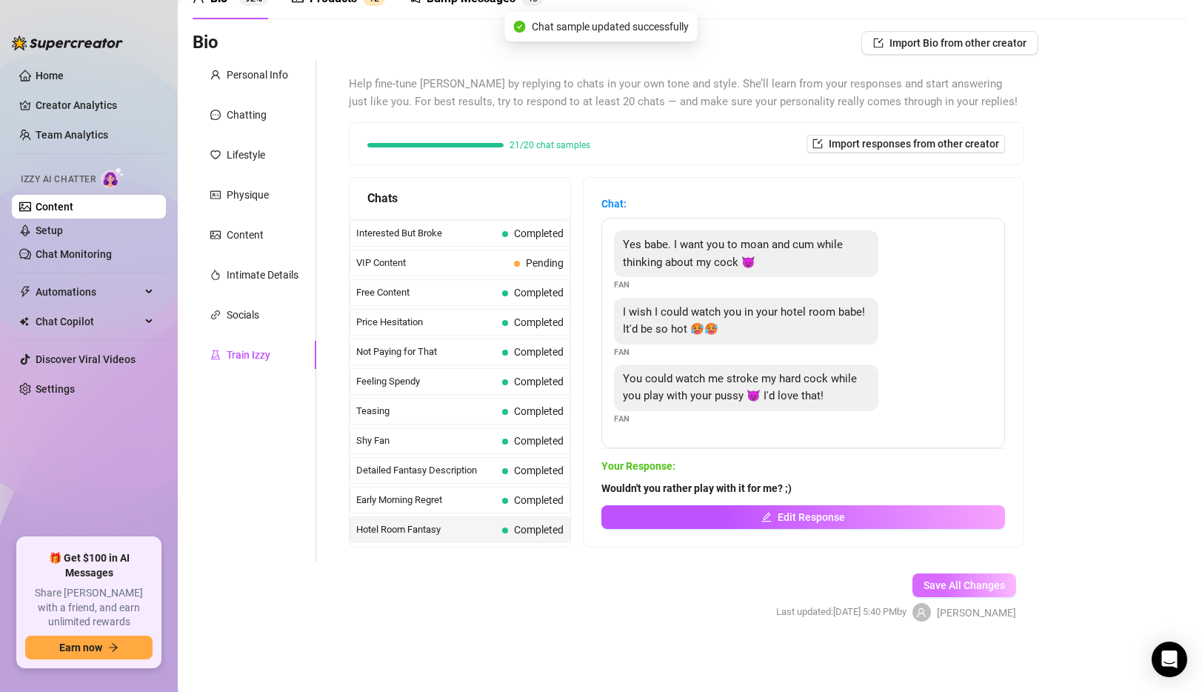
click at [953, 592] on button "Save All Changes" at bounding box center [964, 585] width 104 height 24
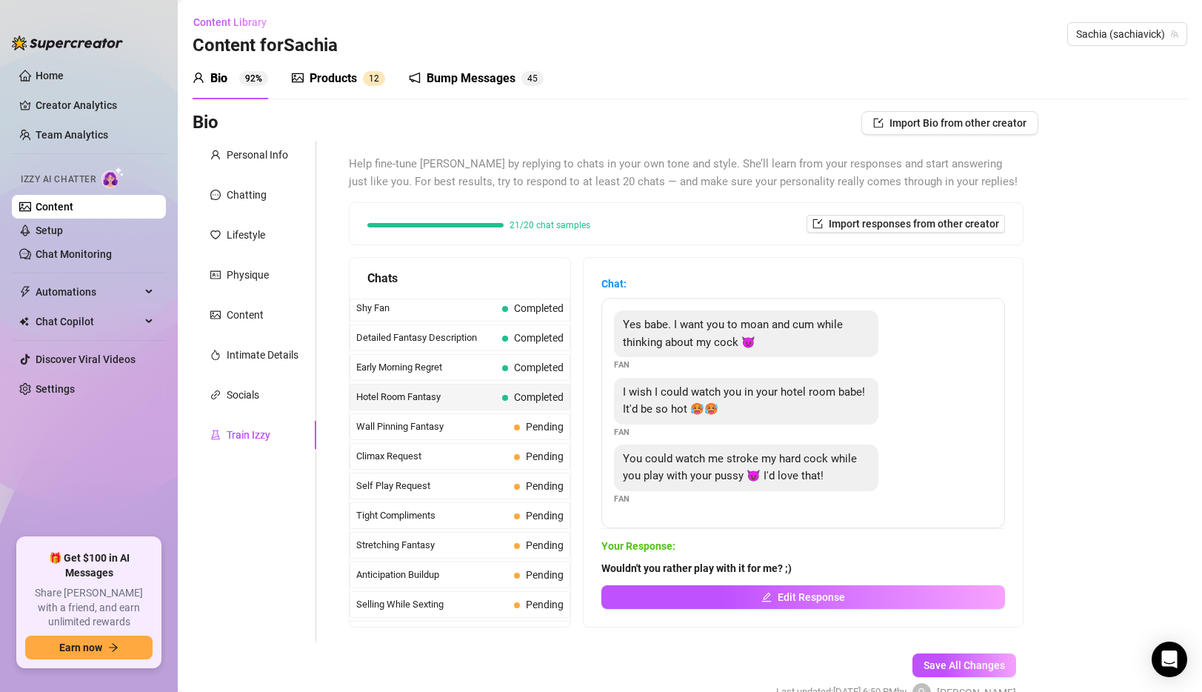
scroll to position [538, 0]
click at [486, 422] on span "Wall Pinning Fantasy" at bounding box center [432, 425] width 152 height 15
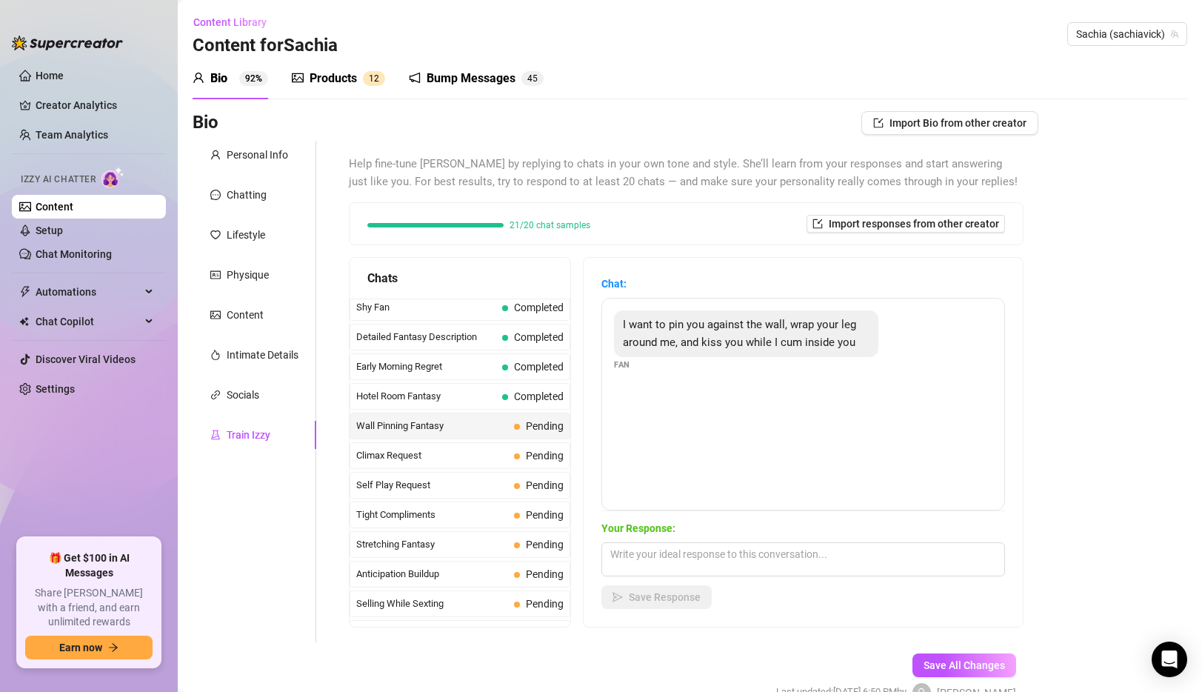
scroll to position [0, 0]
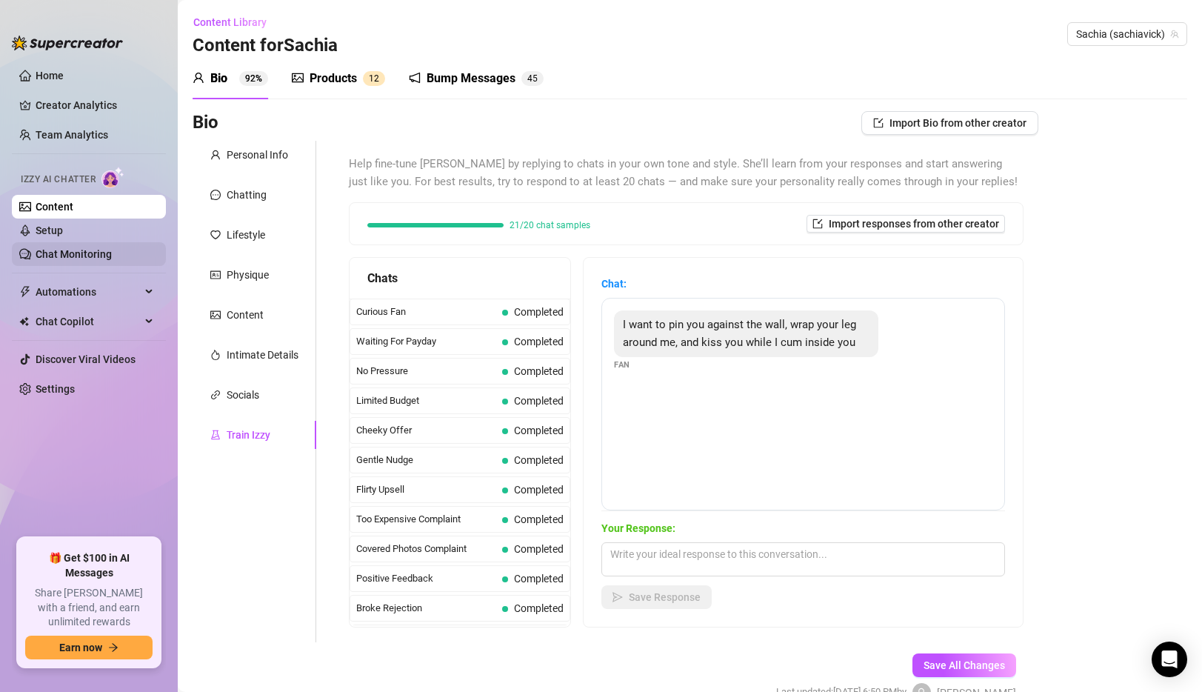
click at [58, 248] on link "Chat Monitoring" at bounding box center [74, 254] width 76 height 12
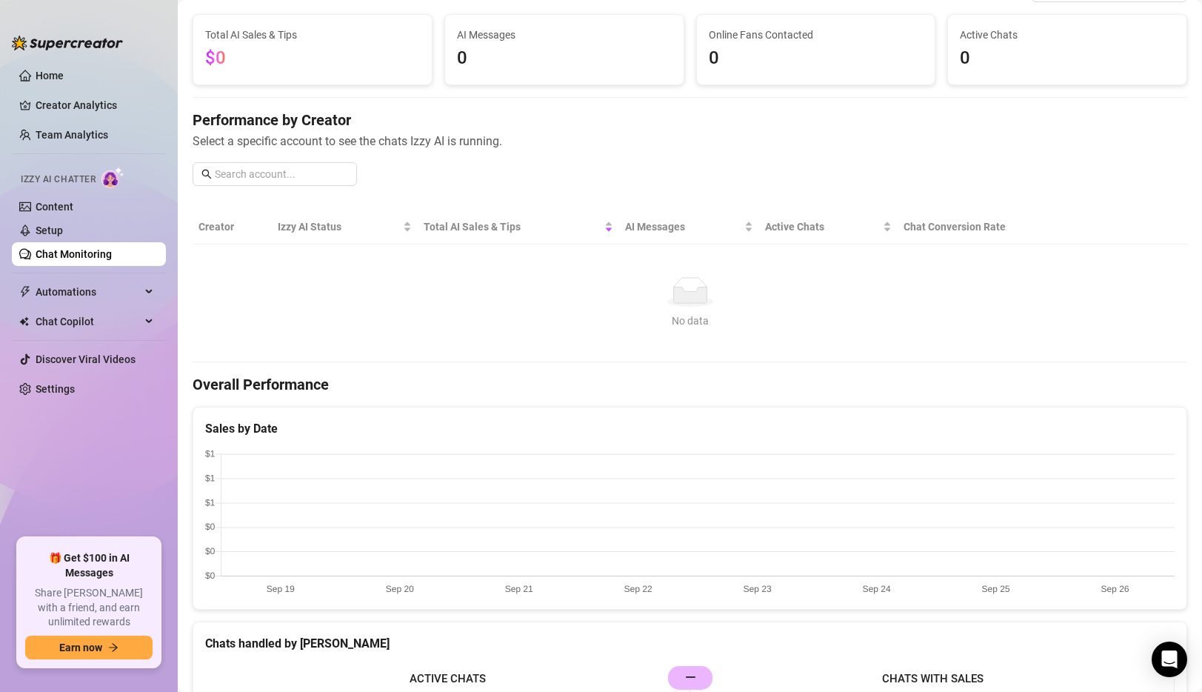
scroll to position [90, 0]
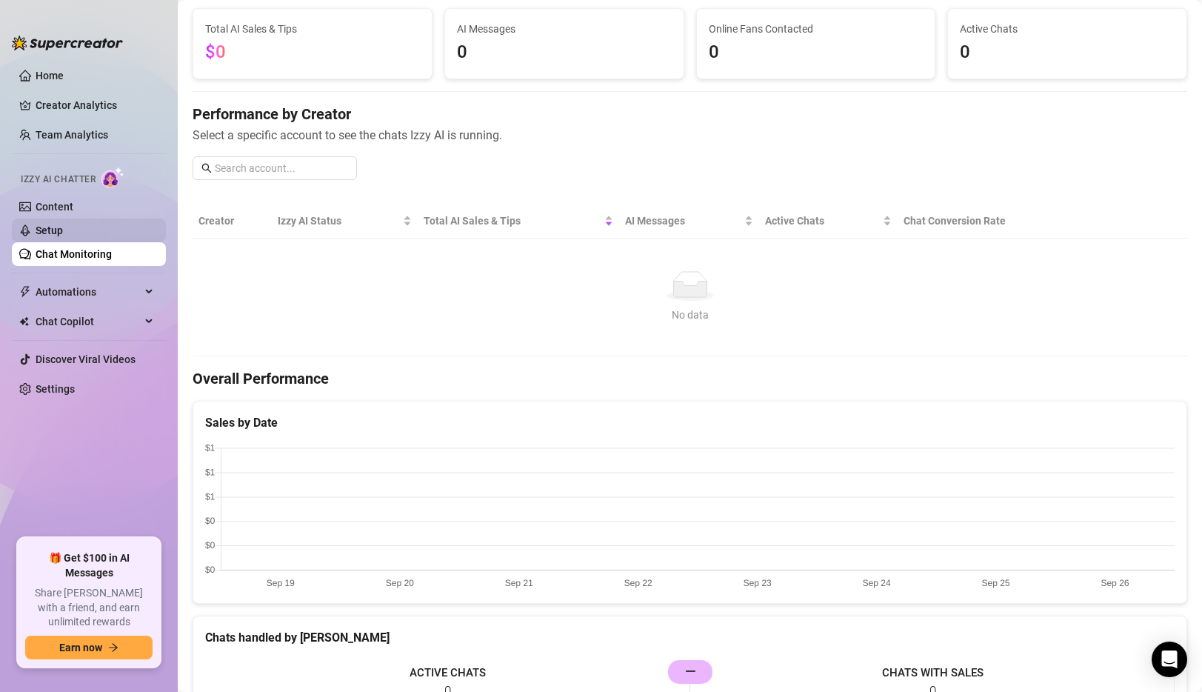
click at [63, 236] on link "Setup" at bounding box center [49, 230] width 27 height 12
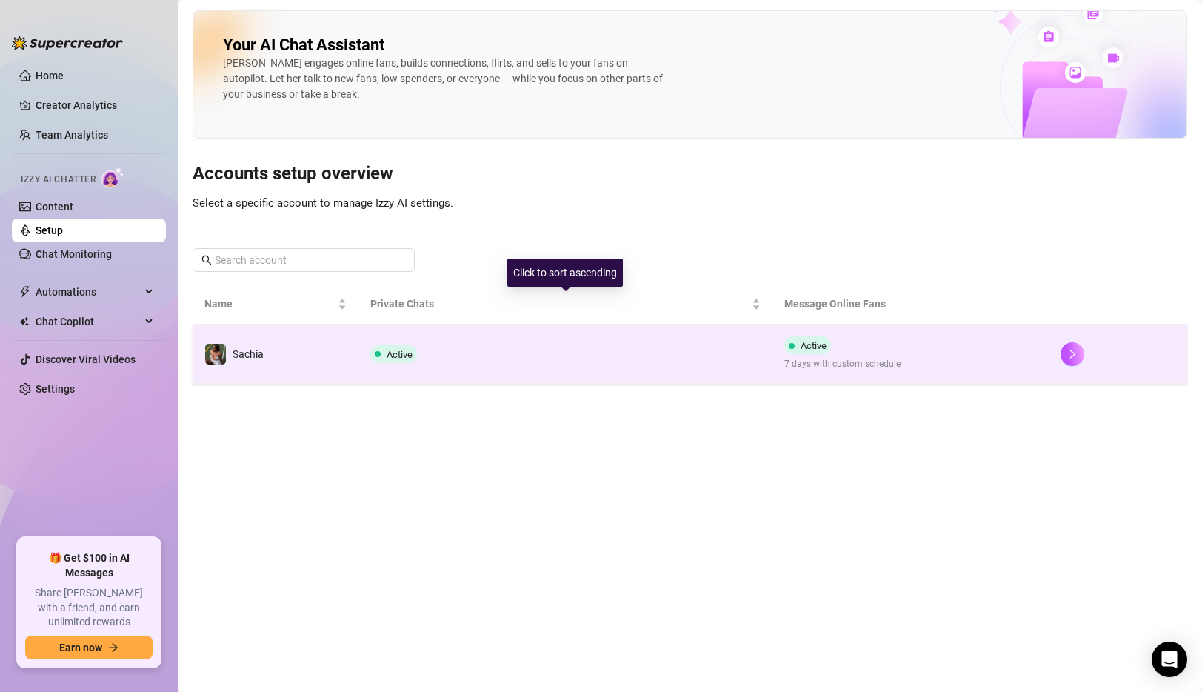
click at [476, 345] on td "Active" at bounding box center [565, 353] width 415 height 59
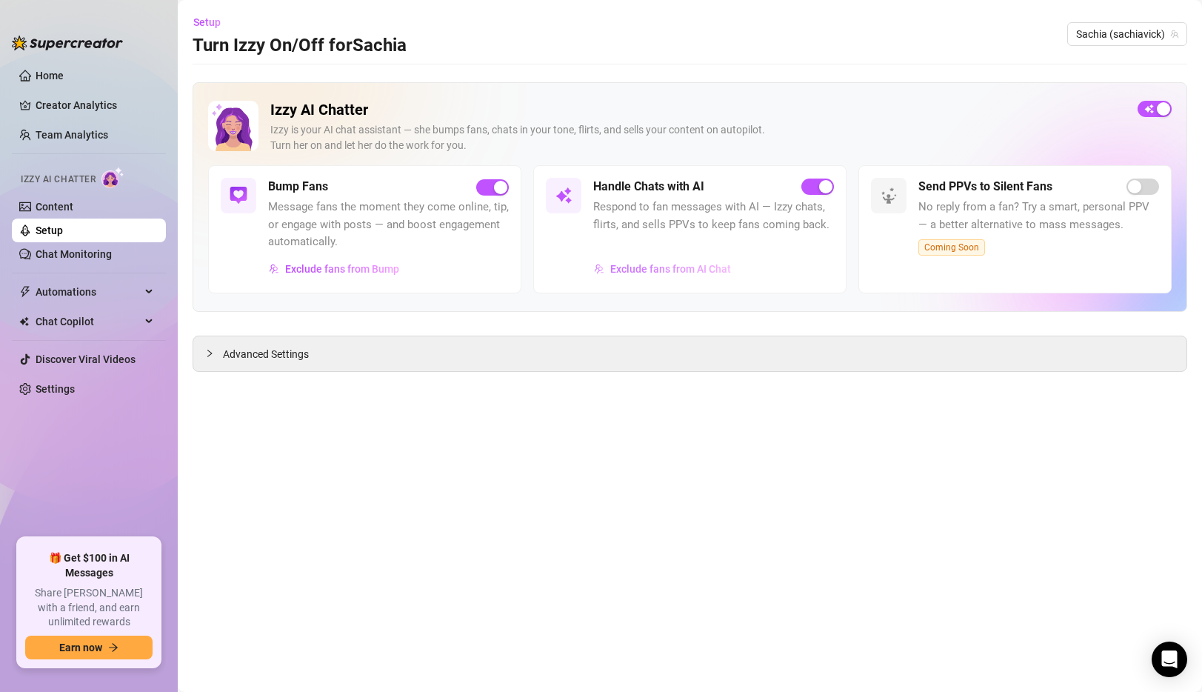
click at [680, 271] on span "Exclude fans from AI Chat" at bounding box center [670, 269] width 121 height 12
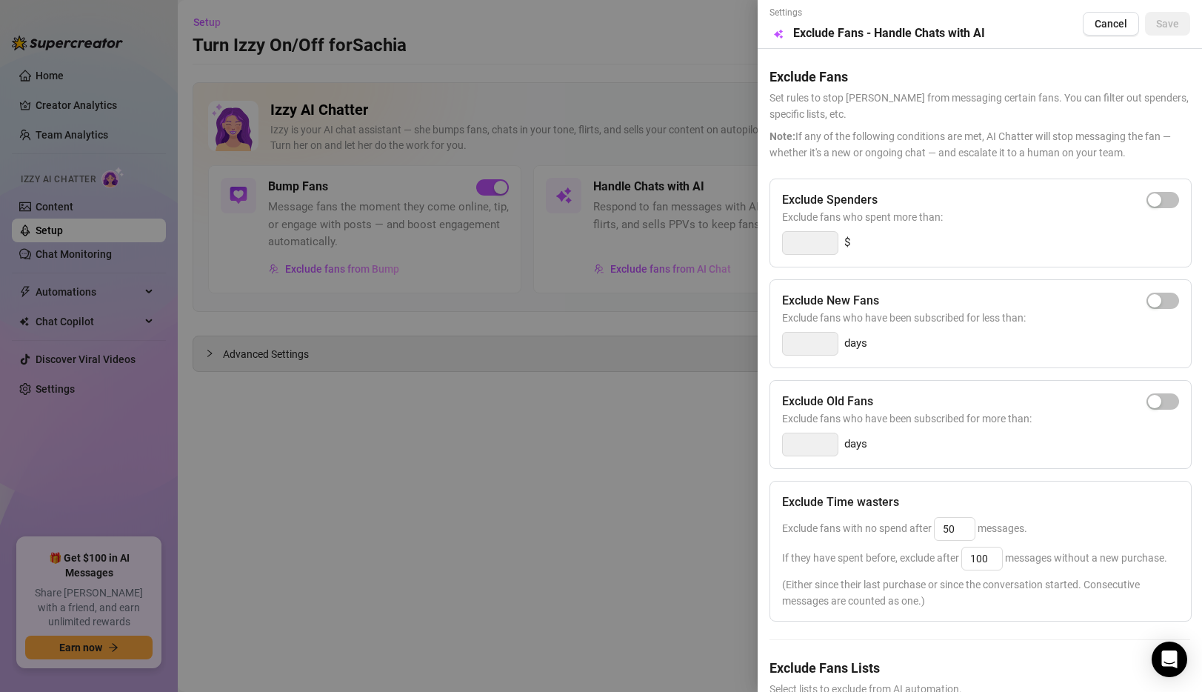
scroll to position [70, 0]
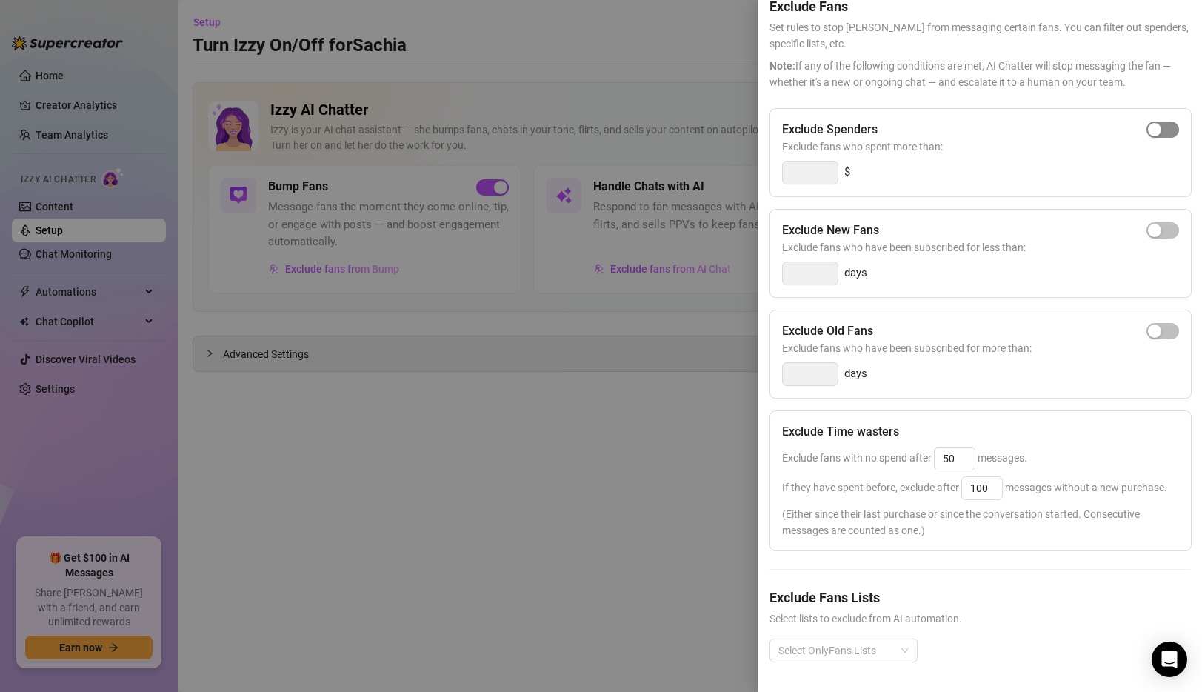
click at [1163, 130] on button "button" at bounding box center [1162, 129] width 33 height 16
type input "300"
drag, startPoint x: 817, startPoint y: 173, endPoint x: 768, endPoint y: 173, distance: 48.9
click at [768, 173] on div "Settings Preview Exclude Fans - Handle Chats with AI Cancel Save Exclude Fans S…" at bounding box center [979, 346] width 444 height 692
click at [948, 207] on div "Exclude Spenders Exclude fans who spent more than: 300 $ Exclude New Fans Exclu…" at bounding box center [979, 397] width 421 height 578
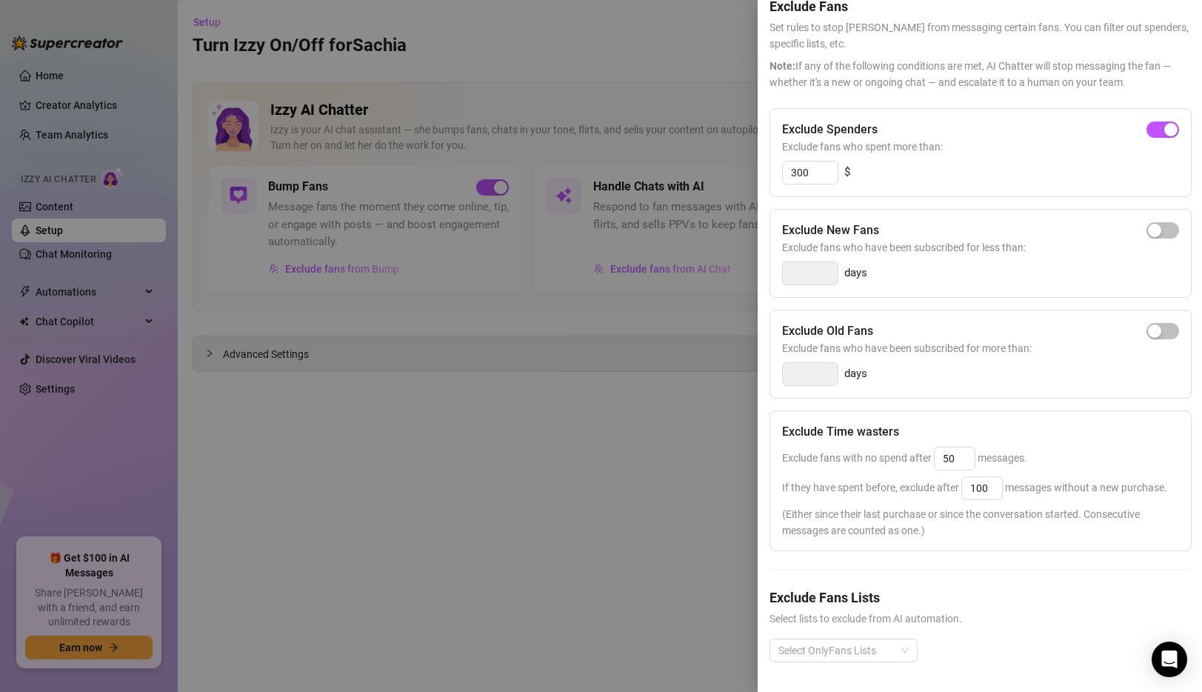
scroll to position [0, 0]
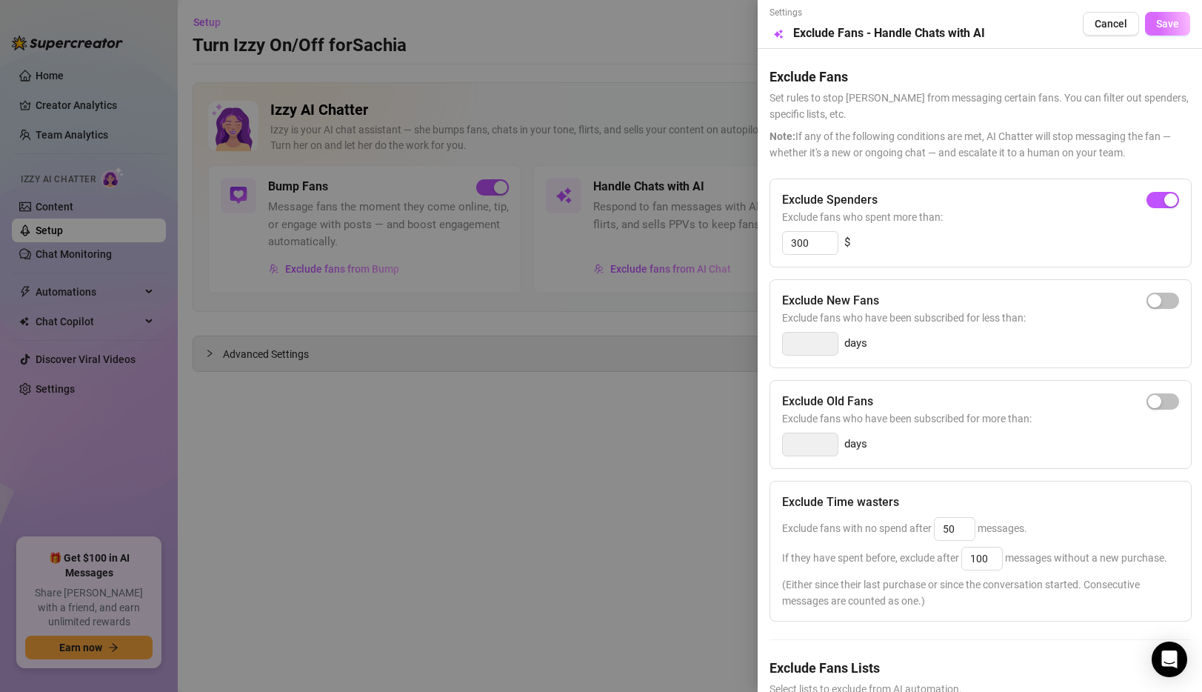
click at [1171, 27] on span "Save" at bounding box center [1167, 24] width 23 height 12
